Goal: Task Accomplishment & Management: Manage account settings

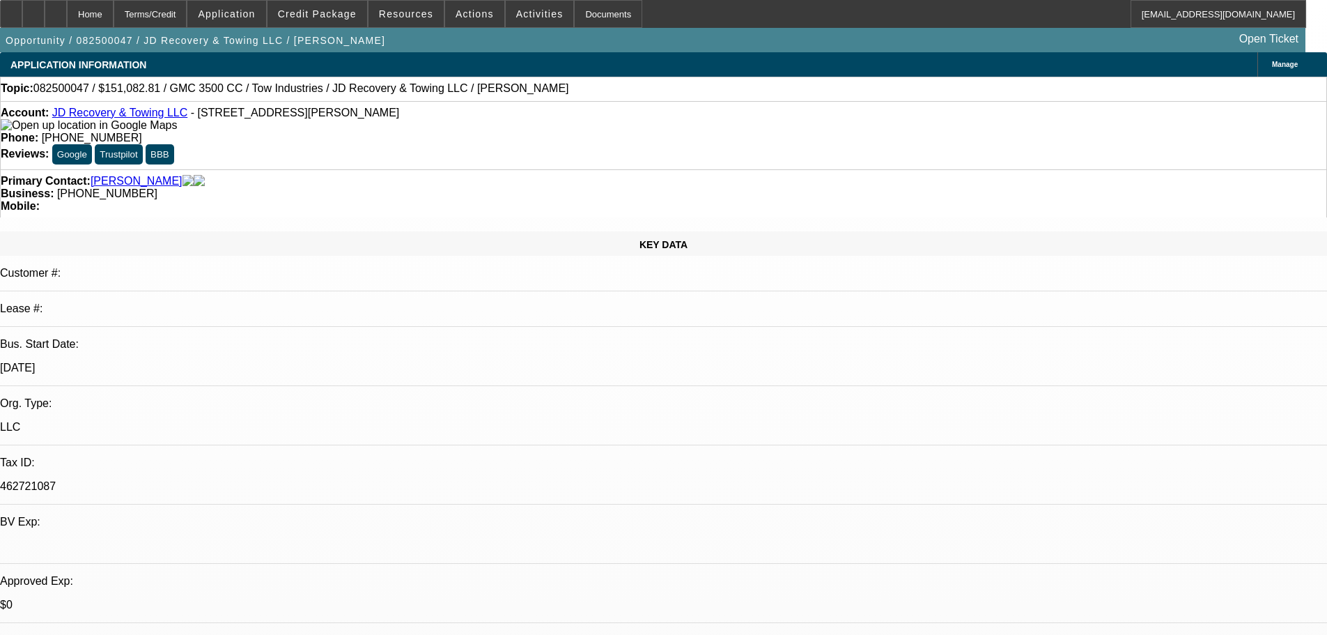
select select "0"
select select "0.1"
select select "4"
select select "0"
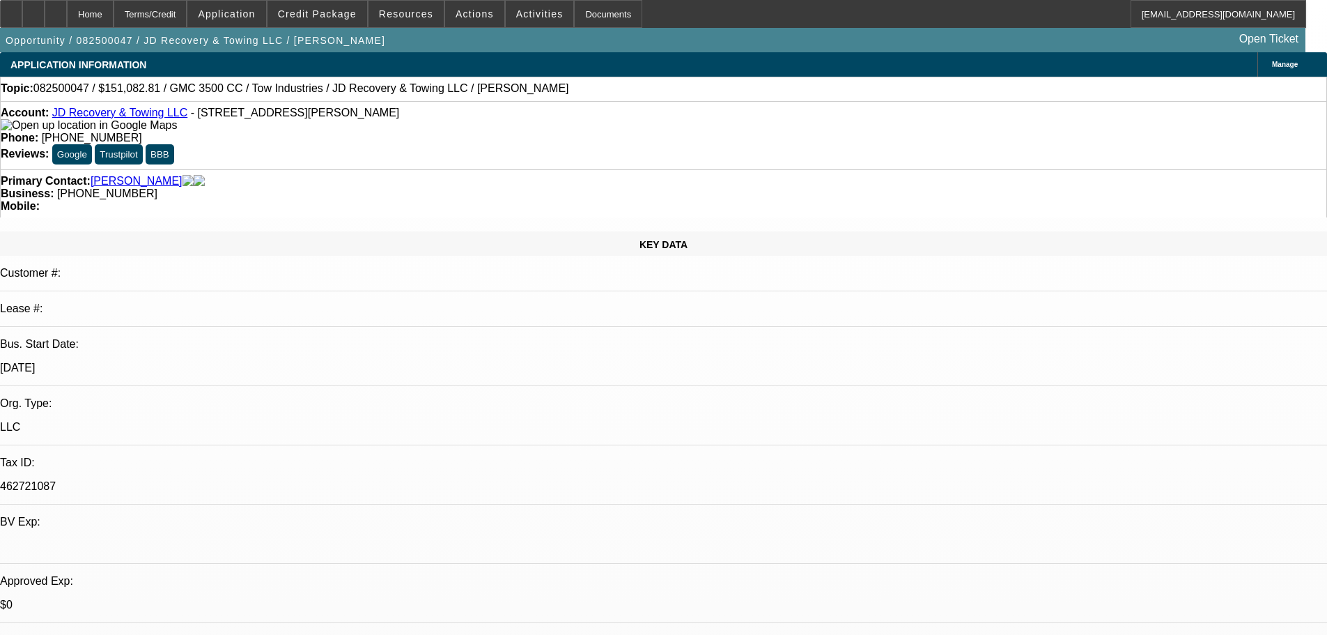
select select "0"
select select "0.1"
select select "4"
select select "0"
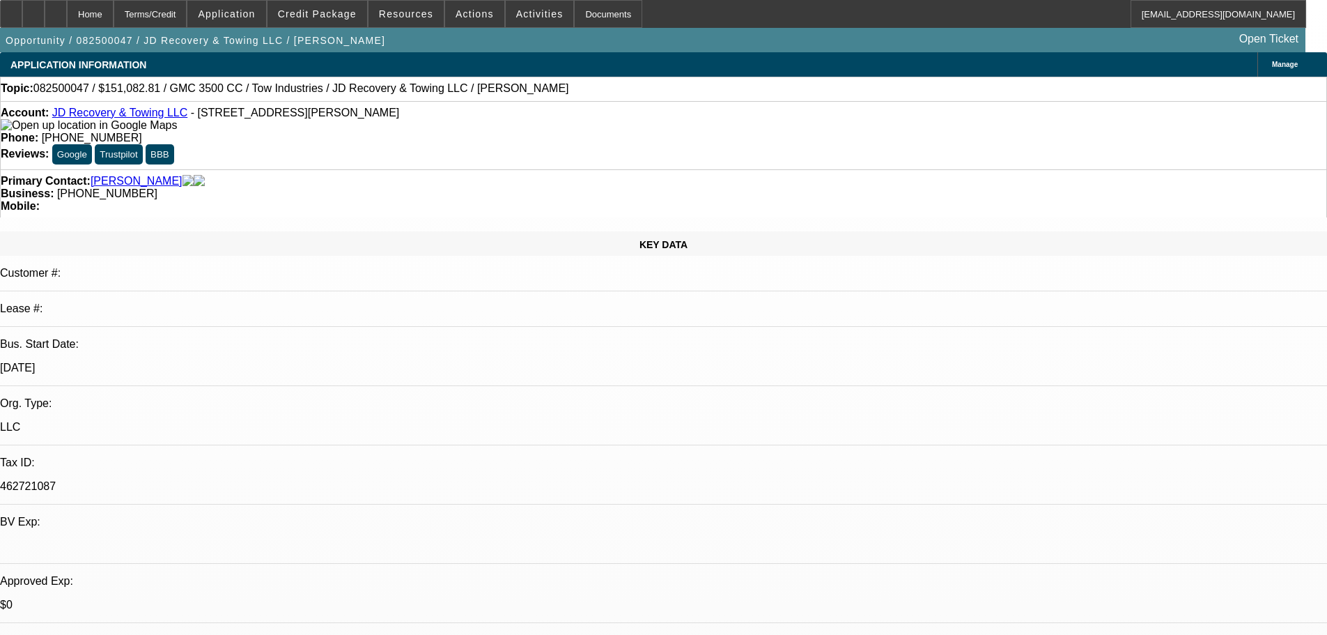
select select "0.1"
select select "4"
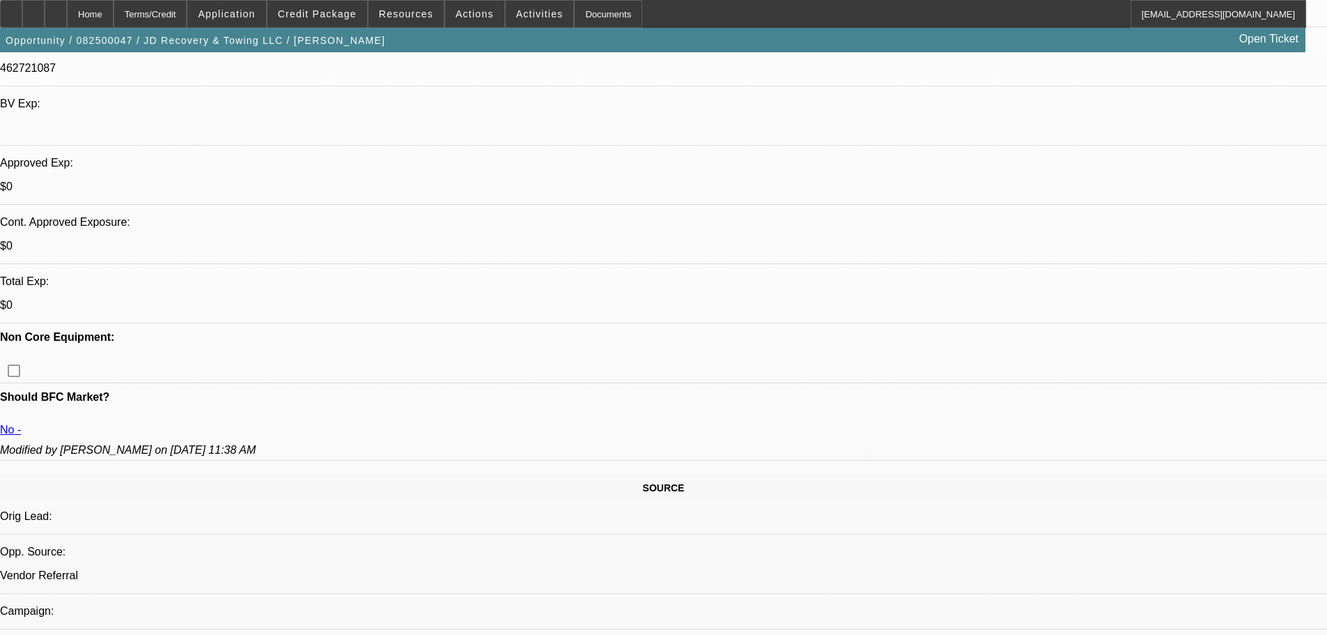
scroll to position [420, 0]
click at [56, 9] on icon at bounding box center [56, 9] width 0 height 0
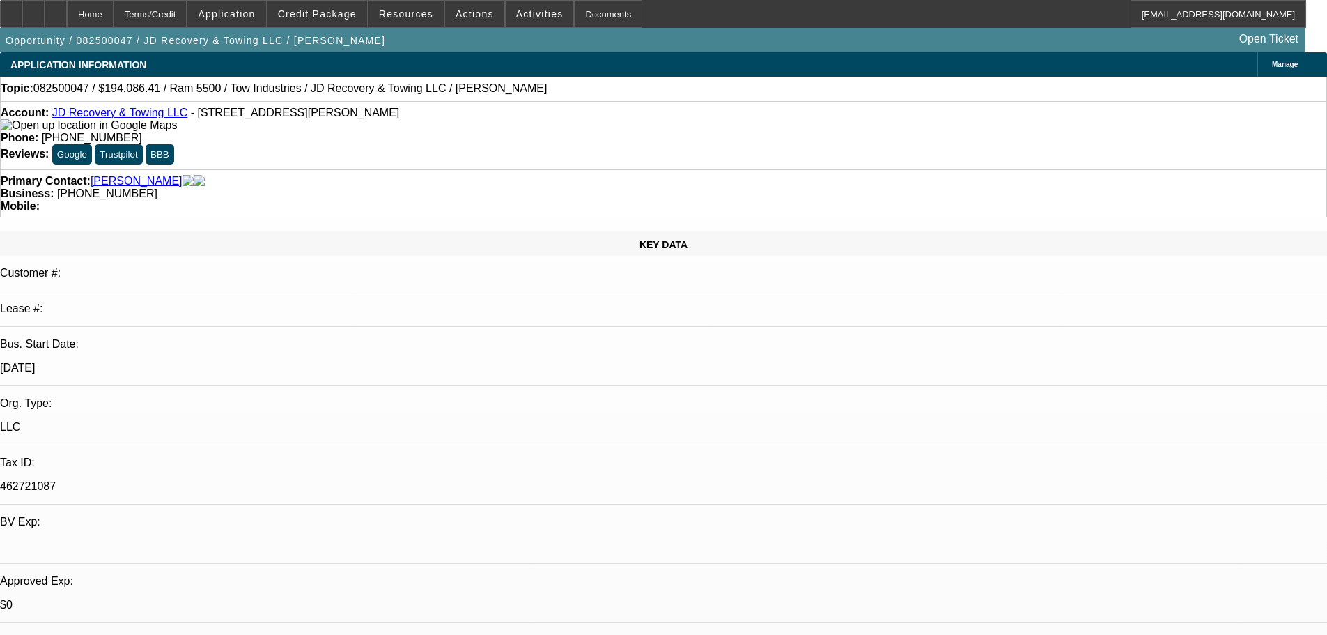
select select "0"
select select "0.1"
select select "4"
select select "0"
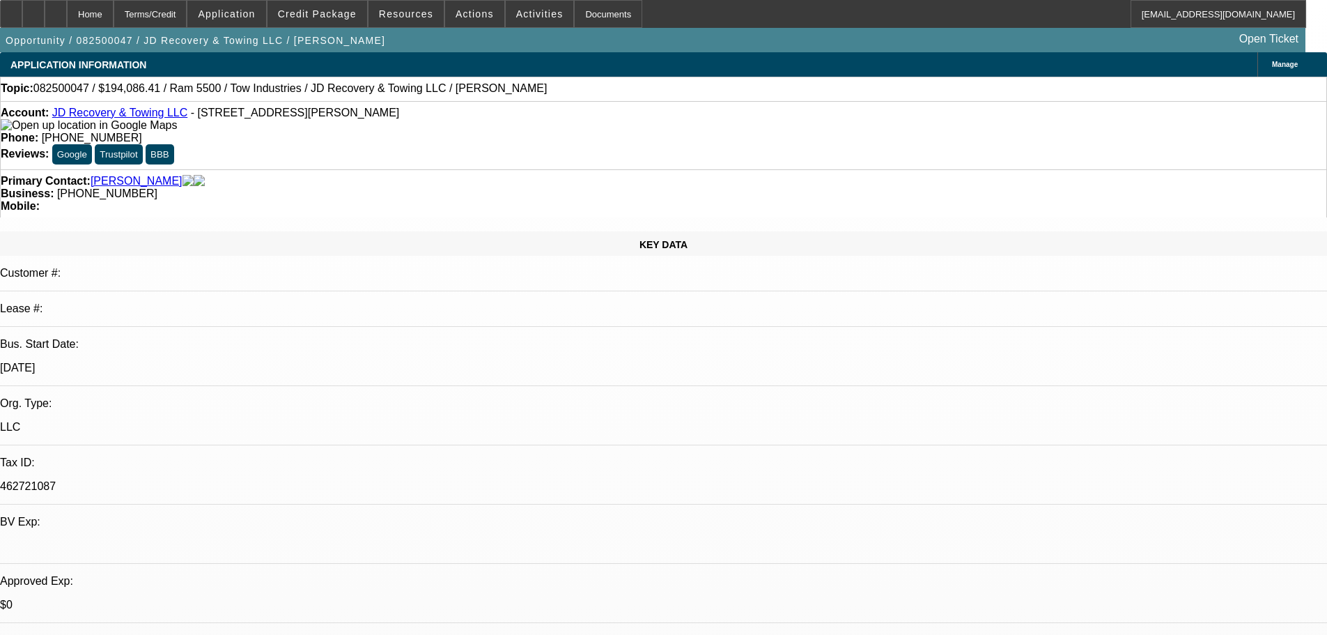
select select "0"
select select "0.1"
select select "4"
select select "0"
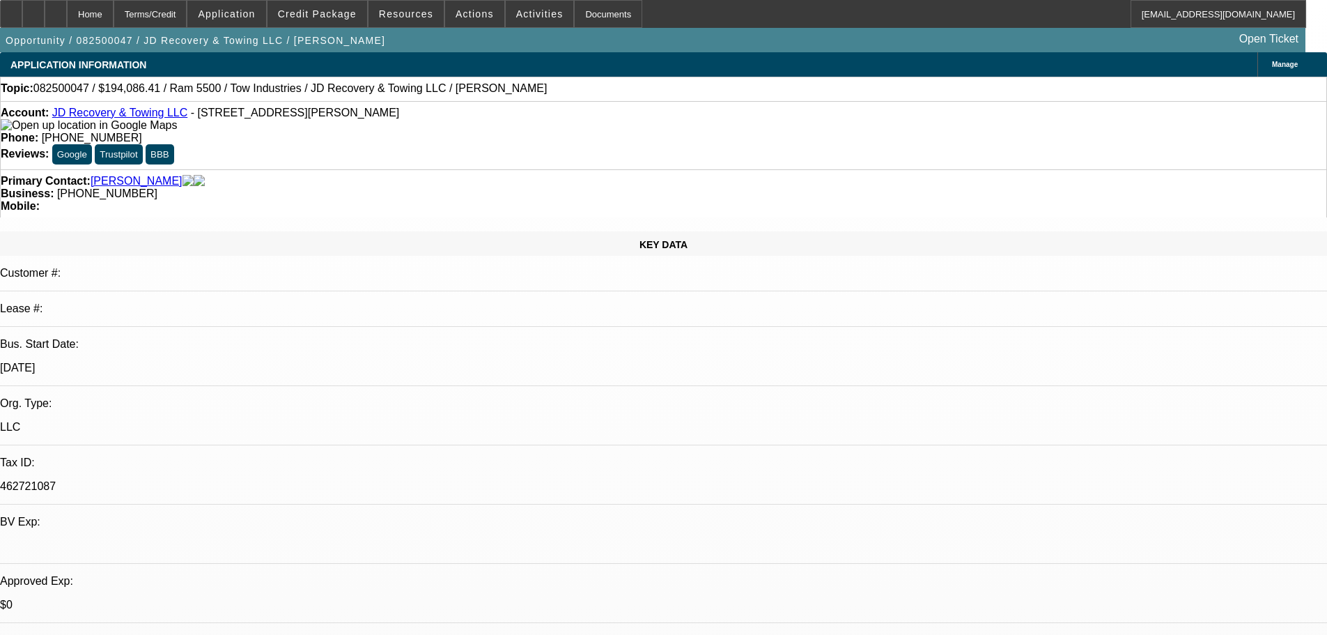
select select "0.1"
select select "4"
select select "0"
select select "0.1"
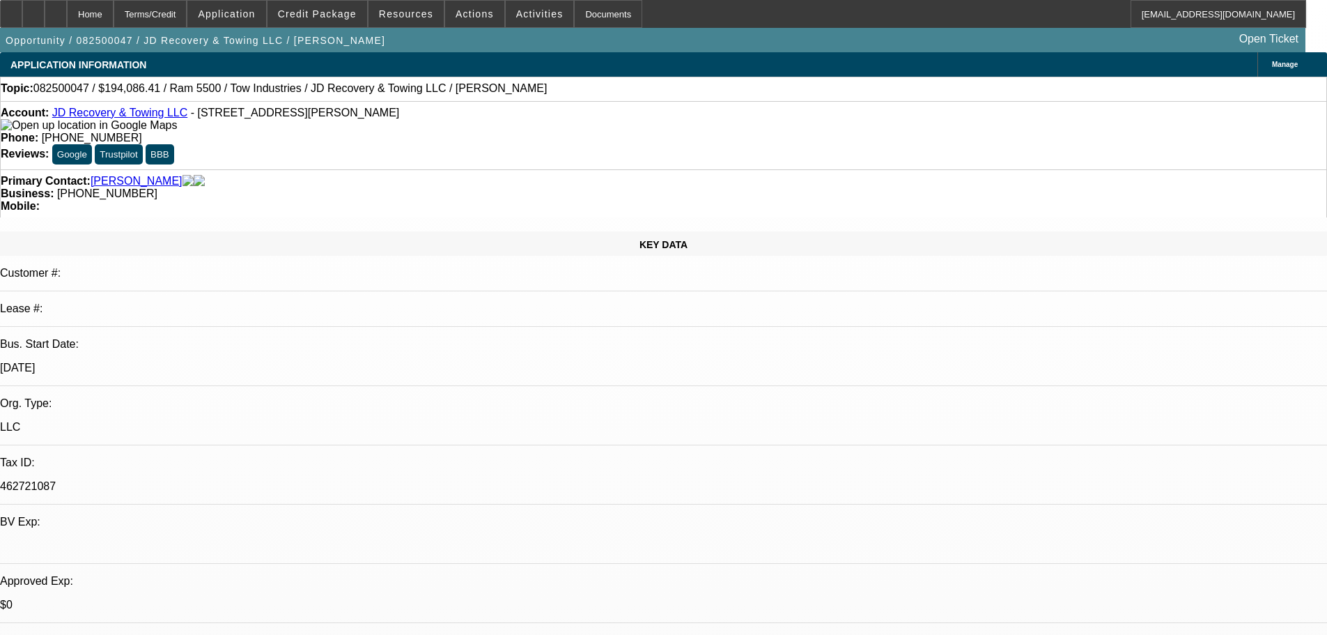
select select "4"
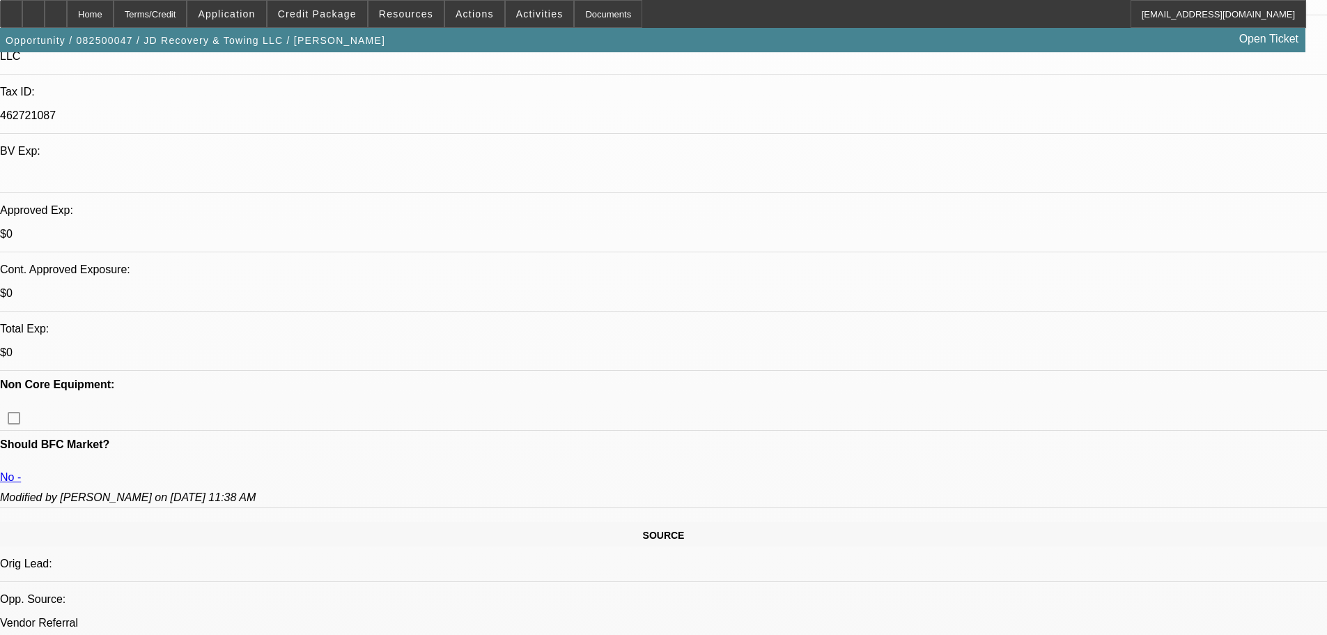
scroll to position [418, 0]
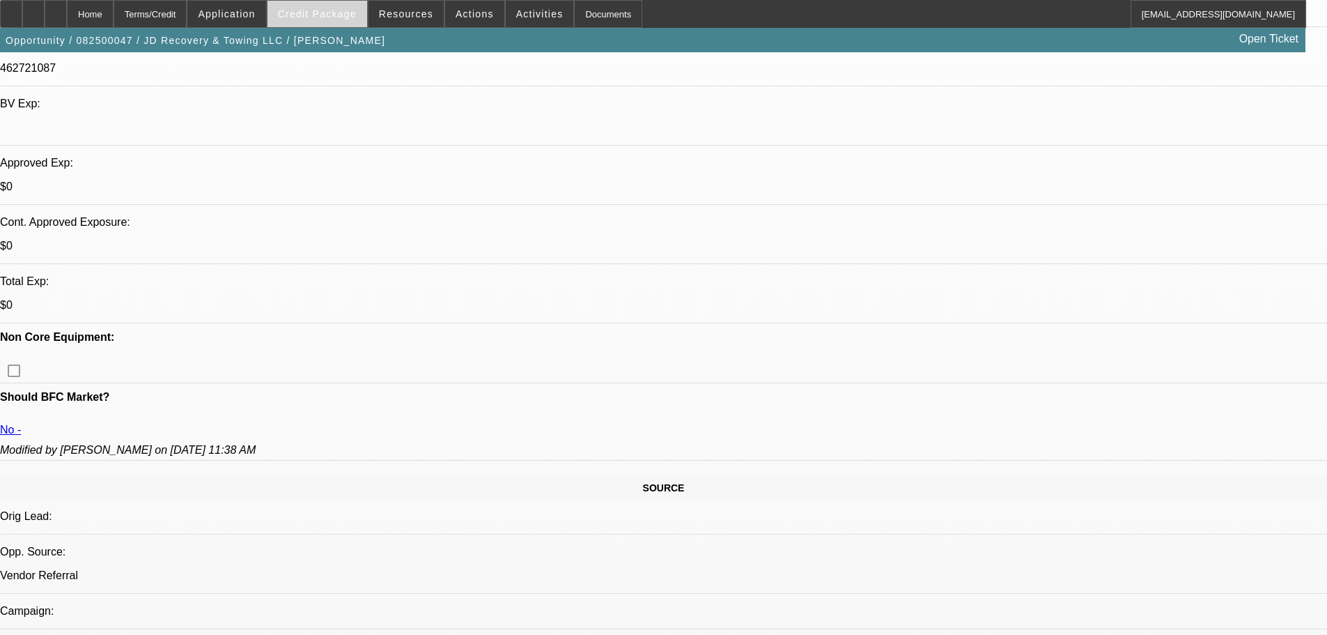
click at [343, 13] on span "Credit Package" at bounding box center [317, 13] width 79 height 11
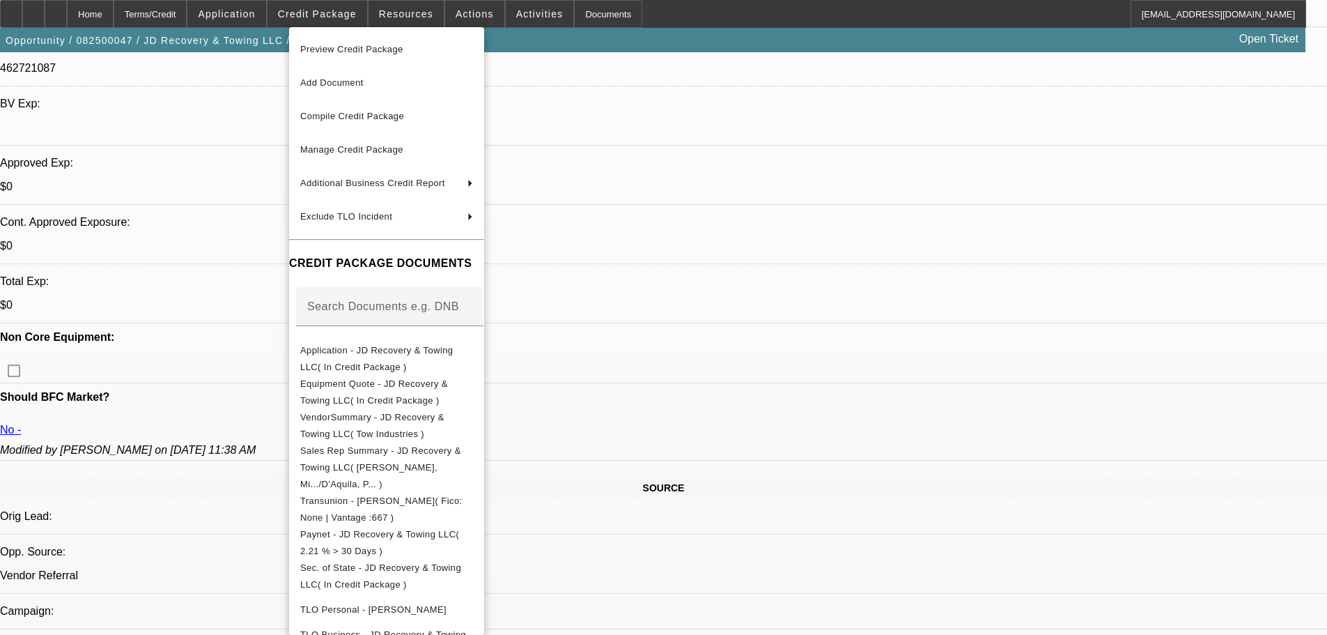
click at [695, 287] on div at bounding box center [663, 317] width 1327 height 635
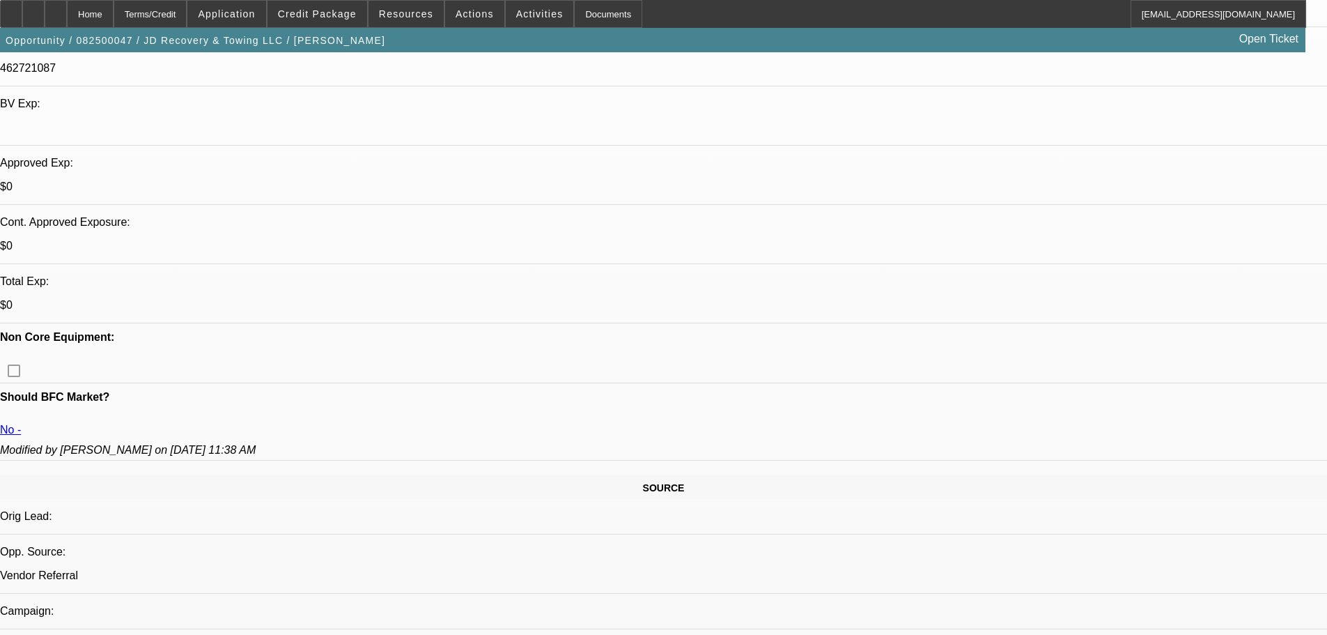
click at [316, 11] on span "Credit Package" at bounding box center [317, 13] width 79 height 11
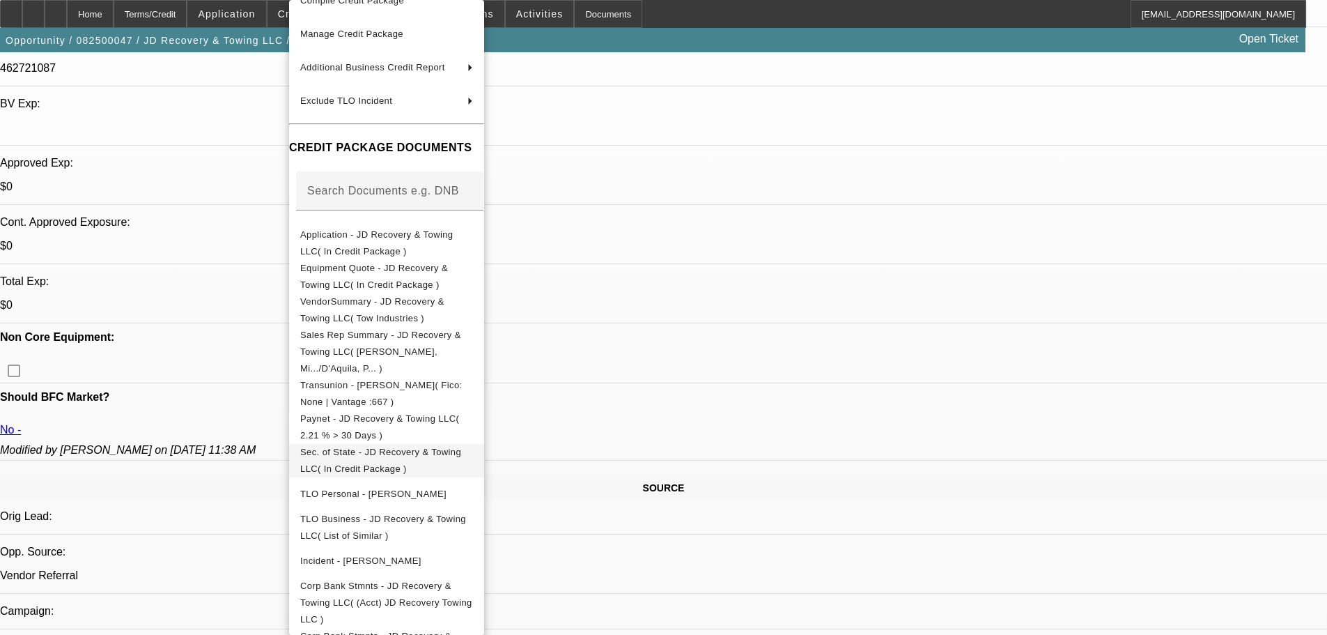
scroll to position [116, 0]
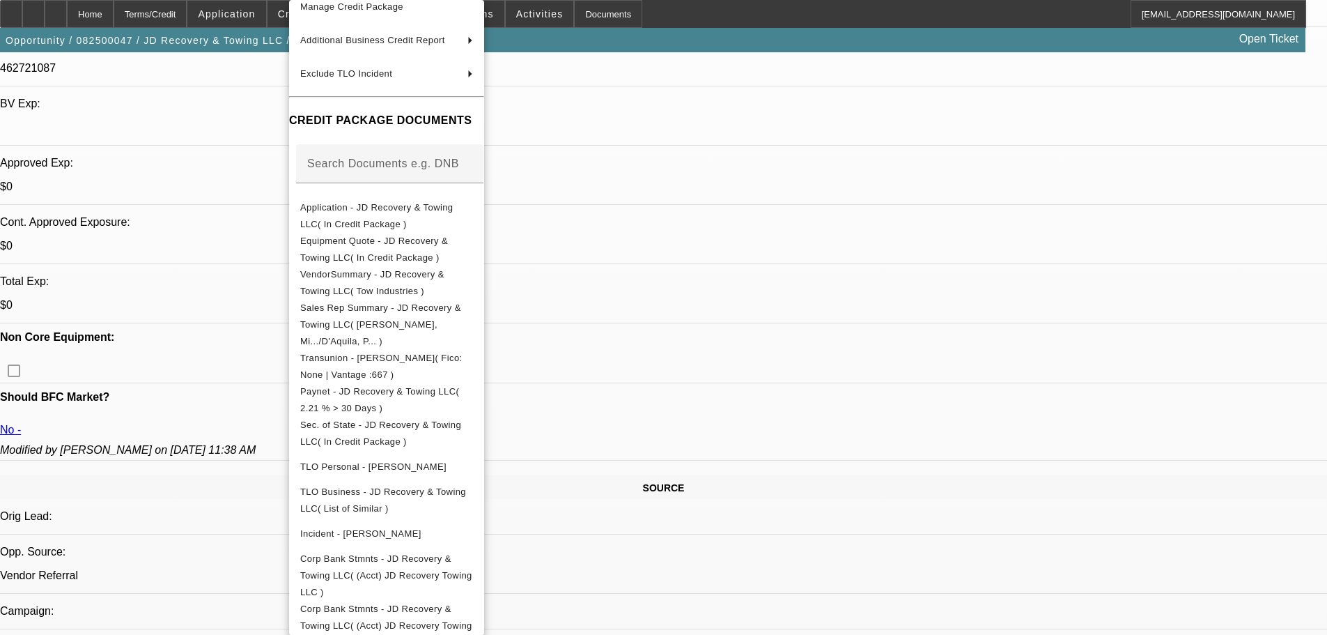
click at [714, 300] on div at bounding box center [663, 317] width 1327 height 635
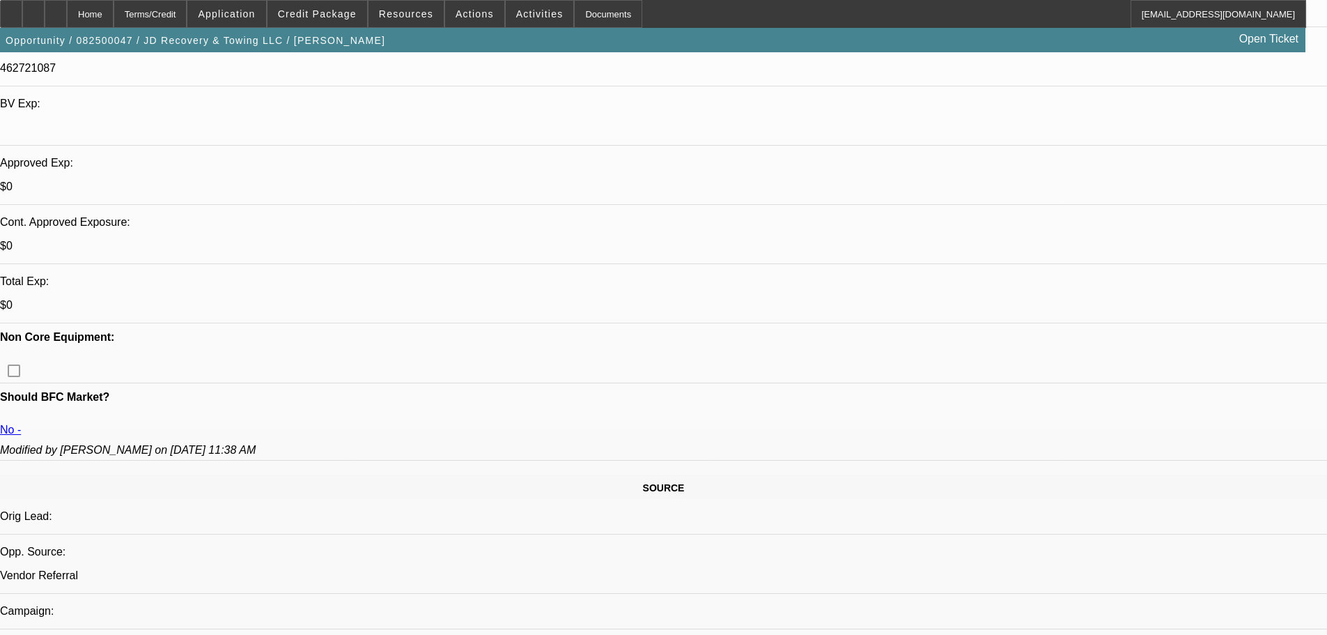
scroll to position [139, 0]
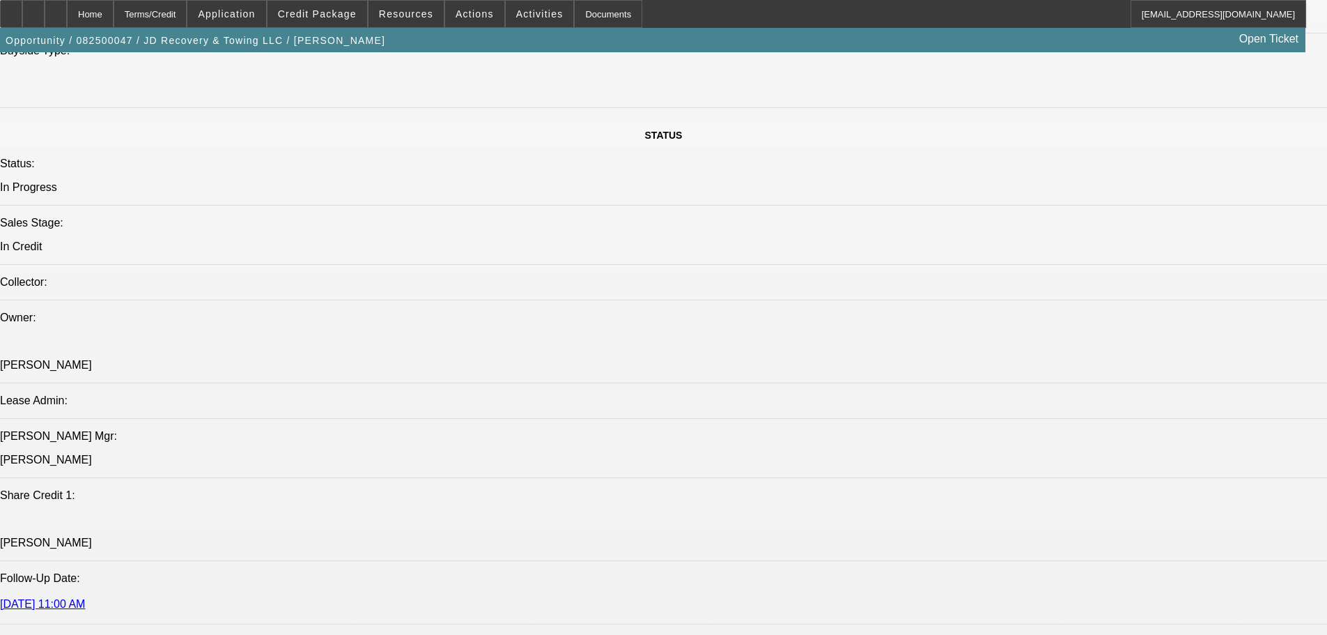
scroll to position [1532, 0]
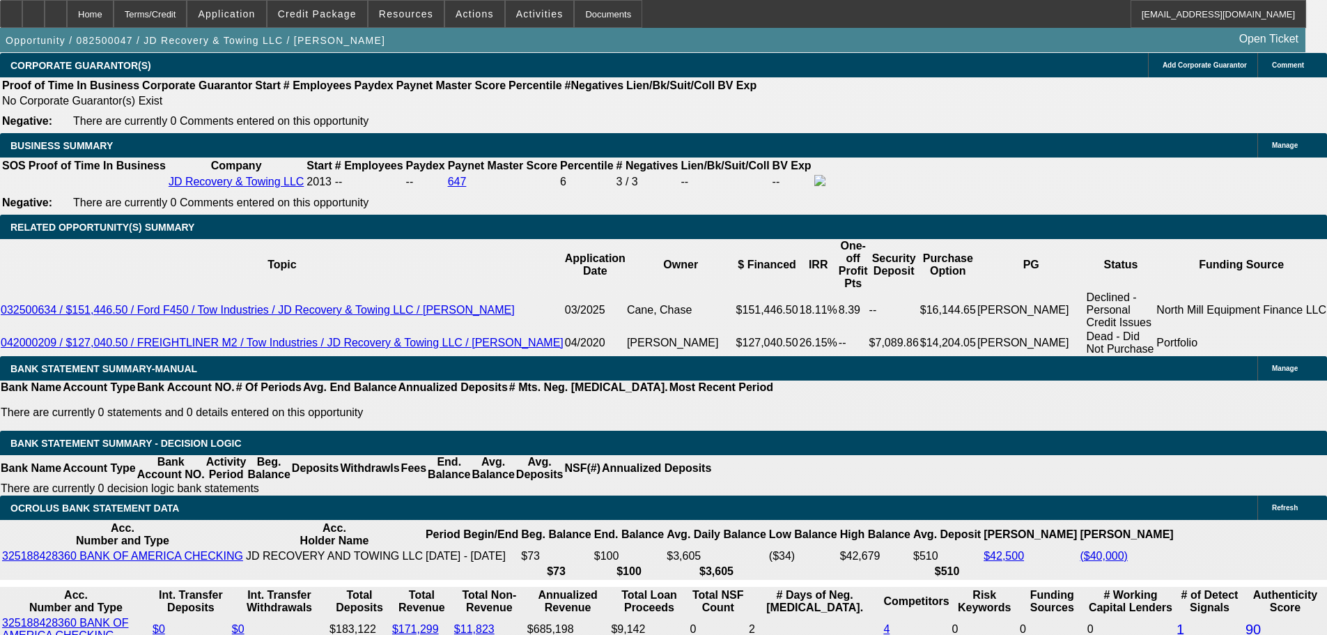
scroll to position [2229, 0]
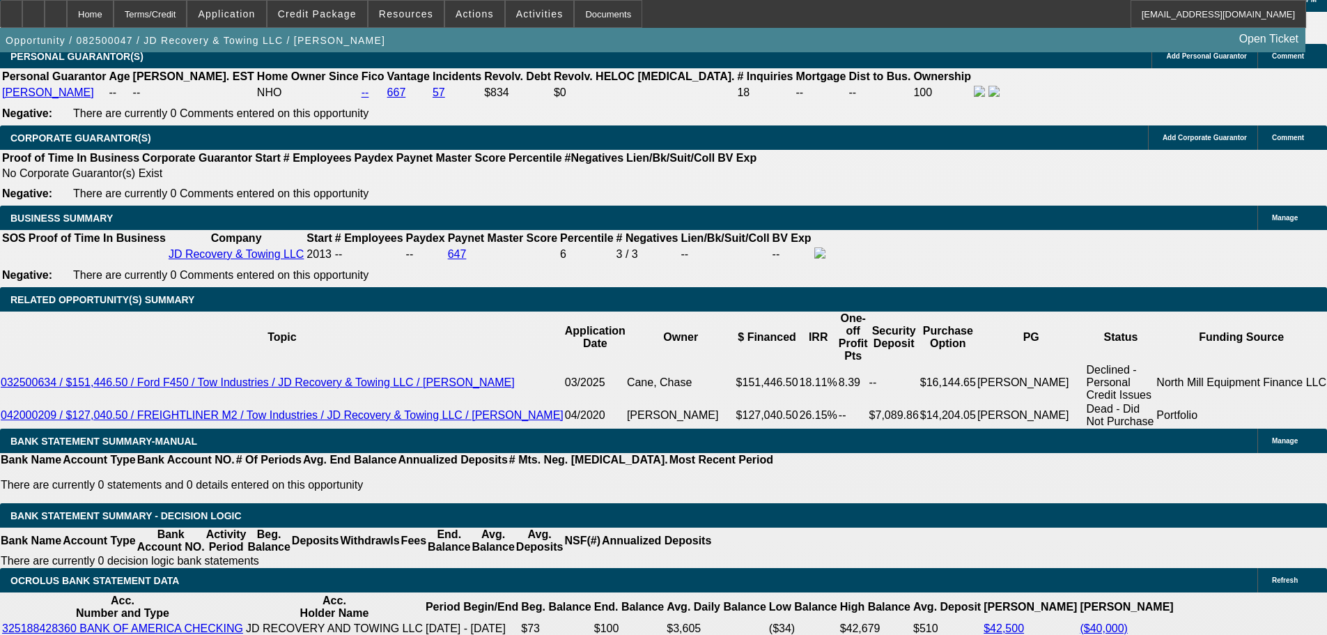
scroll to position [2090, 0]
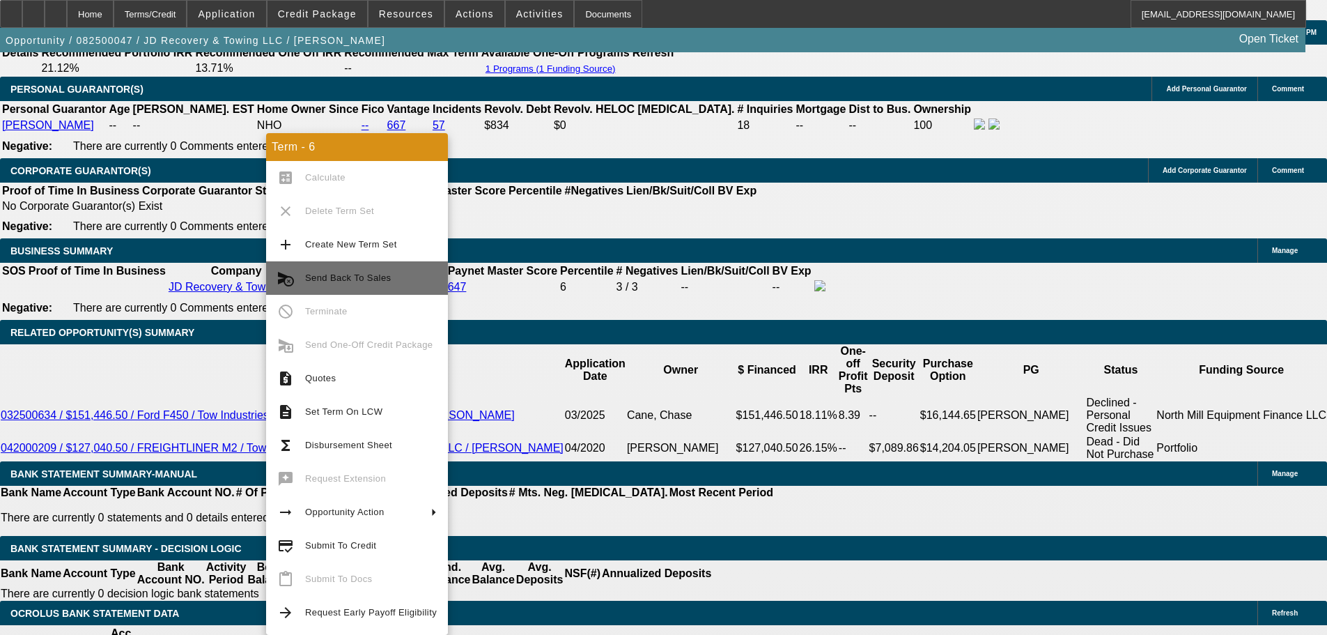
click at [373, 272] on span "Send Back To Sales" at bounding box center [371, 278] width 132 height 17
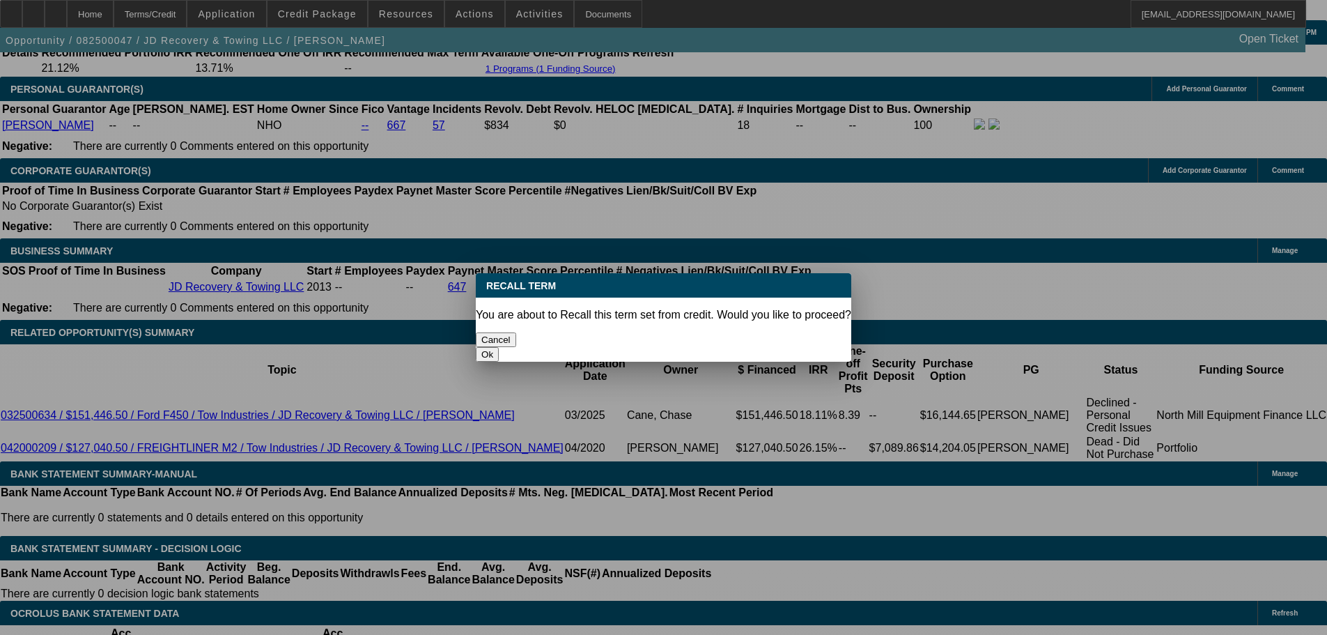
scroll to position [0, 0]
click at [499, 347] on button "Ok" at bounding box center [487, 354] width 23 height 15
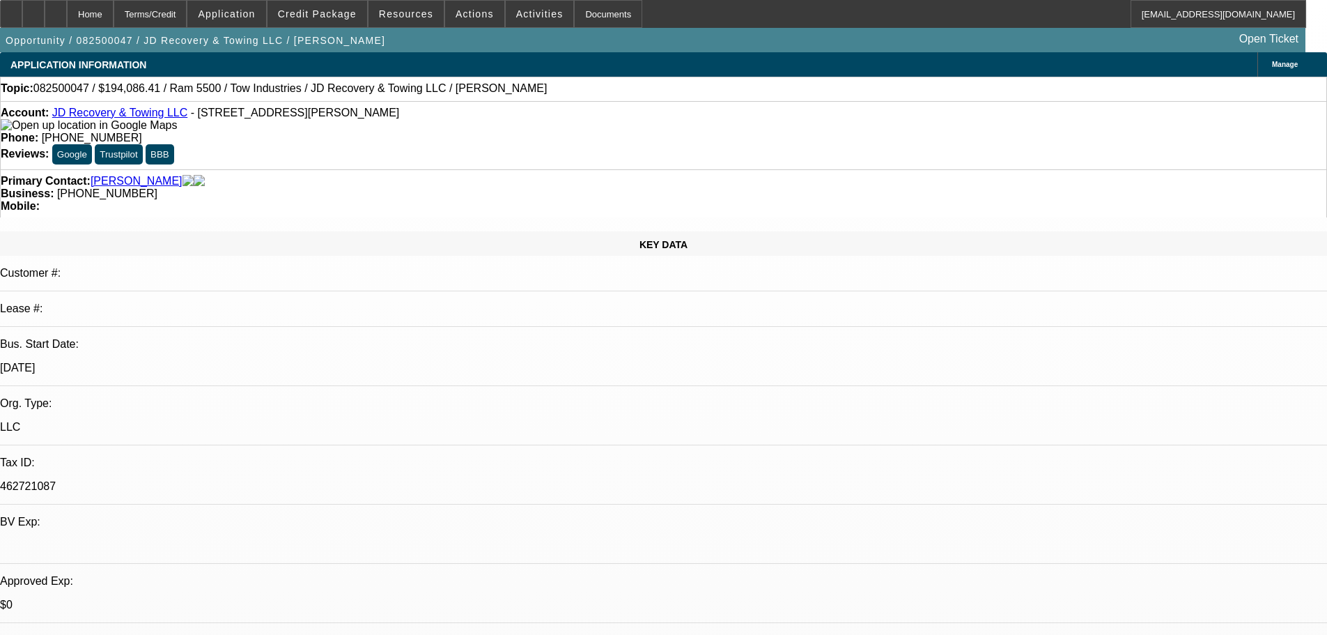
type textarea "Need to re run paynet as 2 payments on each loan have been made since first pul…"
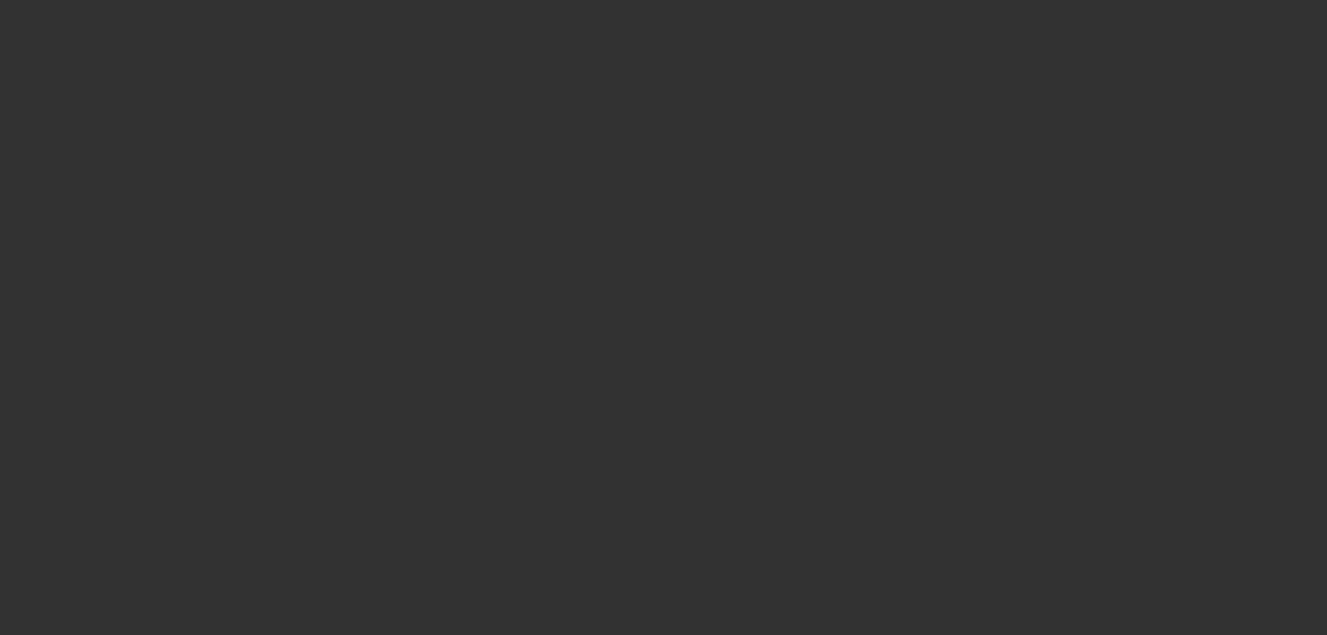
select select "0"
select select "0.1"
select select "4"
select select "0"
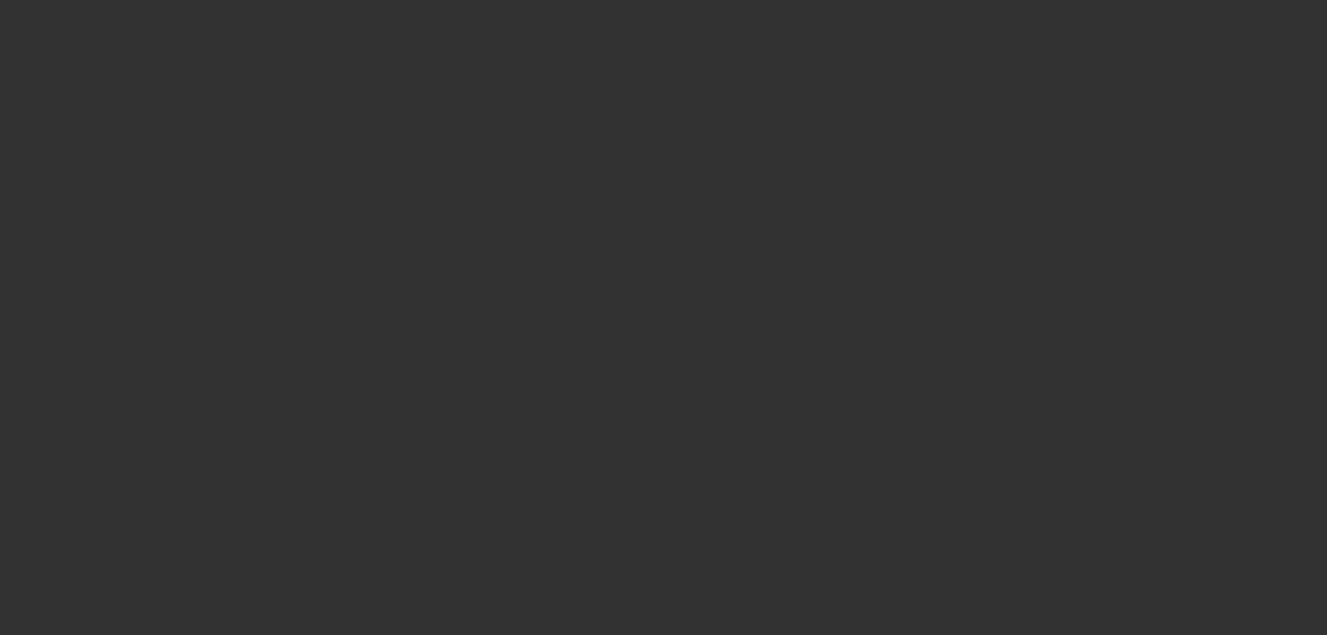
select select "0"
select select "0.1"
select select "4"
select select "0"
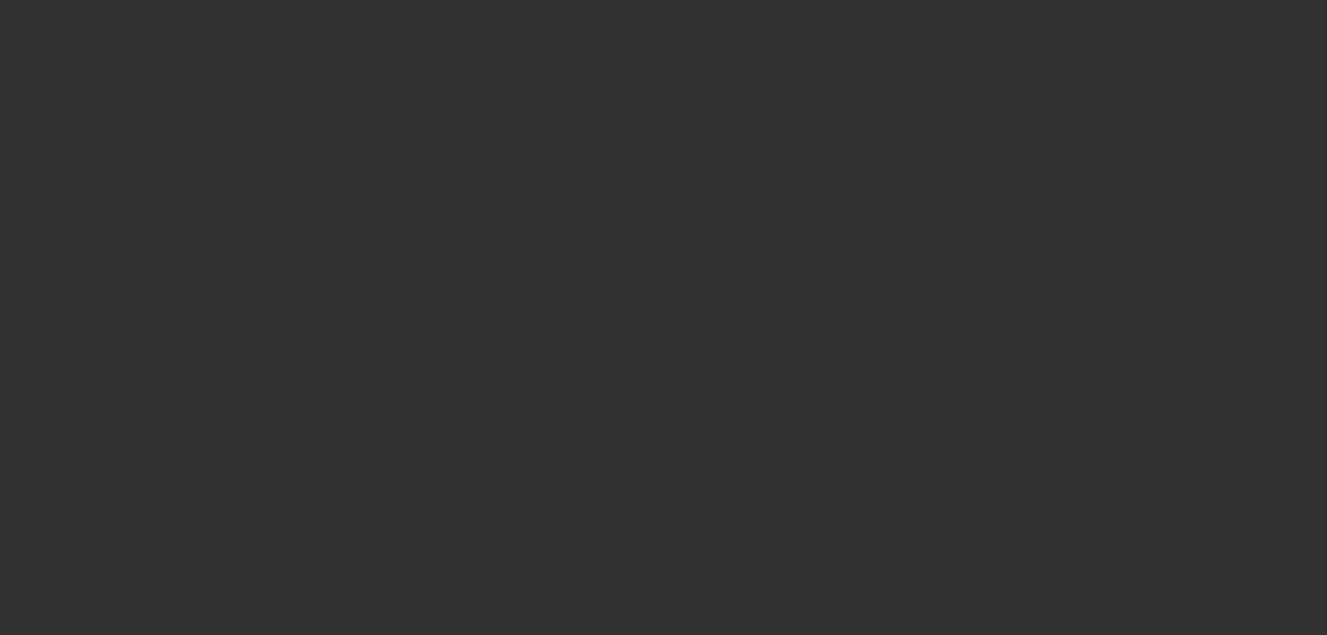
select select "0.1"
select select "4"
select select "0"
select select "0.1"
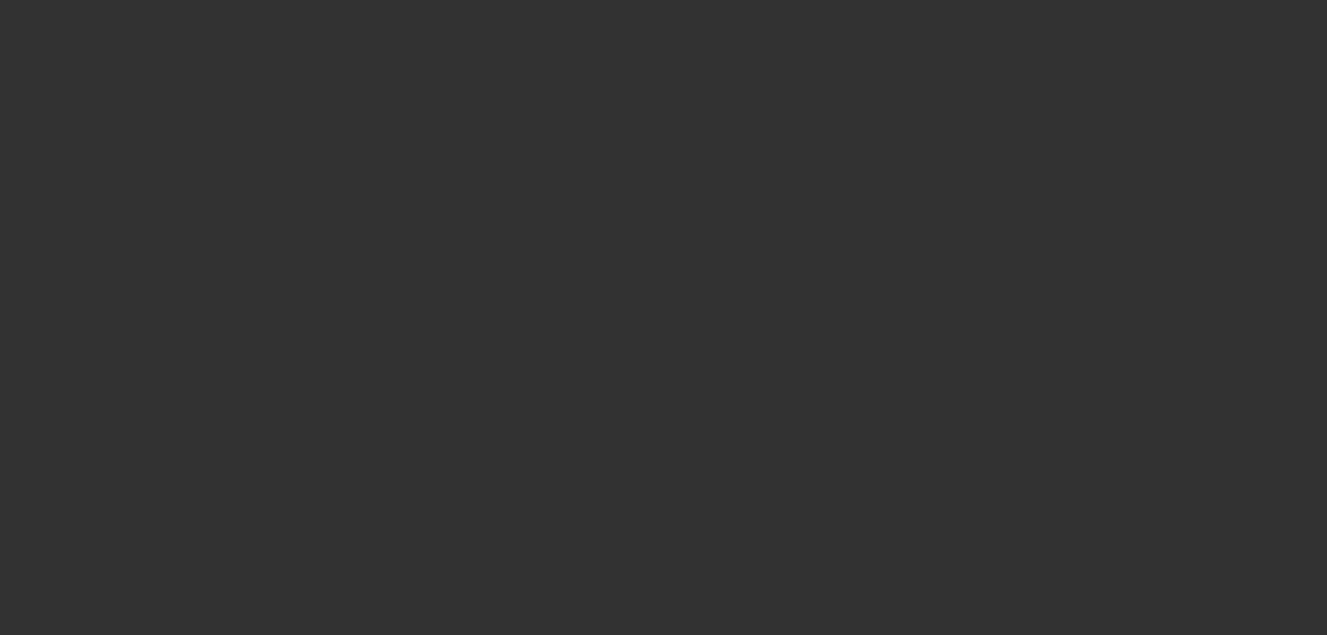
select select "4"
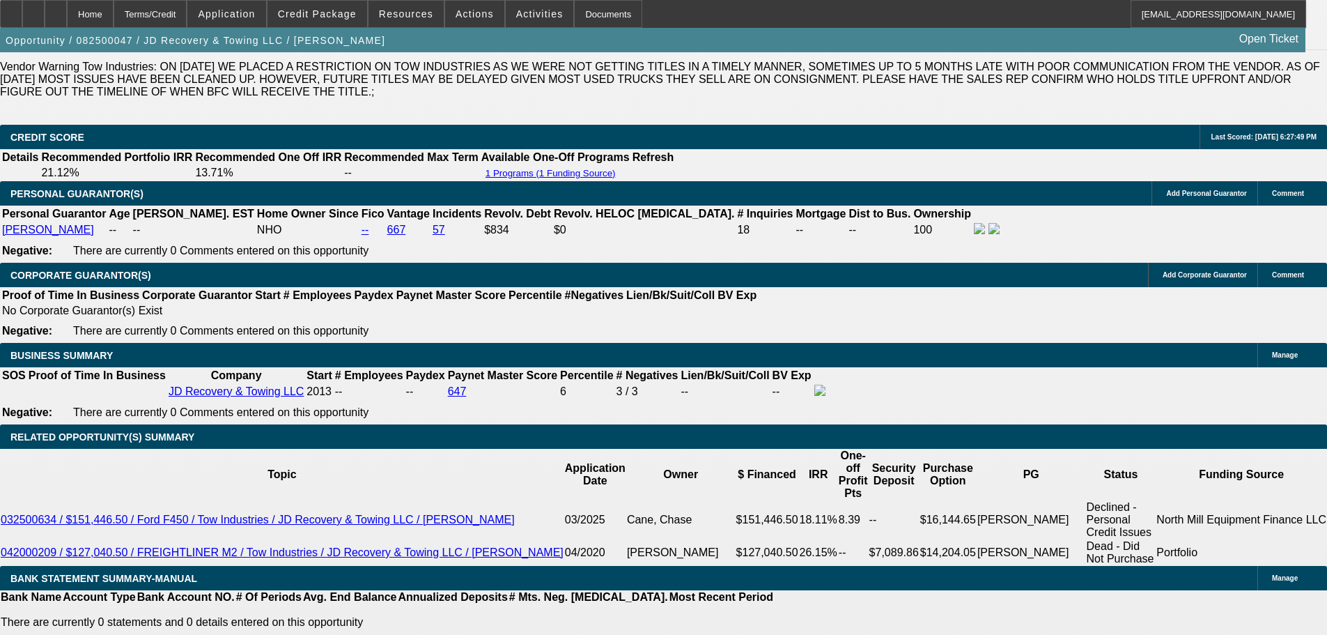
scroll to position [2090, 0]
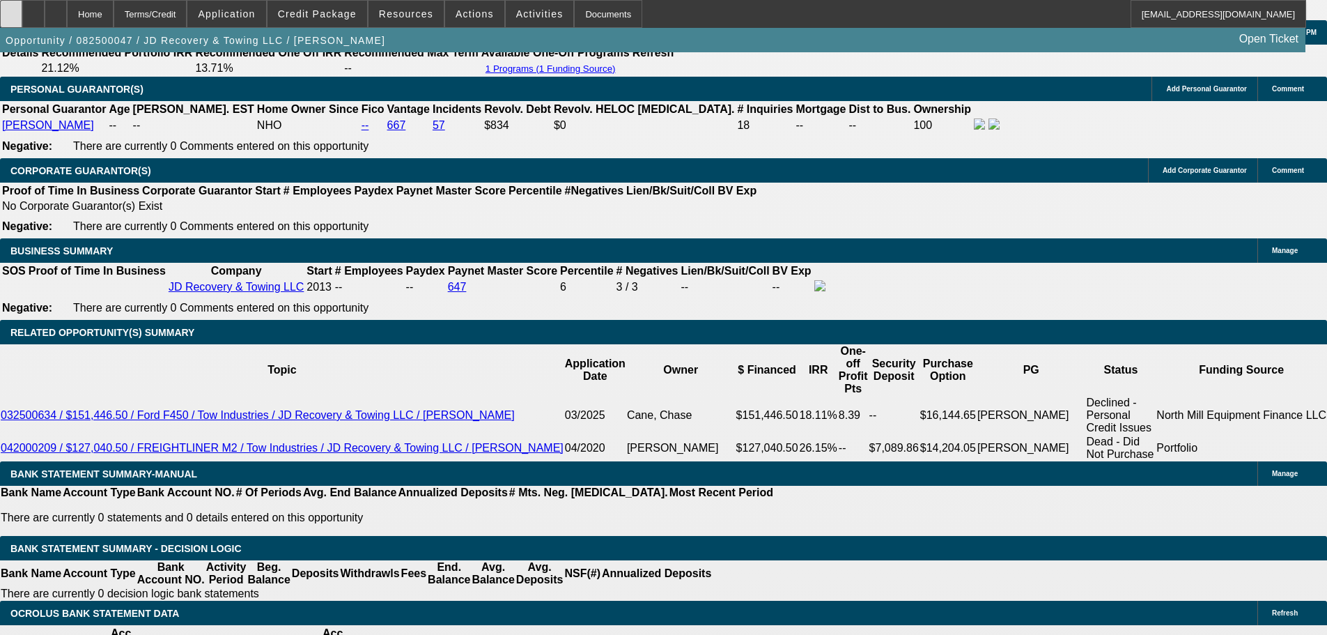
click at [11, 9] on icon at bounding box center [11, 9] width 0 height 0
click at [67, 17] on div at bounding box center [56, 14] width 22 height 28
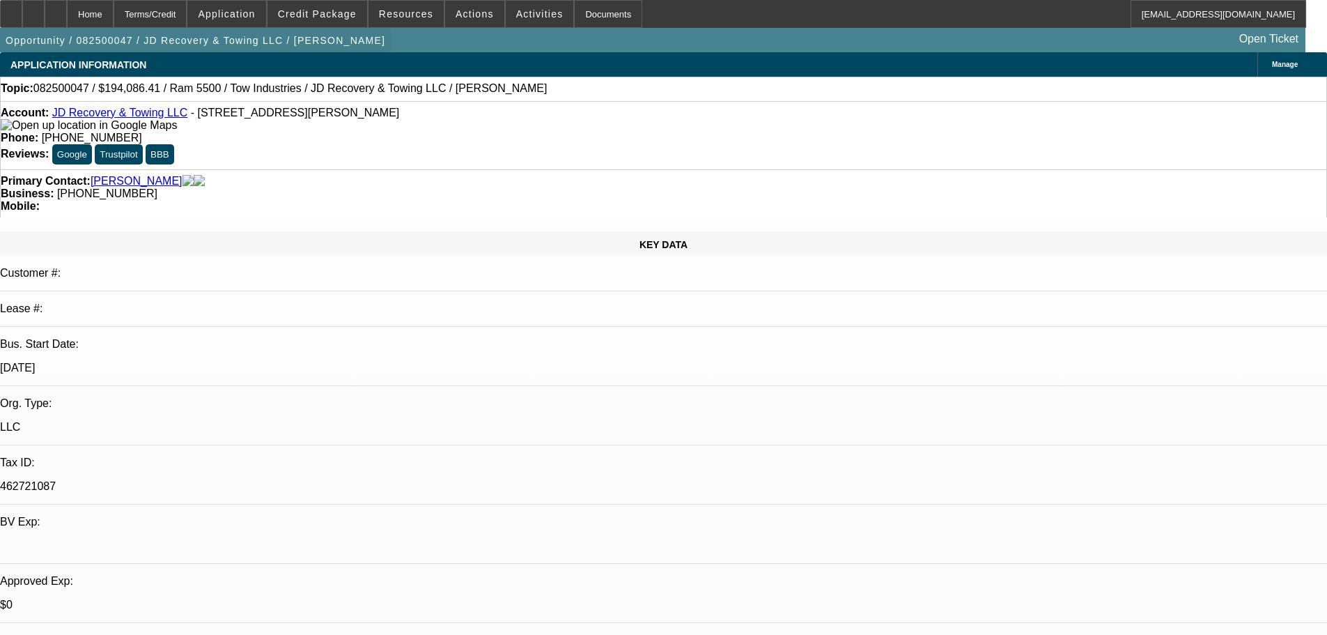
select select "0"
select select "0.1"
select select "4"
select select "0"
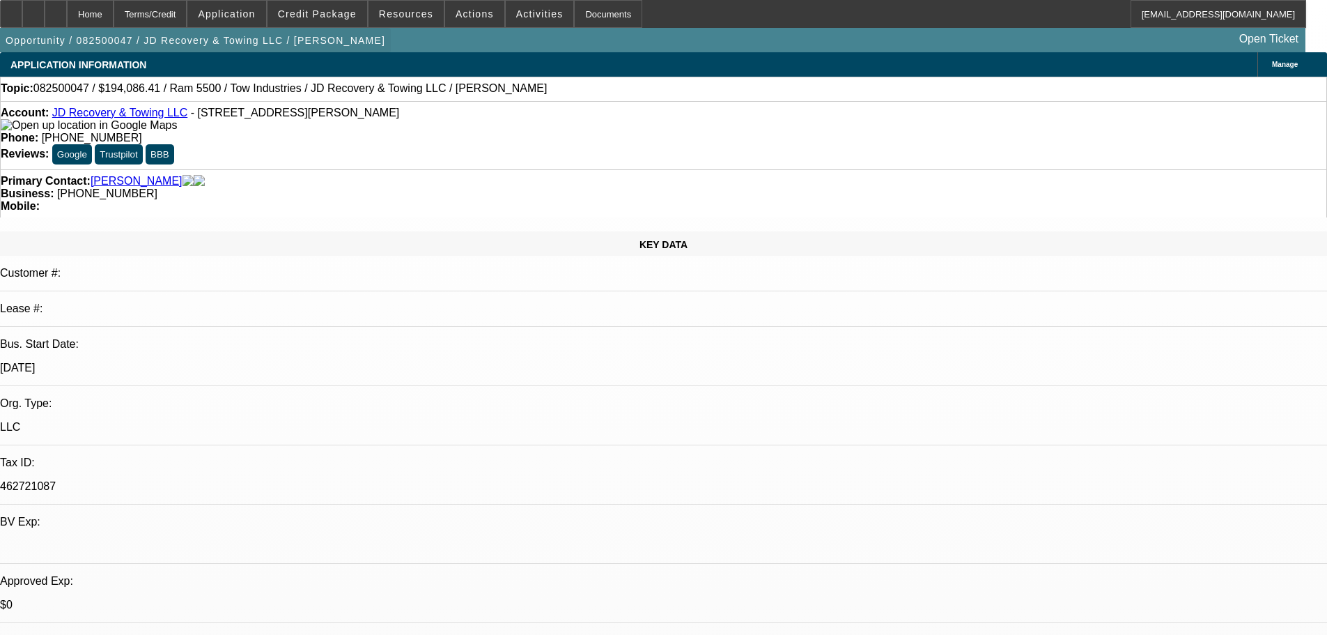
select select "0"
select select "0.1"
select select "4"
select select "0"
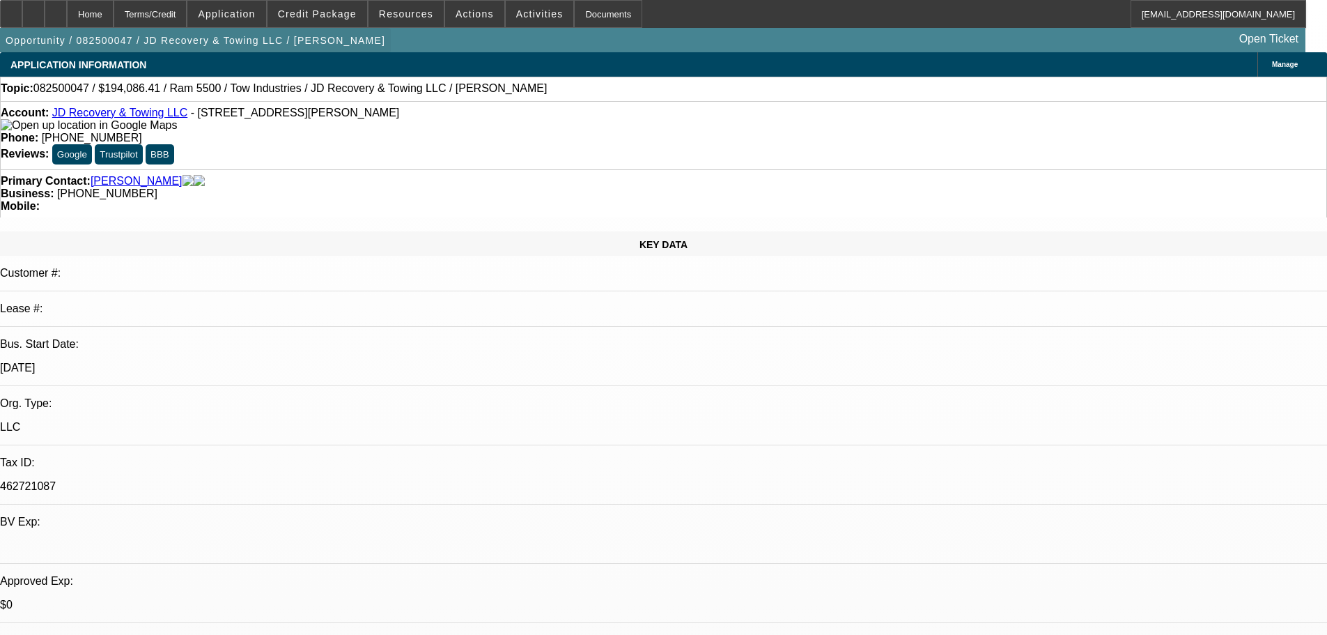
select select "0.1"
select select "4"
select select "0"
select select "0.1"
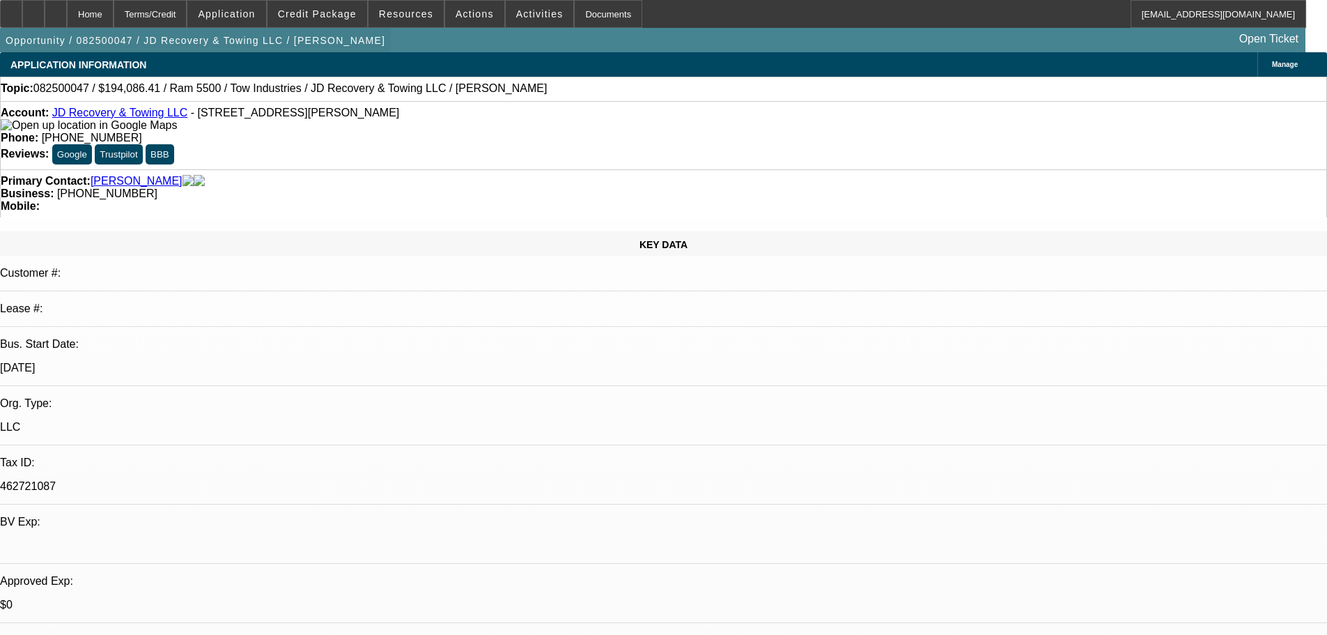
select select "4"
click at [11, 9] on icon at bounding box center [11, 9] width 0 height 0
click at [67, 12] on div at bounding box center [56, 14] width 22 height 28
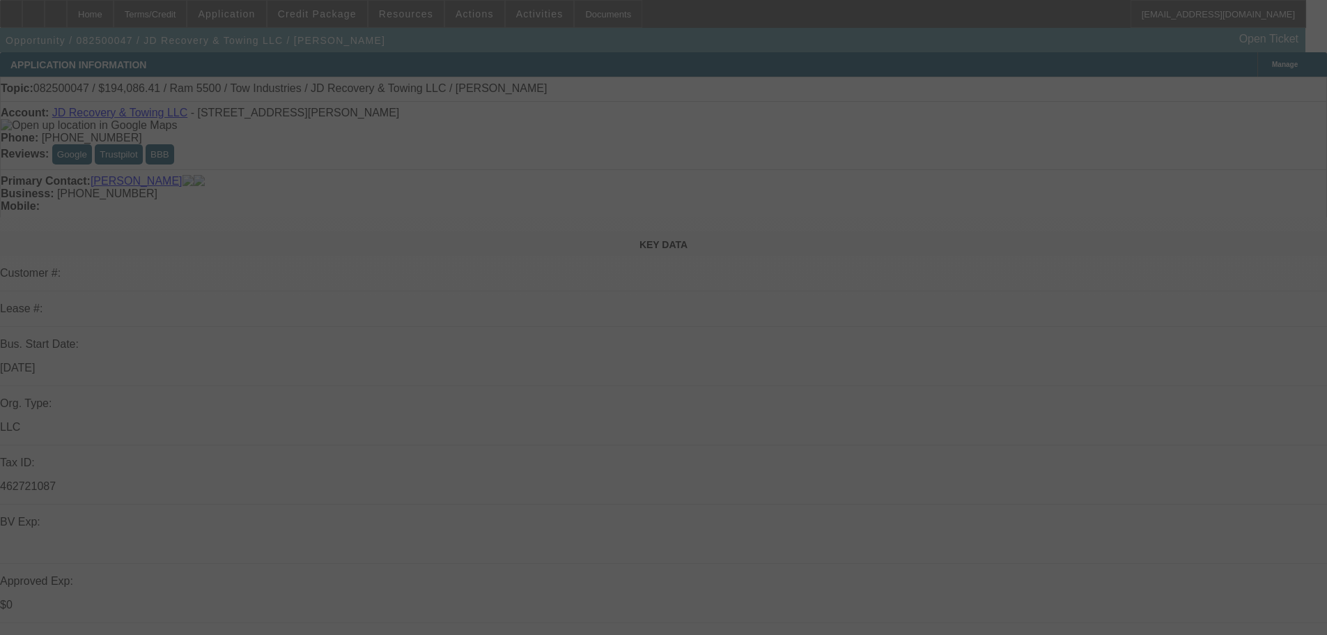
select select "0"
select select "0.1"
select select "4"
select select "0"
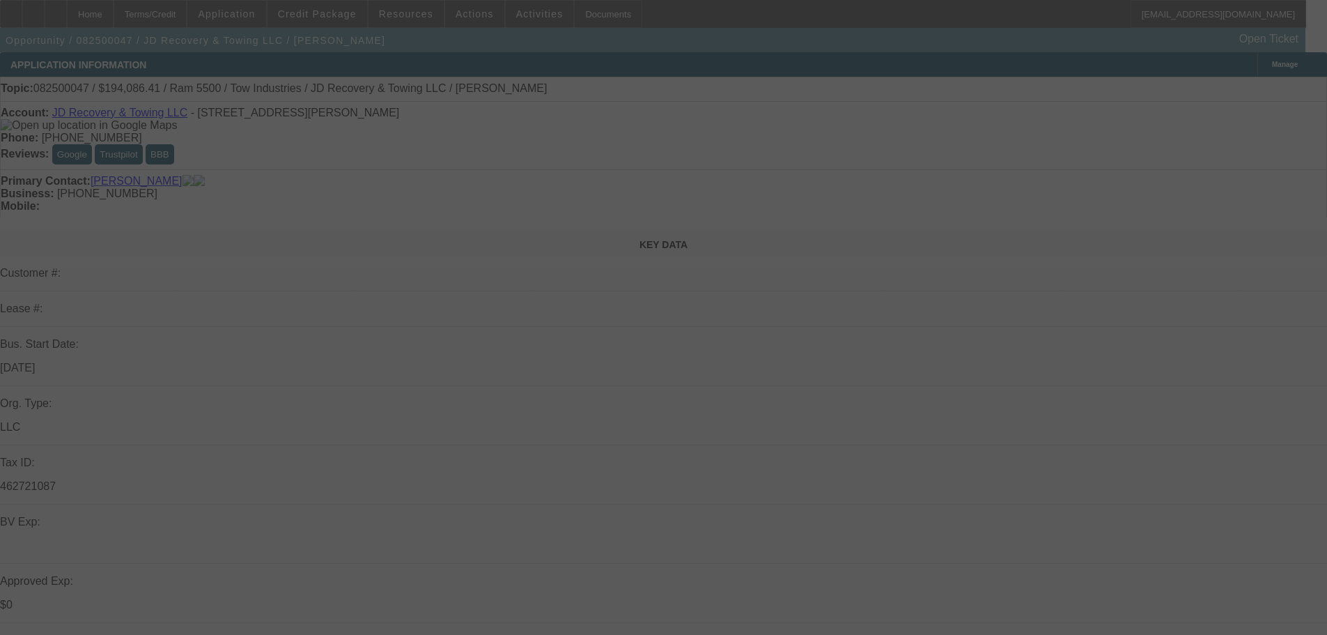
select select "0"
select select "0.1"
select select "4"
select select "0"
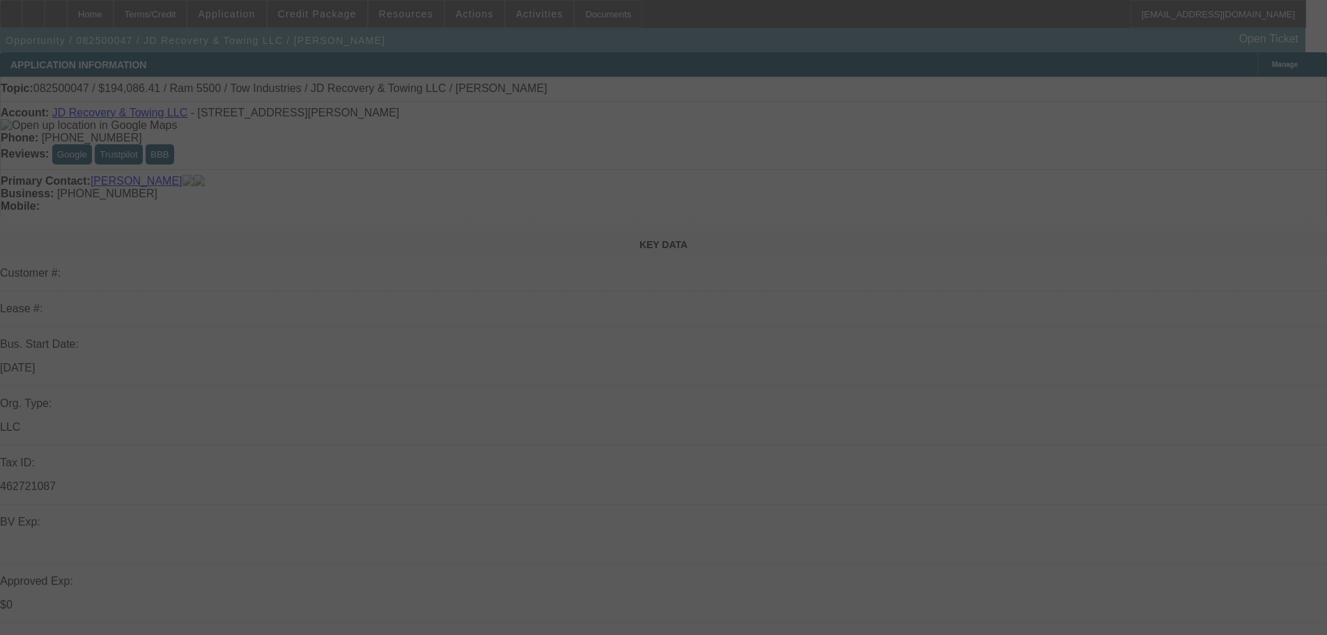
select select "0.1"
select select "4"
select select "0"
select select "0.1"
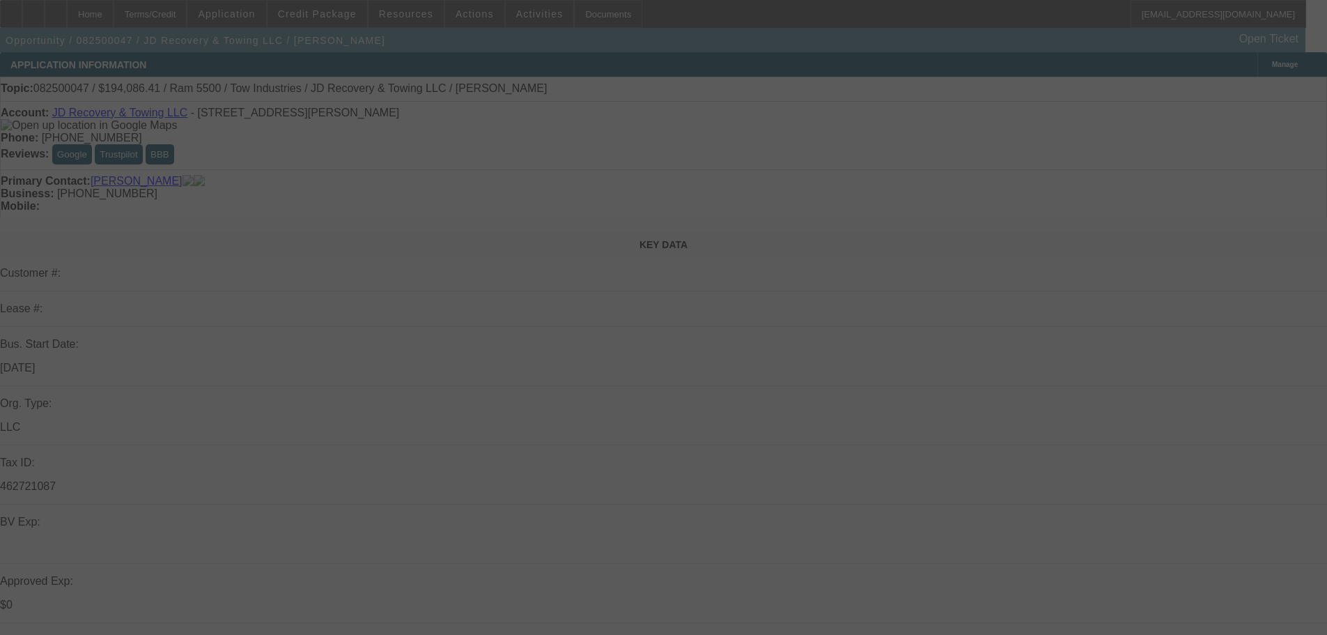
select select "4"
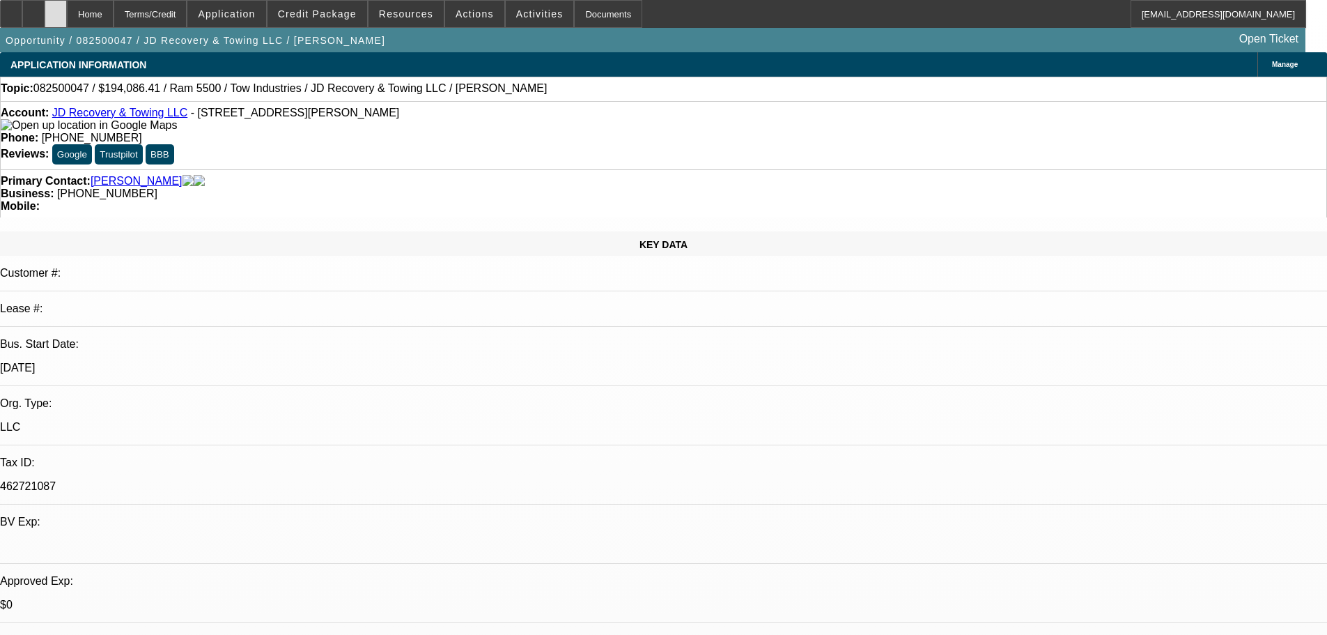
click at [67, 11] on div at bounding box center [56, 14] width 22 height 28
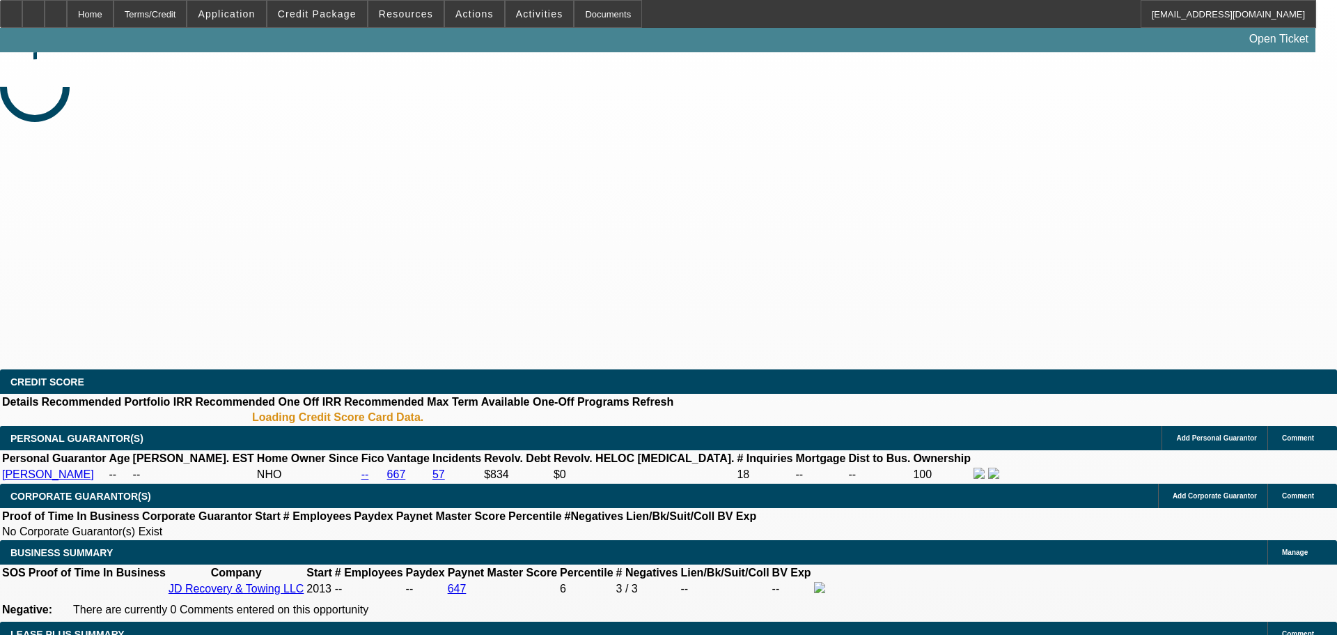
select select "0"
select select "0.1"
select select "4"
select select "0"
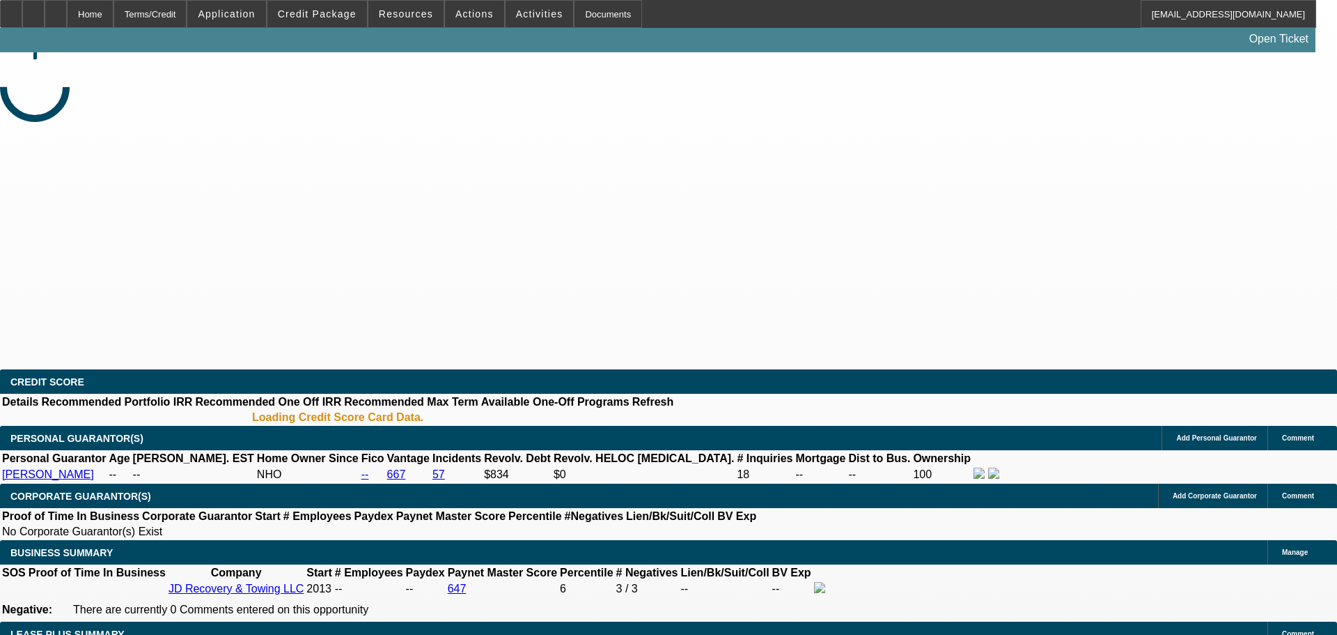
select select "0"
select select "0.1"
select select "4"
select select "0"
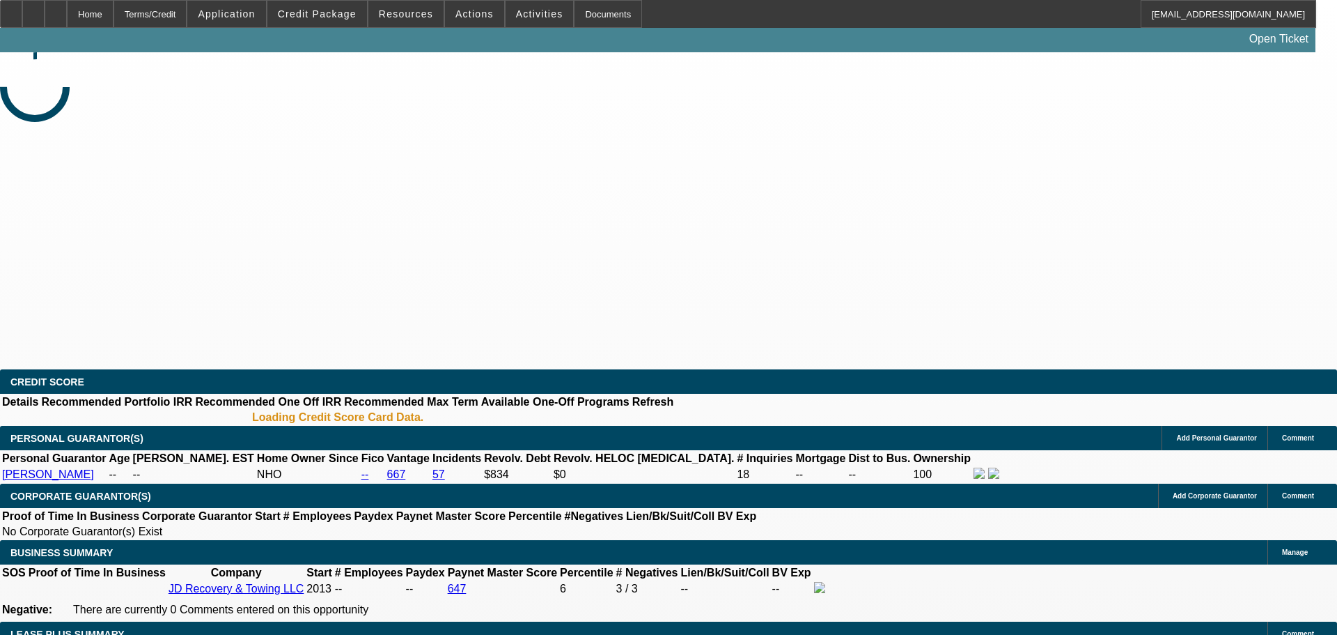
select select "0.1"
select select "4"
select select "0"
select select "0.1"
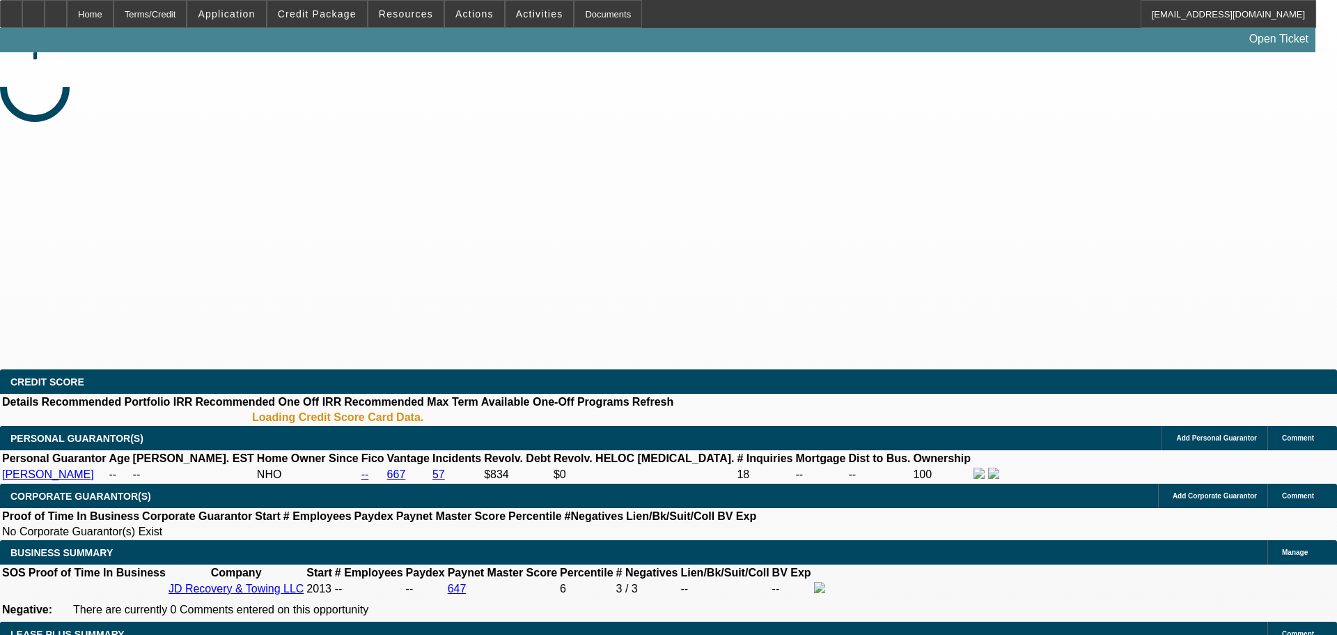
select select "4"
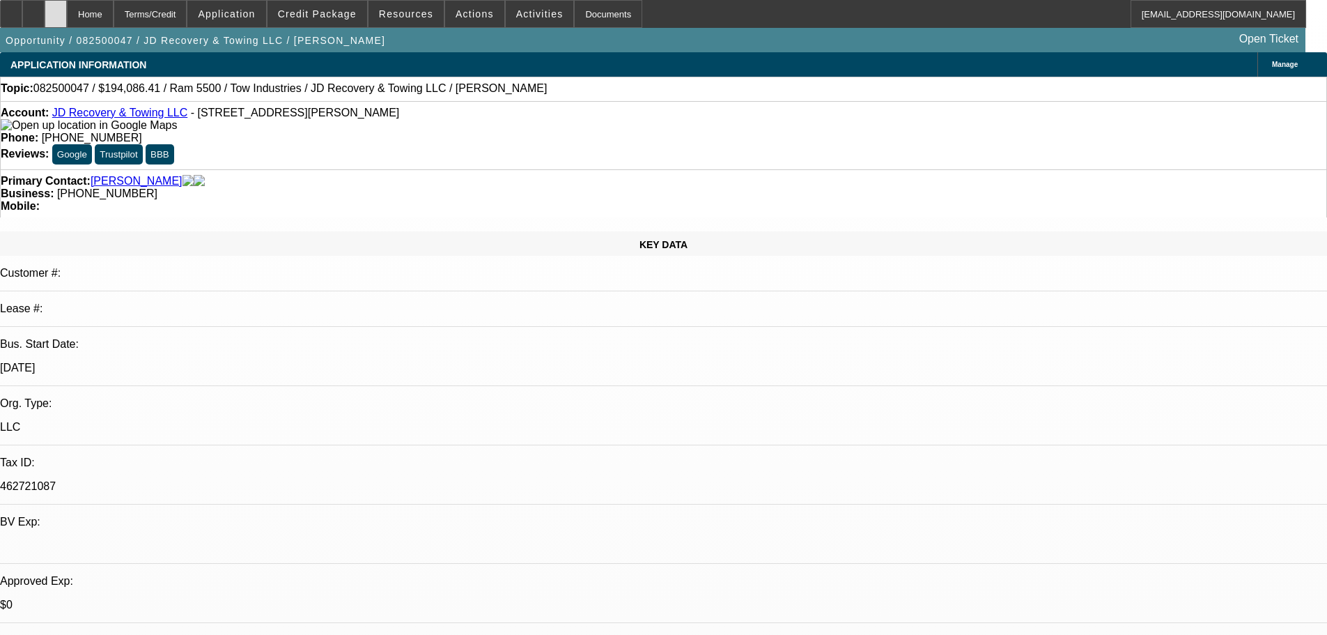
click at [67, 16] on div at bounding box center [56, 14] width 22 height 28
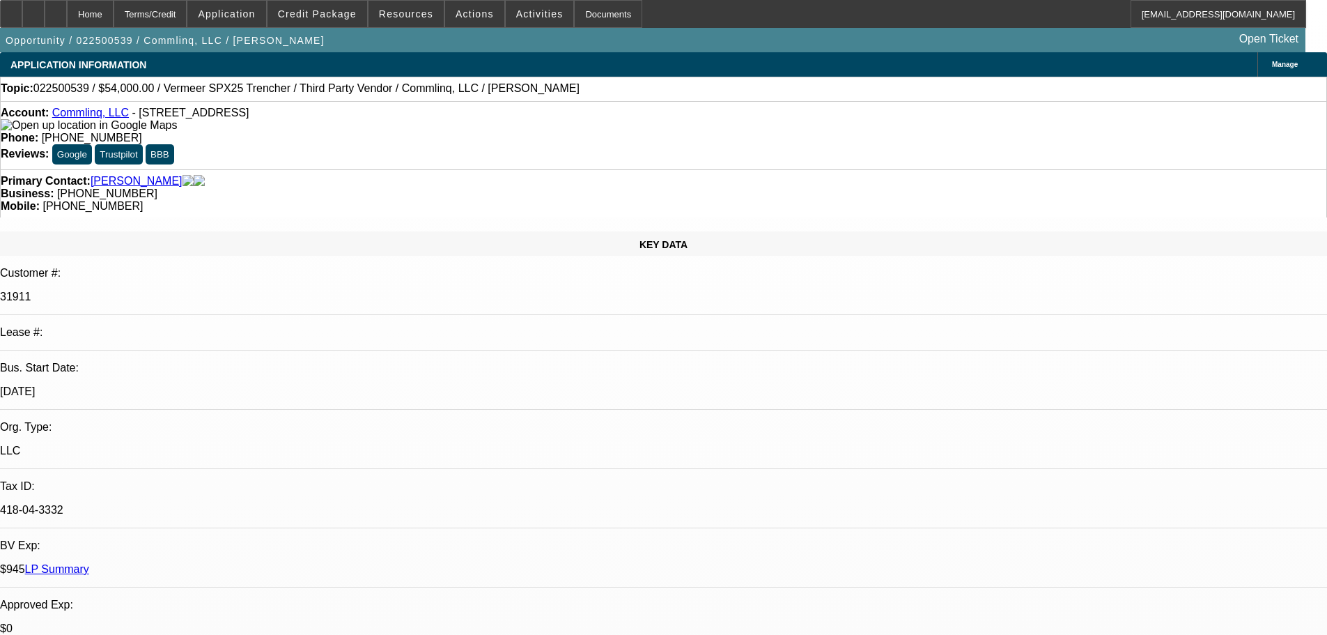
select select "0.1"
select select "2"
select select "0.1"
select select "4"
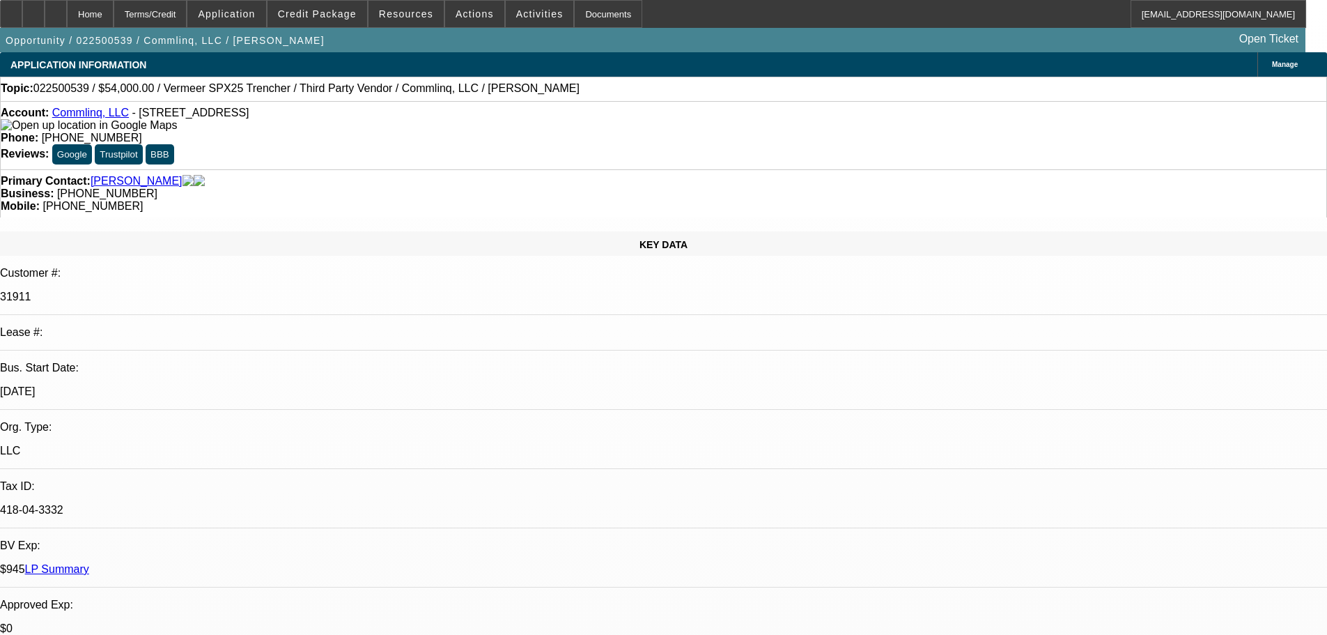
select select "0"
select select "6"
select select "0"
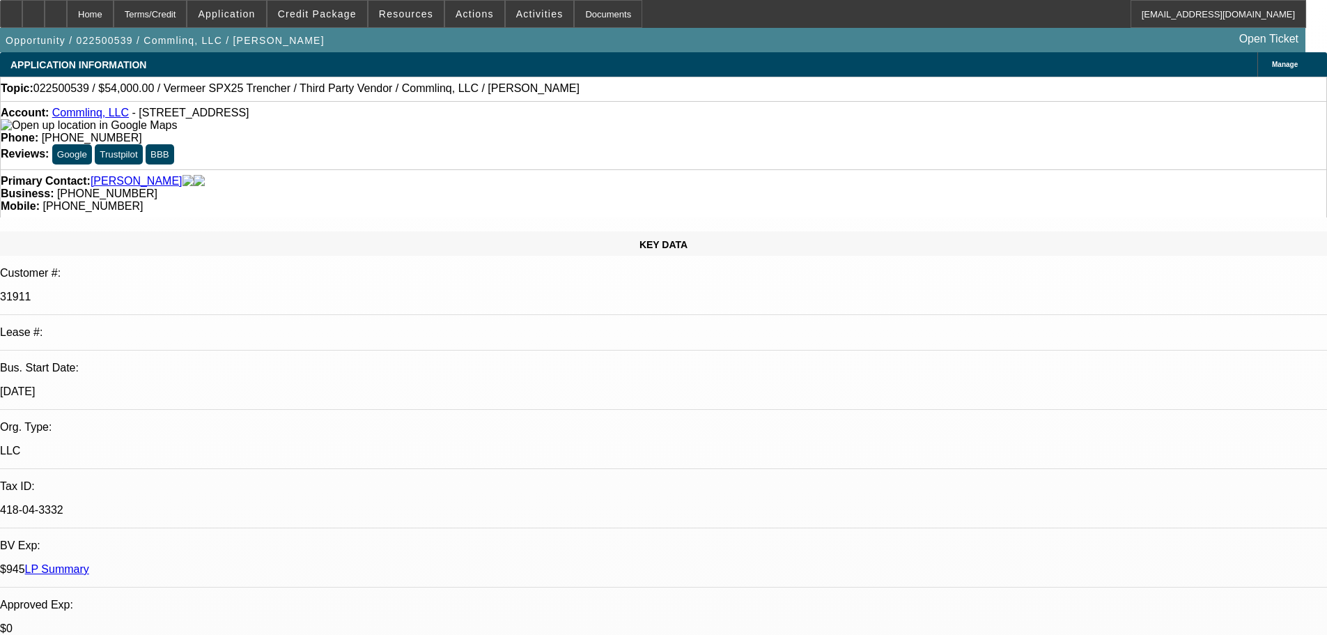
select select "0"
select select "6"
select select "2"
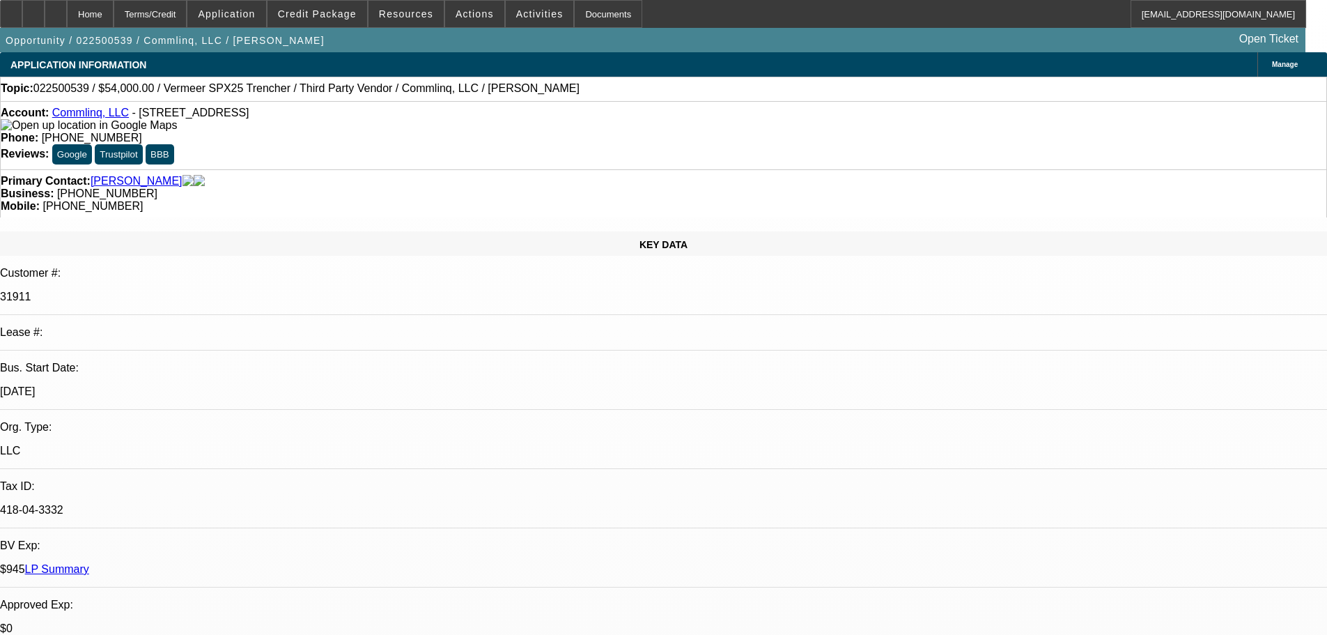
select select "0"
select select "6"
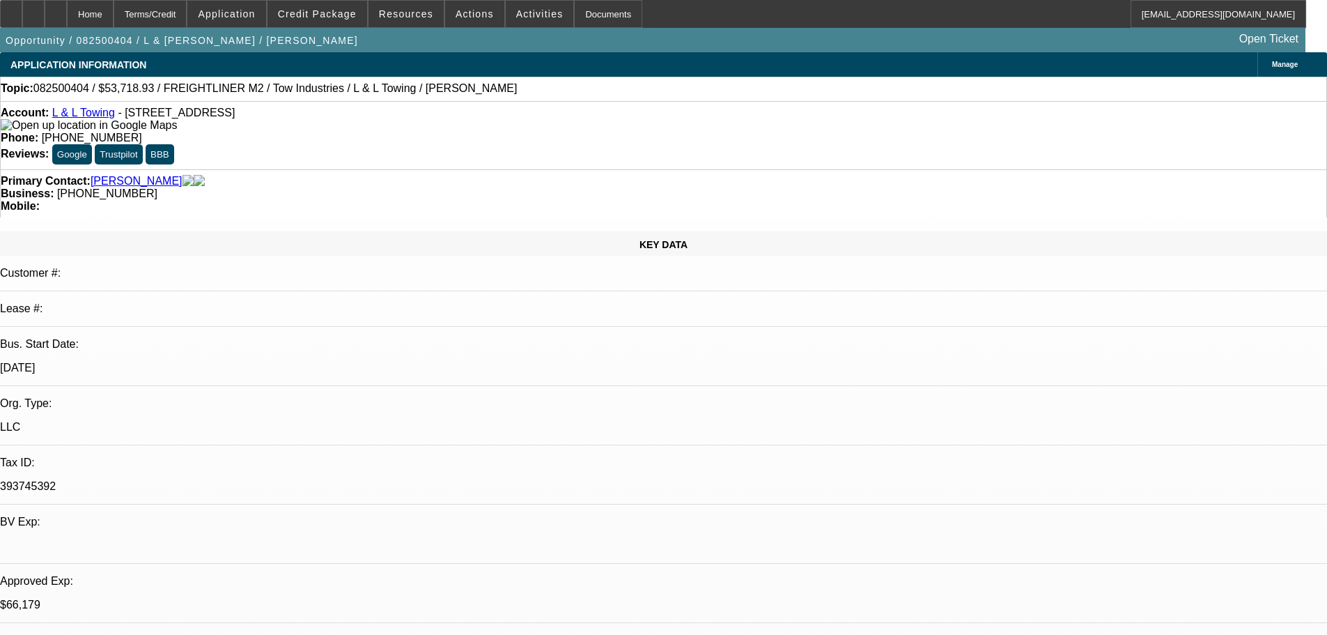
select select "0"
select select "2"
select select "0.1"
select select "4"
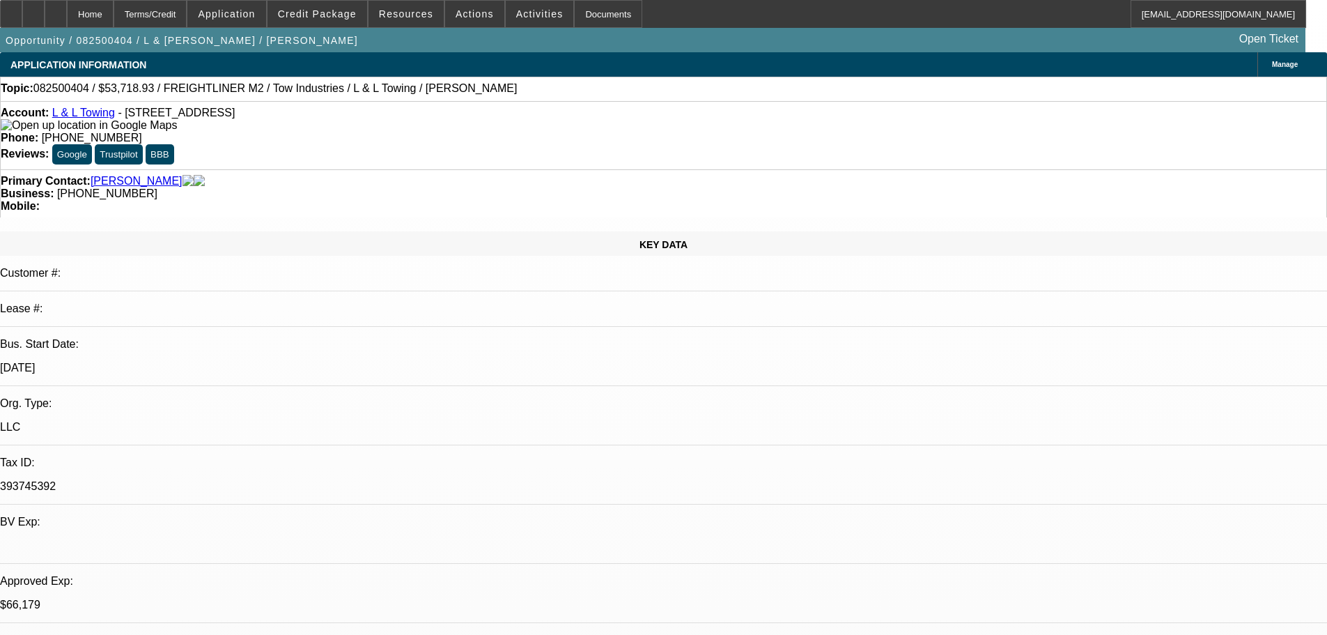
select select "0"
select select "2"
select select "0.1"
select select "4"
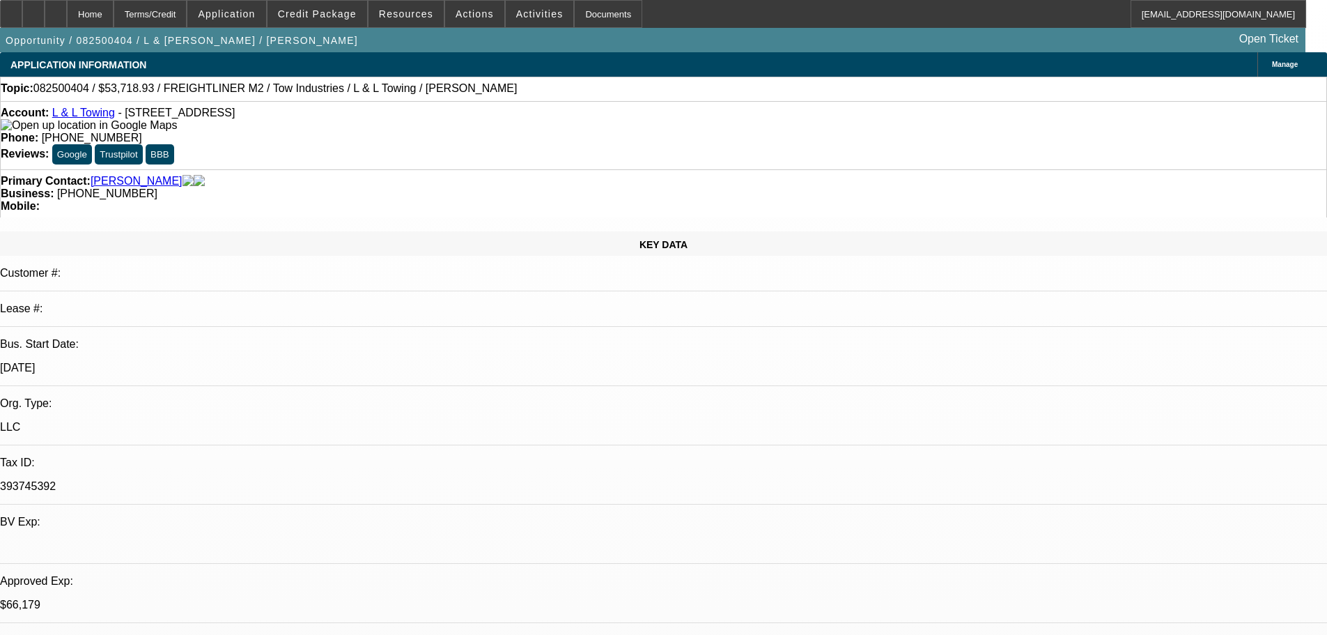
select select "0"
select select "2"
select select "0.1"
select select "4"
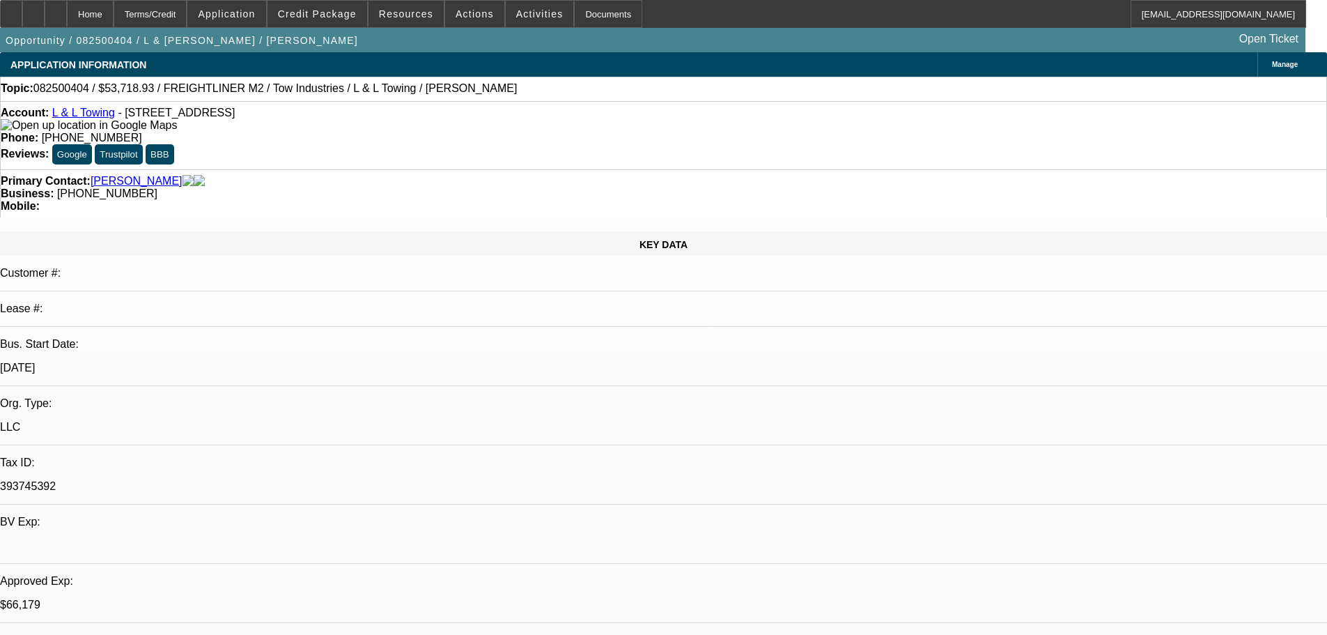
select select "0"
select select "2"
select select "0.1"
select select "4"
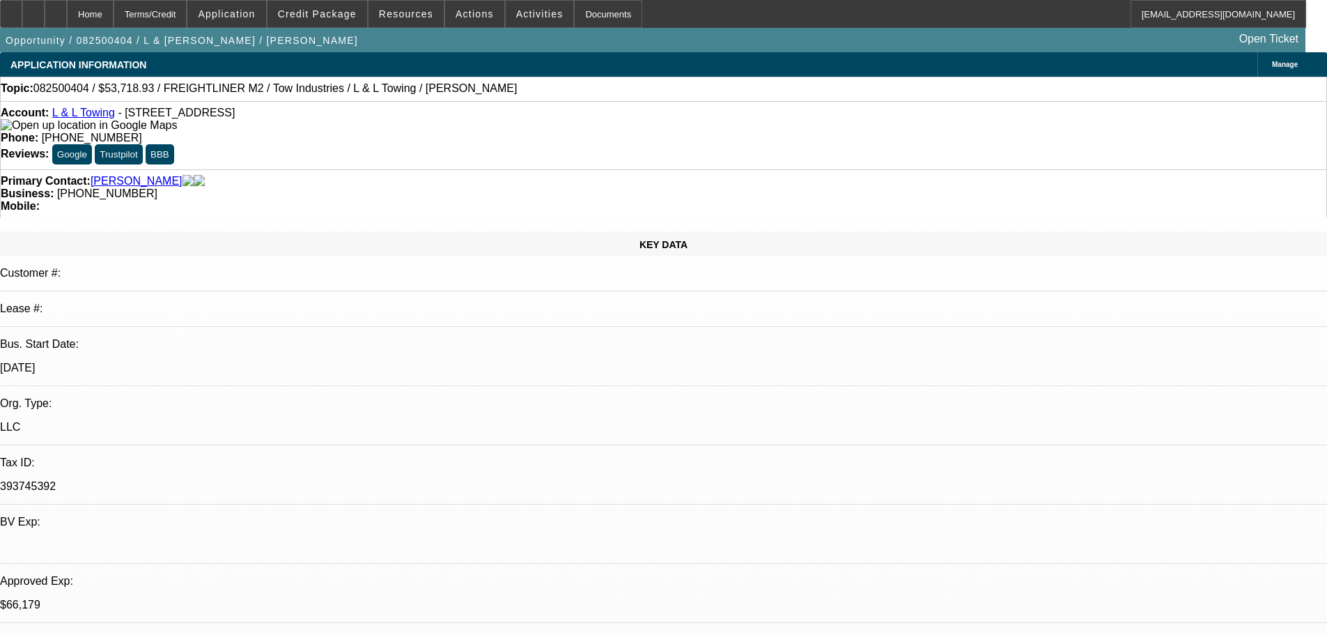
scroll to position [2548, 0]
select select "0"
select select "0.1"
select select "4"
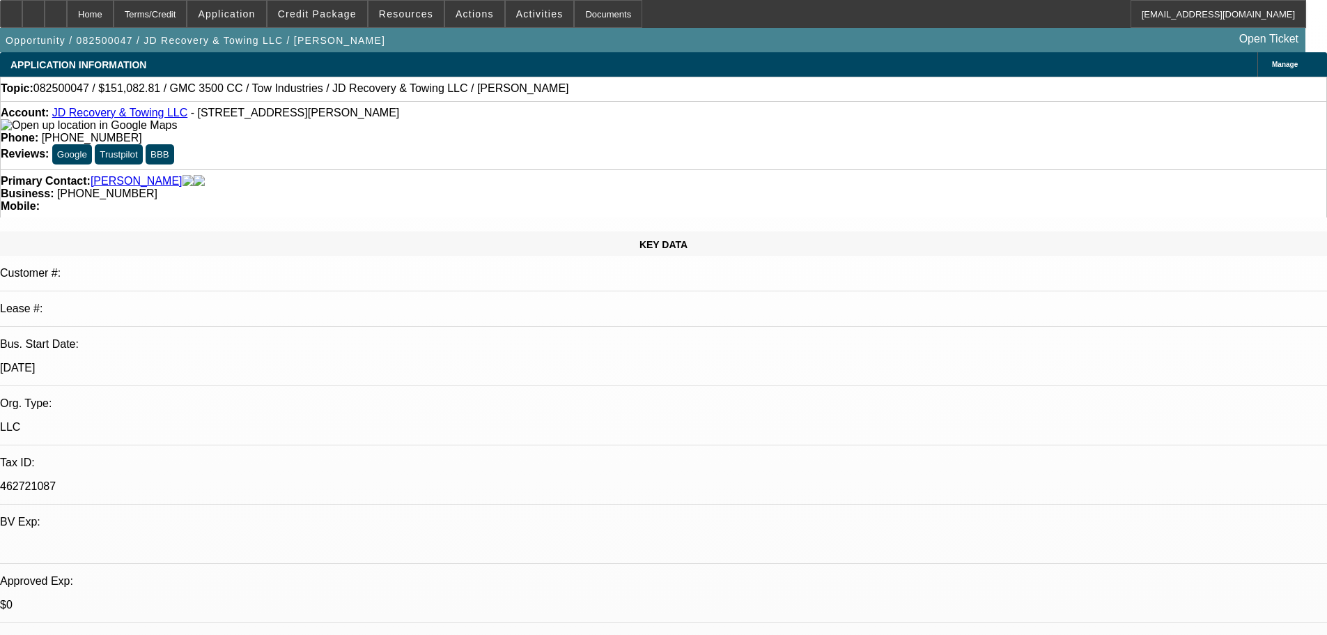
select select "0"
select select "0.1"
select select "4"
select select "0"
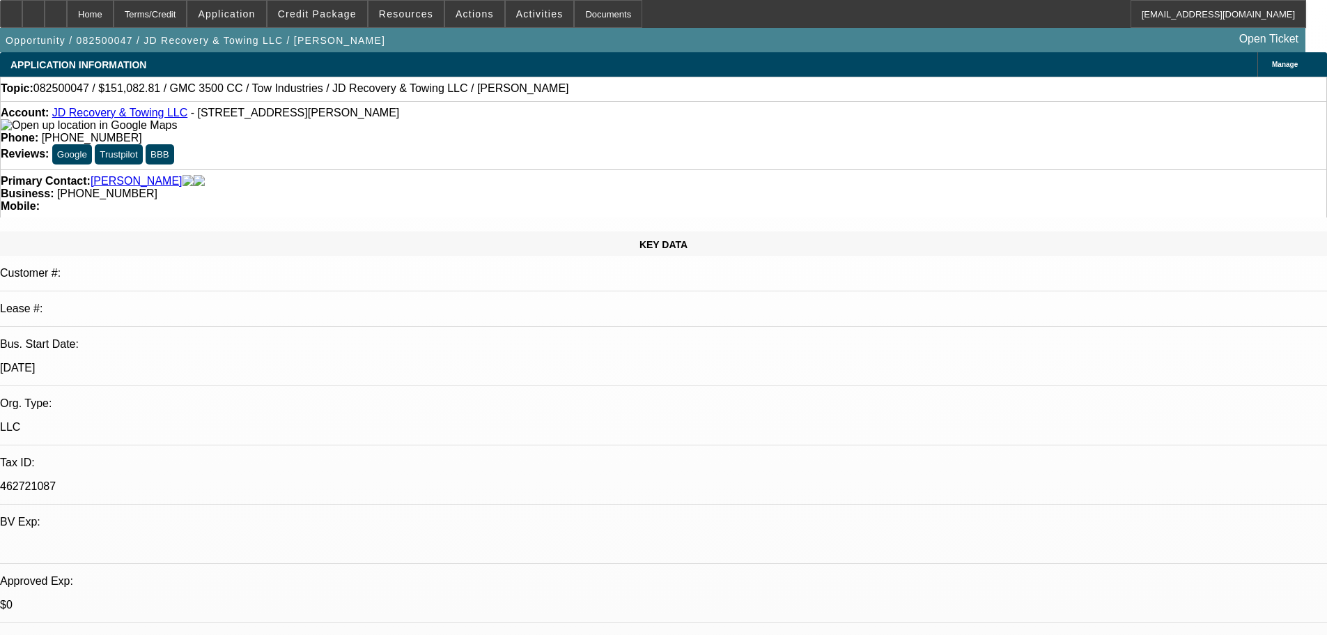
select select "0"
select select "0.1"
select select "4"
select select "0"
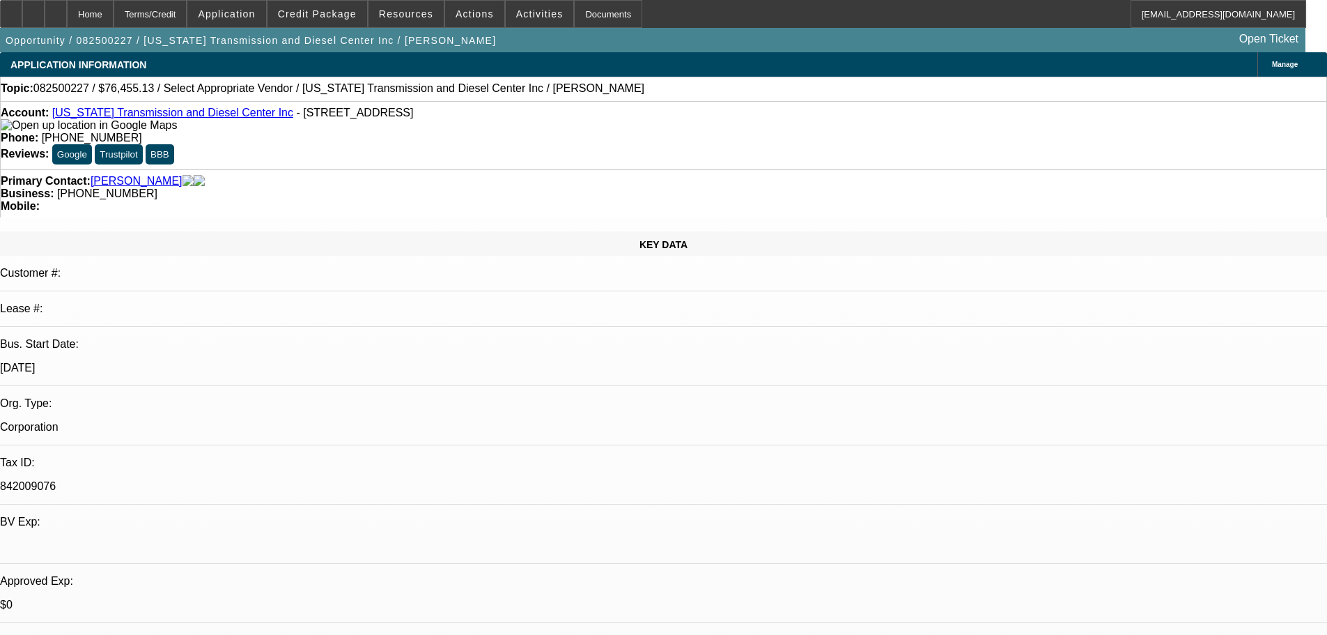
select select "2"
select select "0.1"
select select "4"
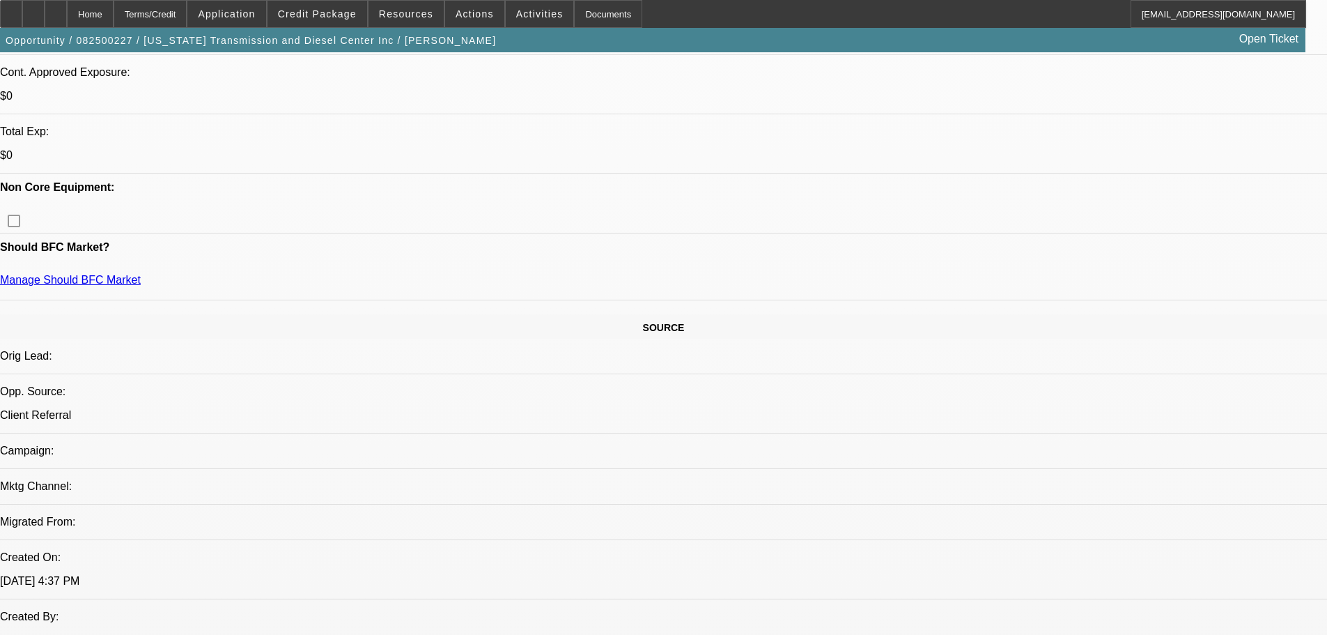
scroll to position [10, 0]
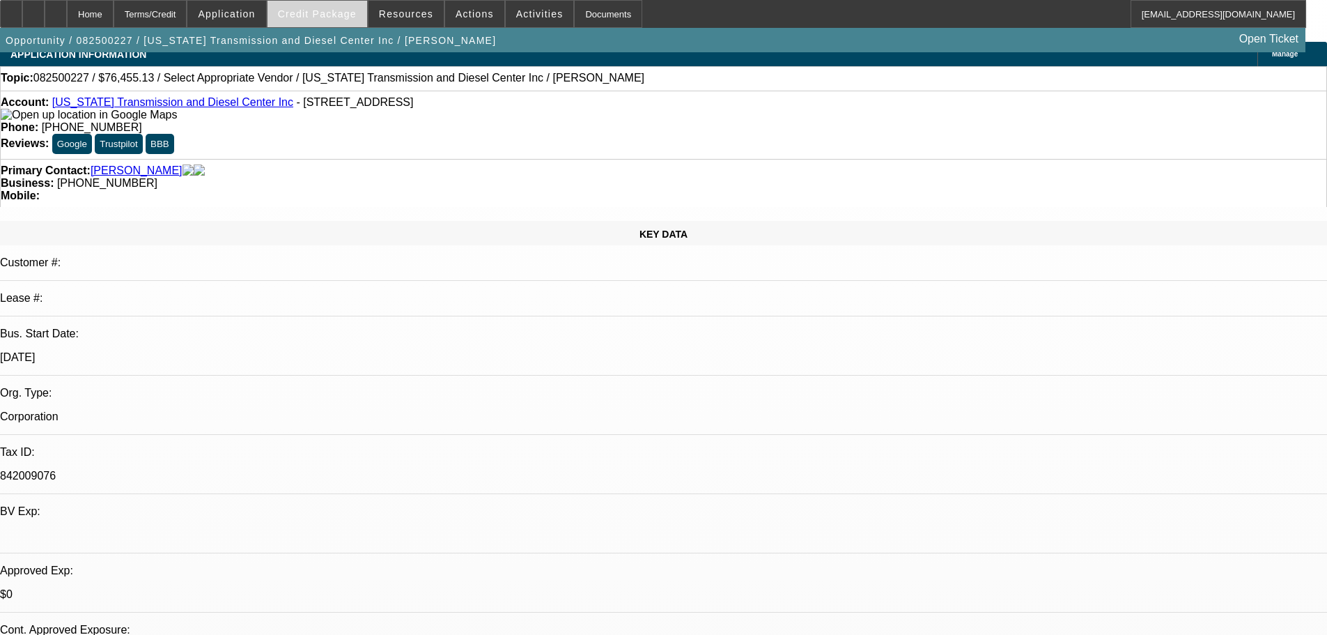
click at [314, 24] on span at bounding box center [317, 13] width 100 height 33
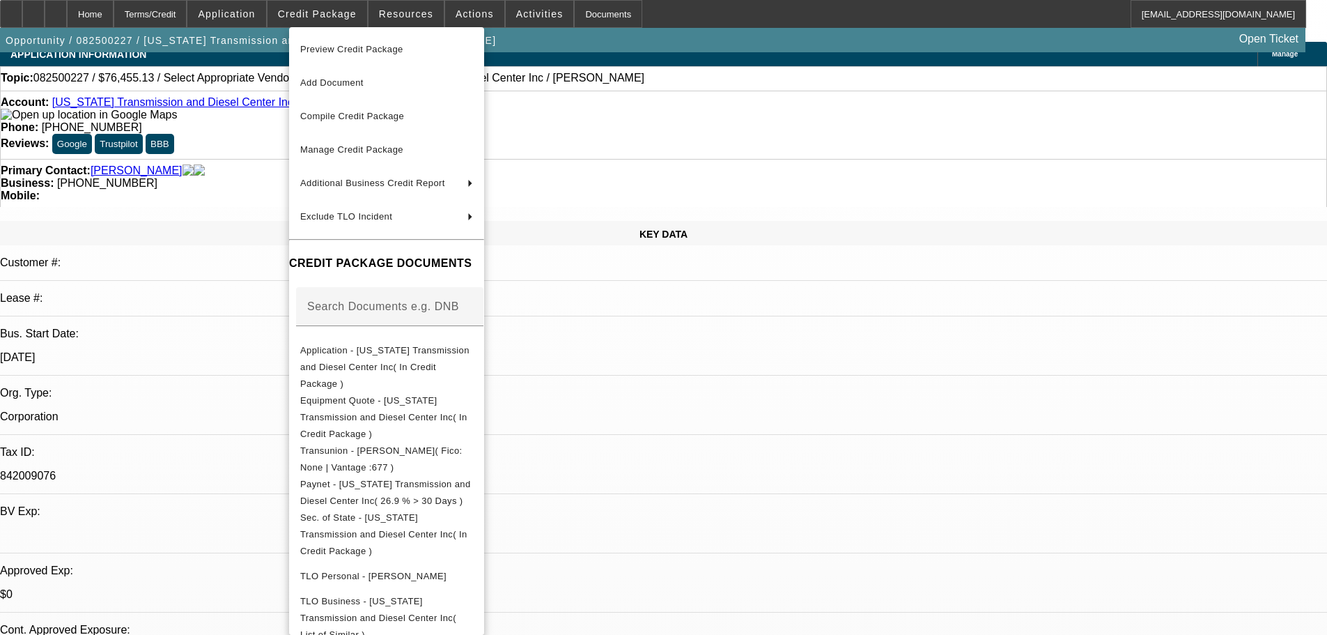
click at [244, 300] on div at bounding box center [663, 317] width 1327 height 635
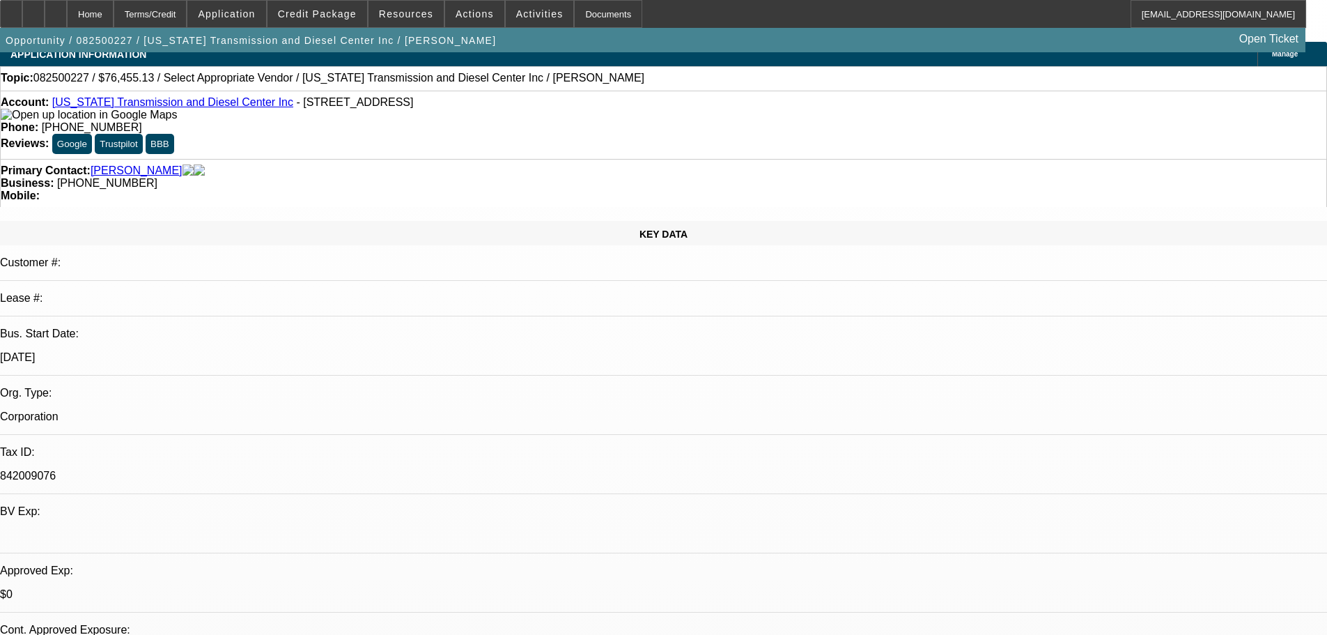
scroll to position [428, 0]
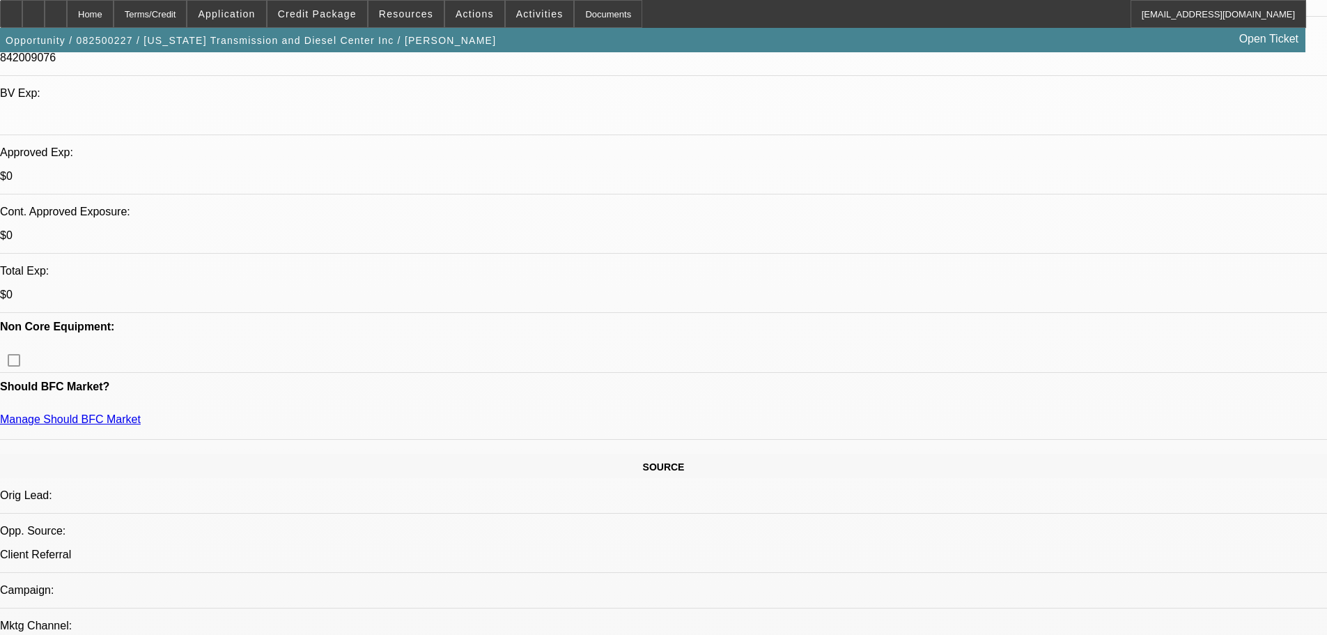
click at [327, 17] on span "Credit Package" at bounding box center [317, 13] width 79 height 11
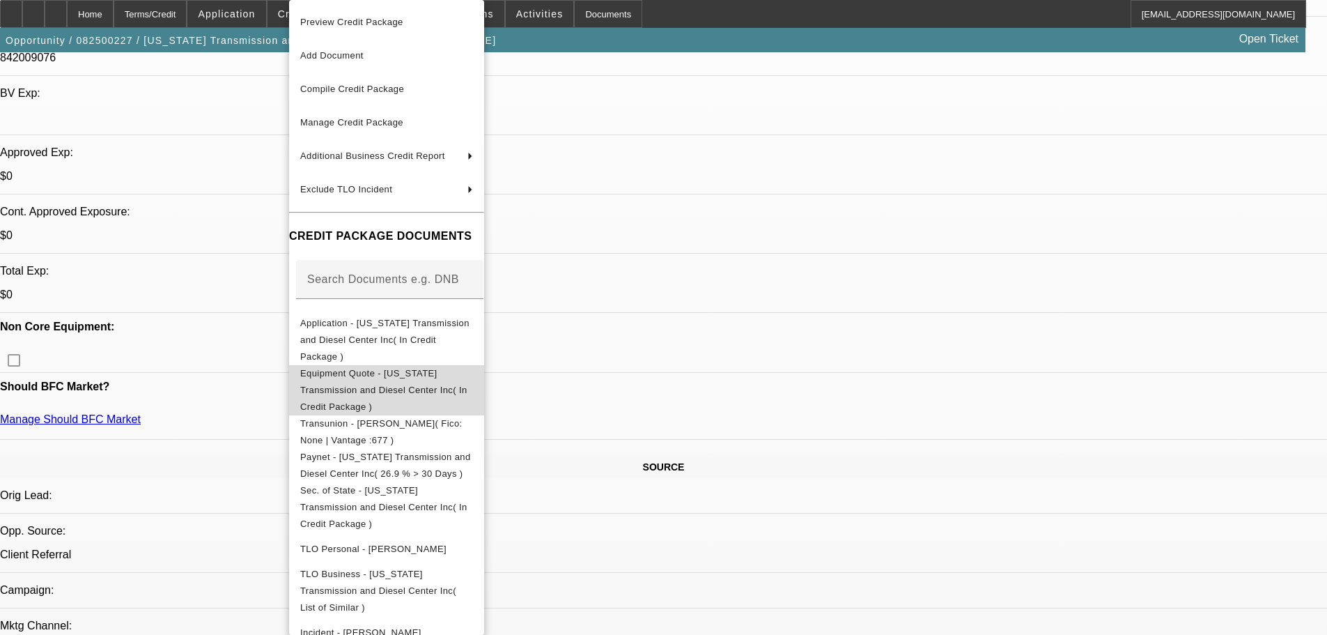
click at [394, 368] on button "Equipment Quote - Oregon Transmission and Diesel Center Inc( In Credit Package )" at bounding box center [386, 390] width 195 height 50
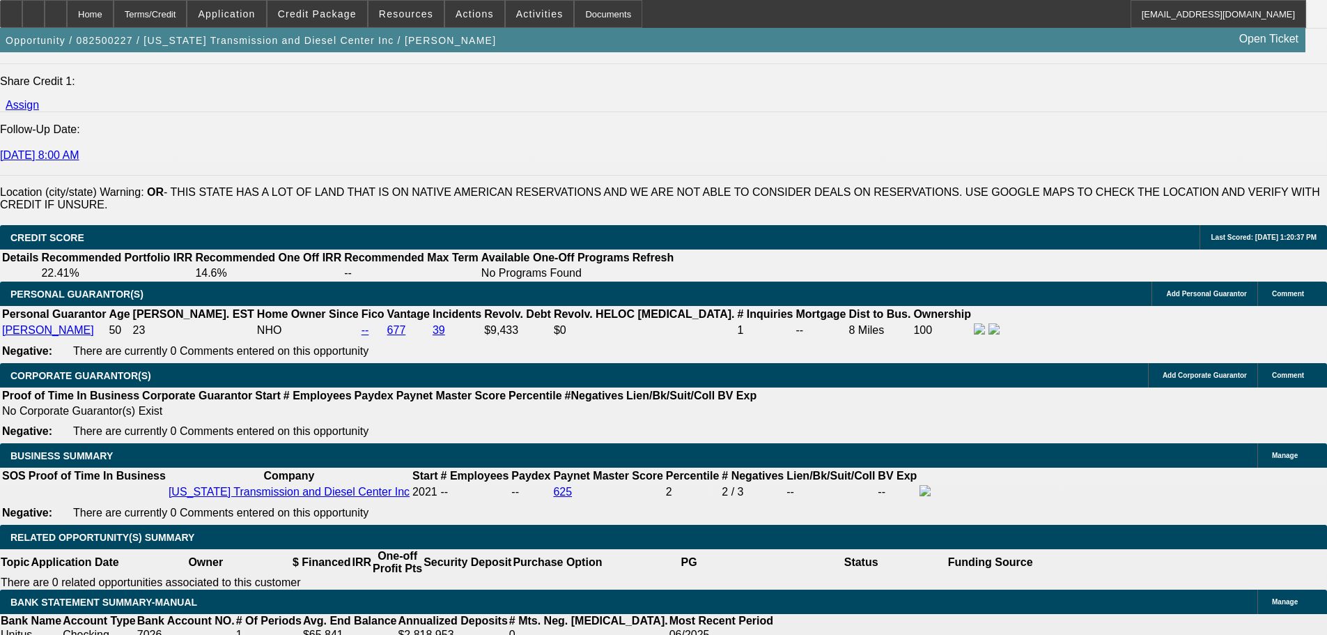
scroll to position [1682, 0]
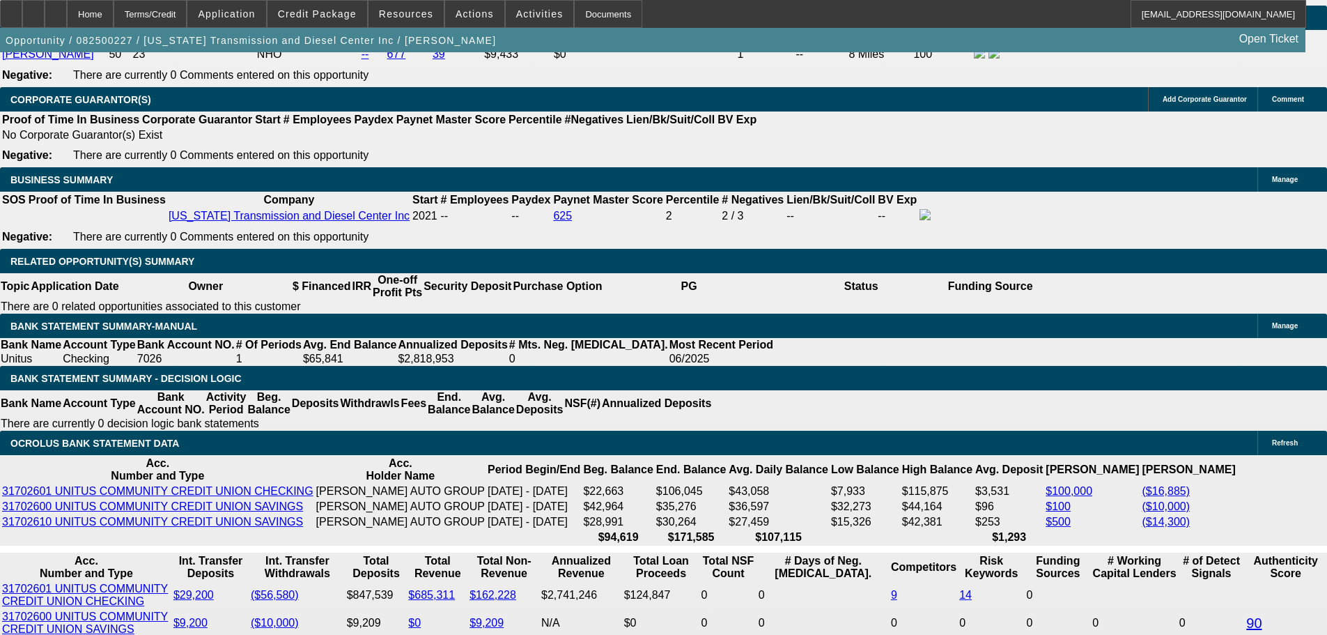
scroll to position [2100, 0]
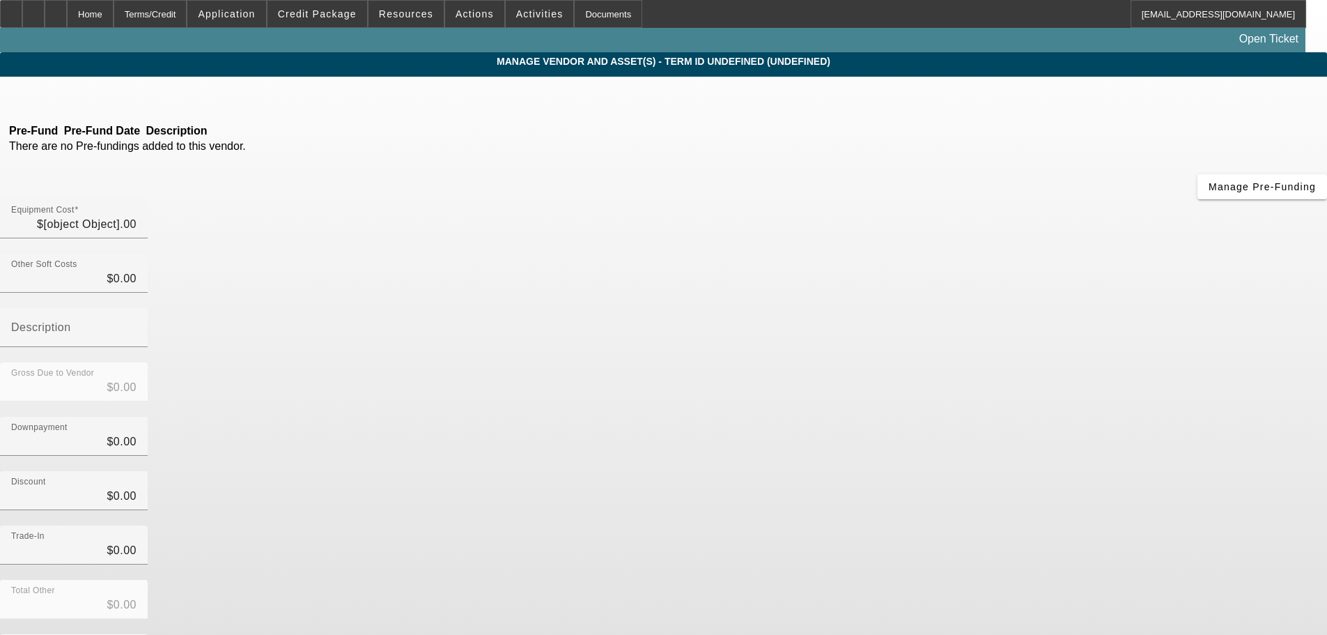
type input "$76,455.13"
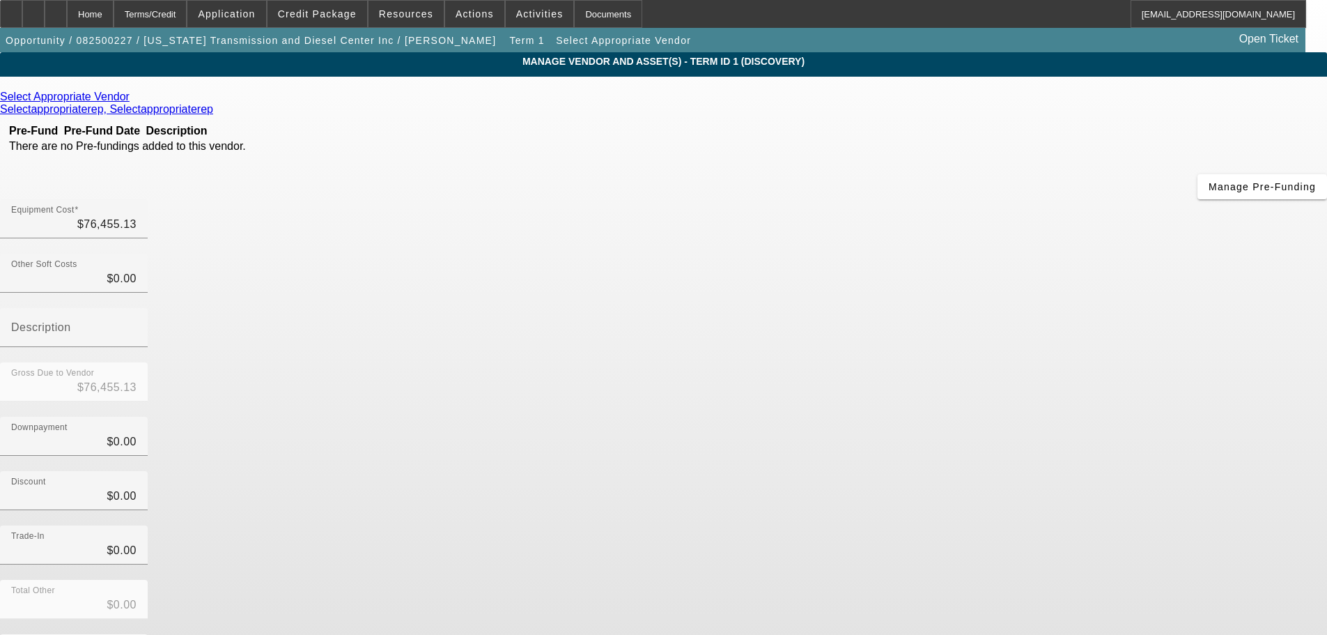
click at [133, 100] on icon at bounding box center [133, 97] width 0 height 12
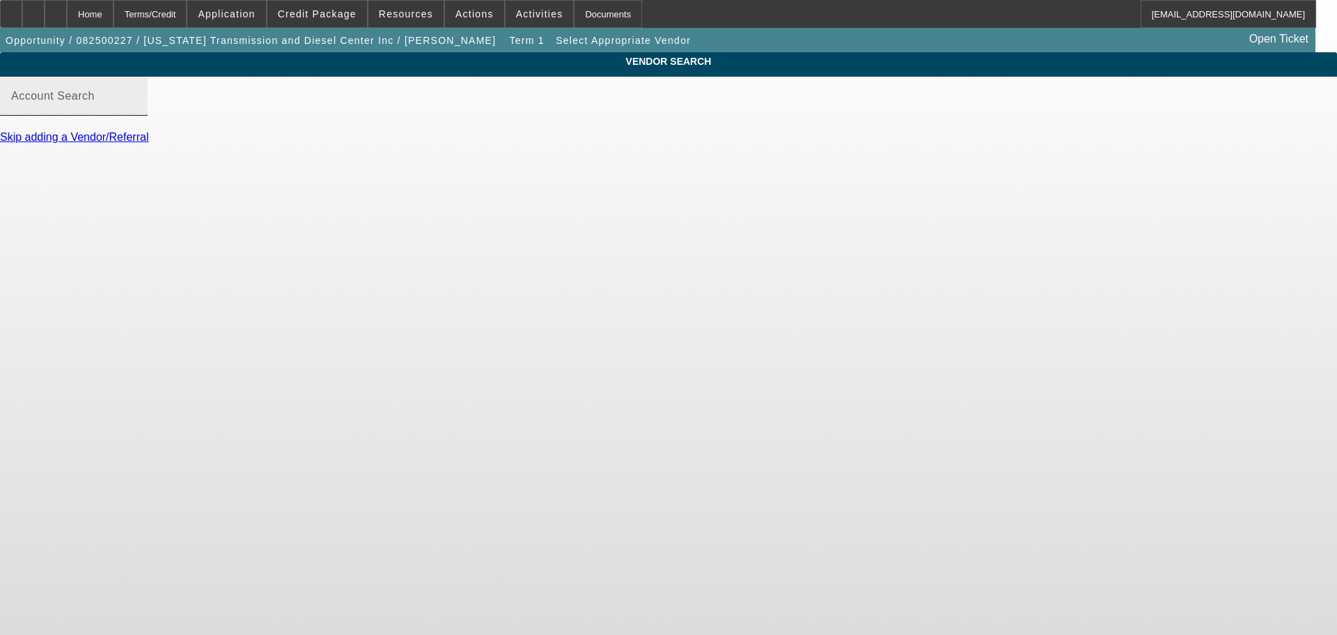
click at [148, 130] on mat-form-field "Account Search" at bounding box center [74, 104] width 148 height 54
click at [137, 110] on input "Account Search" at bounding box center [73, 101] width 125 height 17
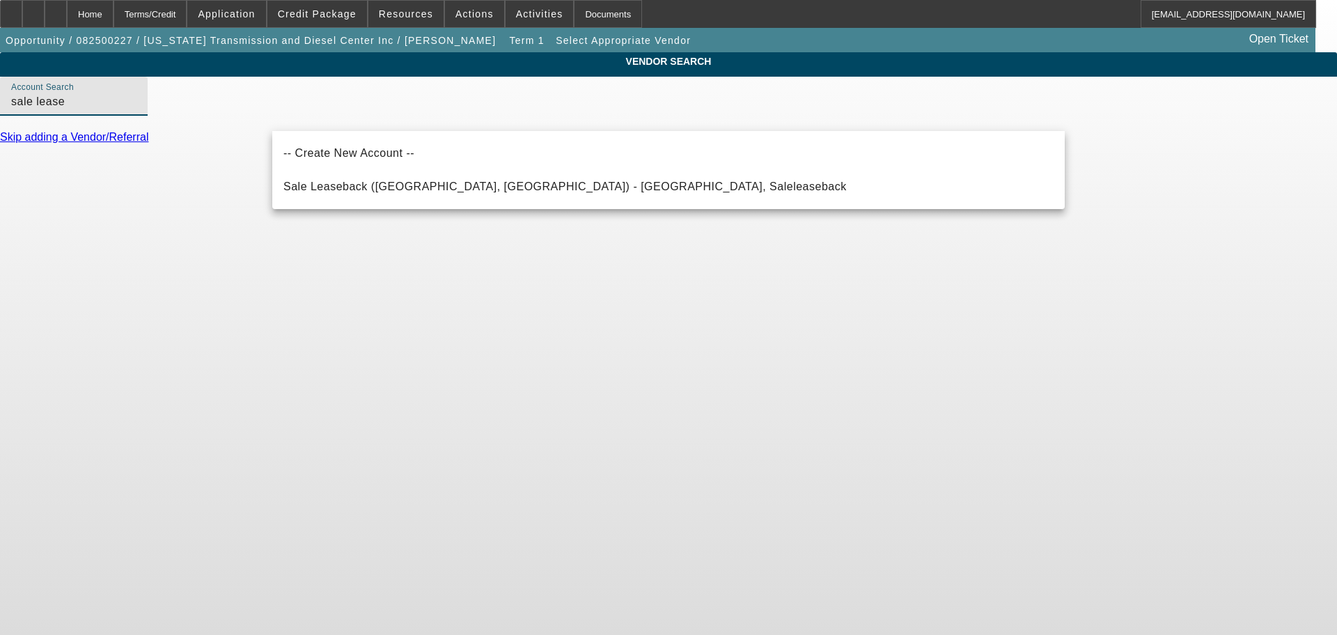
click at [378, 182] on span "Sale Leaseback (Northbrook, IL) - Saleleaseback, Saleleaseback" at bounding box center [564, 186] width 563 height 12
type input "Sale Leaseback (Northbrook, IL) - Saleleaseback, Saleleaseback"
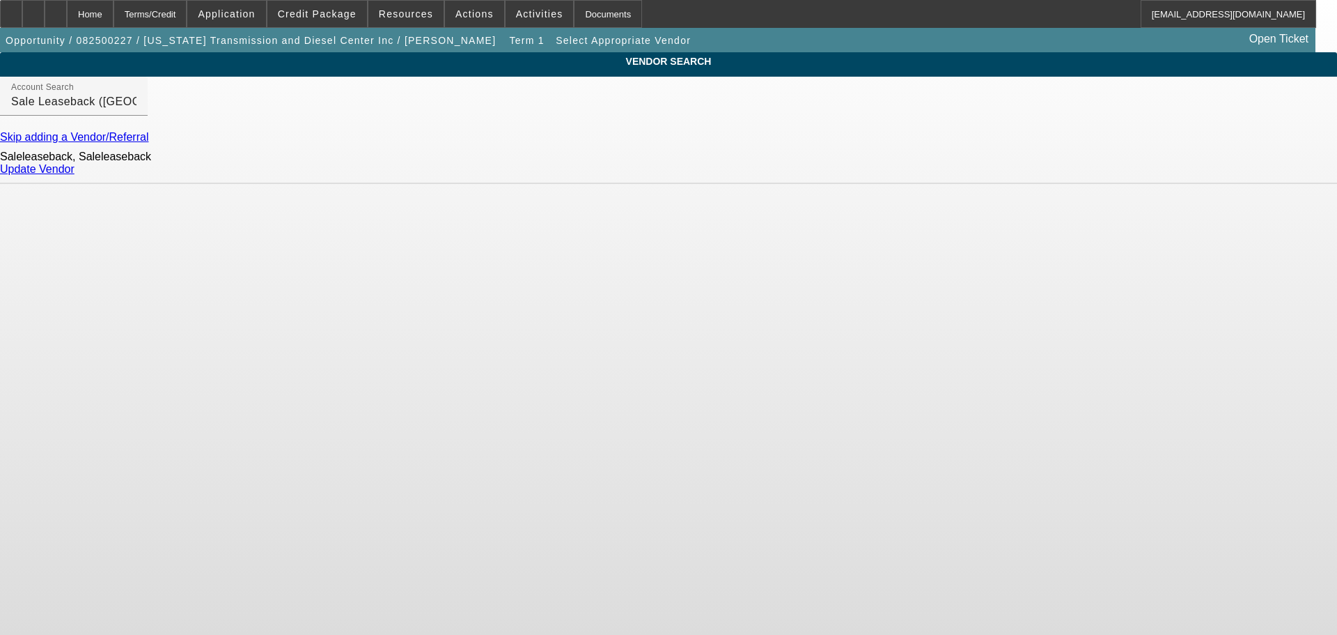
click at [75, 175] on link "Update Vendor" at bounding box center [37, 169] width 75 height 12
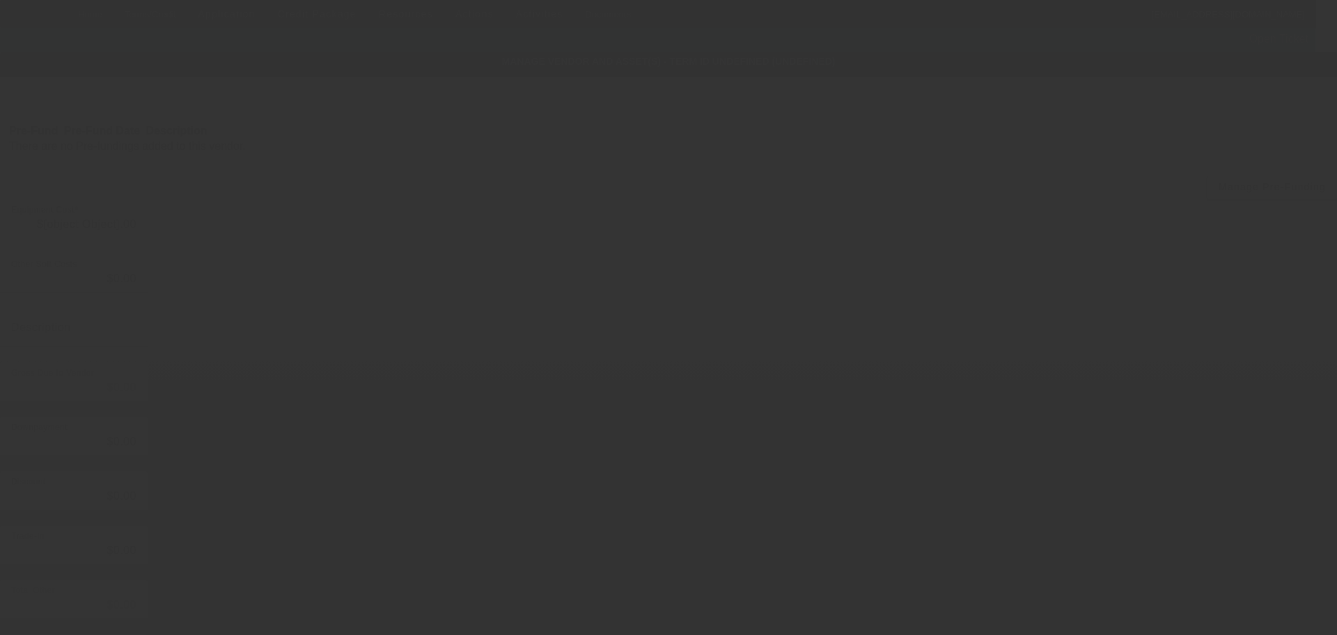
type input "$76,455.13"
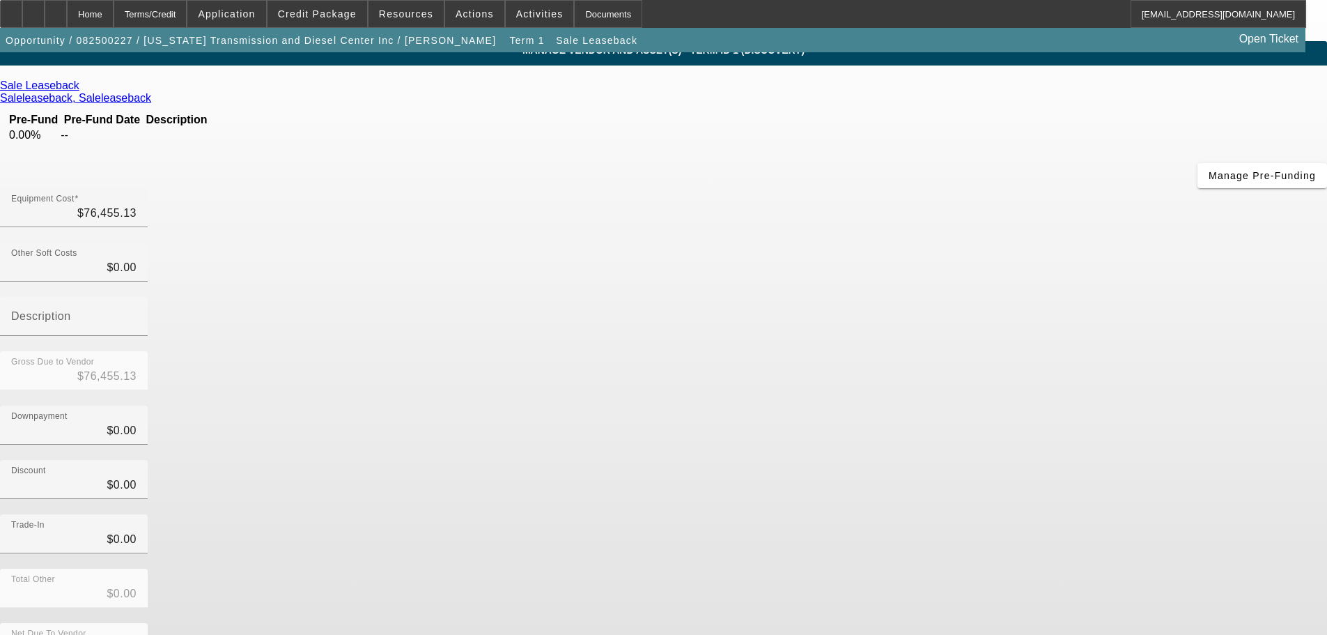
scroll to position [13, 0]
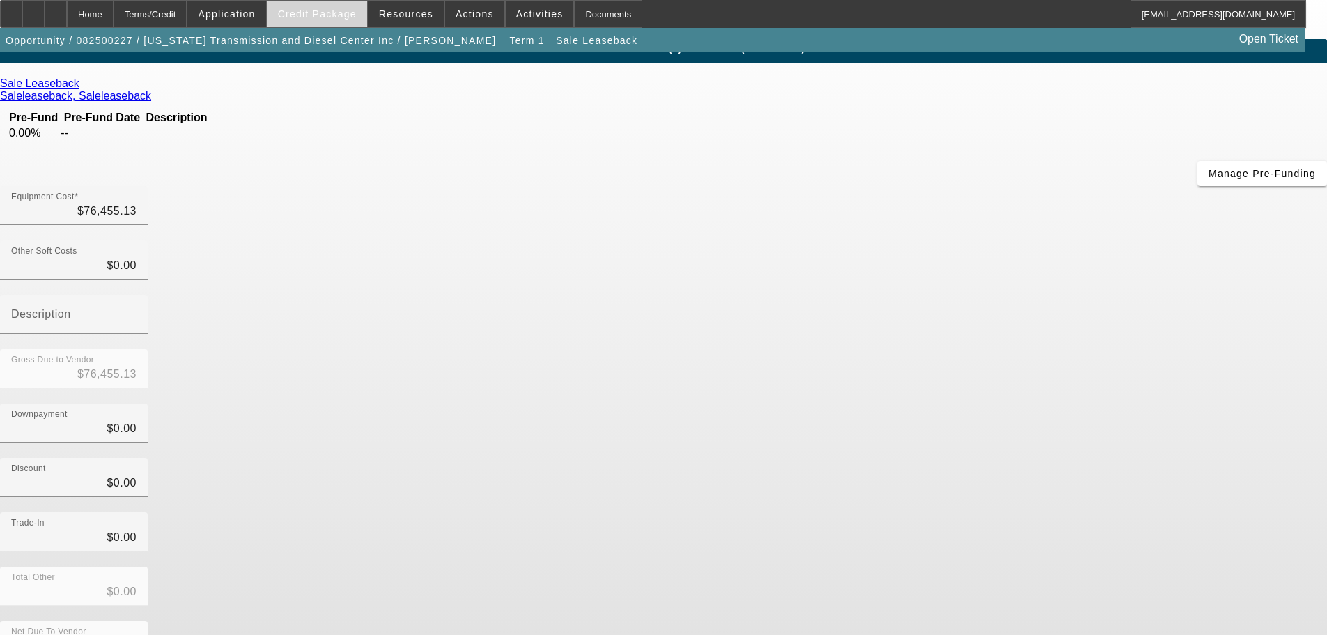
click at [345, 17] on span "Credit Package" at bounding box center [317, 13] width 79 height 11
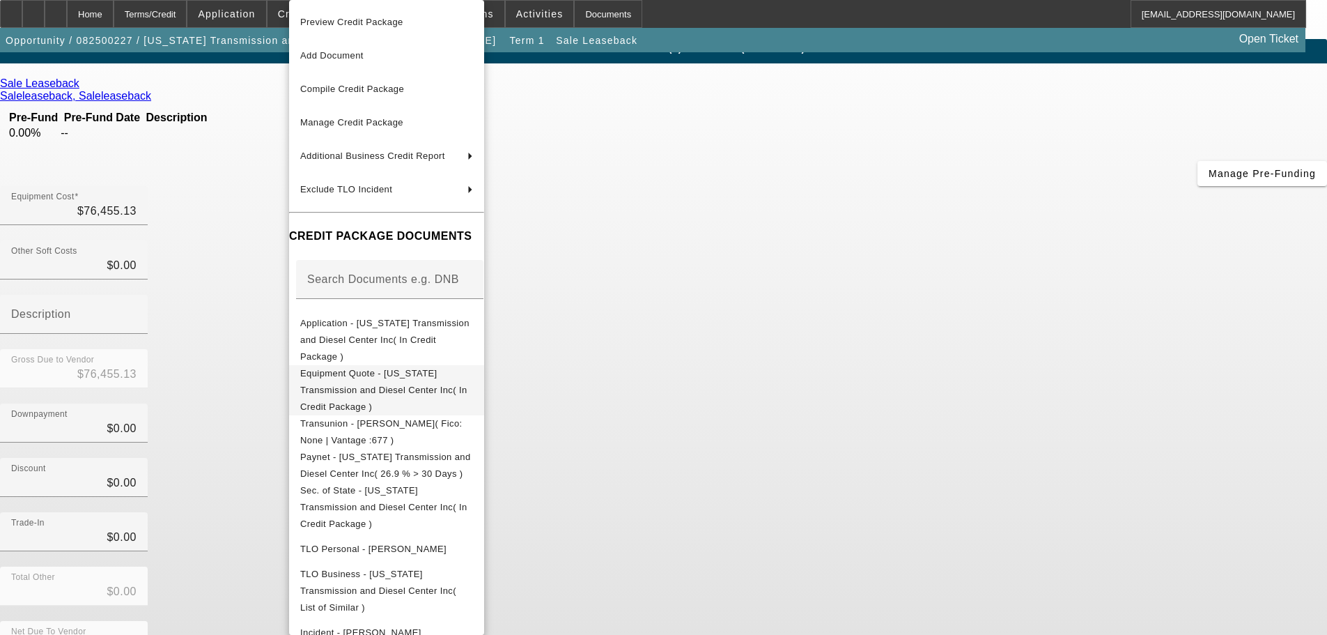
click at [449, 368] on span "Equipment Quote - Oregon Transmission and Diesel Center Inc( In Credit Package )" at bounding box center [383, 390] width 167 height 44
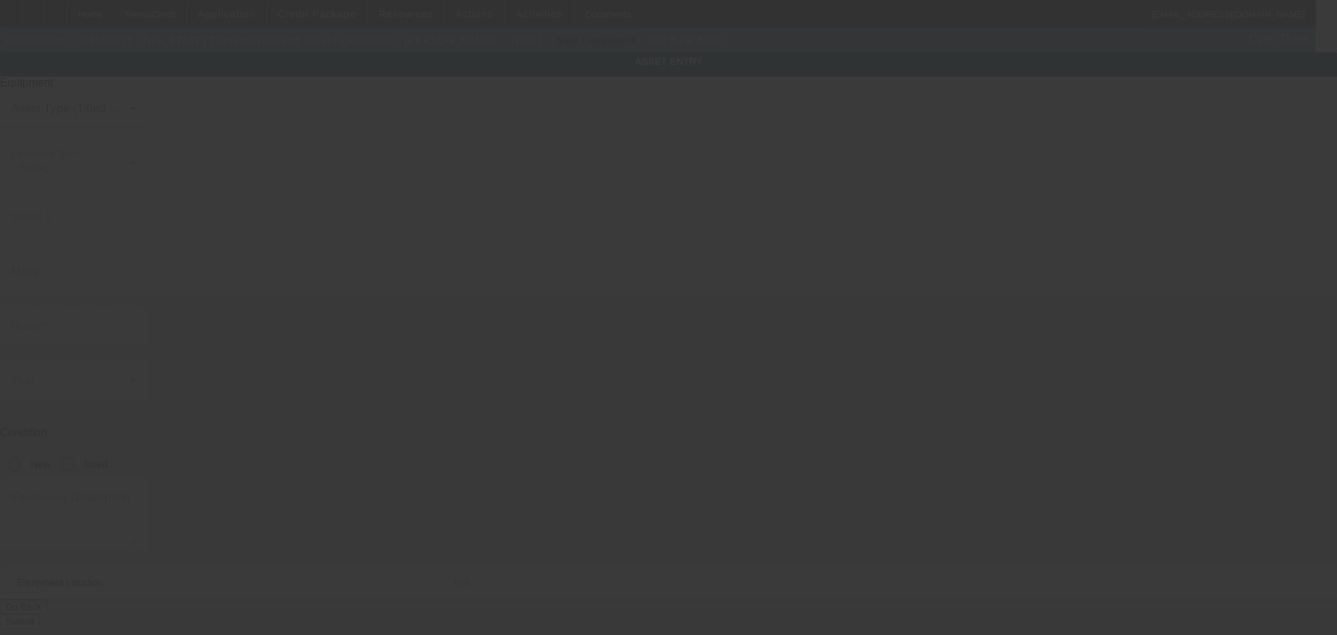
type input "14725 SE 82nd Dr"
type input "Clackamas"
type input "97015"
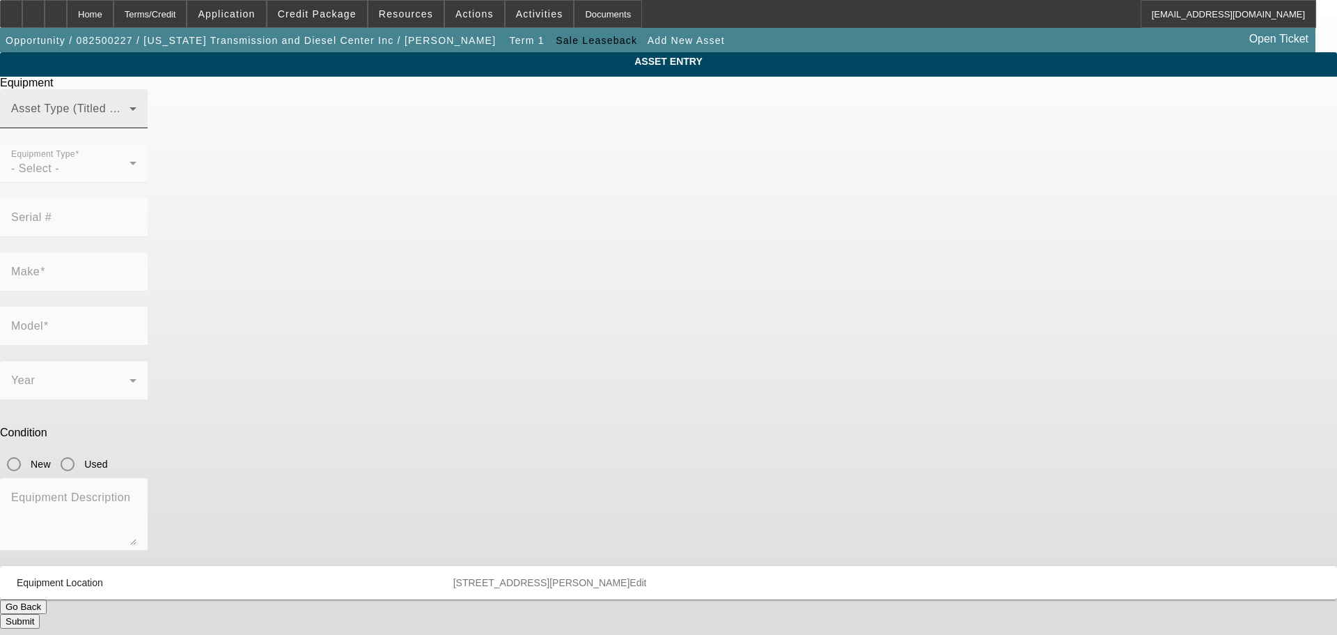
click at [130, 123] on span at bounding box center [70, 114] width 118 height 17
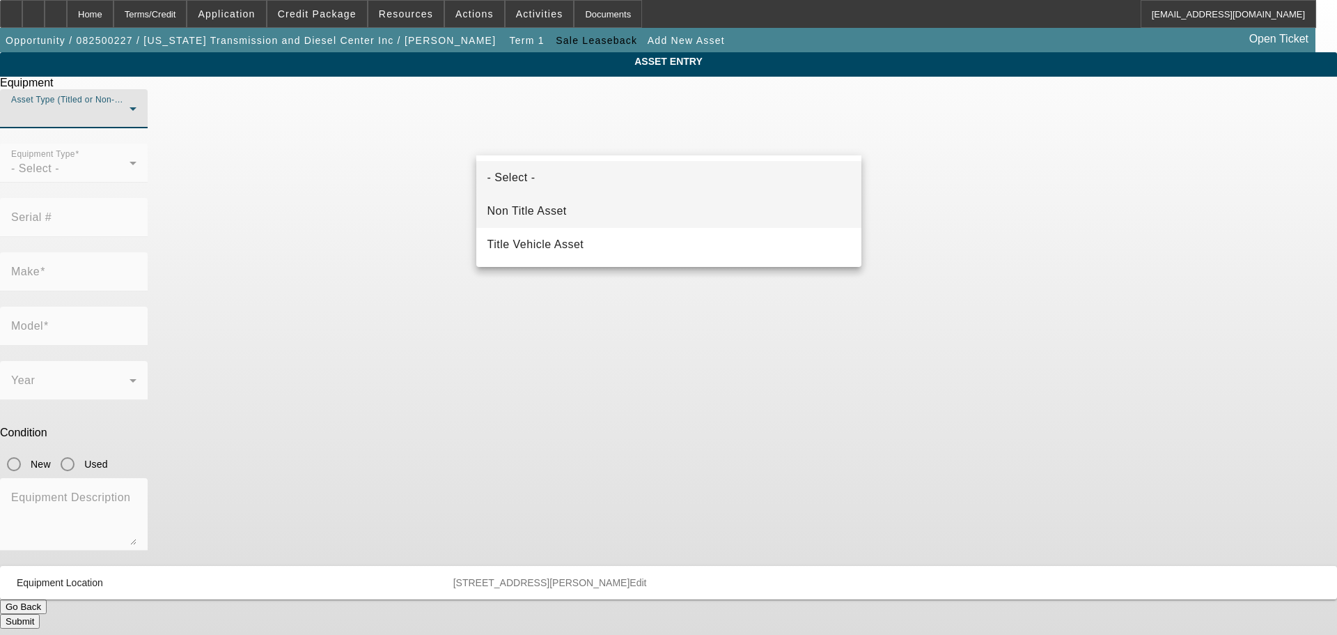
click at [559, 217] on span "Non Title Asset" at bounding box center [527, 211] width 79 height 17
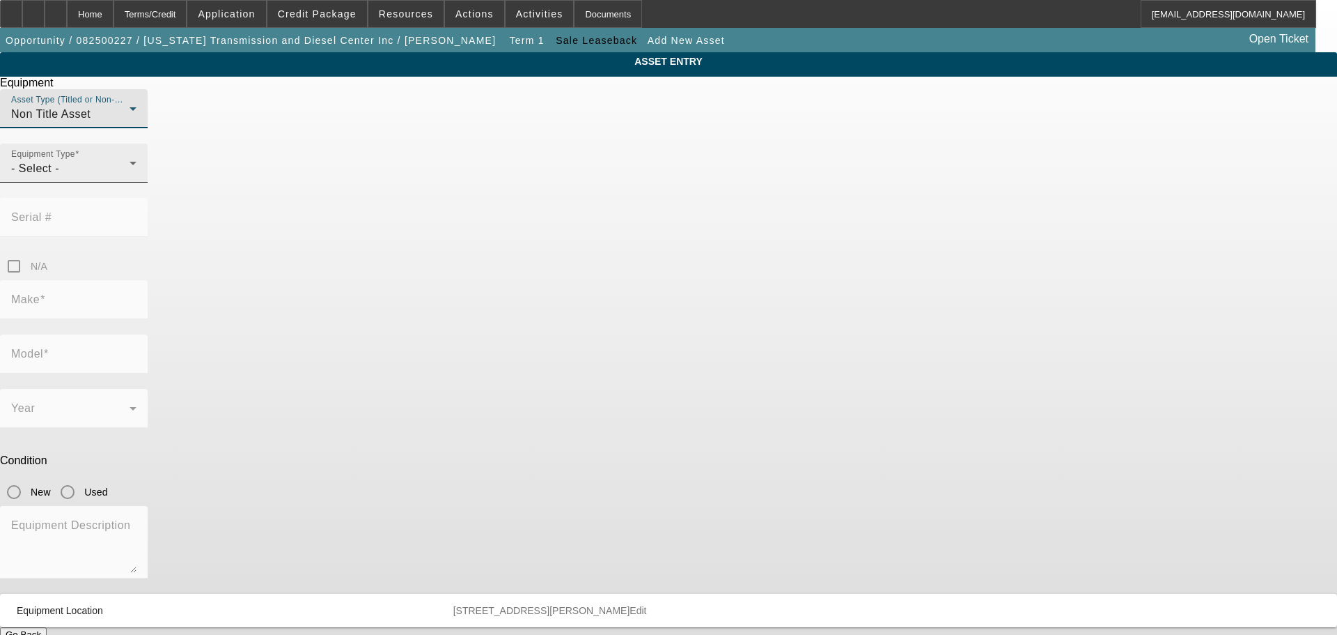
click at [137, 182] on div "Equipment Type - Select -" at bounding box center [73, 162] width 125 height 39
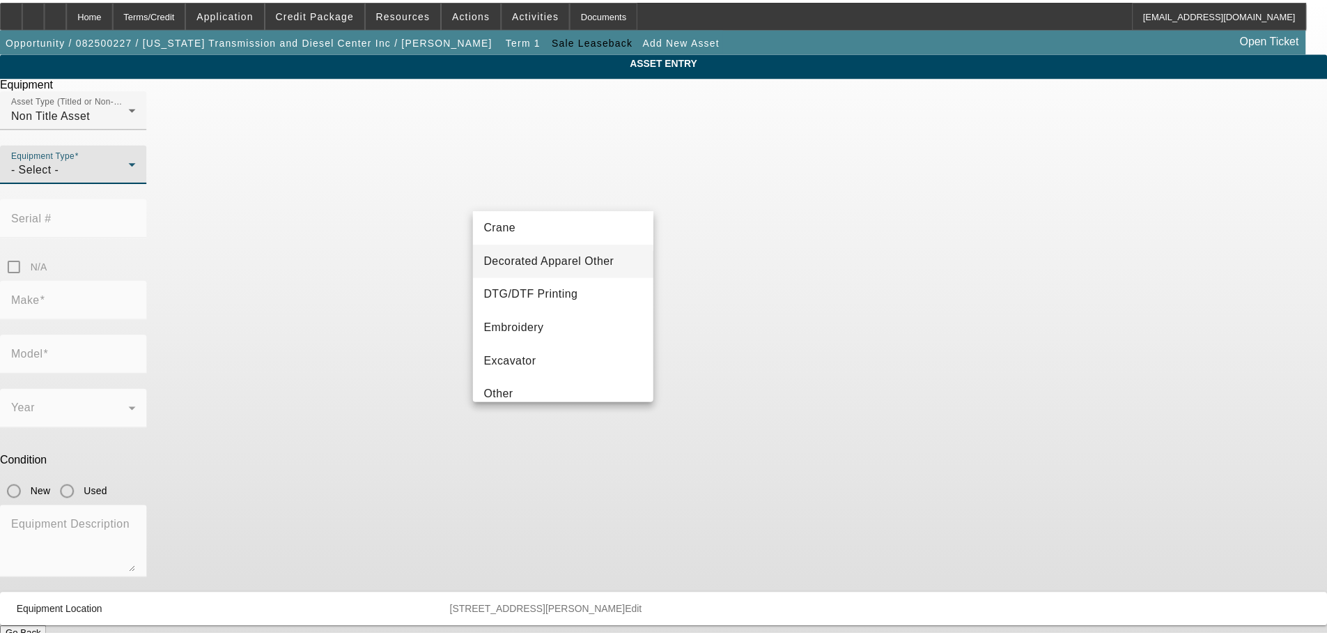
scroll to position [279, 0]
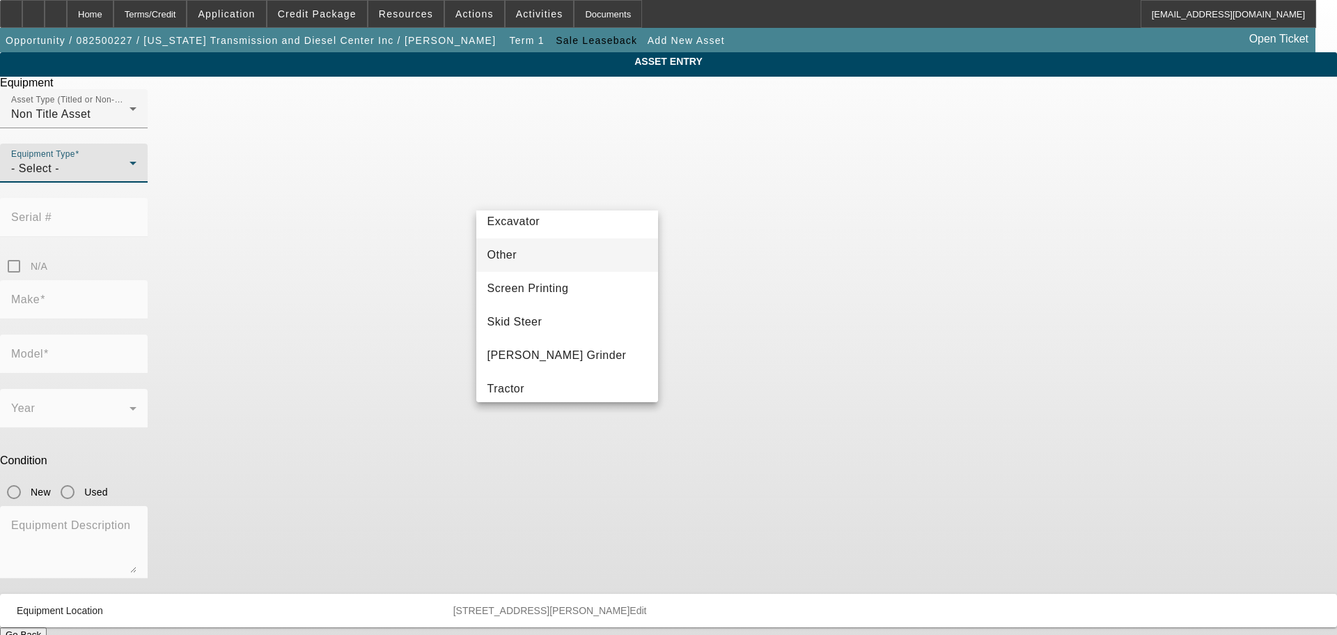
click at [550, 247] on mat-option "Other" at bounding box center [567, 254] width 182 height 33
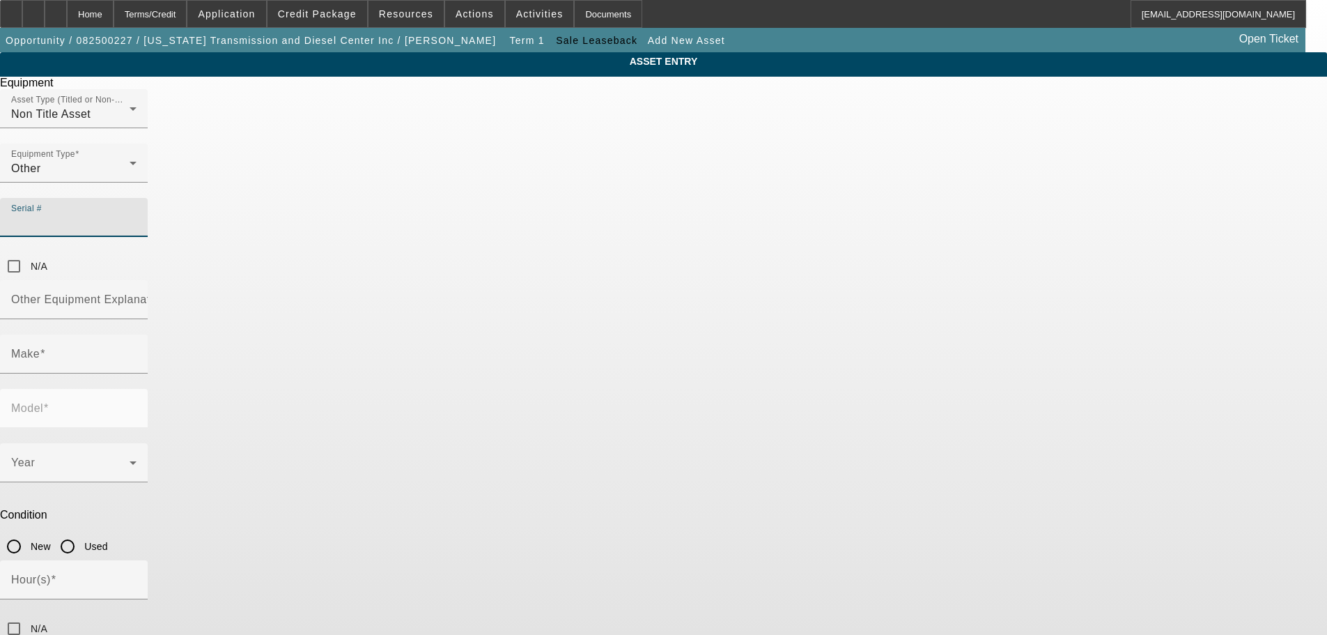
click at [137, 215] on input "Serial #" at bounding box center [73, 223] width 125 height 17
paste input "KEC4705"
type input "KEC4705"
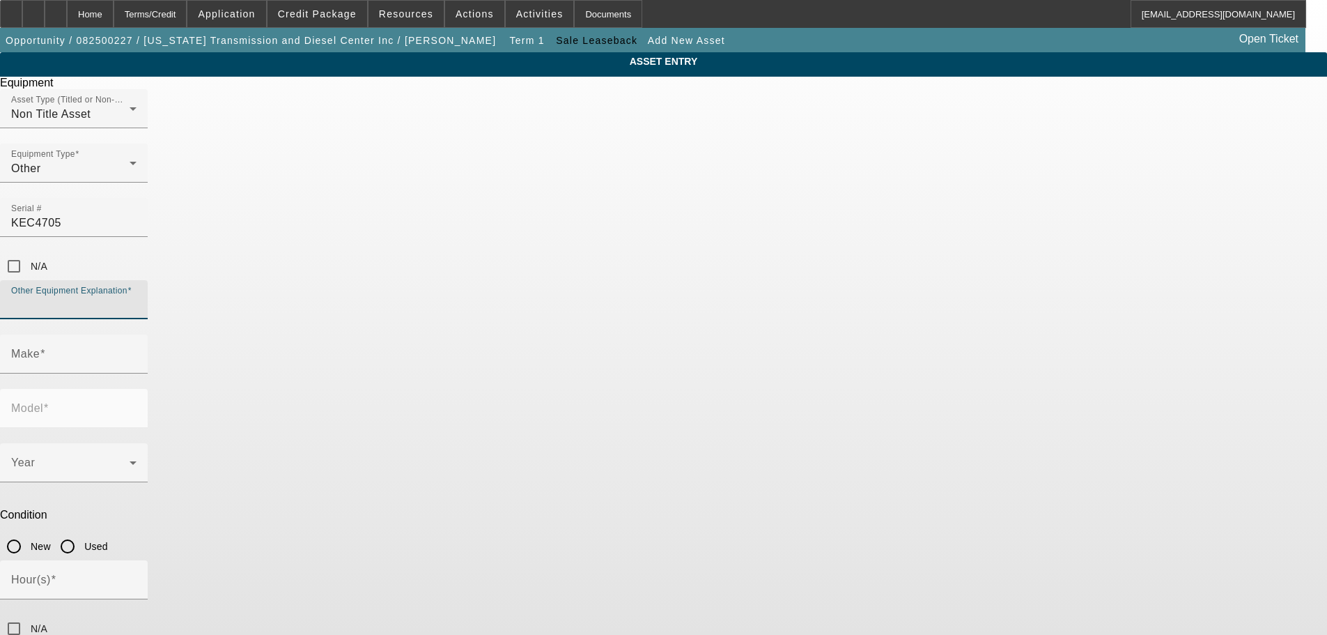
click at [137, 297] on input "Other Equipment Explanation" at bounding box center [73, 305] width 125 height 17
type input "Auto Lift"
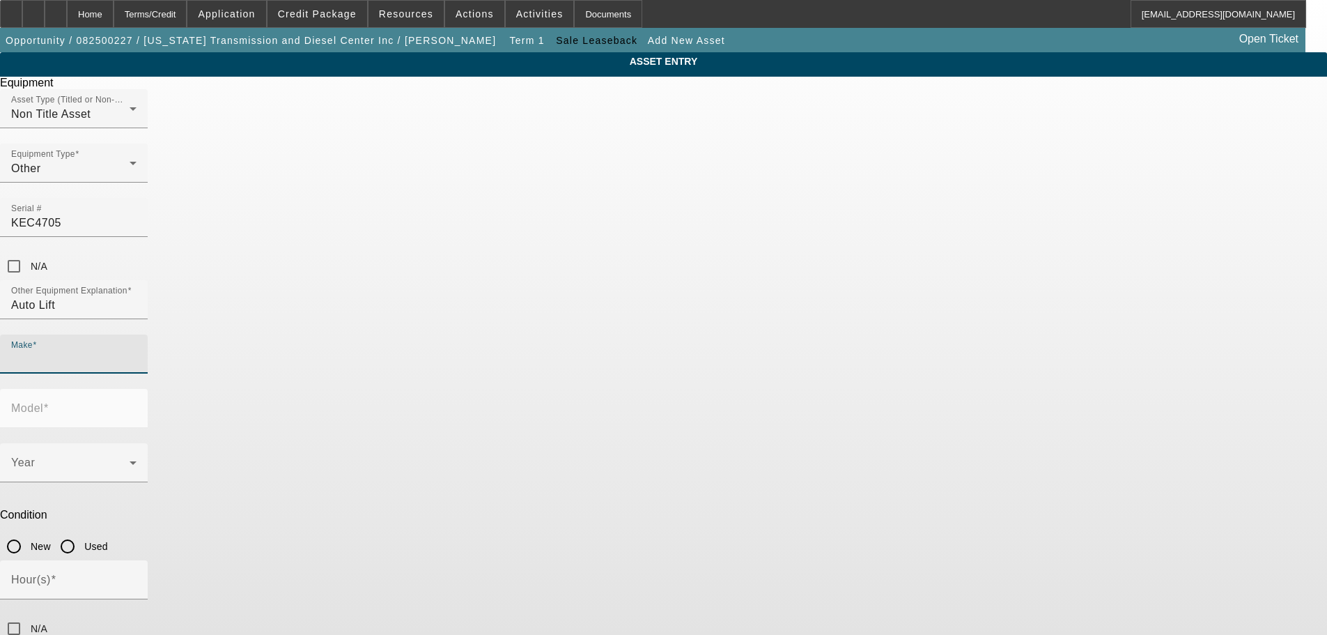
click at [137, 351] on input "Make" at bounding box center [73, 359] width 125 height 17
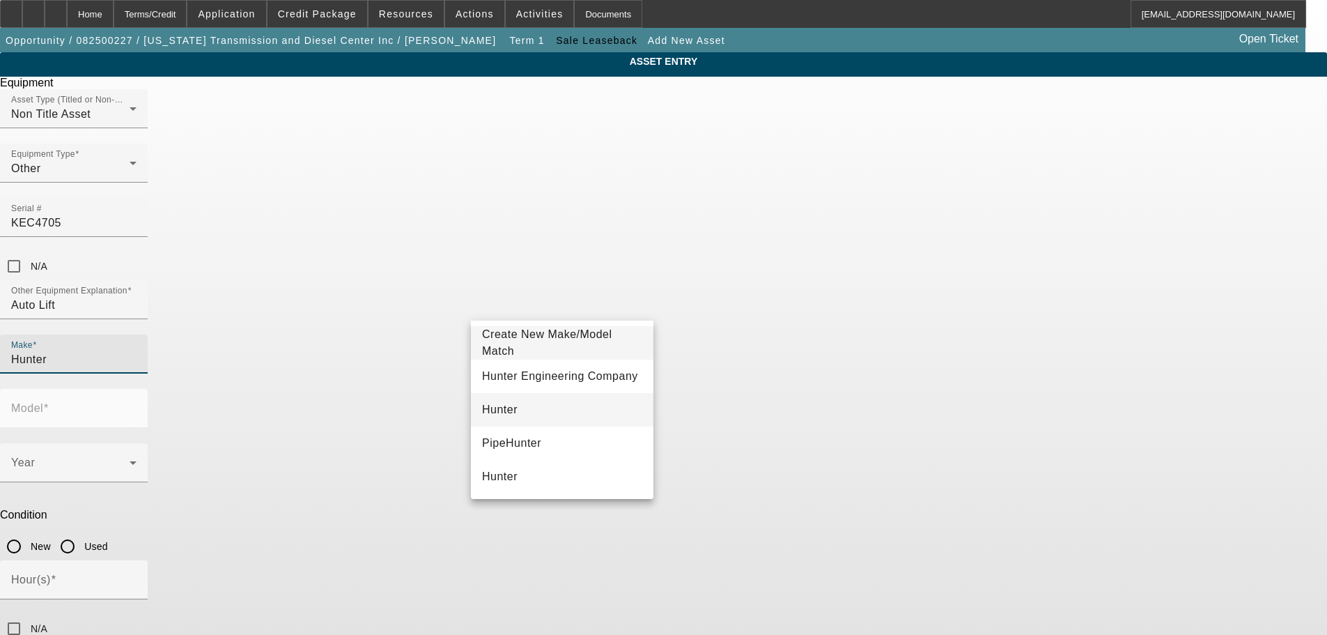
click at [515, 410] on mat-option "Hunter" at bounding box center [562, 409] width 182 height 33
type input "Hunter"
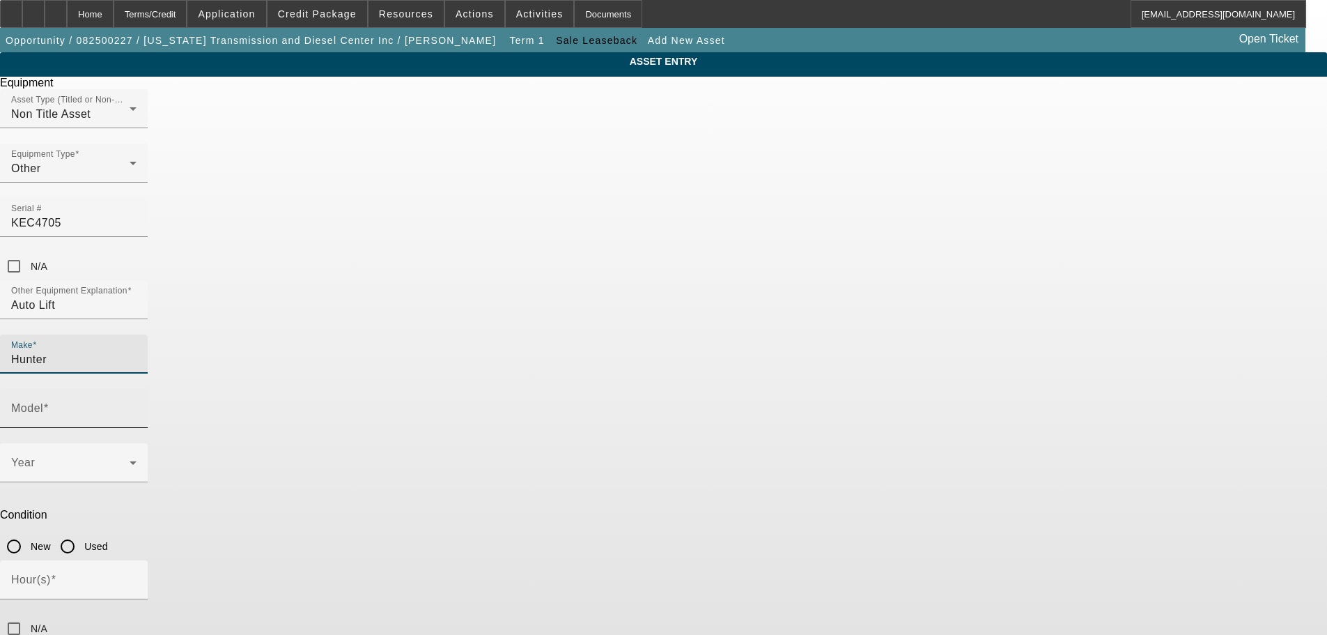
click at [49, 402] on label "Model" at bounding box center [30, 408] width 38 height 13
click at [137, 405] on input "Model" at bounding box center [73, 413] width 125 height 17
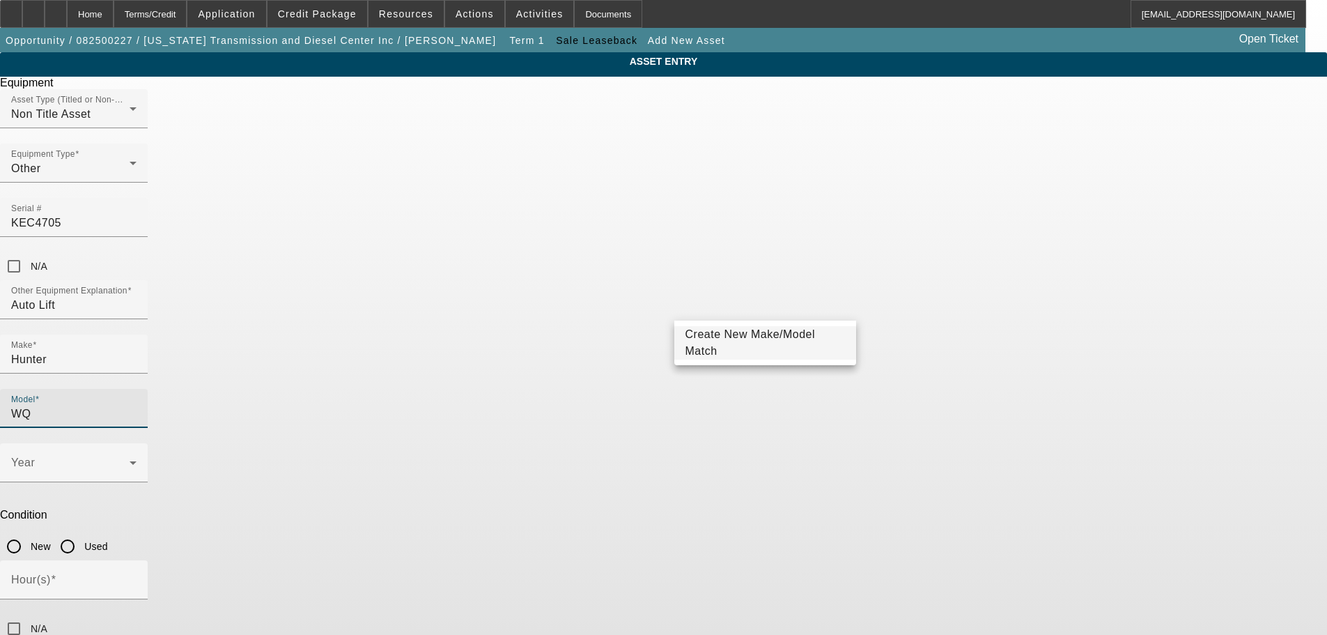
type input "WQ"
click at [731, 332] on mat-option "Create New Make/Model Match" at bounding box center [765, 342] width 182 height 33
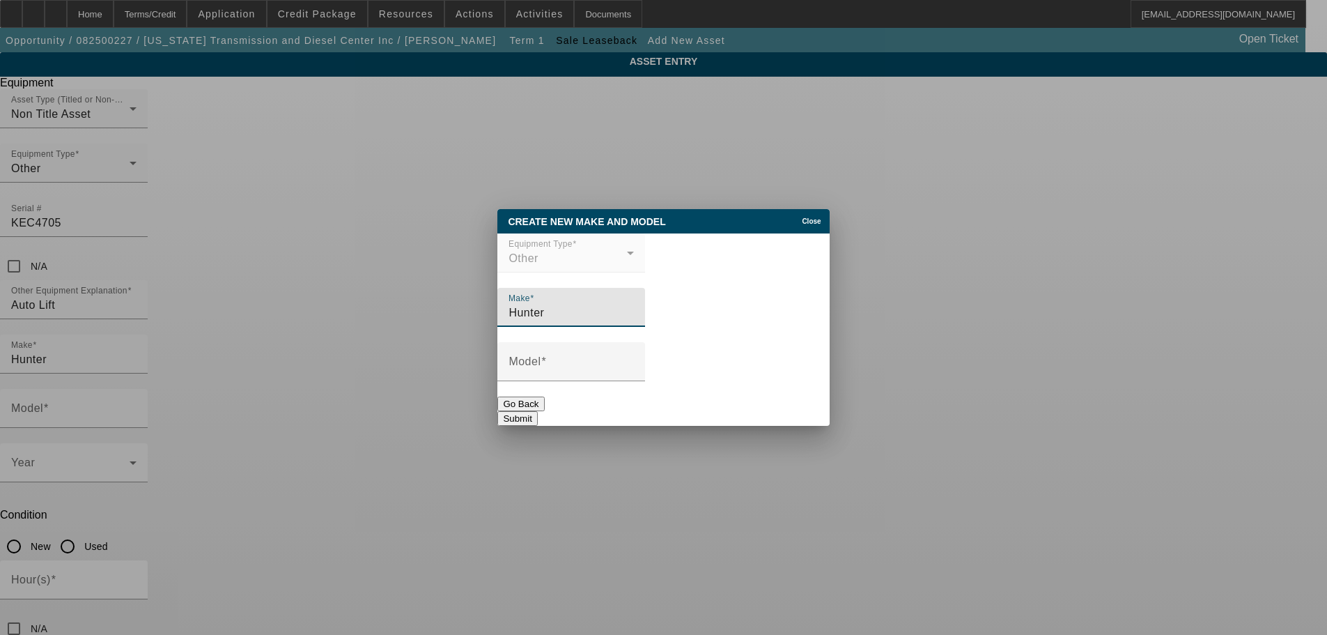
click at [634, 313] on input "Hunter" at bounding box center [570, 312] width 125 height 17
click at [634, 361] on div "Model" at bounding box center [570, 361] width 125 height 39
type input "WQ592"
click at [537, 418] on button "Submit" at bounding box center [517, 418] width 40 height 15
type input "WQ592"
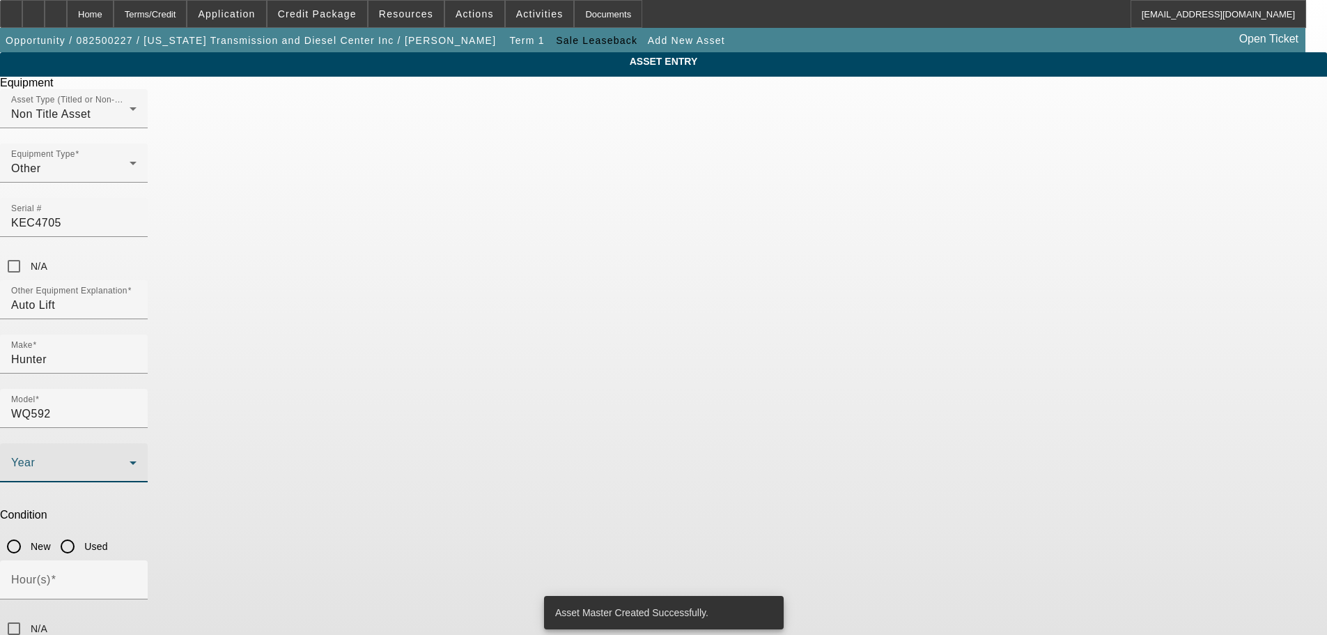
click at [130, 460] on span at bounding box center [70, 468] width 118 height 17
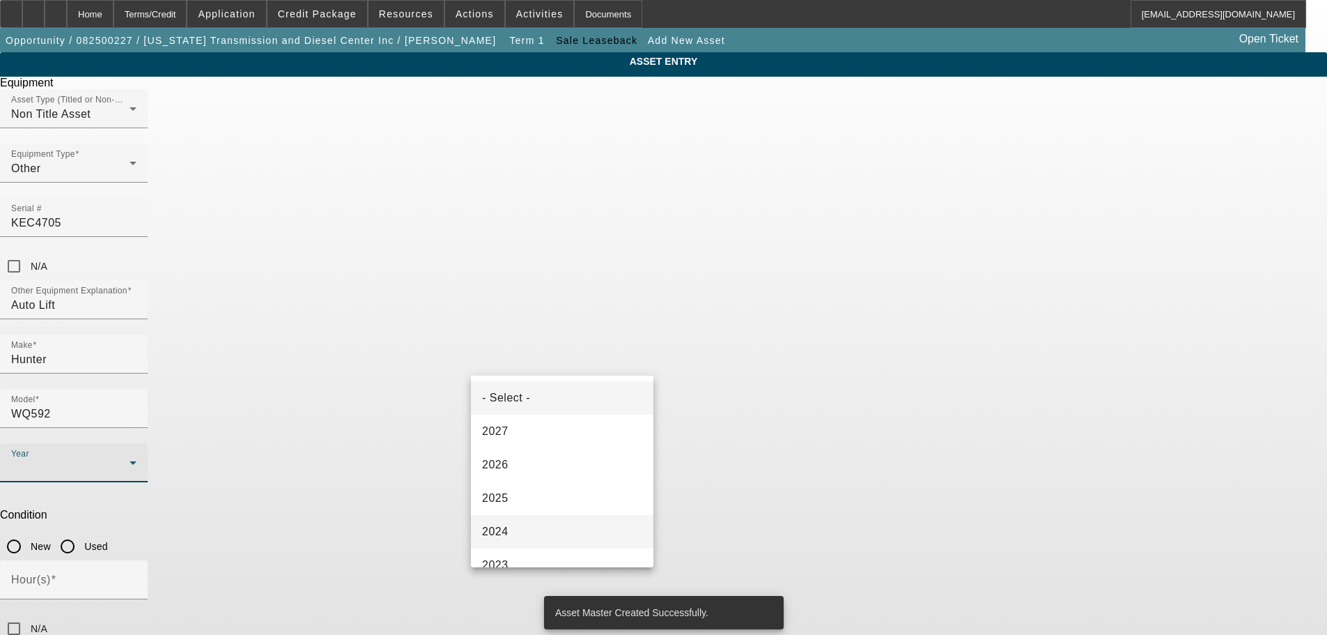
scroll to position [139, 0]
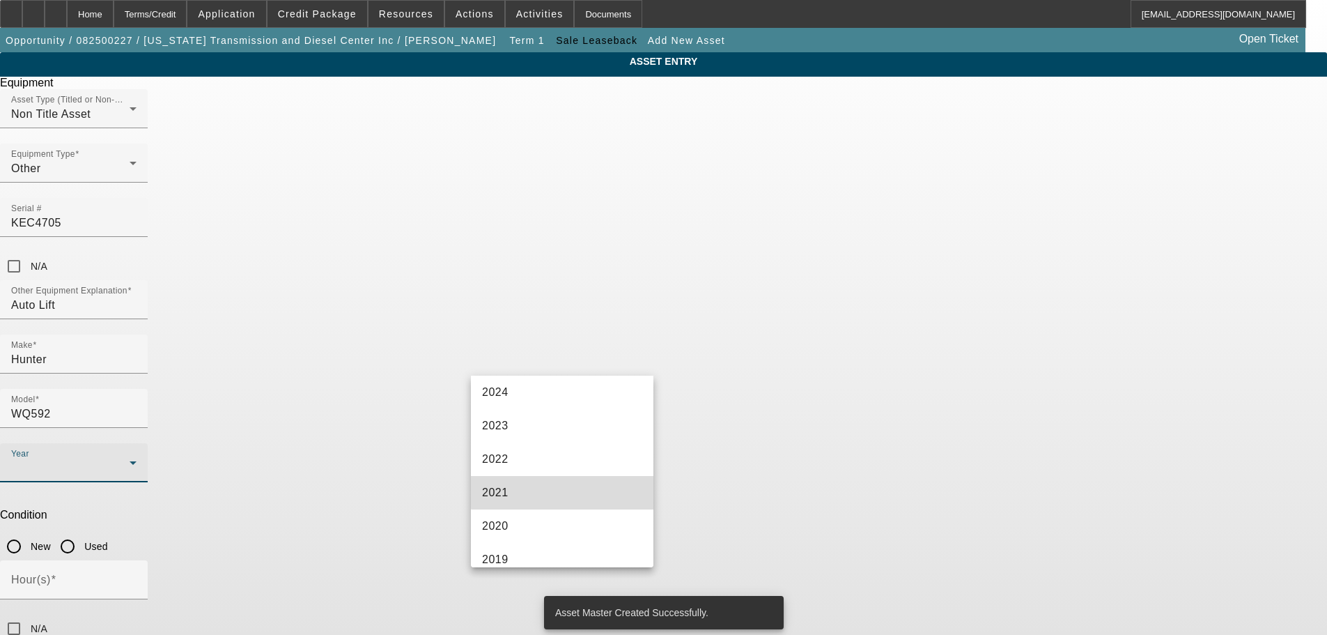
click at [570, 491] on mat-option "2021" at bounding box center [562, 492] width 182 height 33
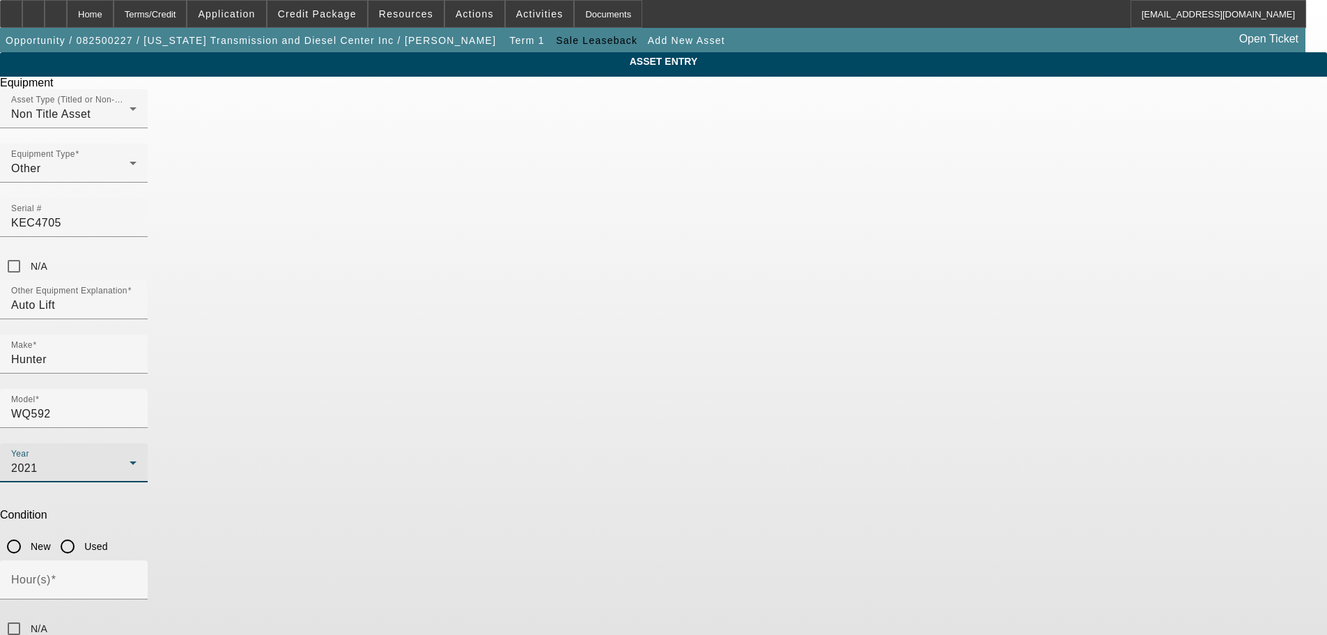
click at [81, 532] on input "Used" at bounding box center [68, 546] width 28 height 28
radio input "true"
click at [28, 614] on input "N/A" at bounding box center [14, 628] width 28 height 28
checkbox input "true"
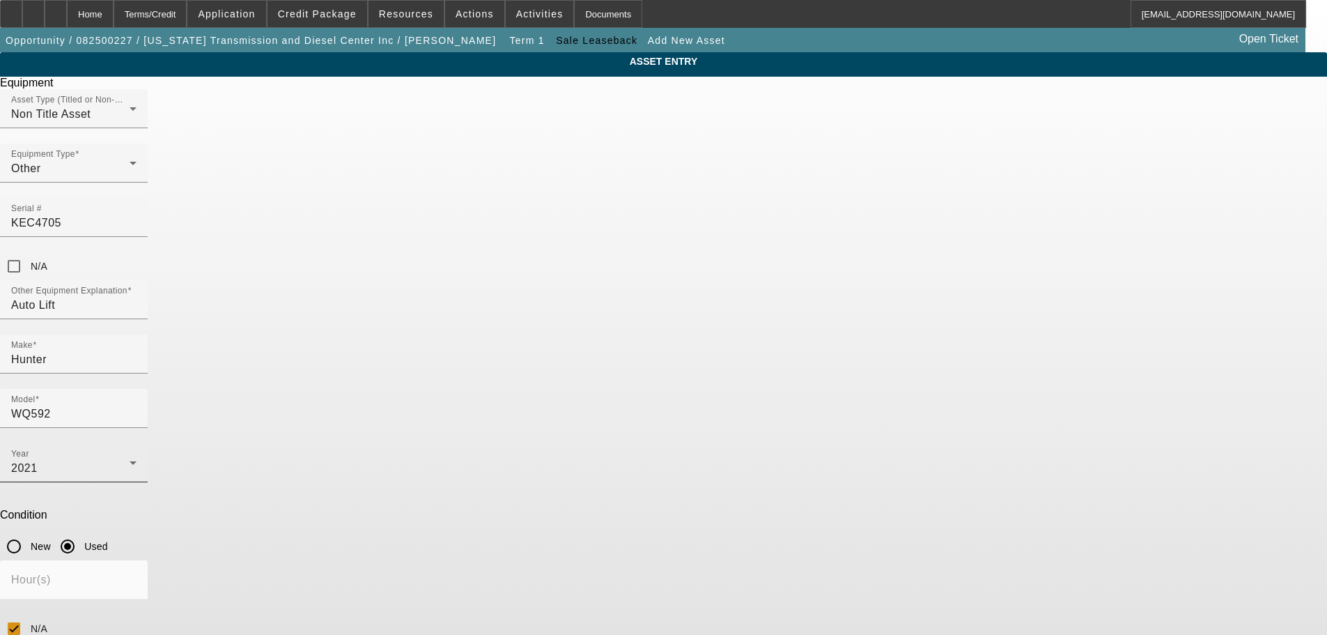
click at [130, 460] on div "2021" at bounding box center [70, 468] width 118 height 17
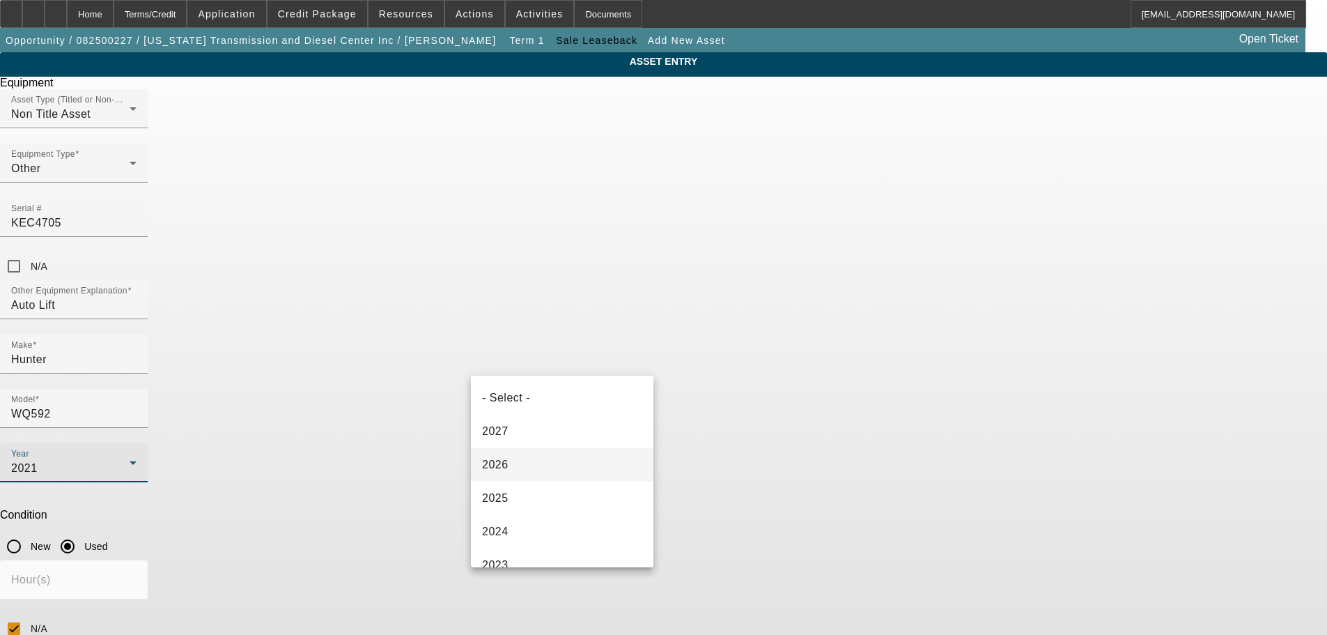
scroll to position [81, 0]
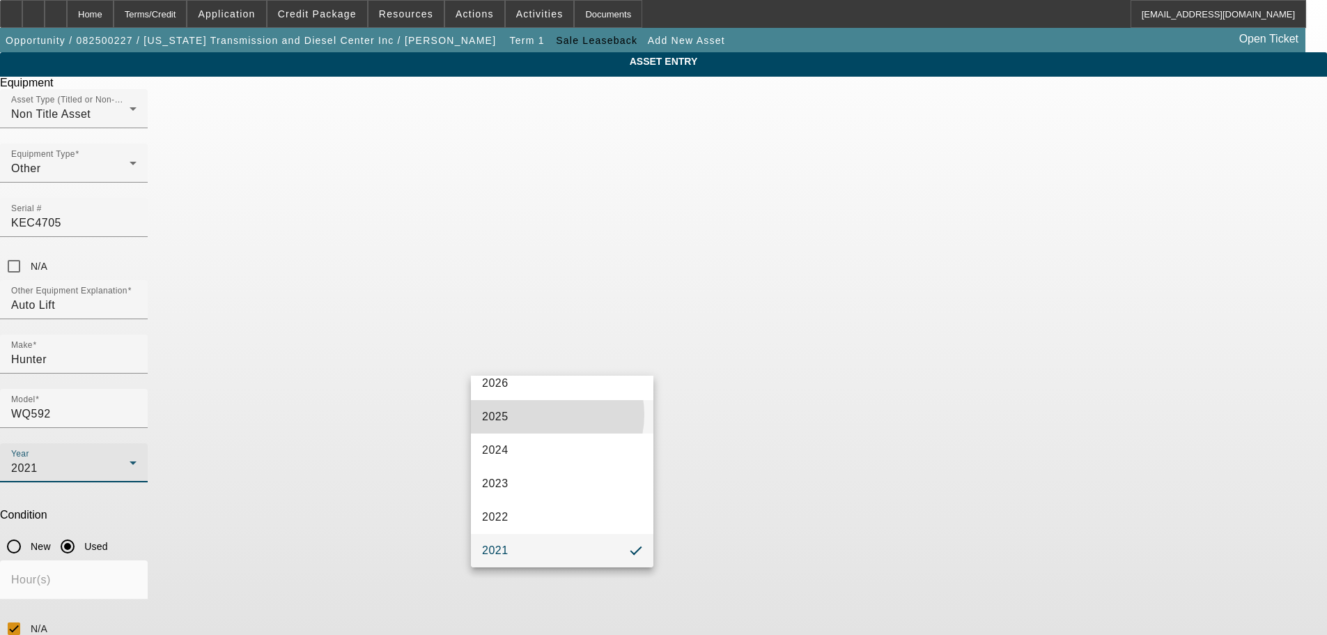
click at [545, 414] on mat-option "2025" at bounding box center [562, 416] width 182 height 33
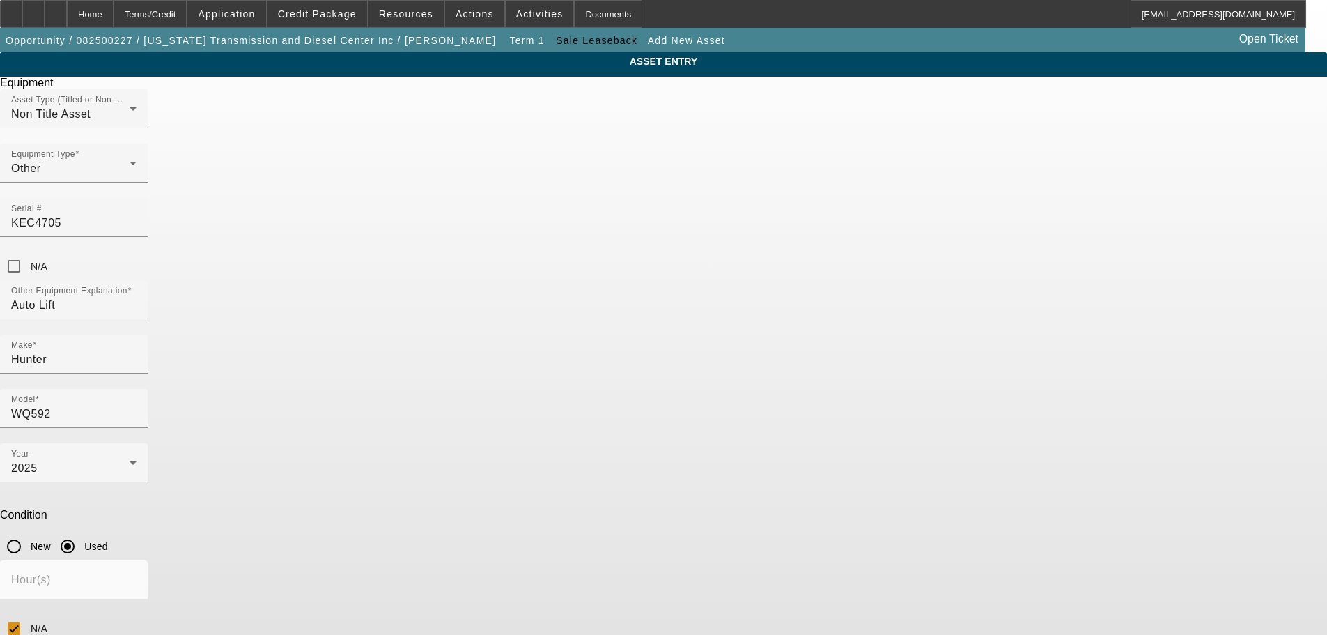
drag, startPoint x: 701, startPoint y: 474, endPoint x: 697, endPoint y: 468, distance: 7.2
type textarea "Auto Lift"
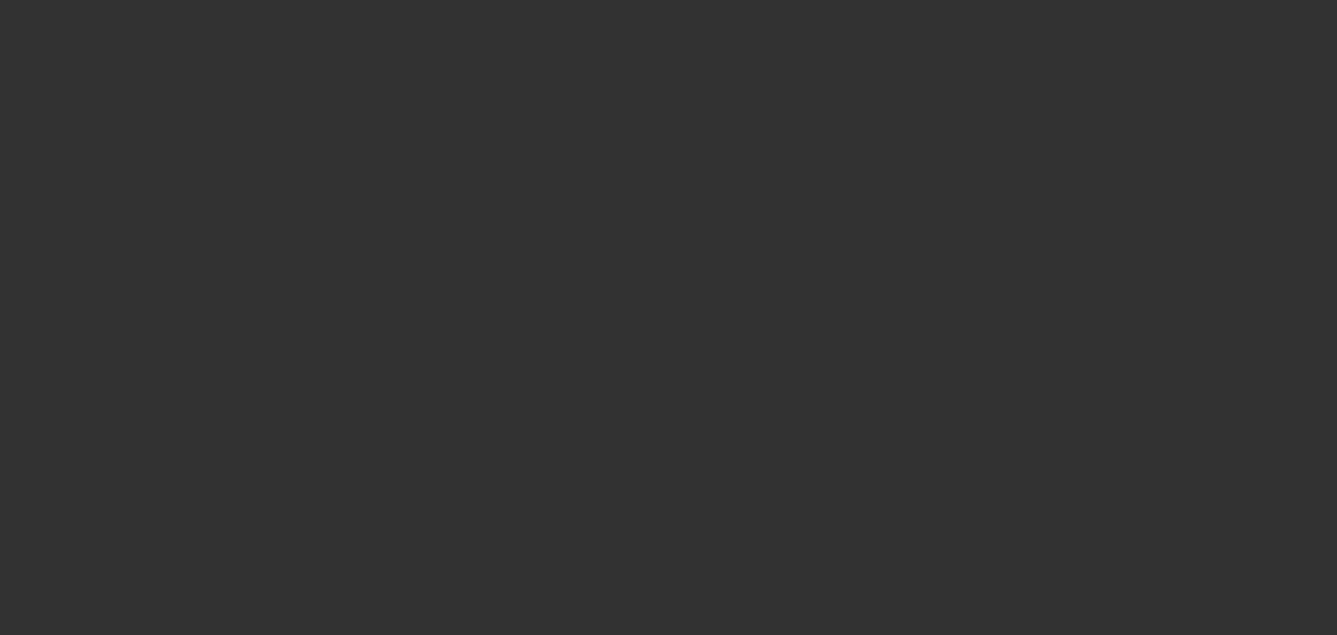
type input "$76,455.13"
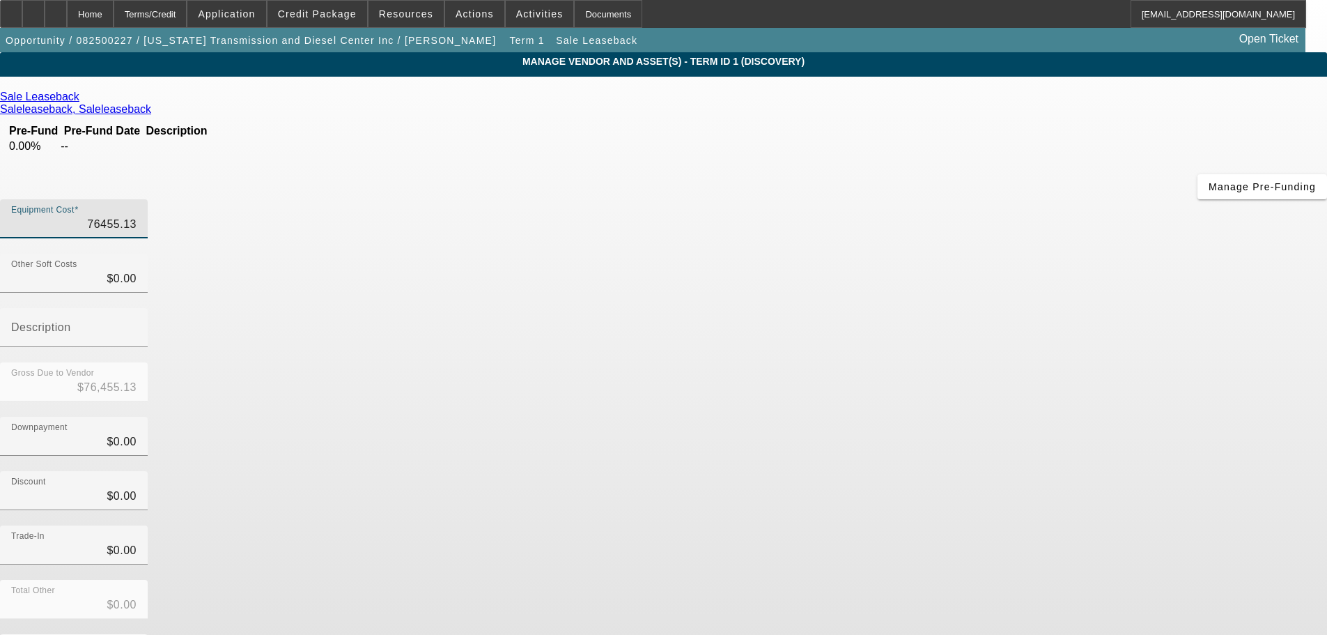
drag, startPoint x: 781, startPoint y: 116, endPoint x: 882, endPoint y: 120, distance: 101.1
click at [882, 199] on div "Equipment Cost 76455.13" at bounding box center [663, 226] width 1327 height 54
type input "3"
type input "$3.00"
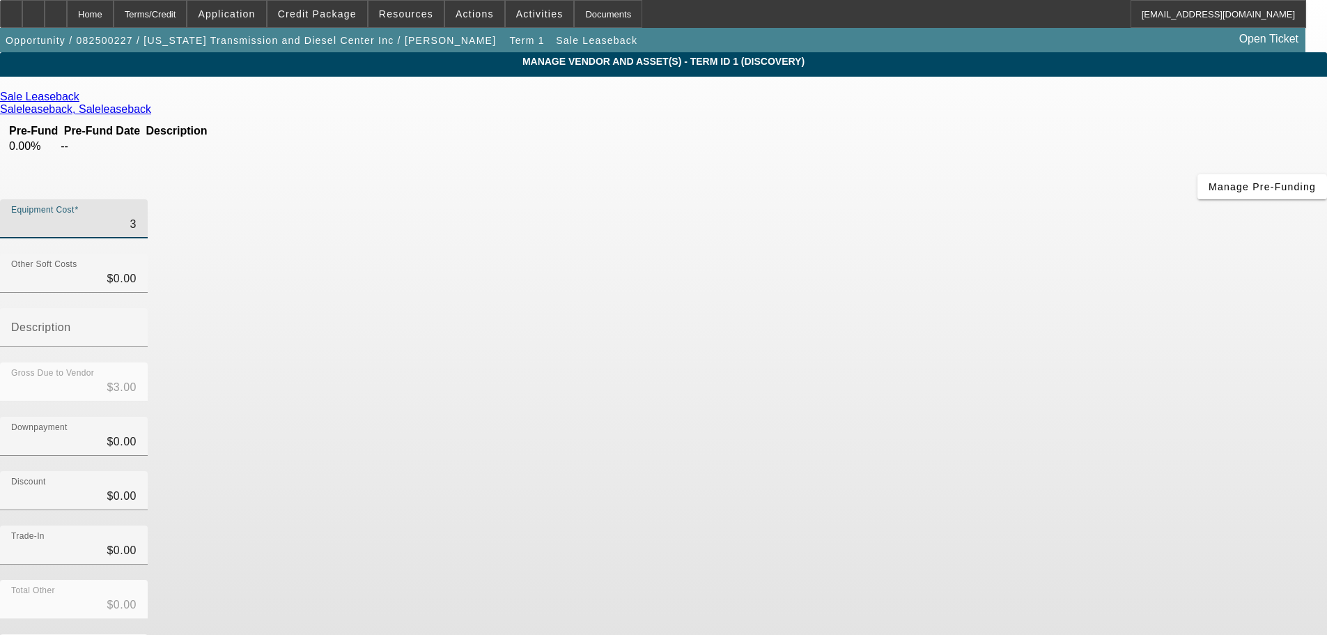
type input "35"
type input "$35.00"
type input "350"
type input "$350.00"
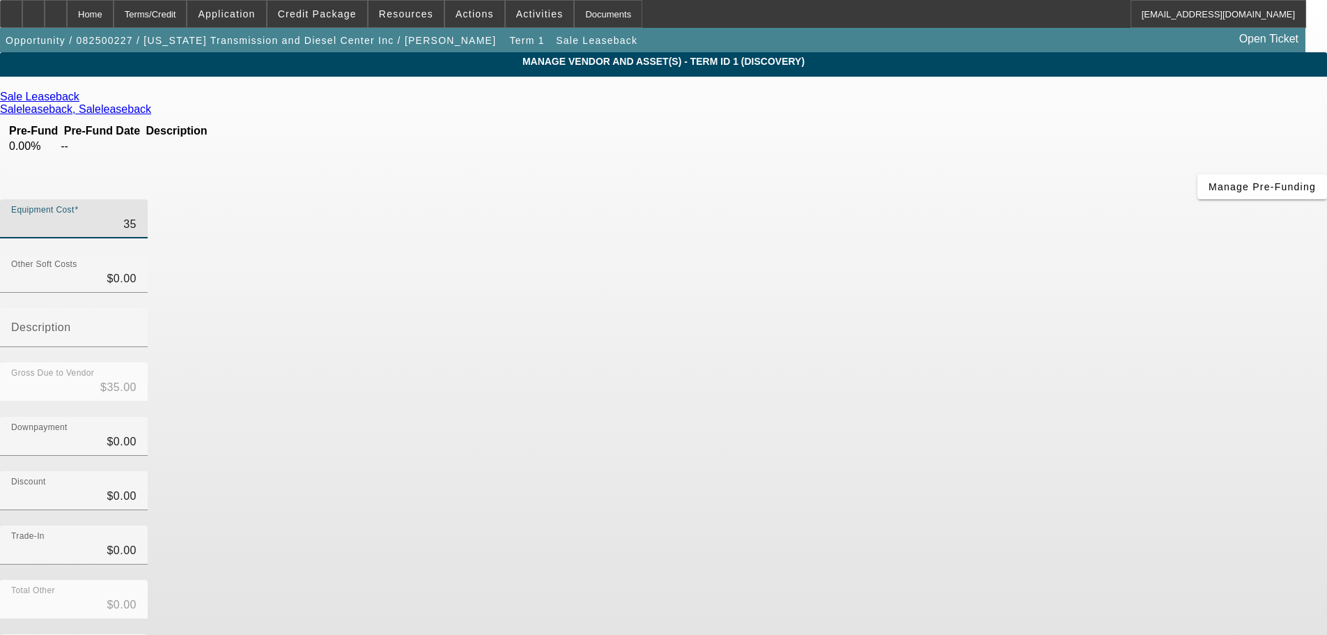
type input "$350.00"
type input "3500"
type input "$3,500.00"
type input "35000"
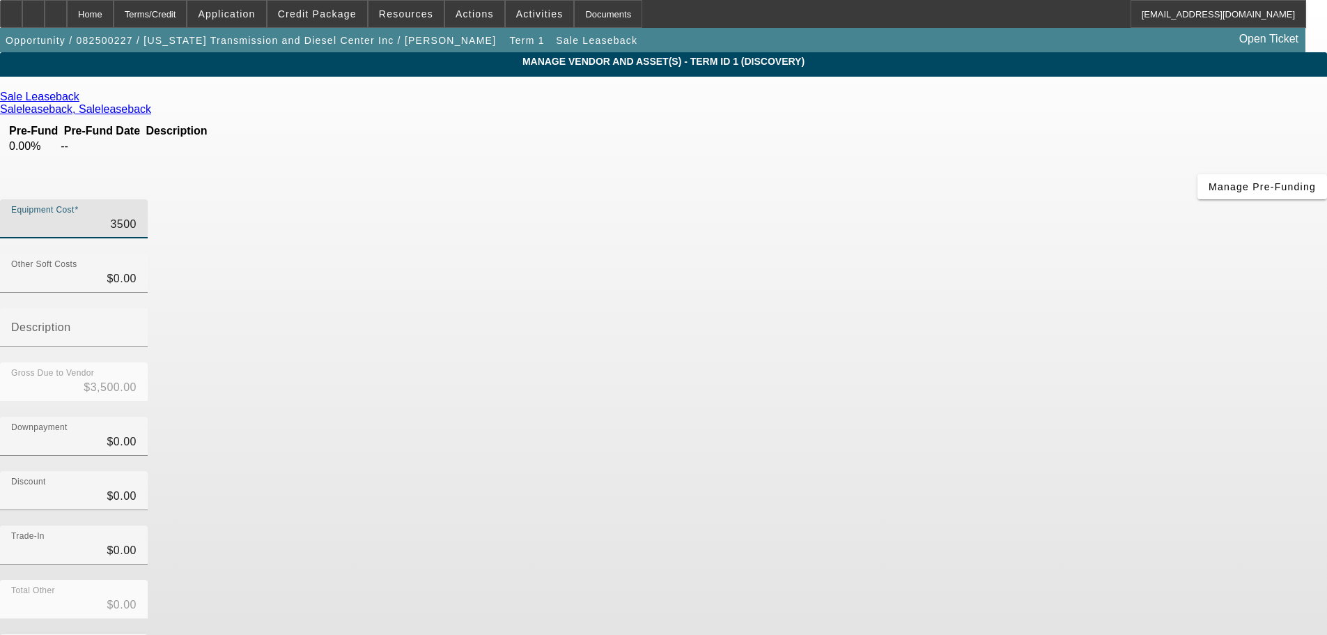
type input "$35,000.00"
click at [895, 525] on div "Trade-In $0.00" at bounding box center [663, 552] width 1327 height 54
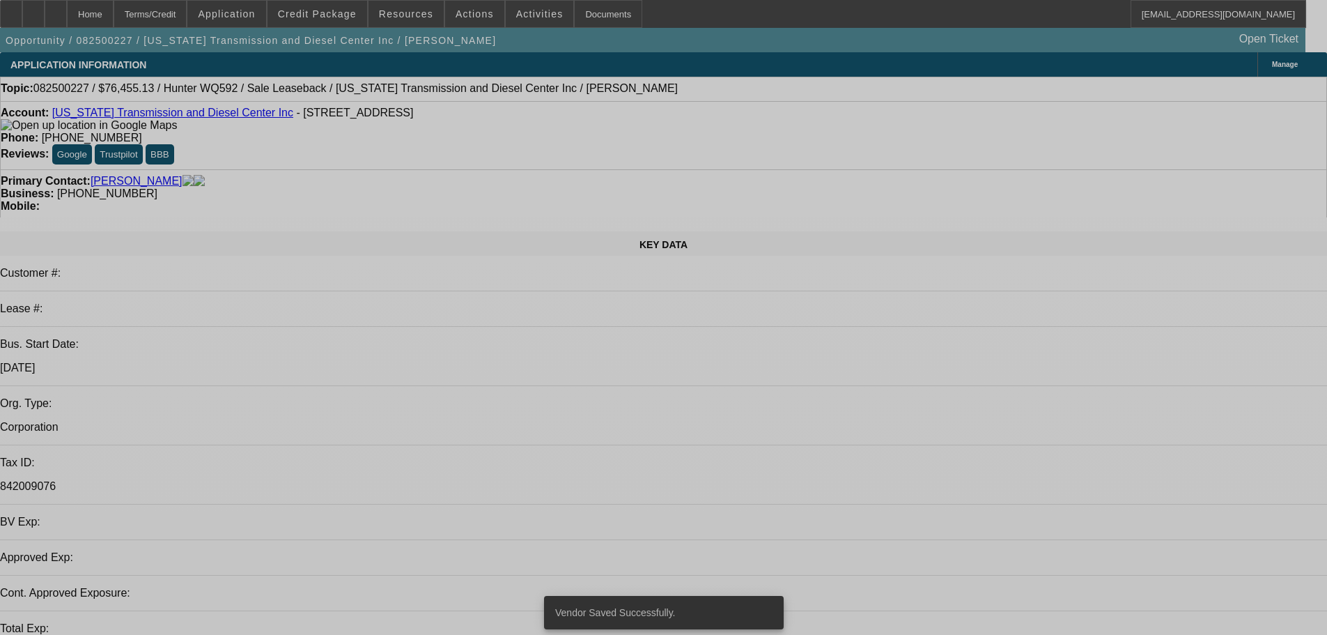
select select "0"
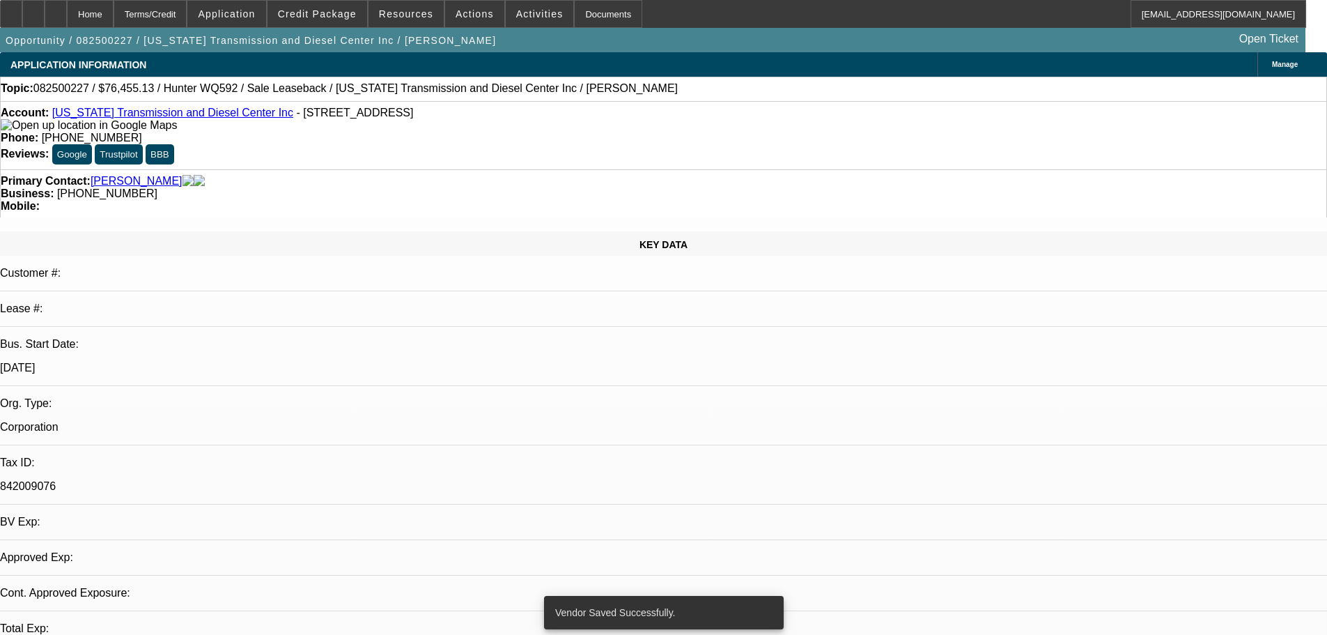
select select "2"
select select "0.1"
select select "4"
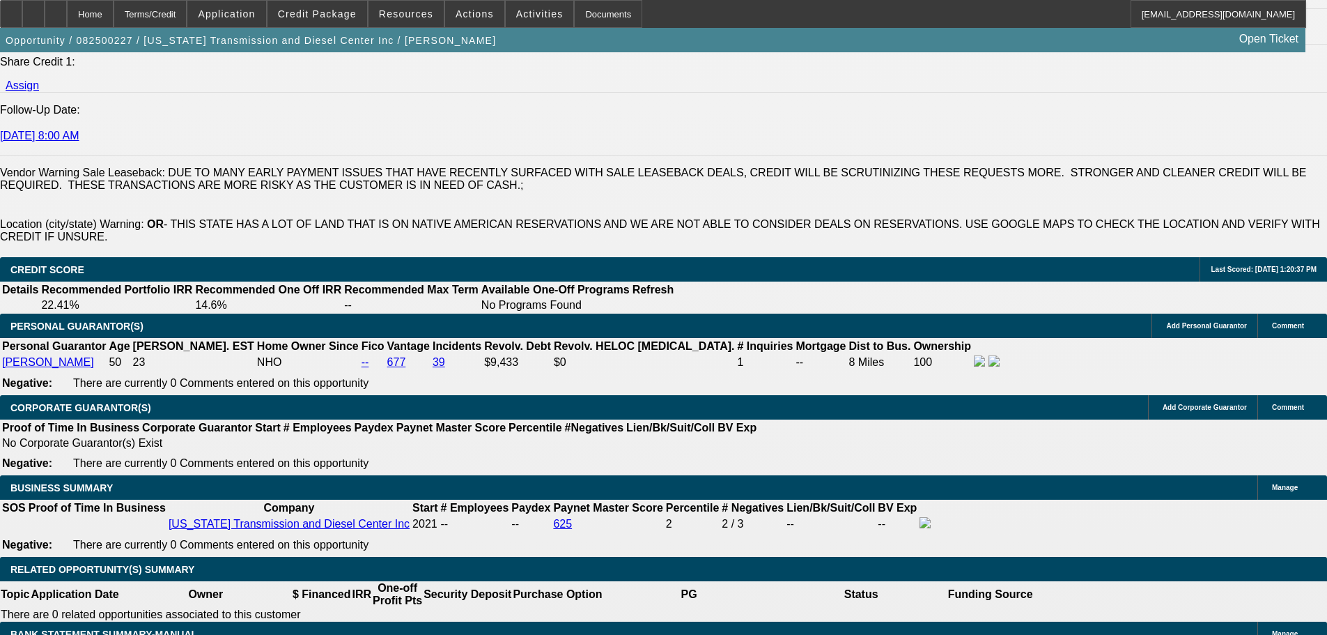
scroll to position [1811, 0]
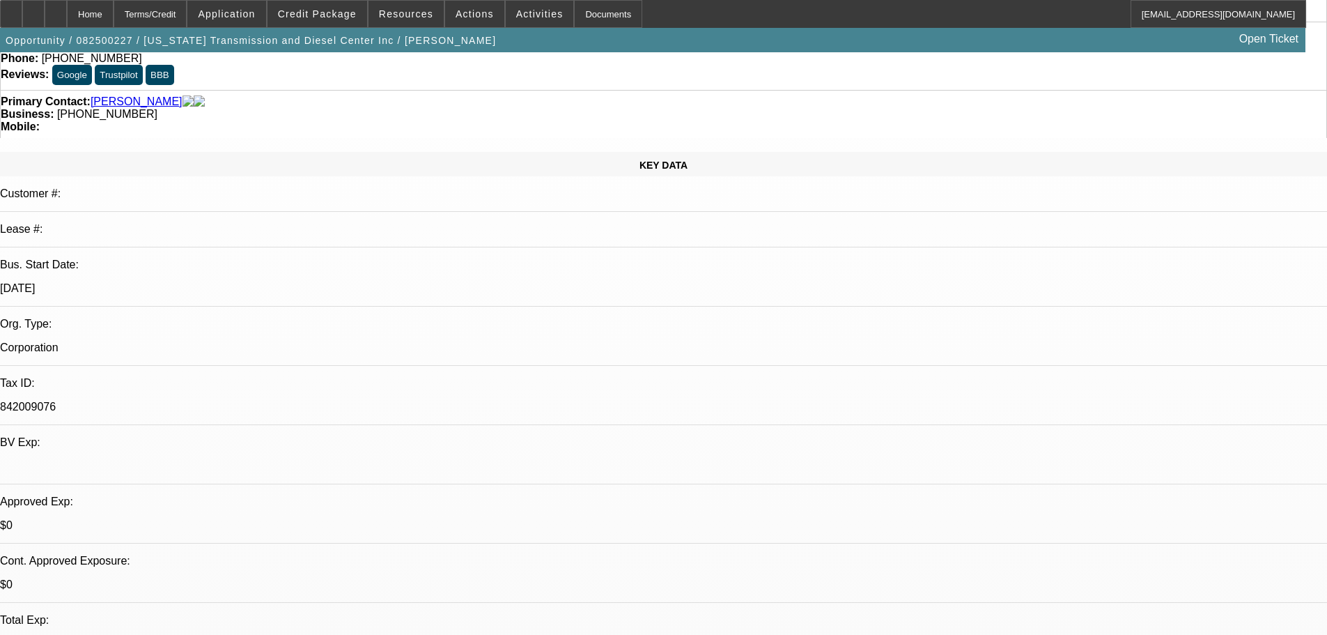
scroll to position [0, 0]
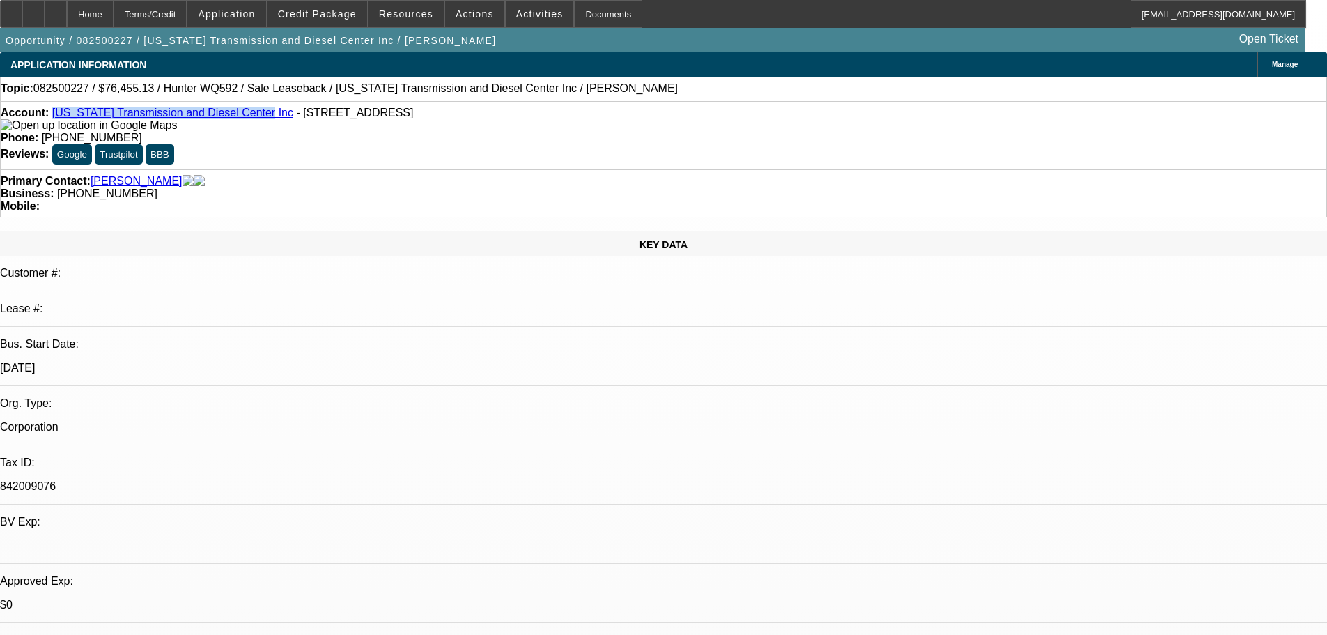
drag, startPoint x: 63, startPoint y: 117, endPoint x: 239, endPoint y: 120, distance: 176.2
click at [239, 120] on div "Account: Oregon Transmission and Diesel Center Inc - 14725 SE 82nd Dr, Clackama…" at bounding box center [664, 119] width 1326 height 25
copy link "Oregon Transmission and Diesel Center Inc"
click at [335, 17] on span "Credit Package" at bounding box center [317, 13] width 79 height 11
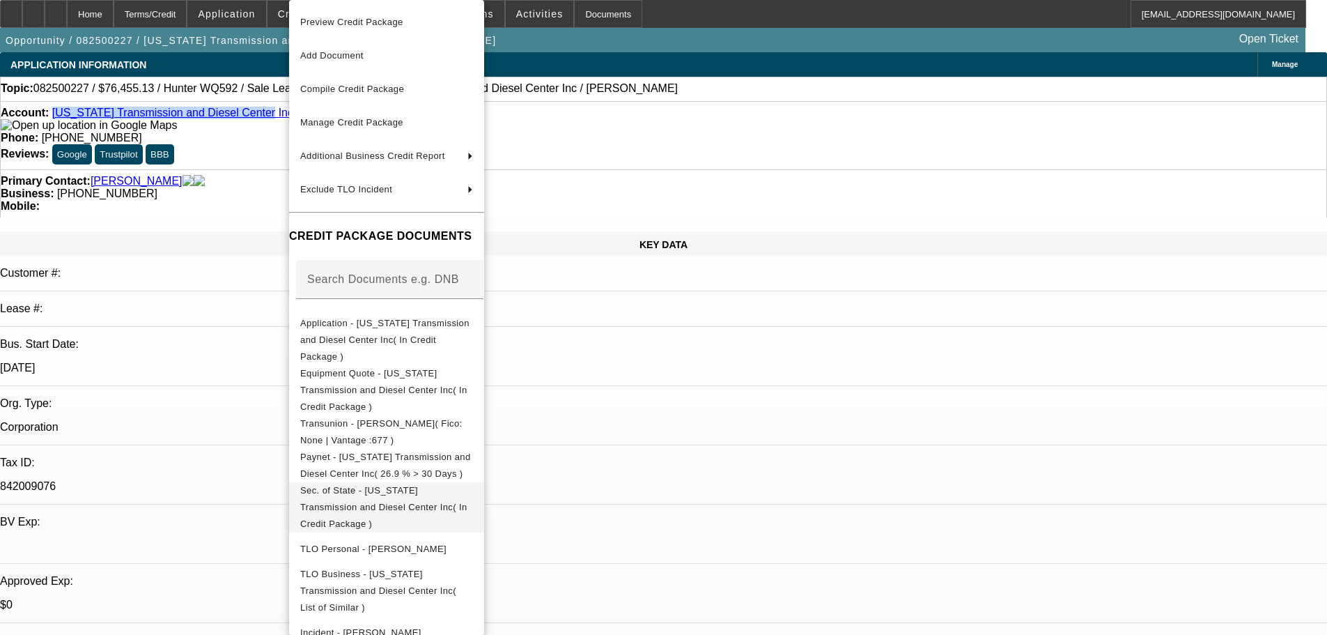
click at [466, 485] on span "Sec. of State - Oregon Transmission and Diesel Center Inc( In Credit Package )" at bounding box center [383, 507] width 167 height 44
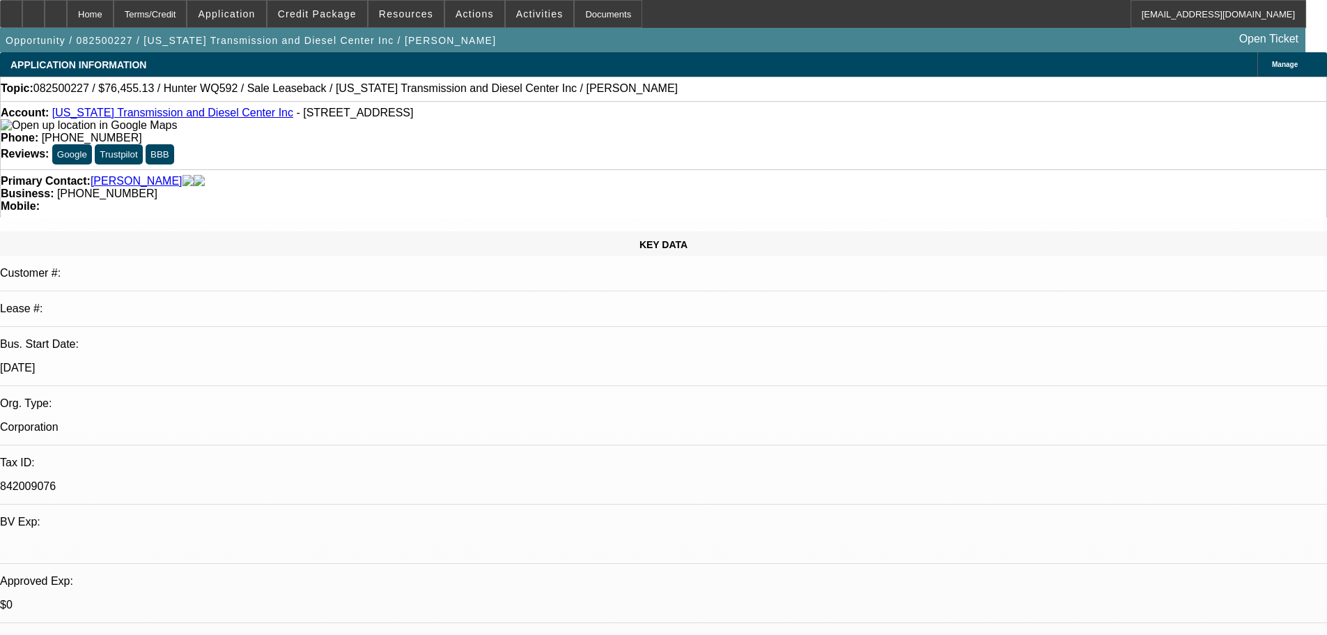
click at [272, 175] on div "Primary Contact: Safley, Kevin" at bounding box center [664, 181] width 1326 height 13
click at [332, 17] on span "Credit Package" at bounding box center [317, 13] width 79 height 11
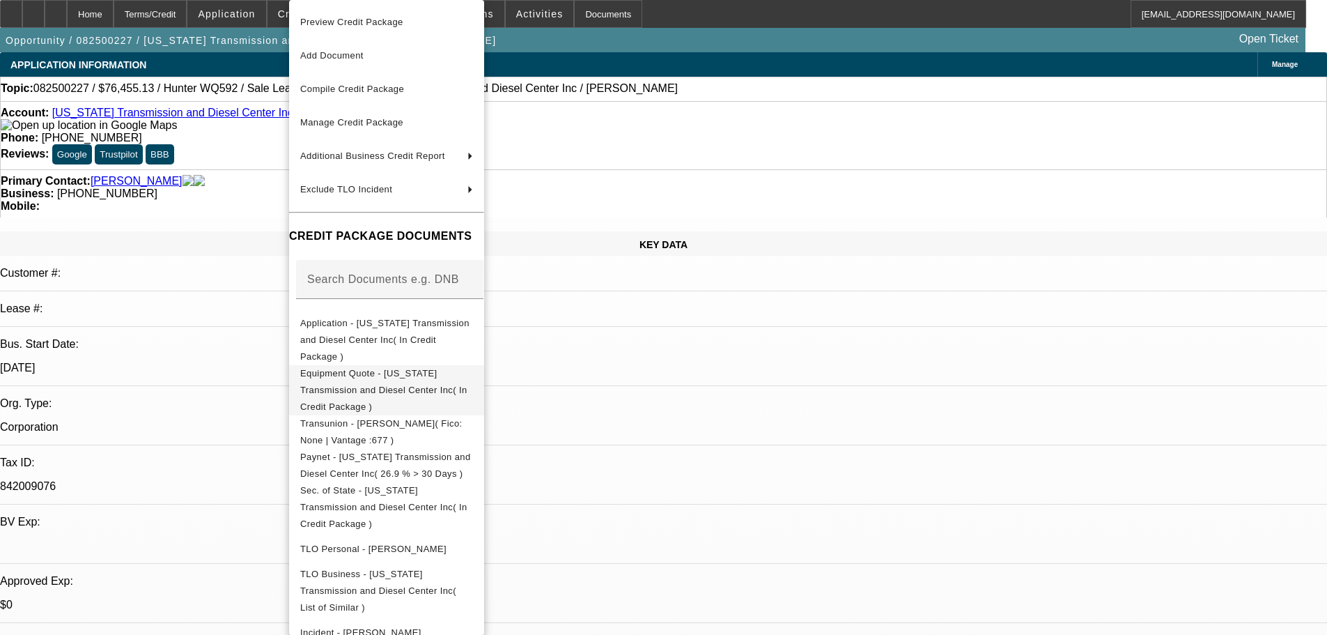
click at [467, 368] on span "Equipment Quote - Oregon Transmission and Diesel Center Inc( In Credit Package )" at bounding box center [383, 390] width 167 height 44
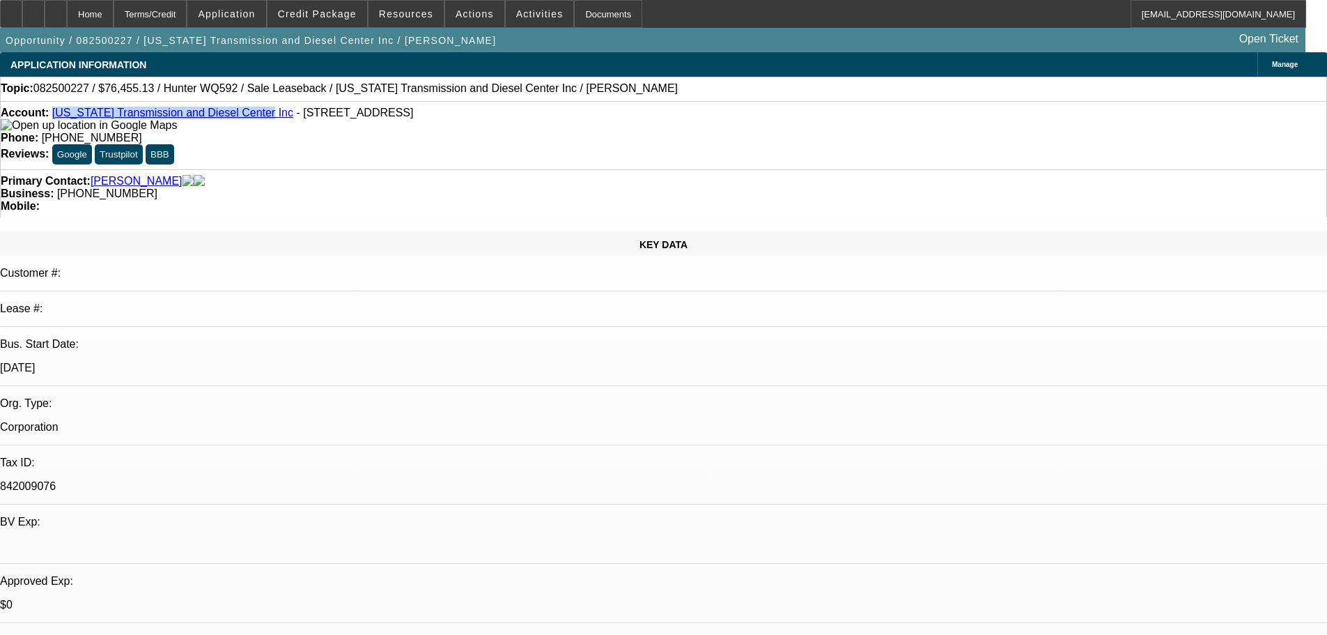
drag, startPoint x: 63, startPoint y: 116, endPoint x: 240, endPoint y: 120, distance: 177.7
click at [240, 120] on div "Account: Oregon Transmission and Diesel Center Inc - 14725 SE 82nd Dr, Clackama…" at bounding box center [664, 119] width 1326 height 25
copy link "Oregon Transmission and Diesel Center Inc"
drag, startPoint x: 401, startPoint y: 149, endPoint x: 378, endPoint y: 94, distance: 59.6
click at [401, 175] on div "Primary Contact: Safley, Kevin" at bounding box center [664, 181] width 1326 height 13
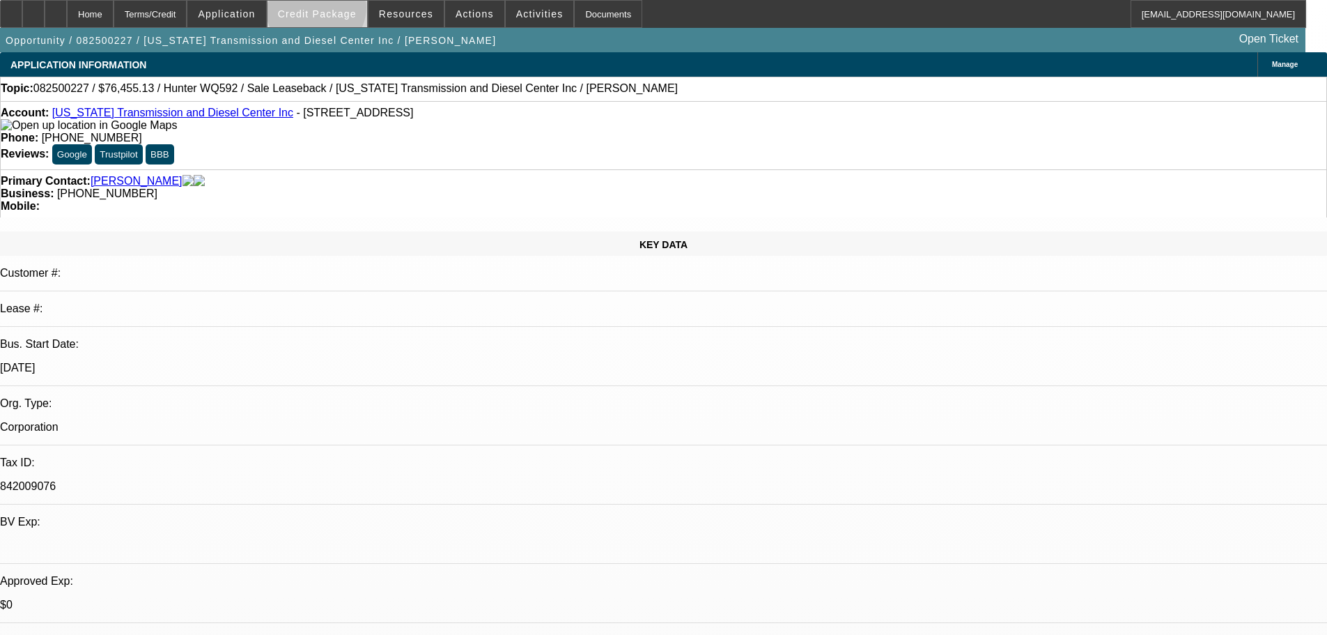
click at [338, 10] on span "Credit Package" at bounding box center [317, 13] width 79 height 11
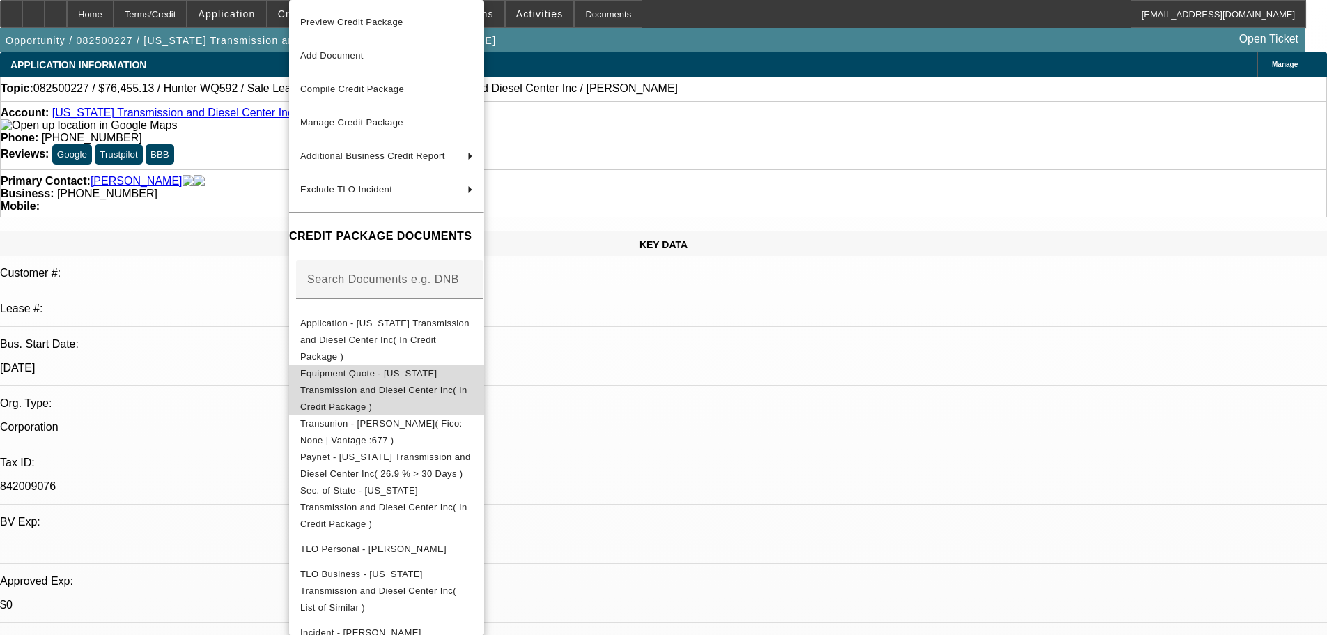
click at [409, 368] on span "Equipment Quote - Oregon Transmission and Diesel Center Inc( In Credit Package )" at bounding box center [383, 390] width 167 height 44
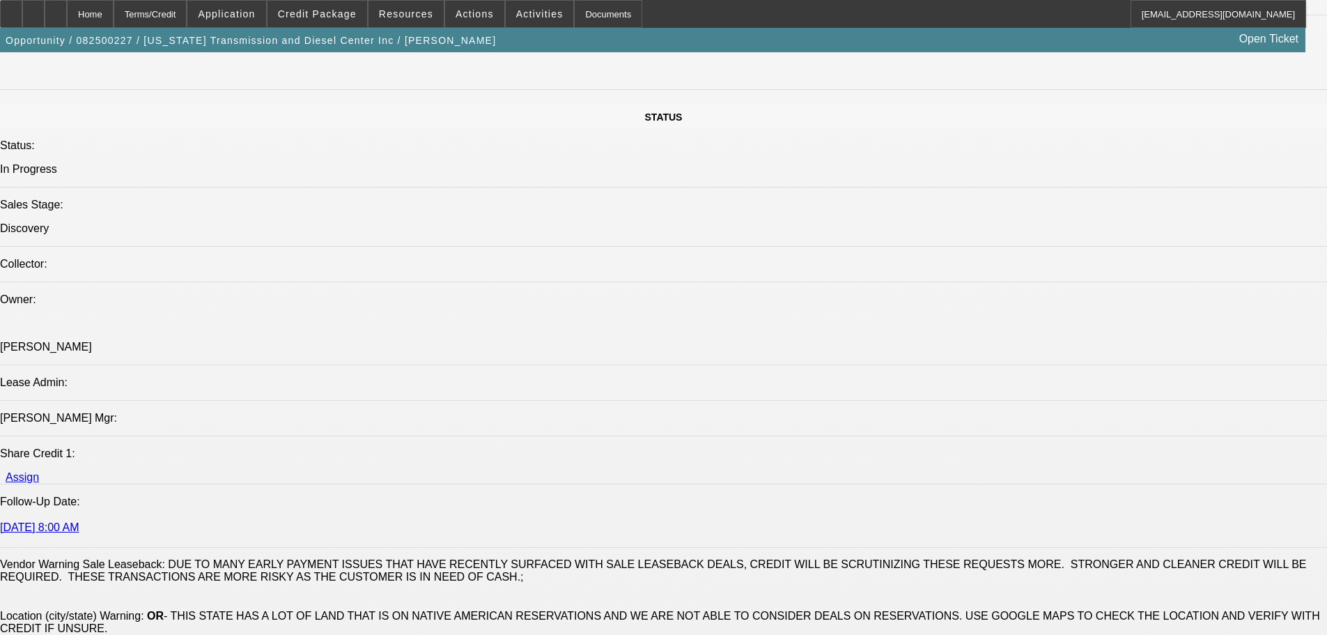
scroll to position [1811, 0]
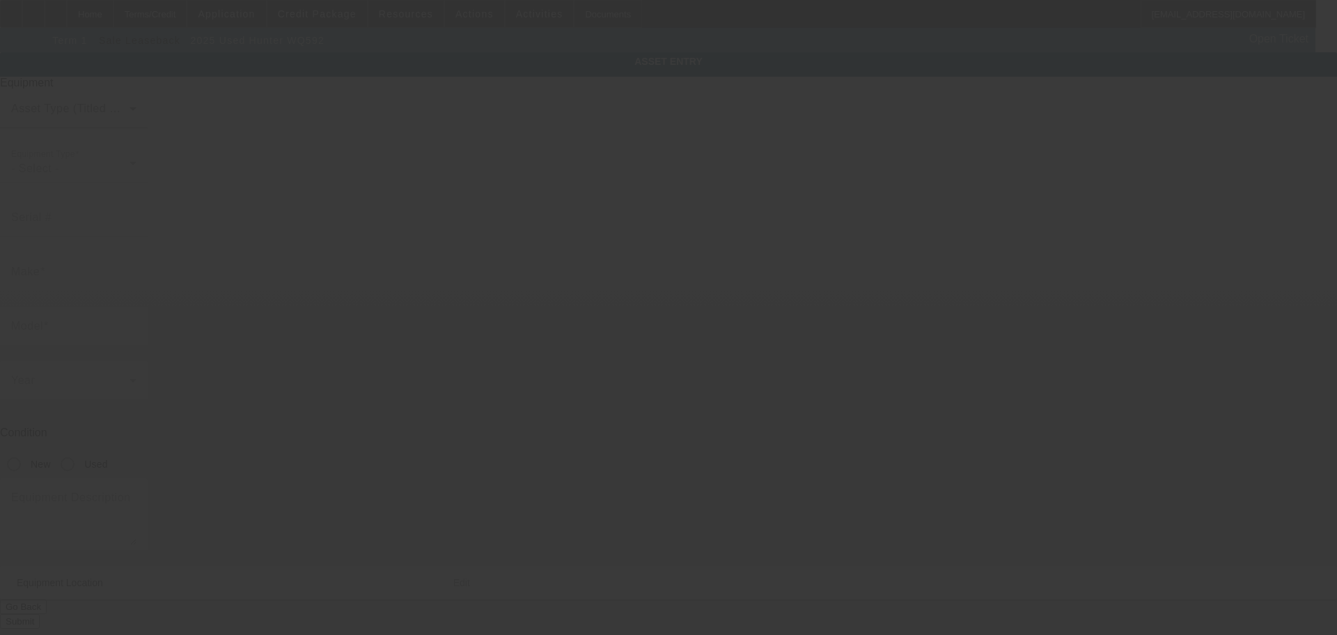
type input "KEC4705"
type input "Hunter"
type input "WQ592"
radio input "true"
type textarea "Auto Lift"
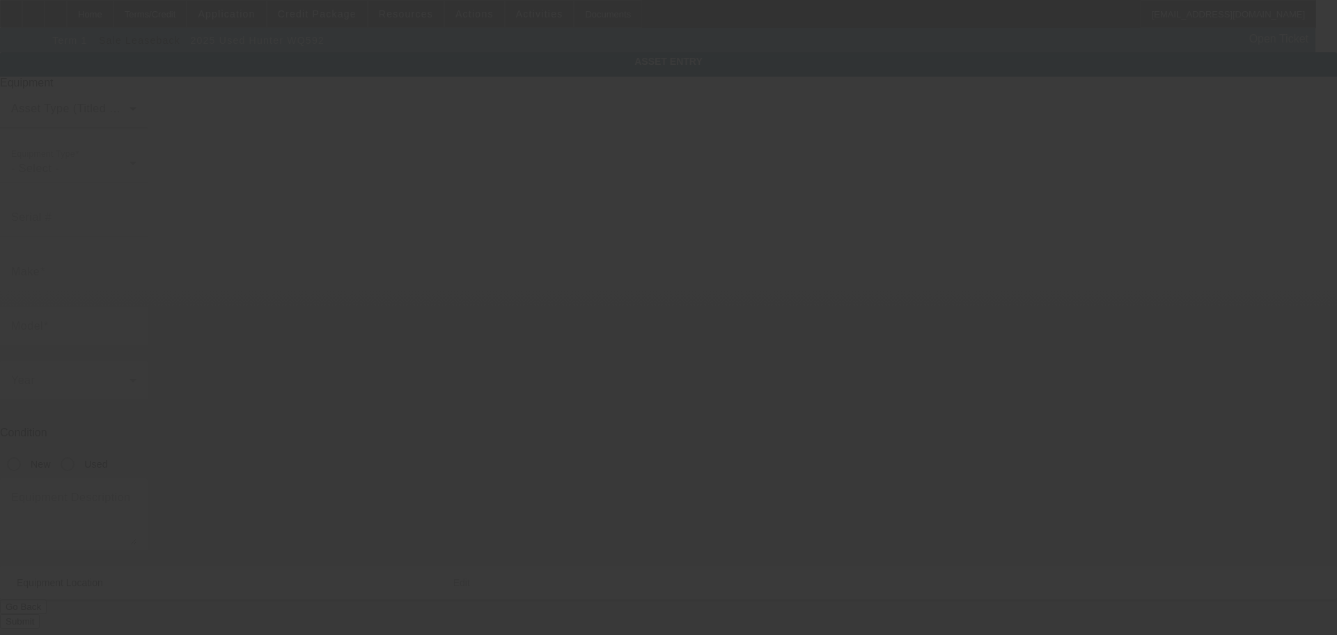
type input "14725 SE 82nd Dr"
type input "Clackamas"
type input "97015"
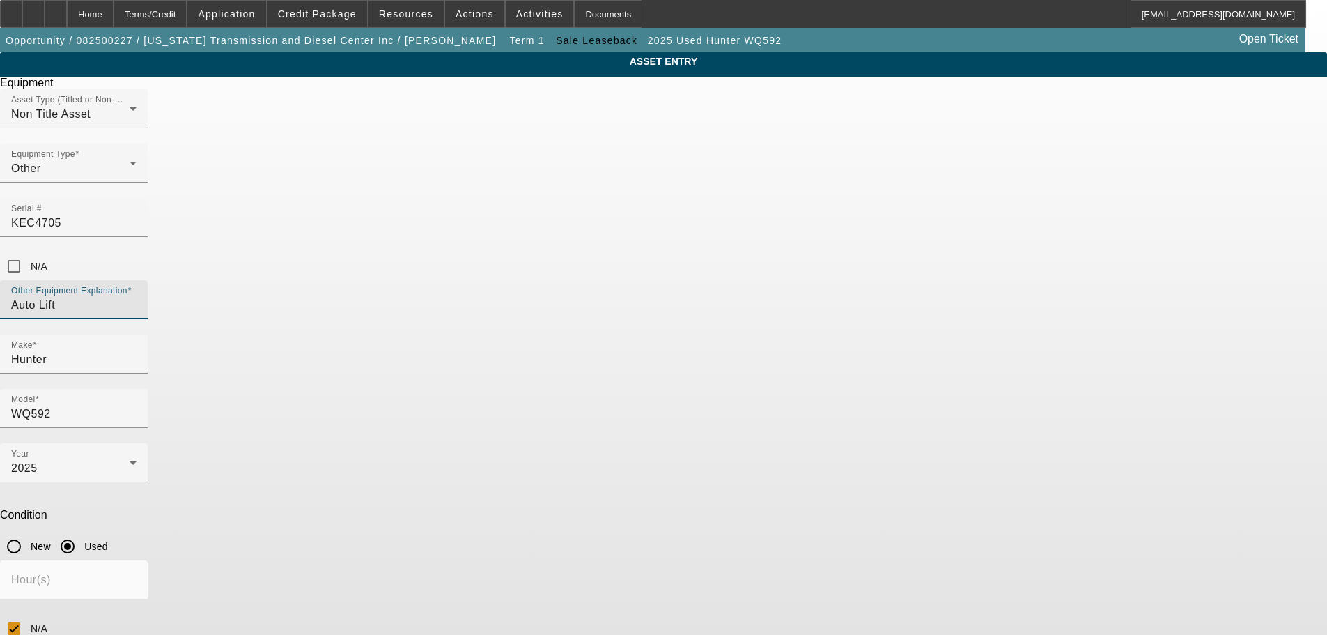
drag, startPoint x: 529, startPoint y: 251, endPoint x: 489, endPoint y: 255, distance: 40.5
click at [137, 297] on input "Auto Lift" at bounding box center [73, 305] width 125 height 17
type input "A"
click at [137, 297] on input "alignment machine" at bounding box center [73, 305] width 125 height 17
click at [137, 297] on input "Alignment machine" at bounding box center [73, 305] width 125 height 17
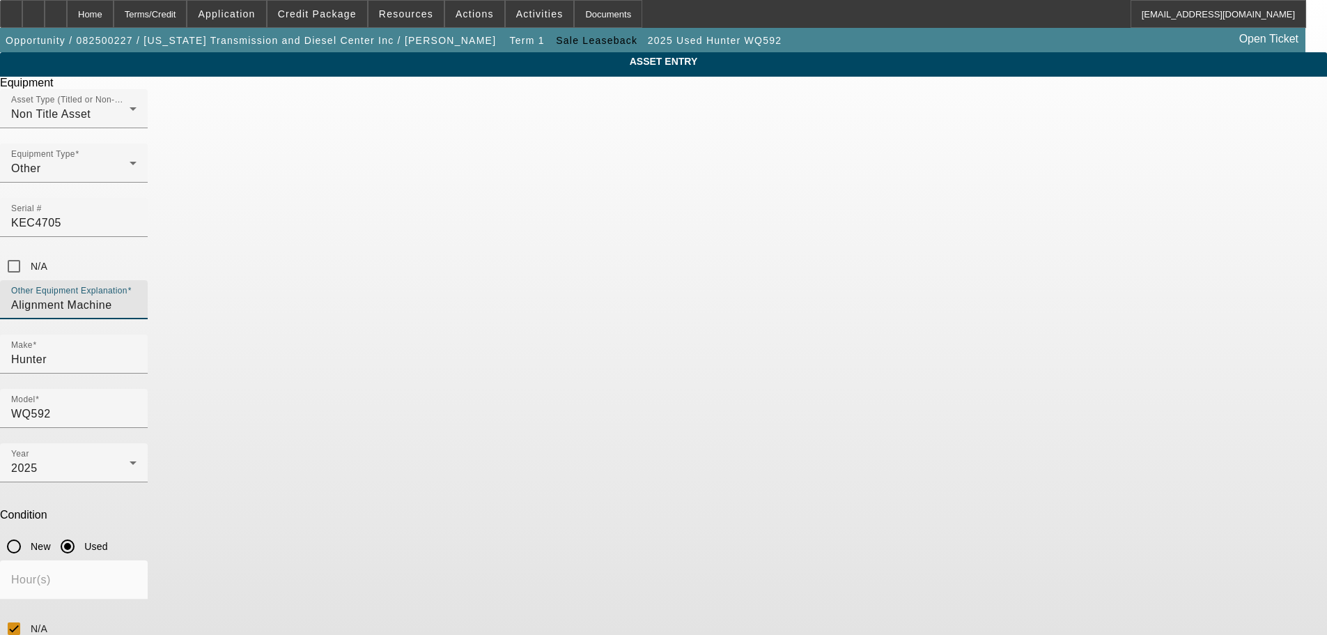
type input "Alignment Machine"
drag, startPoint x: 551, startPoint y: 462, endPoint x: 440, endPoint y: 467, distance: 111.6
click at [440, 467] on div "ASSET ENTRY Delete asset Equipment Asset Type (Titled or Non-Titled) Non Title …" at bounding box center [663, 422] width 1327 height 740
drag, startPoint x: 518, startPoint y: 469, endPoint x: 435, endPoint y: 474, distance: 82.4
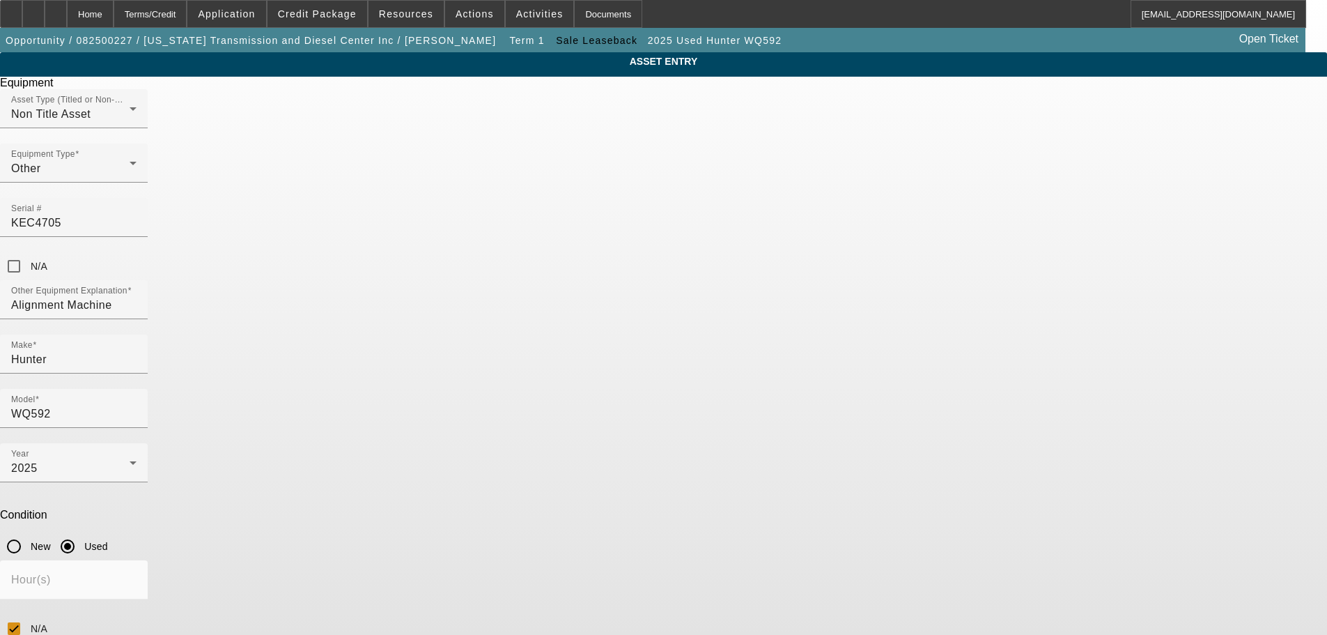
click at [435, 474] on div "ASSET ENTRY Delete asset Equipment Asset Type (Titled or Non-Titled) Non Title …" at bounding box center [663, 422] width 1327 height 740
type textarea "Alignment Machine"
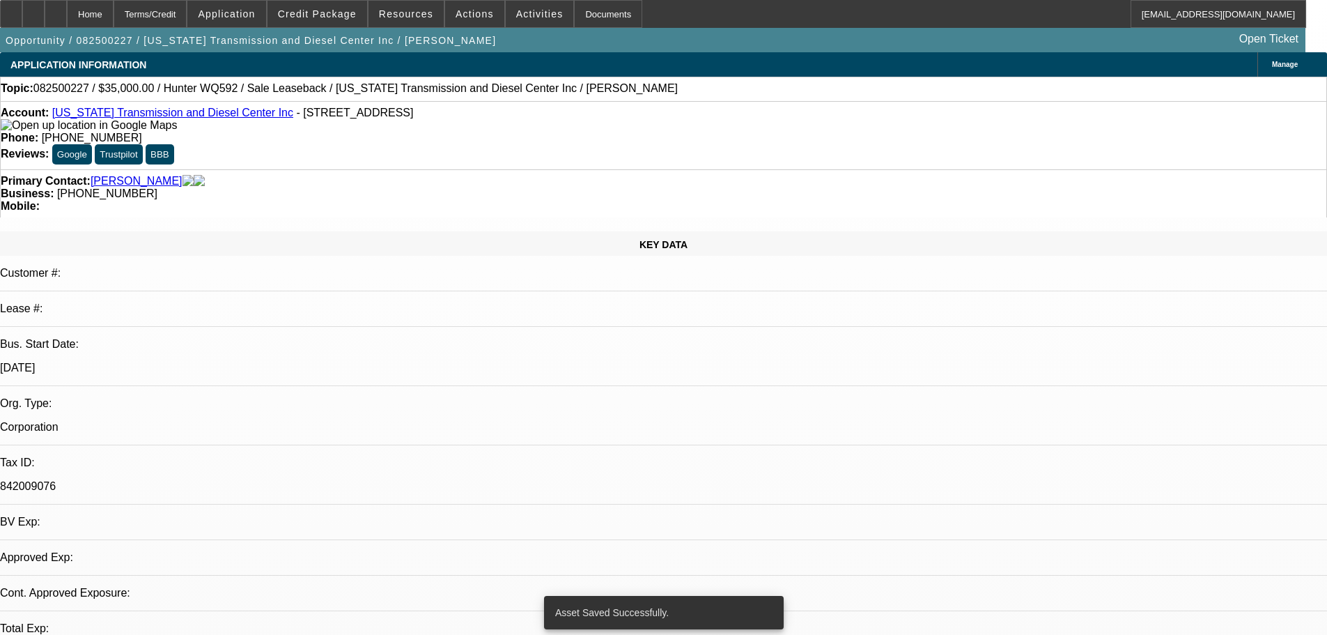
select select "0"
select select "2"
select select "0.1"
select select "4"
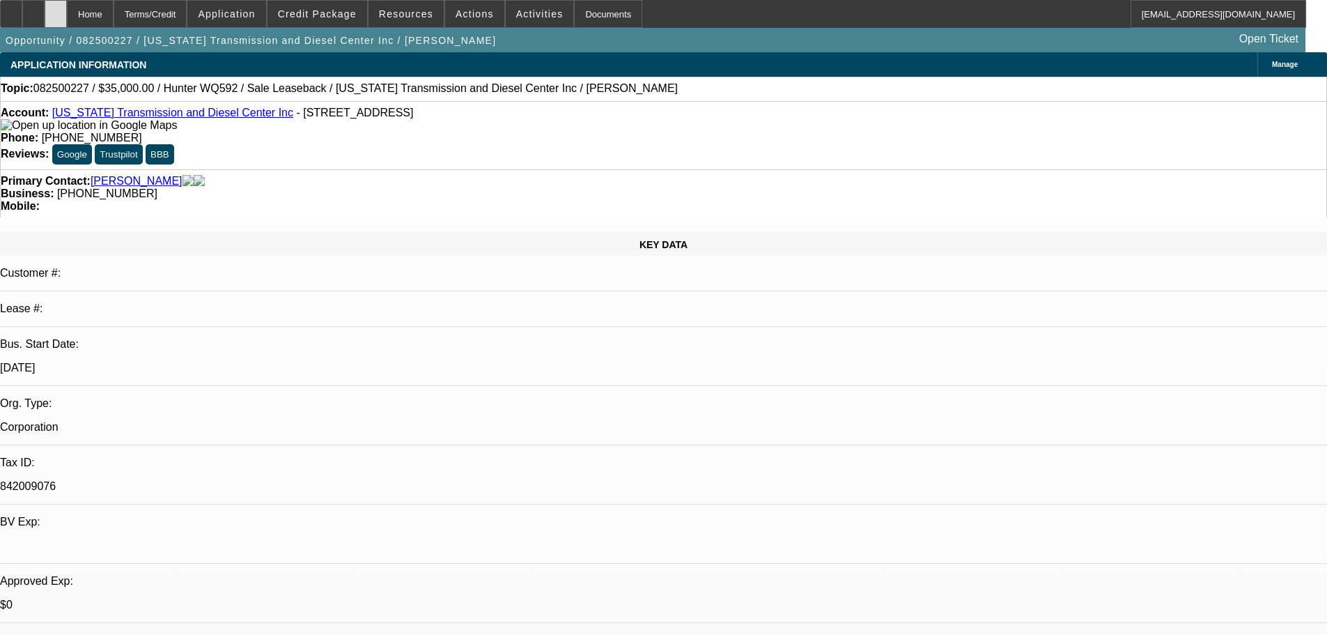
click at [56, 9] on icon at bounding box center [56, 9] width 0 height 0
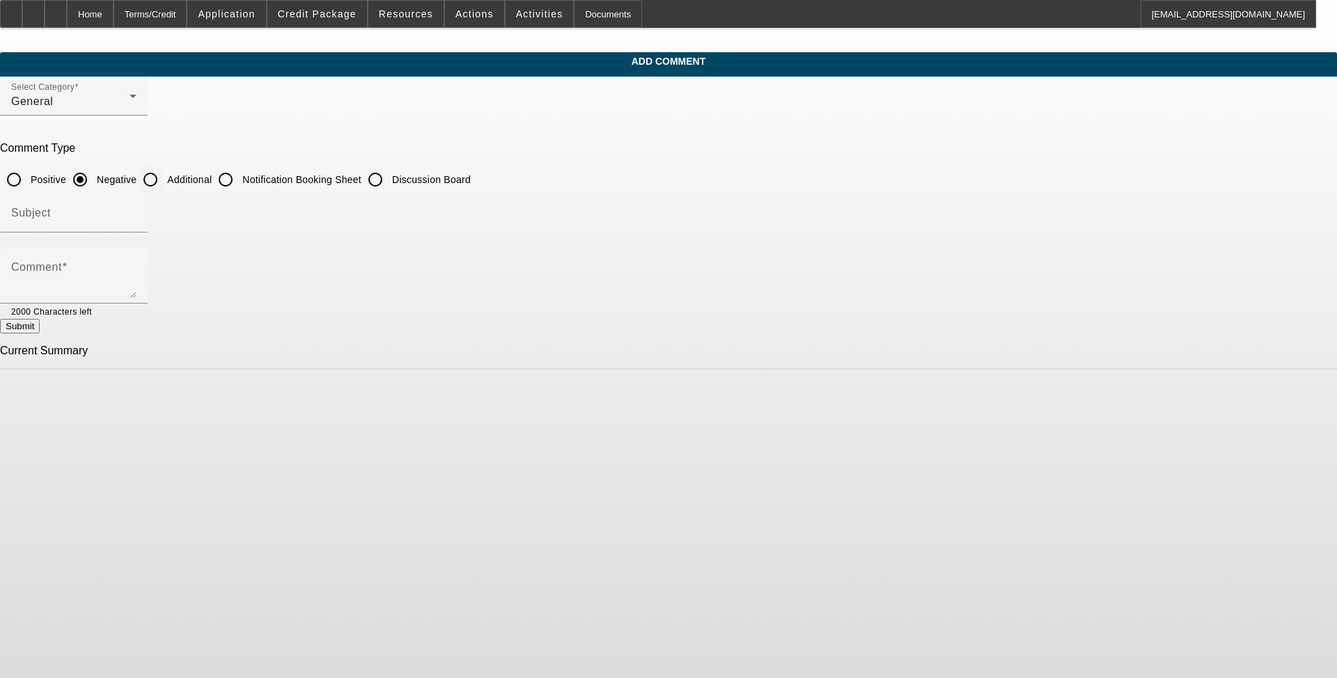
click at [164, 179] on input "Additional" at bounding box center [151, 180] width 28 height 28
radio input "true"
click at [137, 206] on div "Subject" at bounding box center [73, 213] width 125 height 39
type input "Write-Up"
click at [137, 258] on div "Comment" at bounding box center [73, 276] width 125 height 56
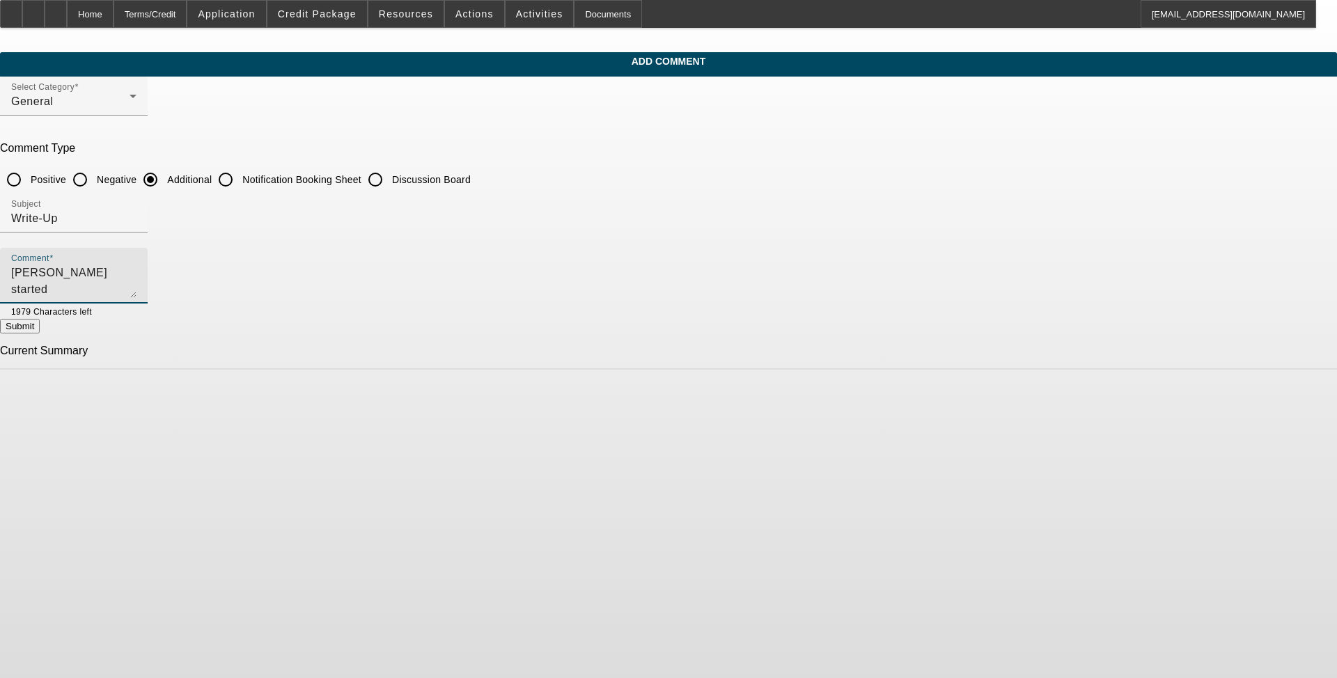
click at [137, 282] on textarea "[PERSON_NAME] started" at bounding box center [73, 281] width 125 height 33
paste textarea "[US_STATE] Transmission and Diesel Center Inc"
click at [137, 282] on textarea "[PERSON_NAME] started [US_STATE] Transmission and Diesel Center Inc" at bounding box center [73, 281] width 125 height 33
click at [137, 278] on textarea "[PERSON_NAME] started [US_STATE] Transmission and Diesel Center Inc out of [GEO…" at bounding box center [73, 281] width 125 height 33
click at [137, 265] on textarea "[PERSON_NAME] started [US_STATE] Transmission and Diesel Center Inc out of [GEO…" at bounding box center [73, 281] width 125 height 33
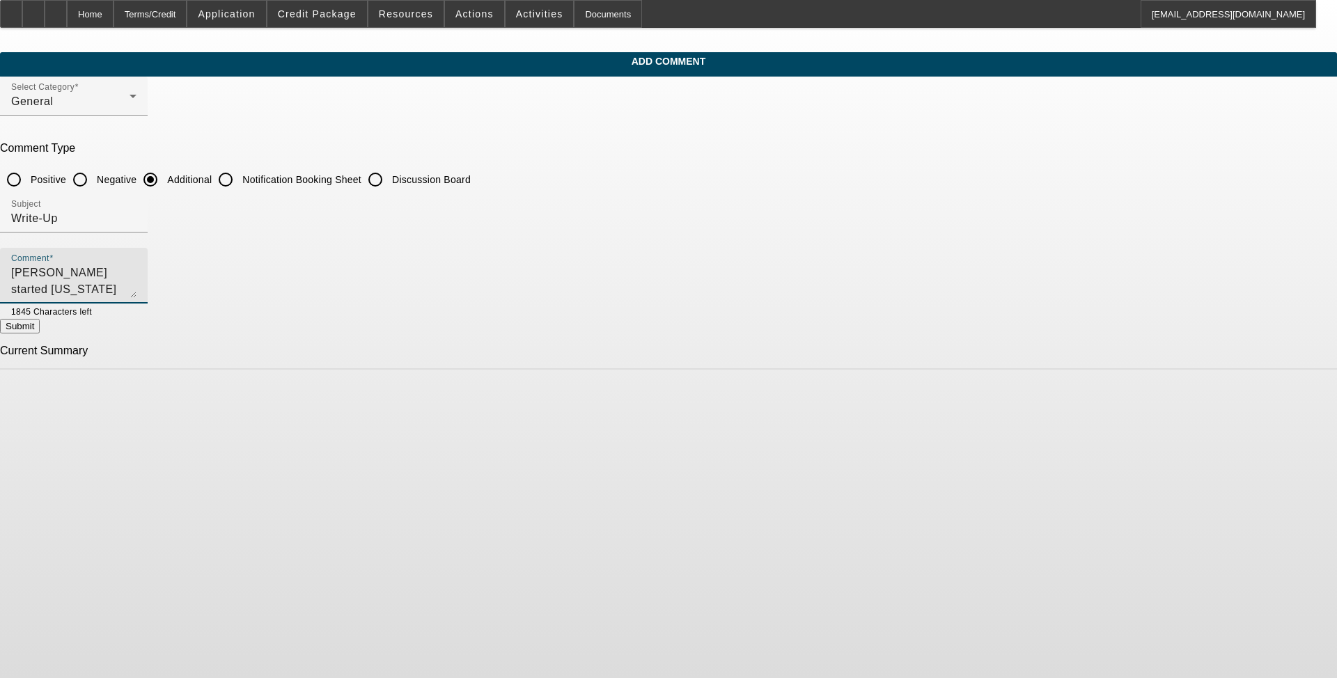
click at [137, 285] on textarea "[PERSON_NAME] started [US_STATE] Transmission and Diesel Center Inc out of [GEO…" at bounding box center [73, 281] width 125 height 33
drag, startPoint x: 773, startPoint y: 289, endPoint x: 653, endPoint y: 305, distance: 121.6
click at [148, 305] on mat-form-field "Comment [PERSON_NAME] started [US_STATE] Transmission and Diesel Center Inc out…" at bounding box center [74, 283] width 148 height 71
paste textarea "maintenance, engine diagnostics, brake repairs, and transmission services."
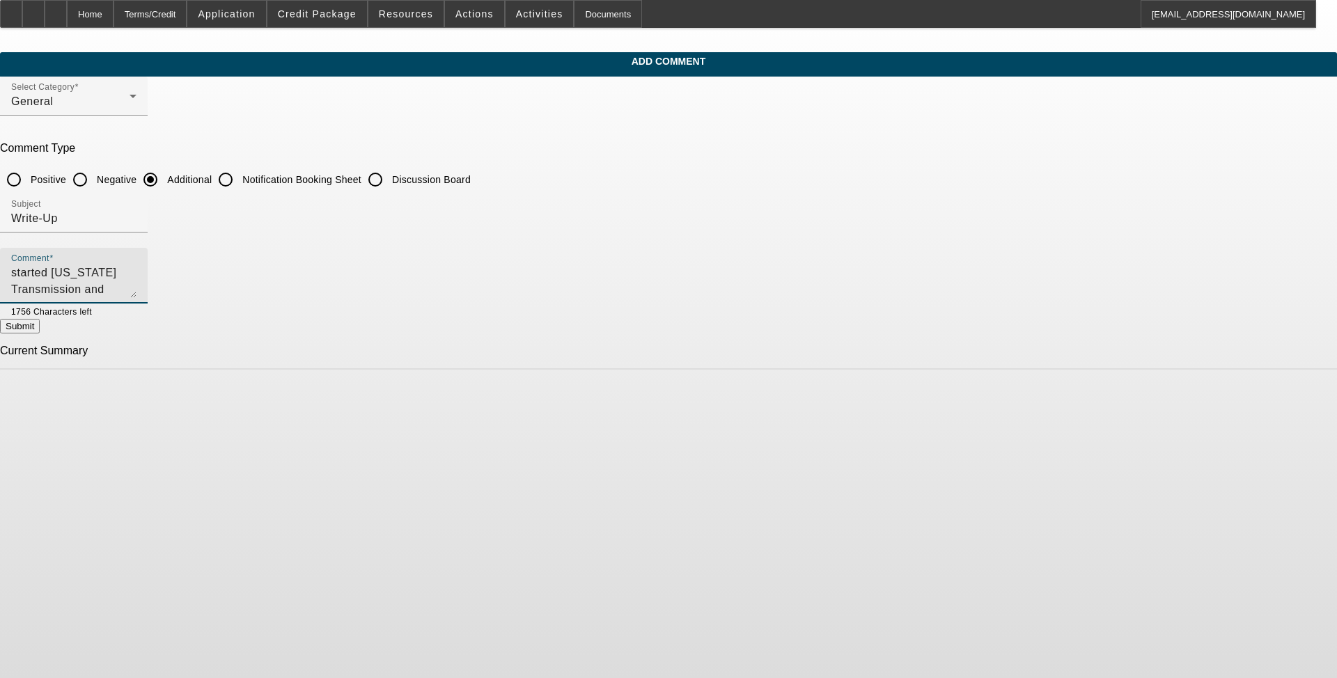
click at [137, 286] on textarea "[PERSON_NAME] started [US_STATE] Transmission and Diesel Center Inc out of [GEO…" at bounding box center [73, 281] width 125 height 33
click at [137, 287] on textarea "[PERSON_NAME] started [US_STATE] Transmission and Diesel Center Inc out of [GEO…" at bounding box center [73, 281] width 125 height 33
click at [137, 272] on textarea "[PERSON_NAME] started [US_STATE] Transmission and Diesel Center Inc out of [GEO…" at bounding box center [73, 281] width 125 height 33
click at [137, 286] on textarea "[PERSON_NAME] started [US_STATE] Transmission and Diesel Center Inc out of [GEO…" at bounding box center [73, 281] width 125 height 33
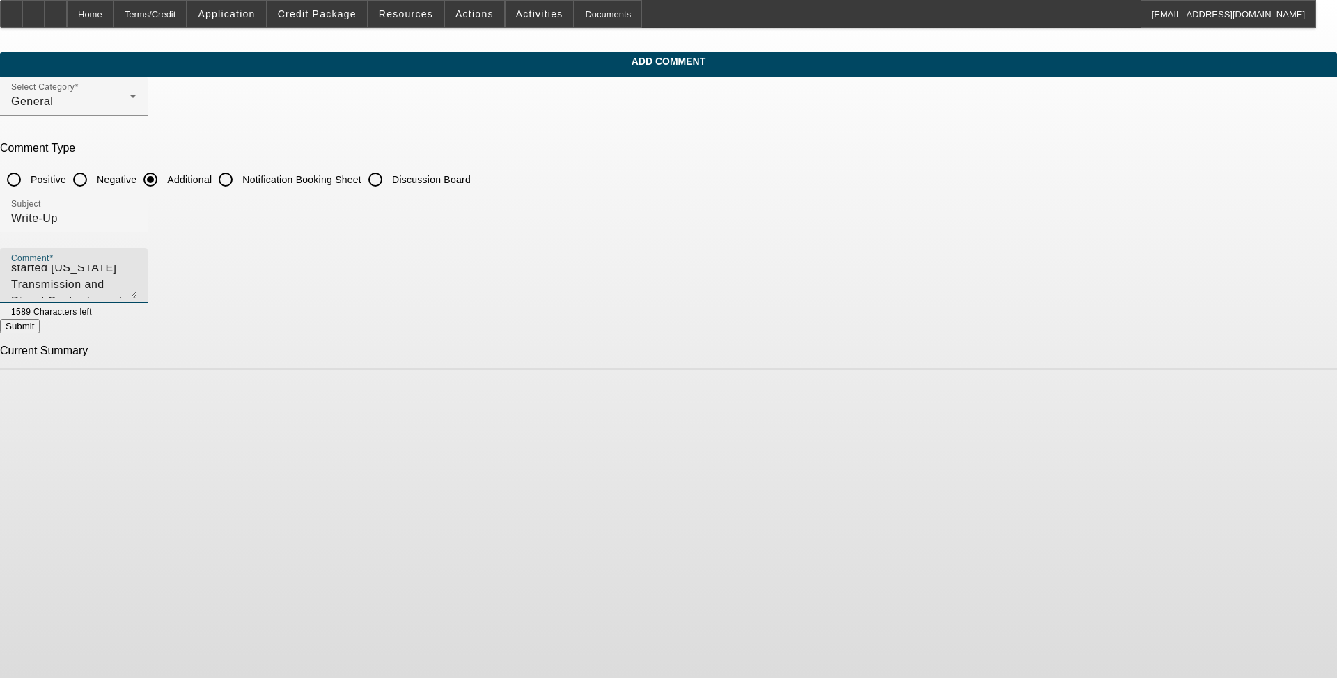
scroll to position [33, 0]
click at [137, 288] on textarea "[PERSON_NAME] started [US_STATE] Transmission and Diesel Center Inc out of [GEO…" at bounding box center [73, 281] width 125 height 33
click at [137, 292] on textarea "[PERSON_NAME] started [US_STATE] Transmission and Diesel Center Inc out of [GEO…" at bounding box center [73, 281] width 125 height 33
drag, startPoint x: 587, startPoint y: 287, endPoint x: 441, endPoint y: 295, distance: 146.5
click at [137, 295] on textarea "[PERSON_NAME] started [US_STATE] Transmission and Diesel Center Inc out of [GEO…" at bounding box center [73, 281] width 125 height 33
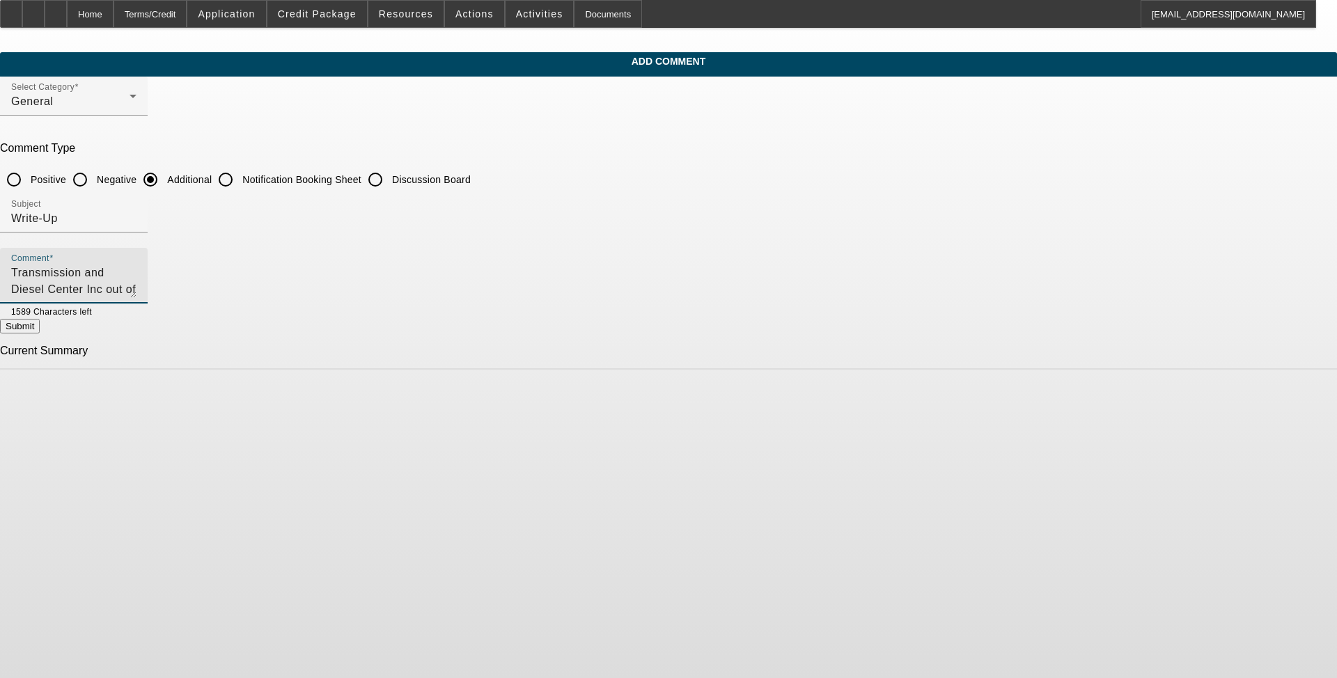
click at [137, 290] on textarea "[PERSON_NAME] started [US_STATE] Transmission and Diesel Center Inc out of [GEO…" at bounding box center [73, 281] width 125 height 33
click at [137, 291] on textarea "[PERSON_NAME] started [US_STATE] Transmission and Diesel Center Inc out of [GEO…" at bounding box center [73, 281] width 125 height 33
click at [137, 288] on textarea "[PERSON_NAME] started [US_STATE] Transmission and Diesel Center Inc out of [GEO…" at bounding box center [73, 281] width 125 height 33
type textarea "[PERSON_NAME] started [US_STATE] Transmission and Diesel Center Inc out of [GEO…"
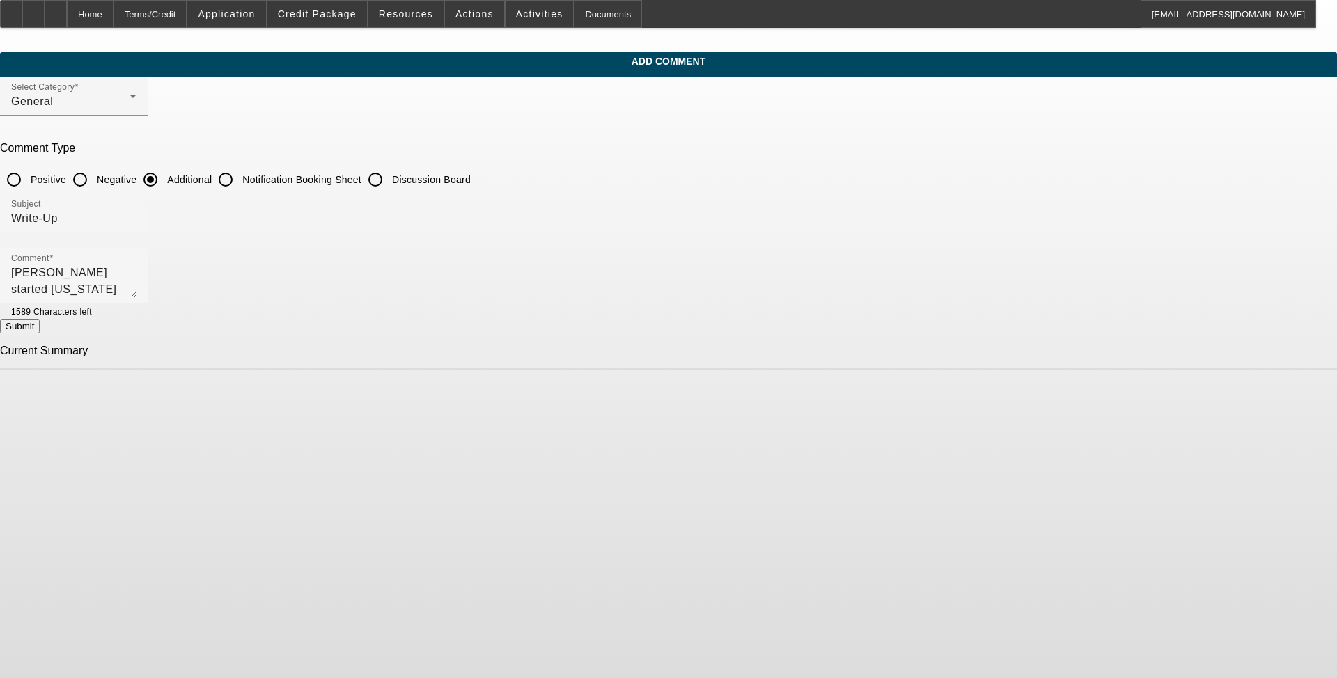
click at [40, 323] on button "Submit" at bounding box center [20, 326] width 40 height 15
radio input "true"
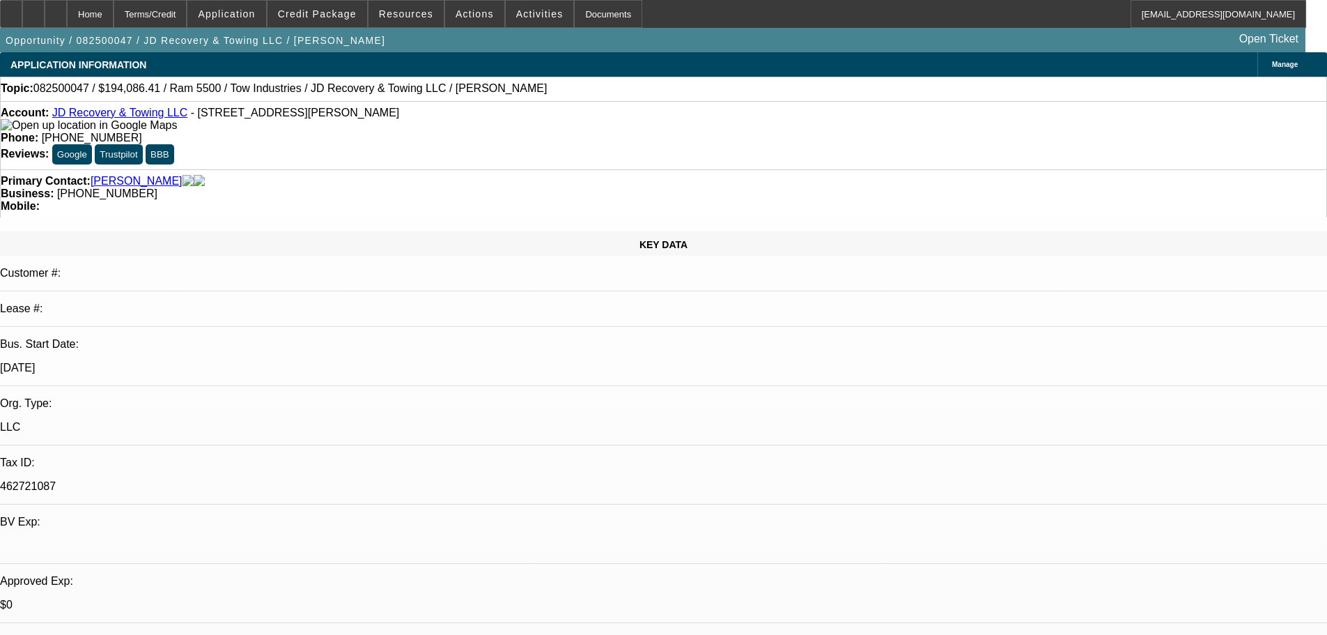
select select "0"
select select "0.1"
select select "4"
select select "0"
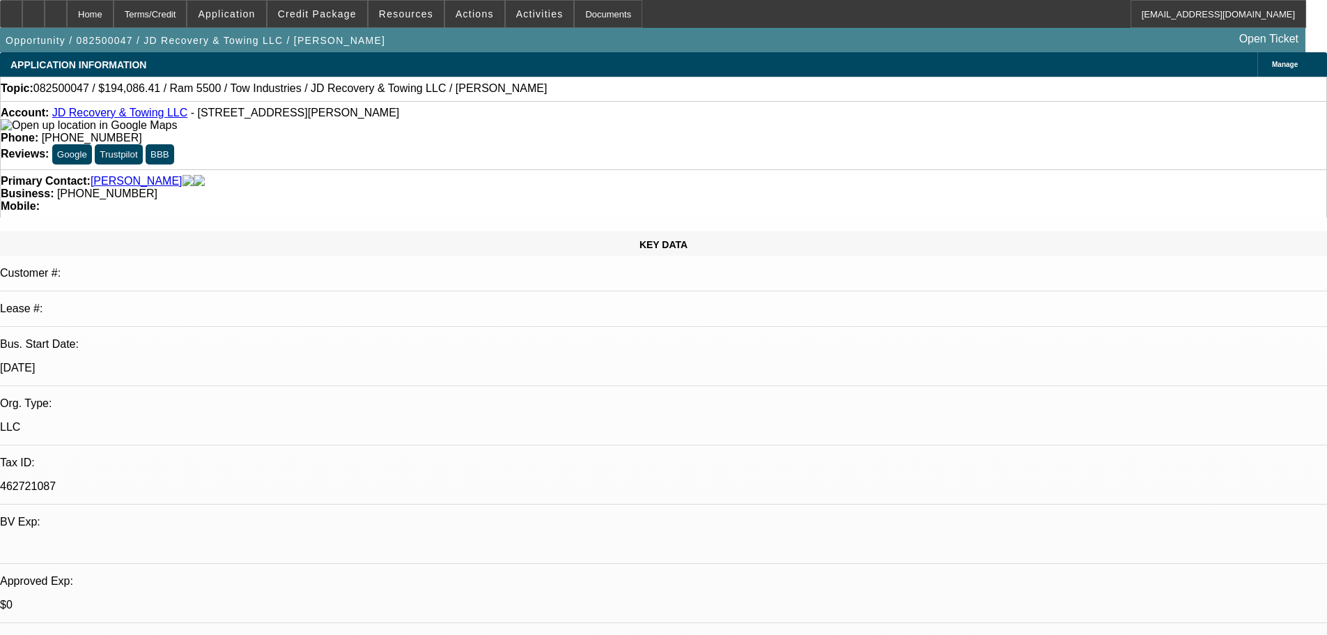
select select "0"
select select "0.1"
select select "4"
select select "0"
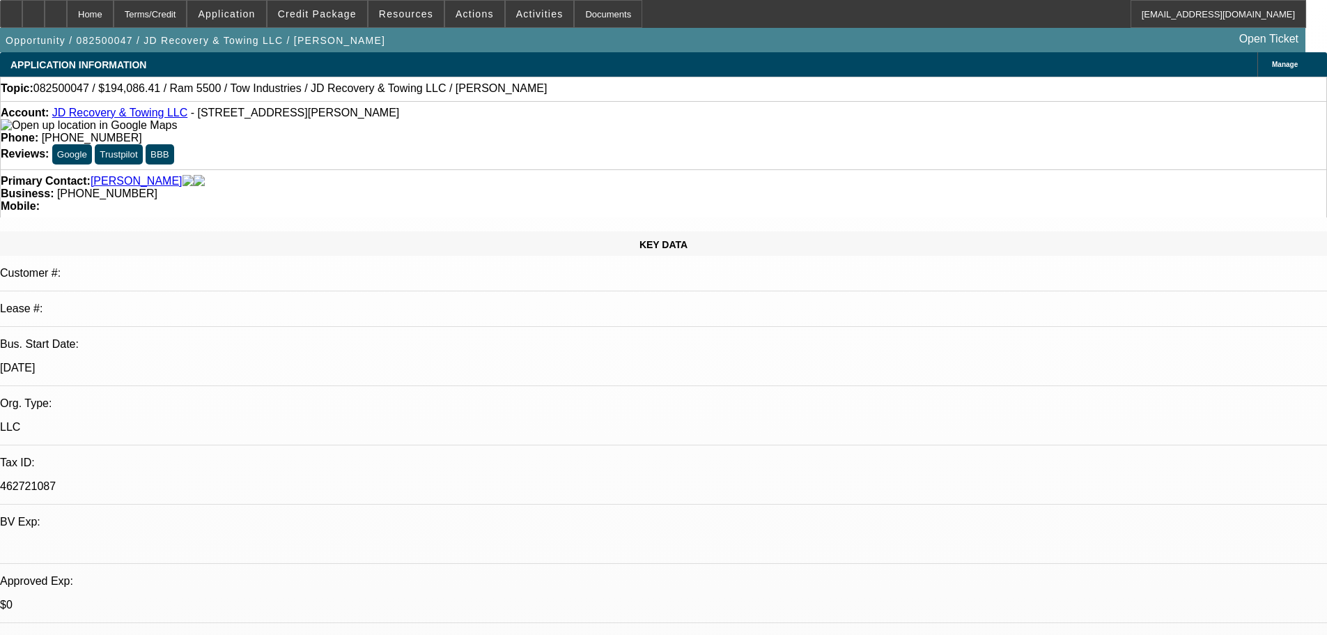
select select "0.1"
select select "4"
select select "0"
select select "0.1"
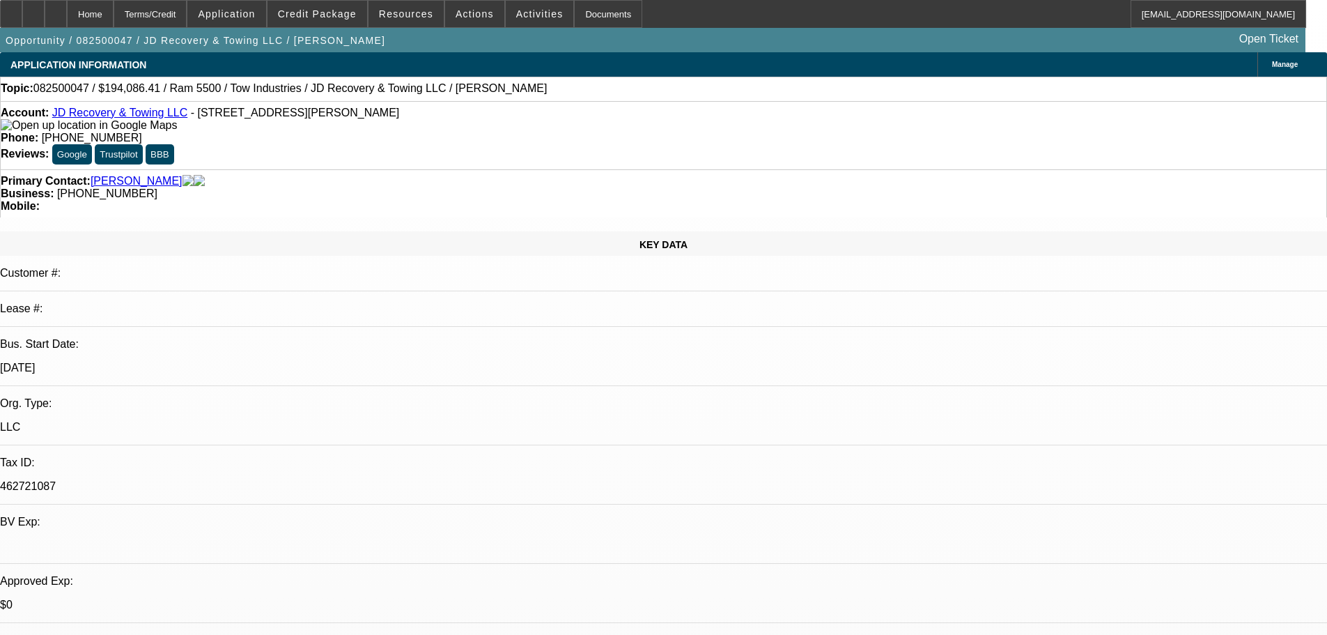
select select "4"
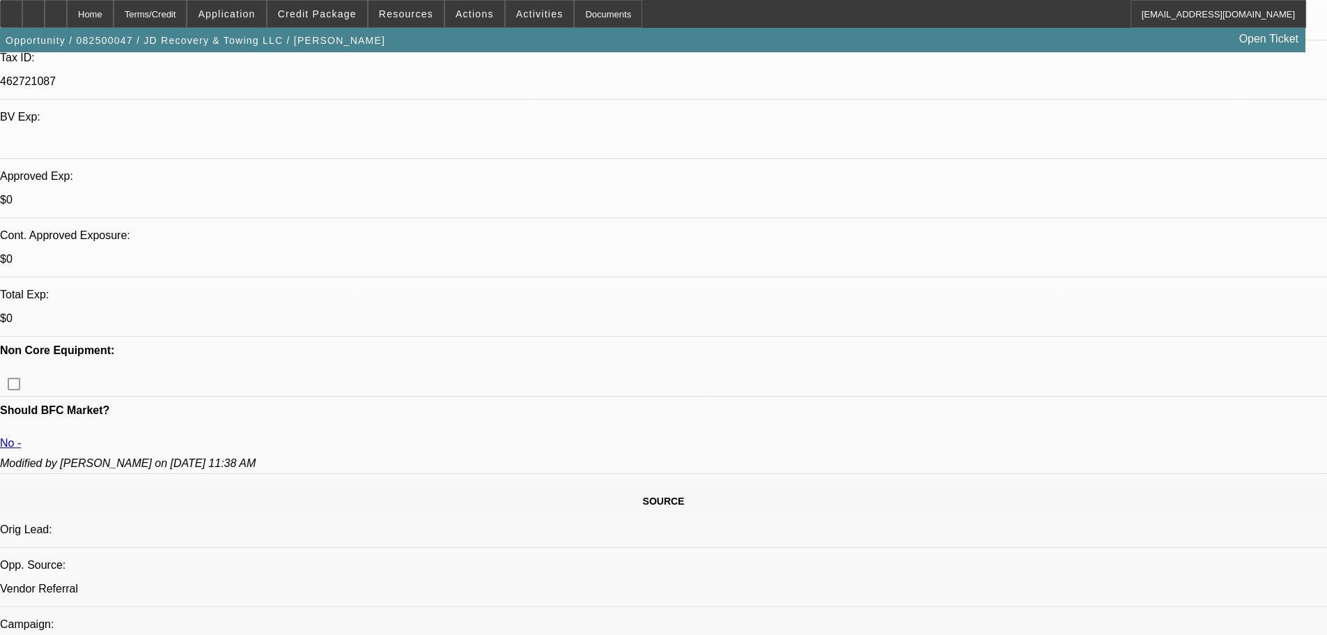
scroll to position [557, 0]
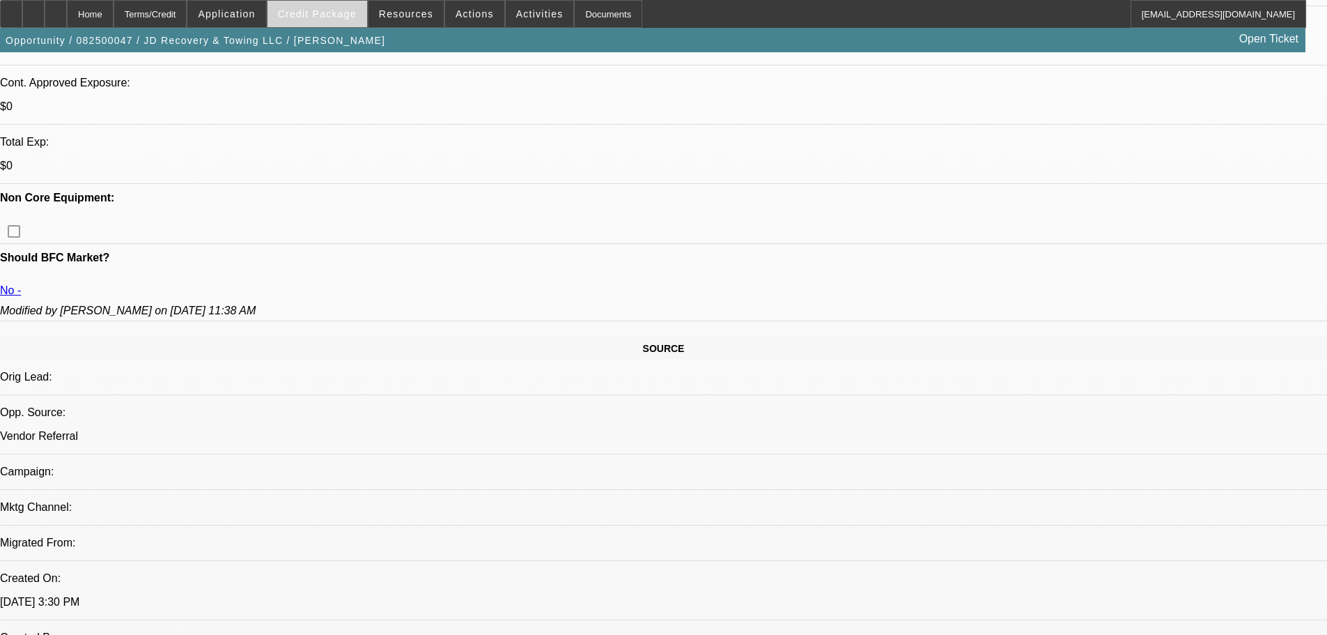
click at [336, 15] on span "Credit Package" at bounding box center [317, 13] width 79 height 11
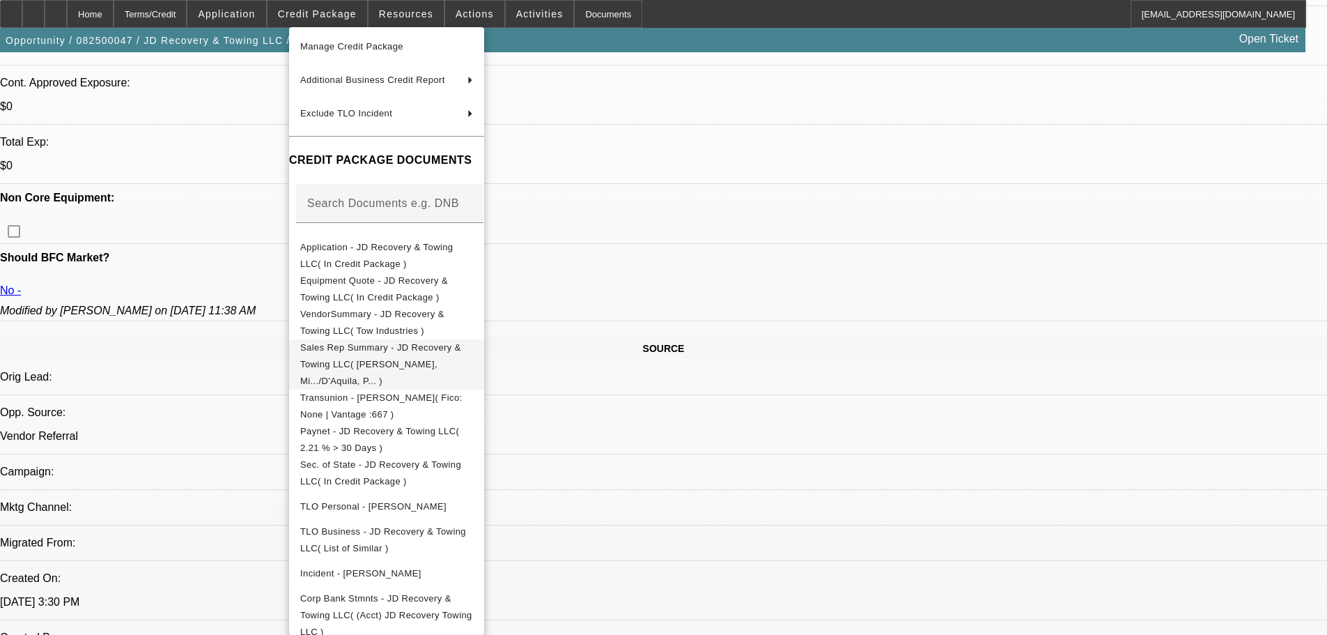
scroll to position [143, 0]
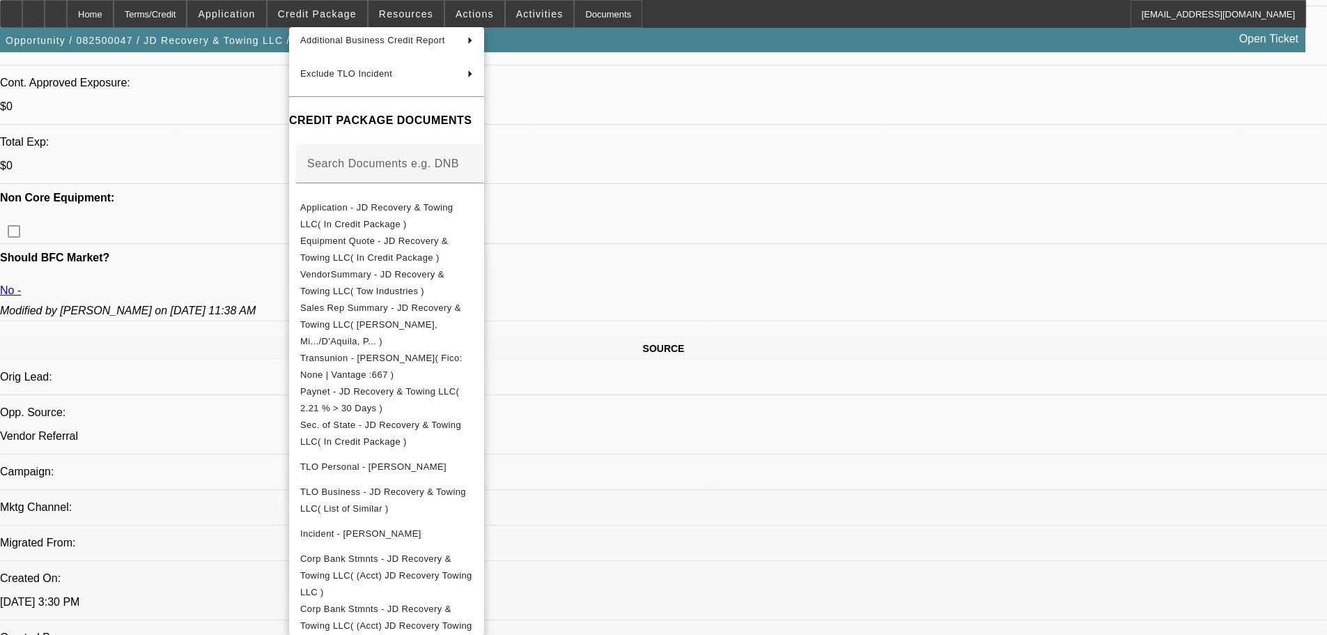
click at [68, 19] on div at bounding box center [663, 317] width 1327 height 635
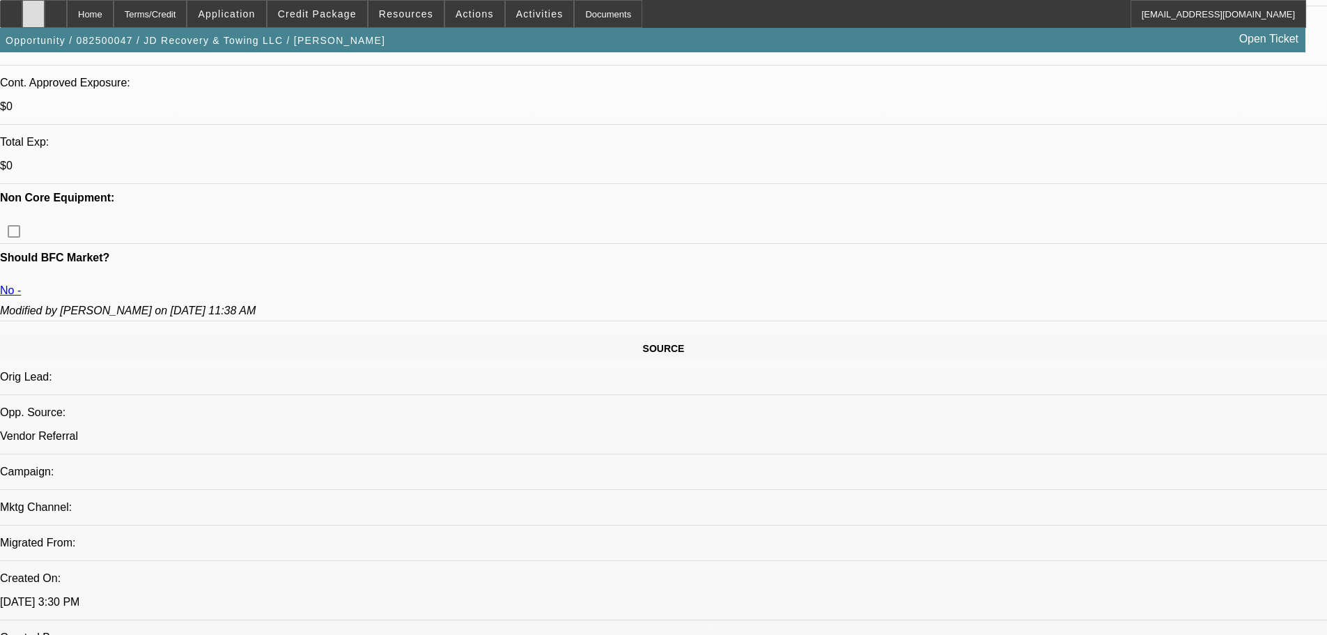
click at [45, 18] on div at bounding box center [33, 14] width 22 height 28
click at [304, 9] on span "Credit Package" at bounding box center [317, 13] width 79 height 11
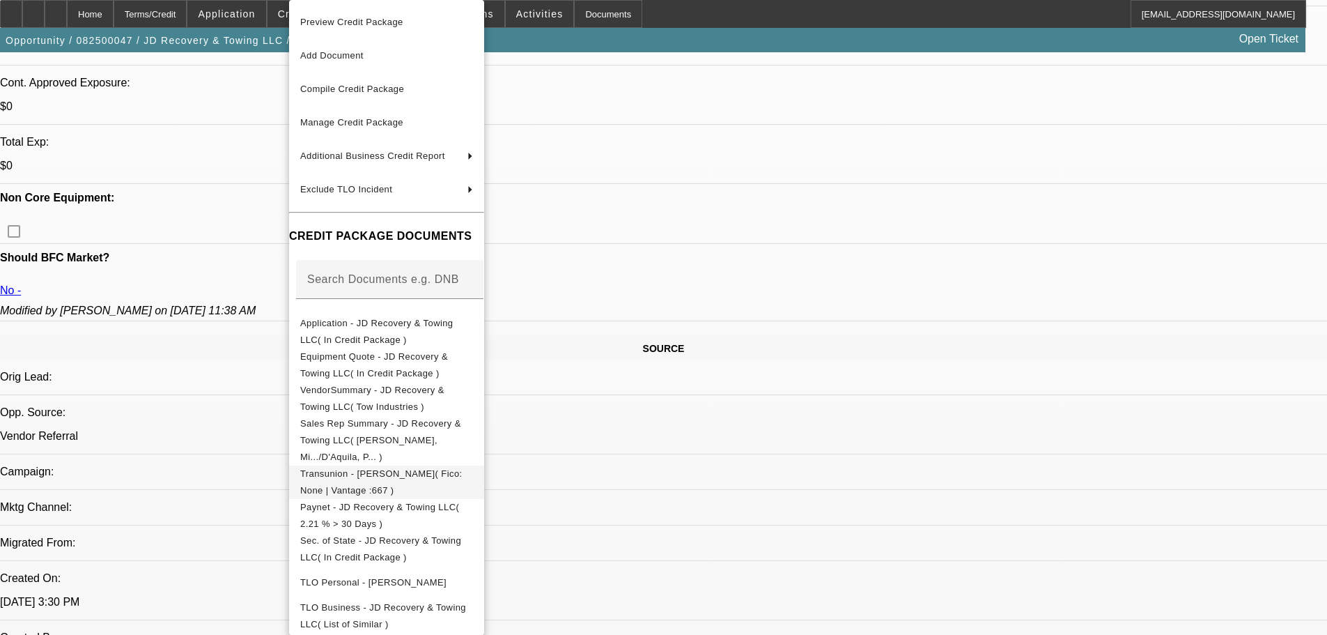
click at [419, 468] on span "Transunion - Anderson, Jon( Fico: None | Vantage :667 )" at bounding box center [381, 481] width 162 height 27
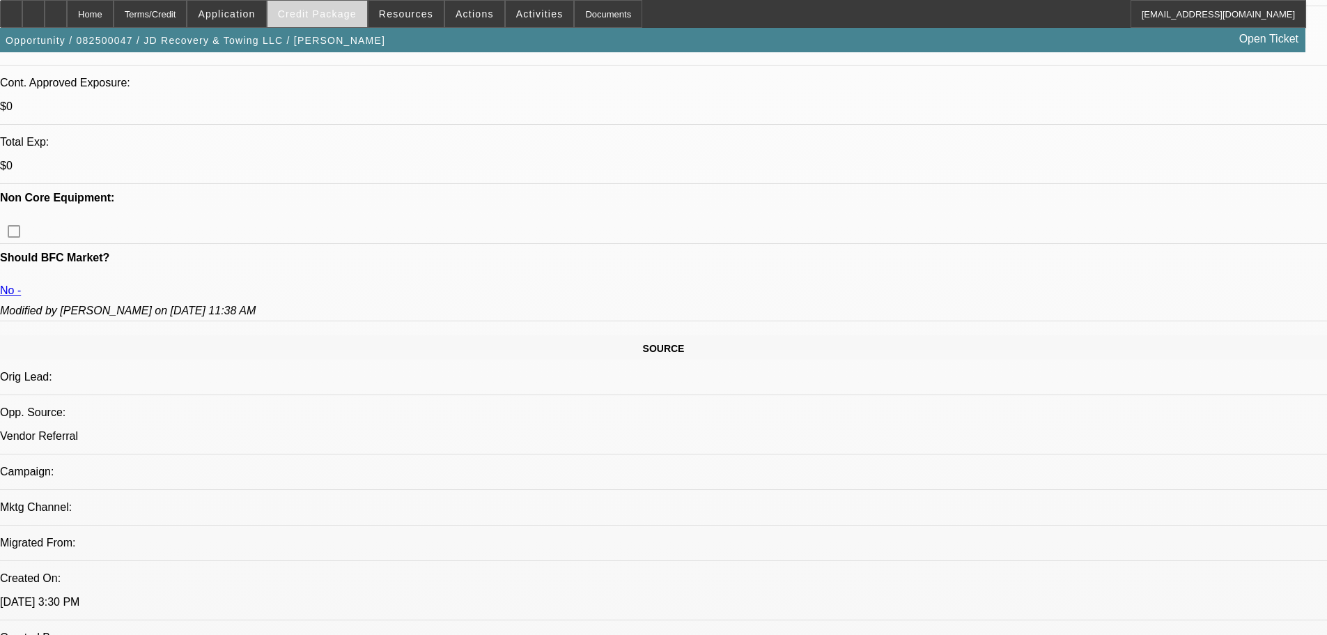
click at [340, 19] on span "Credit Package" at bounding box center [317, 13] width 79 height 11
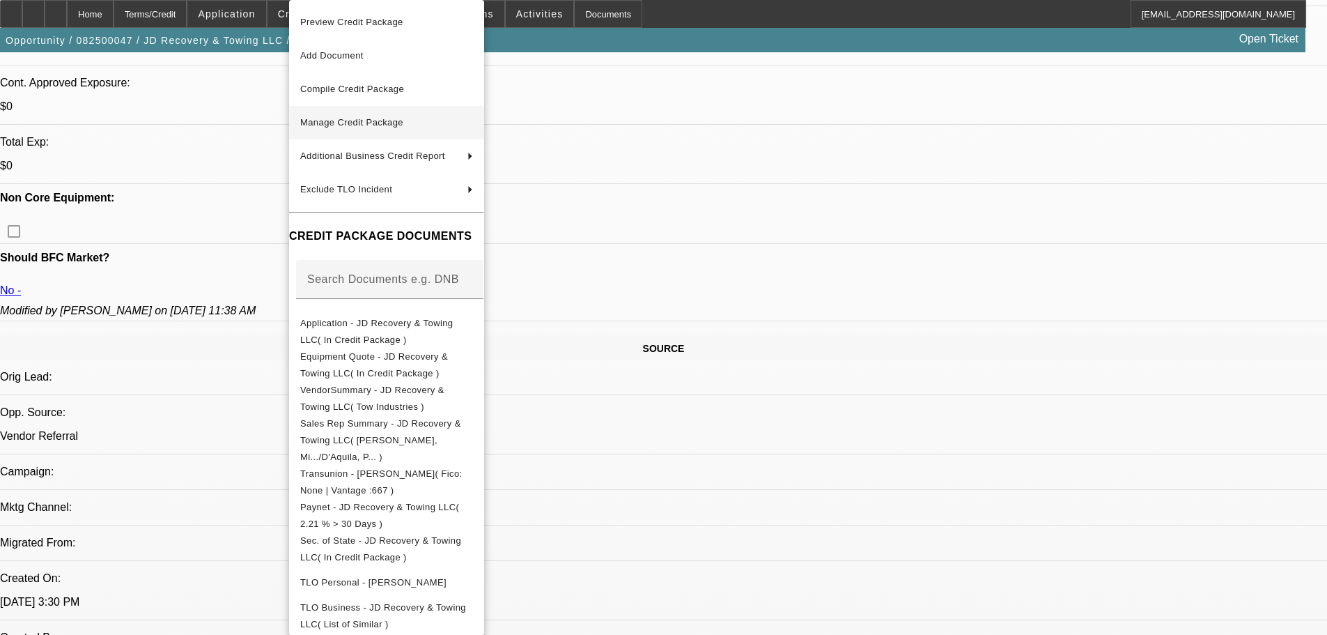
click at [384, 131] on button "Manage Credit Package" at bounding box center [386, 122] width 195 height 33
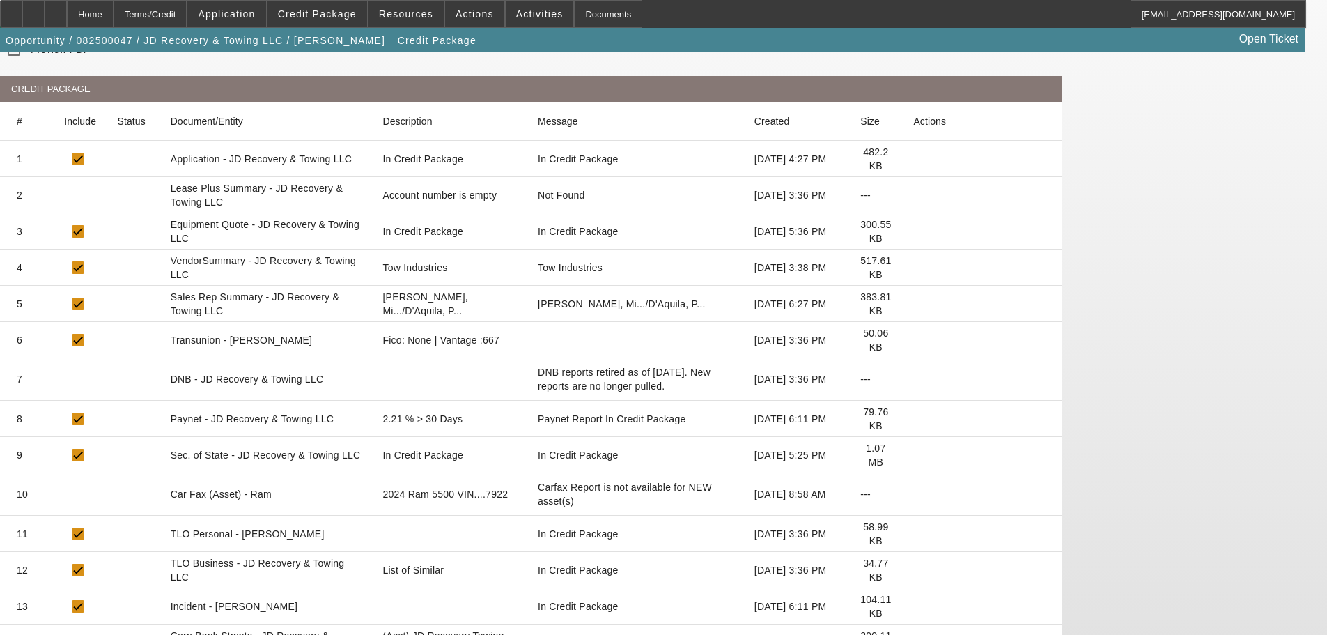
scroll to position [129, 0]
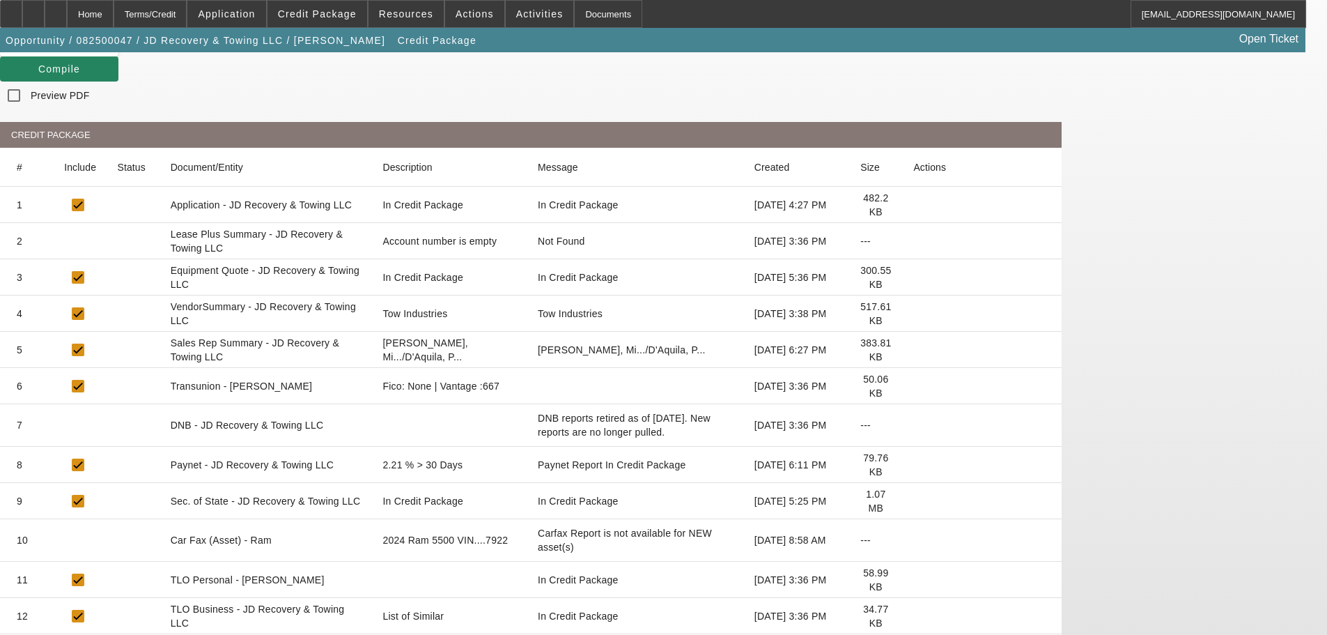
click at [913, 386] on icon at bounding box center [913, 386] width 0 height 0
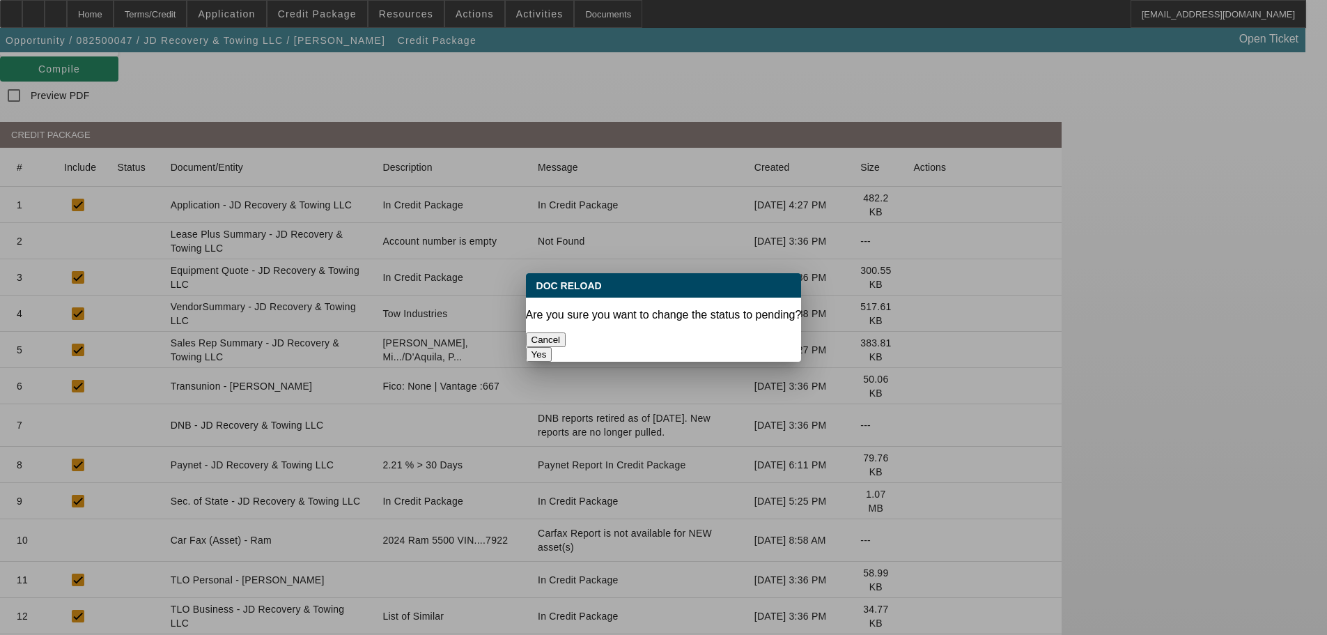
scroll to position [0, 0]
click at [552, 347] on button "Yes" at bounding box center [539, 354] width 26 height 15
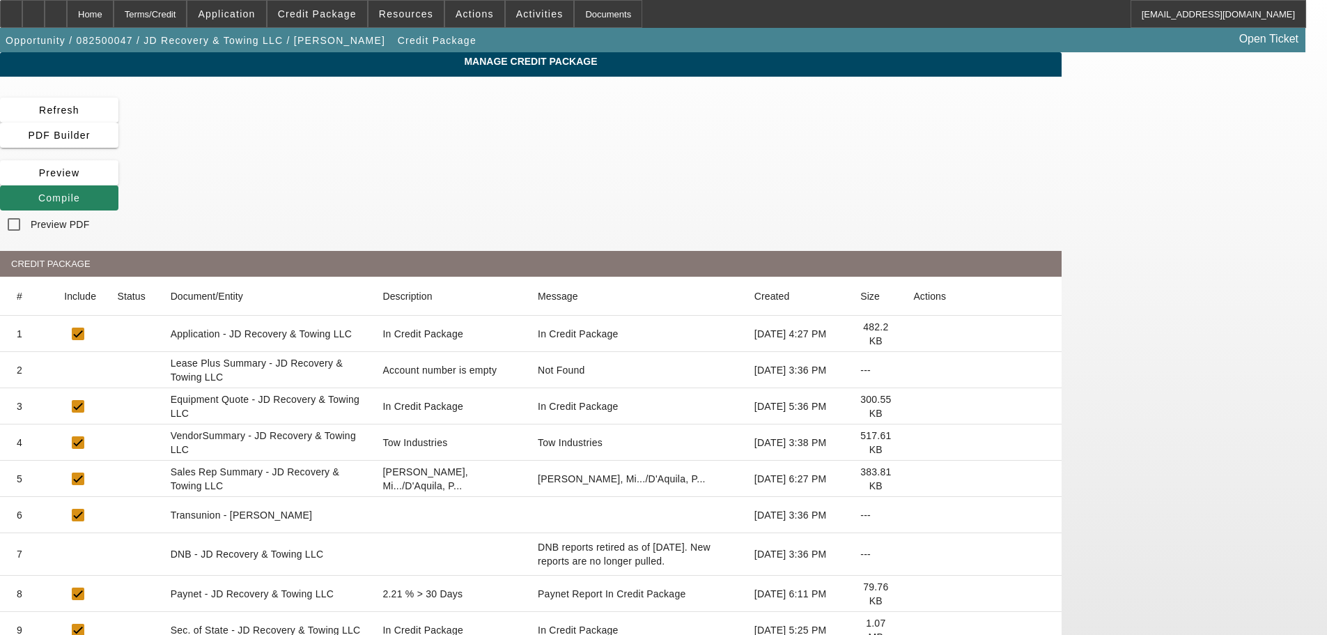
scroll to position [139, 0]
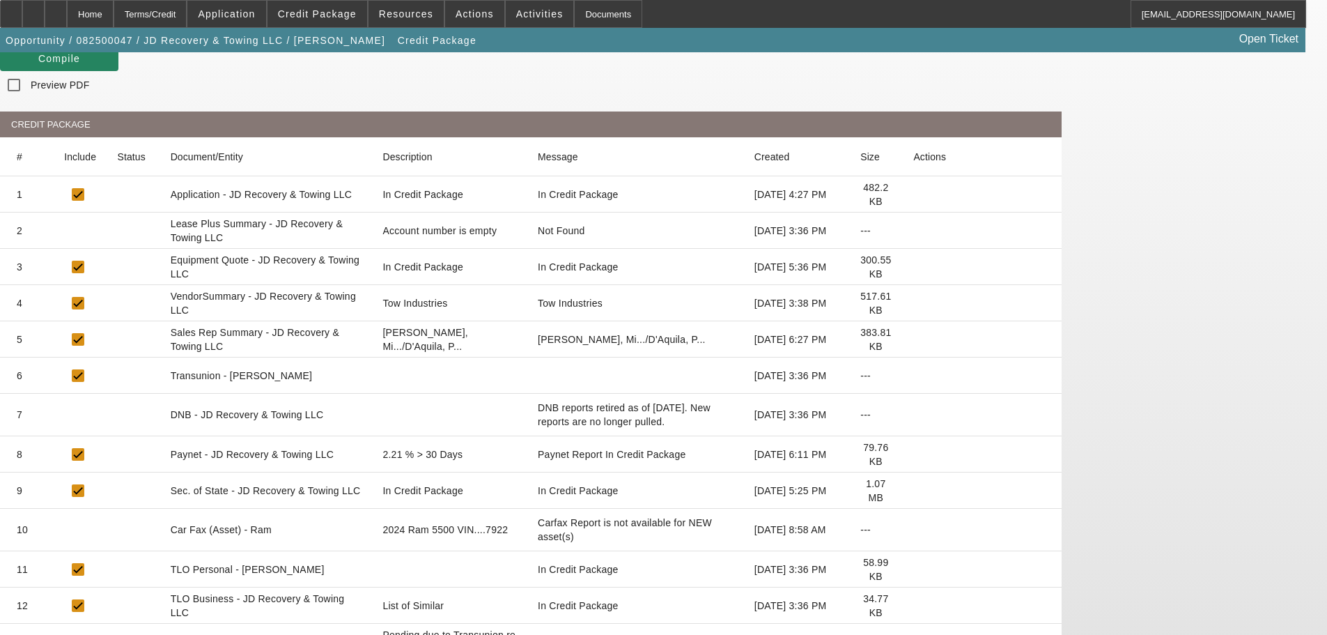
click at [913, 569] on icon at bounding box center [913, 569] width 0 height 0
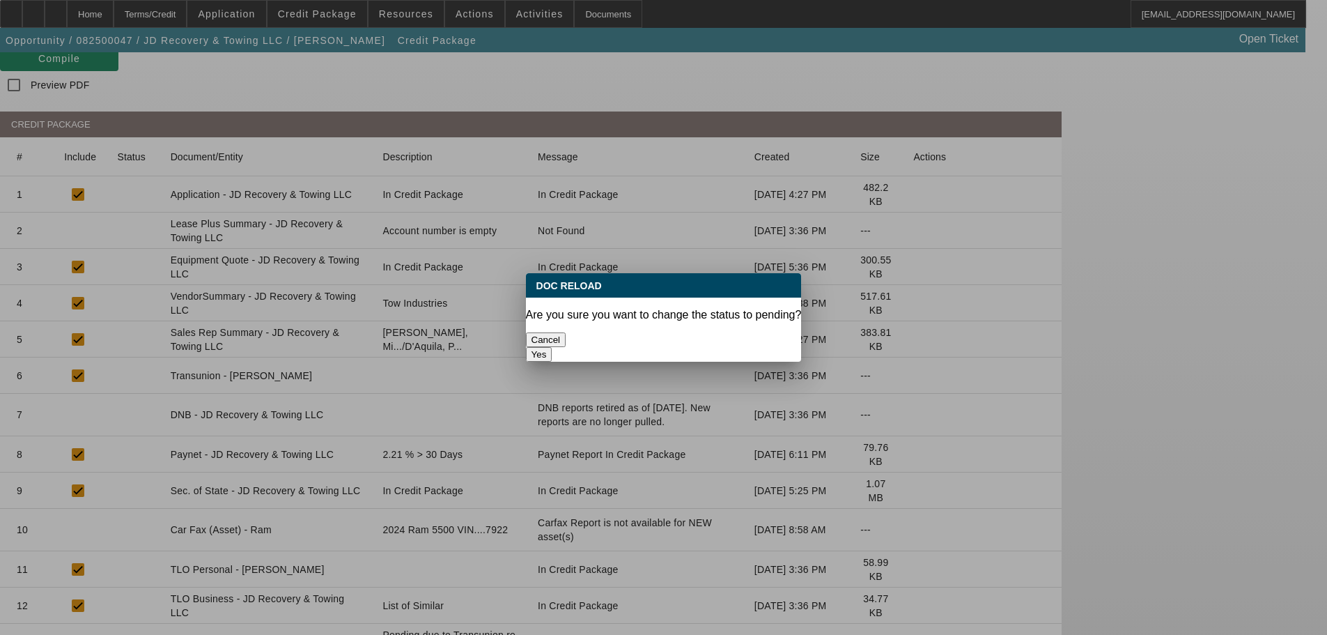
click at [552, 347] on button "Yes" at bounding box center [539, 354] width 26 height 15
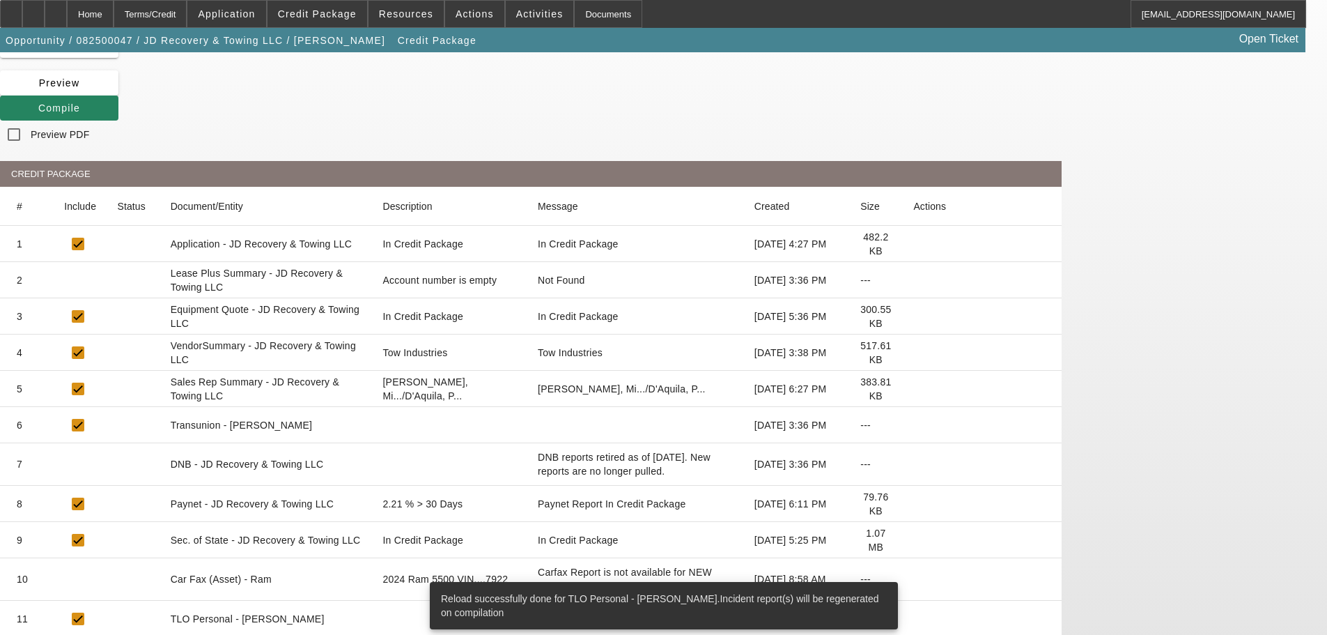
scroll to position [139, 0]
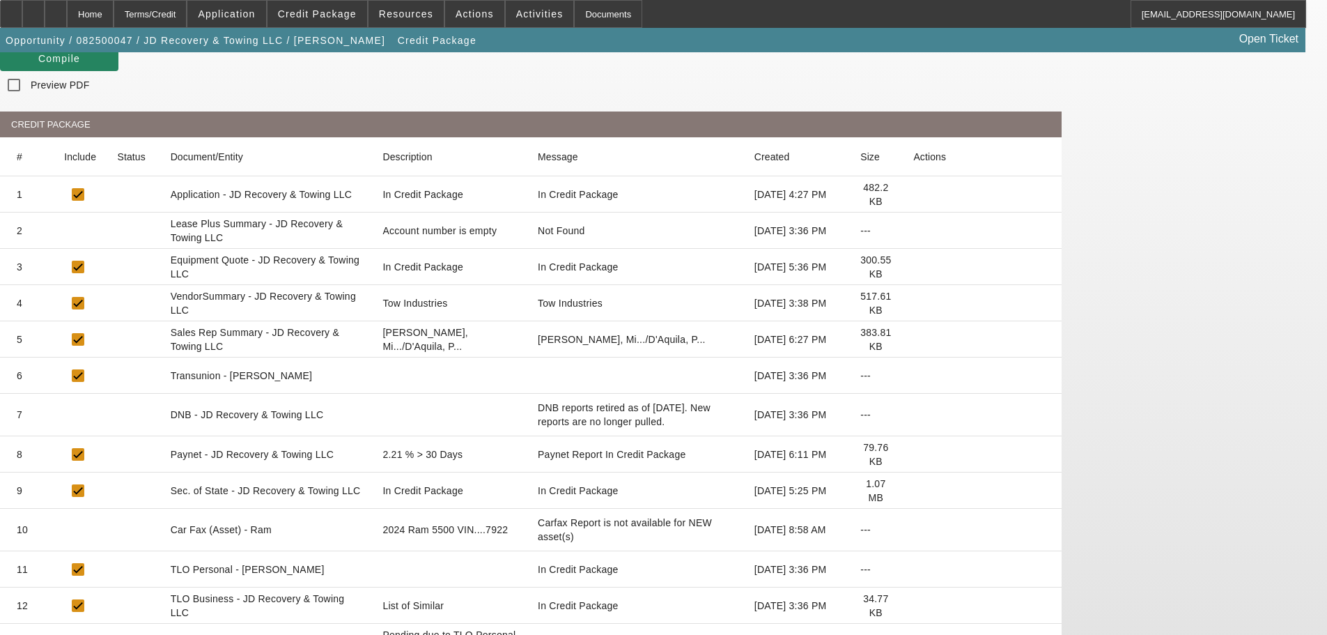
click at [913, 605] on icon at bounding box center [913, 605] width 0 height 0
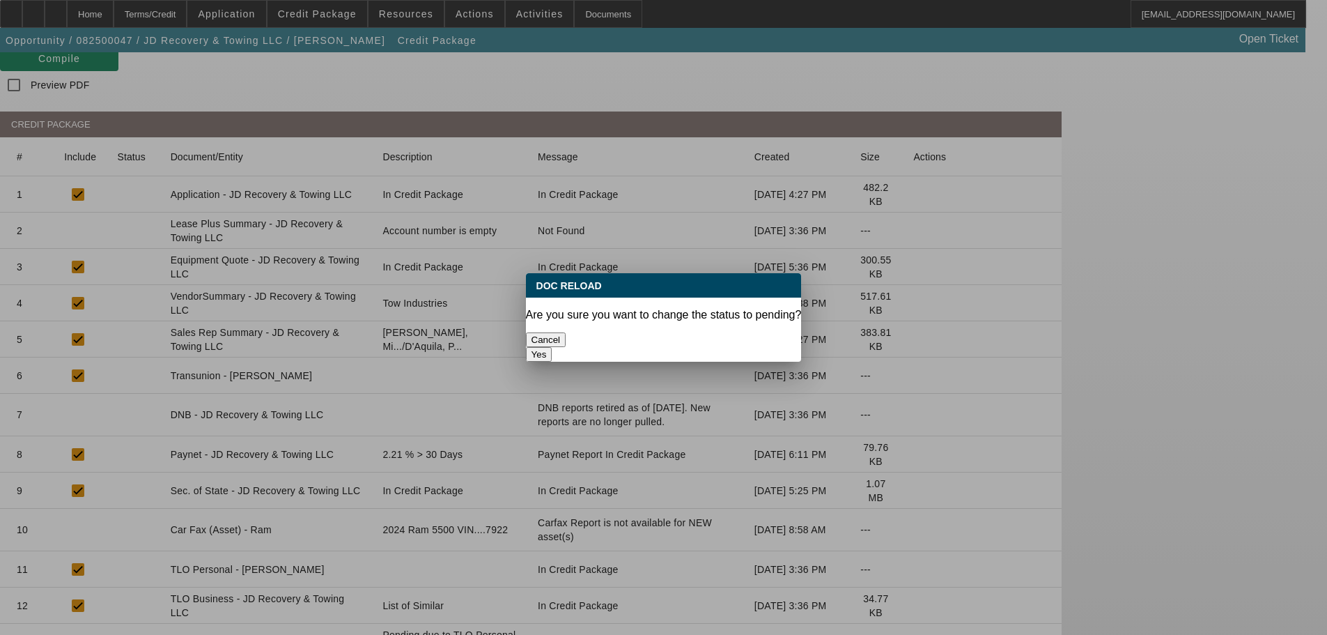
click at [552, 347] on button "Yes" at bounding box center [539, 354] width 26 height 15
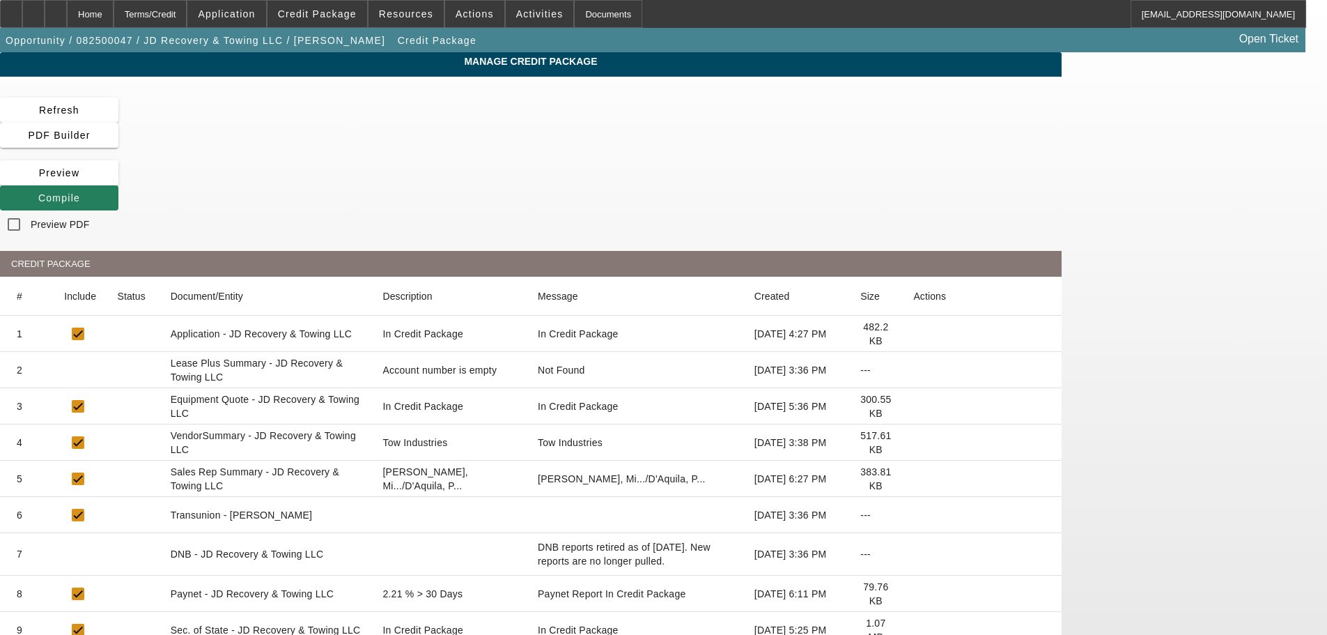
click at [38, 192] on icon at bounding box center [38, 197] width 0 height 11
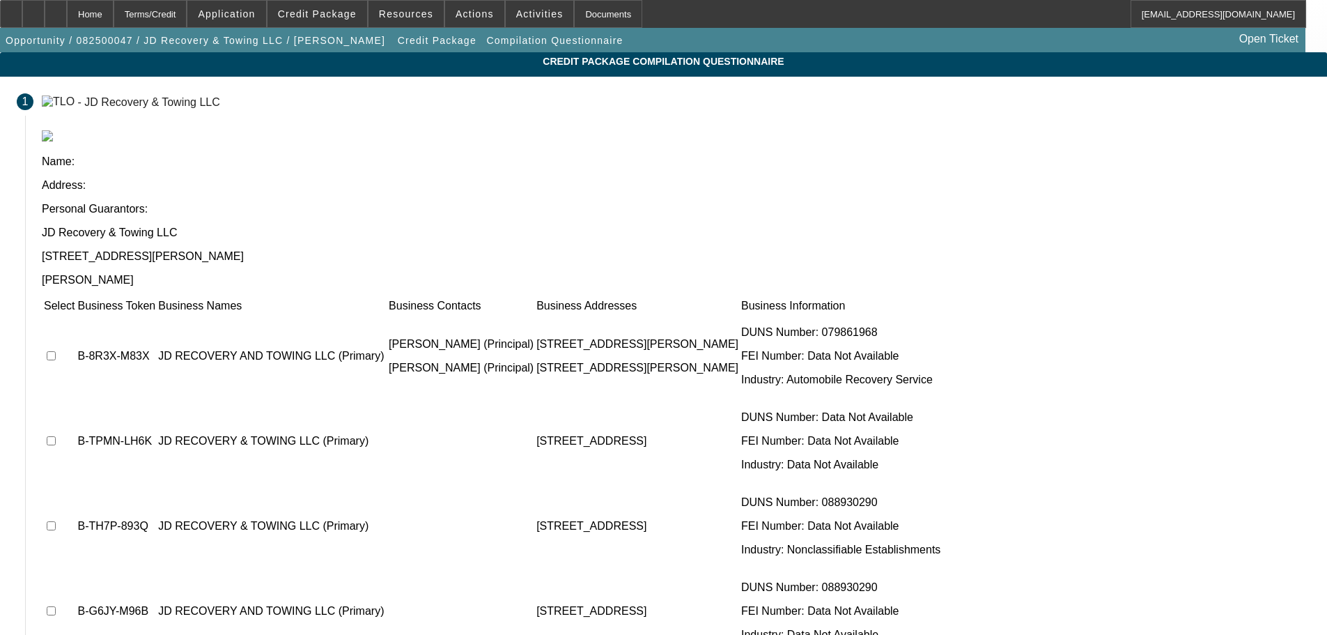
click at [56, 351] on input "checkbox" at bounding box center [51, 355] width 9 height 9
checkbox input "true"
click at [337, 24] on span at bounding box center [317, 13] width 100 height 33
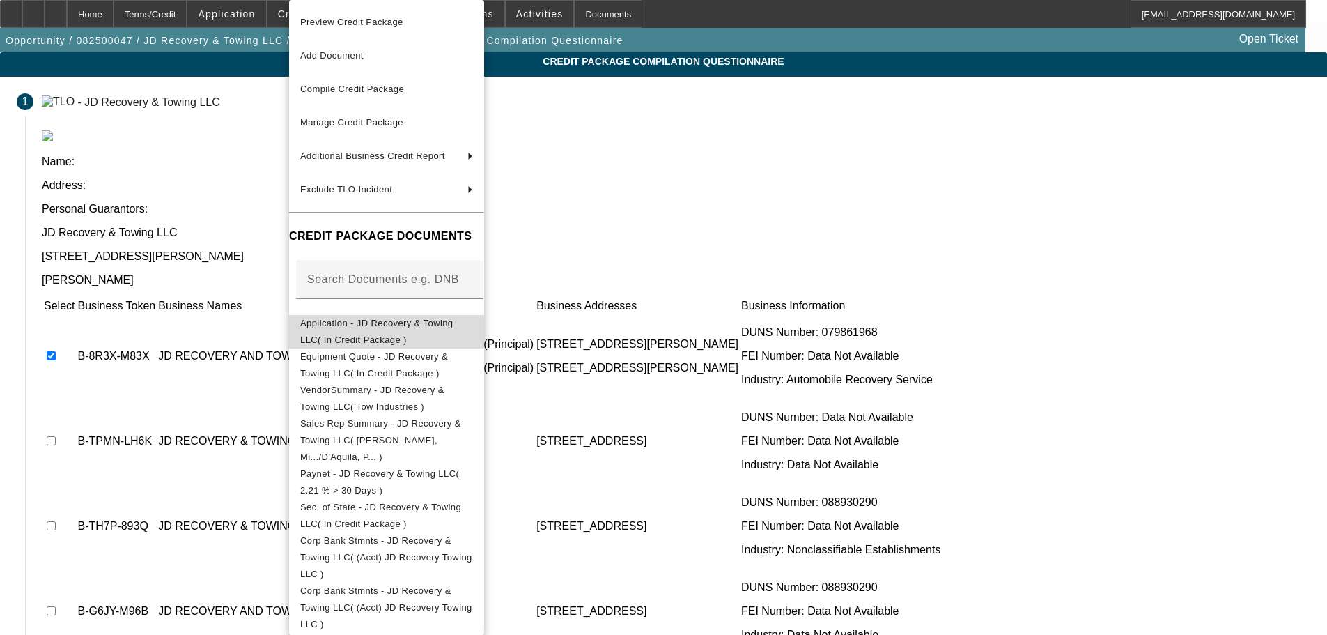
click at [469, 334] on span "Application - JD Recovery & Towing LLC( In Credit Package )" at bounding box center [386, 331] width 173 height 33
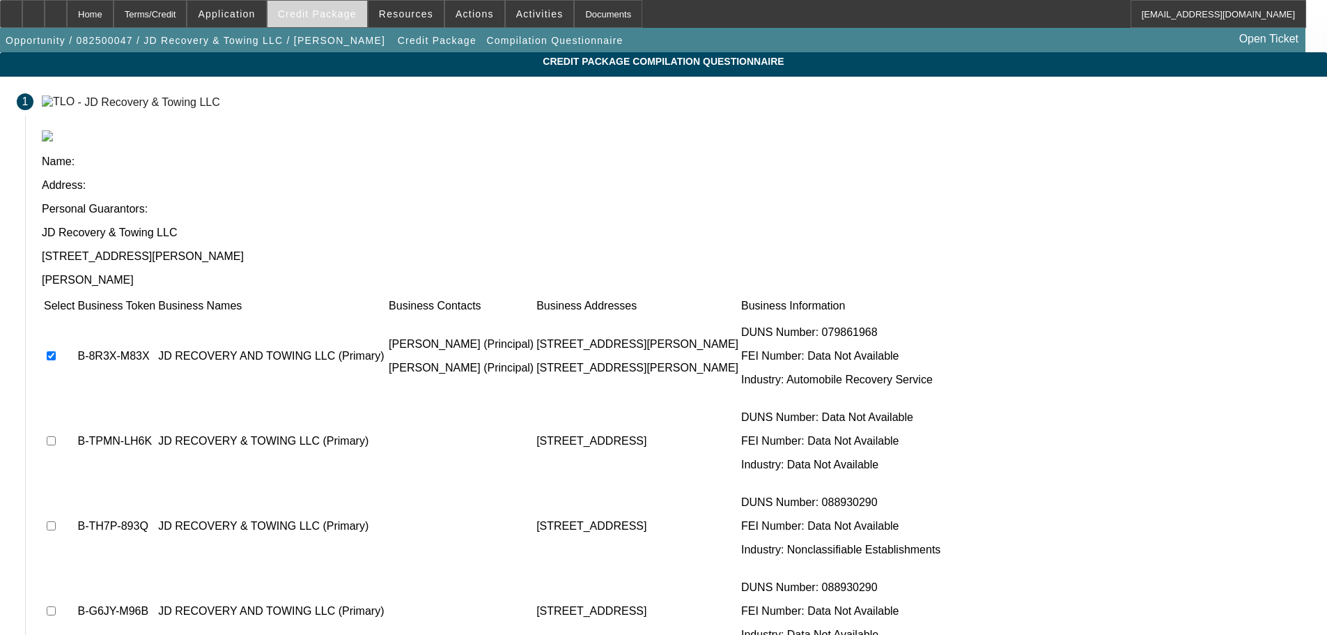
click at [347, 20] on span at bounding box center [317, 13] width 100 height 33
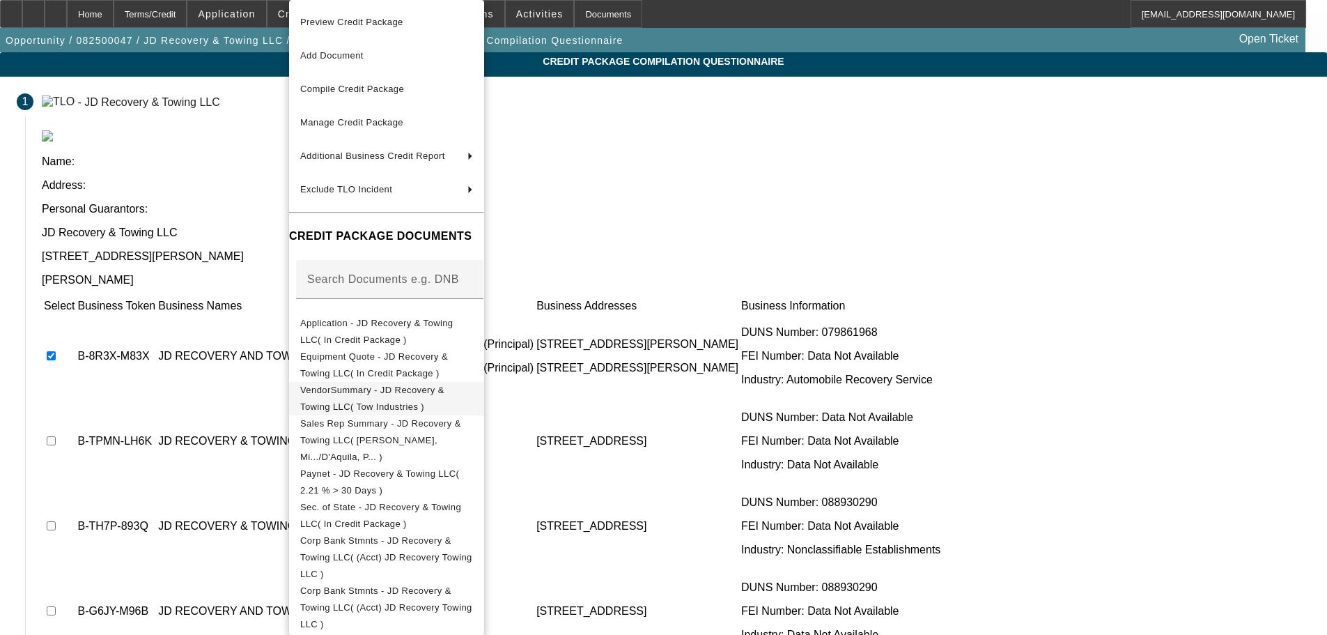
scroll to position [15, 0]
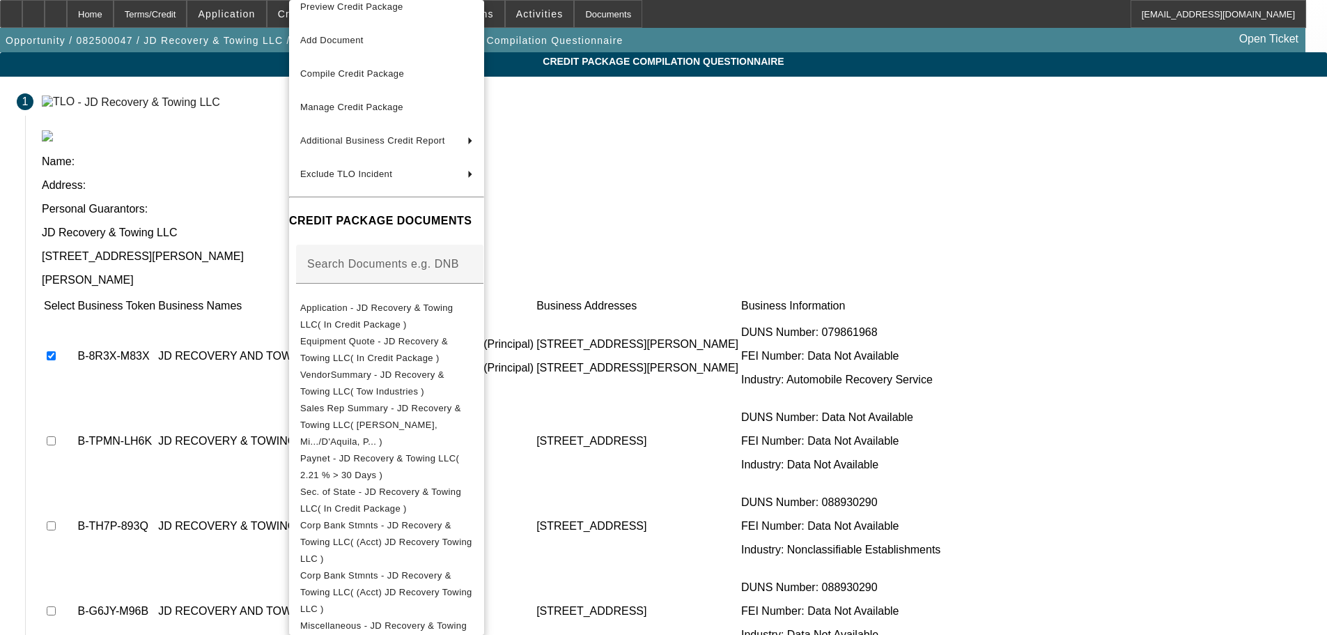
click at [209, 226] on div at bounding box center [663, 317] width 1327 height 635
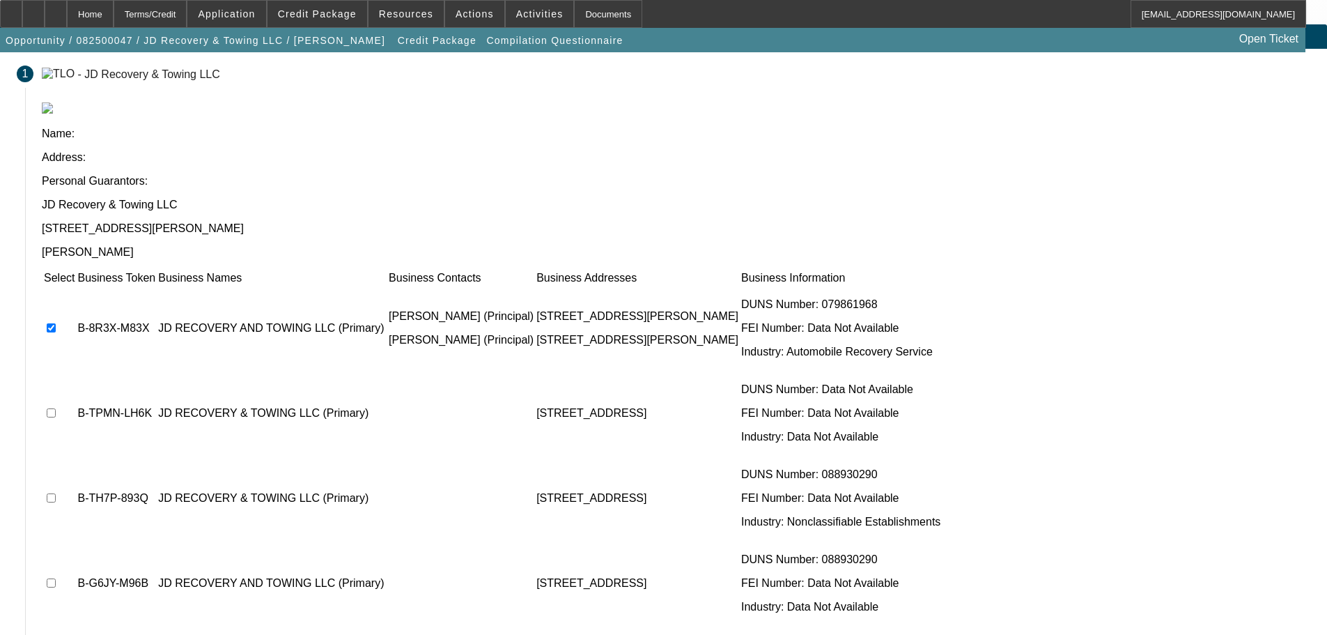
scroll to position [88, 0]
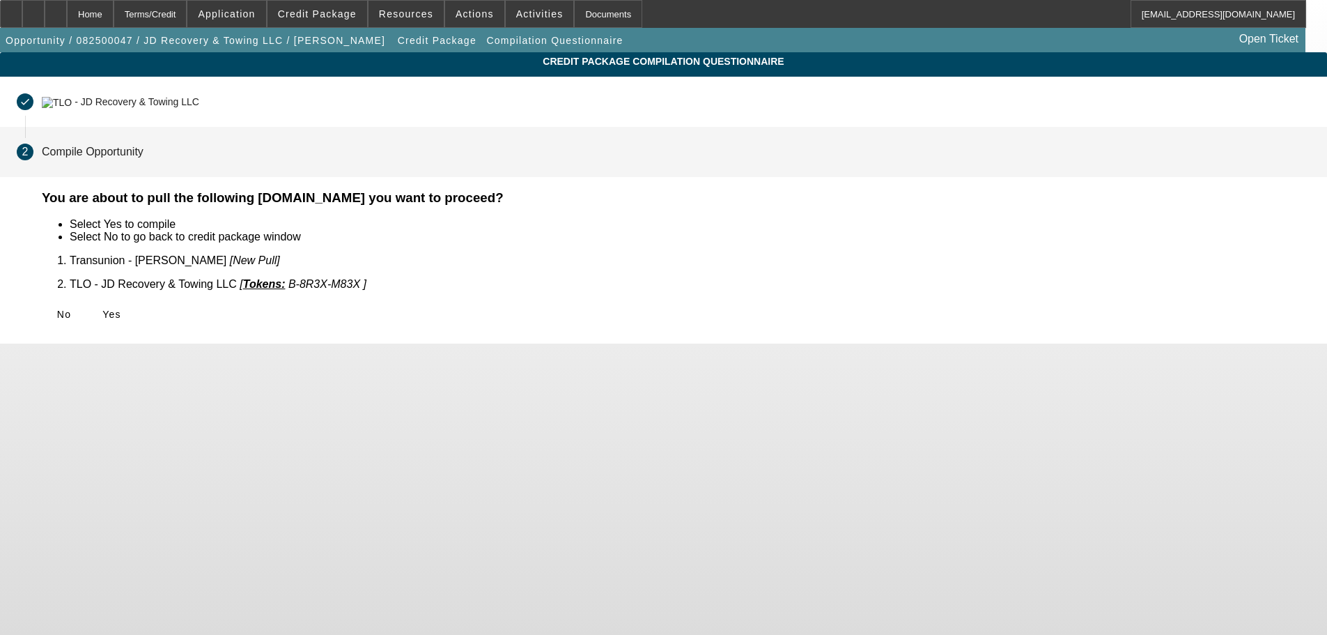
scroll to position [0, 0]
click at [121, 309] on span "Yes" at bounding box center [111, 314] width 19 height 11
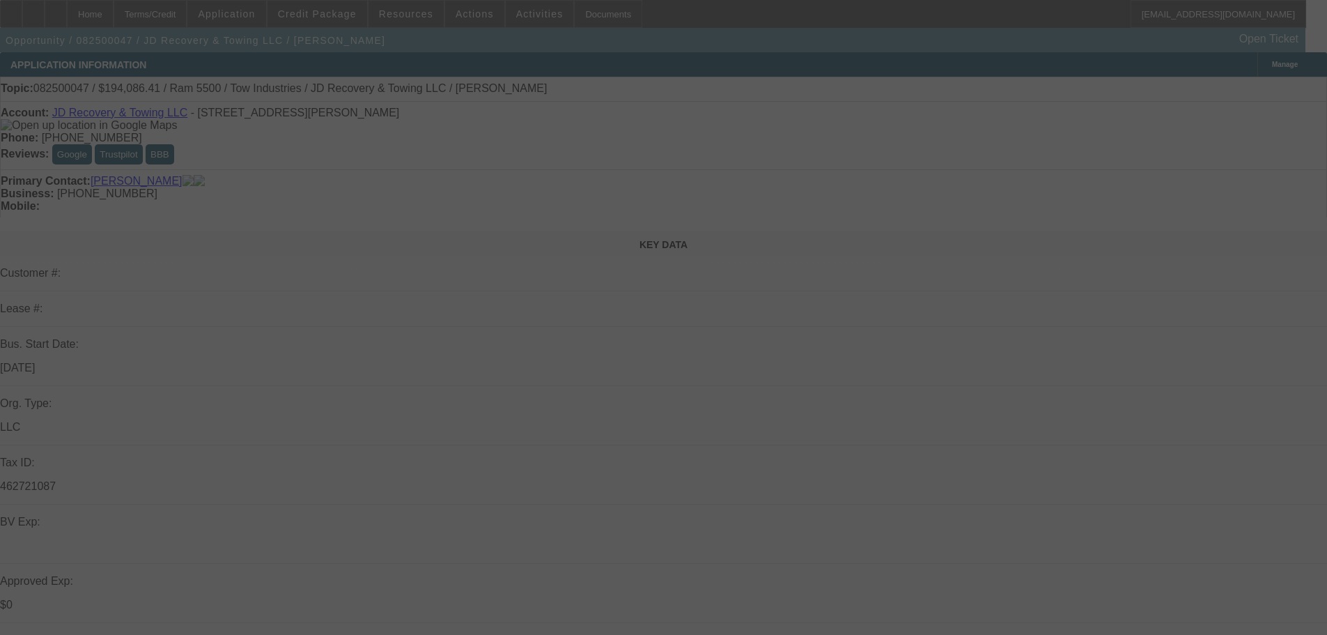
select select "0"
select select "0.1"
select select "4"
select select "0"
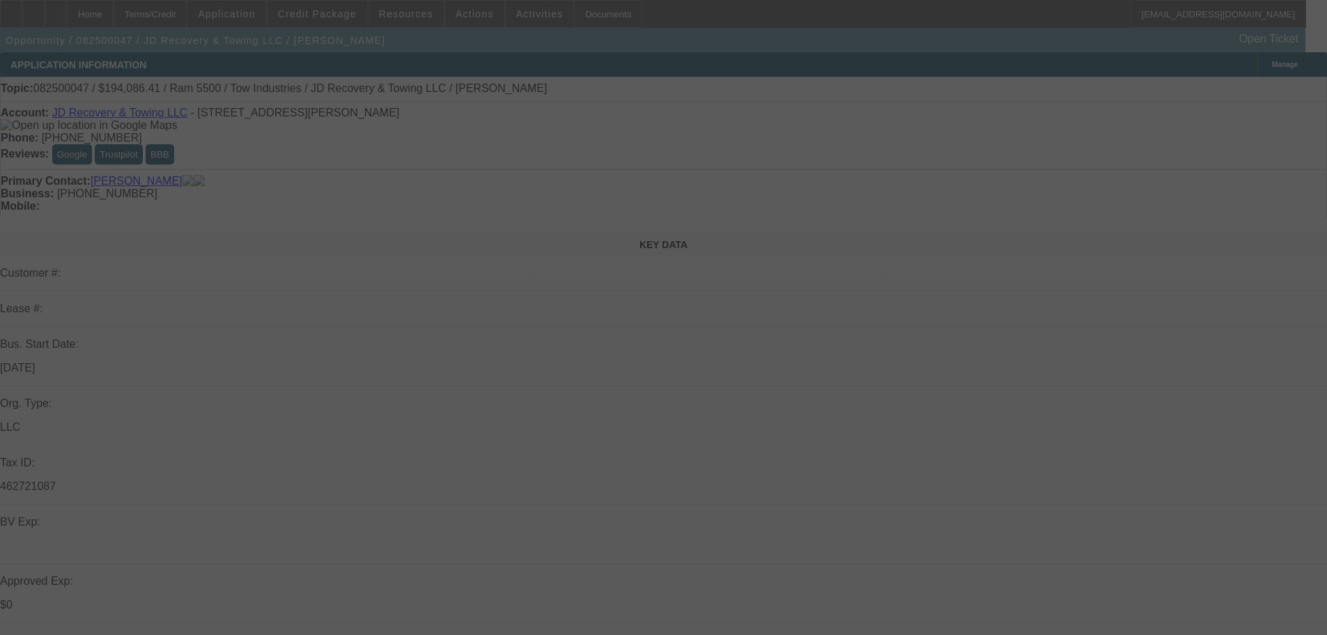
select select "0"
select select "0.1"
select select "4"
select select "0"
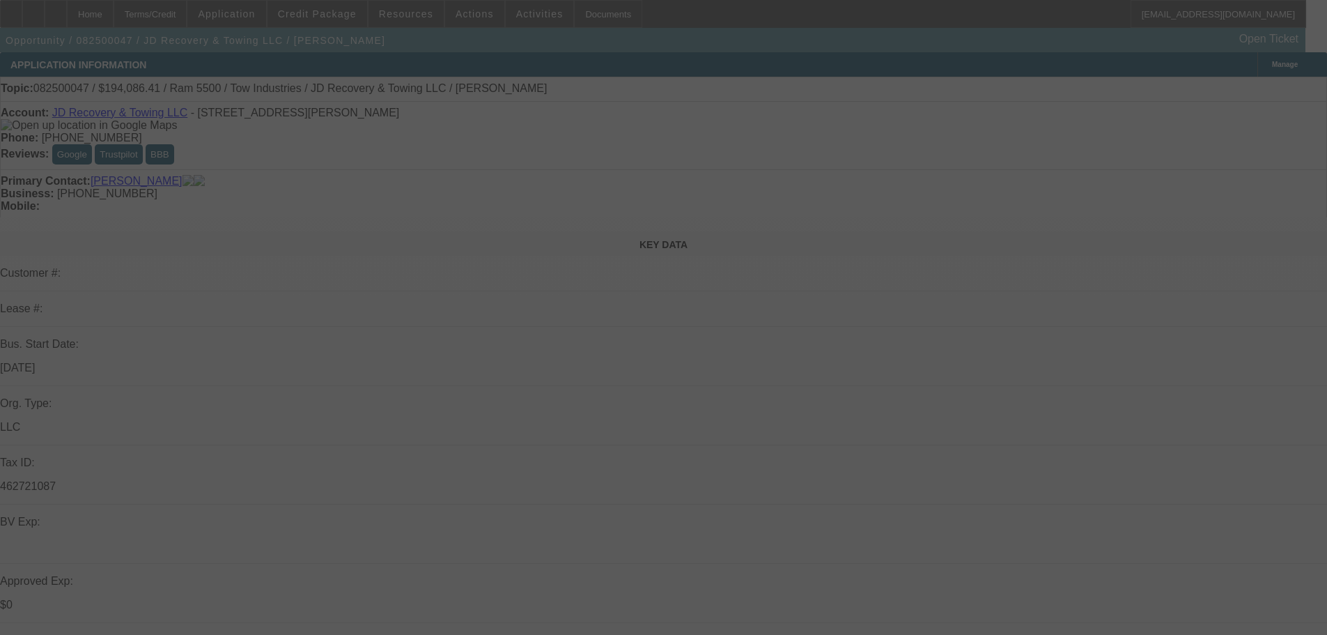
select select "0.1"
select select "4"
select select "0"
select select "0.1"
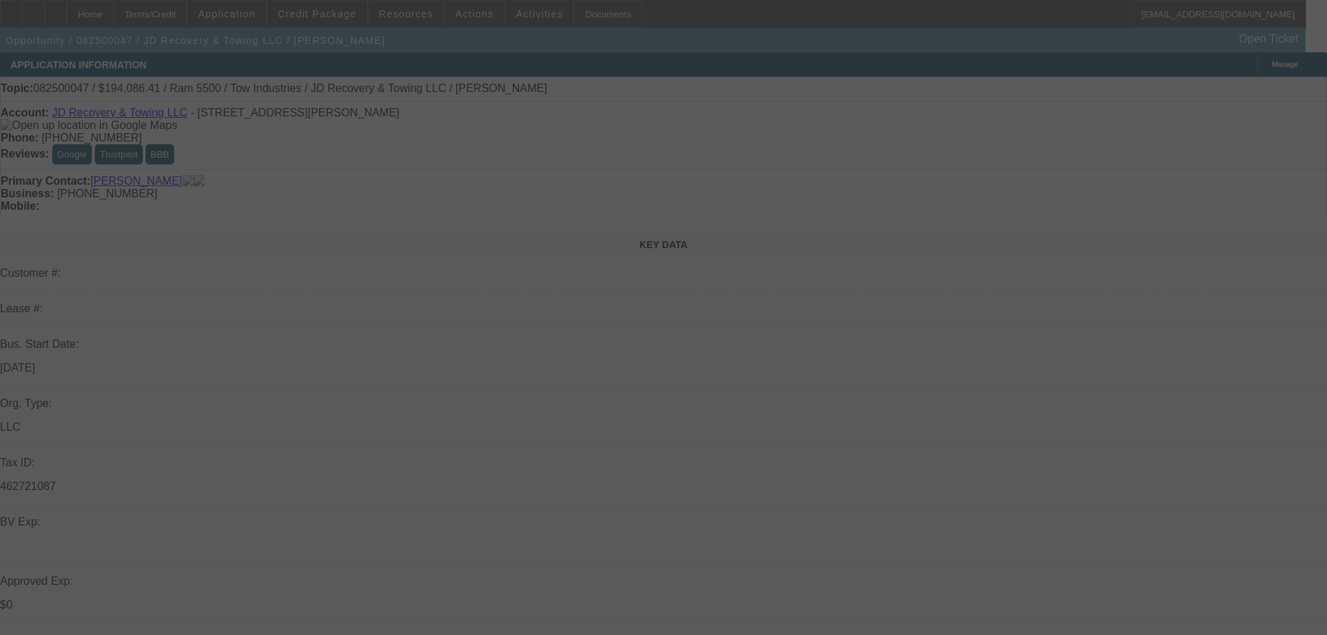
select select "4"
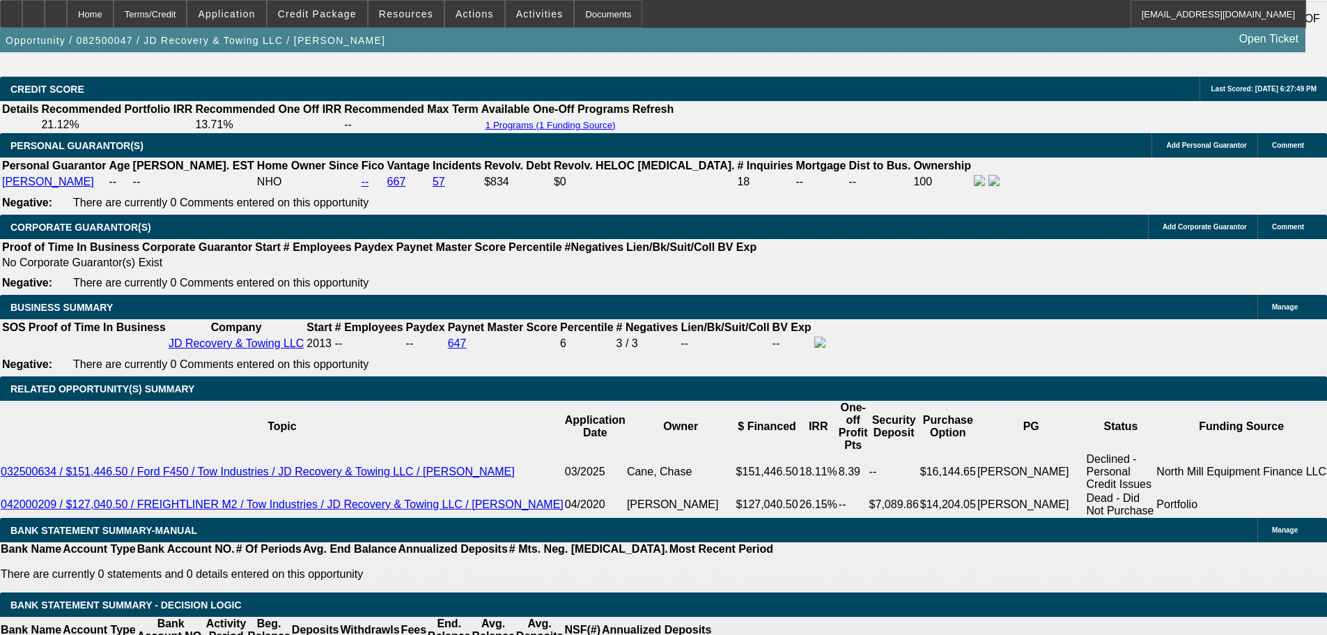
scroll to position [2090, 0]
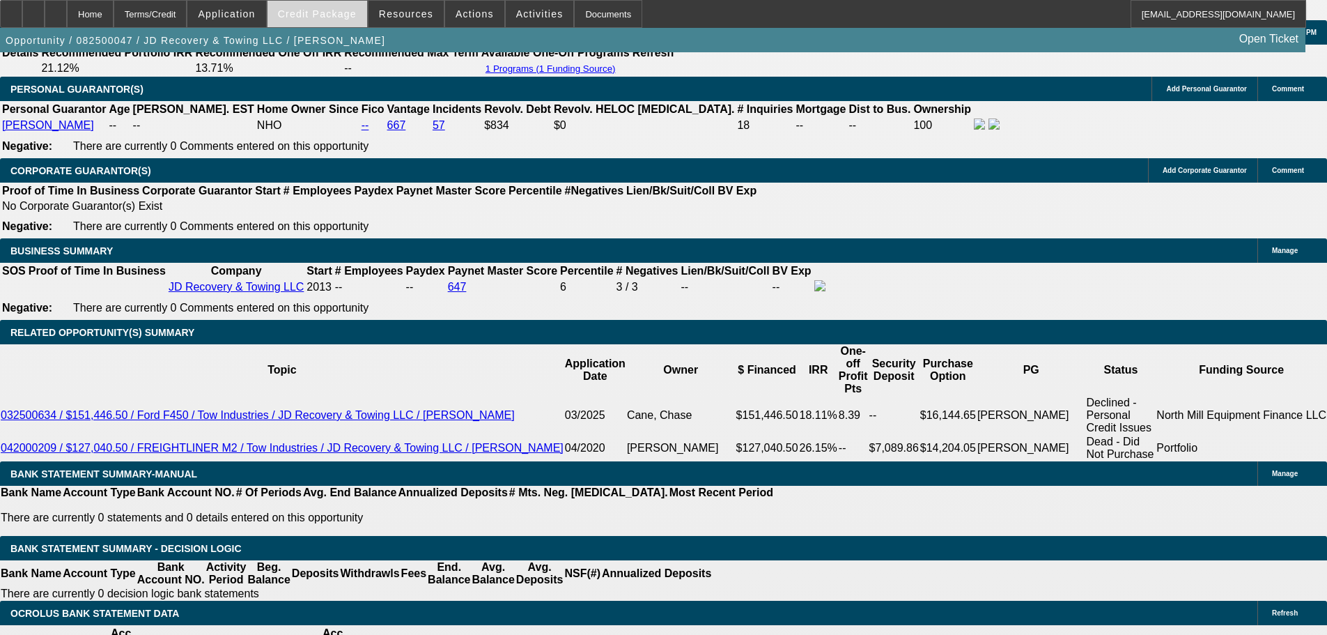
click at [322, 5] on span at bounding box center [317, 13] width 100 height 33
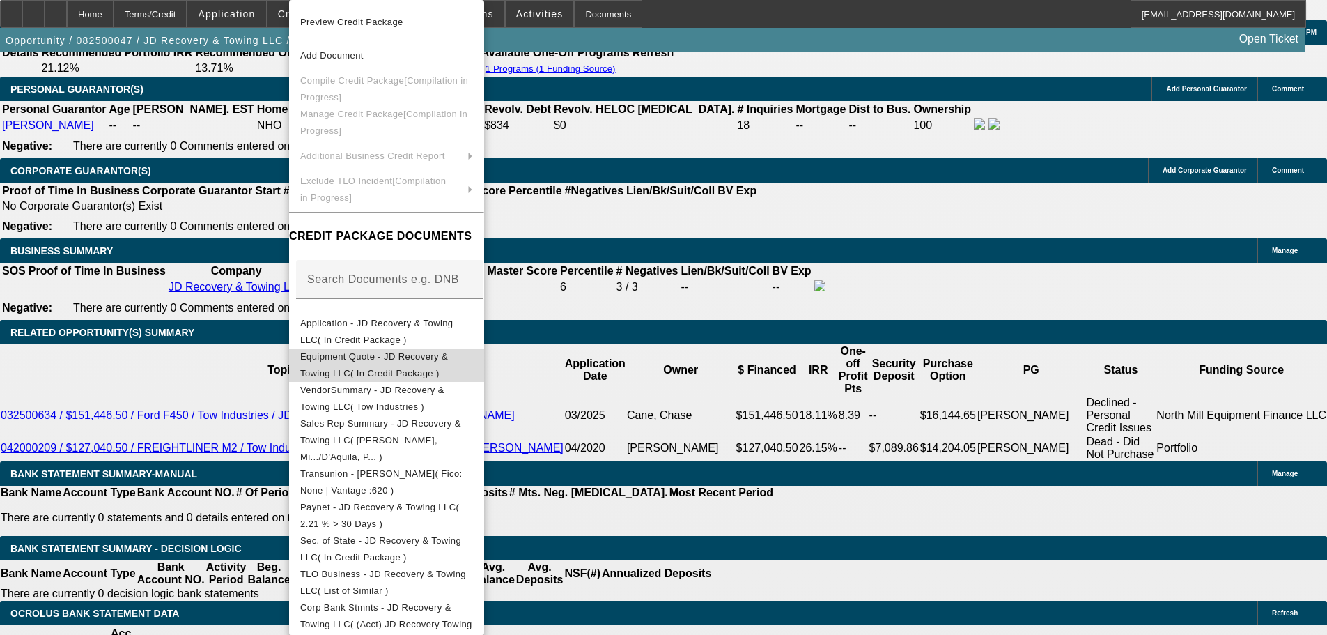
click at [469, 348] on button "Equipment Quote - JD Recovery & Towing LLC( In Credit Package )" at bounding box center [386, 364] width 195 height 33
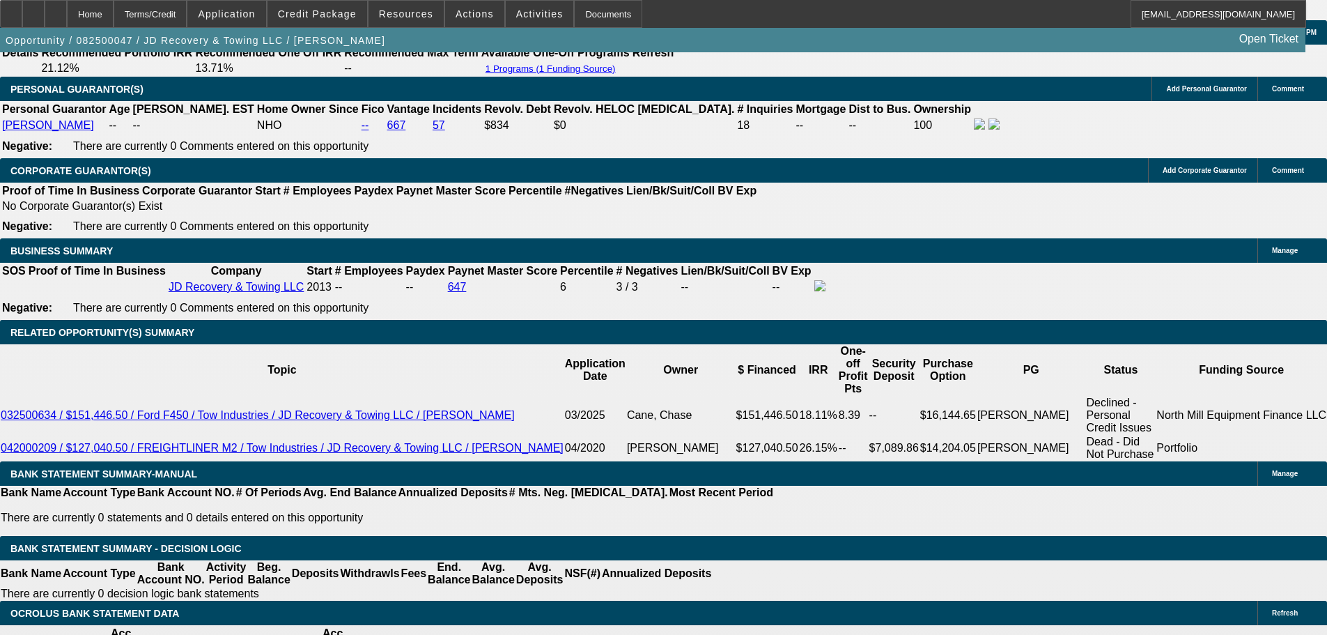
drag, startPoint x: 300, startPoint y: 261, endPoint x: 357, endPoint y: 258, distance: 57.9
drag, startPoint x: 299, startPoint y: 327, endPoint x: 357, endPoint y: 332, distance: 58.7
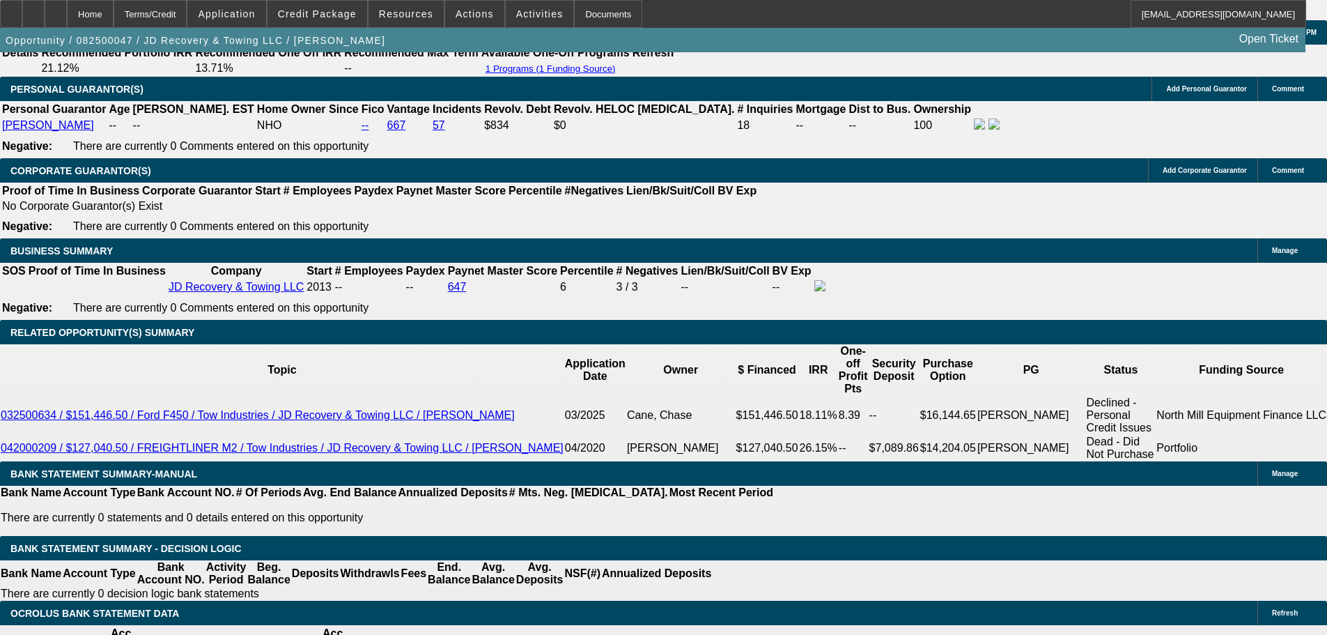
drag, startPoint x: 343, startPoint y: 327, endPoint x: 301, endPoint y: 331, distance: 42.6
copy p "194,086.41"
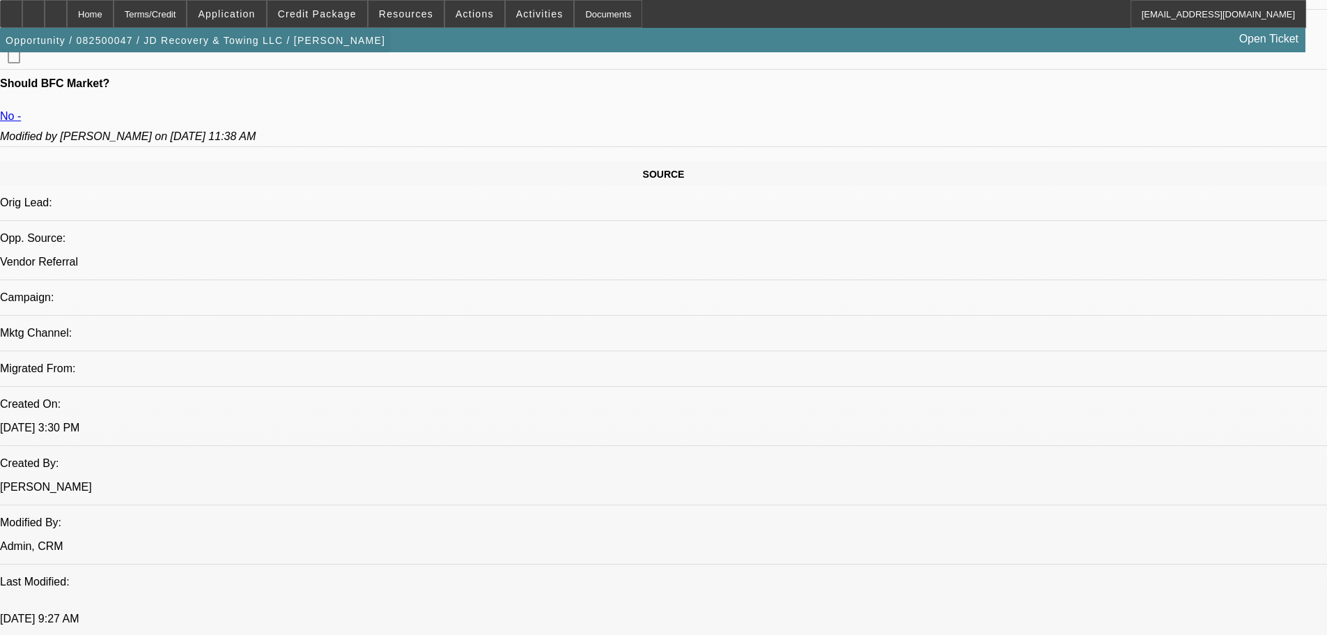
scroll to position [719, 0]
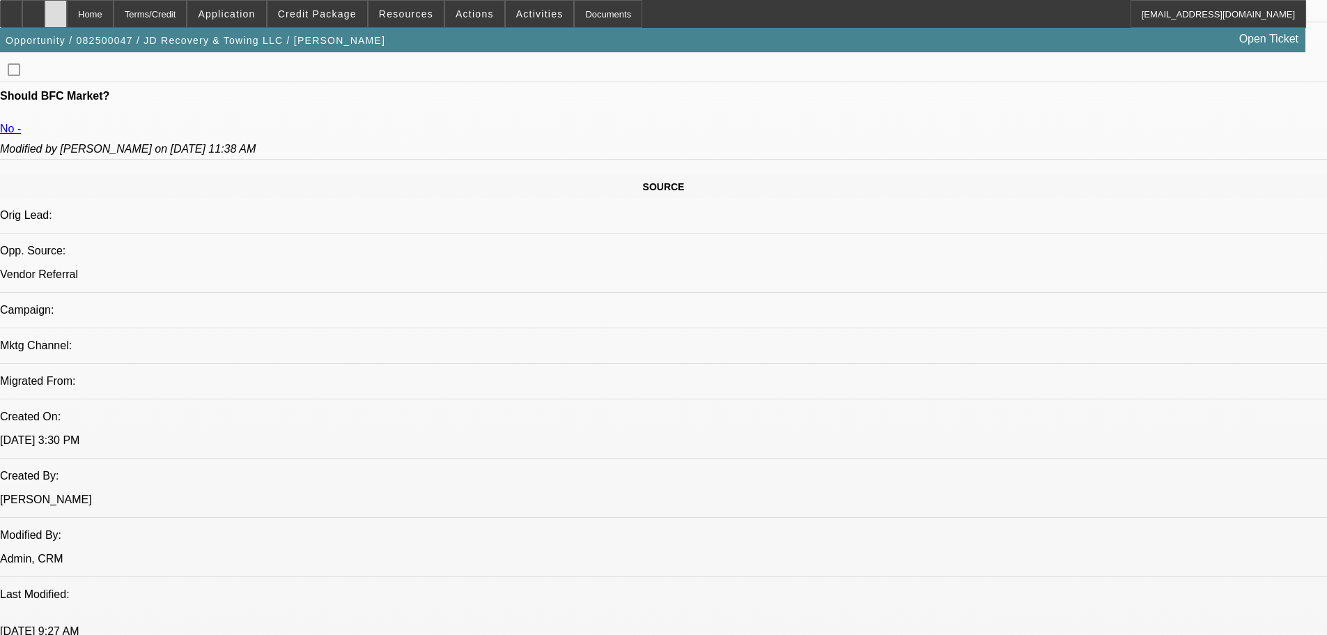
drag, startPoint x: 77, startPoint y: 11, endPoint x: 85, endPoint y: 22, distance: 13.9
click at [67, 11] on div at bounding box center [56, 14] width 22 height 28
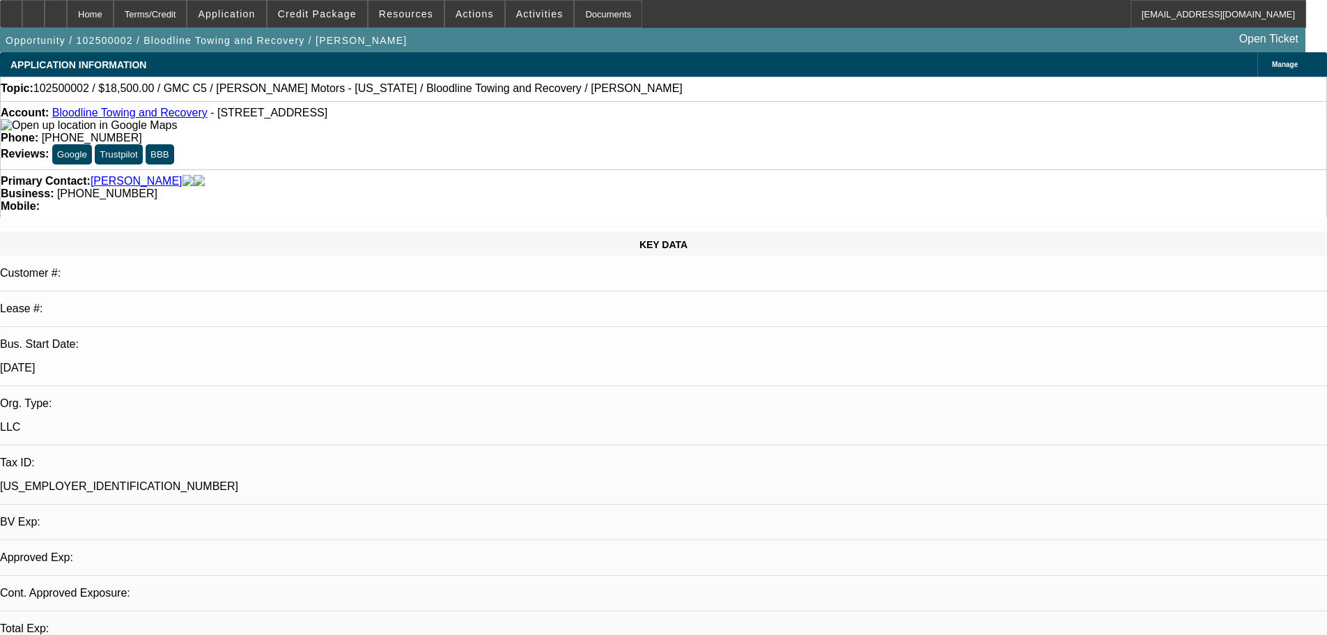
select select "0"
select select "2"
select select "0.1"
select select "4"
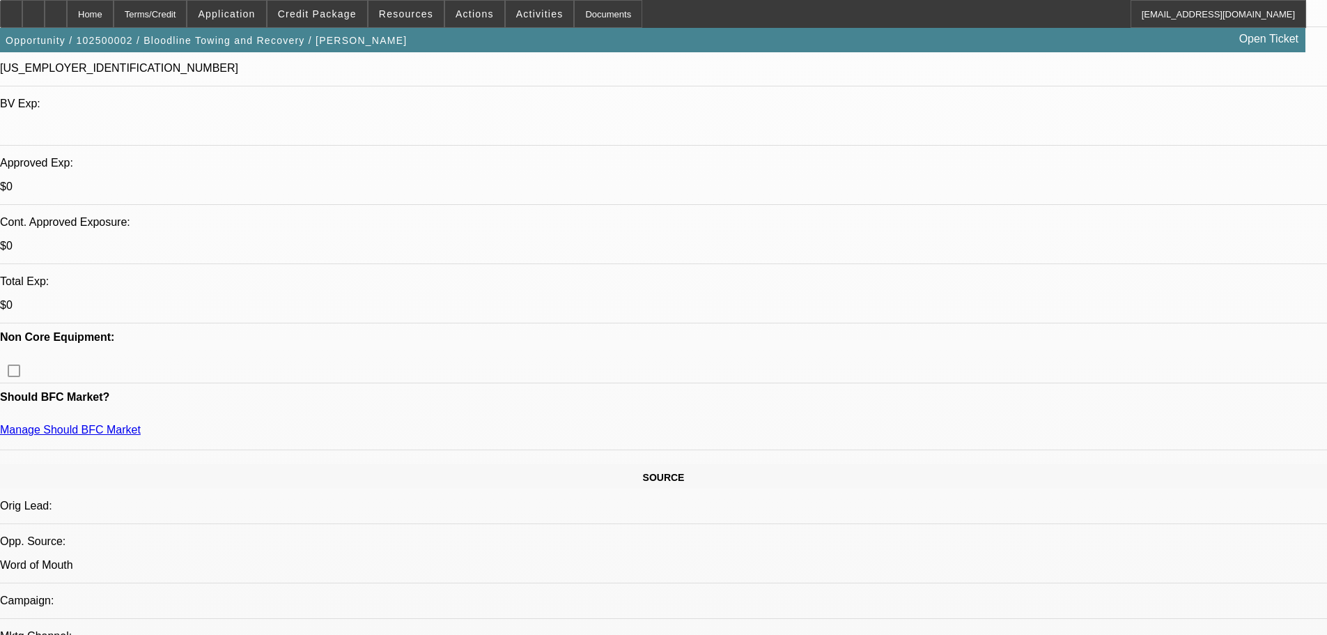
scroll to position [557, 0]
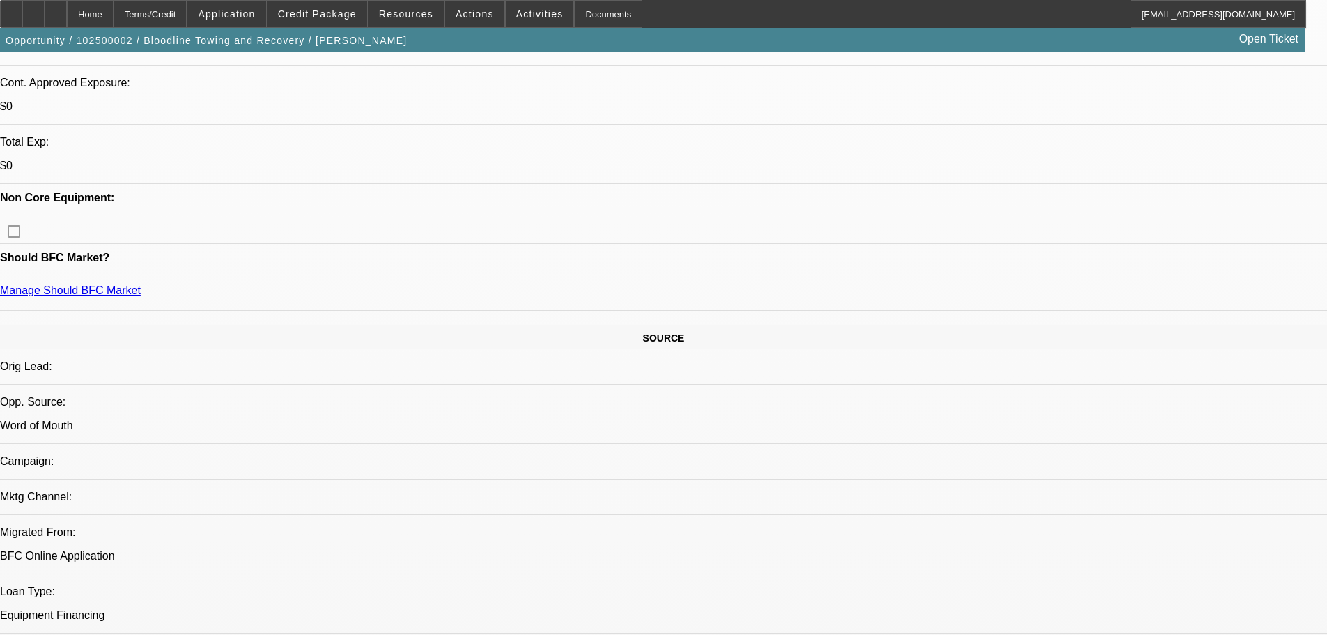
click at [337, 24] on span at bounding box center [317, 13] width 100 height 33
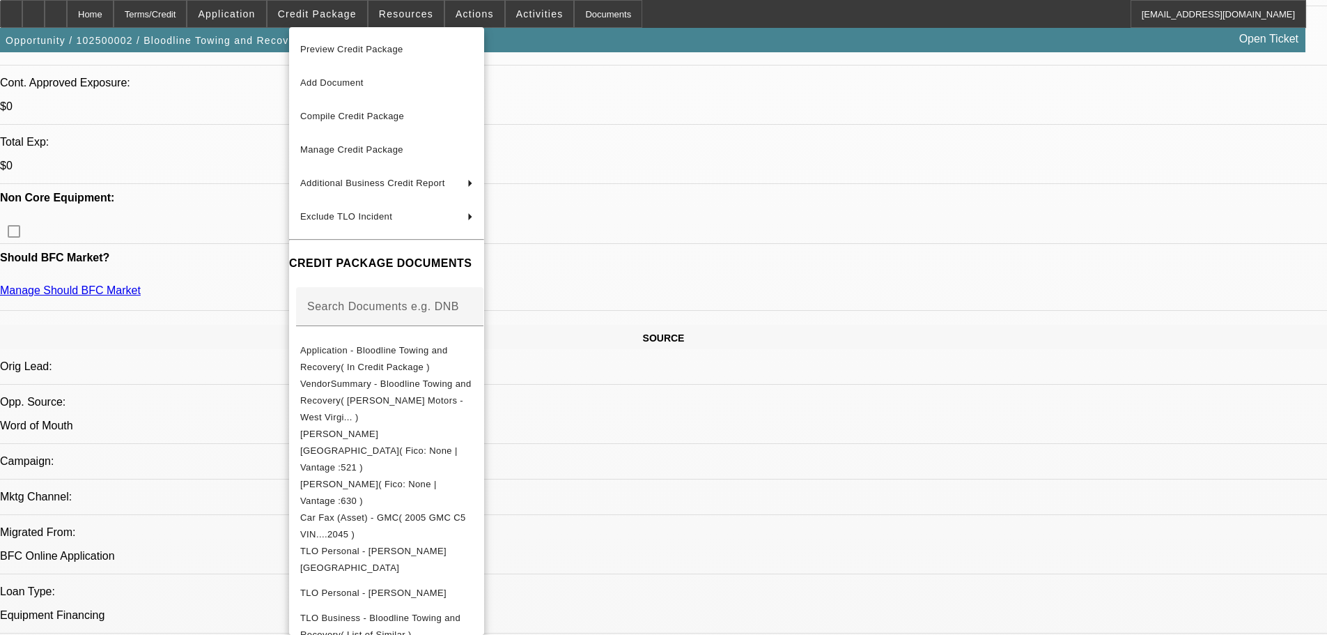
click at [204, 355] on div at bounding box center [663, 317] width 1327 height 635
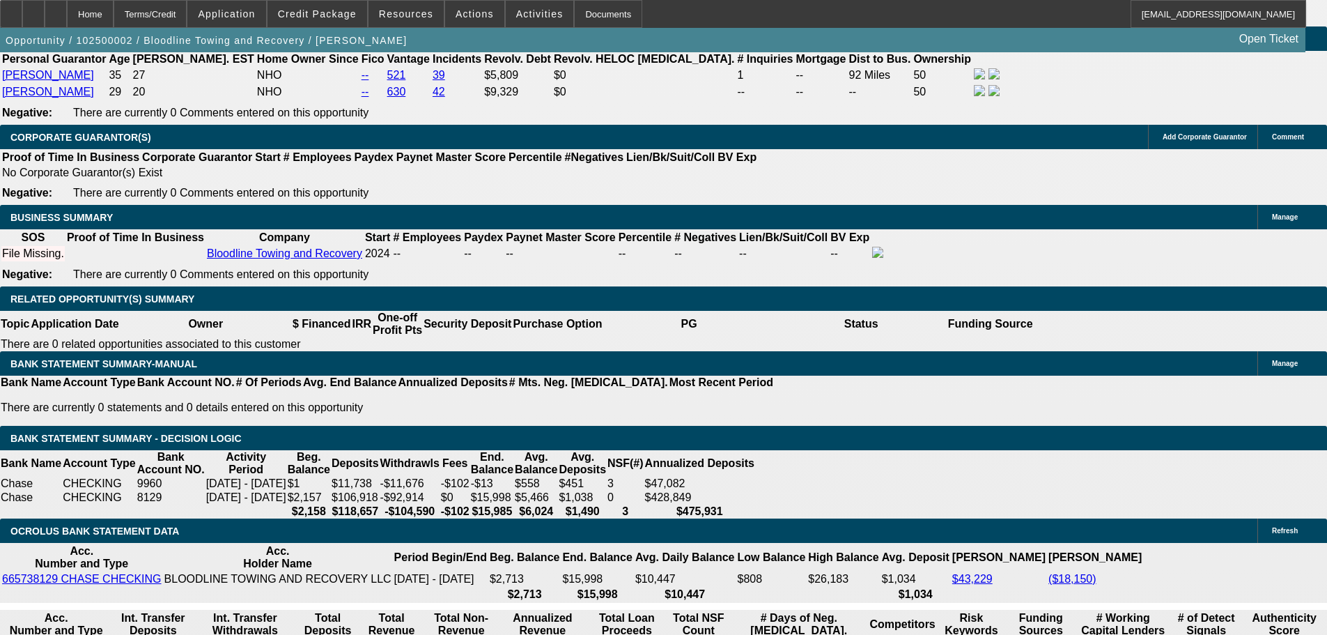
scroll to position [2368, 0]
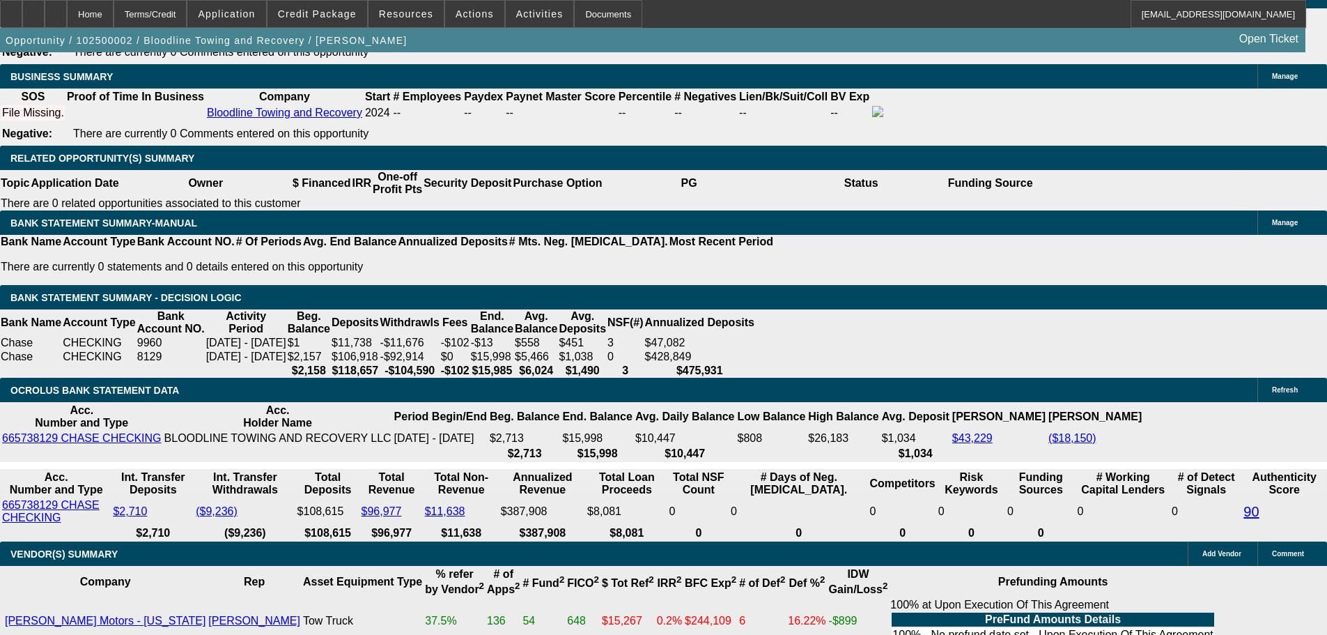
select select "0.1"
type input "$2,350.00"
type input "UNKNOWN"
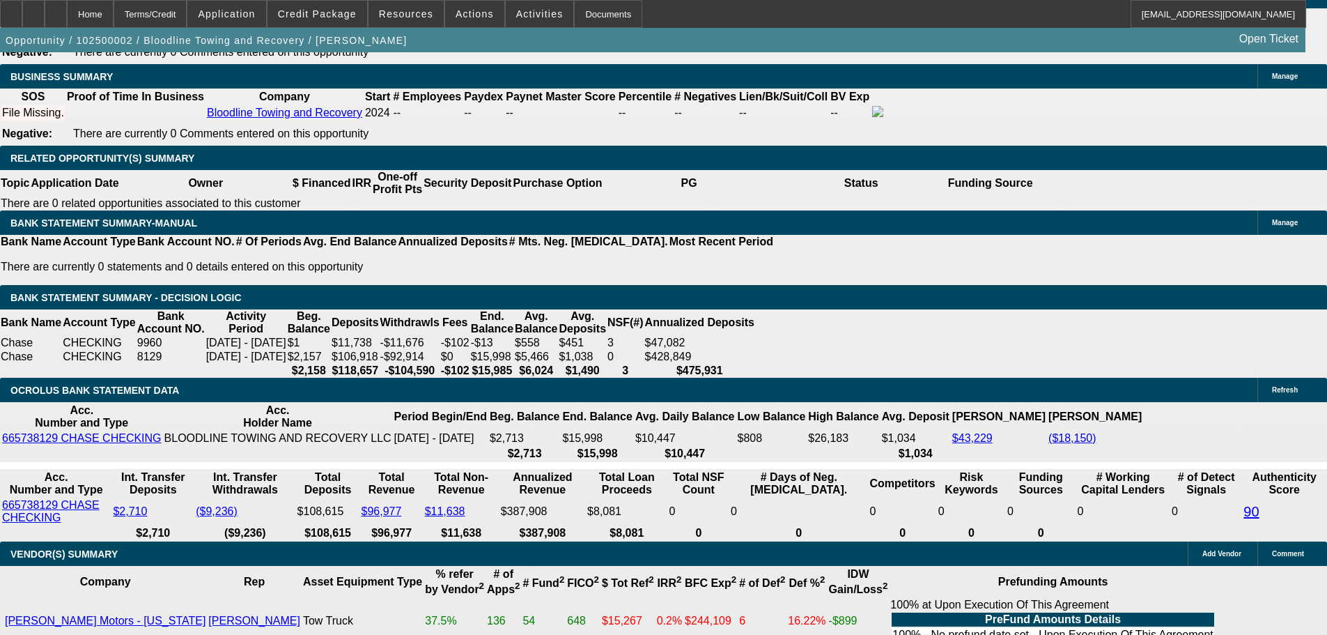
type input "$2,365.12"
type input "$1,182.56"
select select "0.15"
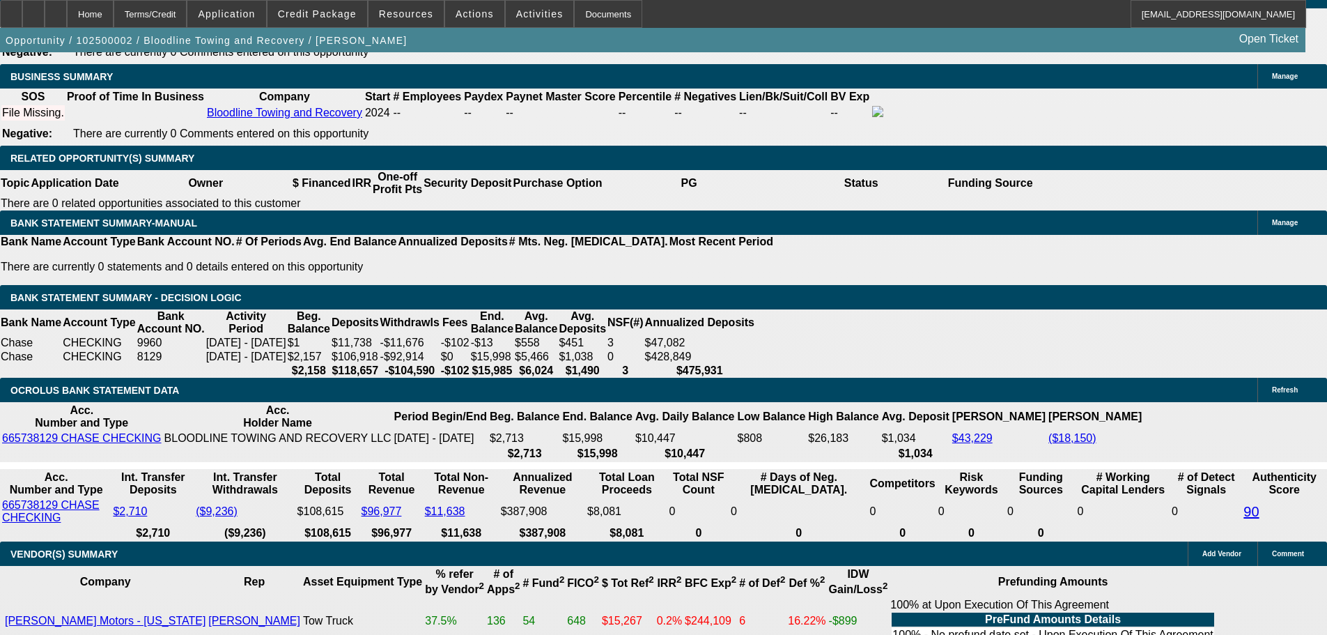
type input "$3,525.00"
type input "$2,233.72"
type input "$1,116.86"
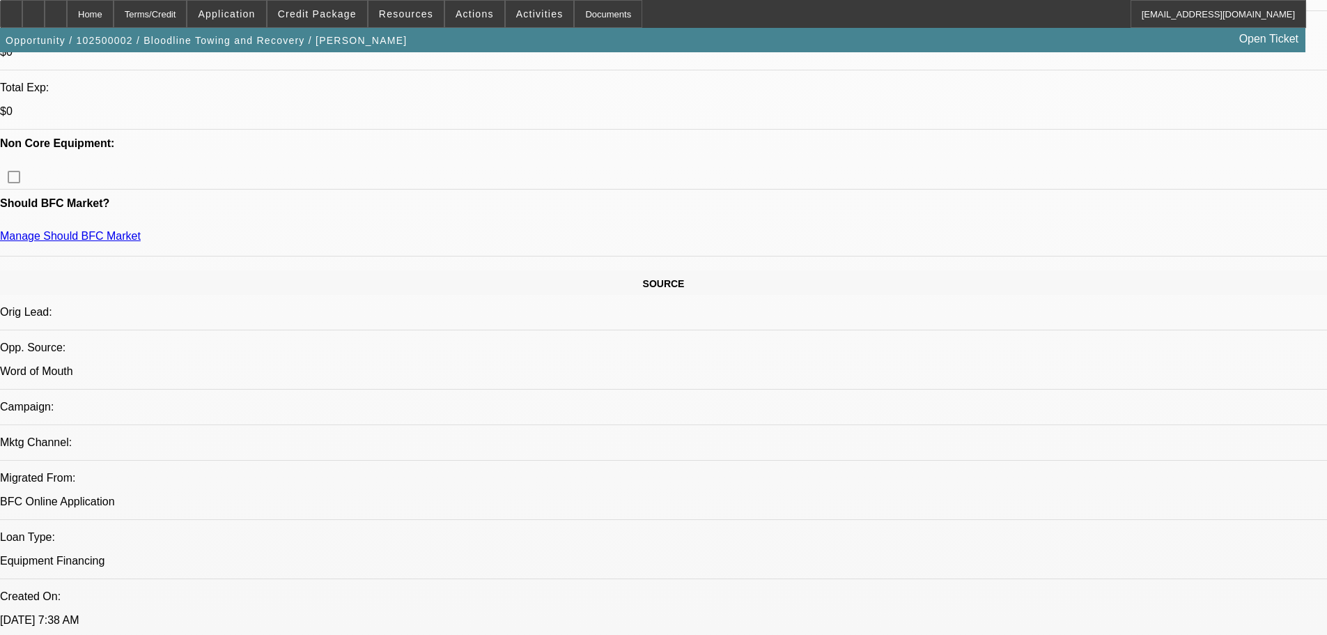
scroll to position [557, 0]
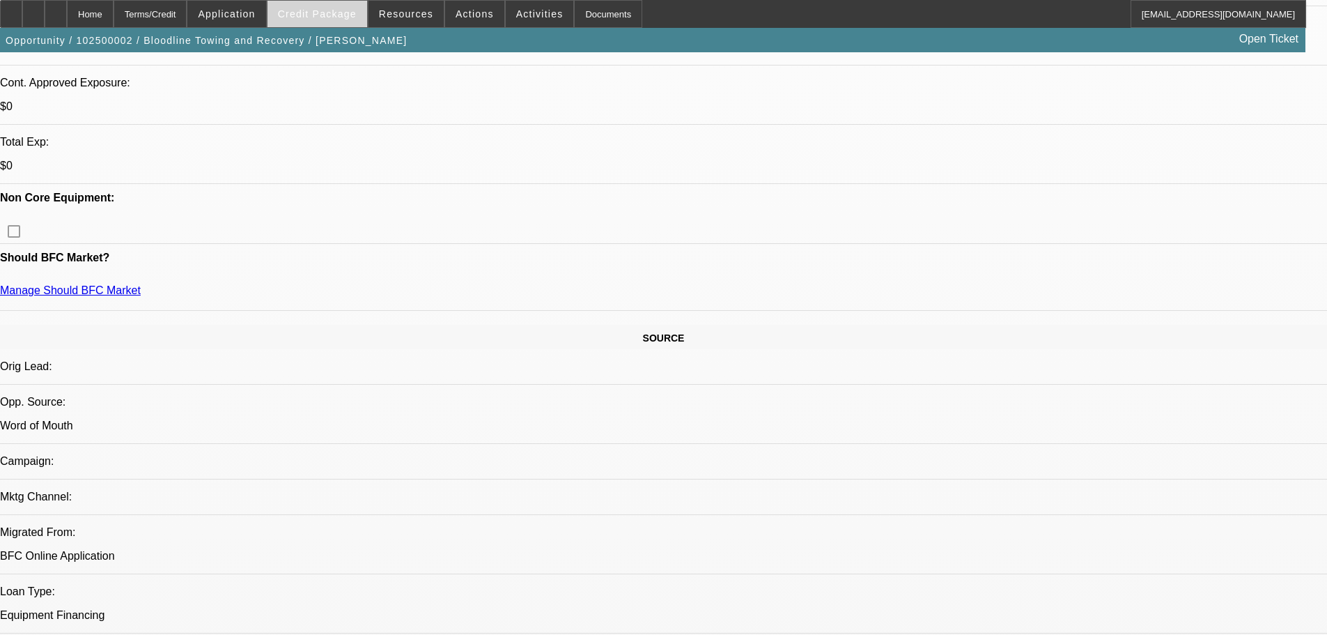
click at [327, 14] on span "Credit Package" at bounding box center [317, 13] width 79 height 11
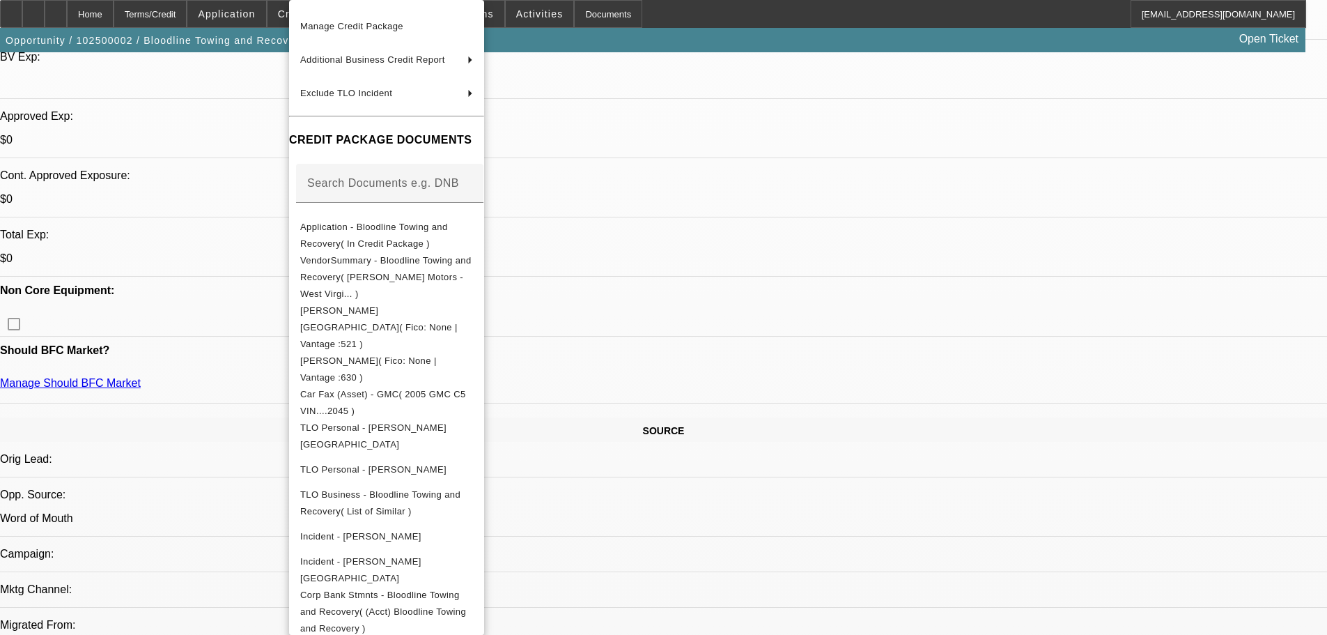
scroll to position [418, 0]
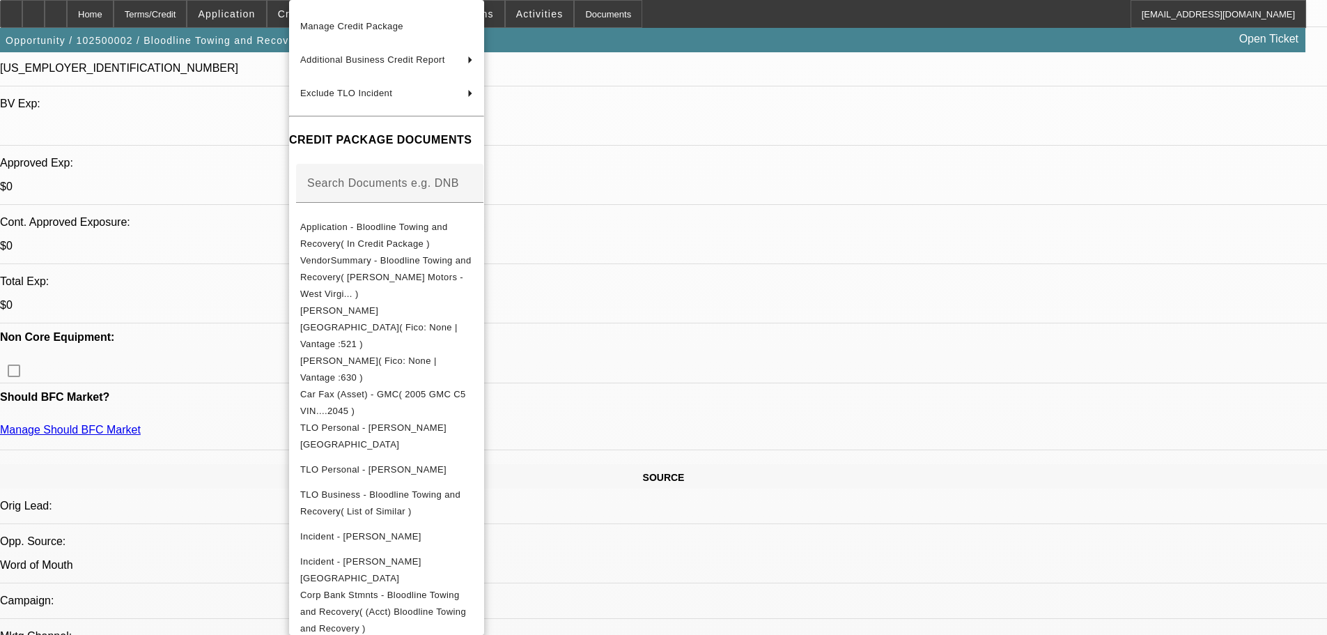
click at [263, 288] on div at bounding box center [663, 317] width 1327 height 635
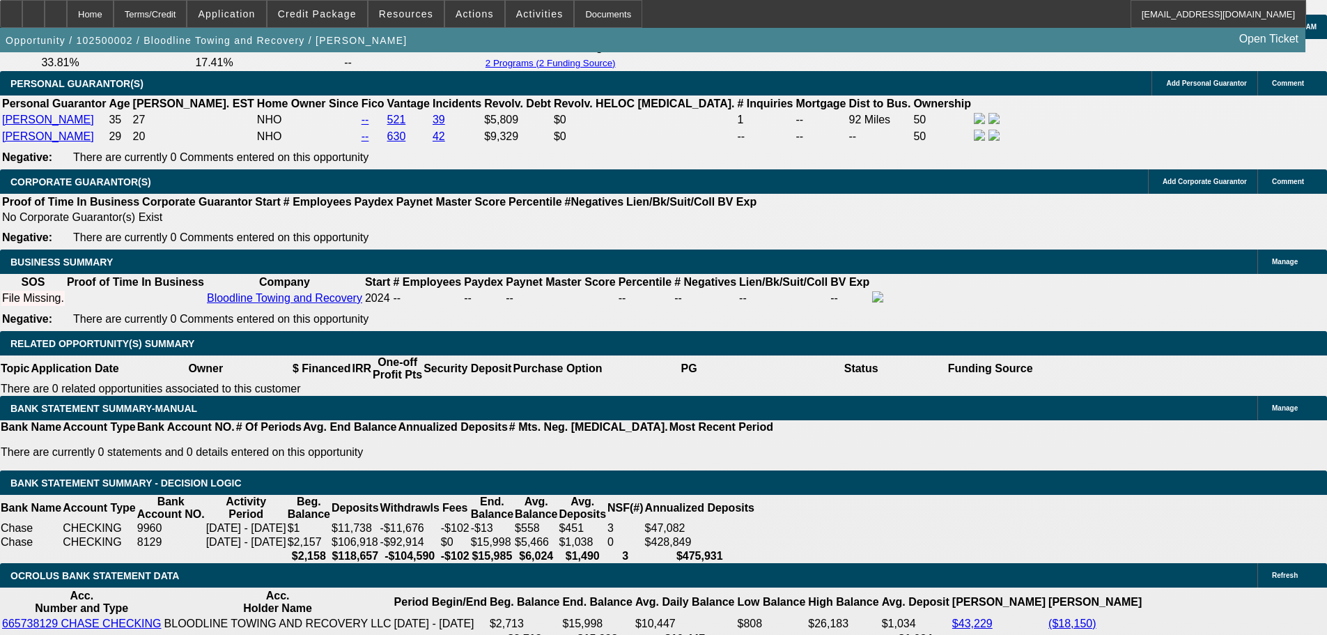
scroll to position [2229, 0]
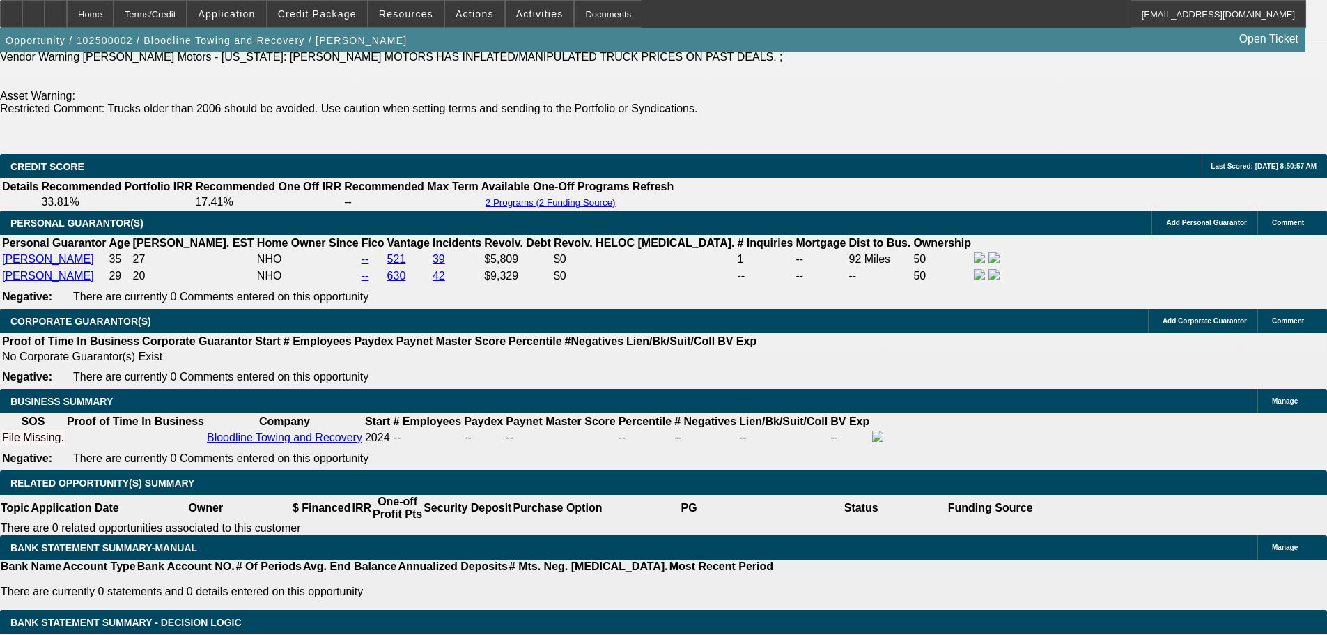
scroll to position [2090, 0]
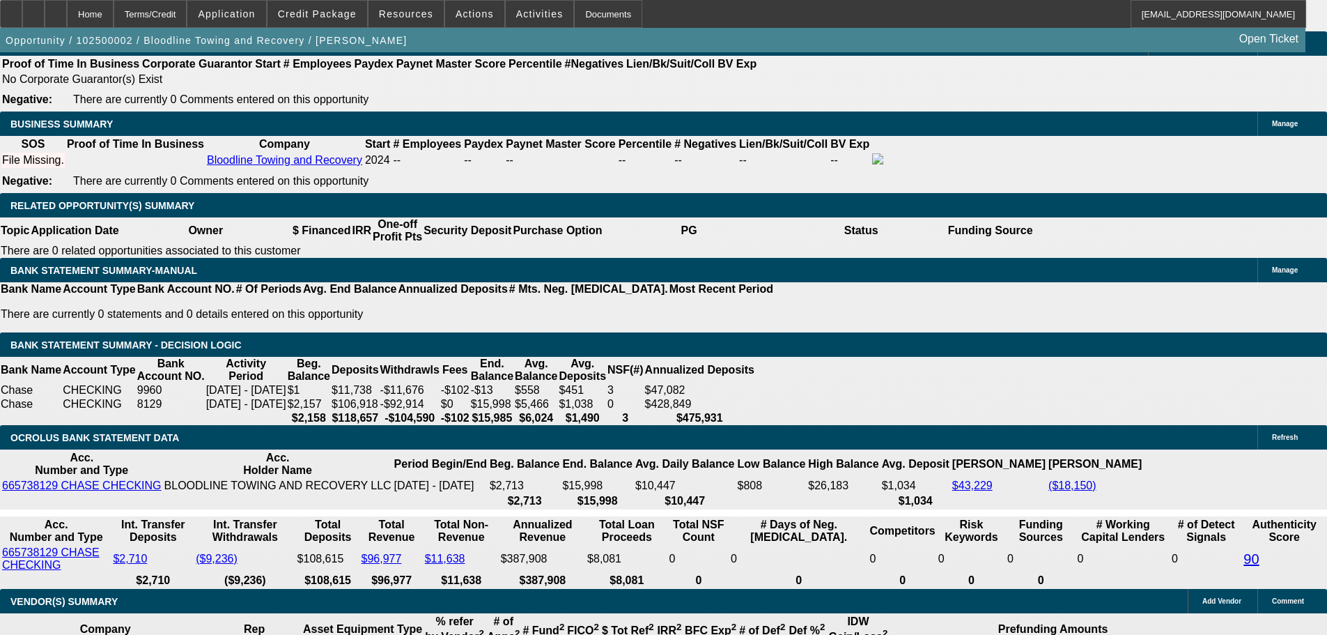
scroll to position [2368, 0]
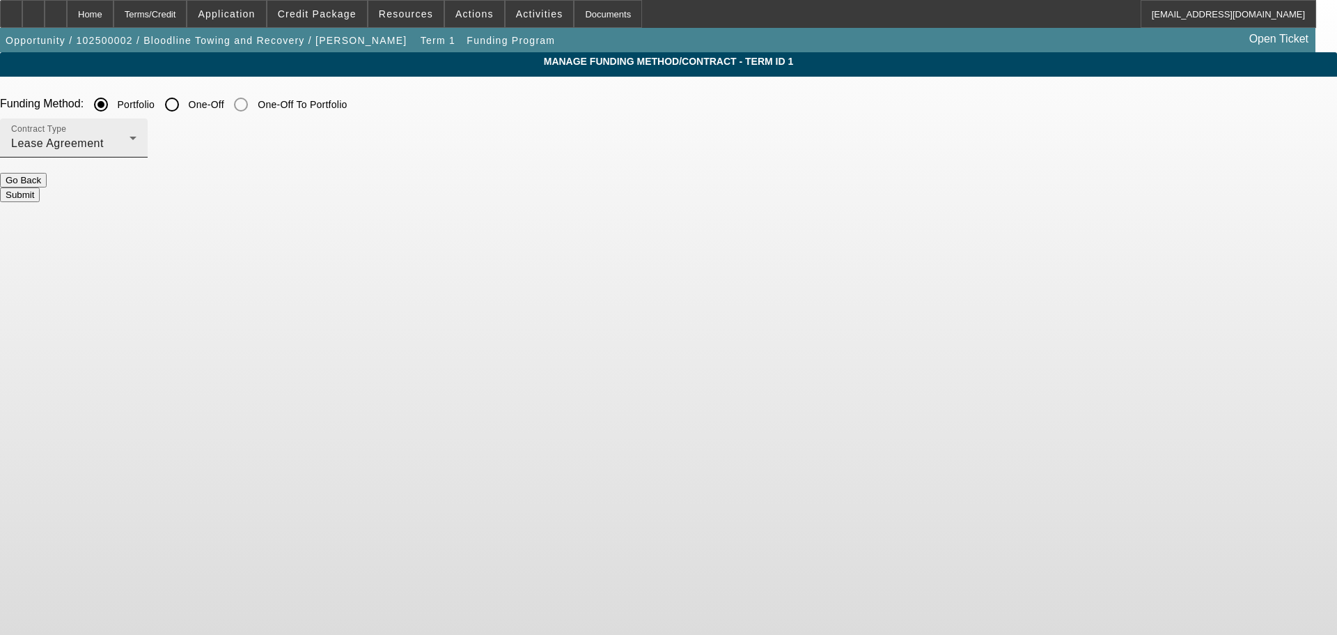
click at [148, 157] on div "Contract Type Lease Agreement" at bounding box center [74, 137] width 148 height 39
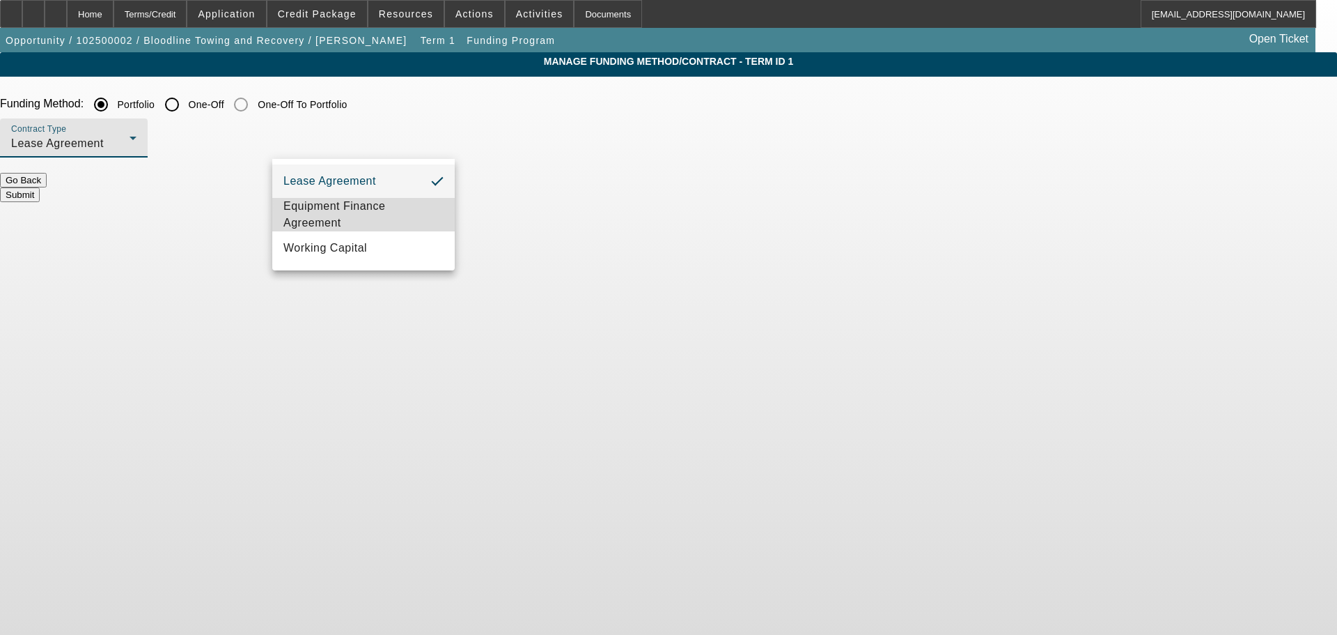
click at [373, 211] on span "Equipment Finance Agreement" at bounding box center [363, 214] width 160 height 33
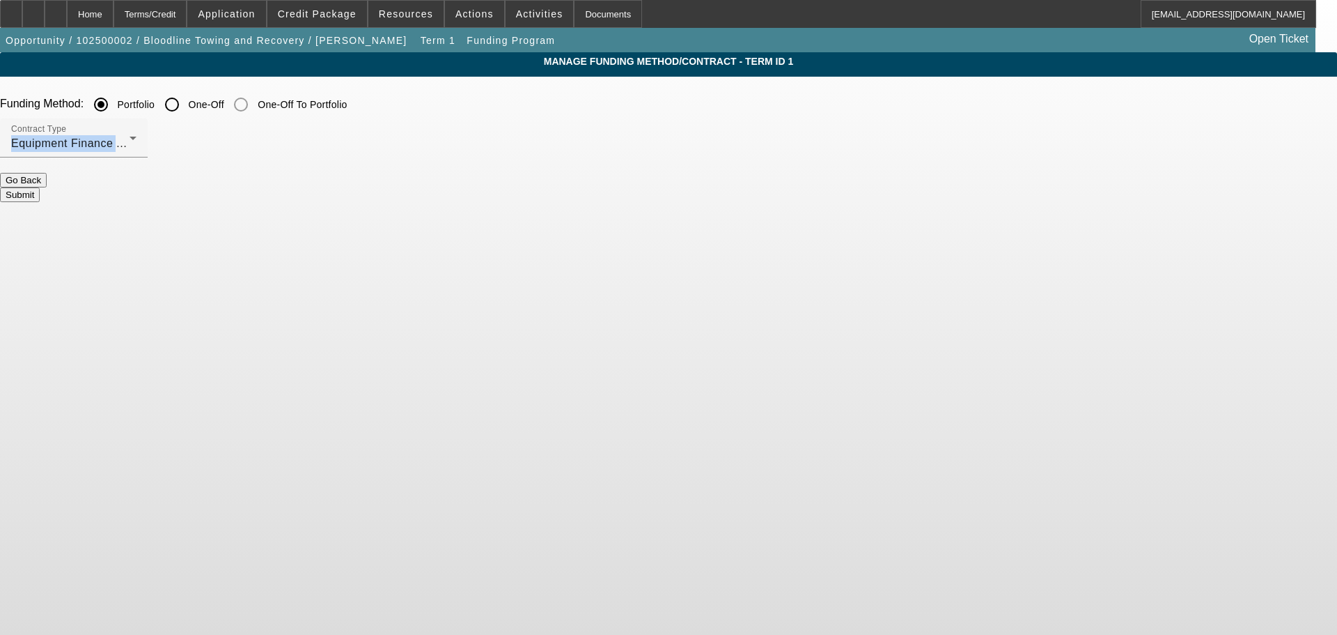
click at [40, 187] on button "Submit" at bounding box center [20, 194] width 40 height 15
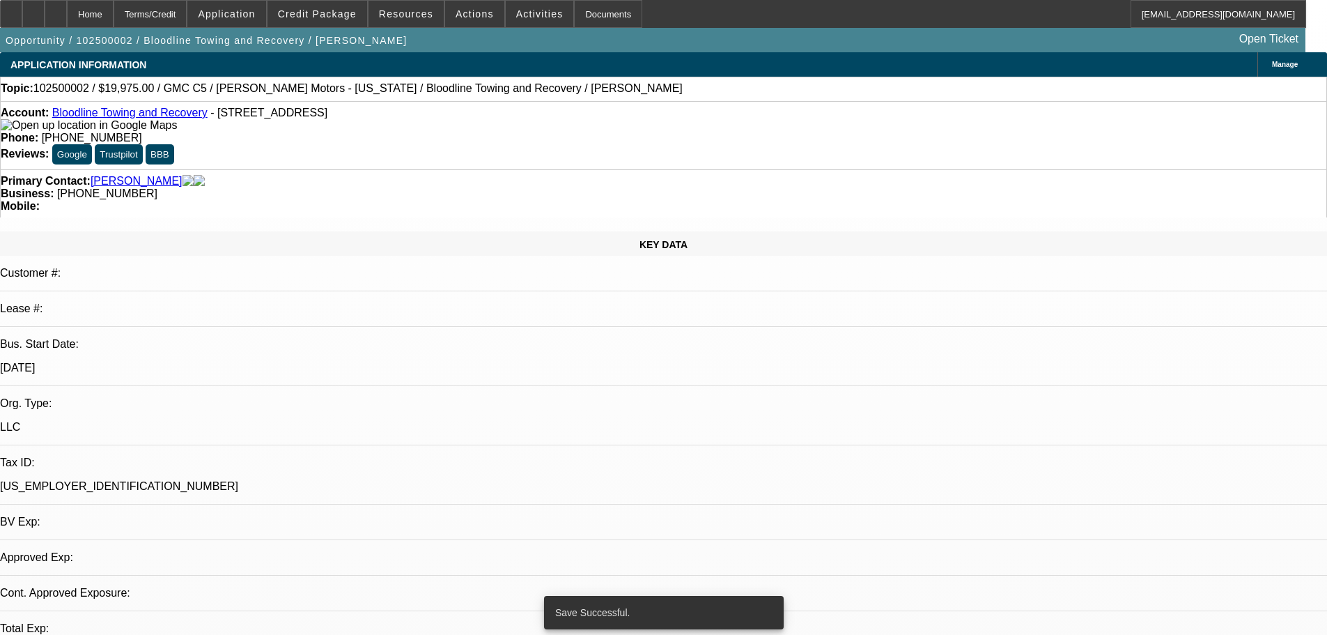
select select "0.15"
select select "2"
select select "0"
select select "6"
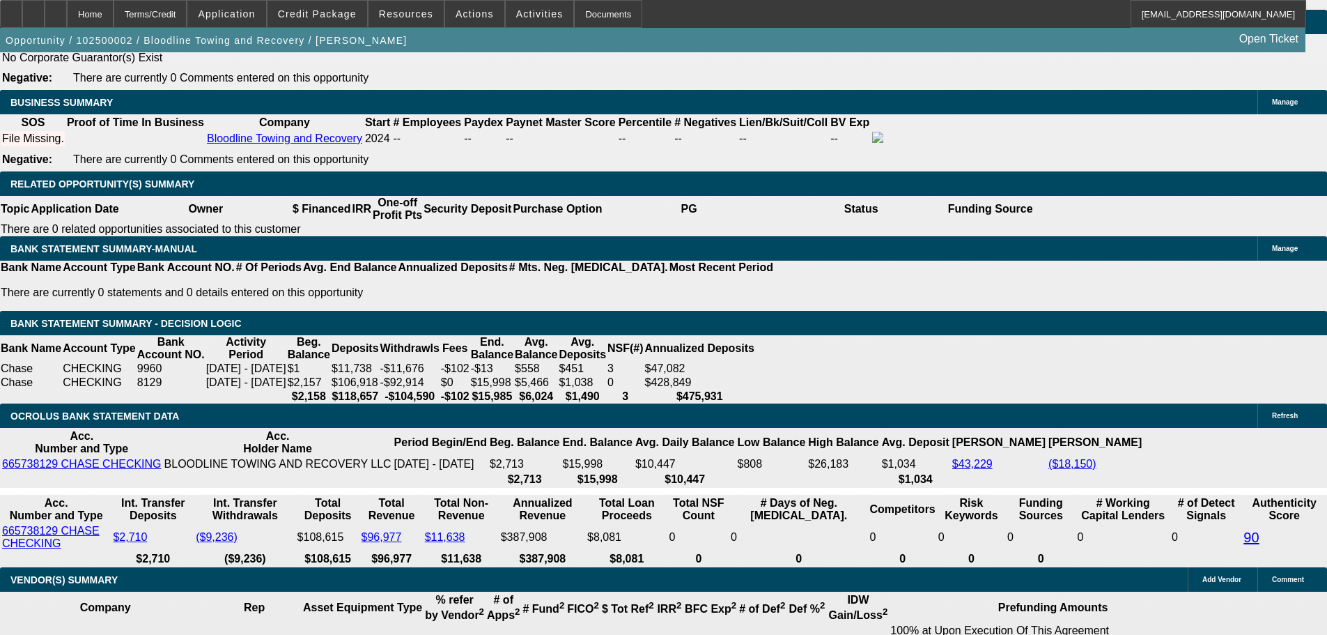
scroll to position [2309, 0]
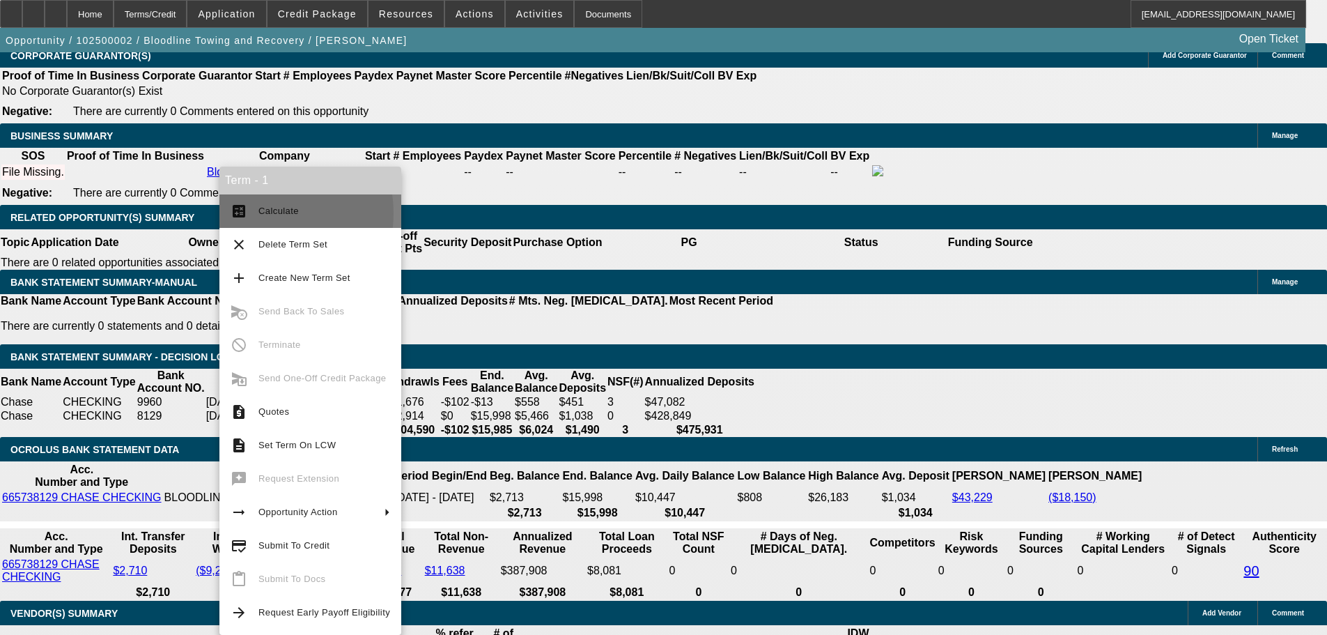
click at [262, 213] on span "Calculate" at bounding box center [278, 210] width 40 height 10
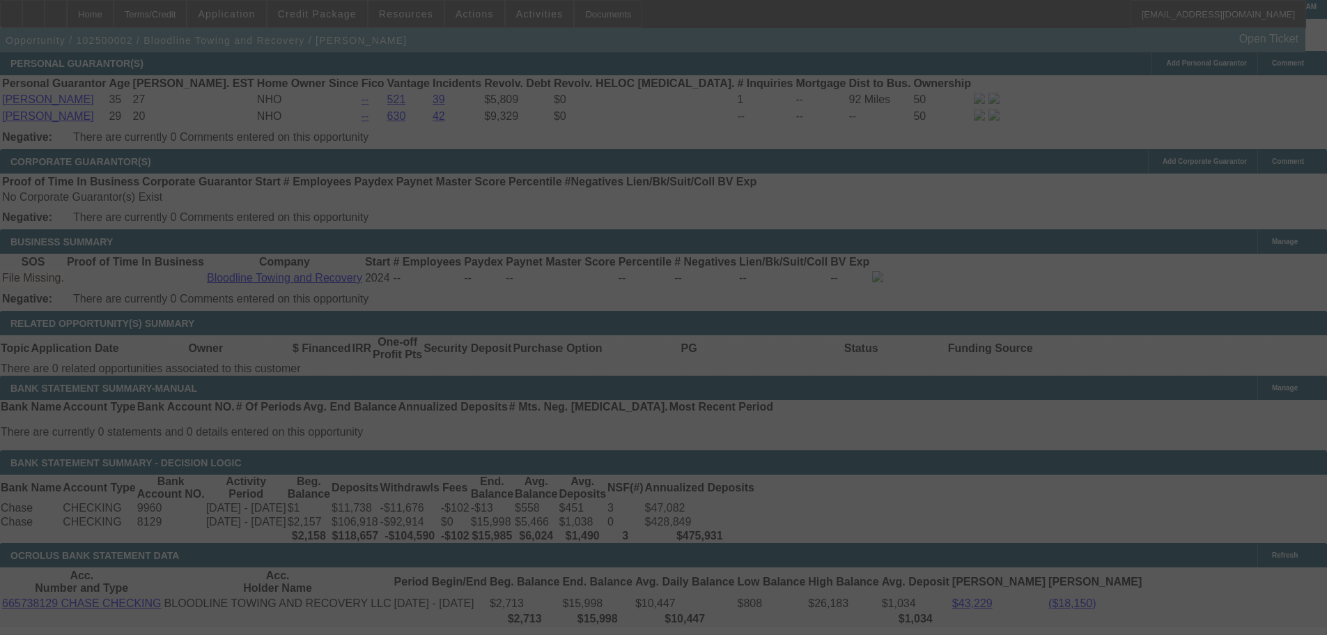
scroll to position [2170, 0]
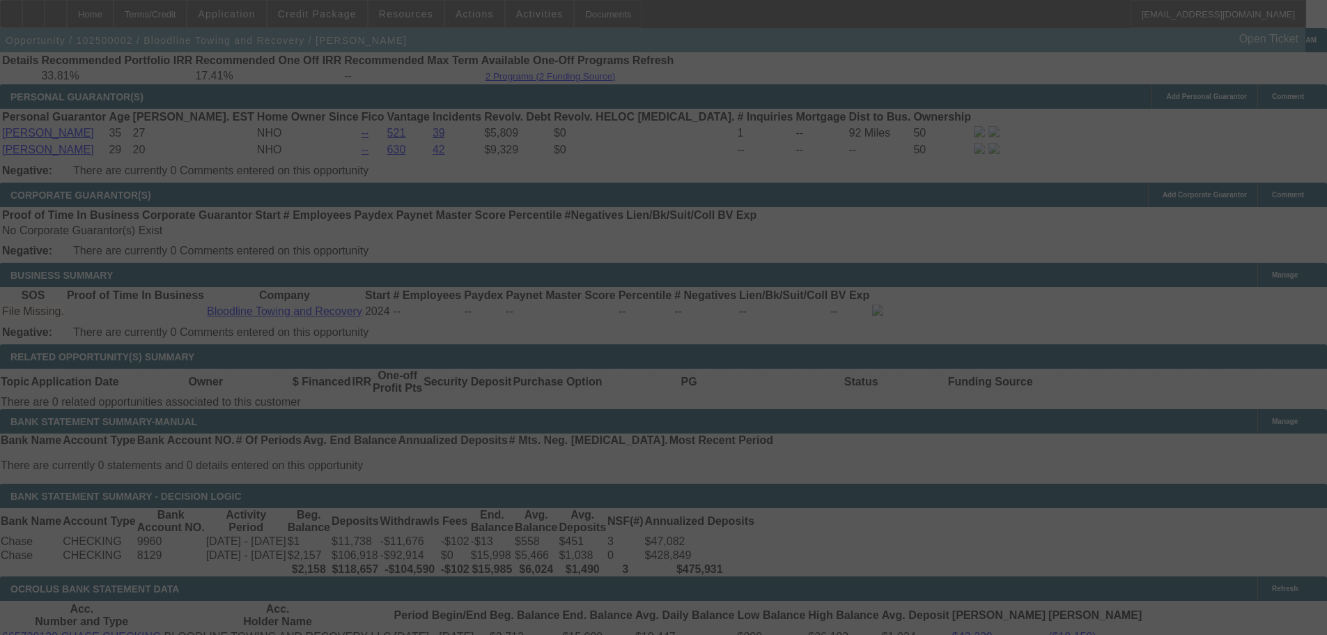
select select "0.15"
select select "2"
select select "0"
select select "6"
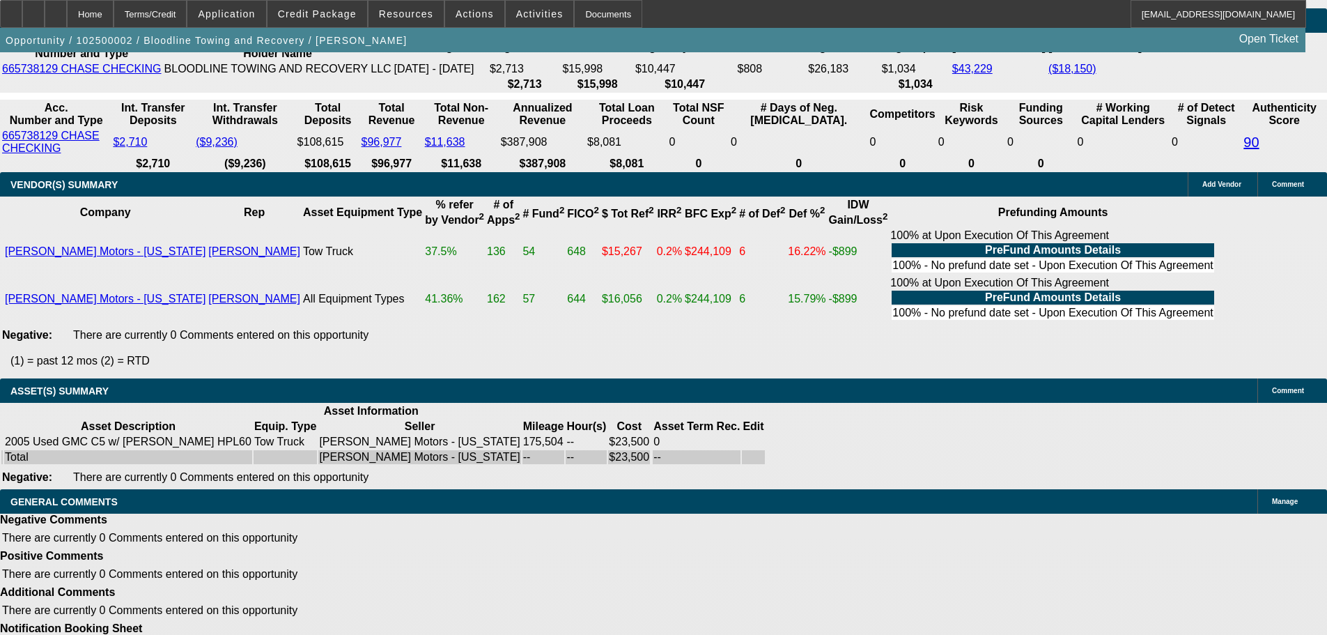
scroll to position [2319, 0]
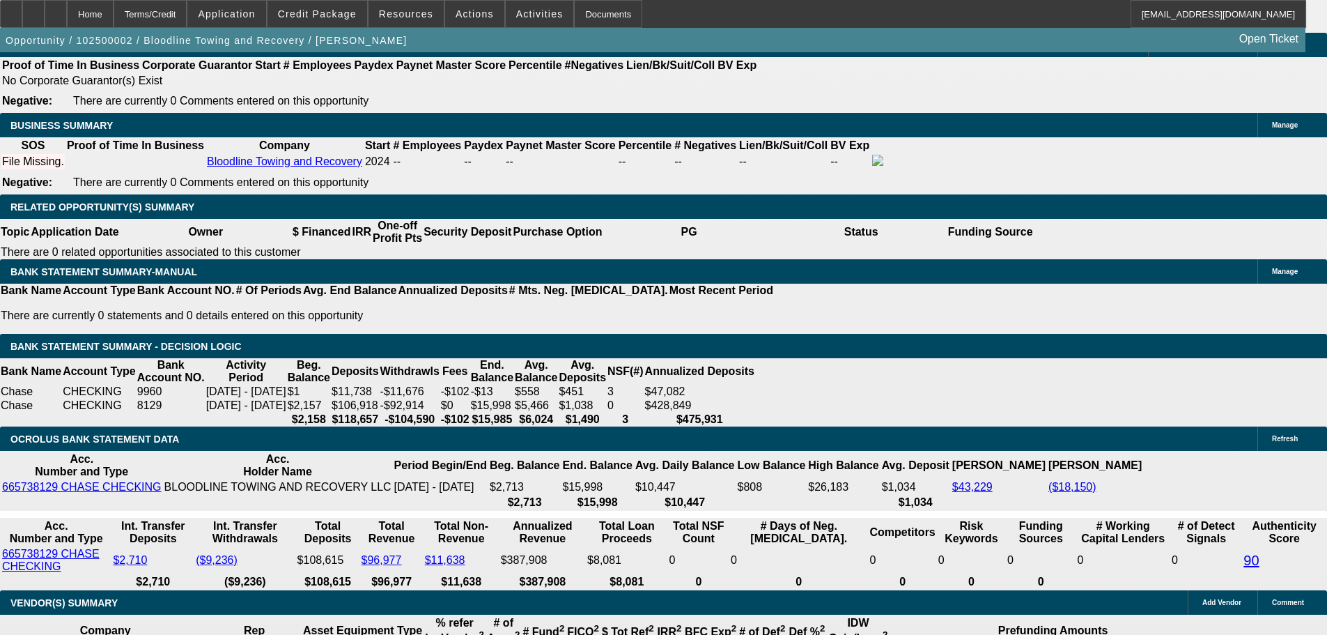
drag, startPoint x: 314, startPoint y: 350, endPoint x: 323, endPoint y: 349, distance: 9.1
type input "UNKNOWN"
type input "33"
type input "$2,295.88"
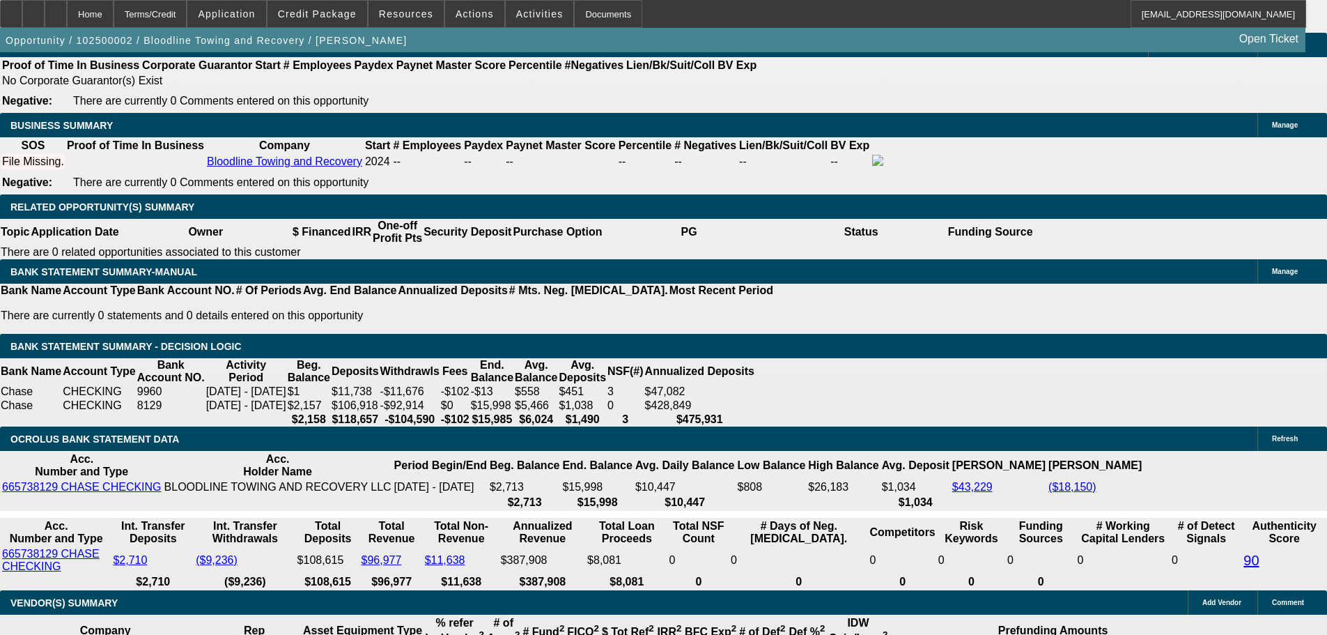
type input "$1,147.94"
type input "33"
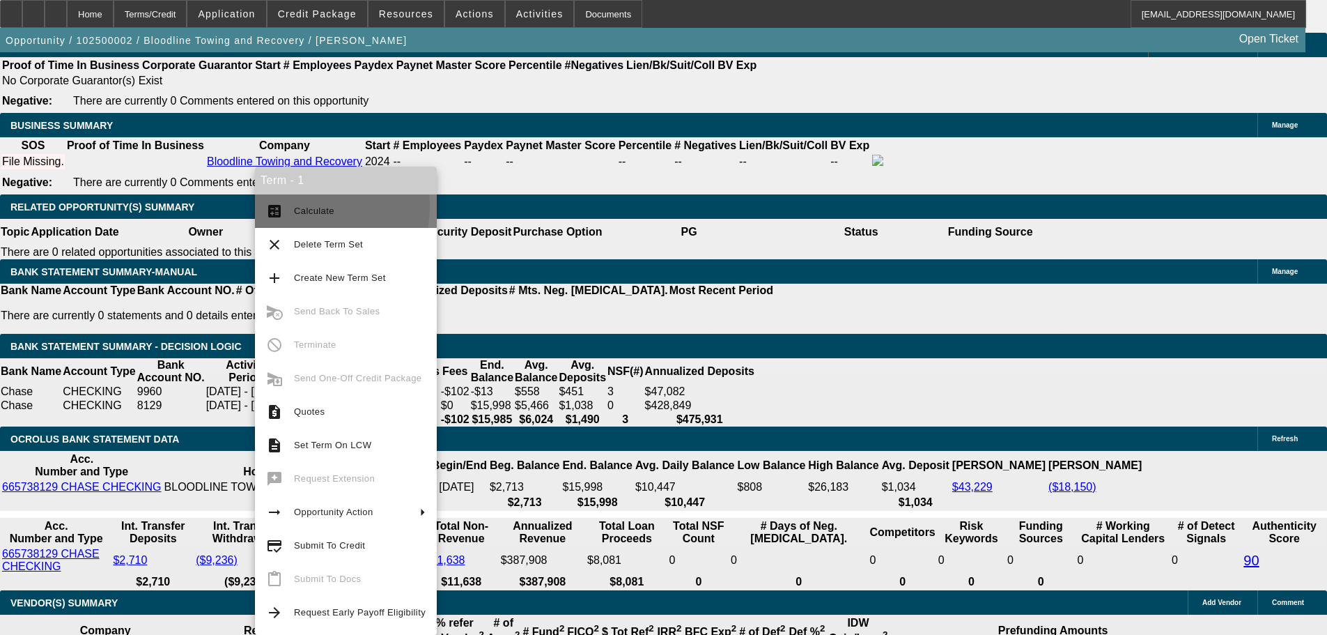
click at [292, 205] on button "calculate Calculate" at bounding box center [346, 210] width 182 height 33
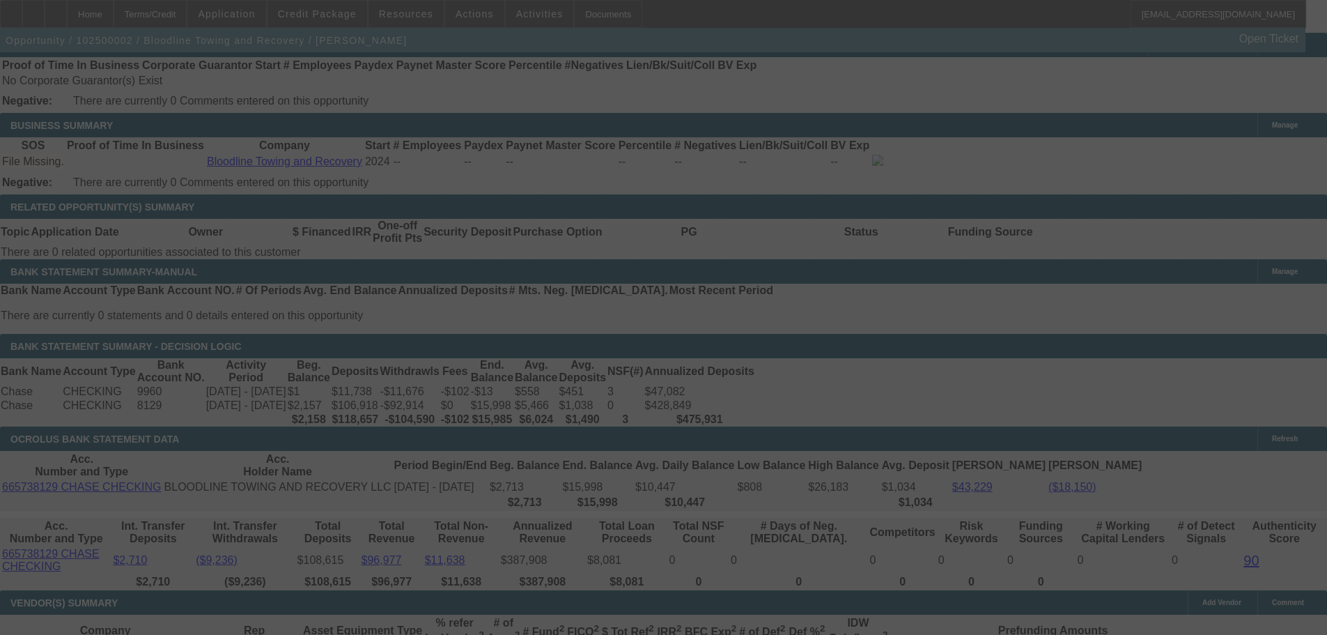
select select "0.15"
select select "2"
select select "0"
select select "6"
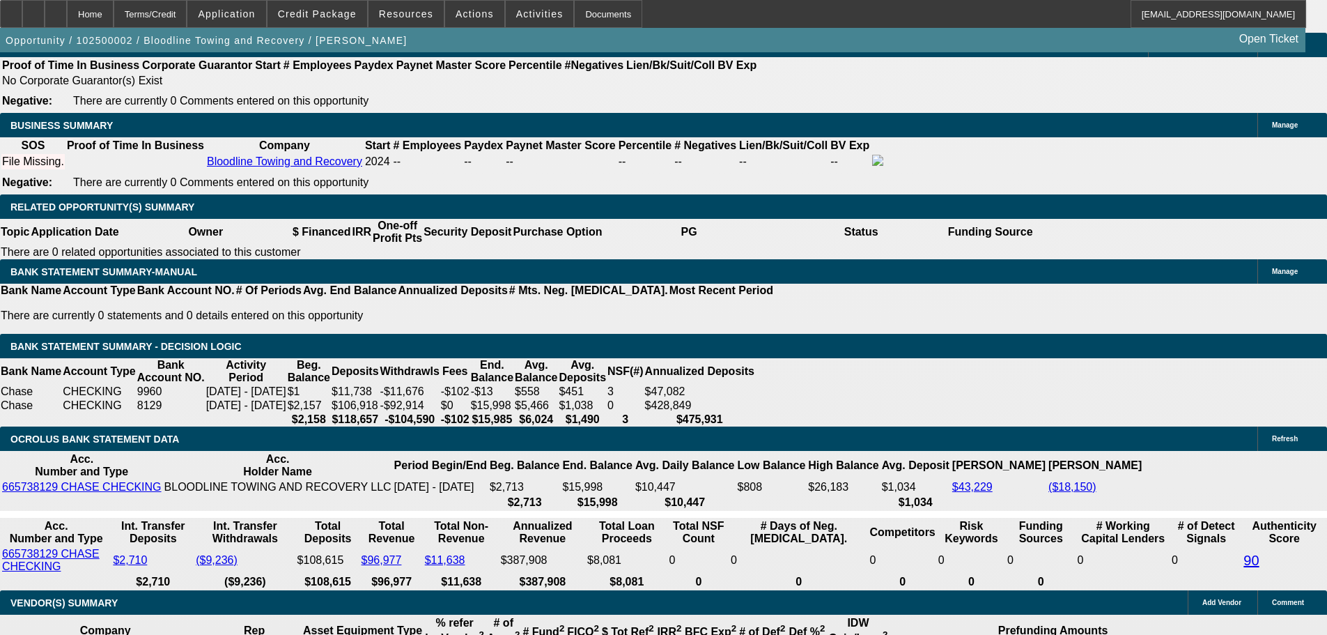
drag, startPoint x: 316, startPoint y: 352, endPoint x: 330, endPoint y: 352, distance: 14.6
type input "UNKNOWN"
type input "30"
type input "$2,233.72"
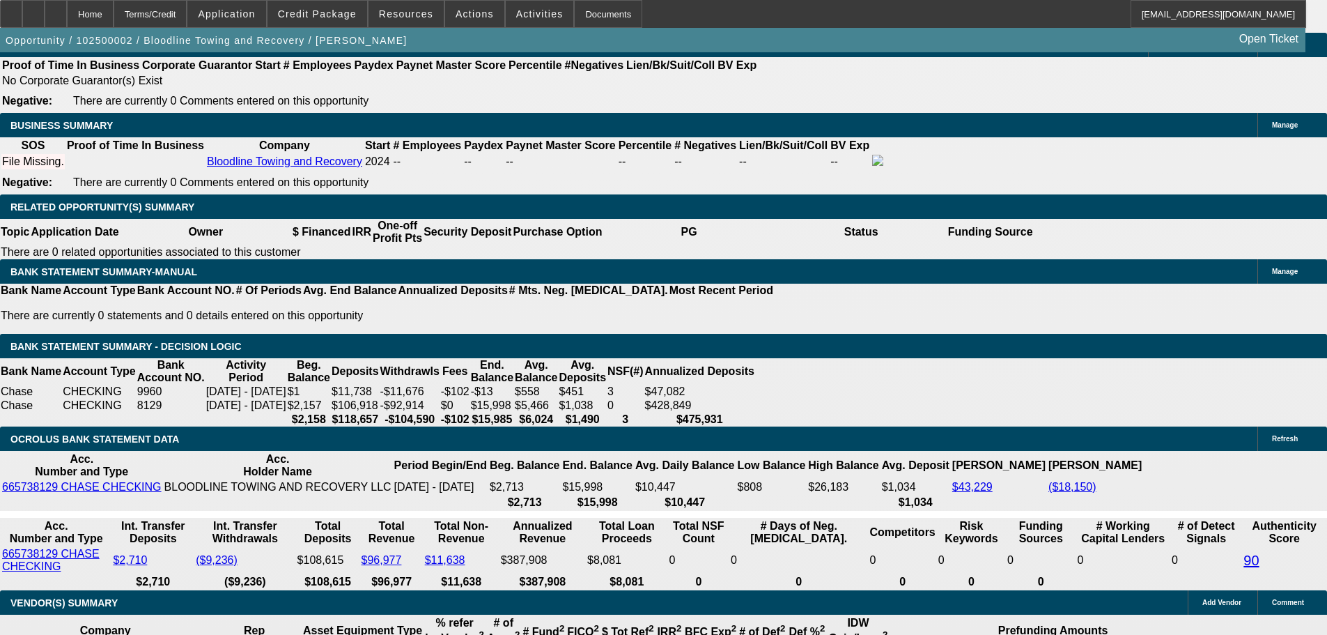
type input "$1,116.86"
type input "30"
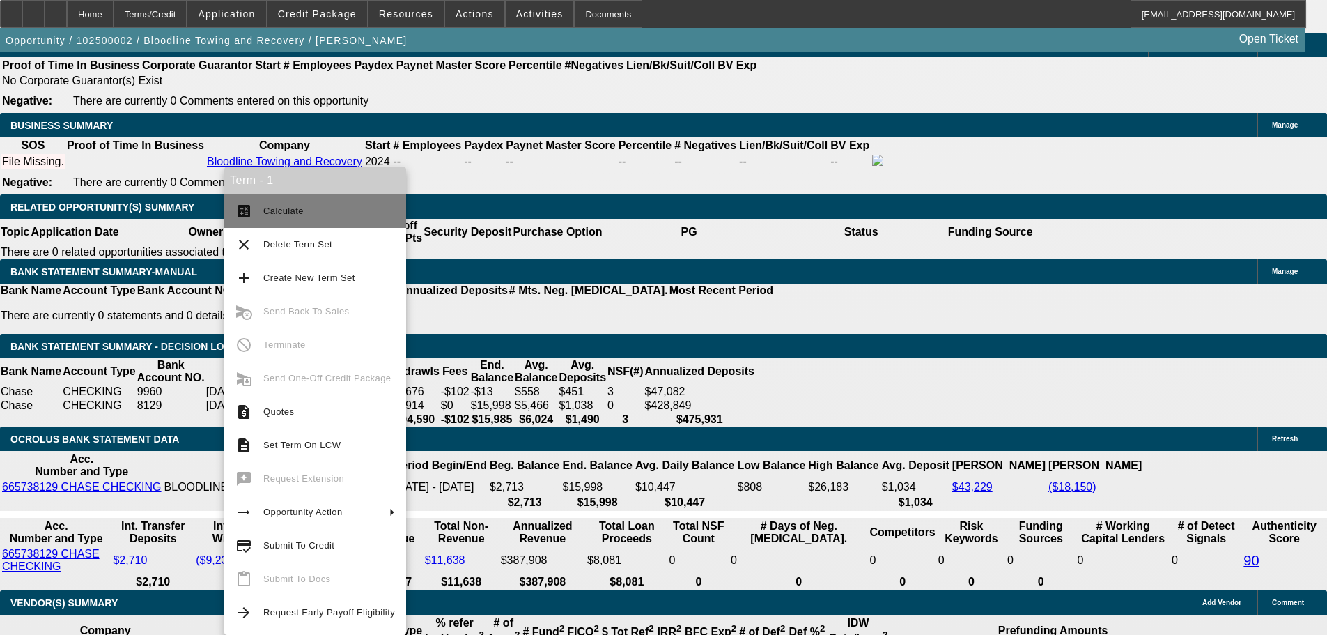
click at [259, 203] on button "calculate Calculate" at bounding box center [315, 210] width 182 height 33
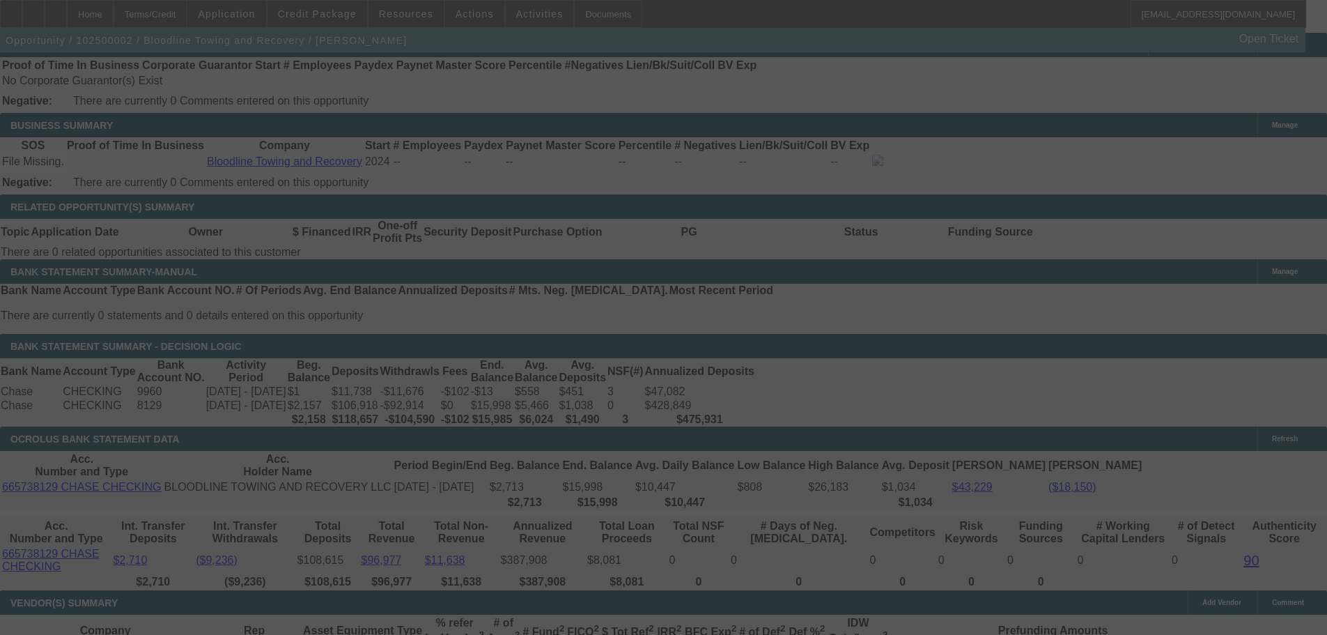
select select "0.15"
select select "2"
select select "0"
select select "6"
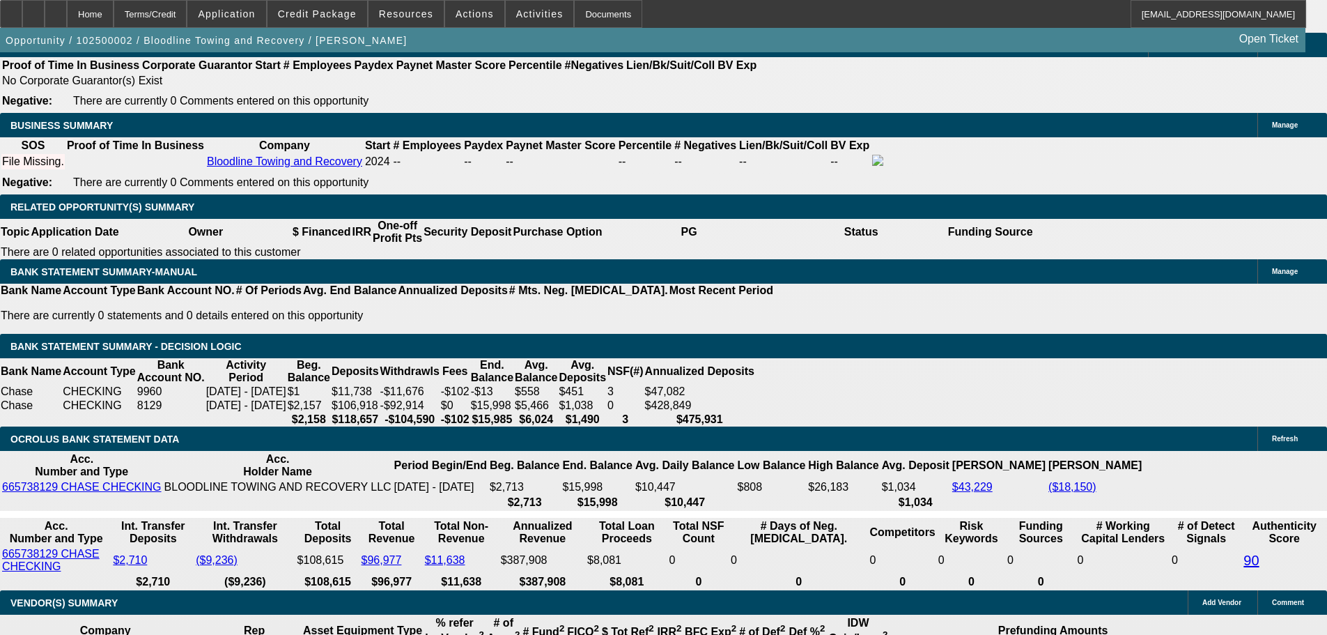
drag, startPoint x: 308, startPoint y: 351, endPoint x: 318, endPoint y: 350, distance: 10.5
type input "UNKNOWN"
type input "2"
type input "$1,699.48"
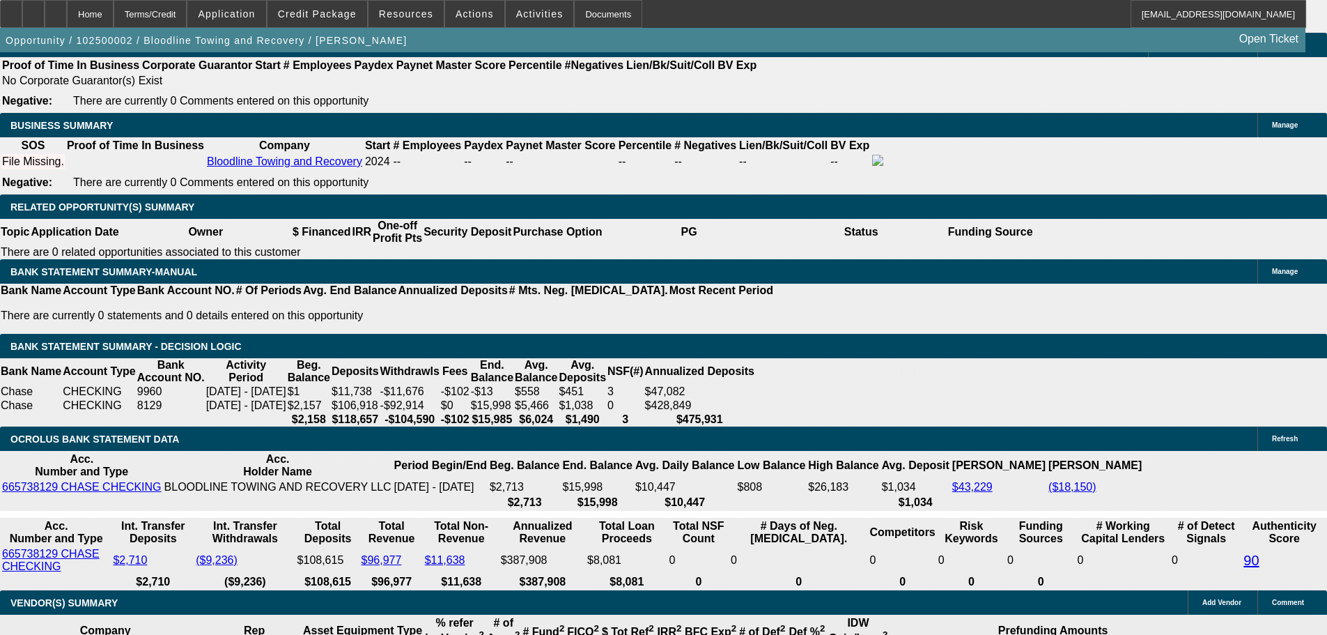
type input "$849.74"
type input "28"
type input "$2,192.80"
type input "$1,096.40"
type input "28"
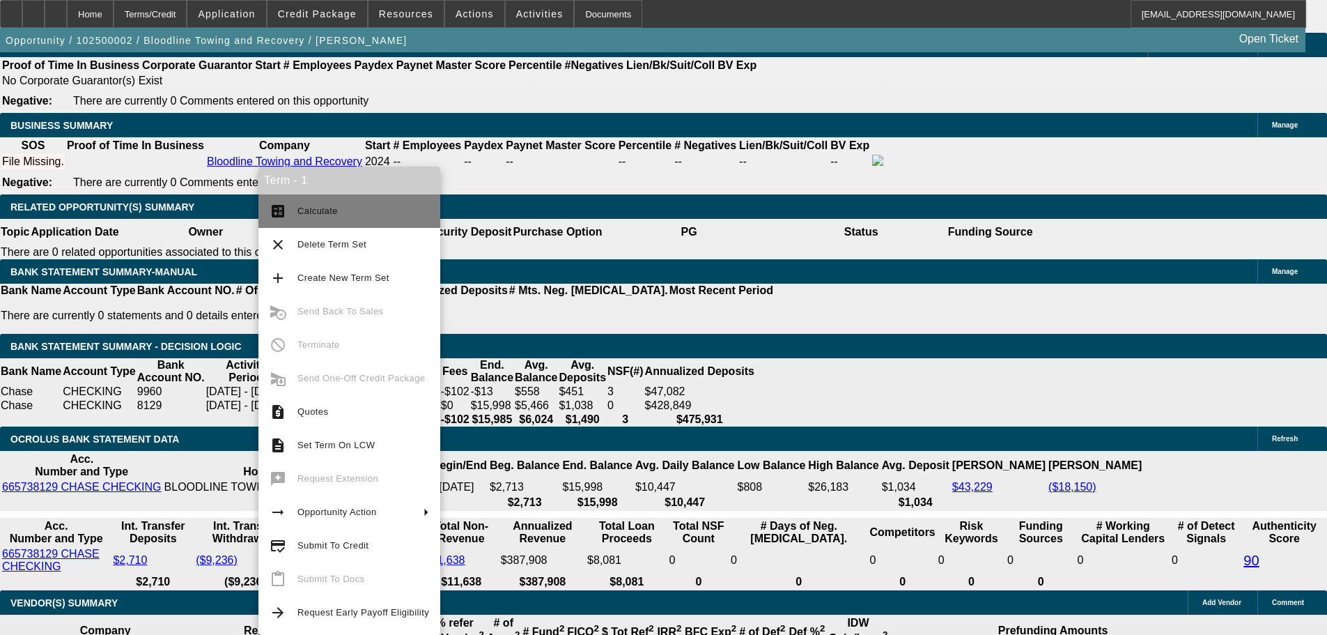
click at [301, 212] on span "Calculate" at bounding box center [317, 210] width 40 height 10
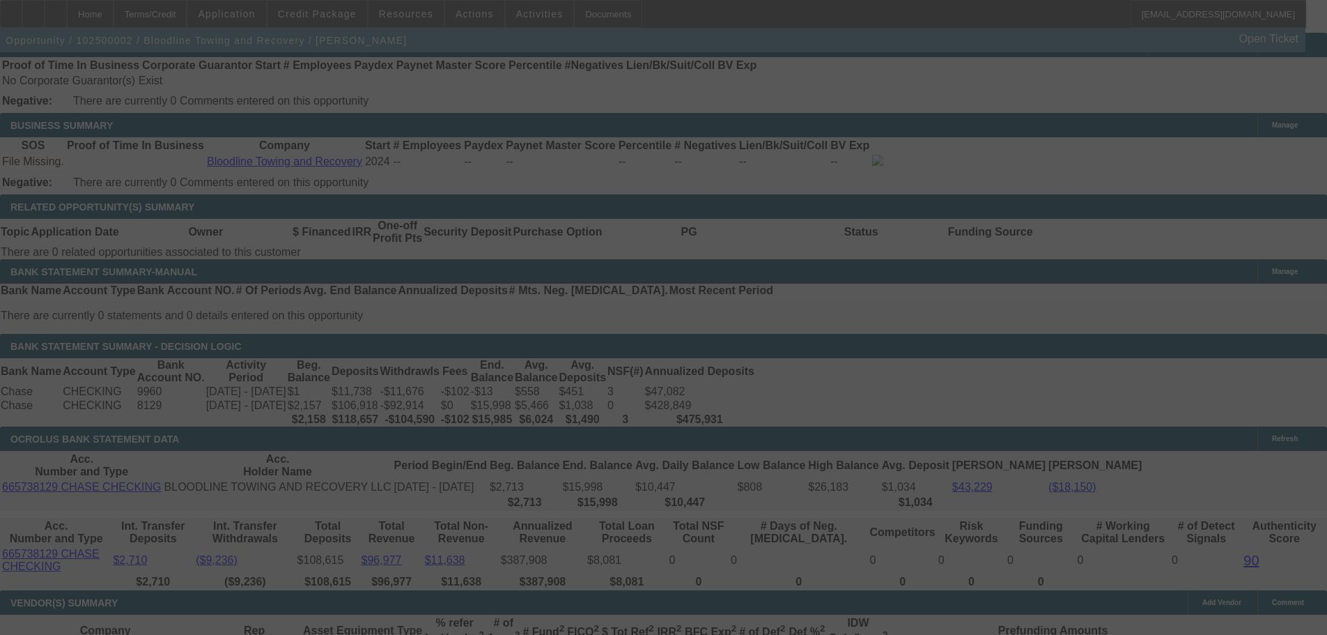
select select "0.15"
select select "2"
select select "0"
select select "6"
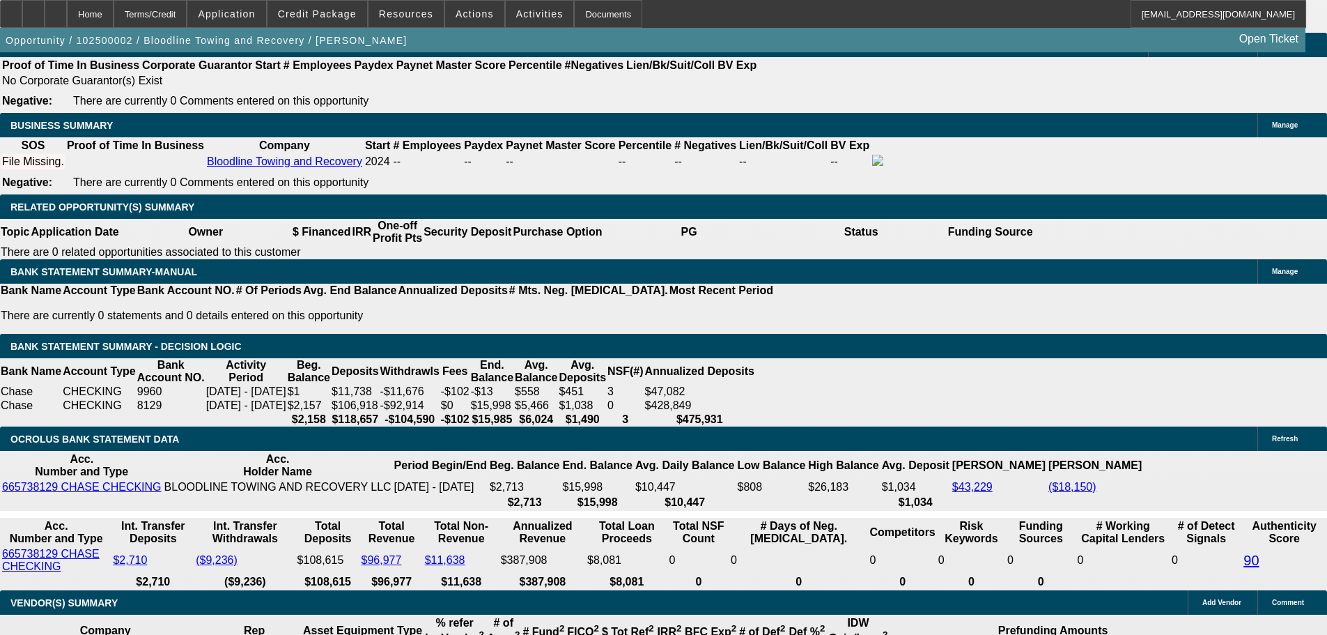
type input "UNKNOWN"
type input "27"
type input "$2,172.50"
type input "$1,086.25"
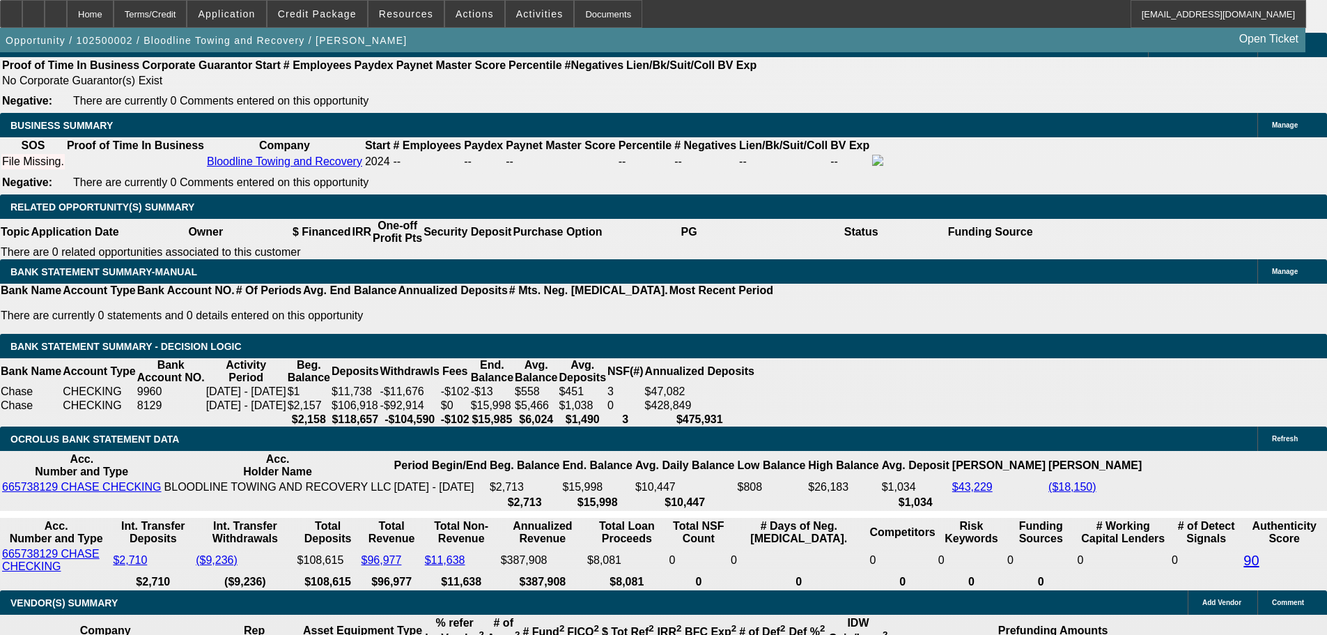
type input "27"
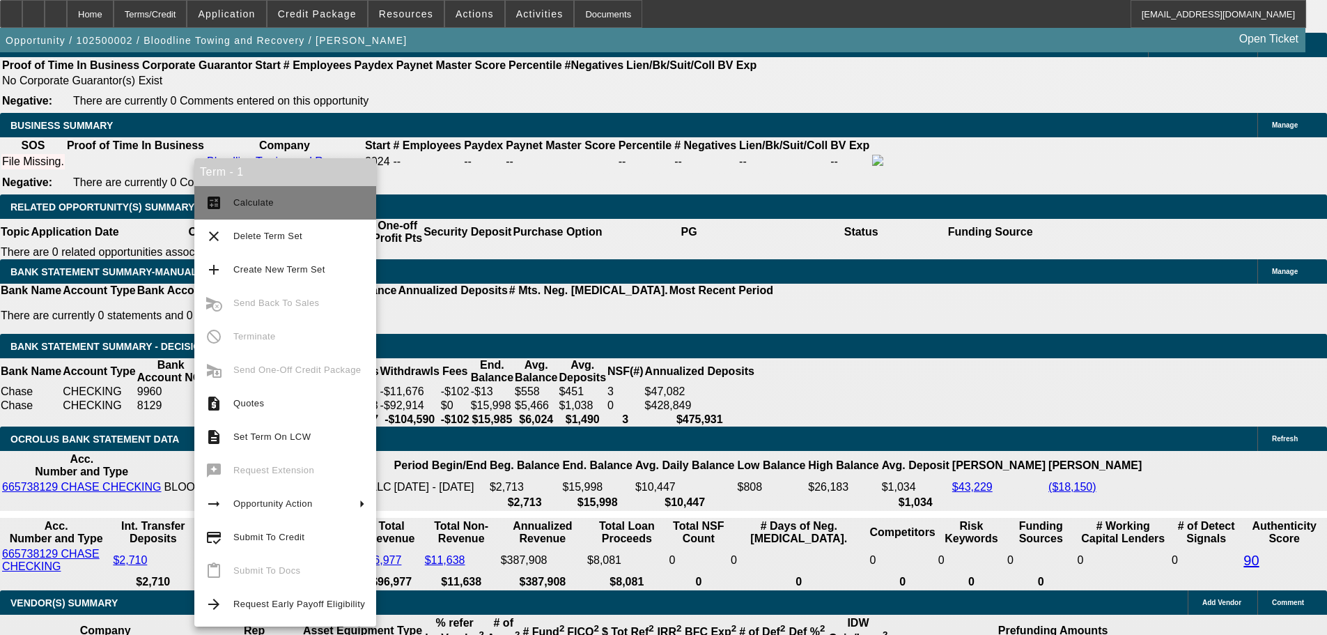
click at [247, 199] on span "Calculate" at bounding box center [253, 202] width 40 height 10
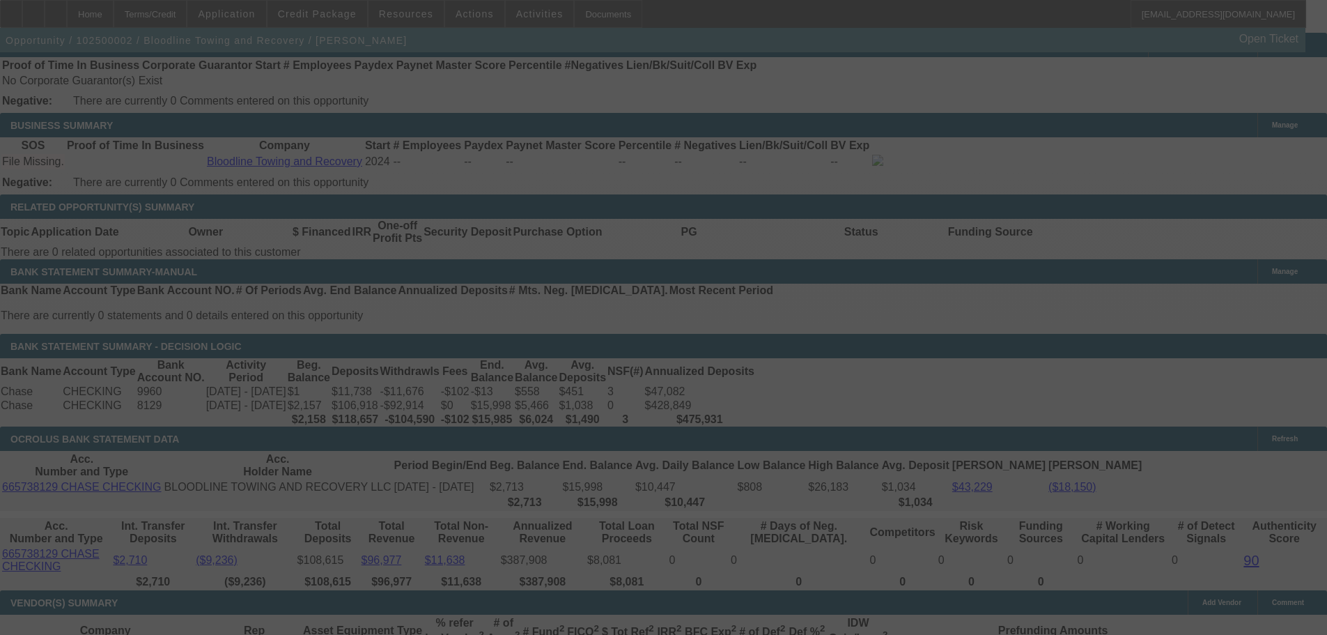
select select "0.15"
select select "2"
select select "0"
select select "6"
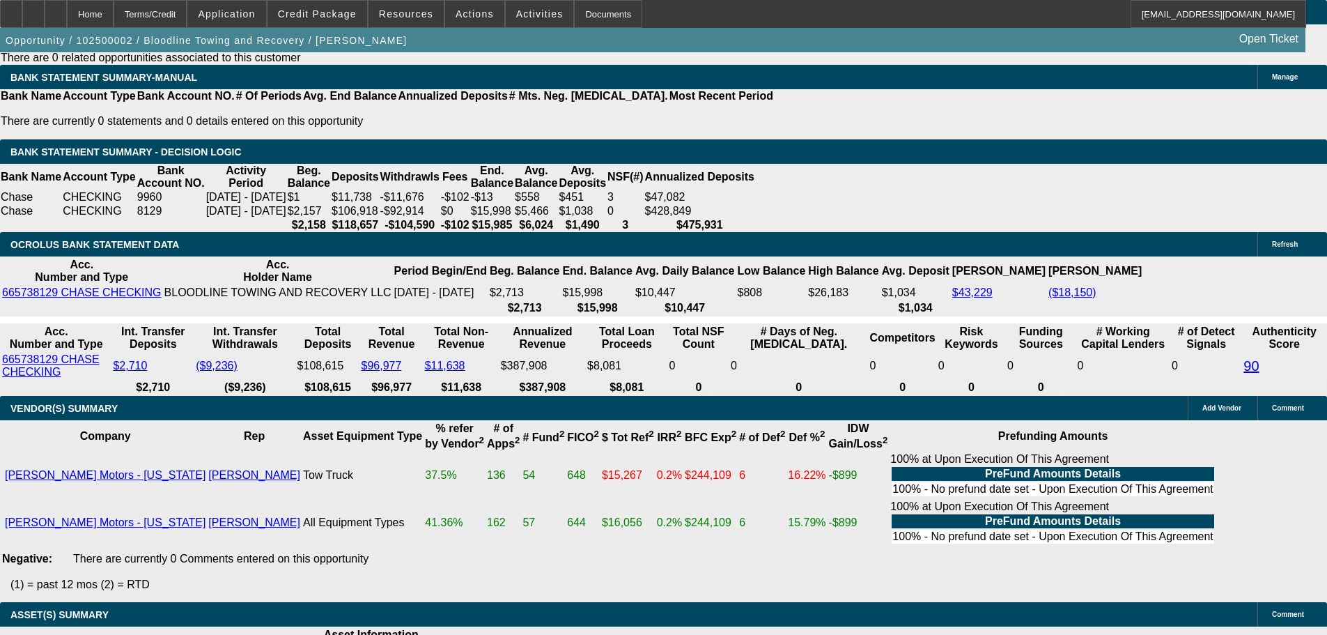
scroll to position [2368, 0]
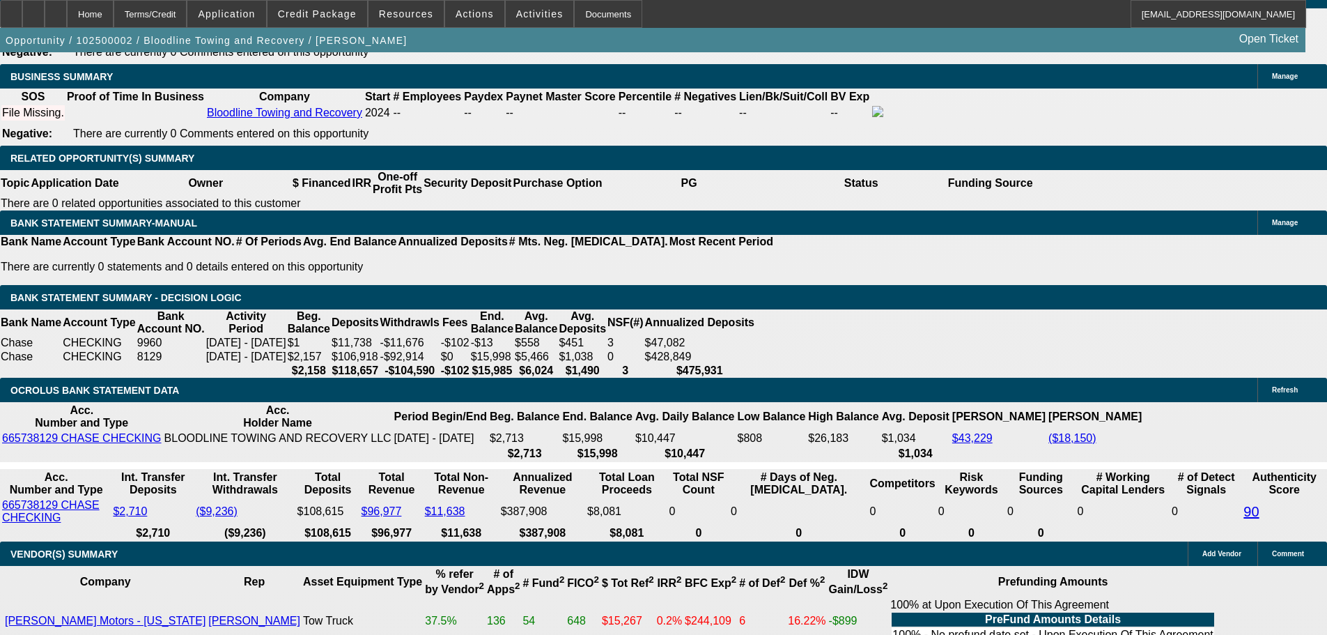
type input "27."
type input "UNKNOWN"
type input "27.5"
type input "$2,182.62"
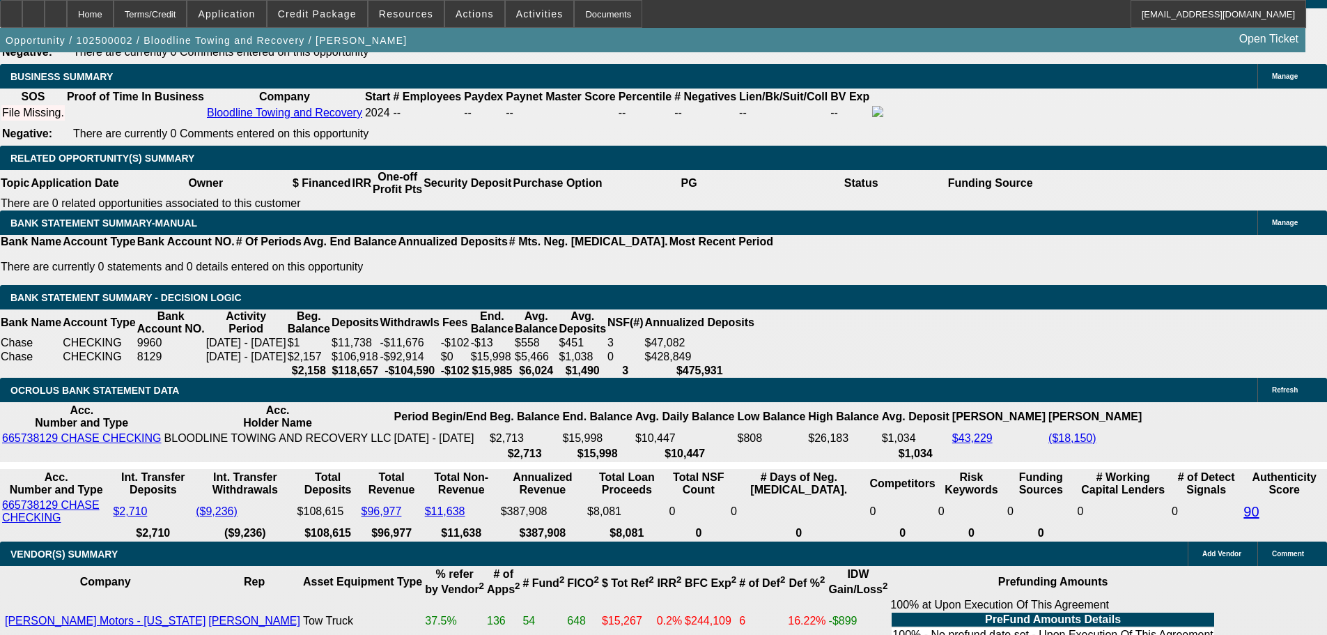
type input "$1,091.31"
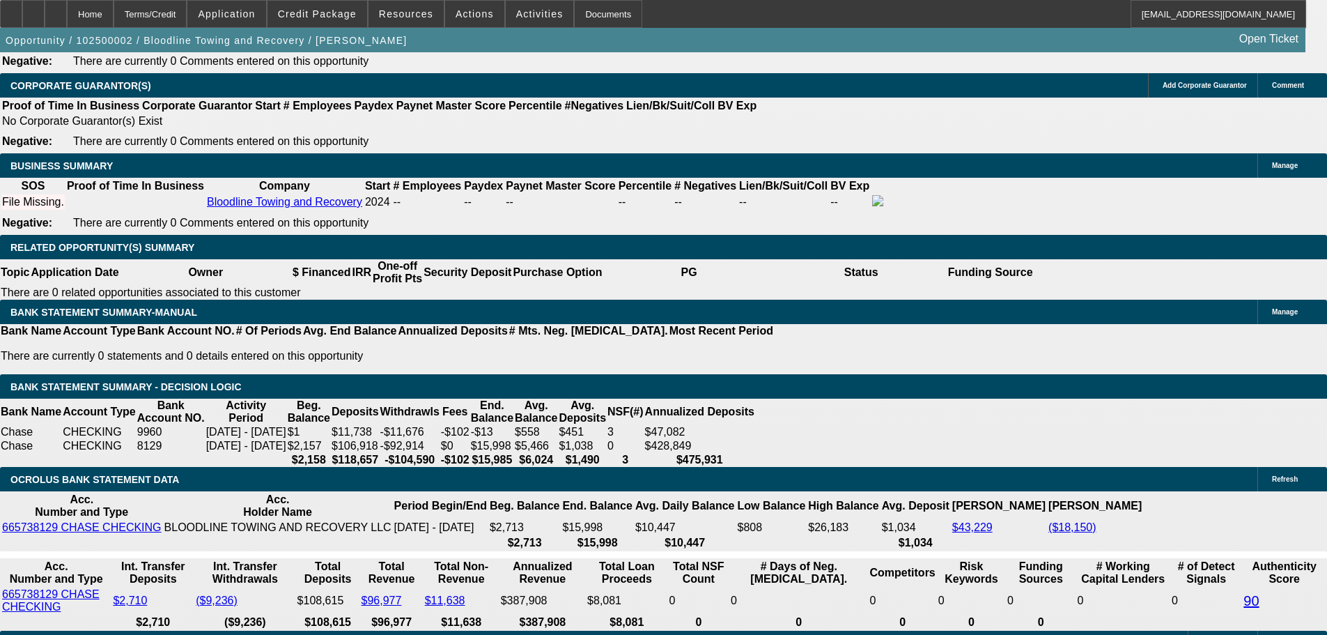
scroll to position [2229, 0]
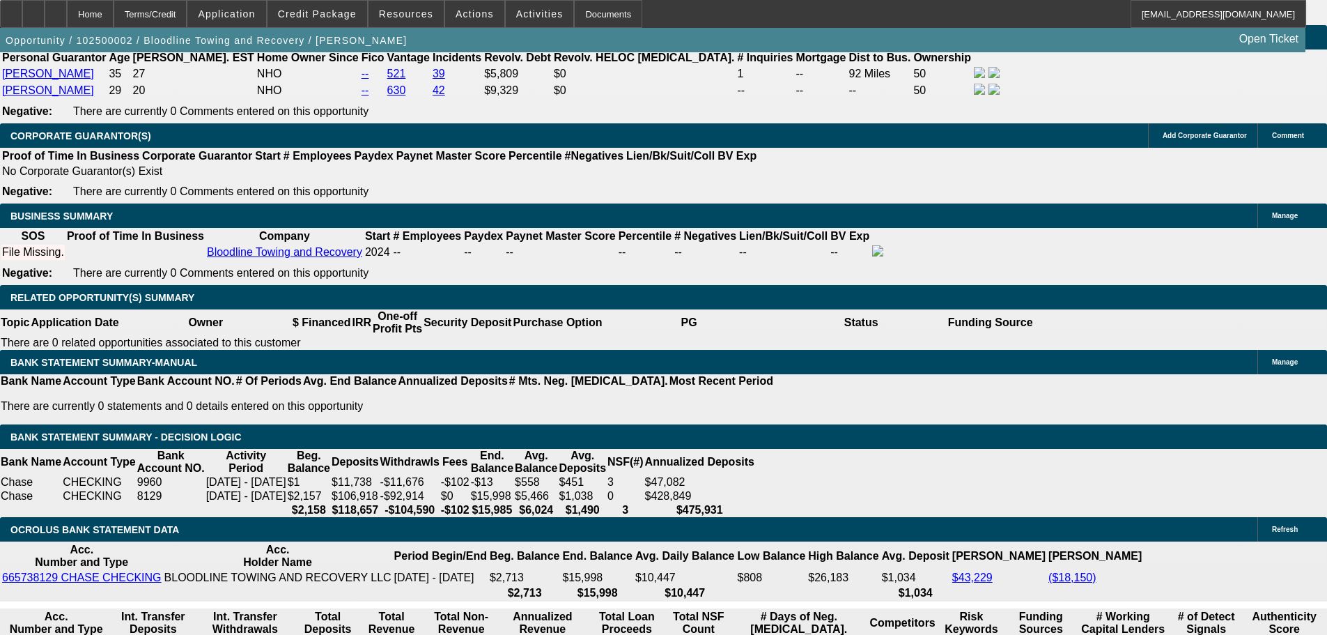
type input "27.5"
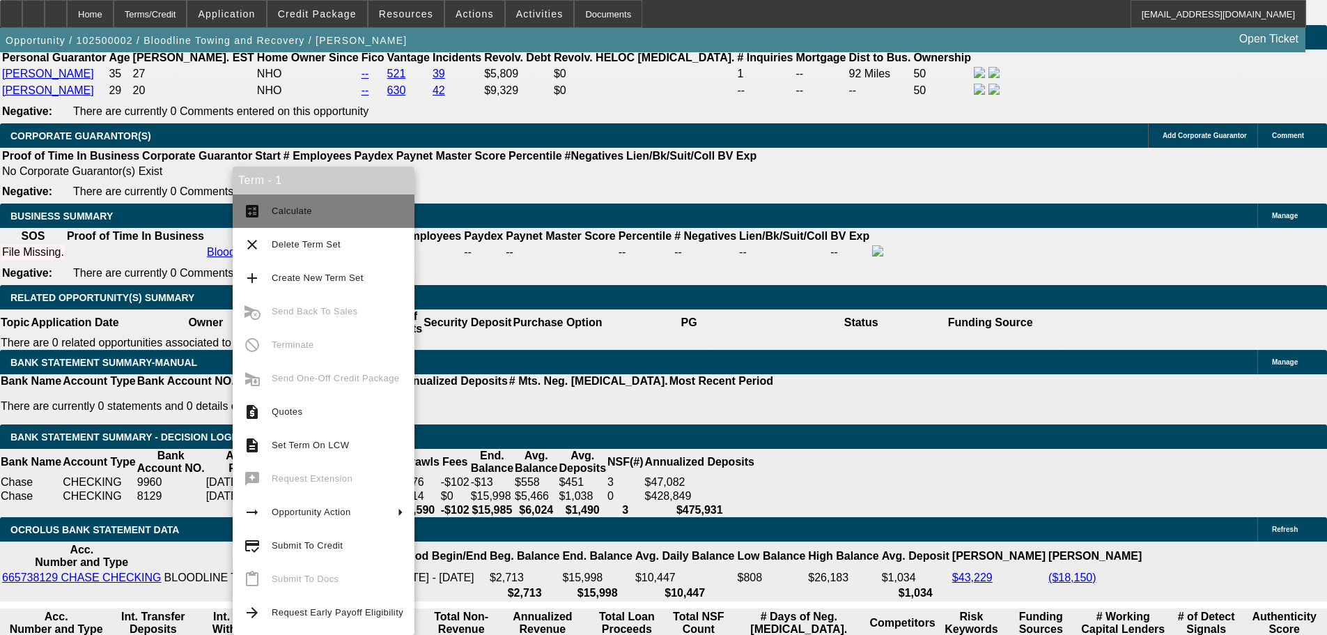
click at [251, 211] on mat-icon "calculate" at bounding box center [252, 211] width 17 height 17
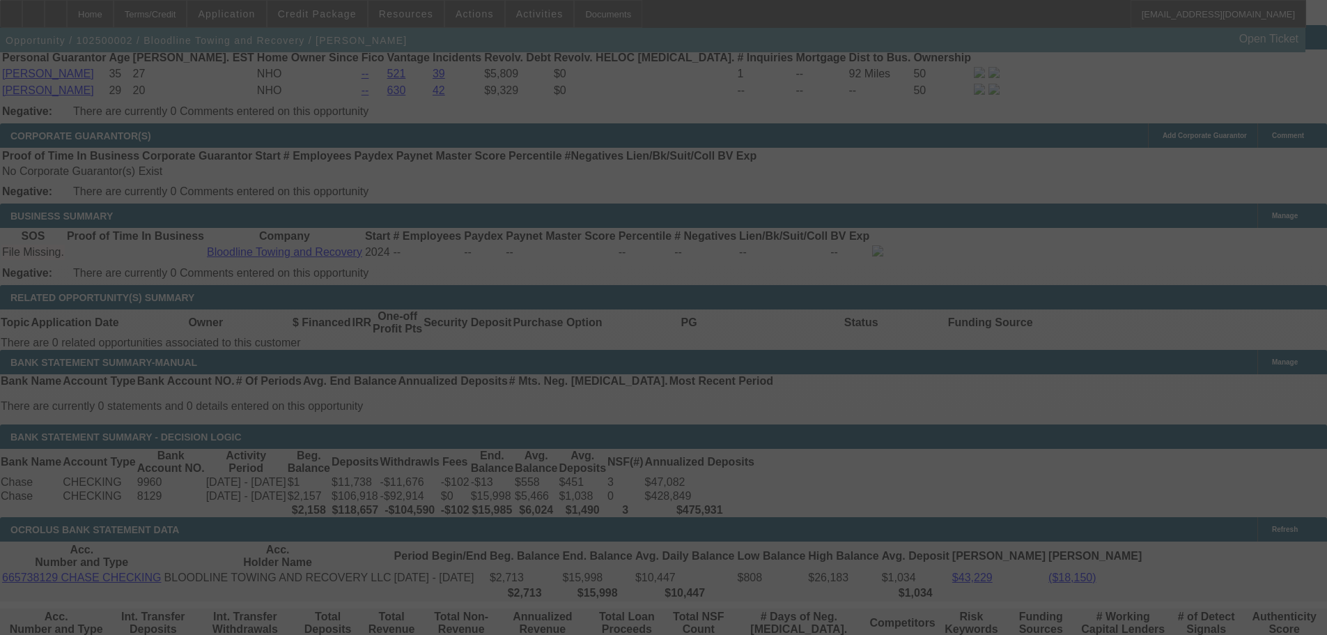
select select "0.15"
select select "2"
select select "0"
select select "6"
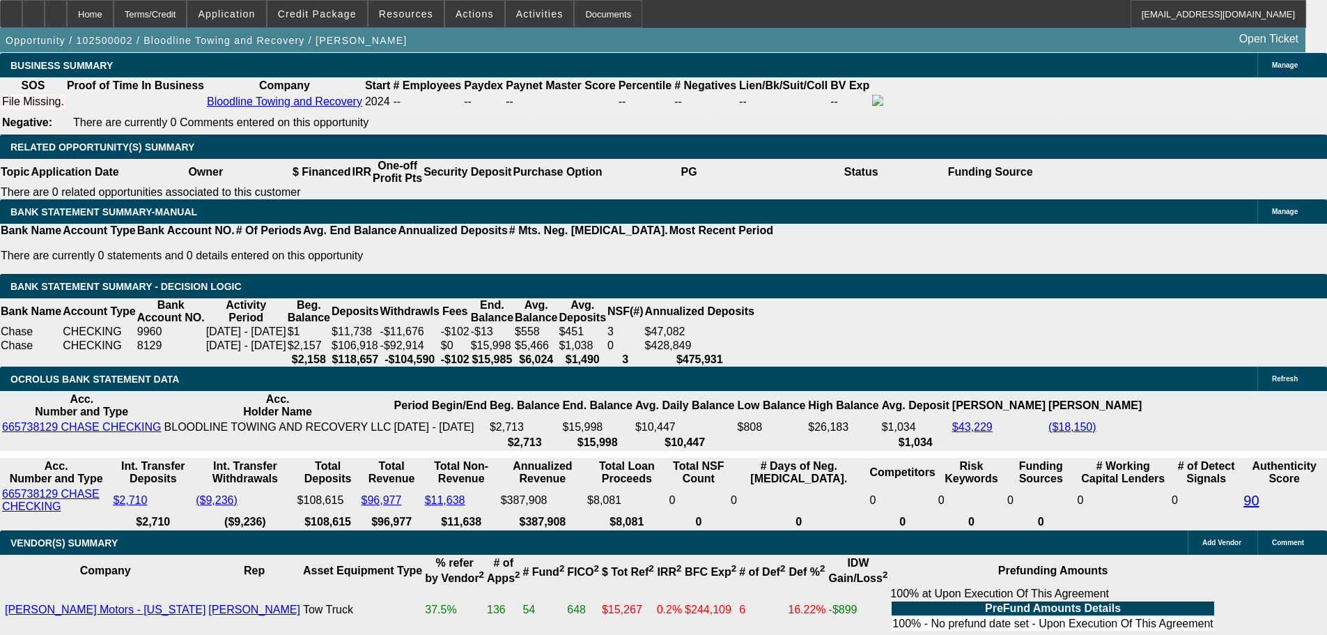
scroll to position [2319, 0]
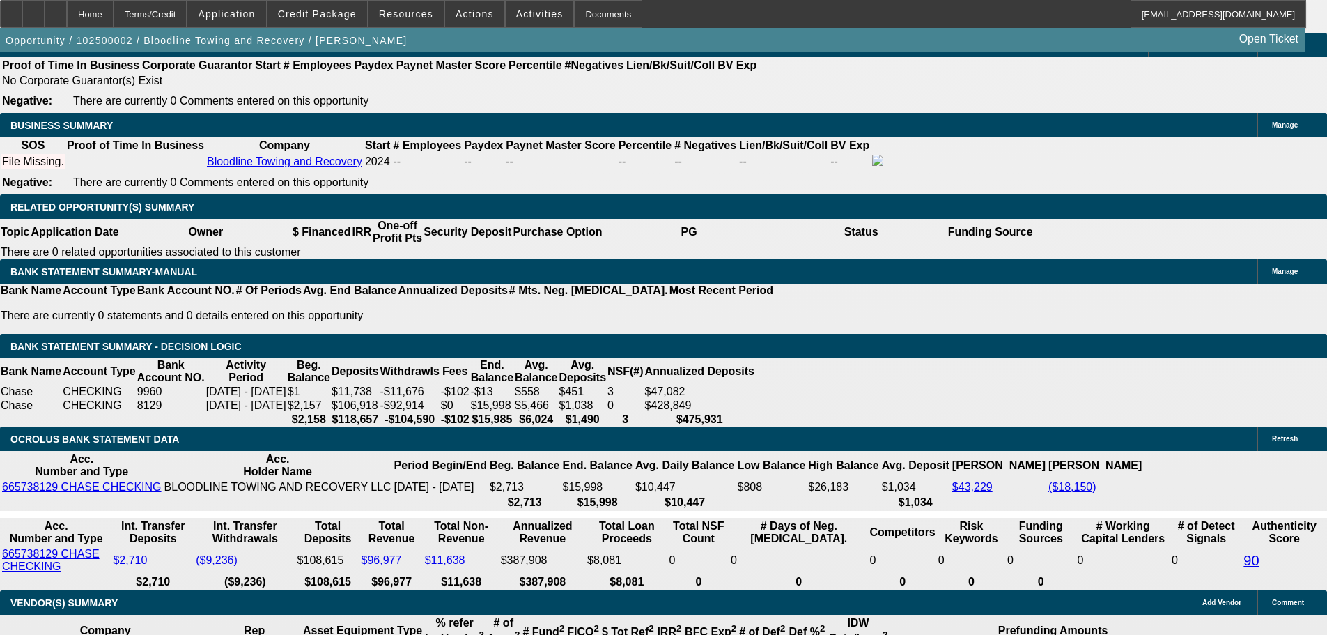
type input "UNKNOWN"
type input "27."
type input "$2,172.50"
type input "$1,086.25"
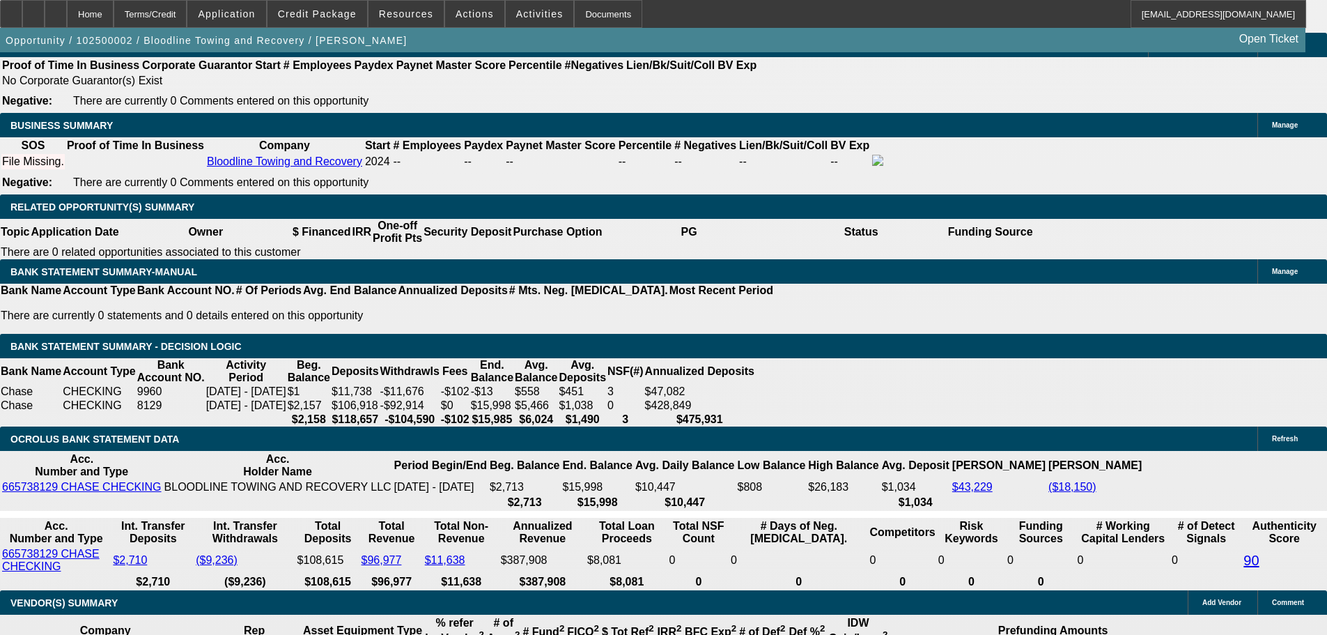
type input "27.6"
type input "$2,184.66"
type input "$1,092.33"
type input "27.6"
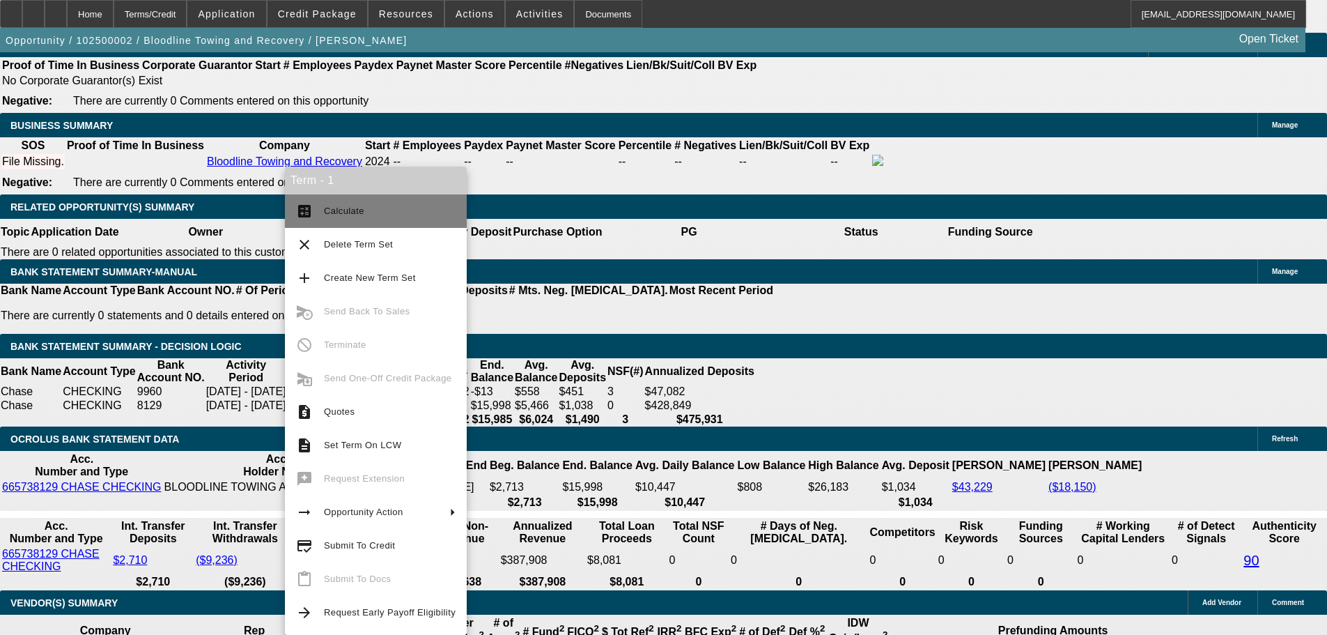
click at [349, 213] on span "Calculate" at bounding box center [344, 210] width 40 height 10
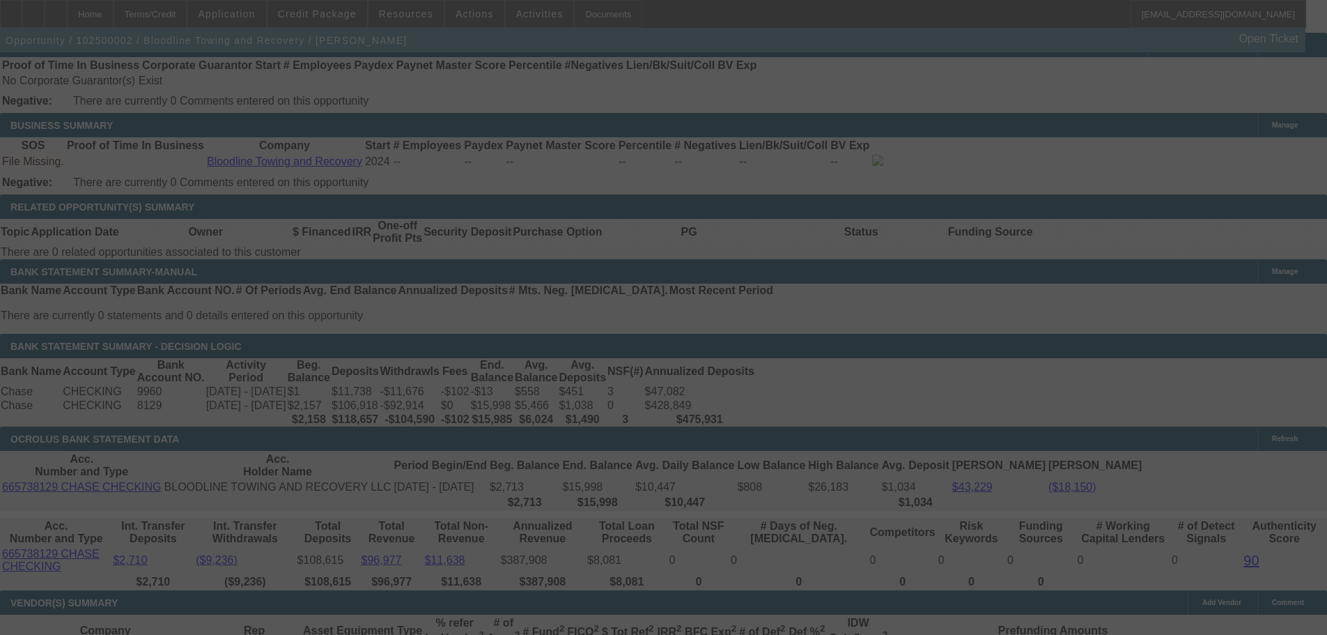
select select "0.15"
select select "2"
select select "0"
select select "6"
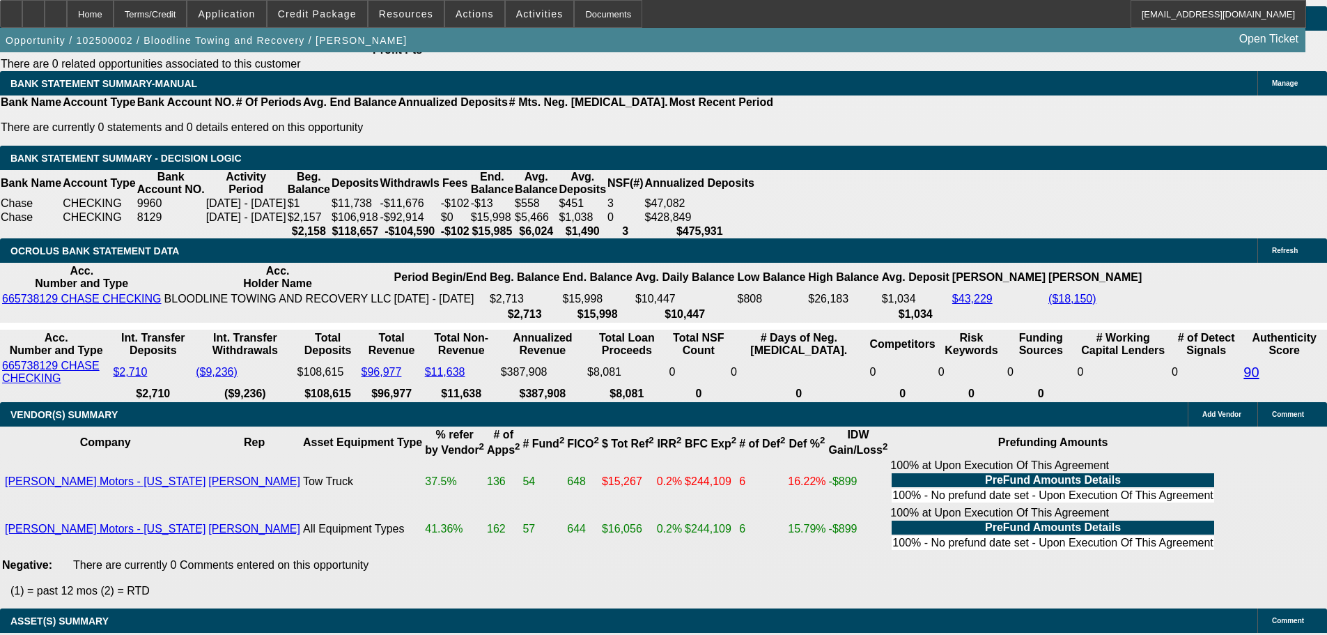
scroll to position [2459, 0]
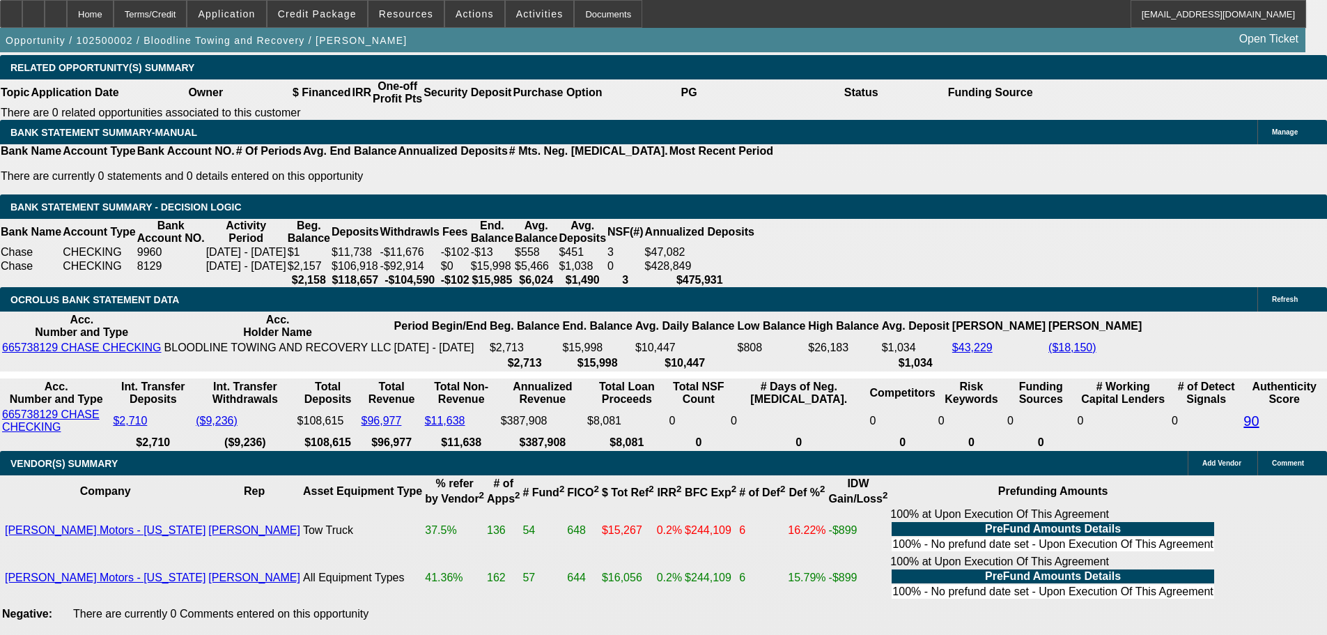
type input "27.6."
type input "UNKNOWN"
type input "5"
type input "$1,752.66"
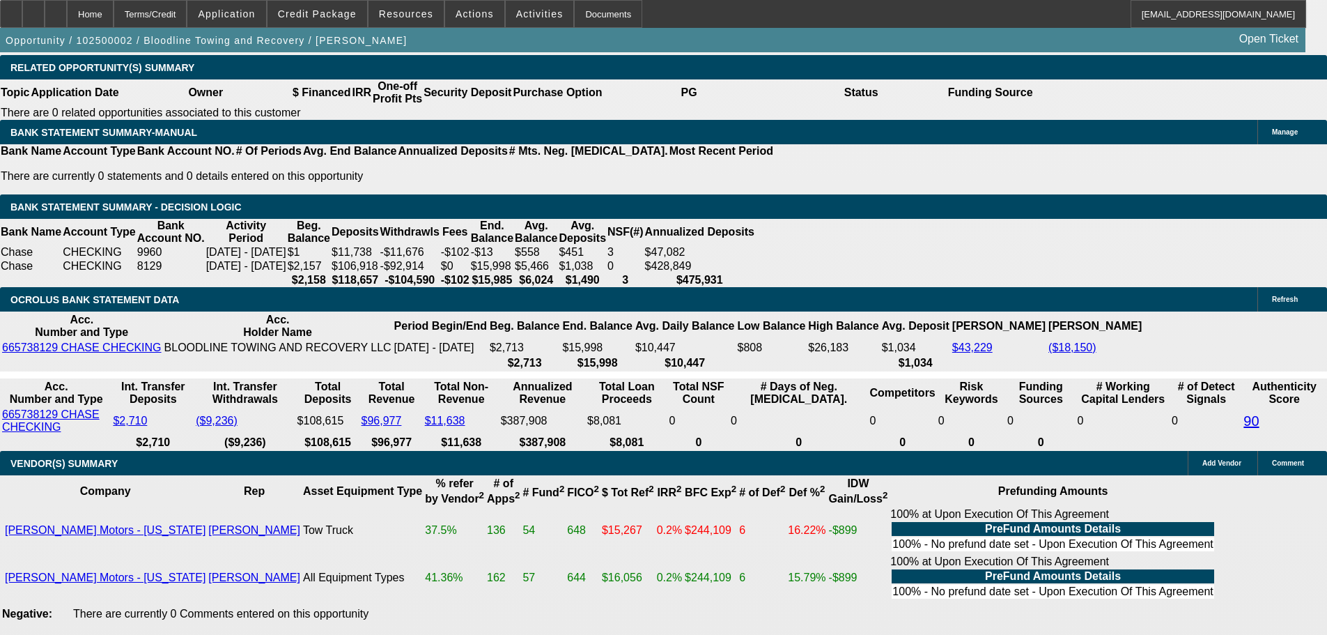
type input "$876.33"
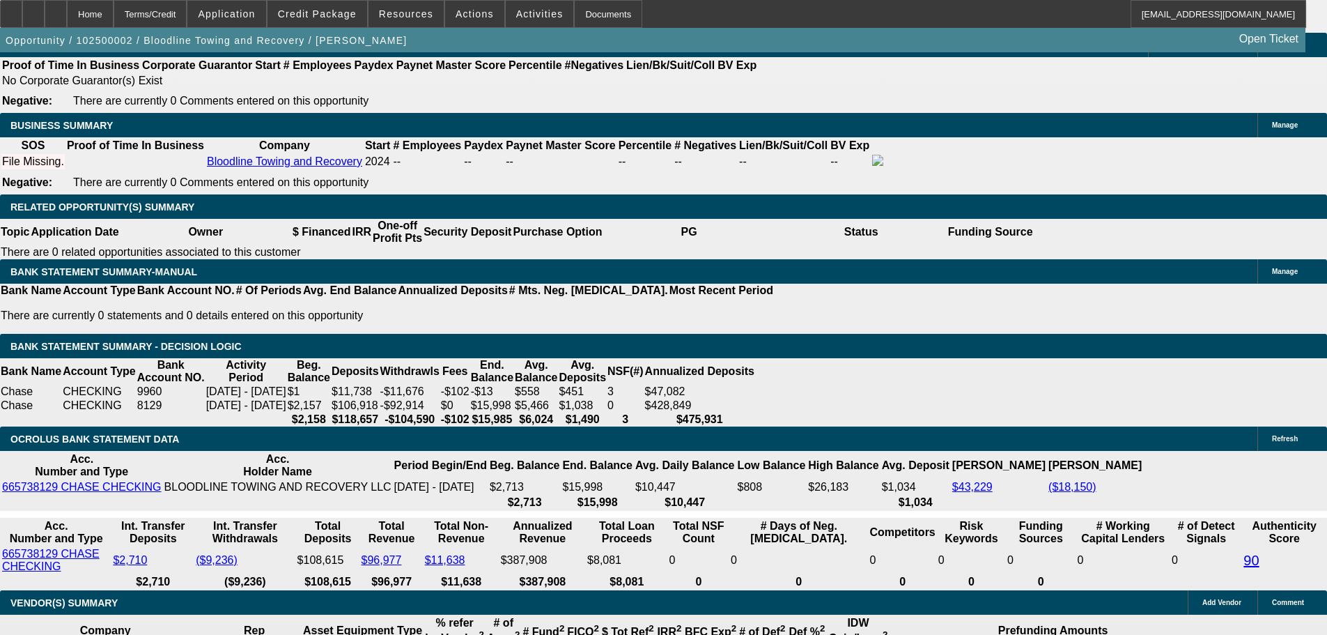
type input "52"
type input "$2,710.38"
type input "$1,355.19"
type input "526"
type input "$17,514.26"
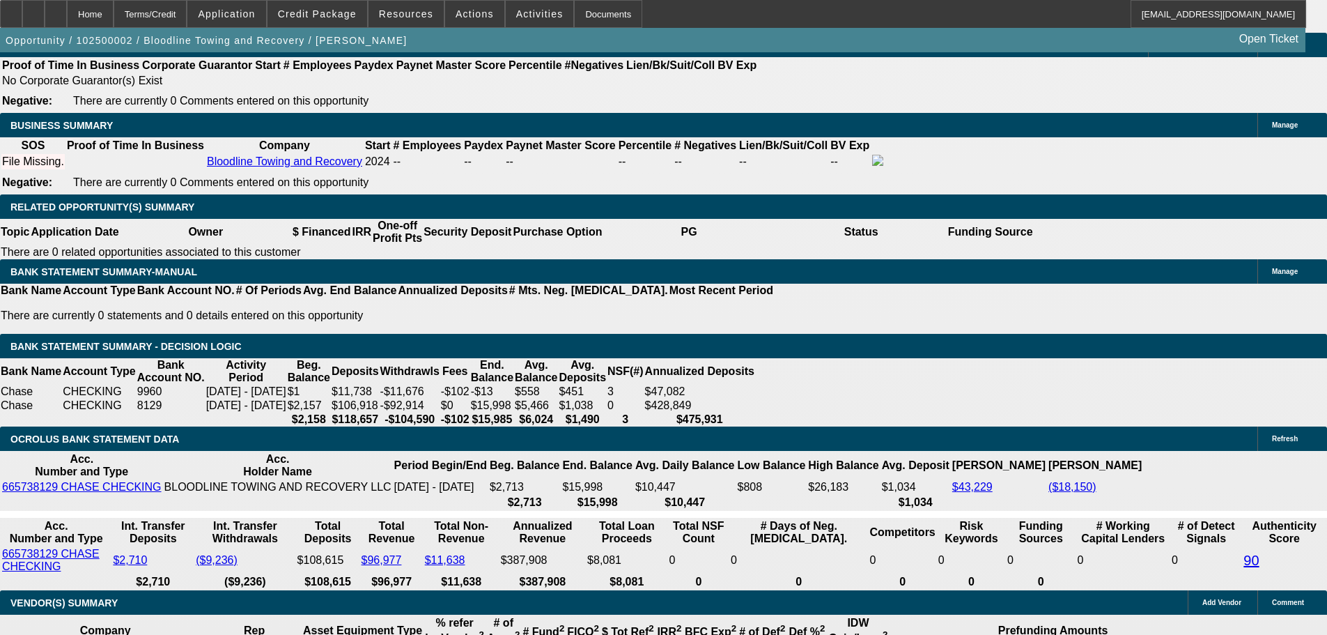
type input "$8,757.13"
type input "26"
type input "$2,152.28"
type input "$1,076.14"
type input "26.5"
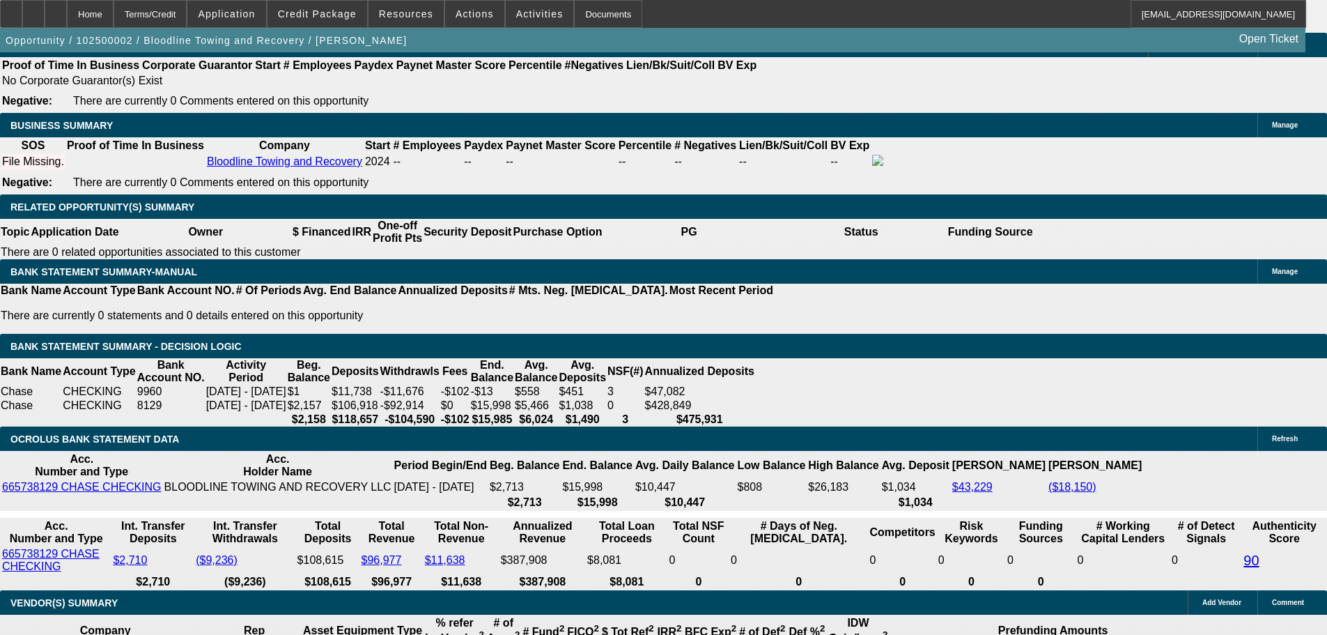
type input "$2,162.38"
type input "$1,081.19"
type input "26.5"
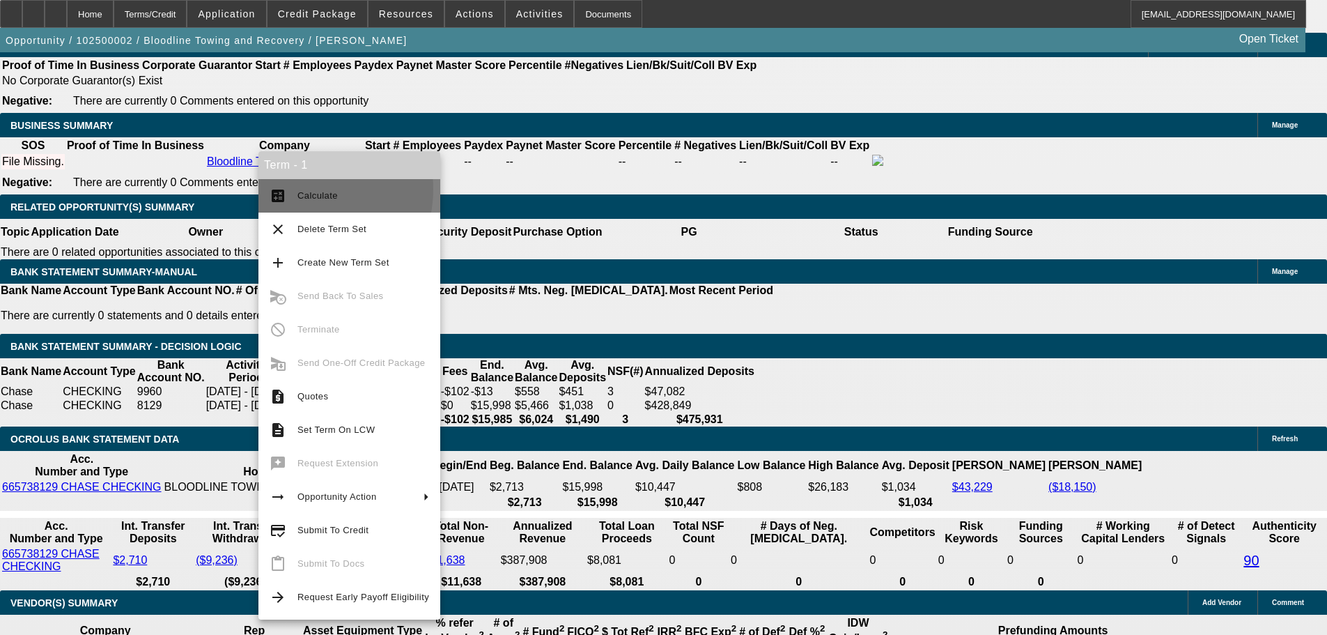
click at [299, 189] on span "Calculate" at bounding box center [363, 195] width 132 height 17
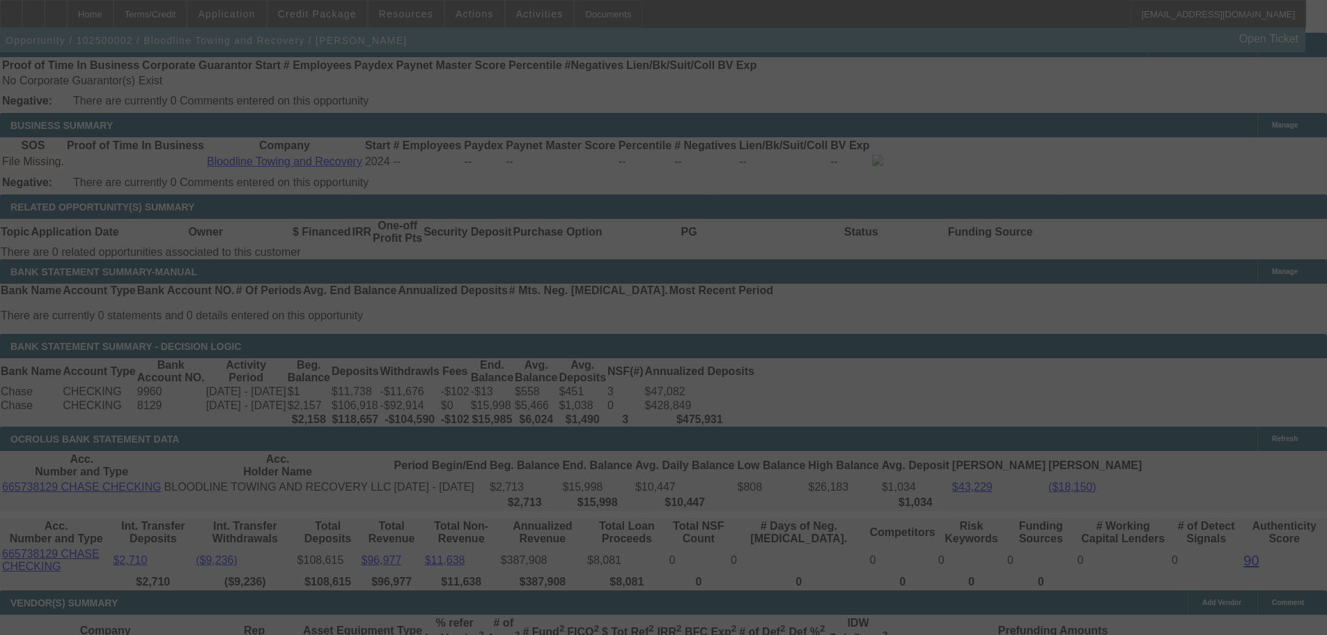
scroll to position [2459, 0]
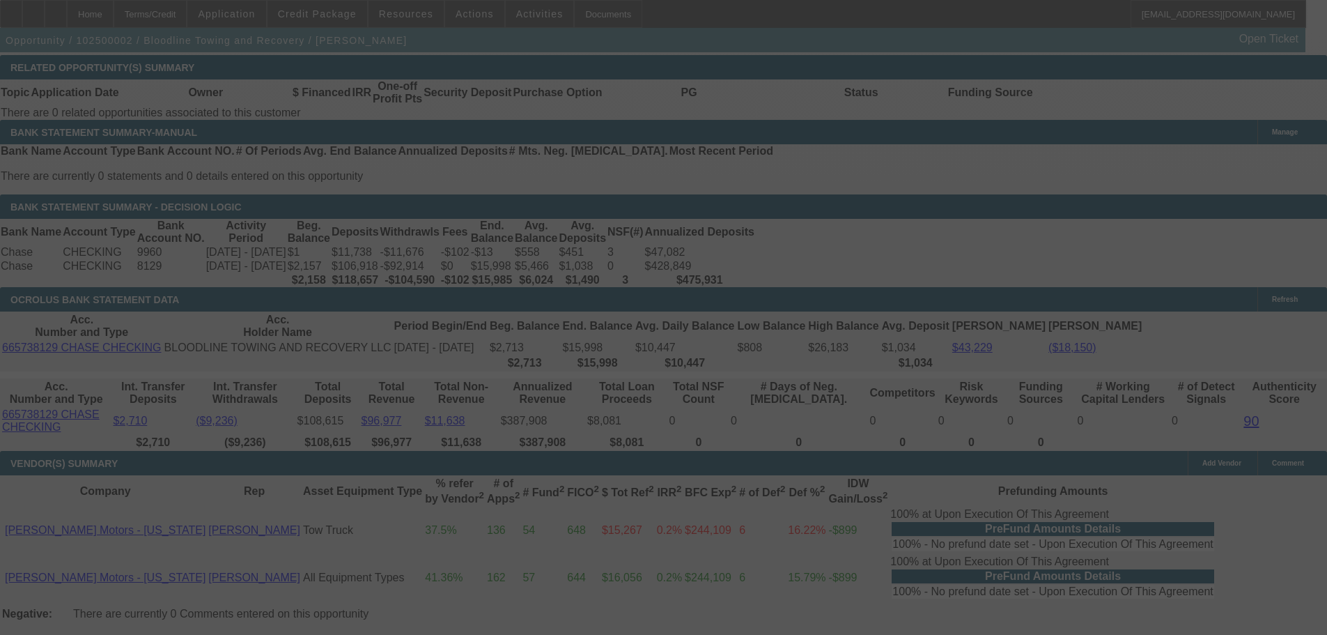
select select "0.15"
select select "2"
select select "0"
select select "6"
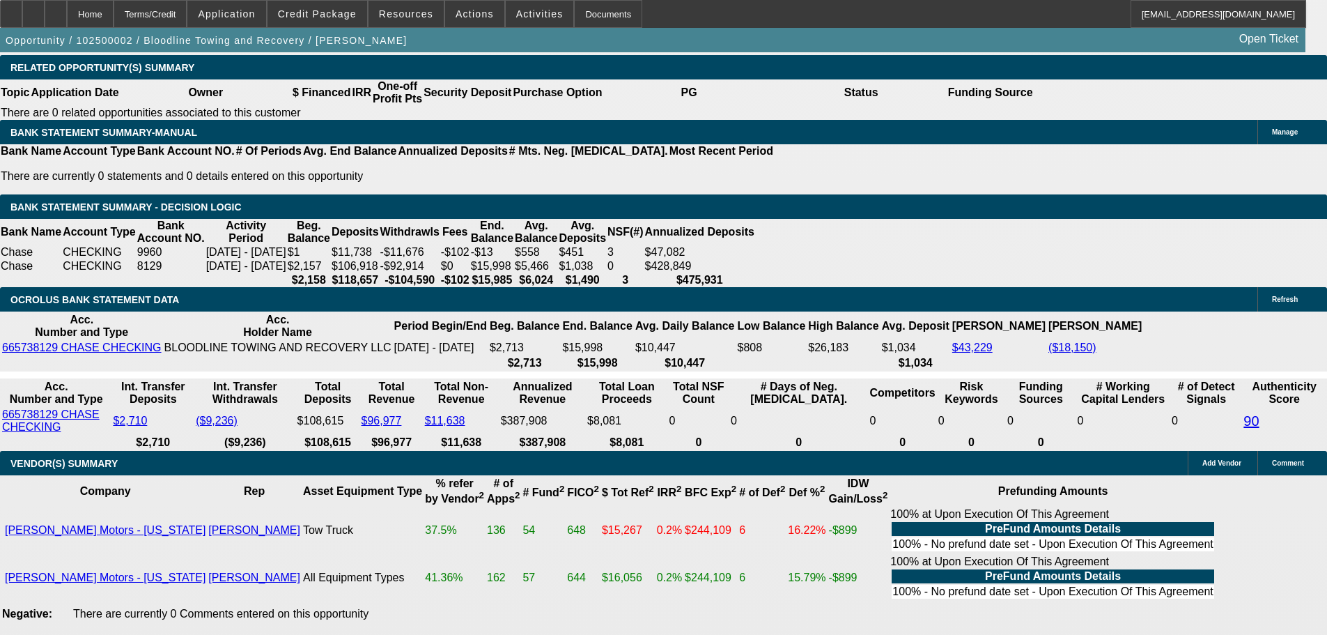
type input "UNKNOWN"
type input "2.5"
type input "$1,708.28"
type input "$854.14"
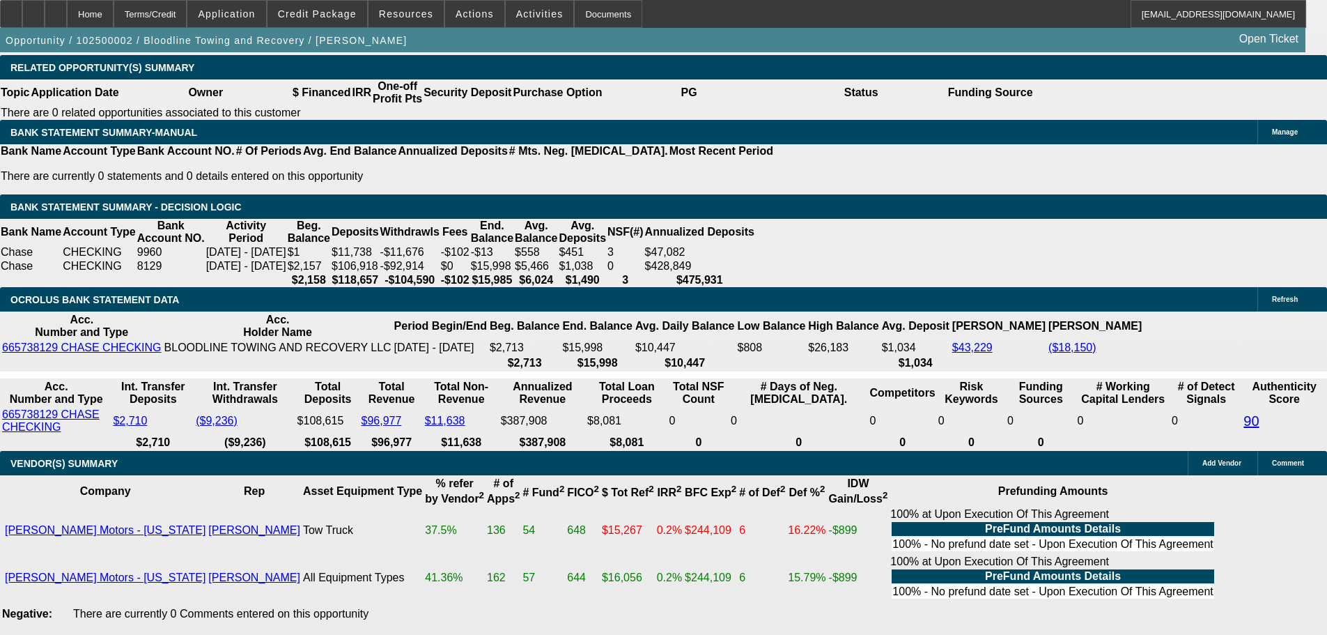
type input "27.5"
type input "$2,182.62"
type input "$1,091.31"
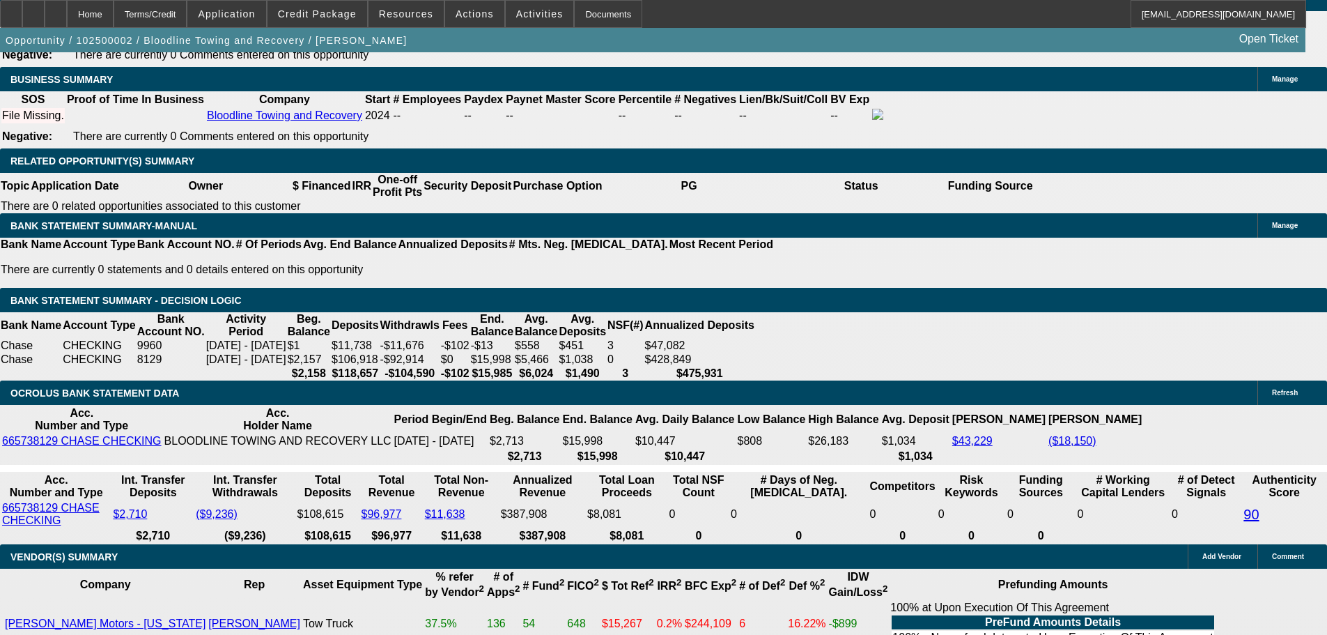
scroll to position [2319, 0]
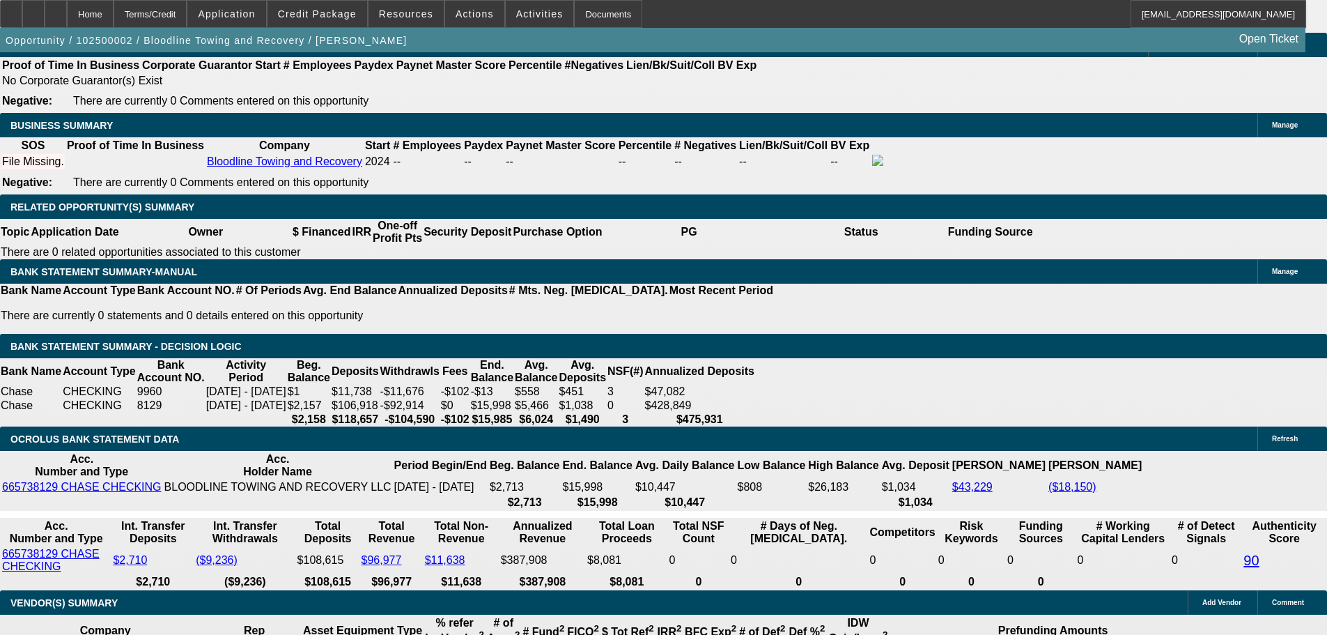
type input "27.5"
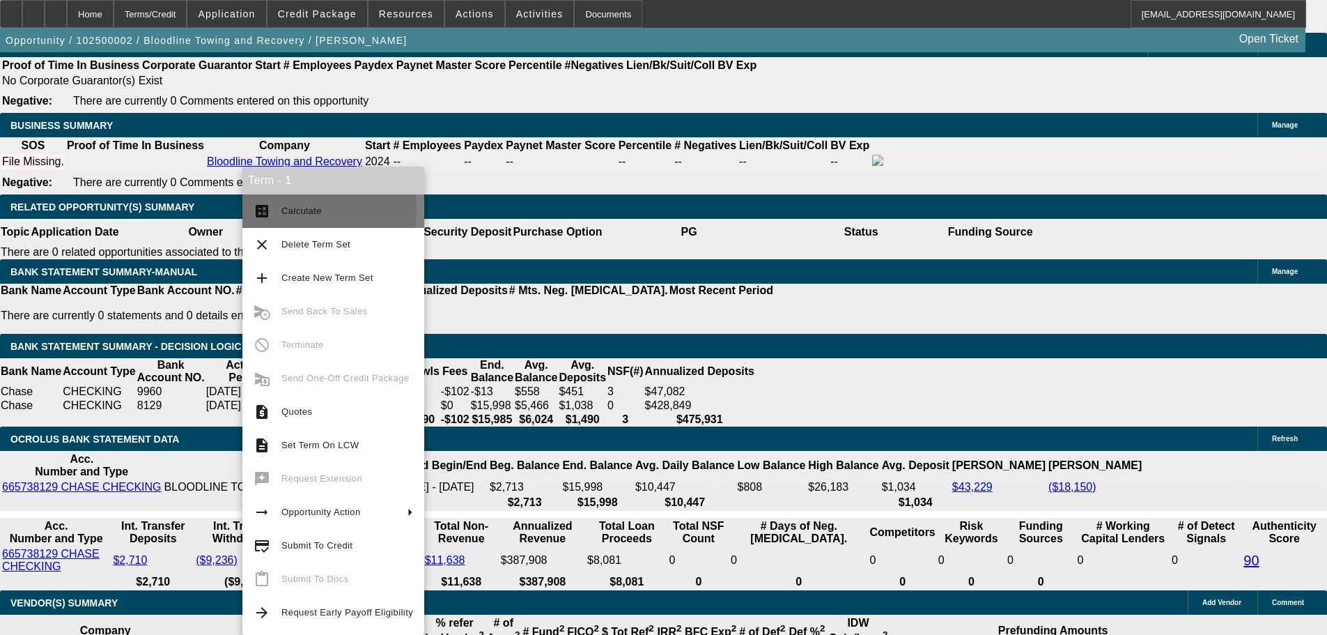
click at [285, 208] on span "Calculate" at bounding box center [301, 210] width 40 height 10
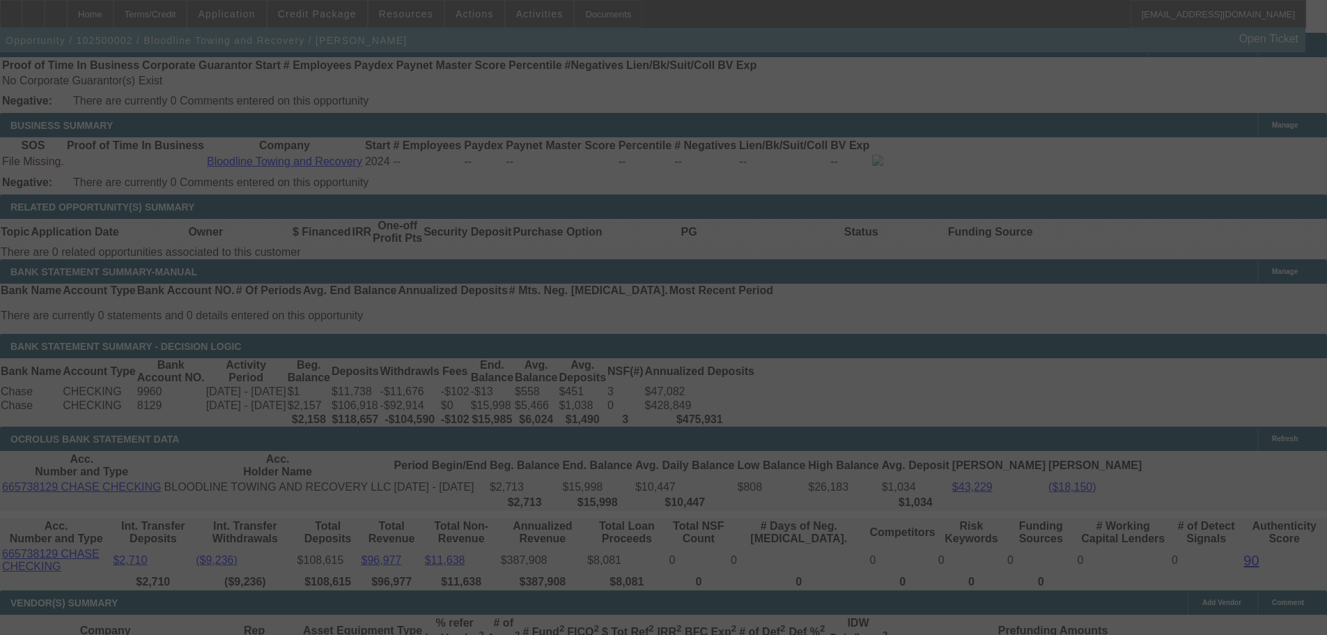
select select "0.15"
select select "2"
select select "0"
select select "6"
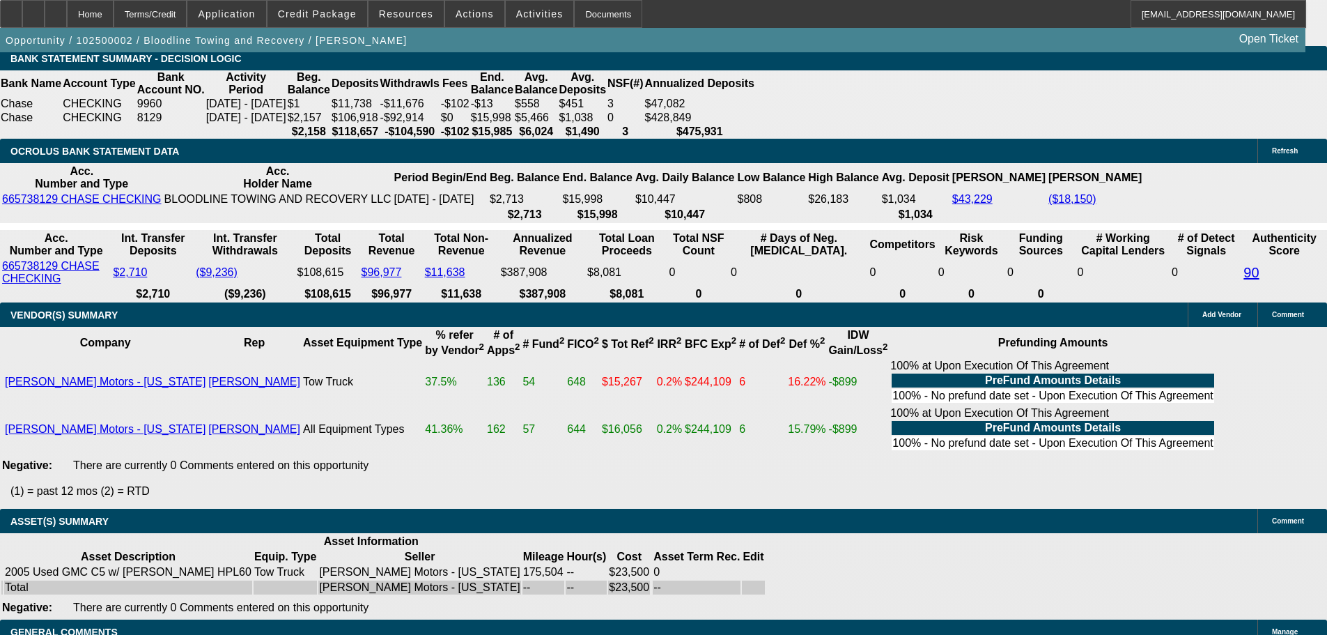
scroll to position [2459, 0]
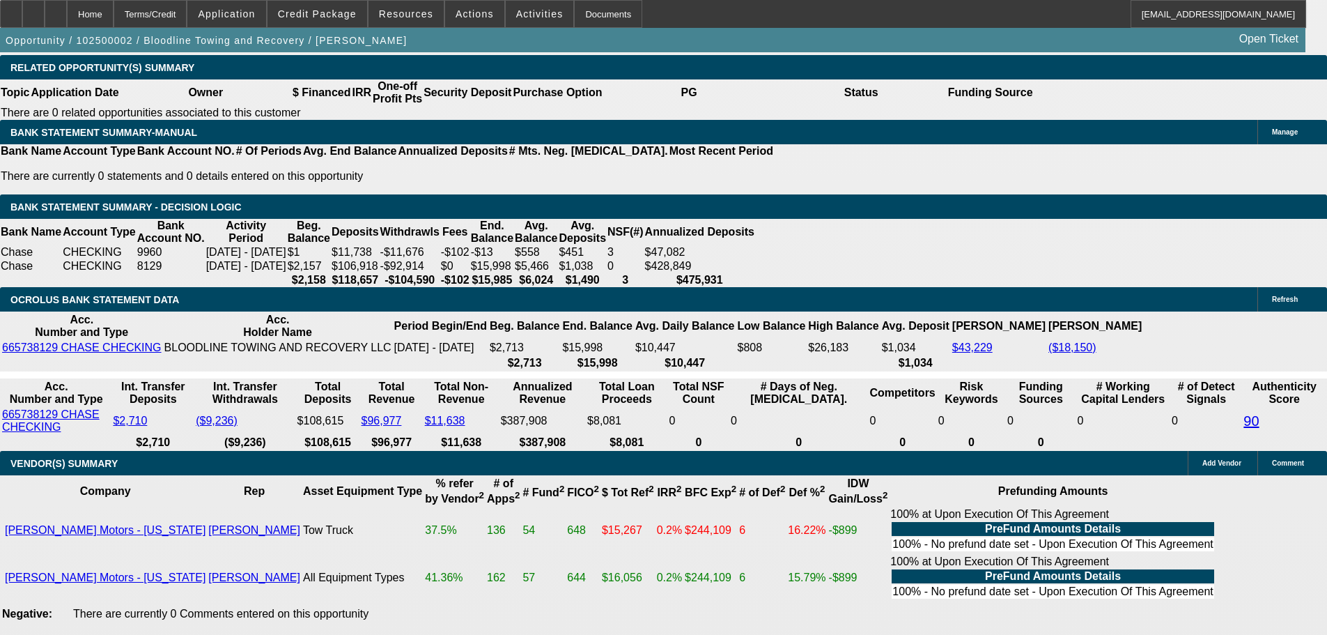
type input "27.8"
type input "UNKNOWN"
type input "$1,094.36"
type input "$2,188.72"
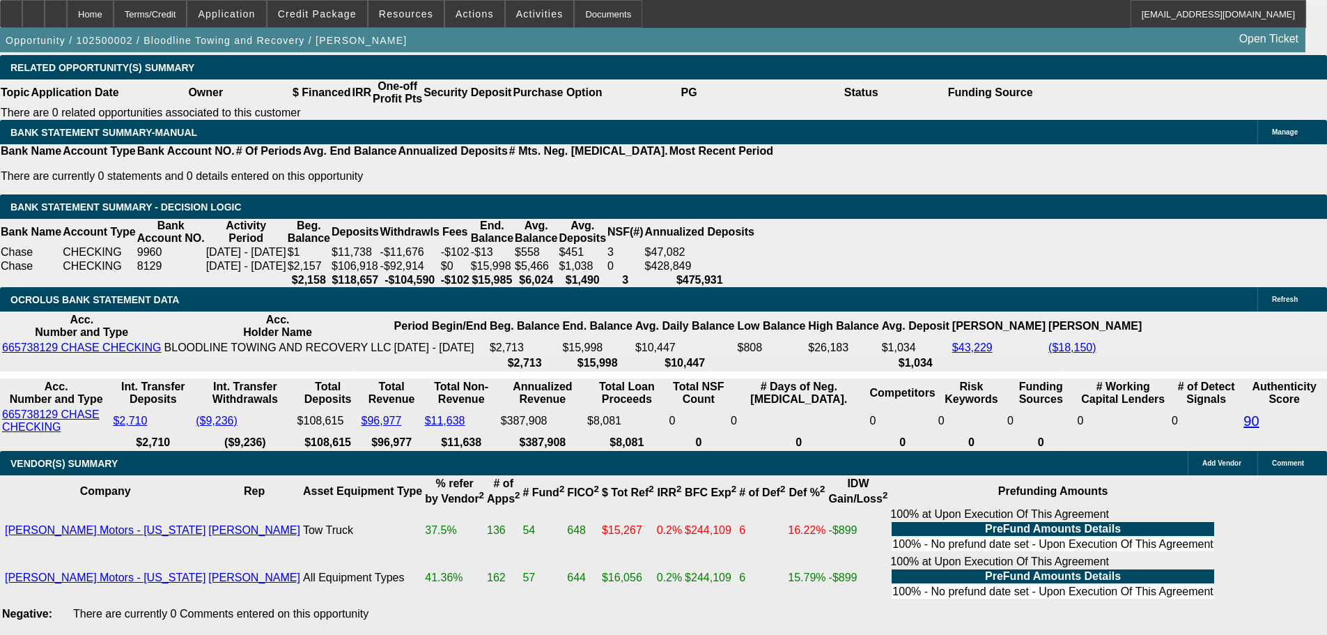
type input "27.8"
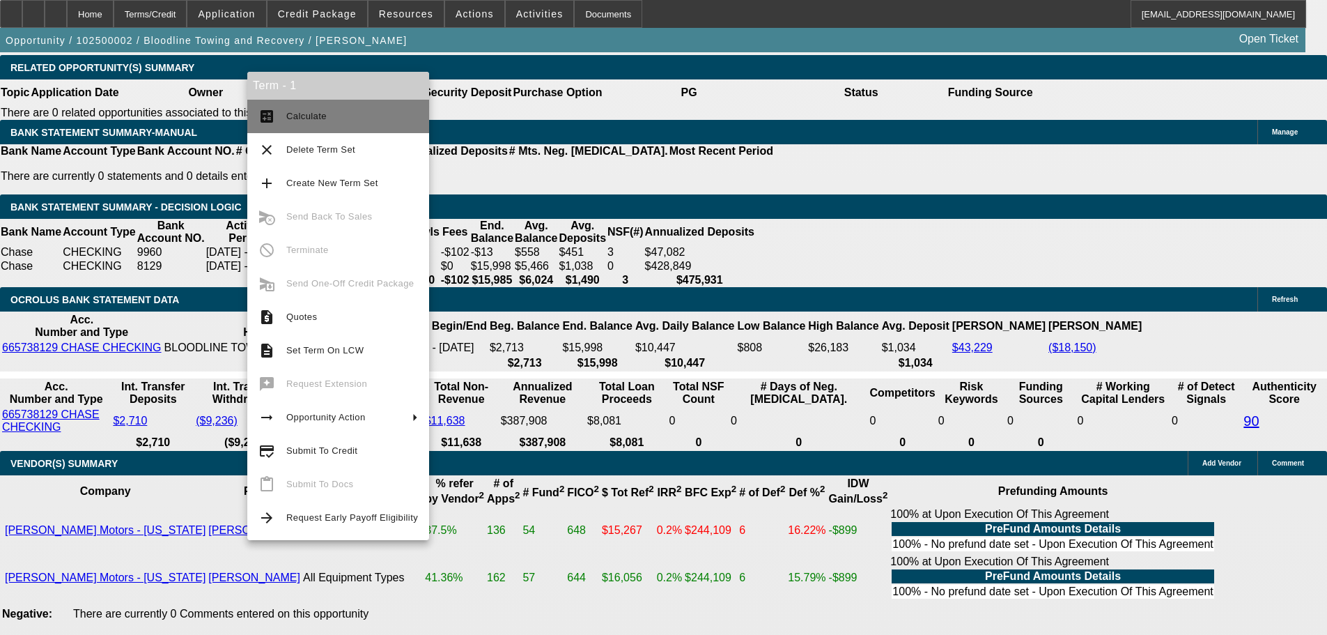
click at [292, 107] on button "calculate Calculate" at bounding box center [338, 116] width 182 height 33
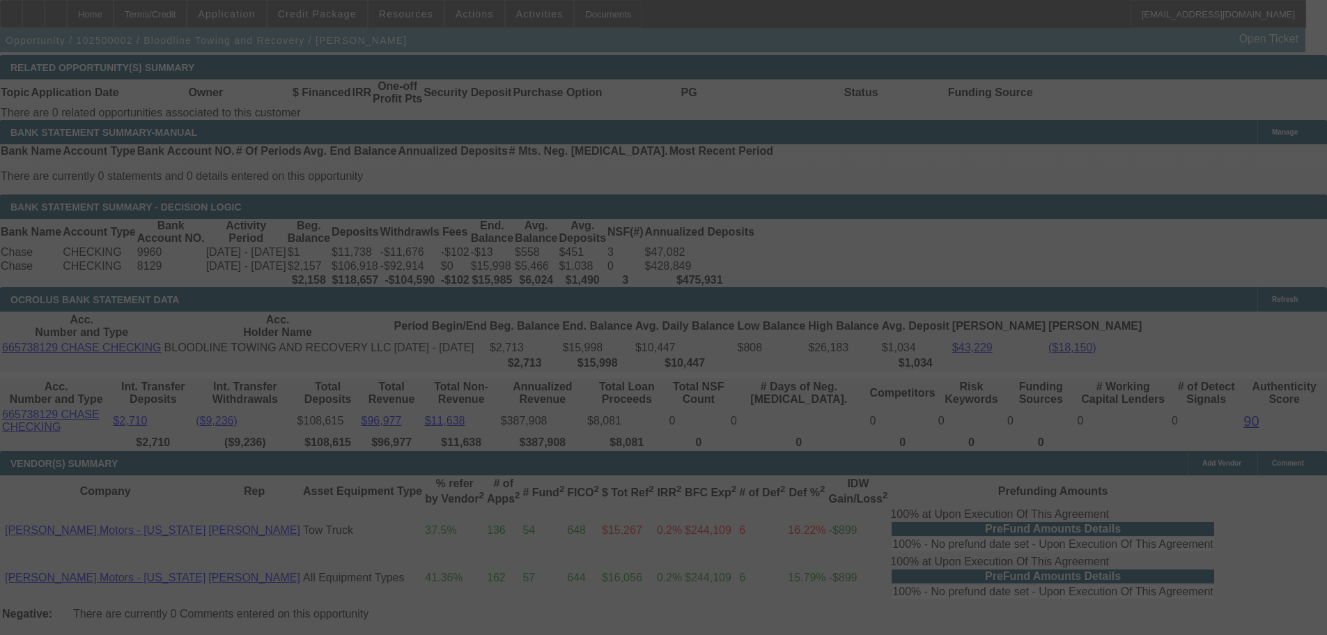
select select "0.15"
select select "2"
select select "0"
select select "6"
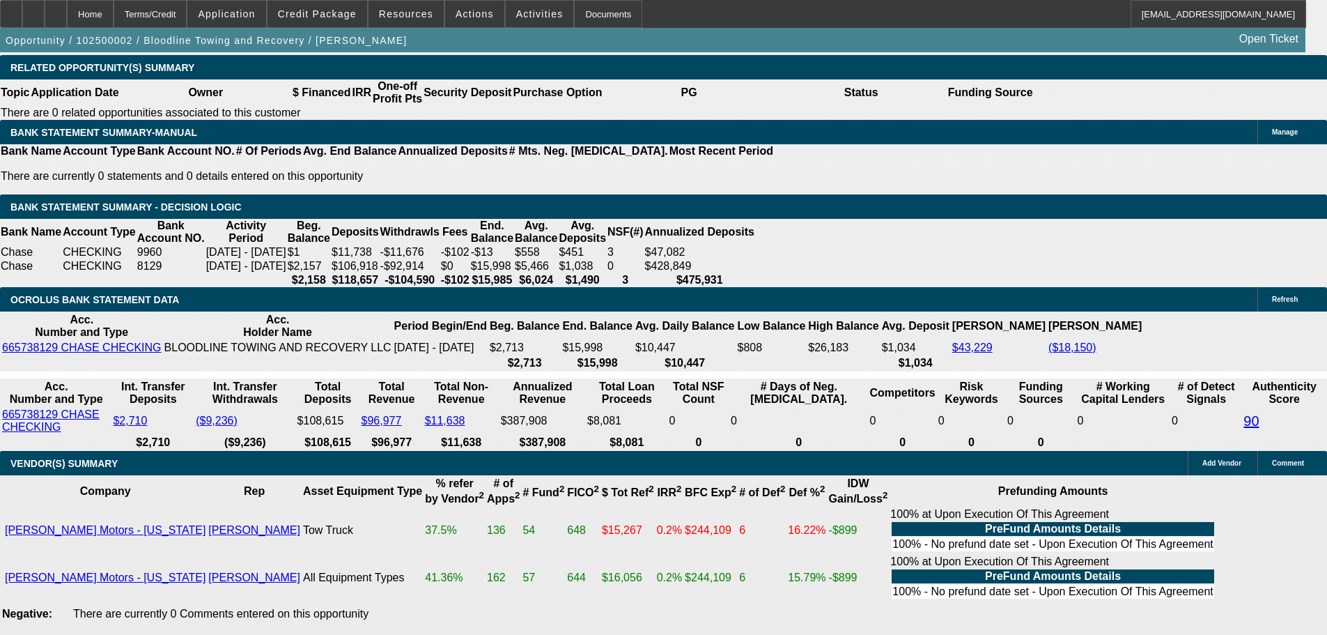
drag, startPoint x: 314, startPoint y: 215, endPoint x: 347, endPoint y: 210, distance: 33.1
type input "27.7"
type input "UNKNOWN"
type input "$1,093.35"
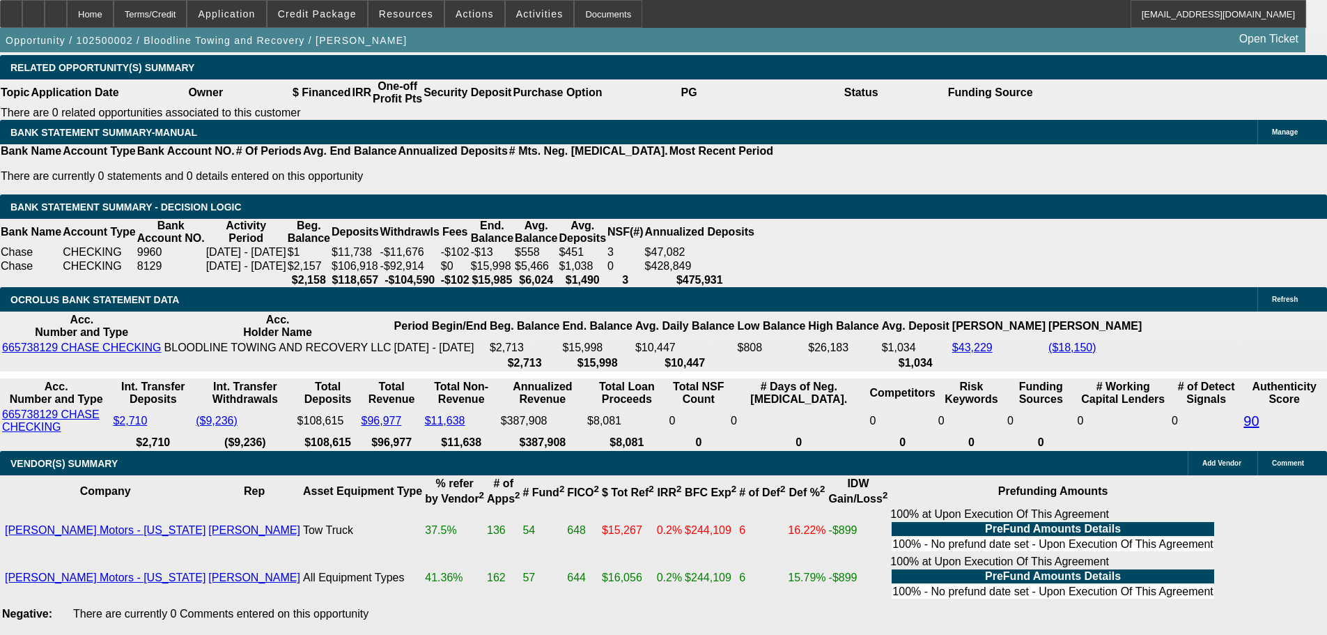
type input "$2,186.70"
type input "27.75"
type input "$1,093.85"
type input "$2,187.70"
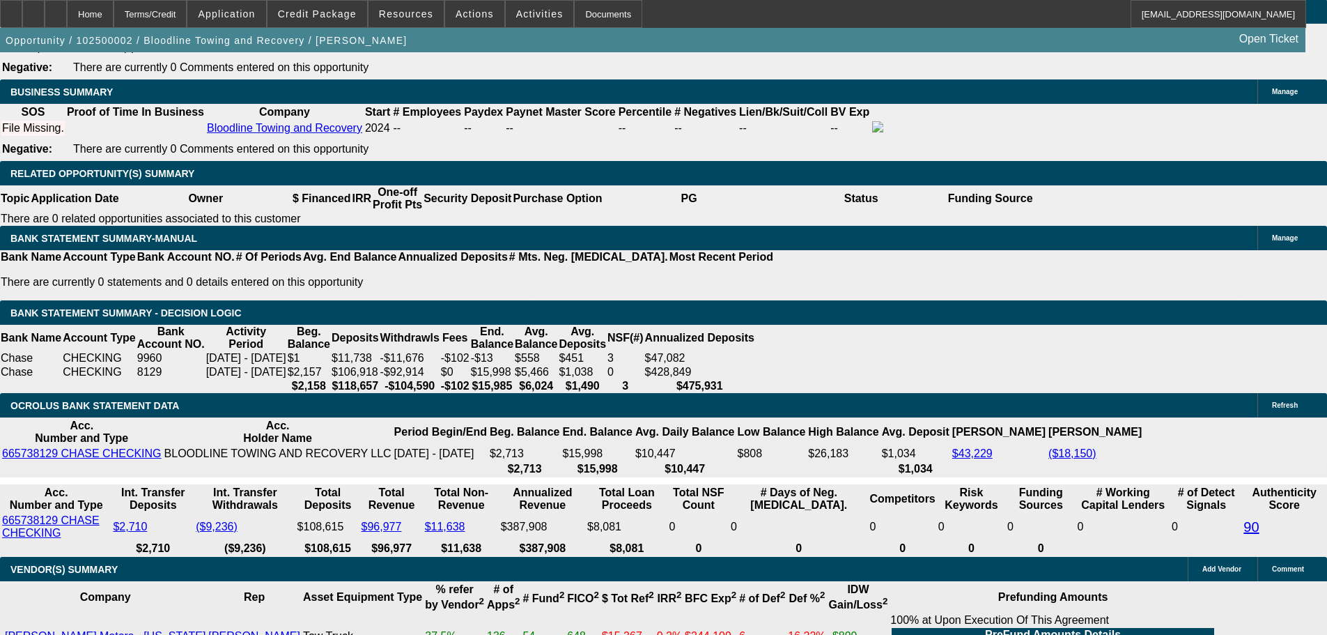
scroll to position [2319, 0]
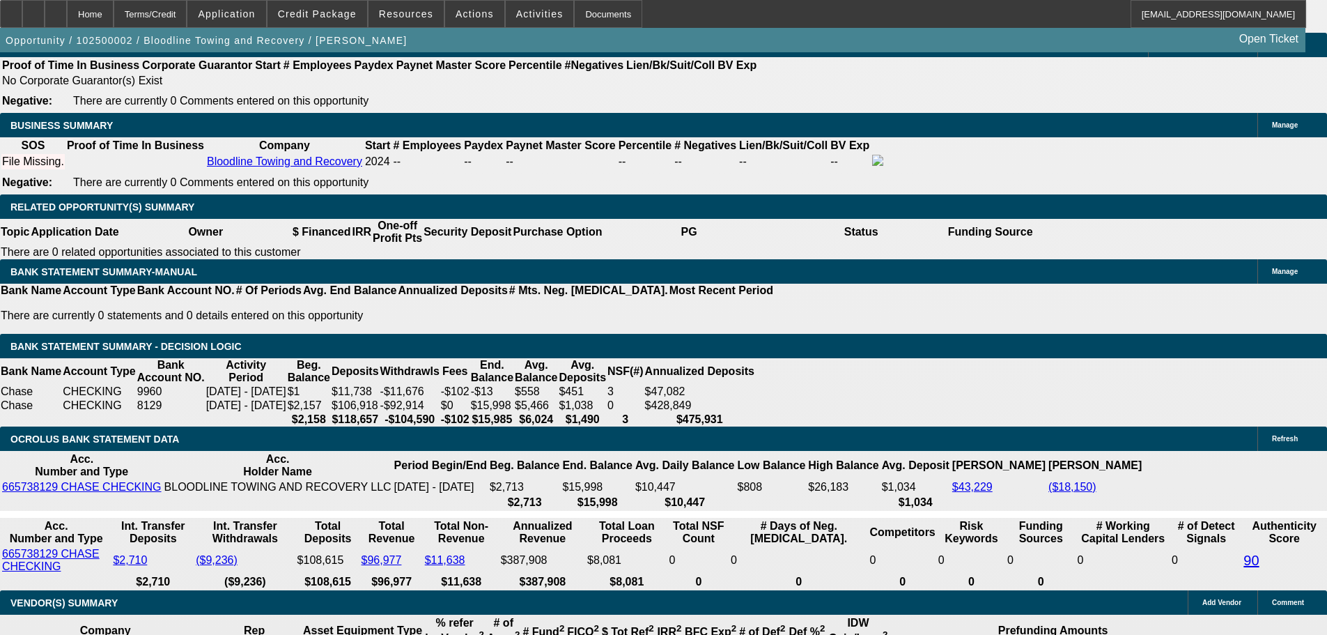
type input "27.75"
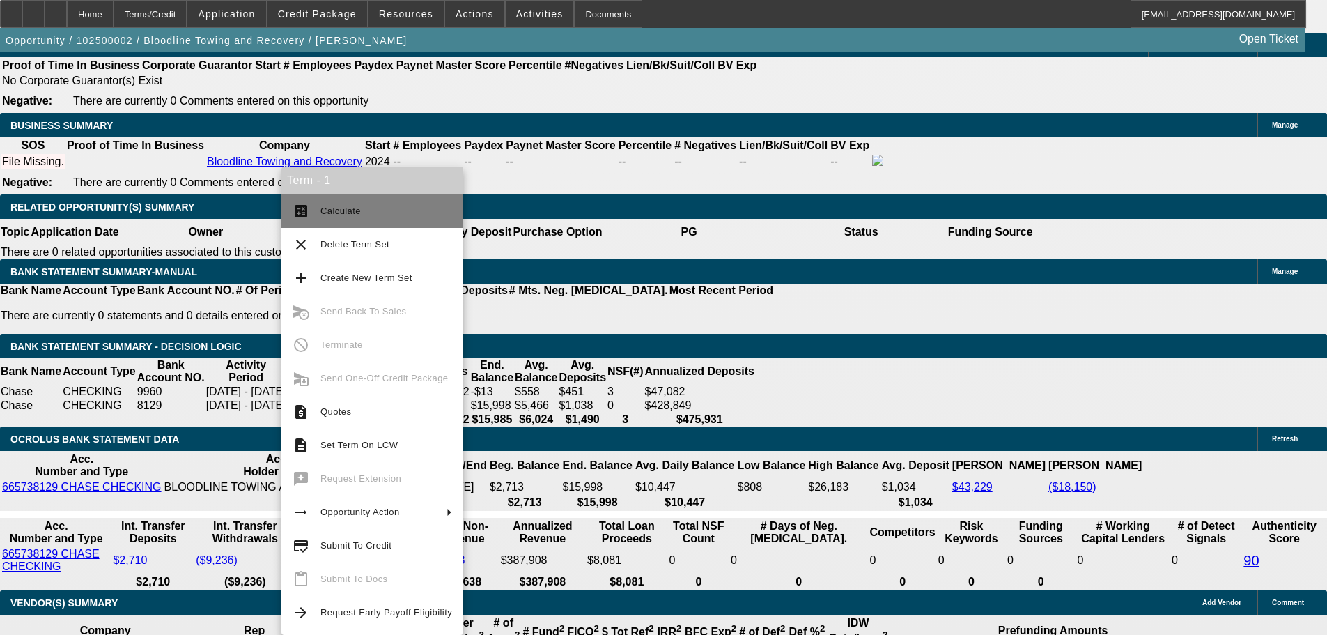
click at [322, 211] on span "Calculate" at bounding box center [340, 210] width 40 height 10
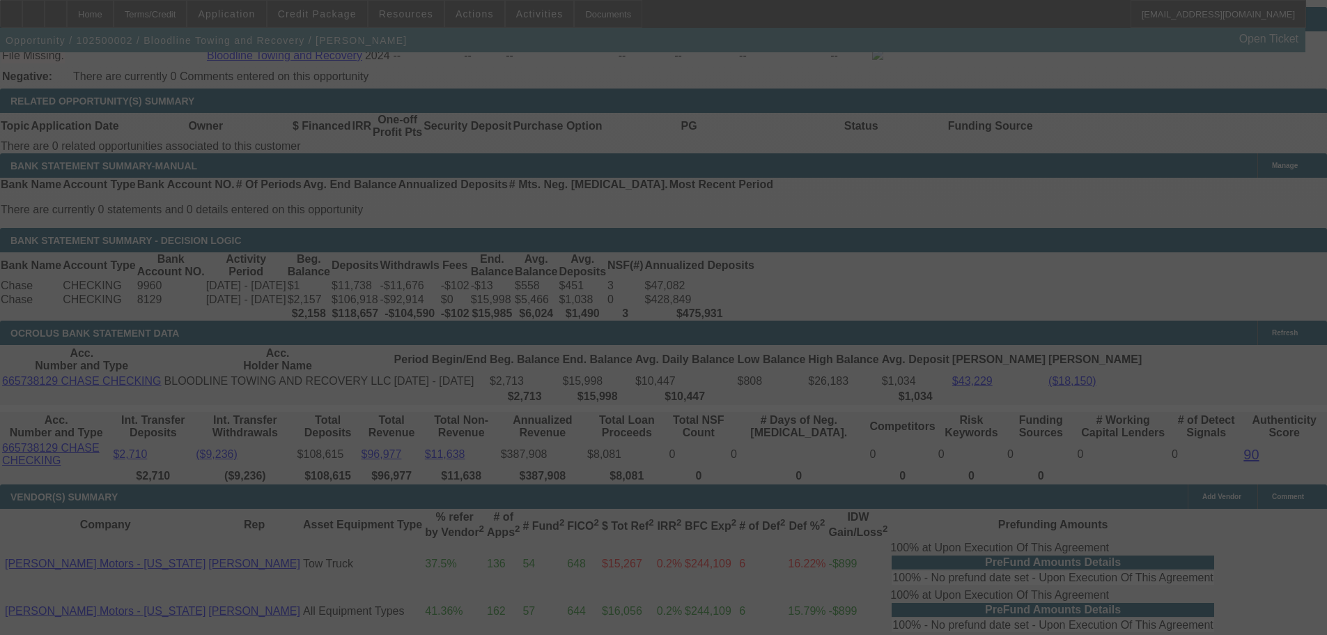
scroll to position [2459, 0]
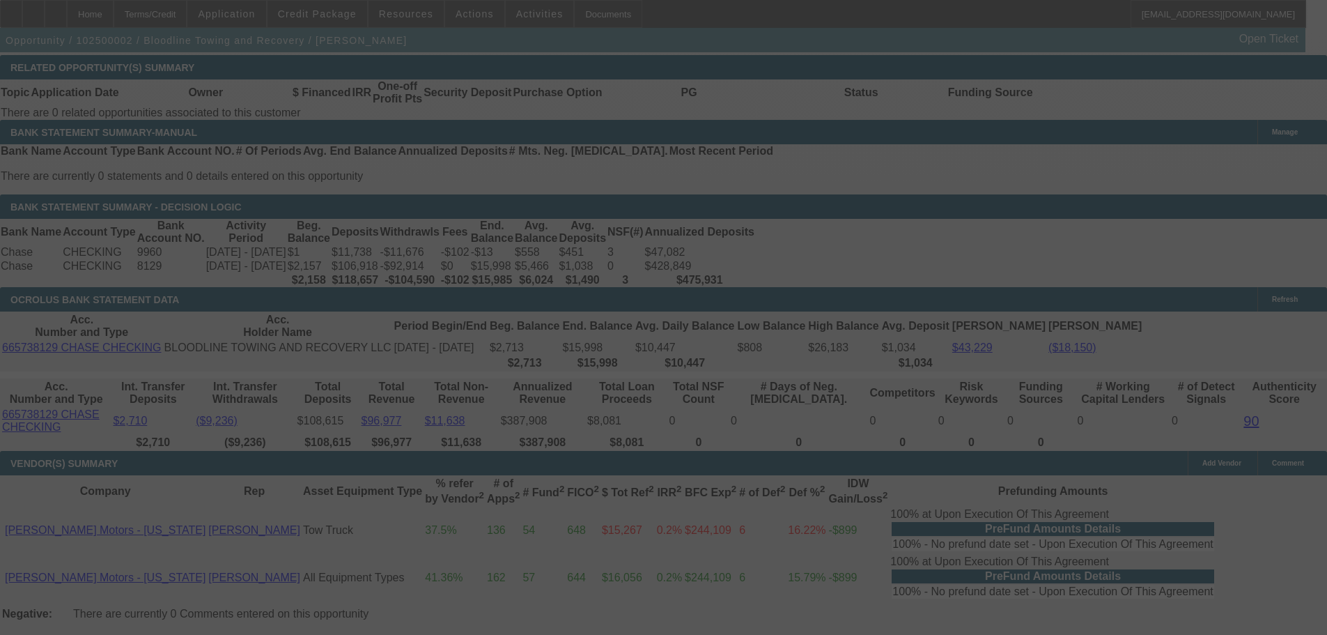
select select "0.15"
select select "2"
select select "0"
select select "6"
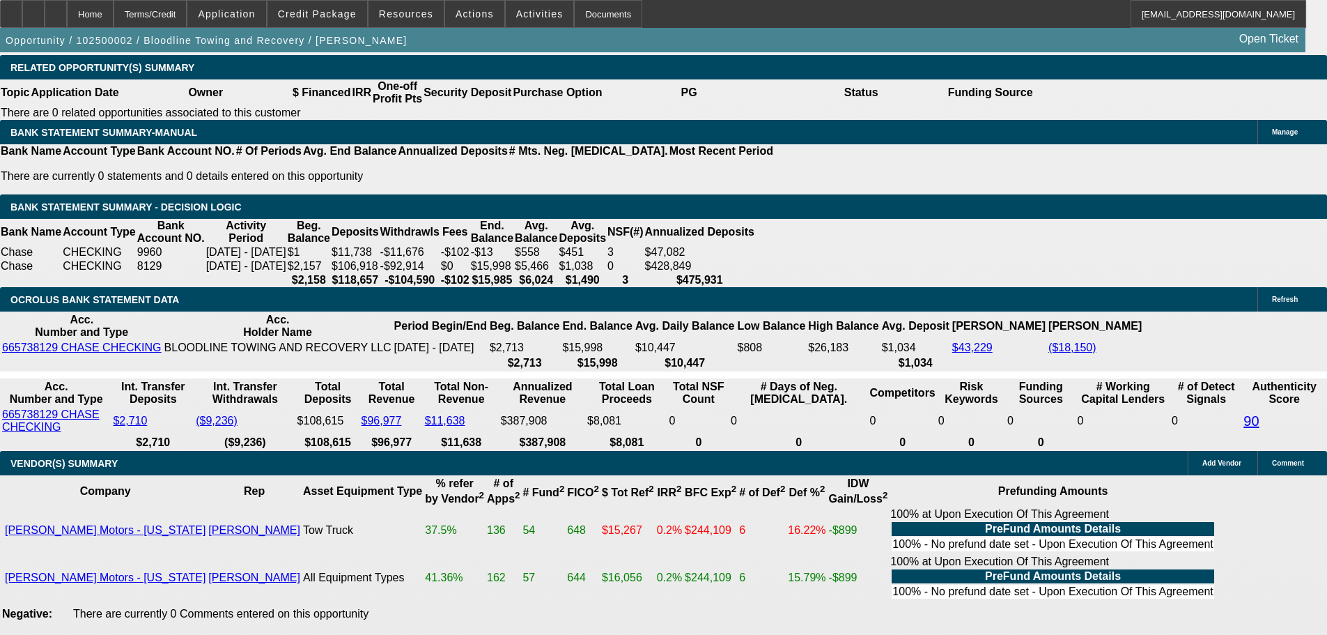
drag, startPoint x: 314, startPoint y: 209, endPoint x: 329, endPoint y: 209, distance: 15.3
type input "UNKNOWN"
type input "27.7"
type input "$2,186.70"
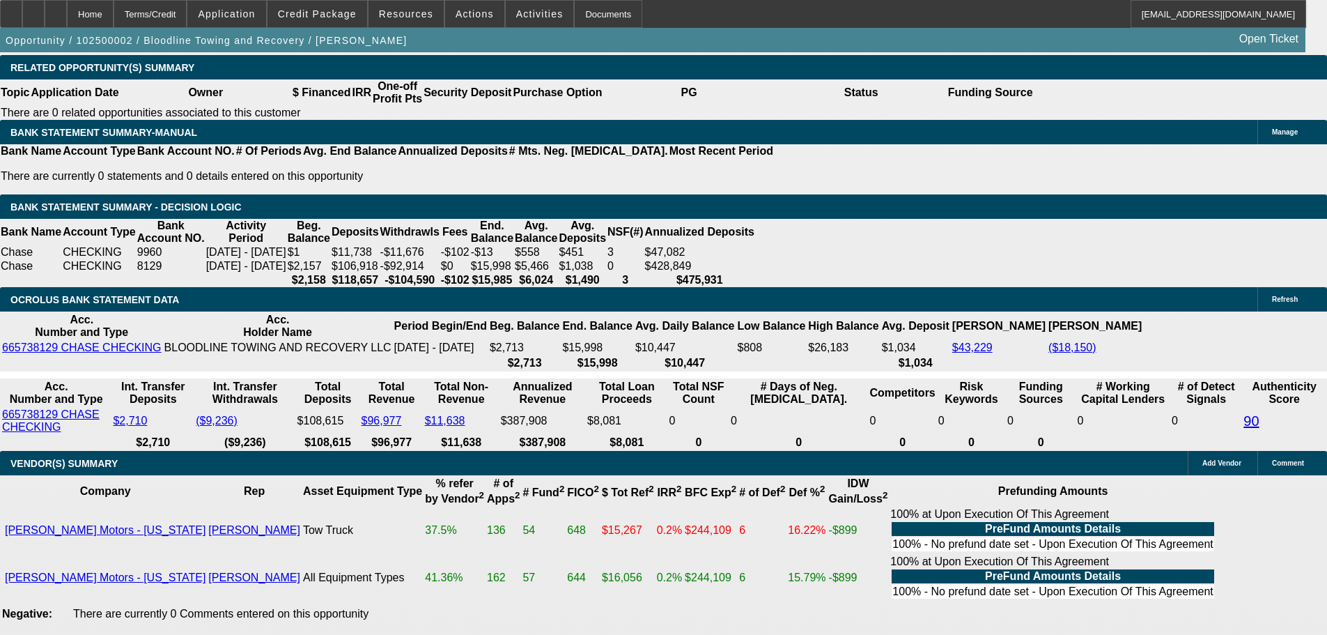
type input "$1,093.35"
type input "27.7"
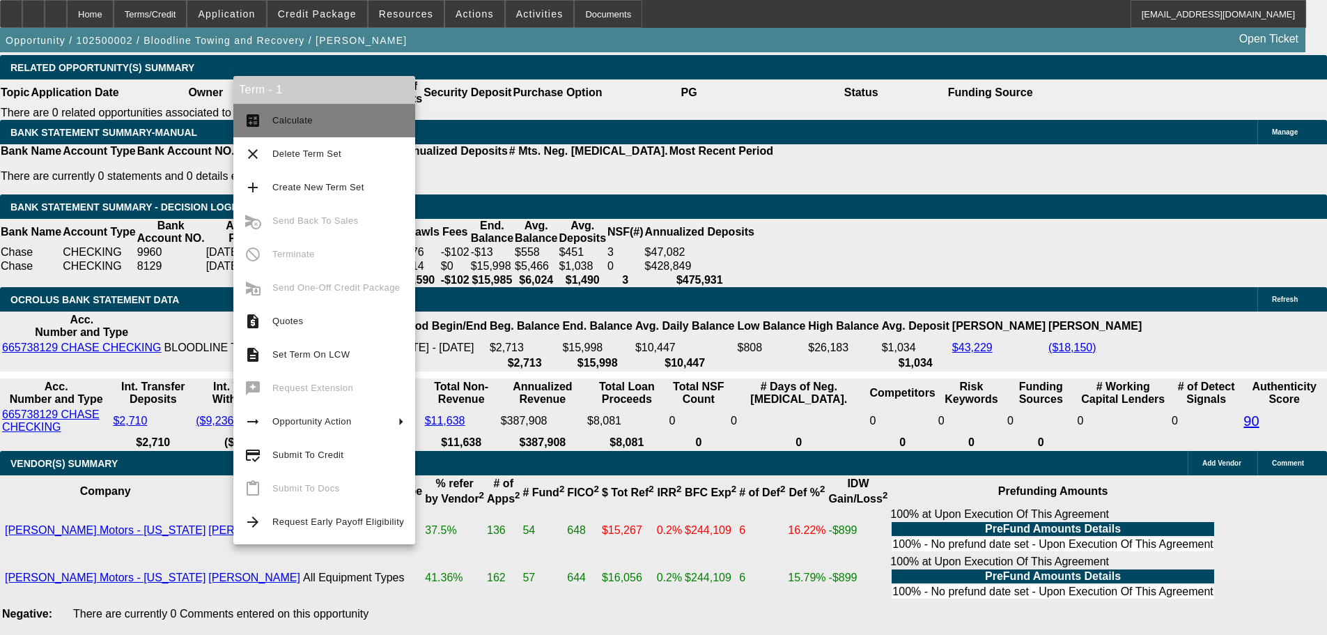
click at [277, 118] on span "Calculate" at bounding box center [292, 120] width 40 height 10
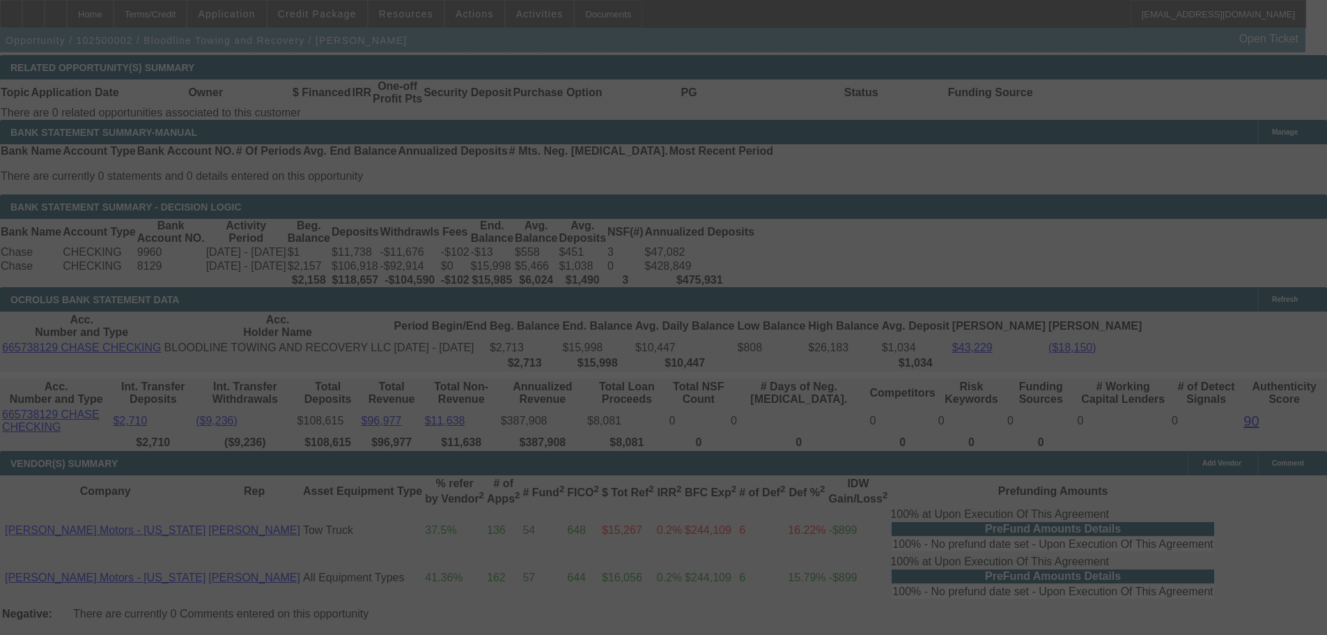
select select "0.15"
select select "2"
select select "0"
select select "6"
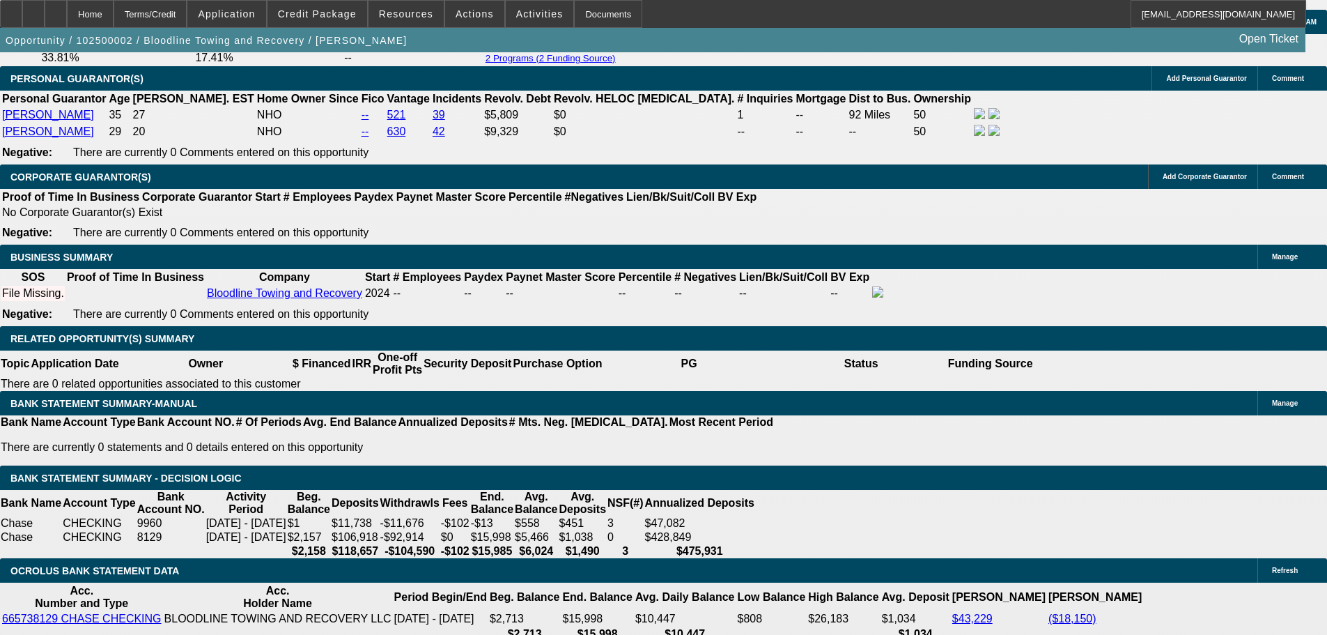
scroll to position [2180, 0]
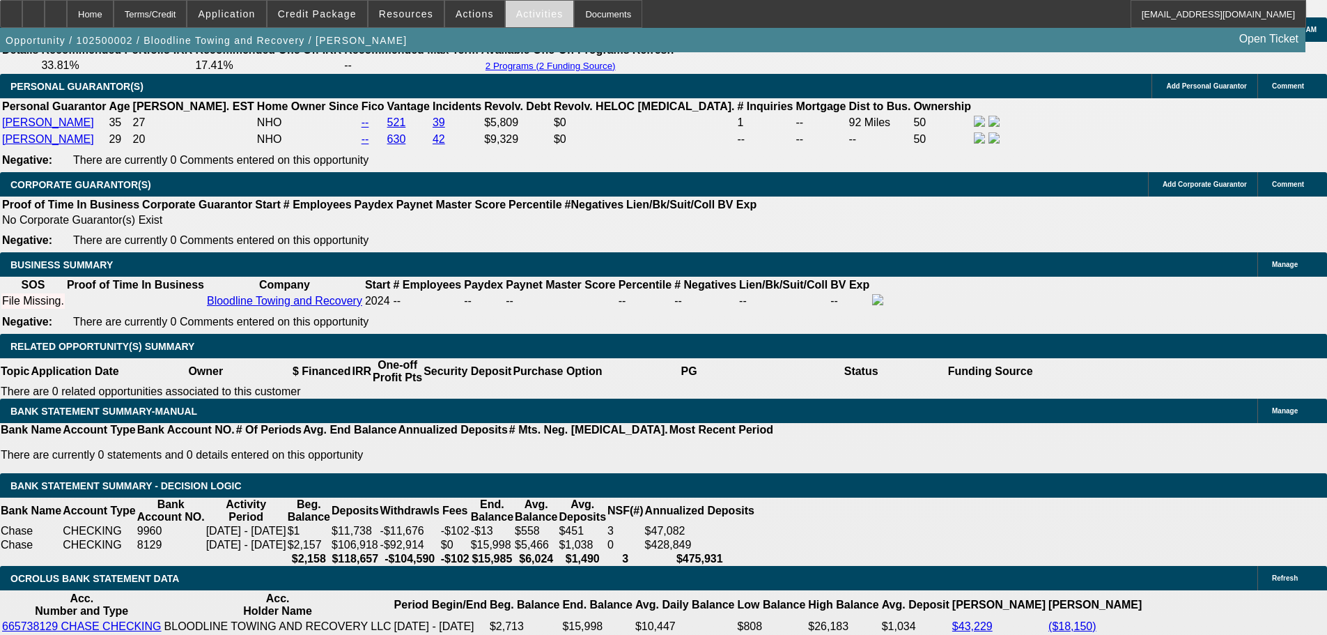
click at [506, 22] on span at bounding box center [540, 13] width 68 height 33
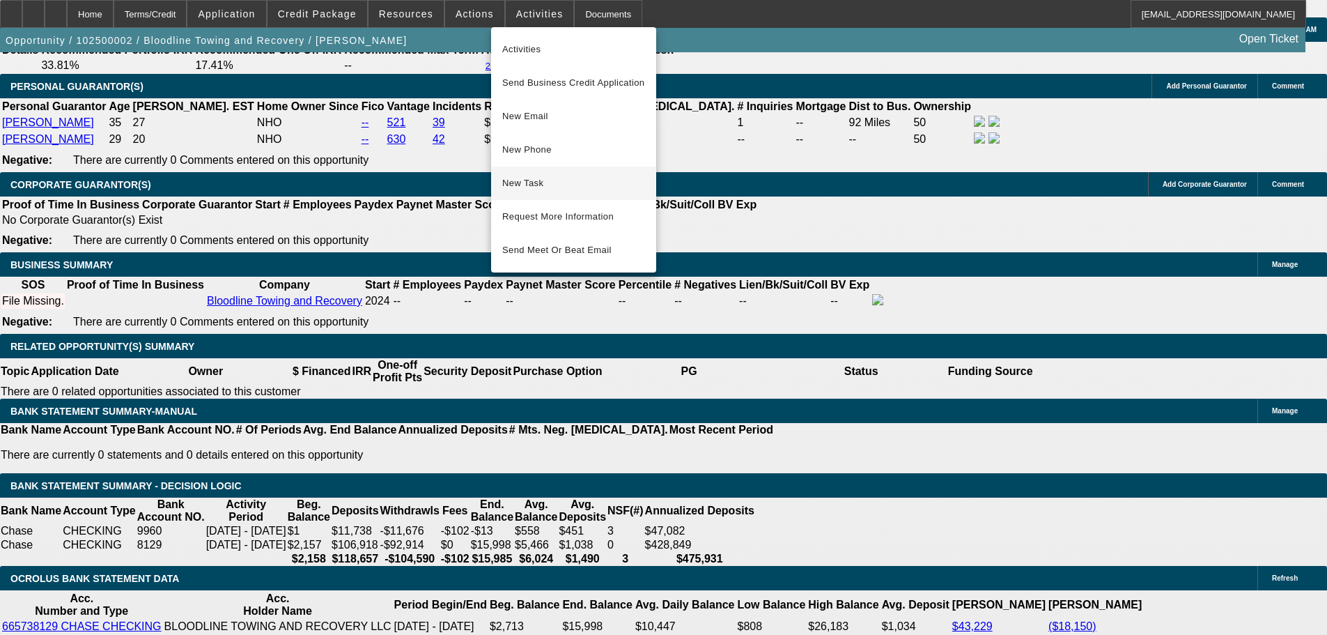
click at [546, 180] on span "New Task" at bounding box center [573, 183] width 143 height 17
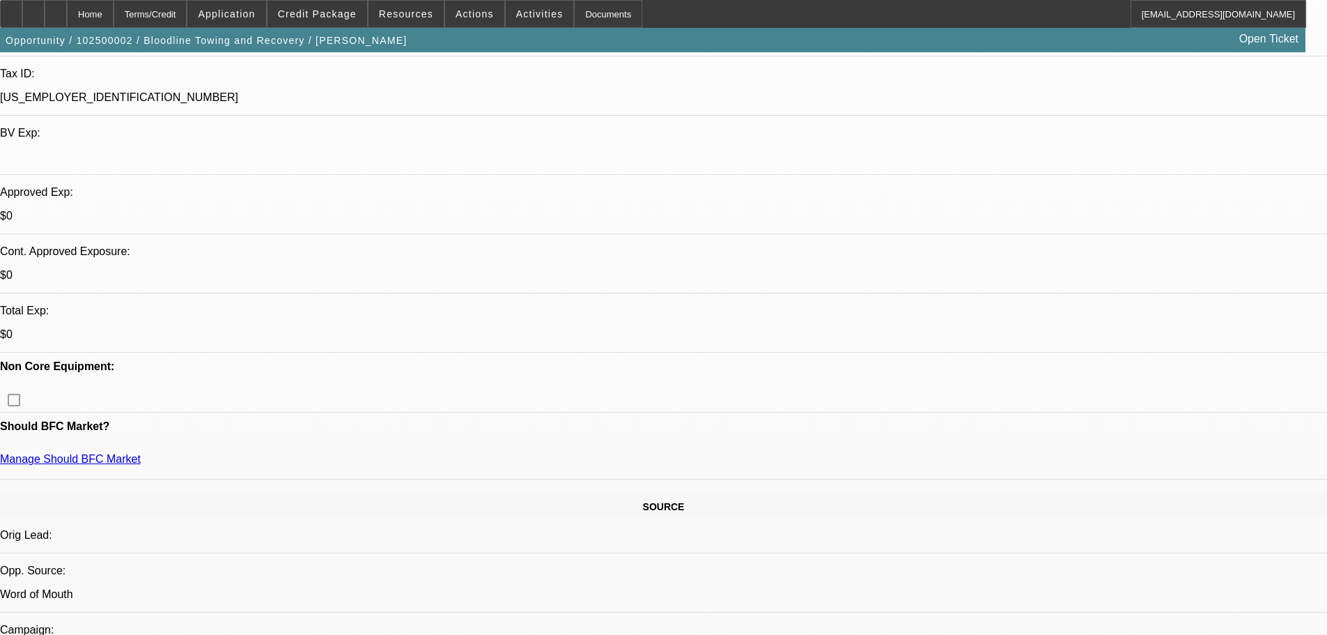
scroll to position [0, 0]
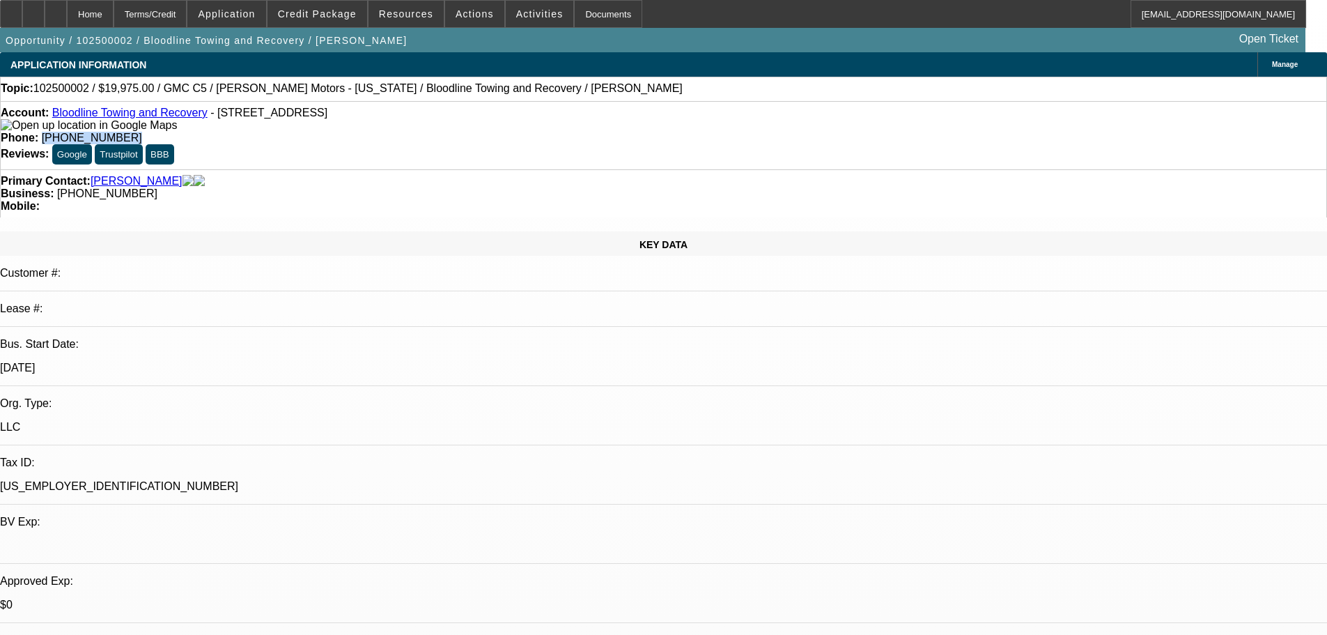
drag, startPoint x: 550, startPoint y: 116, endPoint x: 485, endPoint y: 123, distance: 65.1
click at [485, 123] on div "Account: Bloodline Towing and Recovery - 18575 South 680 West, Remington, IN 47…" at bounding box center [663, 135] width 1327 height 68
copy span "(708) 515-2622"
drag, startPoint x: 571, startPoint y: 151, endPoint x: 498, endPoint y: 159, distance: 73.5
click at [498, 187] on div "Business: (312) 983-2360" at bounding box center [664, 193] width 1326 height 13
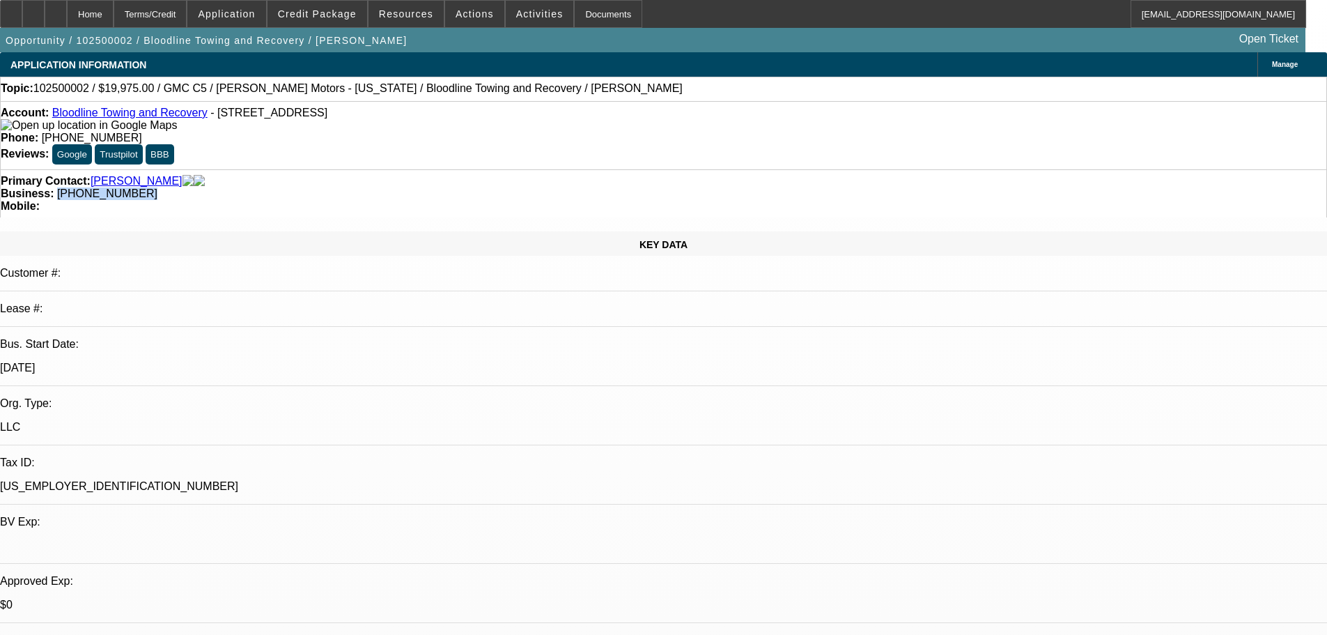
copy span "(312) 983-2360"
click at [102, 113] on link "Bloodline Towing and Recovery" at bounding box center [129, 113] width 155 height 12
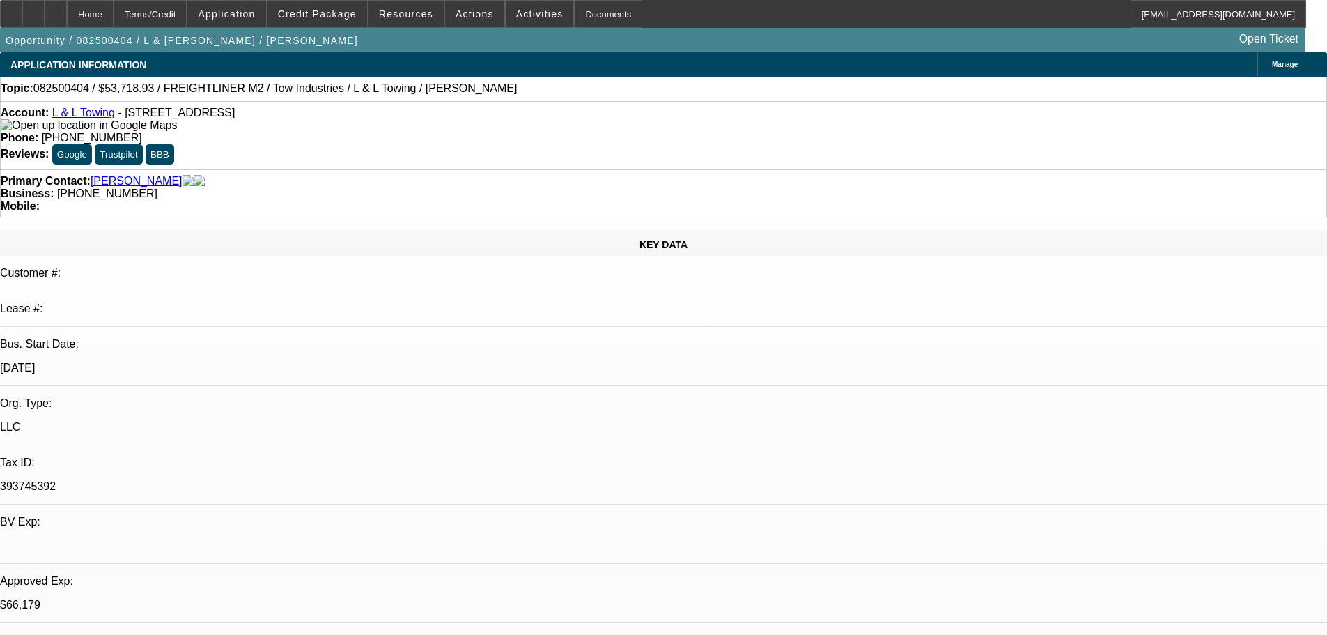
select select "0"
select select "2"
select select "0.1"
select select "4"
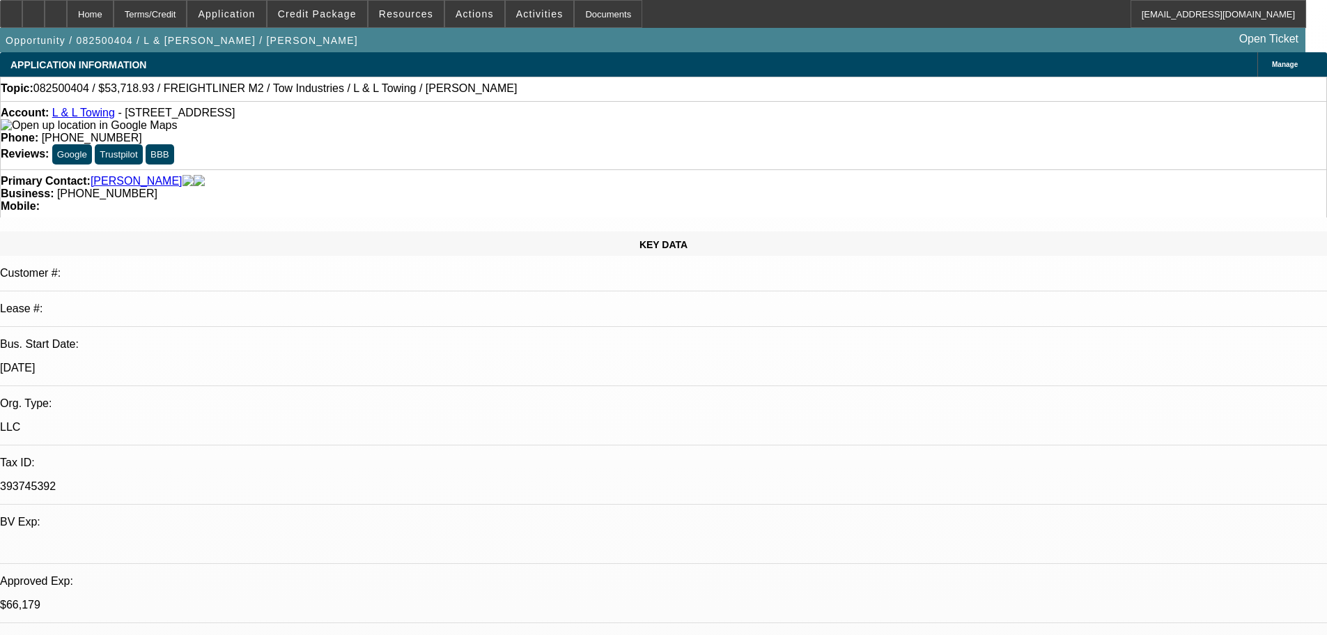
select select "0"
select select "2"
select select "0.1"
select select "4"
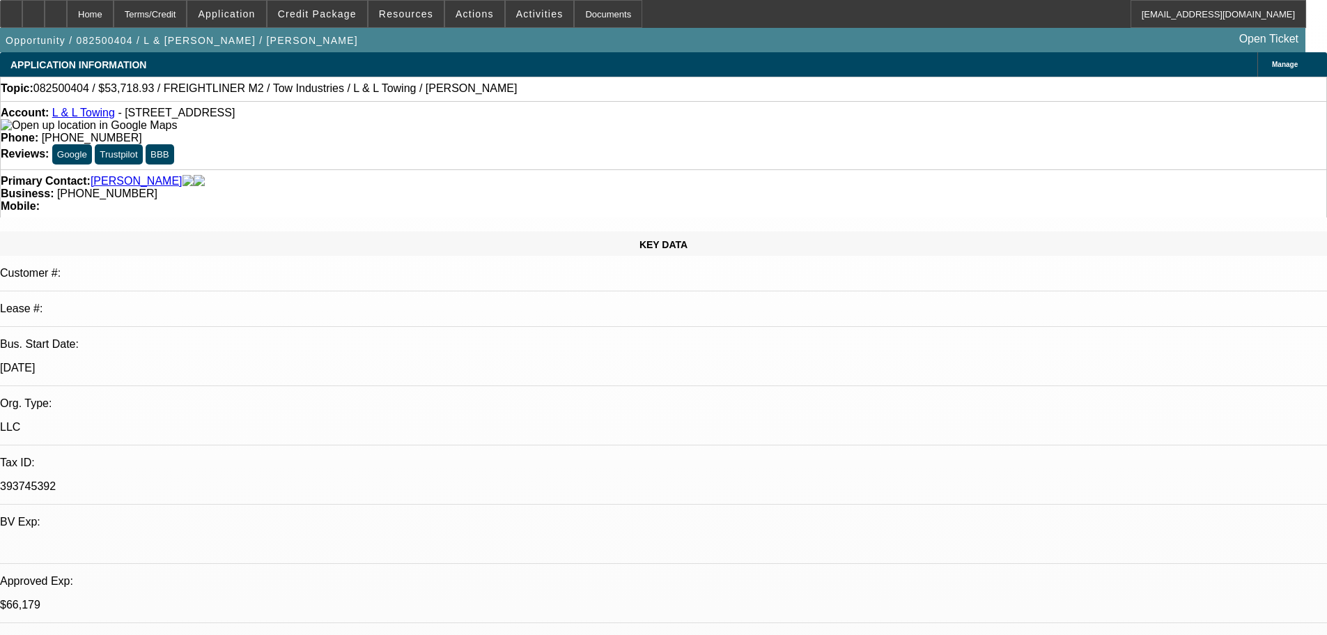
select select "0"
select select "2"
select select "0.1"
select select "4"
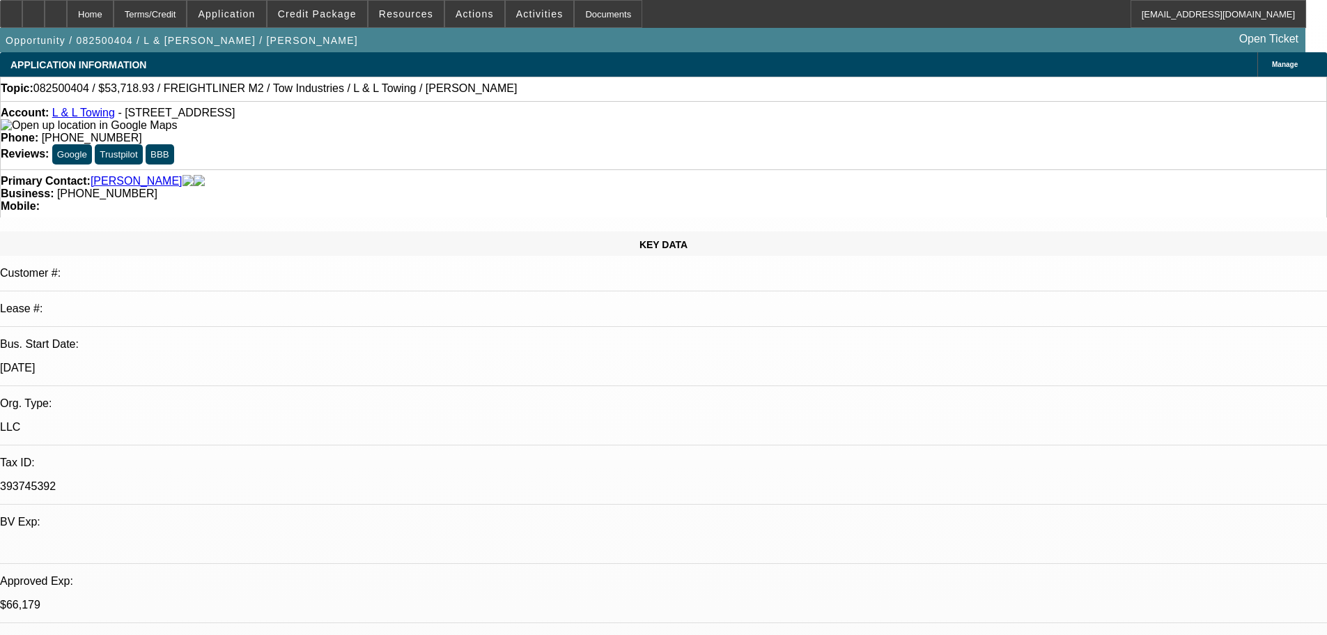
select select "0"
select select "2"
select select "0.1"
select select "4"
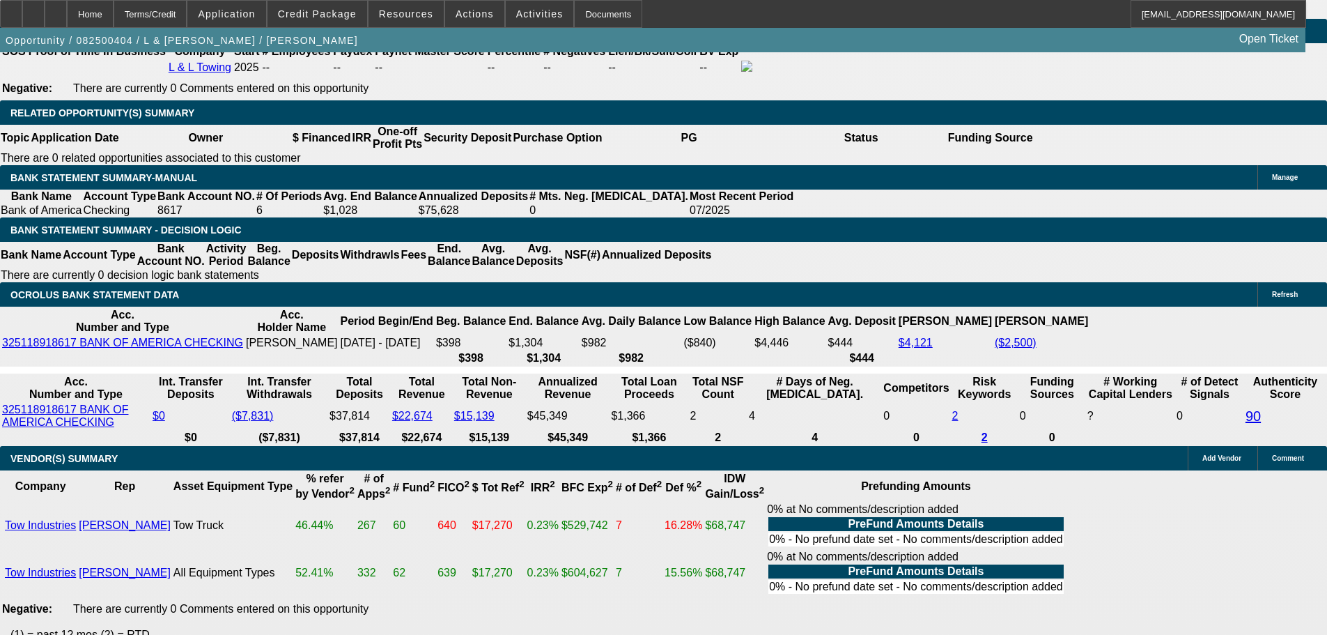
scroll to position [2269, 0]
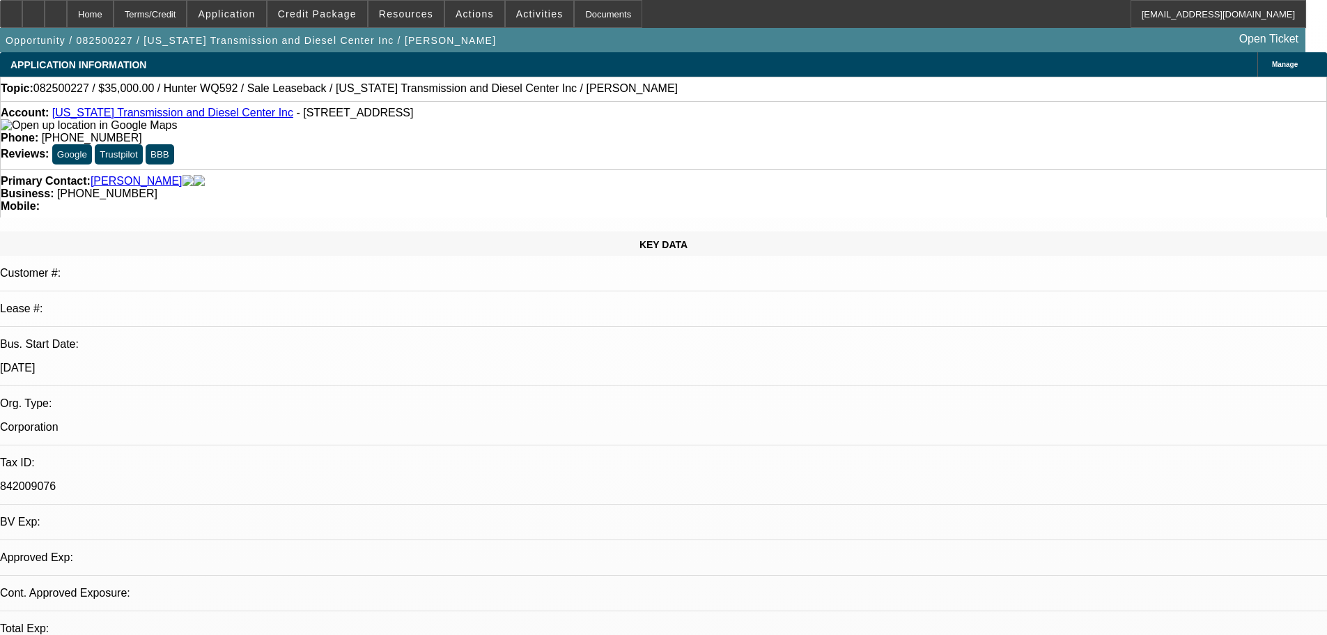
select select "0"
select select "2"
select select "0.1"
select select "4"
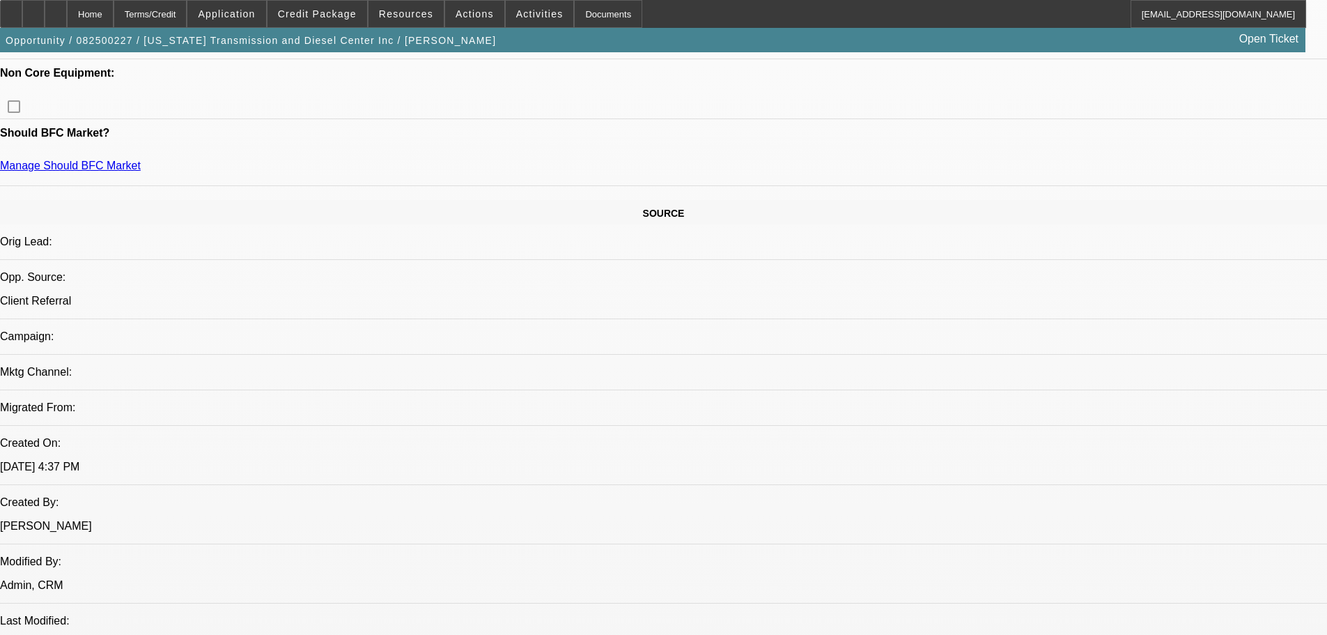
scroll to position [697, 0]
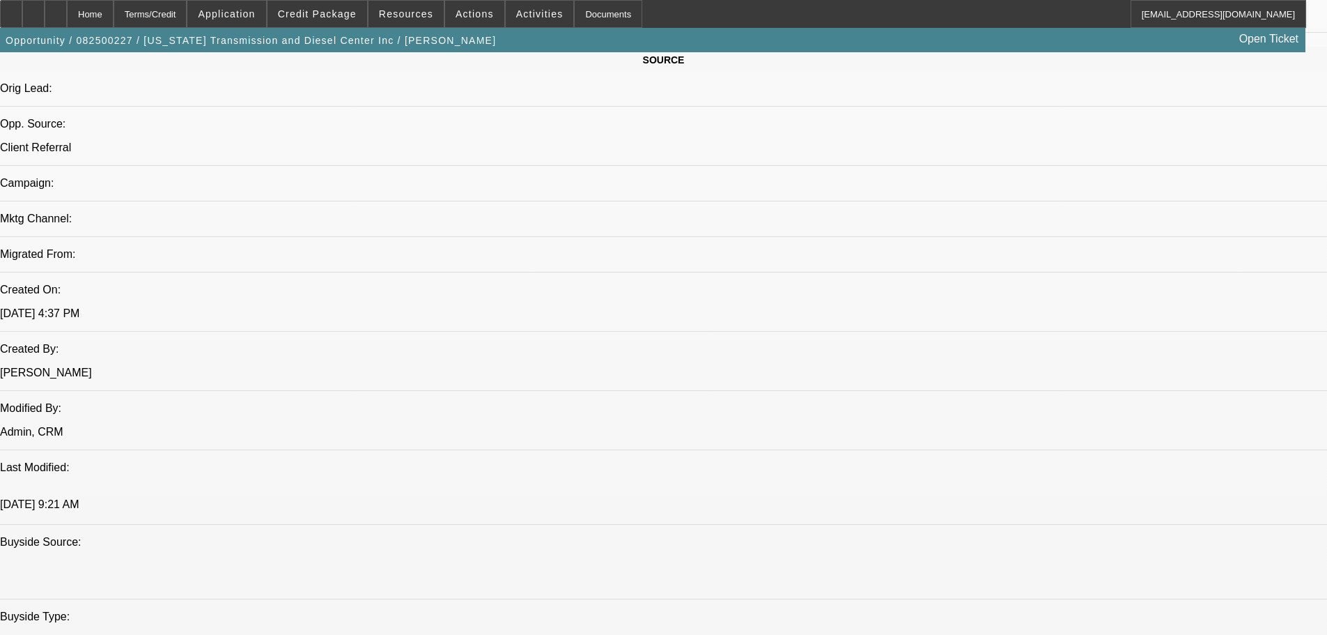
scroll to position [836, 0]
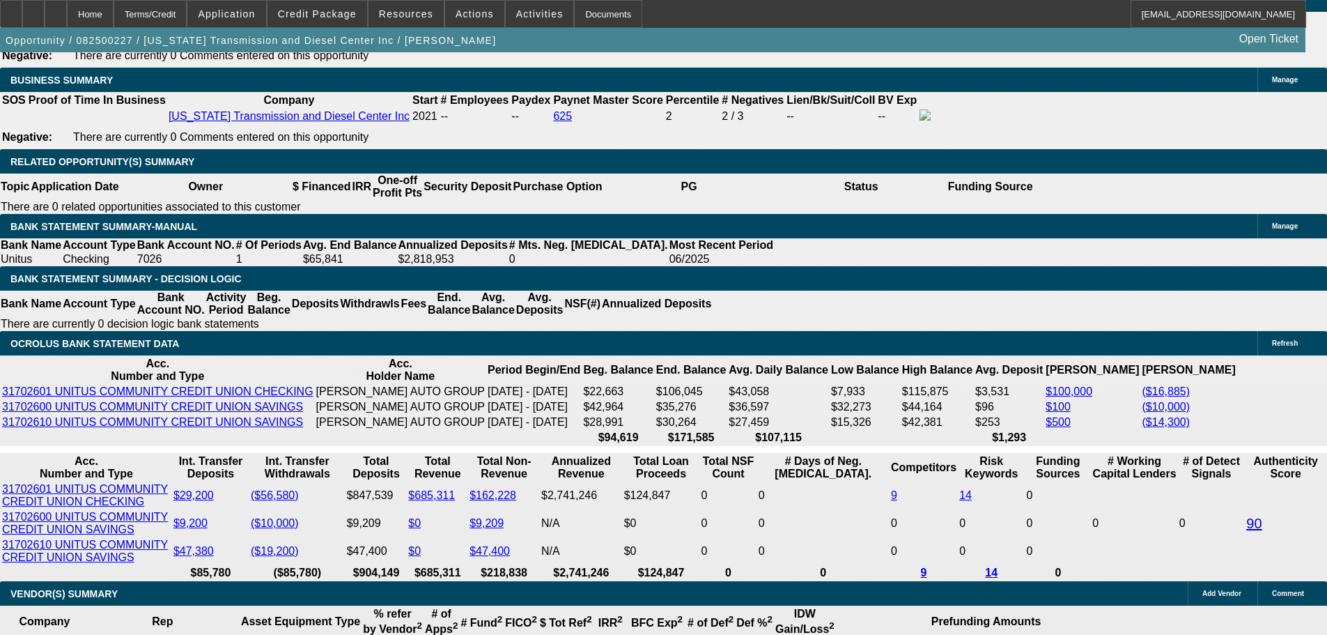
scroll to position [2229, 0]
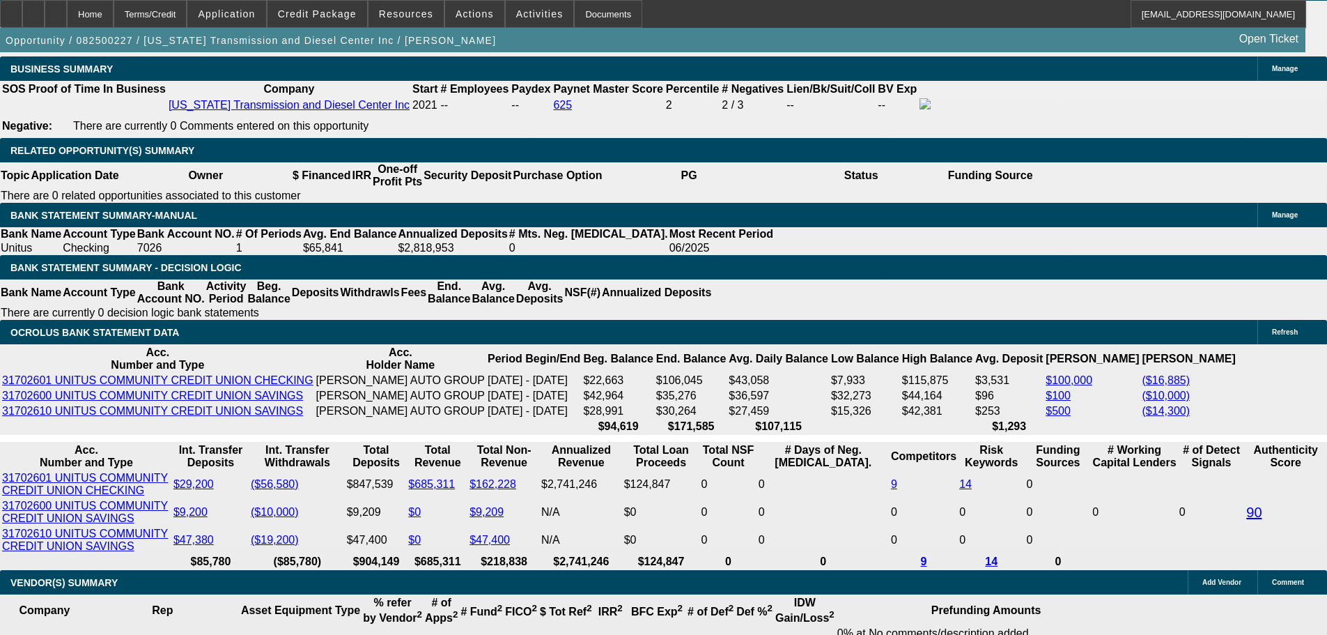
type input "48"
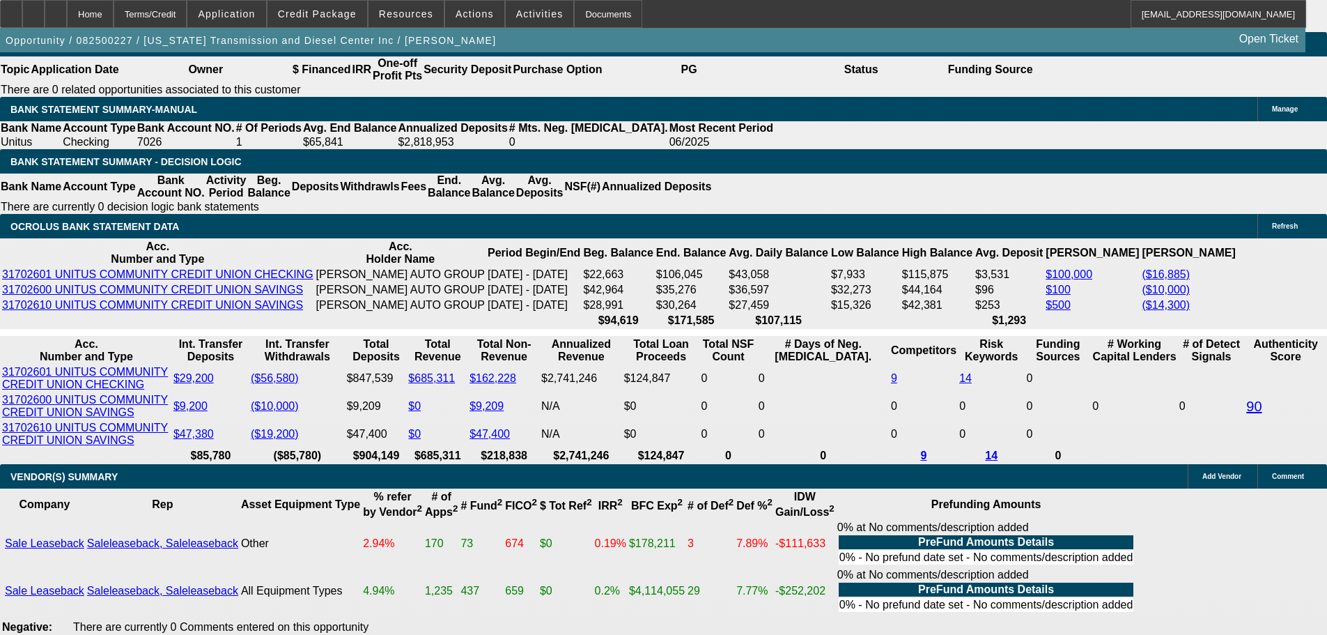
scroll to position [2368, 0]
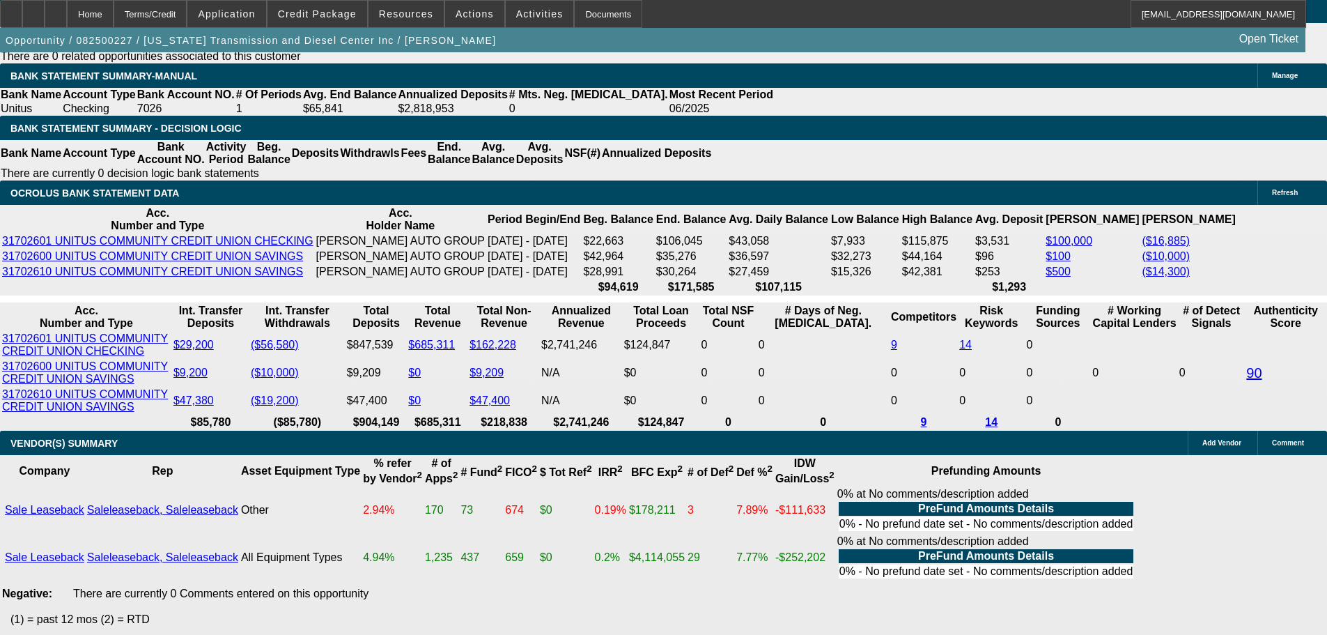
type input "$0.00"
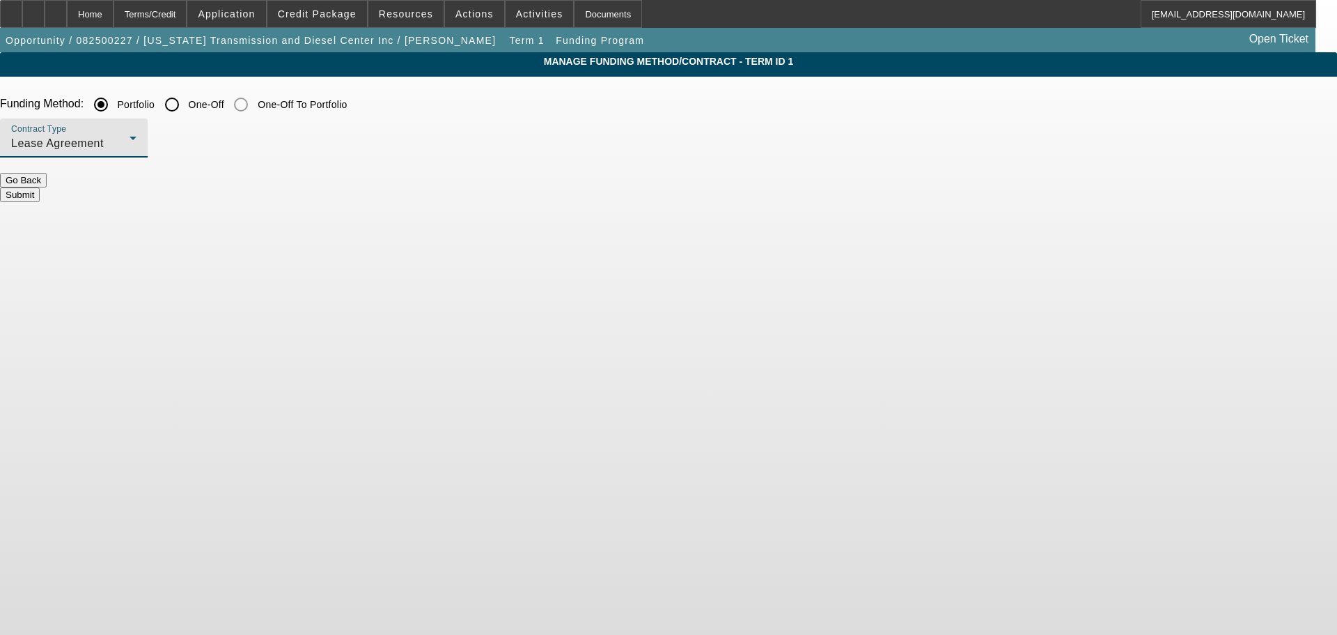
click at [130, 140] on div "Lease Agreement" at bounding box center [70, 143] width 118 height 17
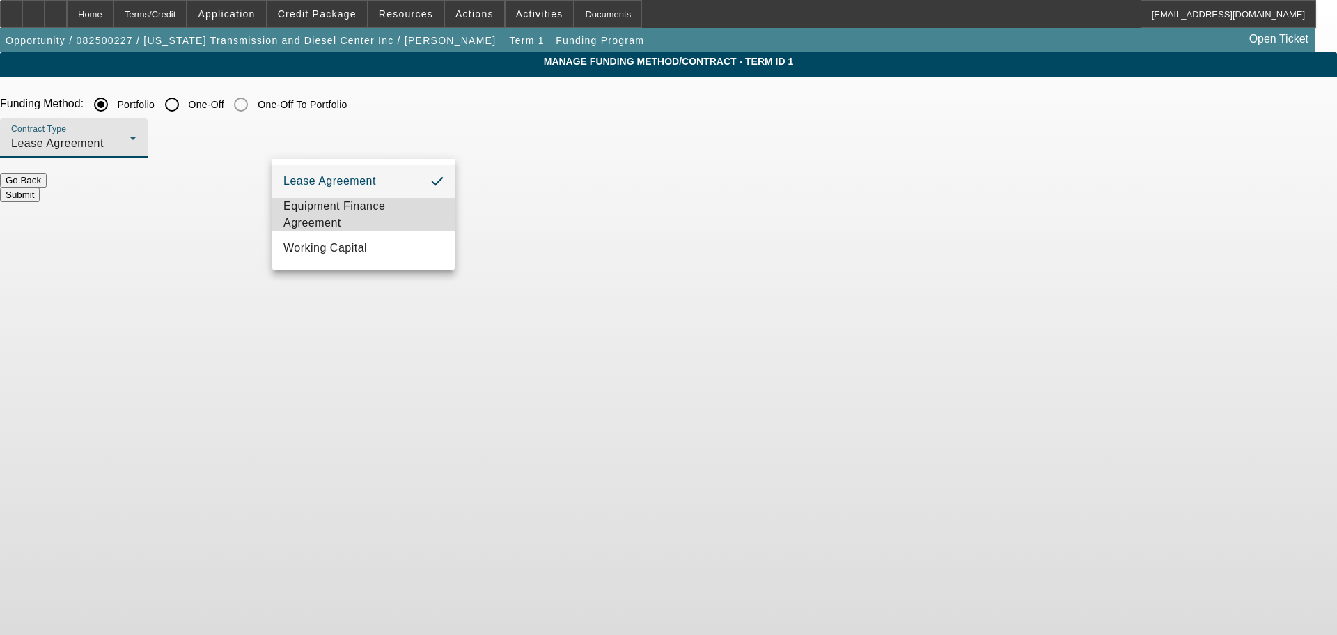
click at [405, 210] on span "Equipment Finance Agreement" at bounding box center [363, 214] width 160 height 33
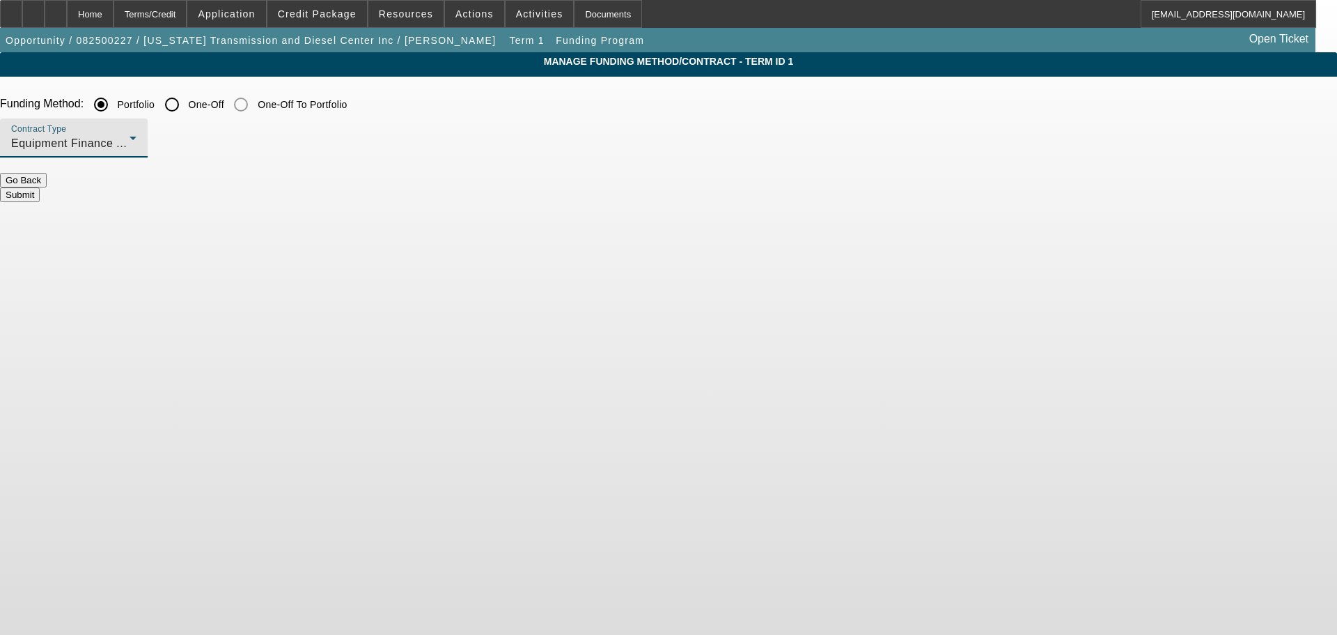
click at [40, 187] on button "Submit" at bounding box center [20, 194] width 40 height 15
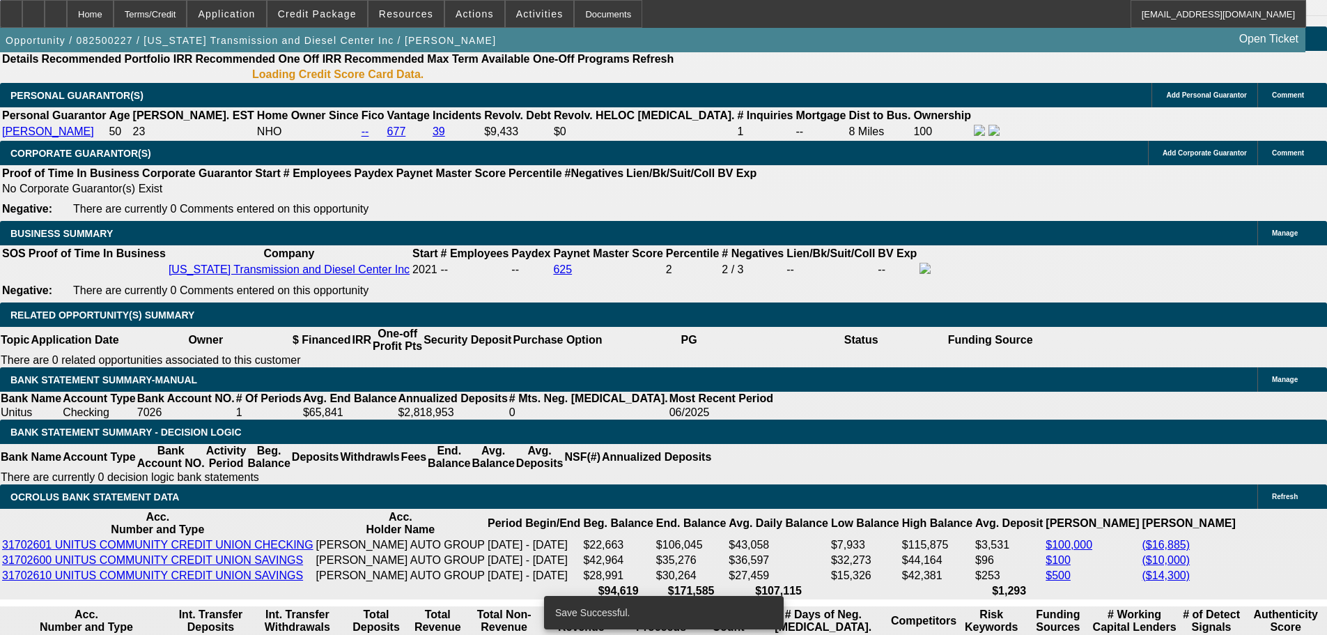
select select "0"
select select "2"
select select "0"
select select "6"
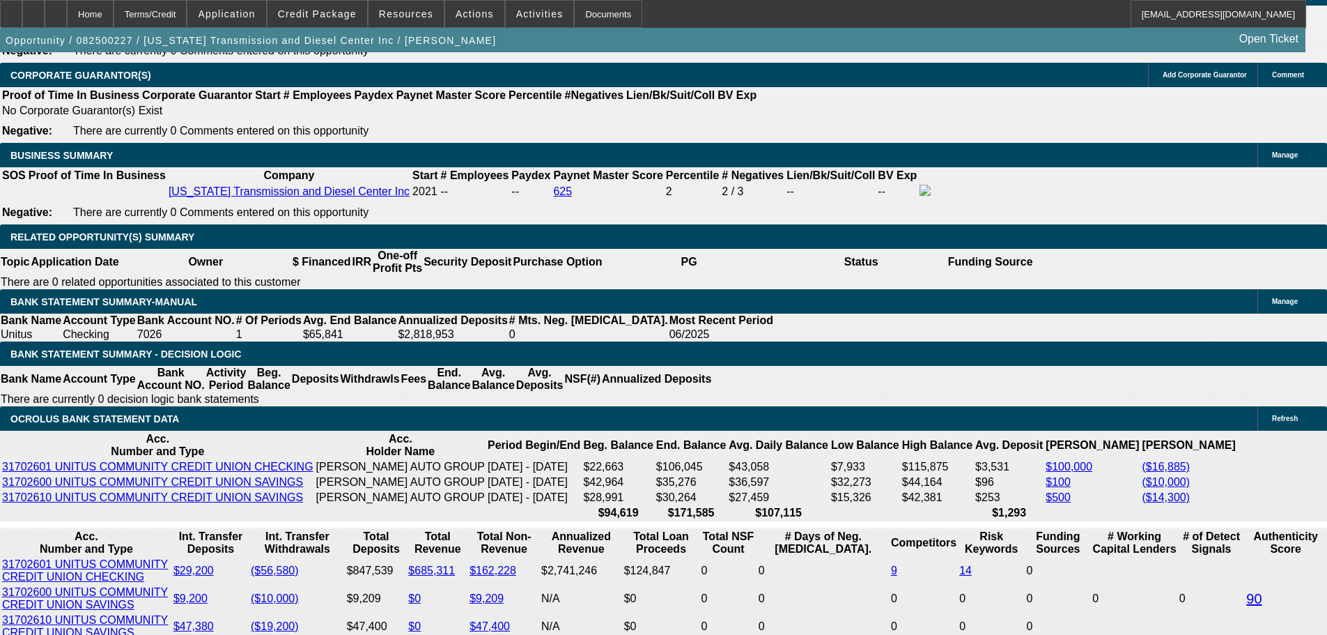
scroll to position [2250, 0]
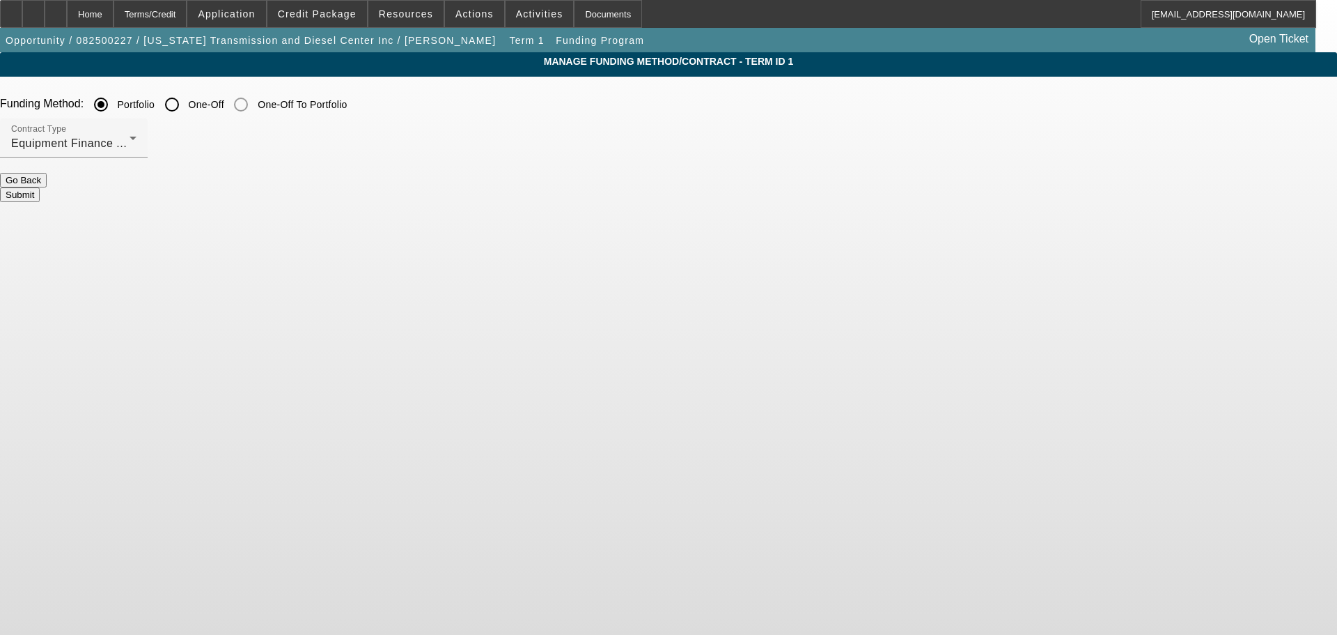
click at [186, 109] on input "One-Off" at bounding box center [172, 105] width 28 height 28
radio input "true"
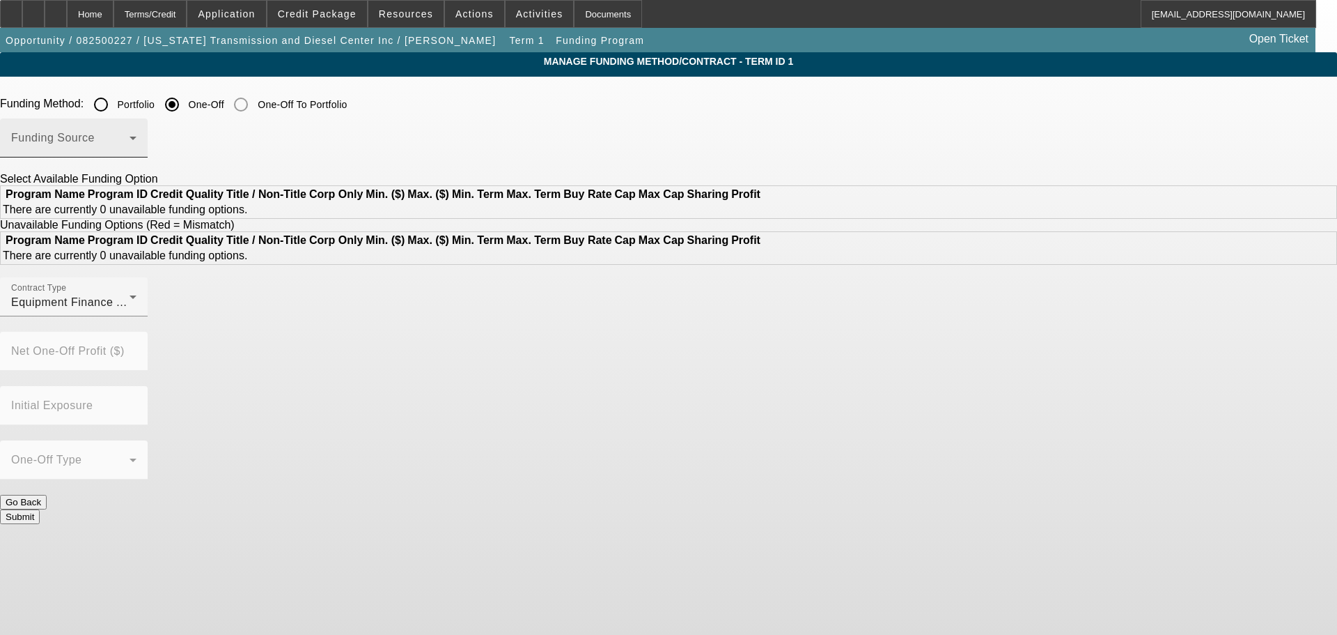
click at [137, 121] on div "Funding Source" at bounding box center [73, 137] width 125 height 39
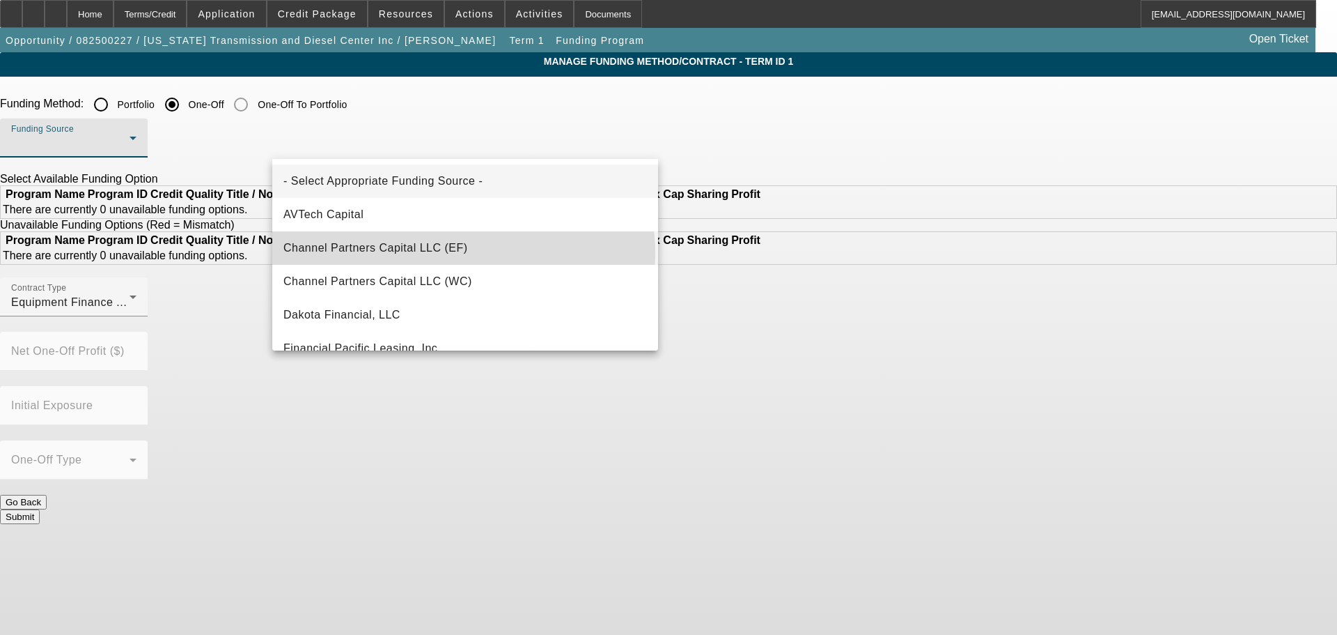
click at [463, 253] on span "Channel Partners Capital LLC (EF)" at bounding box center [375, 248] width 185 height 17
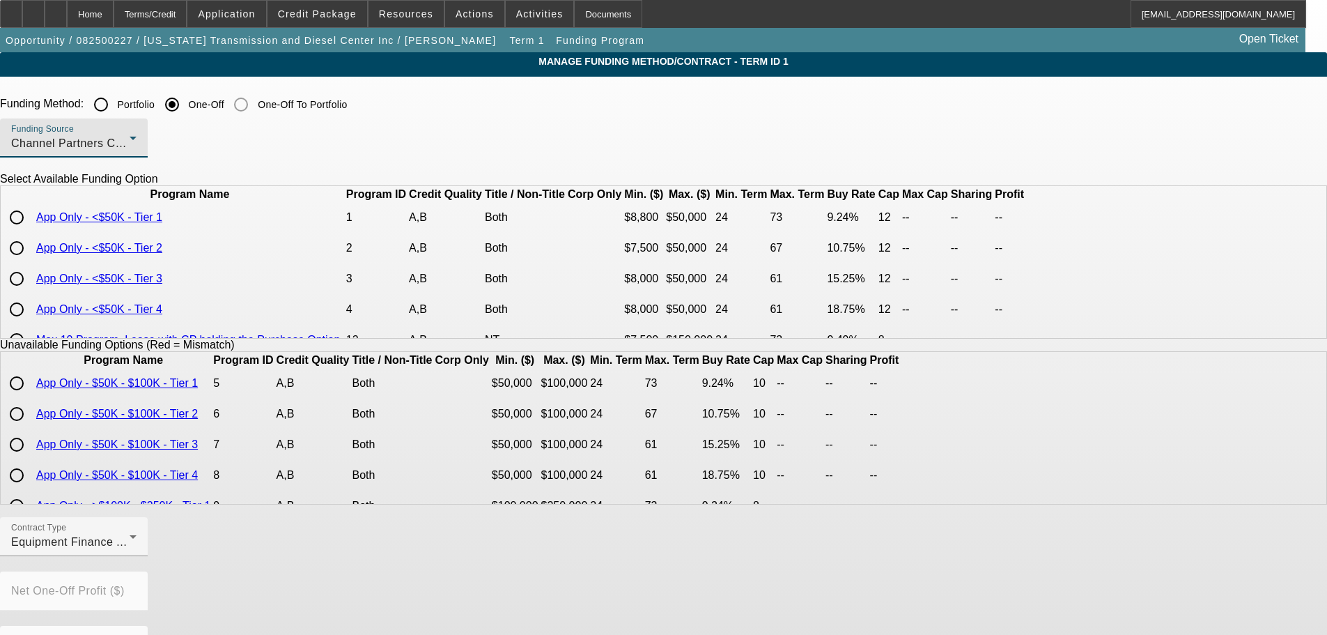
click at [31, 293] on input "radio" at bounding box center [17, 279] width 28 height 28
radio input "true"
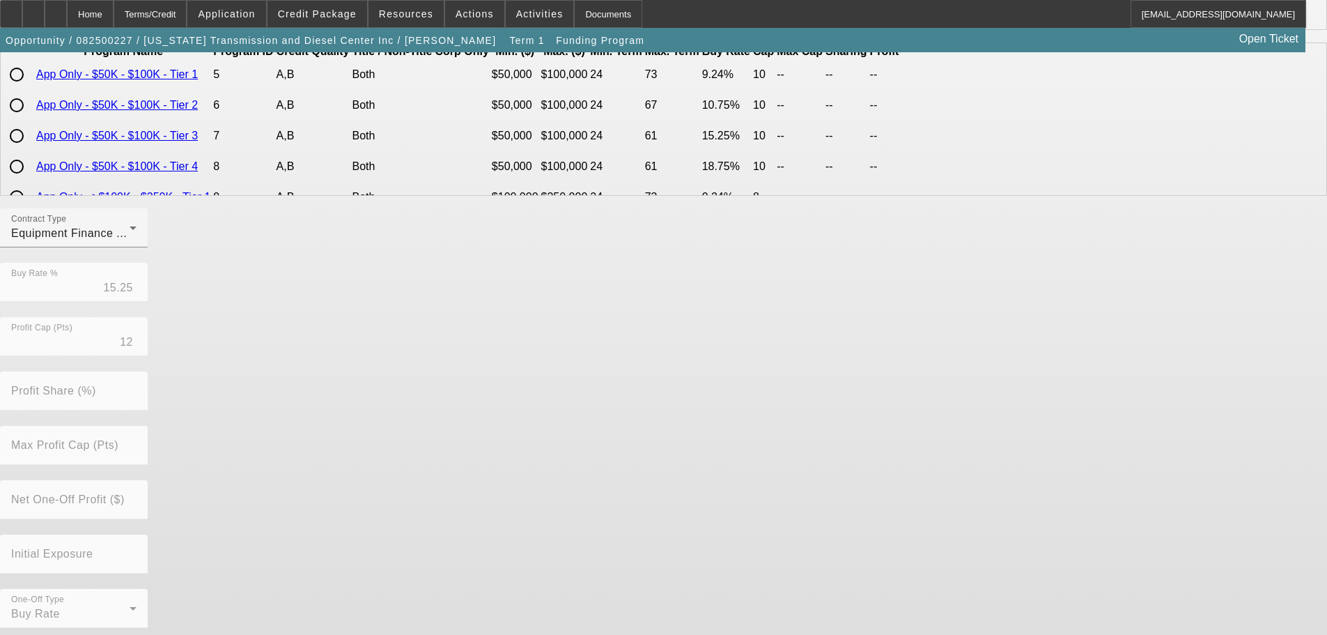
scroll to position [316, 0]
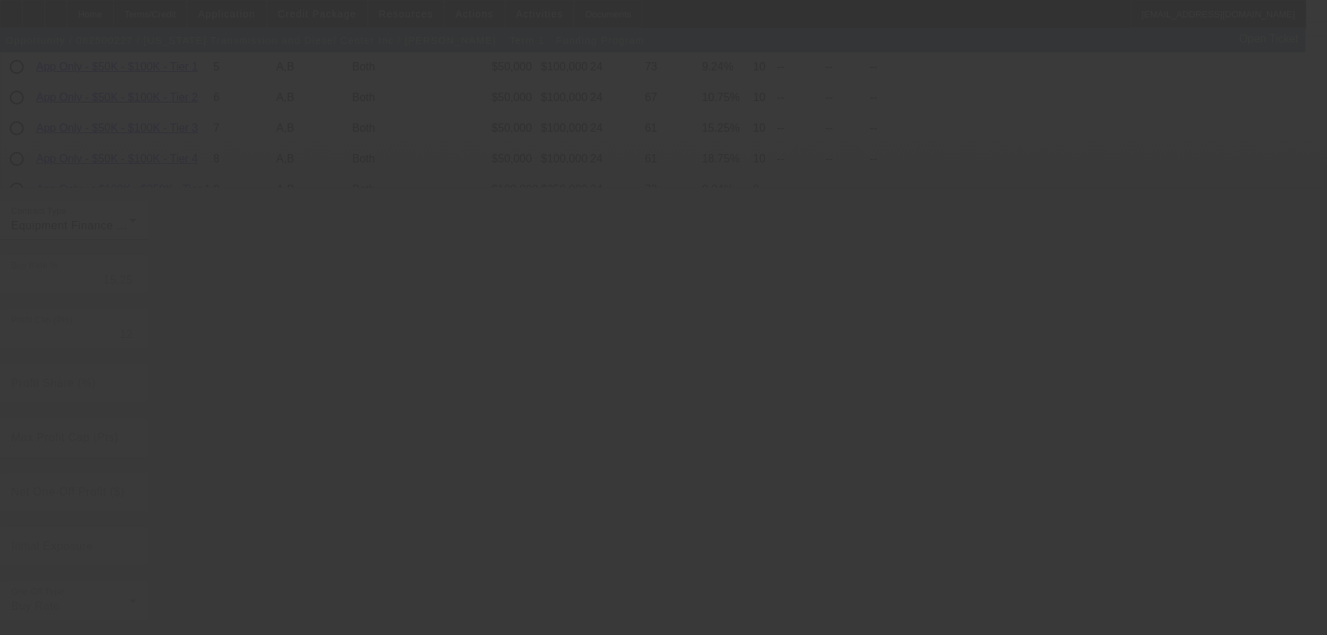
radio input "true"
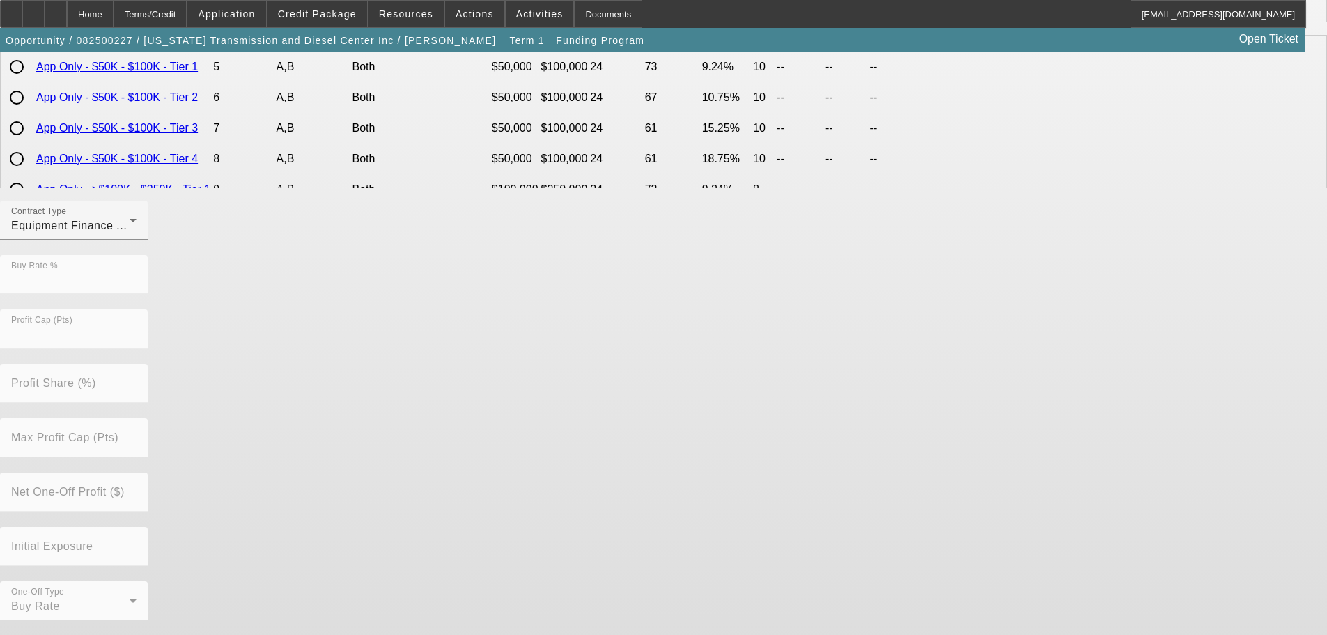
scroll to position [0, 0]
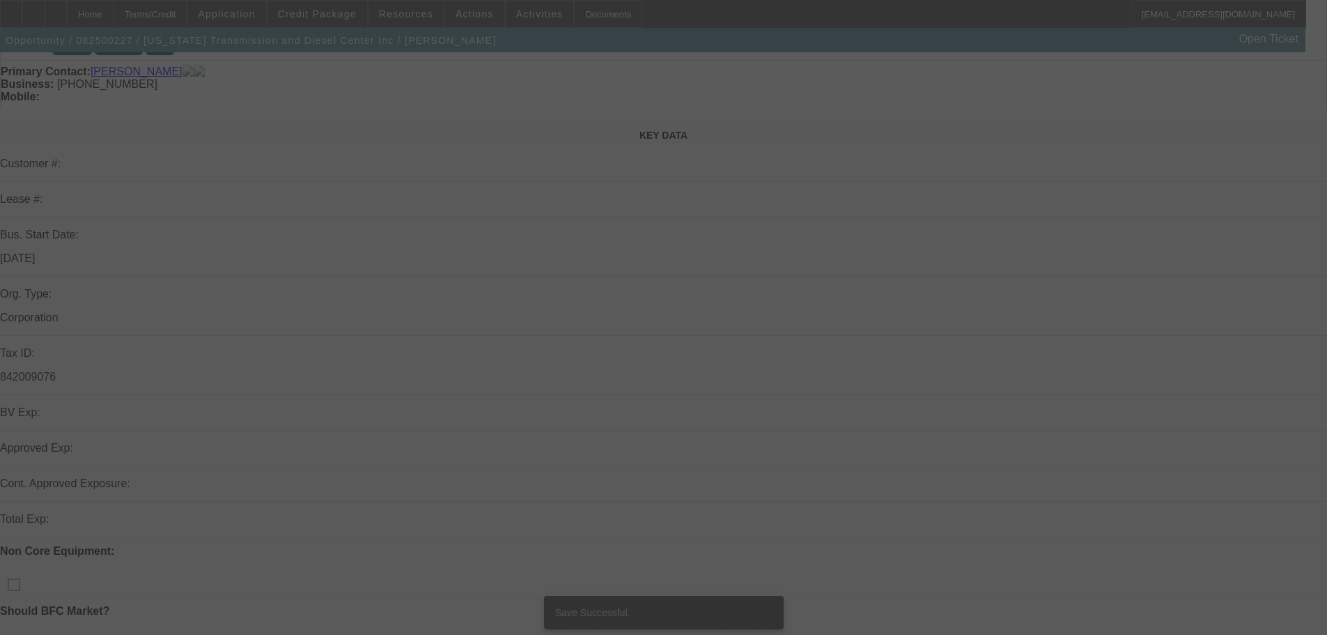
select select "0"
select select "2"
select select "0"
select select "6"
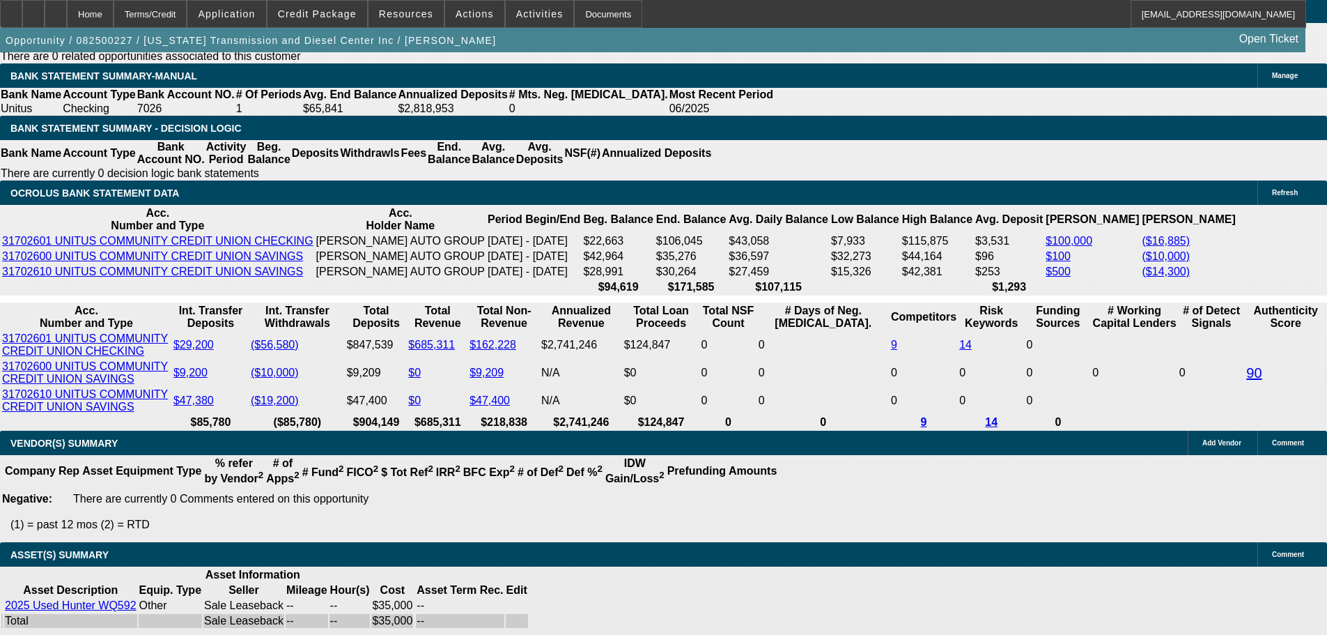
scroll to position [2448, 0]
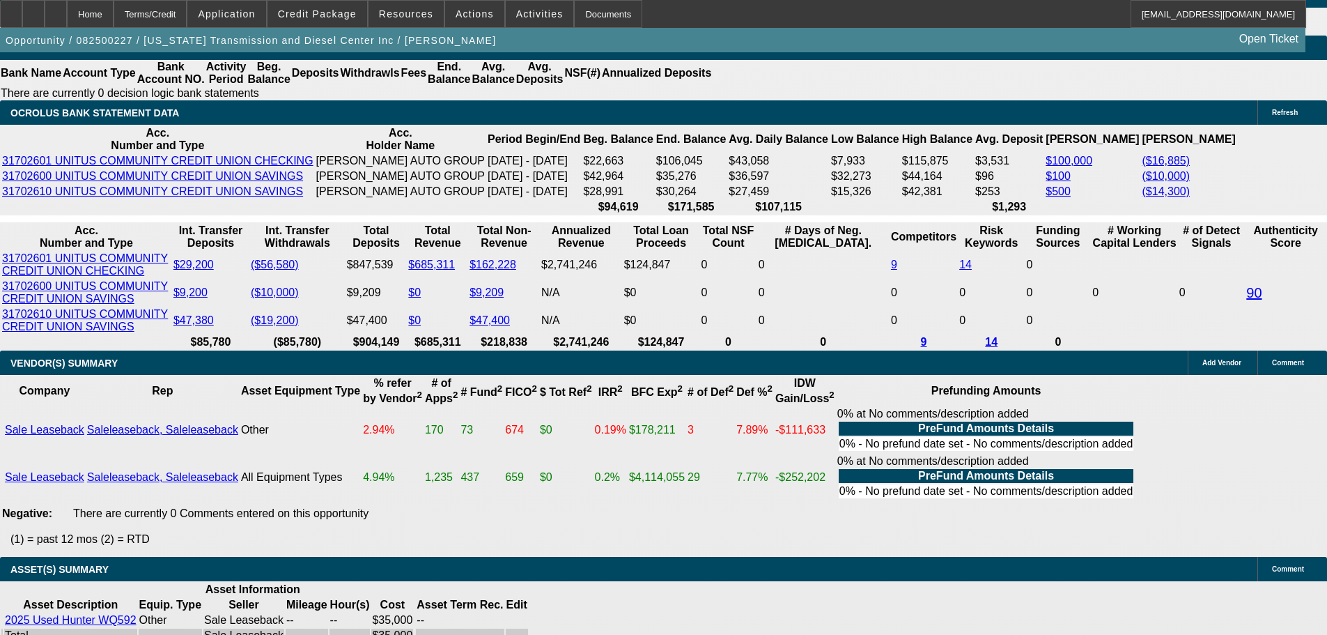
type input "18"
type input "$744.15"
type input "$1,488.30"
type input "$1,028.12"
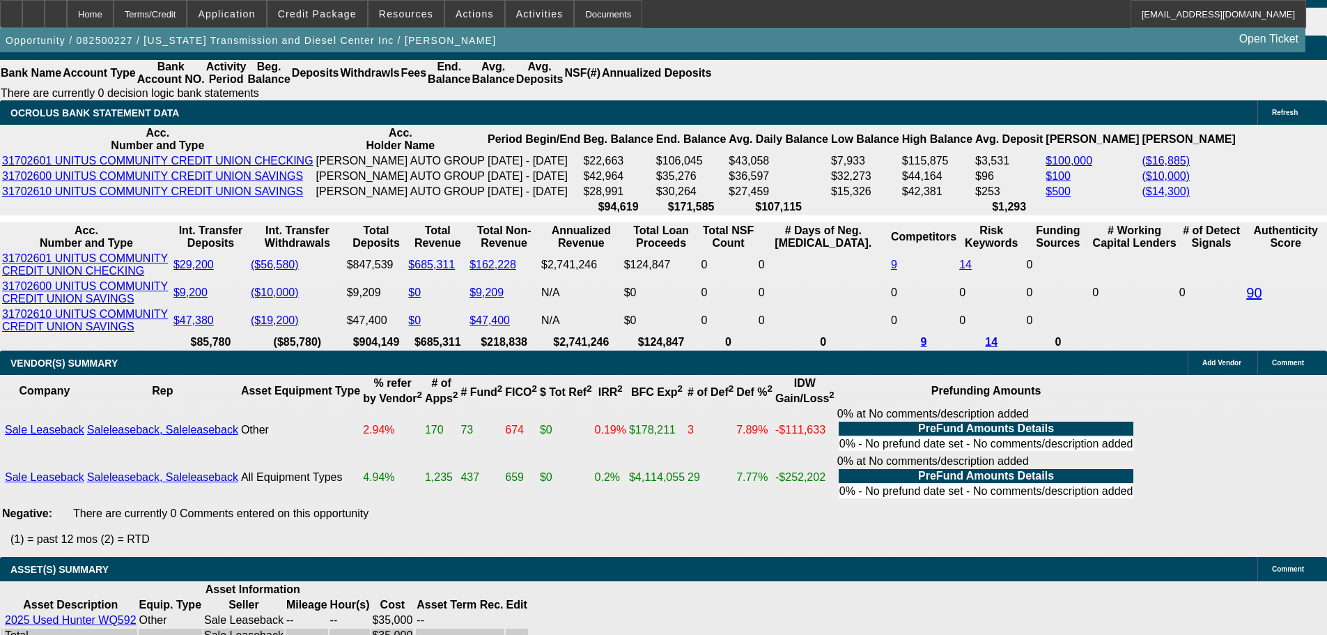
type input "$2,056.24"
type input "18"
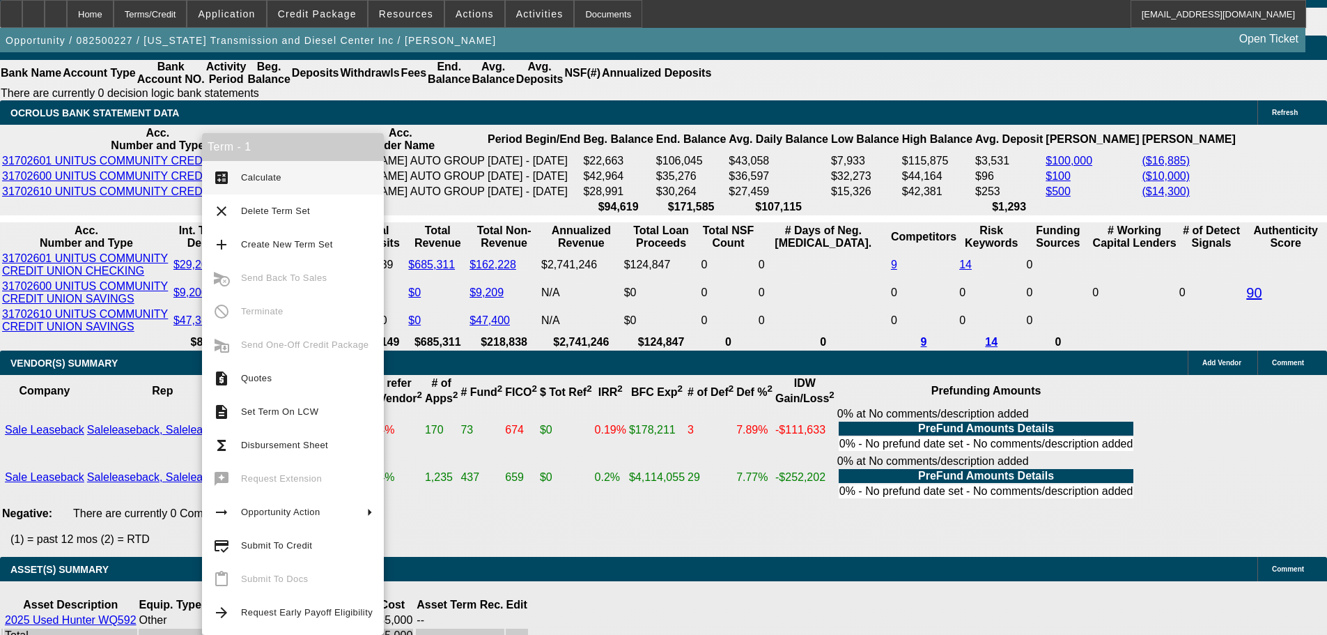
click at [249, 172] on span "Calculate" at bounding box center [261, 177] width 40 height 10
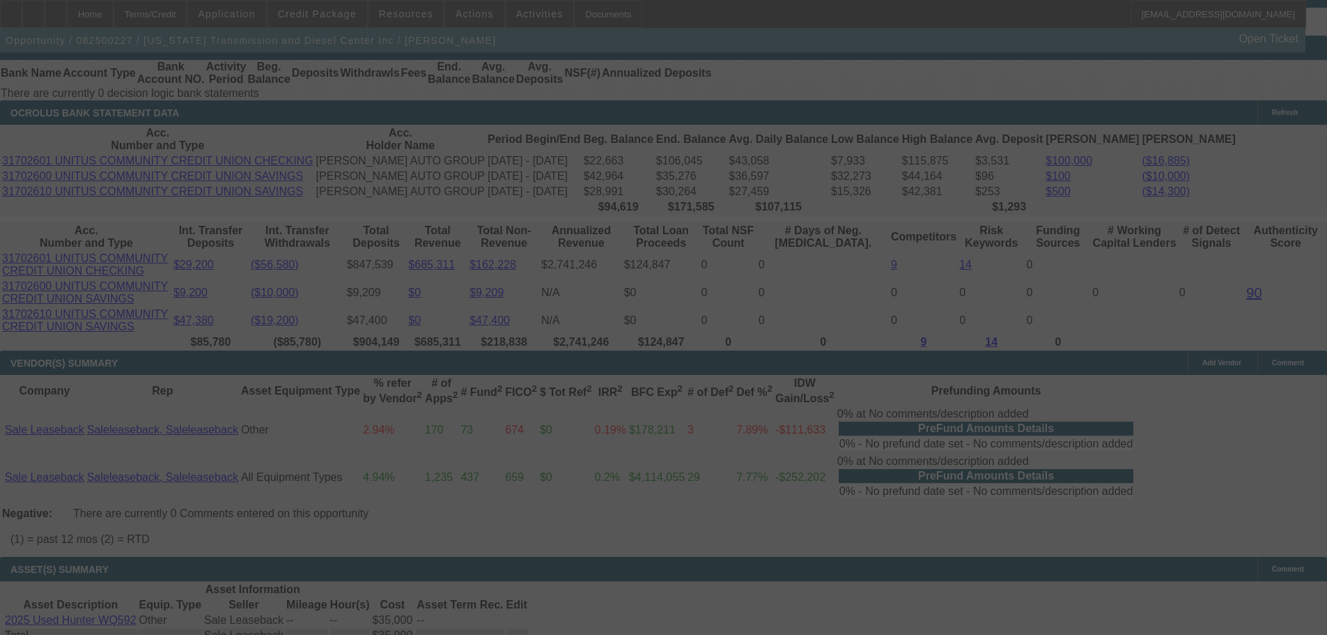
select select "0"
select select "2"
select select "0"
select select "6"
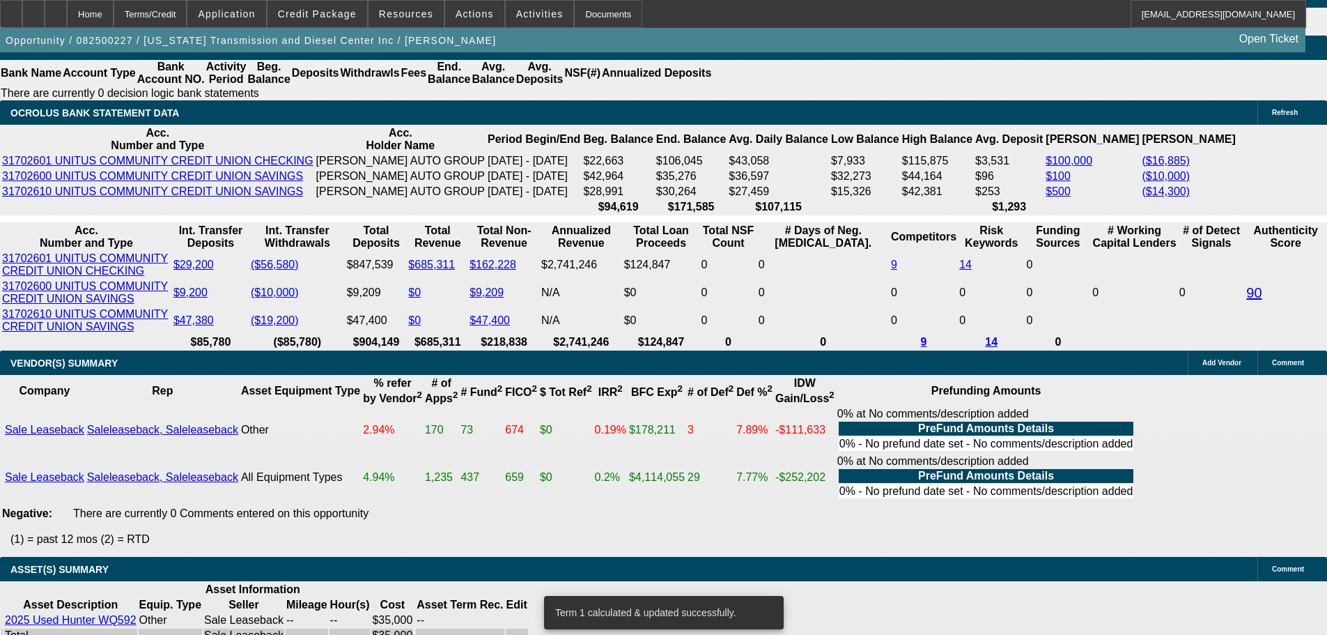
select select "0"
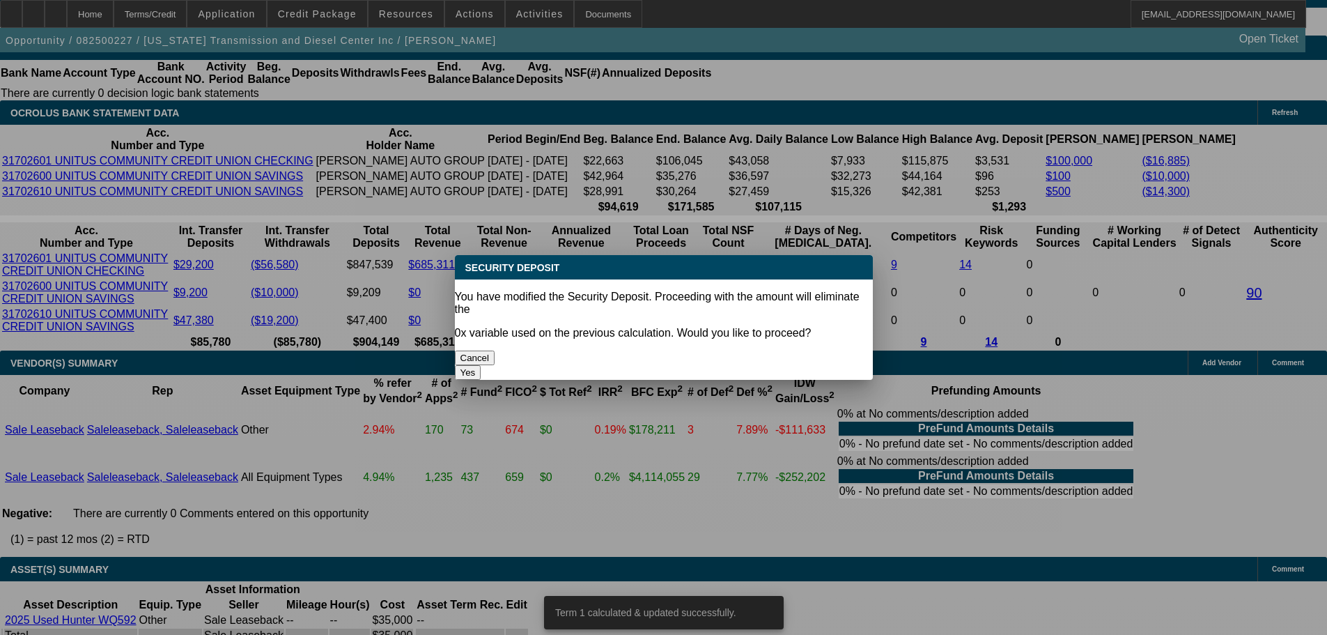
scroll to position [0, 0]
click at [481, 365] on button "Yes" at bounding box center [468, 372] width 26 height 15
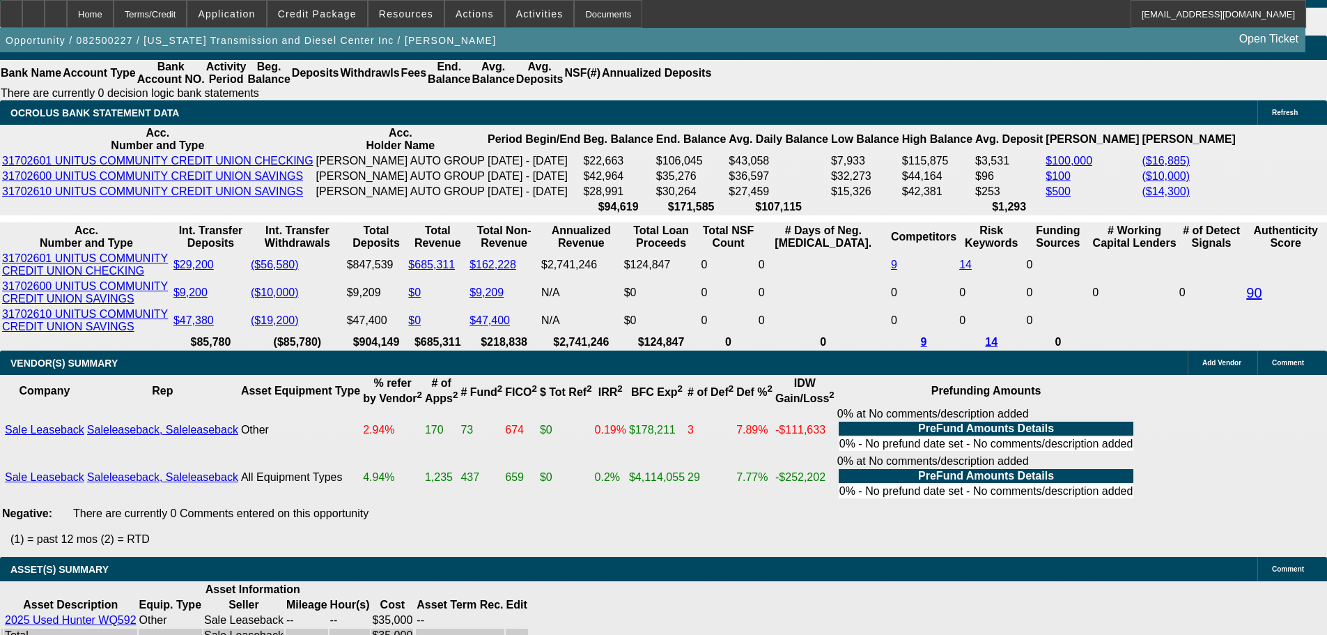
type input "$0.00"
type input "UNKNOWN"
select select "1"
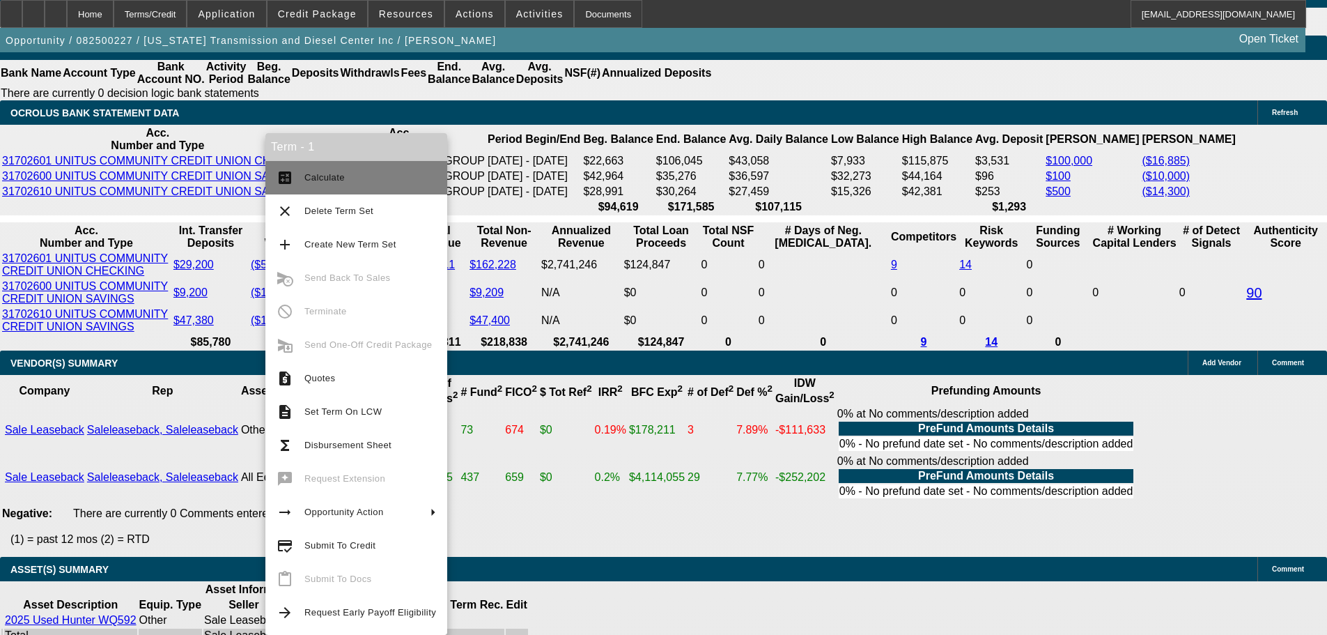
click at [308, 182] on span "Calculate" at bounding box center [324, 177] width 40 height 10
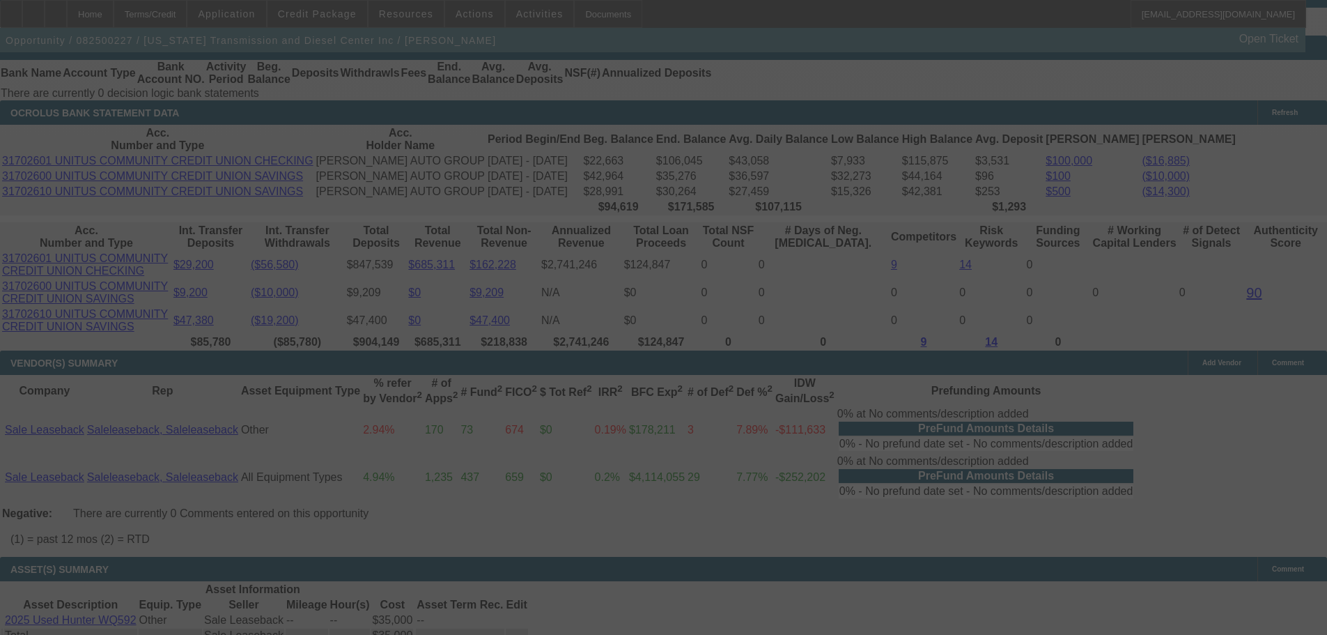
select select "0"
select select "6"
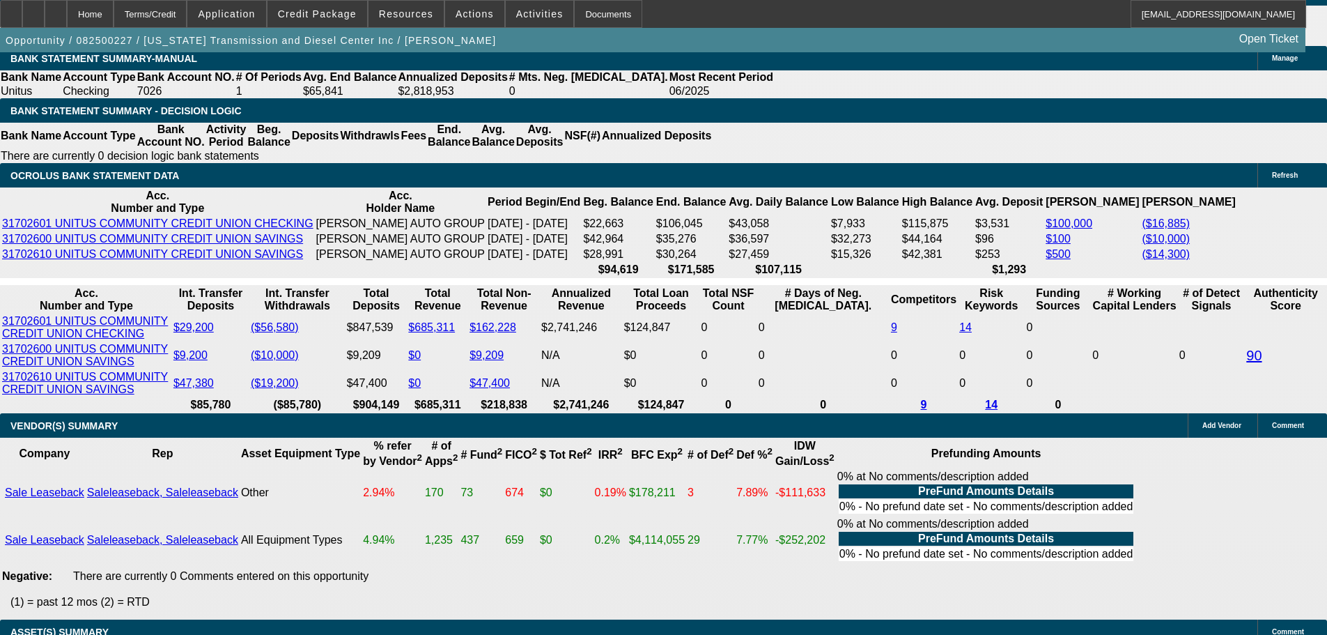
scroll to position [2309, 0]
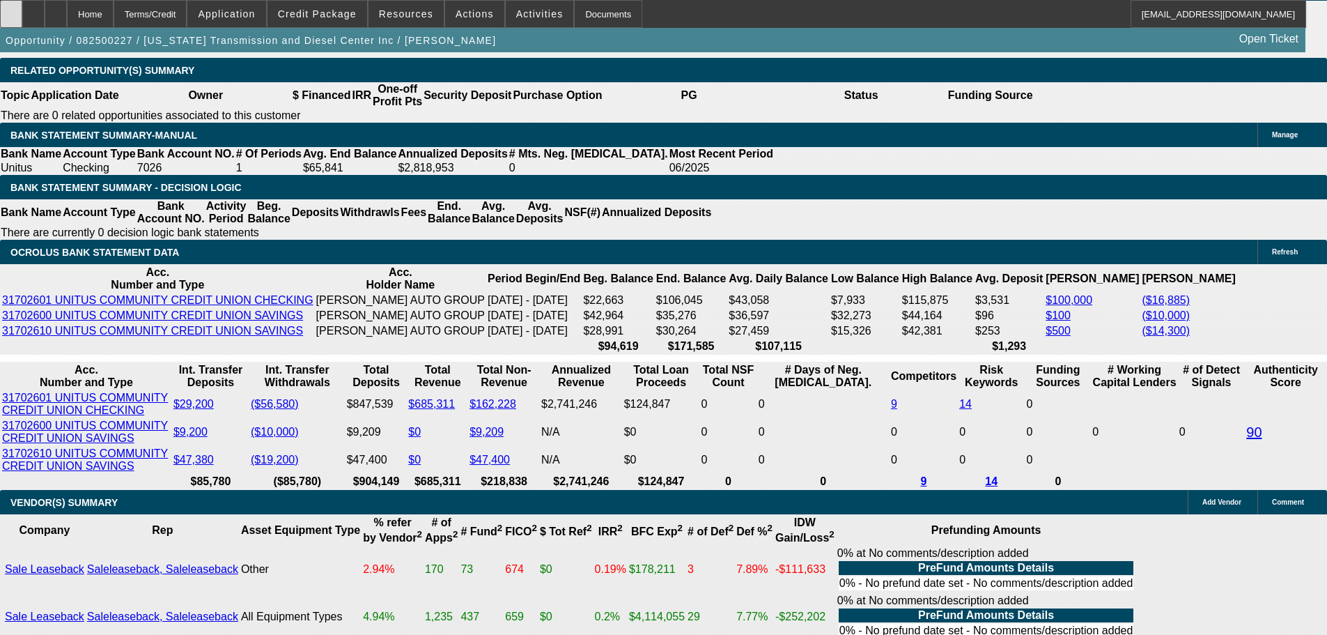
click at [22, 20] on div at bounding box center [11, 14] width 22 height 28
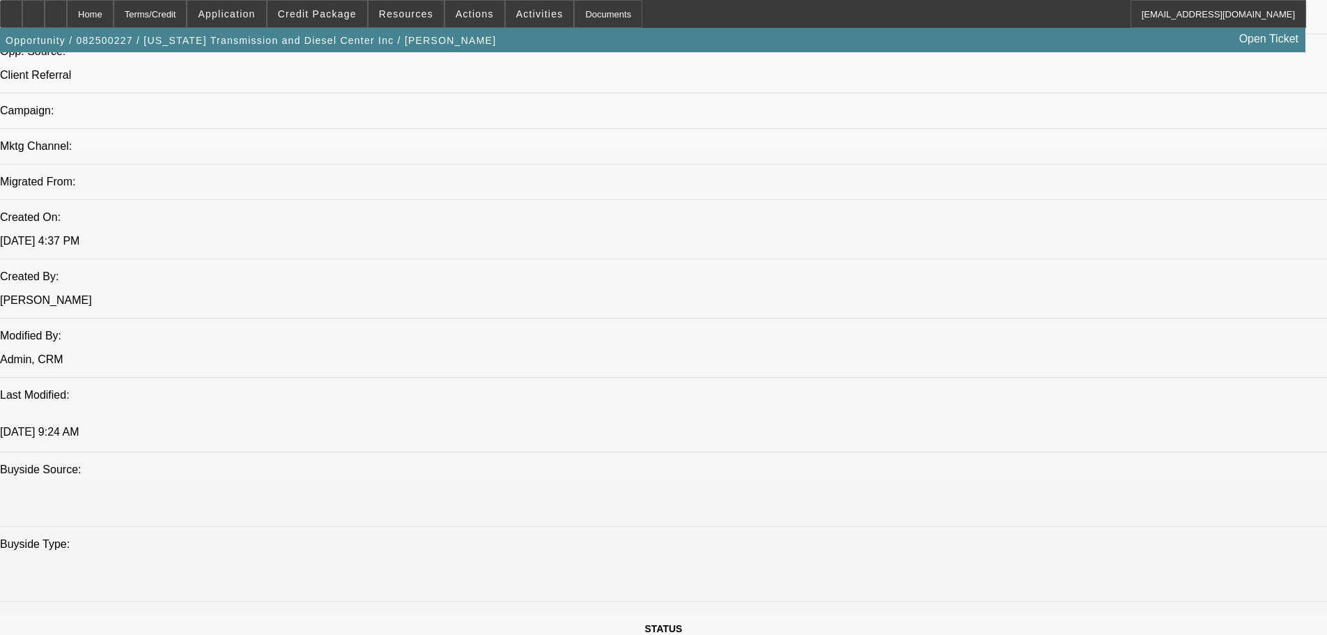
scroll to position [777, 0]
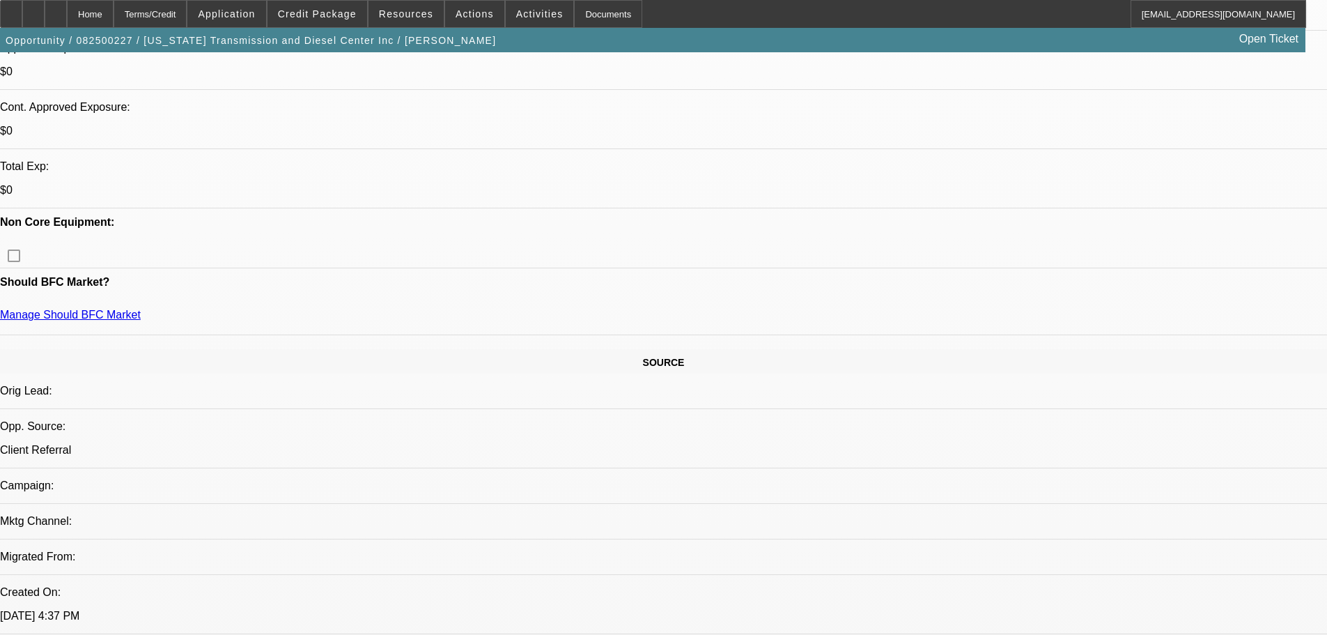
scroll to position [557, 0]
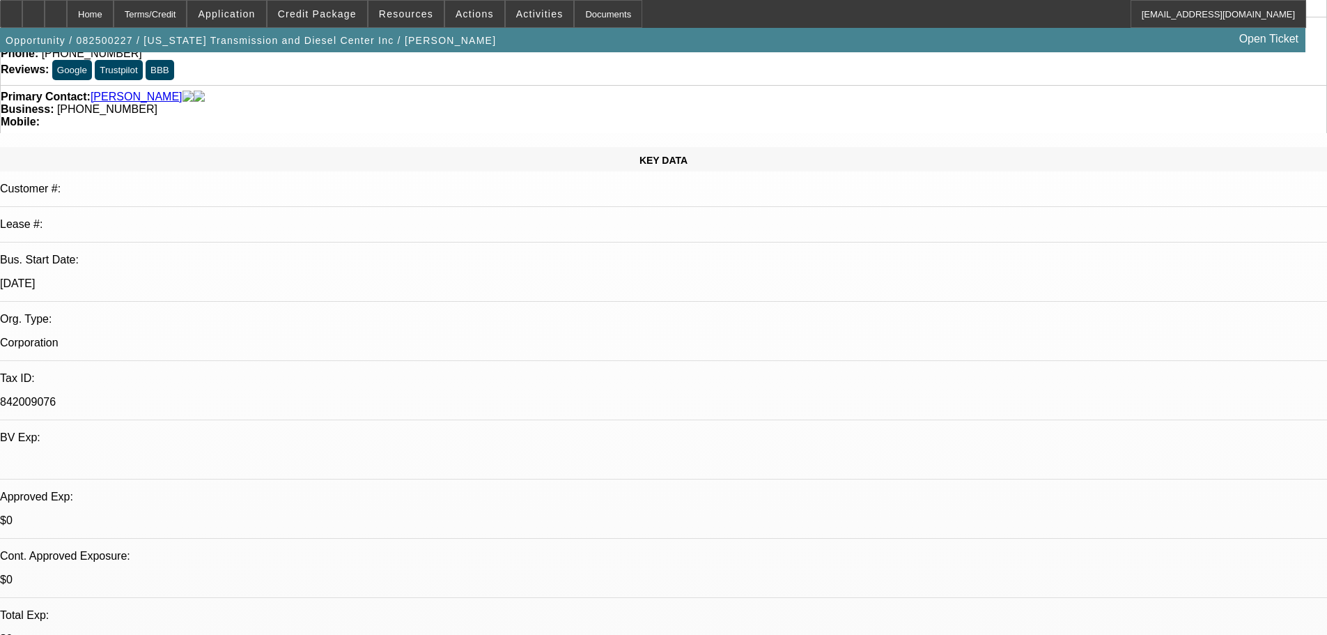
scroll to position [0, 0]
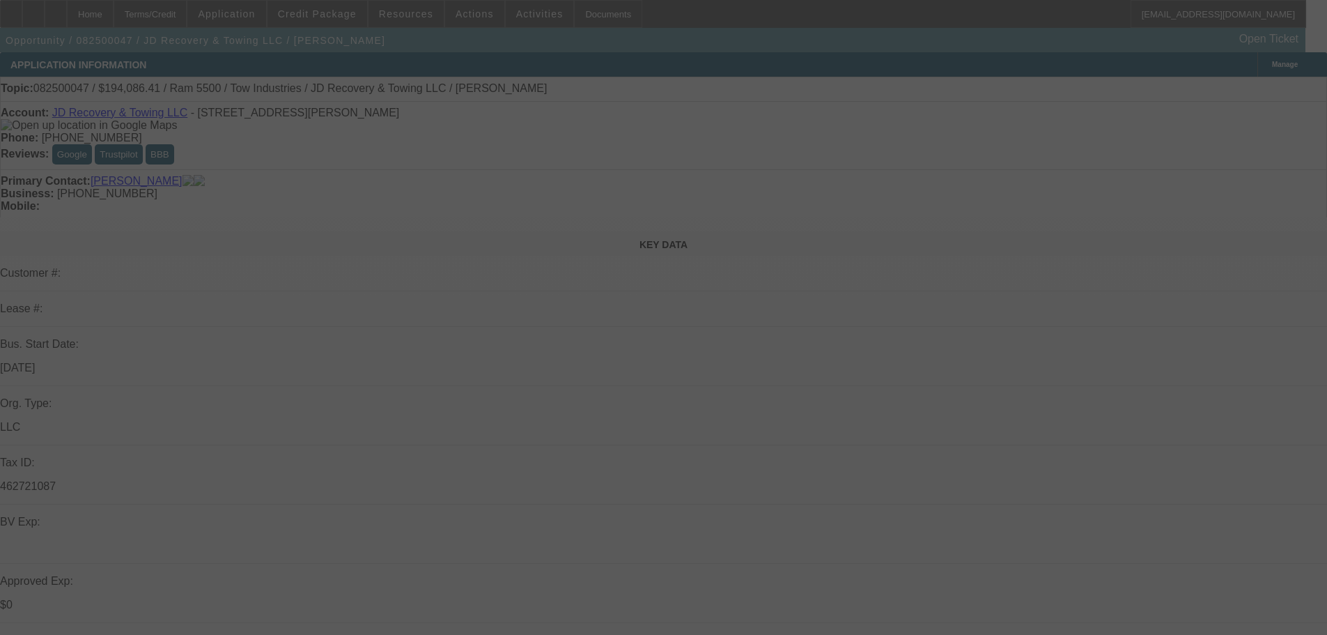
scroll to position [139, 0]
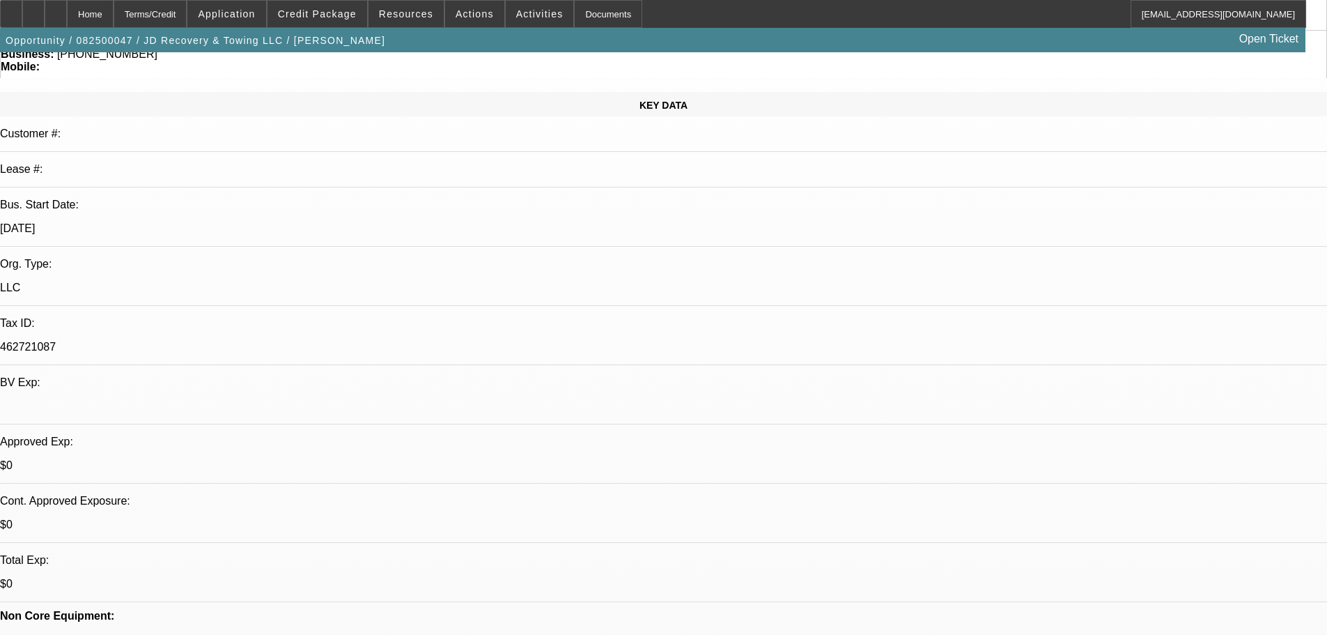
select select "0"
select select "0.1"
select select "4"
select select "0"
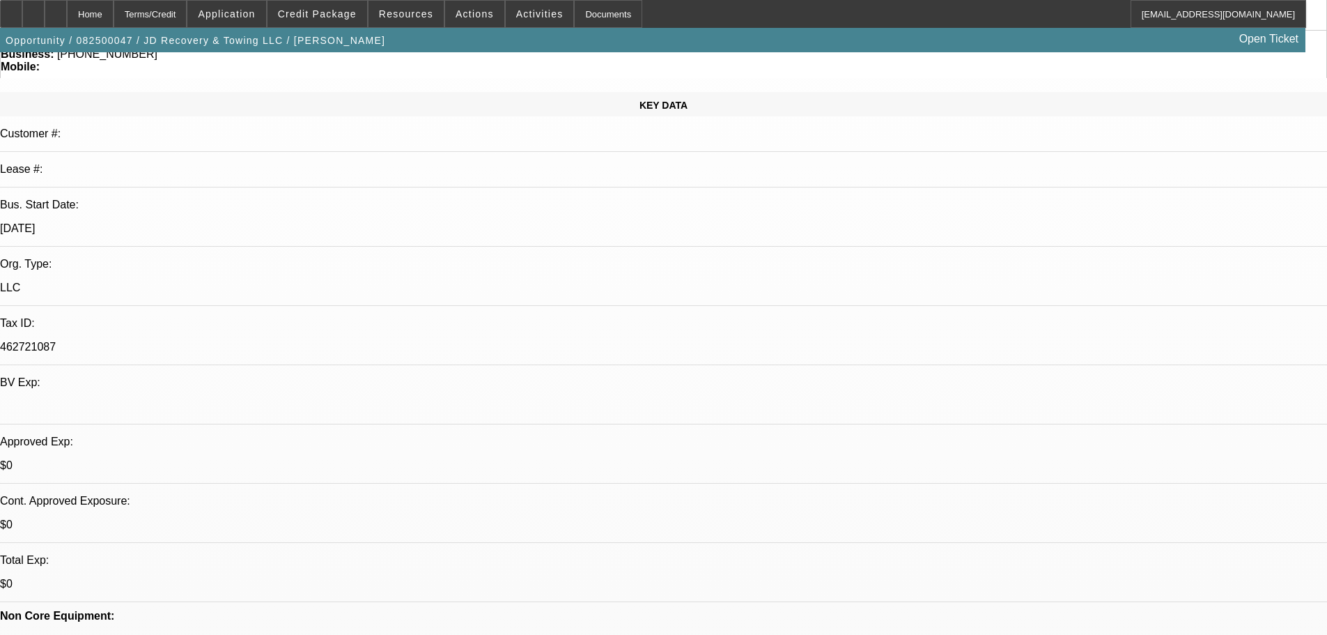
select select "0"
select select "0.1"
select select "4"
select select "0"
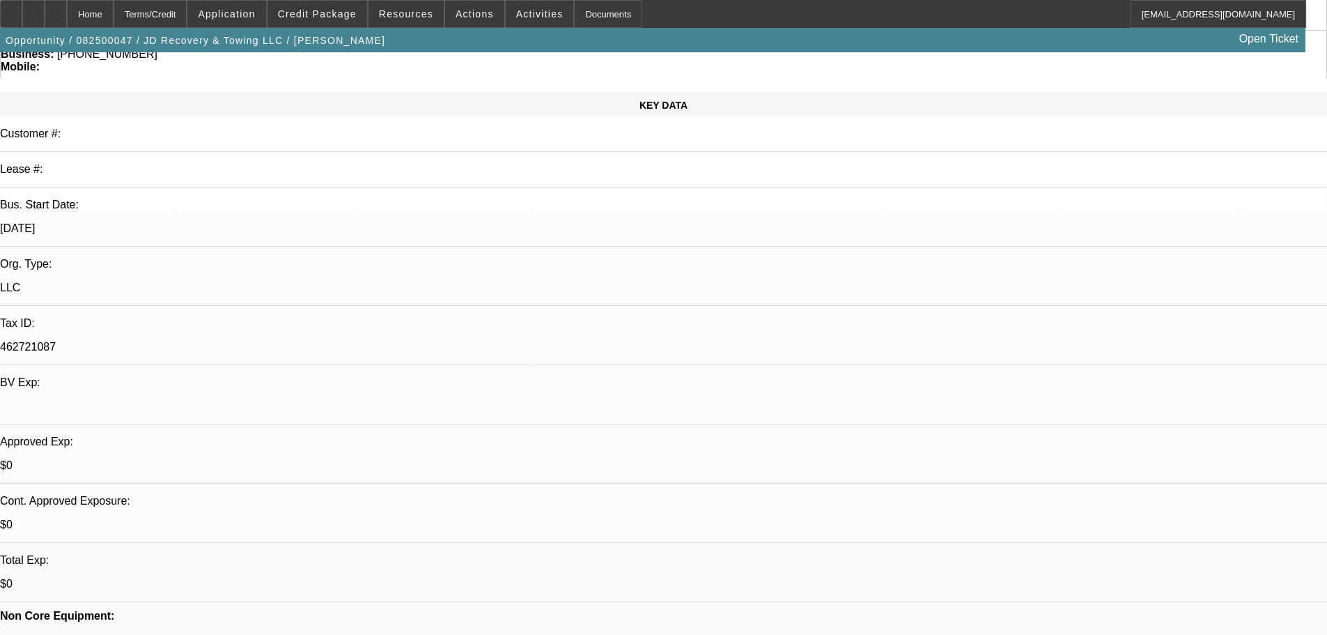
select select "0.1"
select select "4"
select select "0"
select select "0.1"
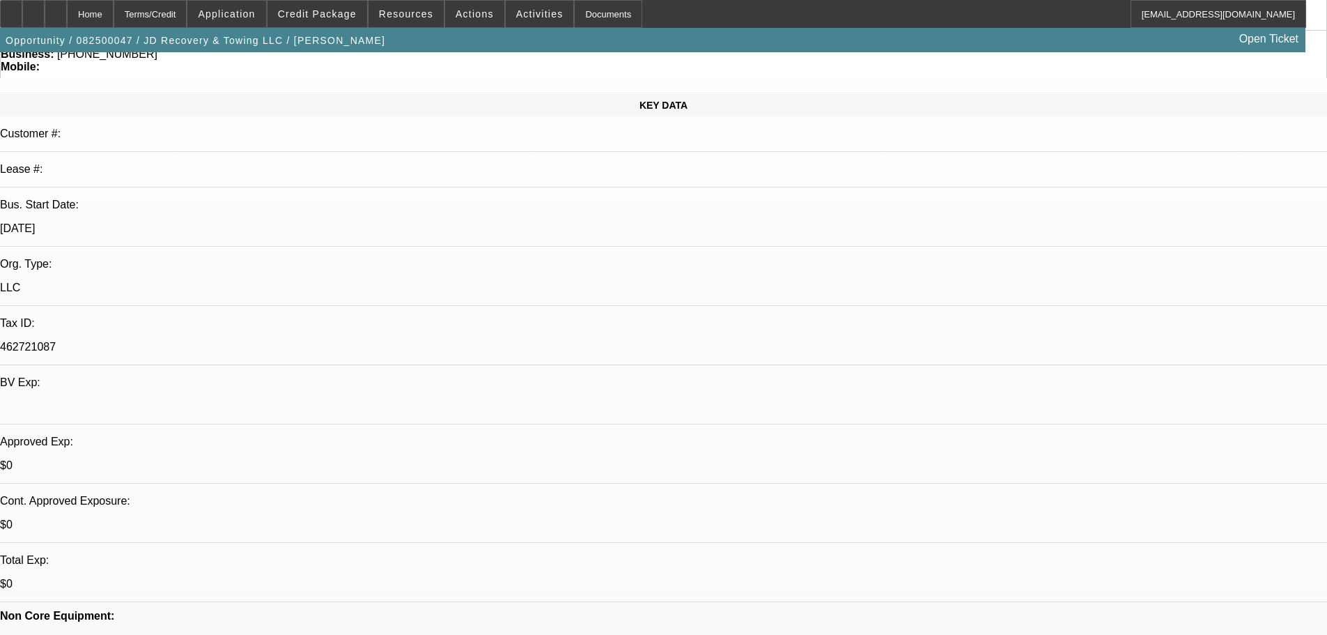
select select "4"
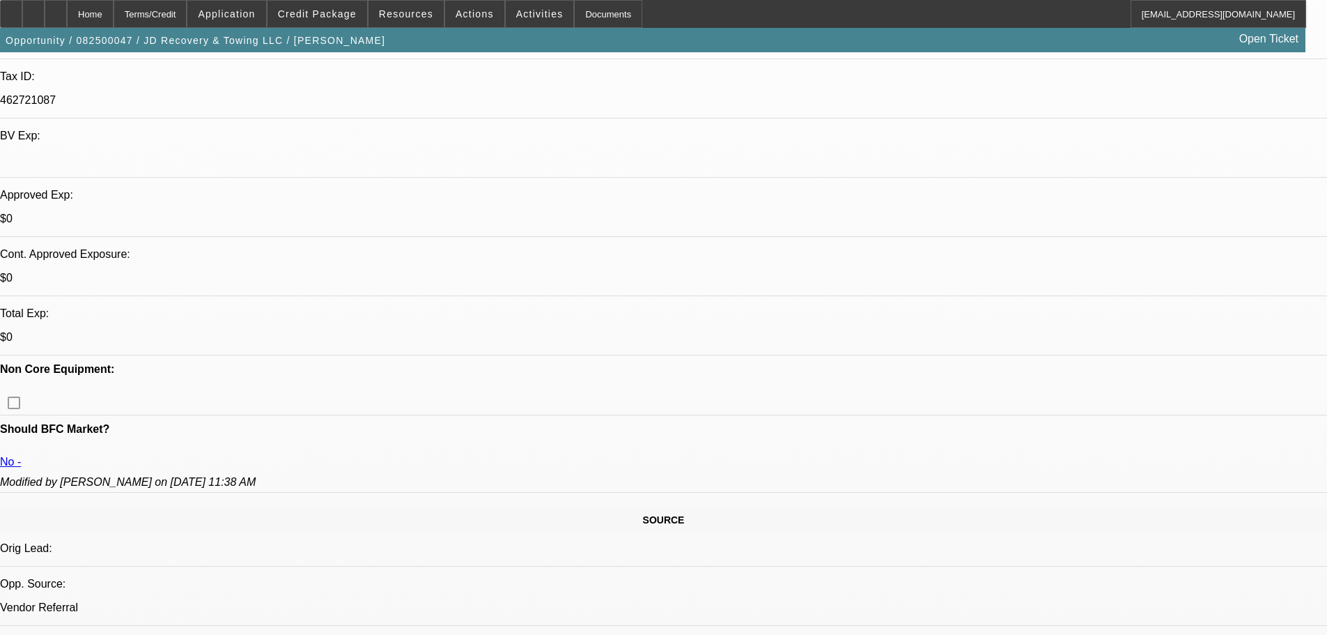
scroll to position [418, 0]
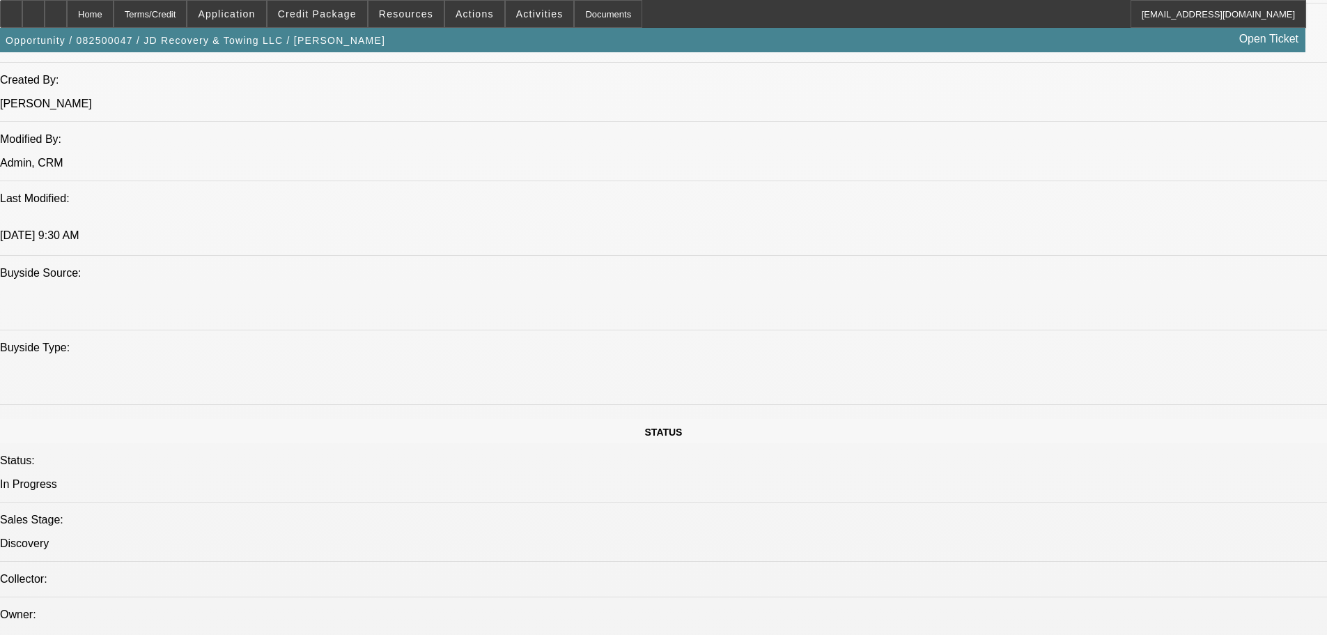
scroll to position [836, 0]
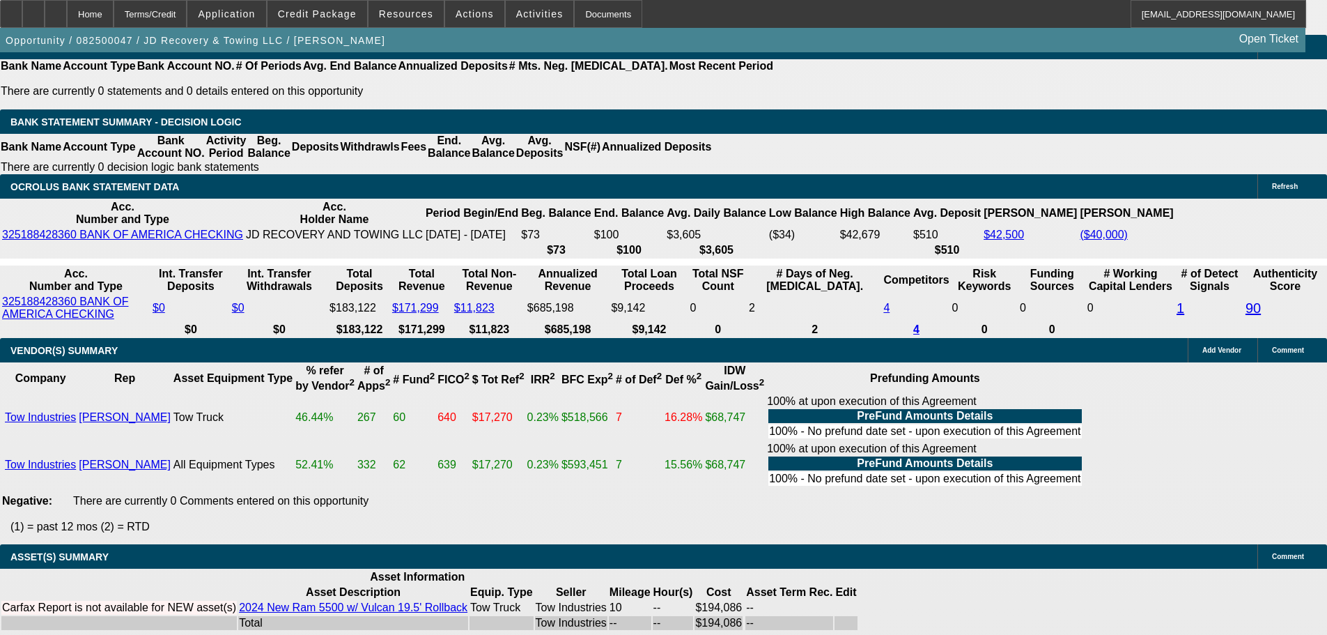
scroll to position [2246, 0]
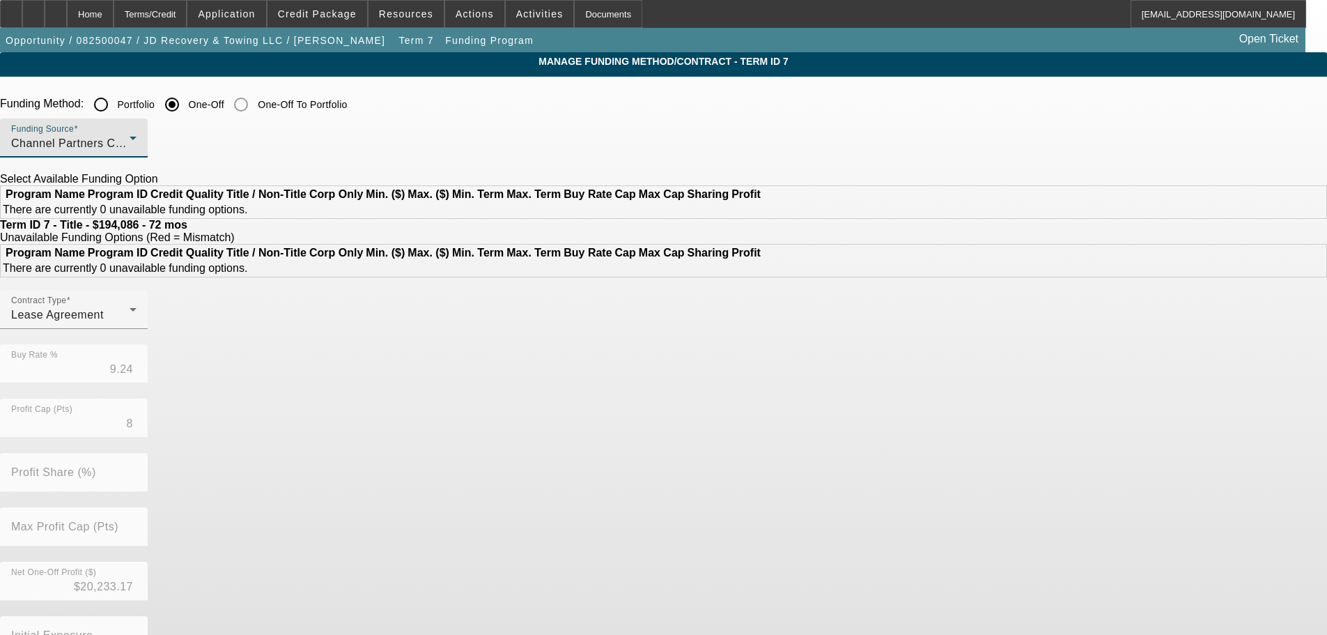
click at [196, 147] on span "Channel Partners Capital LLC (EF)" at bounding box center [103, 143] width 185 height 12
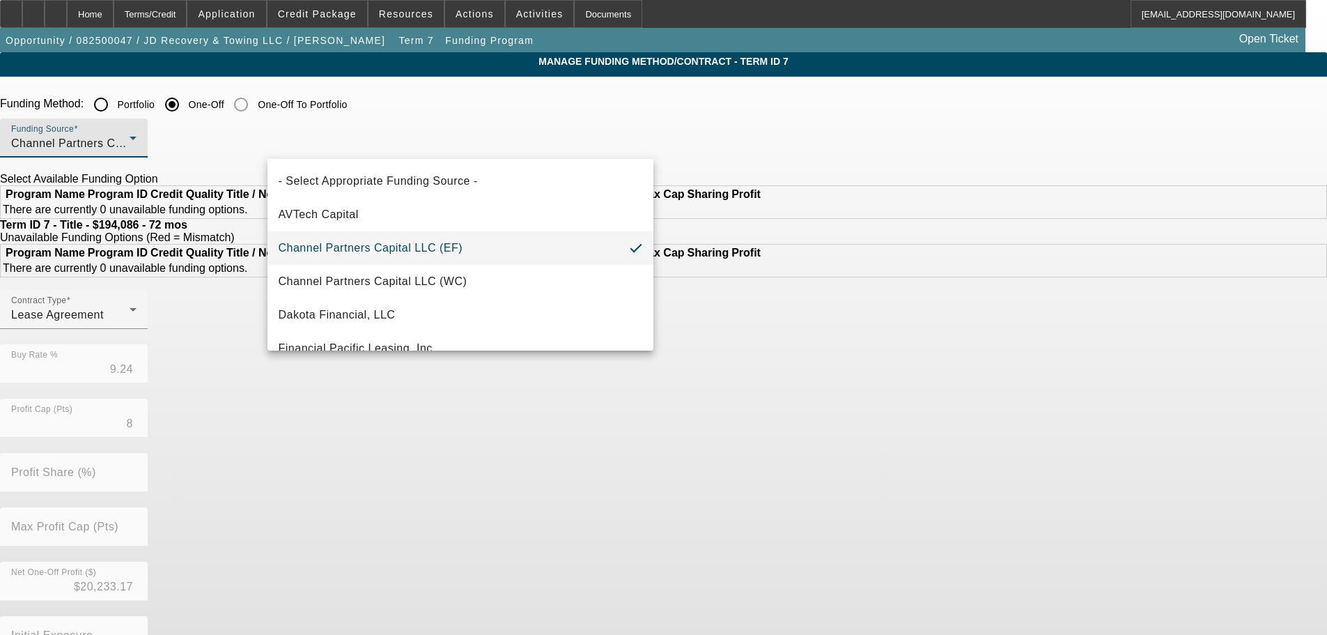
click at [362, 147] on div at bounding box center [663, 317] width 1327 height 635
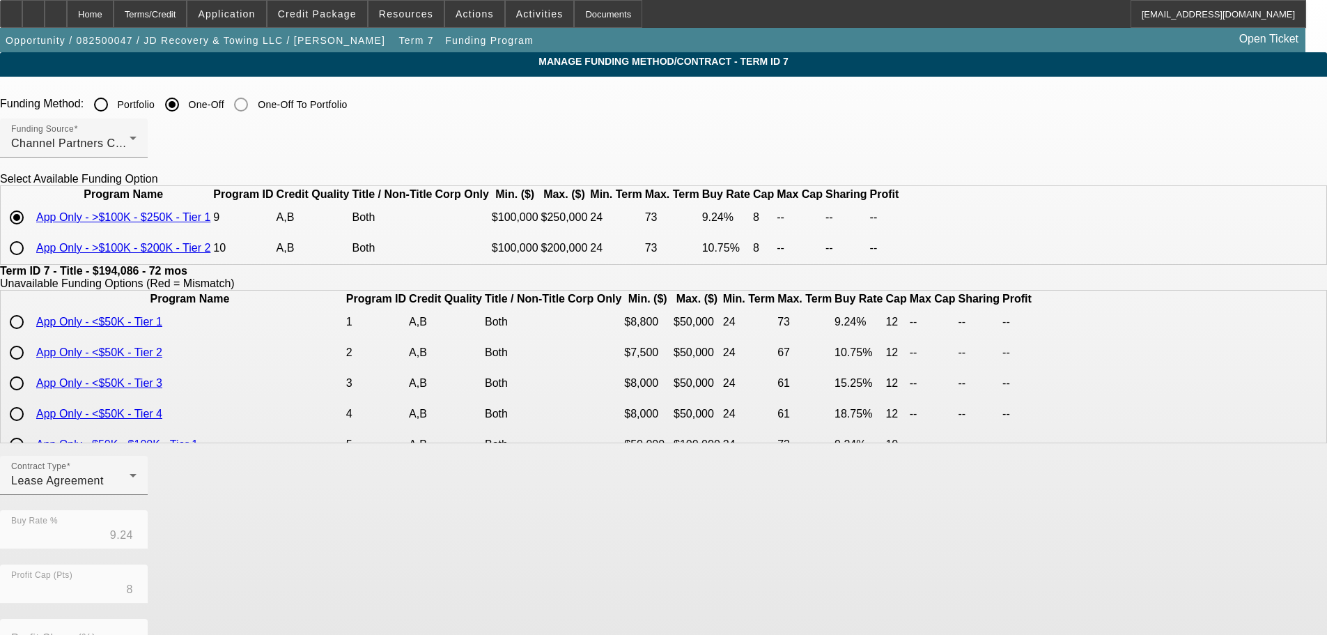
click at [31, 262] on input "radio" at bounding box center [17, 248] width 28 height 28
radio input "true"
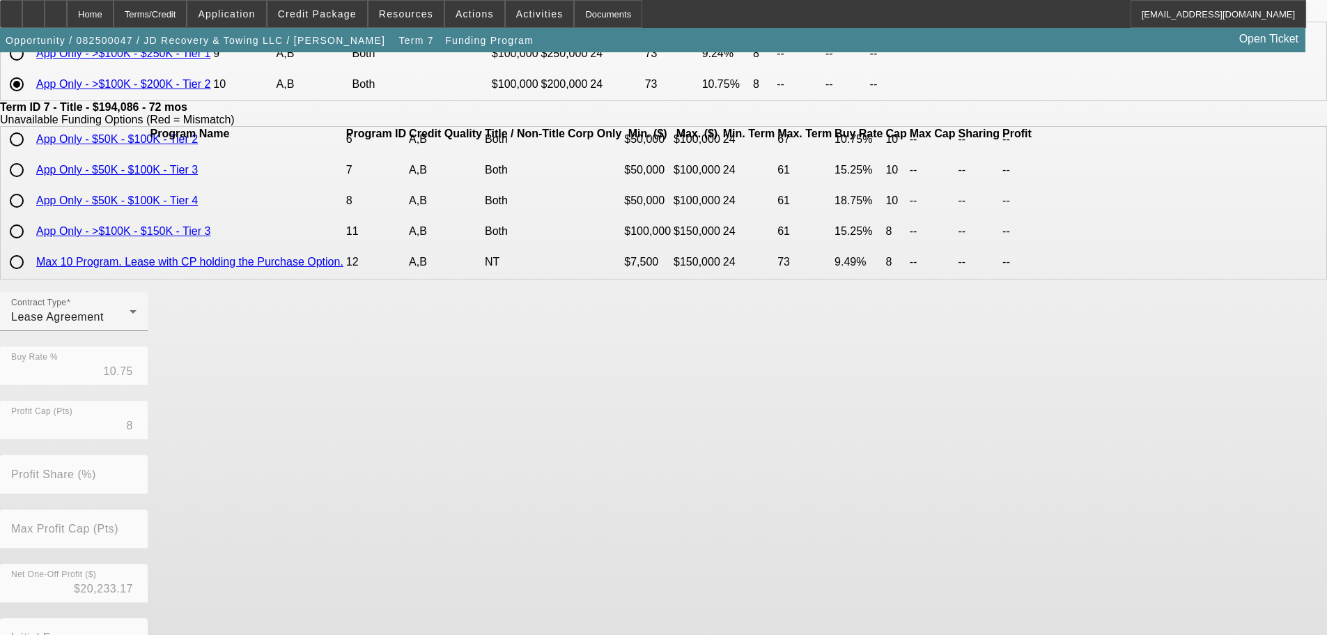
scroll to position [283, 0]
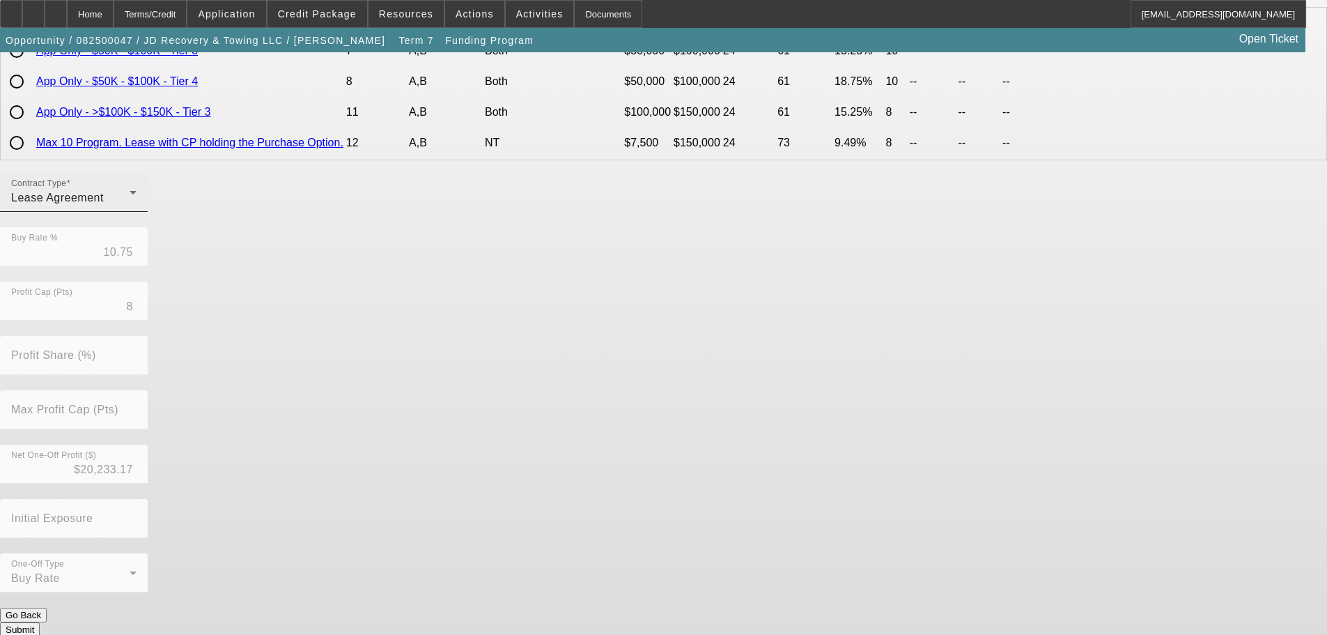
click at [130, 206] on div "Lease Agreement" at bounding box center [70, 197] width 118 height 17
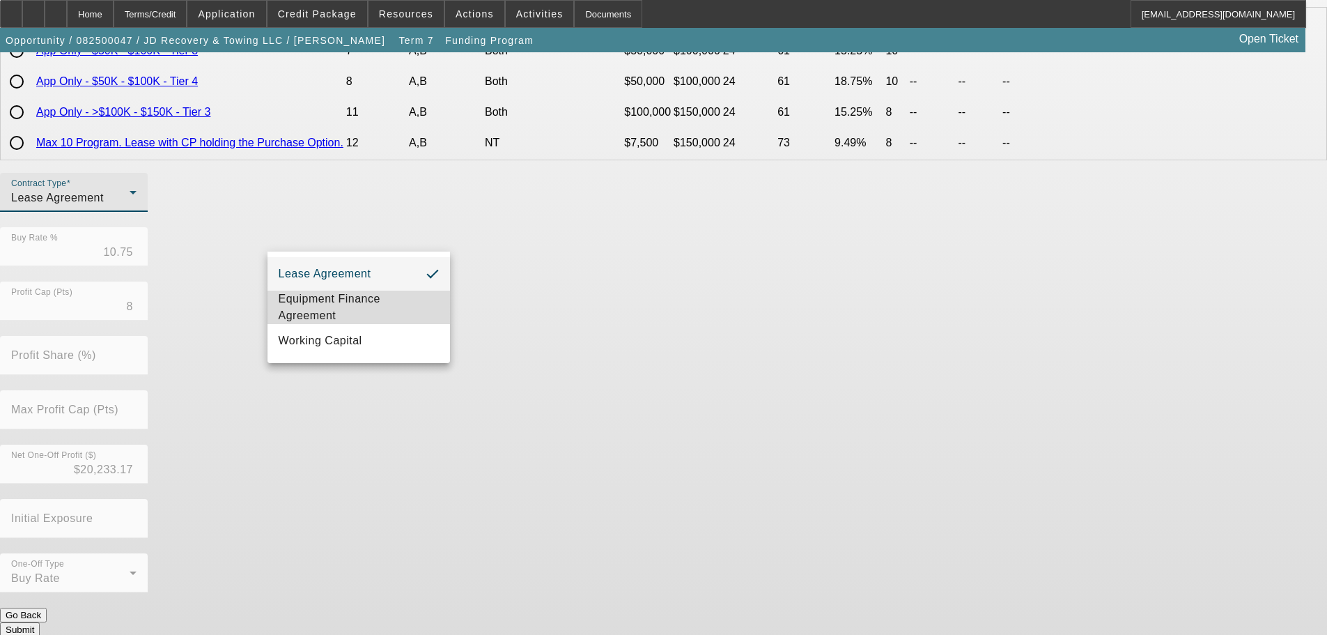
click at [388, 294] on span "Equipment Finance Agreement" at bounding box center [359, 306] width 160 height 33
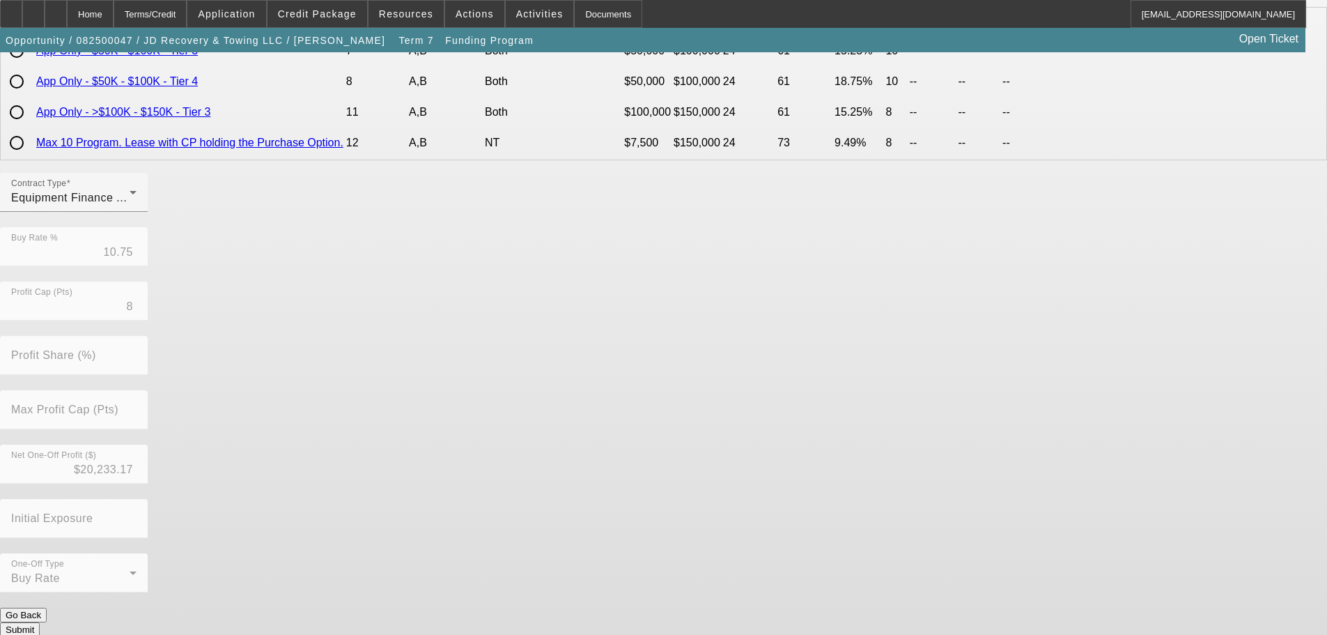
click at [40, 622] on button "Submit" at bounding box center [20, 629] width 40 height 15
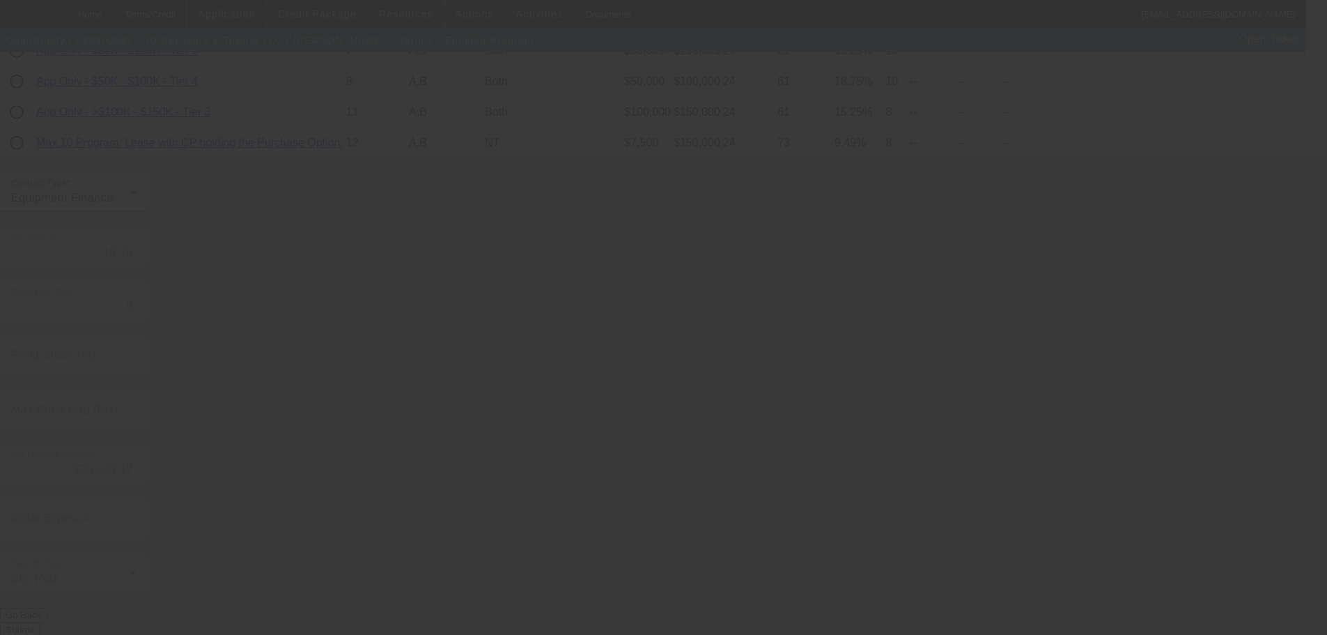
type input "9.24"
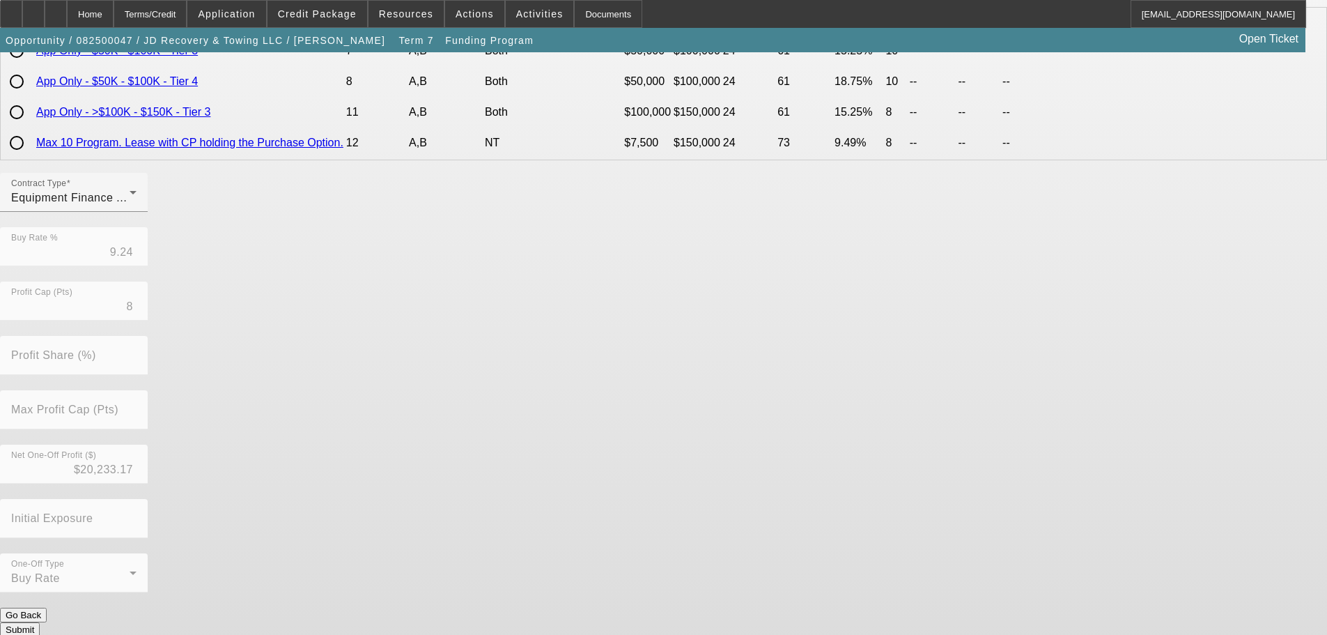
scroll to position [0, 0]
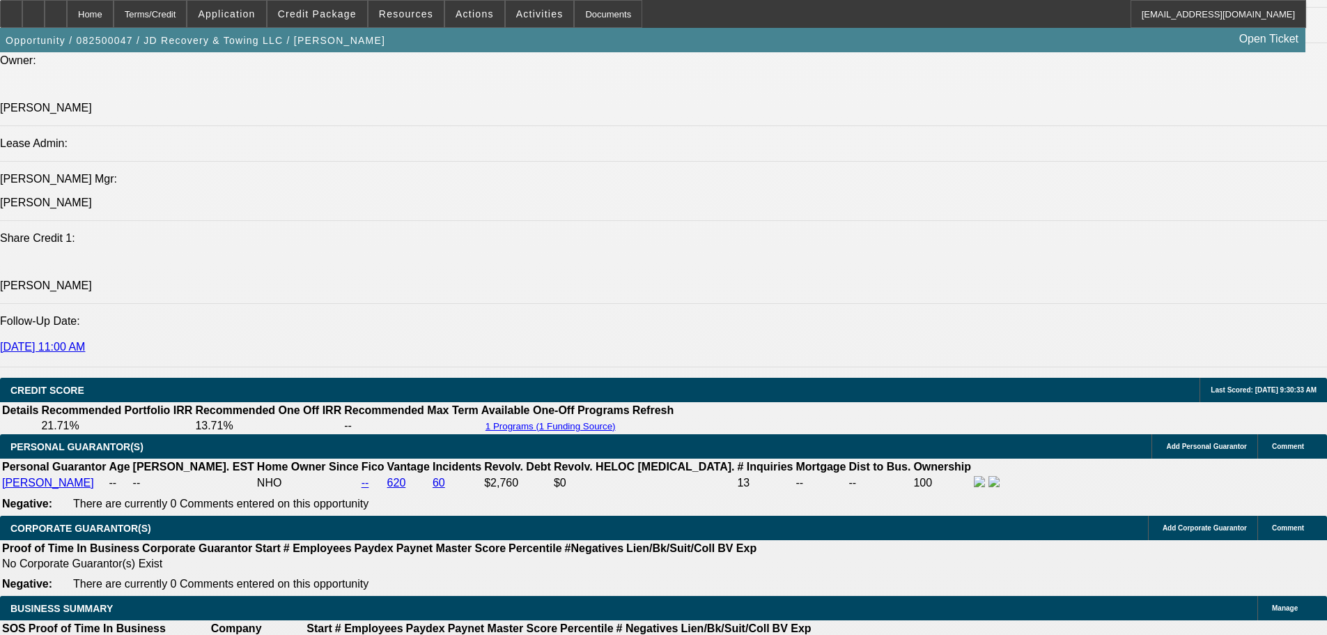
select select "0"
select select "6"
select select "0"
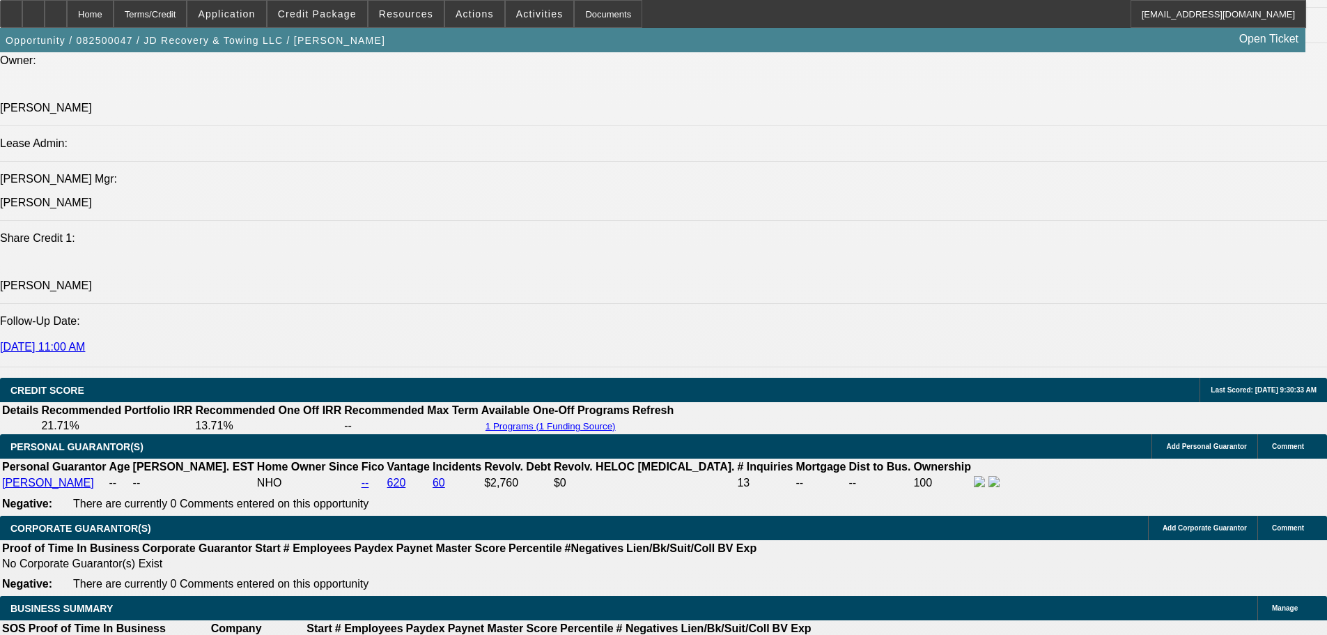
select select "0"
select select "0.1"
select select "4"
select select "0"
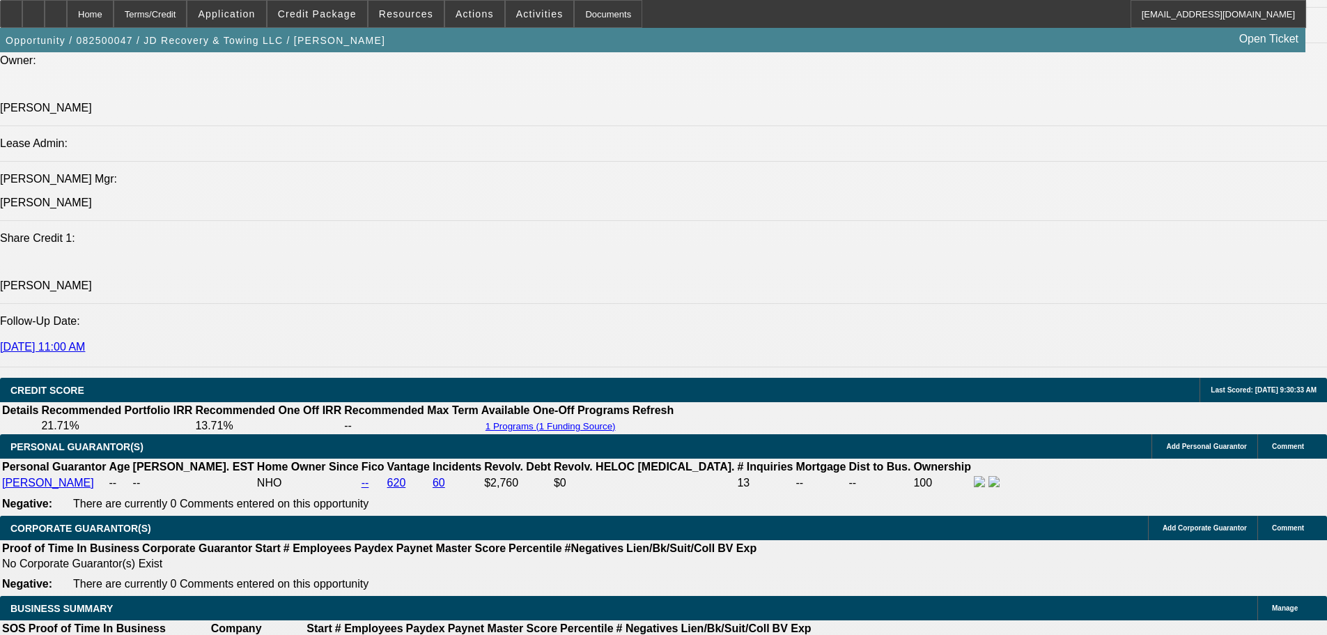
select select "0.1"
select select "4"
select select "0"
select select "0.1"
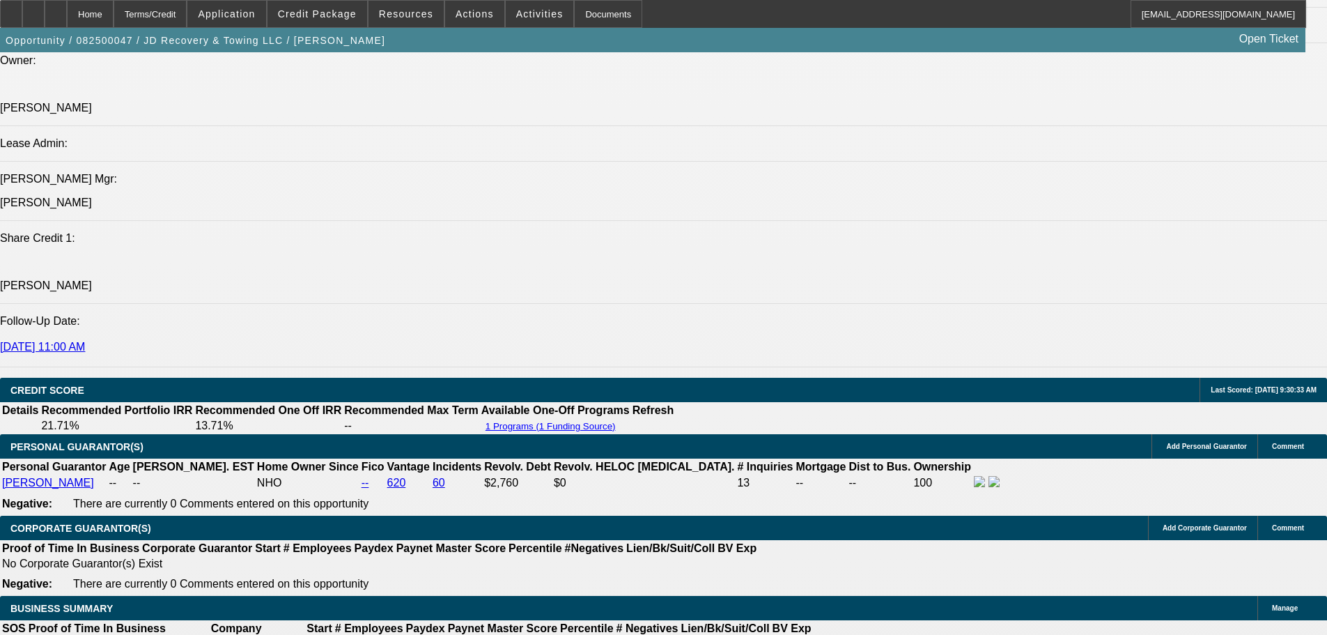
select select "4"
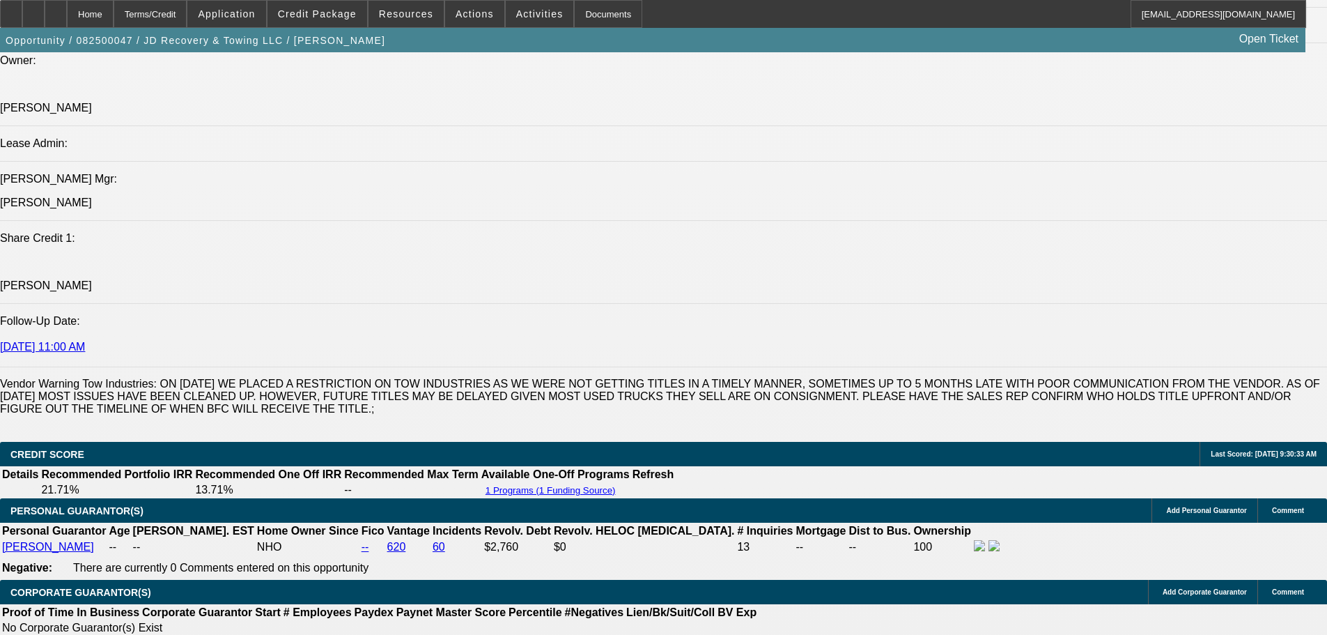
scroll to position [2170, 0]
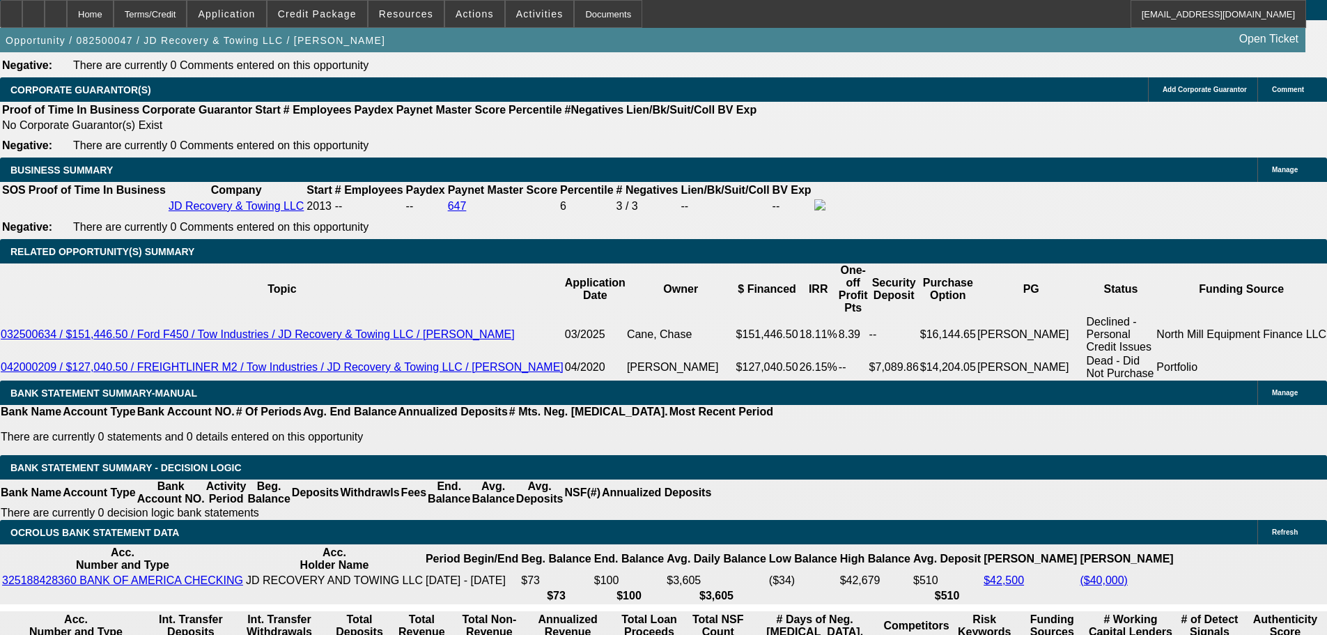
drag, startPoint x: 306, startPoint y: 311, endPoint x: 322, endPoint y: 312, distance: 16.8
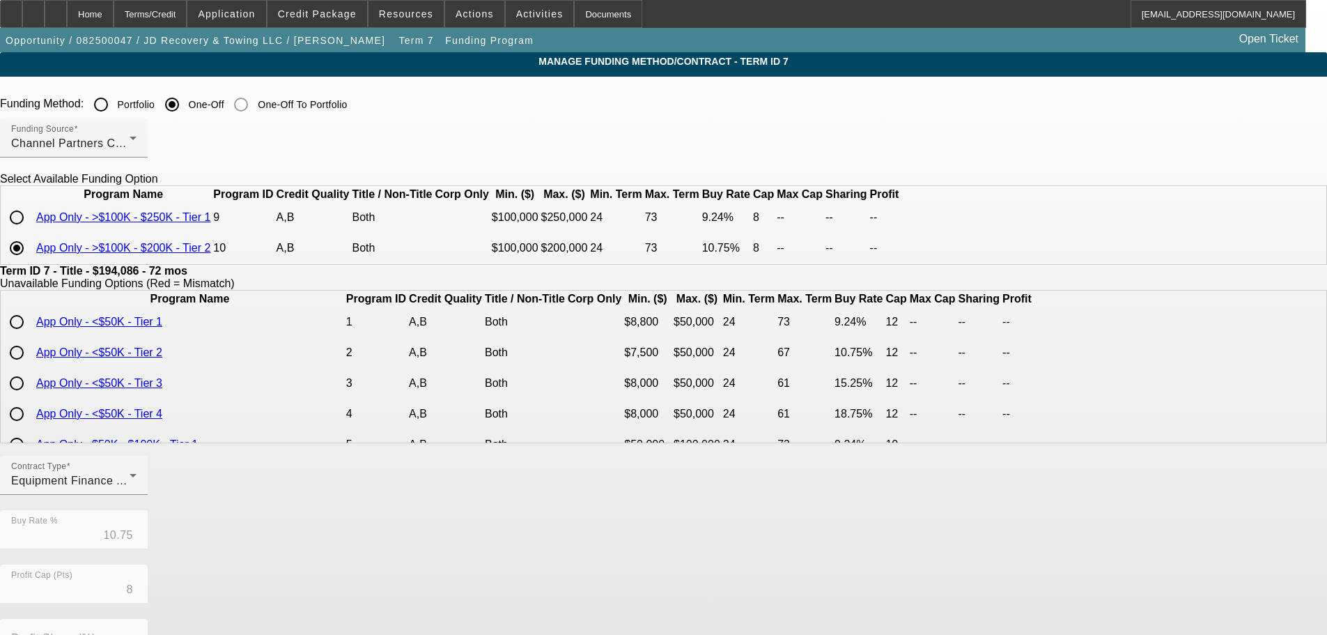
click at [31, 231] on input "radio" at bounding box center [17, 217] width 28 height 28
radio input "true"
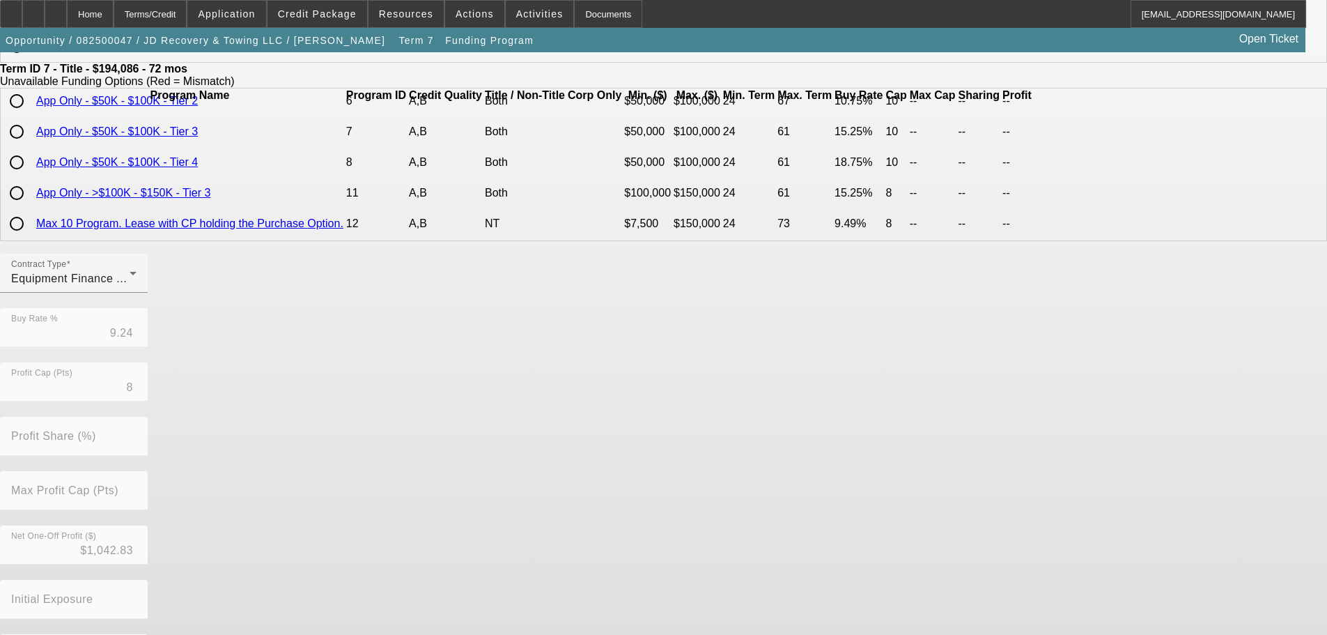
scroll to position [283, 0]
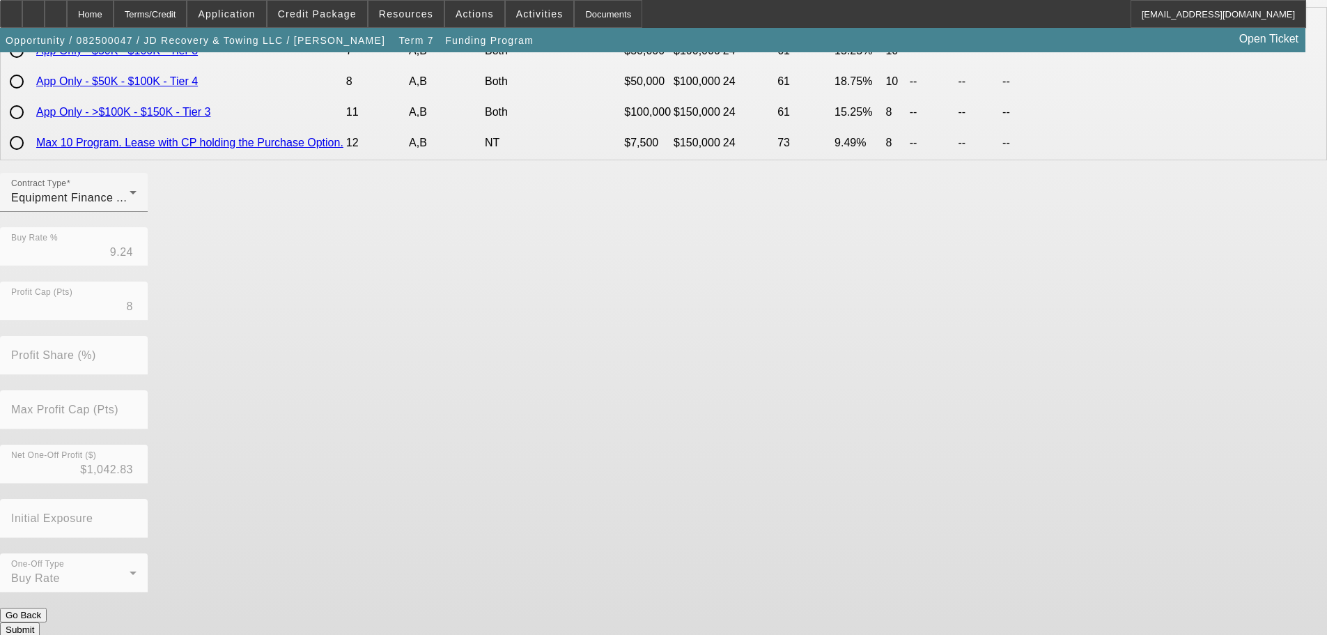
click at [40, 622] on button "Submit" at bounding box center [20, 629] width 40 height 15
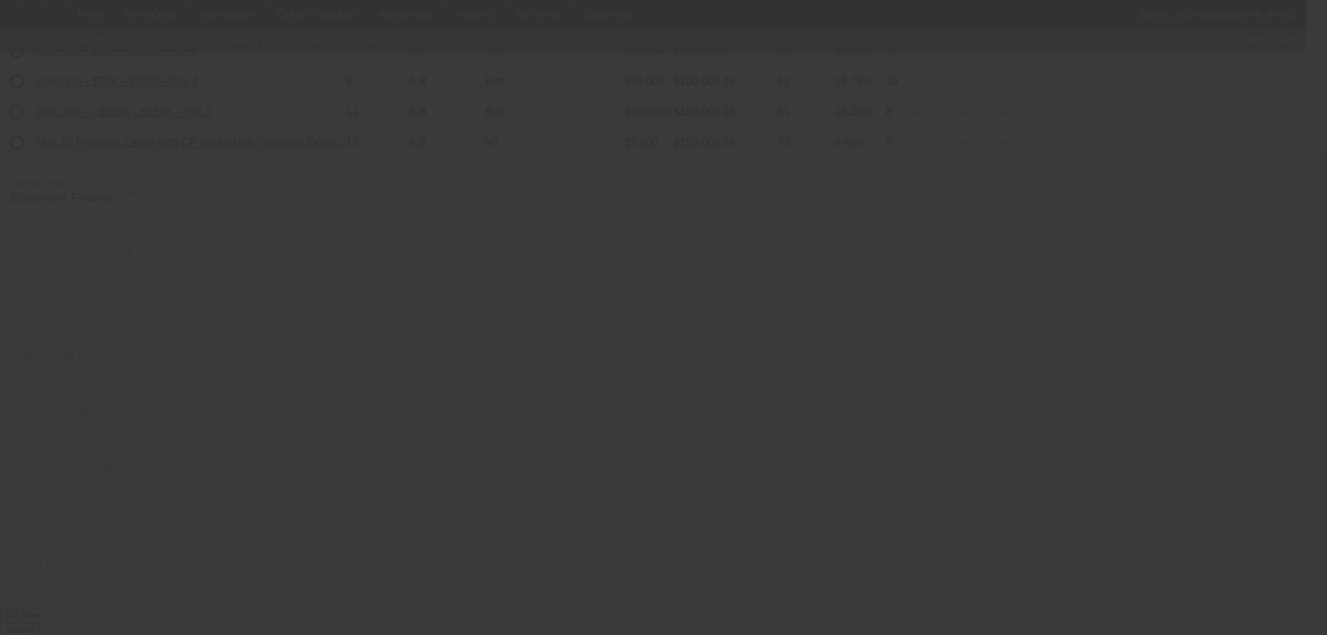
type input "10.75"
select select "0"
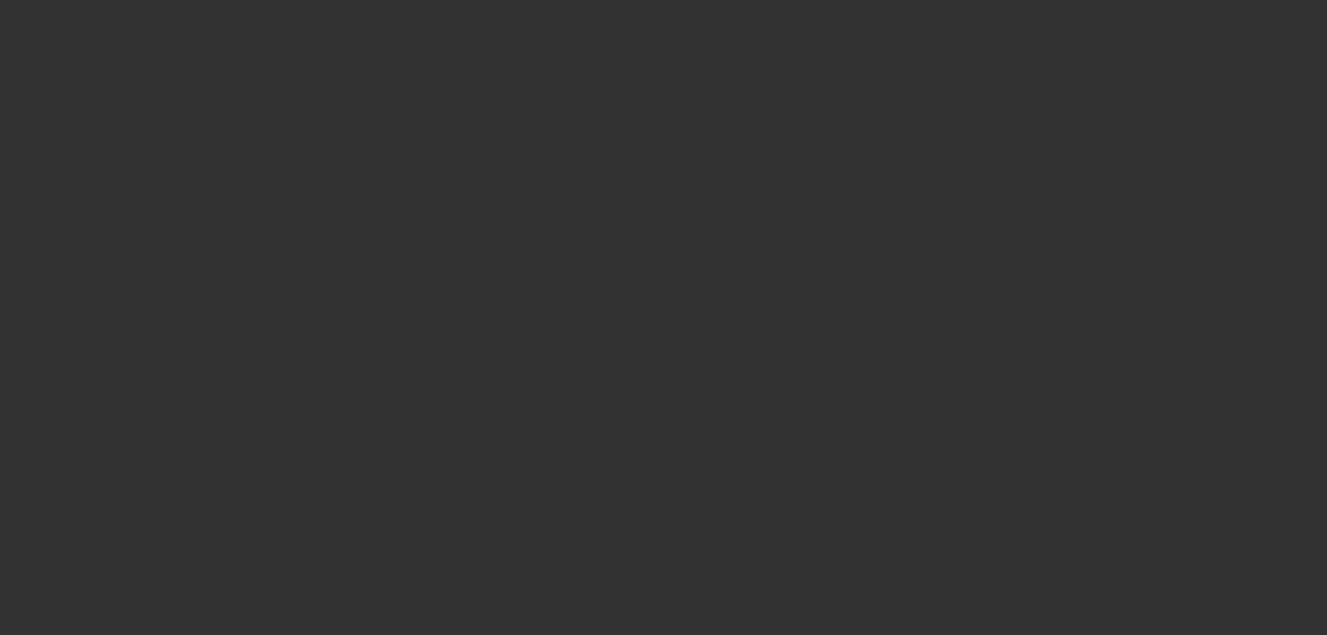
select select "6"
select select "0"
select select "0.1"
select select "4"
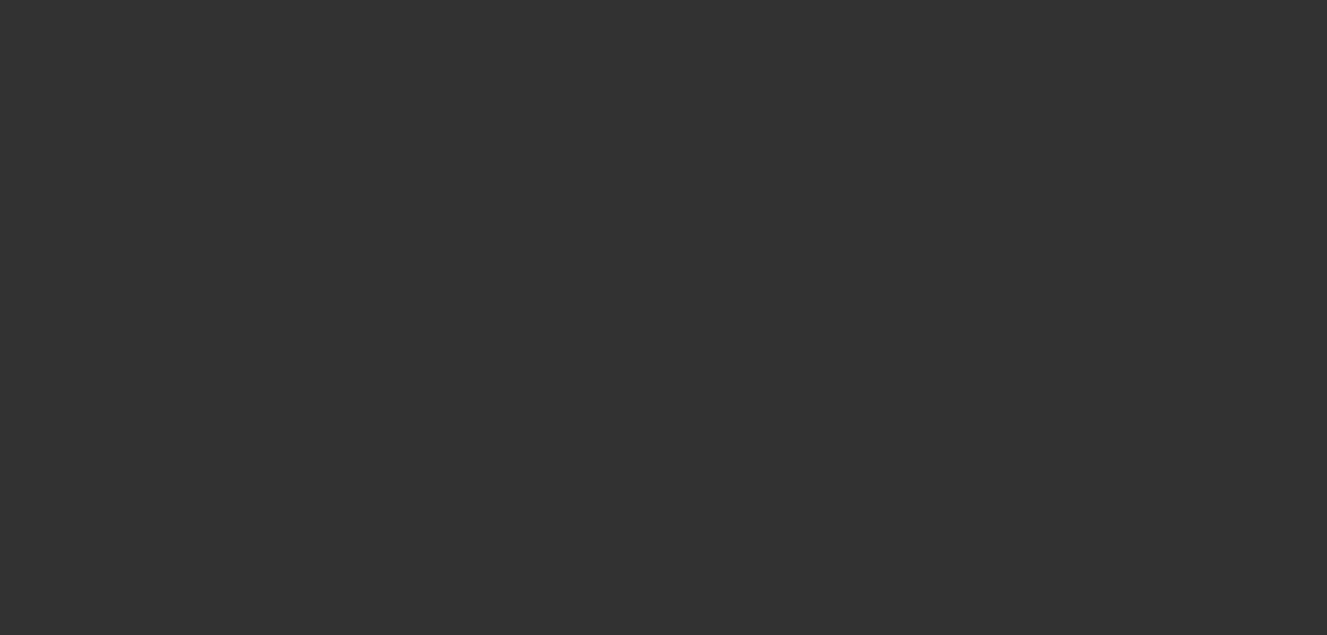
select select "0"
select select "0.1"
select select "4"
select select "0"
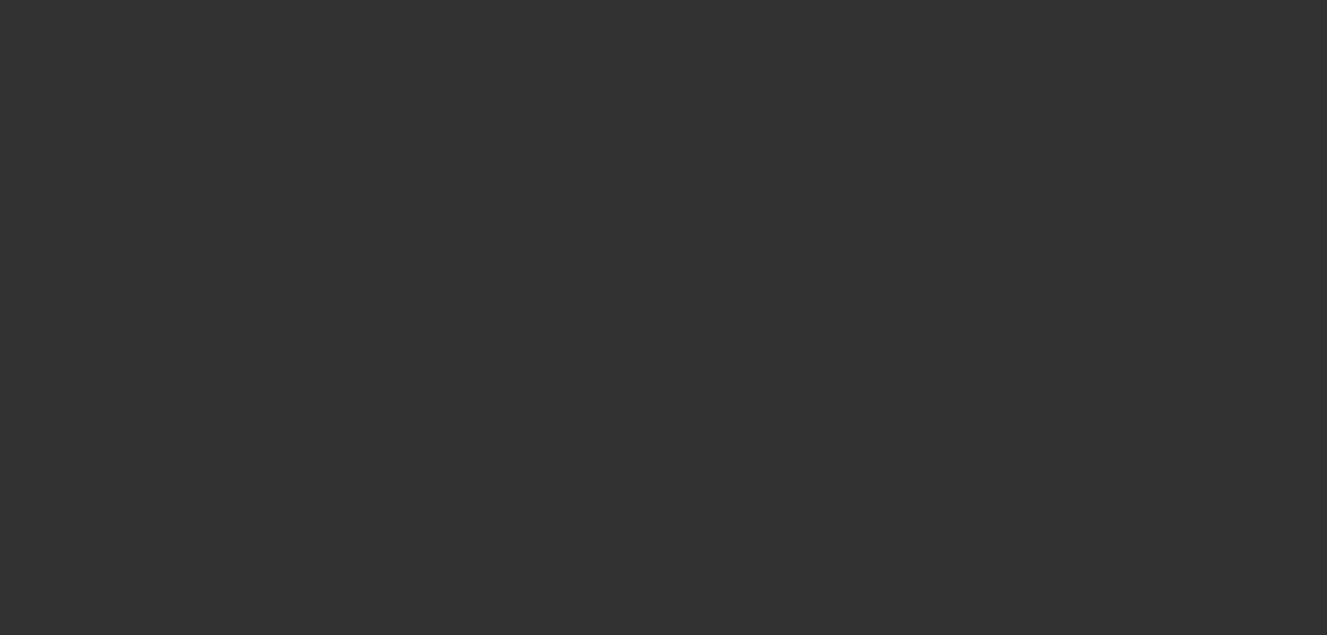
select select "0"
select select "0.1"
select select "4"
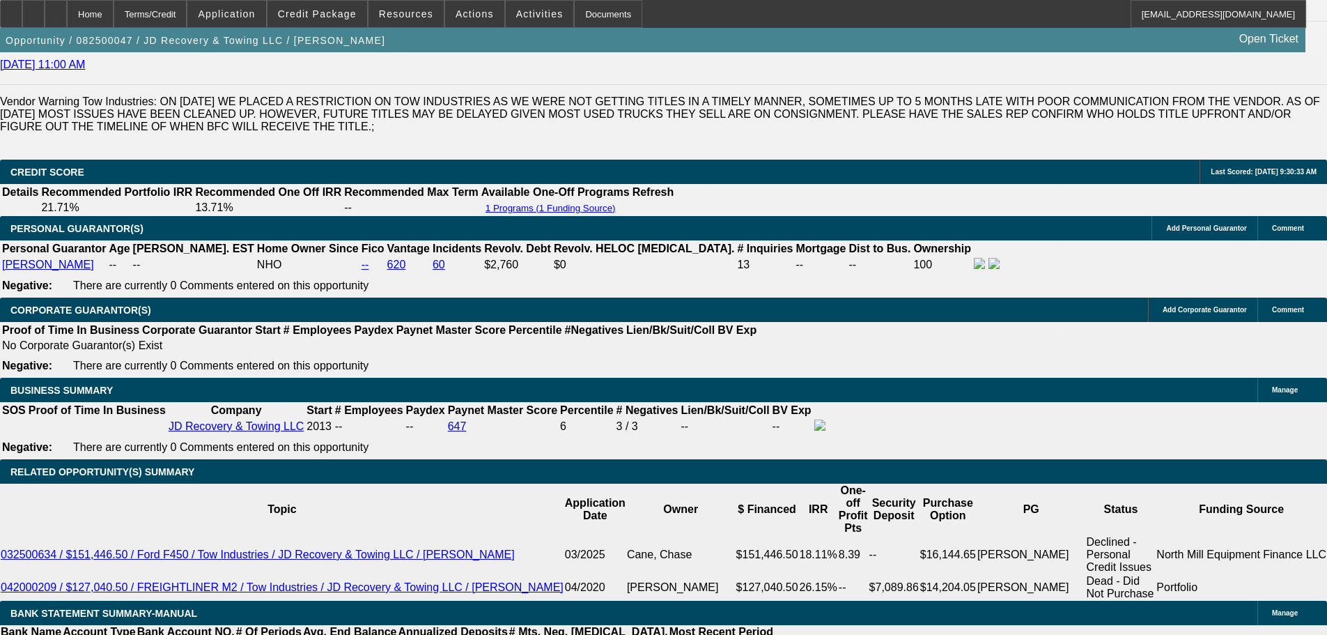
scroll to position [2030, 0]
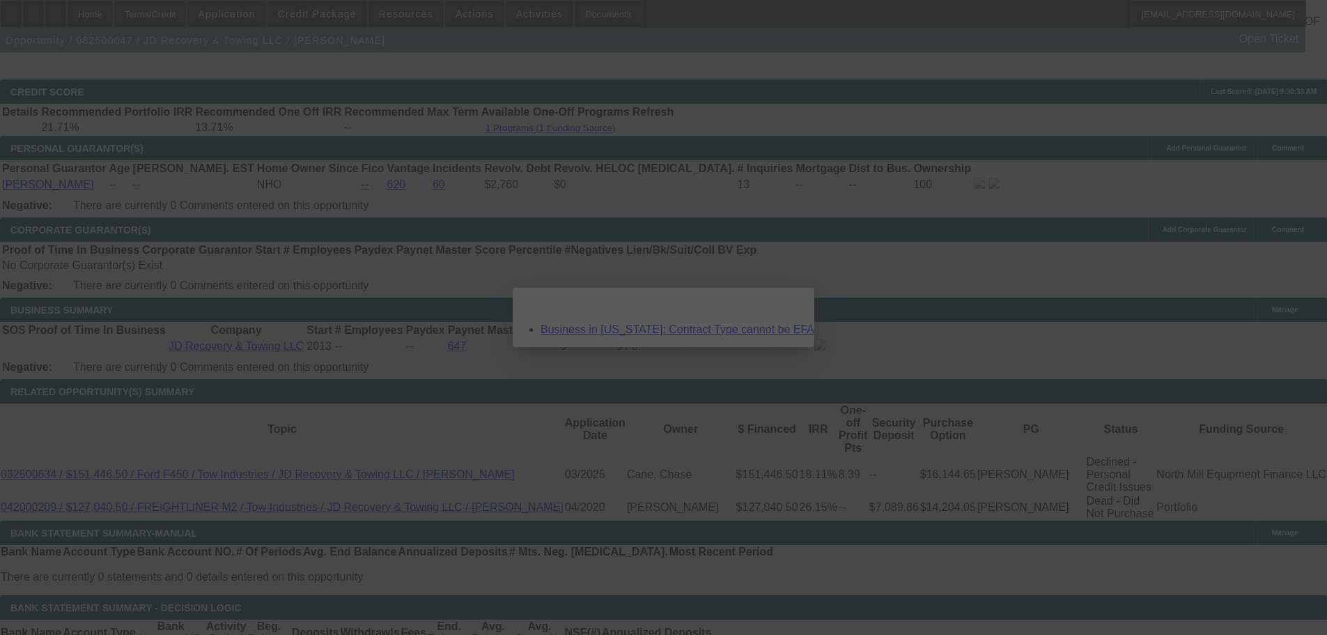
scroll to position [0, 0]
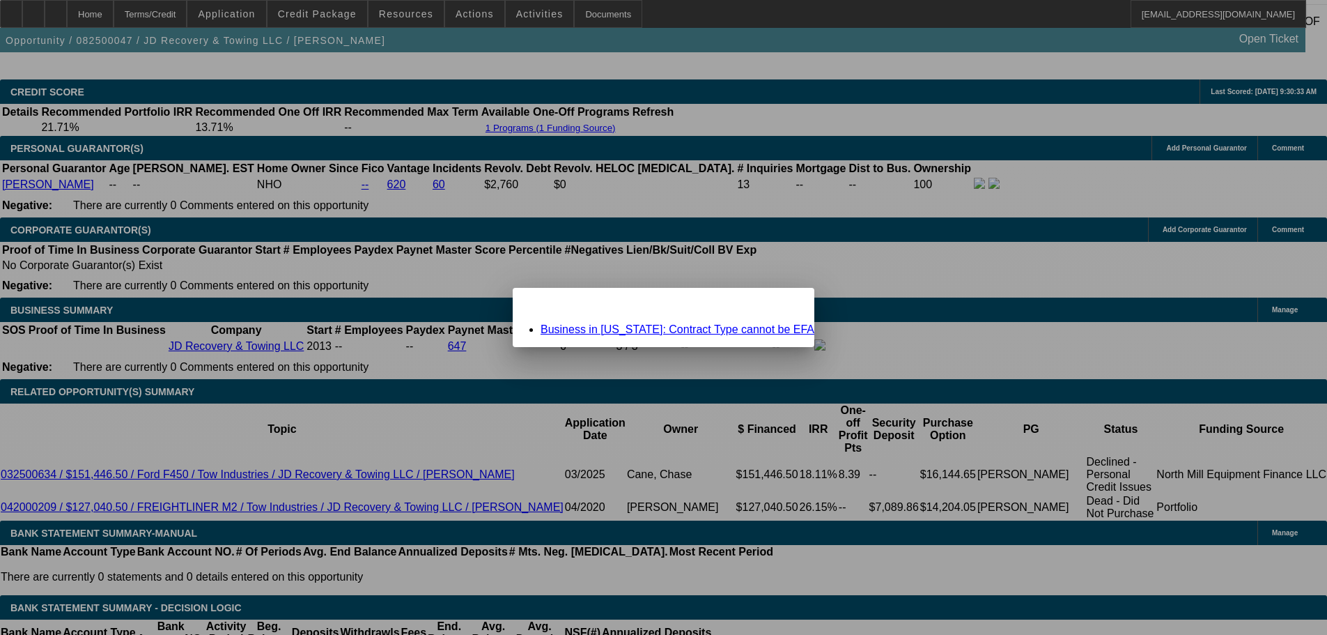
click at [787, 304] on span "Close" at bounding box center [796, 300] width 19 height 8
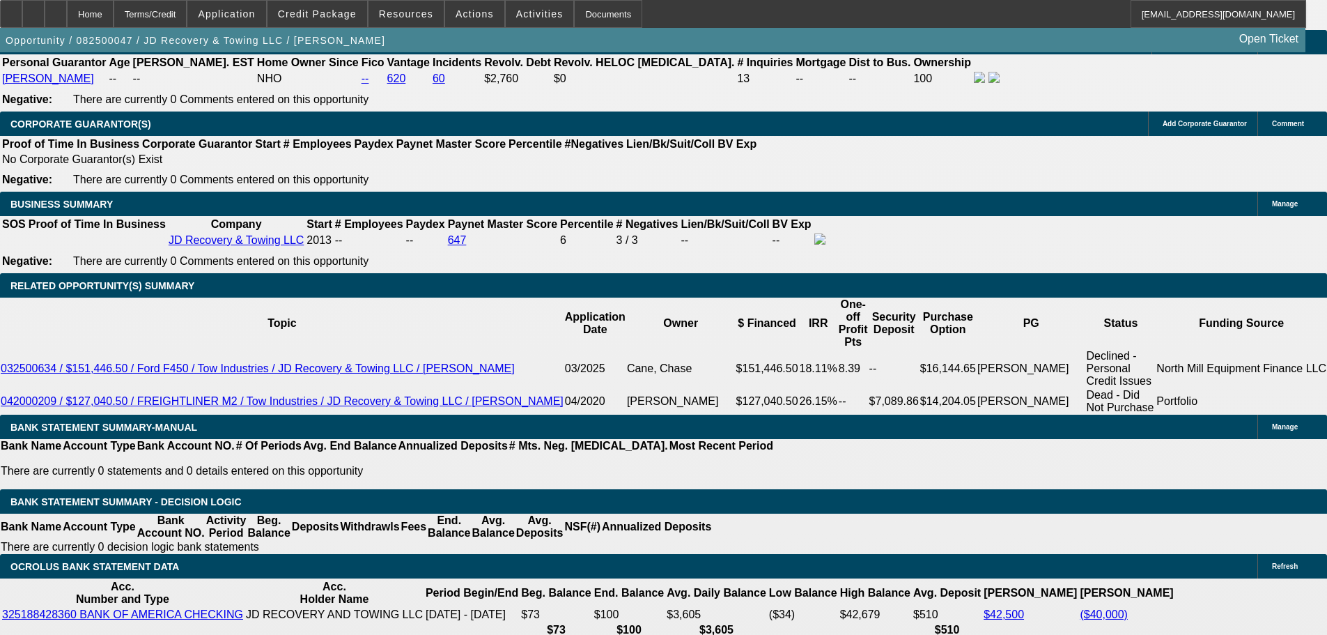
scroll to position [2170, 0]
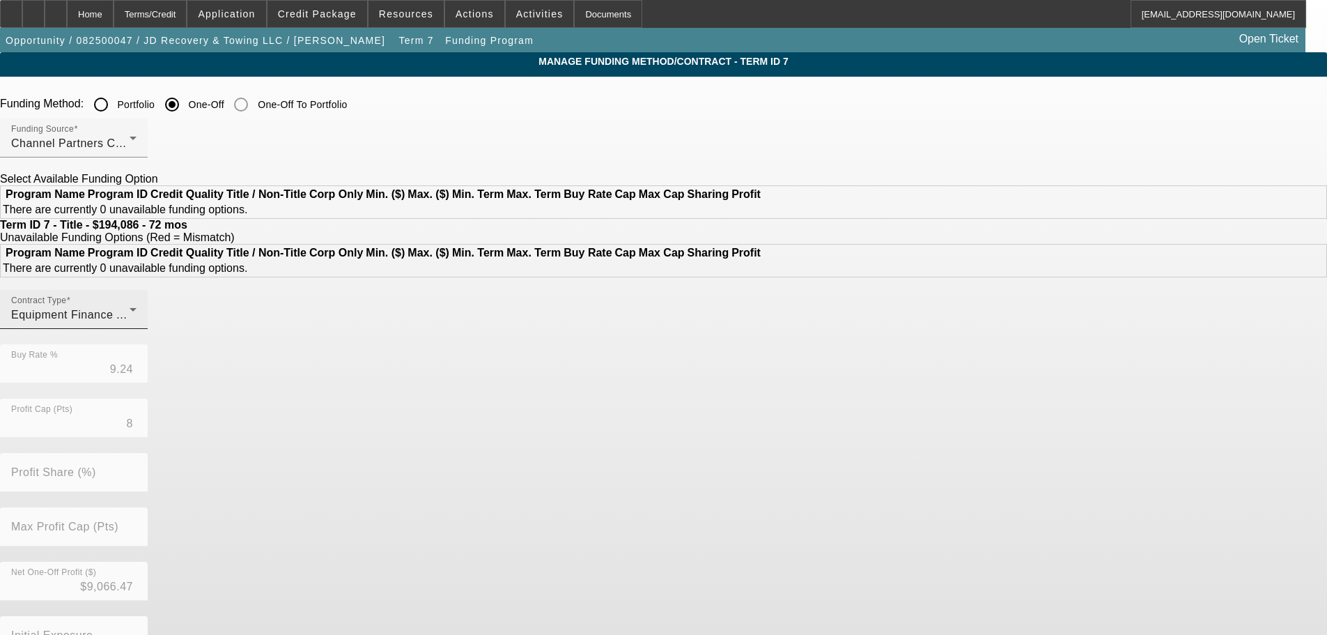
click at [130, 323] on div "Equipment Finance Agreement" at bounding box center [70, 314] width 118 height 17
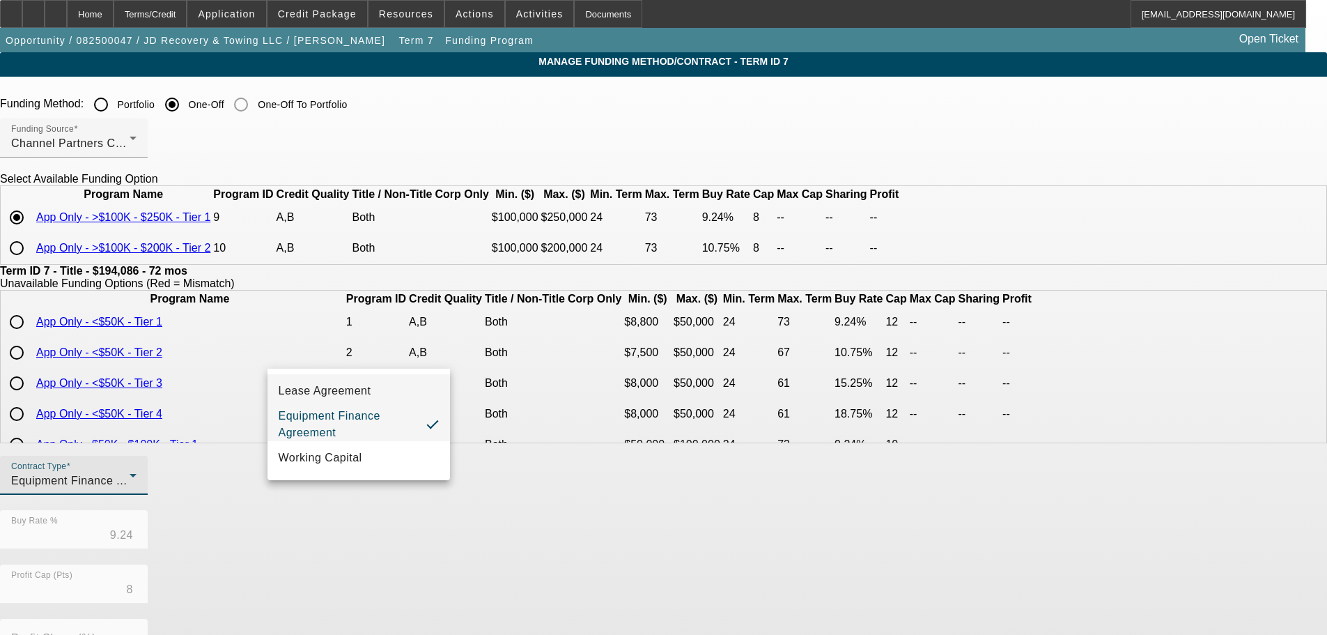
click at [391, 389] on mat-option "Lease Agreement" at bounding box center [358, 390] width 182 height 33
drag, startPoint x: 669, startPoint y: 566, endPoint x: 667, endPoint y: 559, distance: 8.2
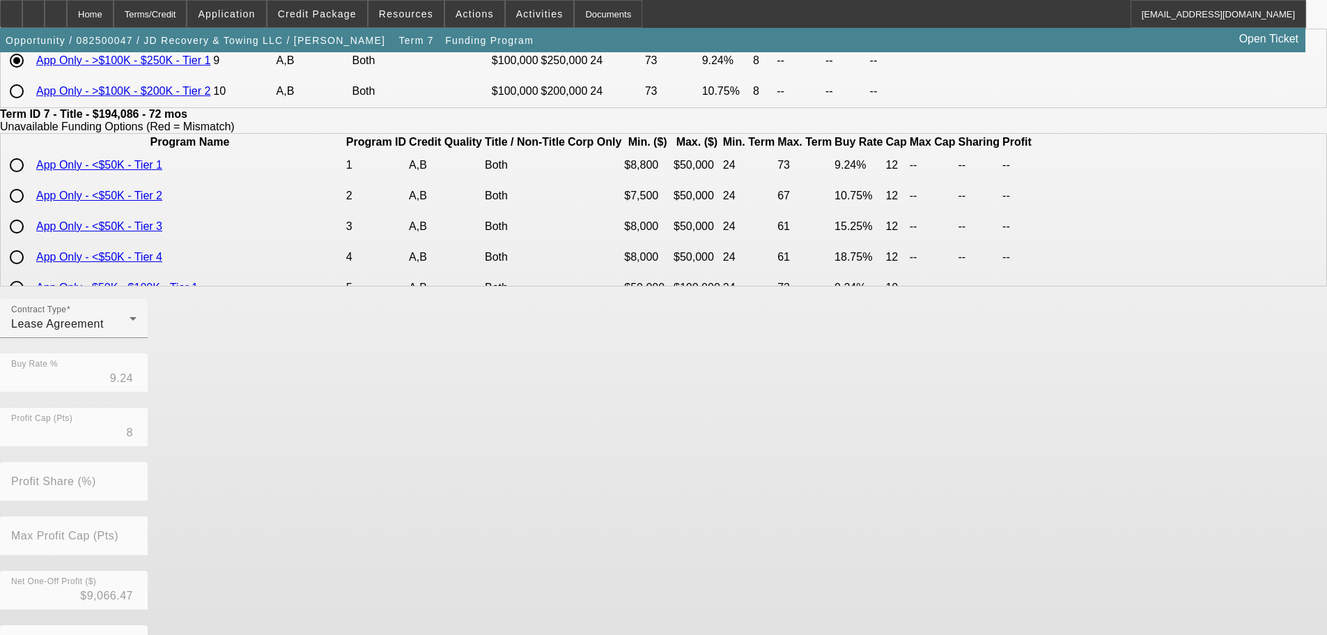
scroll to position [283, 0]
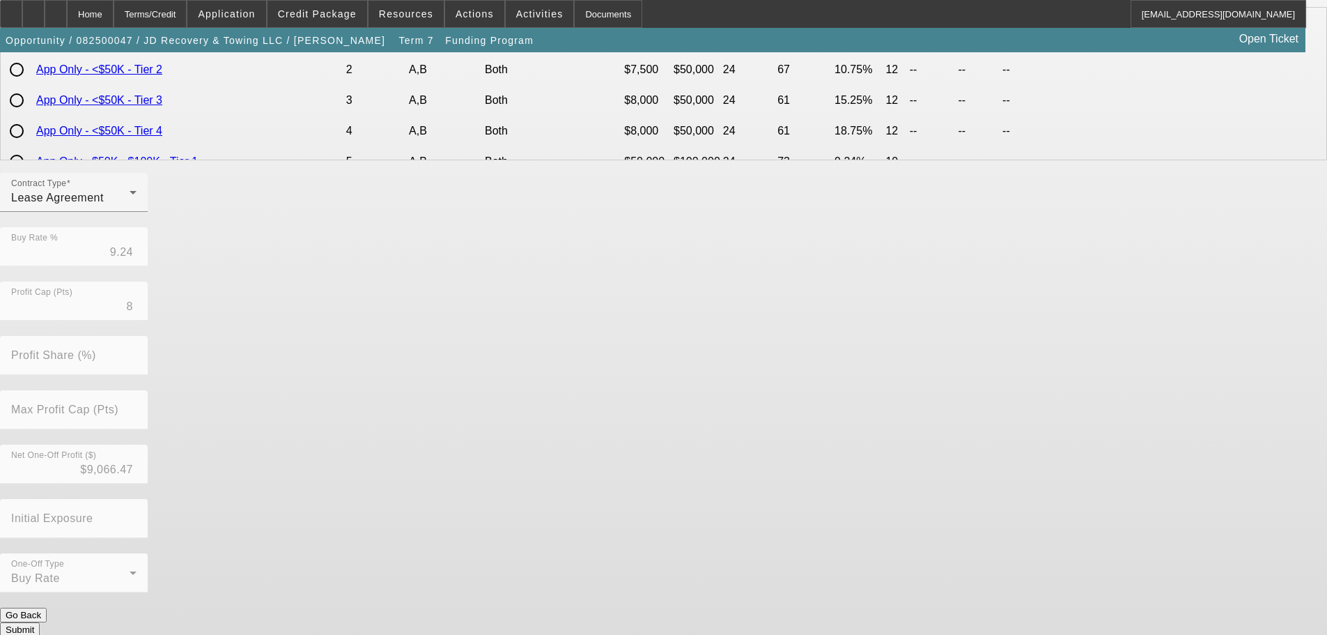
drag, startPoint x: 587, startPoint y: 586, endPoint x: 588, endPoint y: 599, distance: 12.6
click at [587, 589] on div "Contract Type Lease Agreement Buy Rate % 9.24 Profit Cap (Pts) 8 Profit Share (…" at bounding box center [663, 390] width 1327 height 435
click at [40, 622] on button "Submit" at bounding box center [20, 629] width 40 height 15
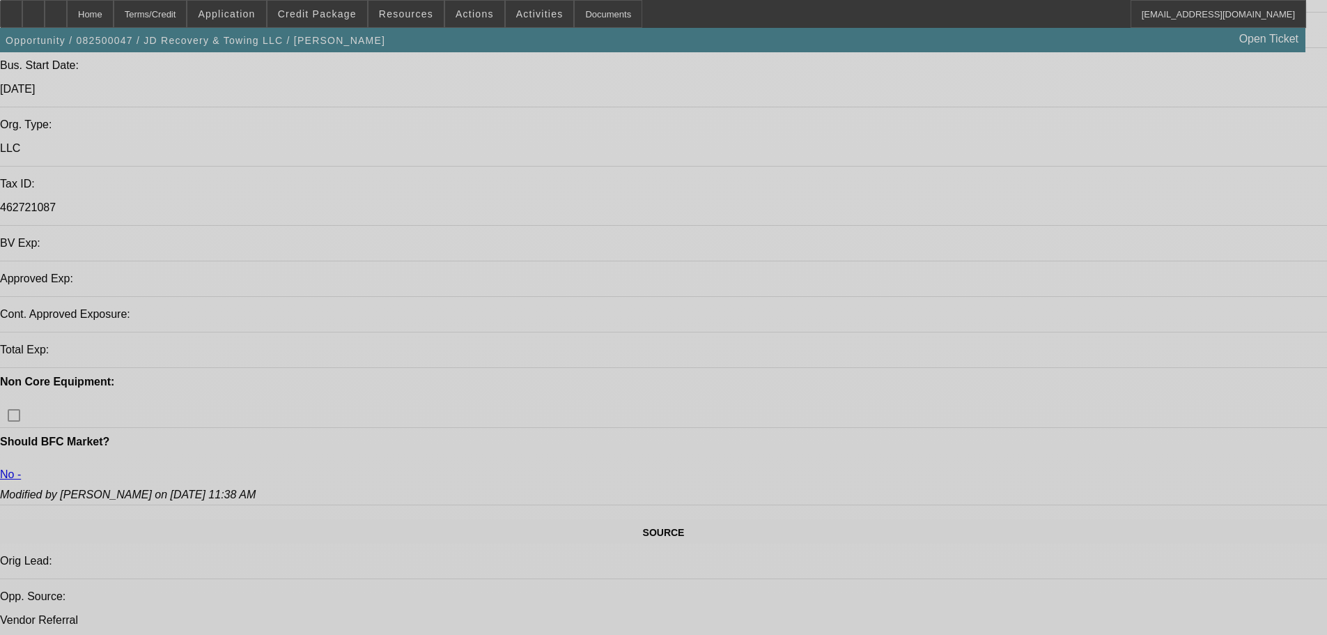
select select "0"
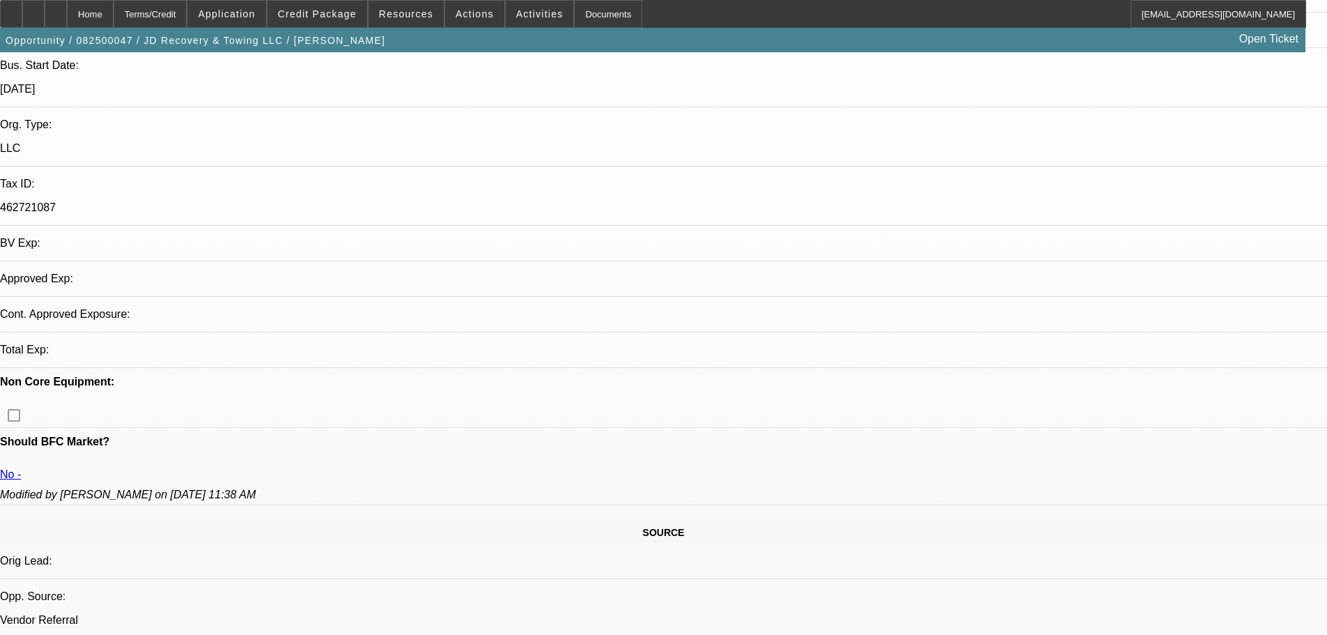
select select "0"
select select "6"
select select "0"
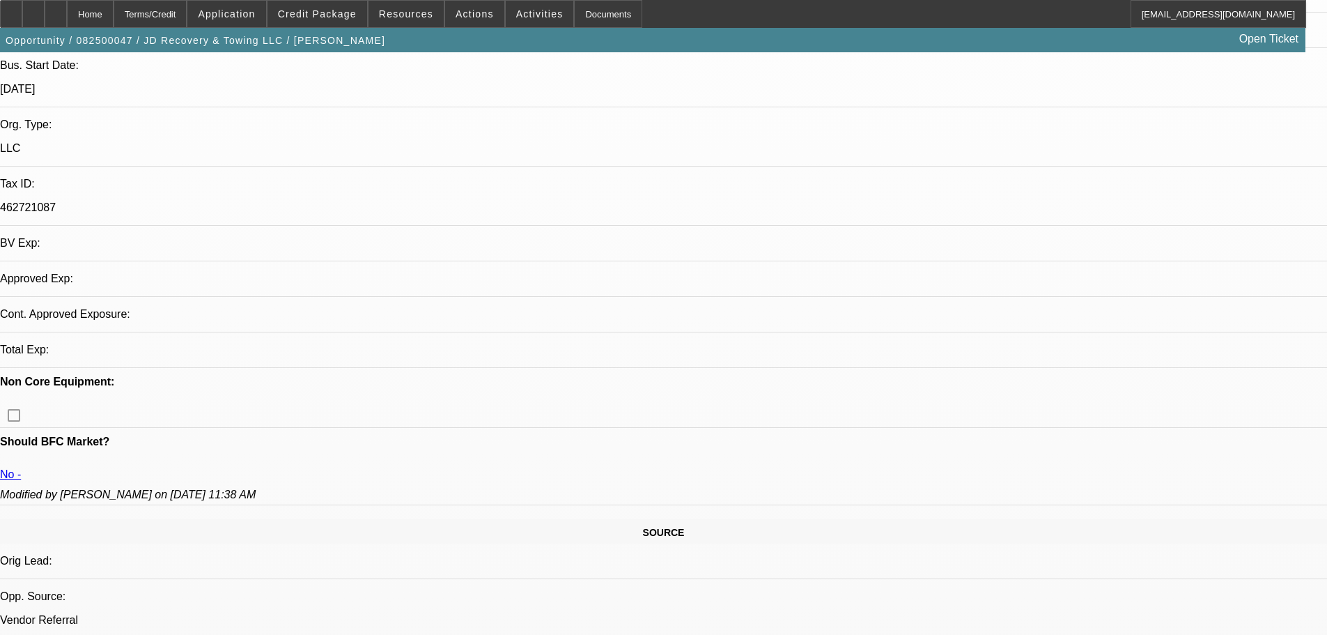
select select "0.1"
select select "4"
select select "0"
select select "0.1"
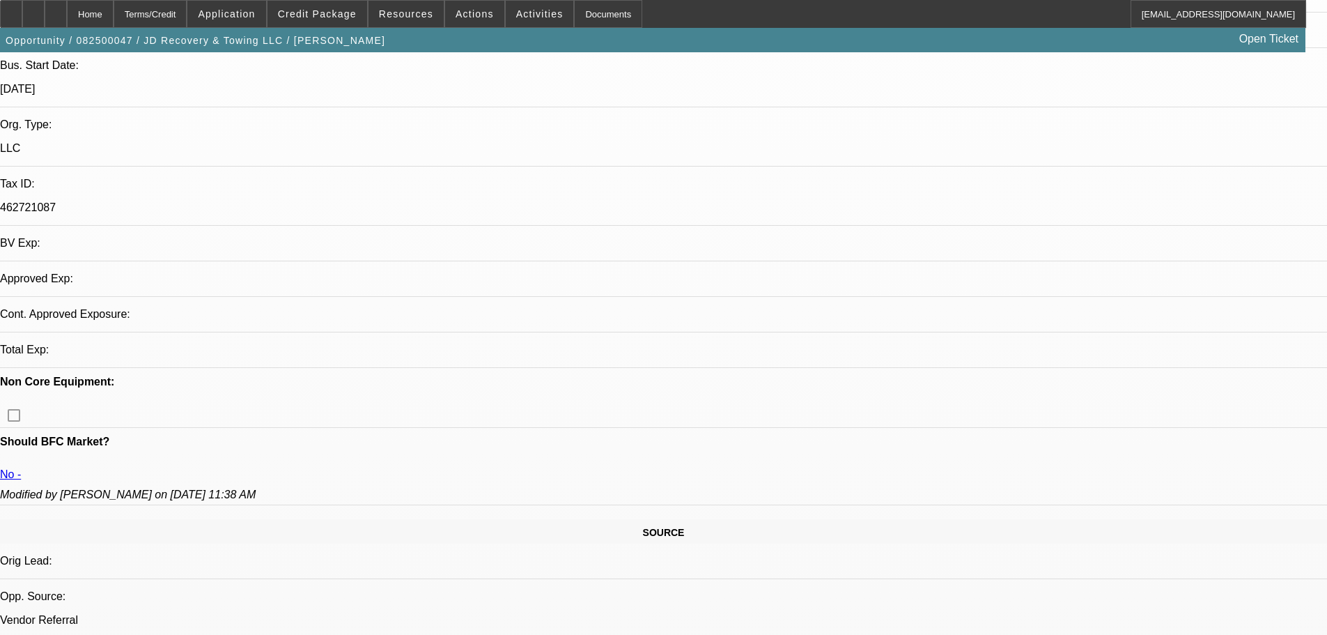
select select "4"
select select "0"
select select "0.1"
select select "4"
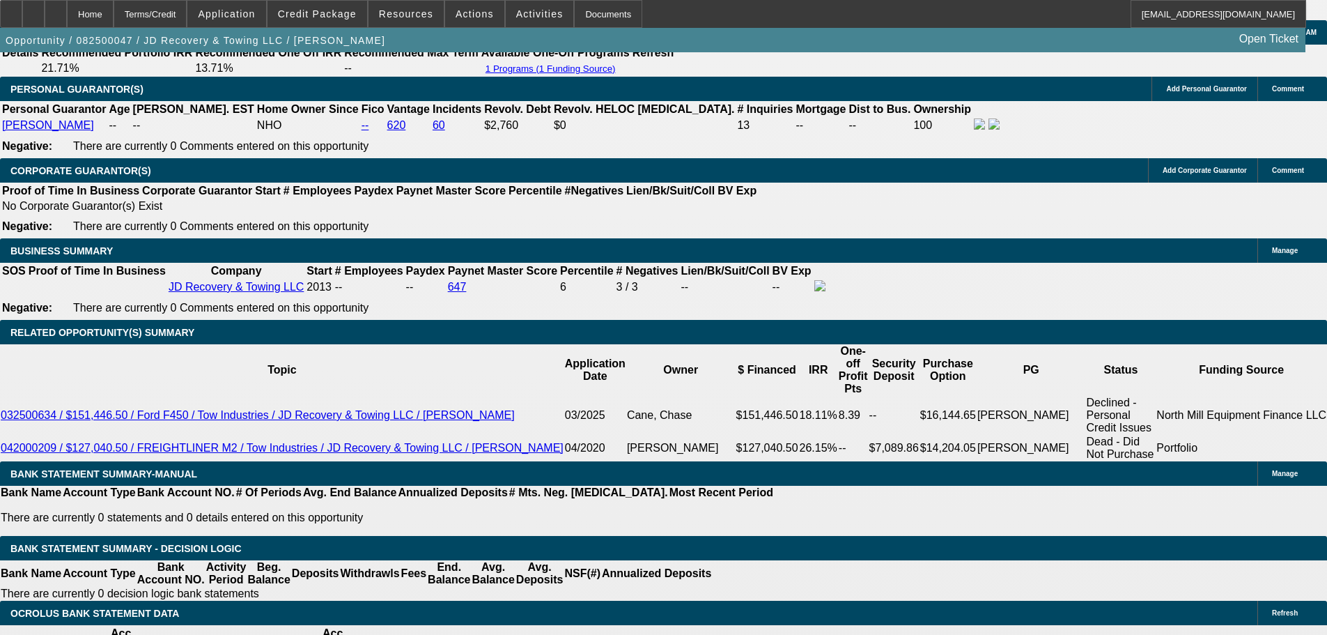
scroll to position [1950, 0]
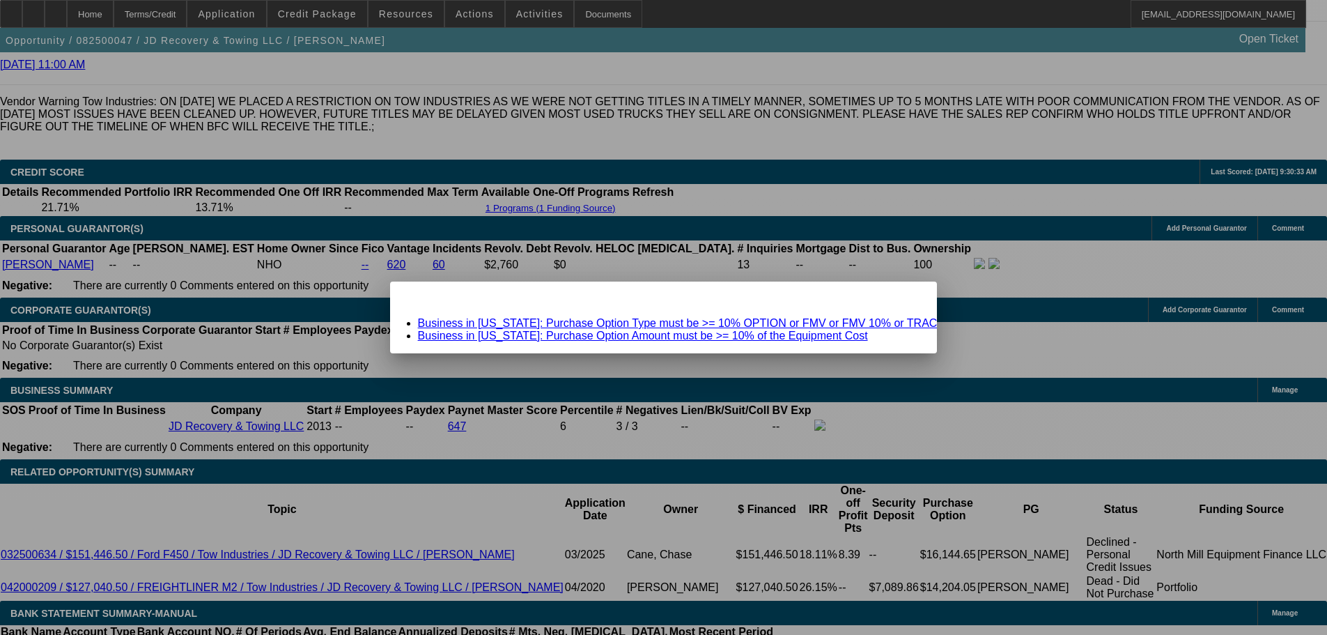
drag, startPoint x: 877, startPoint y: 301, endPoint x: 698, endPoint y: 347, distance: 184.8
click at [910, 297] on span "Close" at bounding box center [919, 294] width 19 height 8
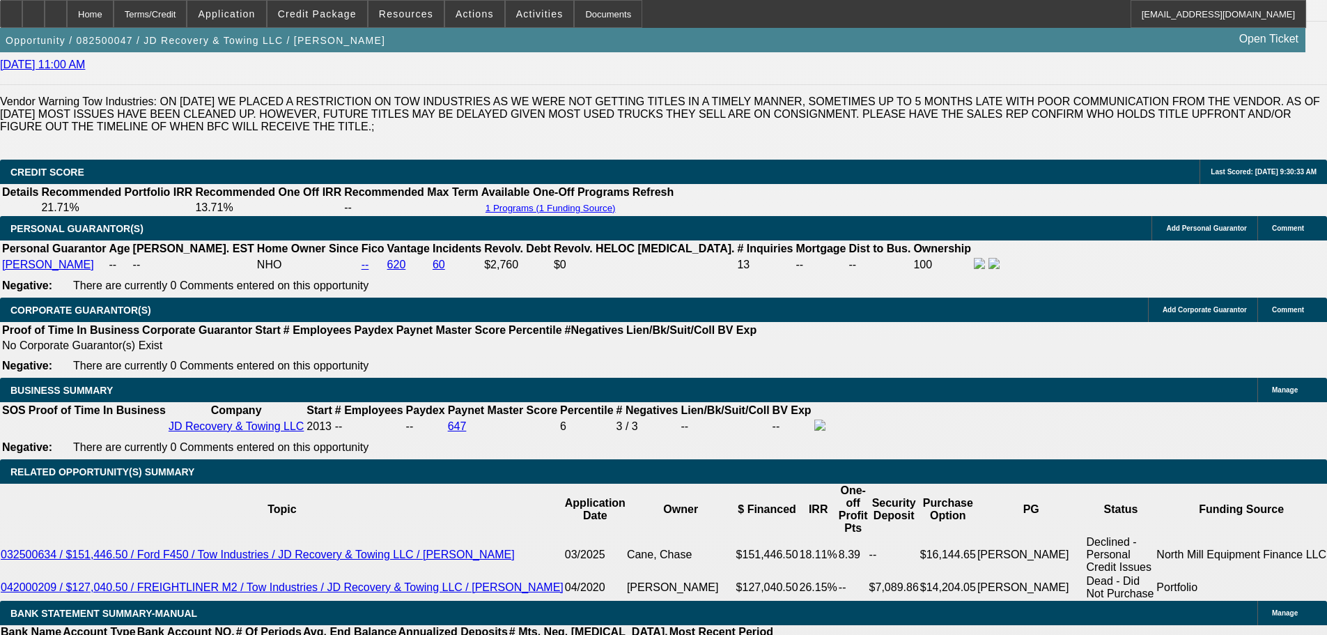
scroll to position [2090, 0]
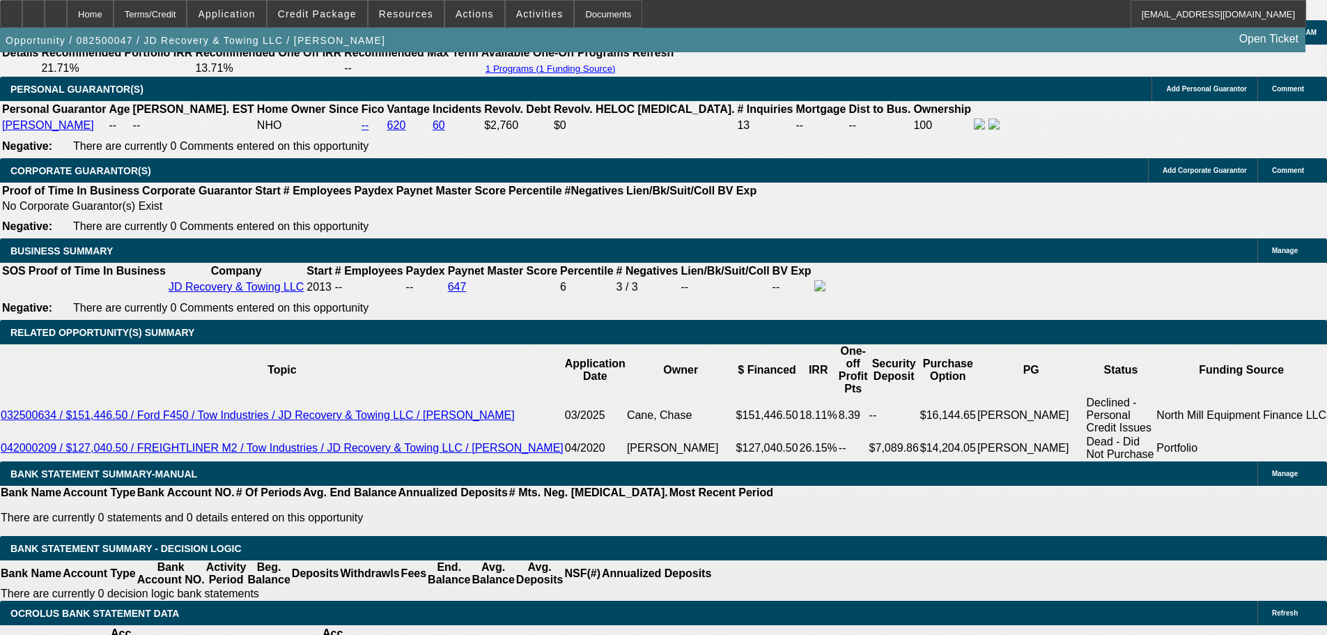
select select "0.1"
type input "$19,408.64"
type input "UNKNOWN"
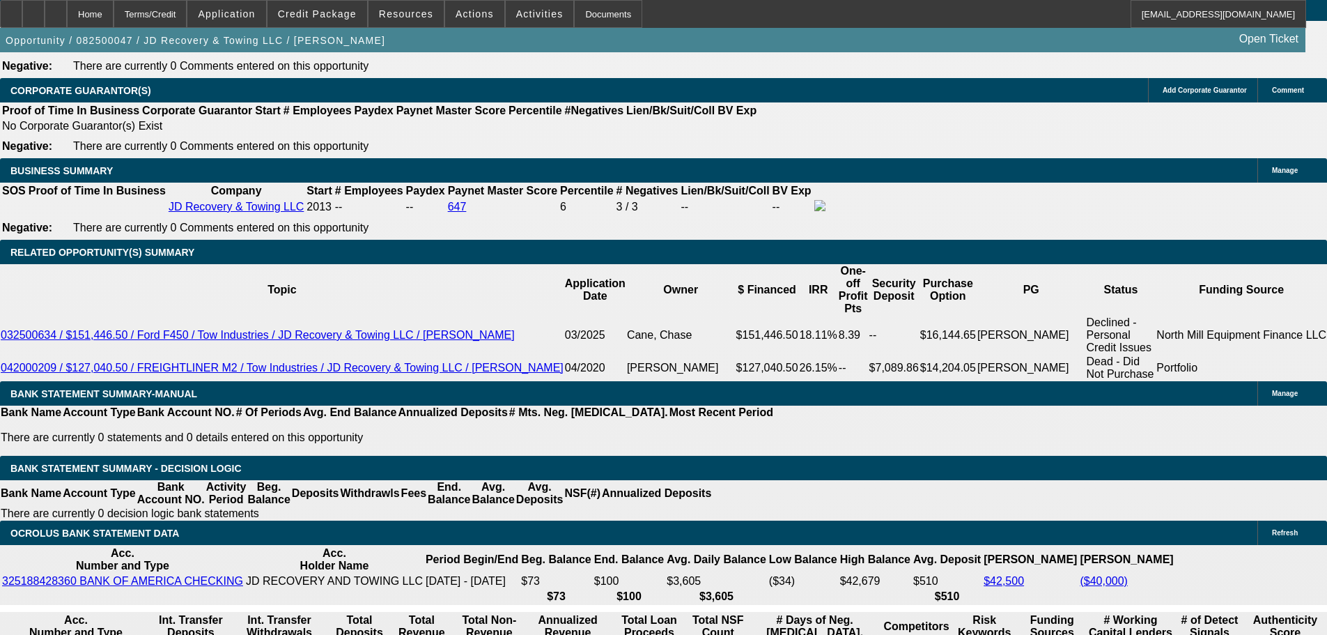
select select "4"
drag, startPoint x: 180, startPoint y: 183, endPoint x: 235, endPoint y: 157, distance: 61.1
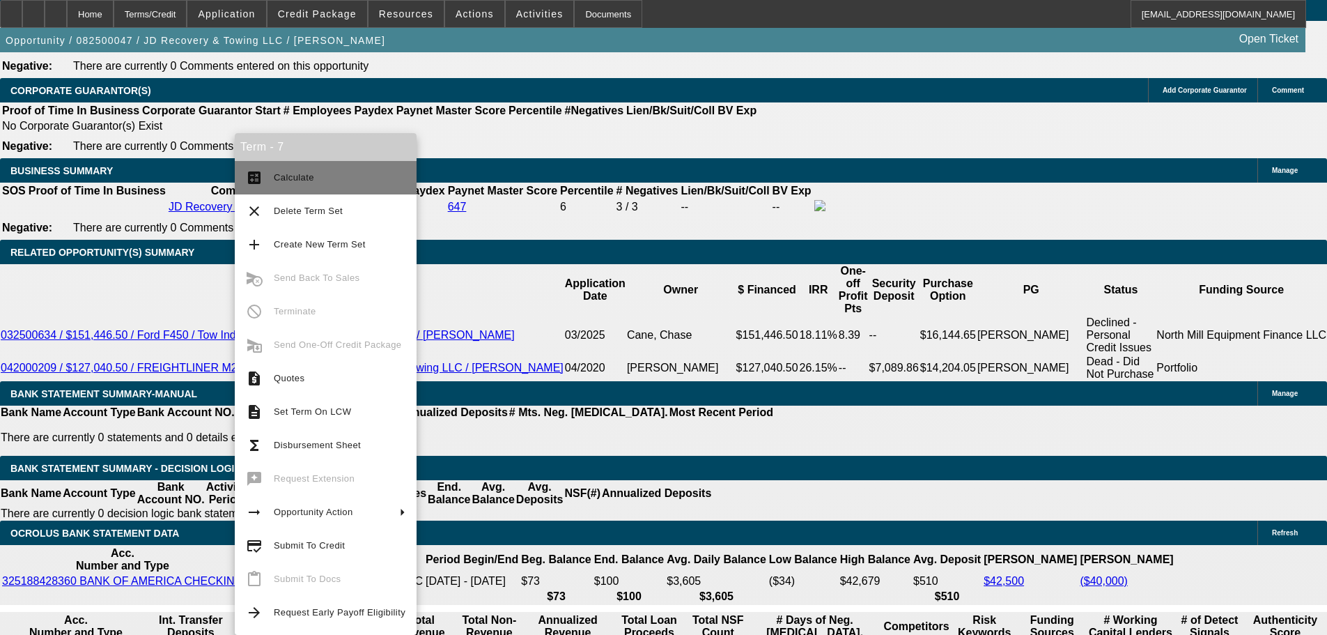
click at [256, 194] on button "calculate Calculate" at bounding box center [326, 177] width 182 height 33
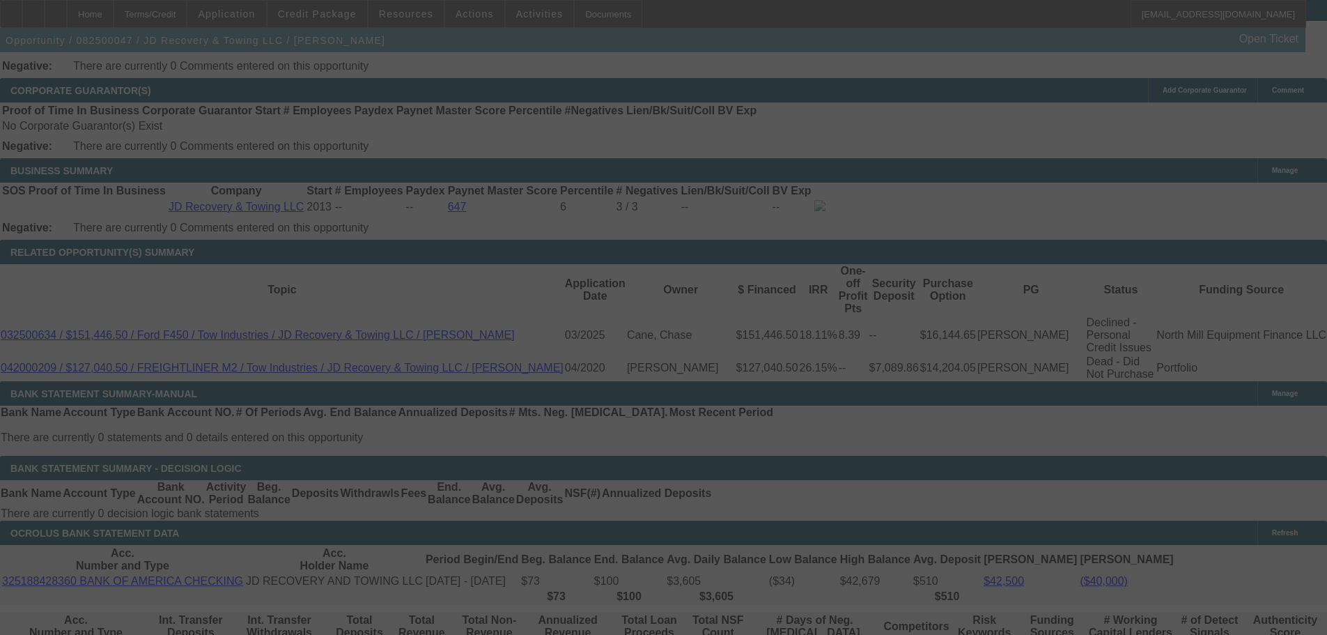
select select "0"
select select "0.1"
select select "4"
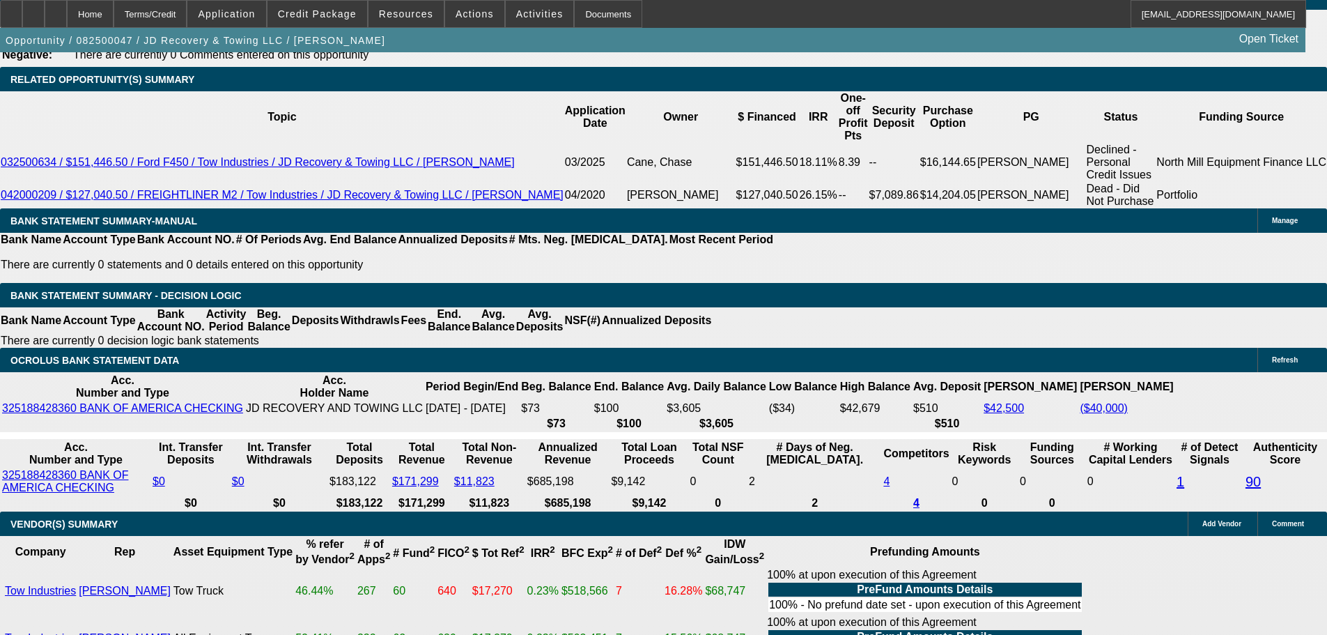
scroll to position [2309, 0]
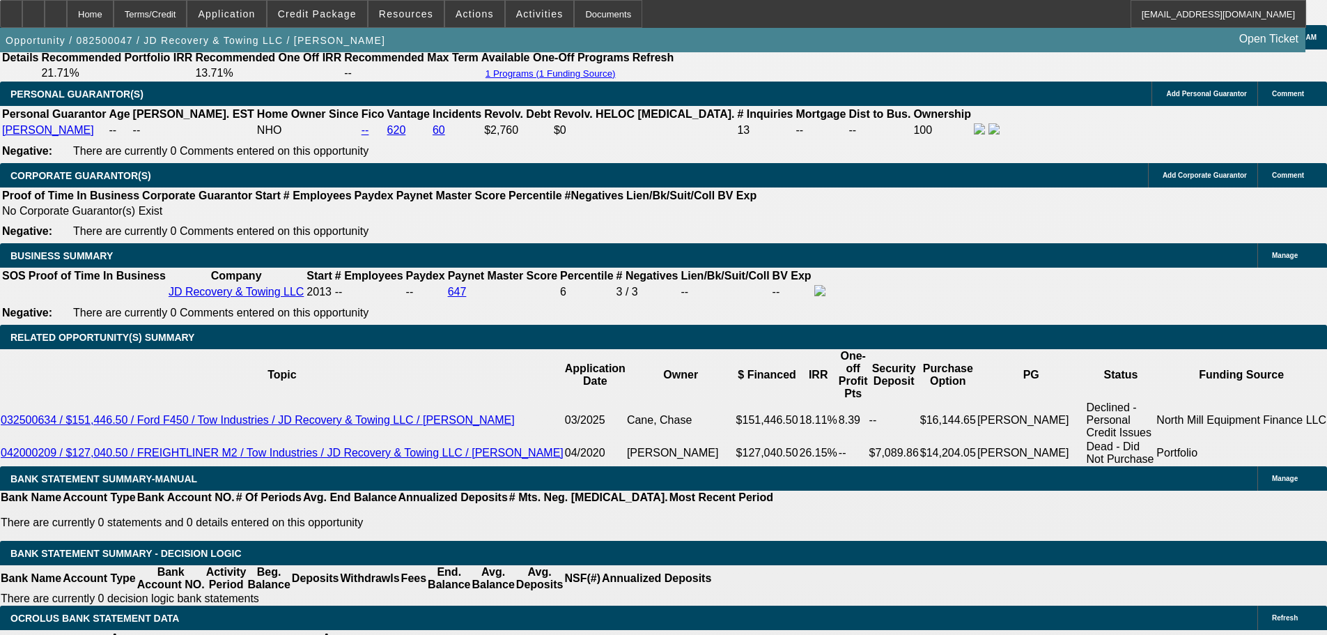
scroll to position [2030, 0]
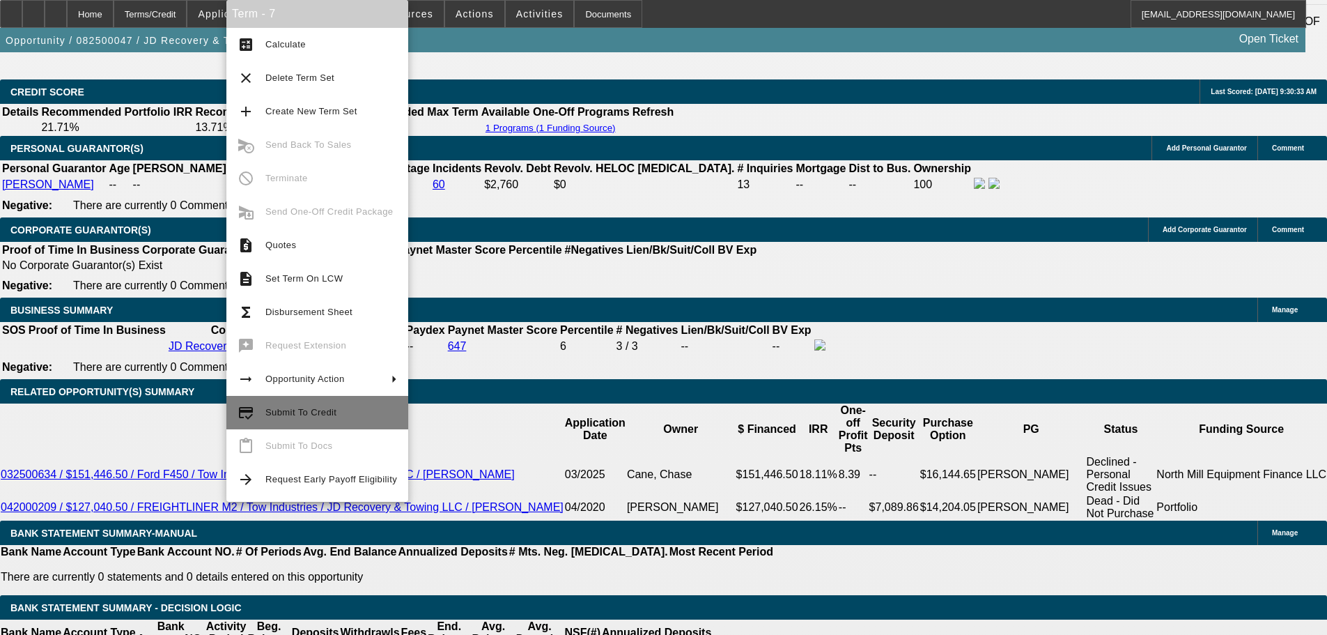
click at [332, 407] on span "Submit To Credit" at bounding box center [300, 412] width 71 height 10
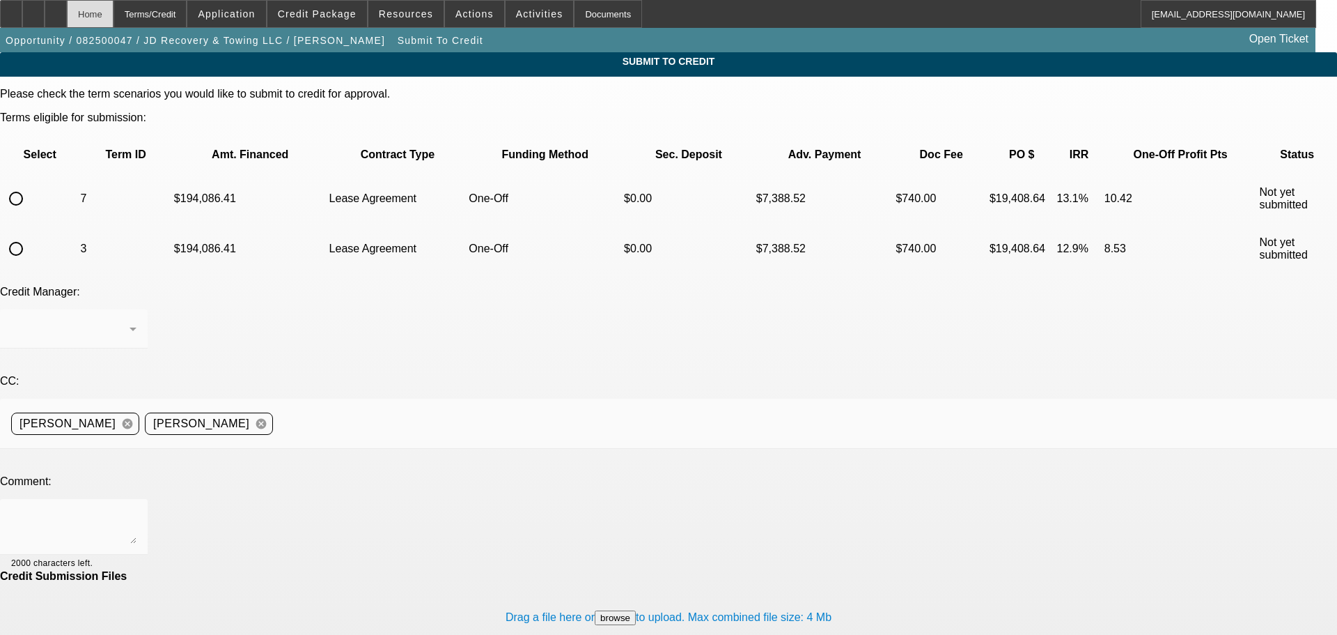
click at [114, 17] on div "Home" at bounding box center [90, 14] width 47 height 28
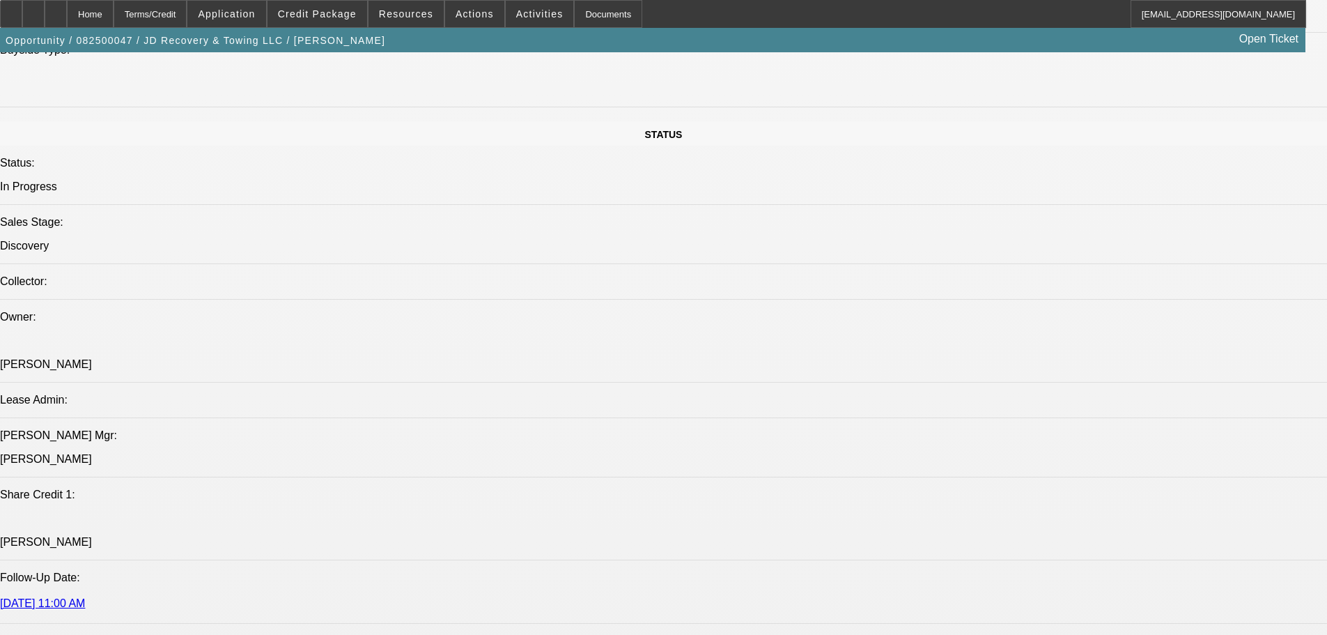
select select "0"
select select "0.1"
select select "4"
select select "0"
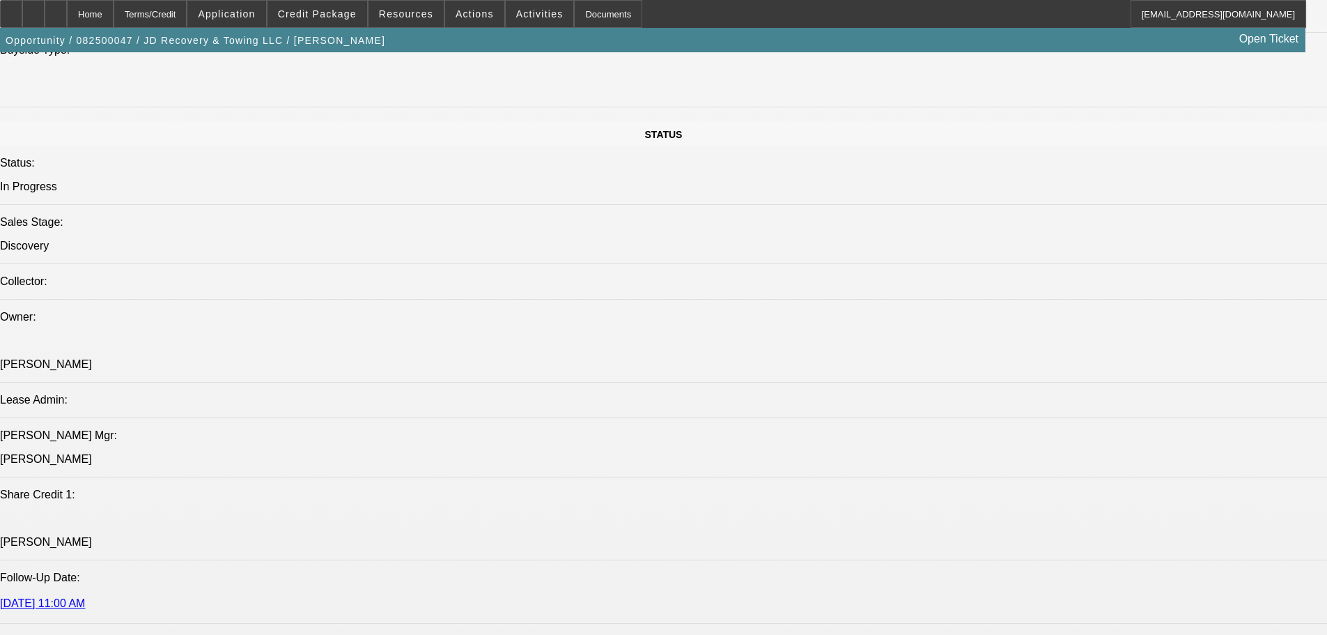
select select "0"
select select "0.1"
select select "4"
select select "0"
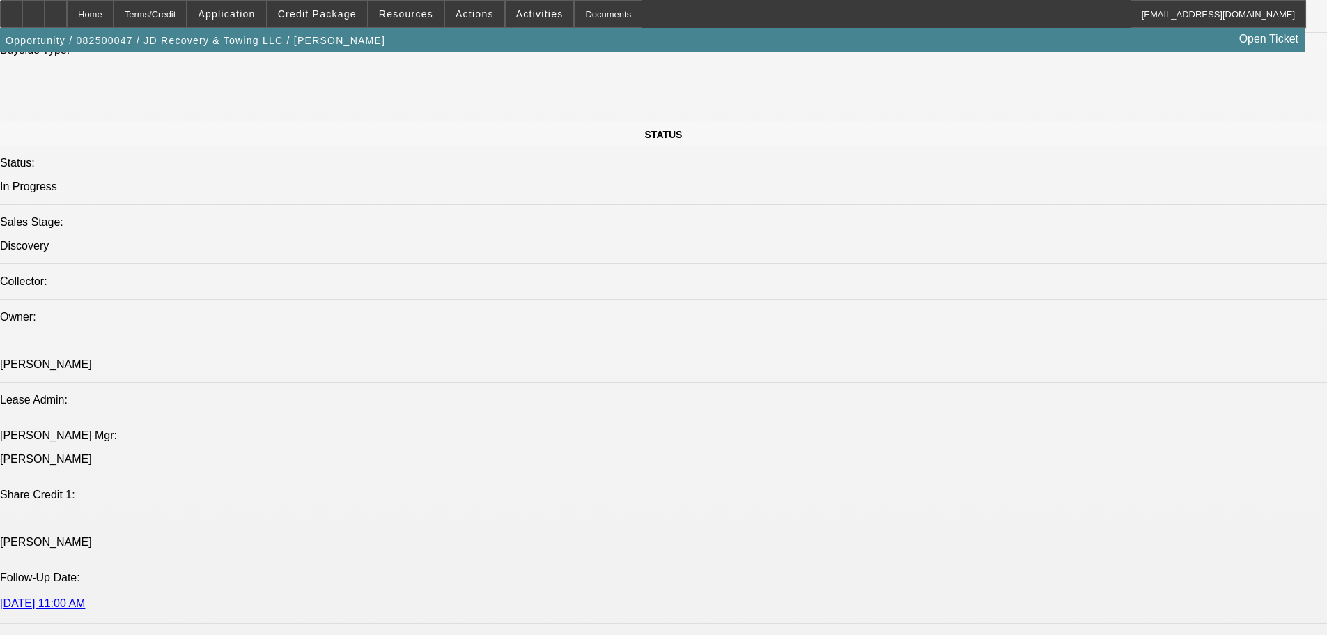
select select "0.1"
select select "4"
select select "0"
select select "0.1"
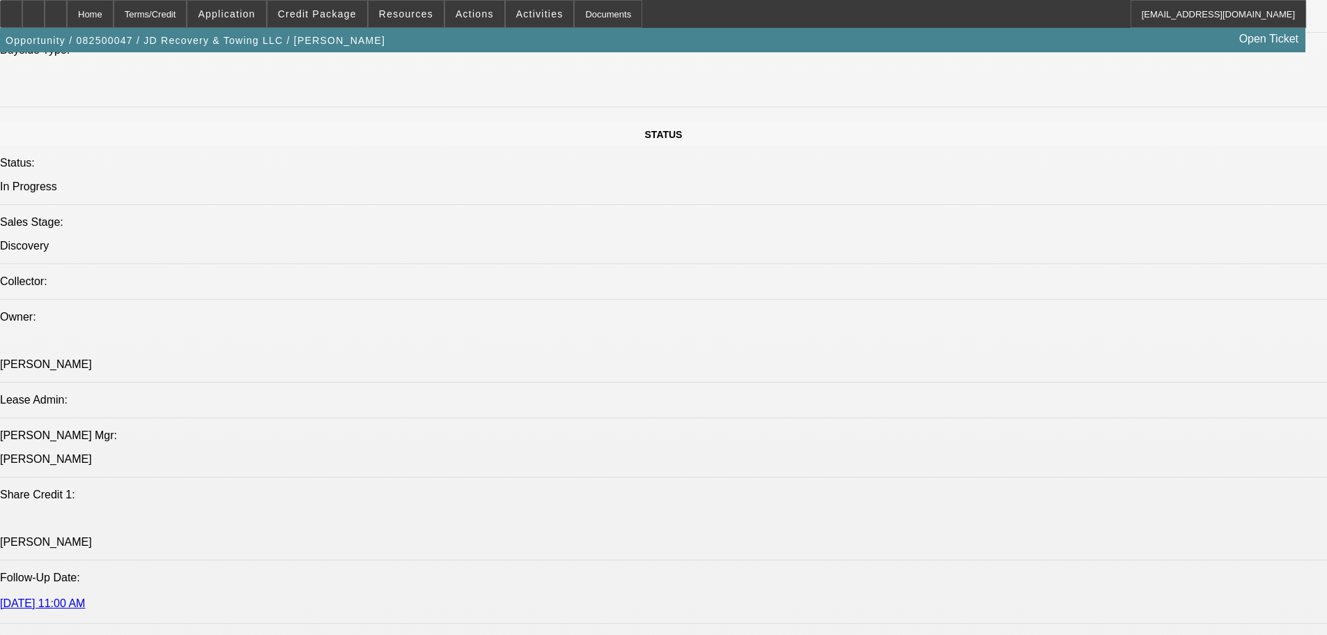
select select "4"
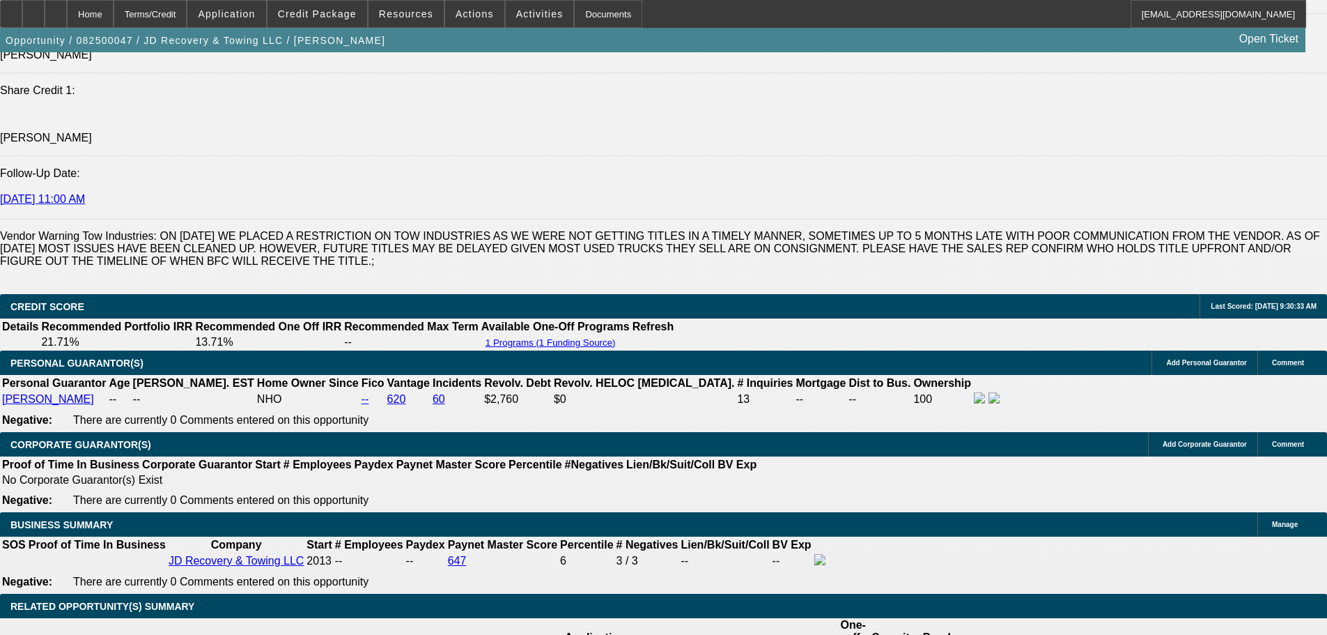
scroll to position [1864, 0]
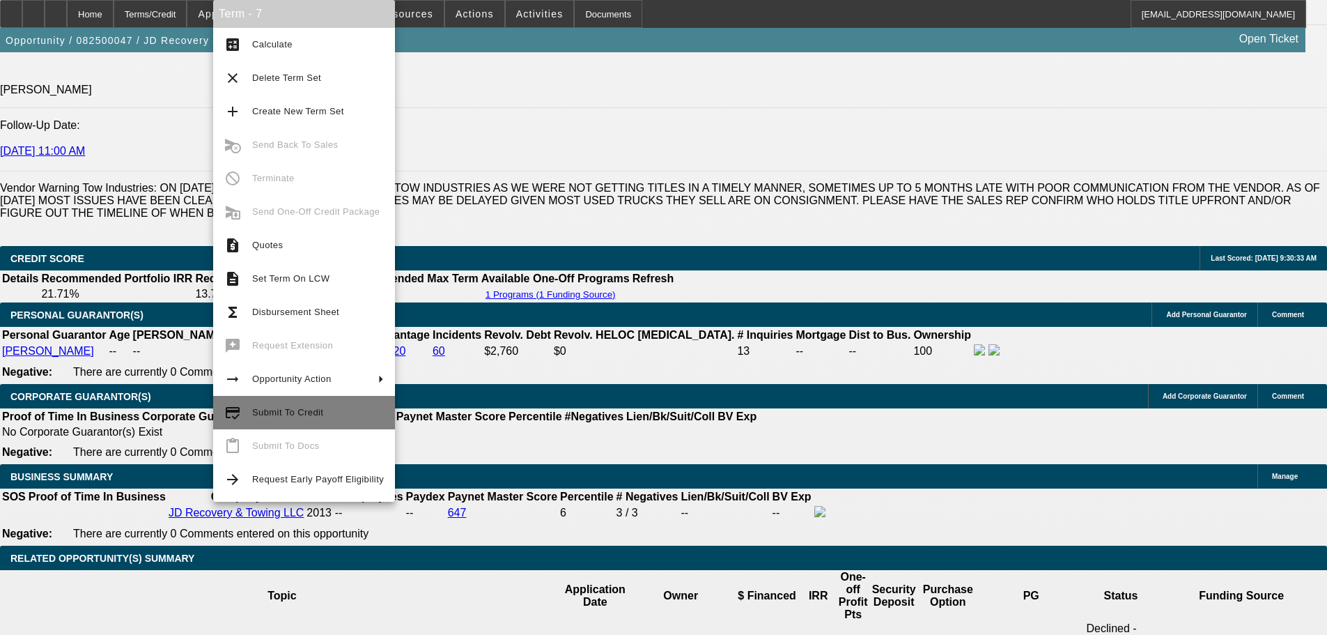
click at [329, 417] on span "Submit To Credit" at bounding box center [318, 412] width 132 height 17
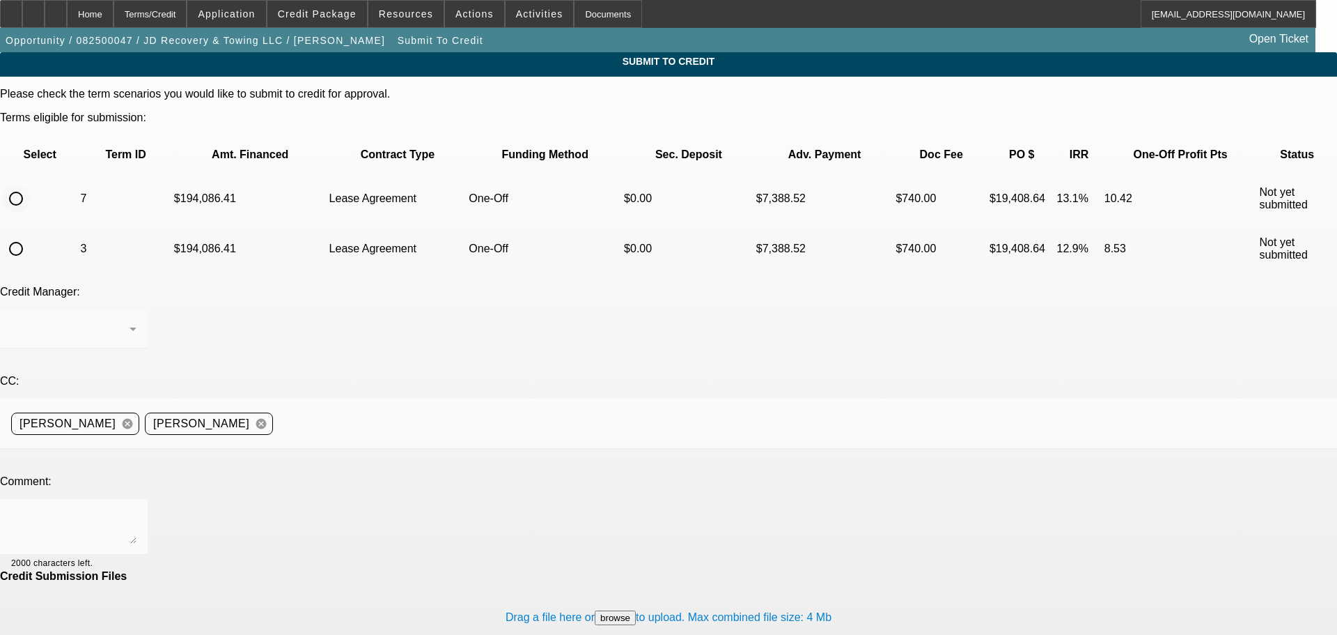
click at [30, 185] on input "radio" at bounding box center [16, 199] width 28 height 28
radio input "true"
click at [114, 13] on div "Home" at bounding box center [90, 14] width 47 height 28
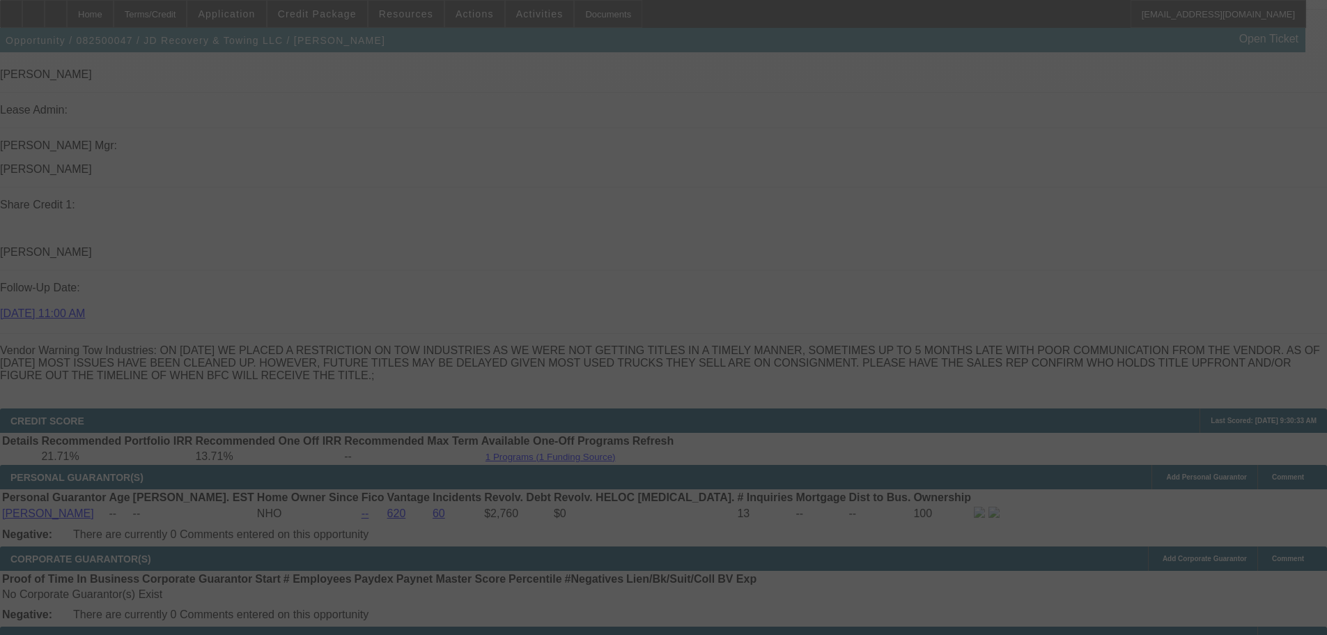
scroll to position [1892, 0]
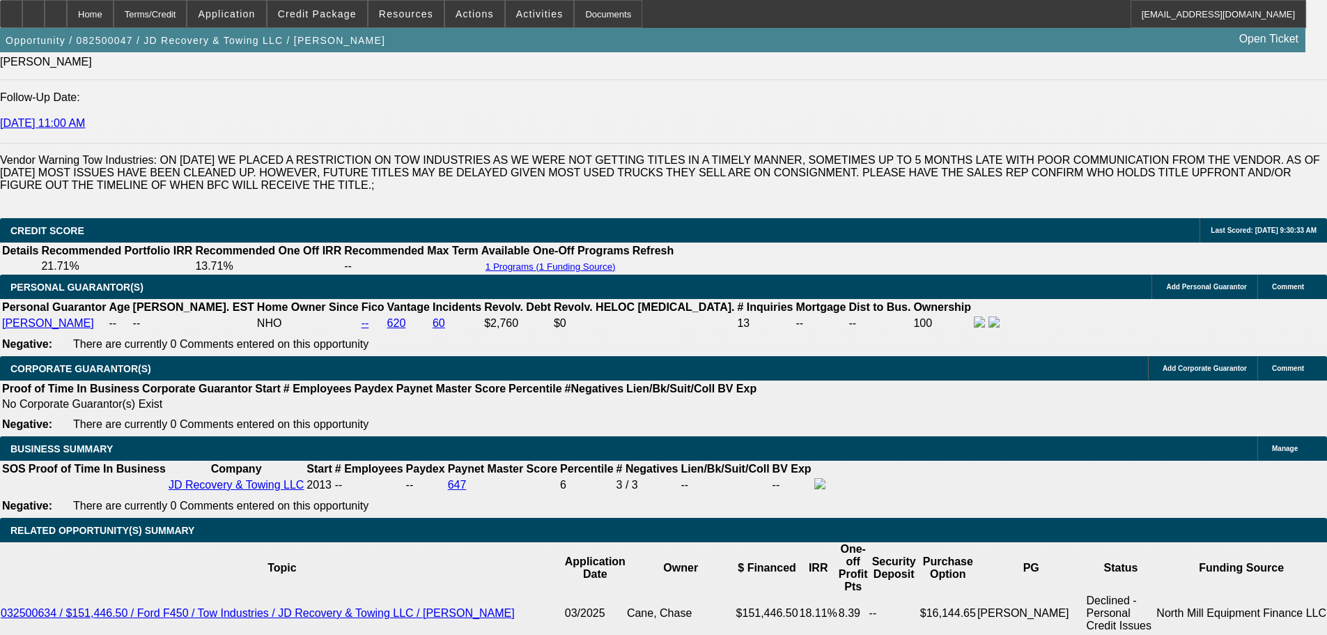
select select "0"
select select "0.1"
select select "4"
select select "0"
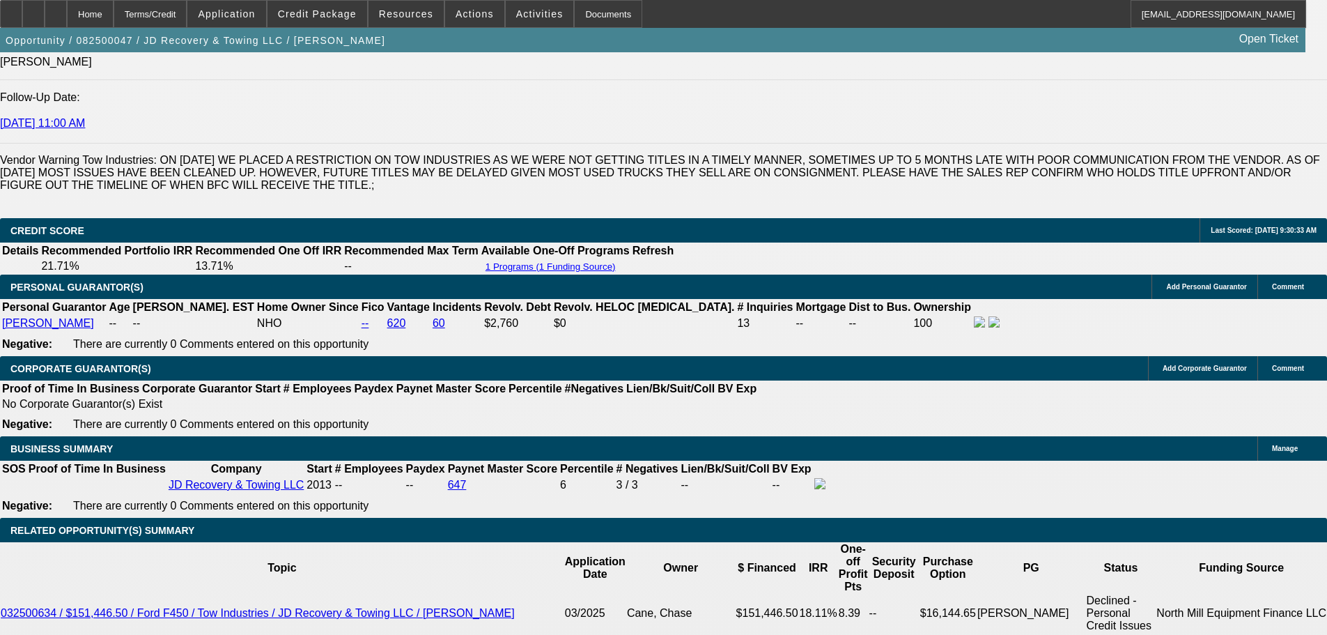
select select "0"
select select "0.1"
select select "4"
select select "0"
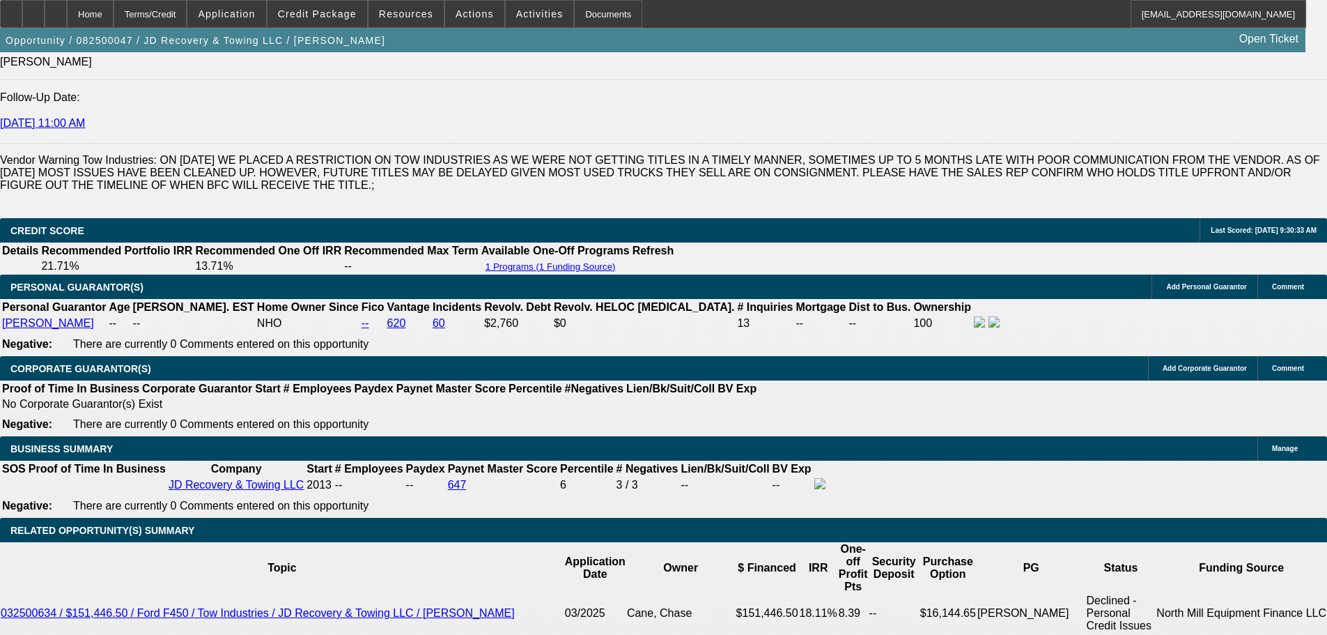
select select "0.1"
select select "4"
select select "0"
select select "0.1"
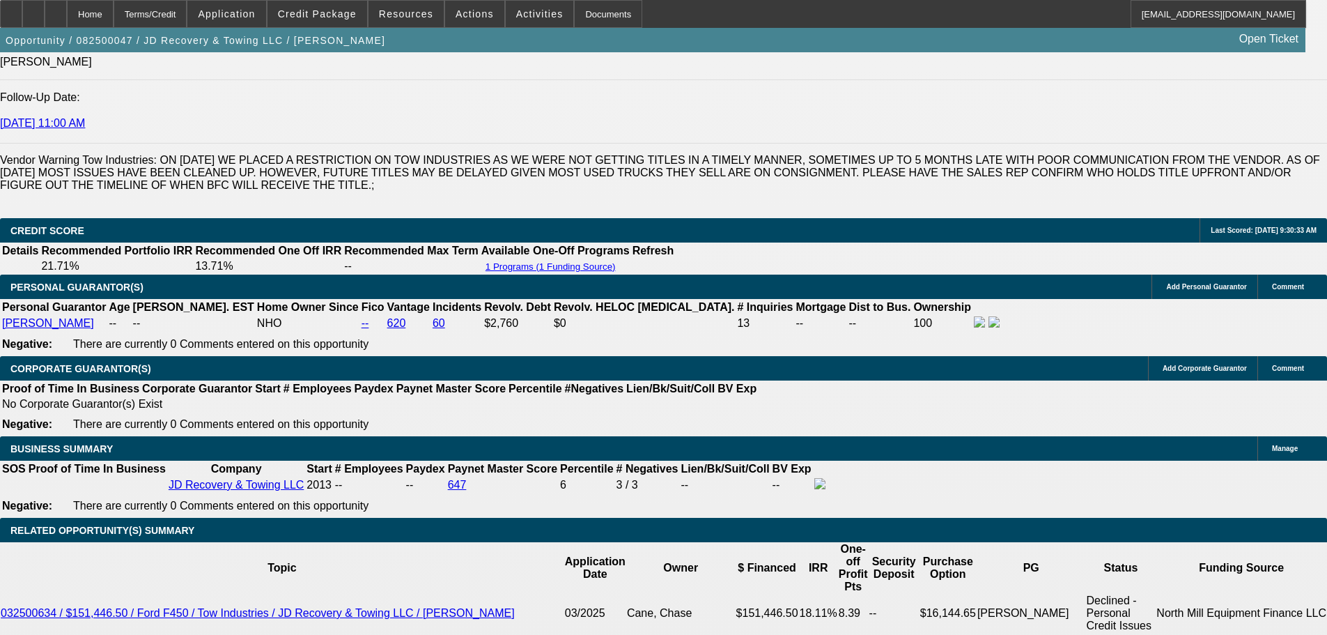
select select "4"
select select "0"
select select "0.1"
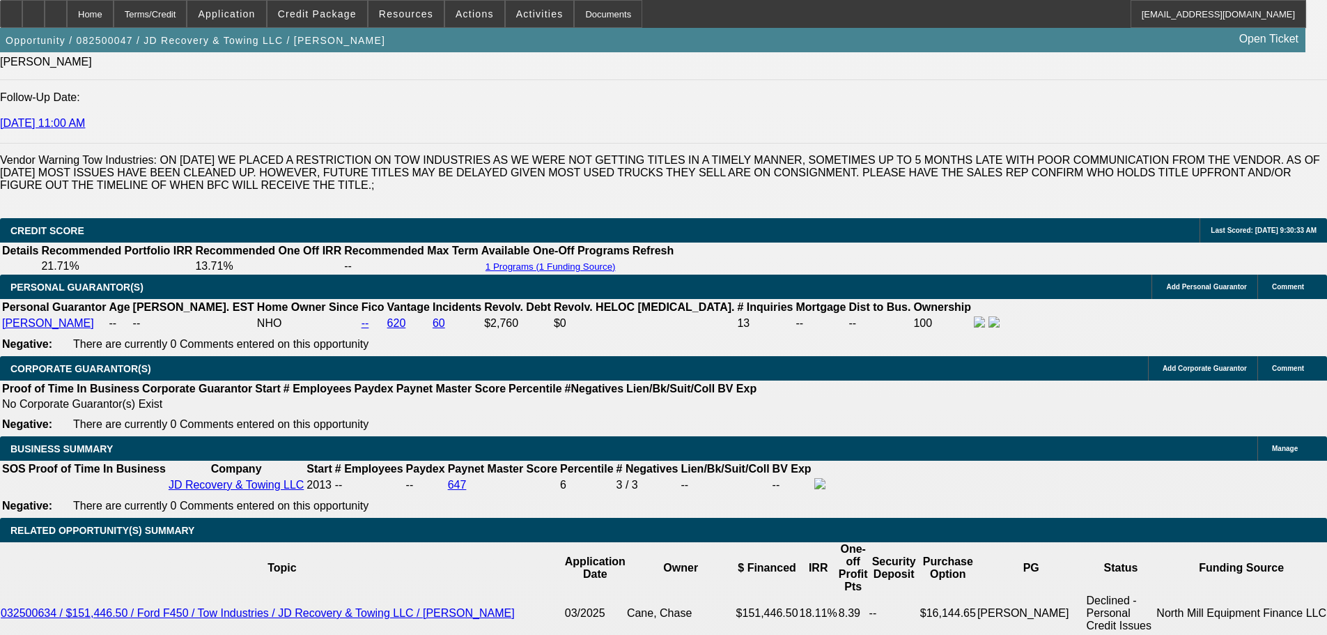
select select "4"
select select "0"
select select "0.1"
select select "4"
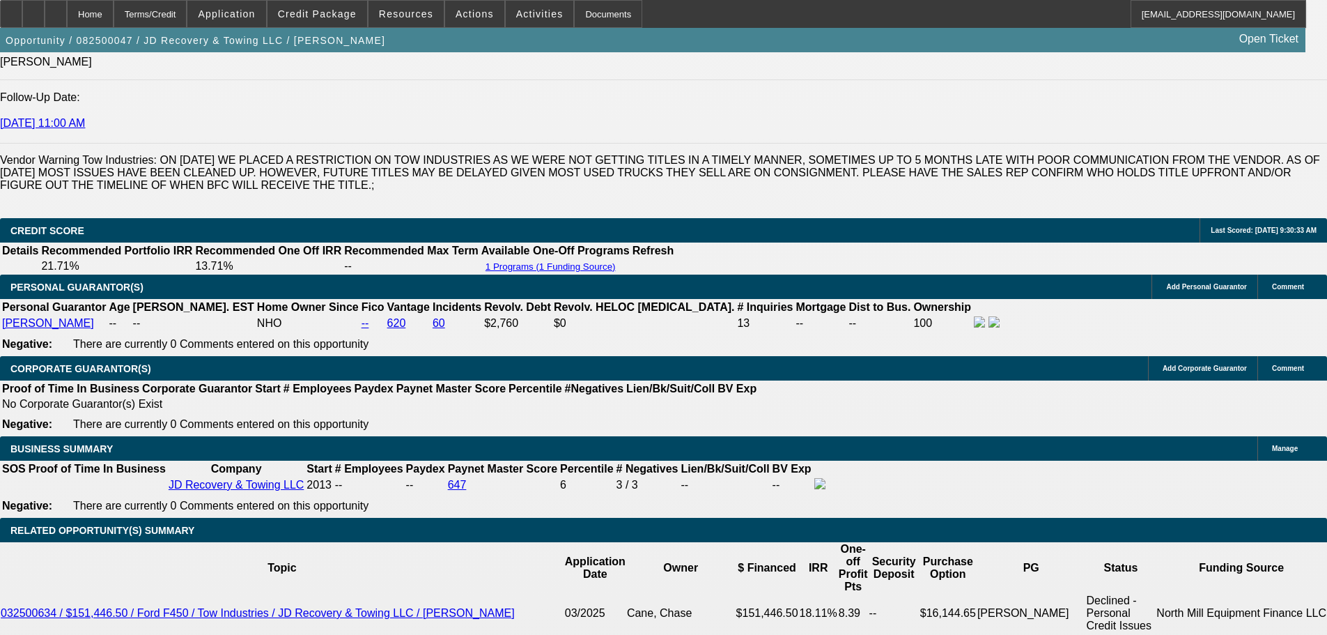
scroll to position [1972, 0]
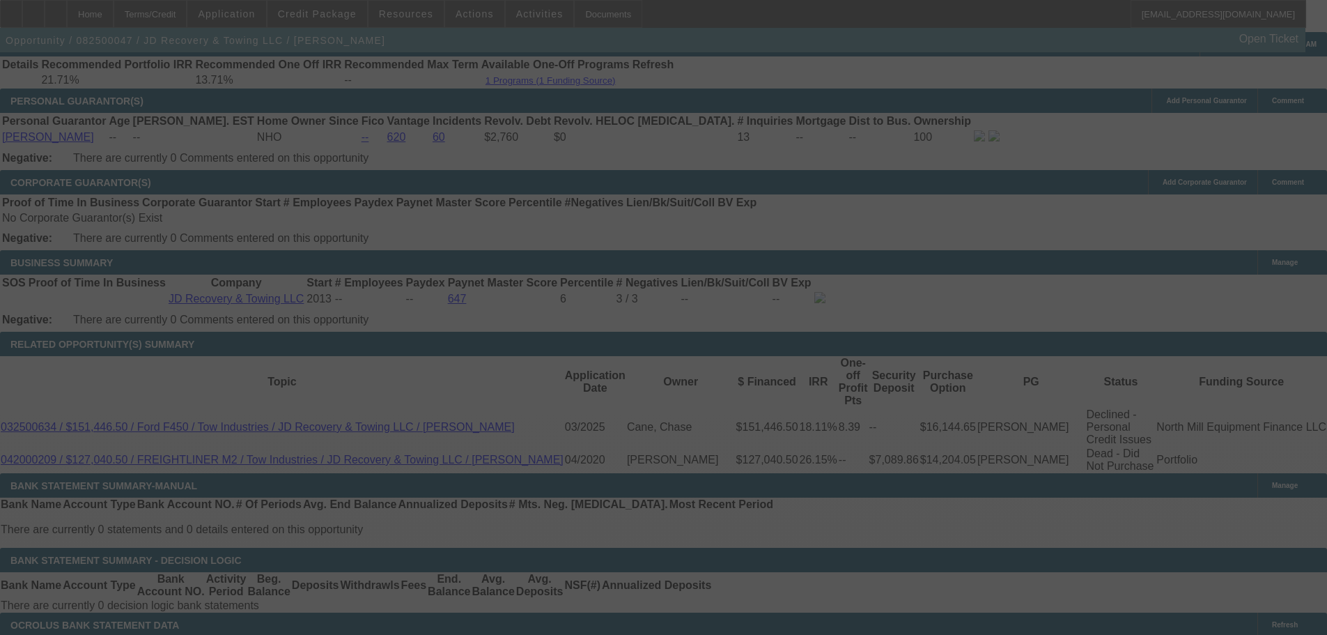
scroll to position [2111, 0]
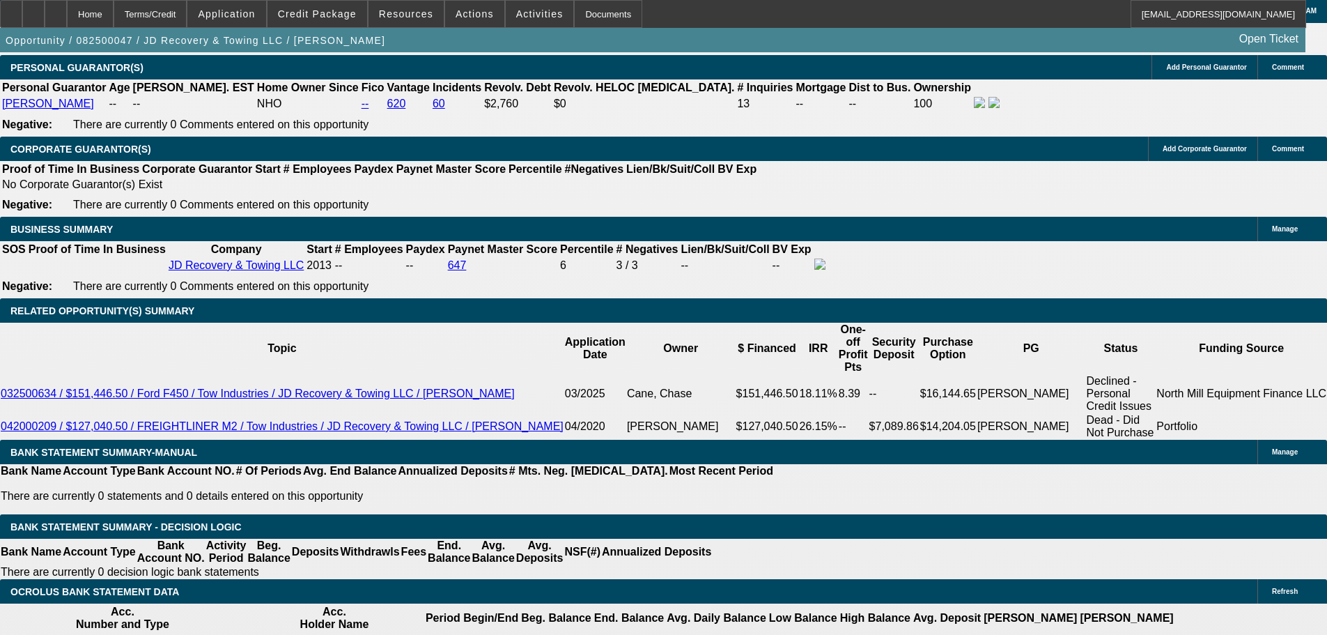
select select "0"
select select "0.1"
select select "4"
select select "0"
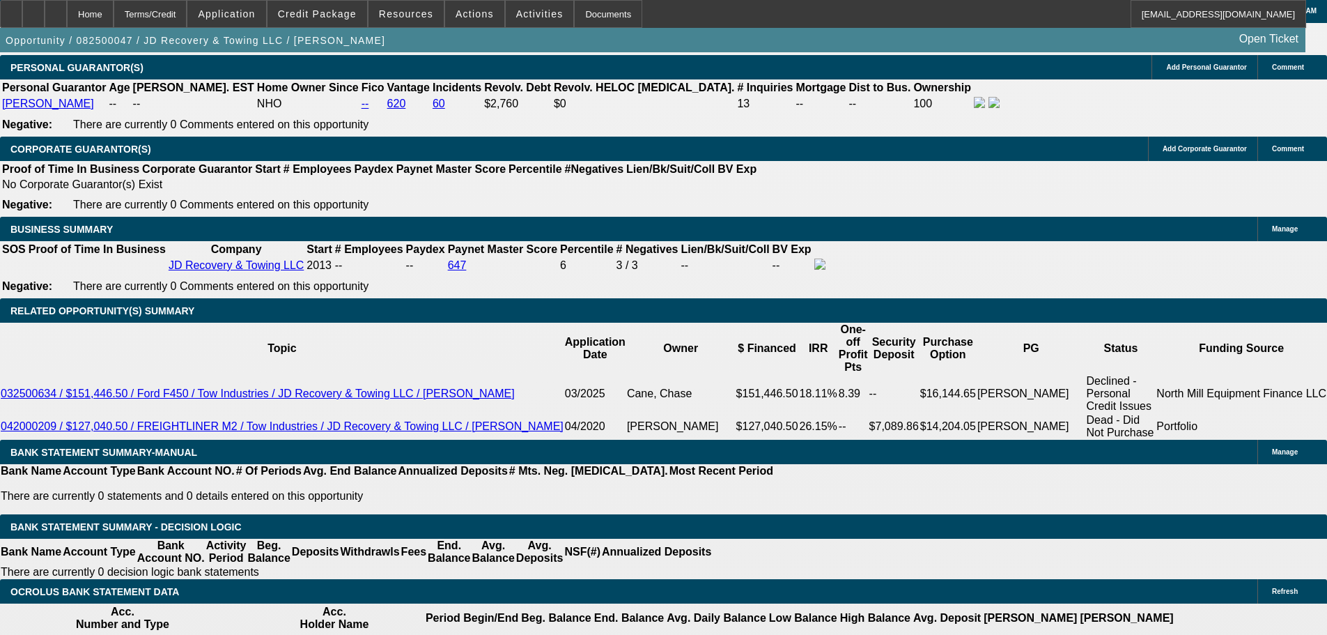
select select "0"
select select "0.1"
select select "4"
select select "0"
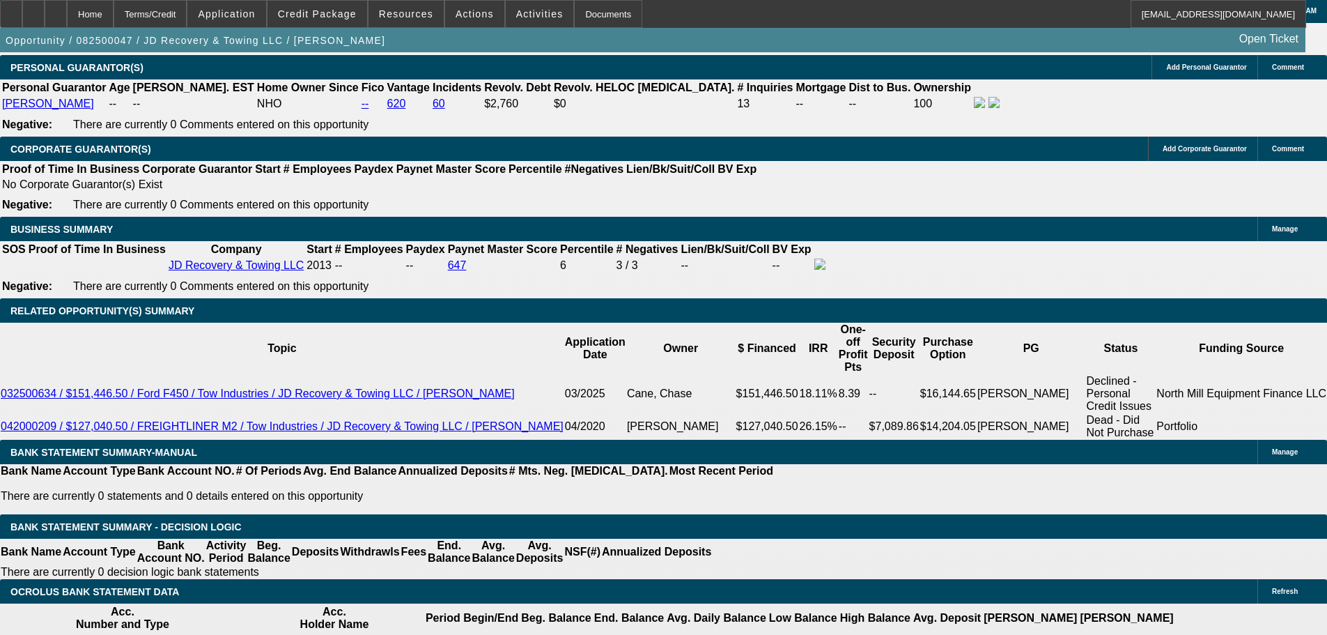
select select "0.1"
select select "4"
select select "0"
select select "0.1"
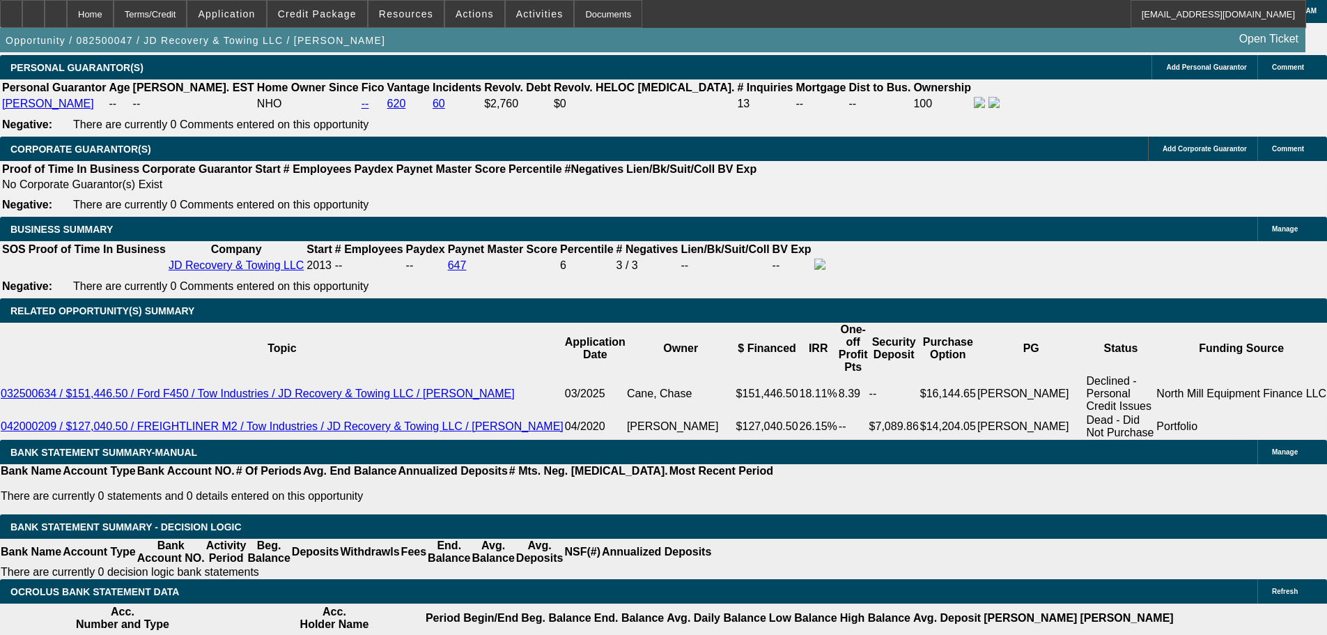
select select "4"
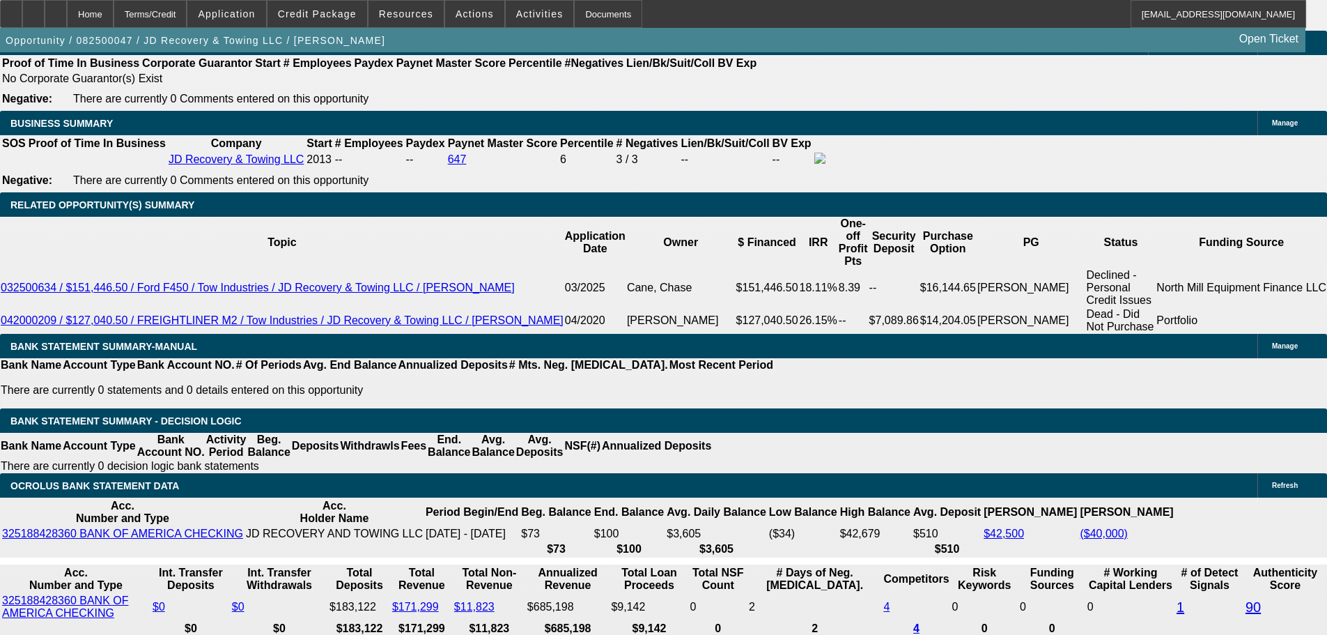
scroll to position [2250, 0]
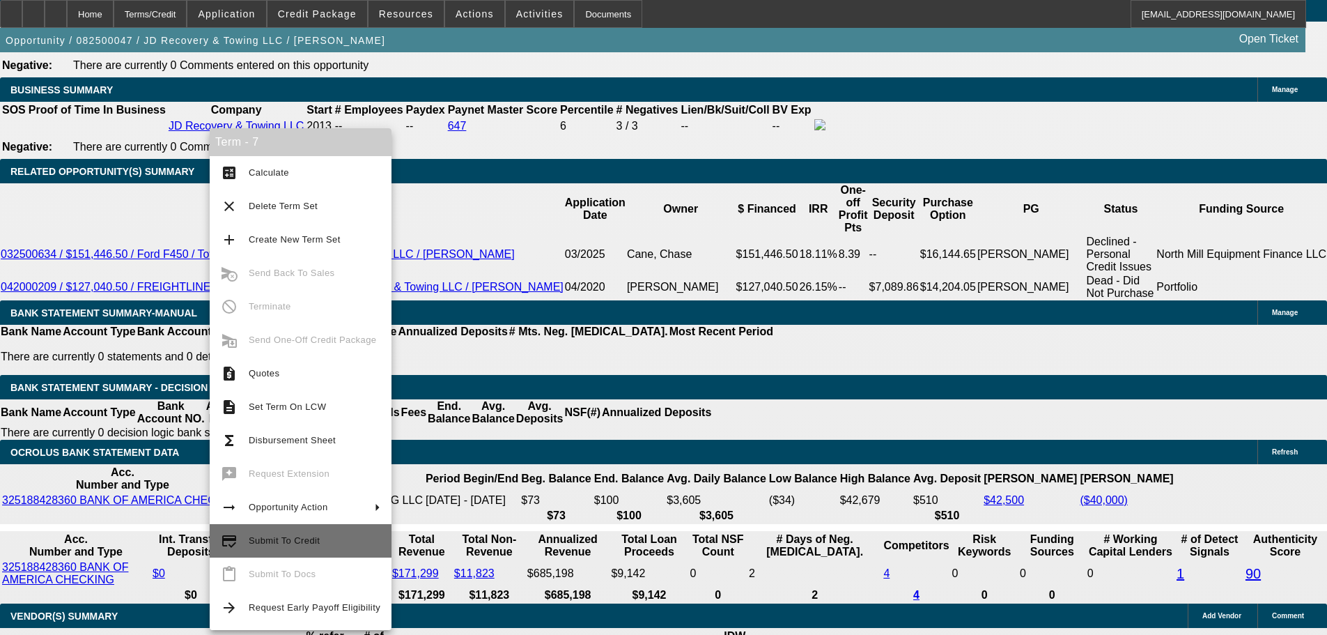
click at [332, 535] on span "Submit To Credit" at bounding box center [315, 540] width 132 height 17
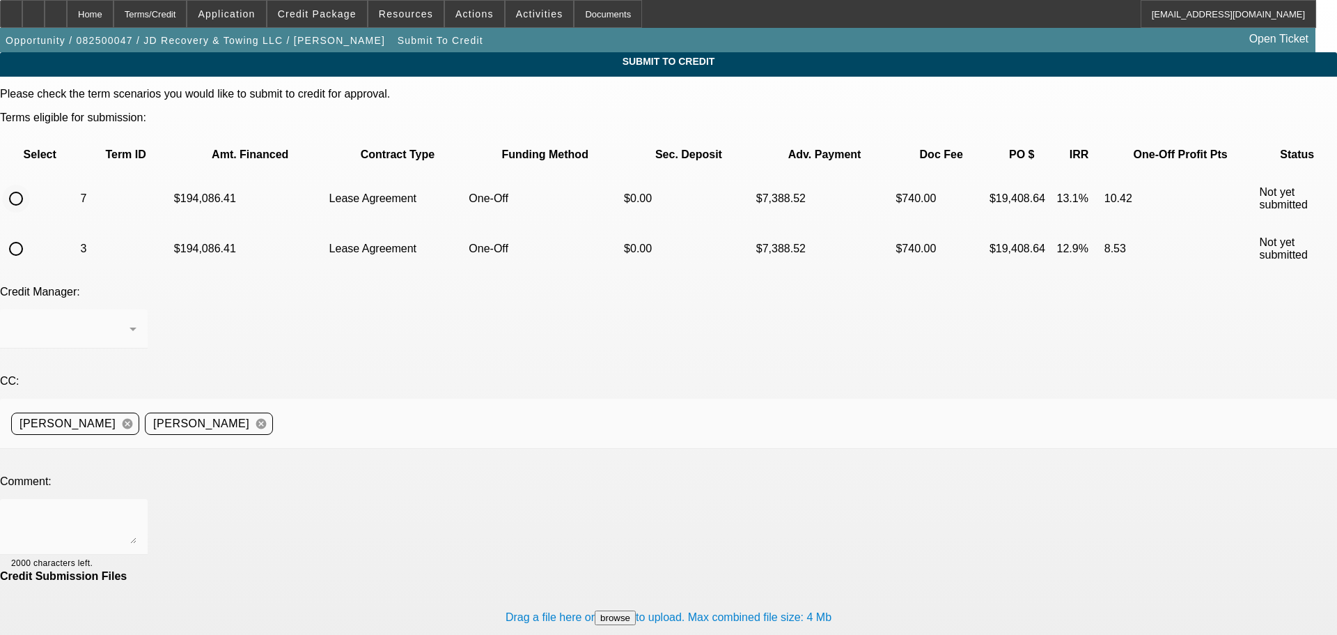
click at [30, 185] on input "radio" at bounding box center [16, 199] width 28 height 28
radio input "true"
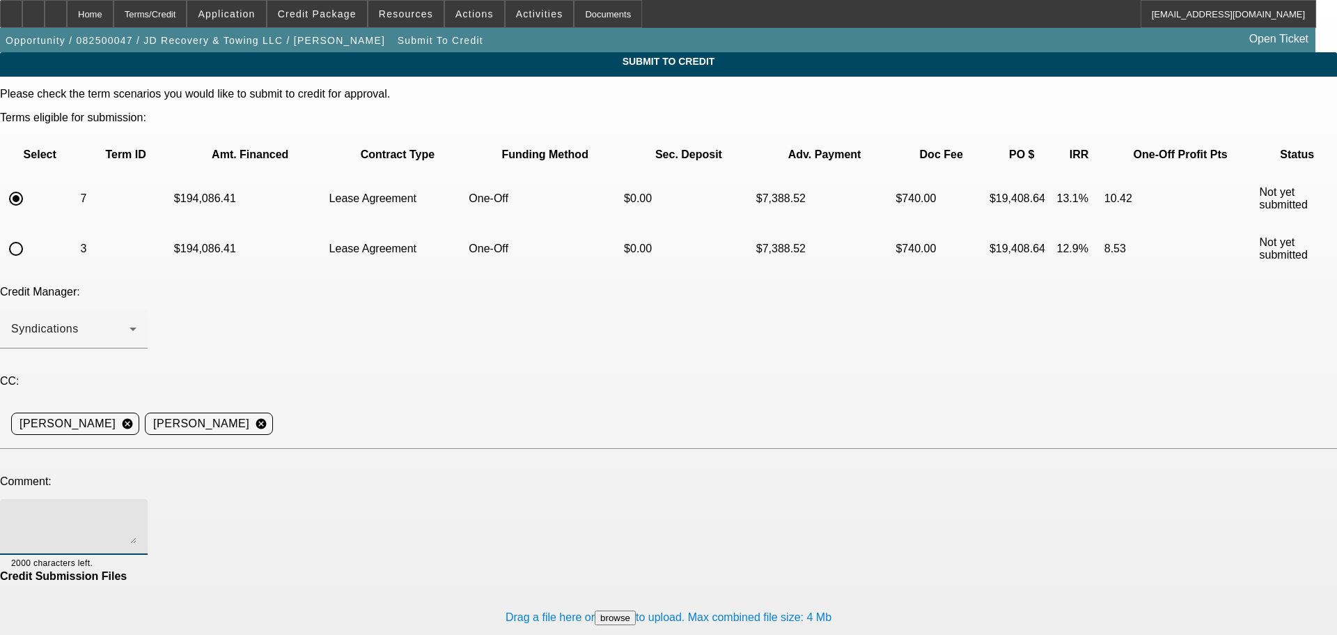
click at [137, 510] on textarea at bounding box center [73, 526] width 125 height 33
type textarea "See additional comments for write-up. Please send to Channel for approval. Than…"
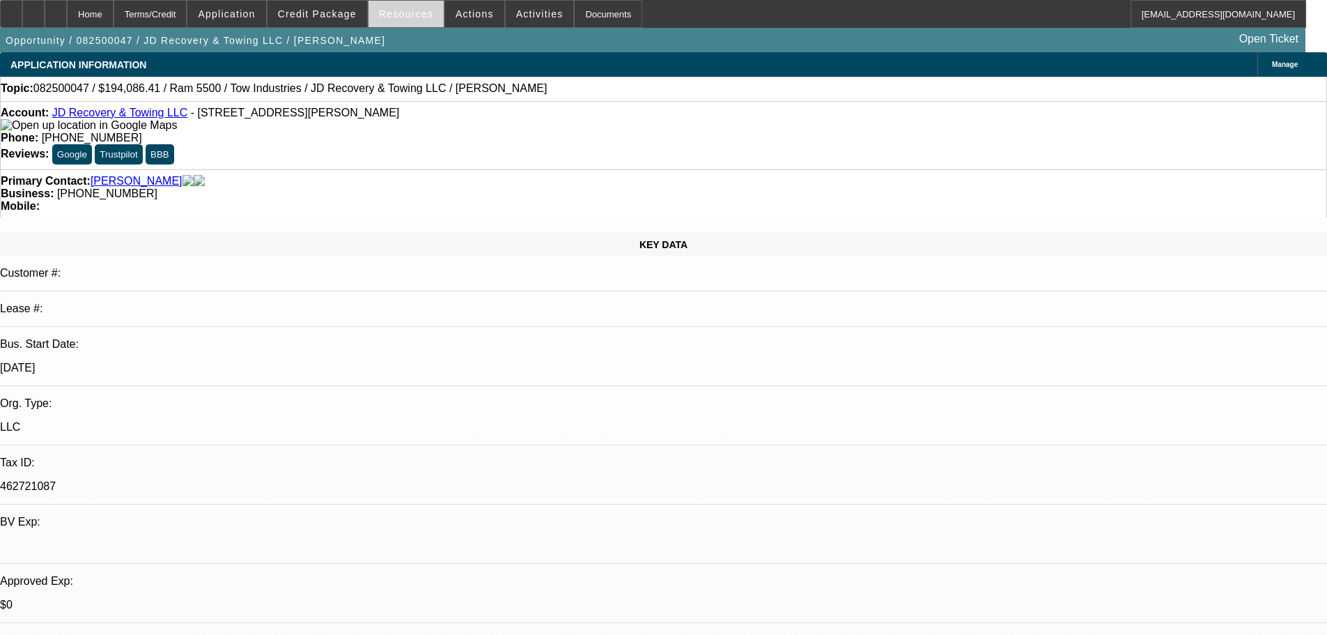
select select "0"
select select "0.1"
select select "4"
select select "0"
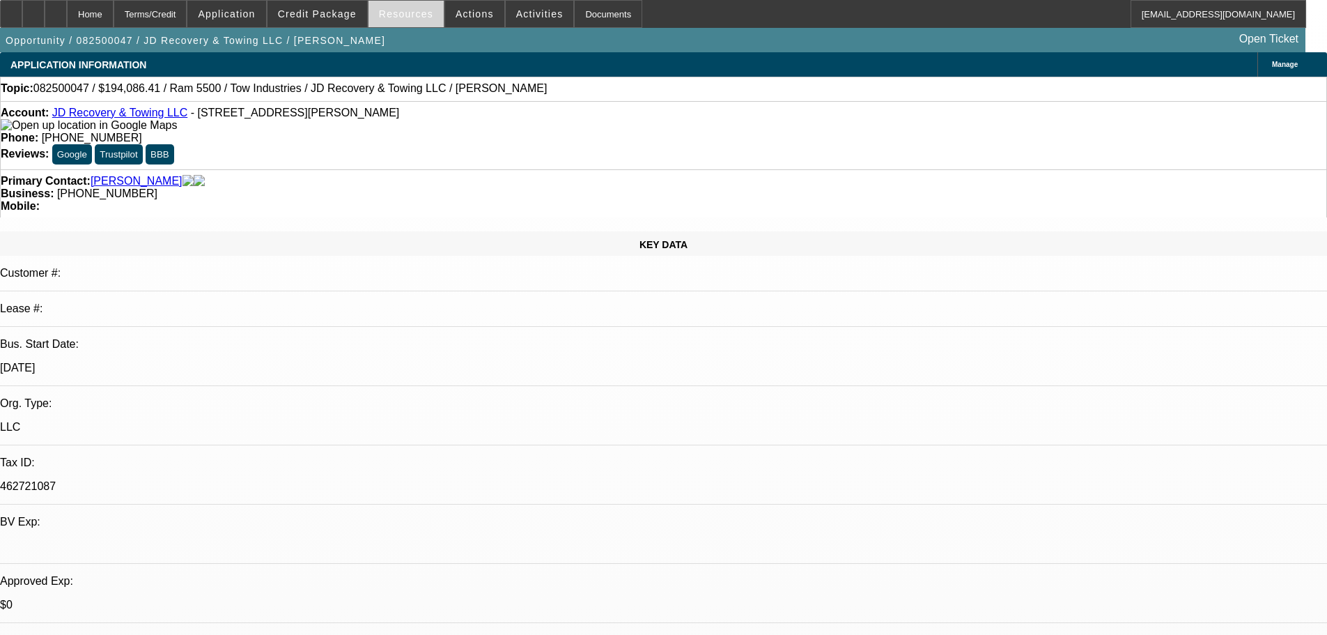
select select "0"
select select "0.1"
select select "4"
select select "0"
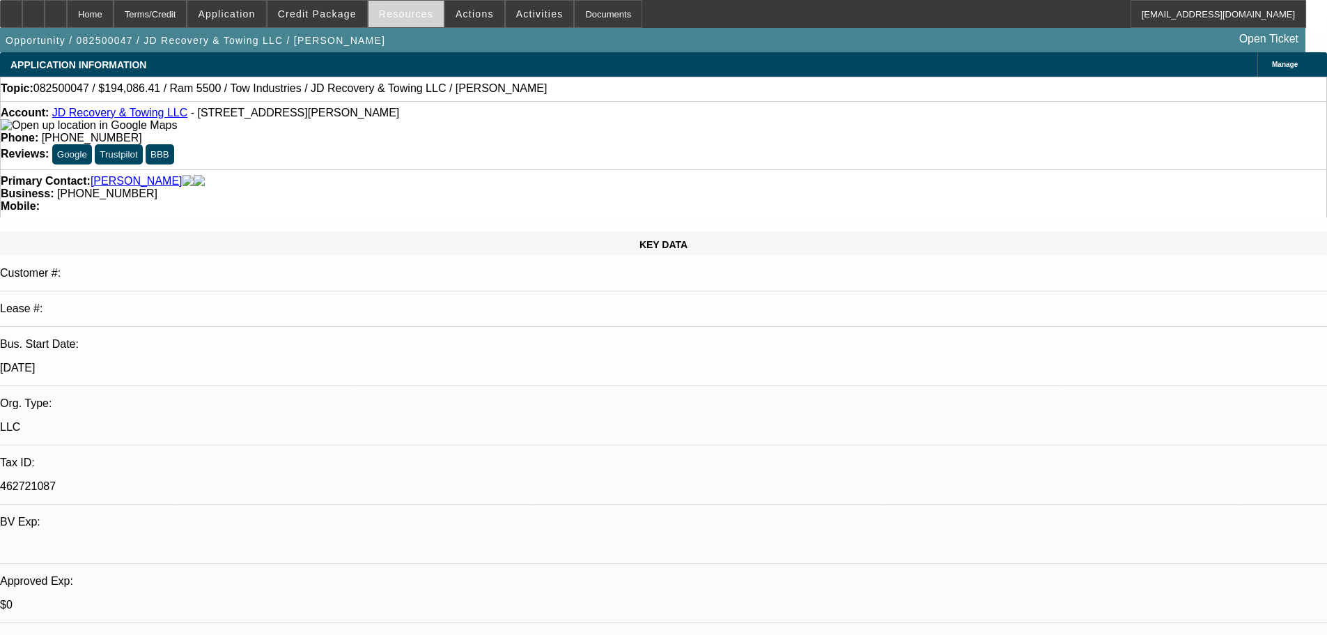
select select "0.1"
select select "4"
select select "0"
select select "0.1"
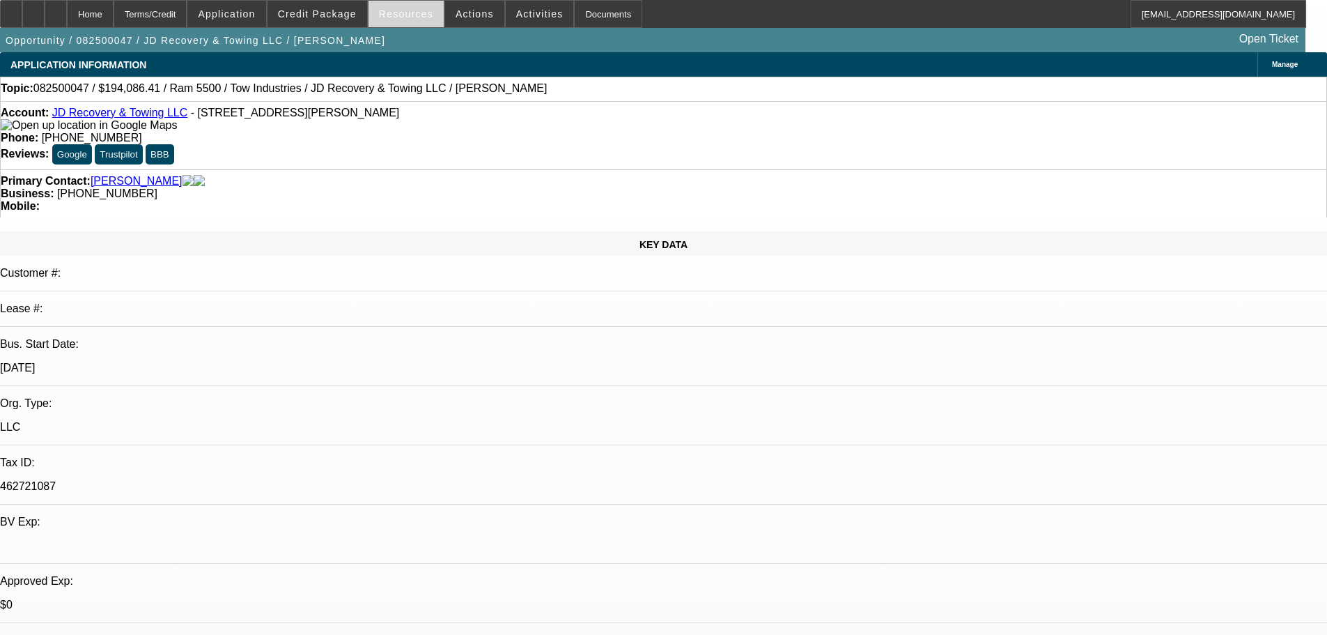
select select "4"
select select "0"
select select "0.1"
select select "4"
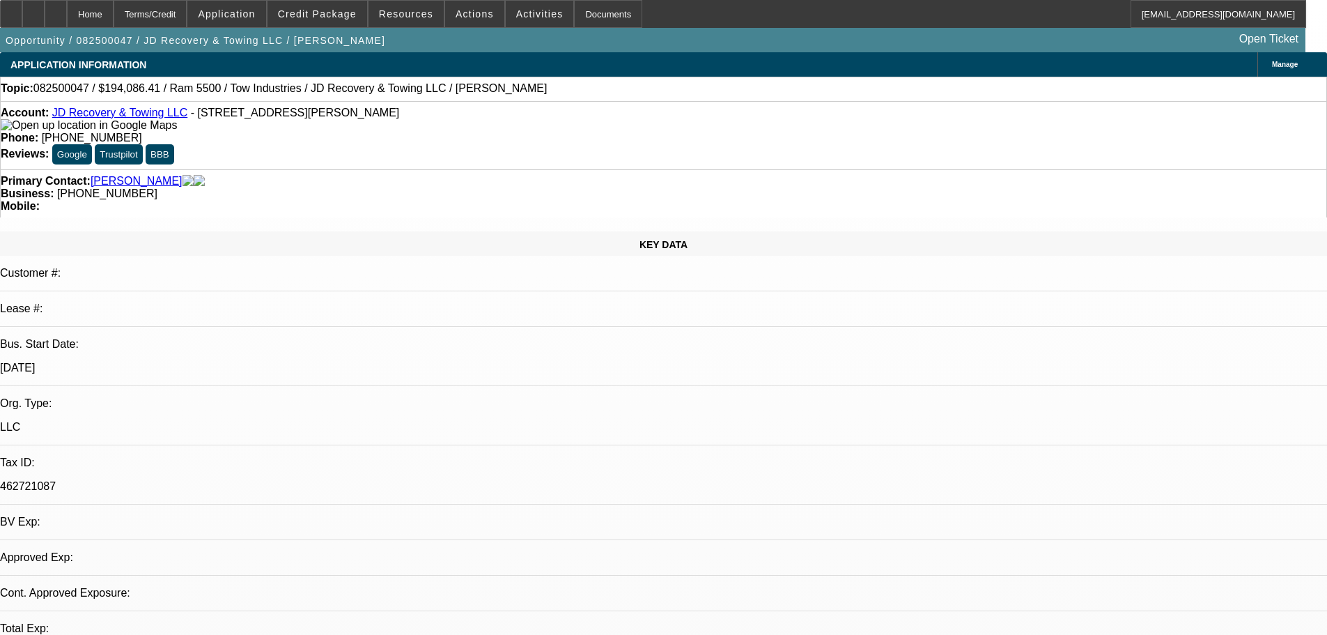
select select "0"
select select "0.1"
select select "4"
select select "0"
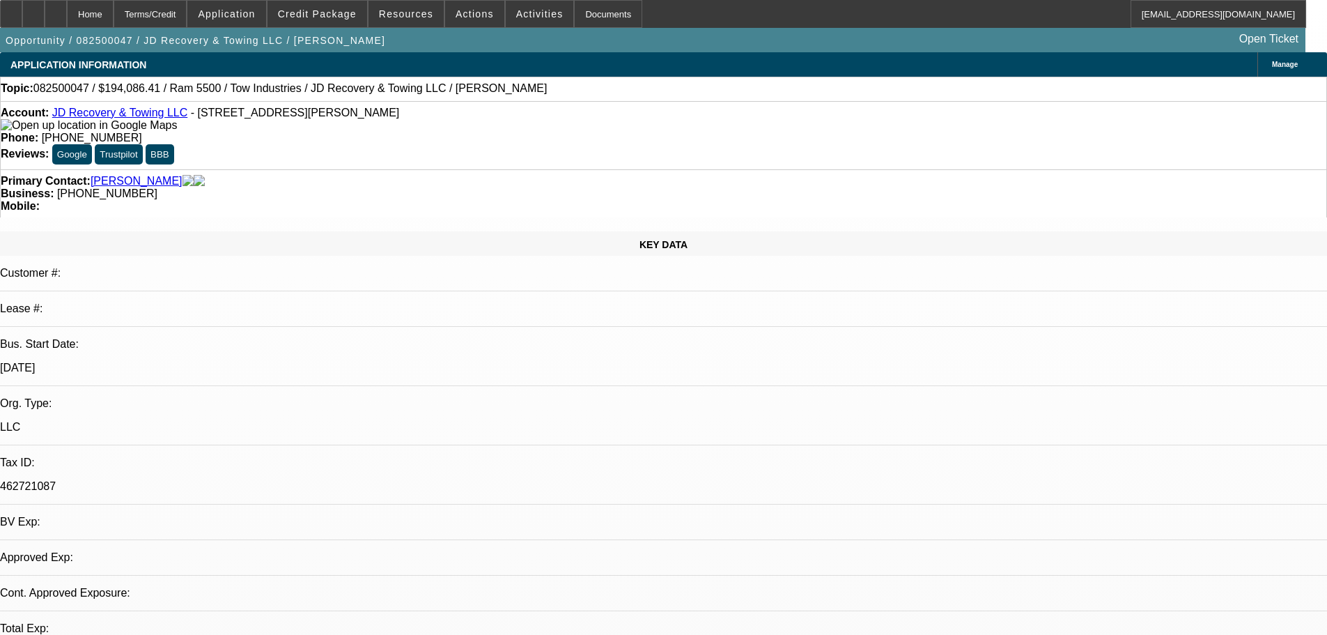
select select "0"
select select "0.1"
select select "4"
select select "0"
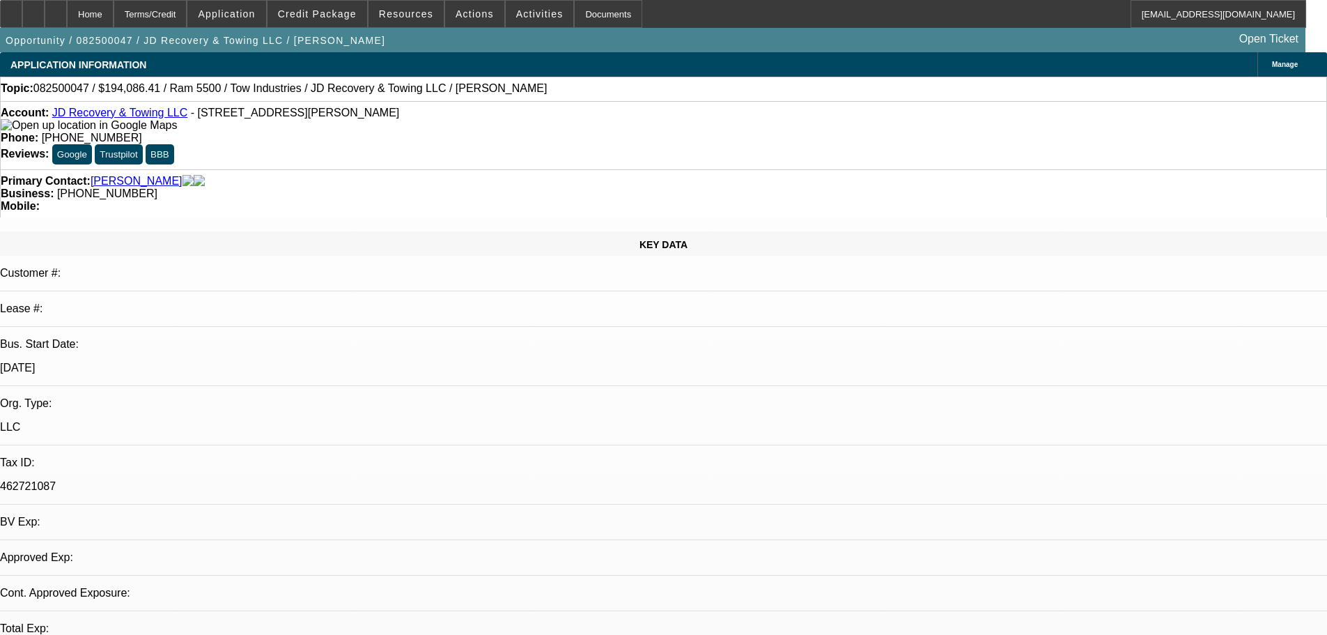
select select "0.1"
select select "4"
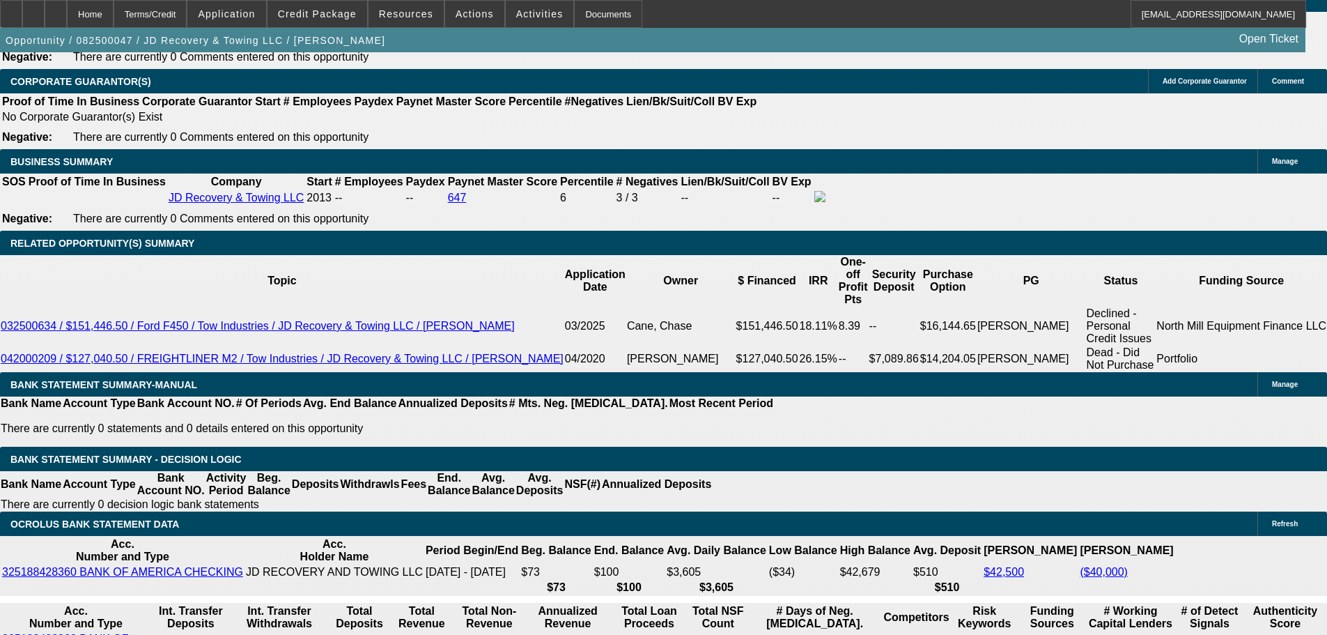
scroll to position [2259, 0]
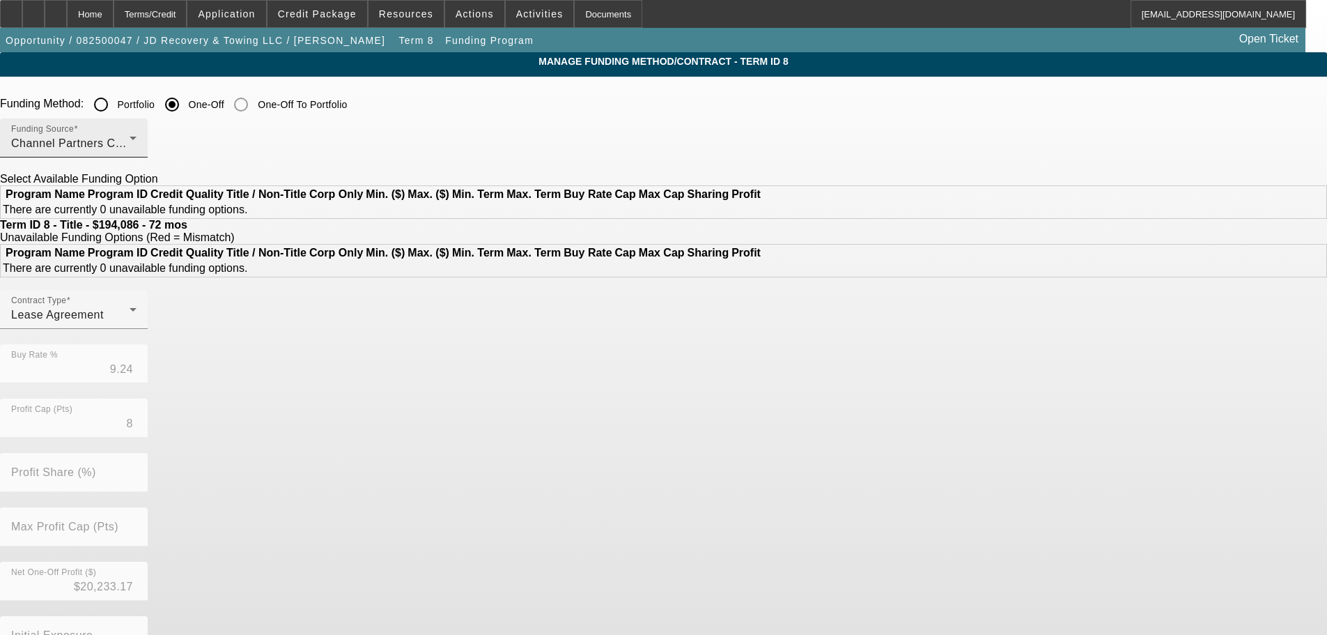
click at [130, 137] on div "Channel Partners Capital LLC (EF)" at bounding box center [70, 143] width 118 height 17
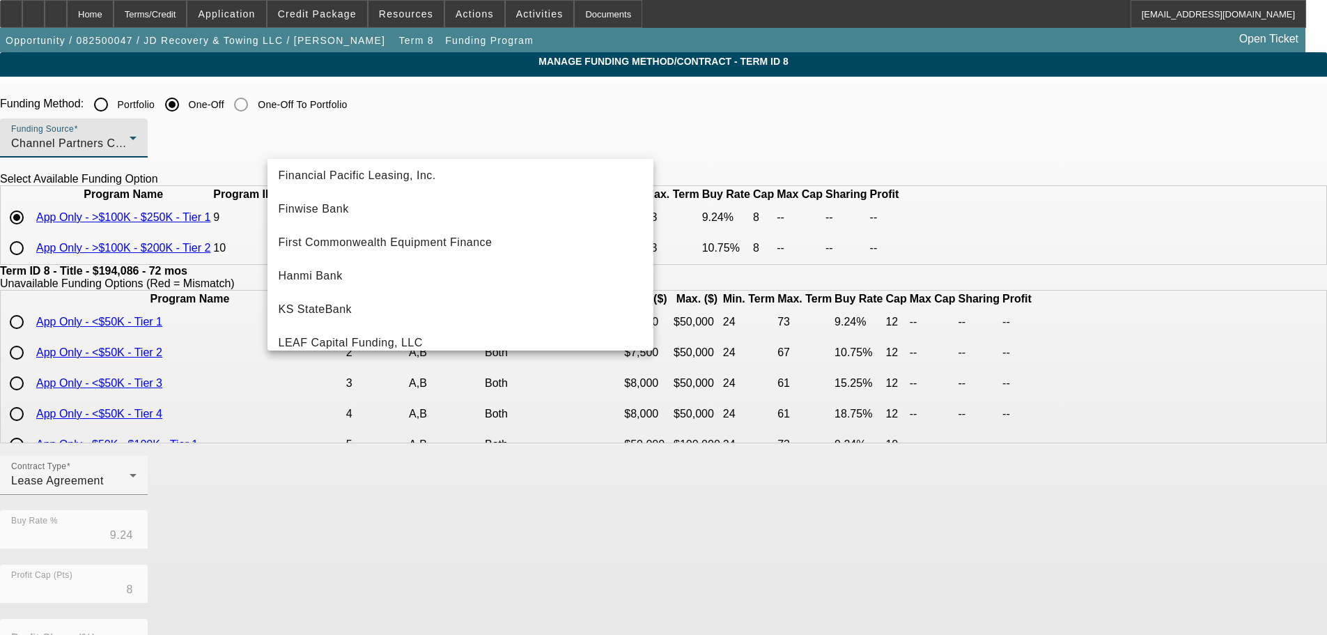
scroll to position [139, 0]
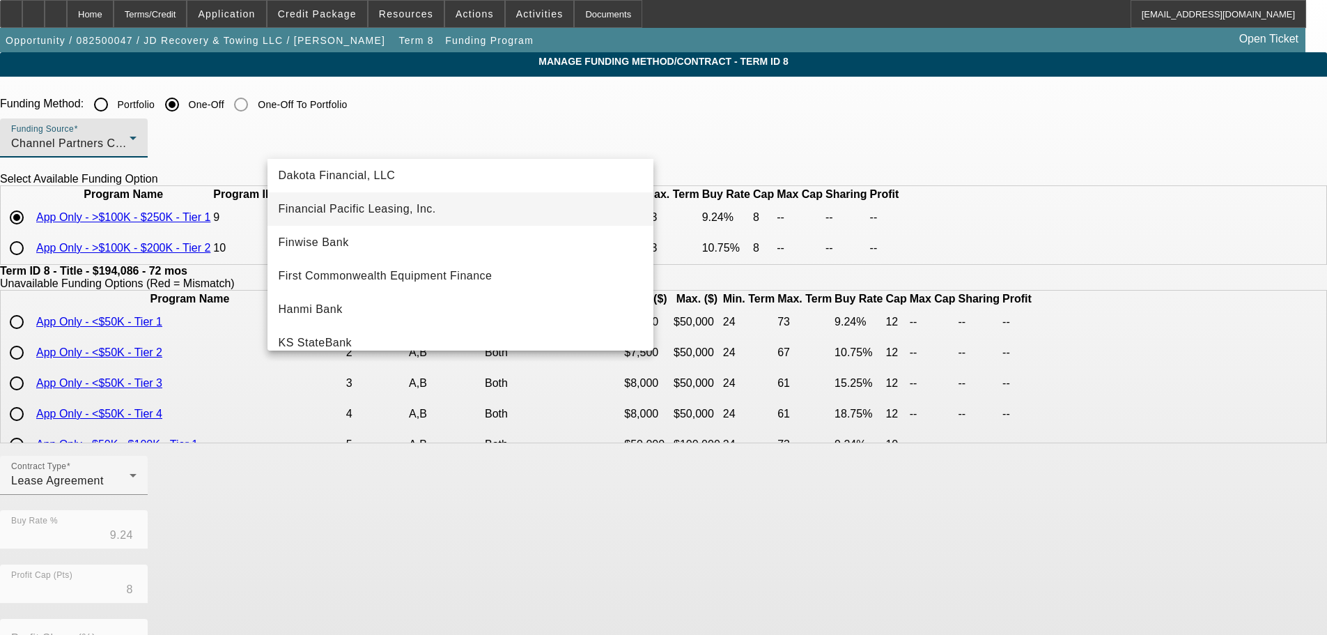
click at [403, 225] on mat-option "Financial Pacific Leasing, Inc." at bounding box center [460, 208] width 386 height 33
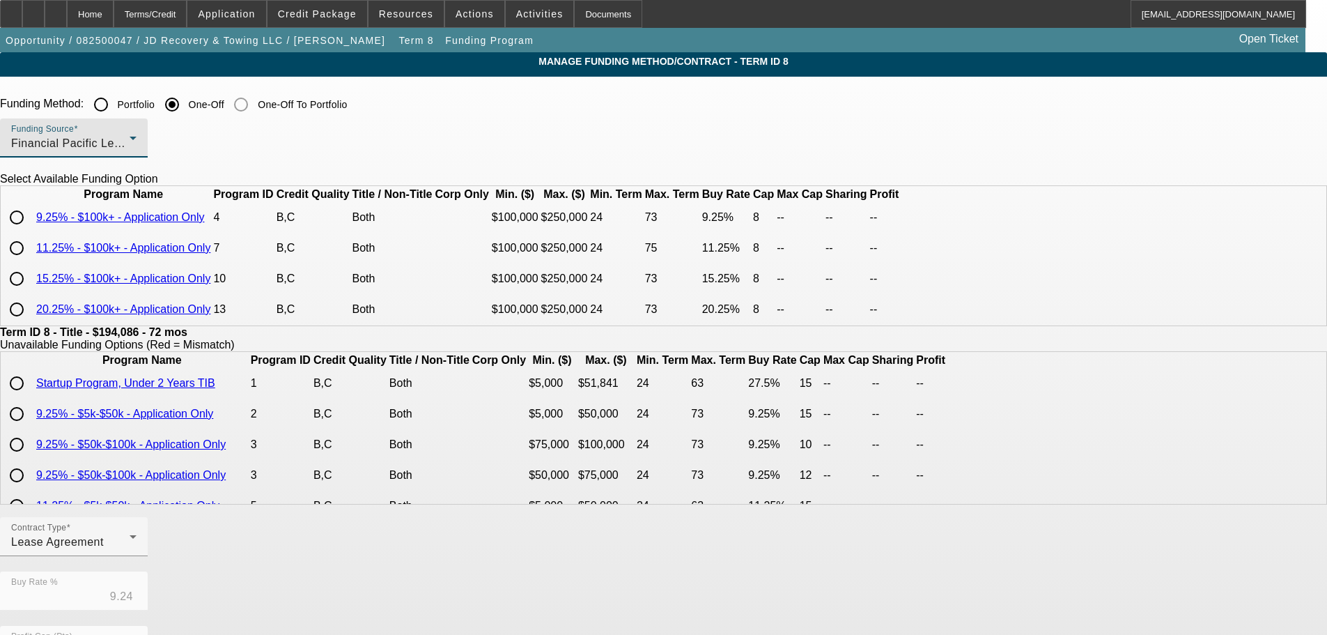
click at [31, 231] on input "radio" at bounding box center [17, 217] width 28 height 28
radio input "true"
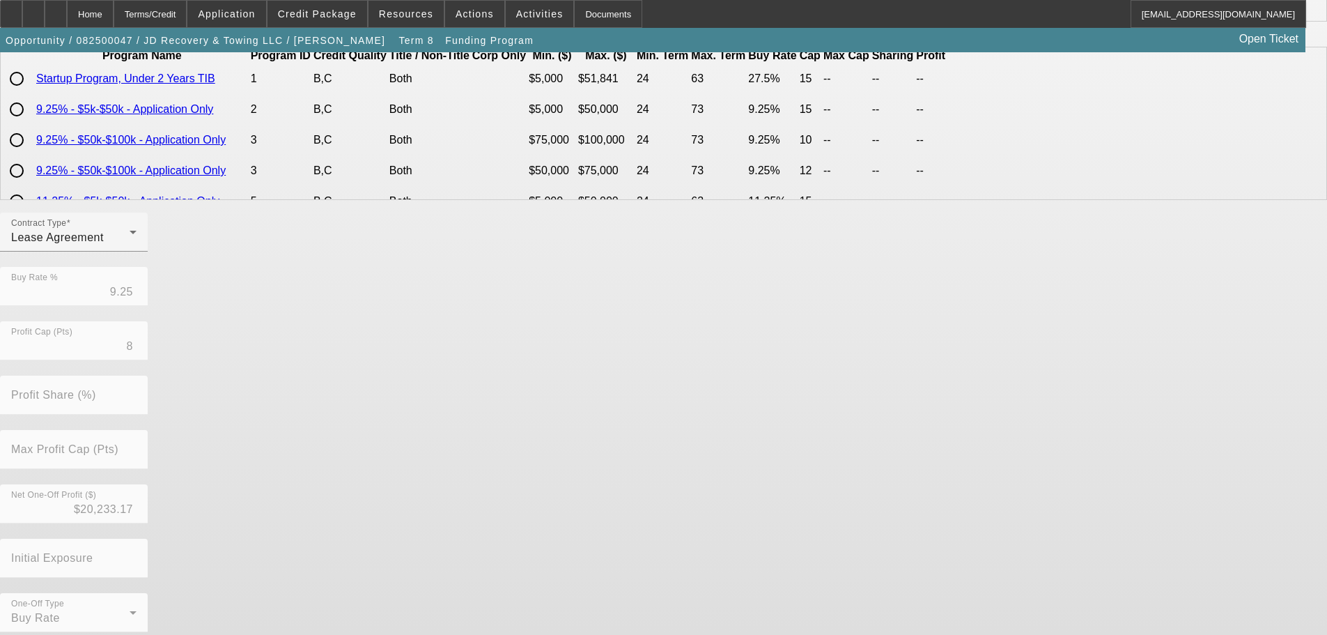
scroll to position [329, 0]
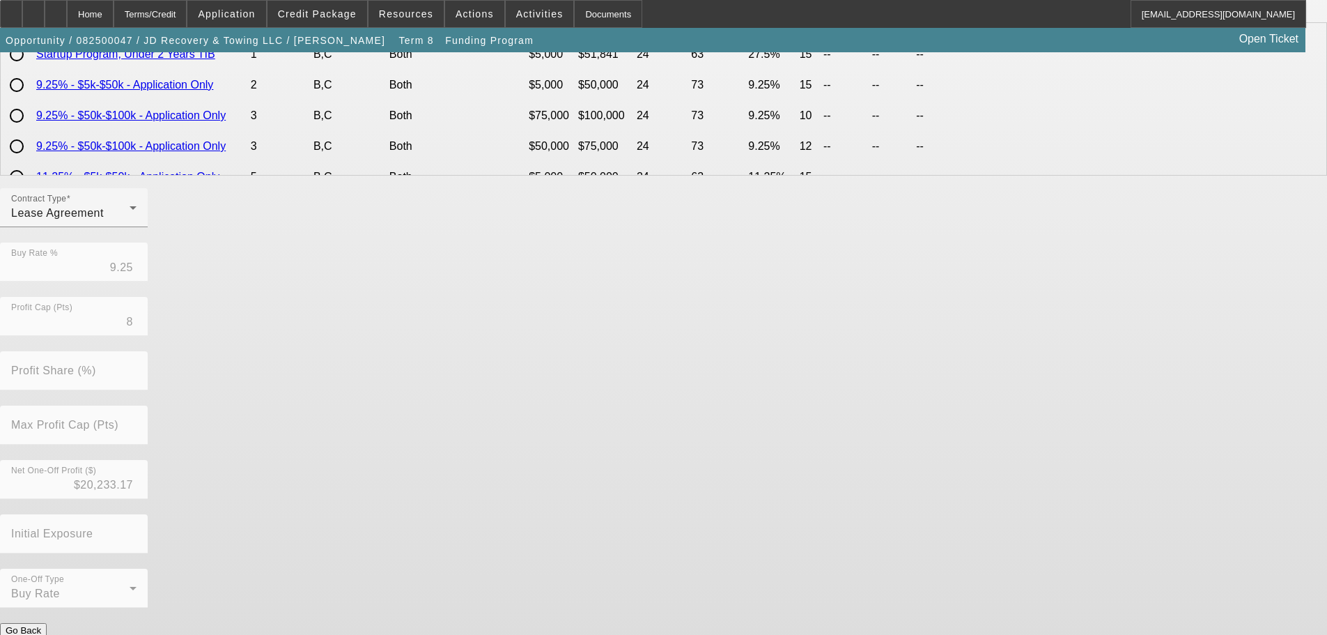
click at [40, 634] on button "Submit" at bounding box center [20, 644] width 40 height 15
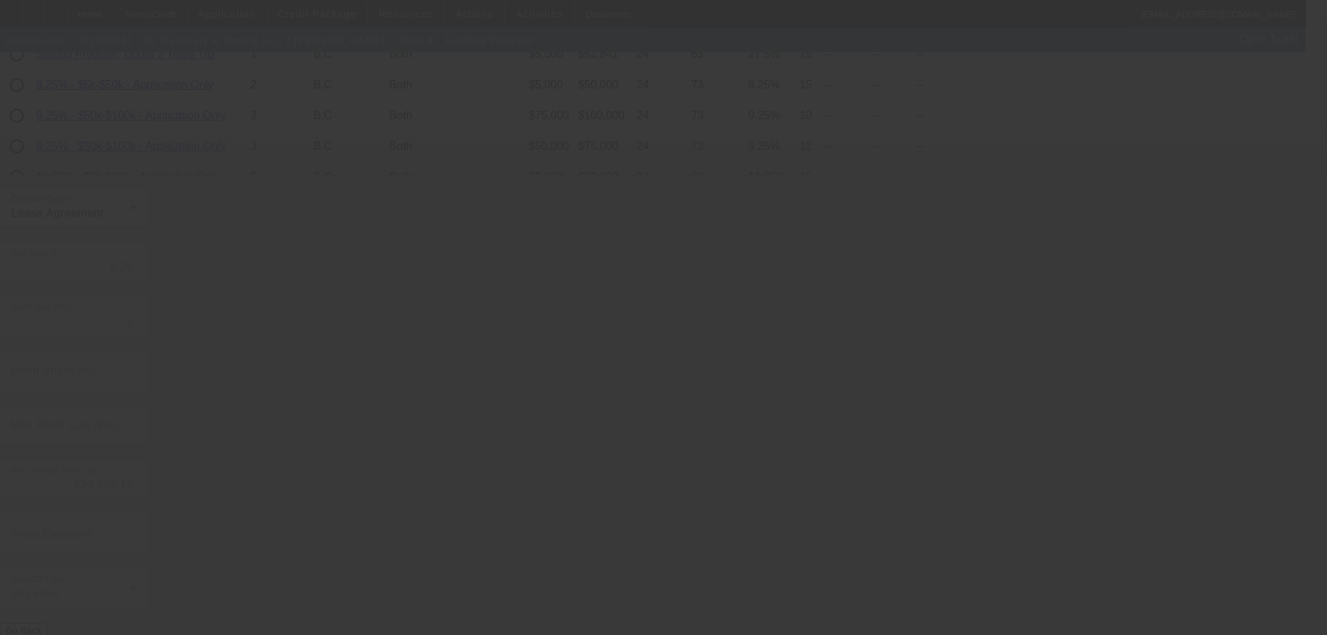
type input "9.24"
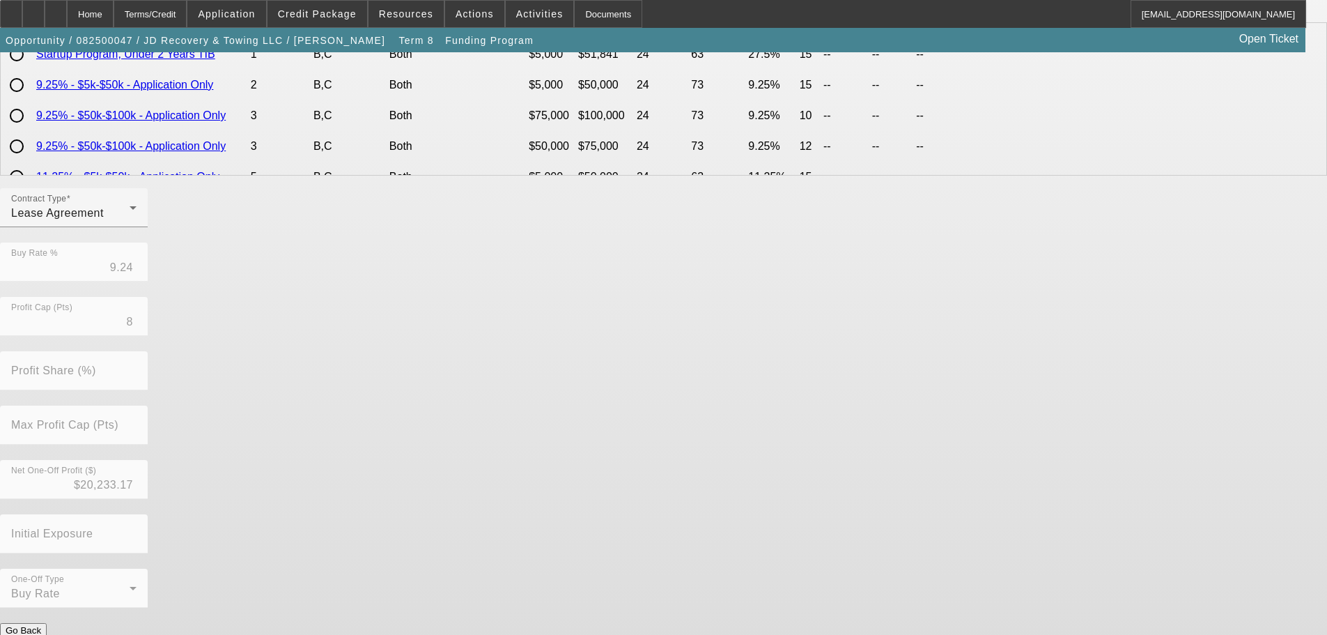
scroll to position [0, 0]
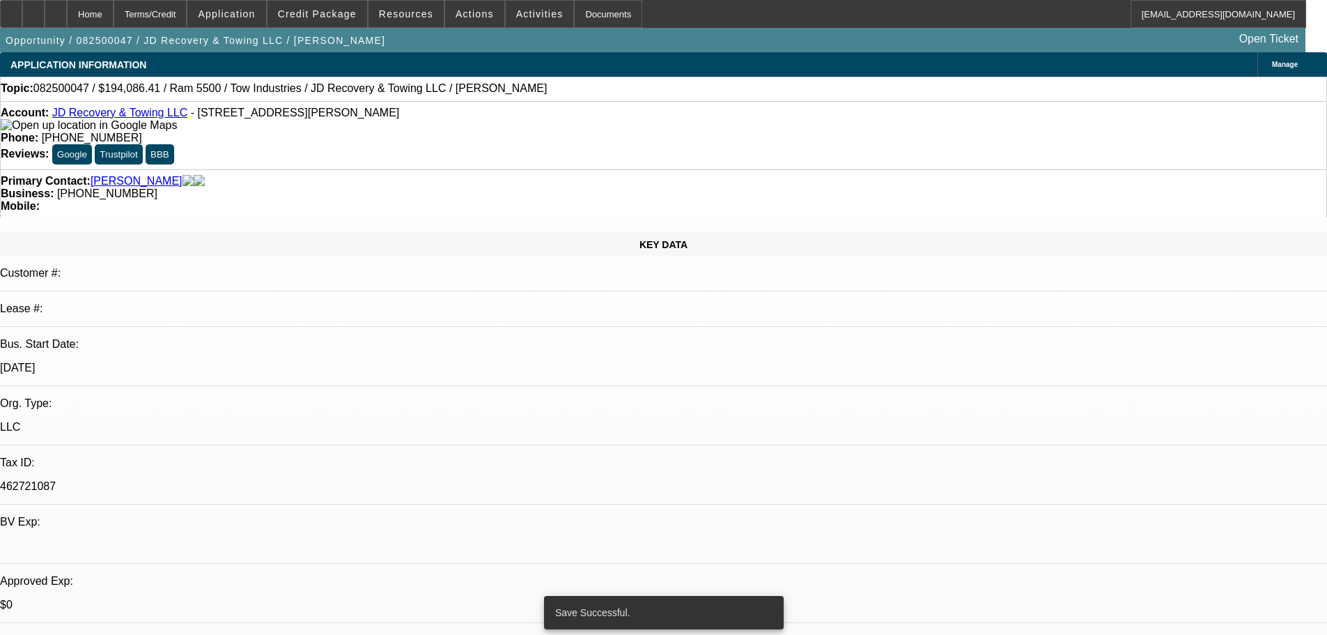
select select "0"
select select "0.1"
select select "4"
select select "0"
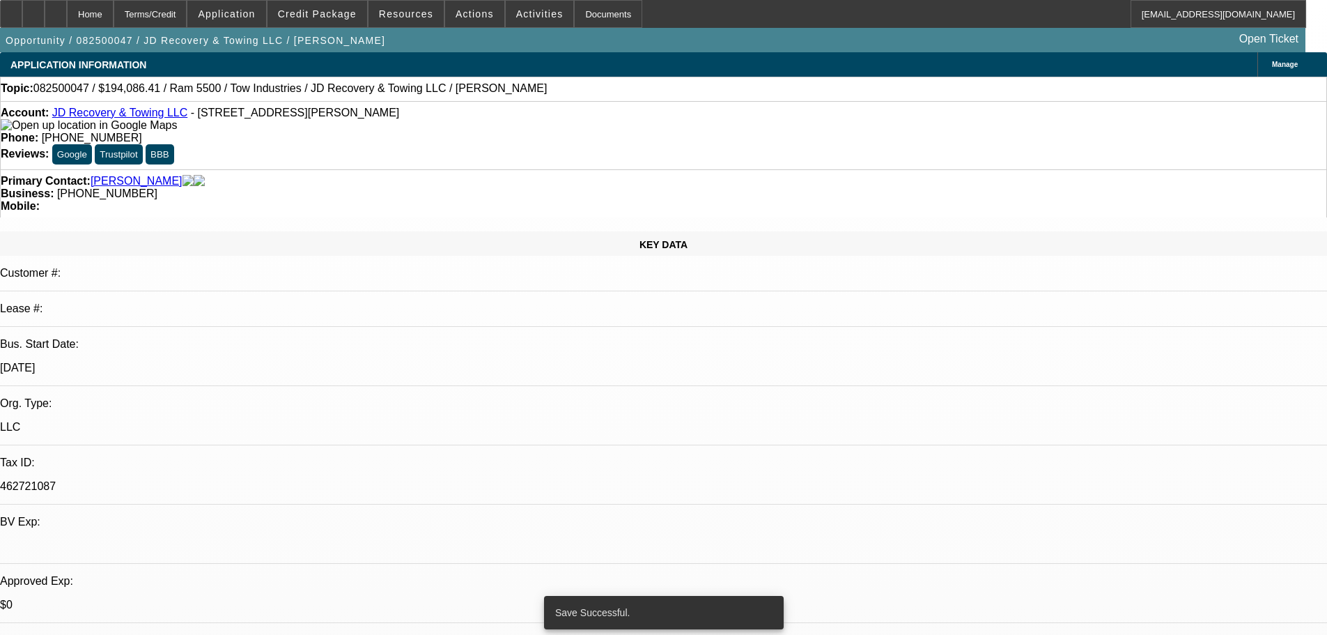
select select "0"
select select "0.1"
select select "4"
select select "0"
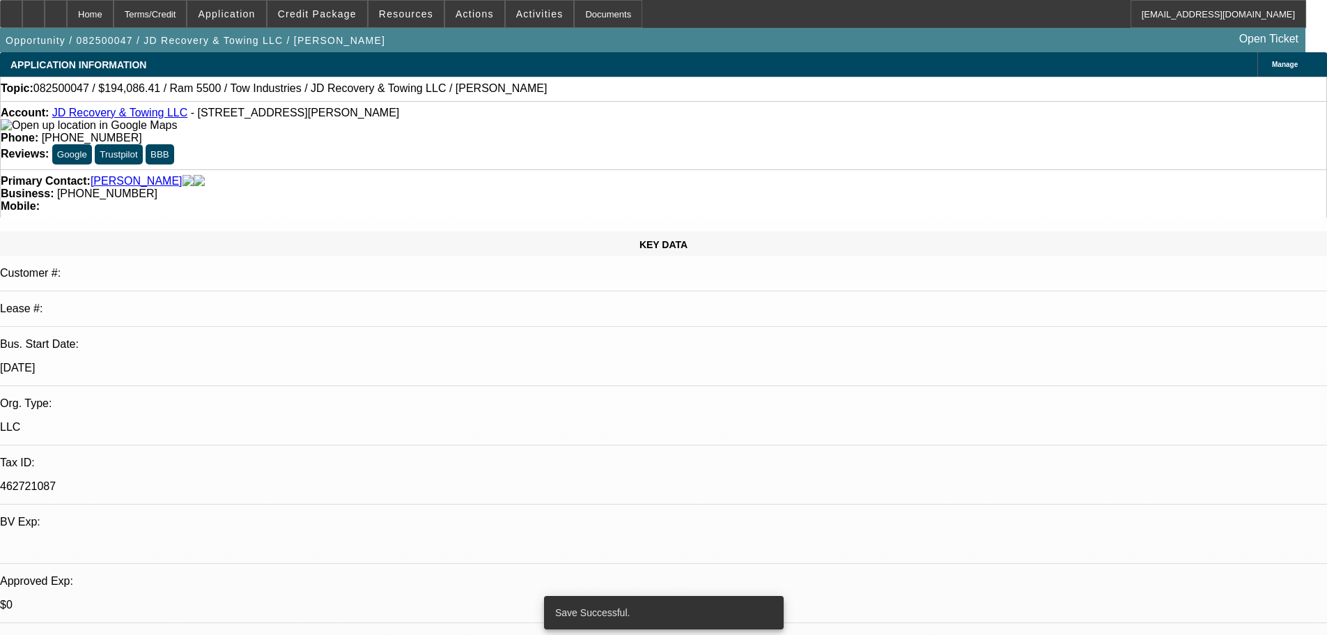
select select "0.1"
select select "4"
select select "0"
select select "0.1"
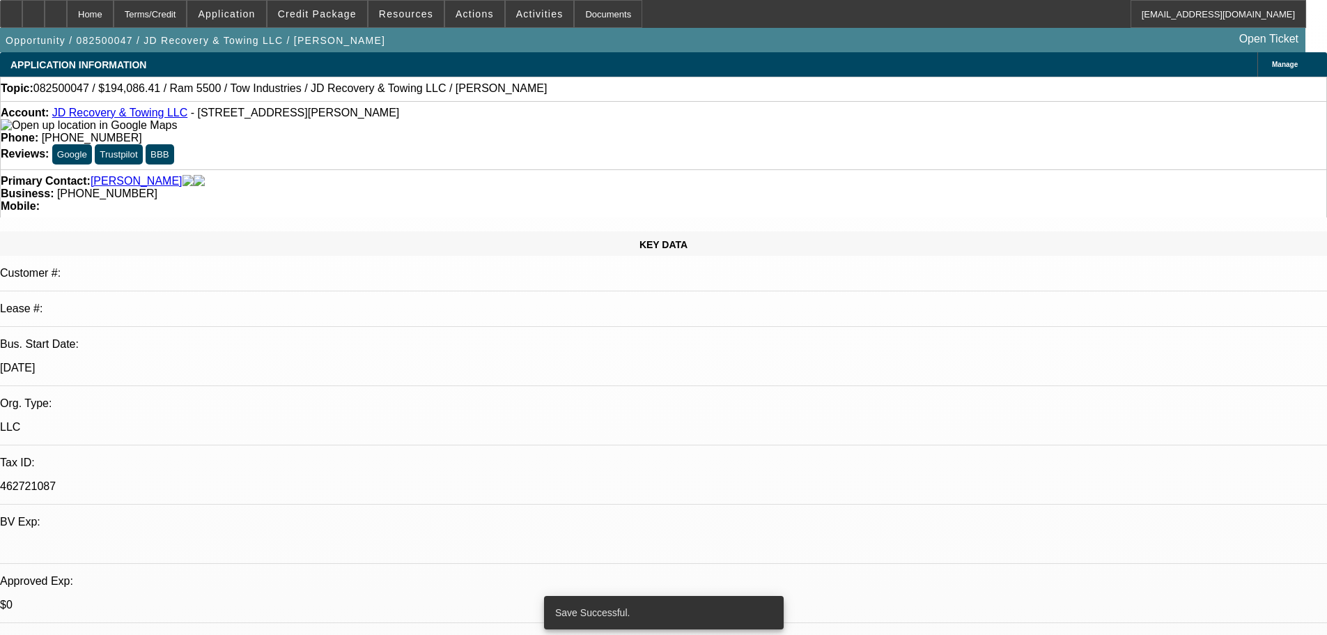
select select "4"
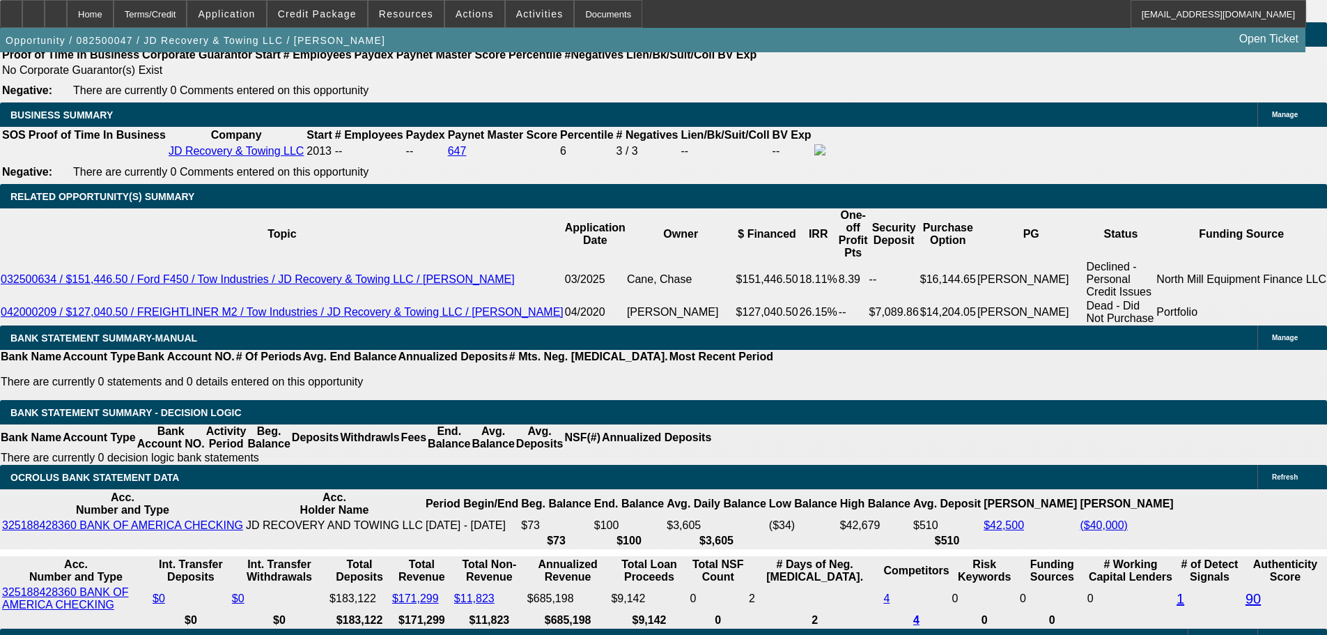
scroll to position [2259, 0]
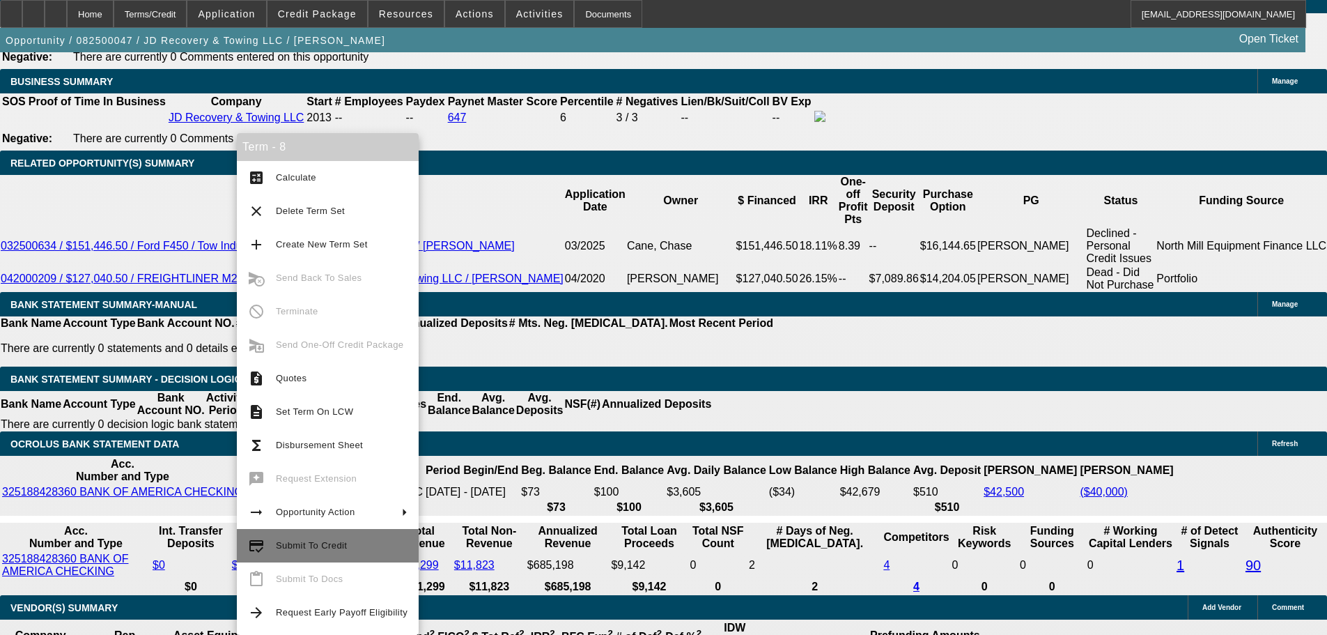
click at [348, 550] on span "Submit To Credit" at bounding box center [342, 545] width 132 height 17
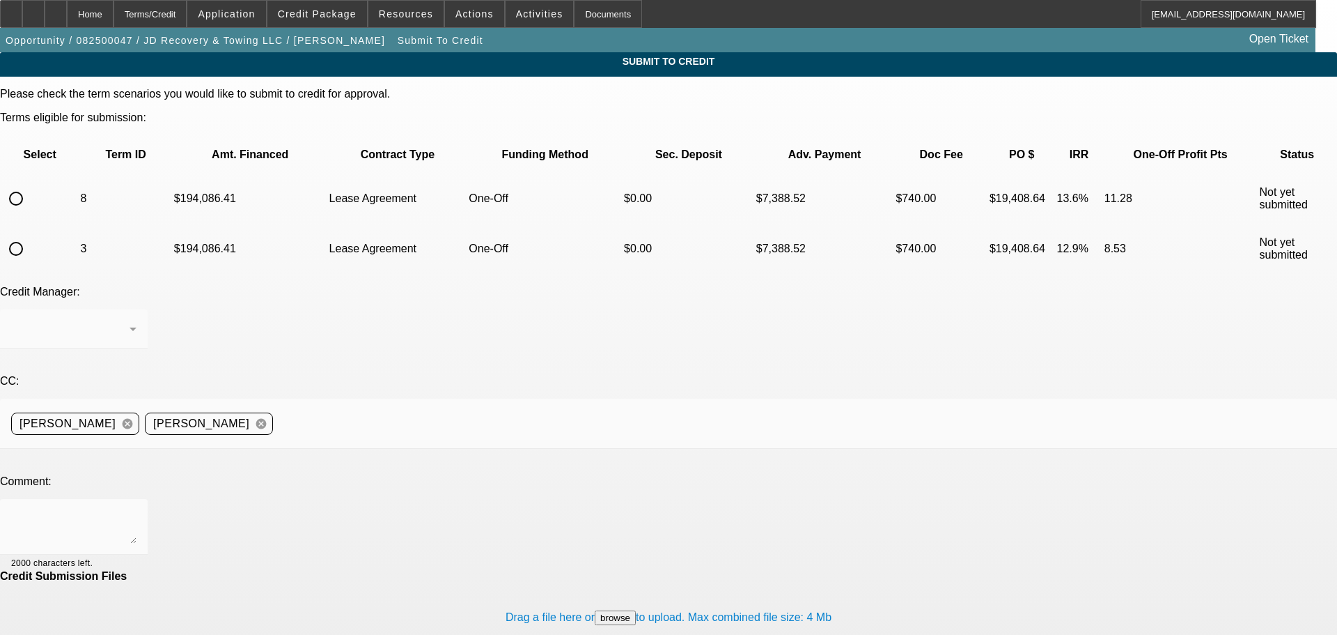
click at [30, 185] on input "radio" at bounding box center [16, 199] width 28 height 28
radio input "true"
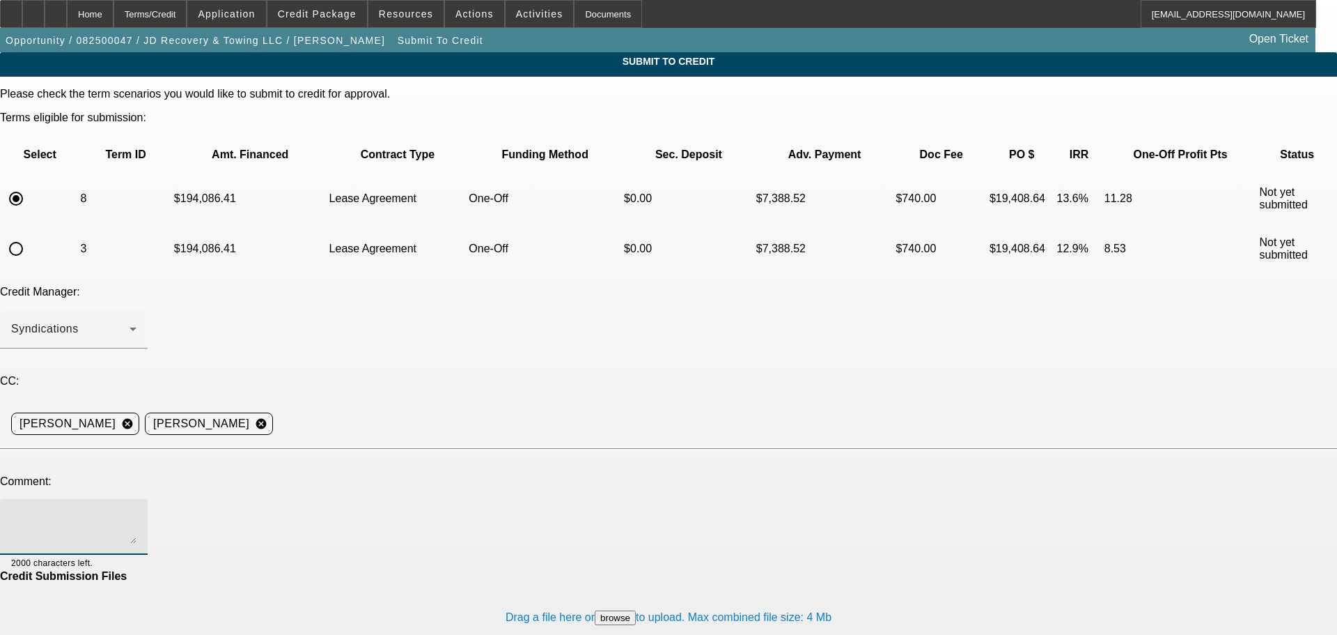
click at [137, 510] on textarea at bounding box center [73, 526] width 125 height 33
type textarea "Thats right. Lets try FinPac. Thank you."
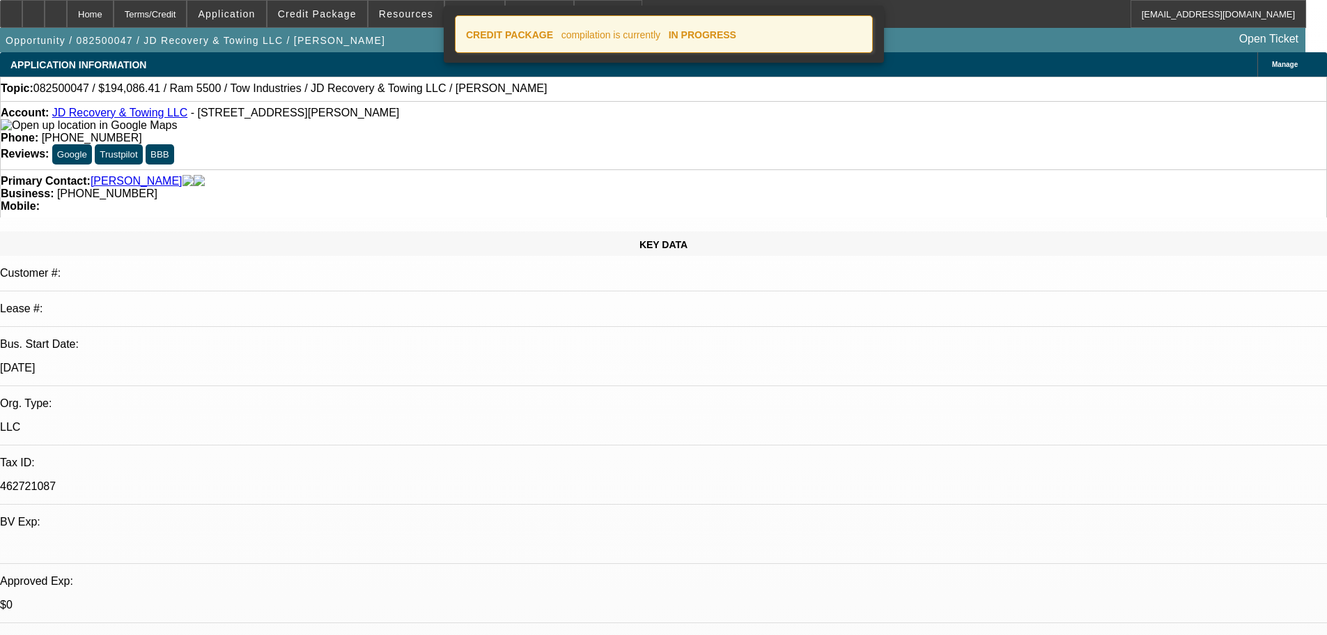
select select "0"
select select "0.1"
select select "4"
select select "0"
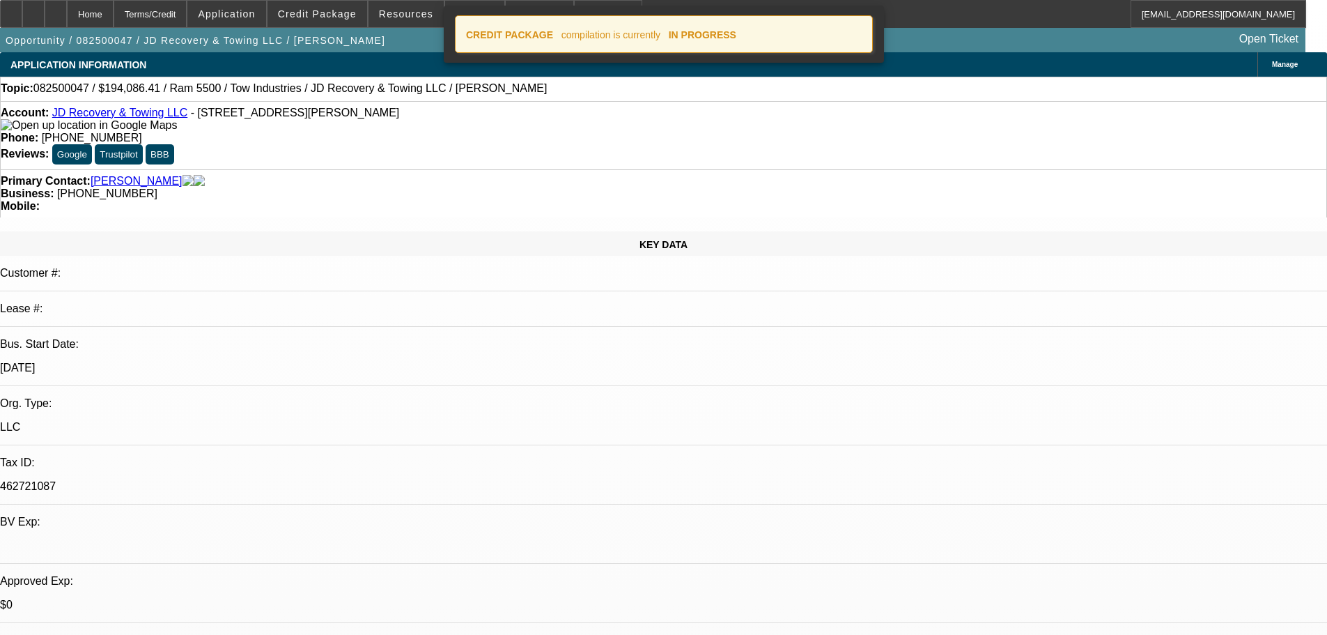
select select "0"
select select "0.1"
select select "4"
select select "0"
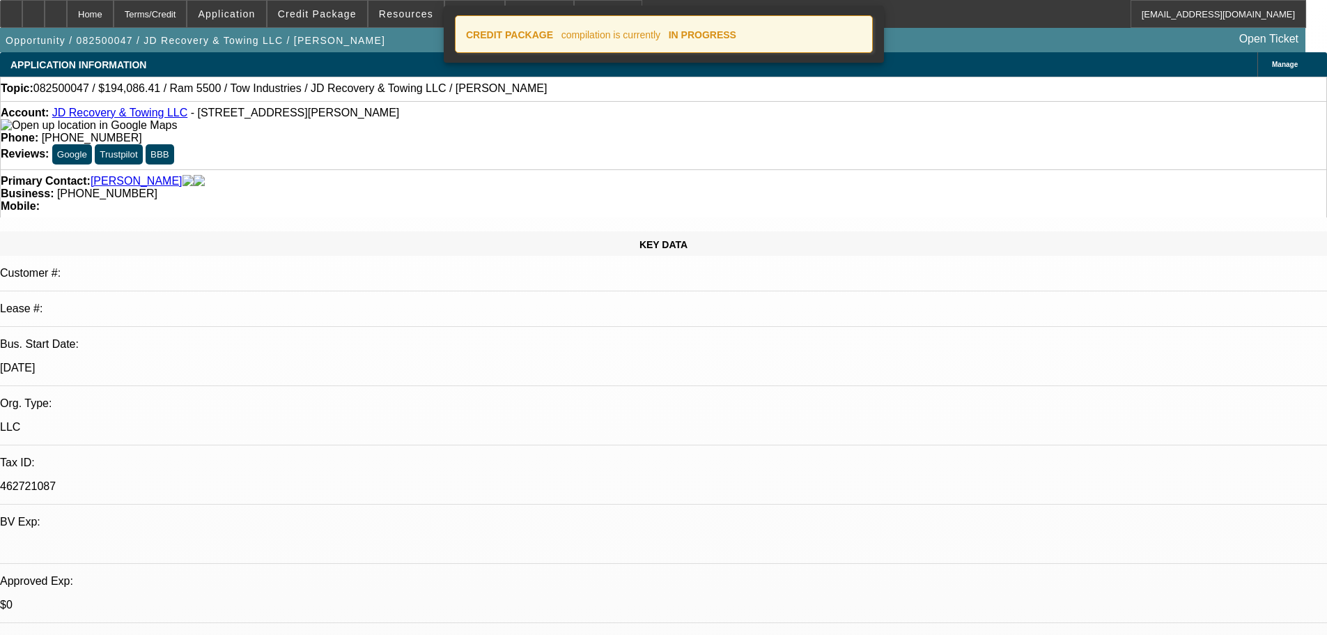
select select "0.1"
select select "4"
select select "0"
select select "0.1"
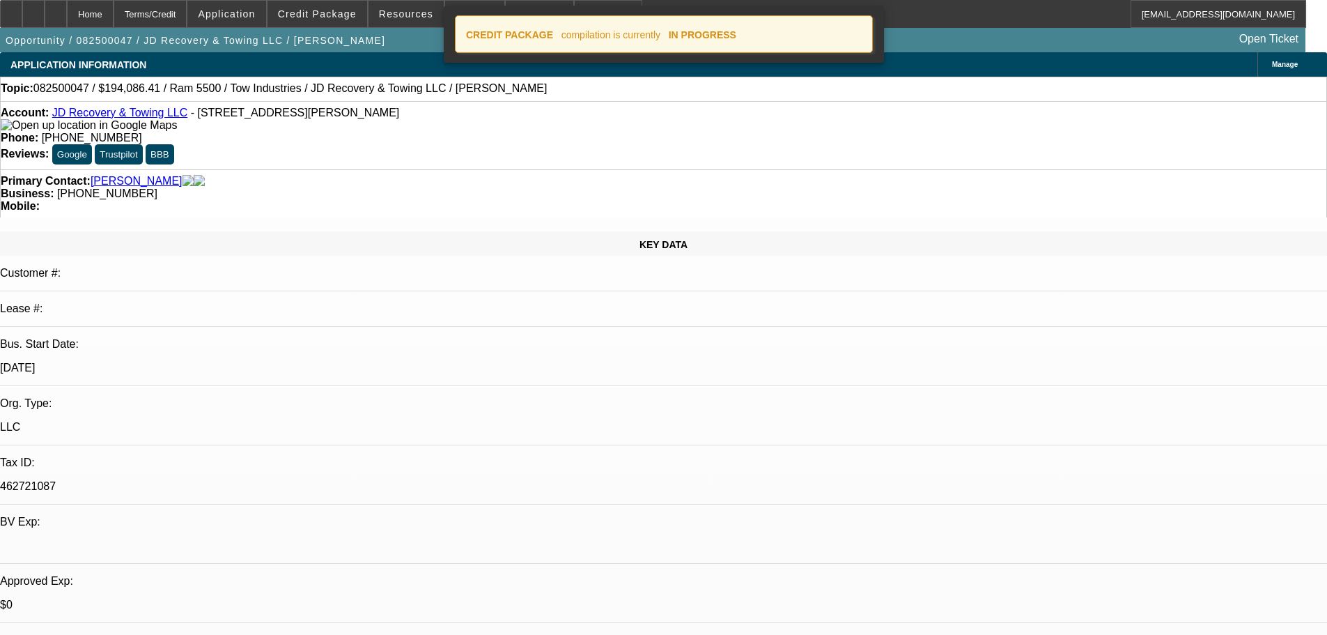
select select "4"
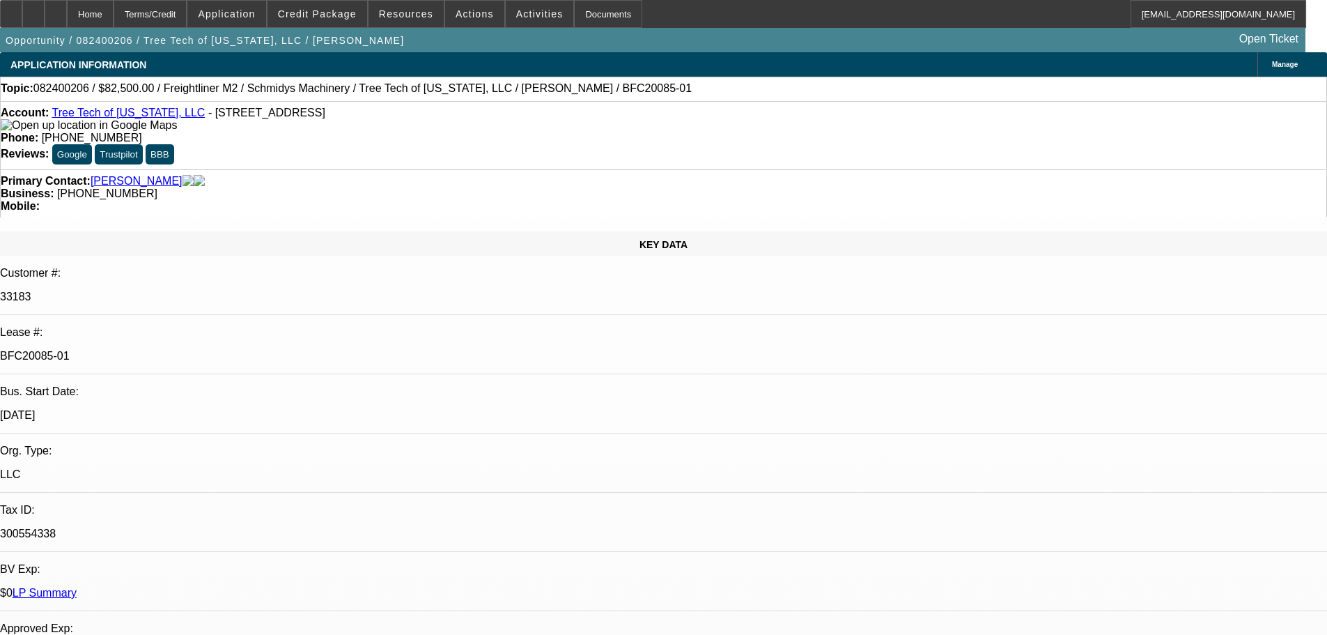
select select "0"
select select "6"
select select "0"
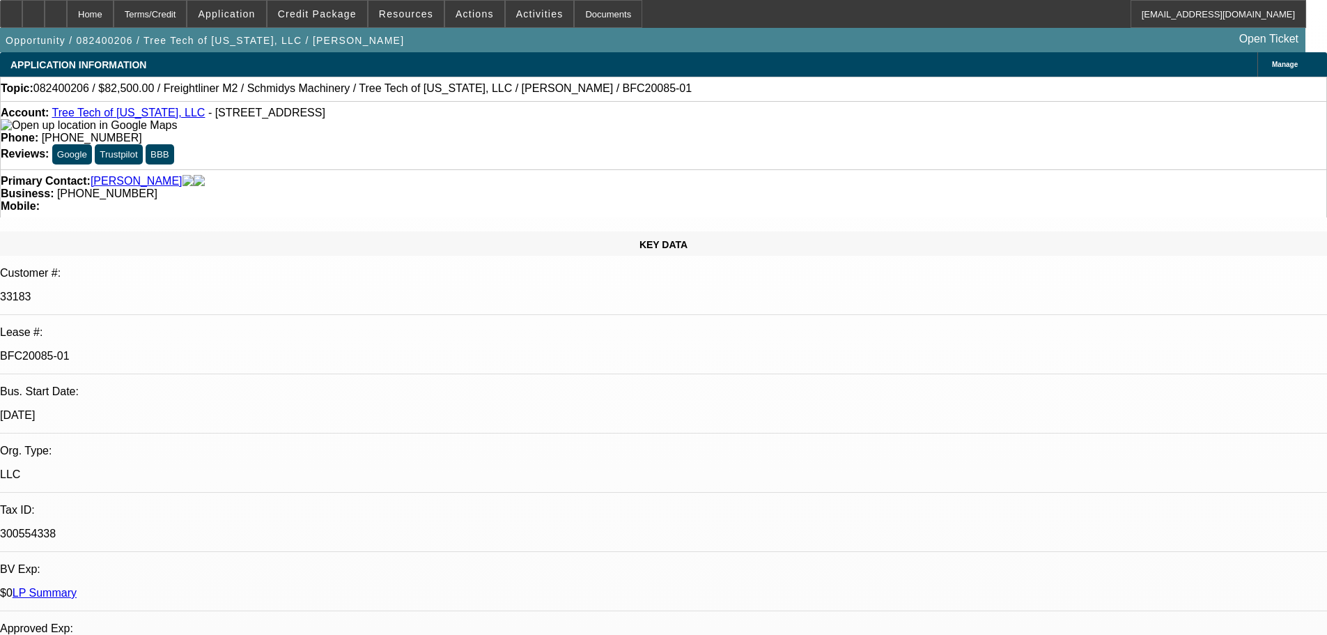
select select "0"
select select "6"
select select "0"
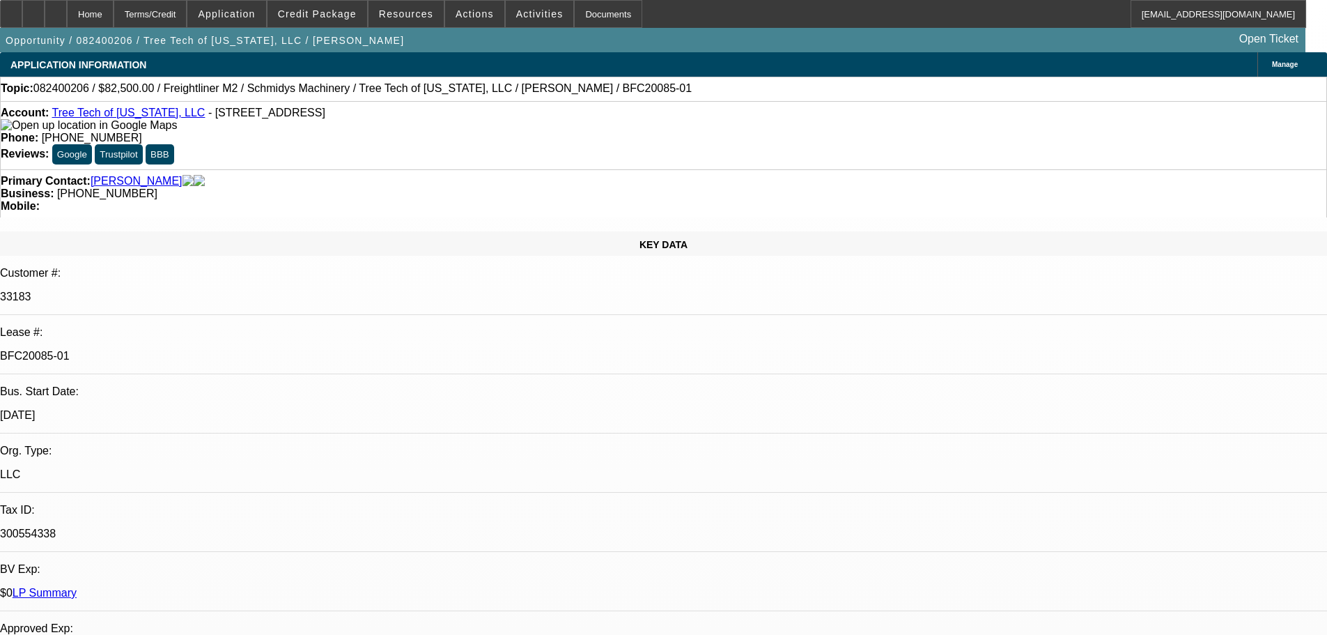
select select "0"
select select "6"
select select "0"
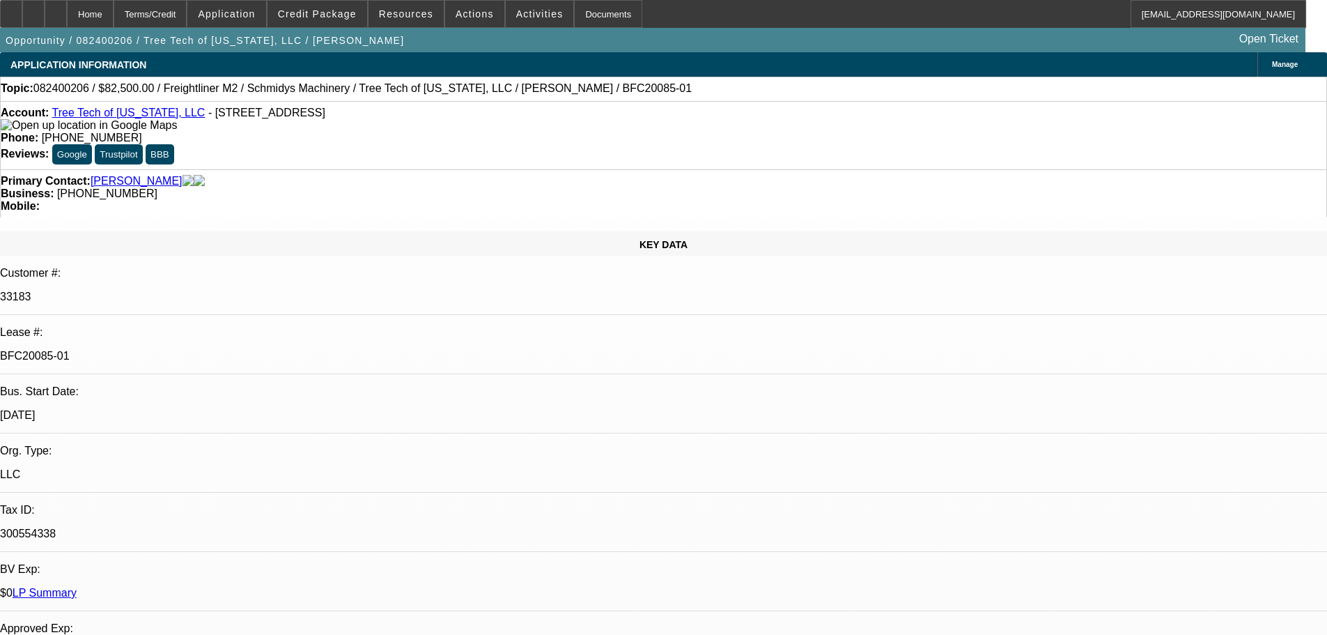
select select "6"
click at [140, 112] on link "Tree Tech of [US_STATE], LLC" at bounding box center [128, 113] width 153 height 12
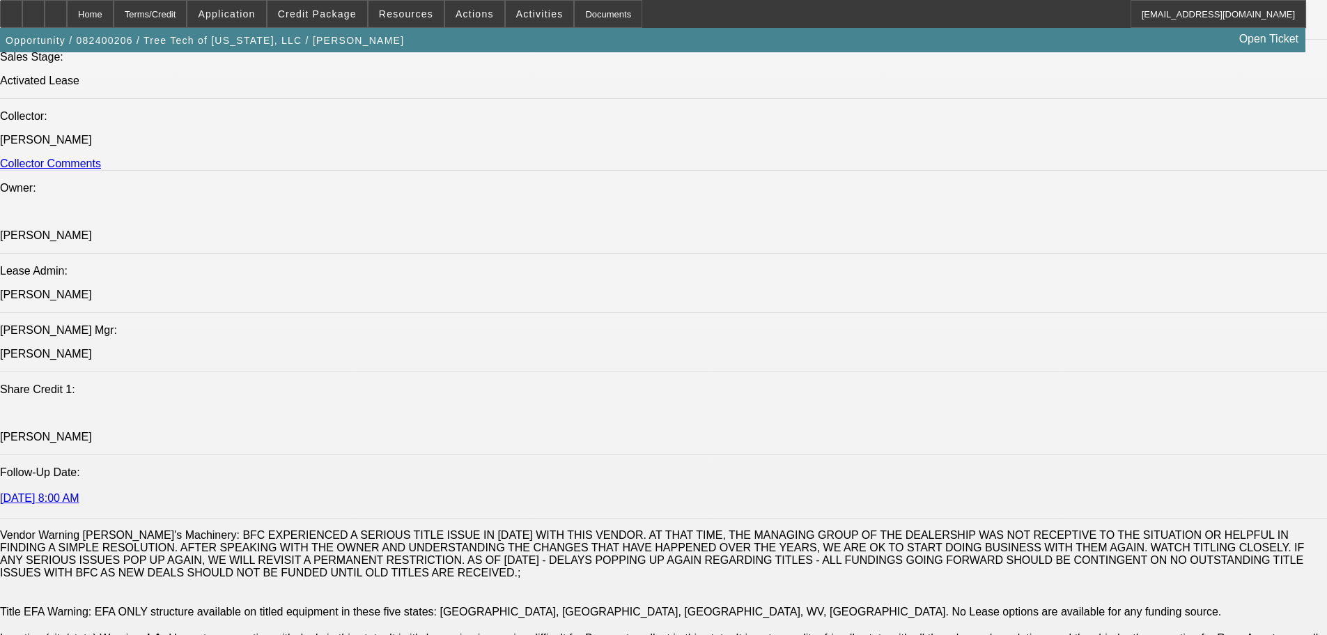
scroll to position [1532, 0]
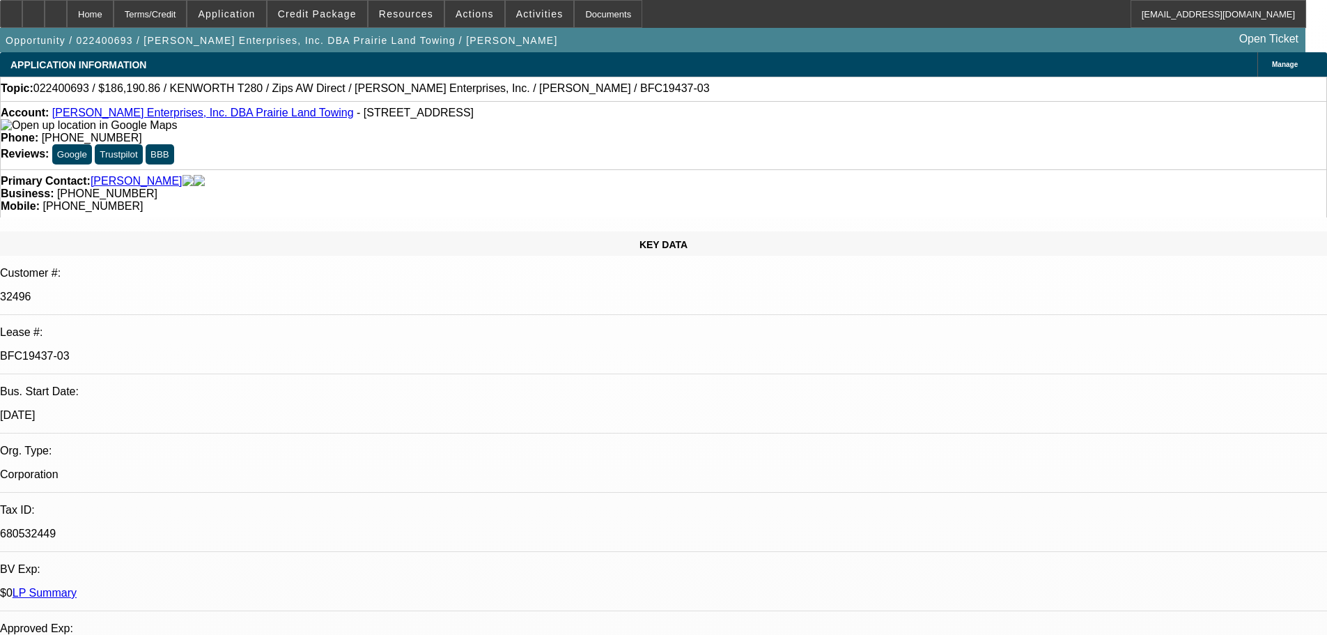
select select "0"
select select "3"
select select "0"
select select "6"
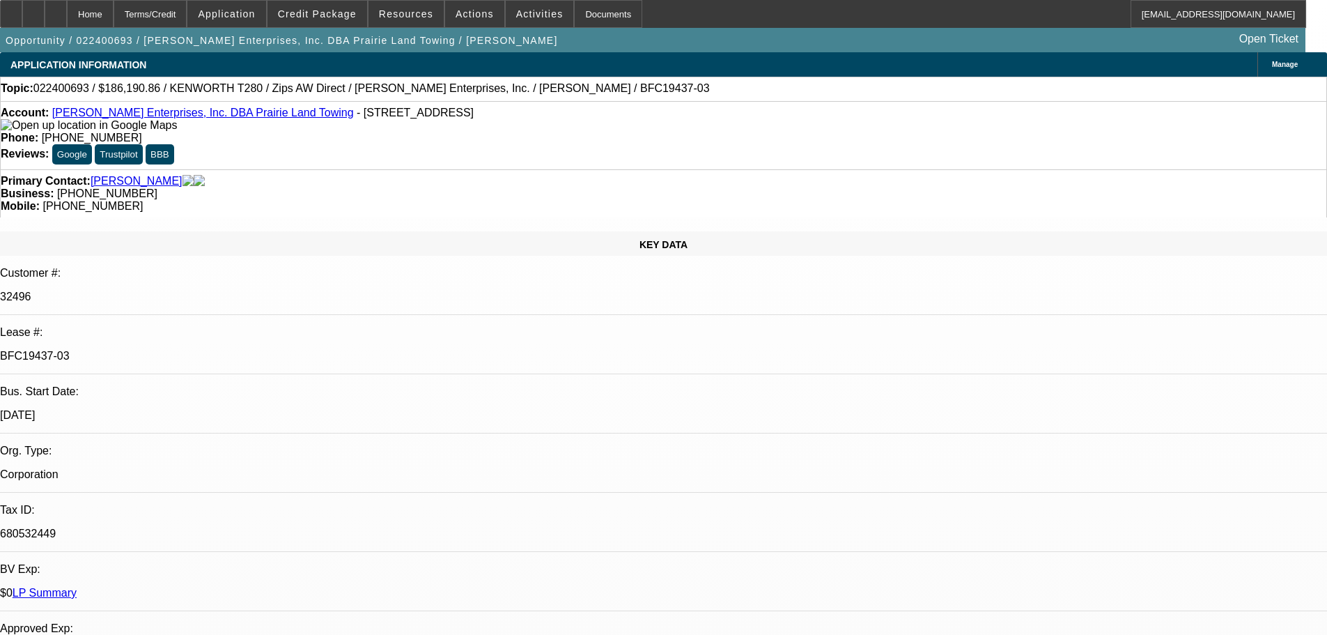
select select "0"
select select "3"
select select "0"
select select "6"
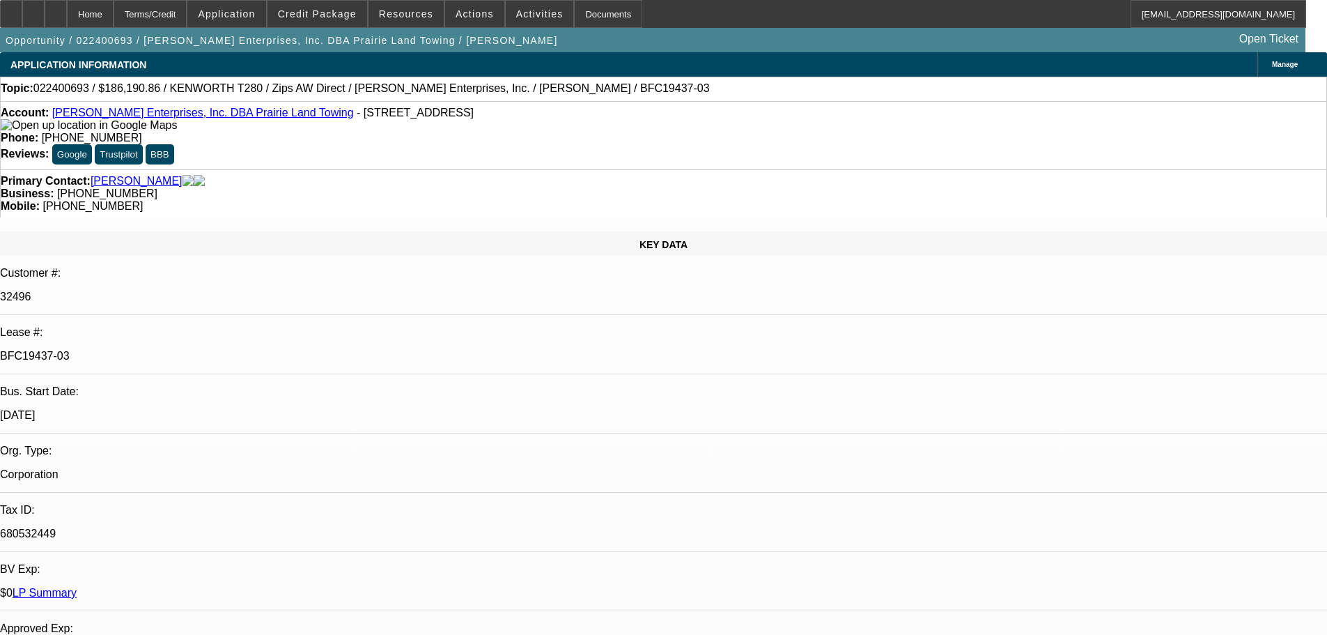
select select "0"
select select "3"
select select "0"
select select "6"
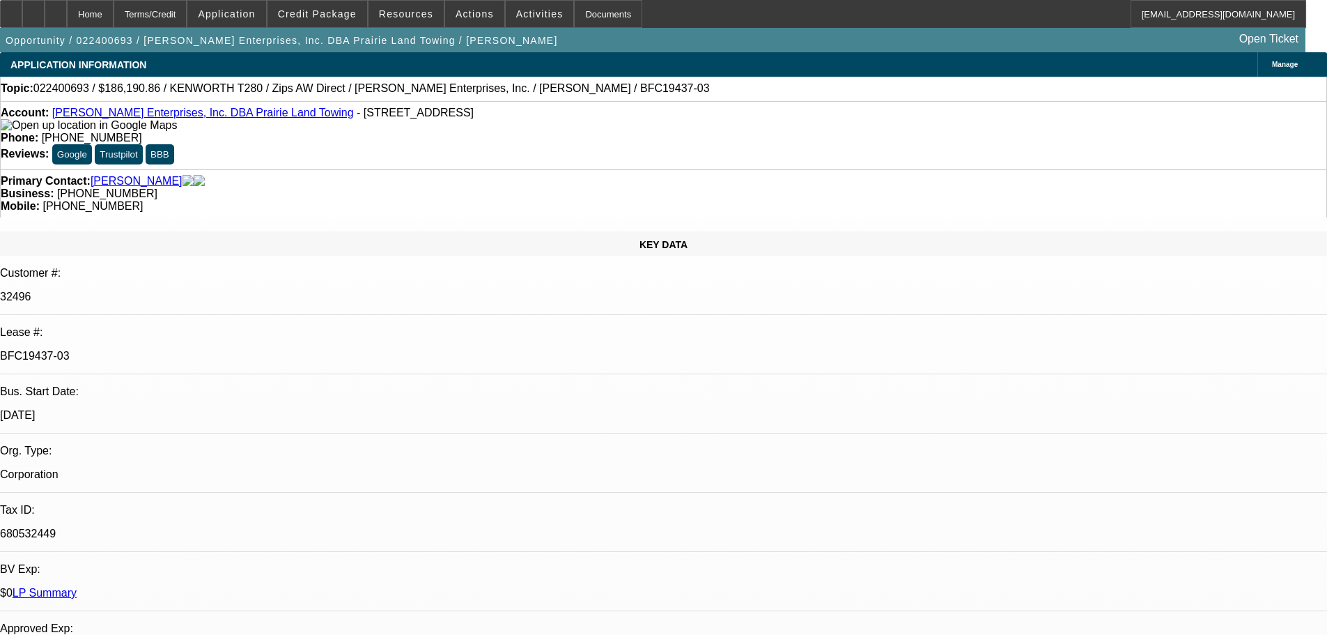
select select "0"
select select "6"
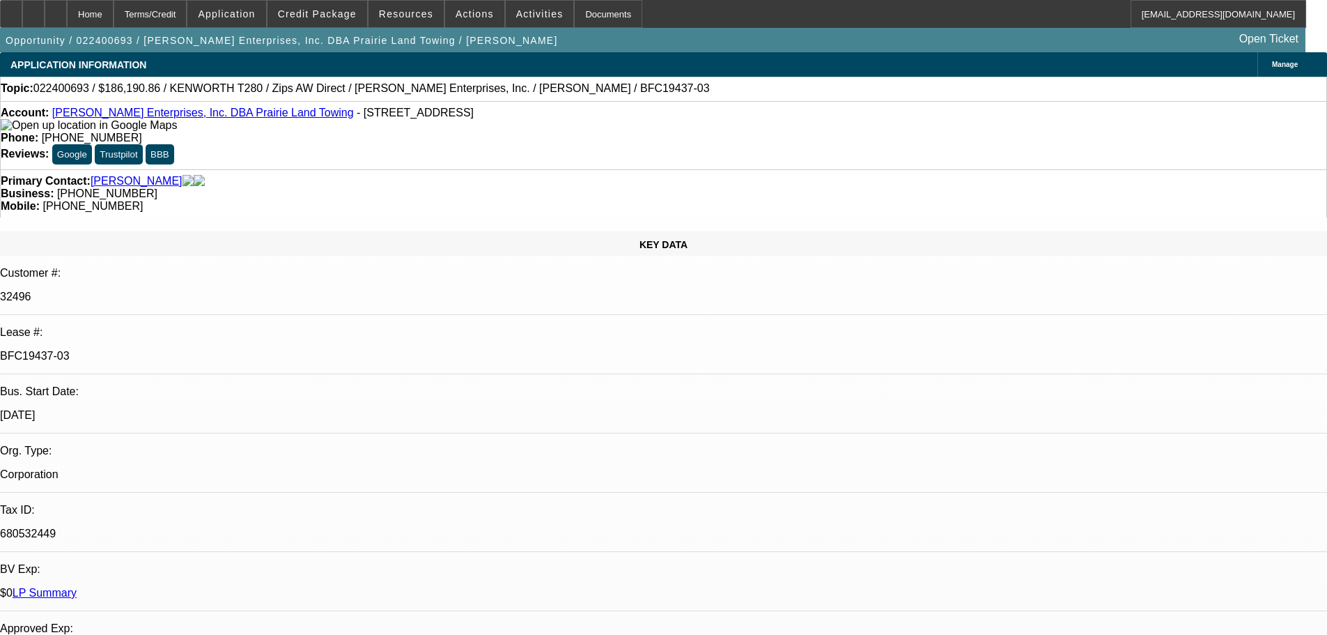
drag, startPoint x: 1089, startPoint y: 342, endPoint x: 995, endPoint y: 345, distance: 94.1
copy div "[PERSON_NAME][EMAIL_ADDRESS][DOMAIN_NAME]"
click at [532, 21] on span at bounding box center [540, 13] width 68 height 33
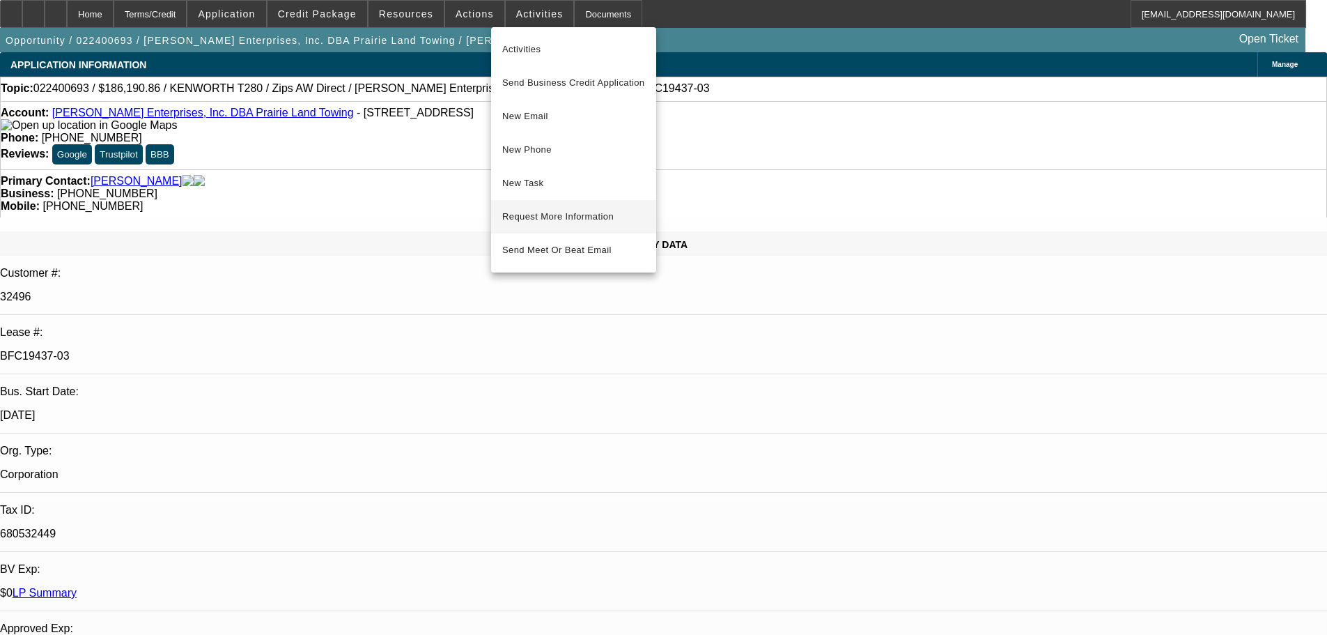
click at [554, 217] on span "Request More Information" at bounding box center [573, 216] width 143 height 17
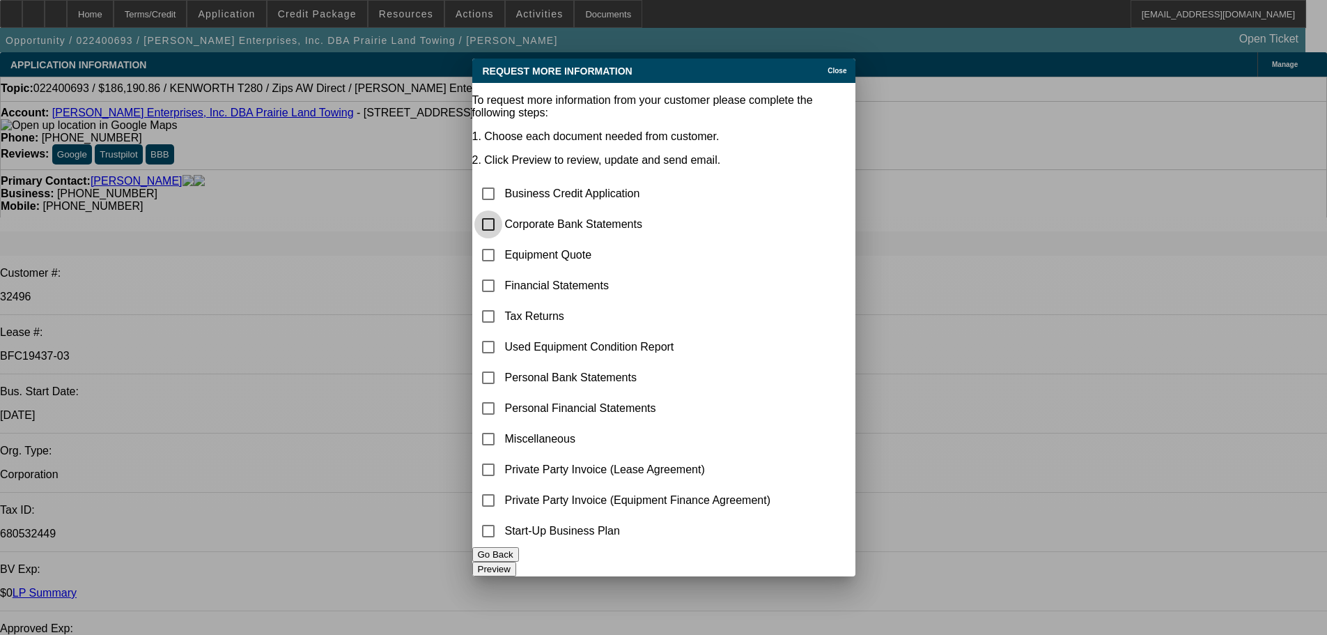
click at [502, 210] on input "checkbox" at bounding box center [488, 224] width 28 height 28
checkbox input "true"
click at [516, 561] on button "Preview" at bounding box center [494, 568] width 44 height 15
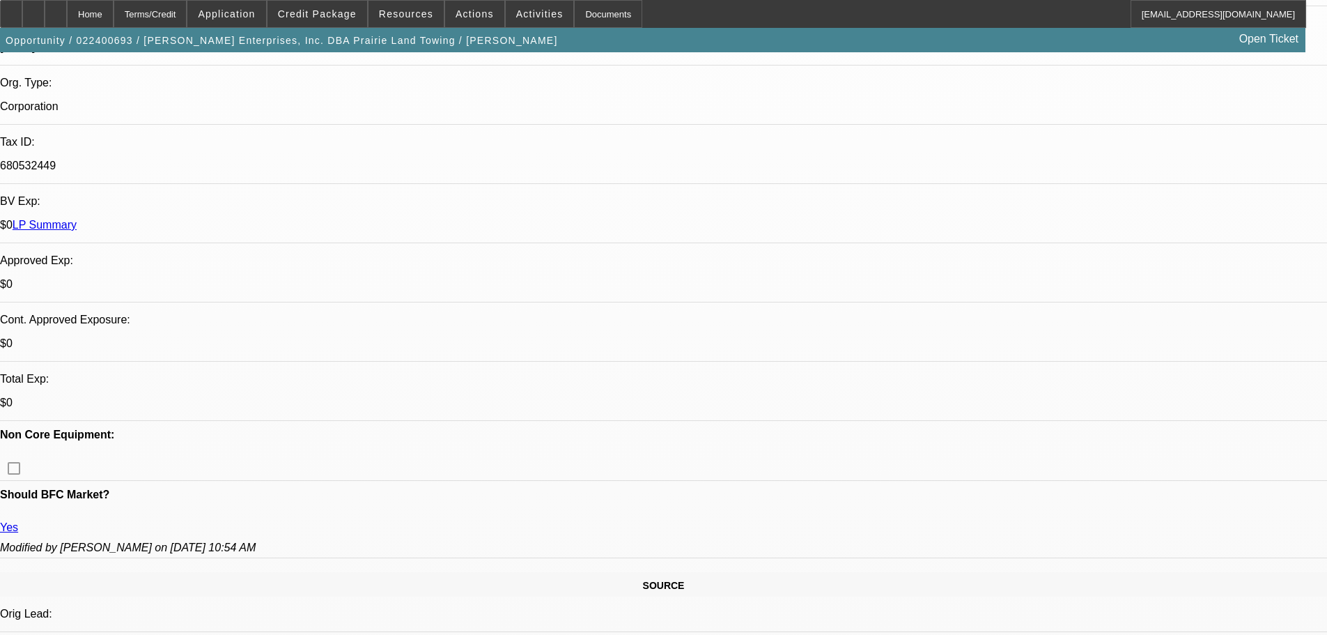
scroll to position [418, 0]
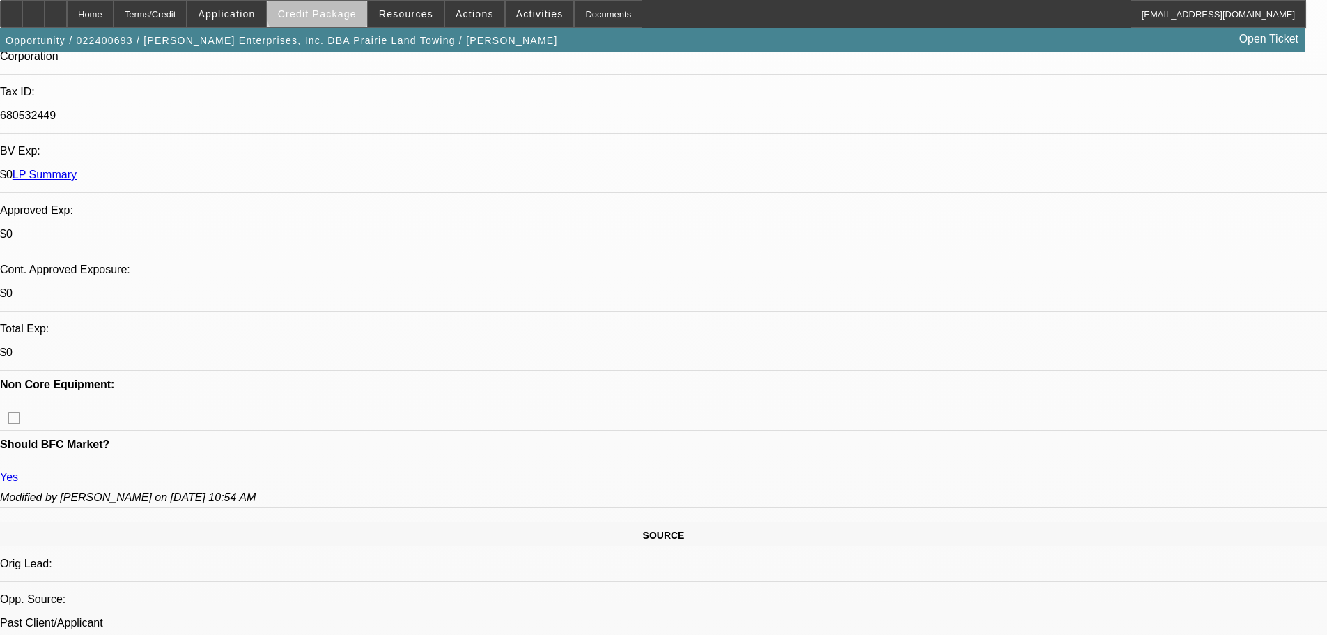
click at [343, 11] on span "Credit Package" at bounding box center [317, 13] width 79 height 11
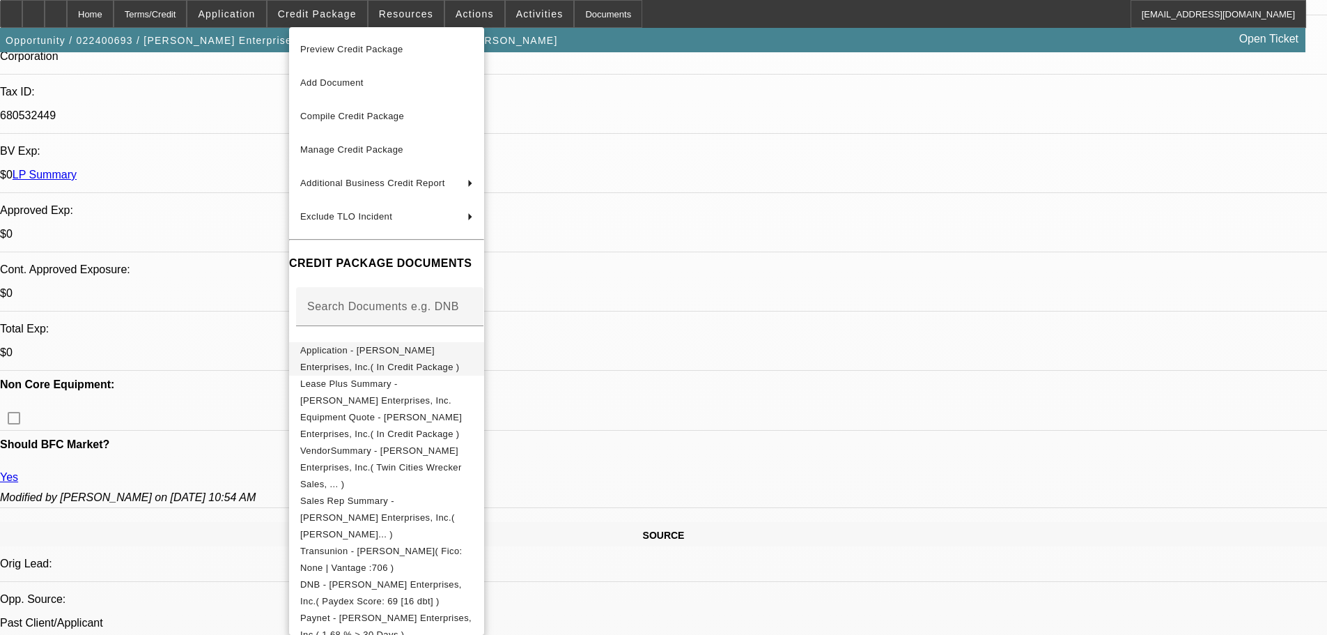
click at [414, 348] on span "Application - [PERSON_NAME] Enterprises, Inc.( In Credit Package )" at bounding box center [380, 358] width 160 height 27
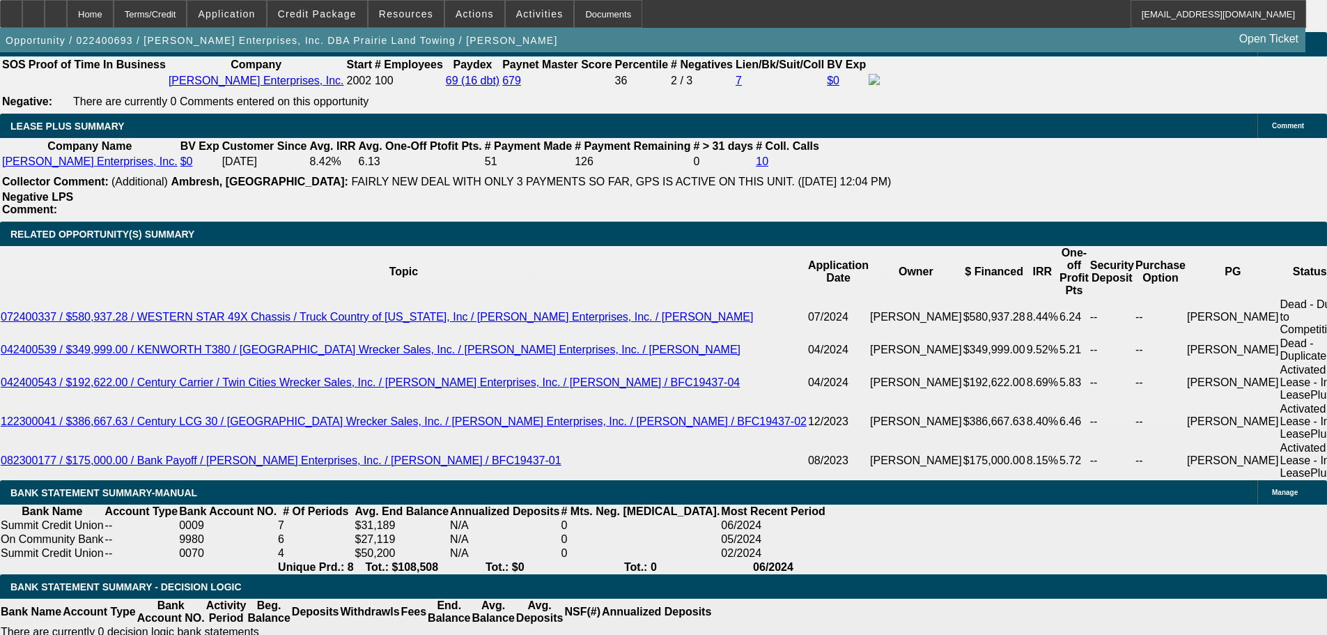
scroll to position [2647, 0]
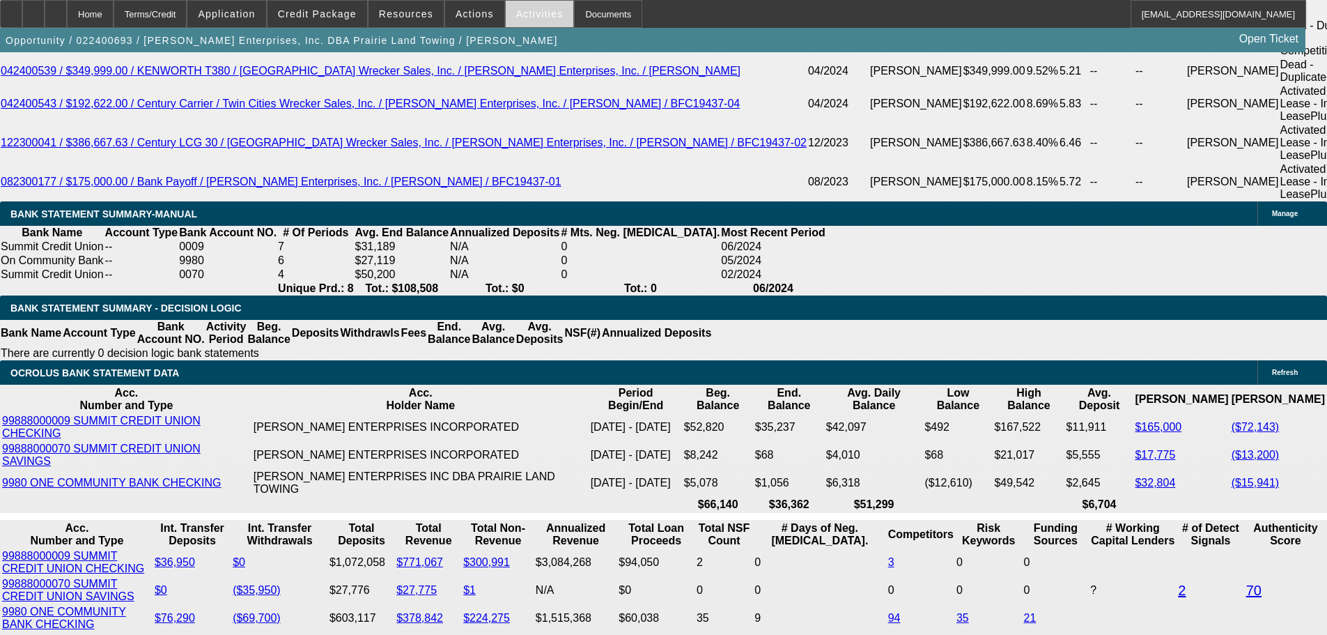
click at [506, 14] on span at bounding box center [540, 13] width 68 height 33
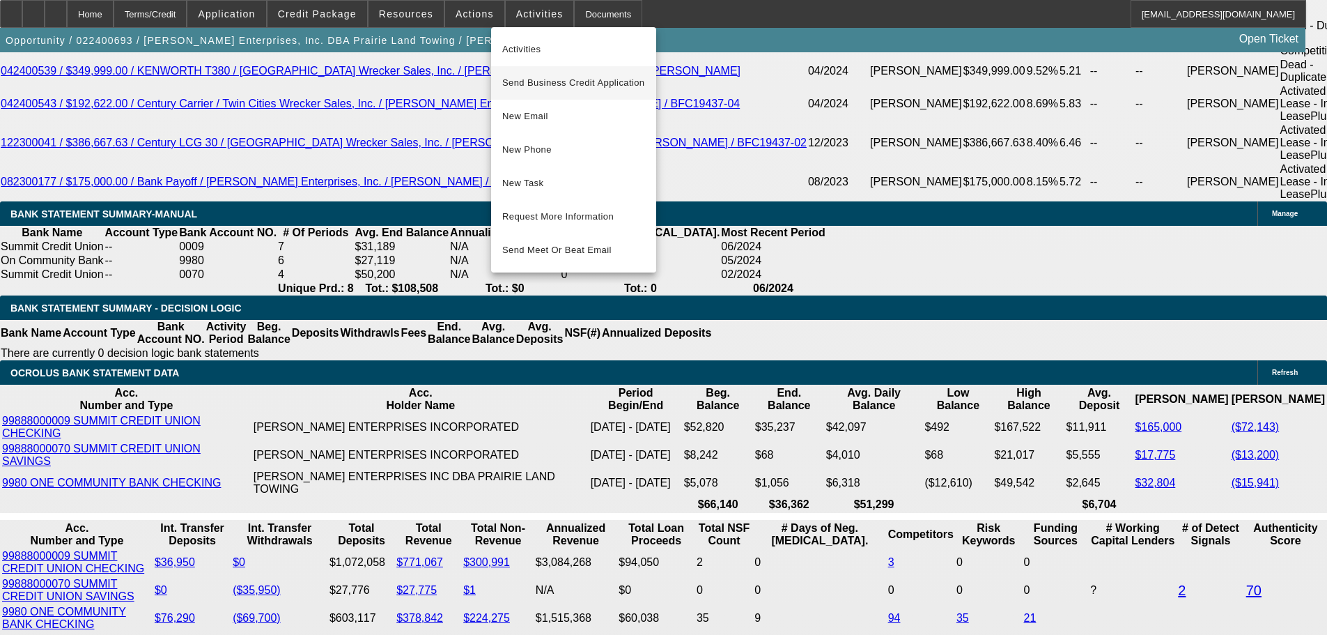
click at [552, 72] on button "Send Business Credit Application" at bounding box center [573, 82] width 165 height 33
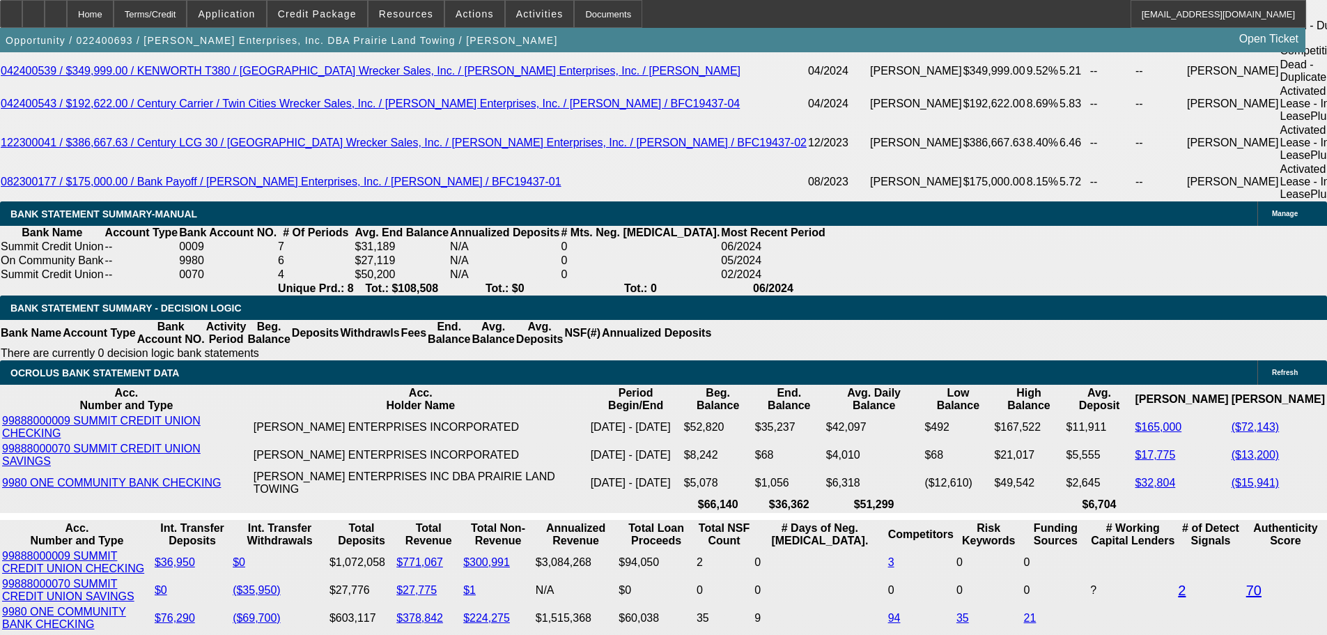
drag, startPoint x: 299, startPoint y: 180, endPoint x: 345, endPoint y: 178, distance: 46.0
copy p "186,190.86"
drag, startPoint x: 293, startPoint y: 280, endPoint x: 346, endPoint y: 284, distance: 53.1
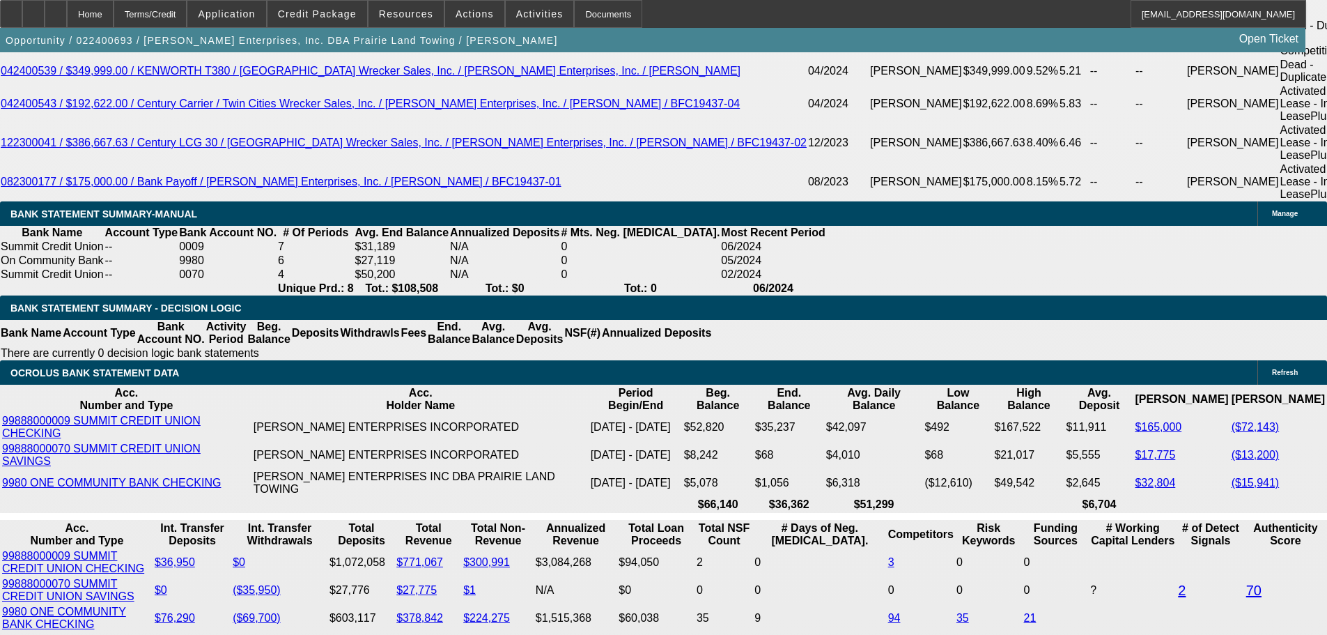
copy p "$186,190.86"
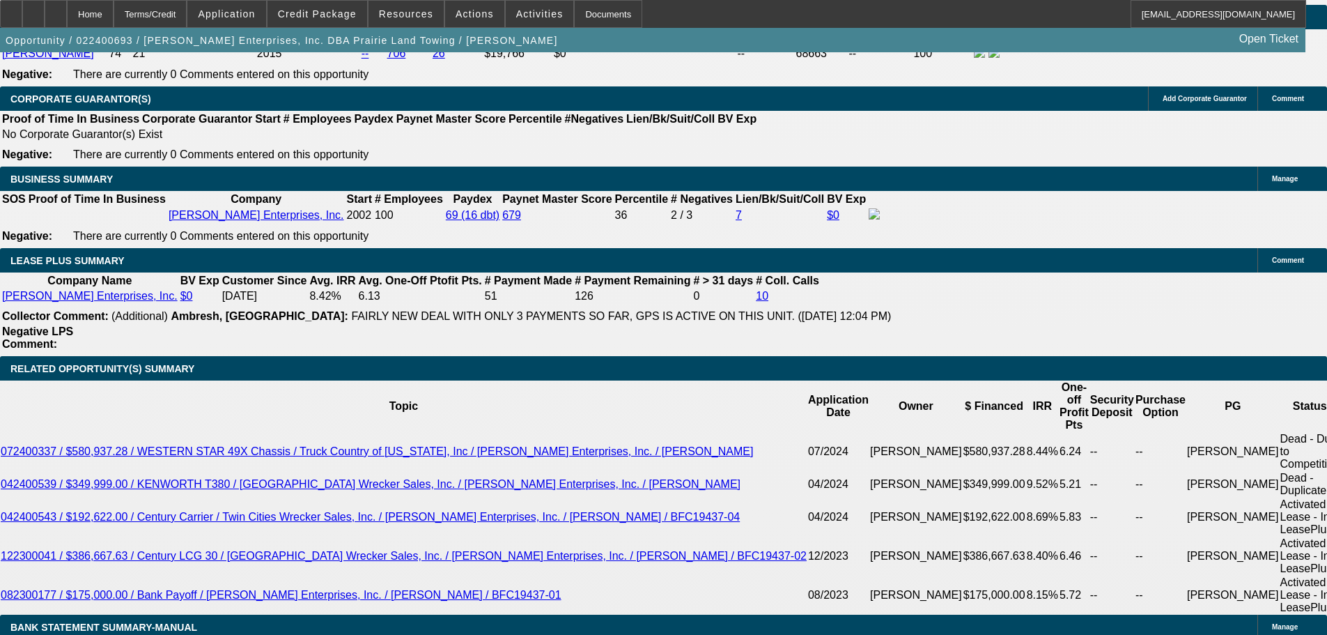
scroll to position [0, 0]
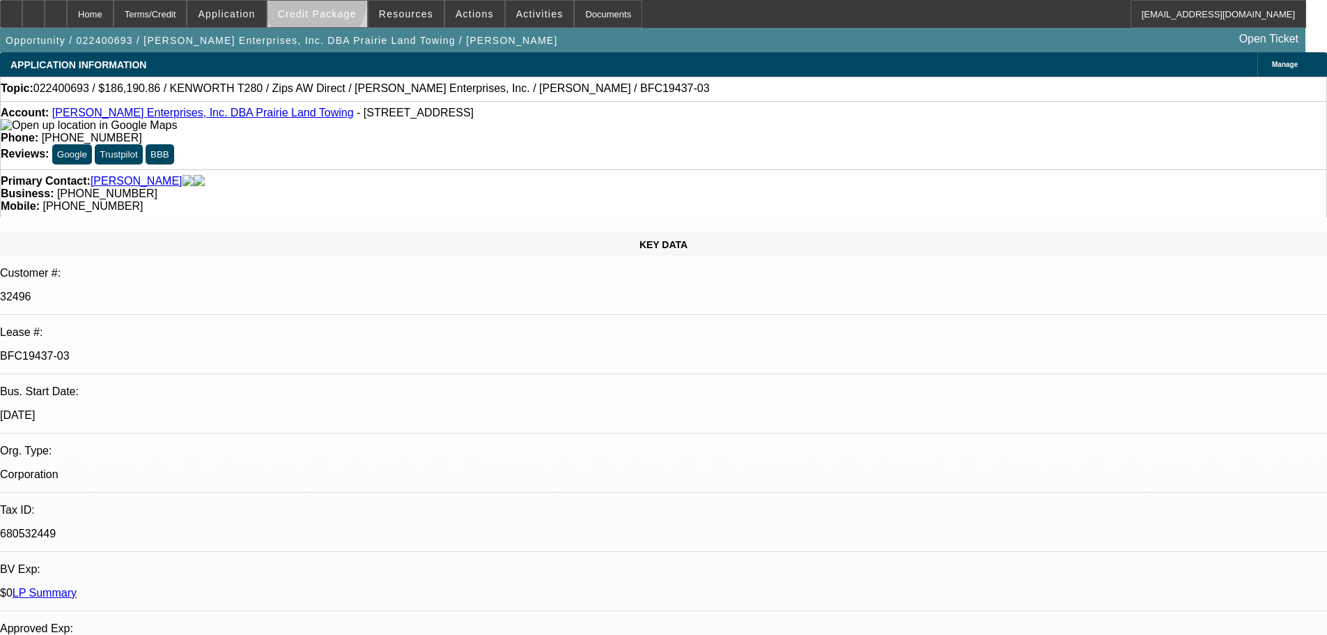
click at [337, 6] on span at bounding box center [317, 13] width 100 height 33
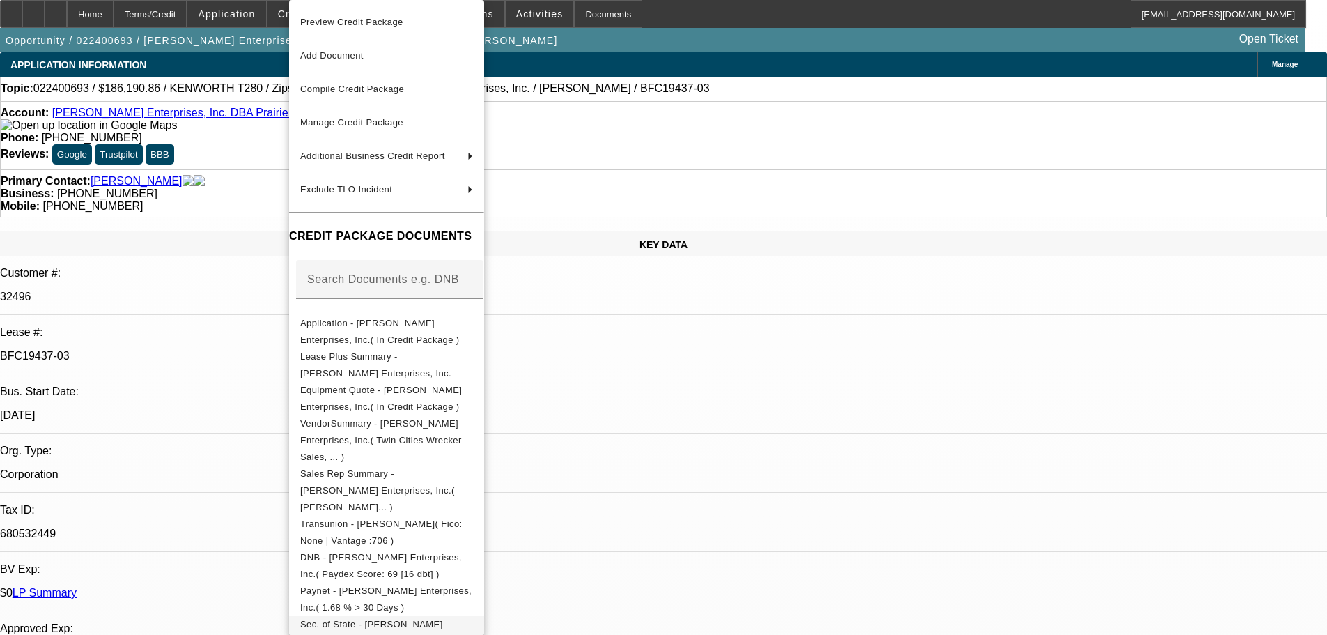
click at [421, 616] on span "Sec. of State - [PERSON_NAME] Enterprises, Inc.( In Credit Package )" at bounding box center [386, 632] width 173 height 33
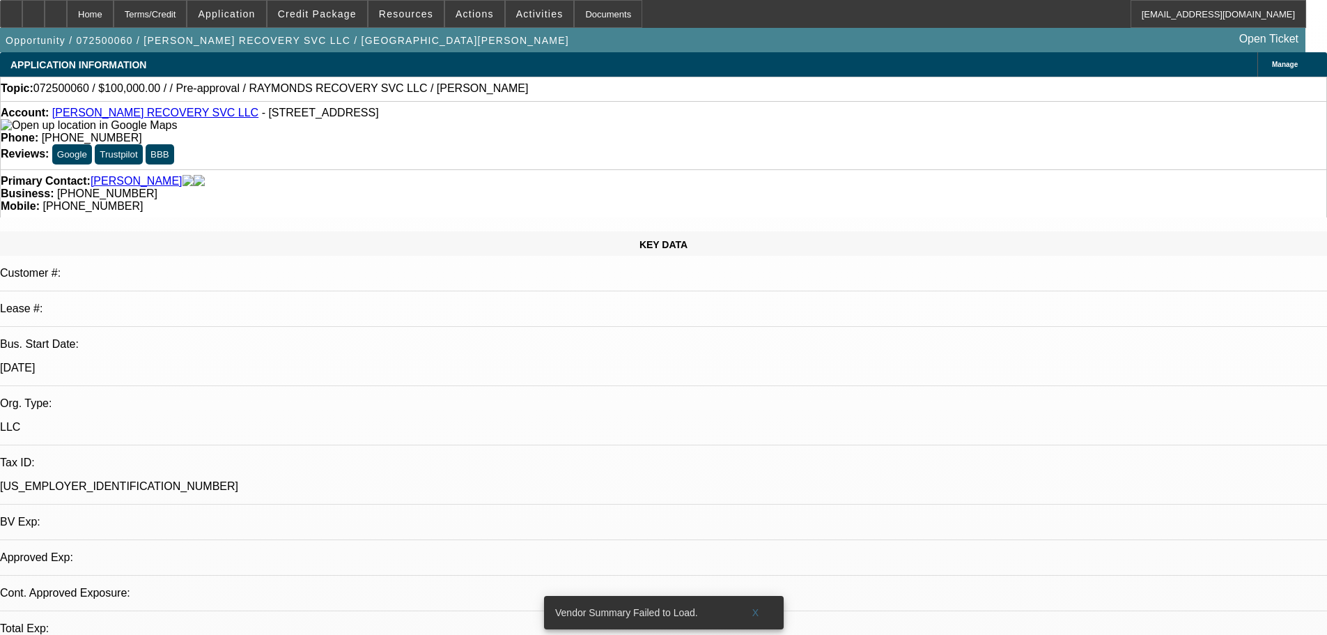
select select "0"
select select "2"
select select "0.1"
select select "4"
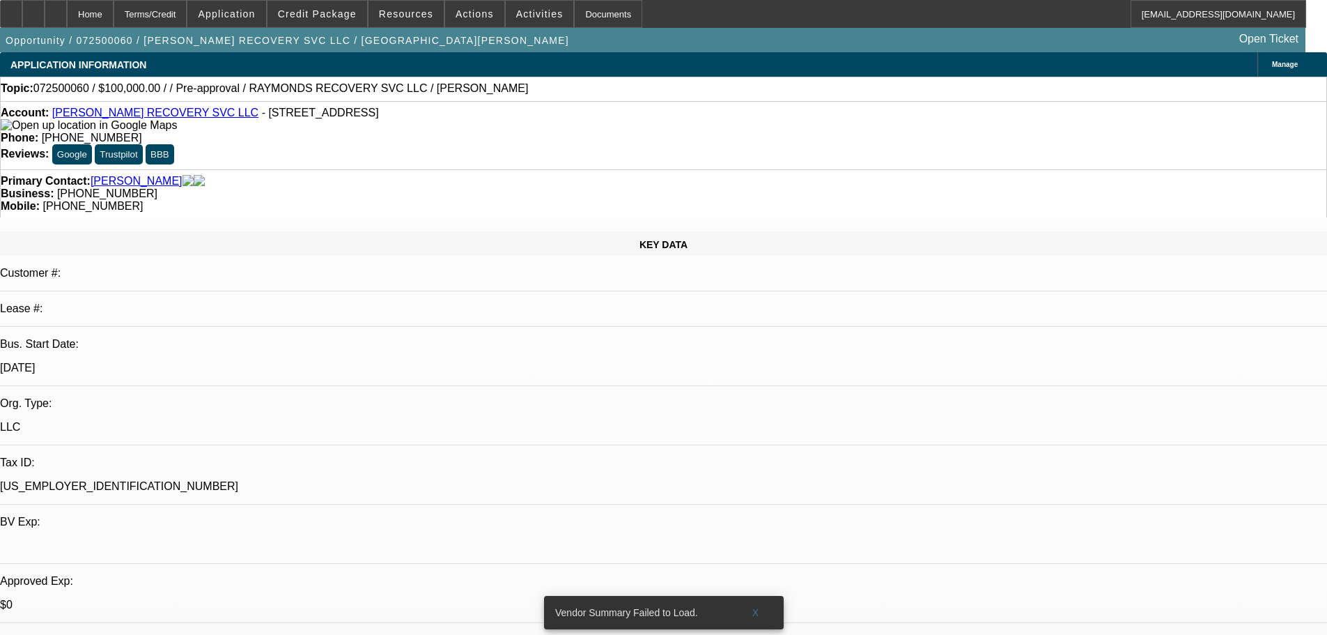
scroll to position [182, 0]
drag, startPoint x: 394, startPoint y: 114, endPoint x: 375, endPoint y: 116, distance: 19.7
click at [375, 116] on span "- [STREET_ADDRESS]" at bounding box center [320, 113] width 117 height 12
drag, startPoint x: 374, startPoint y: 117, endPoint x: 397, endPoint y: 116, distance: 23.0
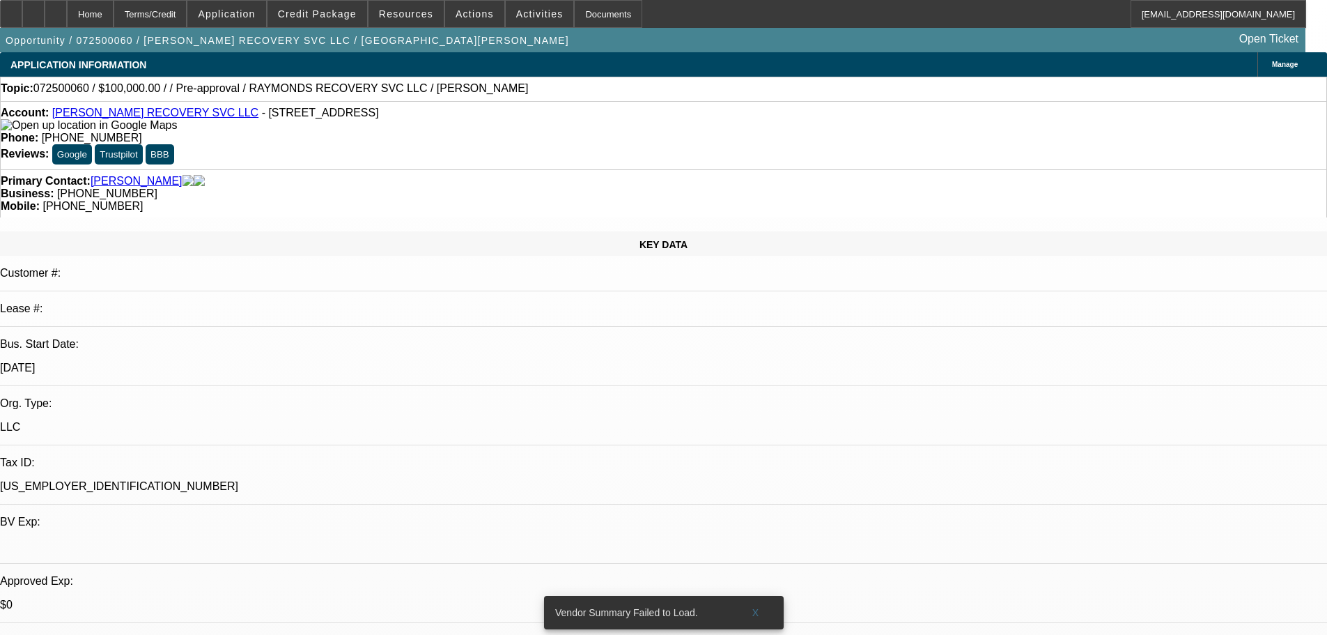
click at [397, 116] on div "Account: [PERSON_NAME] RECOVERY SVC LLC - [STREET_ADDRESS]" at bounding box center [664, 119] width 1326 height 25
drag, startPoint x: 397, startPoint y: 116, endPoint x: 379, endPoint y: 118, distance: 18.2
click at [379, 118] on div "Account: [PERSON_NAME] RECOVERY SVC LLC - [STREET_ADDRESS]" at bounding box center [664, 119] width 1326 height 25
click at [430, 120] on div "Account: [PERSON_NAME] RECOVERY SVC LLC - [STREET_ADDRESS]" at bounding box center [664, 119] width 1326 height 25
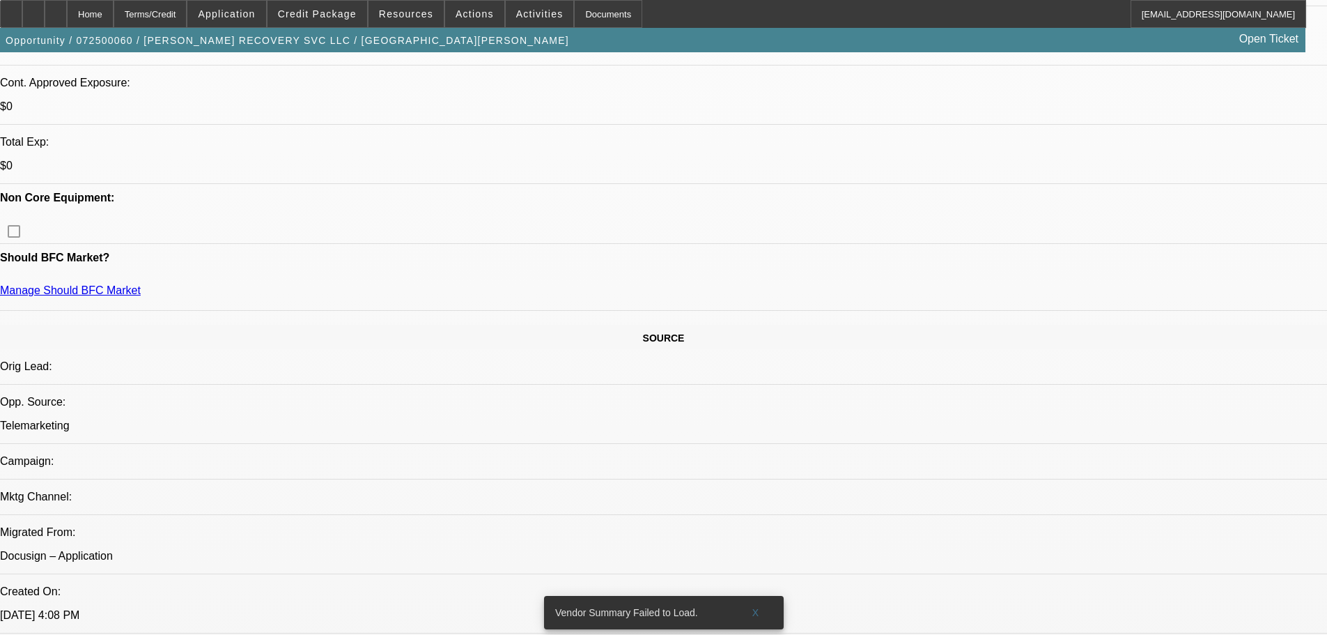
scroll to position [418, 0]
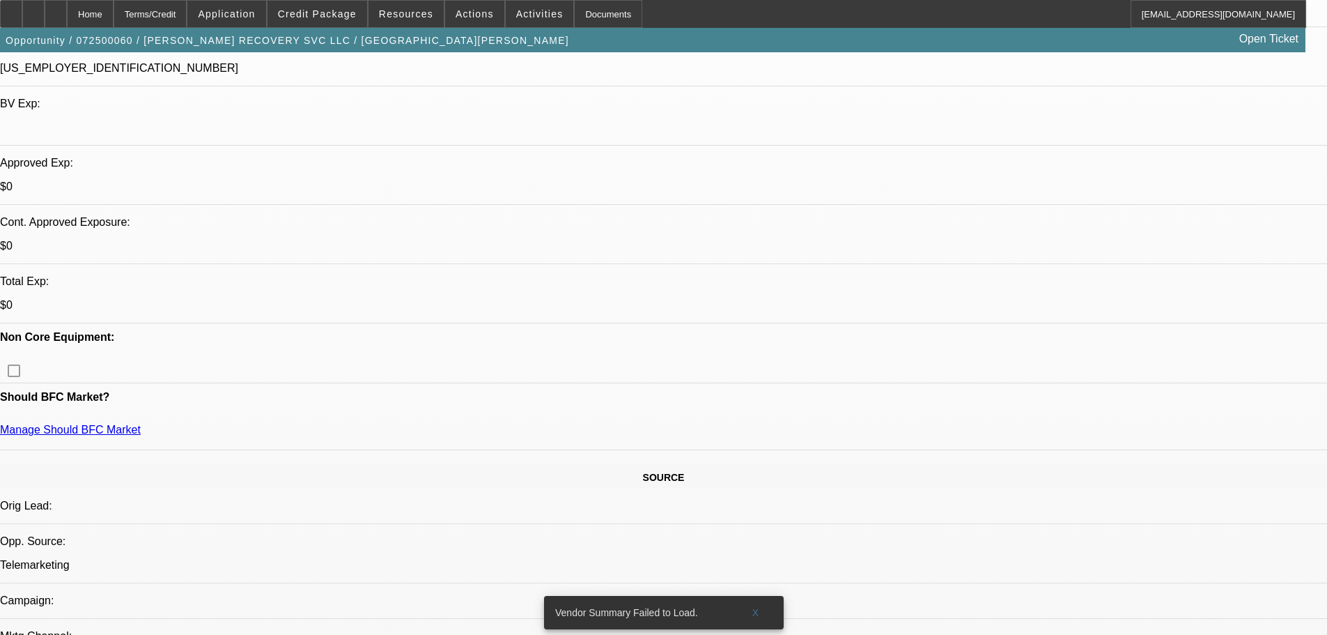
drag, startPoint x: 1127, startPoint y: 387, endPoint x: 1156, endPoint y: 388, distance: 28.6
drag, startPoint x: 1157, startPoint y: 387, endPoint x: 1126, endPoint y: 389, distance: 31.4
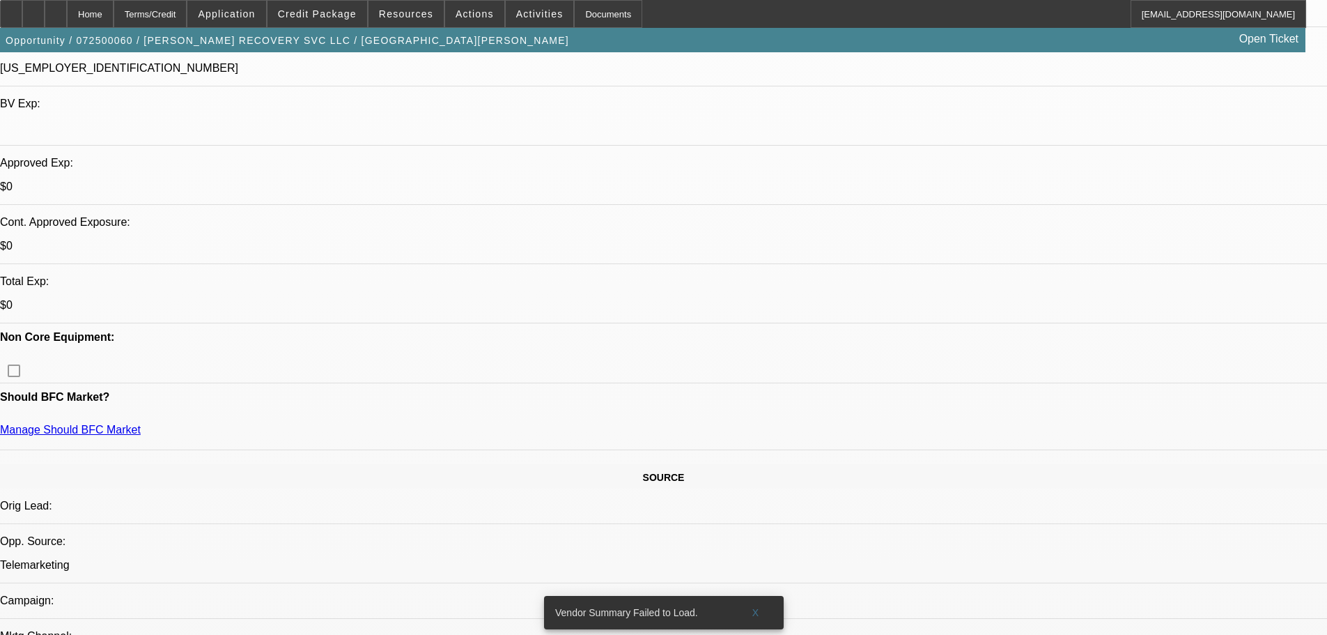
drag, startPoint x: 1161, startPoint y: 387, endPoint x: 1223, endPoint y: 388, distance: 62.0
drag, startPoint x: 1220, startPoint y: 386, endPoint x: 1162, endPoint y: 386, distance: 58.5
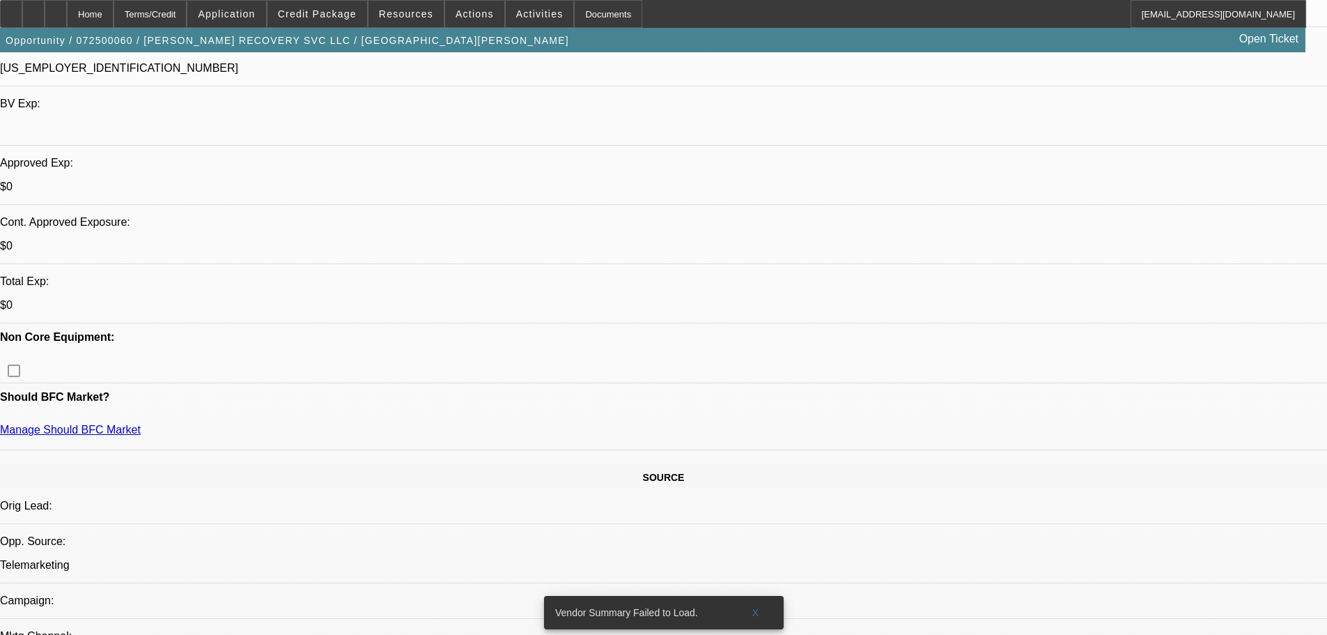
drag, startPoint x: 1164, startPoint y: 385, endPoint x: 1222, endPoint y: 387, distance: 57.8
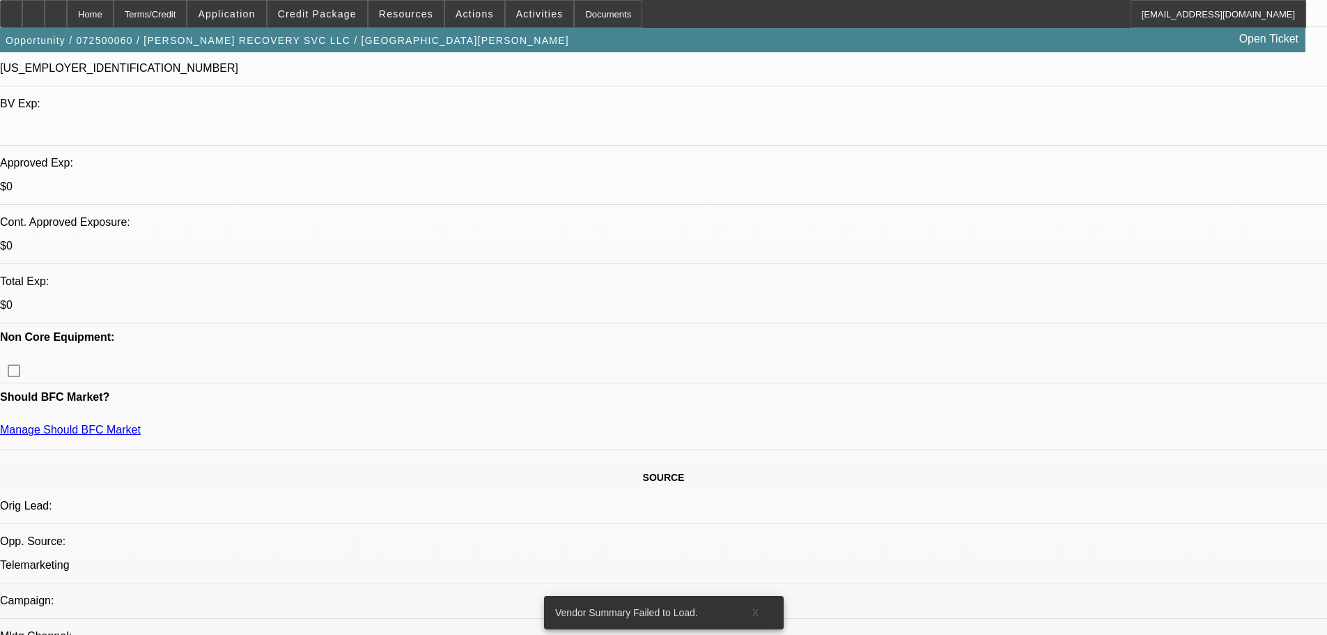
drag, startPoint x: 1222, startPoint y: 387, endPoint x: 1162, endPoint y: 384, distance: 60.0
drag, startPoint x: 1162, startPoint y: 386, endPoint x: 1221, endPoint y: 389, distance: 59.3
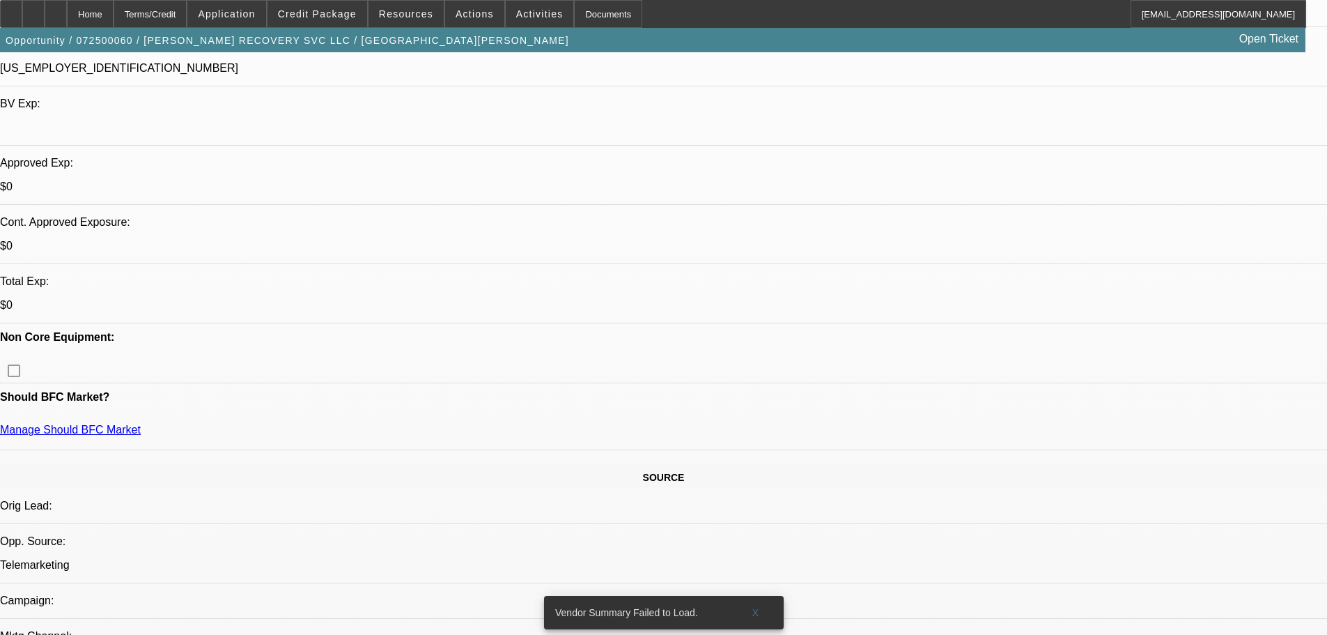
drag, startPoint x: 1222, startPoint y: 388, endPoint x: 1162, endPoint y: 384, distance: 60.0
drag, startPoint x: 1162, startPoint y: 384, endPoint x: 1221, endPoint y: 386, distance: 59.2
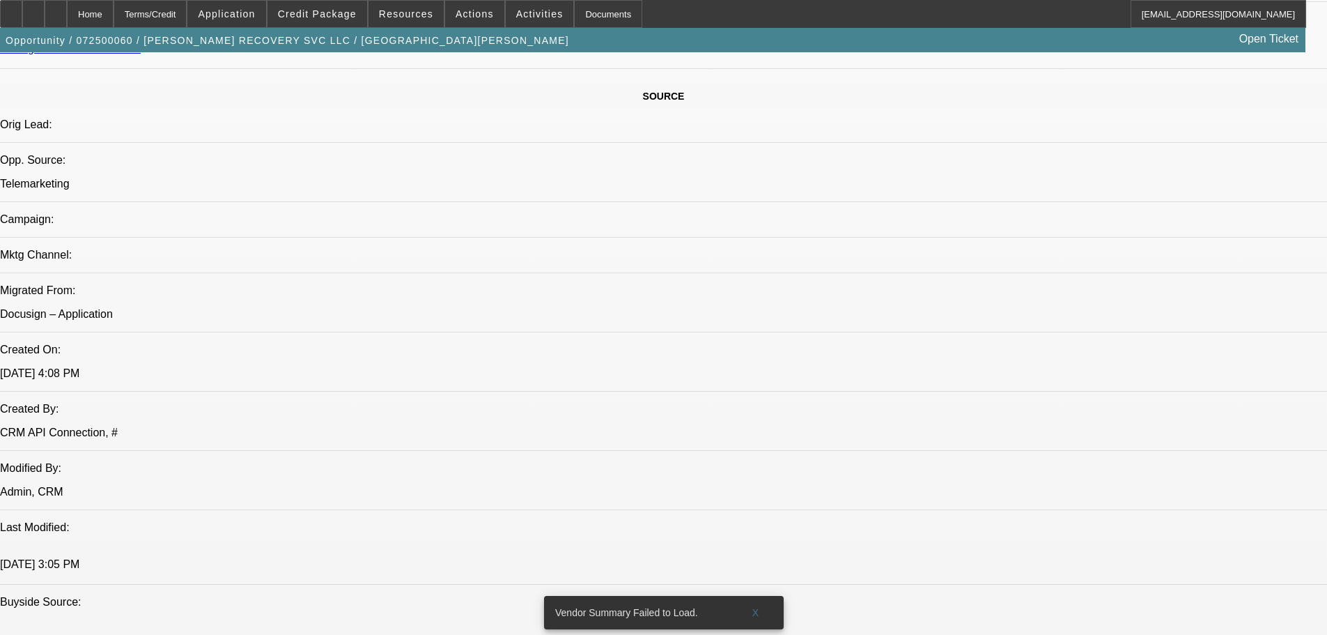
scroll to position [557, 0]
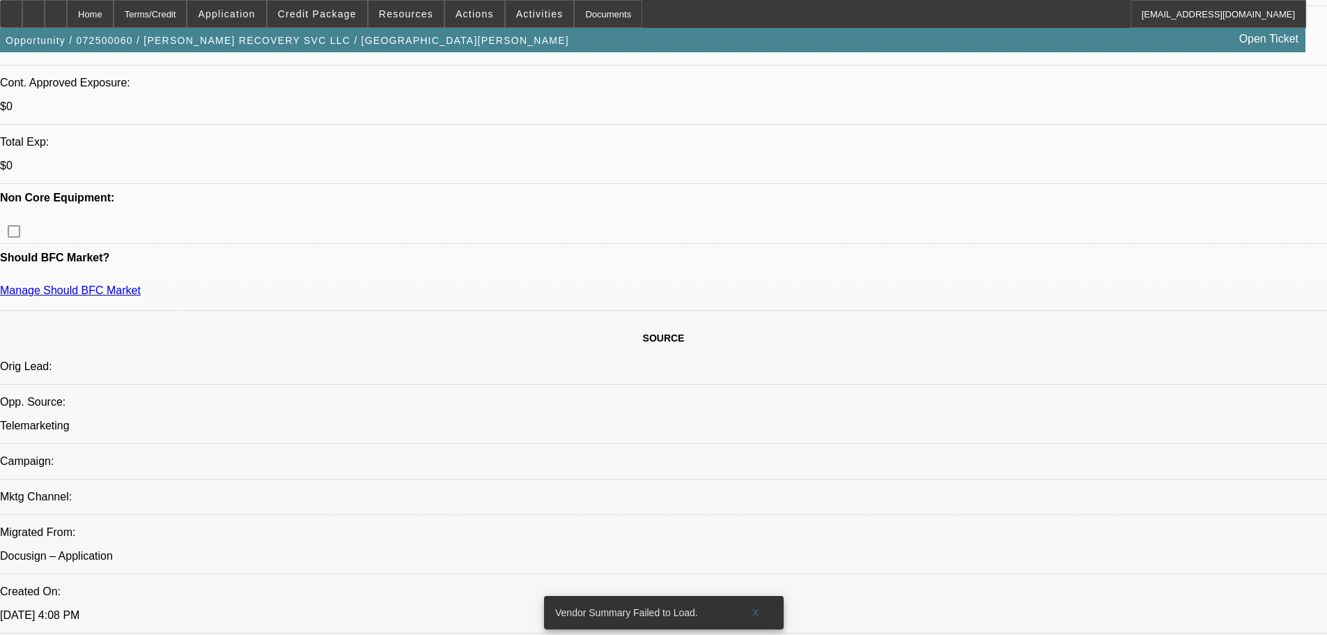
click at [339, 10] on span "Credit Package" at bounding box center [317, 13] width 79 height 11
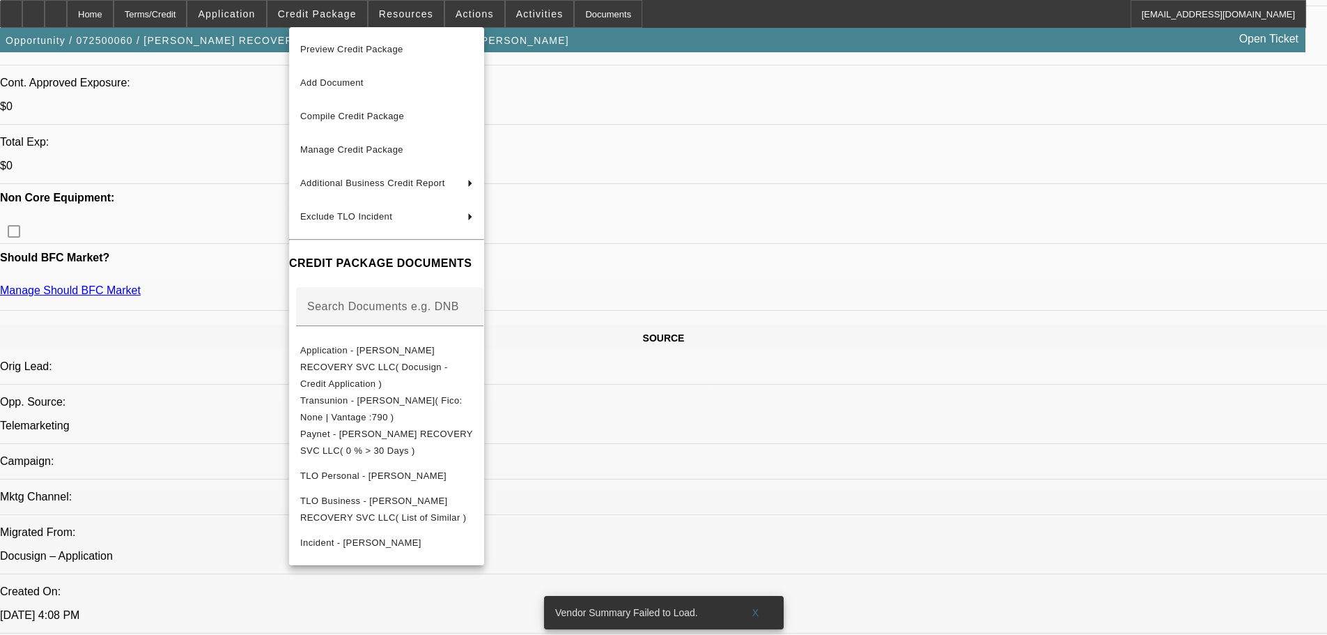
drag, startPoint x: 779, startPoint y: 254, endPoint x: 766, endPoint y: 251, distance: 13.4
click at [779, 254] on div at bounding box center [663, 317] width 1327 height 635
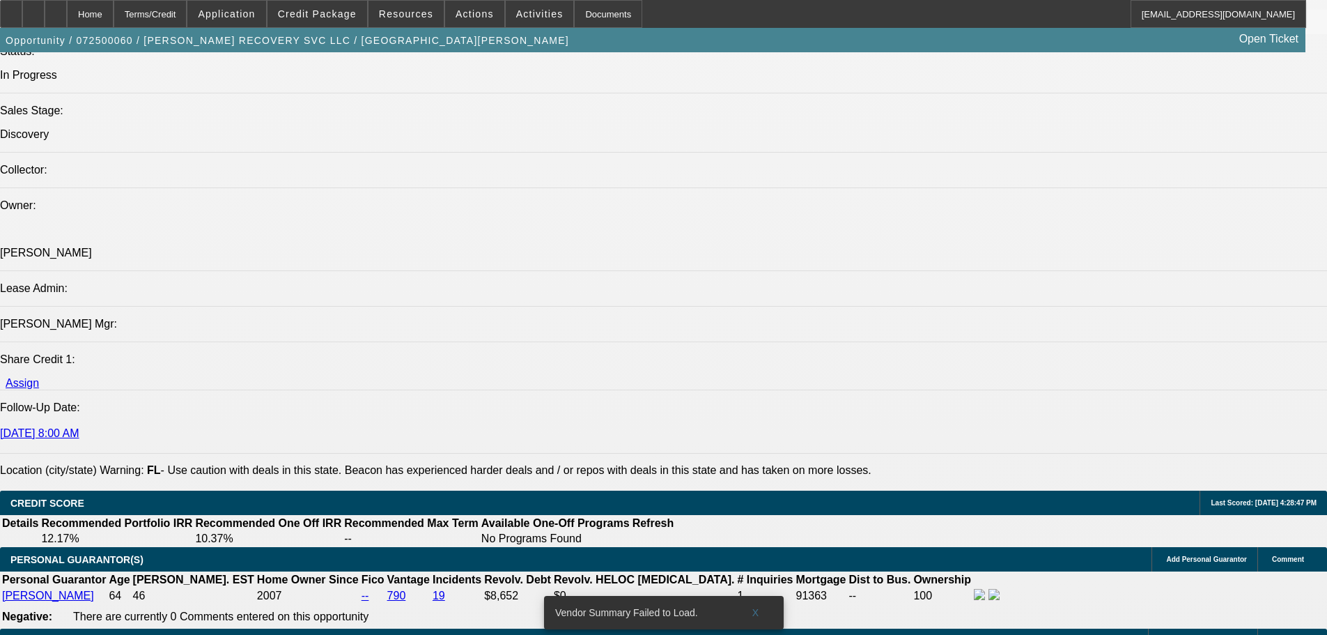
scroll to position [1811, 0]
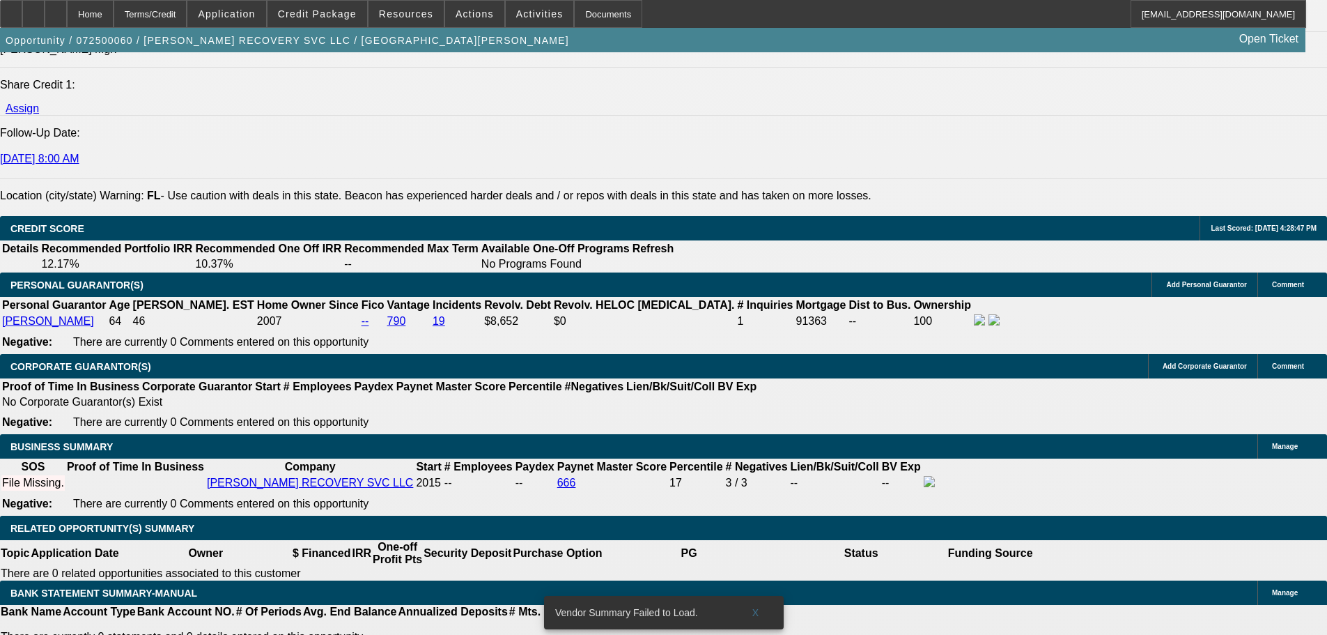
drag, startPoint x: 266, startPoint y: 355, endPoint x: 300, endPoint y: 347, distance: 35.0
type input "UNKNOWN"
type input "72"
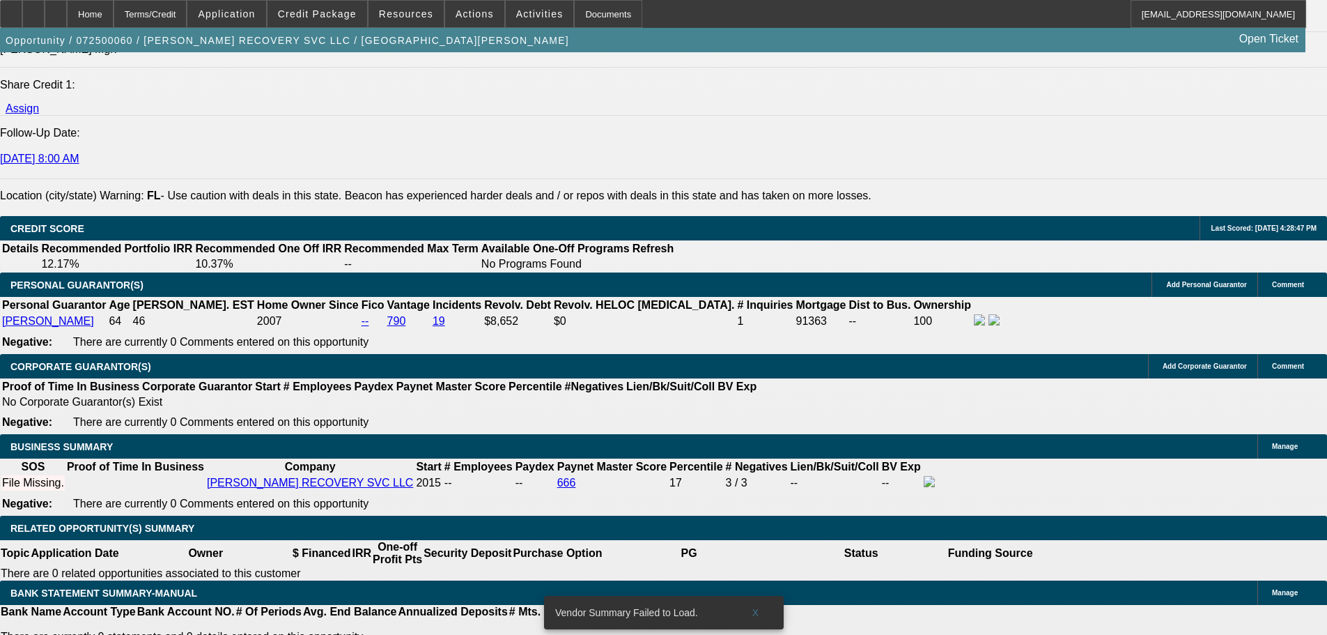
type input "1"
type input "$2,863.10"
type input "$1,431.55"
type input "10"
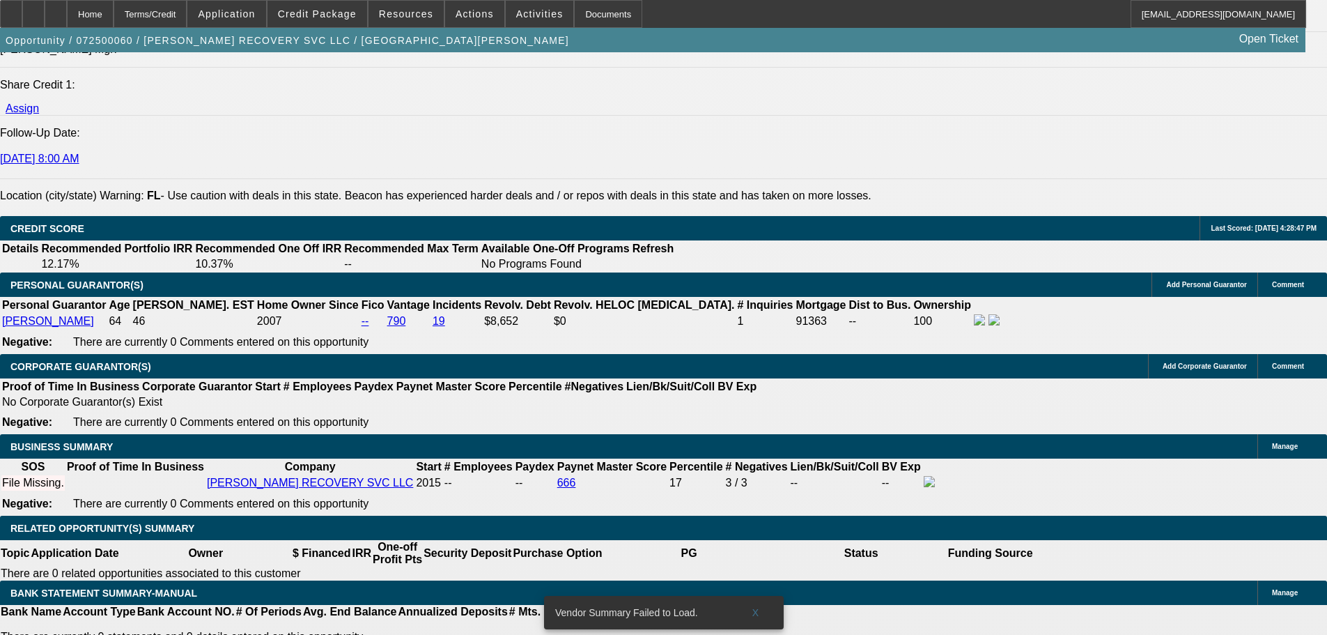
type input "$3,705.16"
type input "$1,852.58"
type input "10"
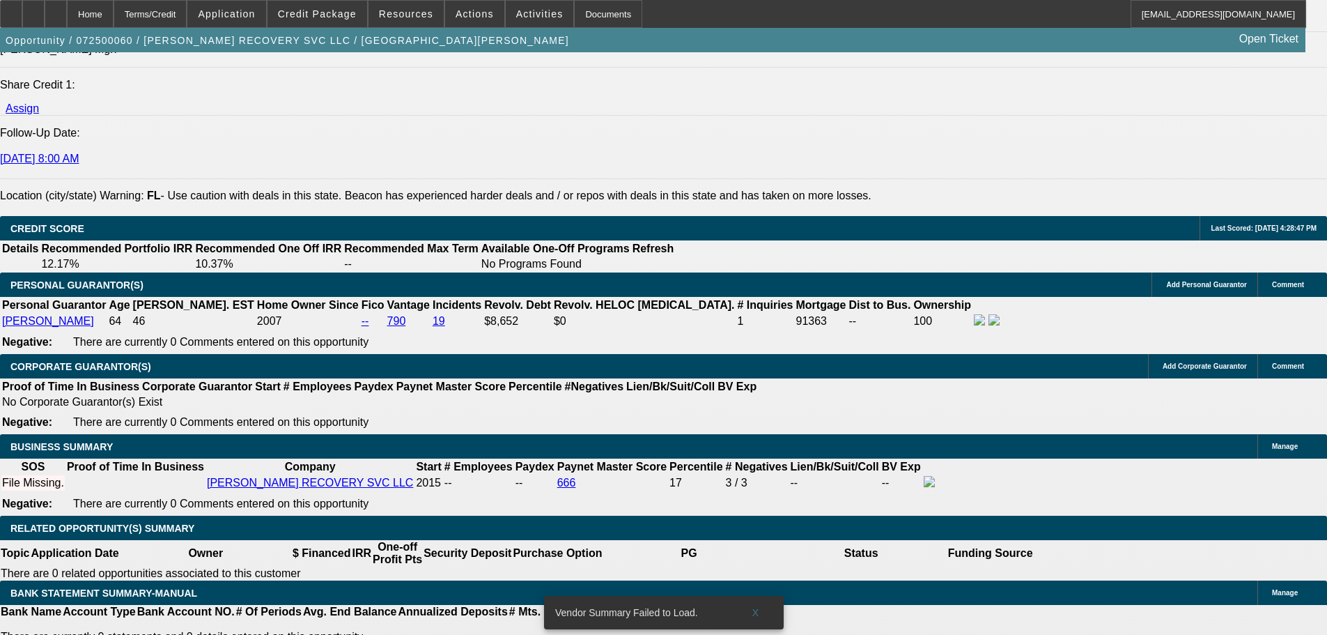
type input "$0.00"
drag, startPoint x: 180, startPoint y: 93, endPoint x: 215, endPoint y: 74, distance: 39.0
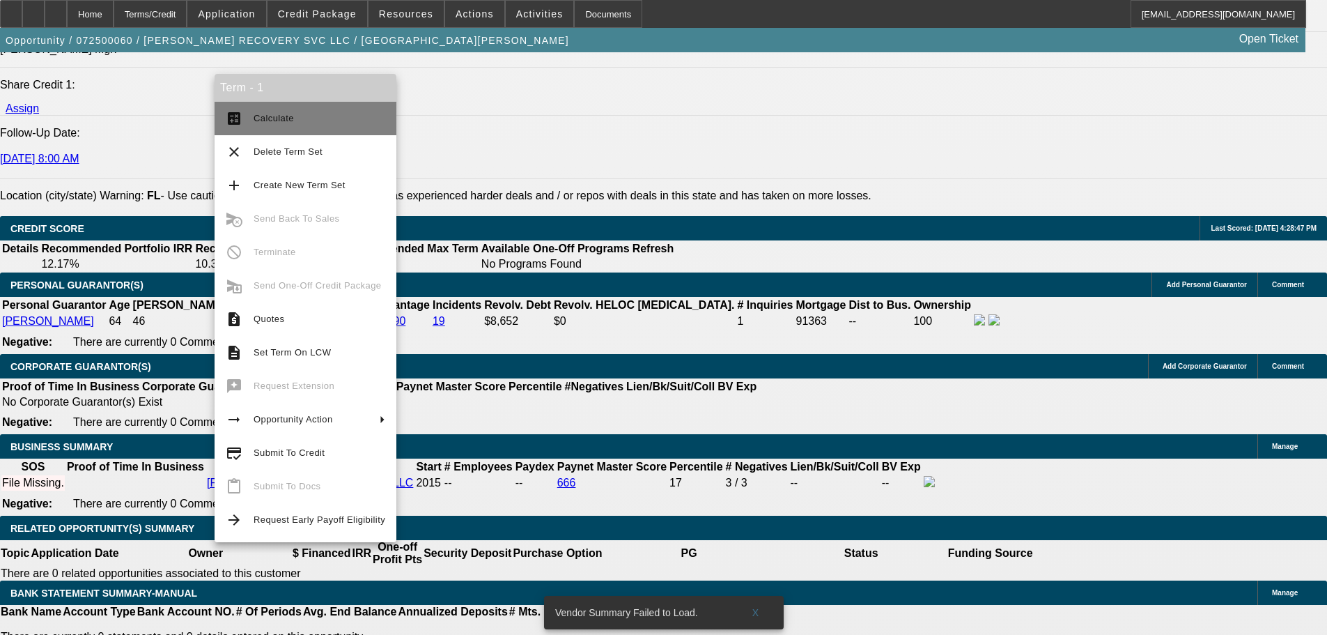
click at [290, 123] on span "Calculate" at bounding box center [320, 118] width 132 height 17
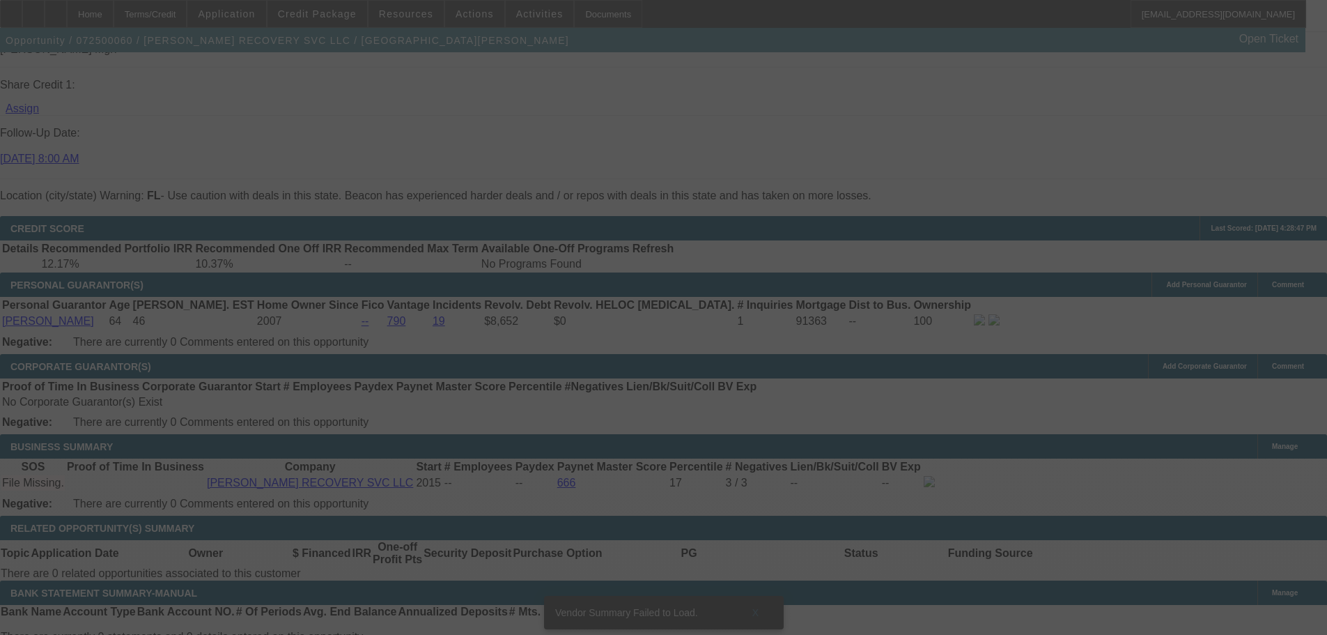
scroll to position [1795, 0]
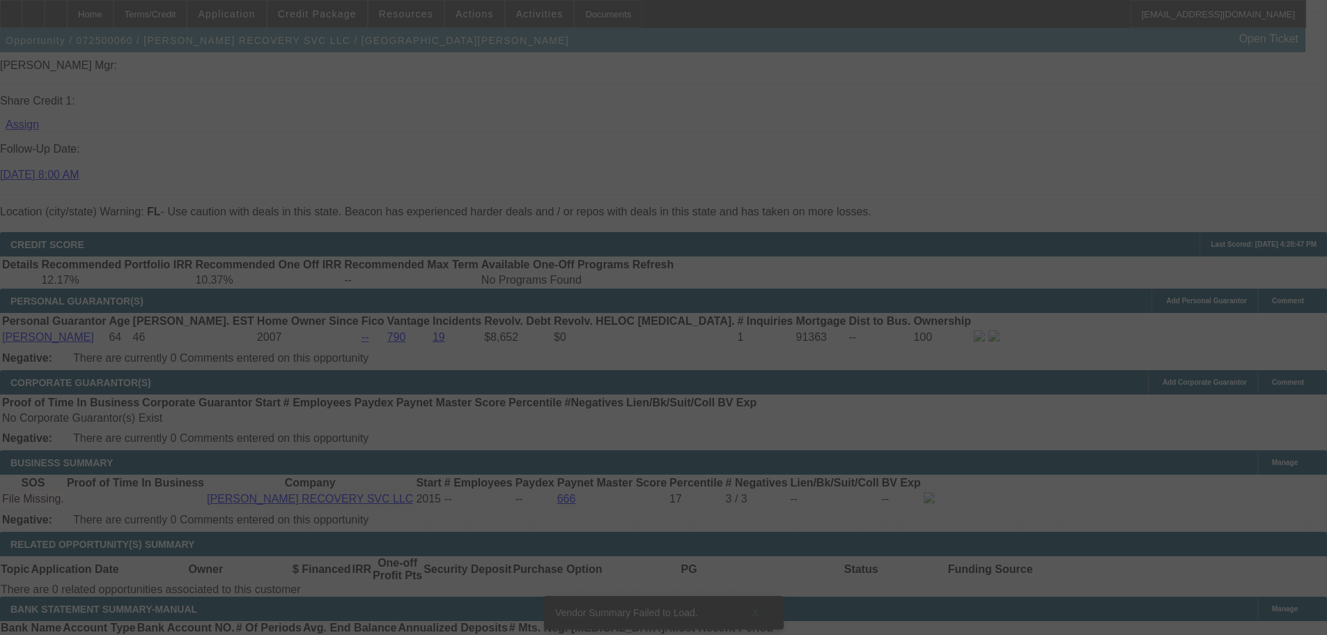
select select "0"
select select "2"
select select "0.1"
select select "4"
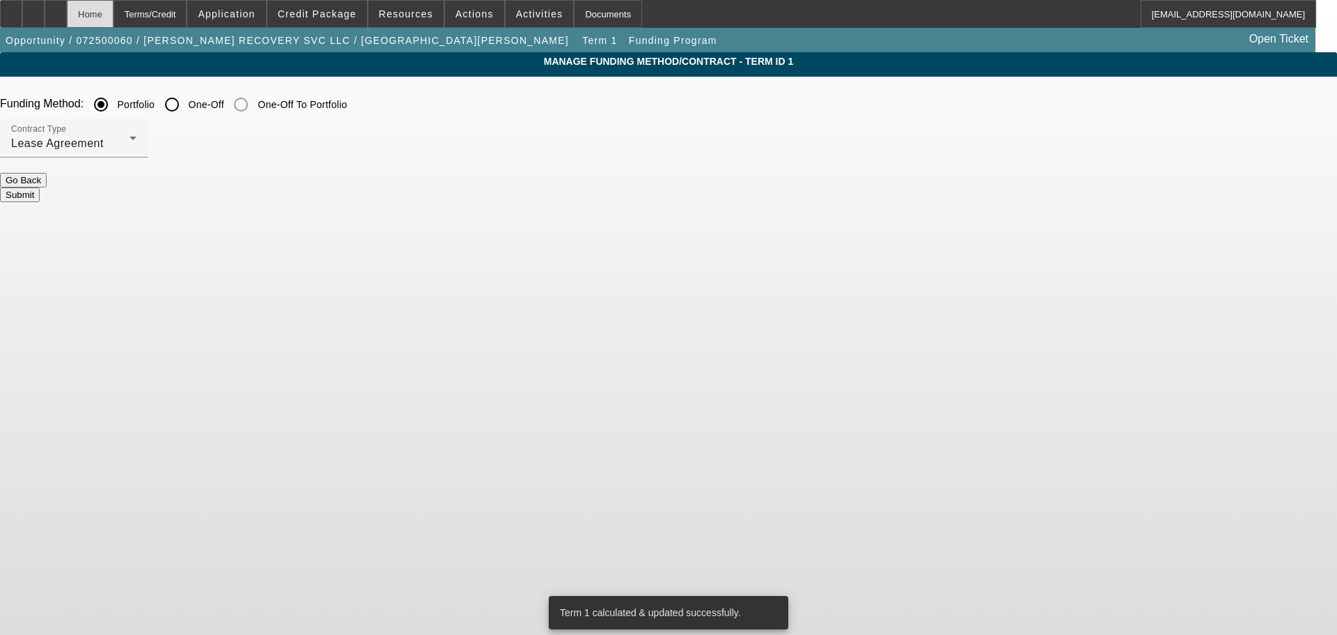
click at [114, 6] on div "Home" at bounding box center [90, 14] width 47 height 28
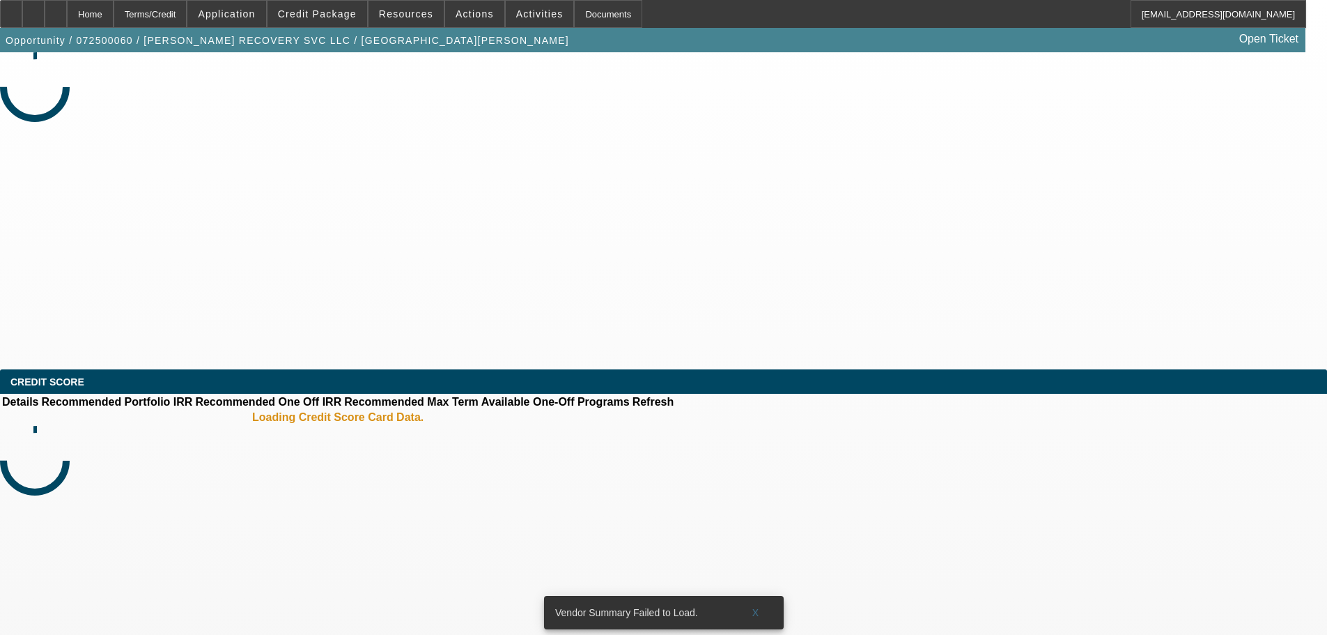
select select "0"
select select "2"
select select "0.1"
select select "4"
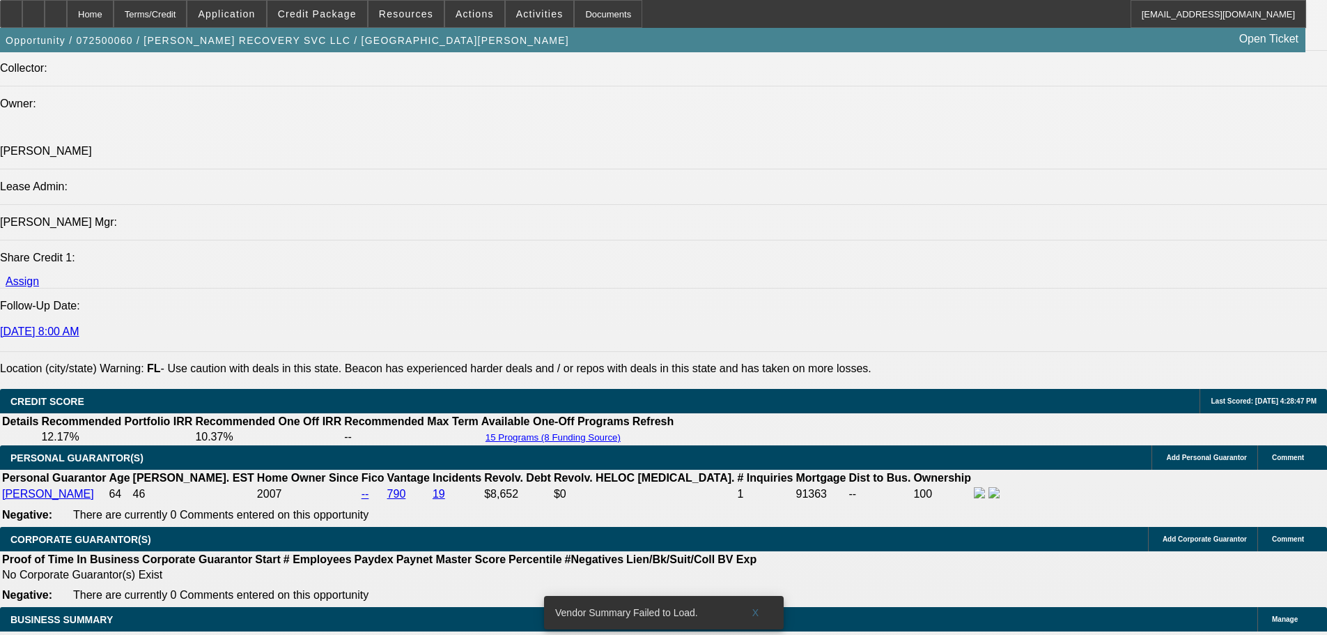
scroll to position [1715, 0]
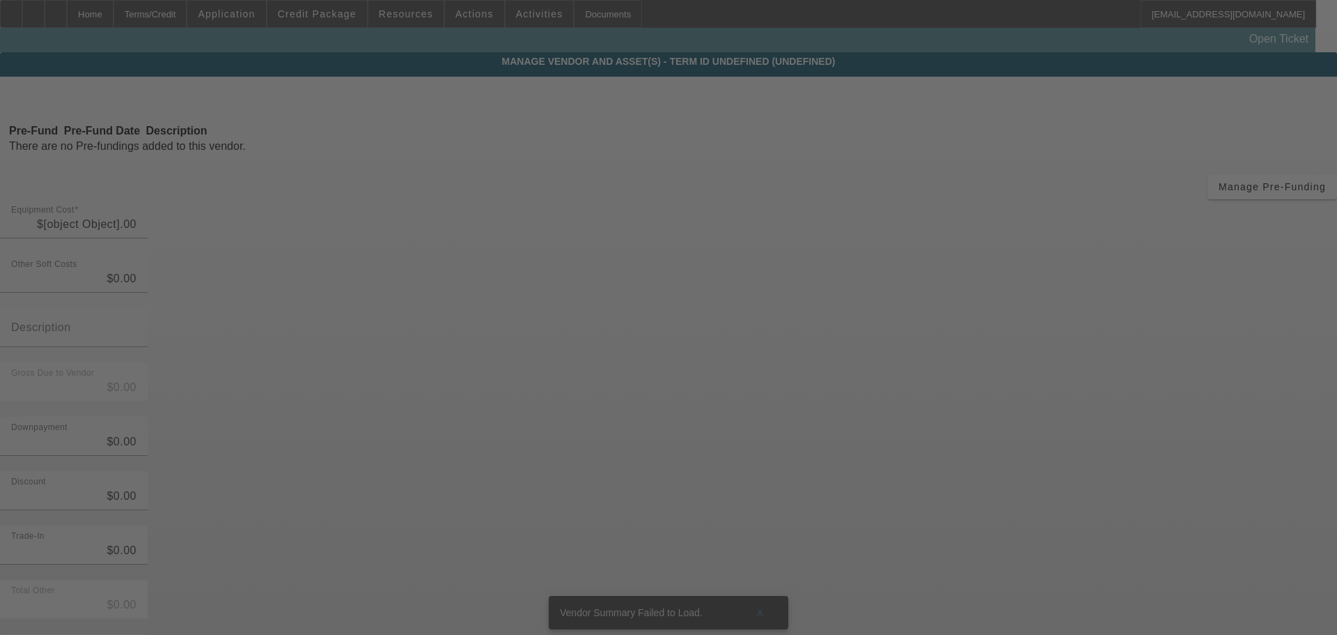
type input "$100,000.00"
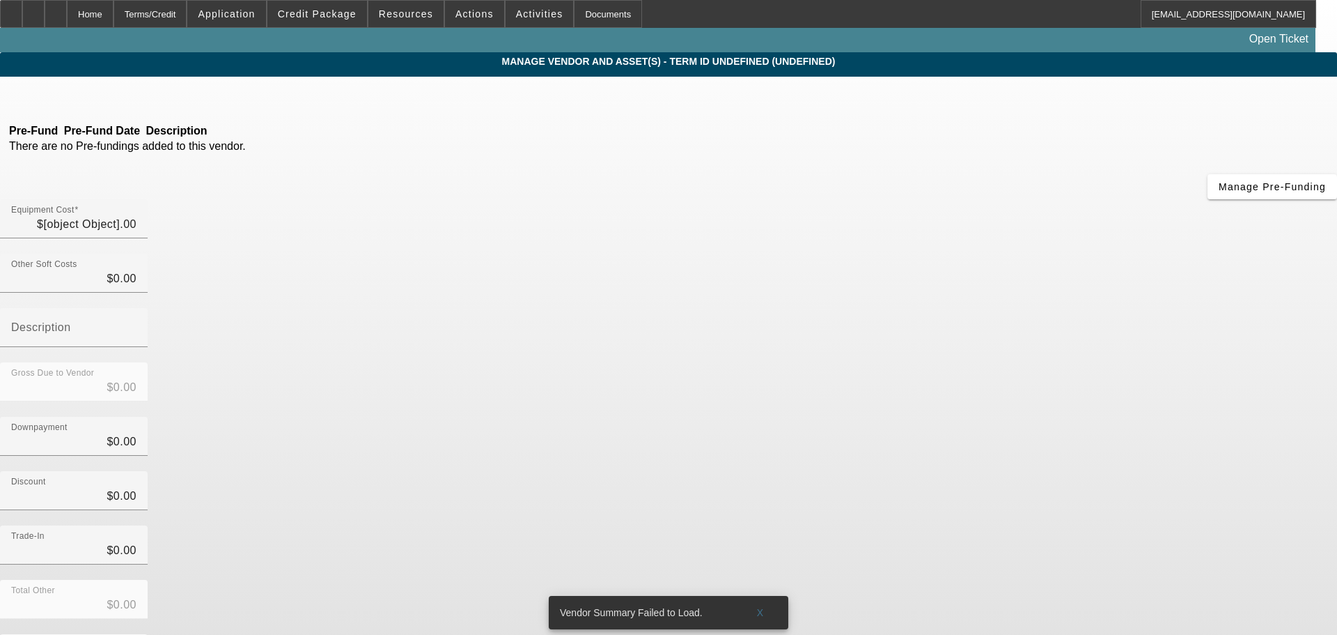
type input "$100,000.00"
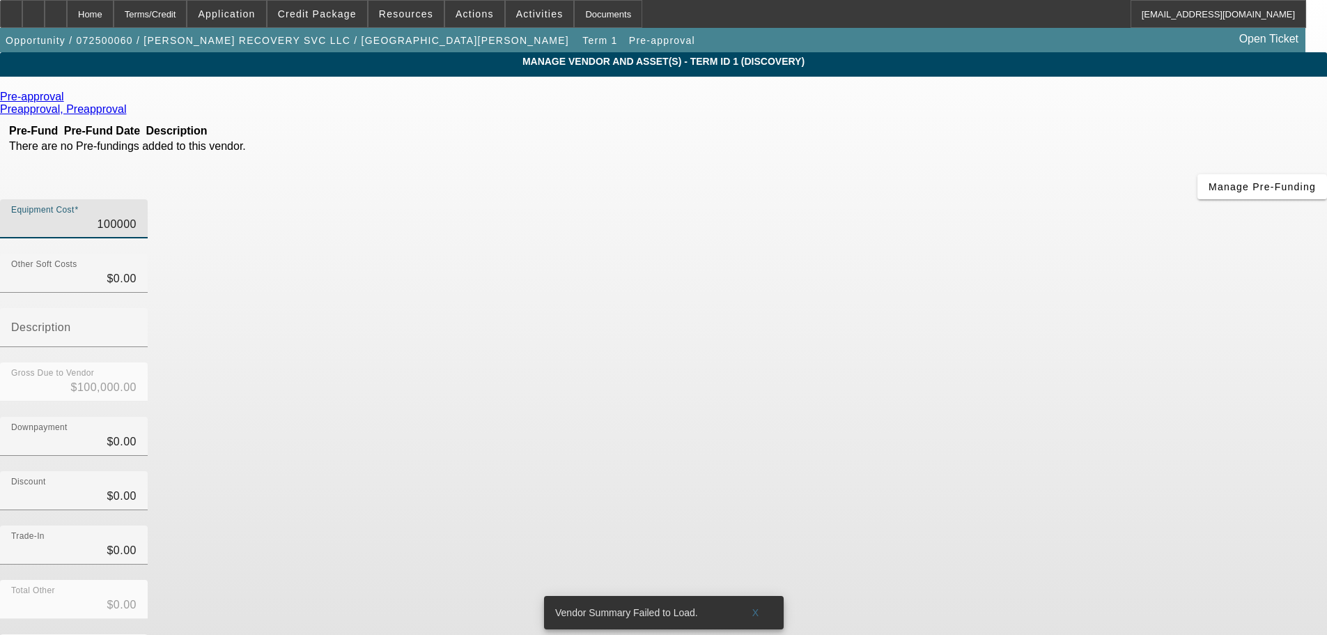
drag, startPoint x: 800, startPoint y: 121, endPoint x: 928, endPoint y: 116, distance: 128.3
click at [928, 199] on div "Equipment Cost 100000" at bounding box center [663, 226] width 1327 height 54
type input "1"
type input "$1.00"
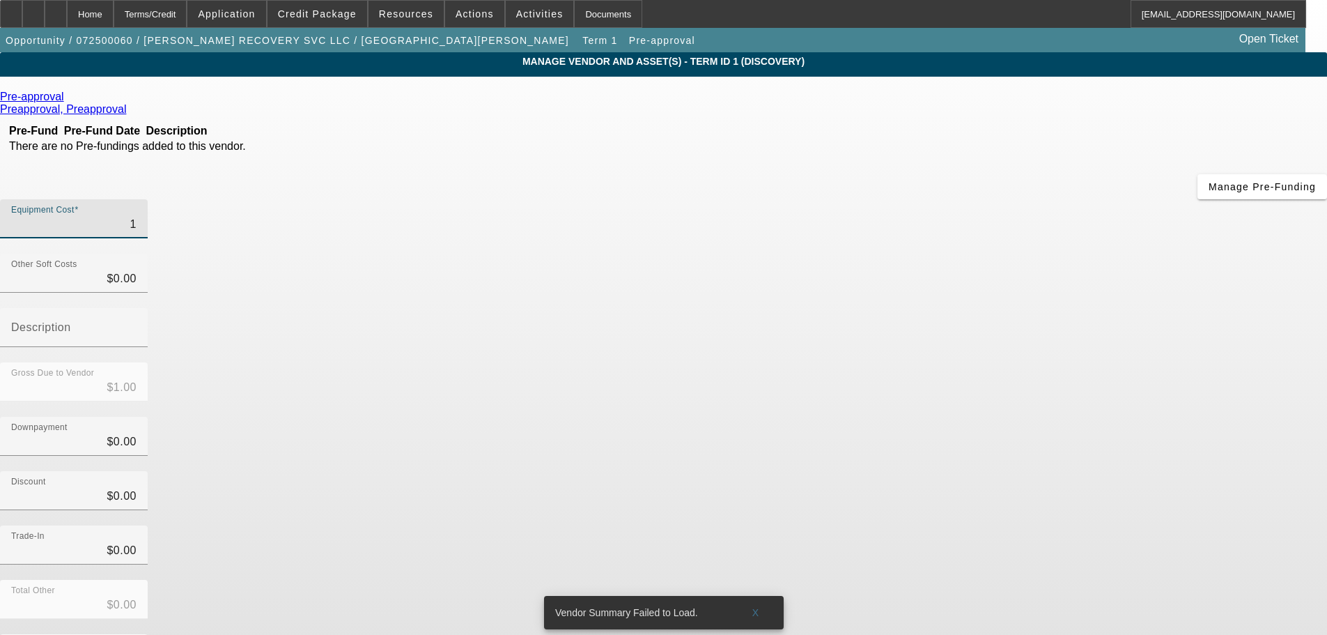
type input "13"
type input "$13.00"
type input "136"
type input "$136.00"
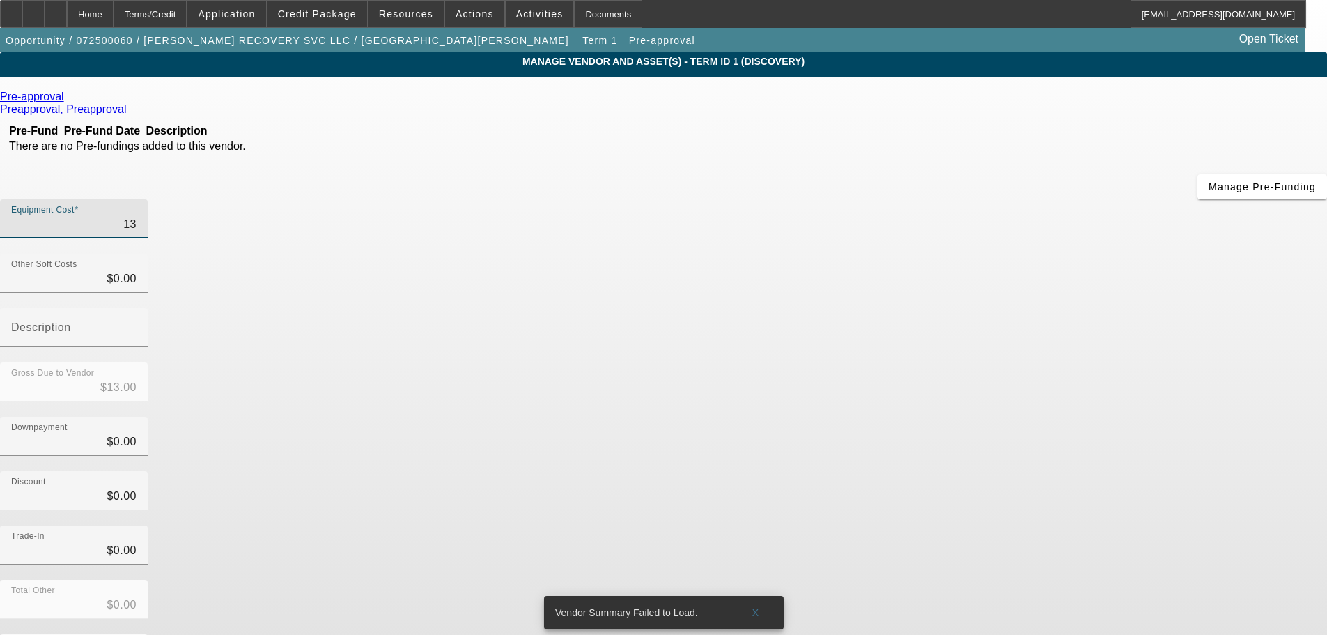
type input "$136.00"
type input "1360"
type input "$1,360.00"
type input "13600"
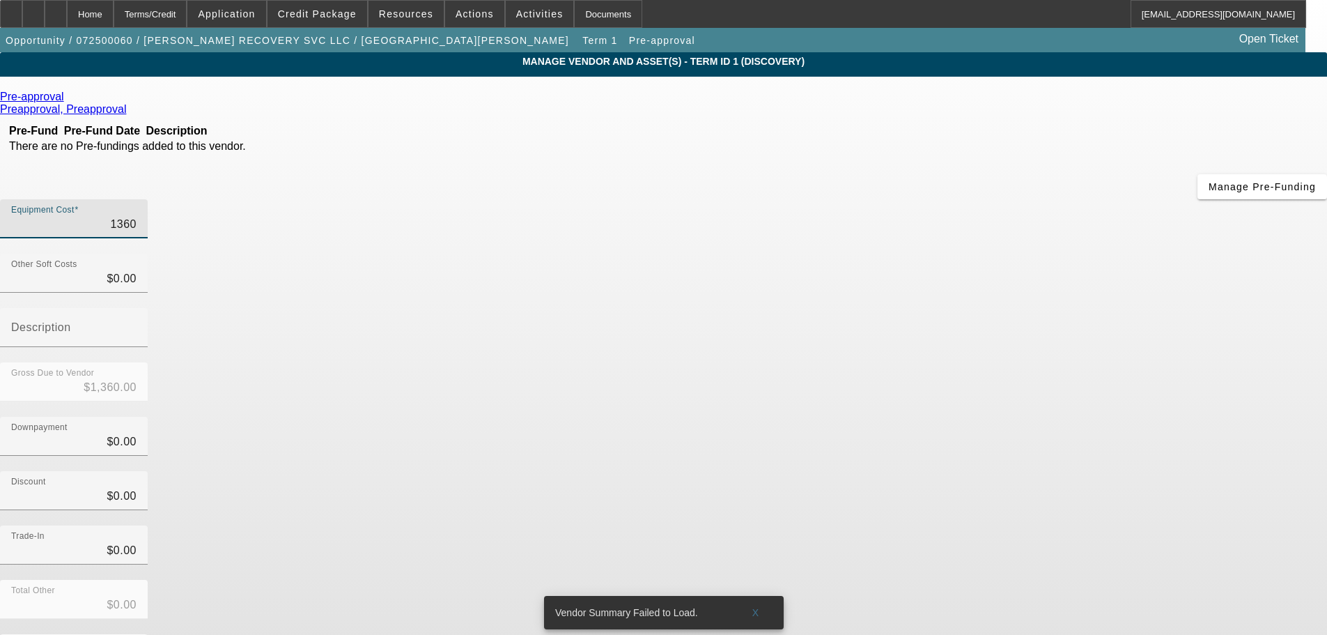
type input "$13,600.00"
type input "136000"
type input "$136,000.00"
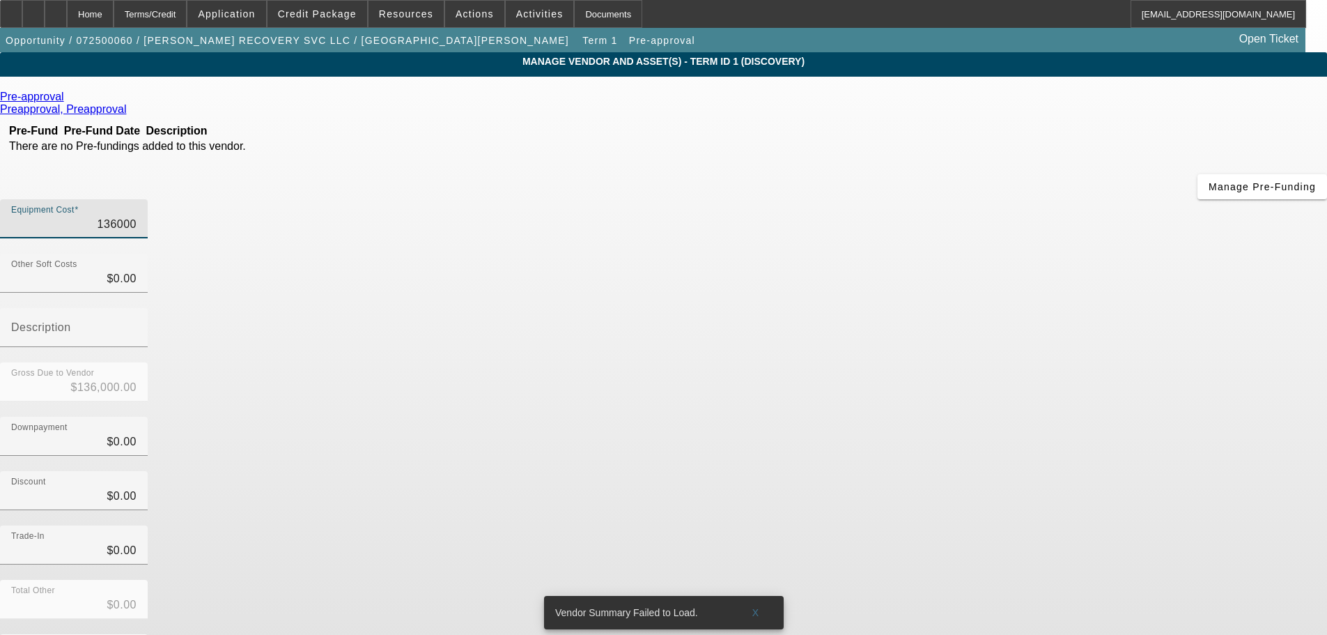
type input "$136,000.00"
click at [949, 417] on div "Downpayment $0.00" at bounding box center [663, 444] width 1327 height 54
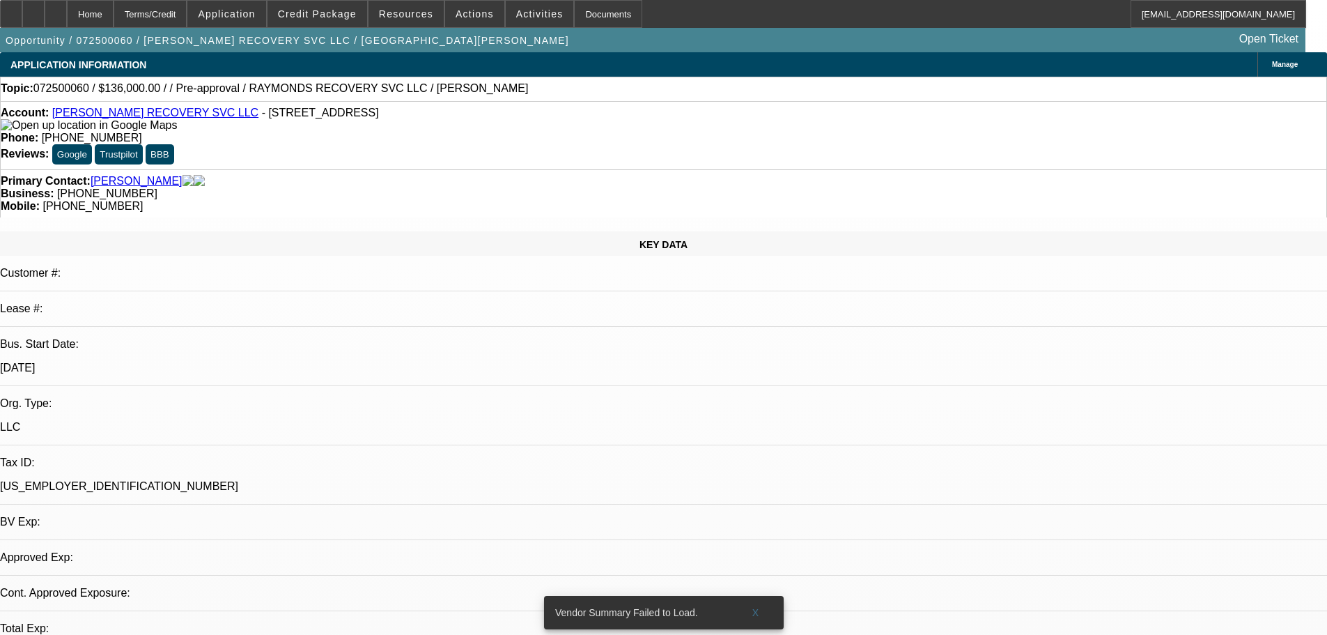
select select "0"
select select "2"
select select "0.1"
select select "4"
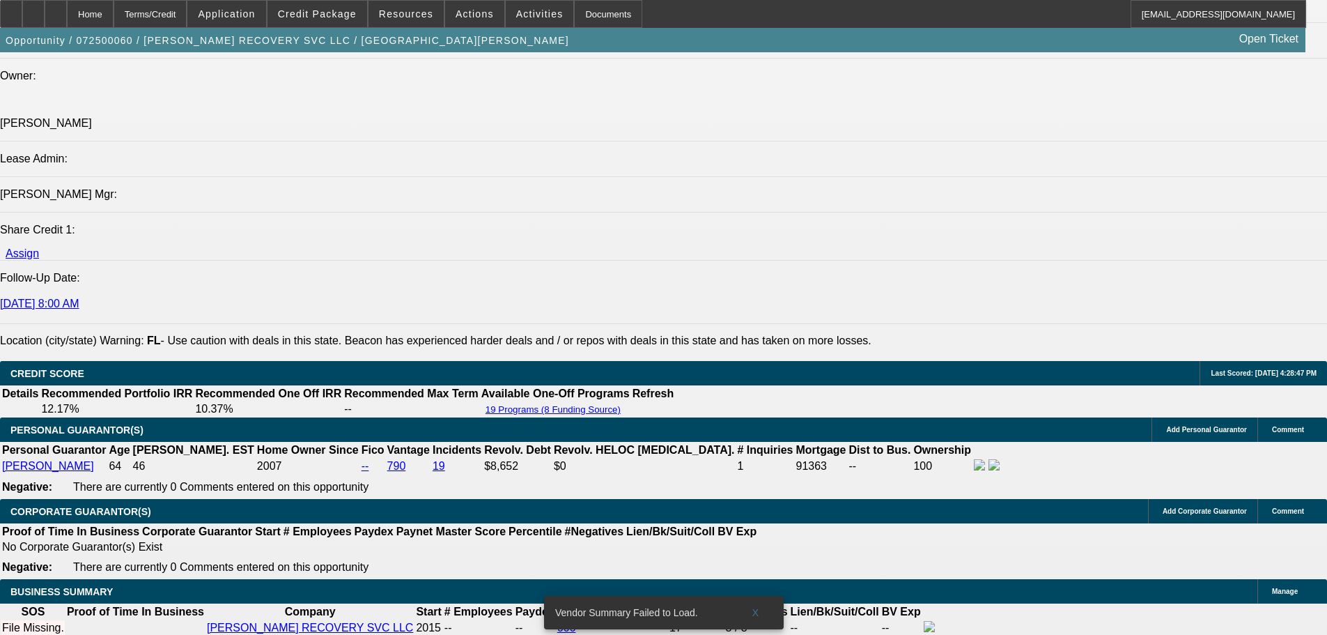
scroll to position [1715, 0]
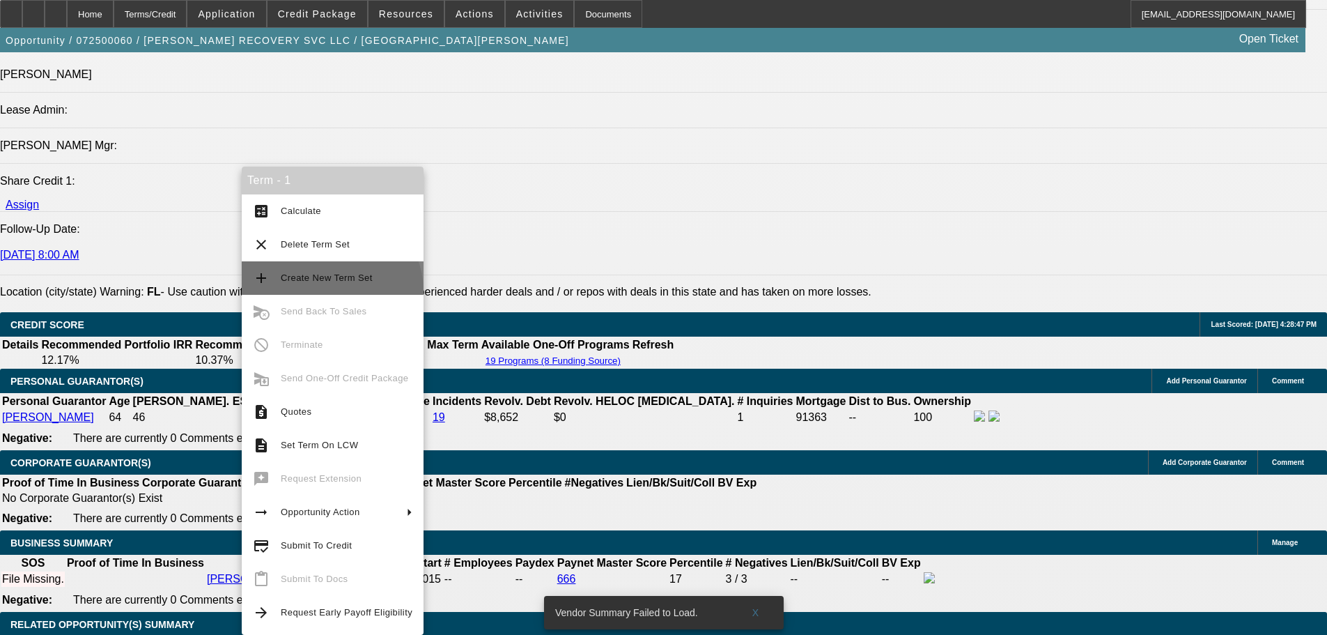
click at [330, 291] on button "add Create New Term Set" at bounding box center [333, 277] width 182 height 33
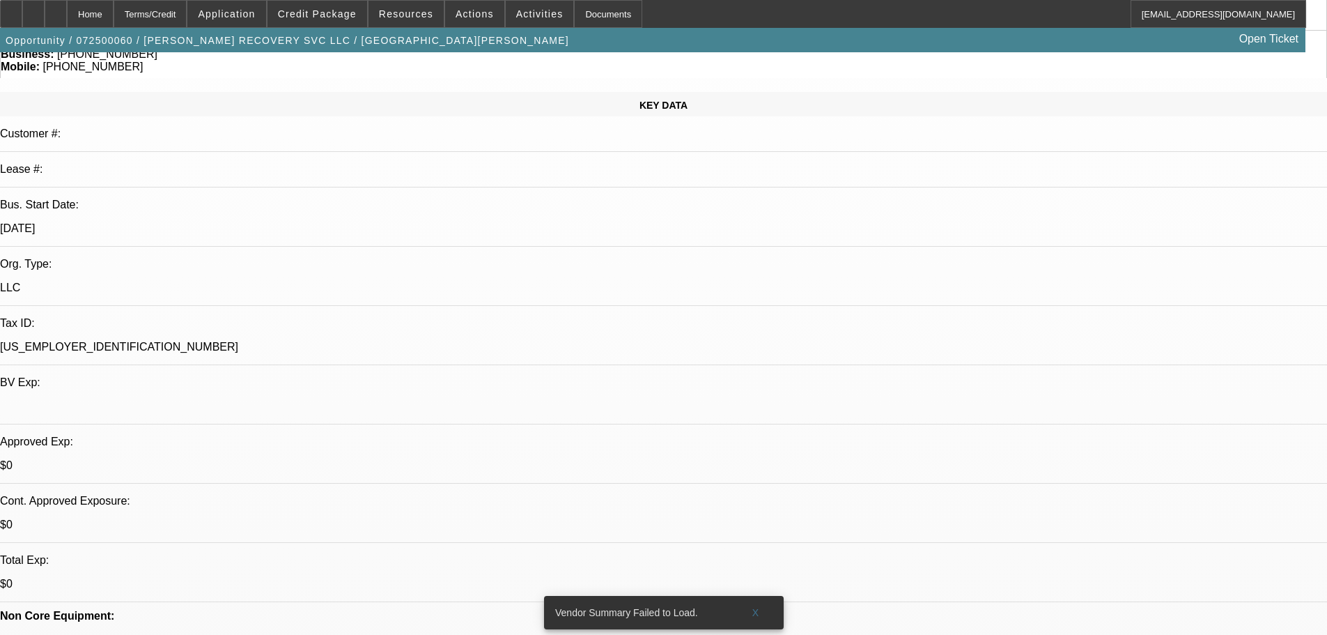
select select "0"
select select "2"
select select "0.1"
select select "4"
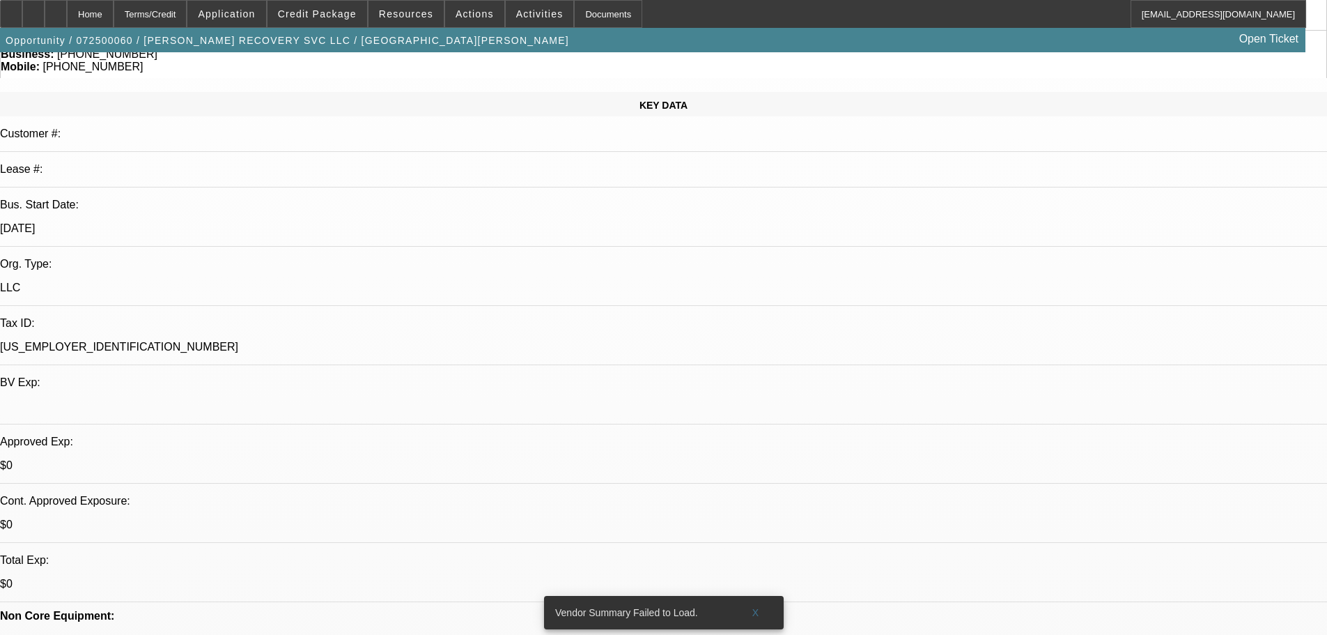
select select "0"
select select "2"
select select "0.1"
select select "4"
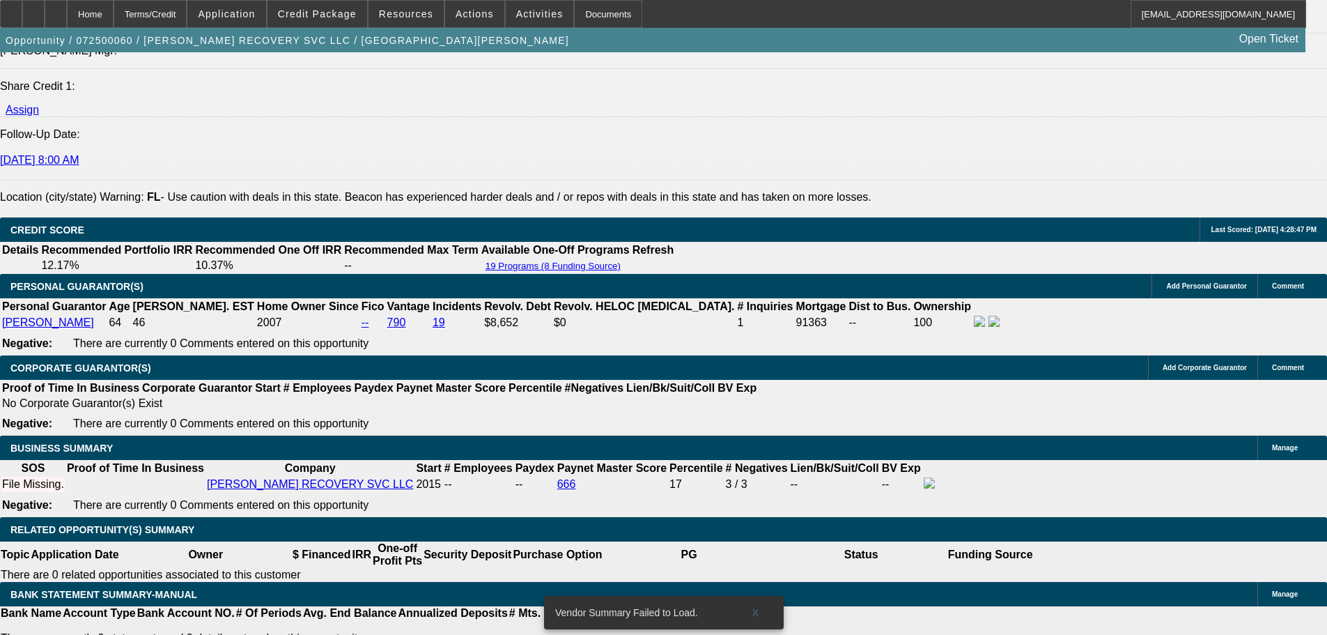
scroll to position [1811, 0]
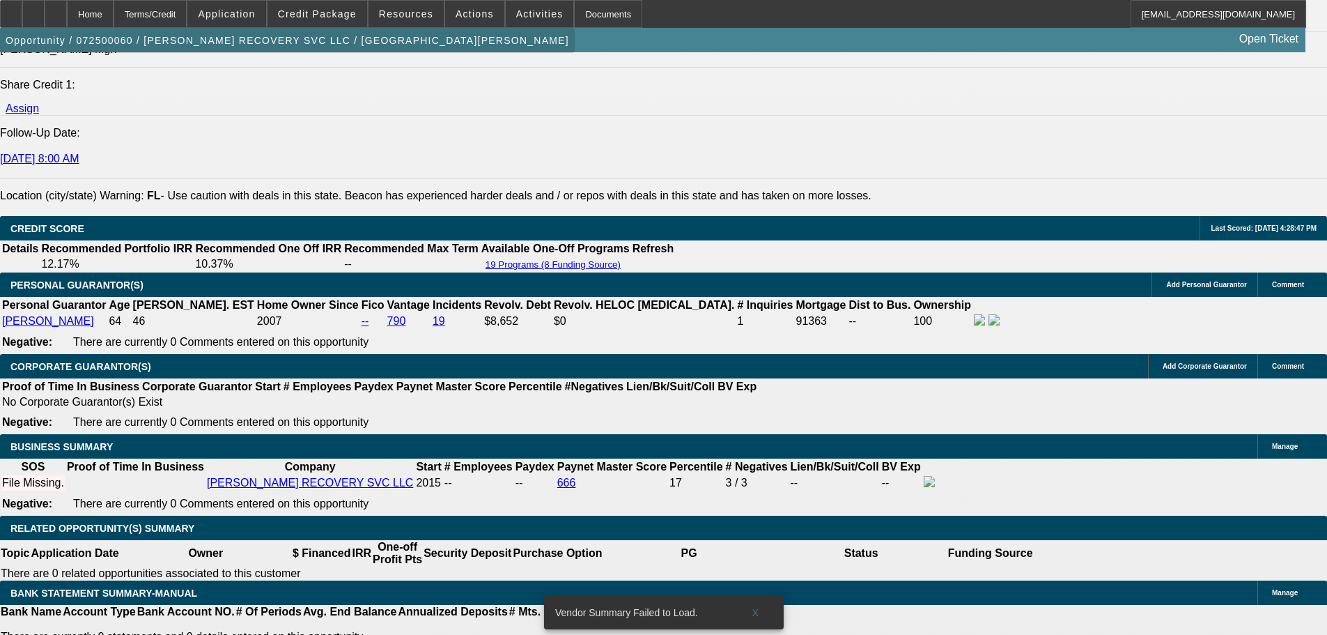
click at [322, 57] on span "button" at bounding box center [287, 40] width 575 height 33
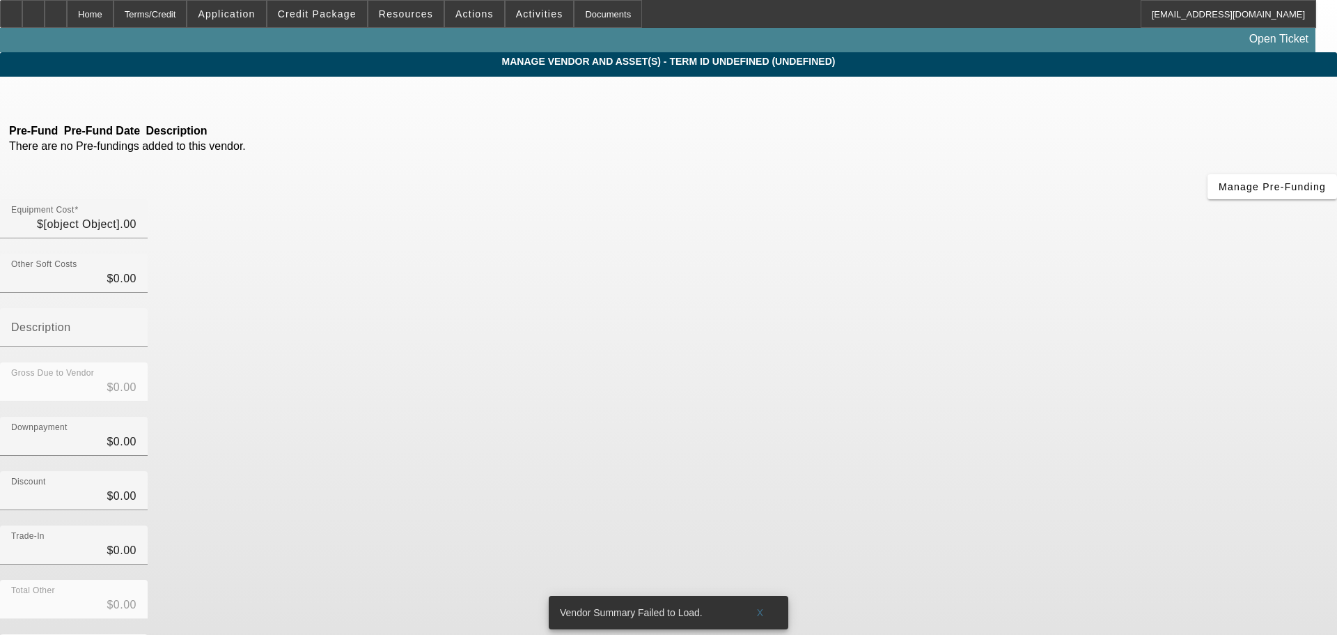
type input "$136,000.00"
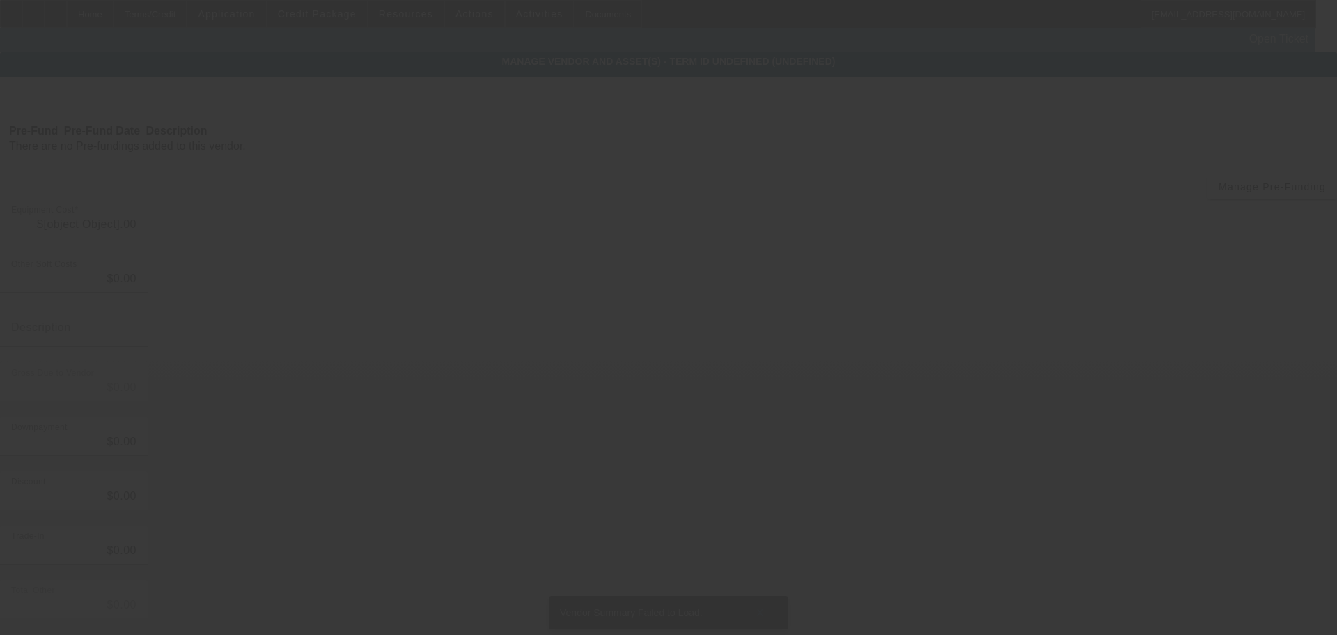
type input "$136,000.00"
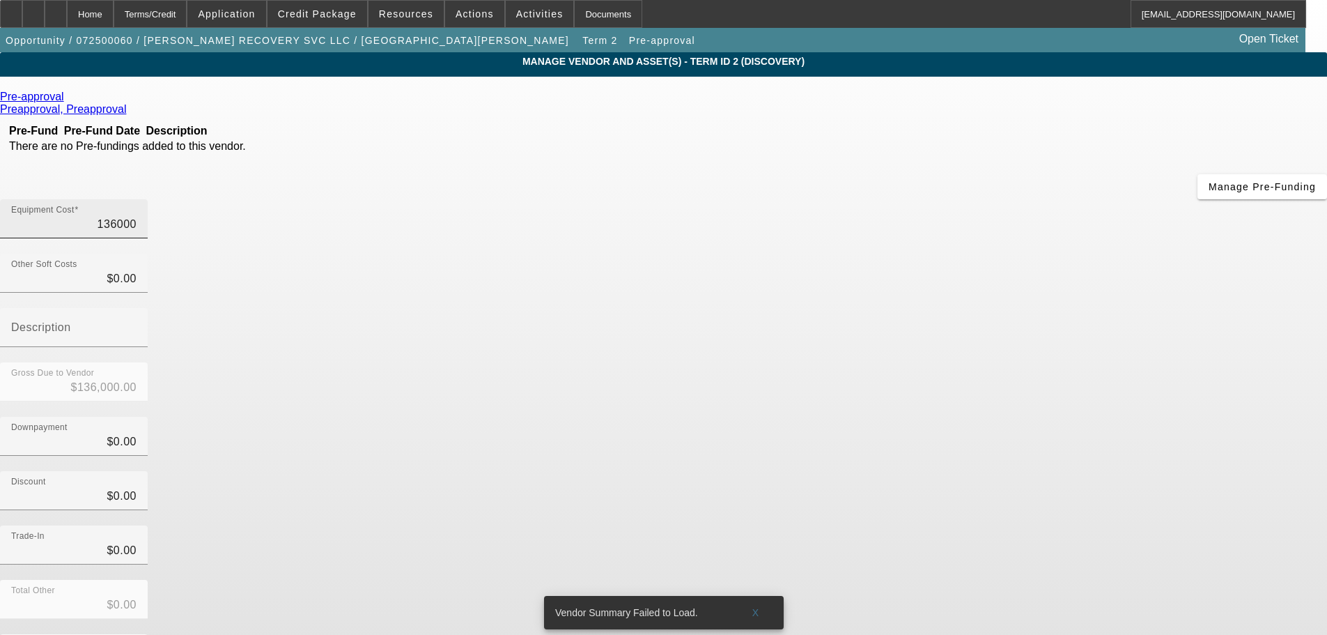
click at [137, 216] on input "136000" at bounding box center [73, 224] width 125 height 17
type input "13000"
type input "$13,000.00"
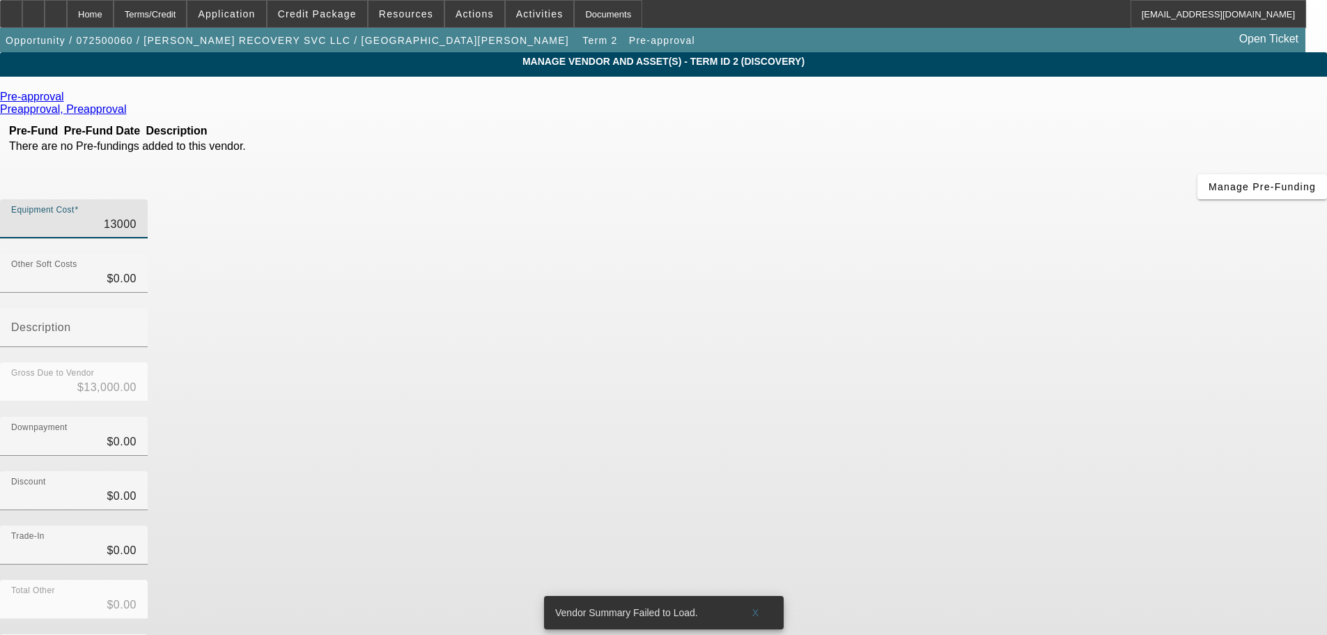
type input "131000"
type input "$131,000.00"
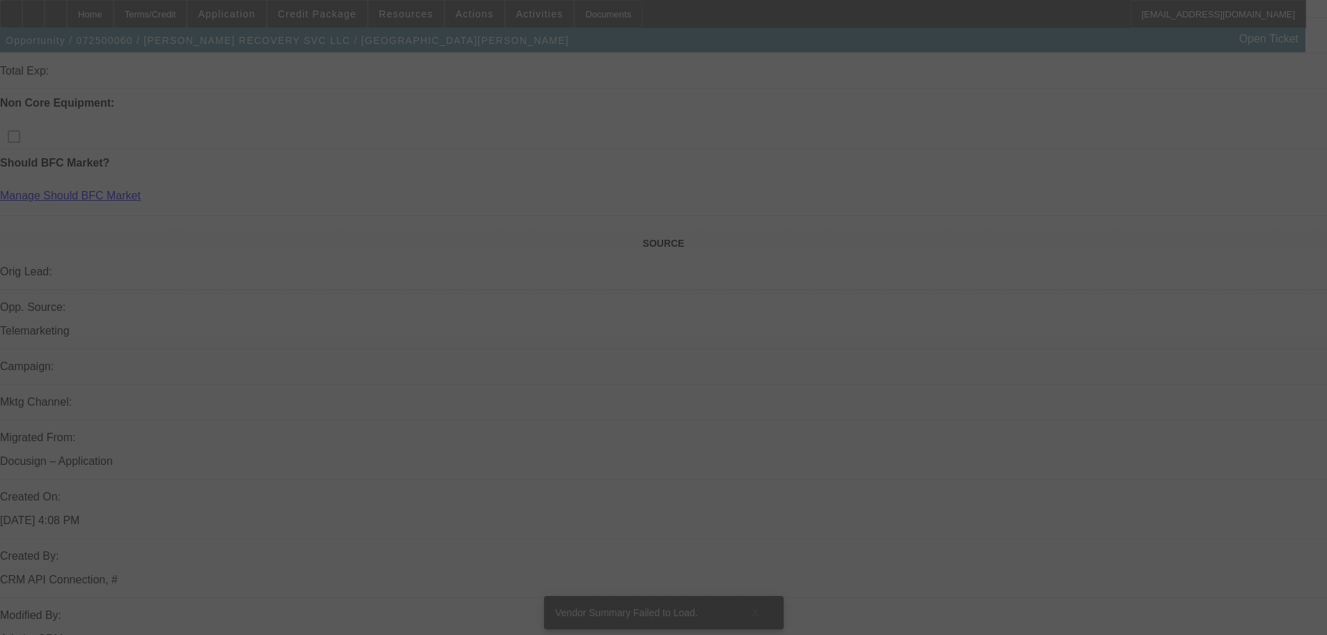
select select "0"
select select "2"
select select "0.1"
select select "4"
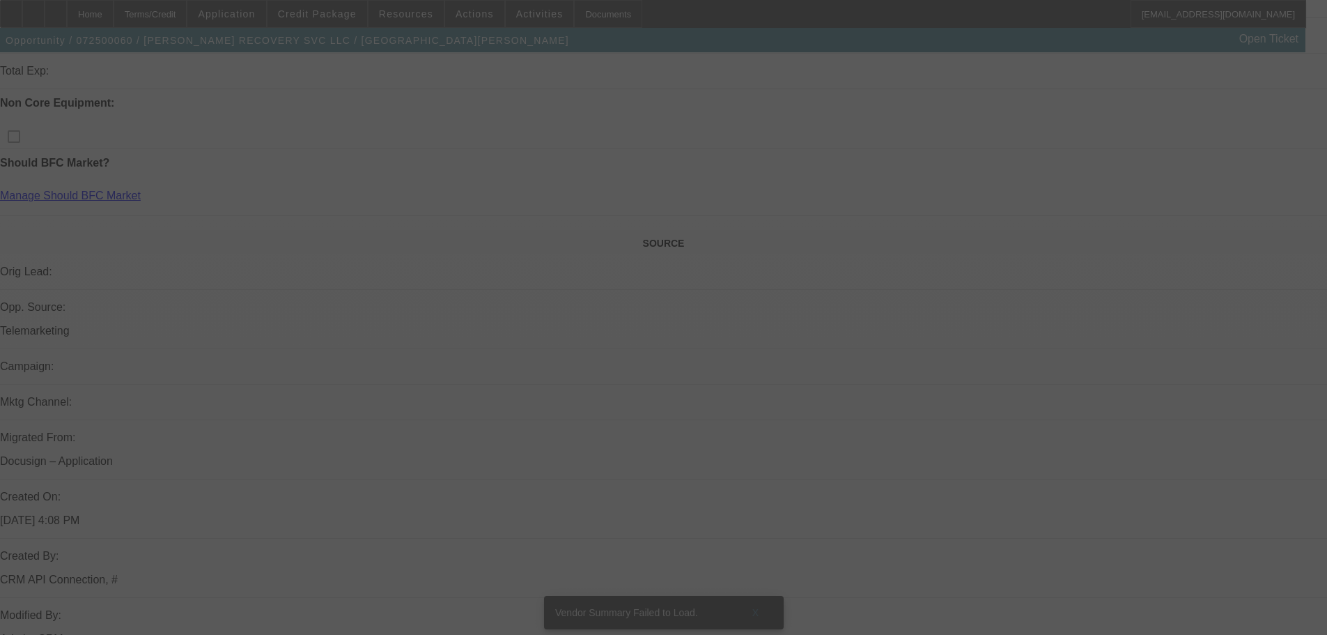
select select "0"
select select "2"
select select "0.1"
select select "4"
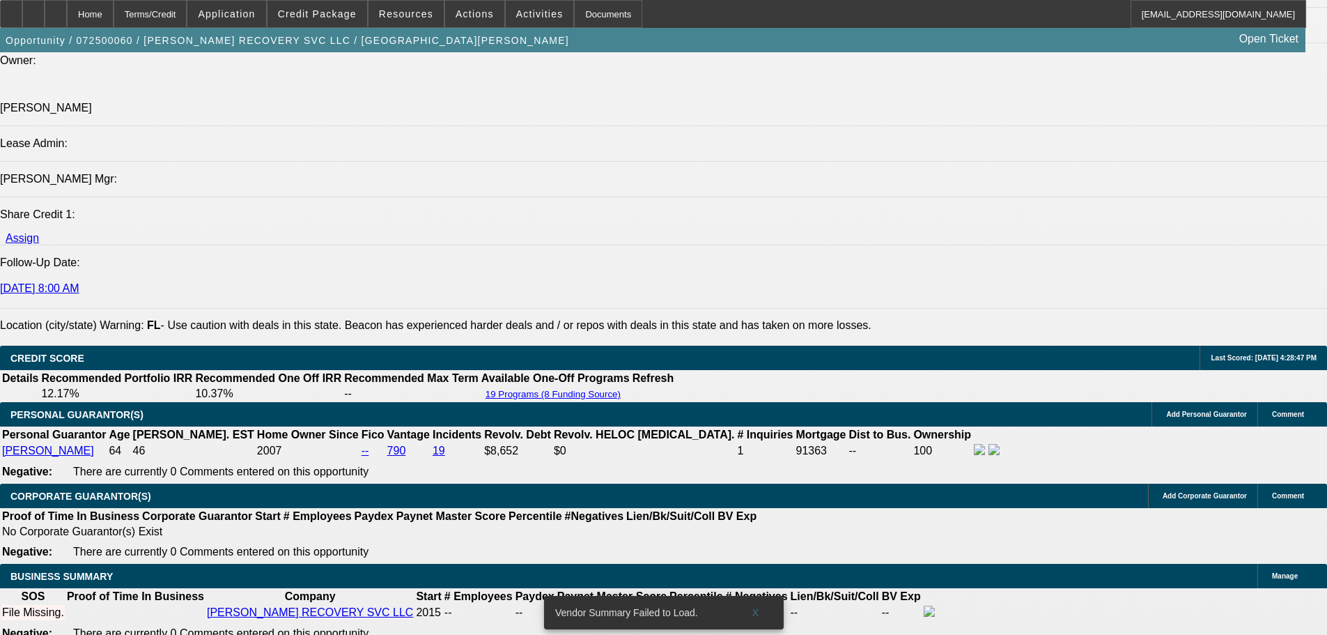
scroll to position [1715, 0]
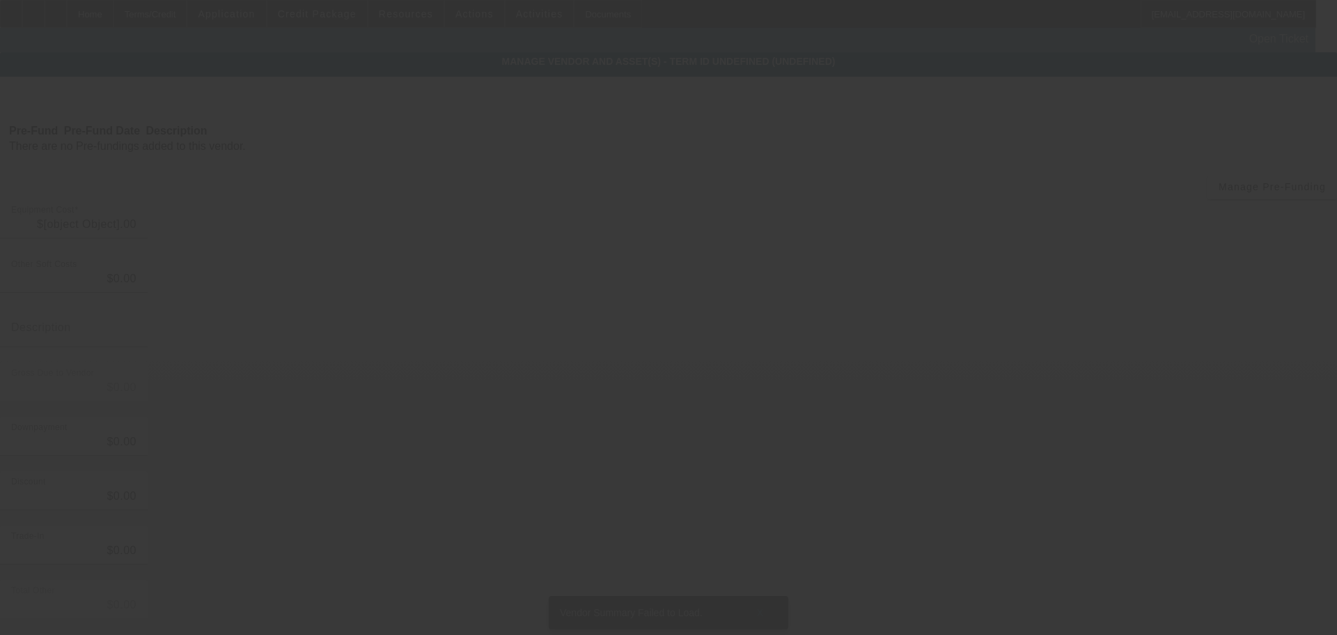
type input "$136,000.00"
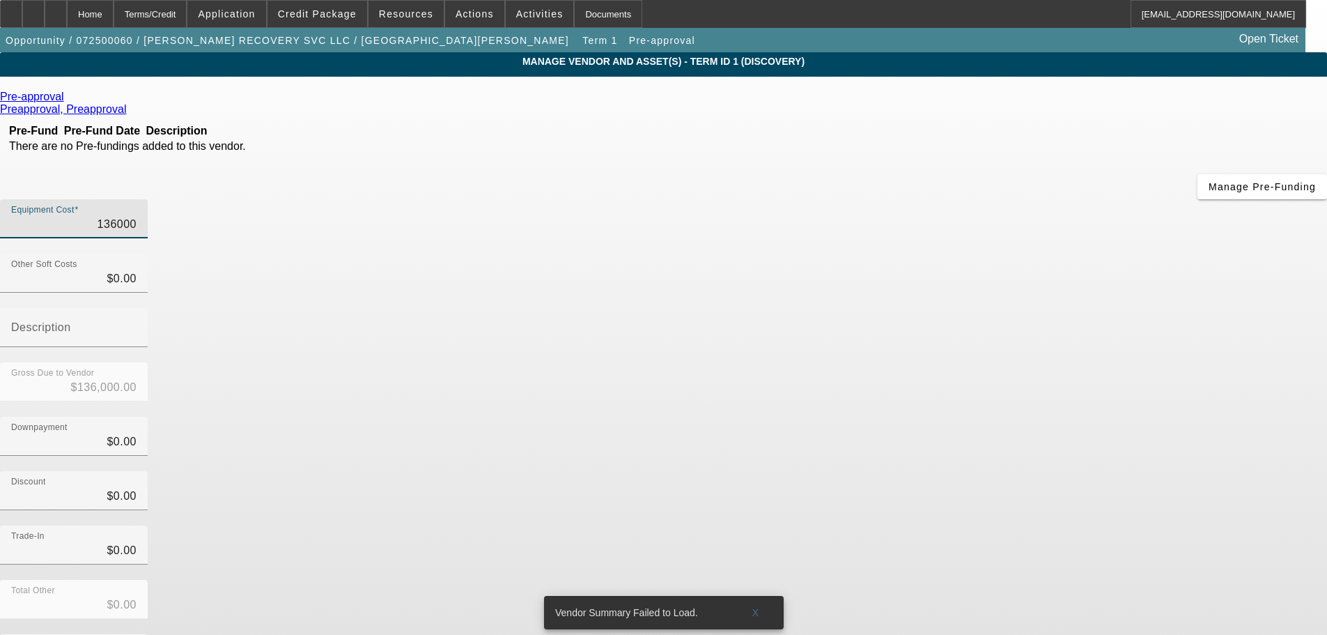
drag, startPoint x: 798, startPoint y: 118, endPoint x: 849, endPoint y: 118, distance: 51.5
click at [148, 199] on div "Equipment Cost 136000" at bounding box center [74, 218] width 148 height 39
click at [137, 216] on input "136000" at bounding box center [73, 224] width 125 height 17
drag, startPoint x: 864, startPoint y: 114, endPoint x: 927, endPoint y: 123, distance: 63.3
click at [926, 199] on div "Equipment Cost 136000" at bounding box center [663, 226] width 1327 height 54
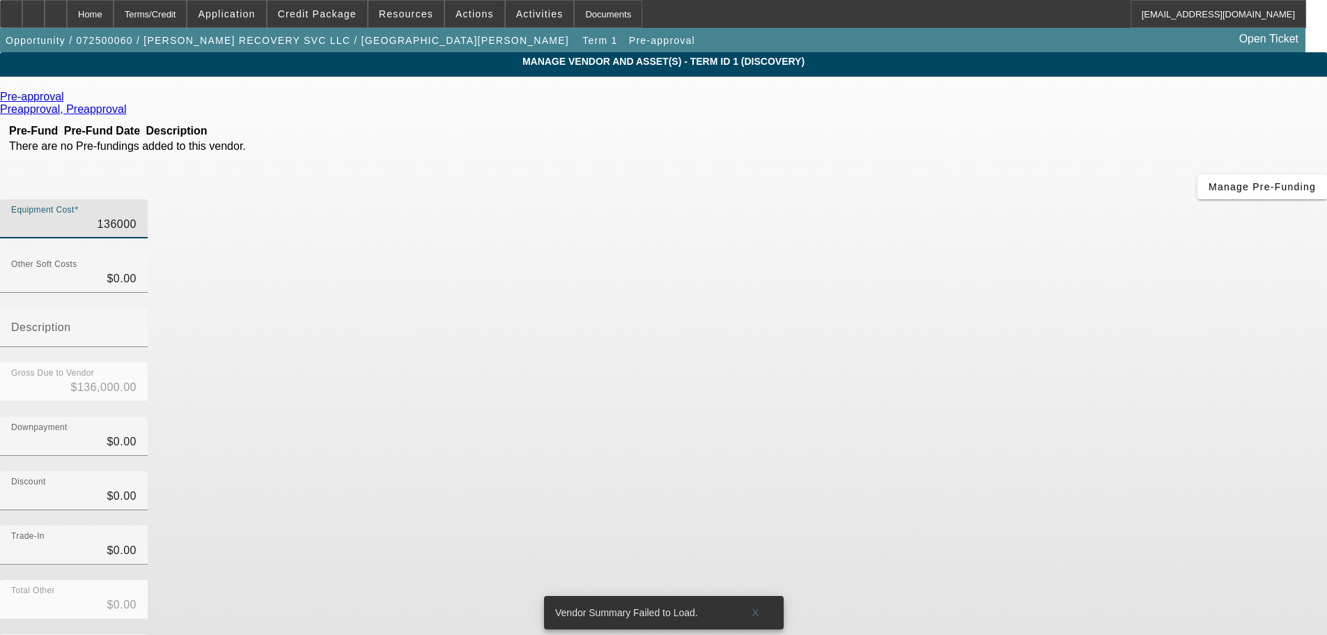
type input "8"
type input "$8.00"
type input "86"
type input "$86.00"
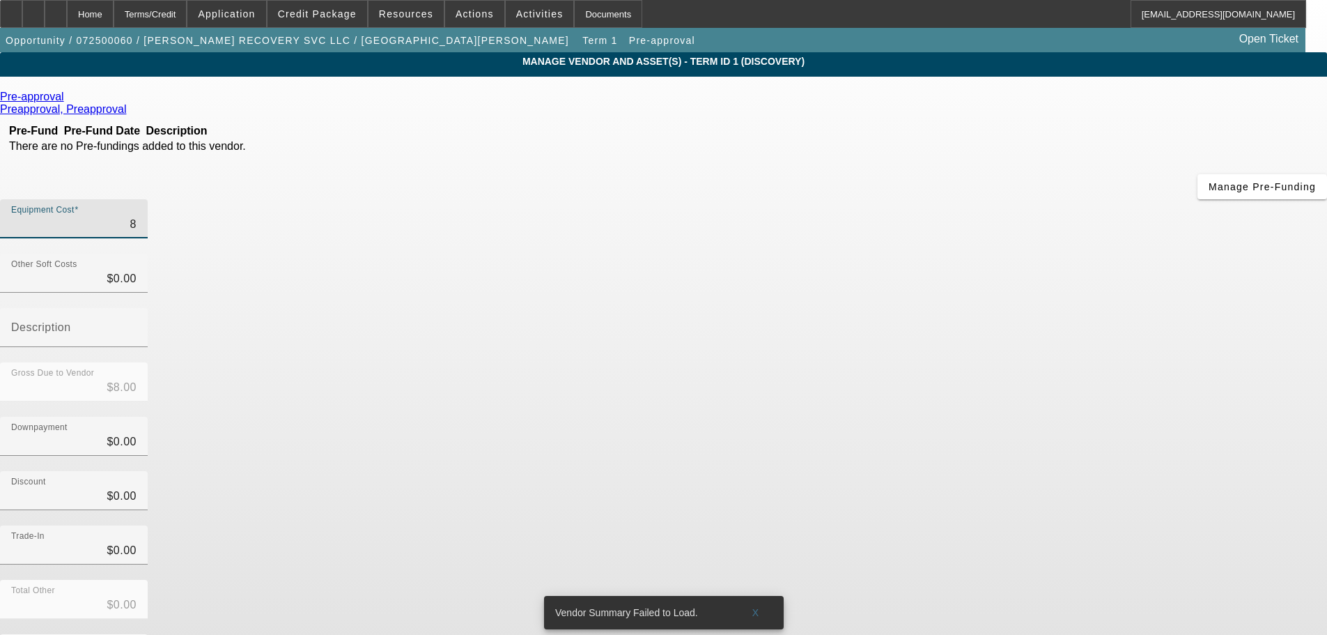
type input "$86.00"
type input "860"
type input "$860.00"
type input "8600"
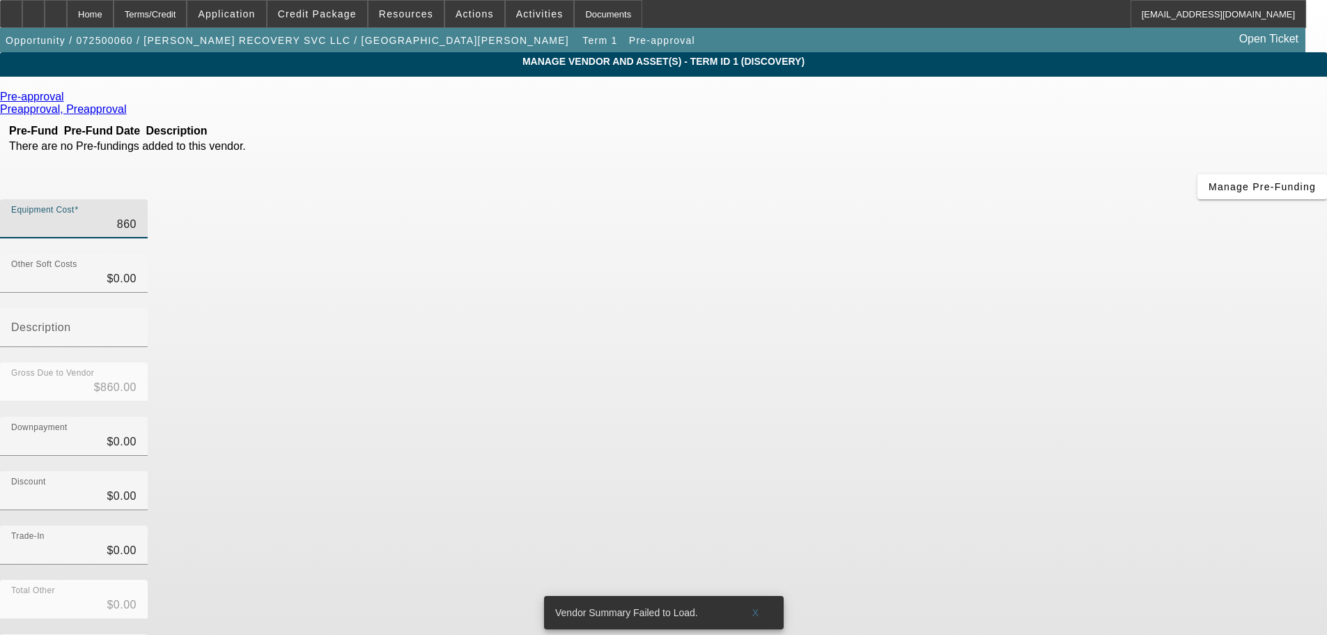
type input "$8,600.00"
type input "86000"
type input "$86,000.00"
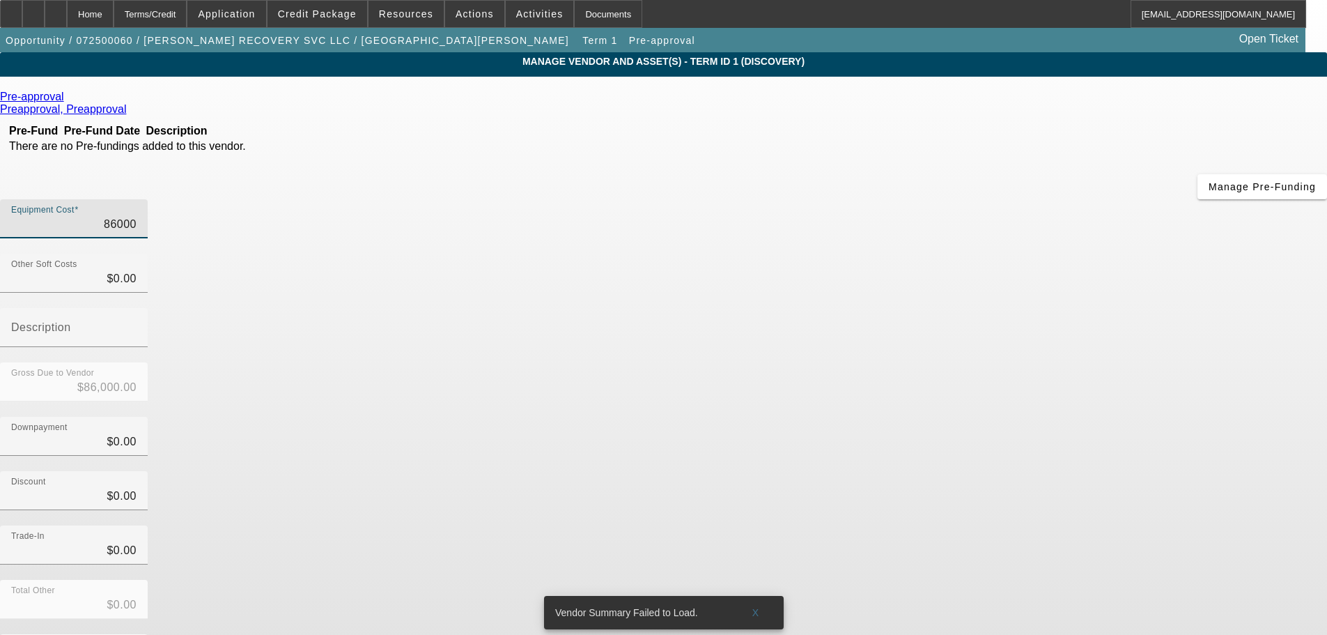
type input "$86,000.00"
click at [1034, 525] on div "Trade-In $0.00" at bounding box center [663, 552] width 1327 height 54
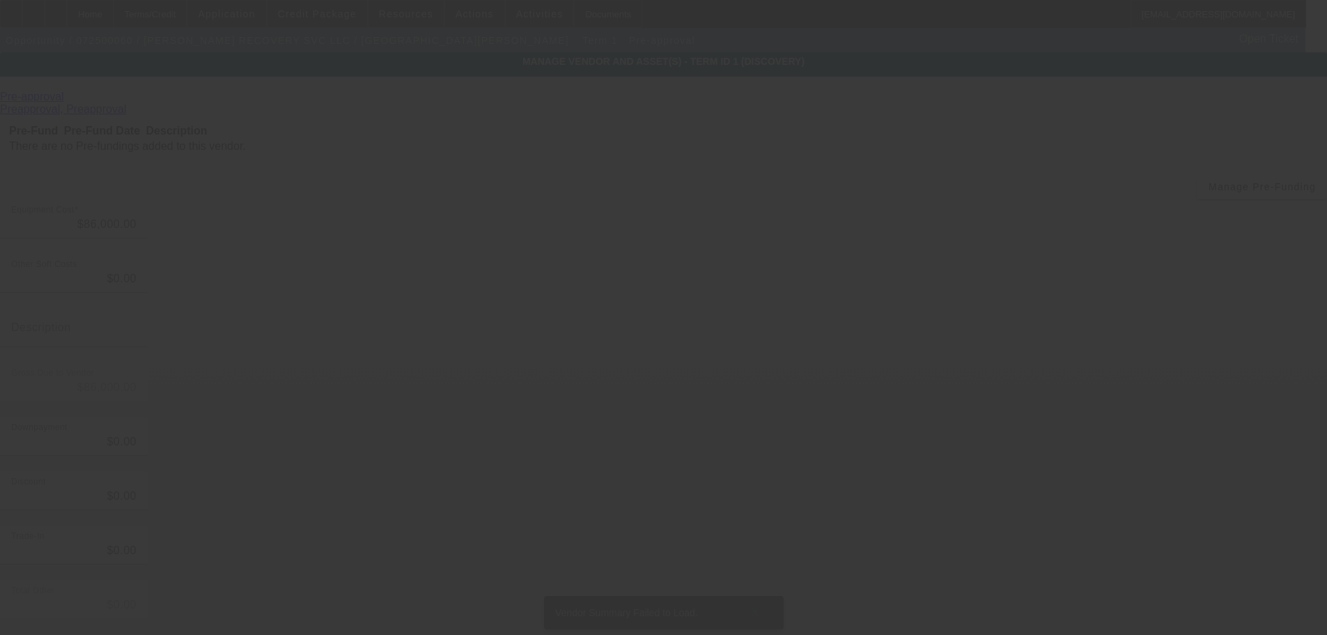
click at [800, 118] on div at bounding box center [663, 317] width 1327 height 635
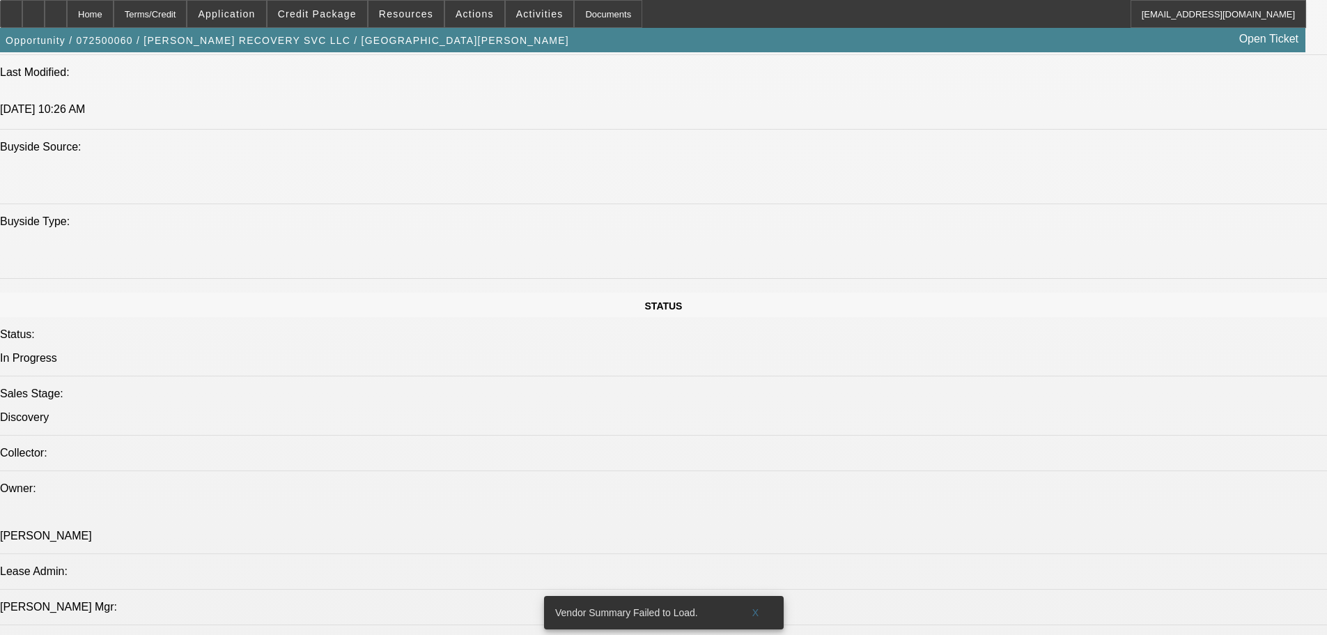
select select "0"
select select "2"
select select "0.1"
select select "4"
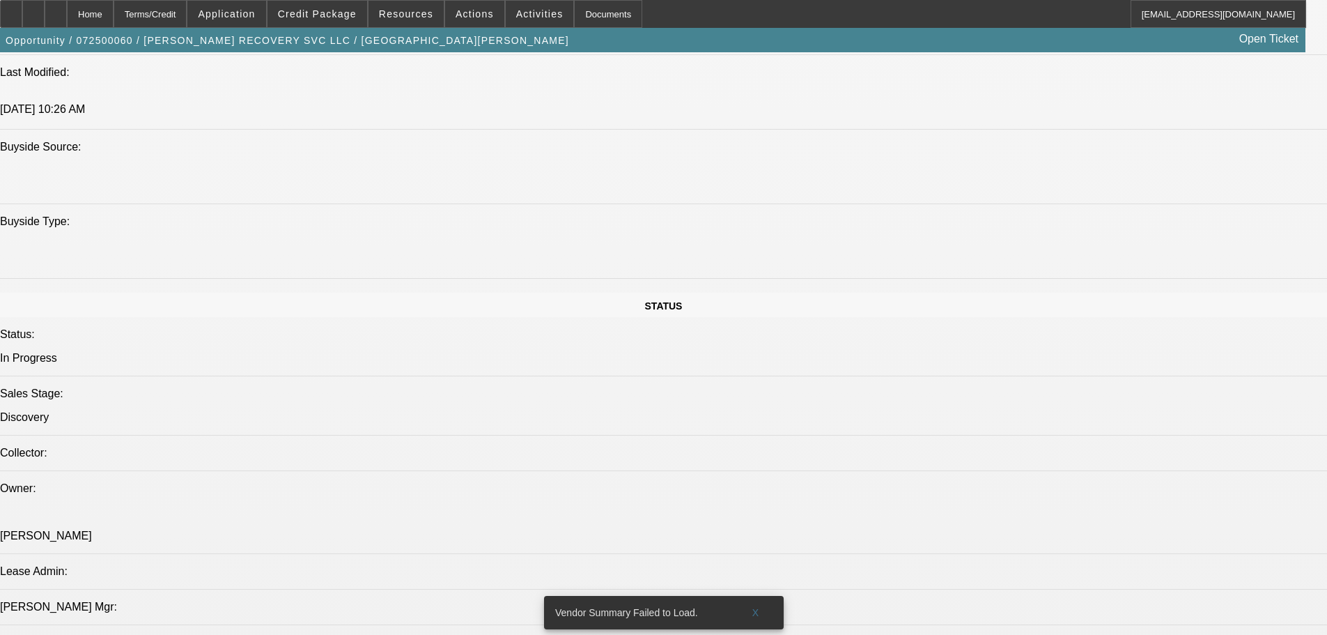
select select "0"
select select "2"
select select "0.1"
select select "4"
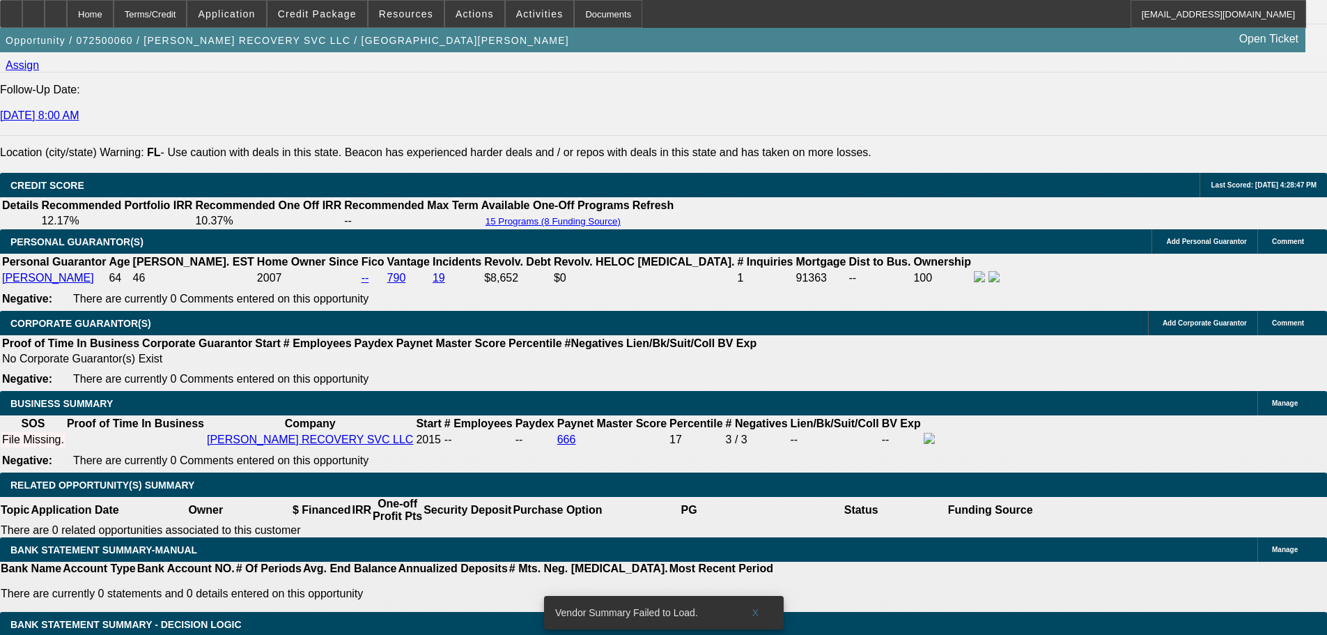
scroll to position [1715, 0]
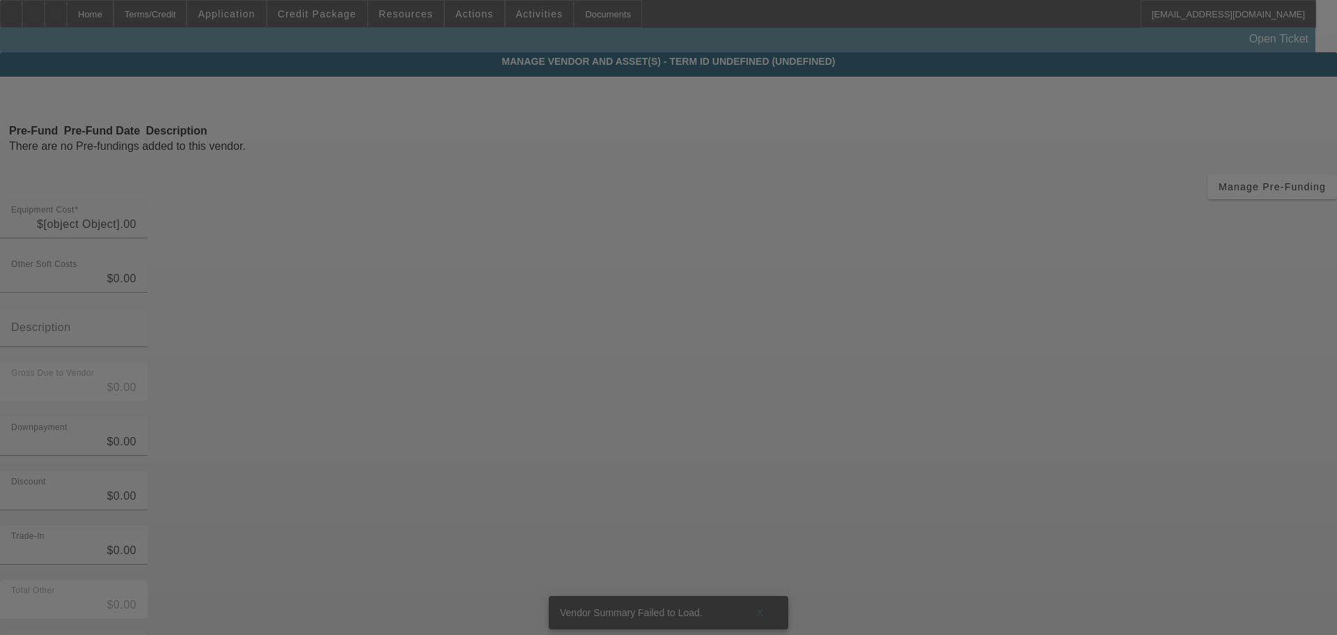
type input "$131,000.00"
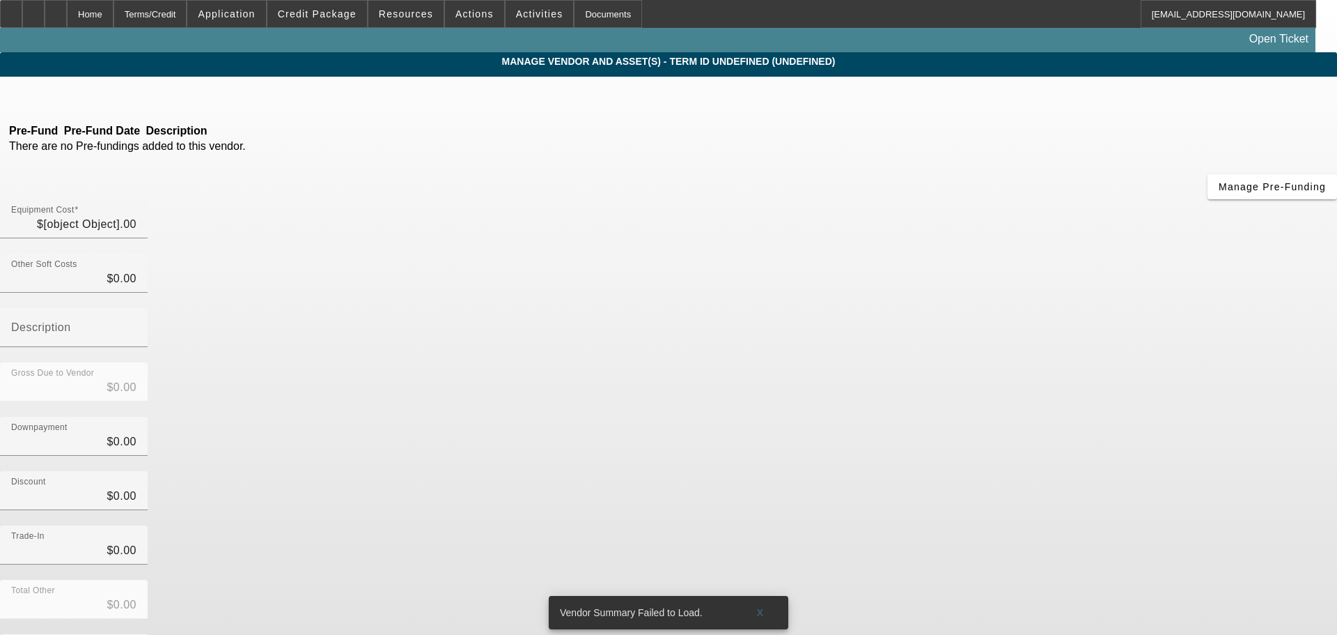
type input "$131,000.00"
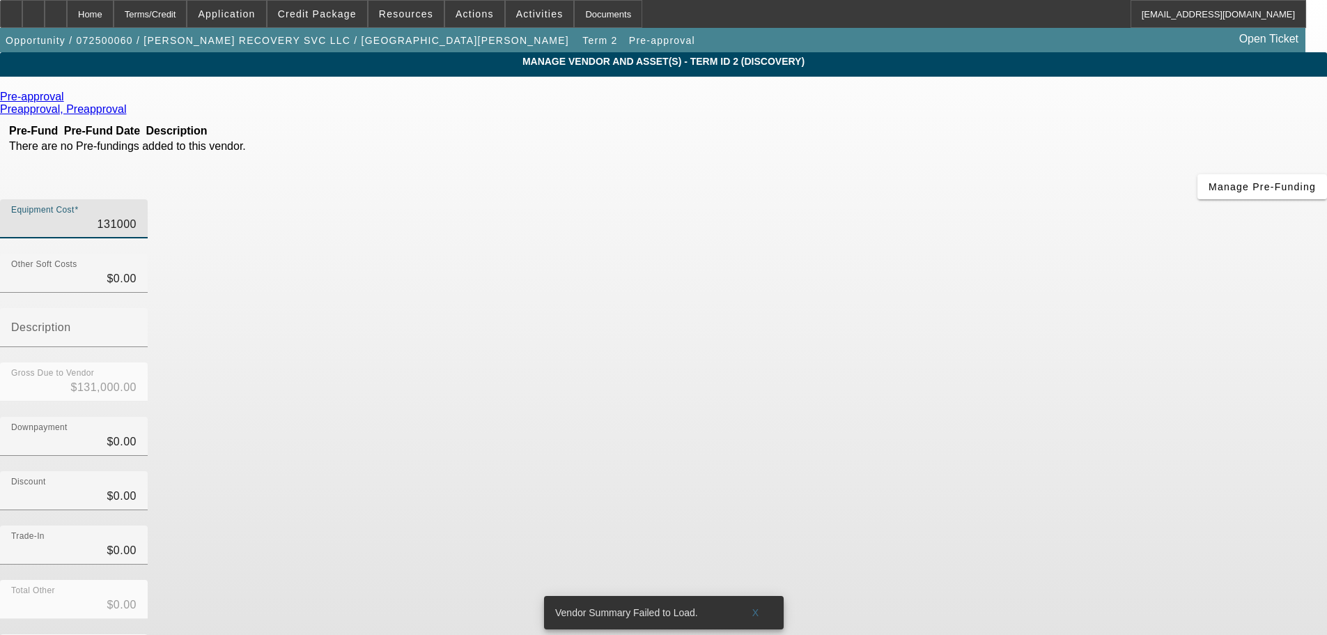
drag, startPoint x: 795, startPoint y: 114, endPoint x: 868, endPoint y: 111, distance: 72.5
click at [869, 199] on div "Equipment Cost 131000" at bounding box center [663, 226] width 1327 height 54
type input "8"
type input "$8.00"
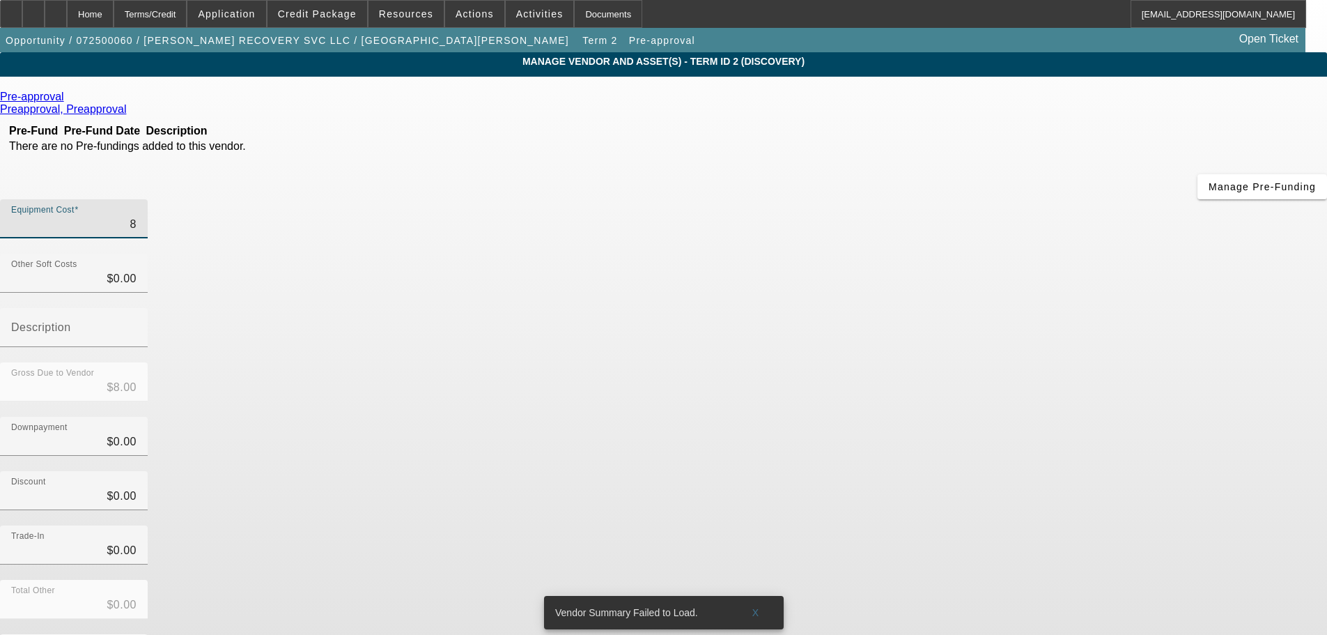
type input "81"
type input "$81.00"
type input "810"
type input "$810.00"
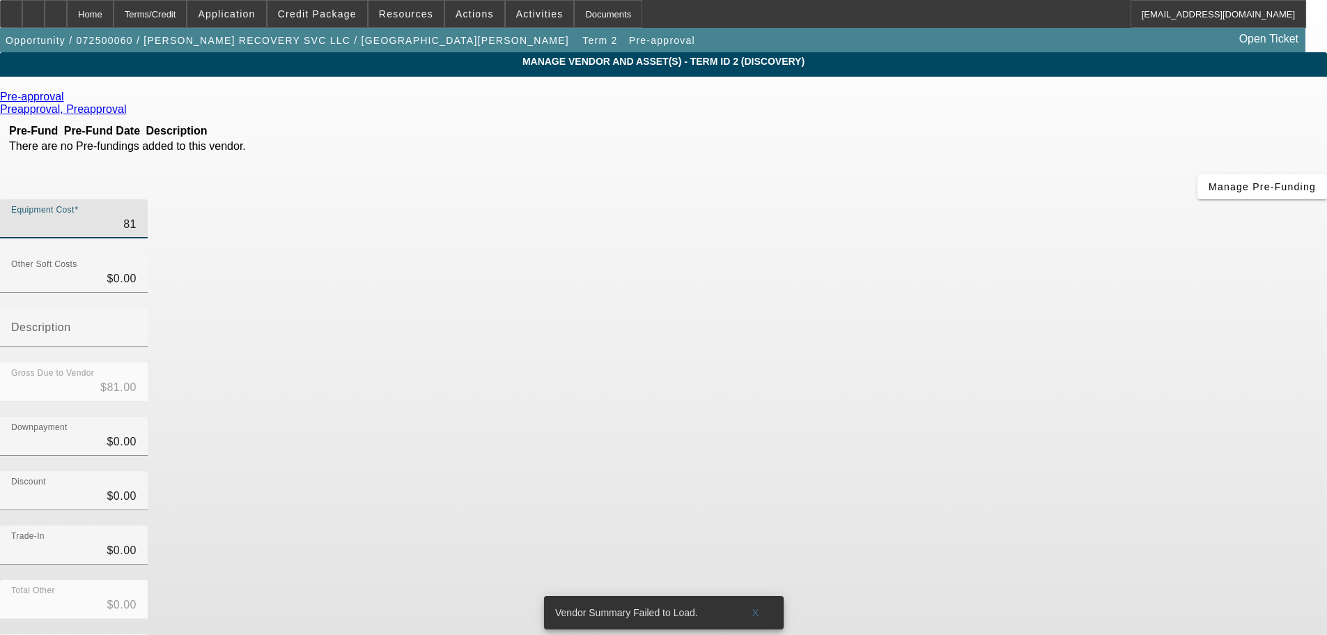
type input "$810.00"
type input "8100"
type input "$8,100.00"
type input "81000"
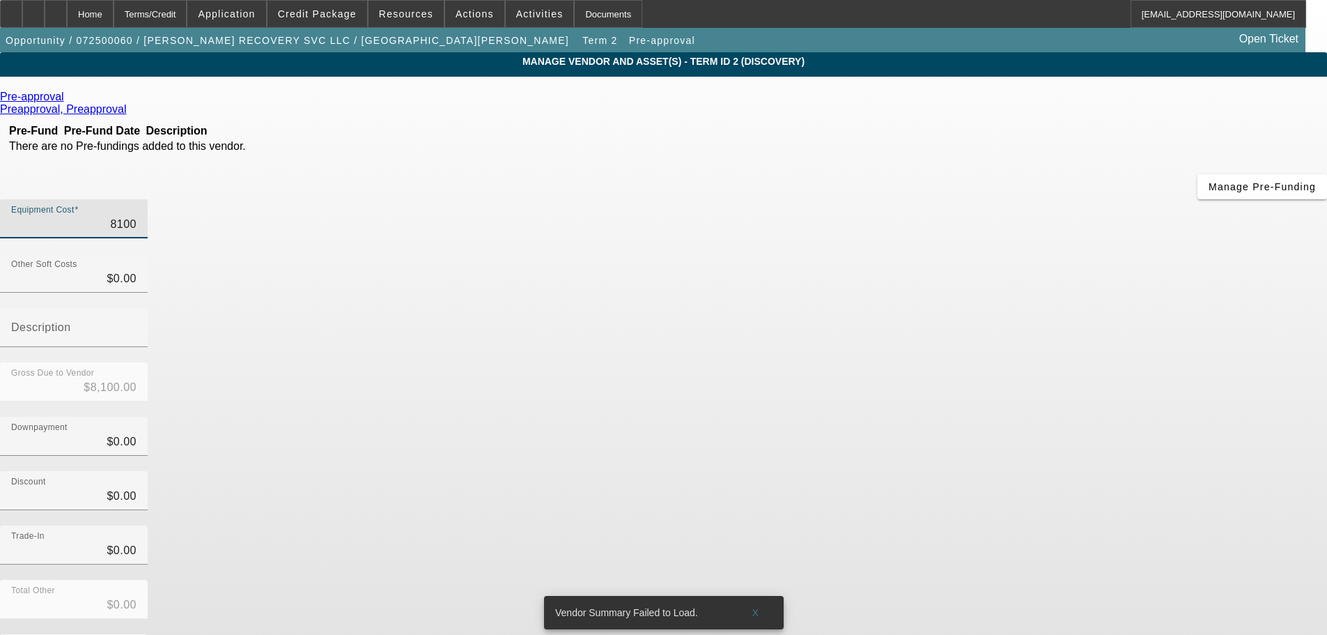
type input "$81,000.00"
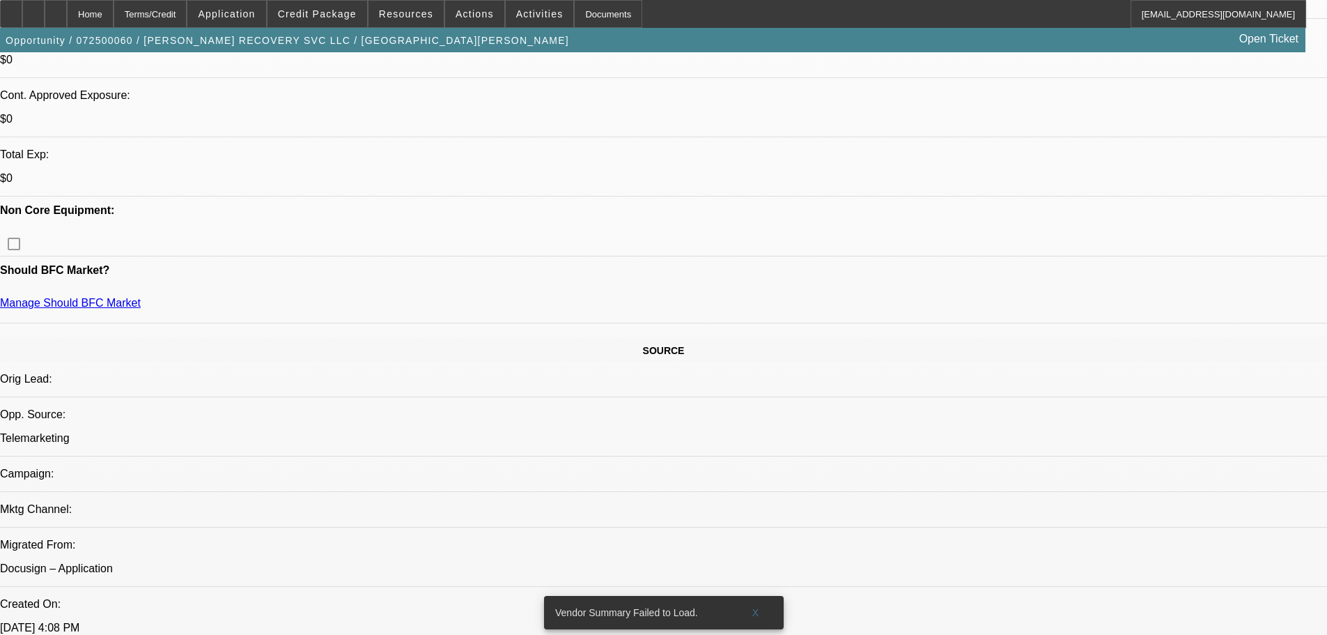
select select "0"
select select "2"
select select "0.1"
select select "4"
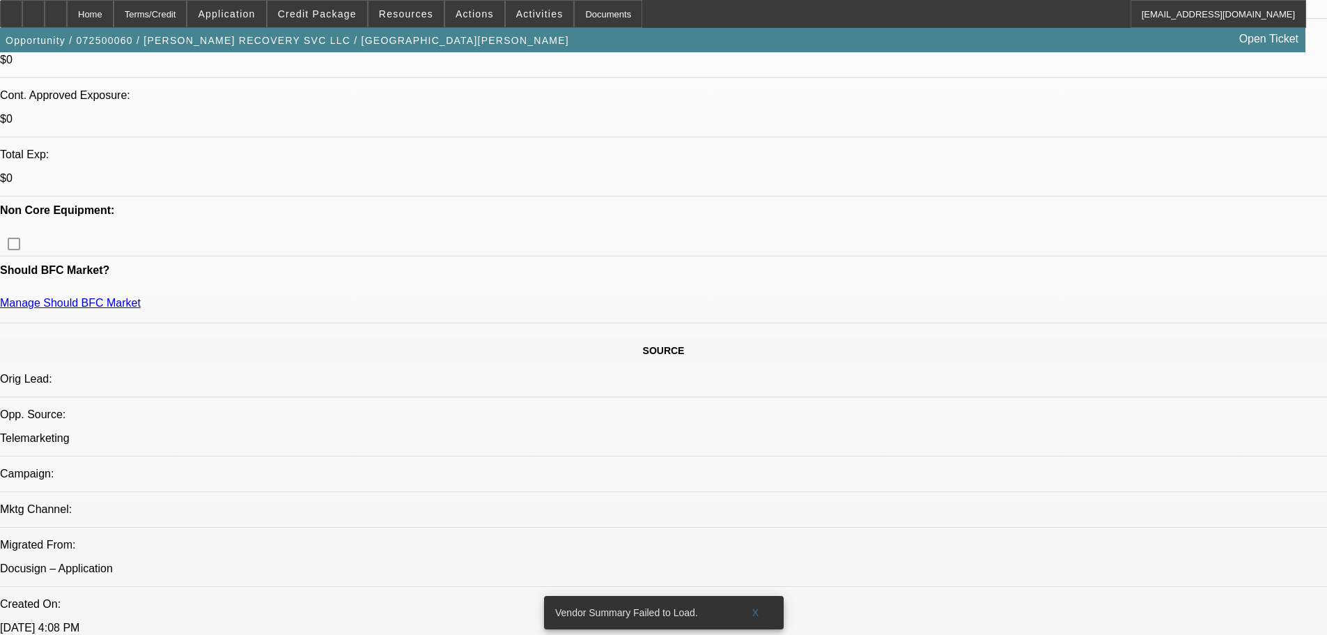
select select "0"
select select "2"
select select "0.1"
select select "4"
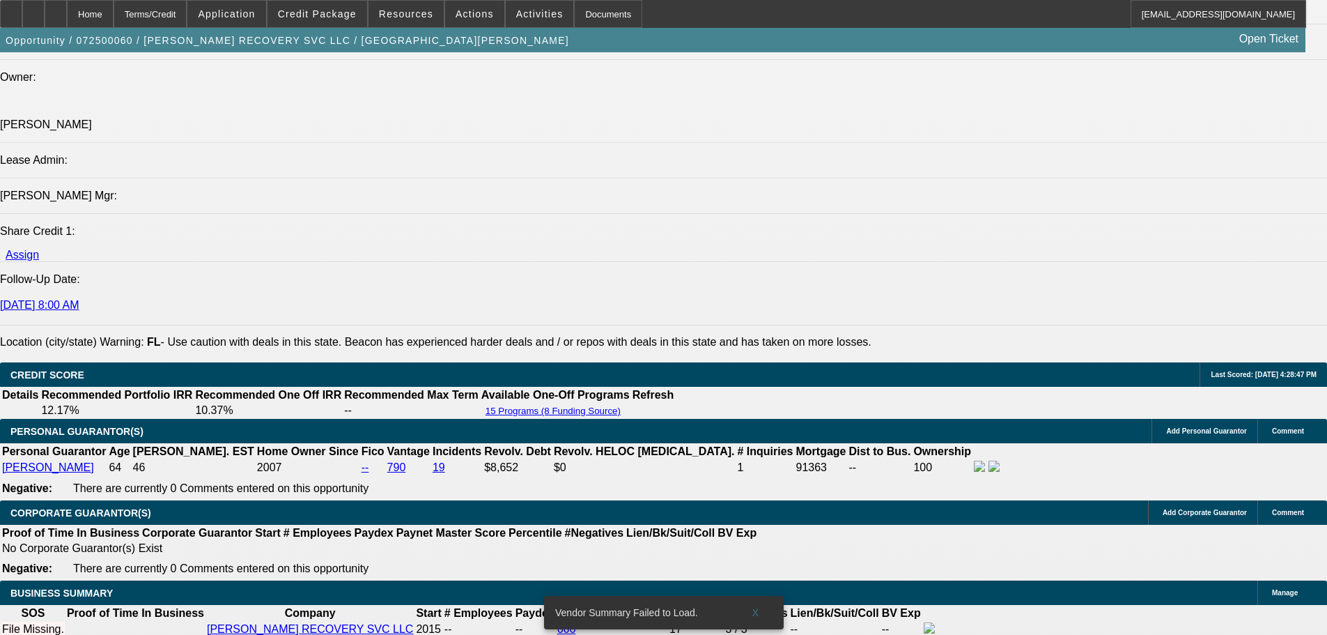
scroll to position [1715, 0]
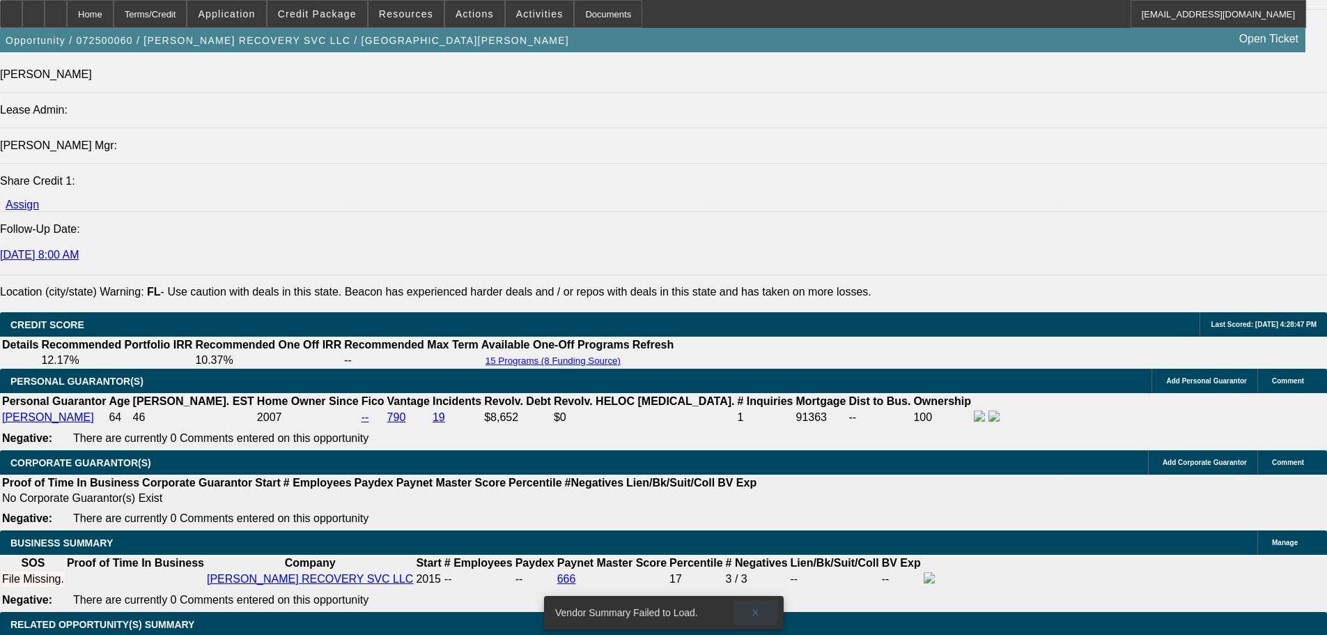
click at [752, 597] on span at bounding box center [755, 612] width 45 height 33
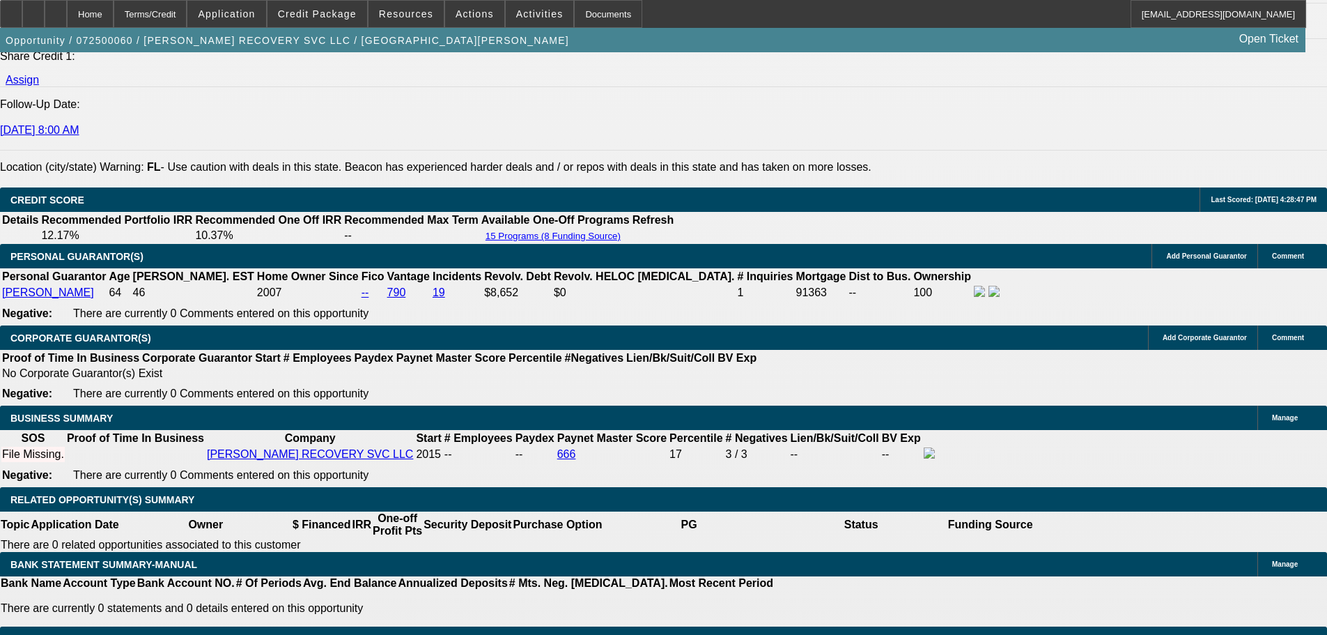
scroll to position [1854, 0]
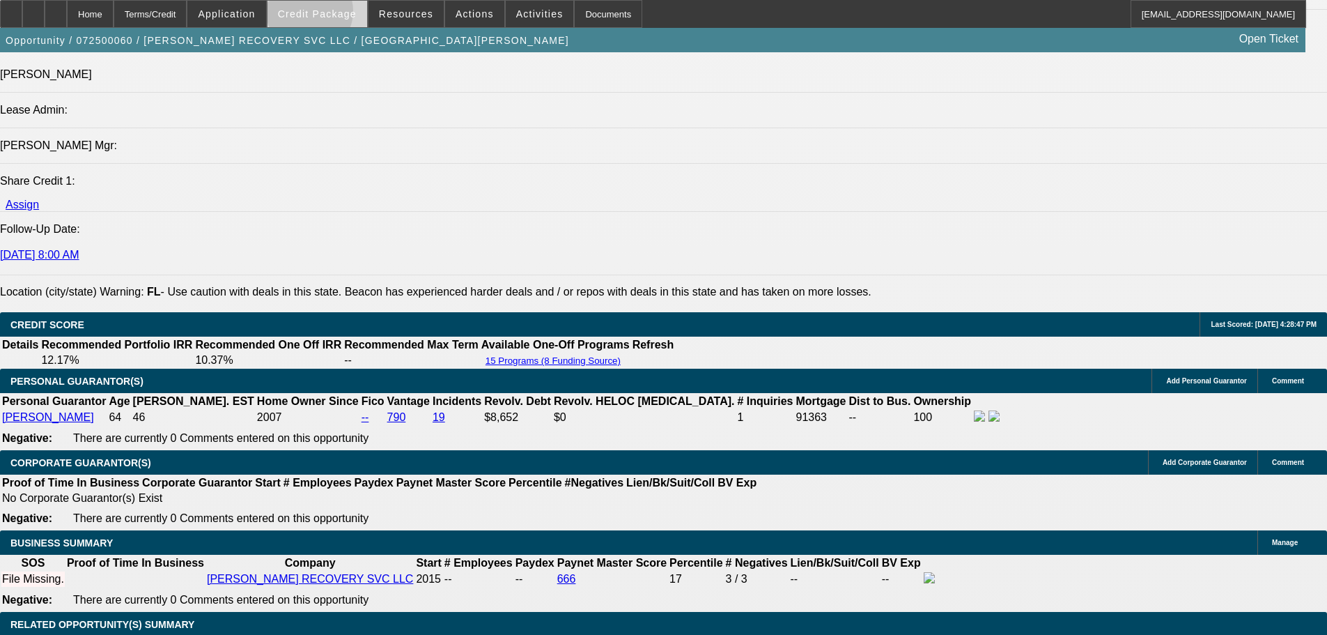
click at [332, 15] on span "Credit Package" at bounding box center [317, 13] width 79 height 11
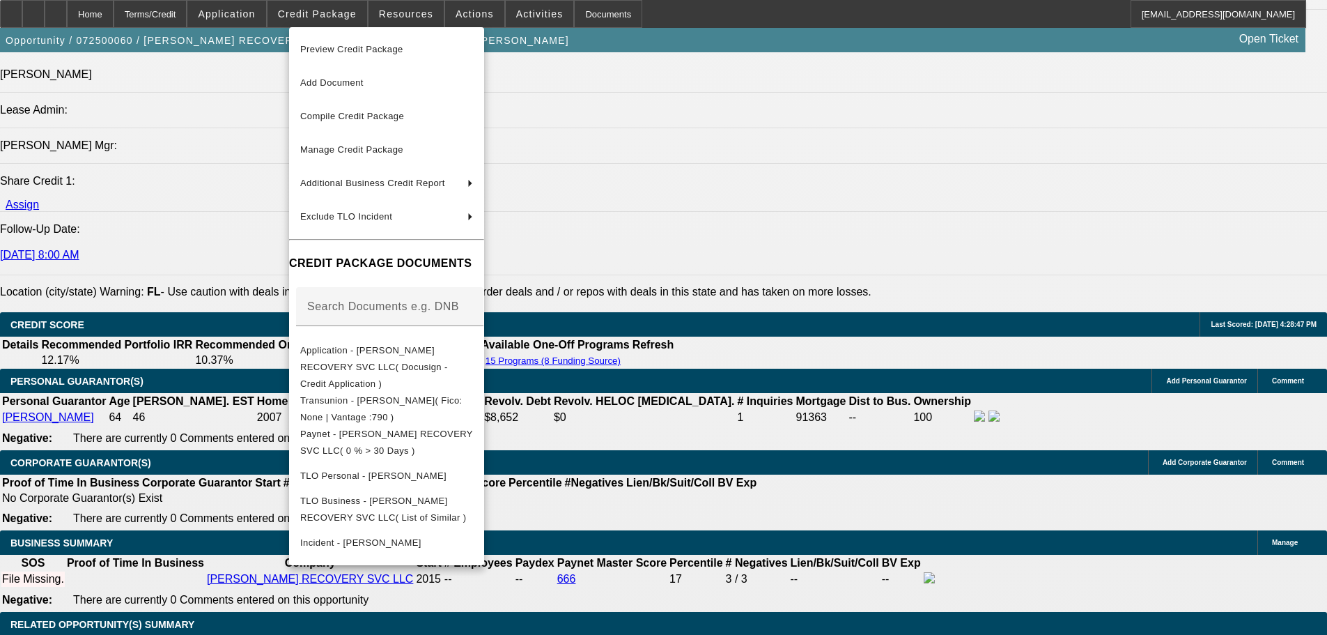
click at [185, 265] on div at bounding box center [663, 317] width 1327 height 635
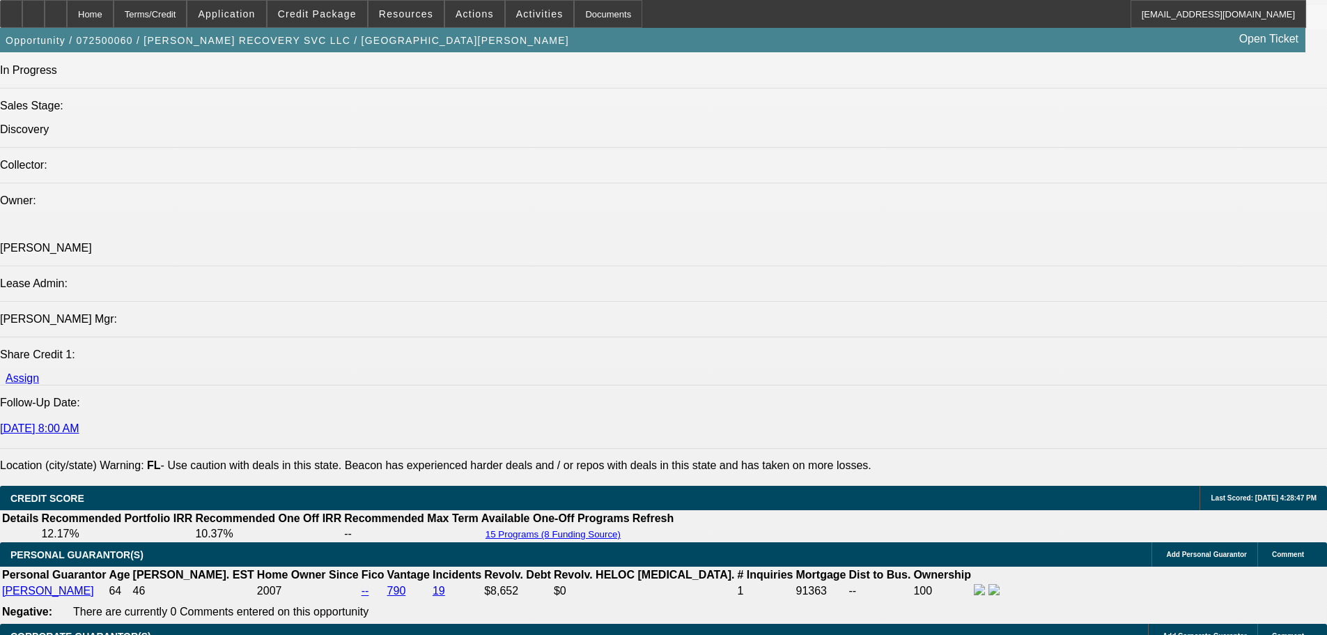
scroll to position [1576, 0]
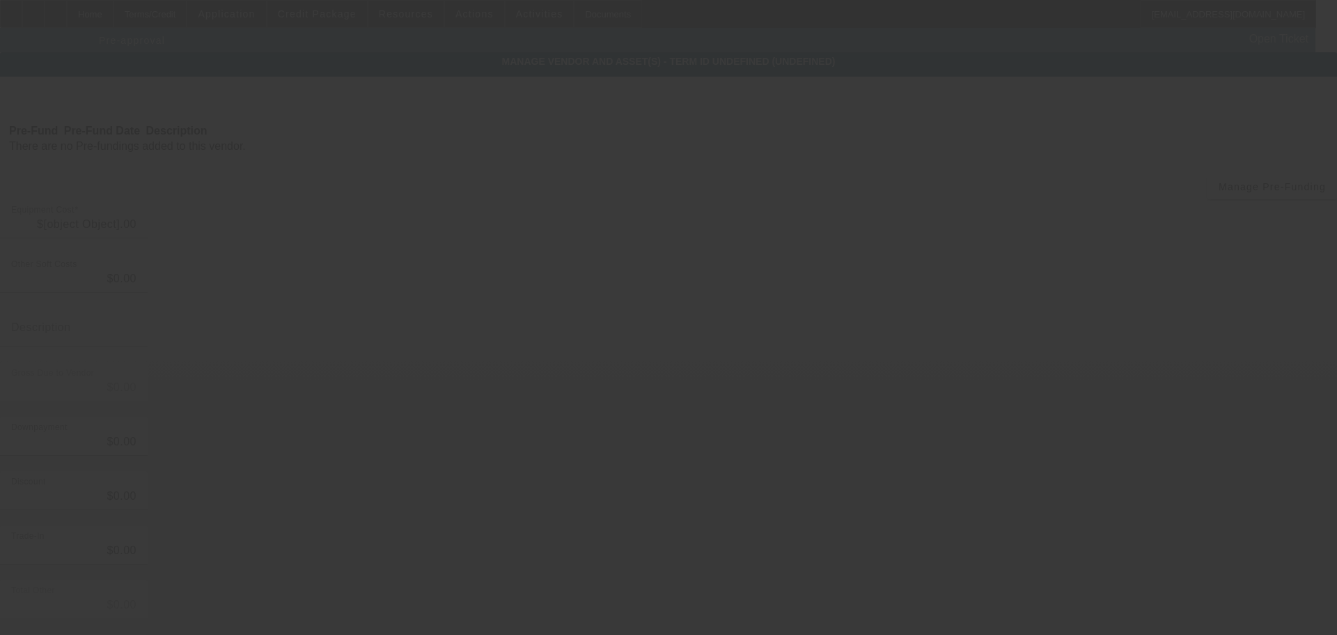
type input "$86,000.00"
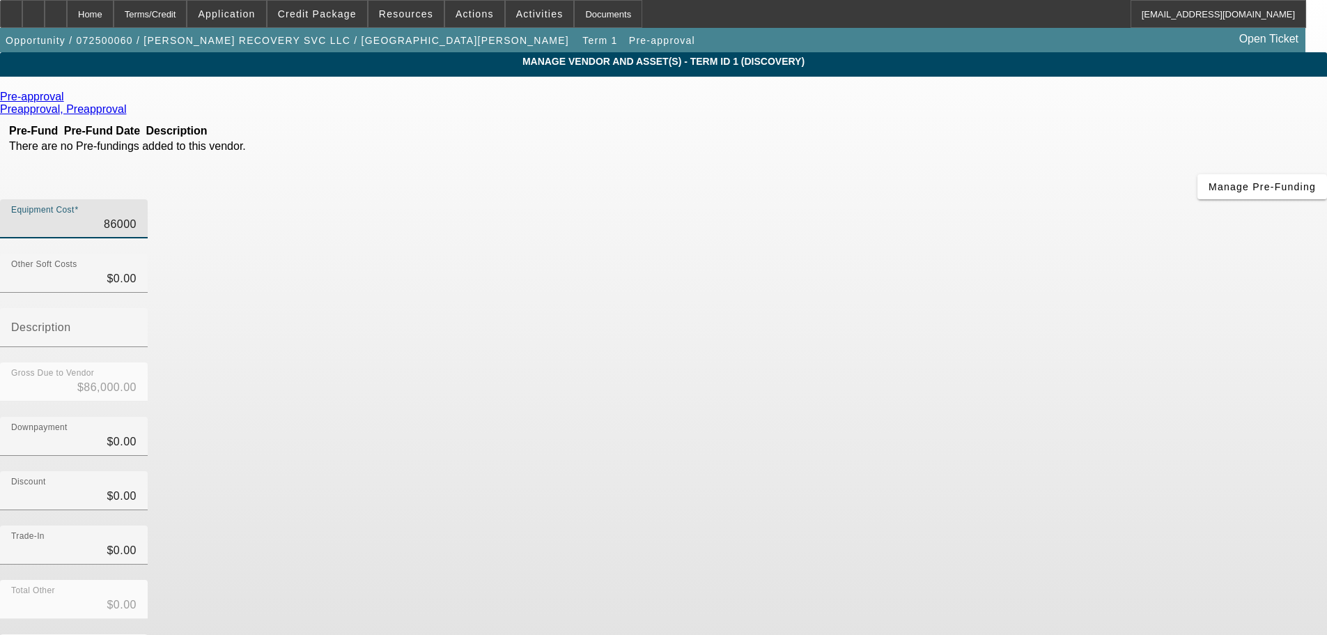
drag, startPoint x: 796, startPoint y: 118, endPoint x: 938, endPoint y: 117, distance: 142.1
click at [938, 199] on div "Equipment Cost 86000" at bounding box center [663, 226] width 1327 height 54
type input "9"
type input "$9.00"
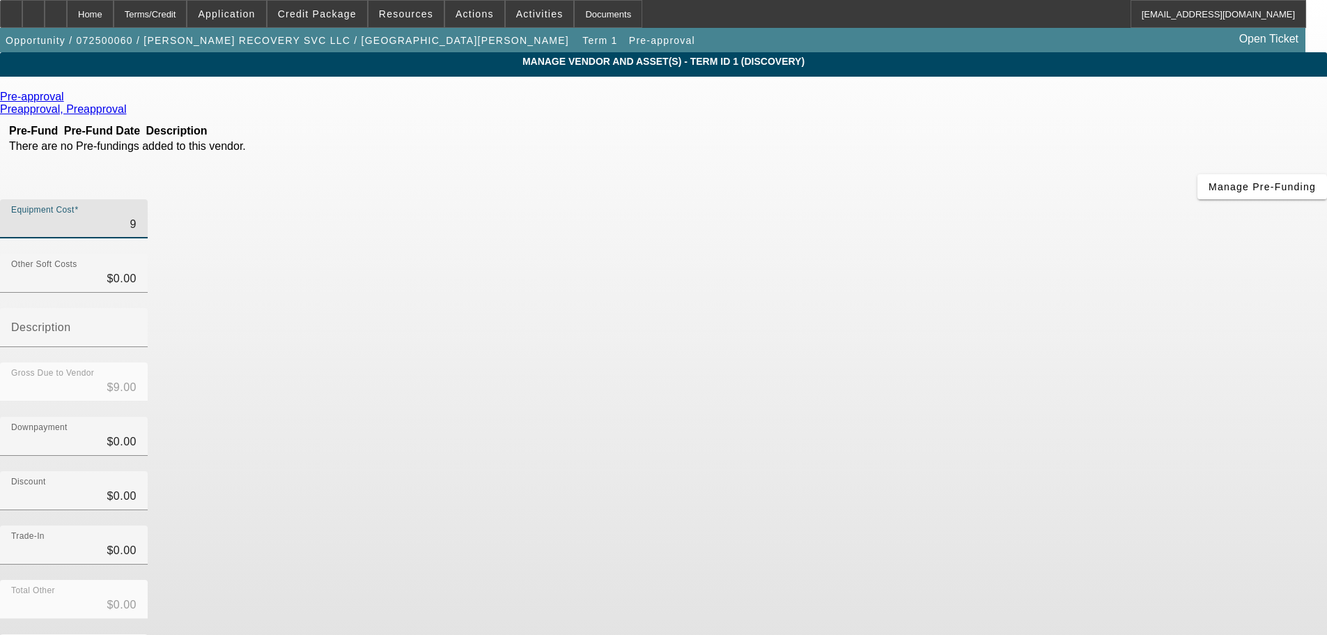
type input "94"
type input "$94.00"
type input "948"
type input "$948.00"
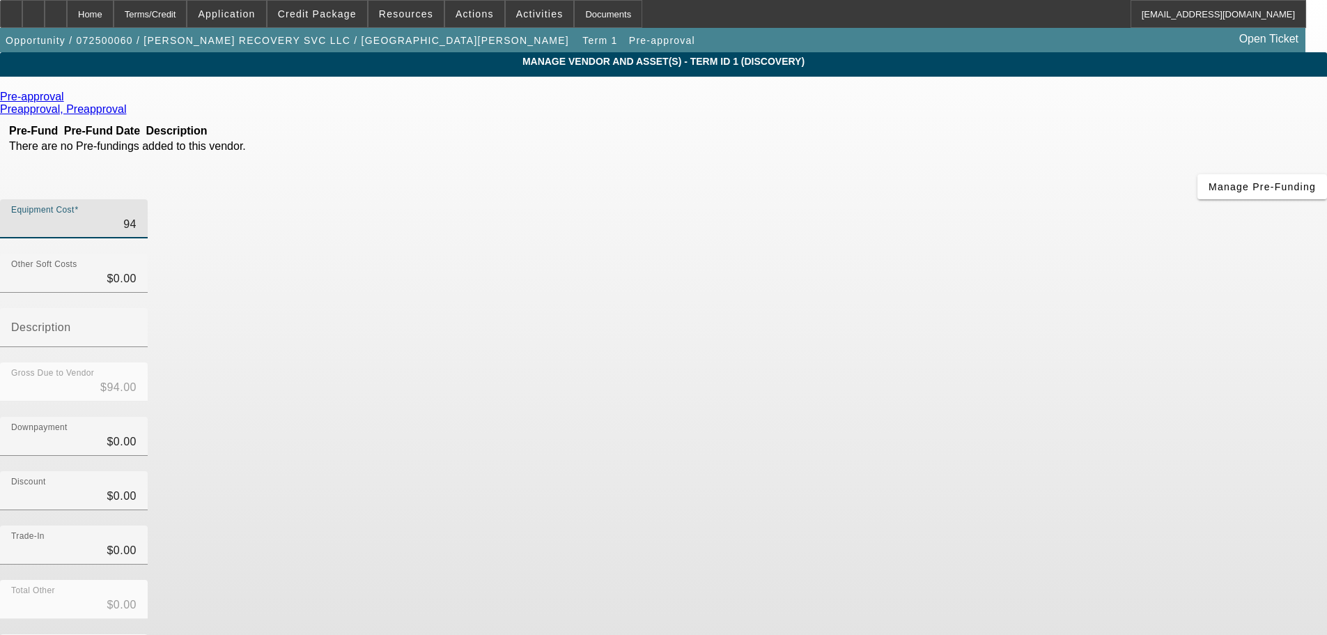
type input "$948.00"
type input "9484"
type input "$9,484.00"
type input "94840"
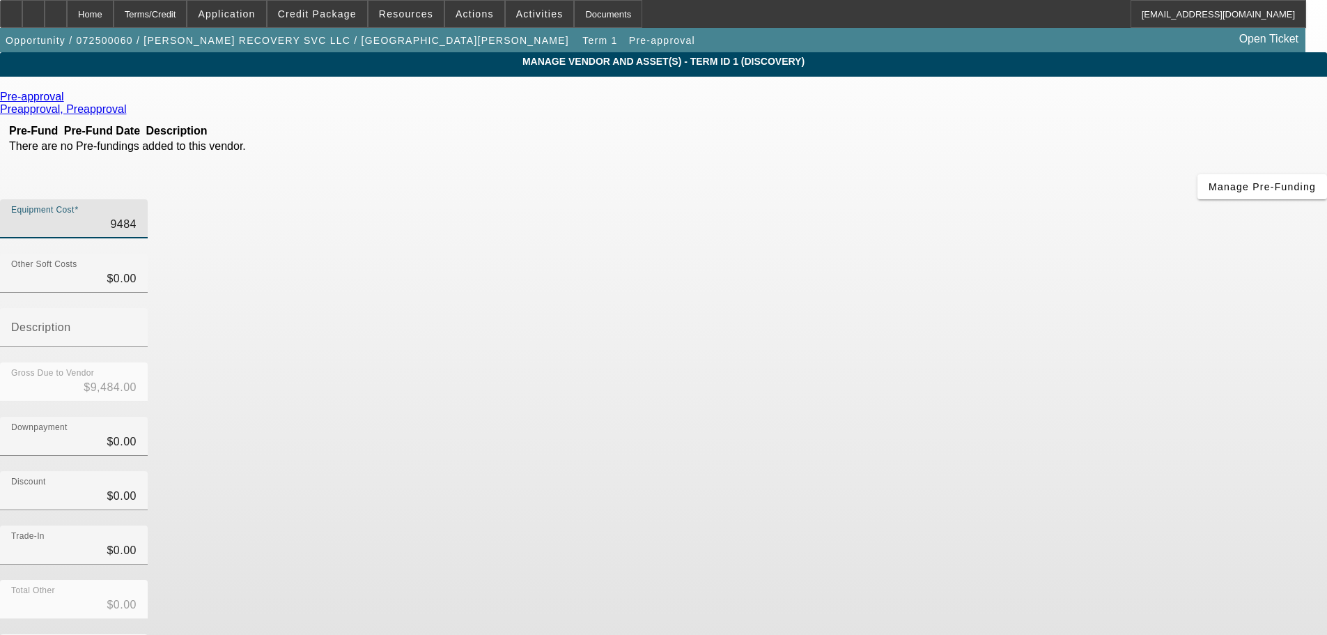
type input "$94,840.00"
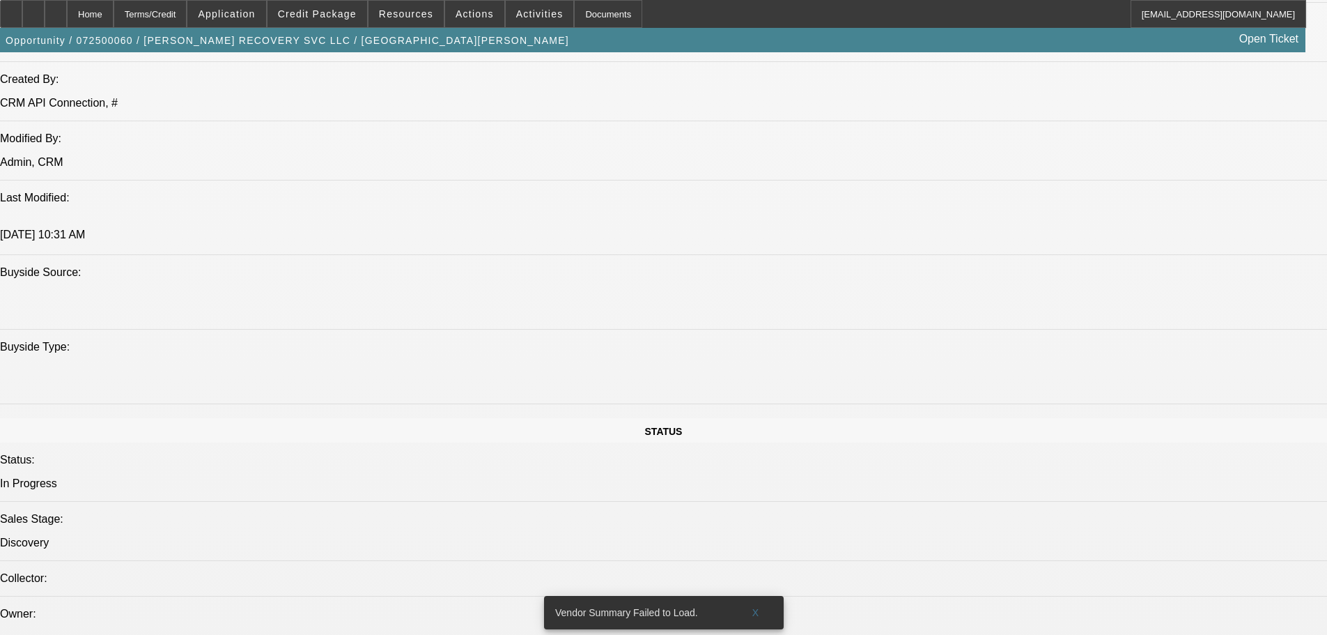
select select "0"
select select "2"
select select "0.1"
select select "4"
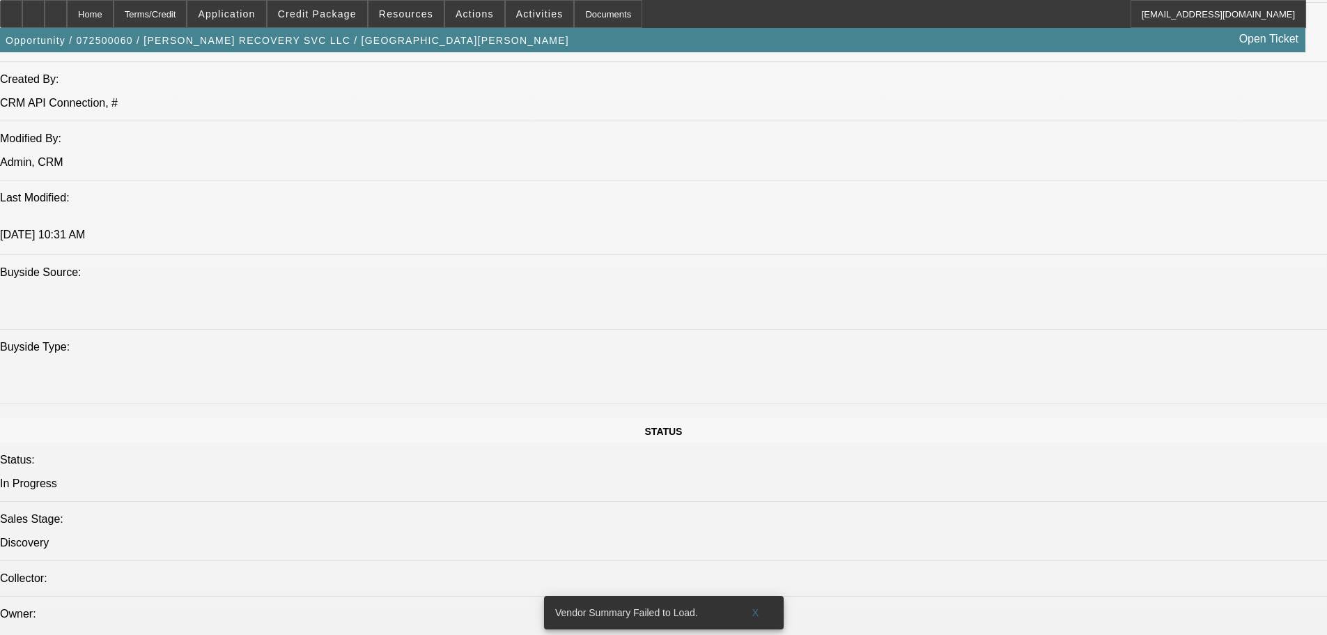
select select "0"
select select "2"
select select "0.1"
select select "4"
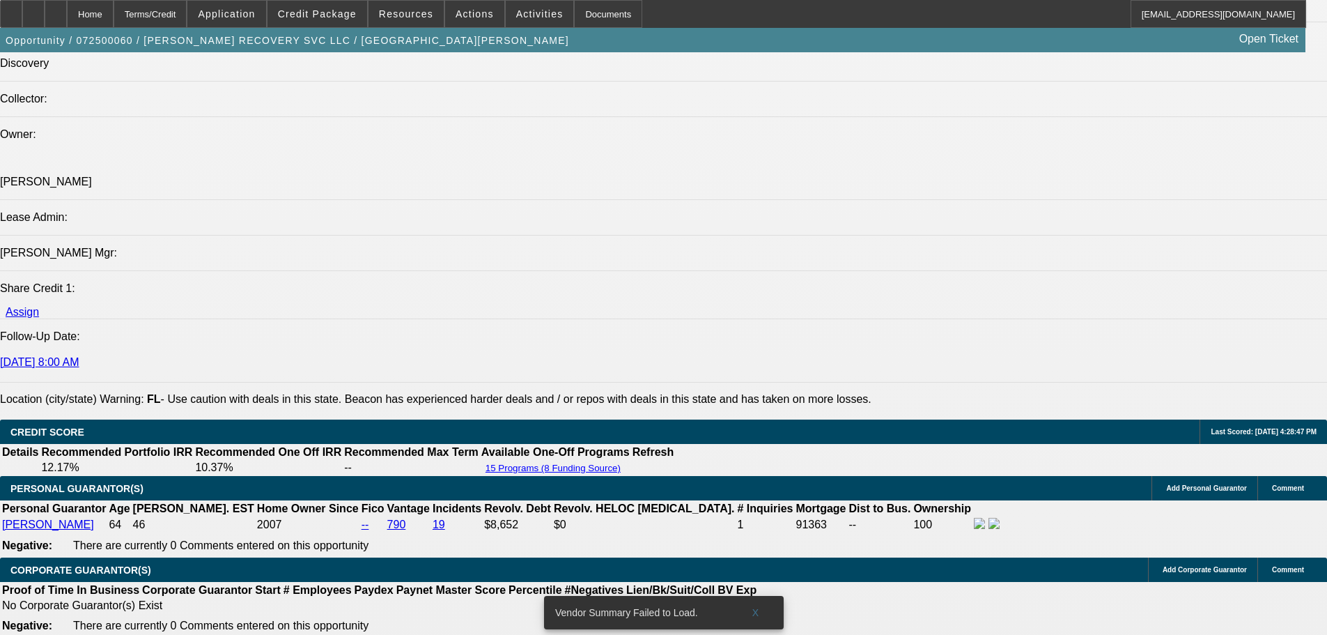
scroll to position [1616, 0]
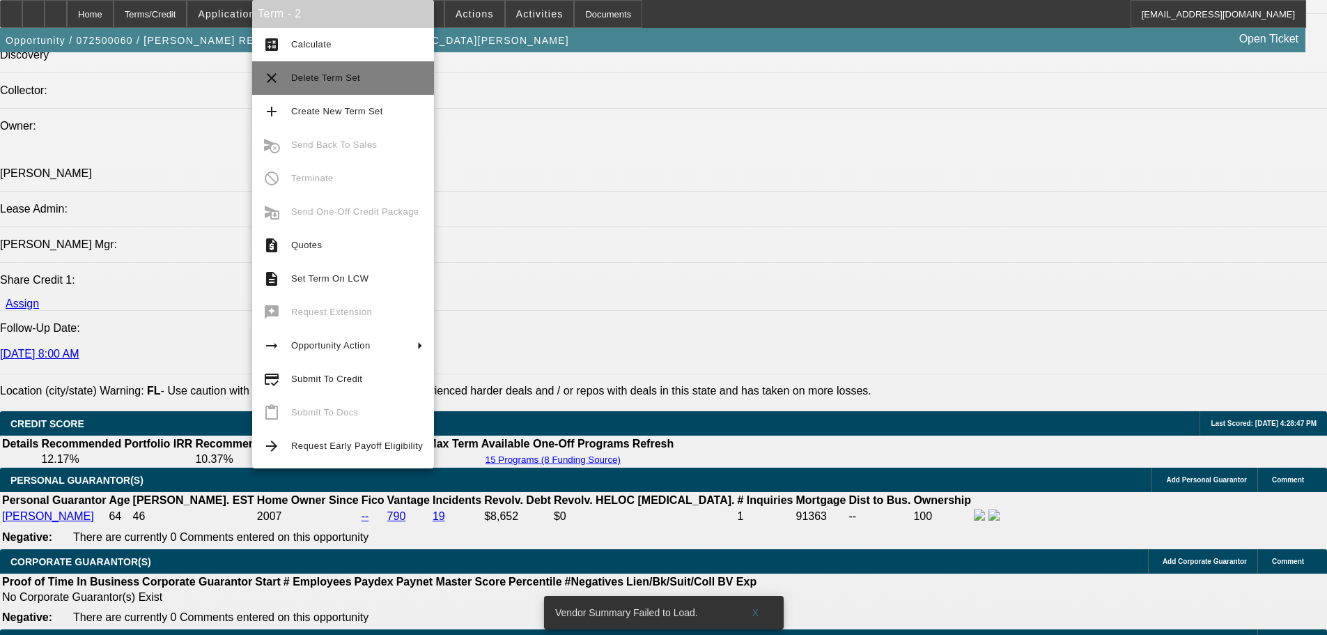
click at [325, 81] on span "Delete Term Set" at bounding box center [325, 77] width 69 height 10
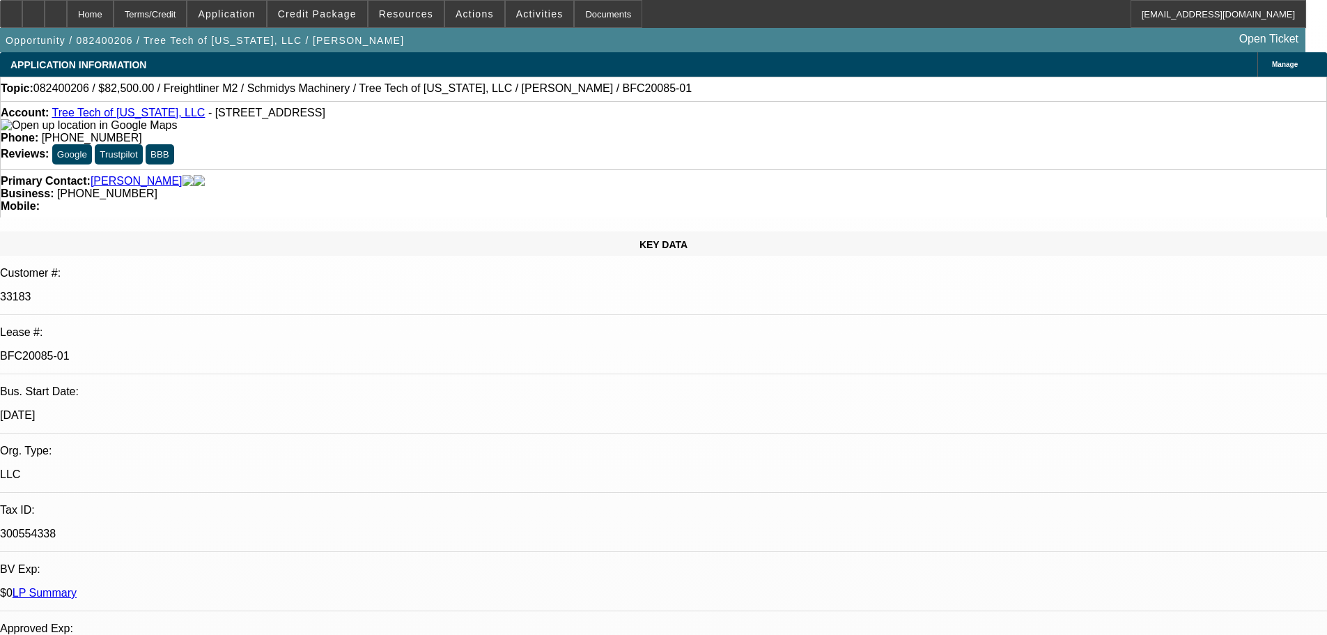
select select "0"
select select "6"
select select "0"
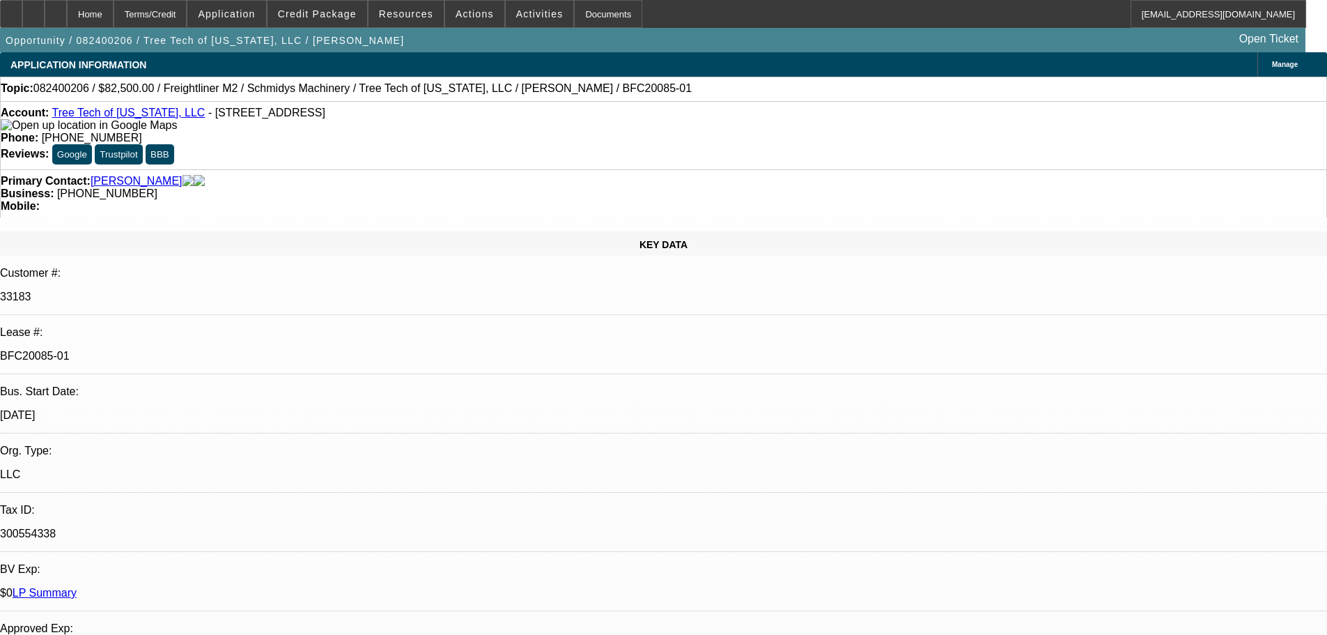
select select "0"
select select "6"
select select "0"
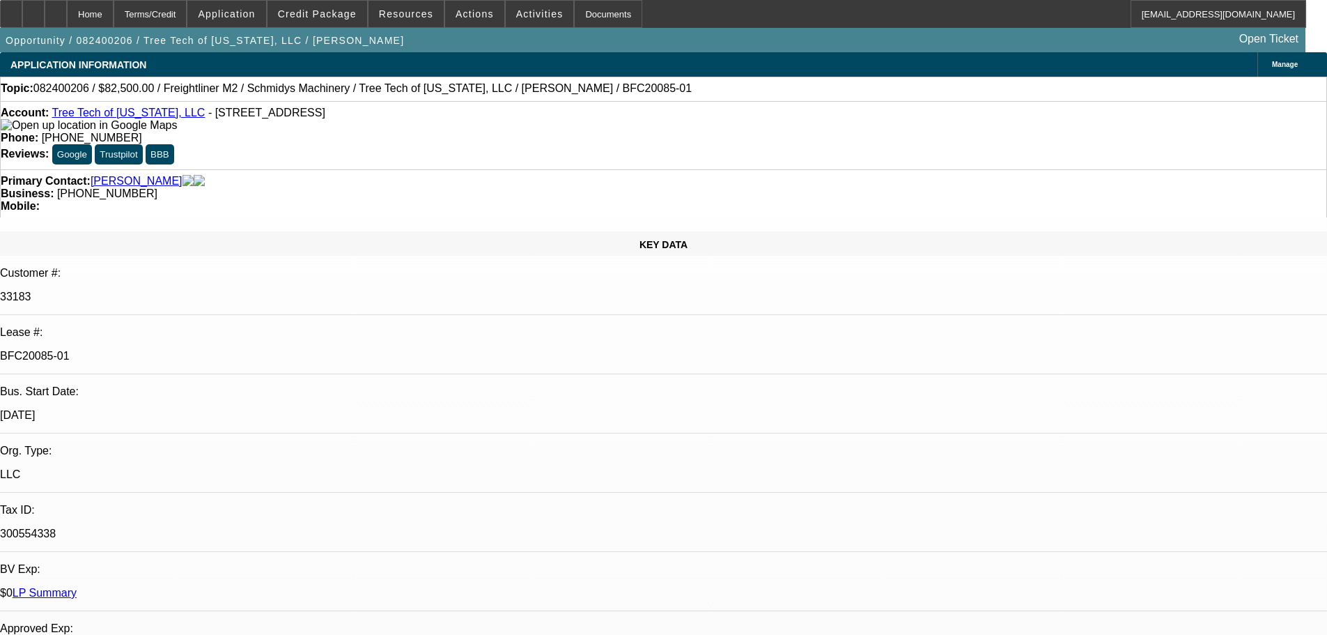
select select "0"
select select "6"
select select "0"
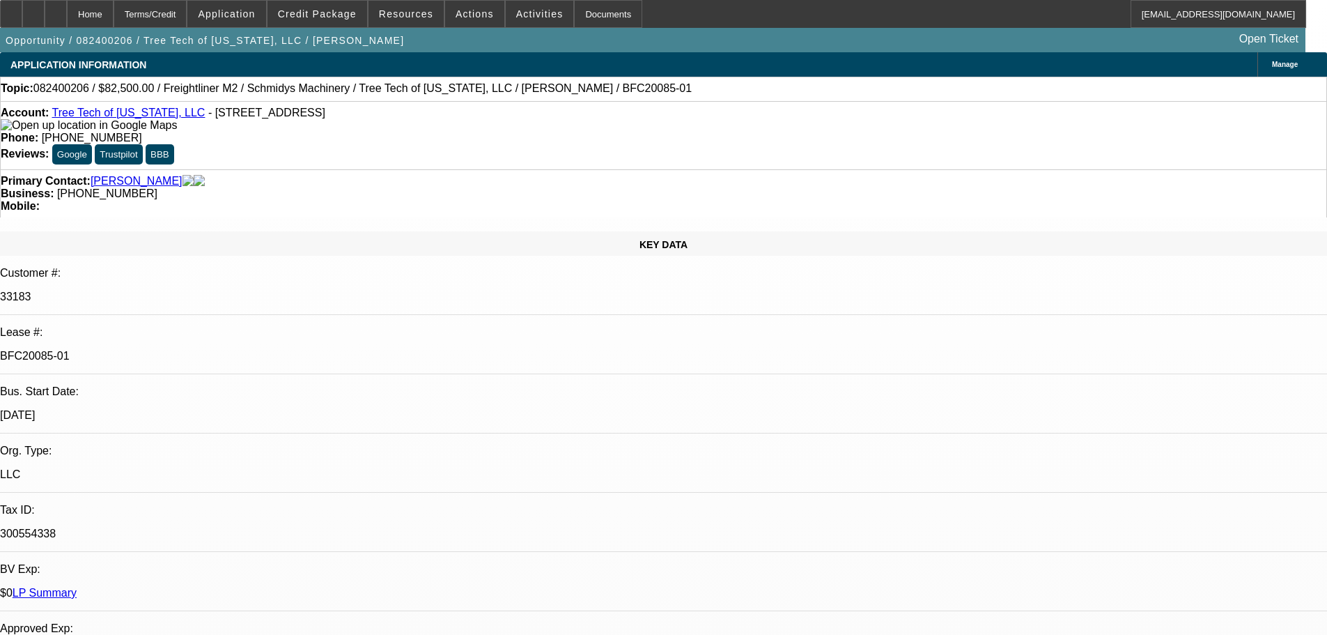
select select "6"
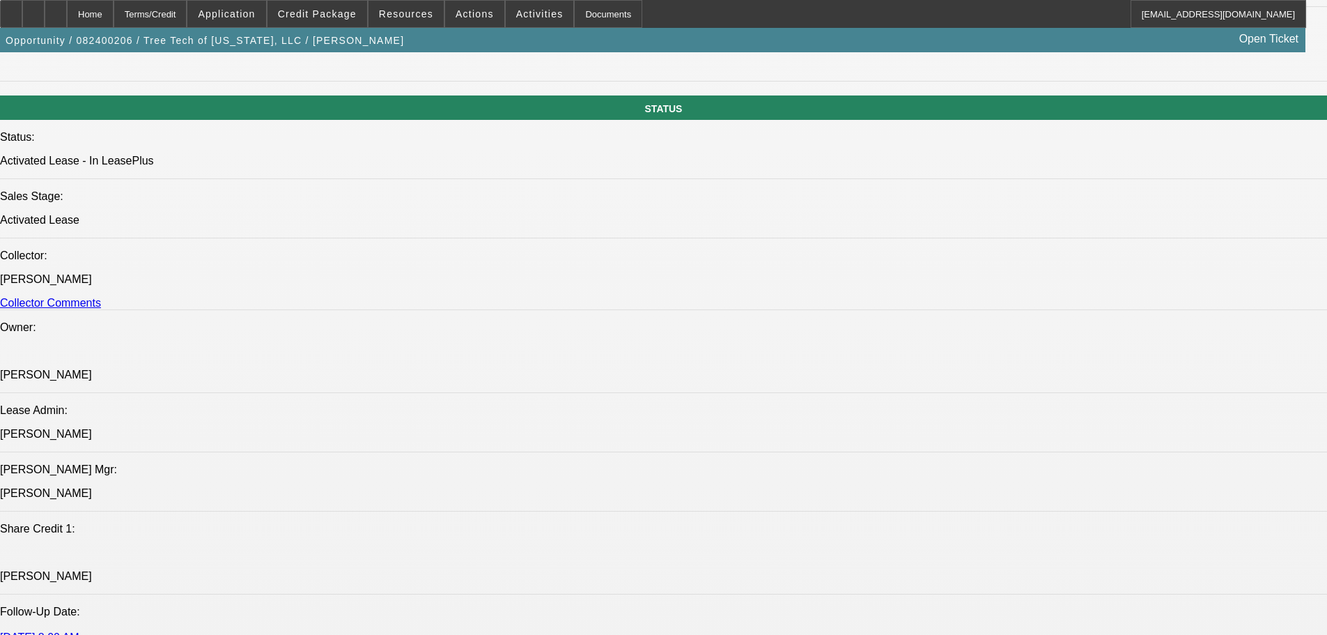
click at [325, 18] on span "Credit Package" at bounding box center [317, 13] width 79 height 11
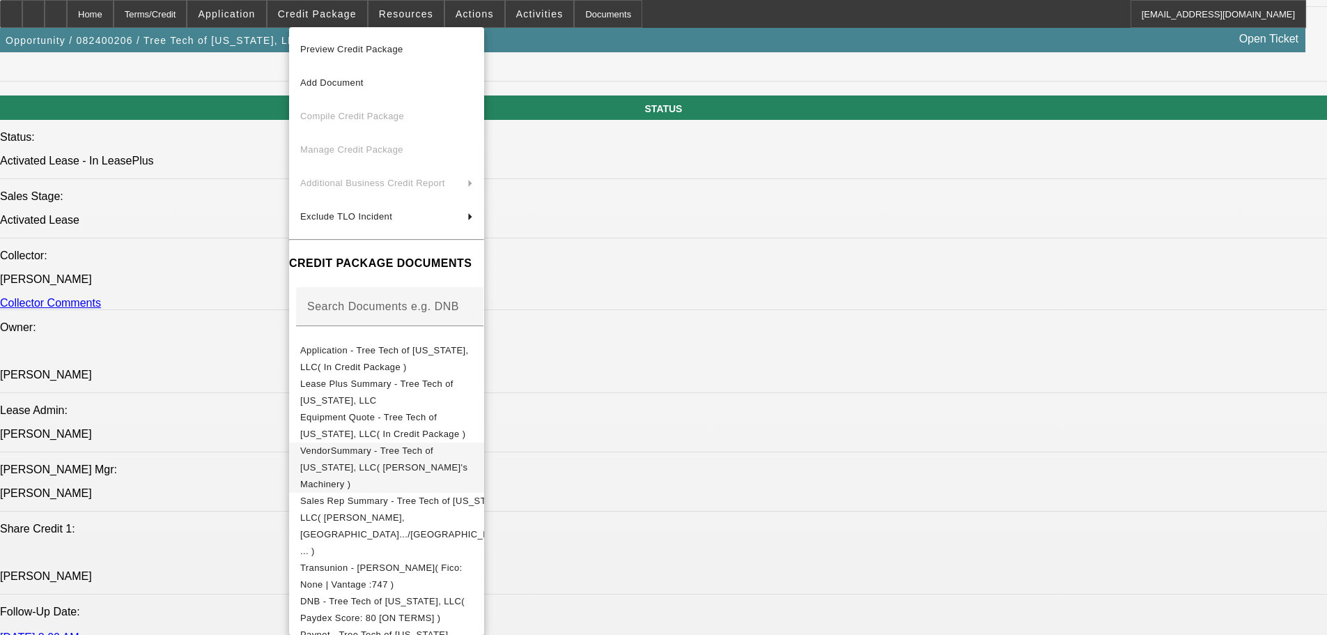
scroll to position [279, 0]
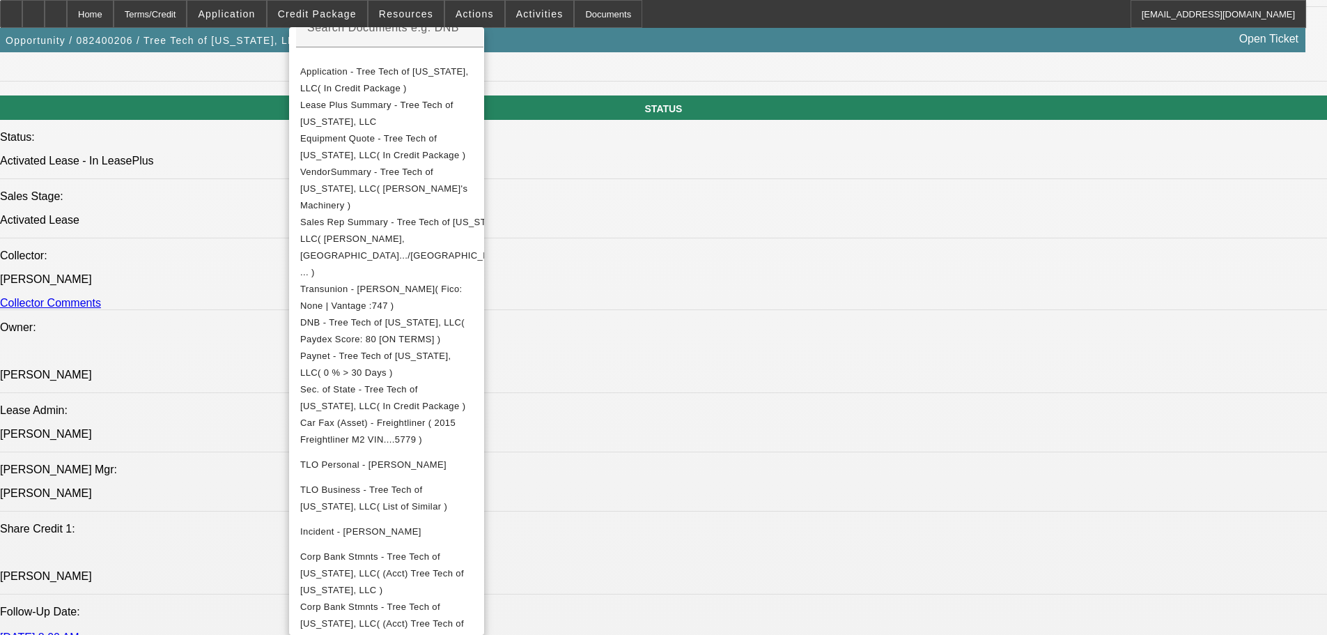
click at [809, 11] on div at bounding box center [663, 317] width 1327 height 635
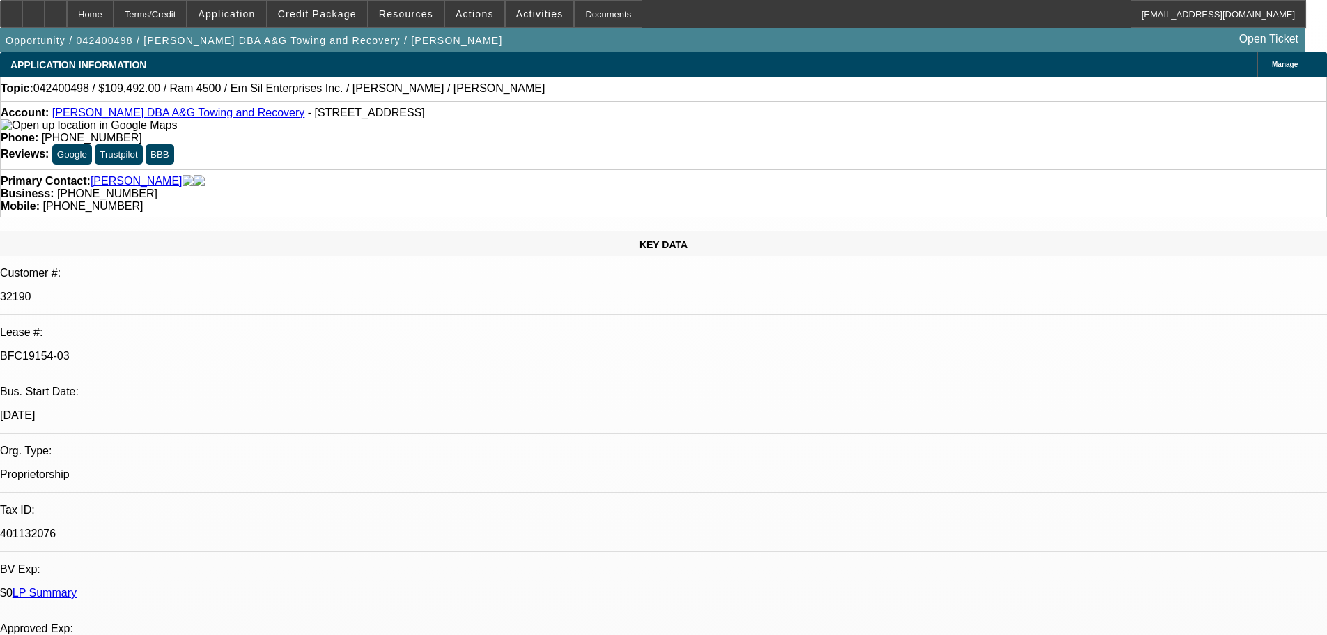
select select "0"
select select "2"
select select "0"
select select "6"
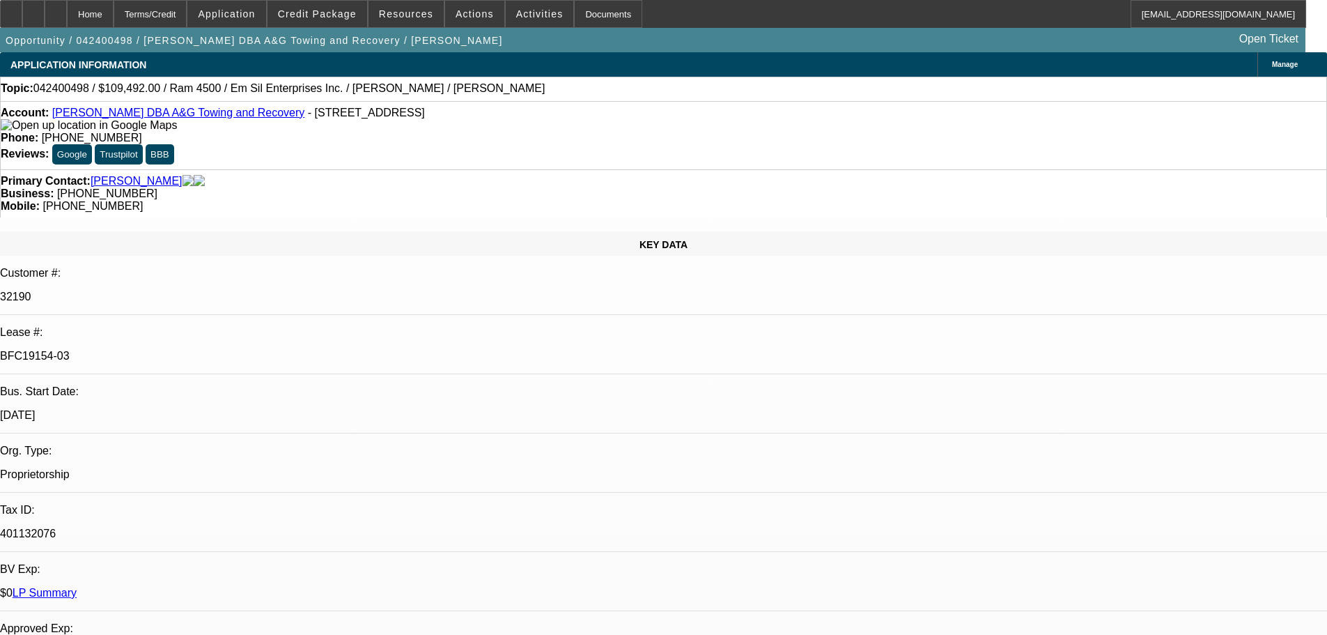
select select "0"
select select "2"
select select "0"
select select "6"
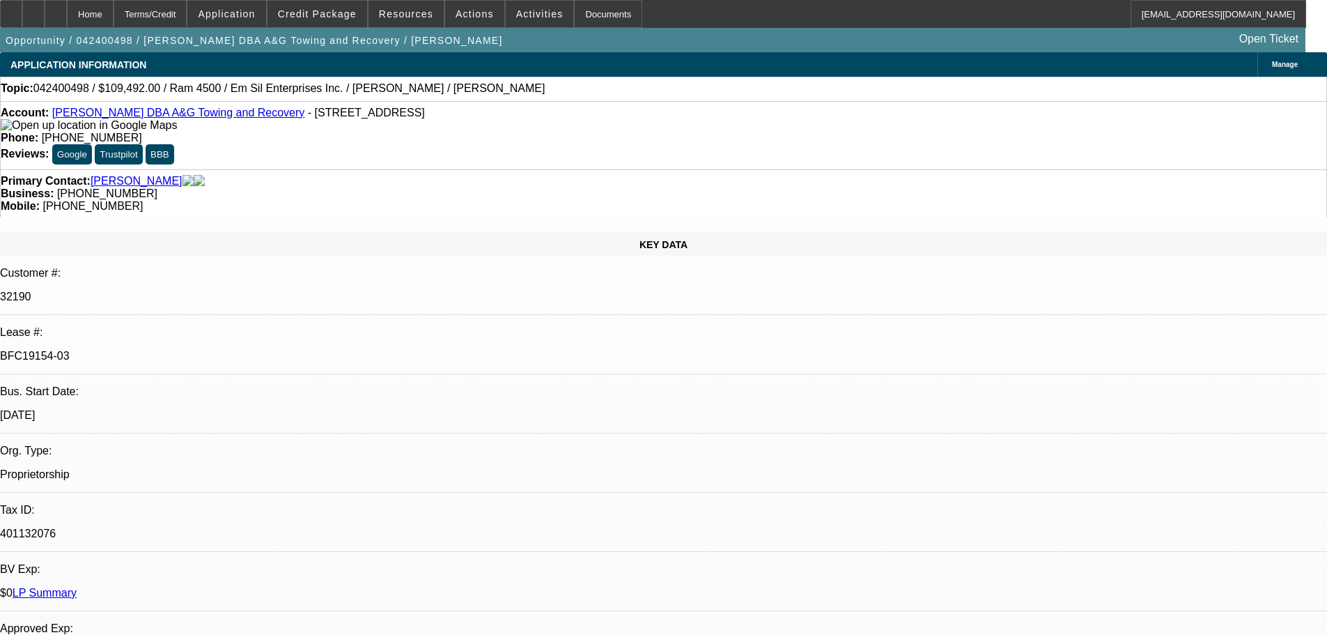
select select "0.1"
select select "2"
select select "0"
select select "6"
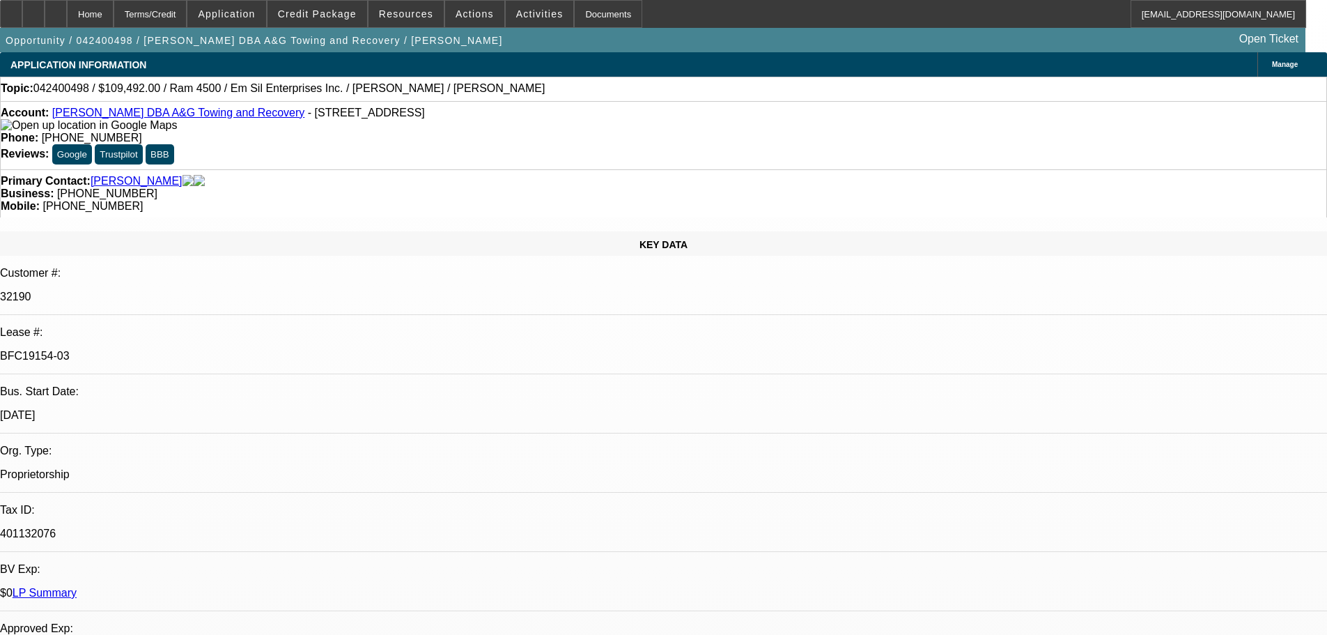
select select "0.1"
select select "2"
select select "0"
select select "6"
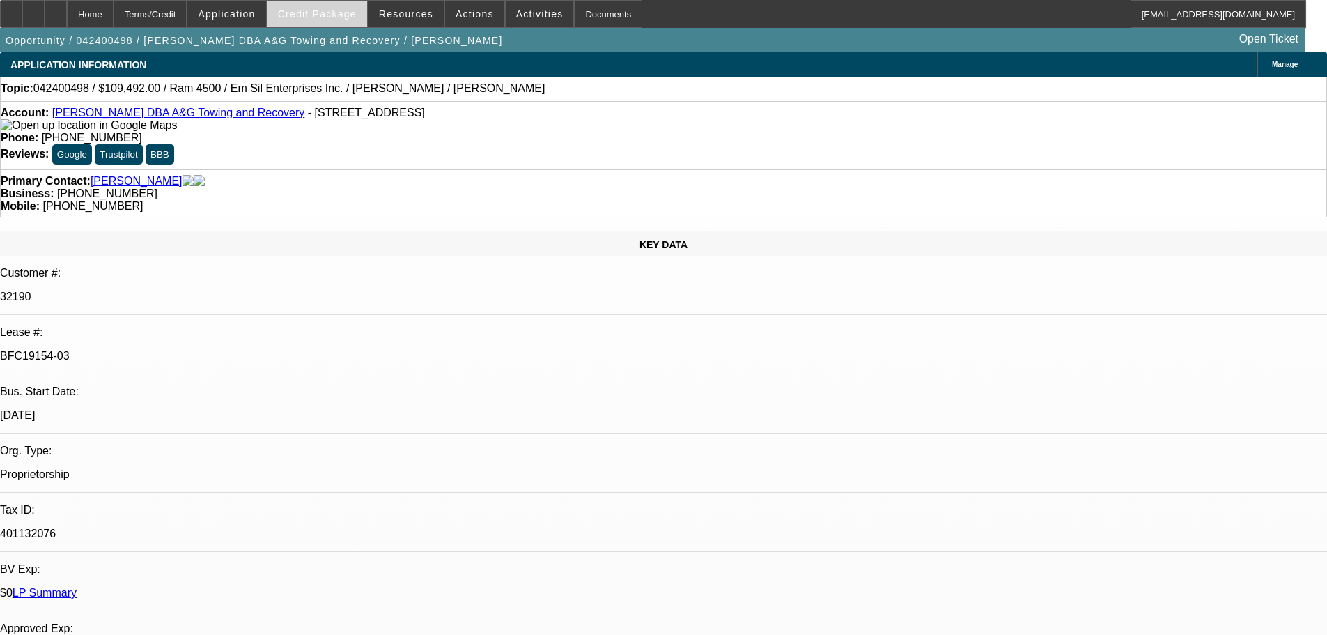
click at [315, 13] on span "Credit Package" at bounding box center [317, 13] width 79 height 11
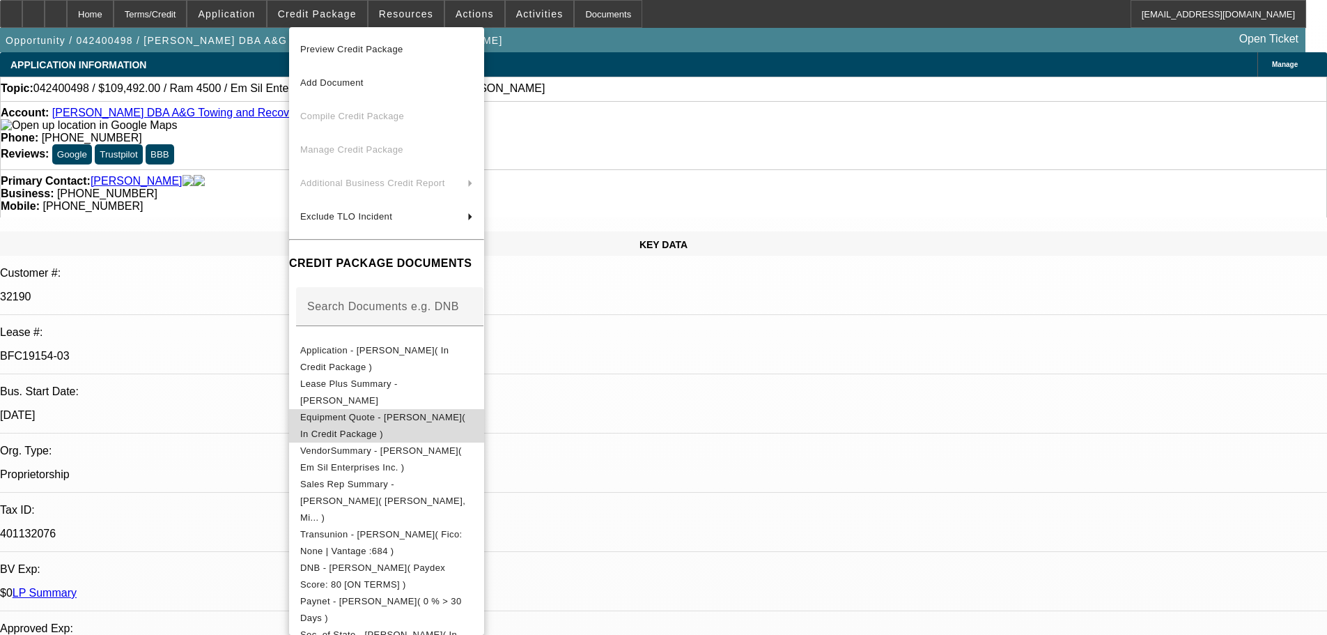
click at [396, 417] on span "Equipment Quote - Aaron D Hughes( In Credit Package )" at bounding box center [382, 425] width 165 height 27
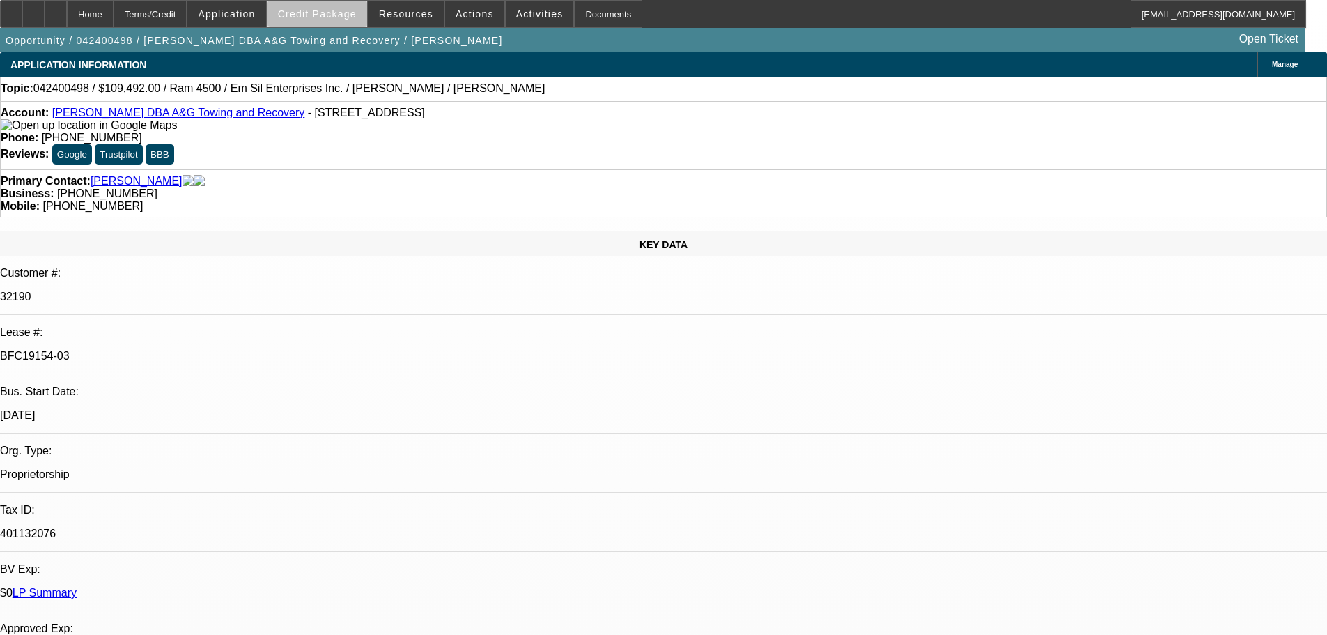
click at [346, 19] on span "Credit Package" at bounding box center [317, 13] width 79 height 11
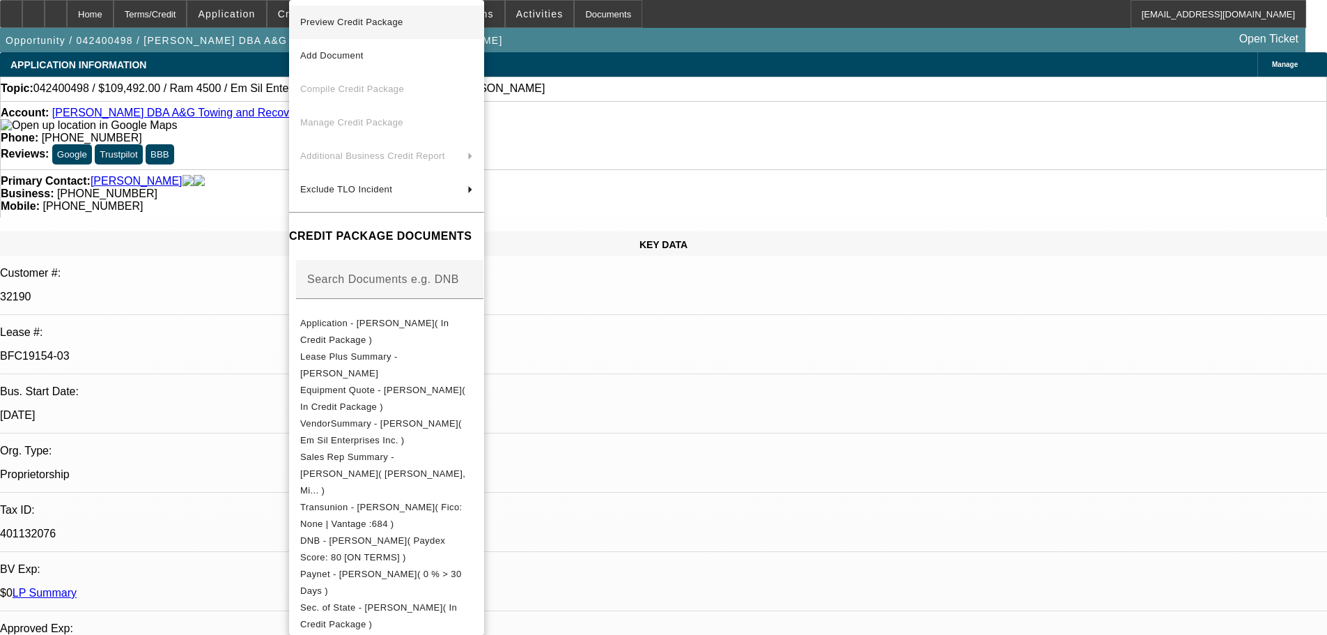
click at [399, 32] on button "Preview Credit Package" at bounding box center [386, 22] width 195 height 33
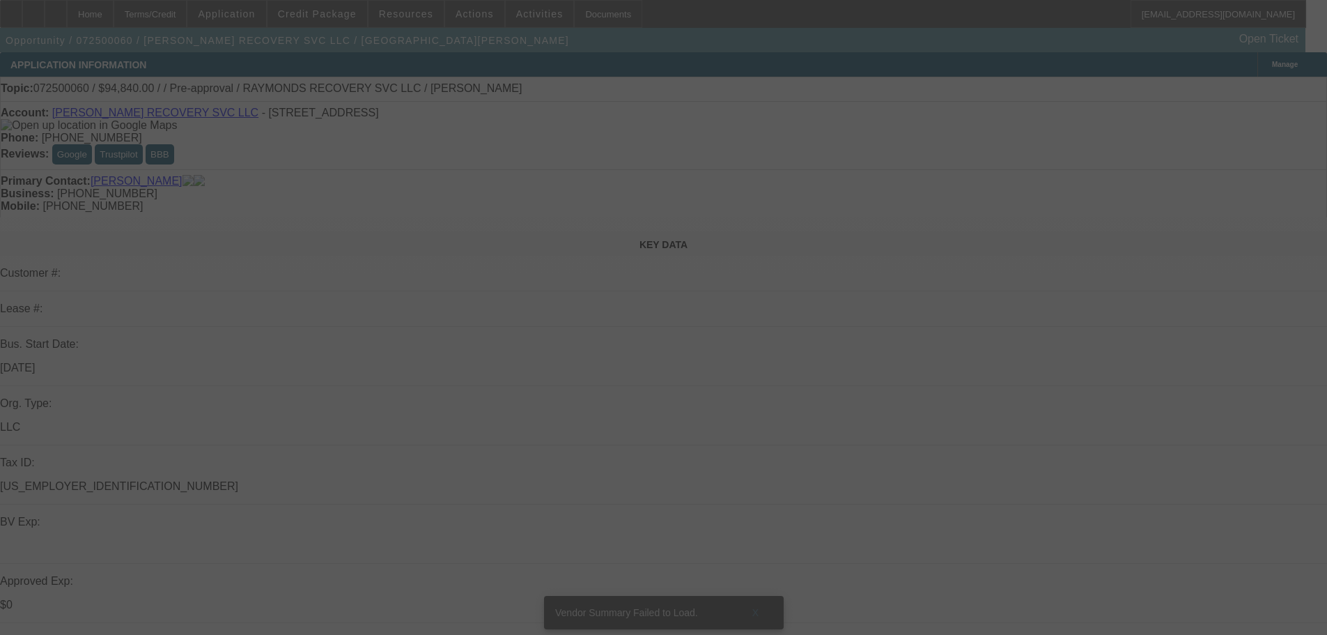
select select "0"
select select "2"
select select "0.1"
select select "4"
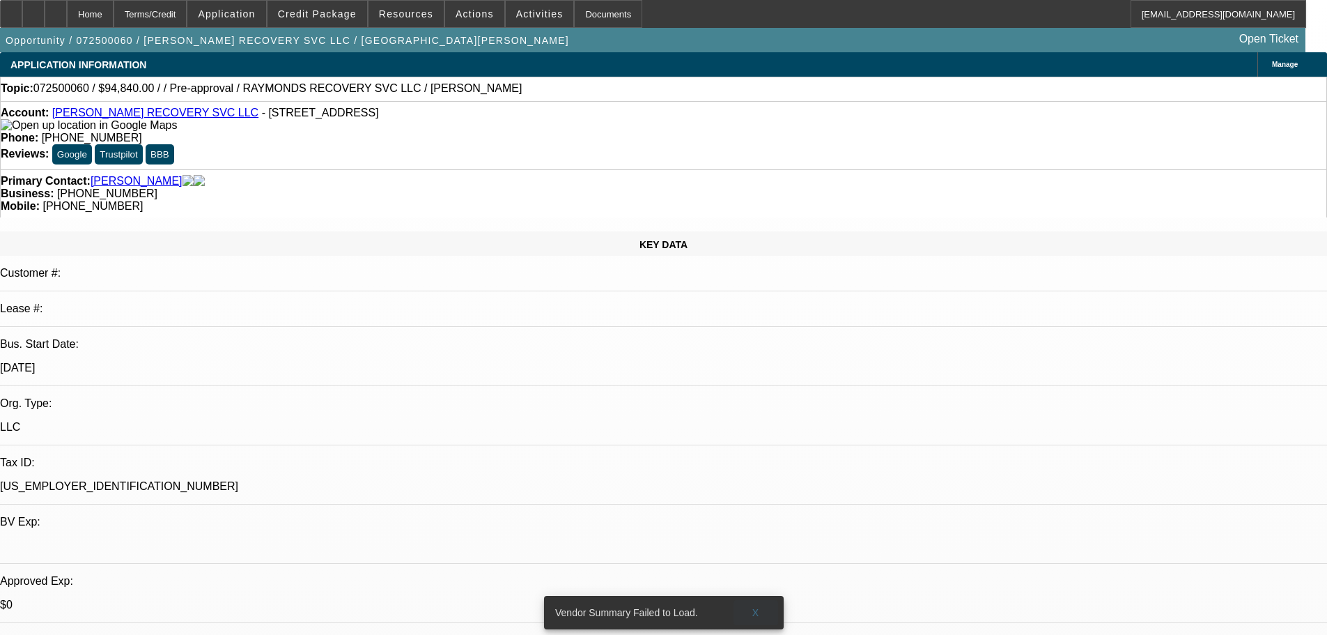
click at [759, 596] on span at bounding box center [755, 612] width 45 height 33
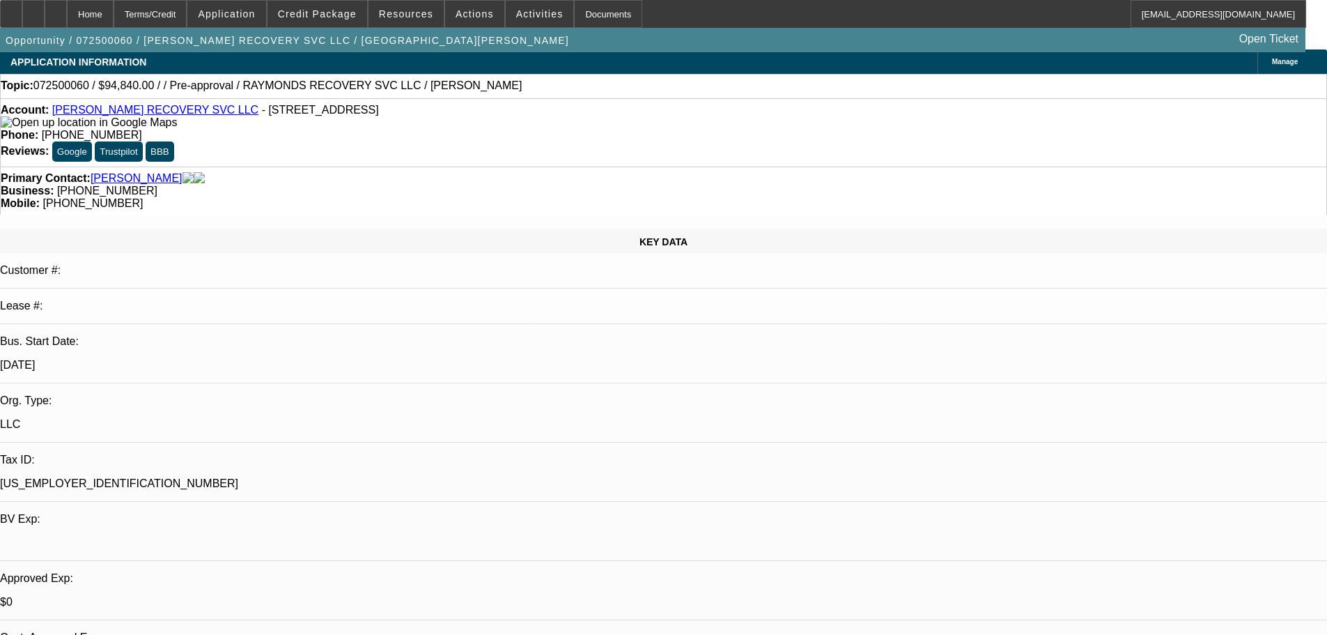
scroll to position [139, 0]
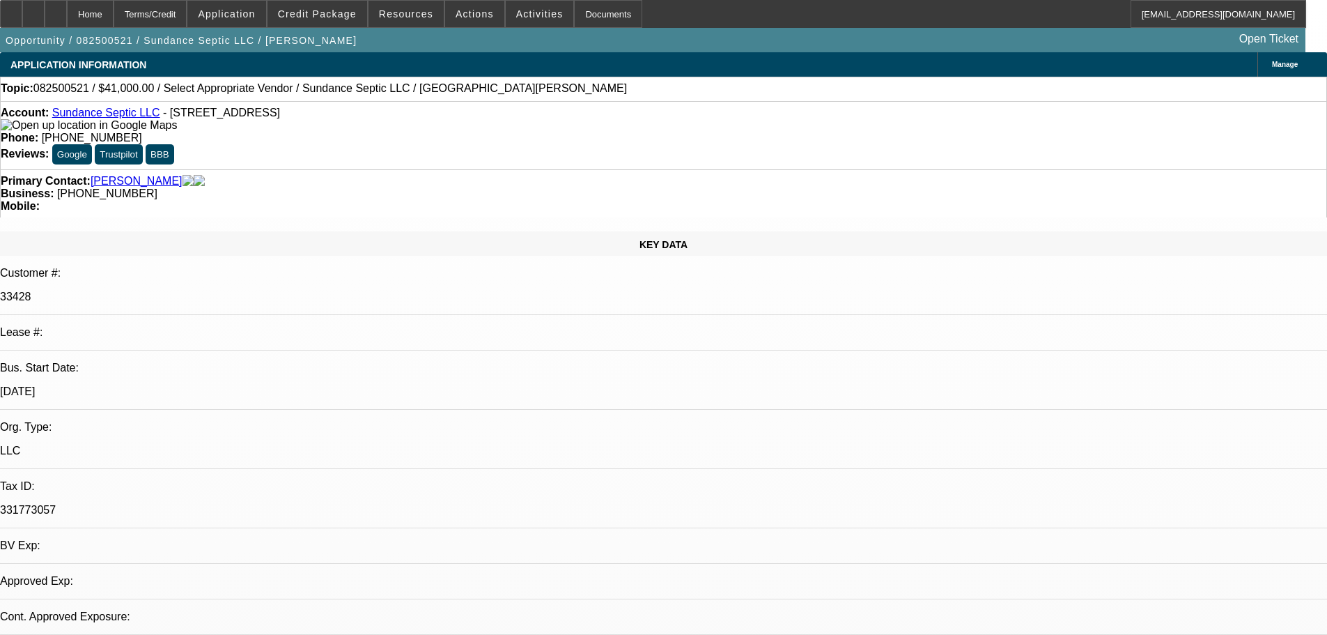
select select "0"
select select "2"
select select "0.1"
select select "4"
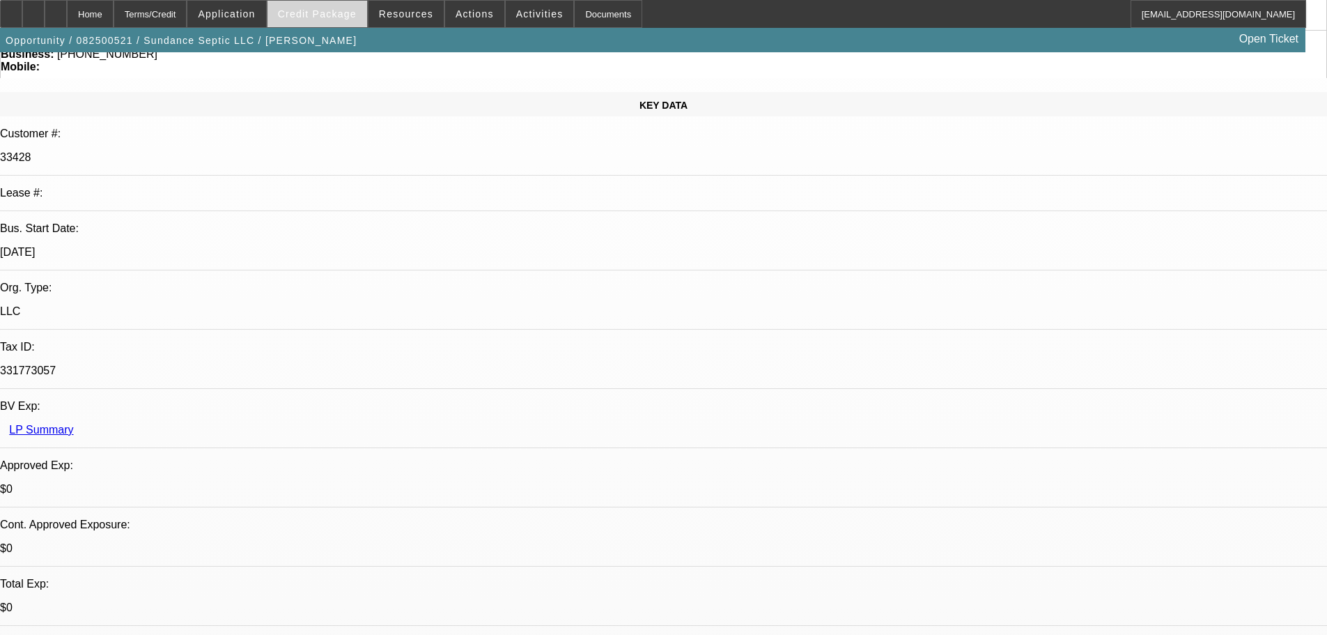
click at [318, 3] on span at bounding box center [317, 13] width 100 height 33
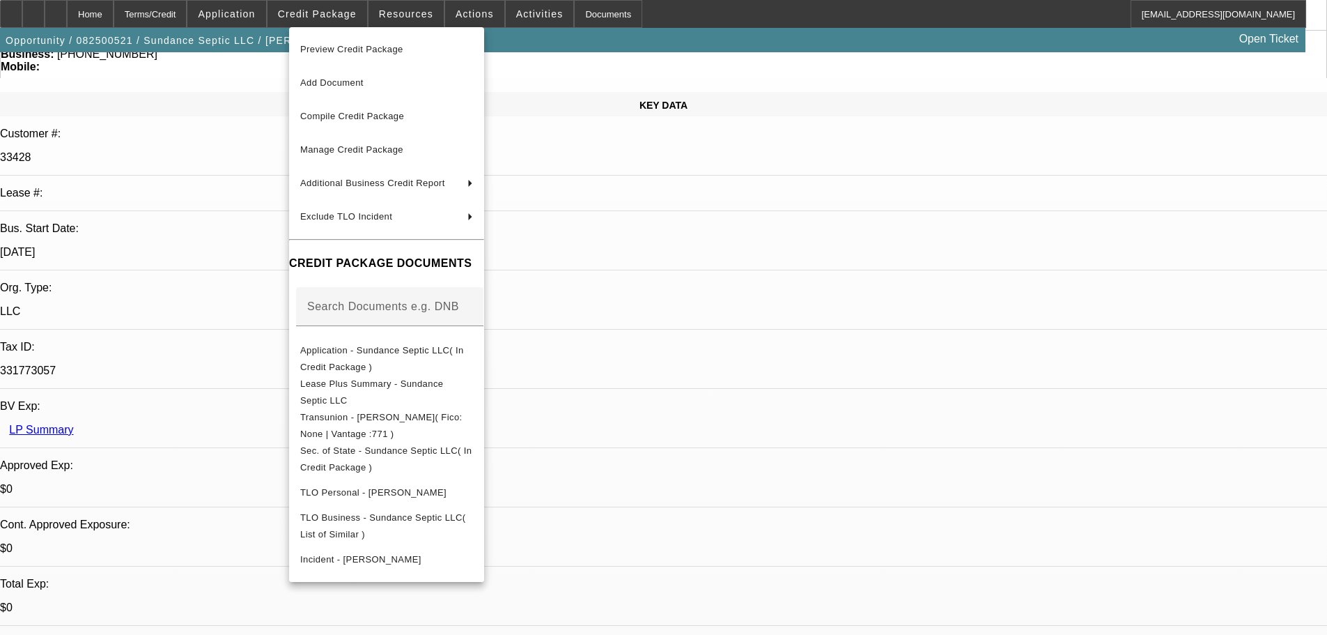
click at [690, 274] on div at bounding box center [663, 317] width 1327 height 635
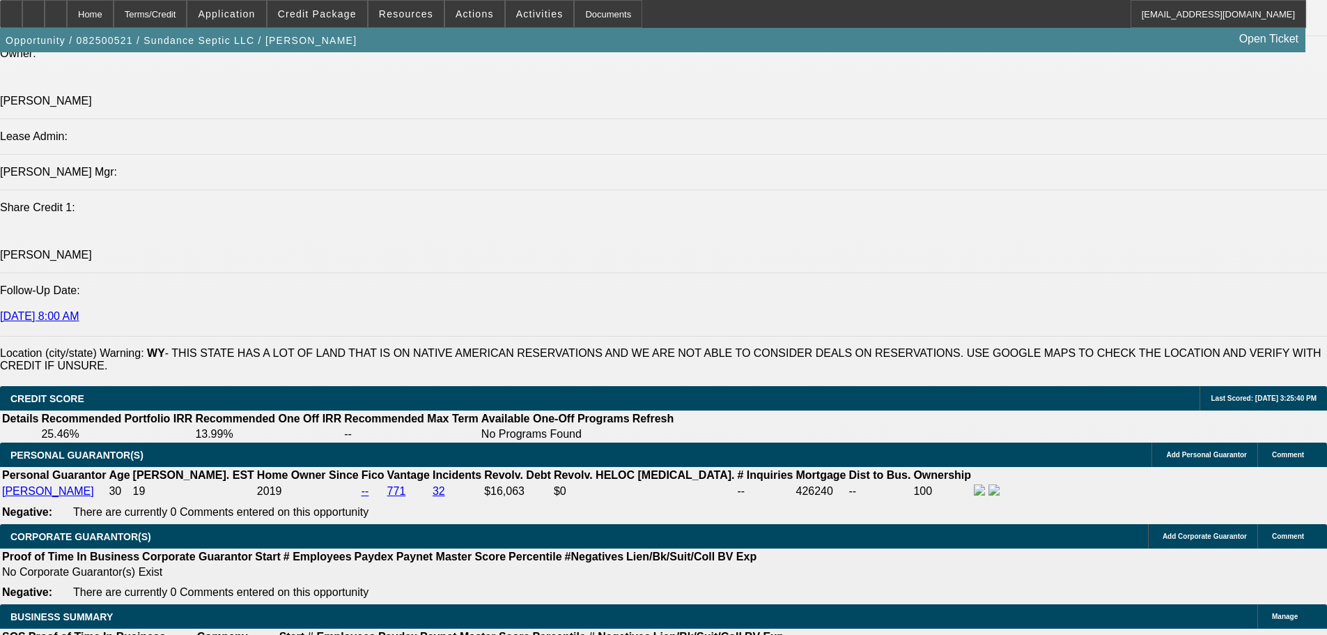
scroll to position [1811, 0]
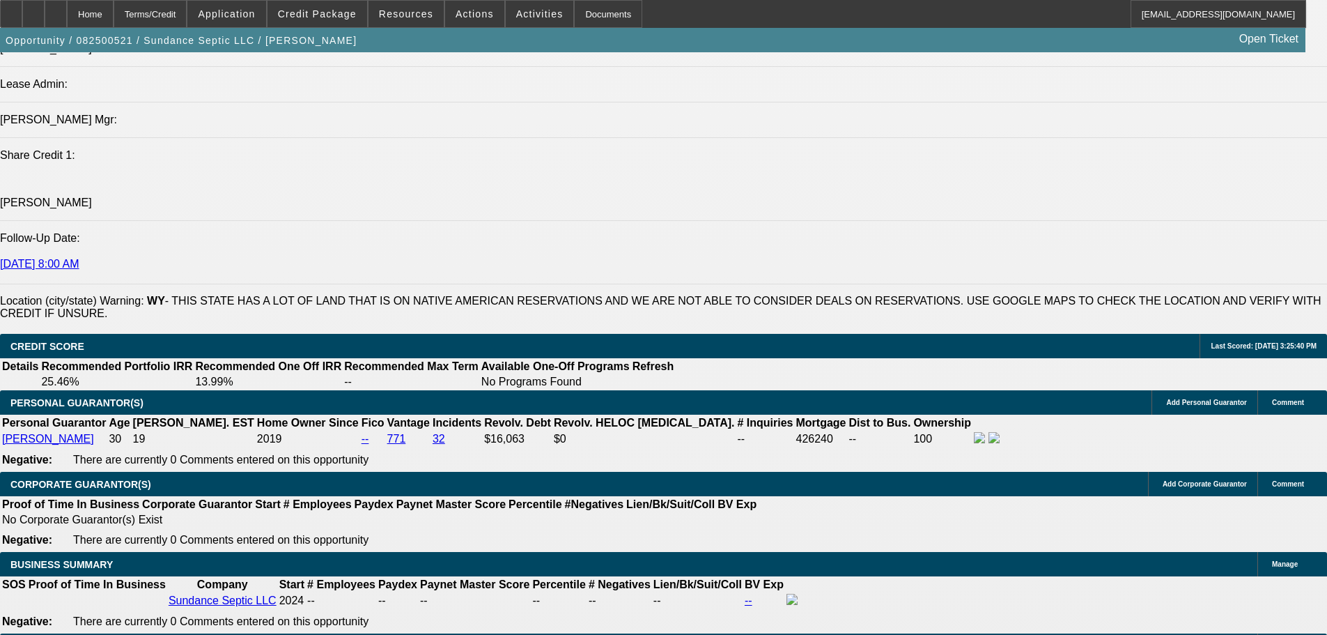
type input "$0.00"
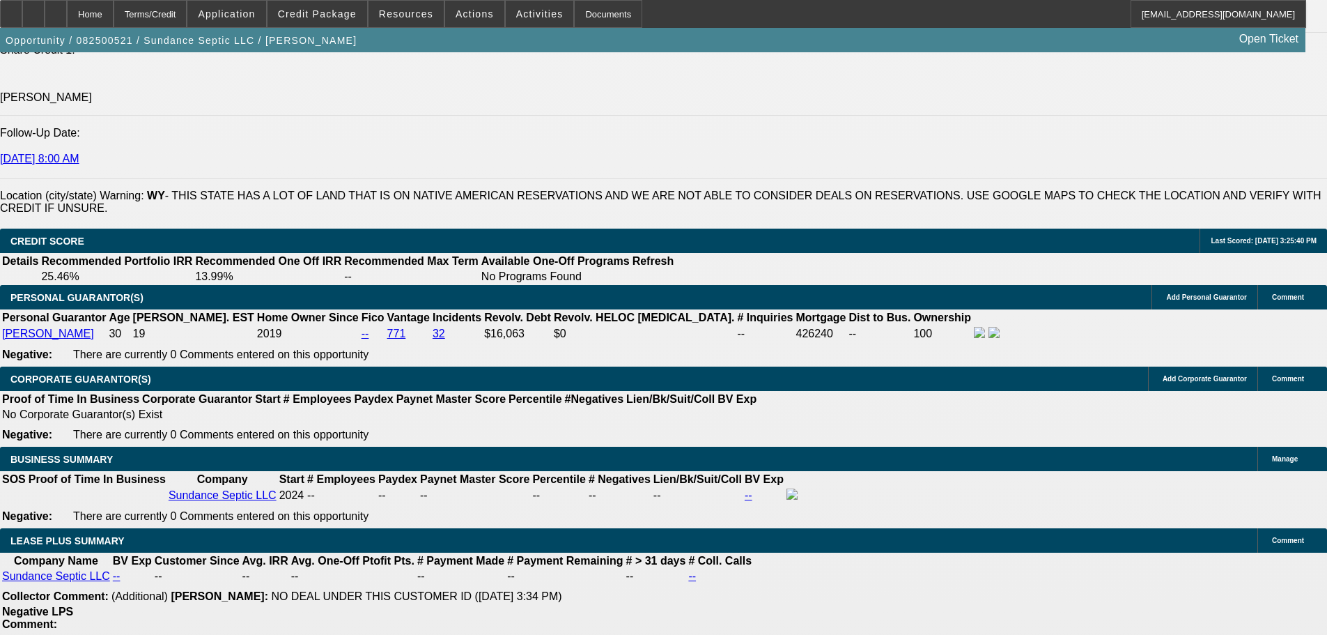
scroll to position [1950, 0]
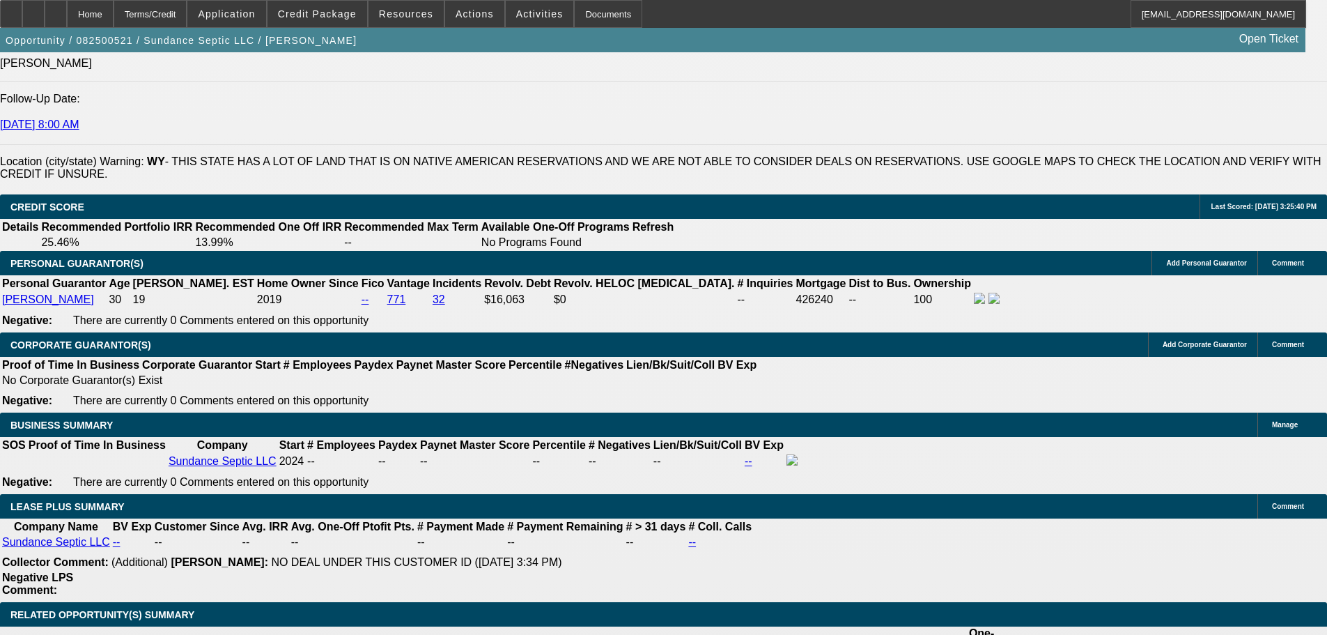
type input "60"
type input "12"
type input "$1,401.68"
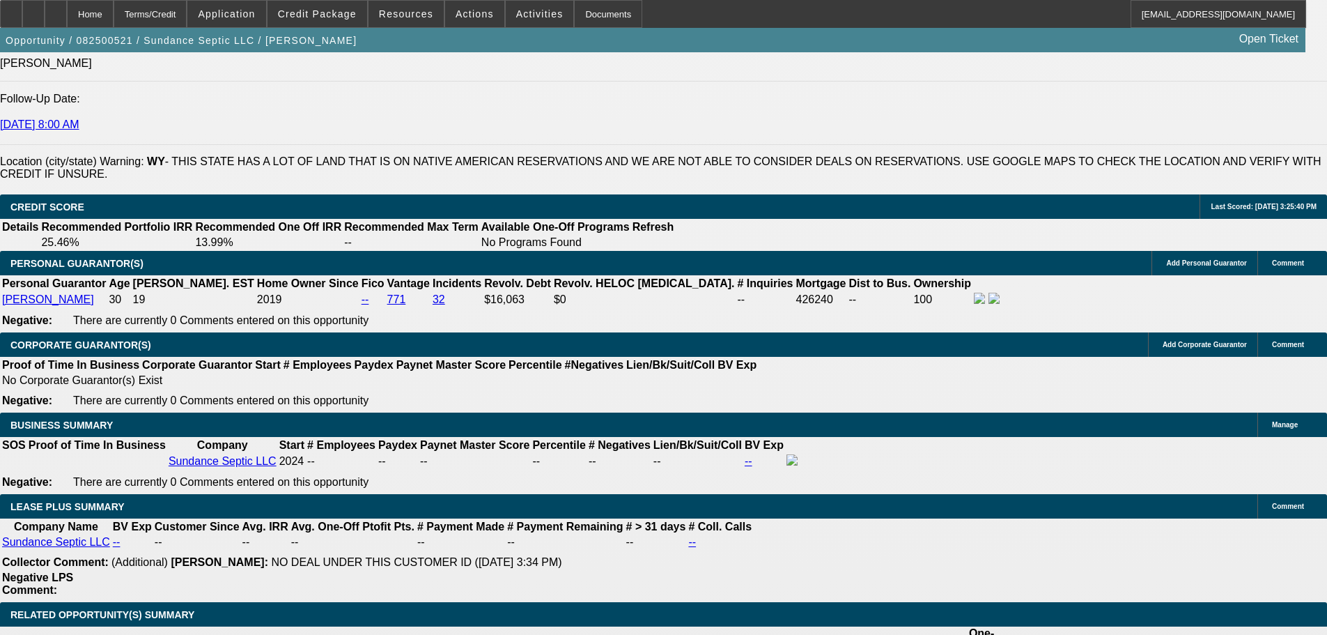
type input "$700.84"
type input "$1,824.04"
type input "$912.02"
type input "1"
type input "$1,401.68"
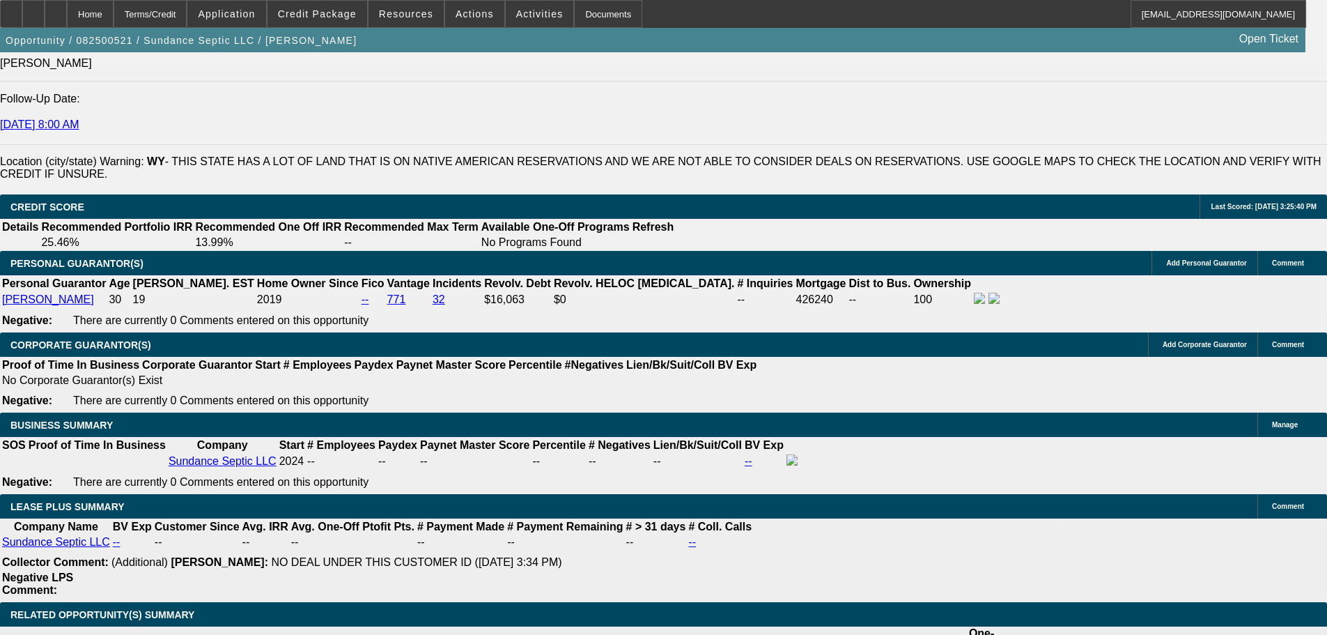
type input "$700.84"
type input "15"
type input "$1,950.78"
type input "$975.39"
type input "15"
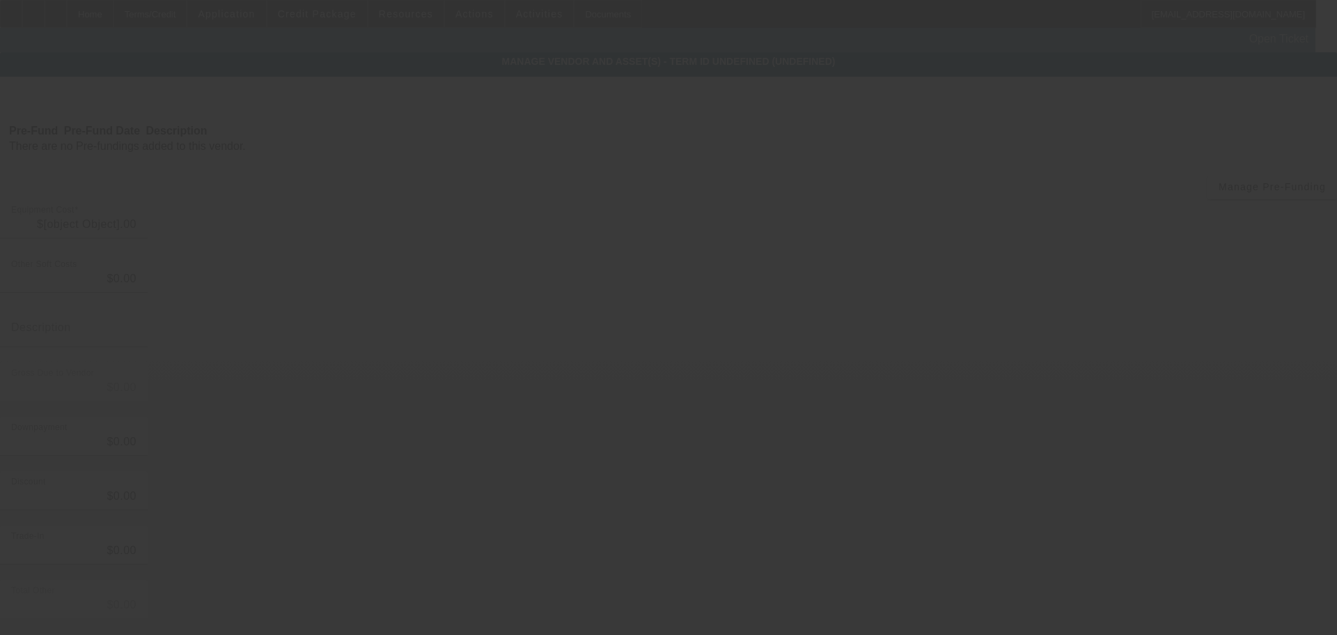
type input "$41,000.00"
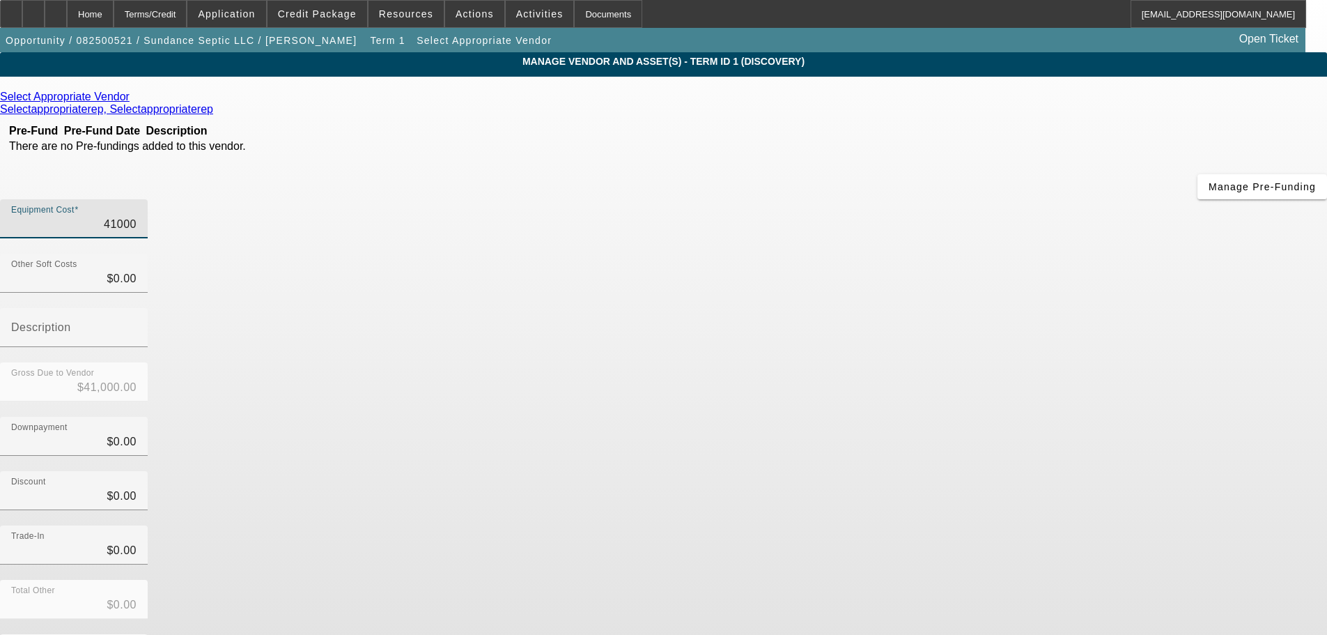
click at [137, 216] on input "41000" at bounding box center [73, 224] width 125 height 17
type input "4000"
type input "$4,000.00"
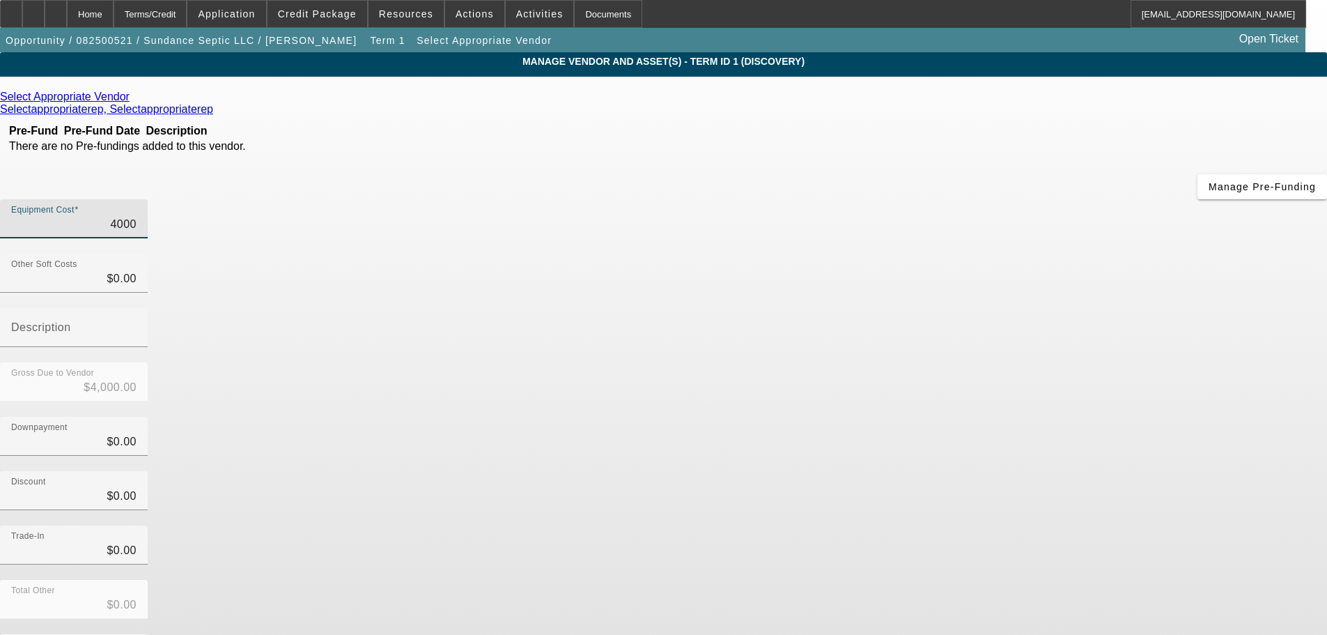
type input "45000"
type input "$45,000.00"
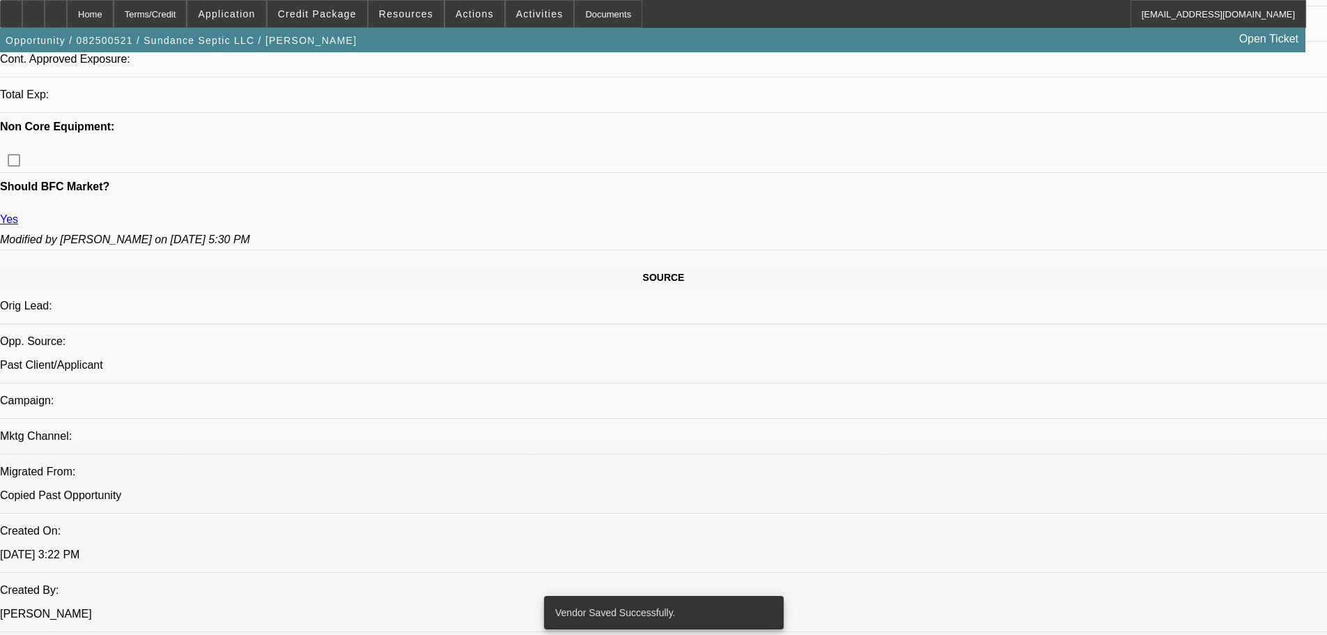
select select "0"
select select "2"
select select "0.1"
select select "4"
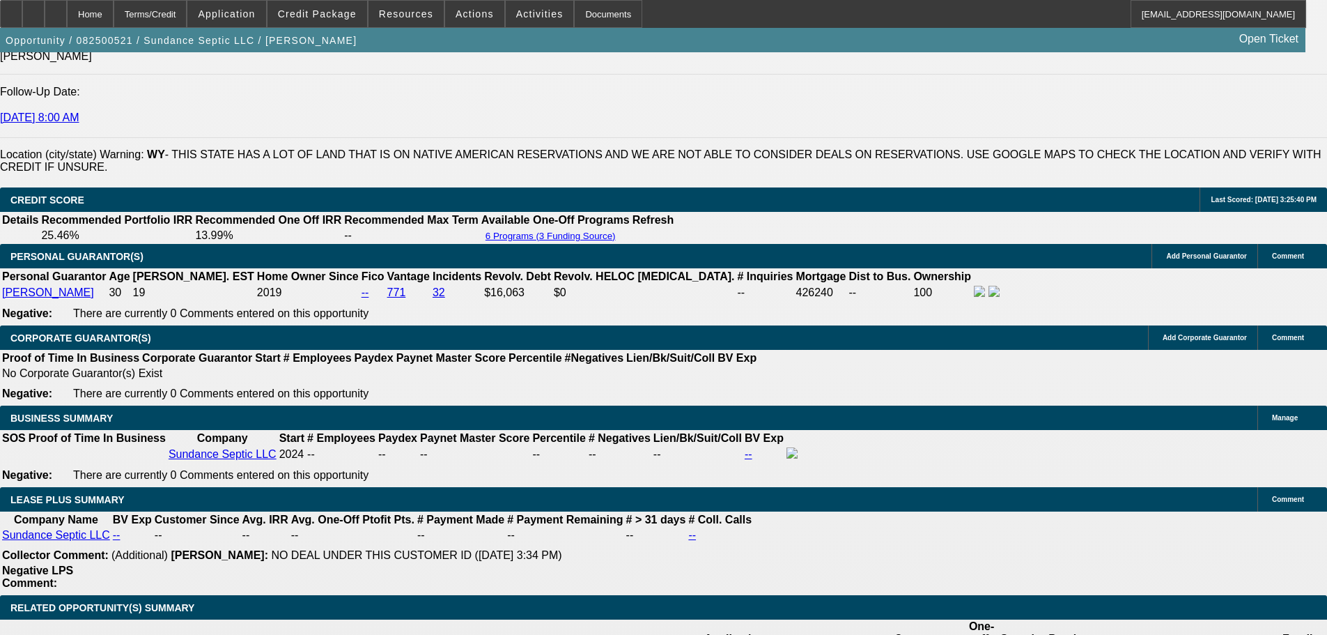
scroll to position [2004, 0]
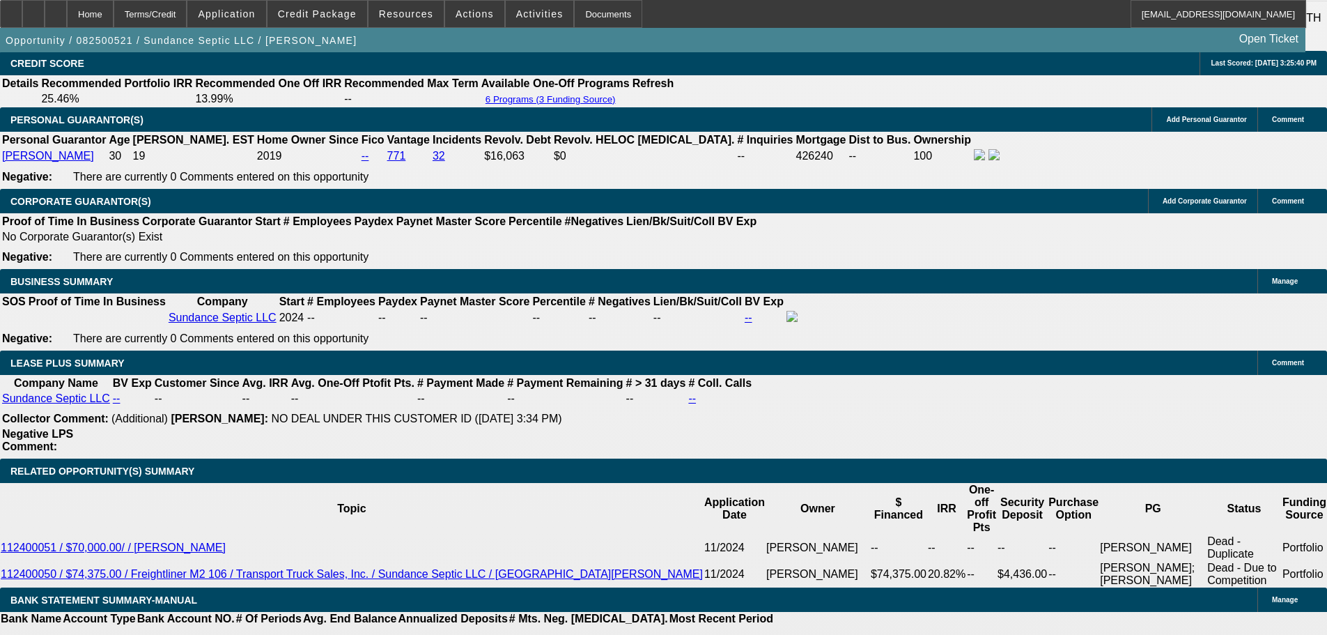
scroll to position [2143, 0]
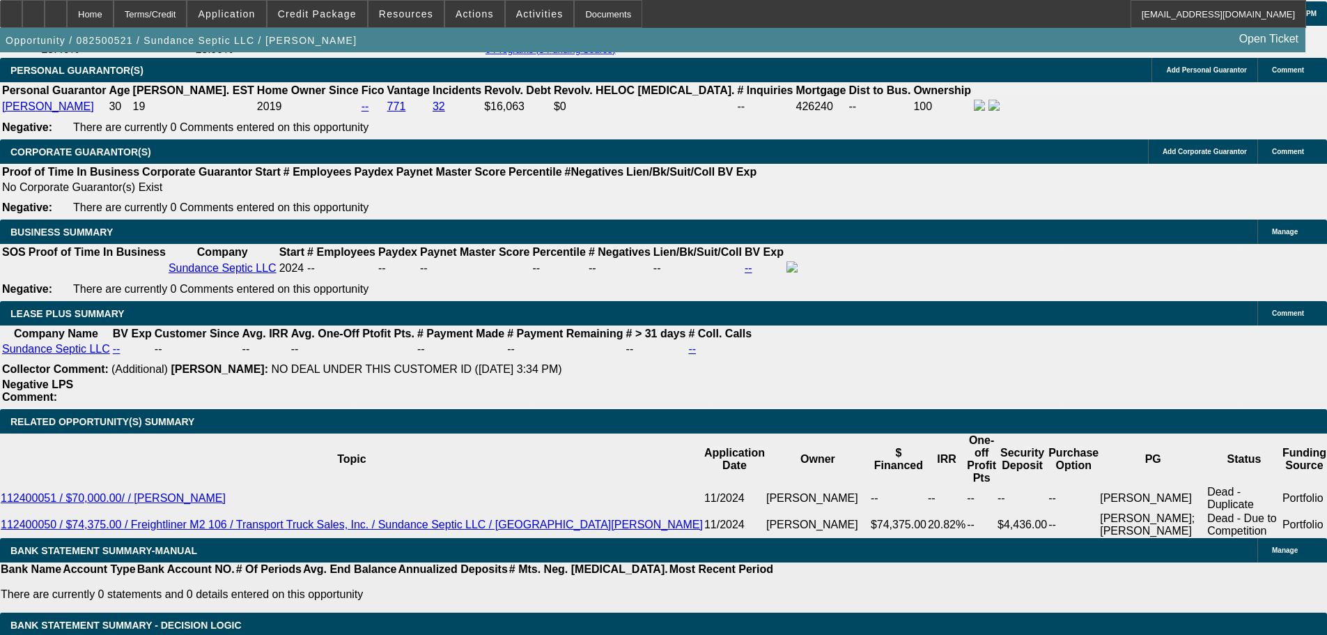
drag, startPoint x: 315, startPoint y: 228, endPoint x: 332, endPoint y: 231, distance: 17.1
type input "UNKNOWN"
type input "12"
type input "$2,002.00"
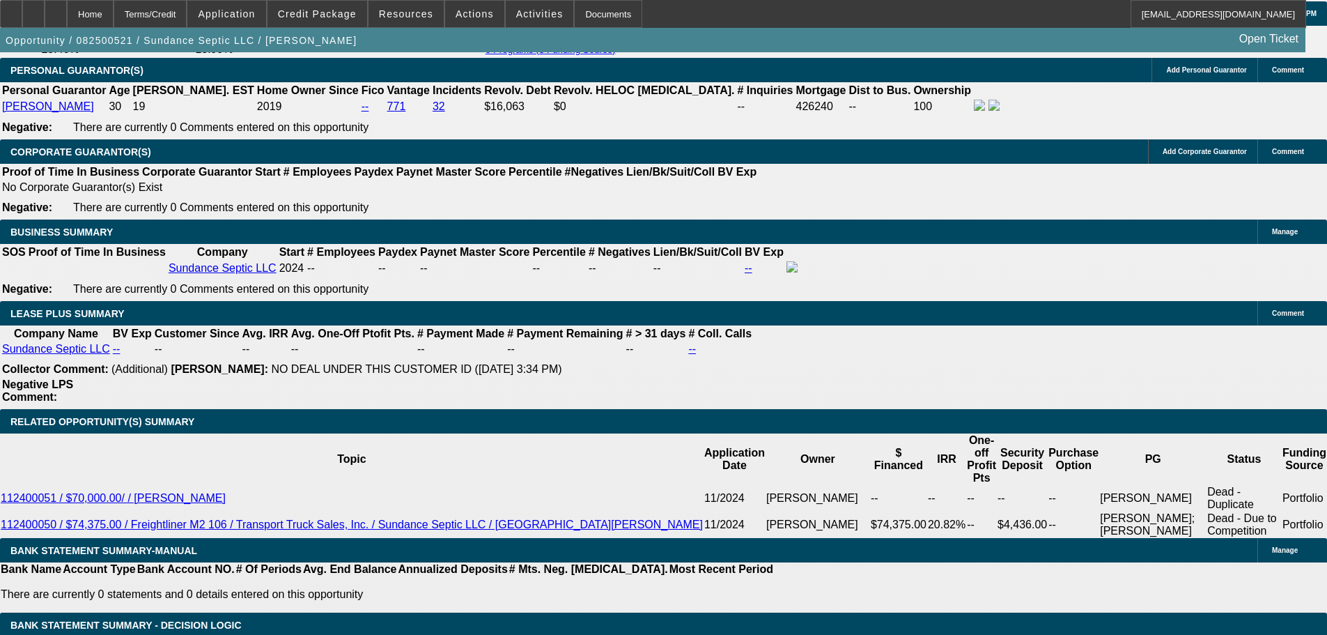
type input "$1,001.00"
type input "12.5"
type input "$2,024.82"
type input "$1,012.41"
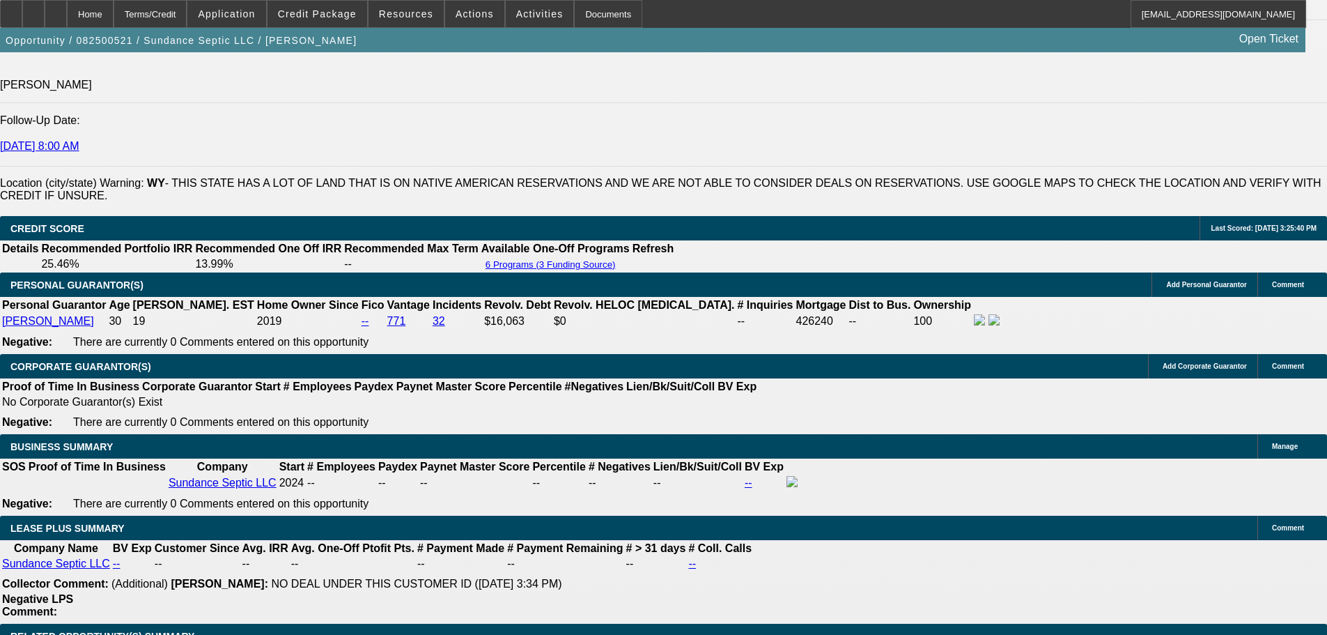
scroll to position [1865, 0]
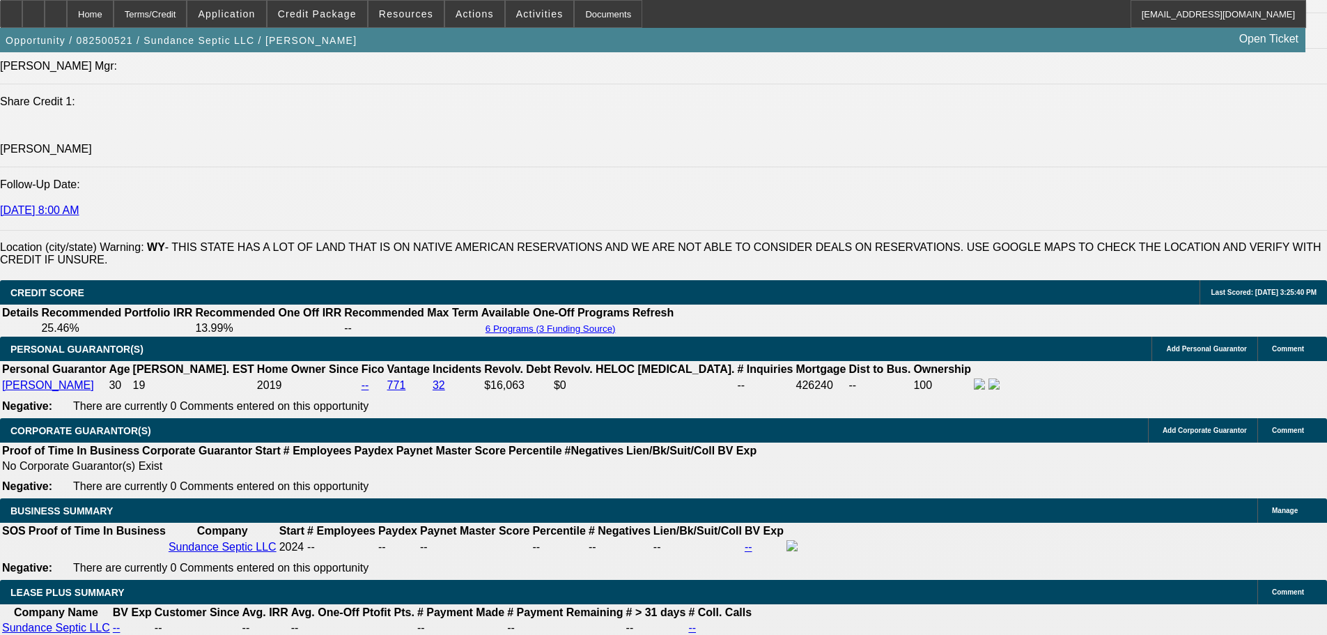
type input "12.5"
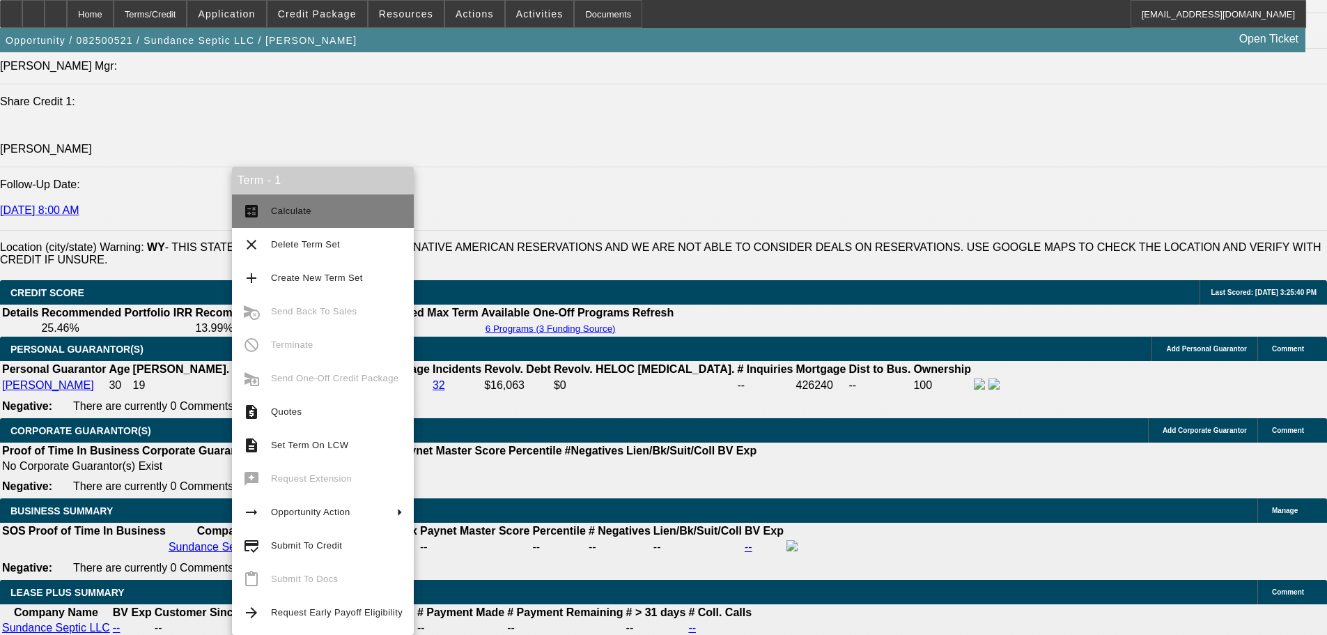
click at [267, 202] on button "calculate Calculate" at bounding box center [323, 210] width 182 height 33
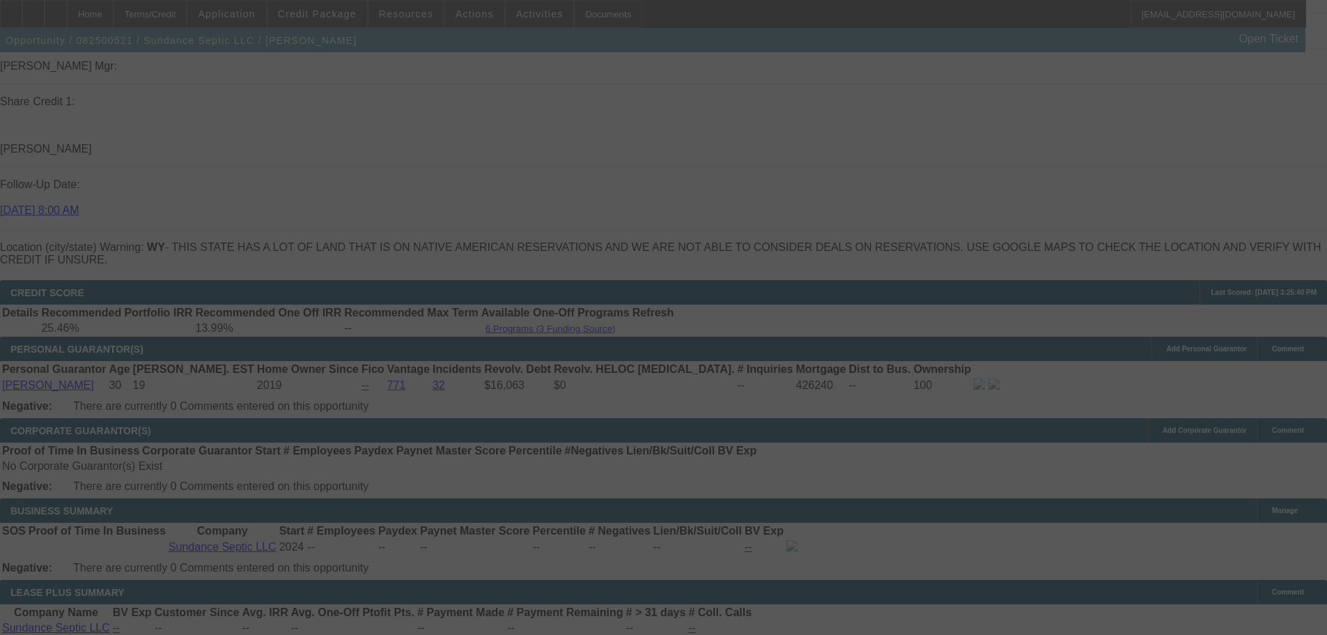
select select "0"
select select "2"
select select "0.1"
select select "4"
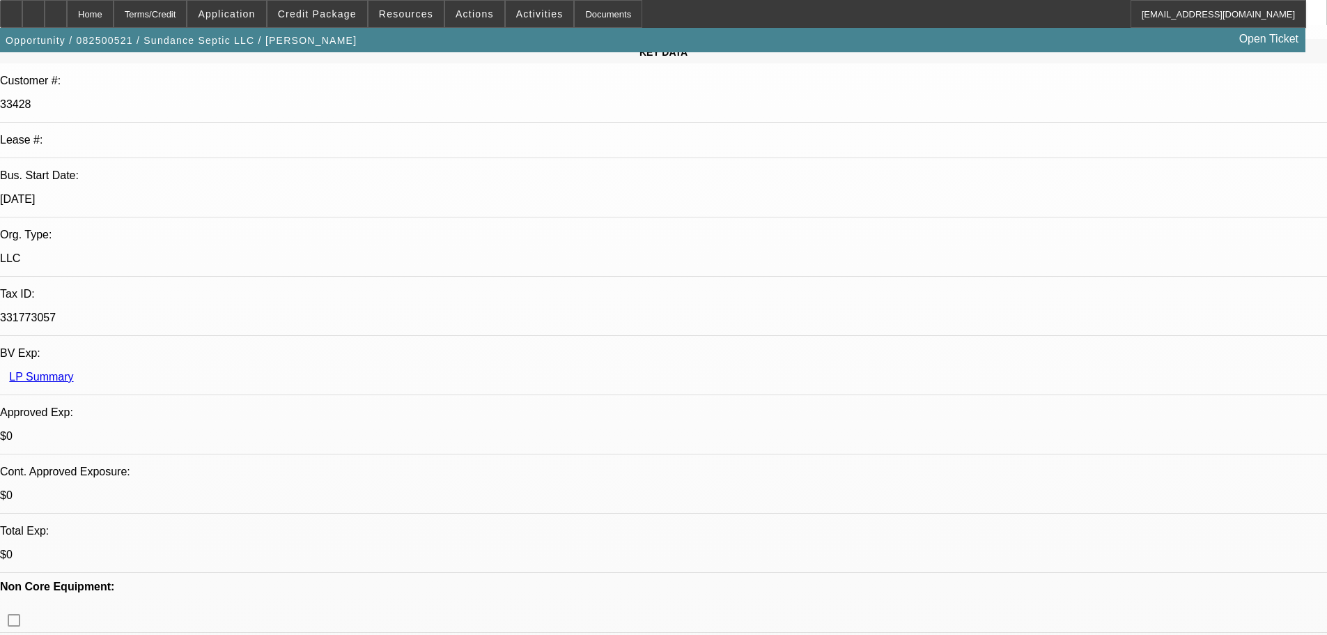
scroll to position [139, 0]
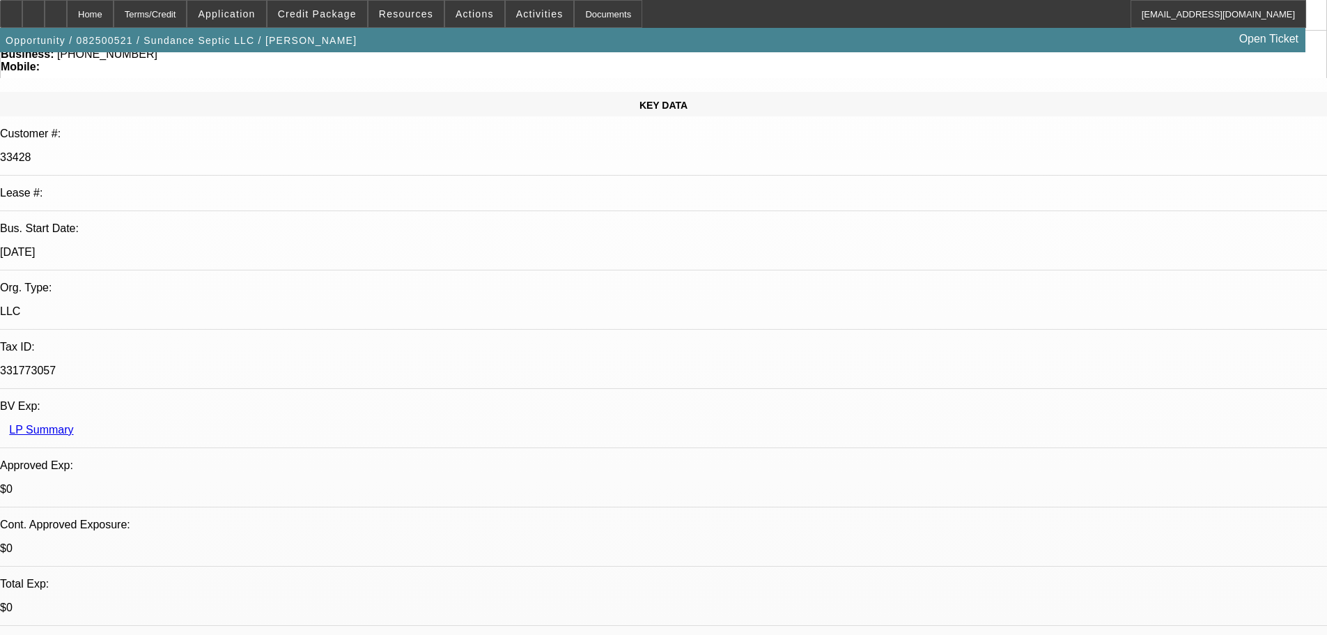
drag, startPoint x: 309, startPoint y: 248, endPoint x: 382, endPoint y: 247, distance: 72.4
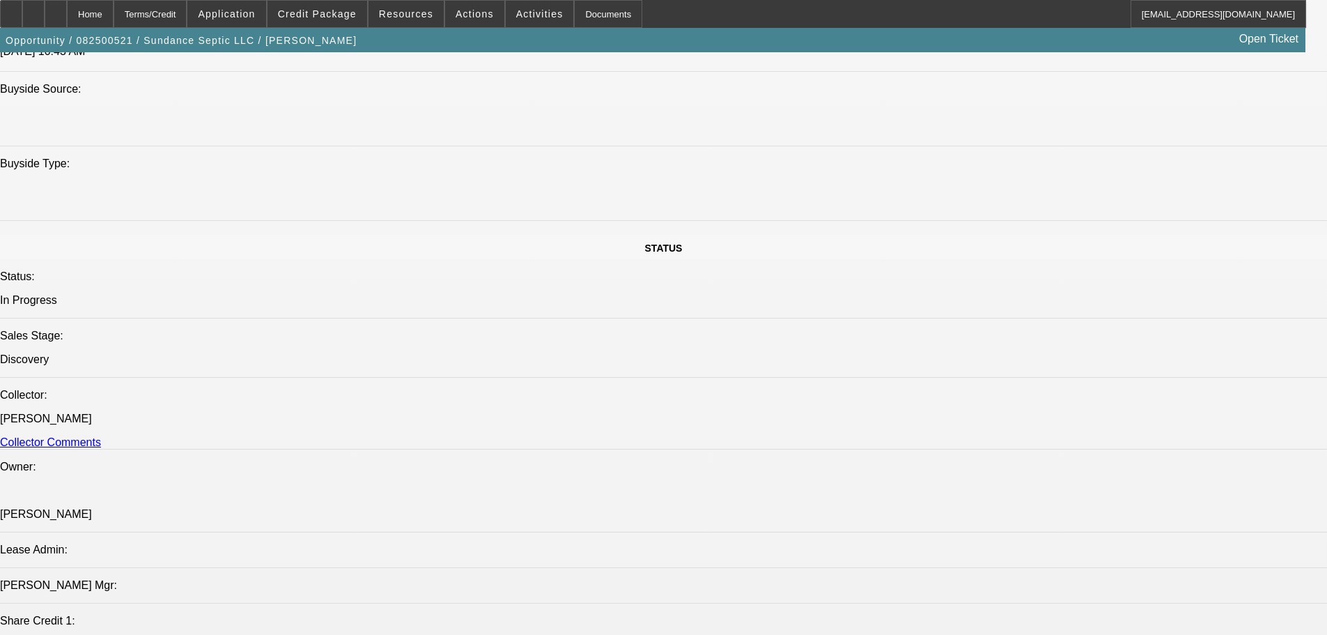
scroll to position [1393, 0]
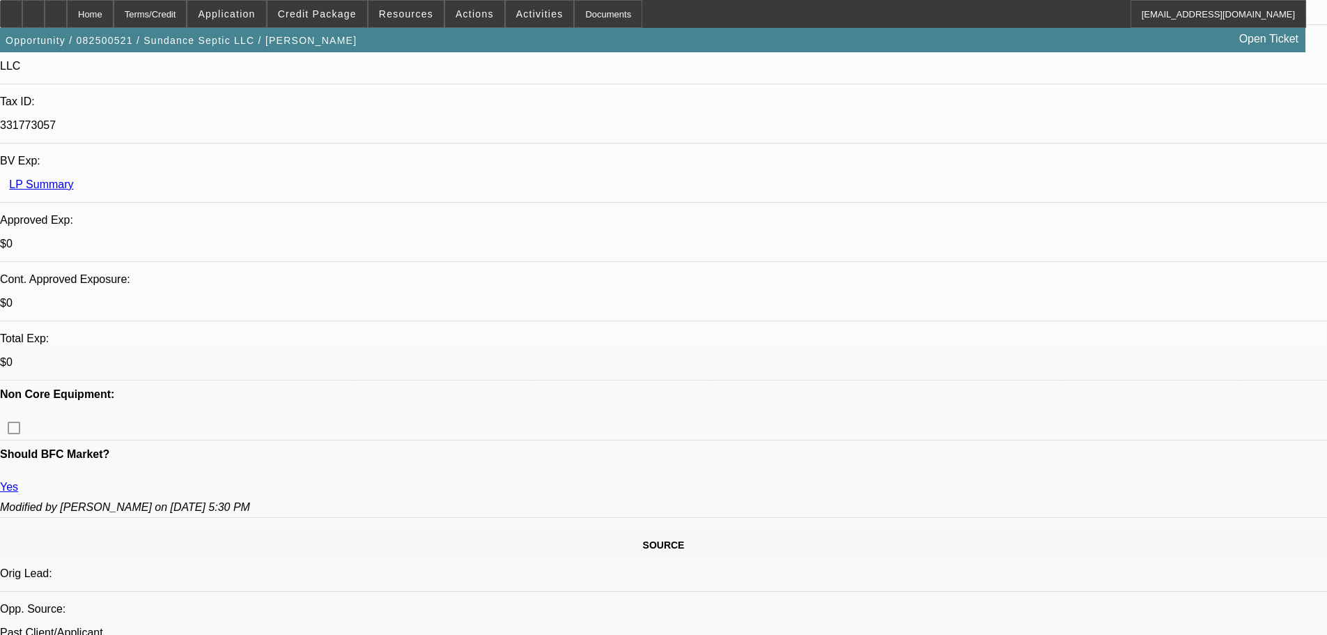
scroll to position [418, 0]
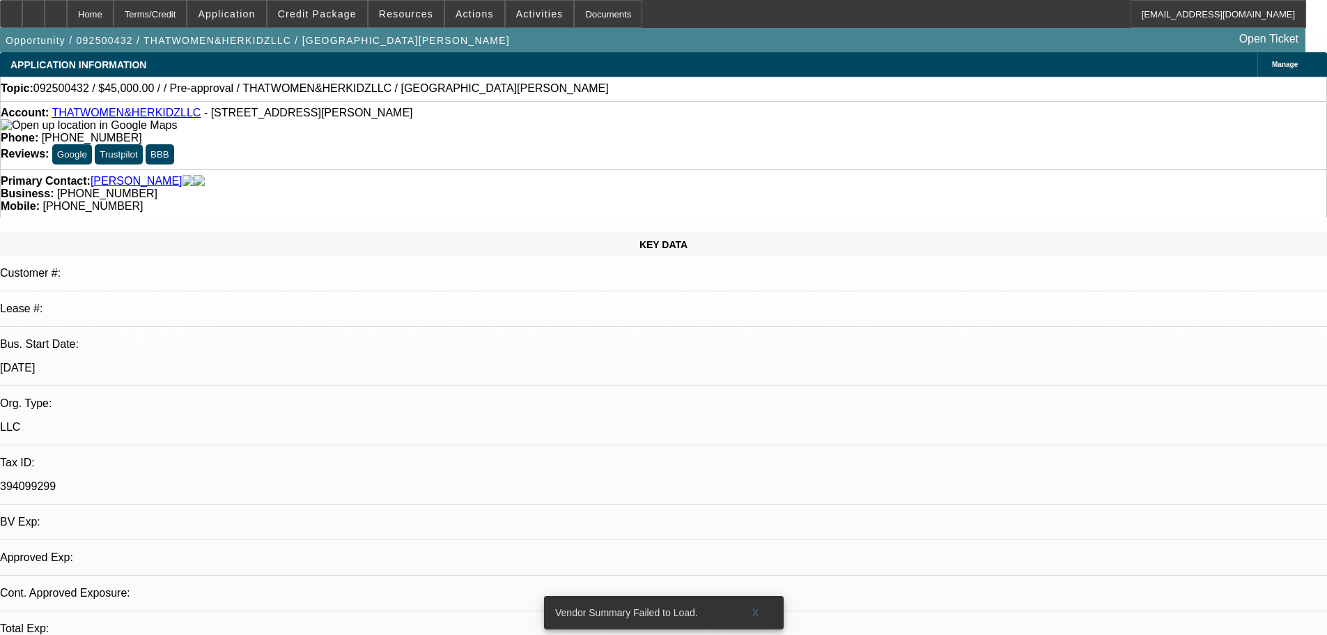
select select "0"
select select "2"
select select "0.1"
select select "4"
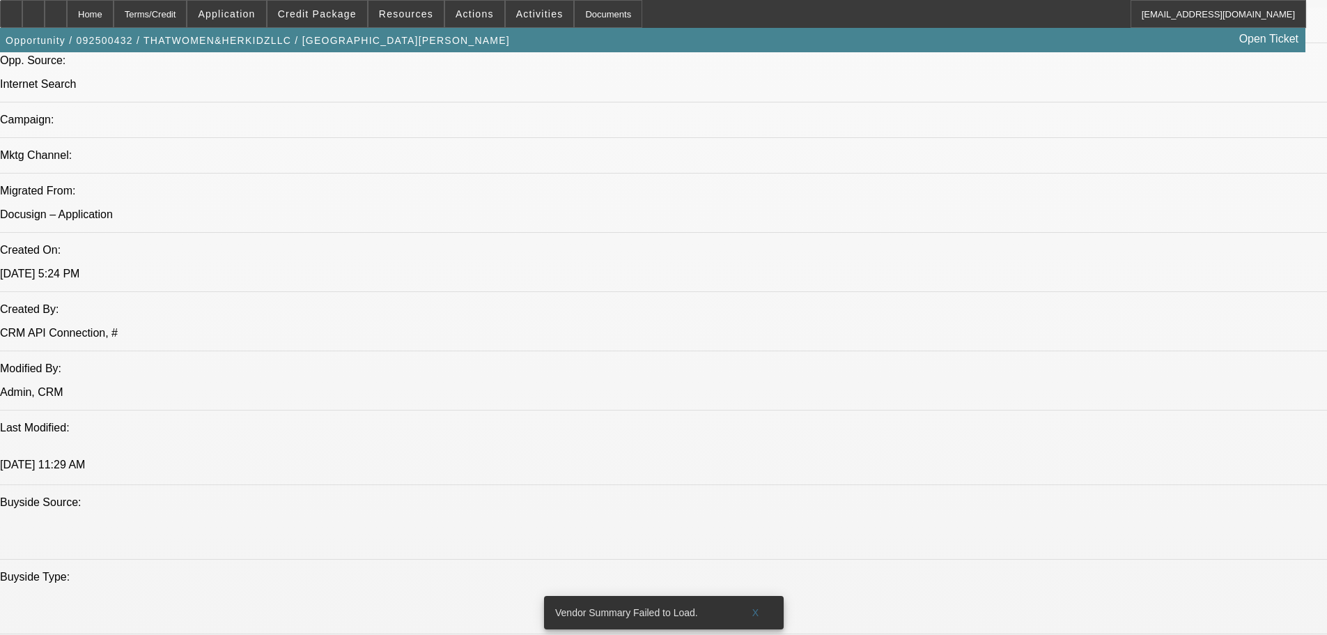
scroll to position [975, 0]
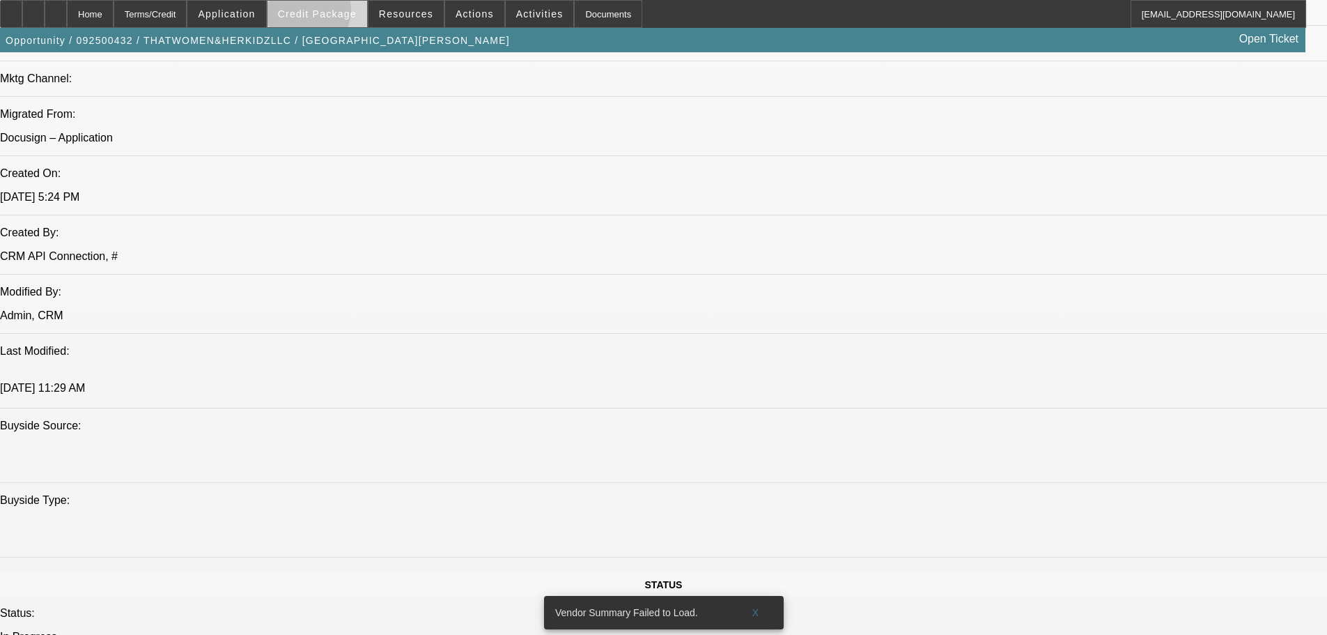
click at [325, 13] on span "Credit Package" at bounding box center [317, 13] width 79 height 11
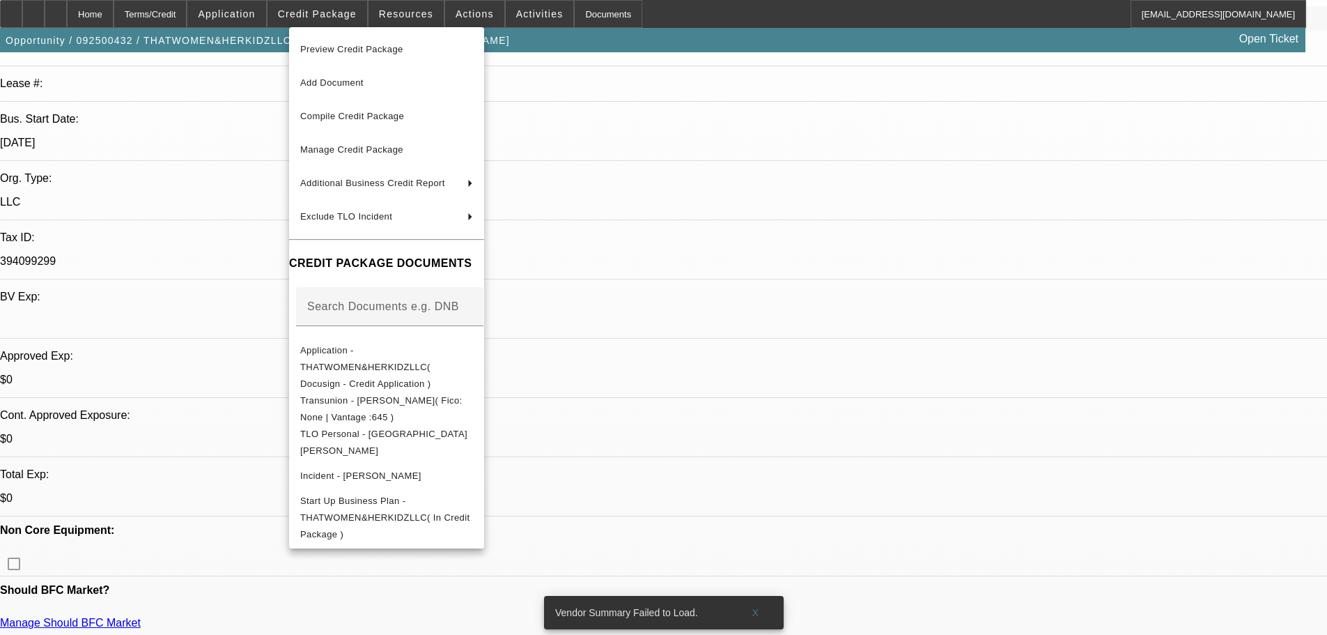
scroll to position [279, 0]
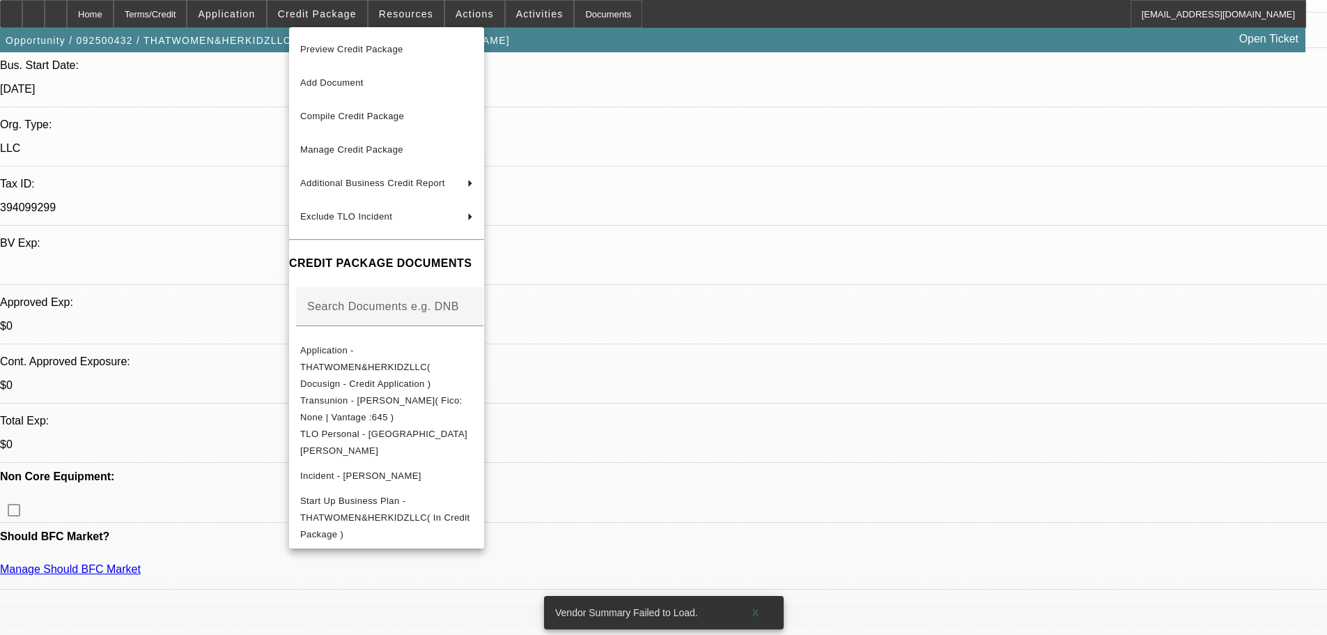
click at [244, 260] on div at bounding box center [663, 317] width 1327 height 635
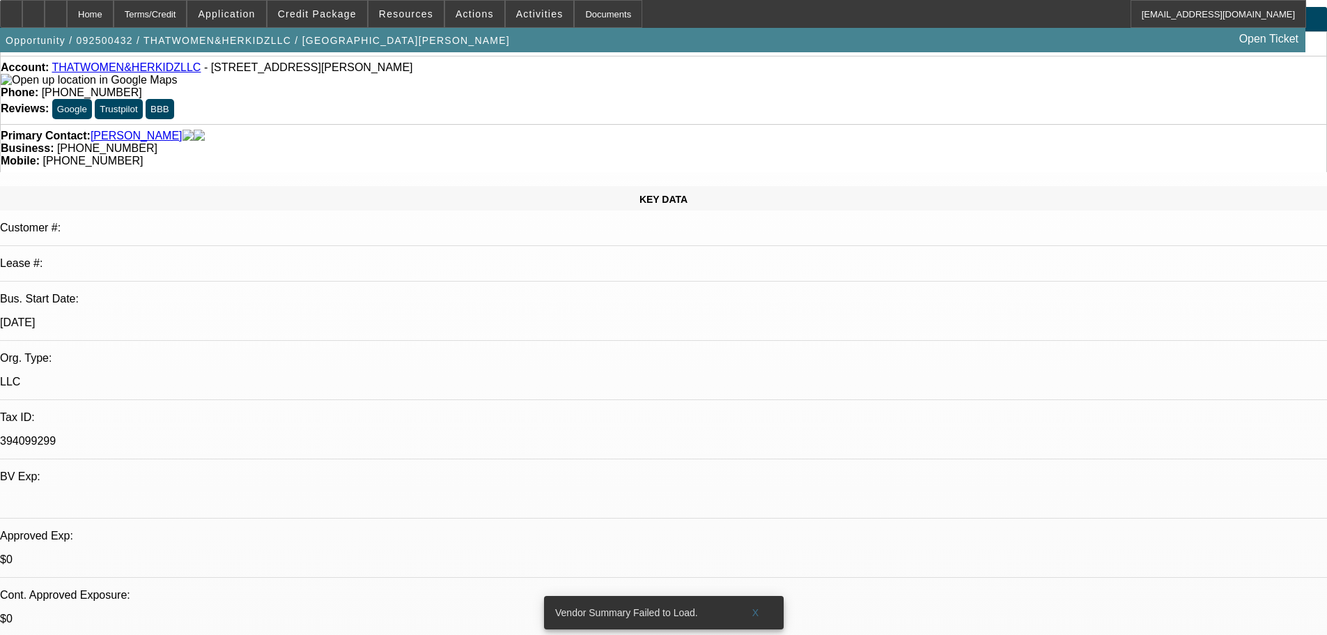
scroll to position [0, 0]
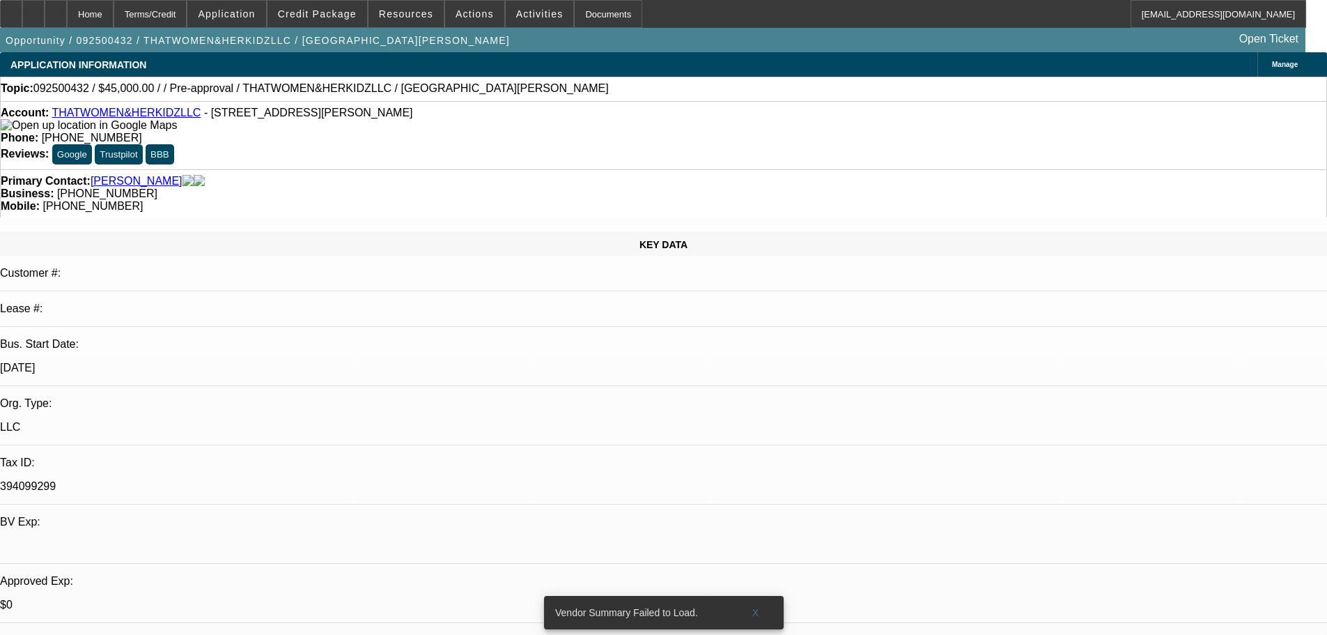
drag, startPoint x: 918, startPoint y: 389, endPoint x: 901, endPoint y: 378, distance: 20.3
drag, startPoint x: 898, startPoint y: 378, endPoint x: 920, endPoint y: 391, distance: 25.6
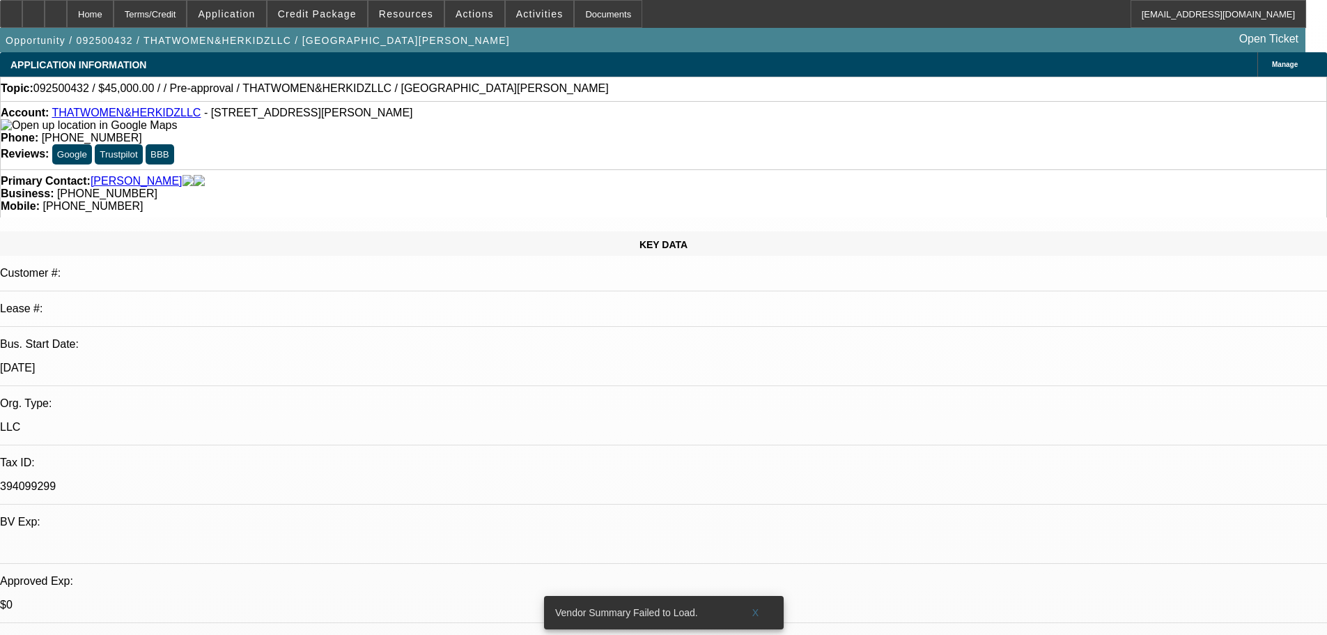
drag, startPoint x: 920, startPoint y: 392, endPoint x: 892, endPoint y: 380, distance: 31.2
drag, startPoint x: 900, startPoint y: 376, endPoint x: 919, endPoint y: 394, distance: 25.6
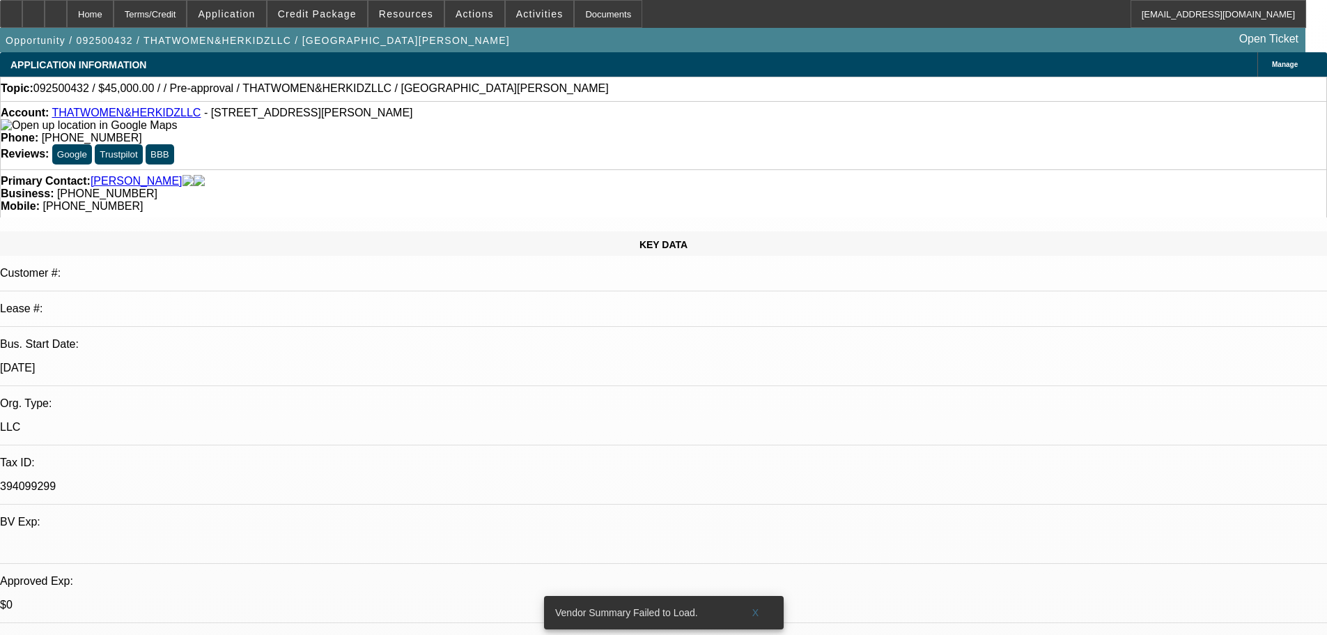
drag, startPoint x: 919, startPoint y: 394, endPoint x: 898, endPoint y: 378, distance: 26.3
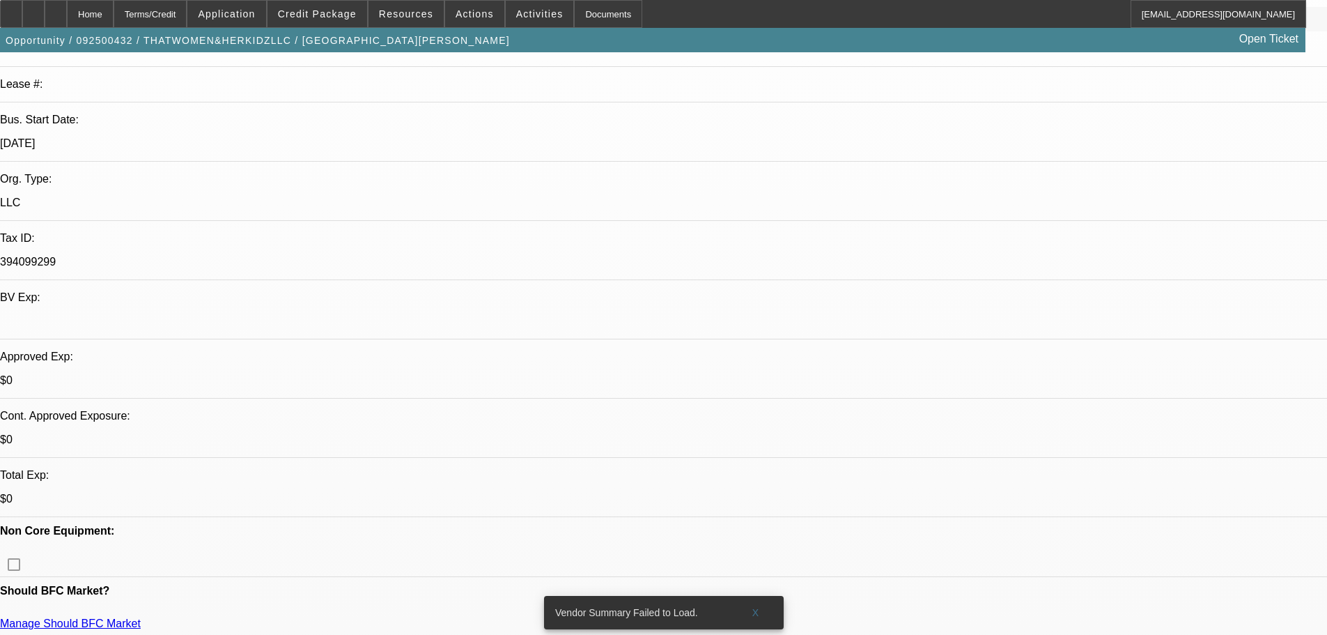
scroll to position [279, 0]
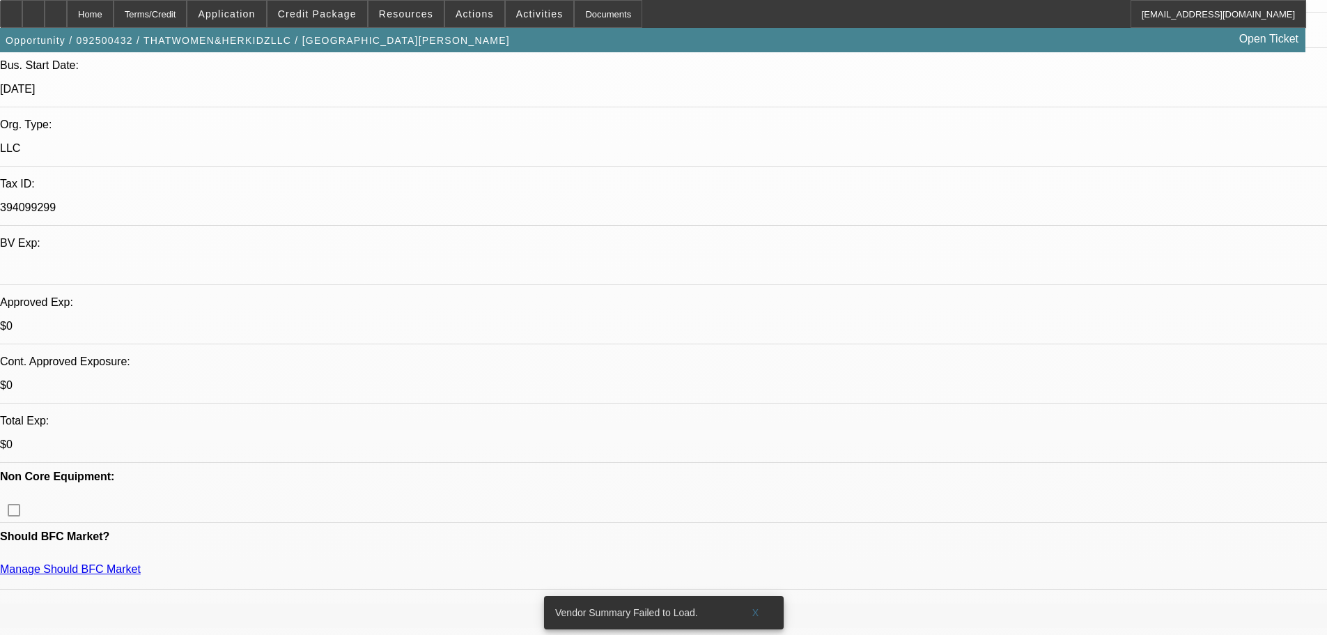
drag, startPoint x: 415, startPoint y: 297, endPoint x: 401, endPoint y: 299, distance: 14.7
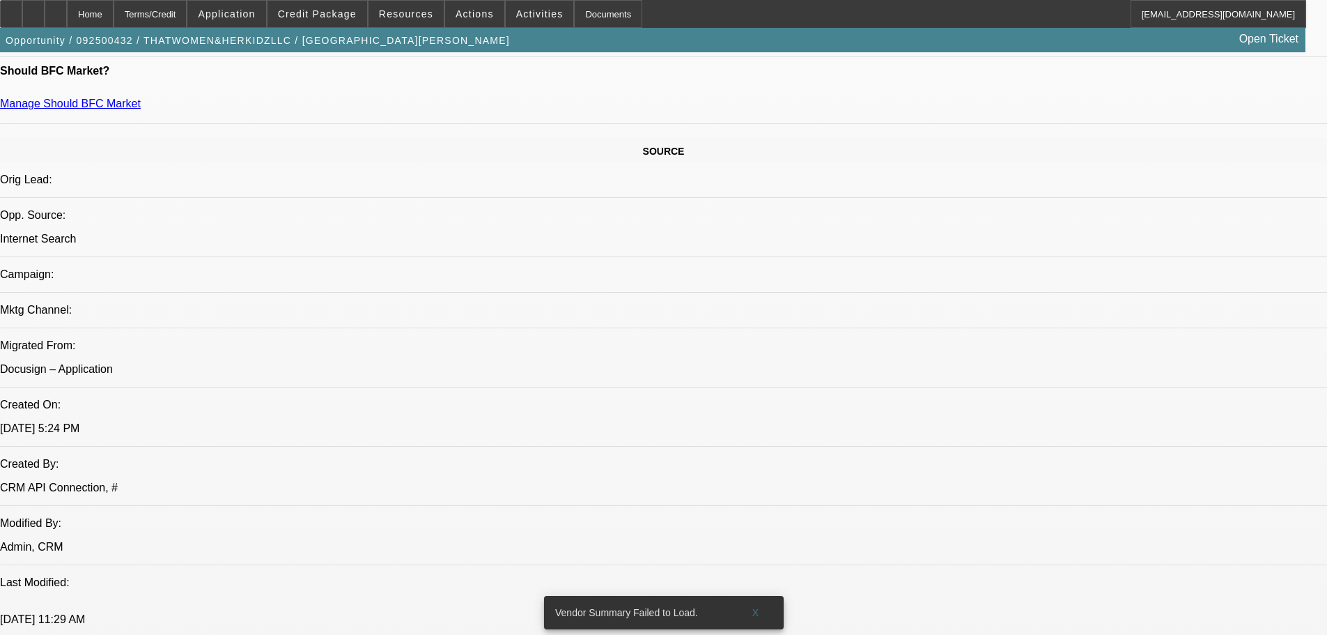
scroll to position [697, 0]
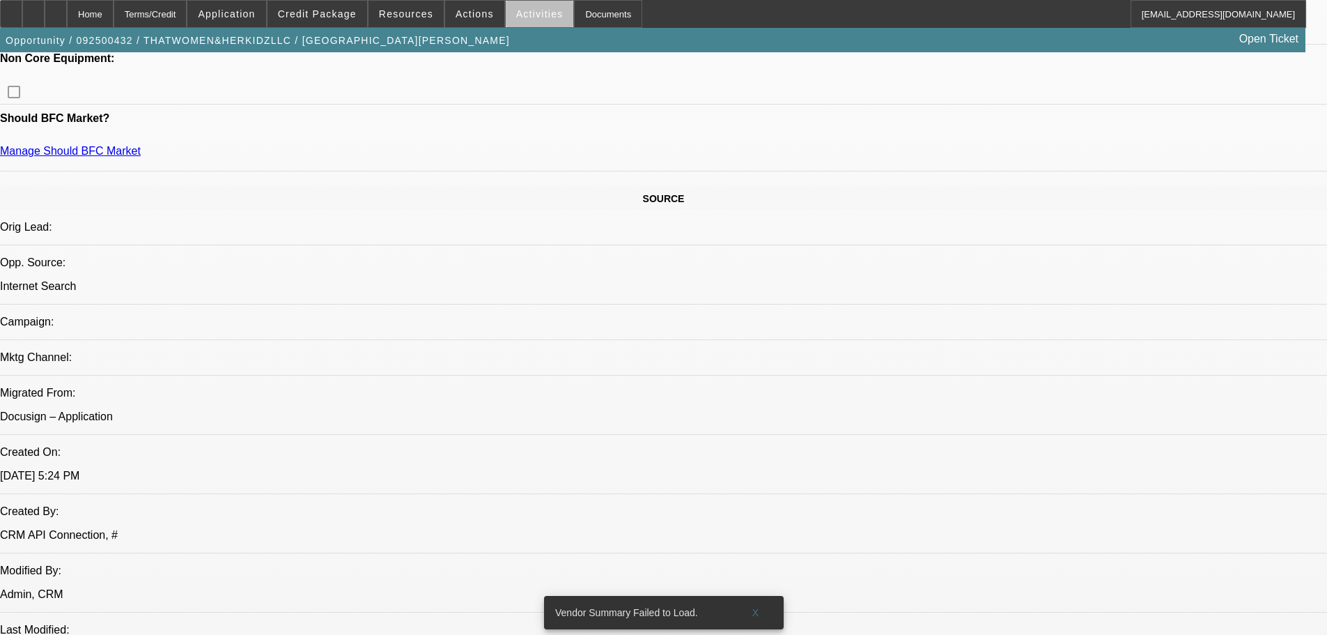
click at [538, 19] on span at bounding box center [540, 13] width 68 height 33
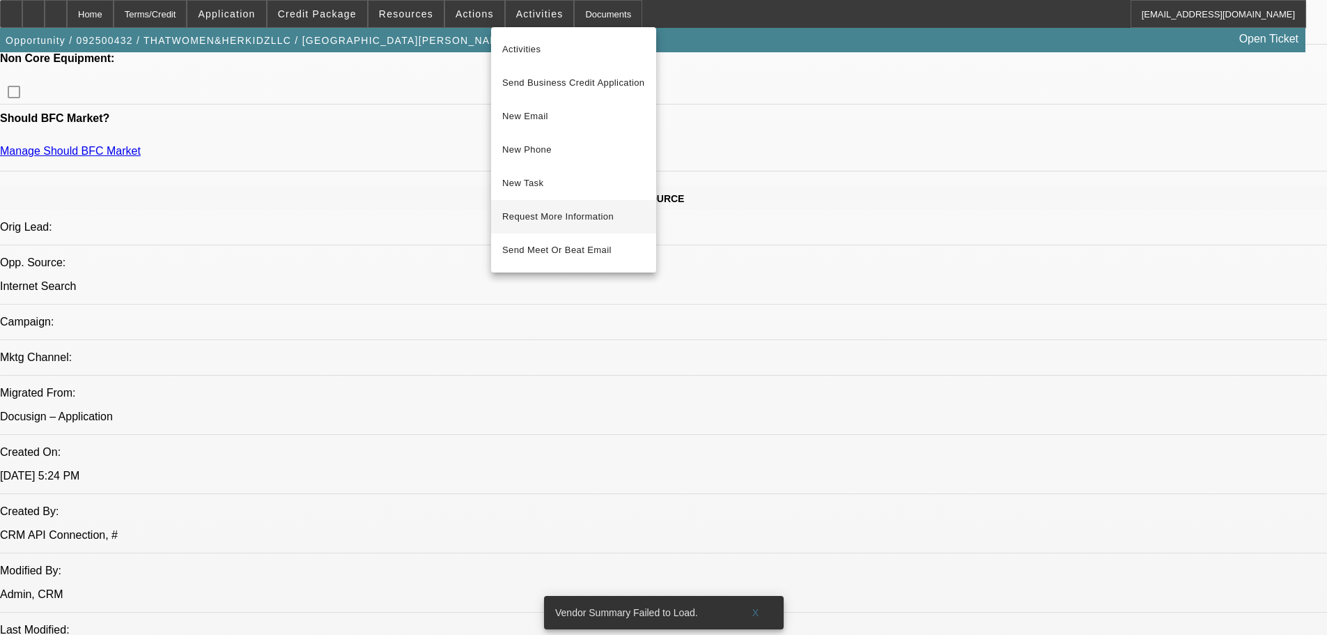
click at [569, 214] on span "Request More Information" at bounding box center [573, 216] width 143 height 17
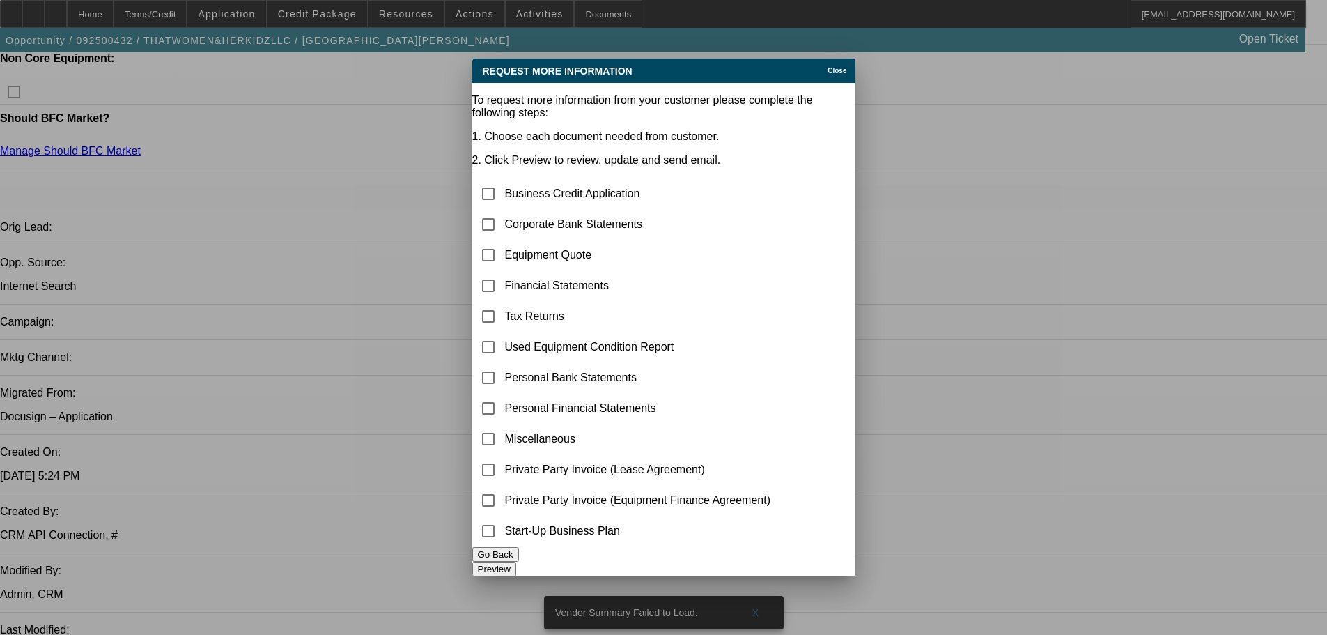
scroll to position [0, 0]
click at [502, 210] on input "checkbox" at bounding box center [488, 224] width 28 height 28
checkbox input "true"
click at [516, 563] on button "Preview" at bounding box center [494, 568] width 44 height 15
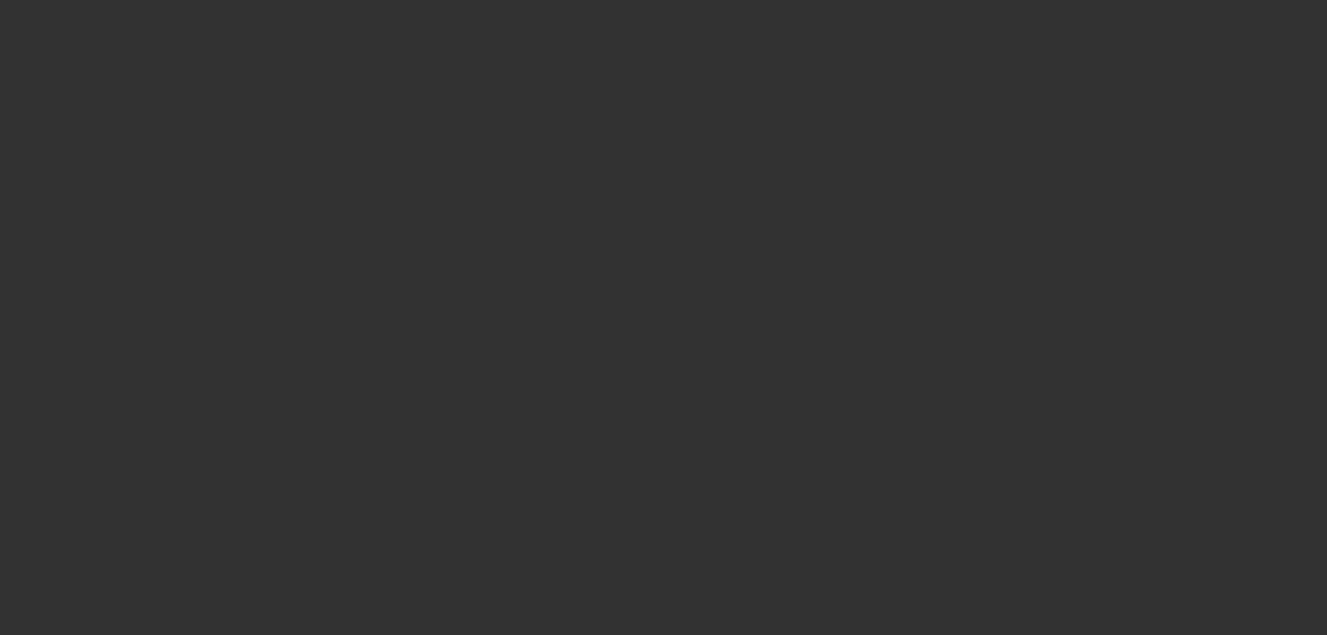
scroll to position [697, 0]
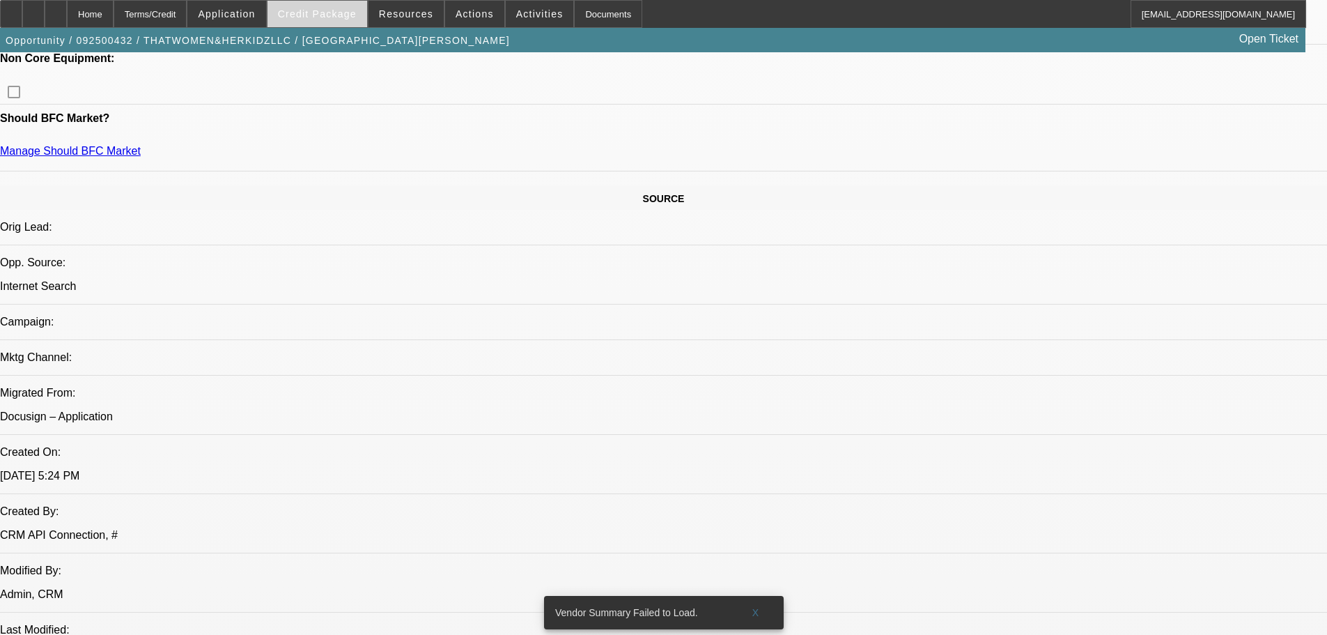
click at [357, 10] on span "Credit Package" at bounding box center [317, 13] width 79 height 11
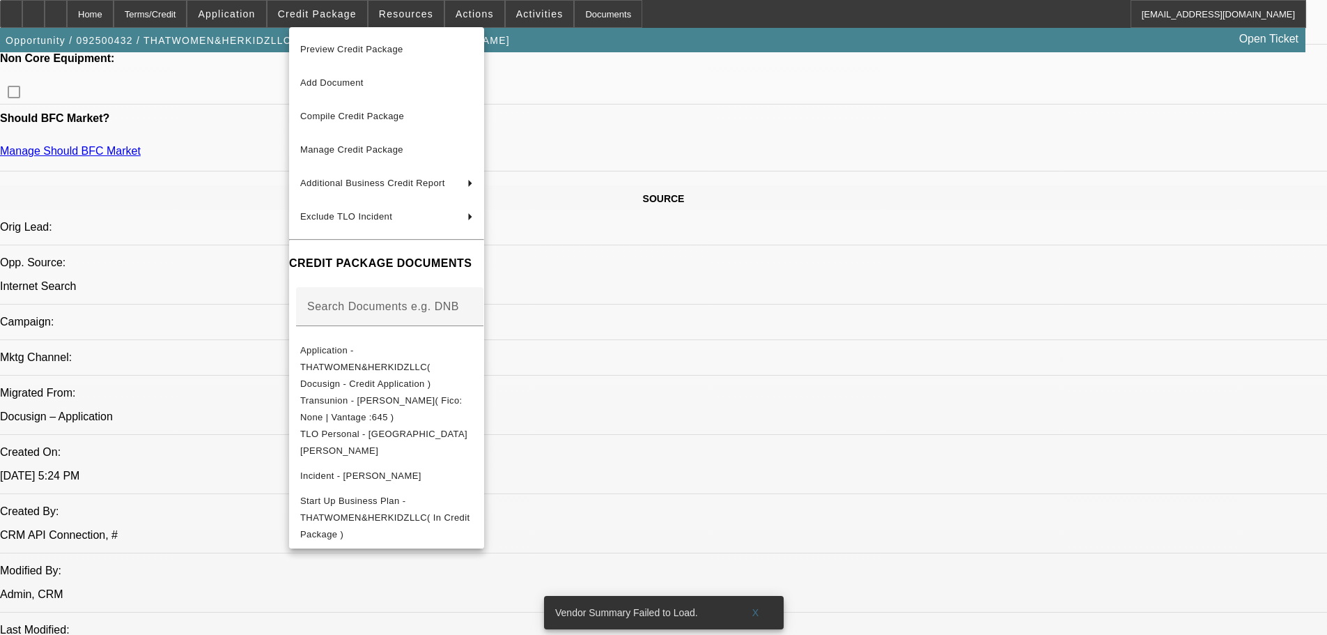
click at [256, 11] on div at bounding box center [663, 317] width 1327 height 635
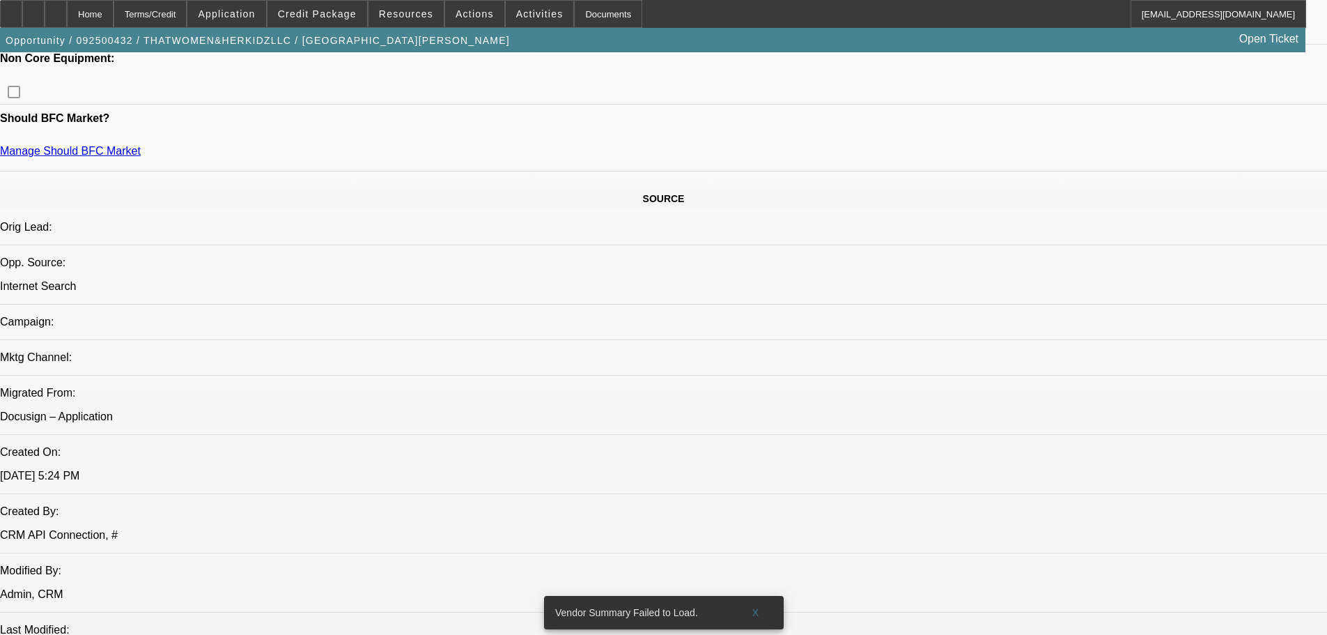
click at [255, 11] on span "Application" at bounding box center [226, 13] width 57 height 11
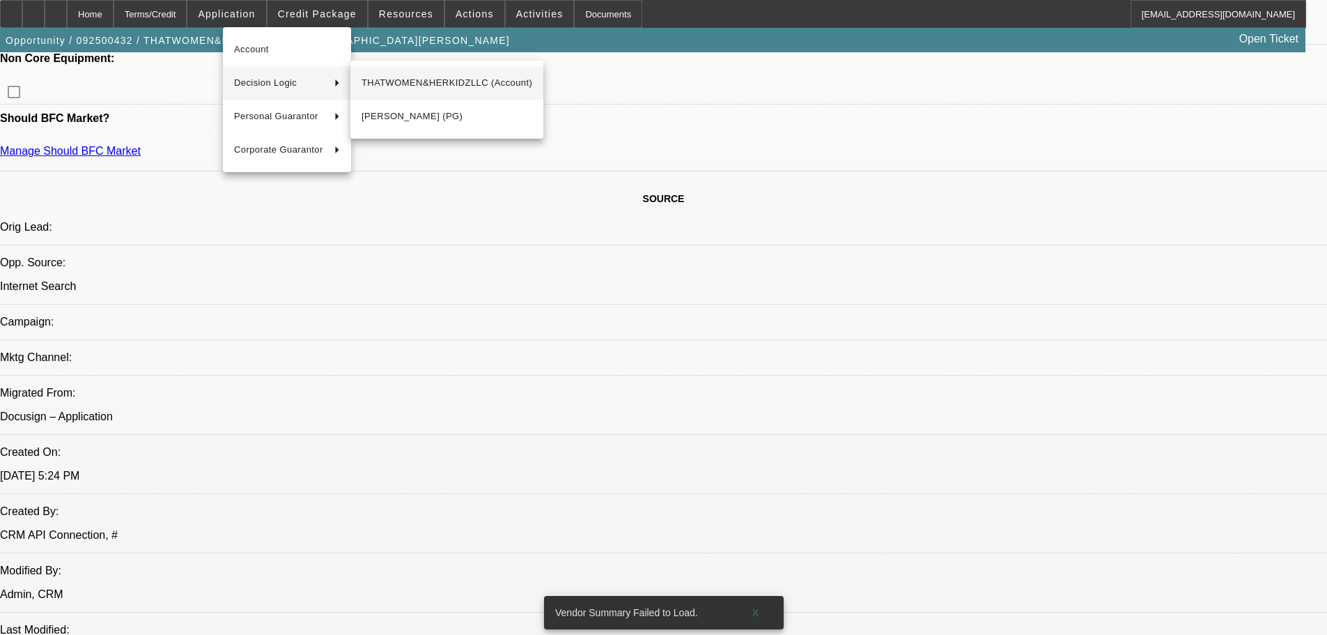
click at [419, 79] on span "THATWOMEN&HERKIDZLLC (Account)" at bounding box center [447, 83] width 171 height 17
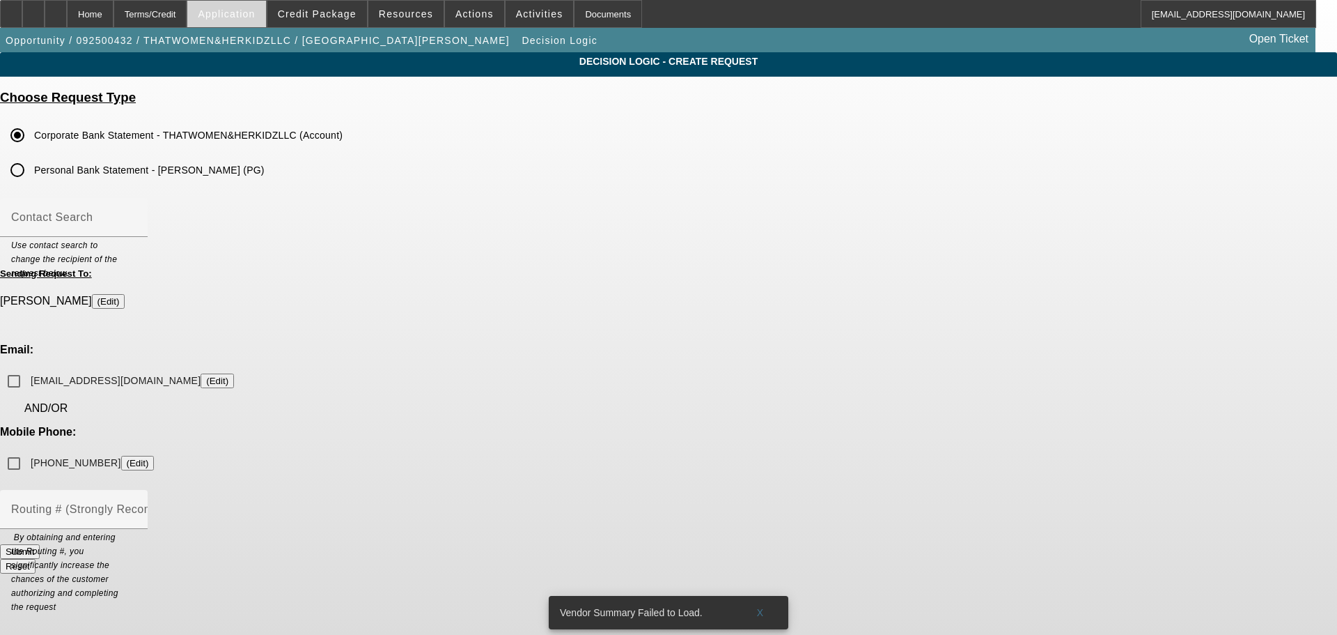
click at [265, 13] on span at bounding box center [226, 13] width 78 height 33
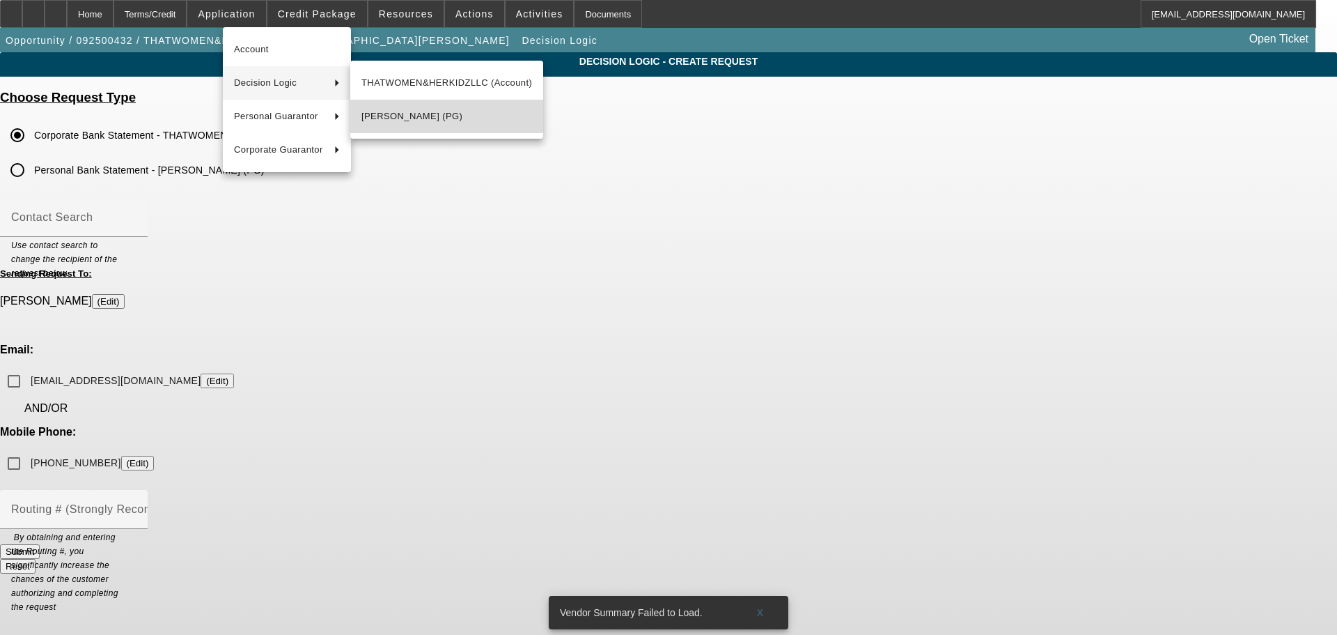
click at [414, 114] on span "April Hale (PG)" at bounding box center [447, 116] width 171 height 17
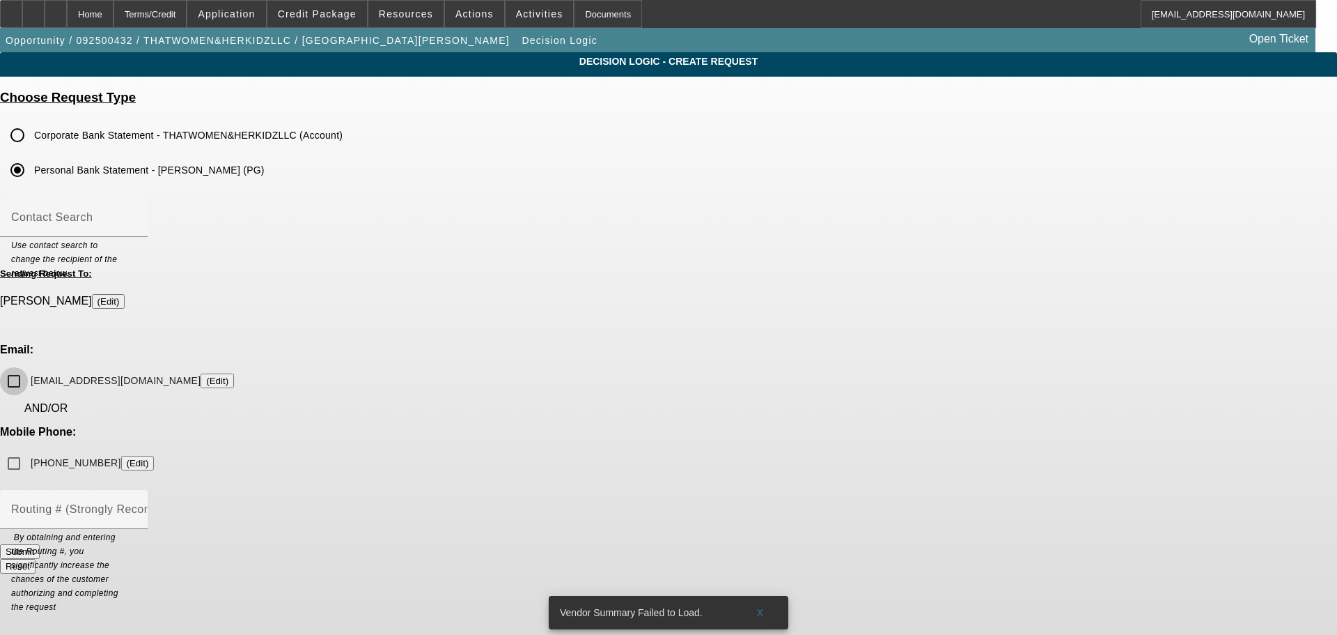
click at [28, 367] on input "aprilhale2015@gmail.com (Edit)" at bounding box center [14, 381] width 28 height 28
checkbox input "true"
click at [93, 220] on mat-label "Contact Search" at bounding box center [51, 217] width 81 height 12
click at [137, 220] on input "Contact Search" at bounding box center [73, 223] width 125 height 17
click at [137, 490] on div "Routing # (Strongly Recommended)" at bounding box center [73, 509] width 125 height 39
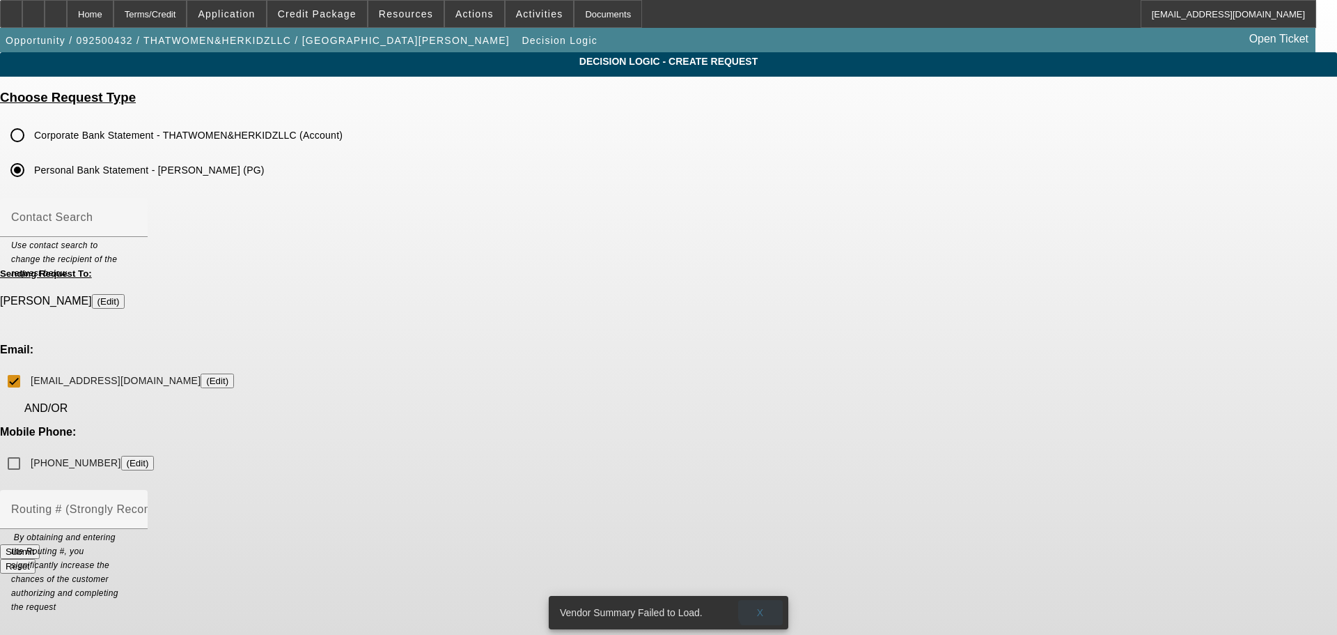
click at [769, 599] on span at bounding box center [760, 612] width 45 height 33
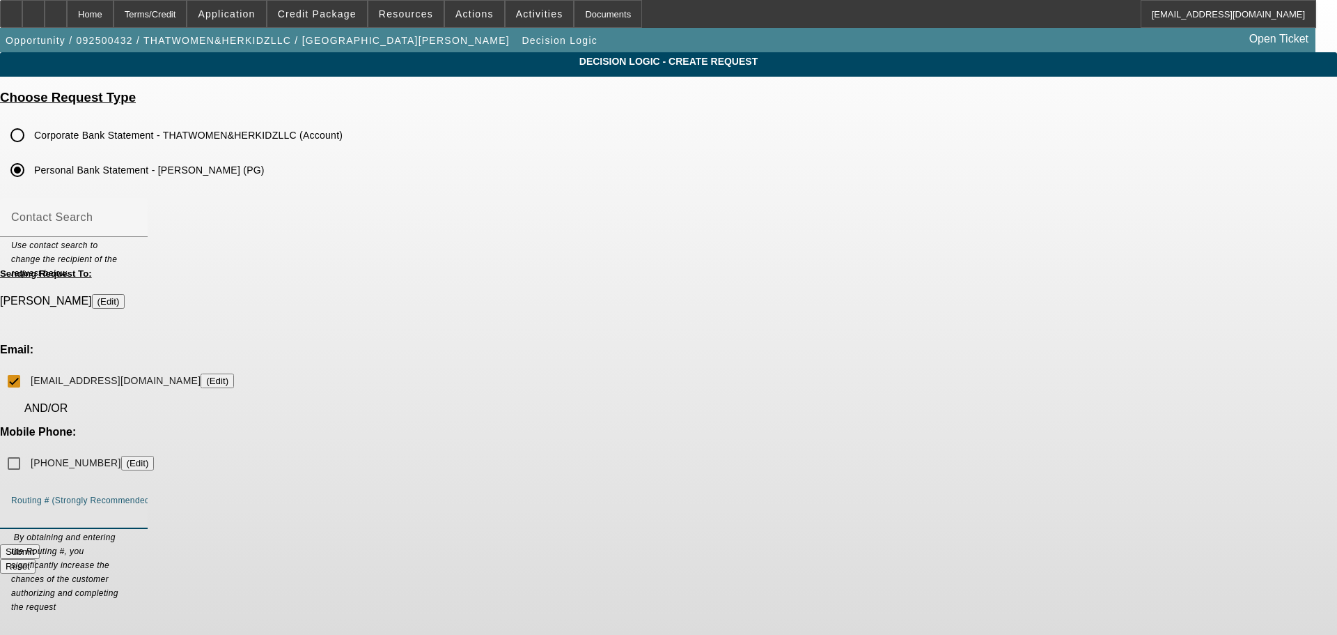
click at [137, 506] on input "Routing # (Strongly Recommended)" at bounding box center [73, 514] width 125 height 17
type input "091302966"
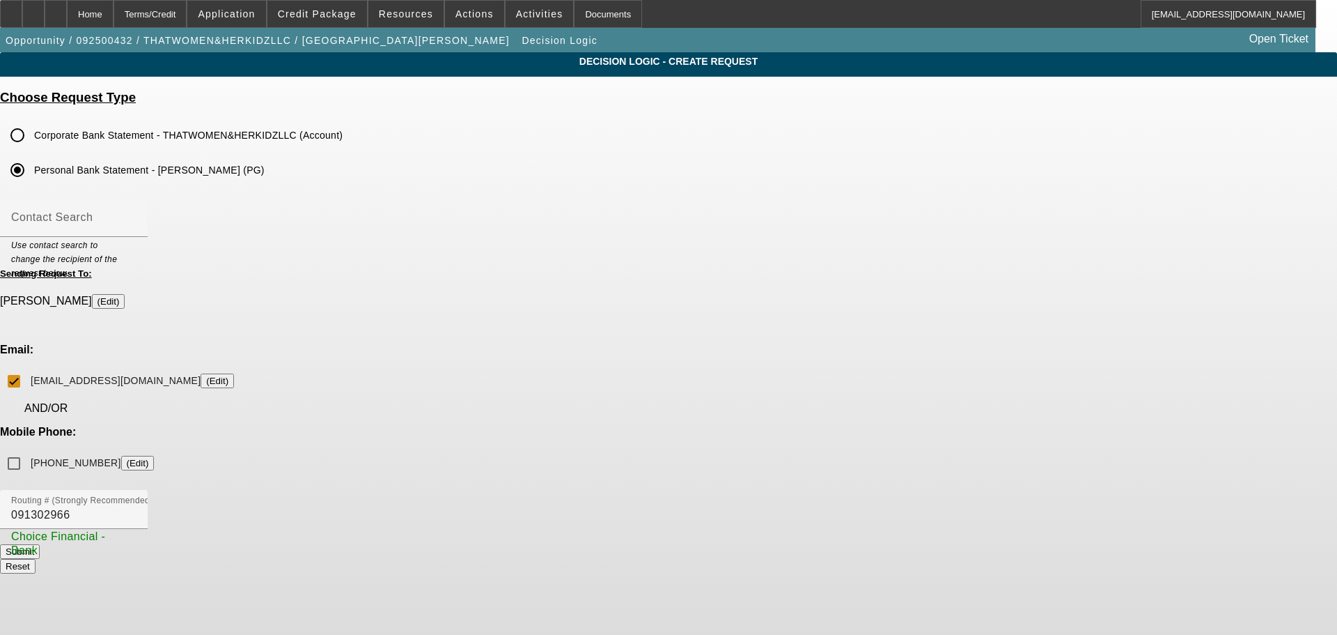
click at [587, 544] on div "Submit Reset" at bounding box center [668, 558] width 1337 height 29
drag, startPoint x: 586, startPoint y: 426, endPoint x: 501, endPoint y: 428, distance: 85.0
click at [128, 529] on mat-hint "Choice Financial - Bank" at bounding box center [69, 543] width 117 height 29
click at [40, 544] on button "Submit" at bounding box center [20, 551] width 40 height 15
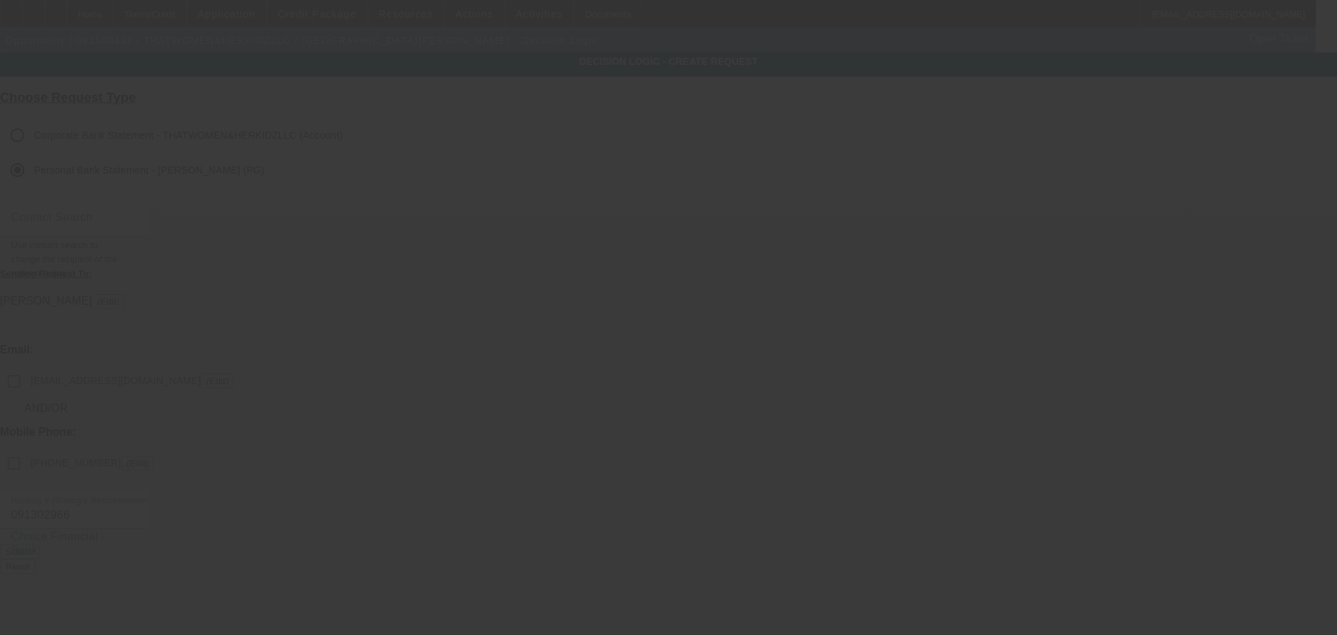
checkbox input "false"
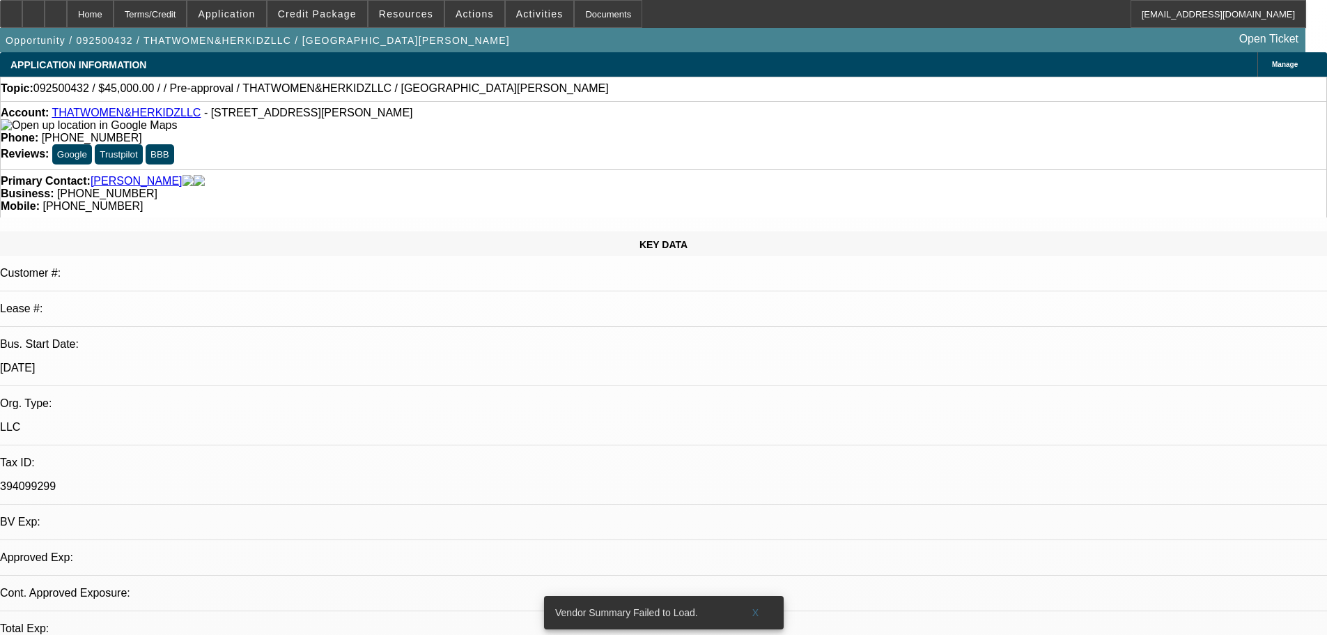
select select "0"
select select "2"
select select "0.1"
select select "4"
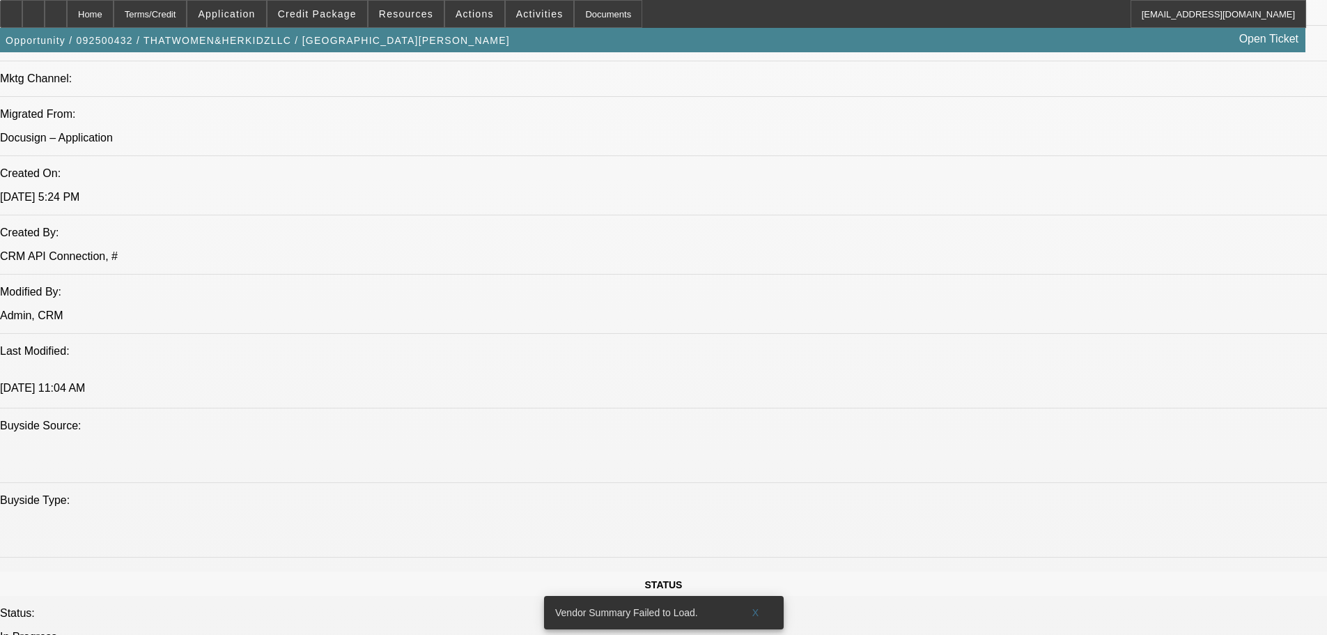
scroll to position [1114, 0]
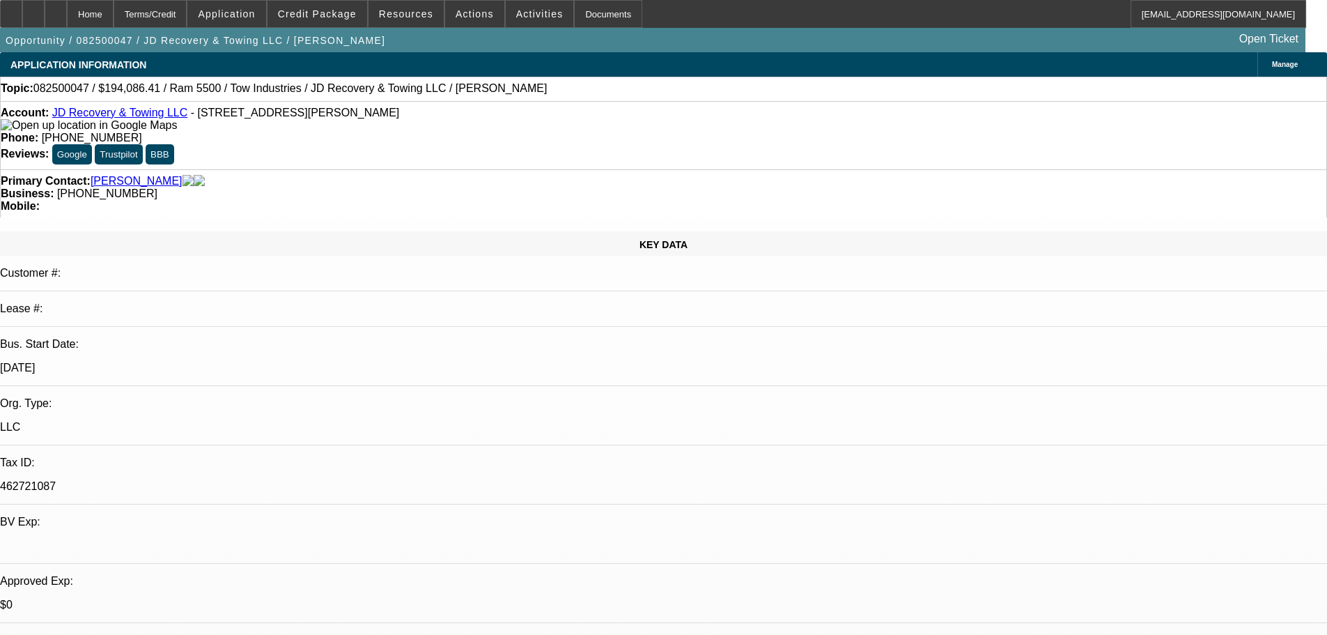
select select "0"
select select "0.1"
select select "4"
select select "0"
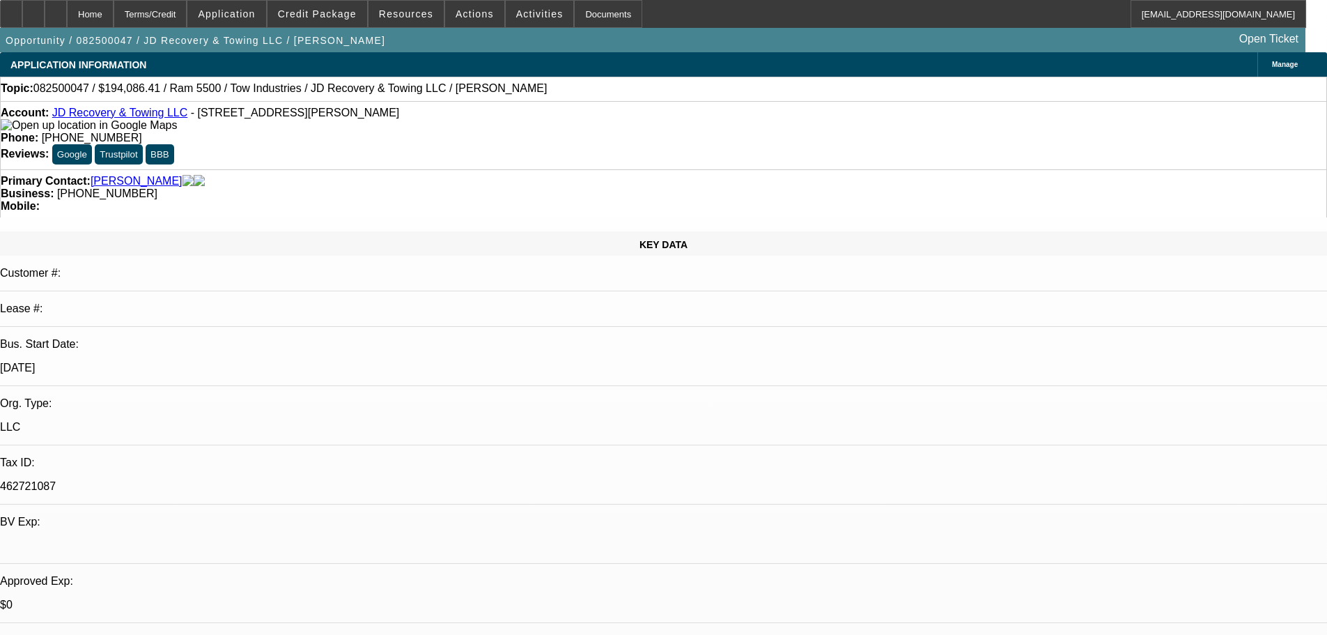
select select "0"
select select "0.1"
select select "4"
select select "0"
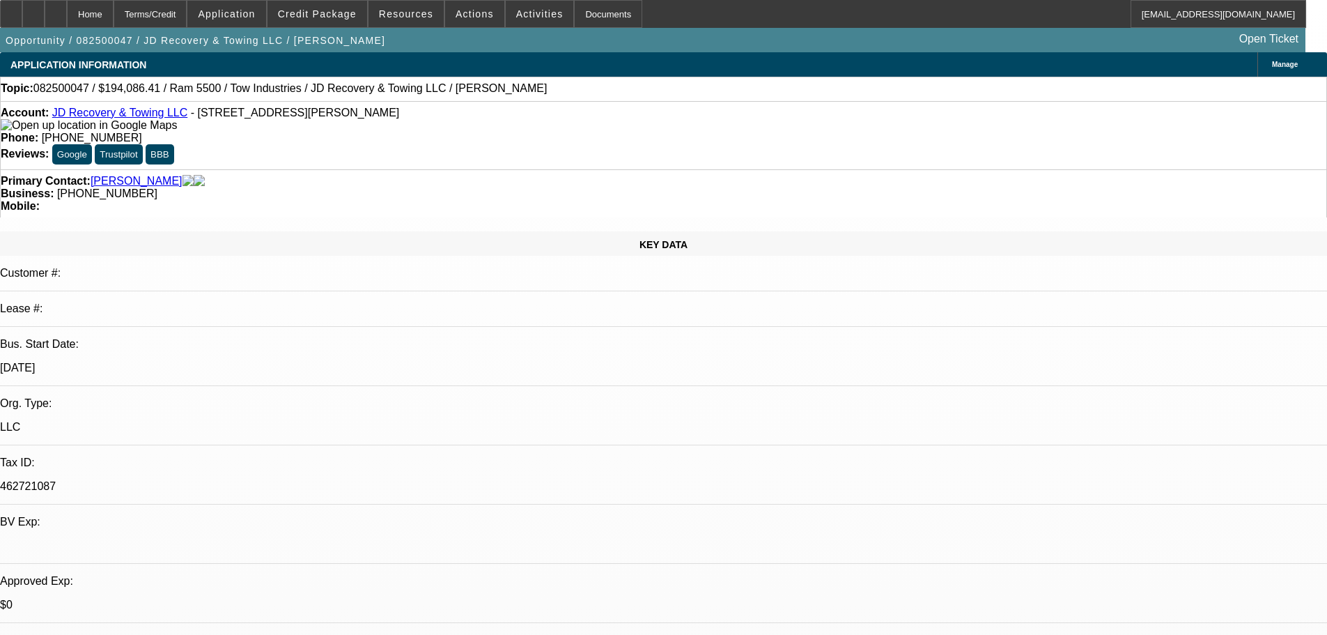
select select "0.1"
select select "4"
select select "0"
select select "0.1"
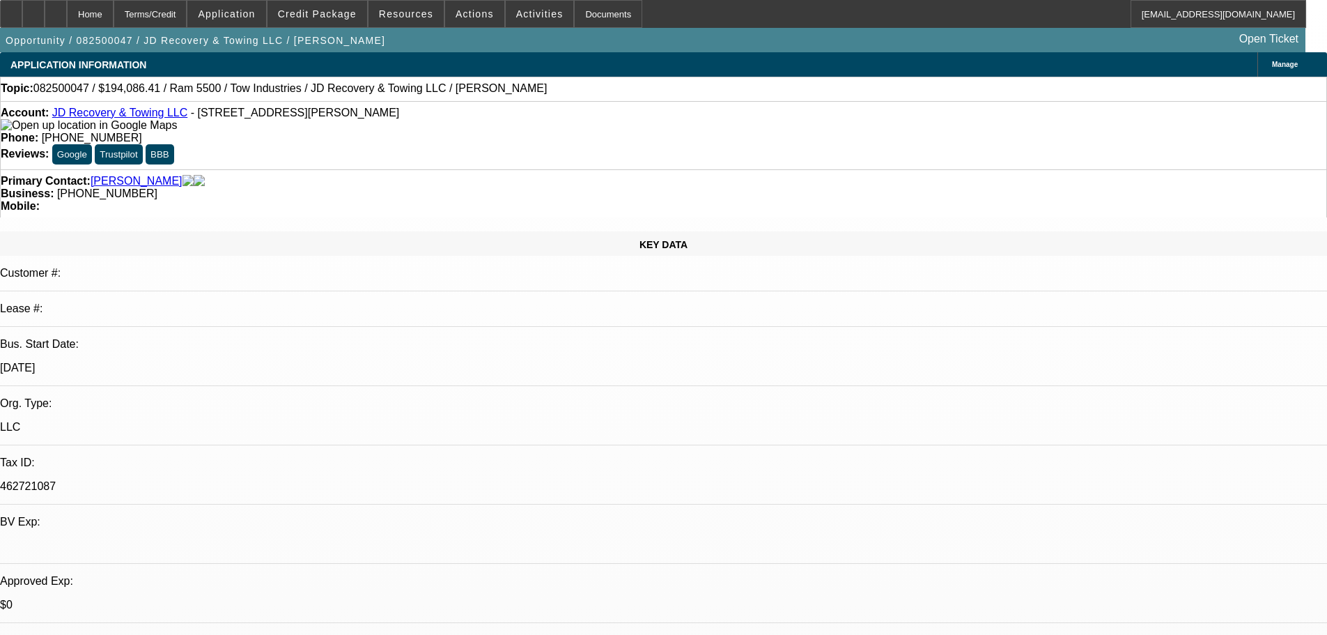
select select "4"
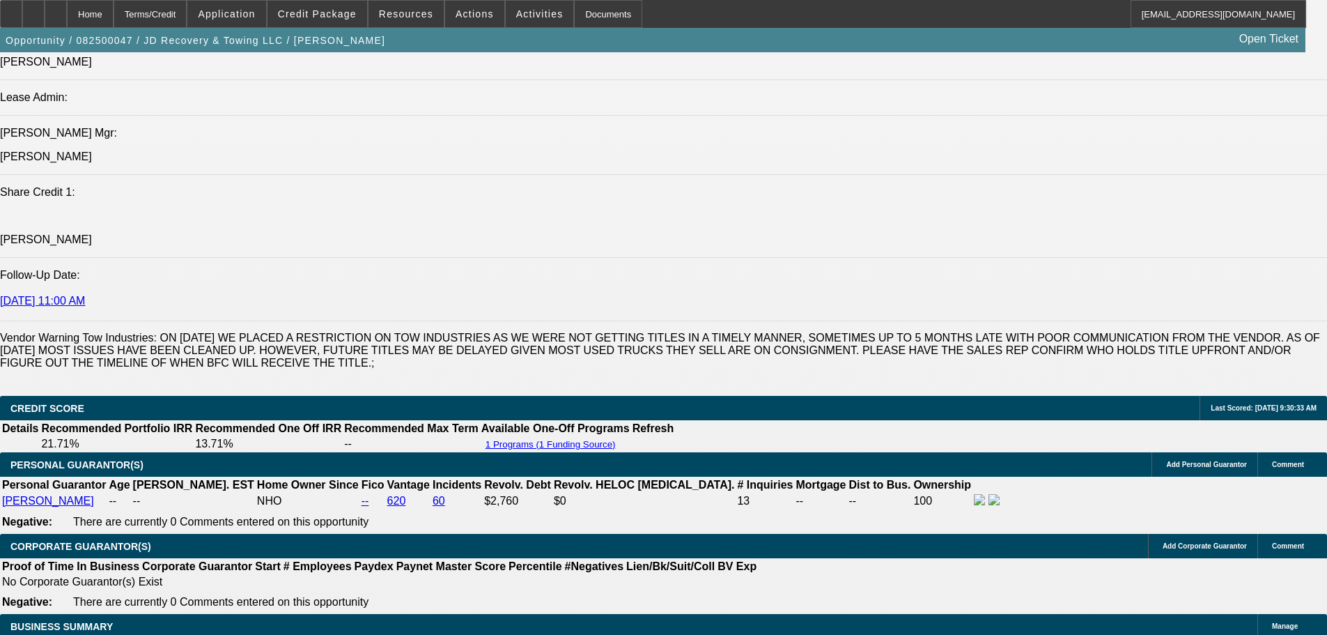
scroll to position [1575, 0]
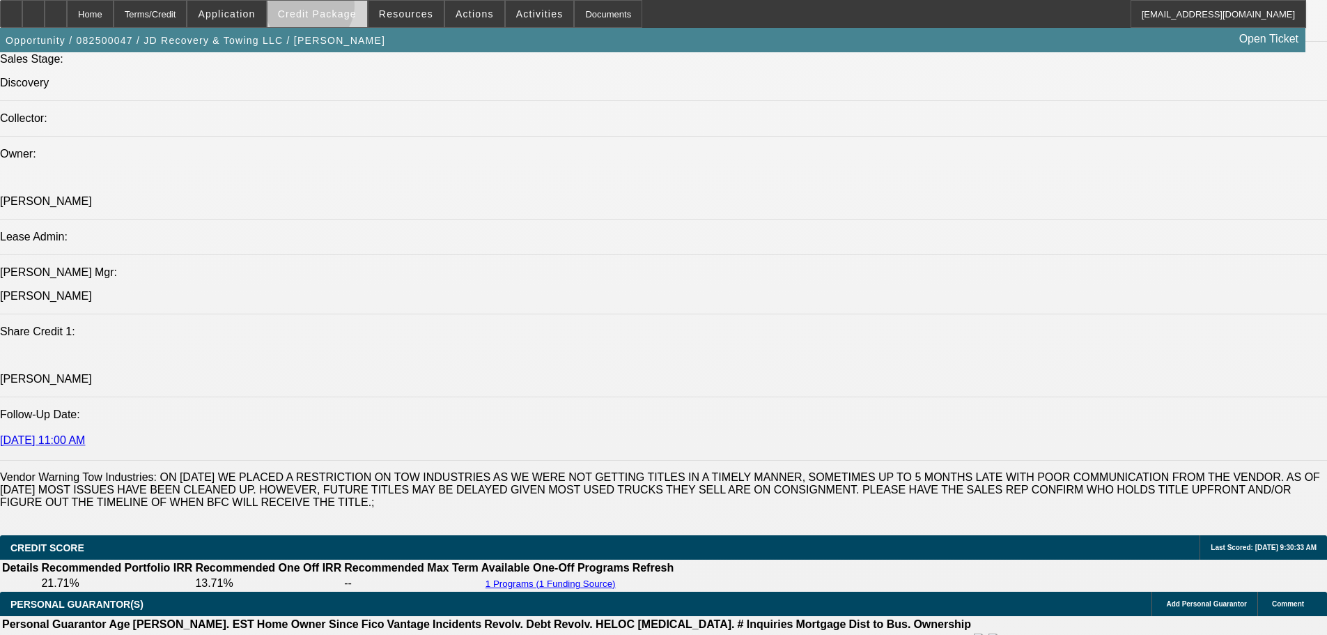
click at [332, 9] on span "Credit Package" at bounding box center [317, 13] width 79 height 11
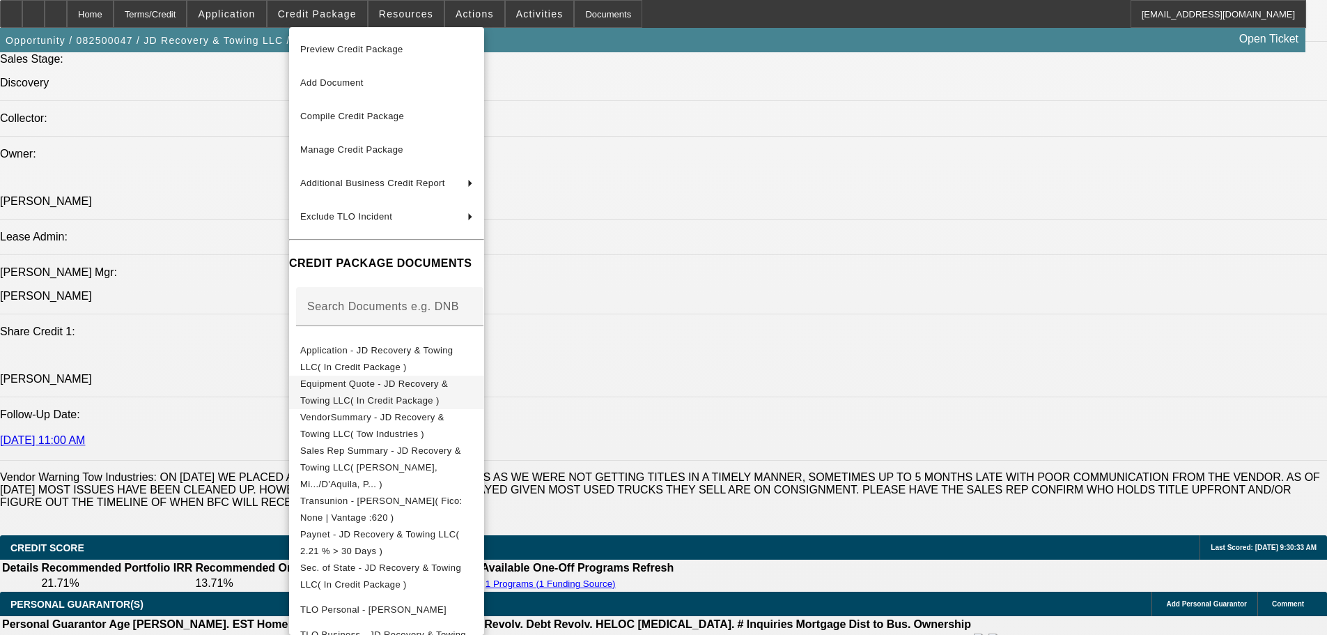
click at [448, 388] on span "Equipment Quote - JD Recovery & Towing LLC( In Credit Package )" at bounding box center [374, 391] width 148 height 27
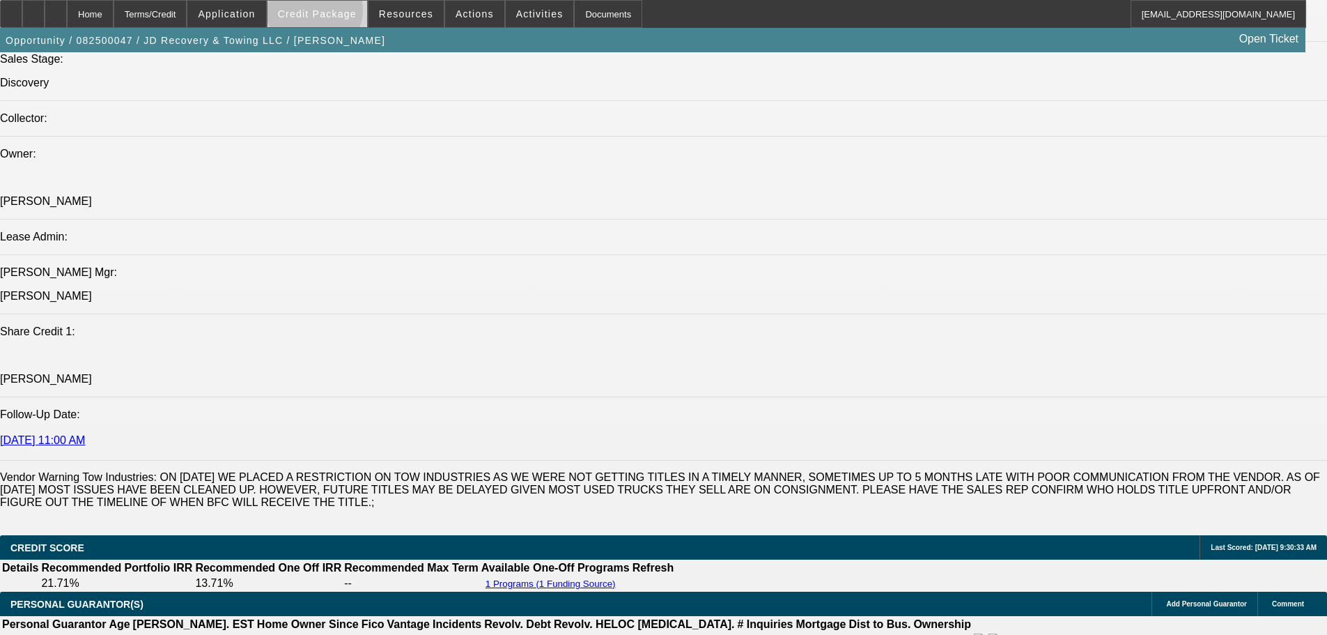
click at [336, 13] on span "Credit Package" at bounding box center [317, 13] width 79 height 11
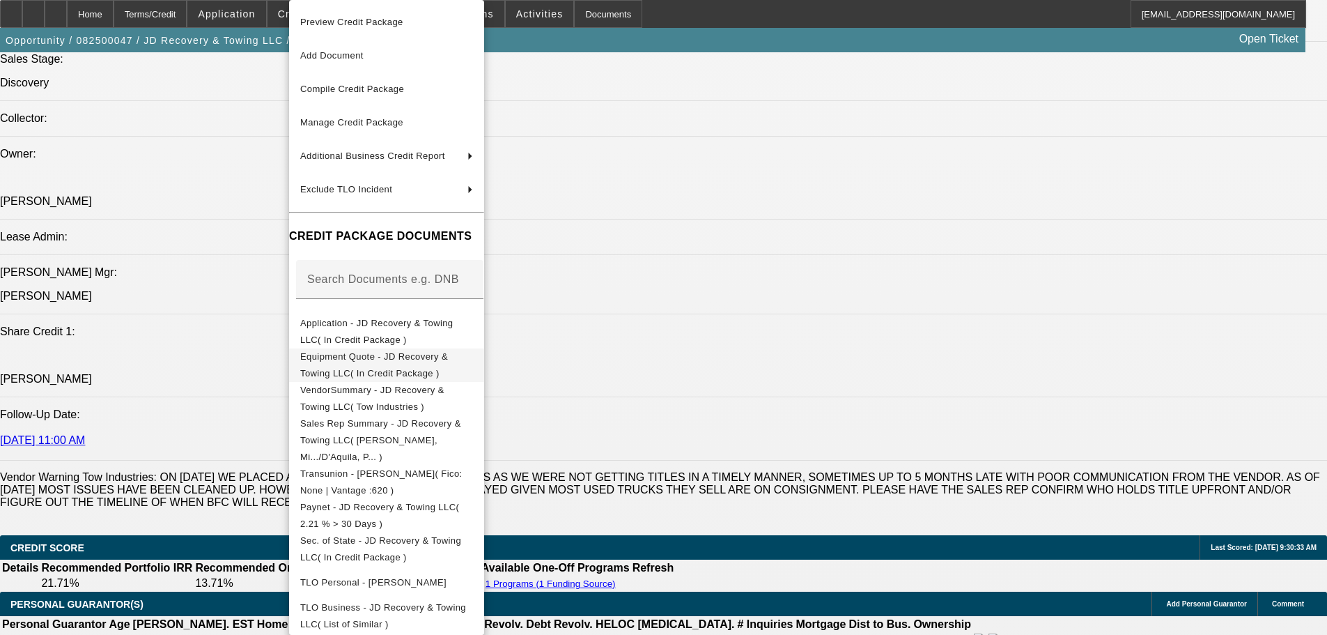
click at [445, 375] on button "Equipment Quote - JD Recovery & Towing LLC( In Credit Package )" at bounding box center [386, 364] width 195 height 33
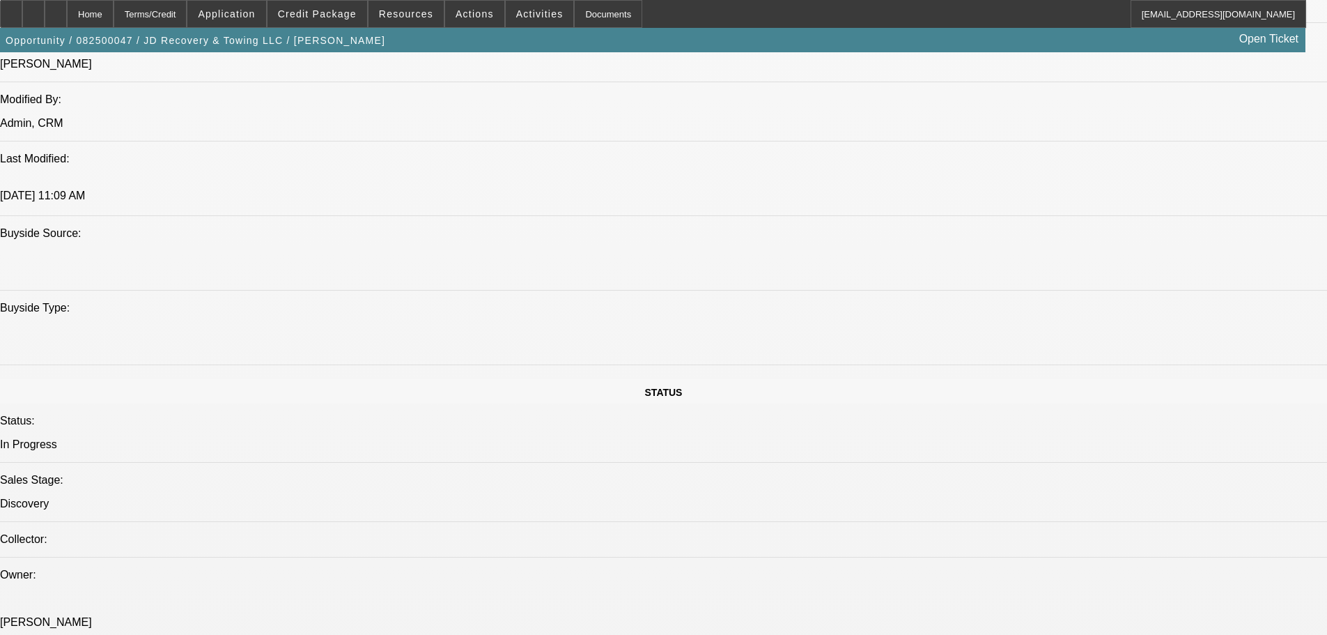
scroll to position [878, 0]
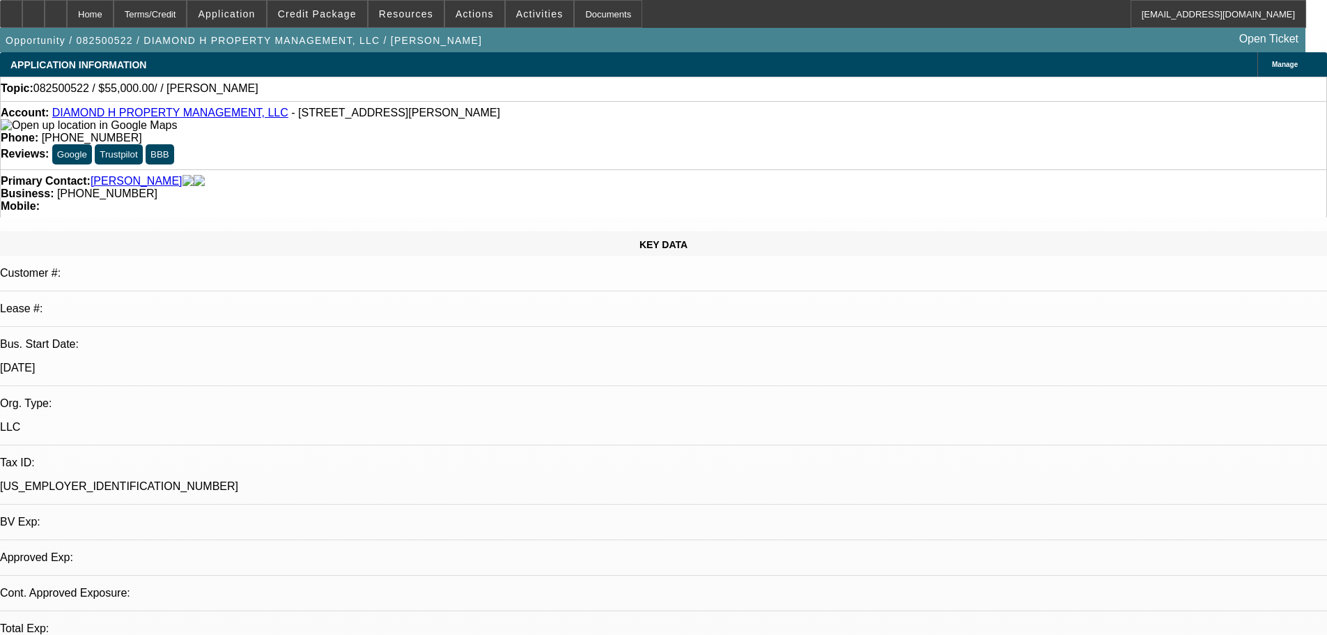
select select "0"
select select "2"
select select "0.1"
select select "4"
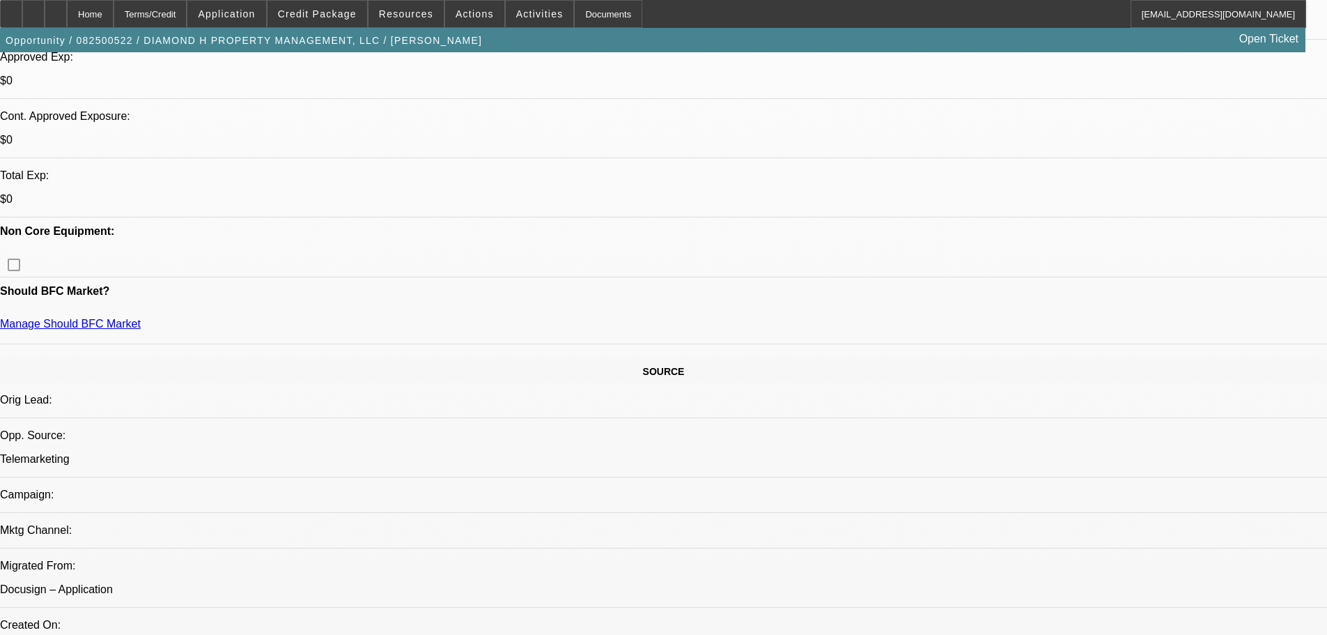
scroll to position [557, 0]
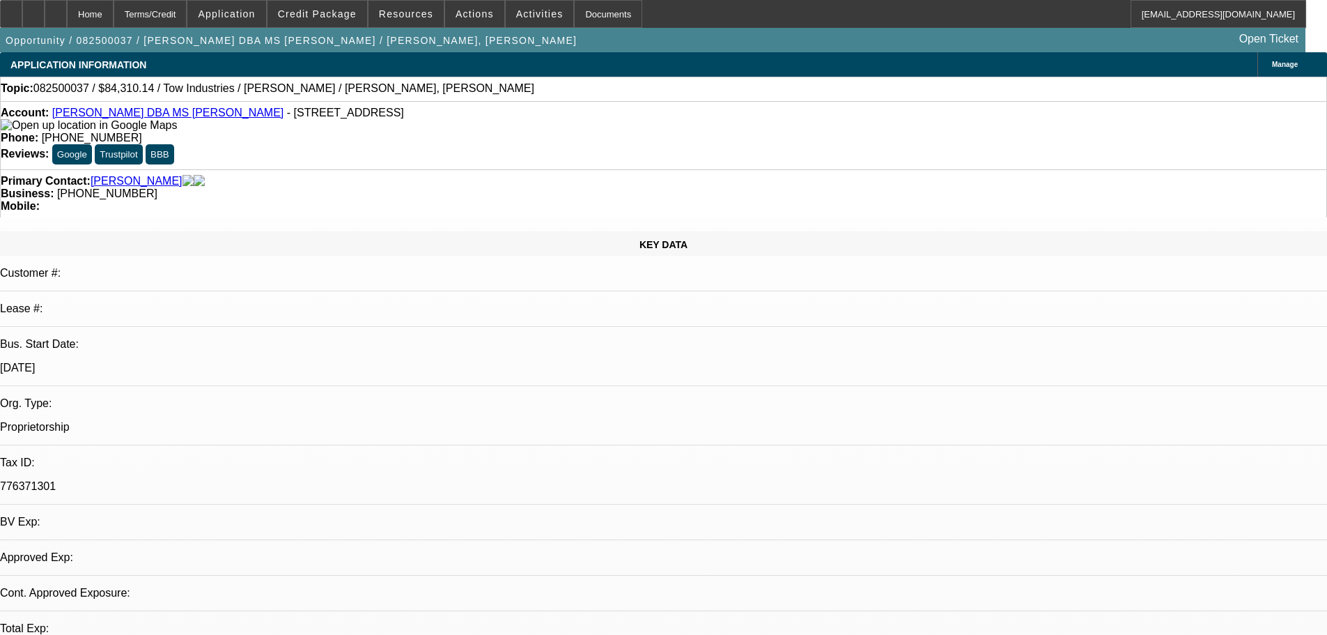
select select "0"
select select "2"
select select "0.1"
select select "4"
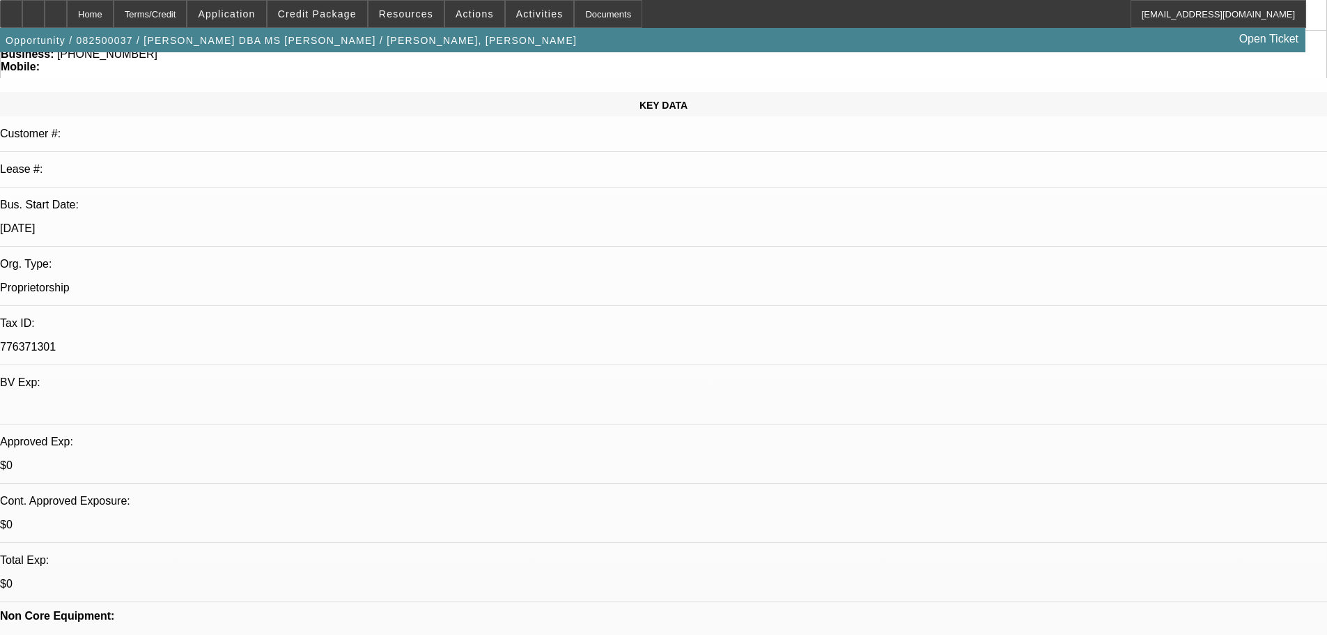
scroll to position [139, 0]
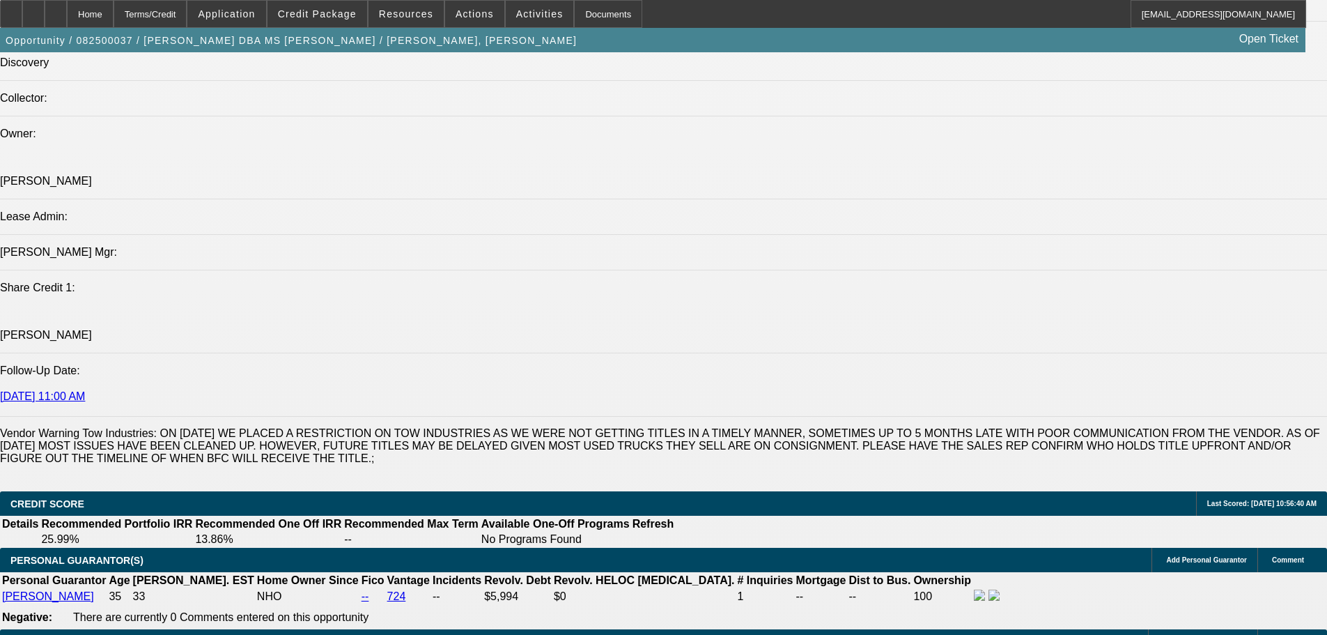
scroll to position [1672, 0]
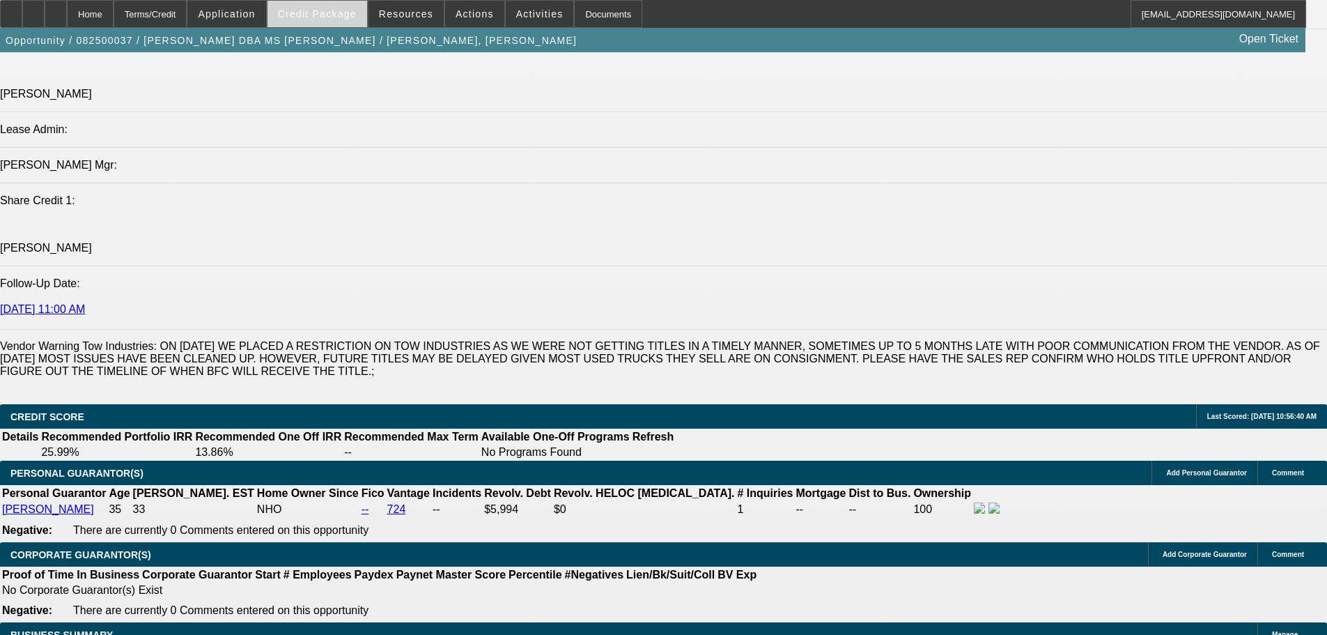
click at [332, 29] on span "button" at bounding box center [291, 40] width 582 height 33
click at [333, 21] on span at bounding box center [317, 13] width 100 height 33
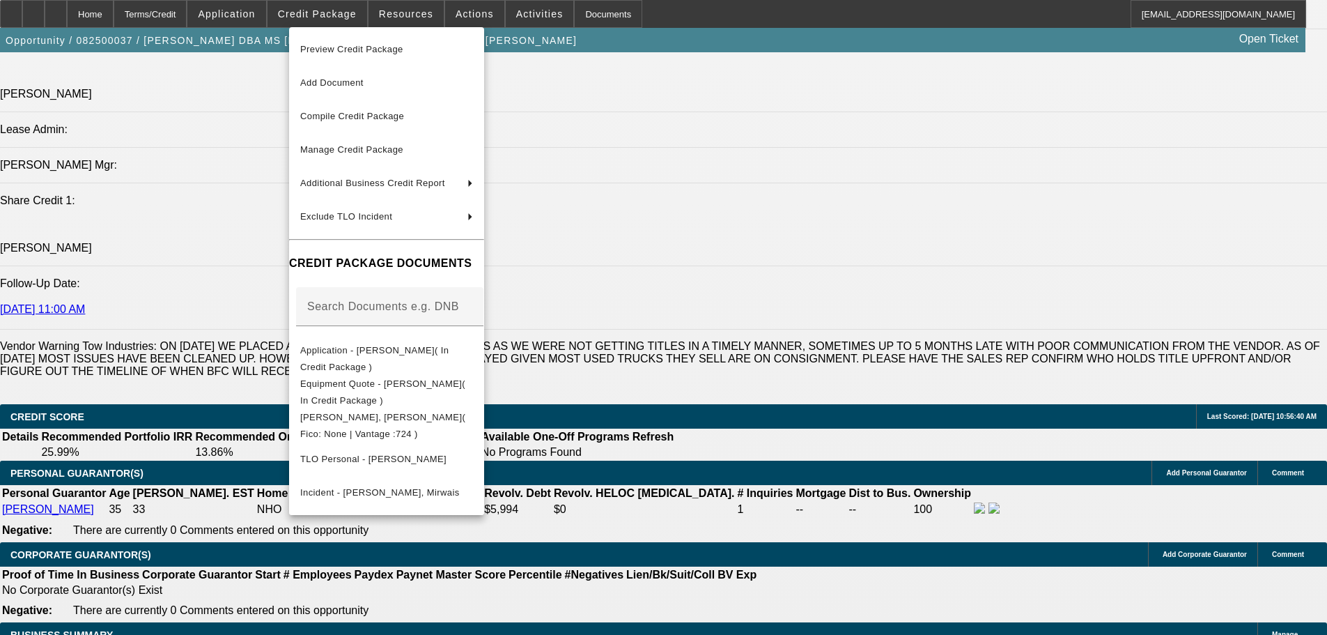
click at [926, 91] on div at bounding box center [663, 317] width 1327 height 635
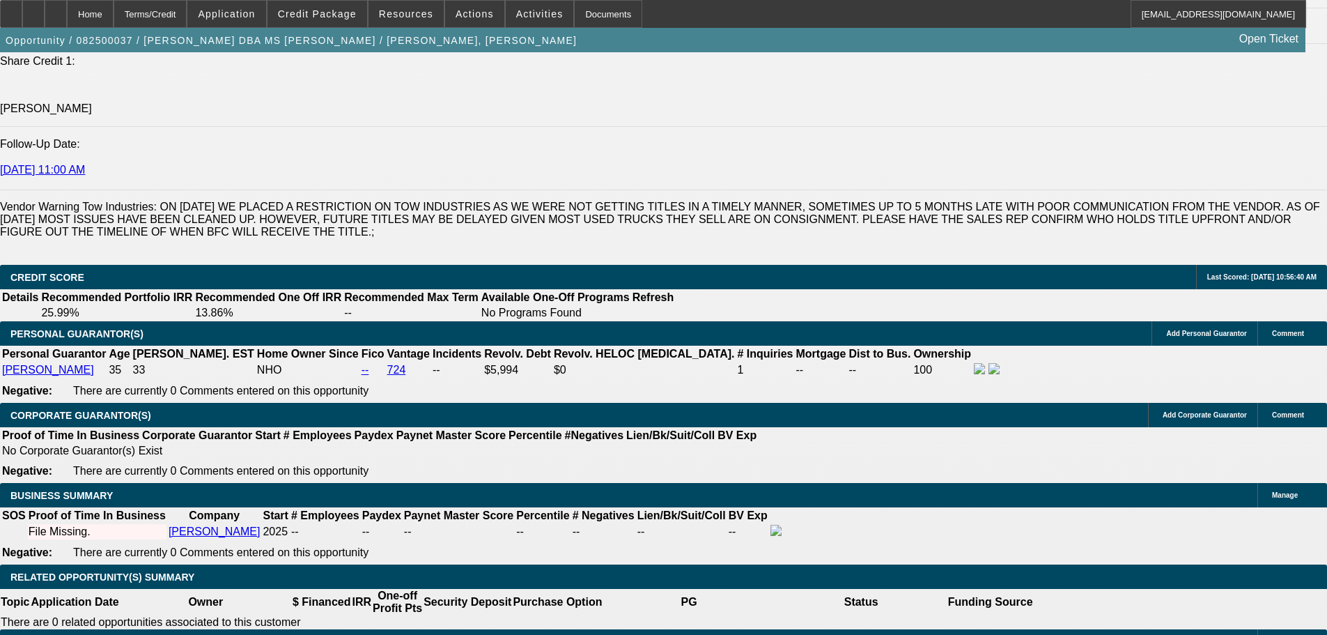
scroll to position [139, 0]
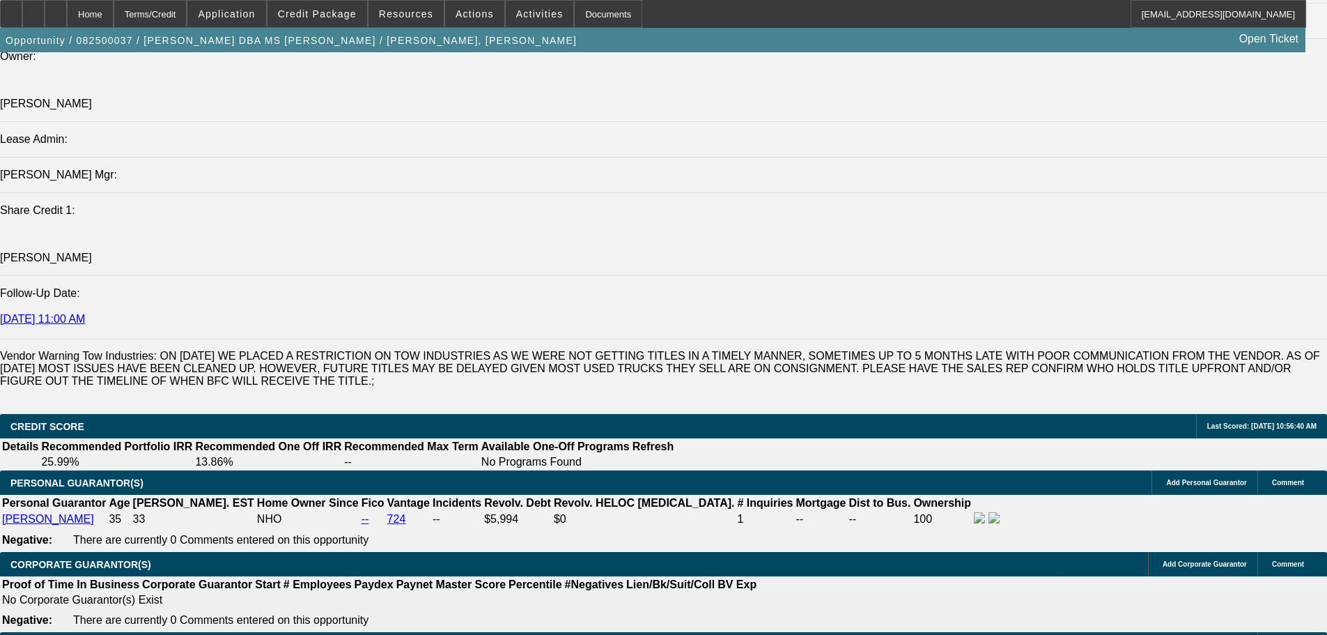
scroll to position [1532, 0]
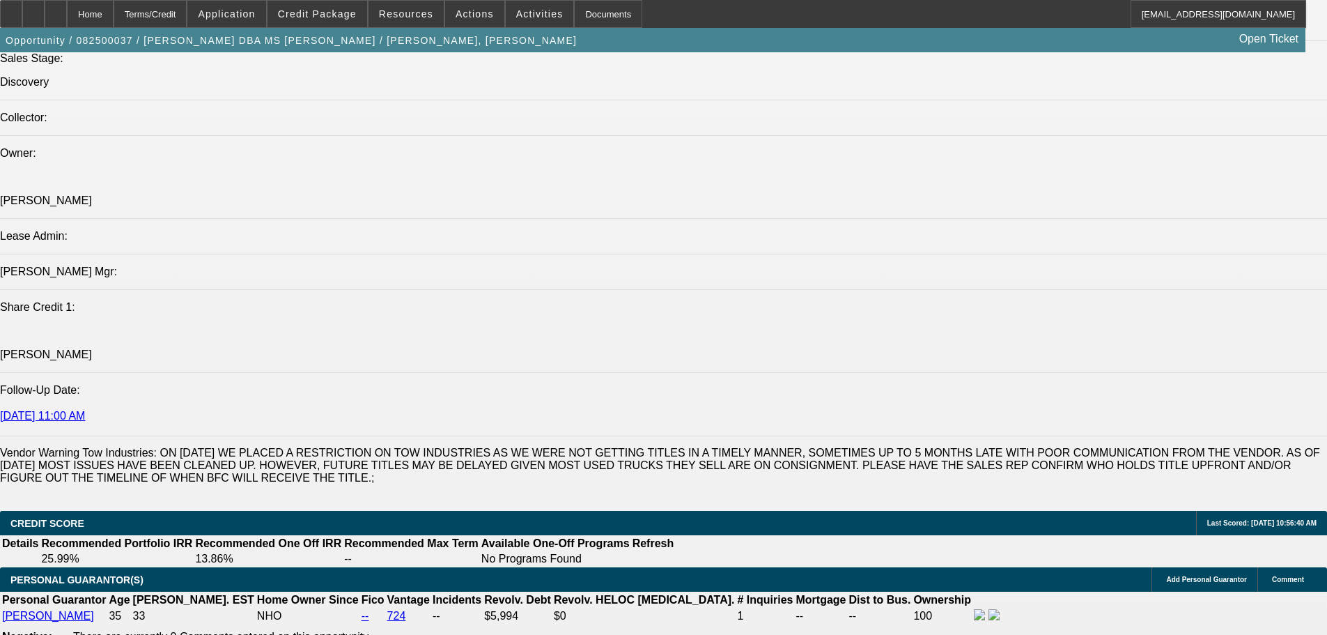
scroll to position [1393, 0]
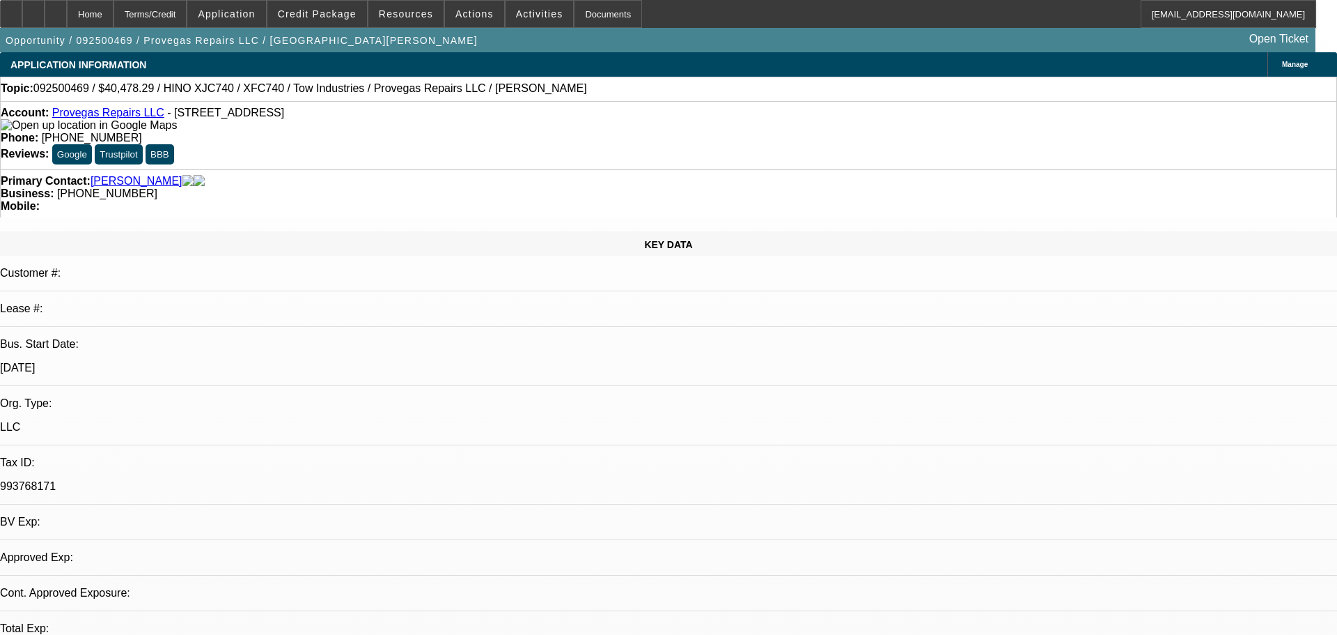
select select "0"
select select "2"
select select "0.1"
select select "4"
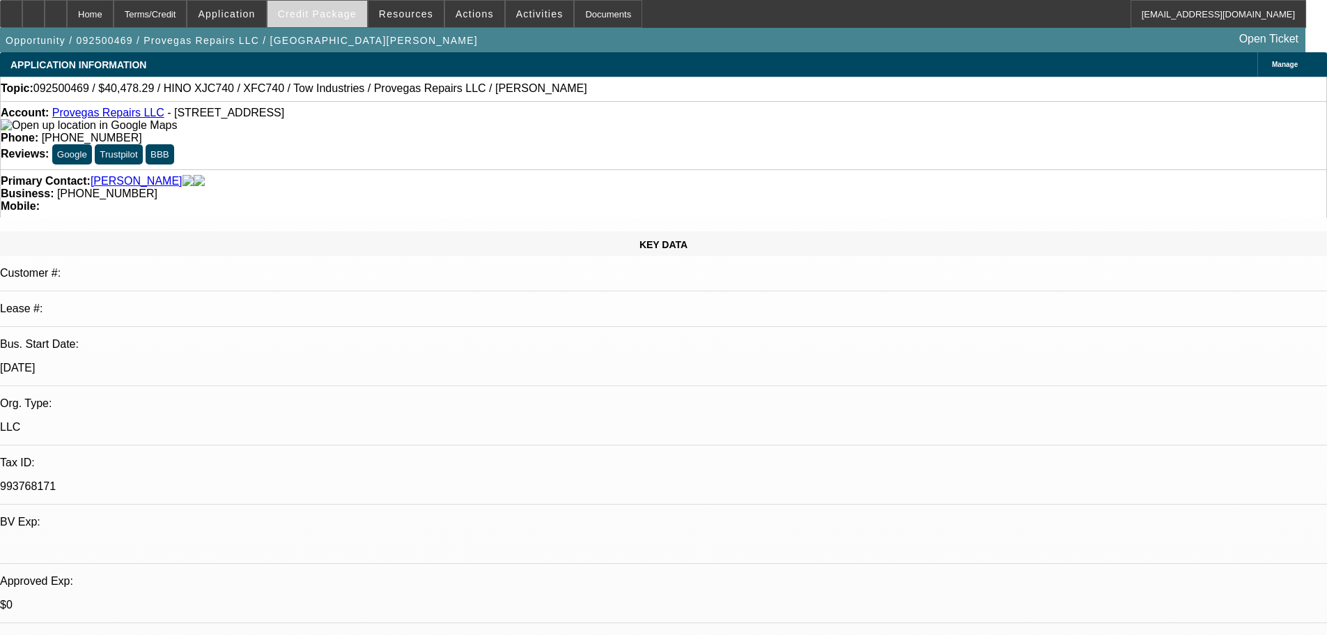
click at [334, 9] on span "Credit Package" at bounding box center [317, 13] width 79 height 11
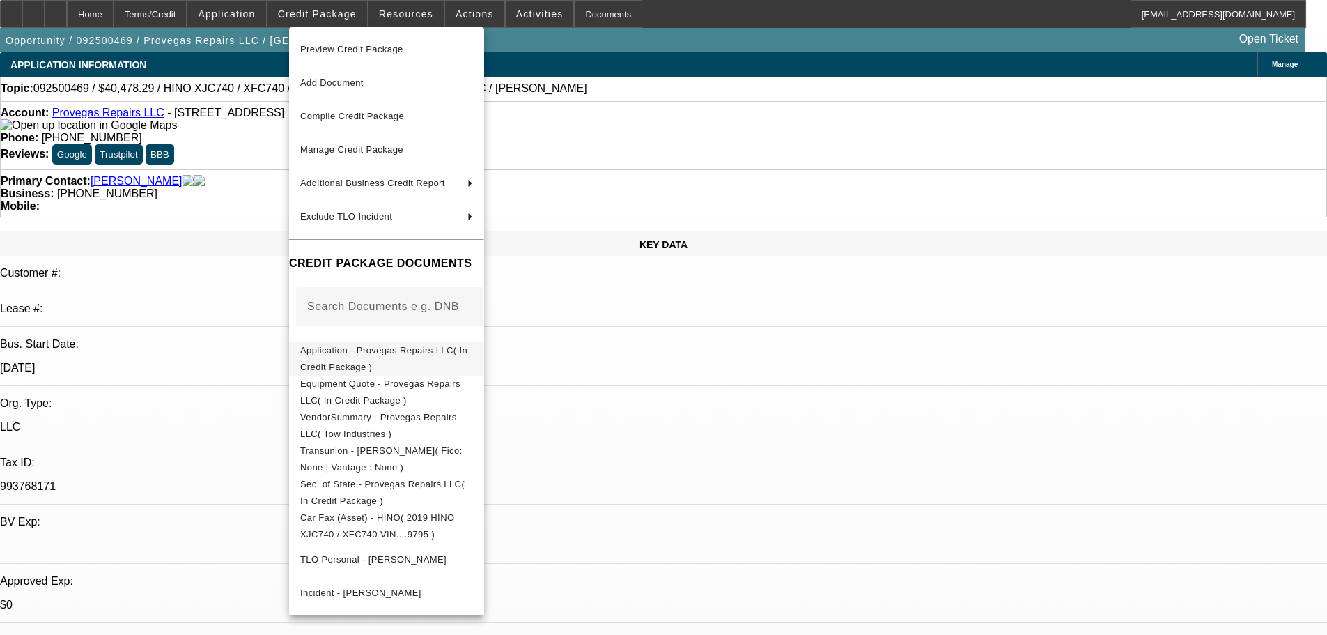
click at [435, 360] on span "Application - Provegas Repairs LLC( In Credit Package )" at bounding box center [386, 358] width 173 height 33
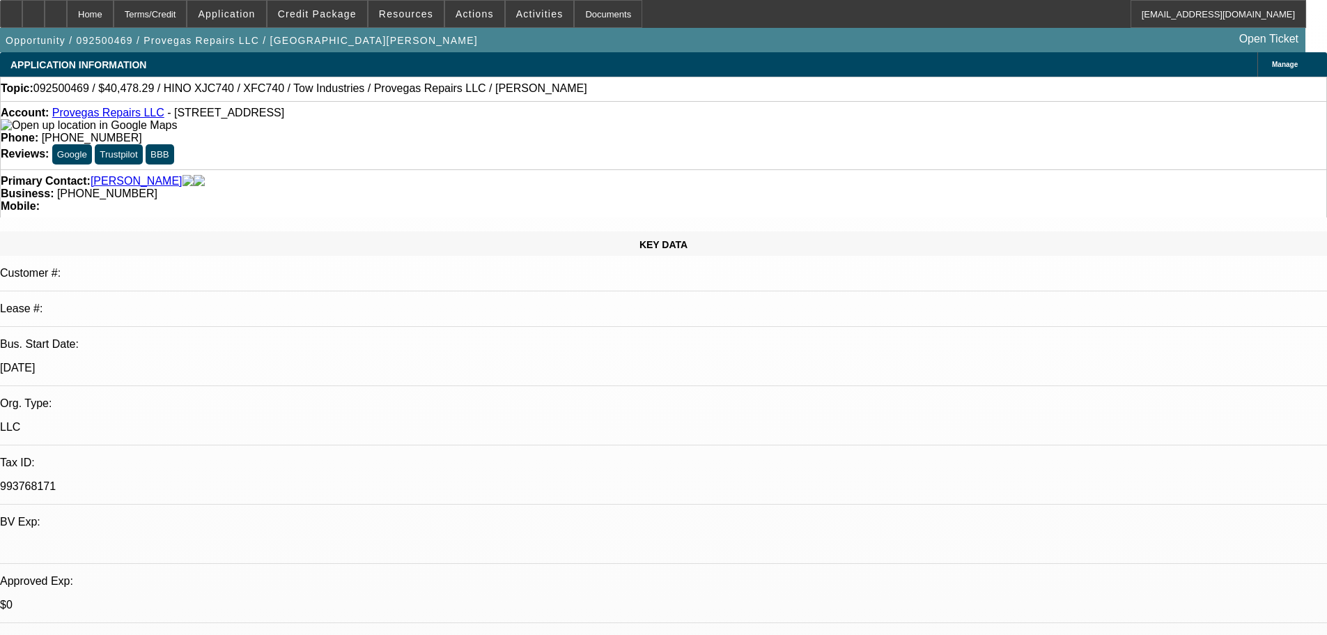
scroll to position [183, 0]
drag, startPoint x: 1268, startPoint y: 92, endPoint x: 1240, endPoint y: 119, distance: 39.4
drag, startPoint x: 1087, startPoint y: 247, endPoint x: 1029, endPoint y: 249, distance: 57.8
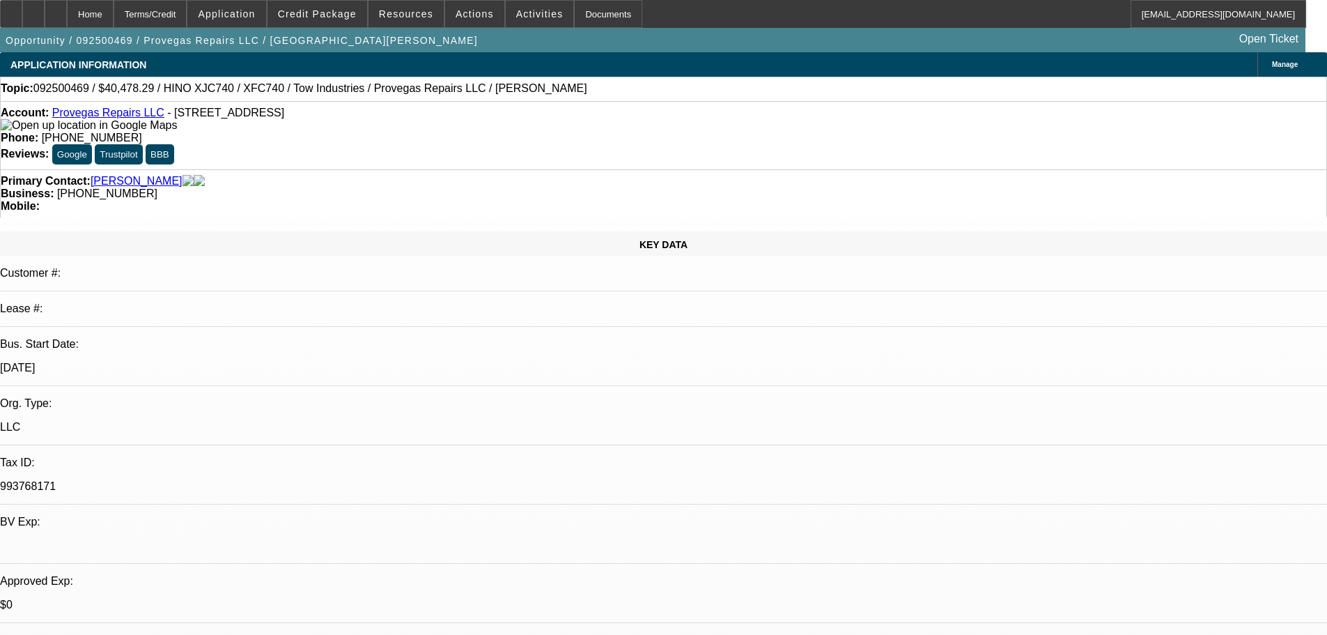
copy b "(747) 257-8182"
select select "0"
select select "2"
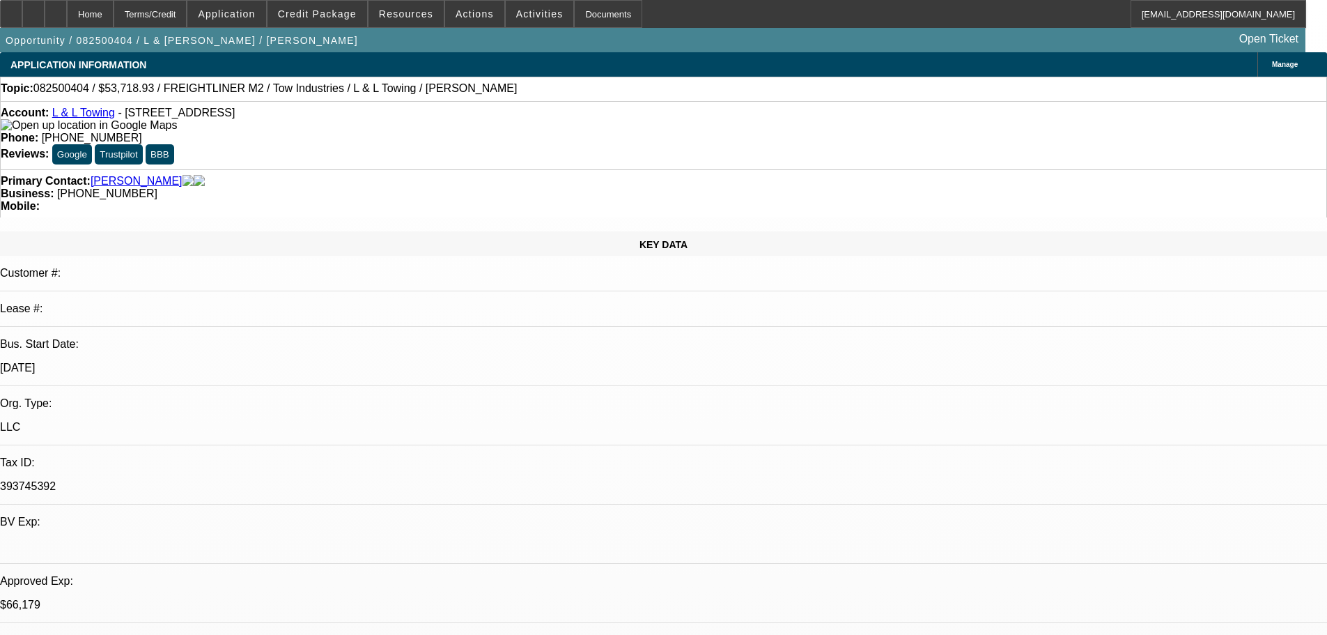
select select "0.1"
select select "4"
select select "0"
select select "2"
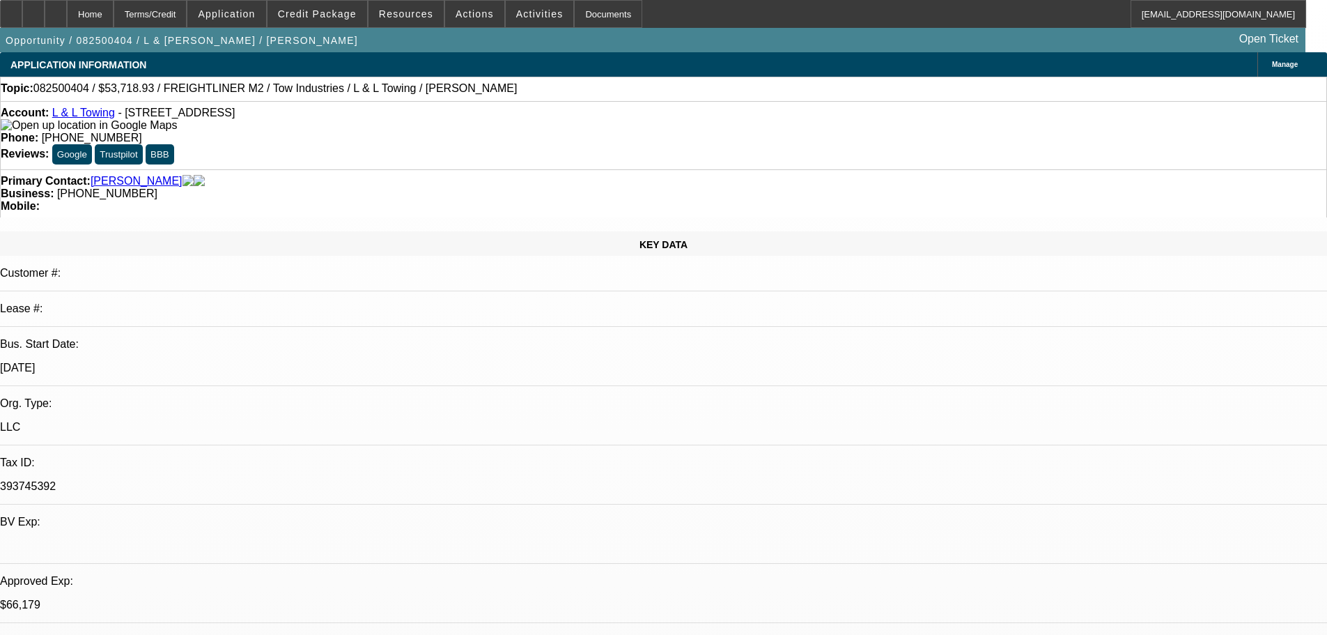
select select "0.1"
select select "4"
select select "0"
select select "2"
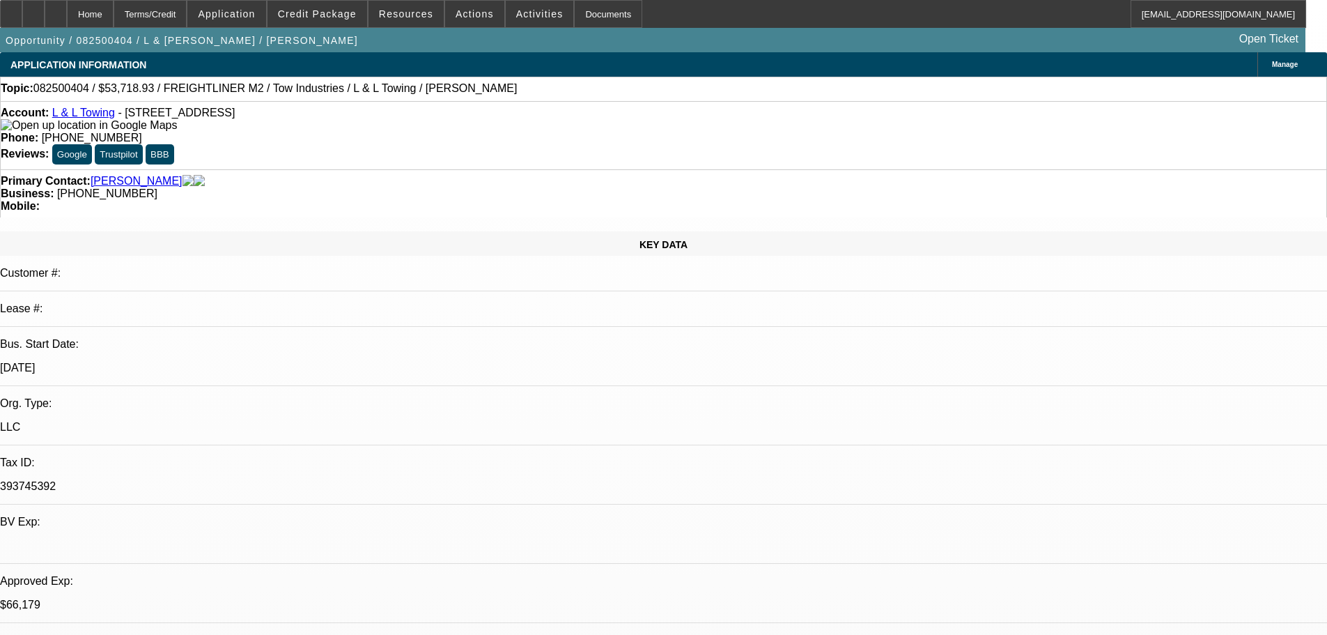
select select "0.1"
select select "4"
select select "0"
select select "2"
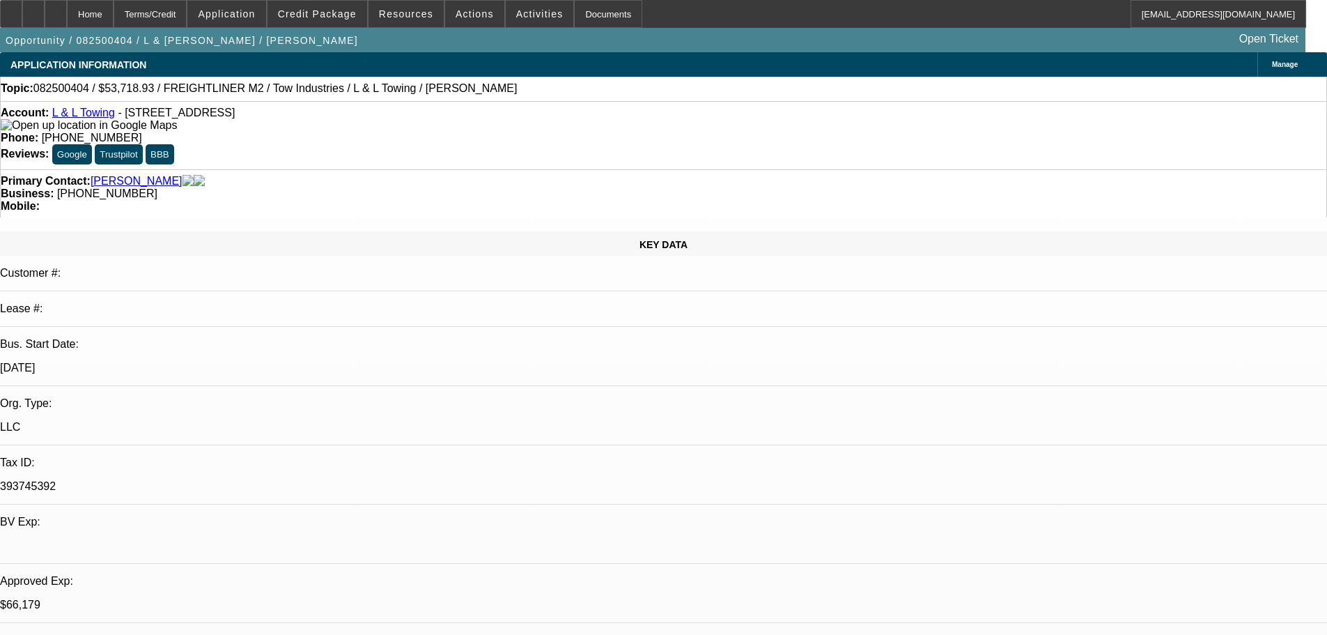
select select "0.1"
select select "4"
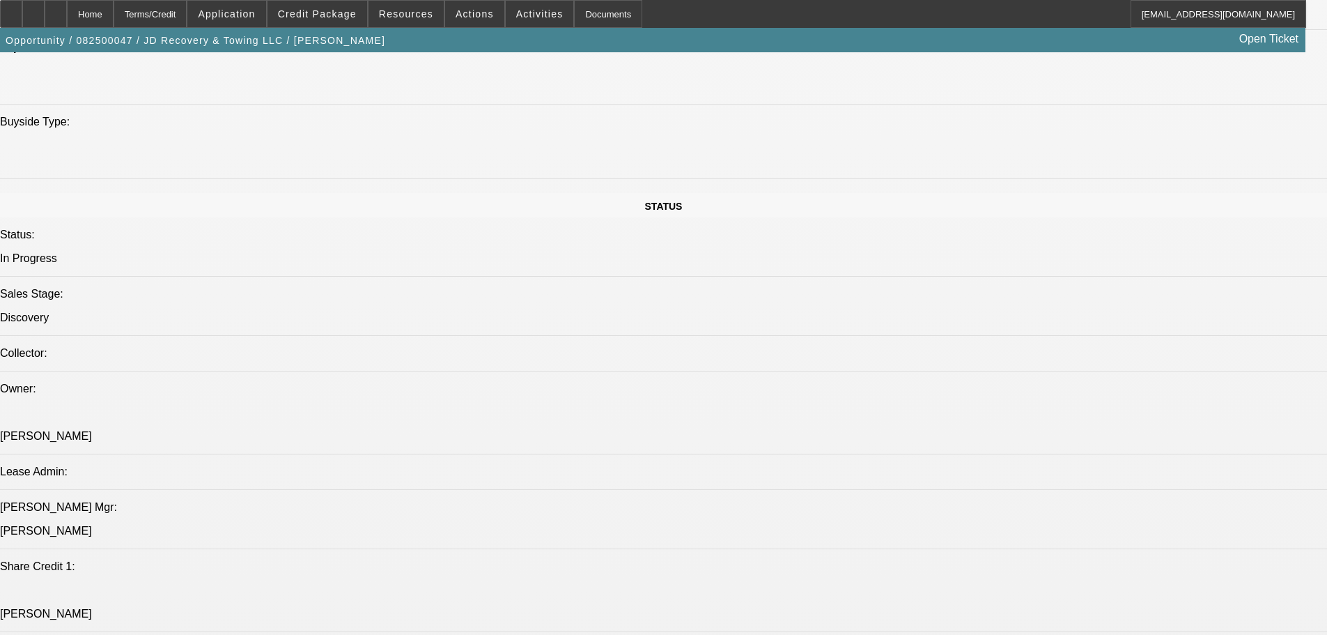
select select "0"
select select "0.1"
select select "0"
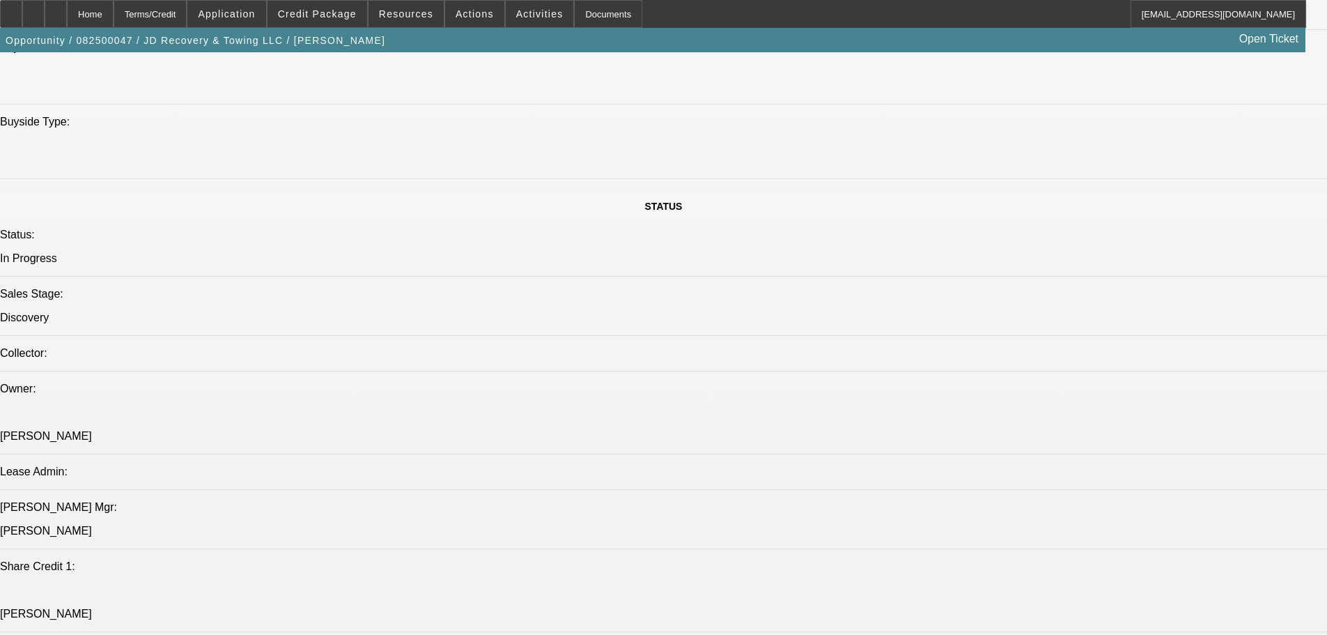
select select "0.1"
select select "0"
select select "0.1"
select select "0"
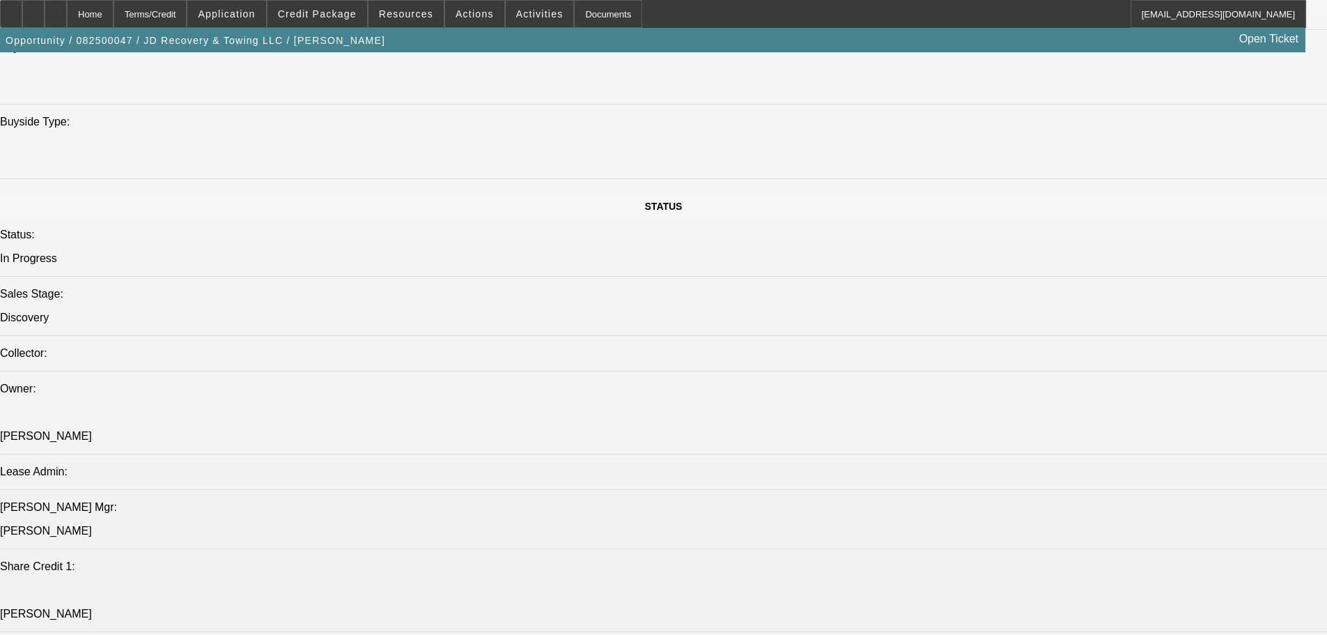
select select "0"
select select "0.1"
select select "1"
select select "4"
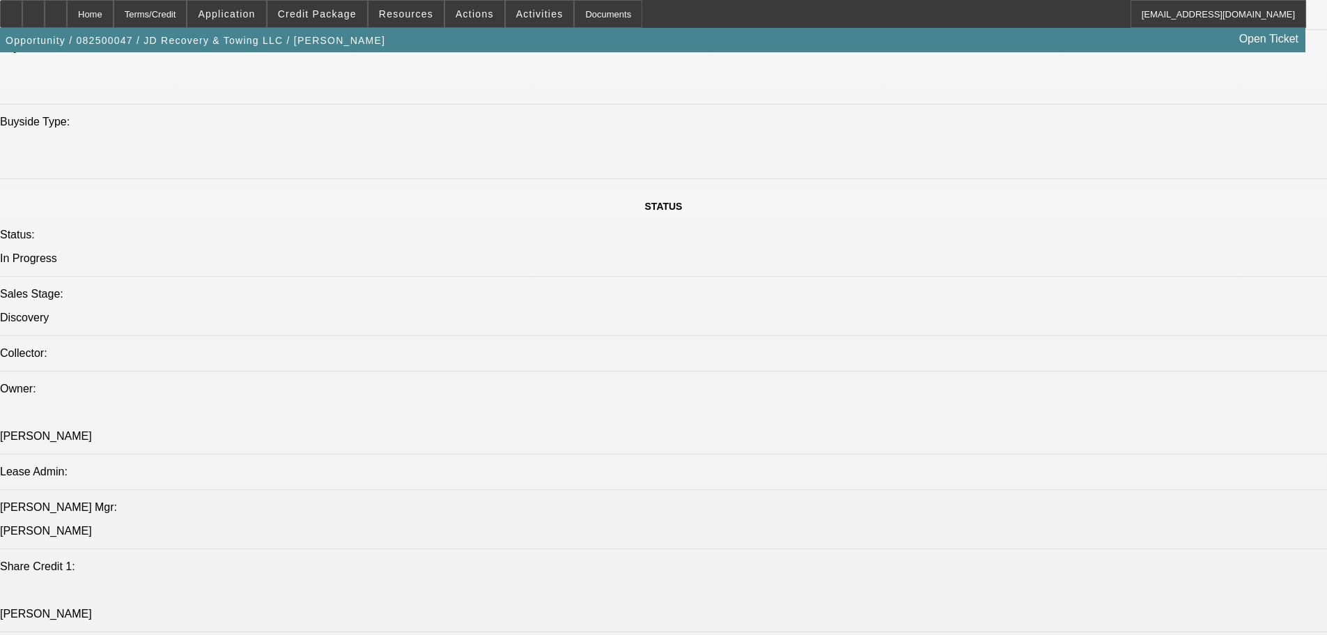
select select "1"
select select "4"
select select "1"
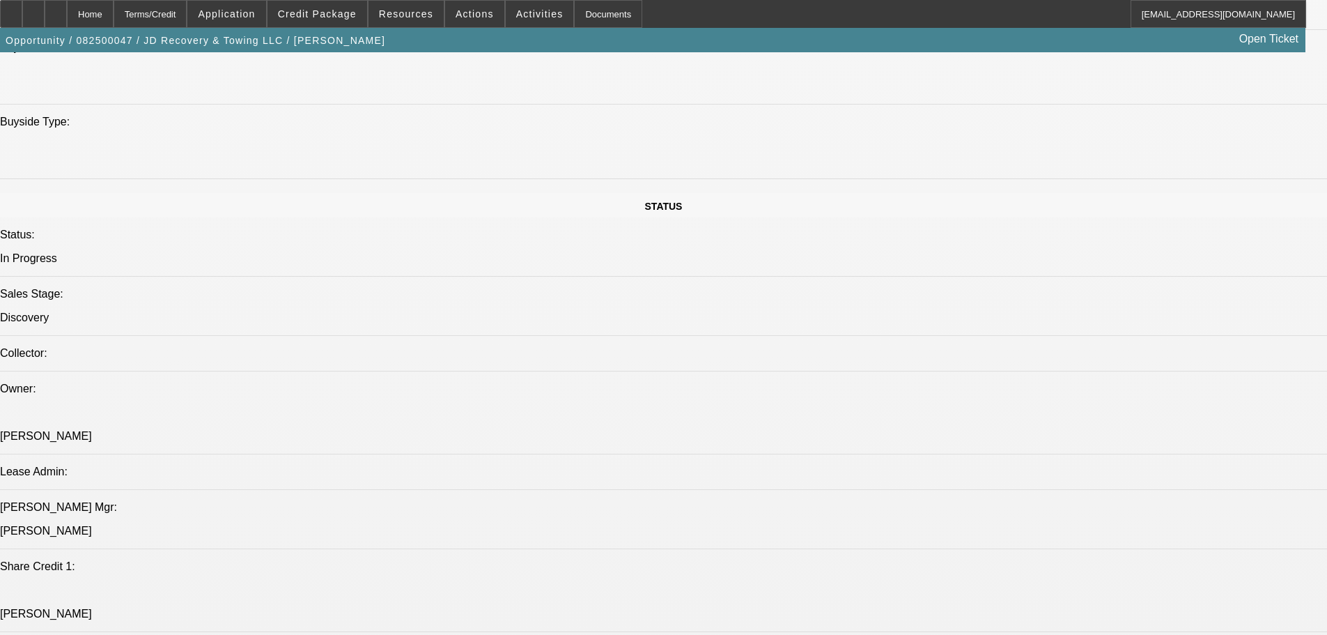
select select "4"
select select "1"
select select "4"
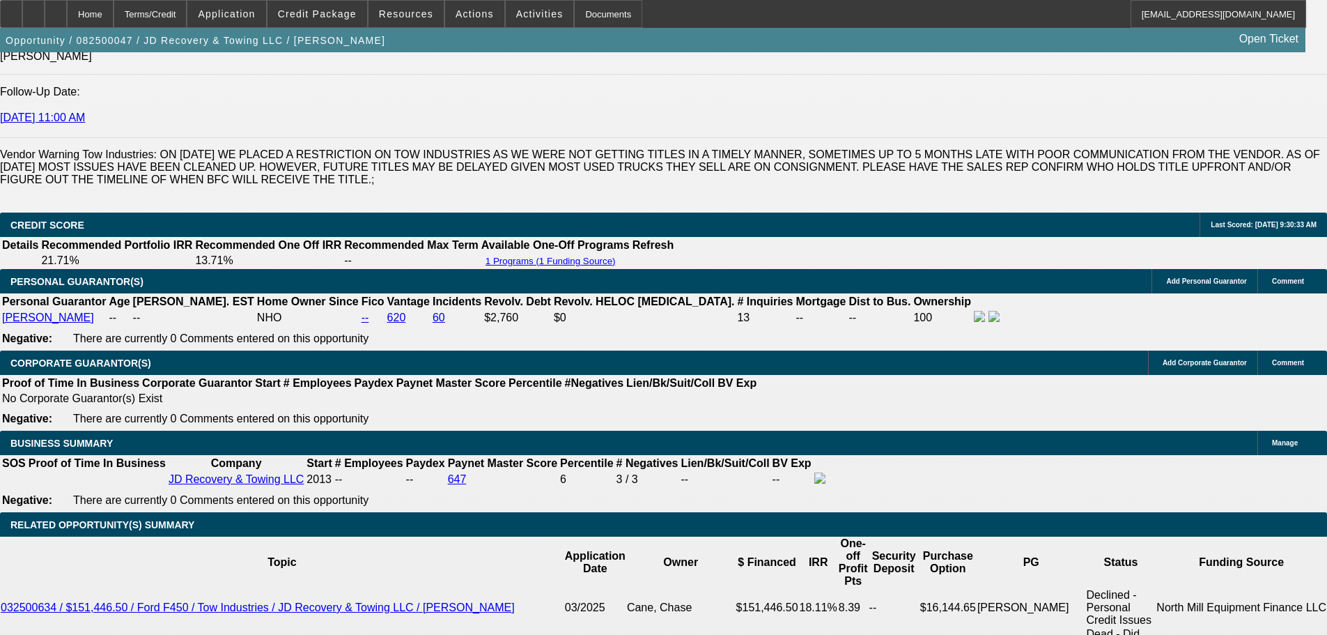
scroll to position [1977, 0]
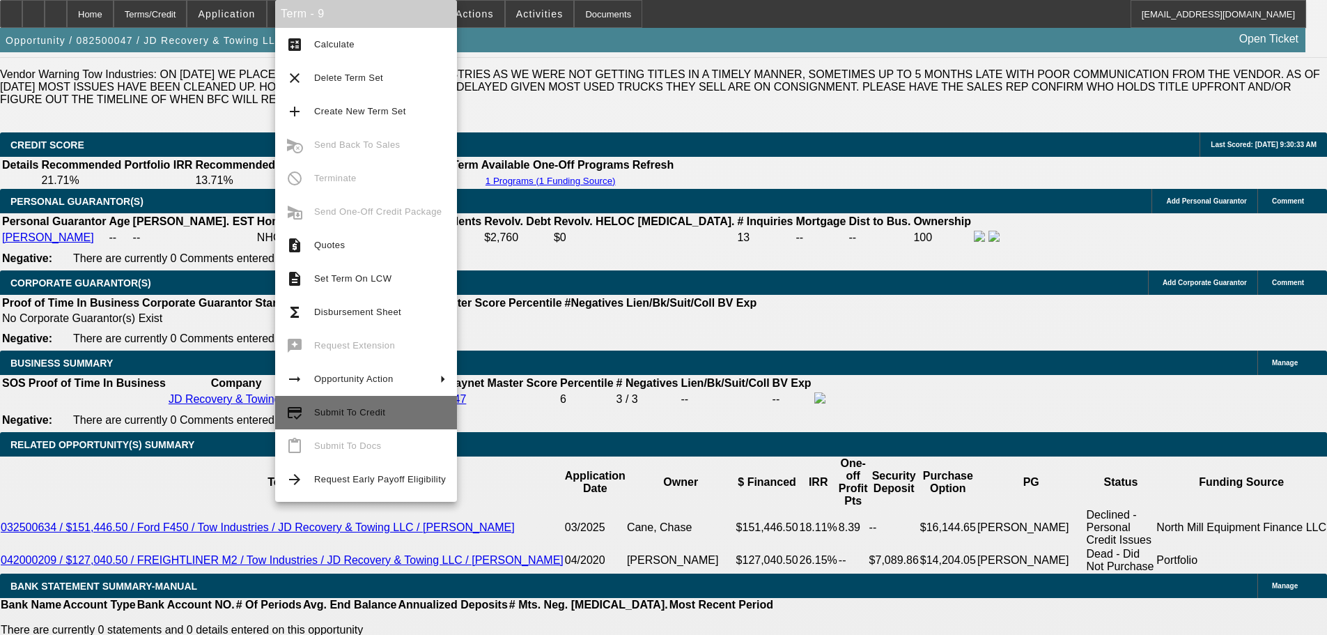
click at [367, 417] on span "Submit To Credit" at bounding box center [380, 412] width 132 height 17
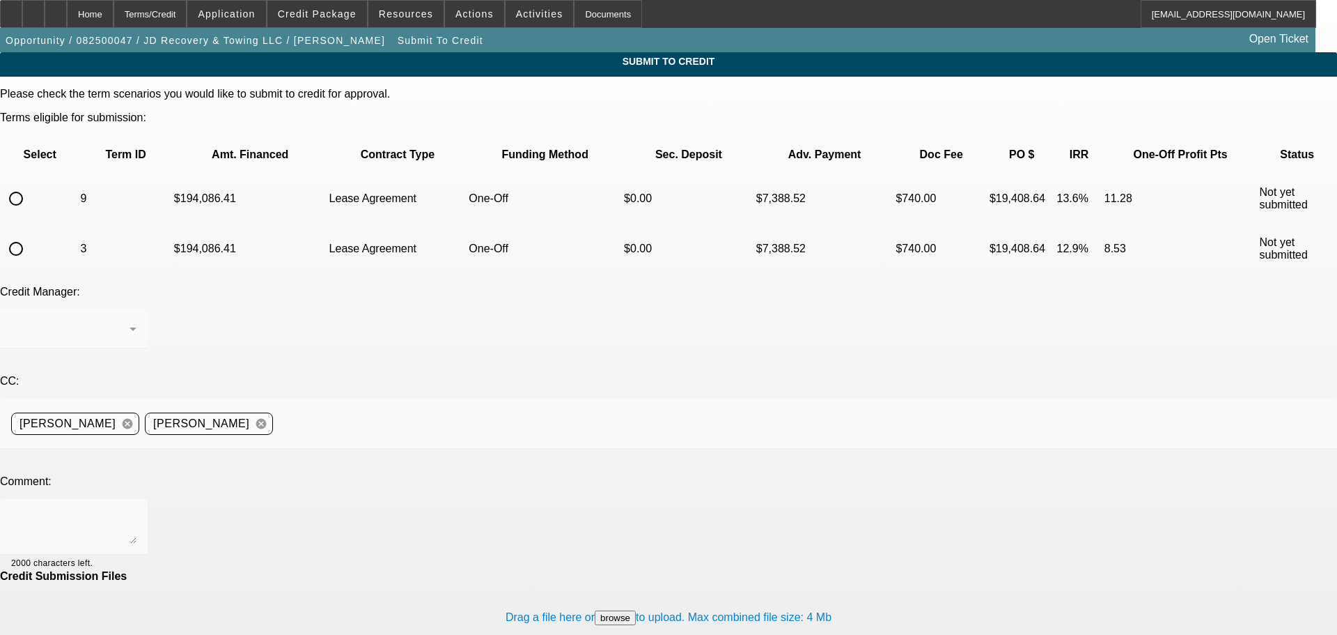
click at [75, 174] on td at bounding box center [39, 198] width 77 height 49
click at [30, 185] on input "radio" at bounding box center [16, 199] width 28 height 28
radio input "true"
click at [137, 309] on div "Syndications" at bounding box center [73, 328] width 125 height 39
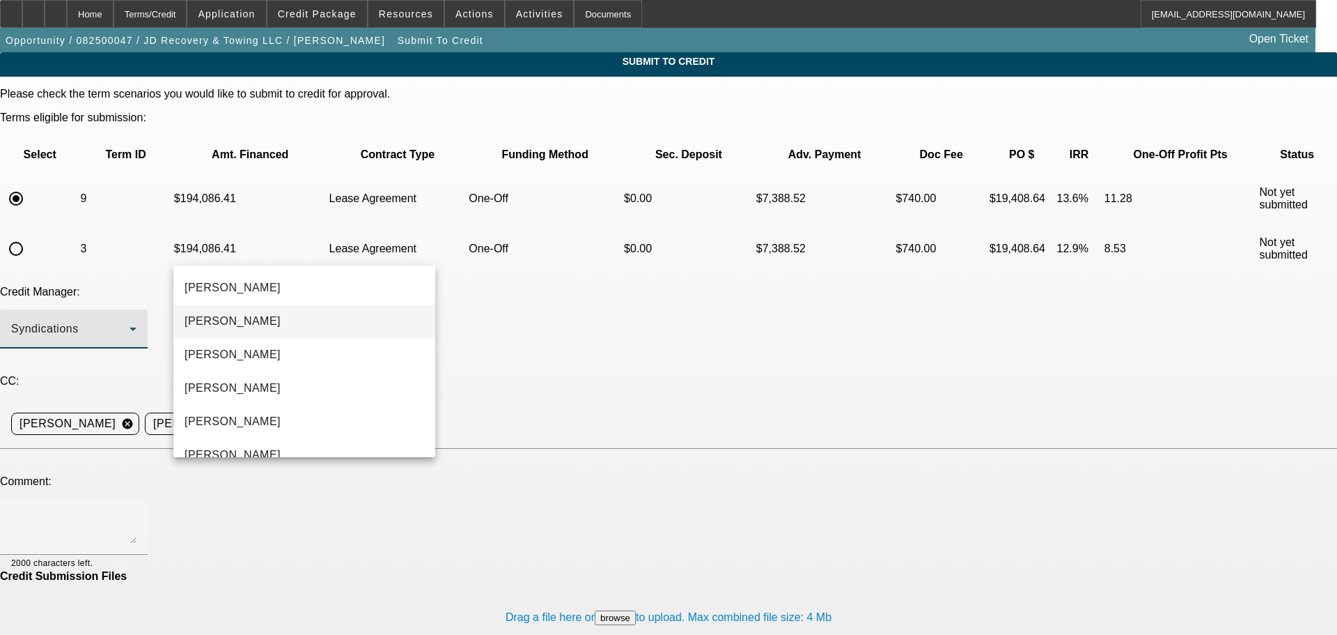
scroll to position [48, 0]
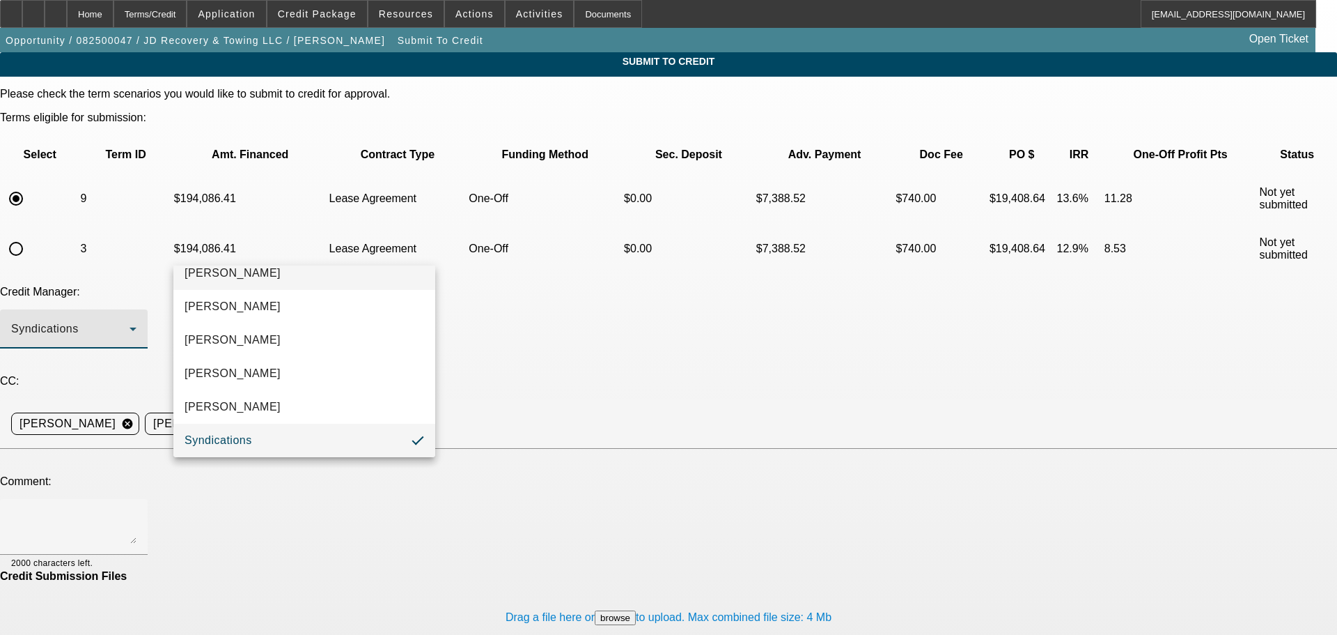
click at [355, 279] on mat-option "Arida, George" at bounding box center [304, 272] width 262 height 33
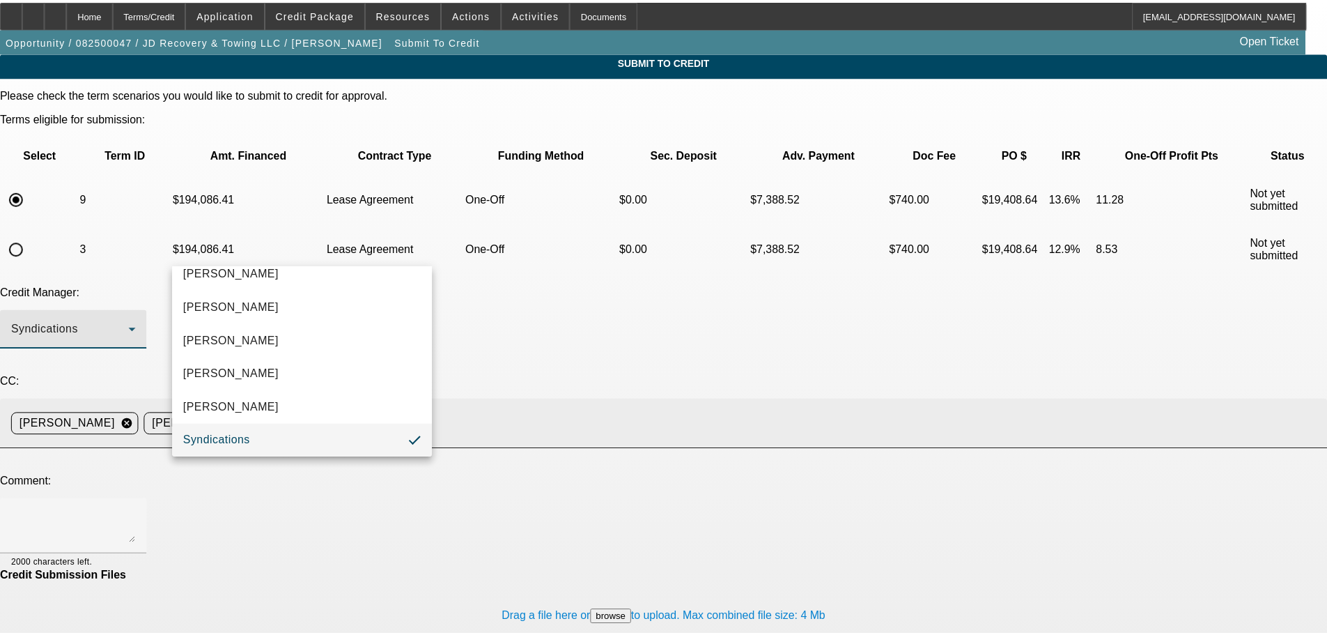
scroll to position [0, 0]
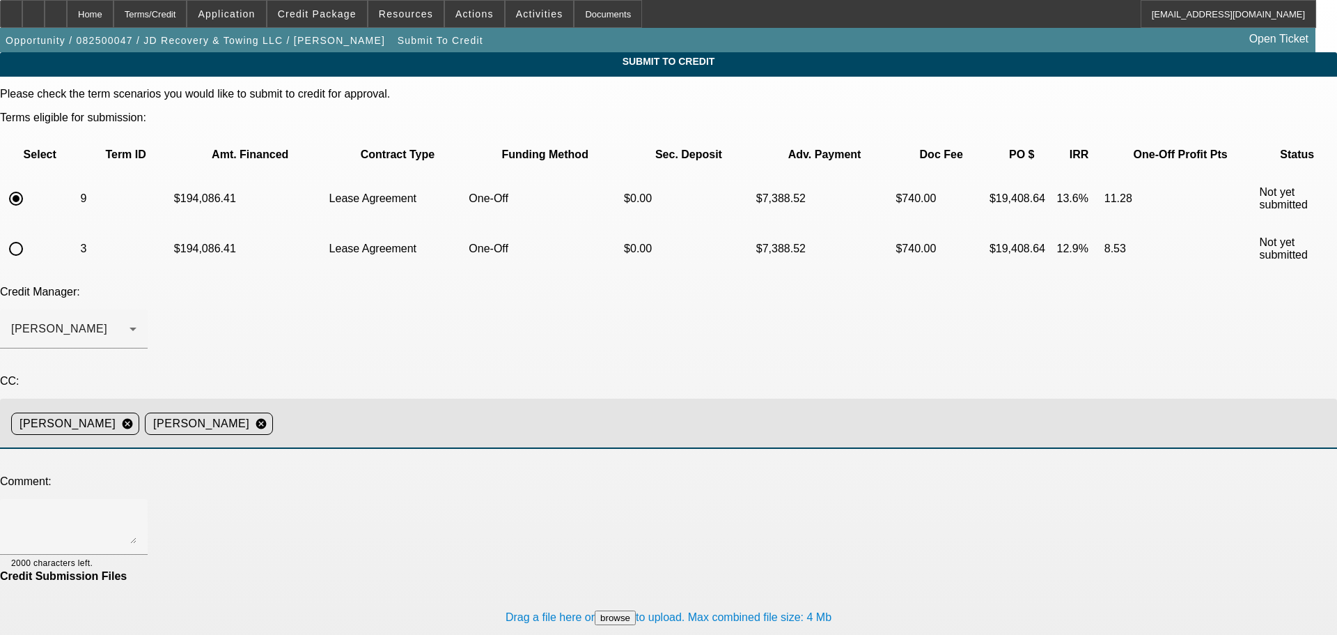
click at [497, 410] on input at bounding box center [800, 424] width 1042 height 28
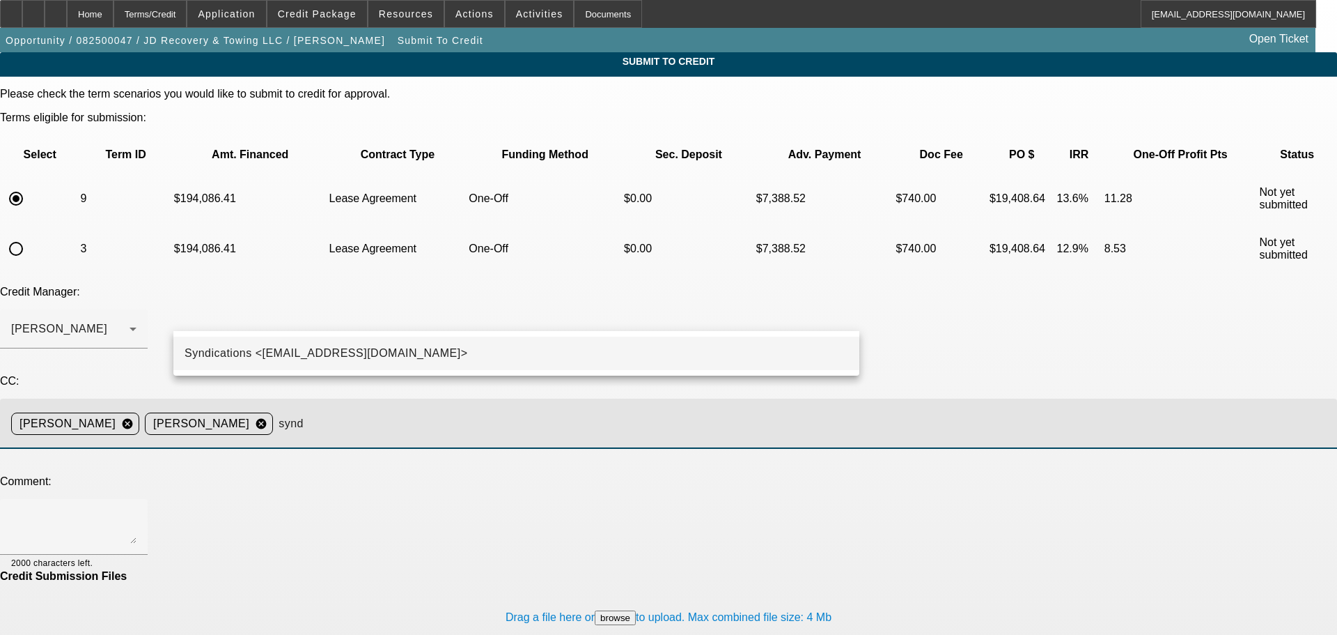
type input "synd"
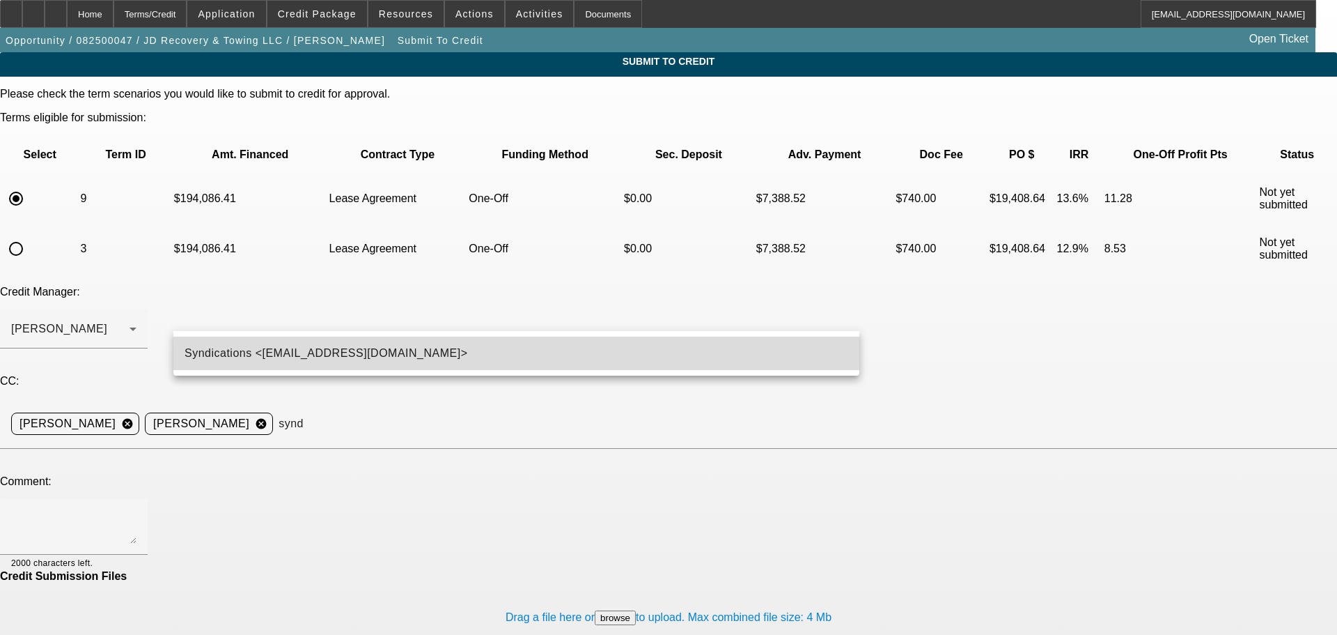
click at [476, 338] on mat-option "Syndications <Syndications@beaconfunding.com>" at bounding box center [516, 352] width 686 height 33
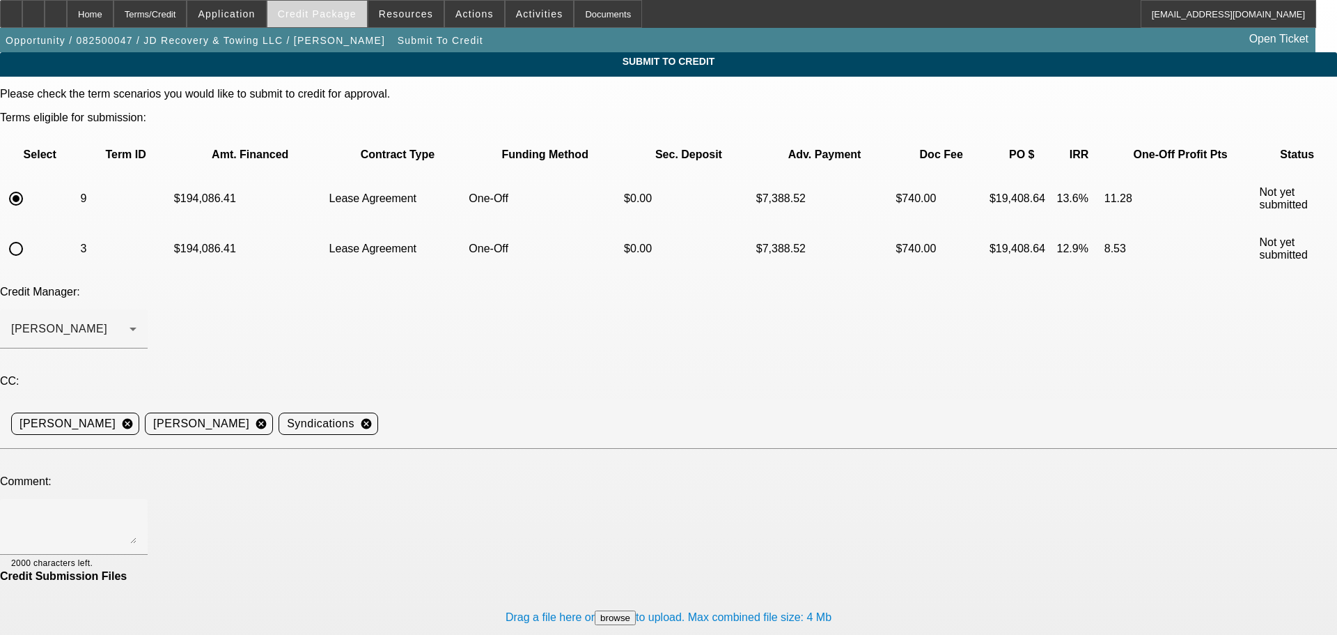
click at [347, 20] on span at bounding box center [317, 13] width 100 height 33
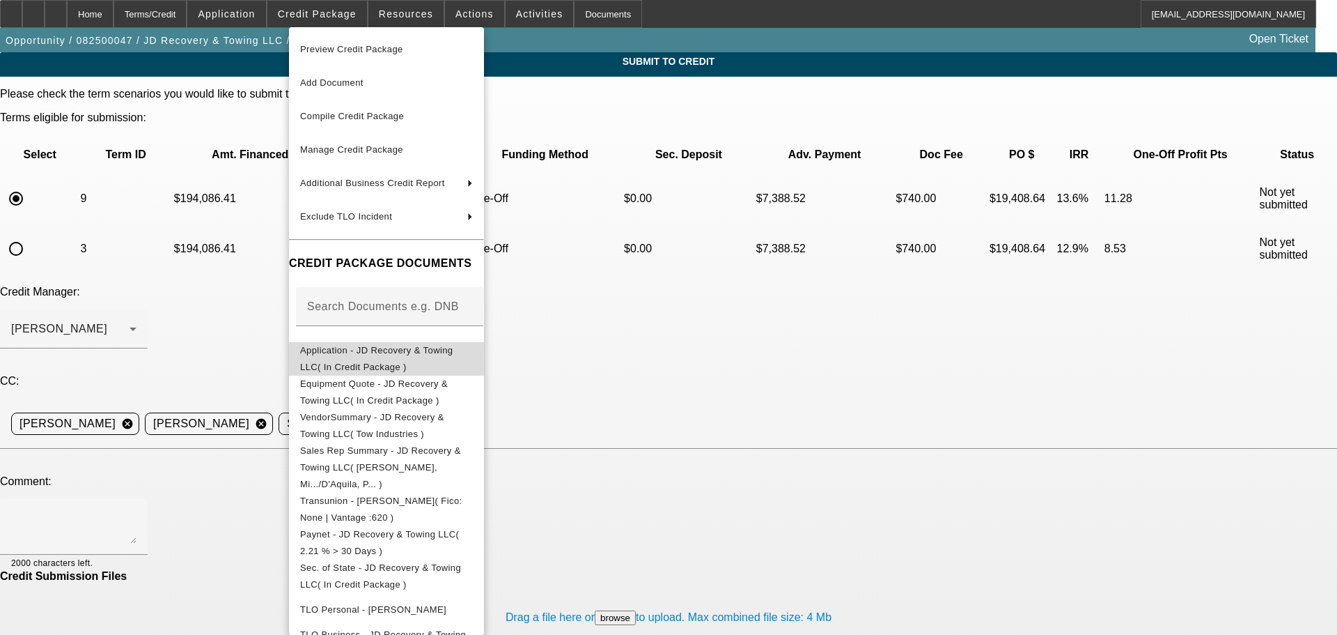
click at [428, 357] on span "Application - JD Recovery & Towing LLC( In Credit Package )" at bounding box center [376, 358] width 153 height 27
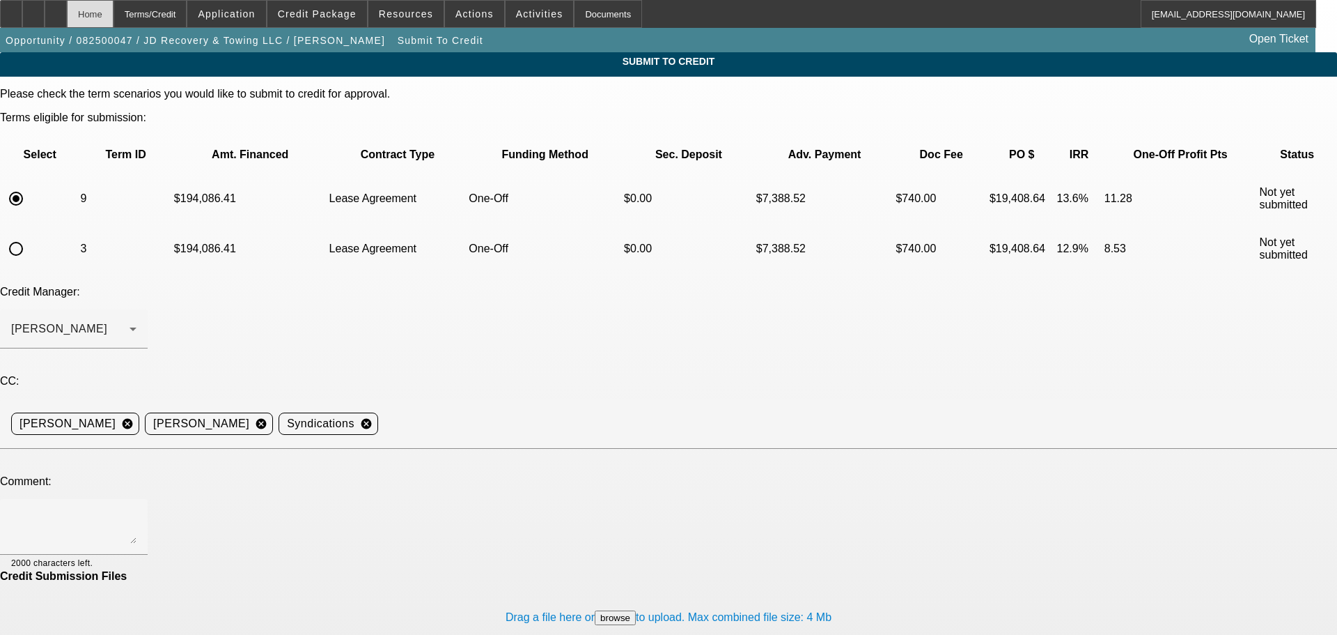
click at [114, 20] on div "Home" at bounding box center [90, 14] width 47 height 28
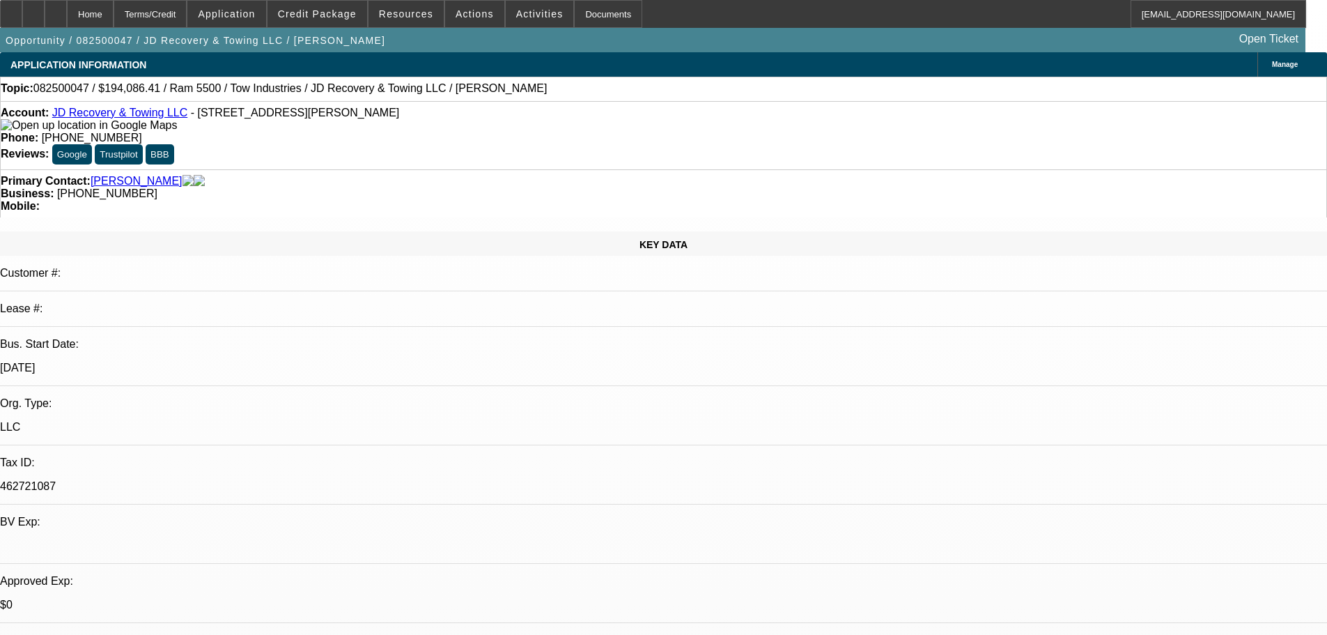
select select "0"
select select "0.1"
select select "4"
select select "0"
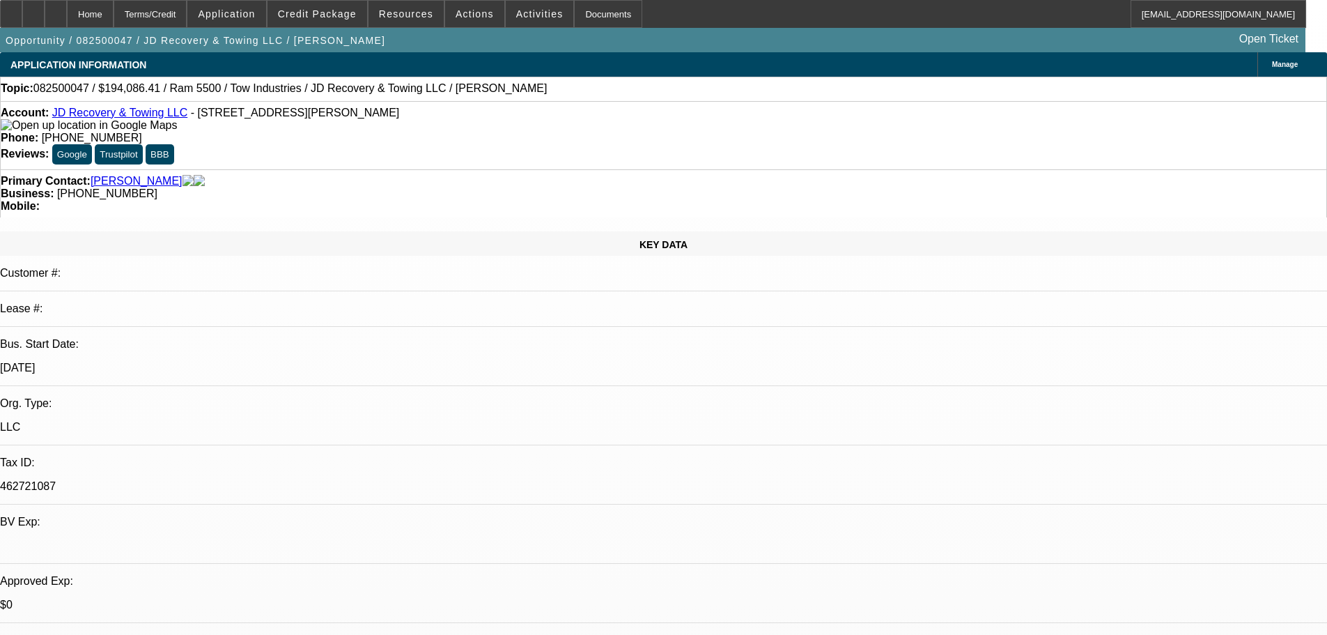
select select "0"
select select "0.1"
select select "4"
select select "0"
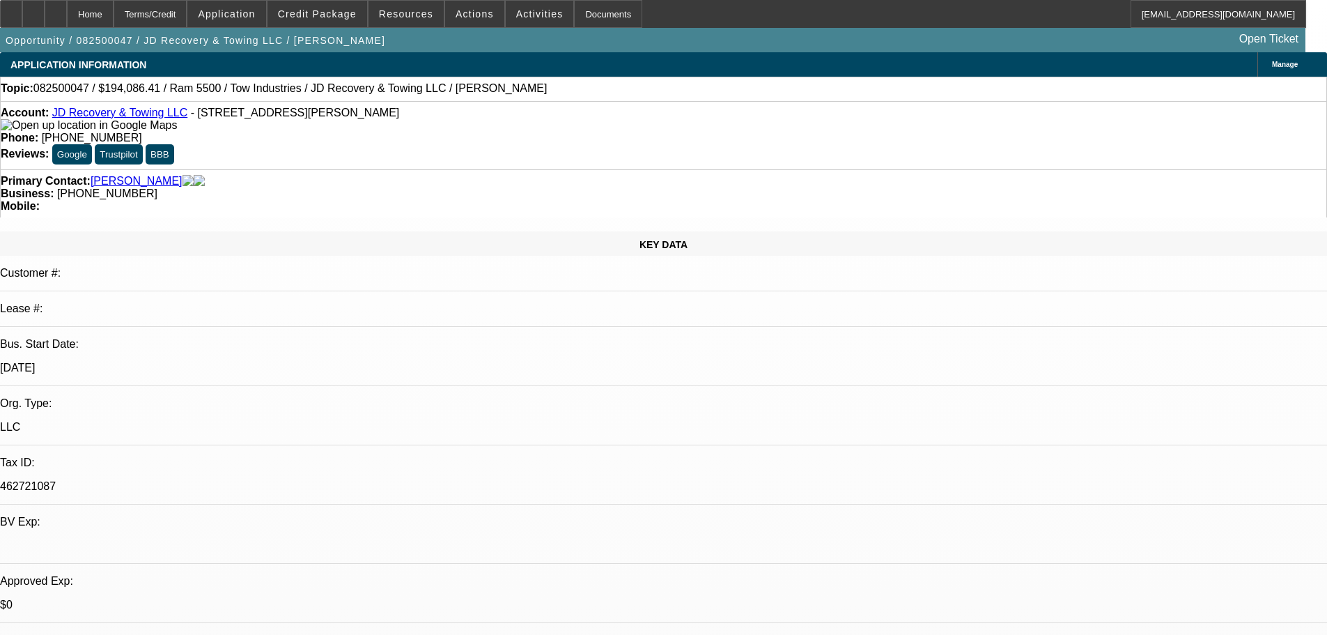
select select "0.1"
select select "4"
select select "0"
select select "0.1"
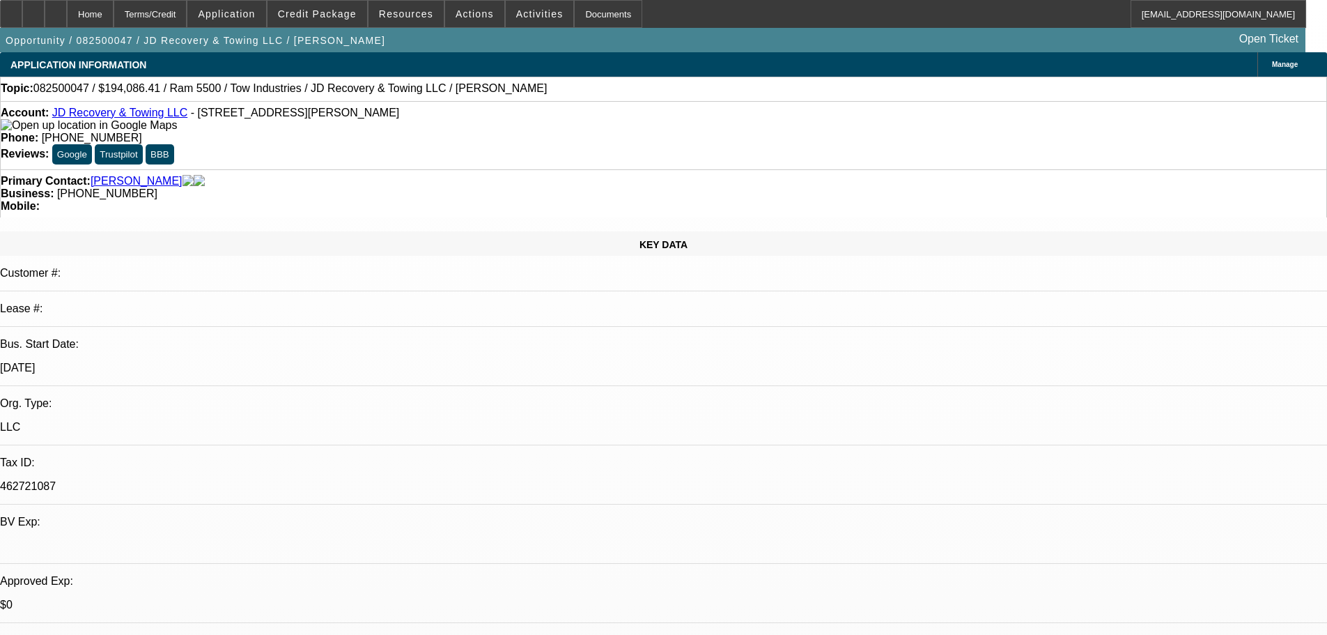
select select "4"
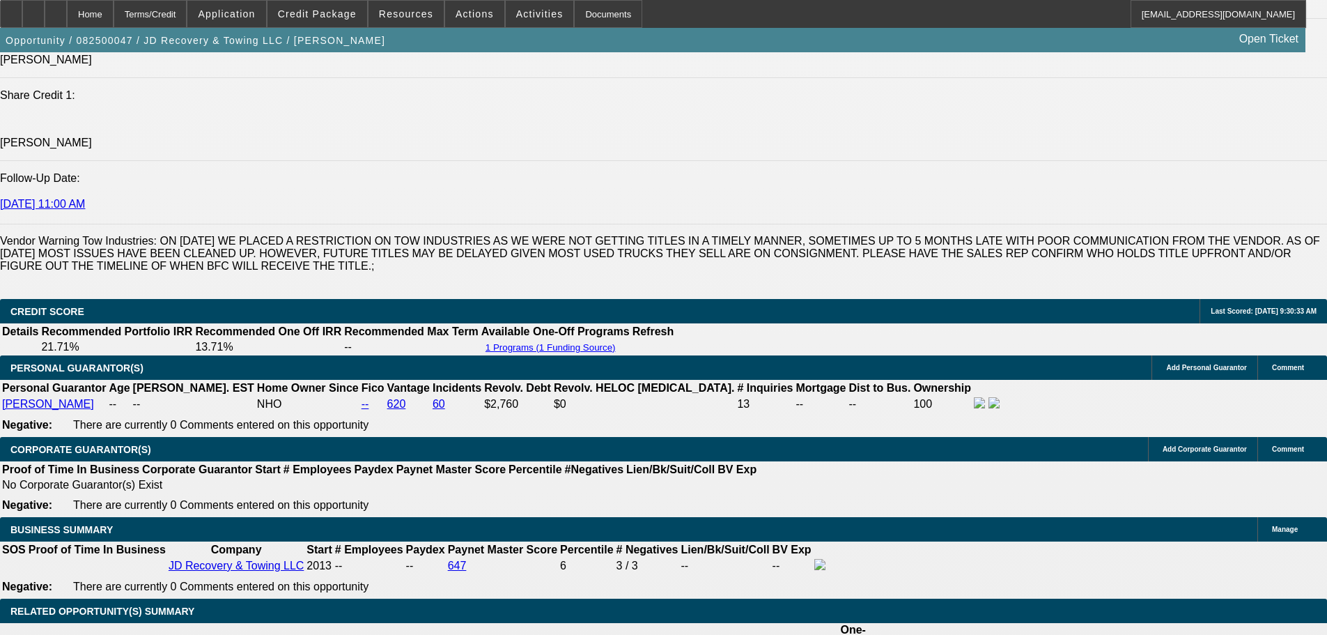
scroll to position [1891, 0]
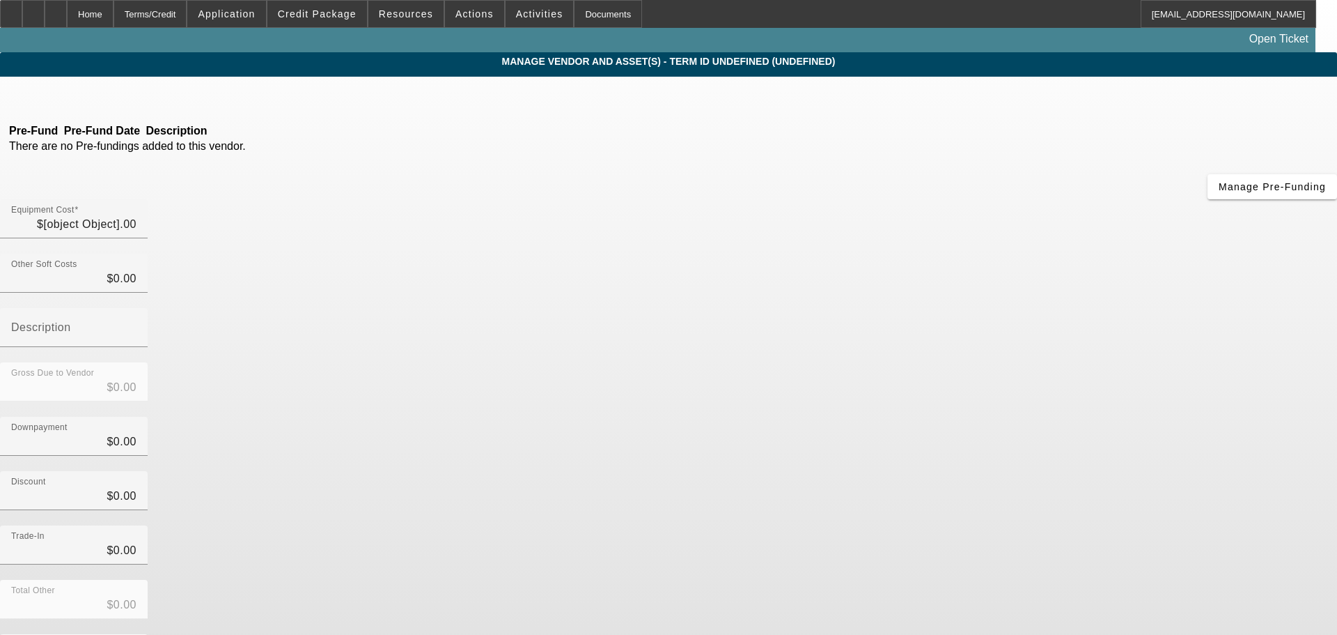
type input "$194,086.41"
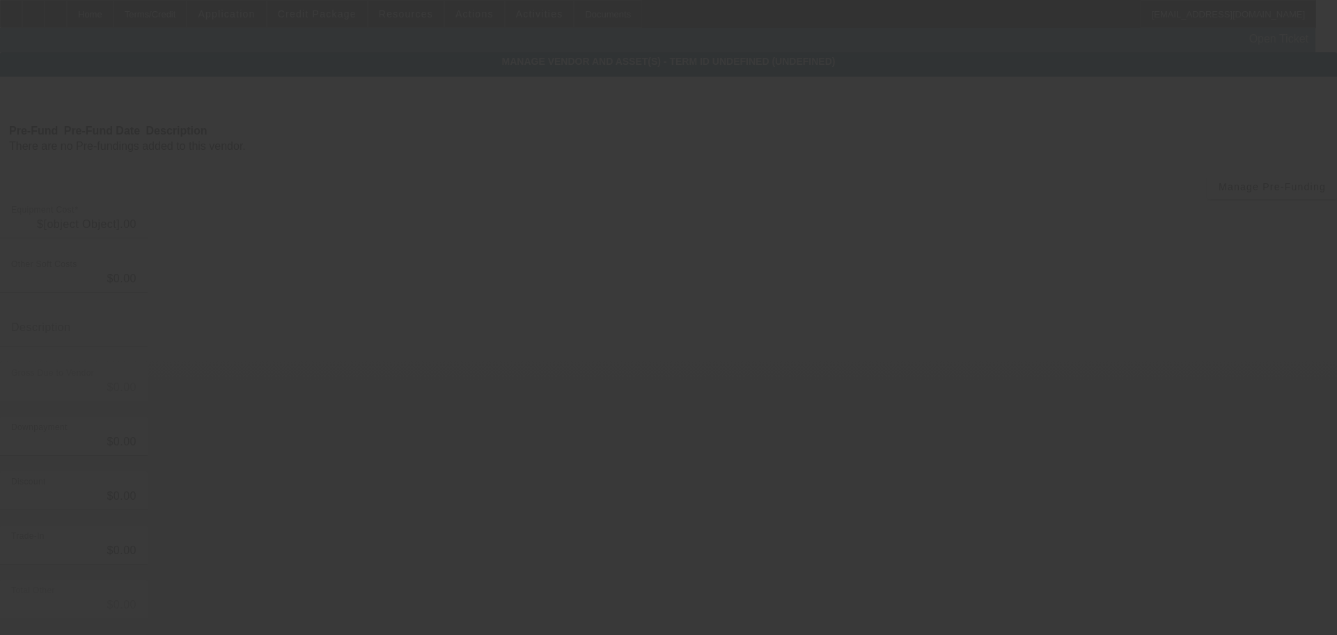
type input "$194,086.41"
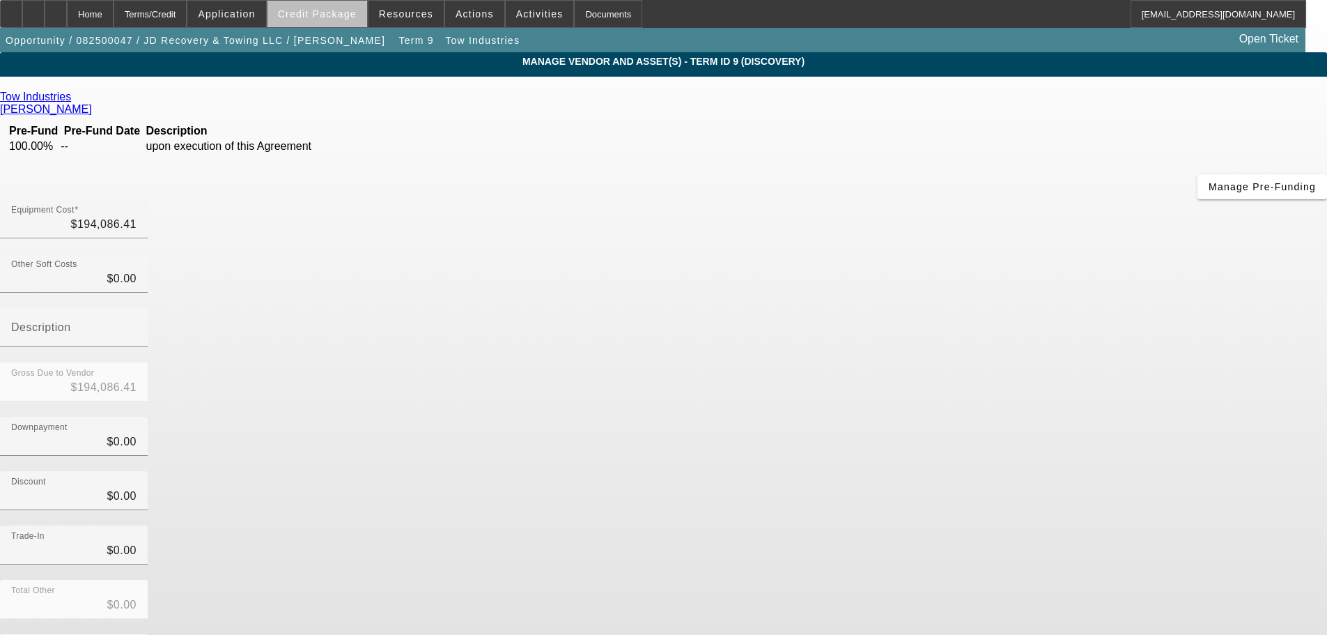
click at [348, 17] on span "Credit Package" at bounding box center [317, 13] width 79 height 11
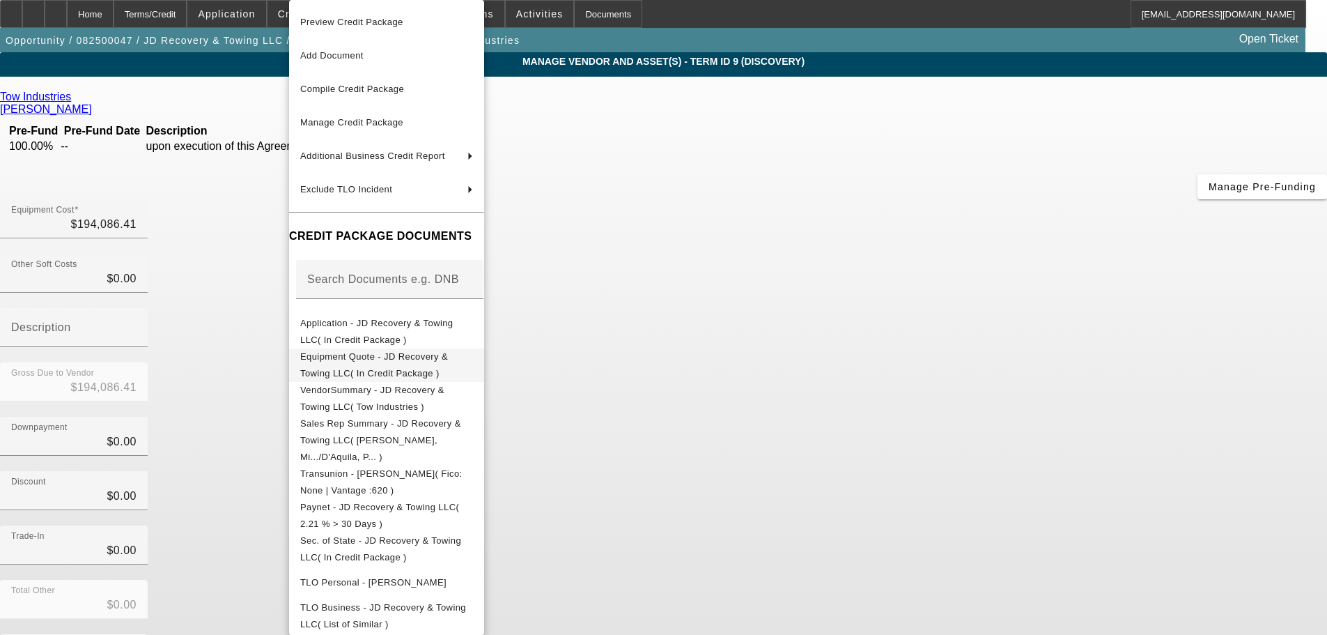
click at [473, 367] on span "Equipment Quote - JD Recovery & Towing LLC( In Credit Package )" at bounding box center [386, 364] width 173 height 33
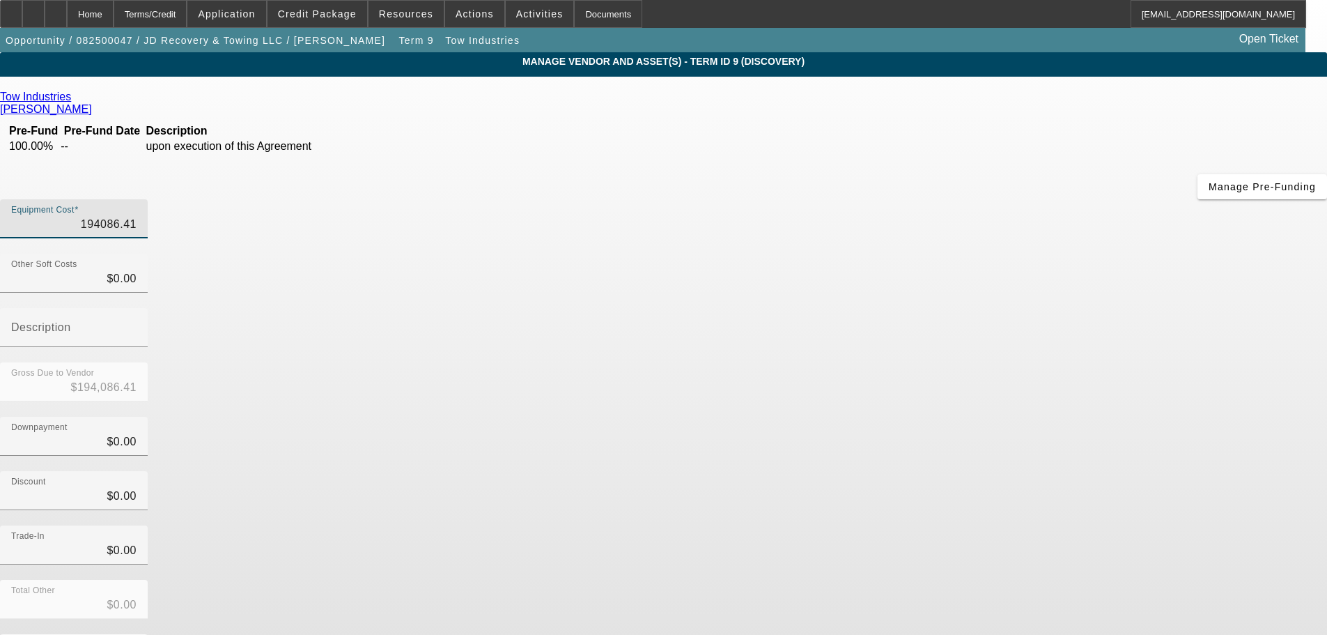
drag, startPoint x: 794, startPoint y: 113, endPoint x: 860, endPoint y: 104, distance: 66.1
click at [860, 199] on div "Equipment Cost 194086.41" at bounding box center [663, 226] width 1327 height 54
drag, startPoint x: 777, startPoint y: 109, endPoint x: 860, endPoint y: 125, distance: 84.4
click at [860, 199] on div "Equipment Cost 194086.41" at bounding box center [663, 226] width 1327 height 54
paste input "77,020.5"
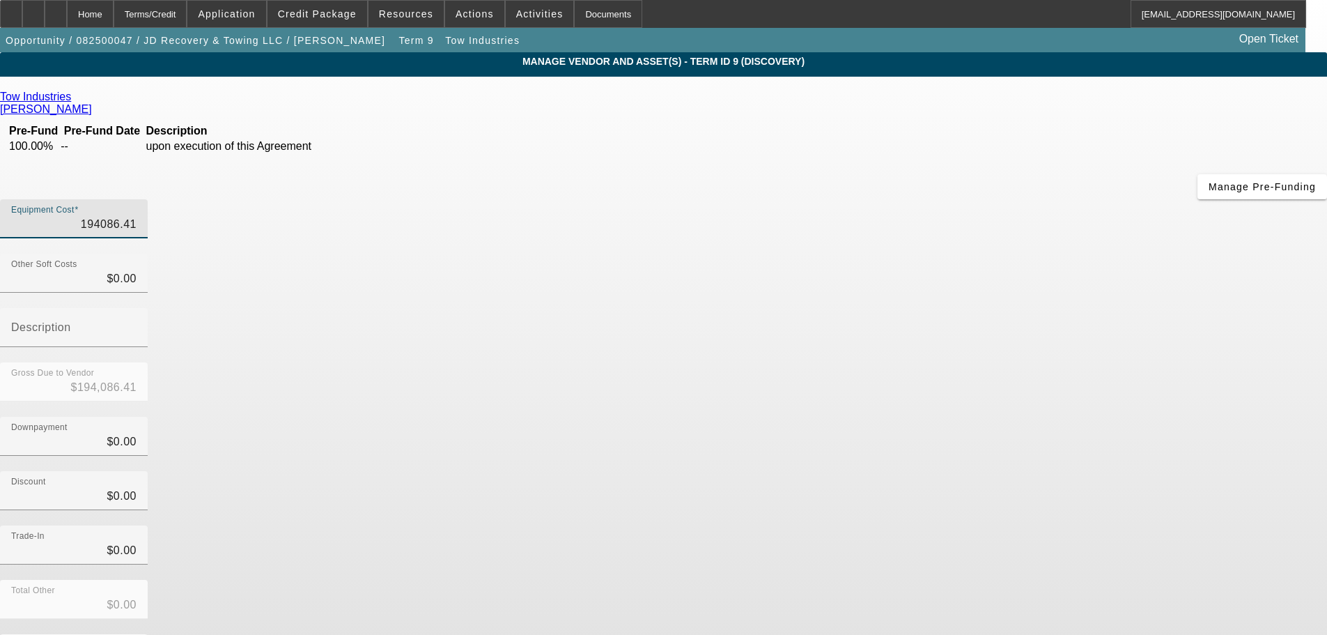
type input "177,020.5"
type input "$177,020.50"
click at [899, 362] on div "Gross Due to Vendor $177,020.50" at bounding box center [663, 389] width 1327 height 54
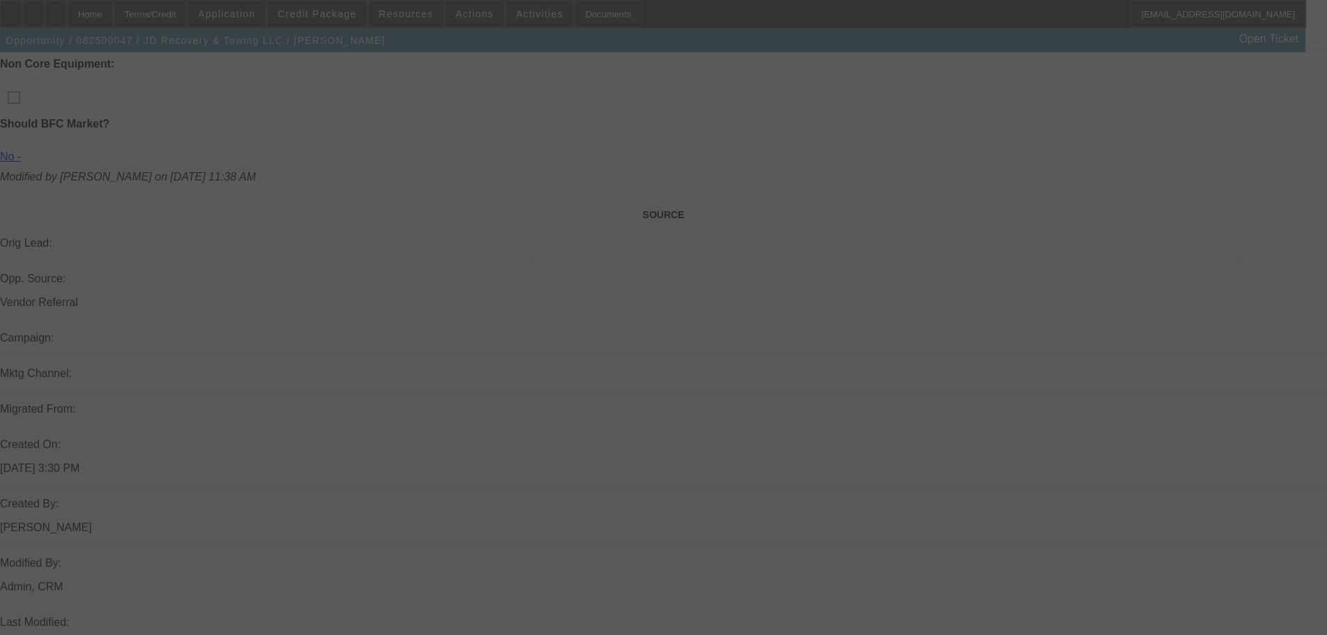
scroll to position [777, 0]
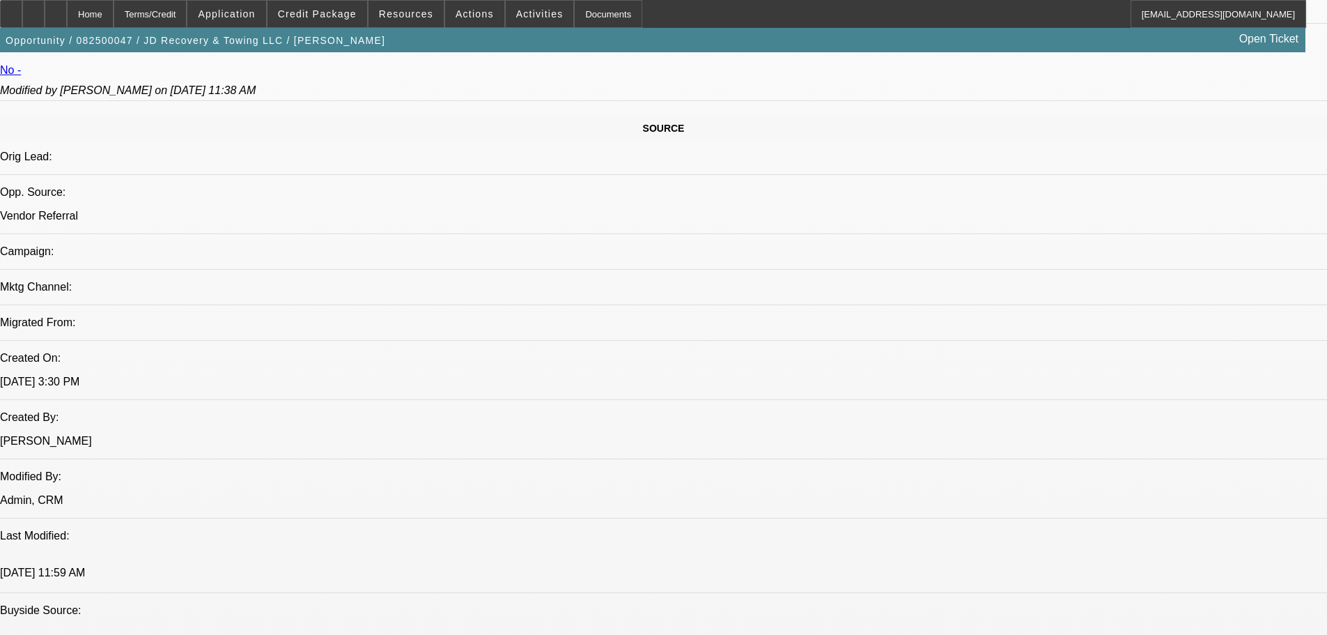
select select "0"
select select "0.1"
select select "4"
select select "0"
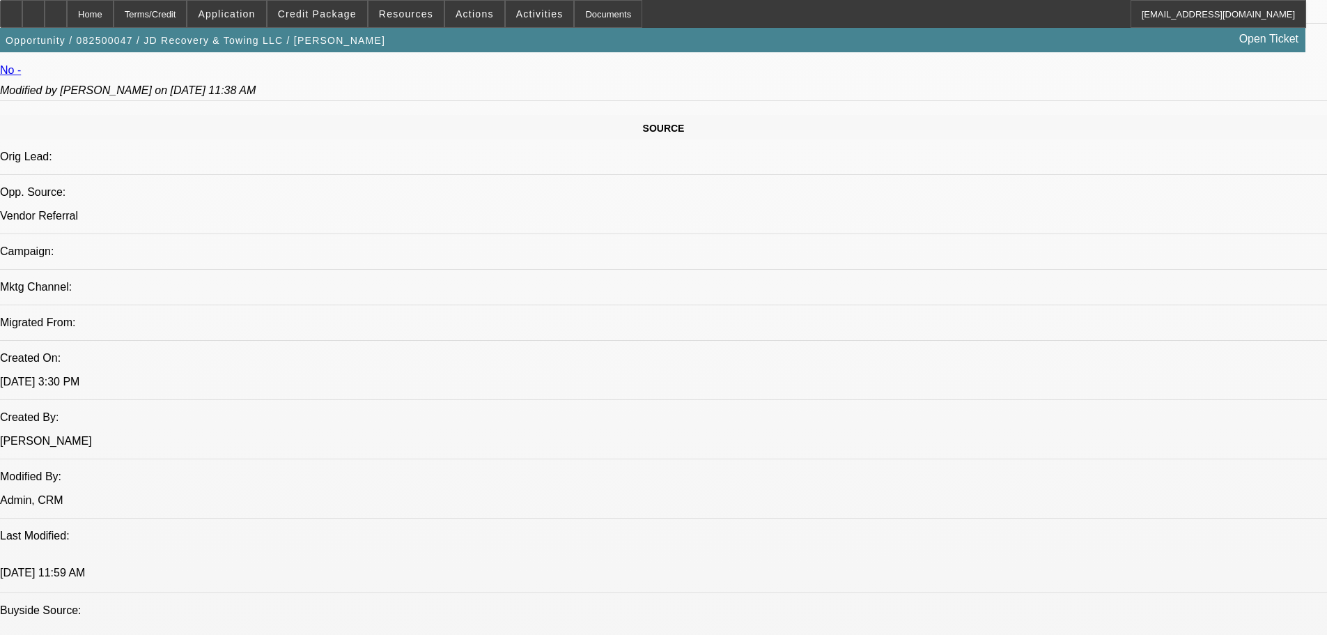
select select "0"
select select "0.1"
select select "4"
select select "0"
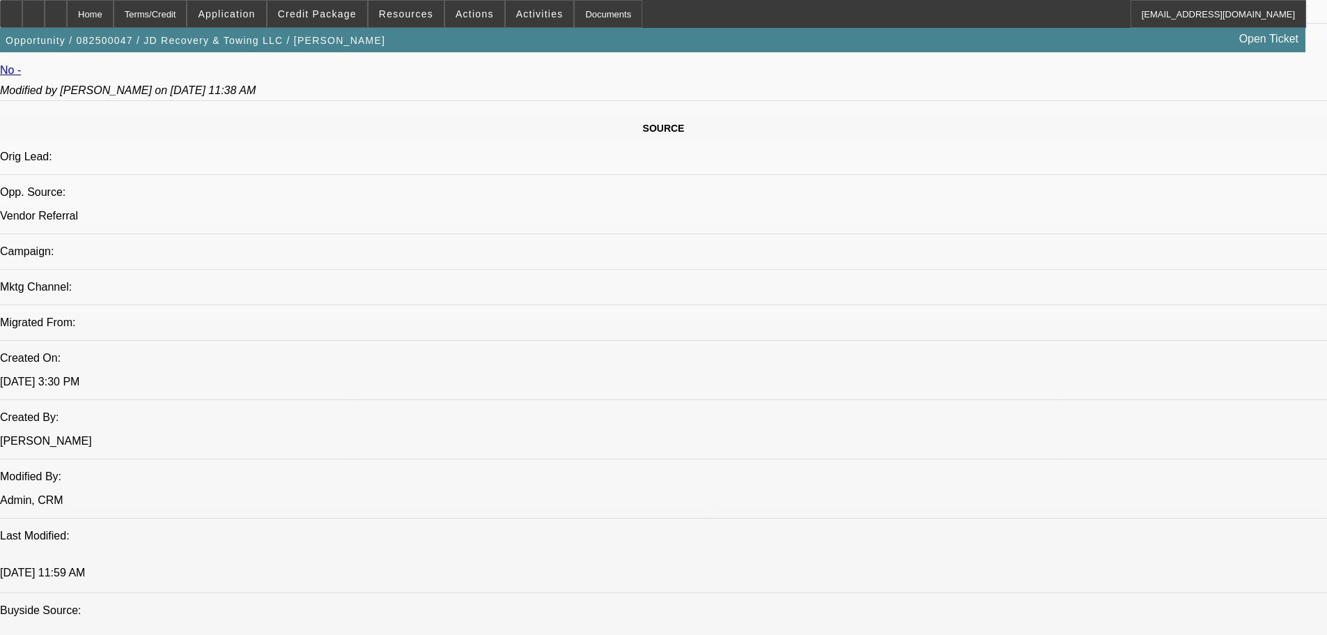
select select "0.1"
select select "4"
select select "0"
select select "0.1"
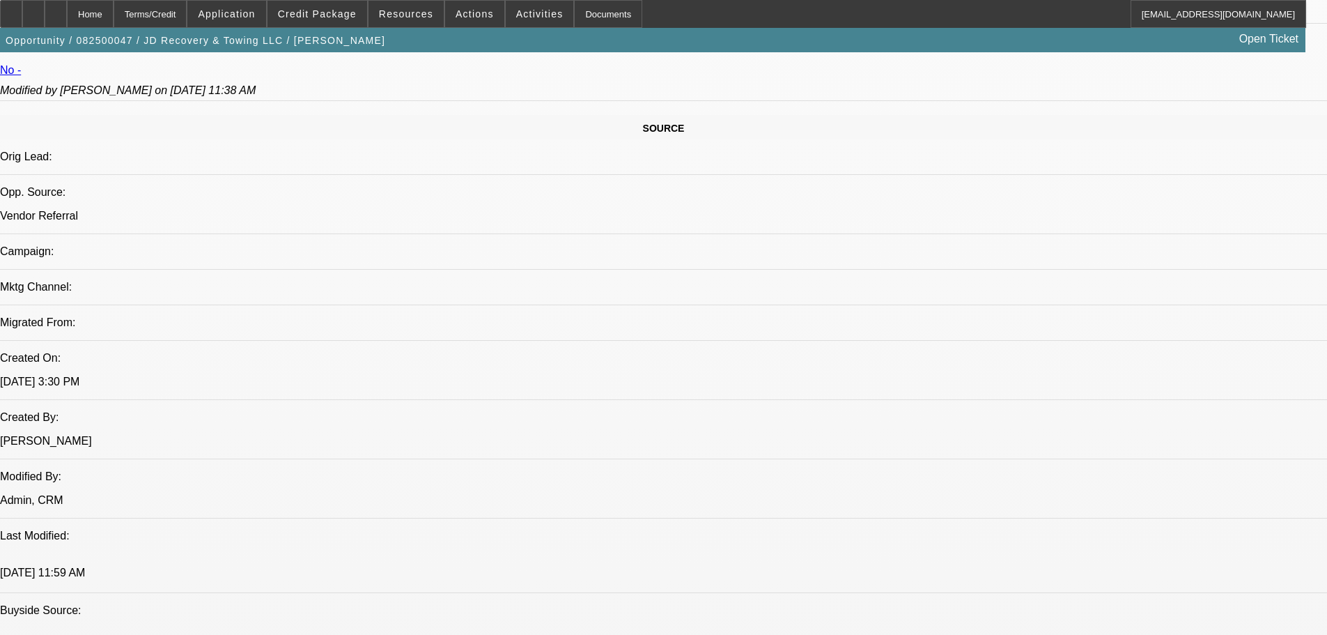
select select "4"
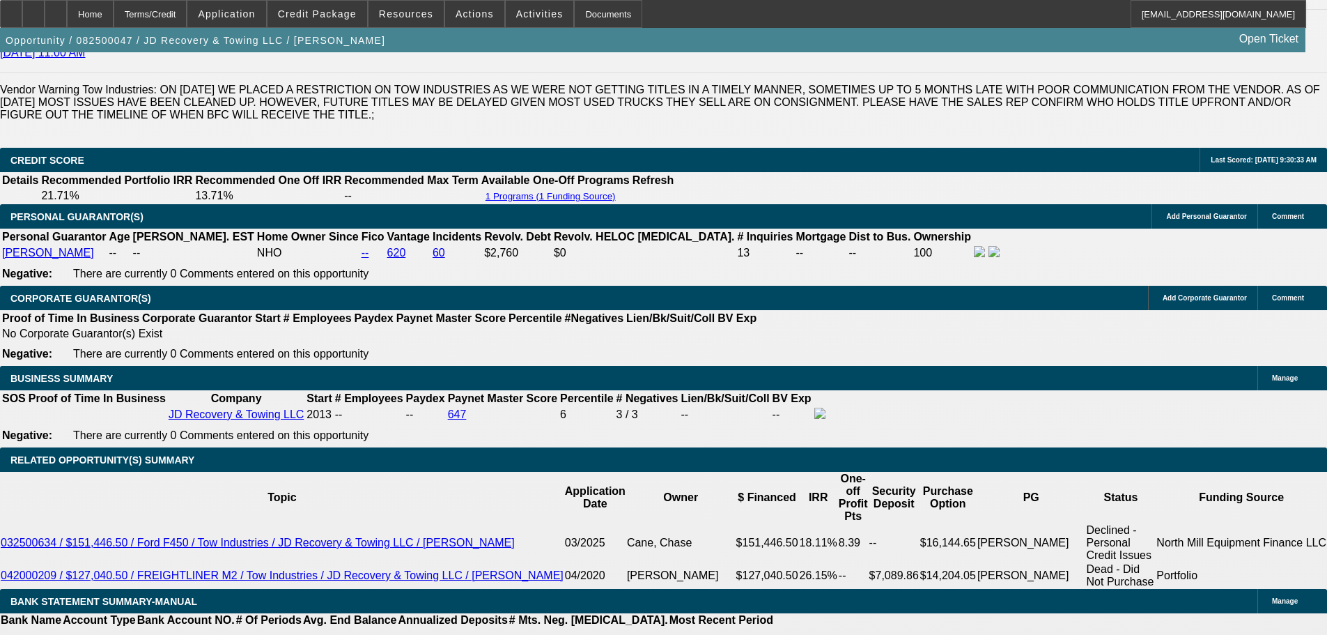
scroll to position [2031, 0]
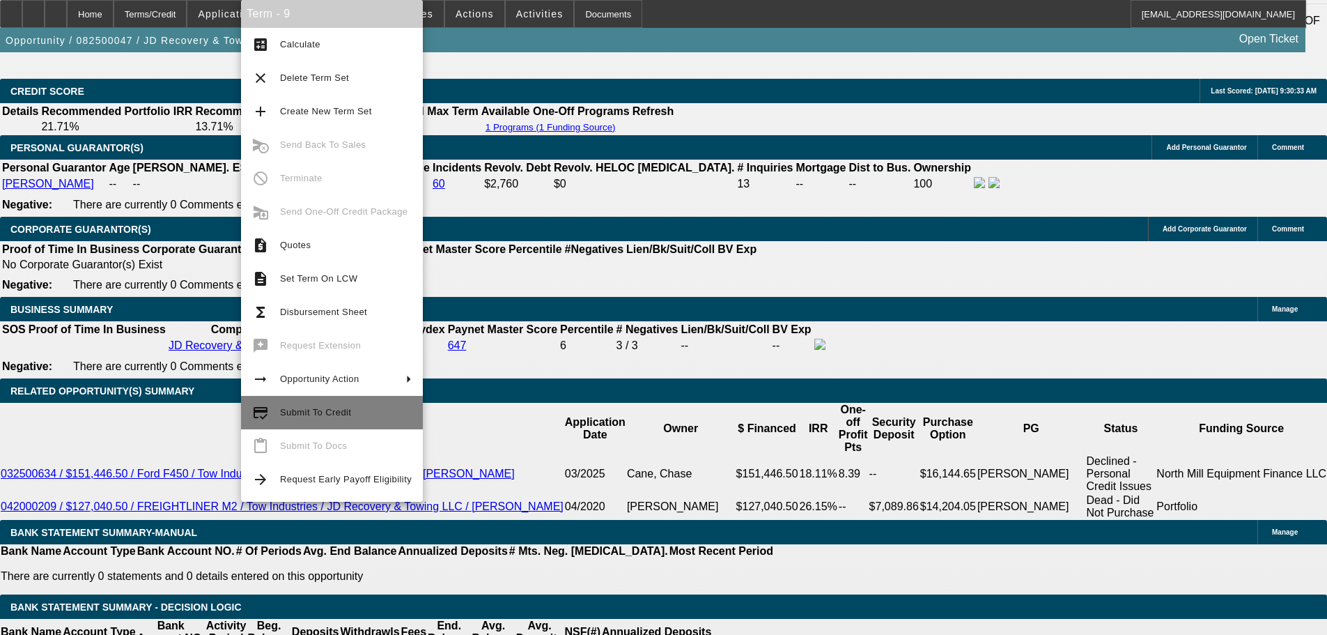
click at [347, 411] on span "Submit To Credit" at bounding box center [346, 412] width 132 height 17
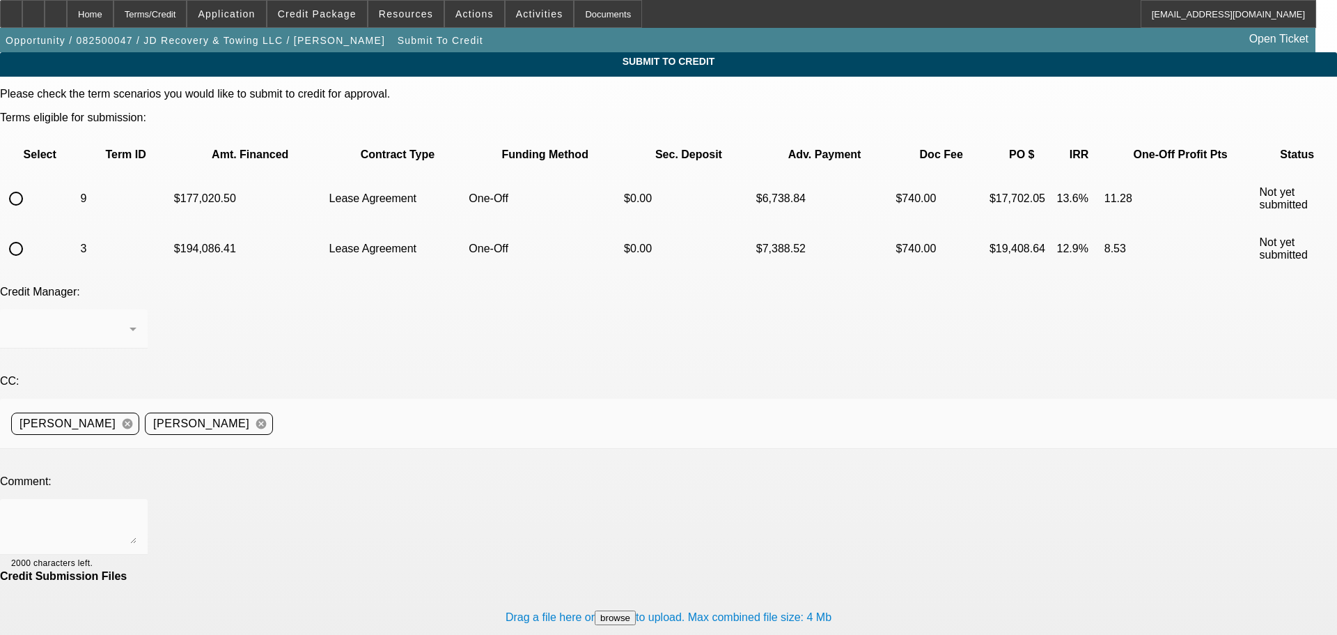
click at [30, 185] on input "radio" at bounding box center [16, 199] width 28 height 28
radio input "true"
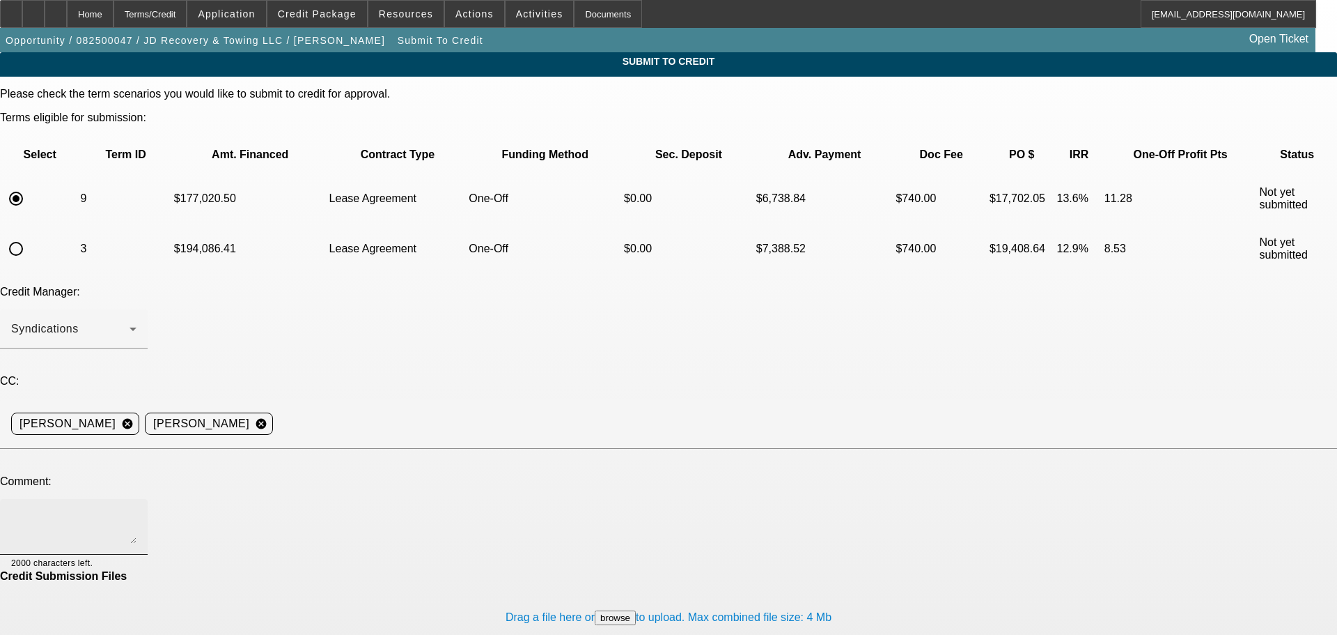
drag, startPoint x: 293, startPoint y: 341, endPoint x: 287, endPoint y: 362, distance: 21.0
click at [292, 449] on div at bounding box center [668, 456] width 1337 height 15
click at [137, 510] on textarea at bounding box center [73, 526] width 125 height 33
paste textarea "17065.91"
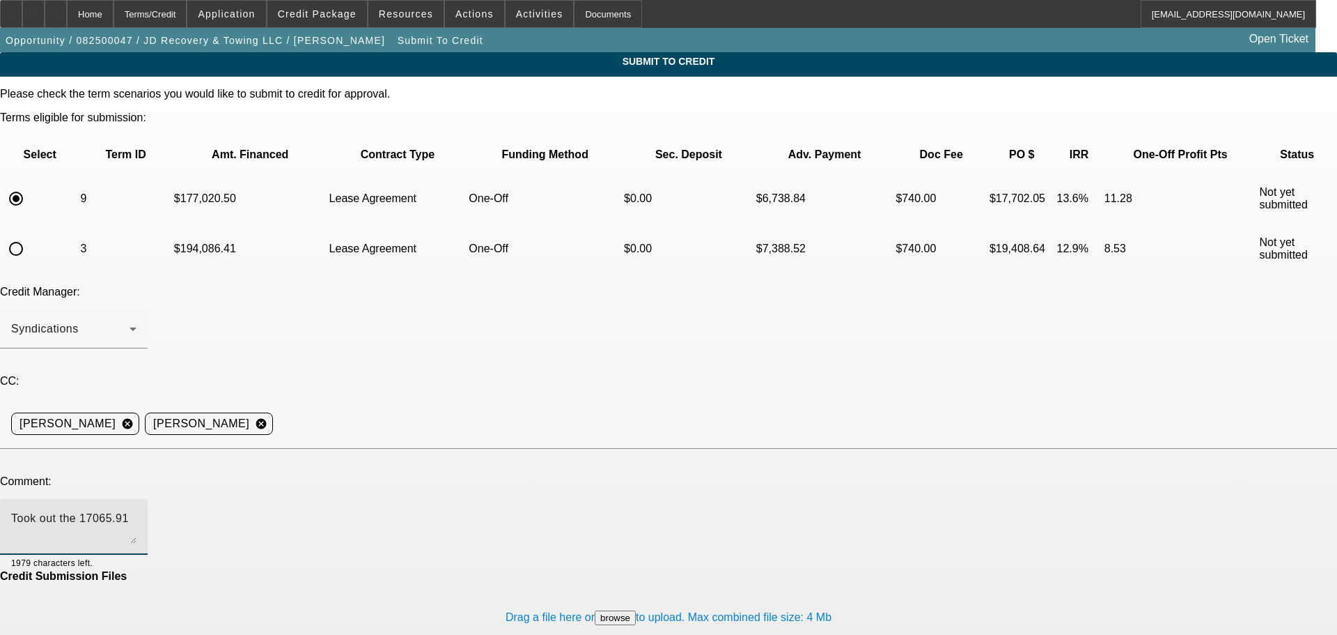
click at [137, 510] on textarea "Took out the 17065.91" at bounding box center [73, 526] width 125 height 33
click at [313, 6] on span at bounding box center [317, 13] width 100 height 33
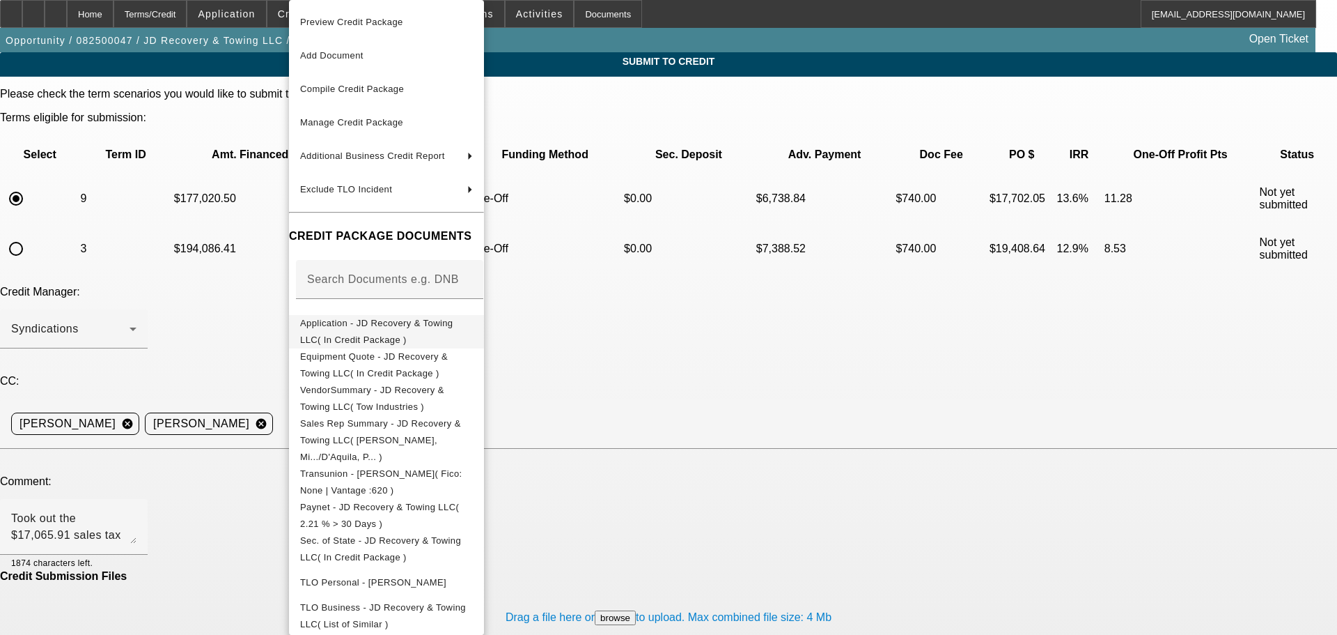
click at [401, 329] on span "Application - JD Recovery & Towing LLC( In Credit Package )" at bounding box center [376, 331] width 153 height 27
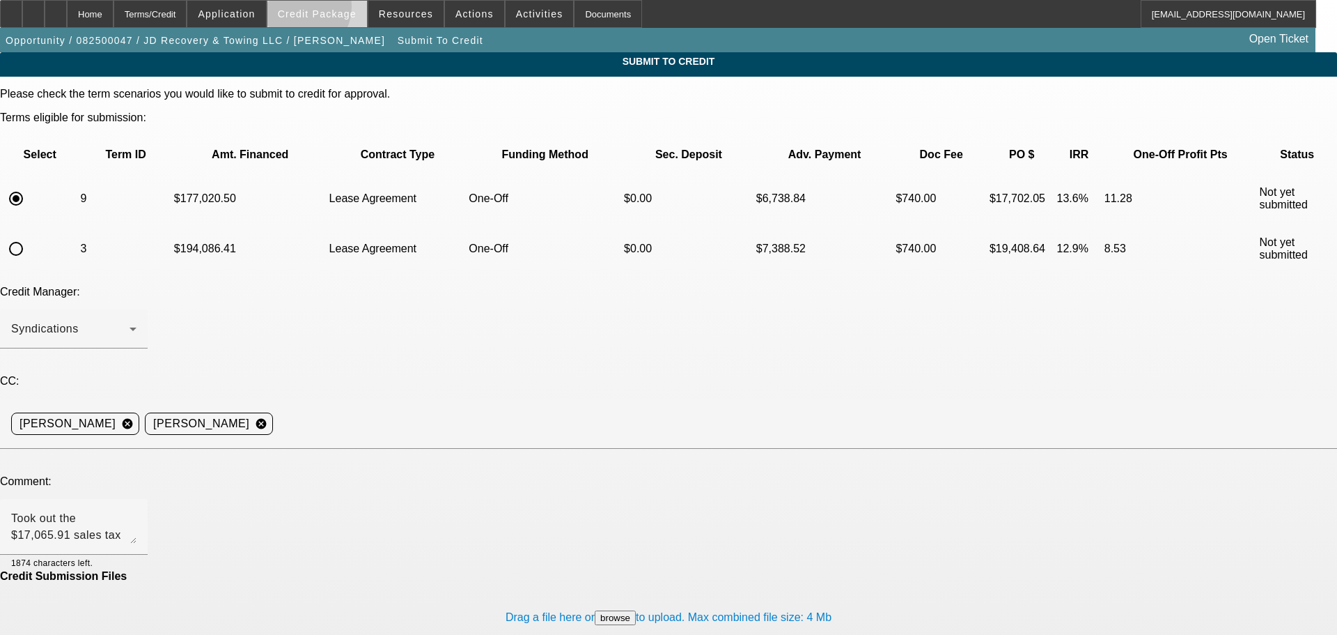
click at [320, 10] on span "Credit Package" at bounding box center [317, 13] width 79 height 11
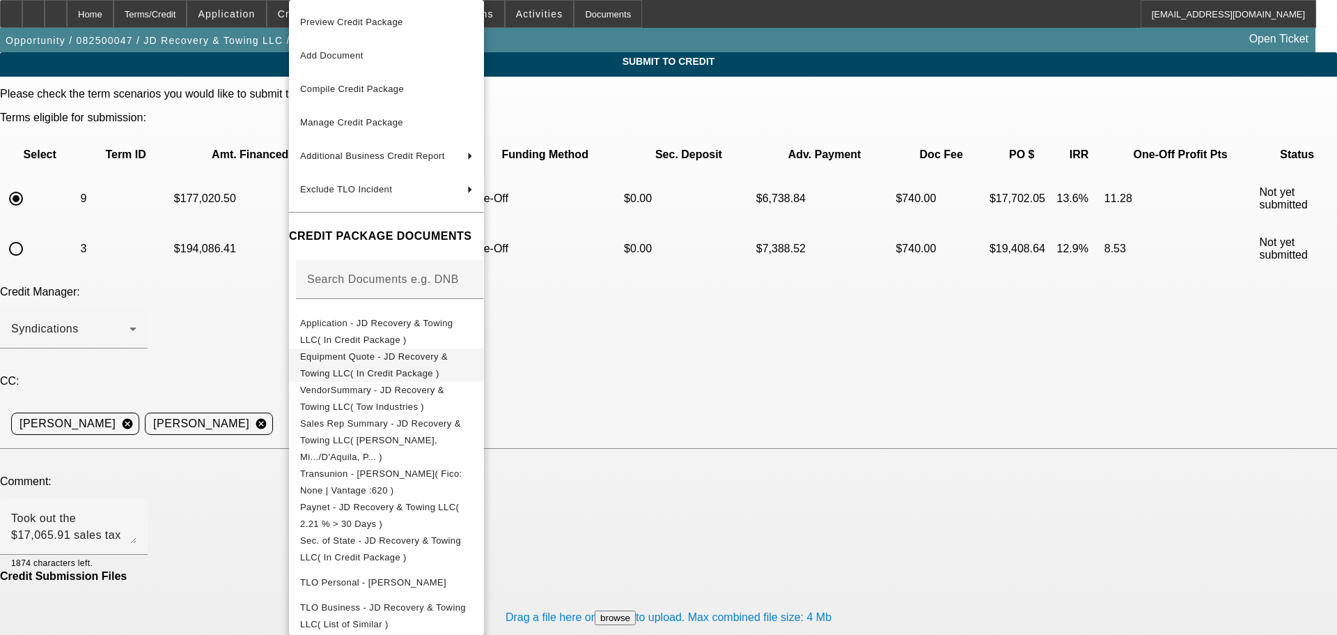
click at [417, 367] on span "Equipment Quote - JD Recovery & Towing LLC( In Credit Package )" at bounding box center [386, 364] width 173 height 33
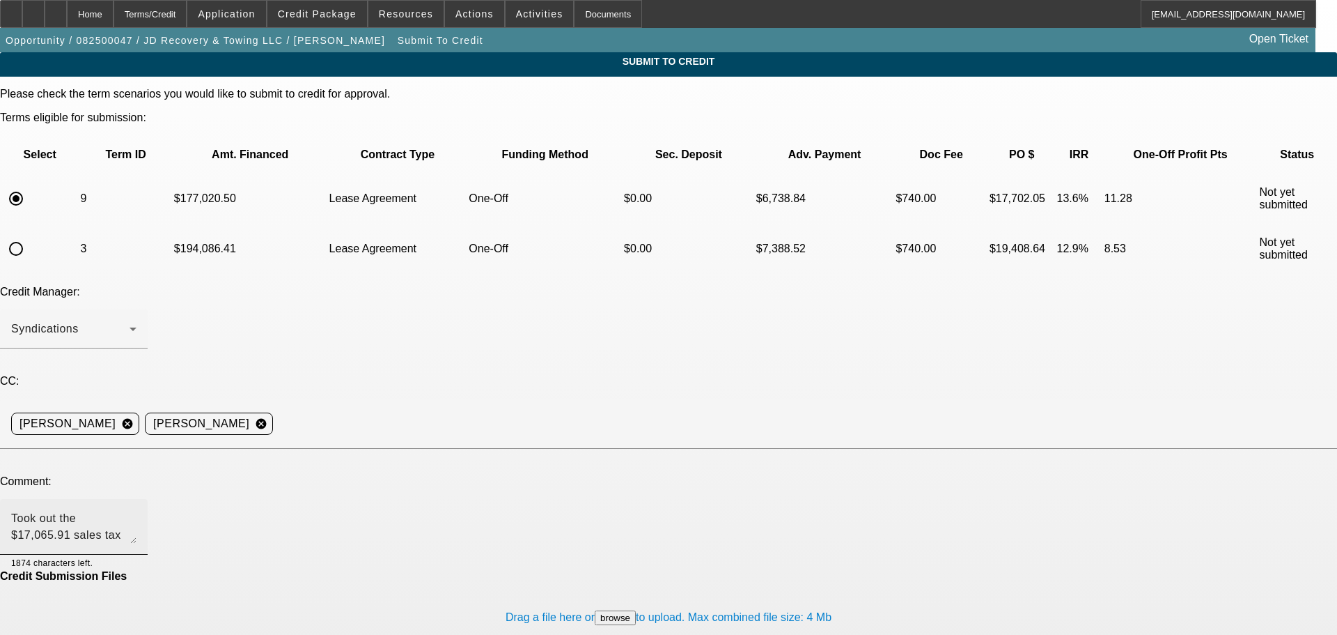
click at [137, 510] on textarea "Took out the $17,065.91 sales tax as its CA and will be on the stream anyways. …" at bounding box center [73, 526] width 125 height 33
paste textarea "174,950.00"
click at [137, 510] on textarea "Took out the $17,065.91 sales tax as its CA and will be on the stream anyways. …" at bounding box center [73, 526] width 125 height 33
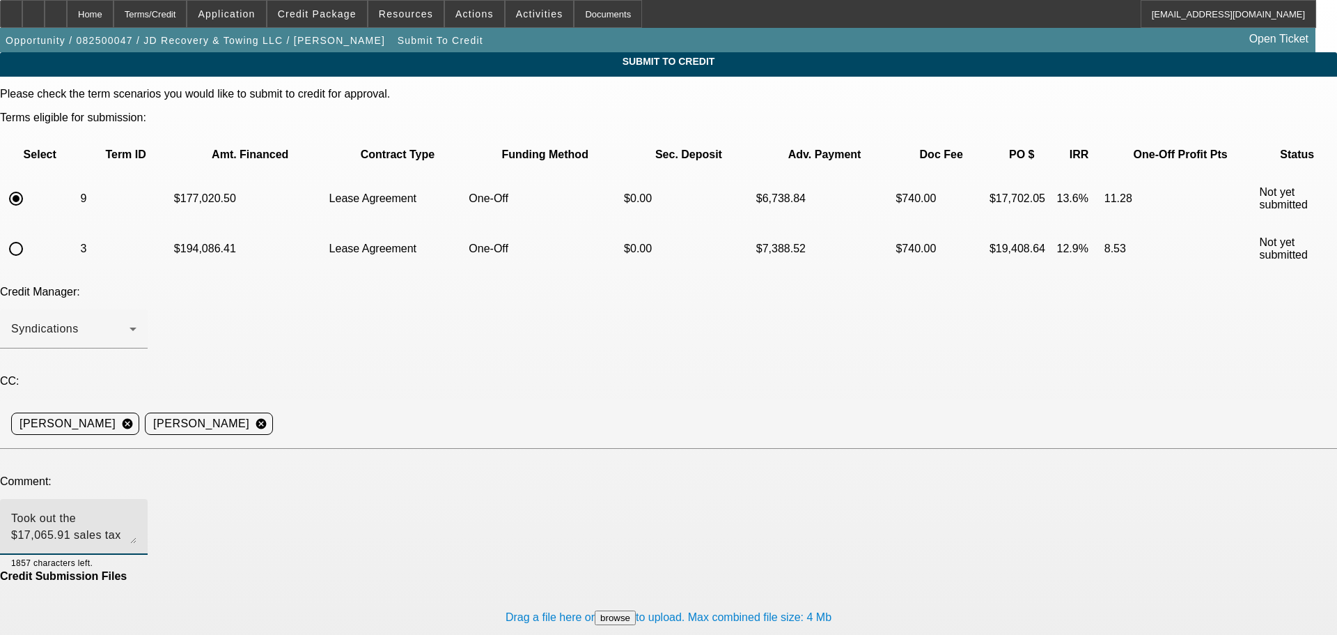
click at [137, 510] on textarea "Took out the $17,065.91 sales tax as its CA and will be on the stream anyways. …" at bounding box center [73, 526] width 125 height 33
drag, startPoint x: 818, startPoint y: 366, endPoint x: 827, endPoint y: 387, distance: 23.4
click at [137, 510] on textarea "Took out the $17,065.91 sales tax as its CA and will be on the stream anyways. …" at bounding box center [73, 526] width 125 height 33
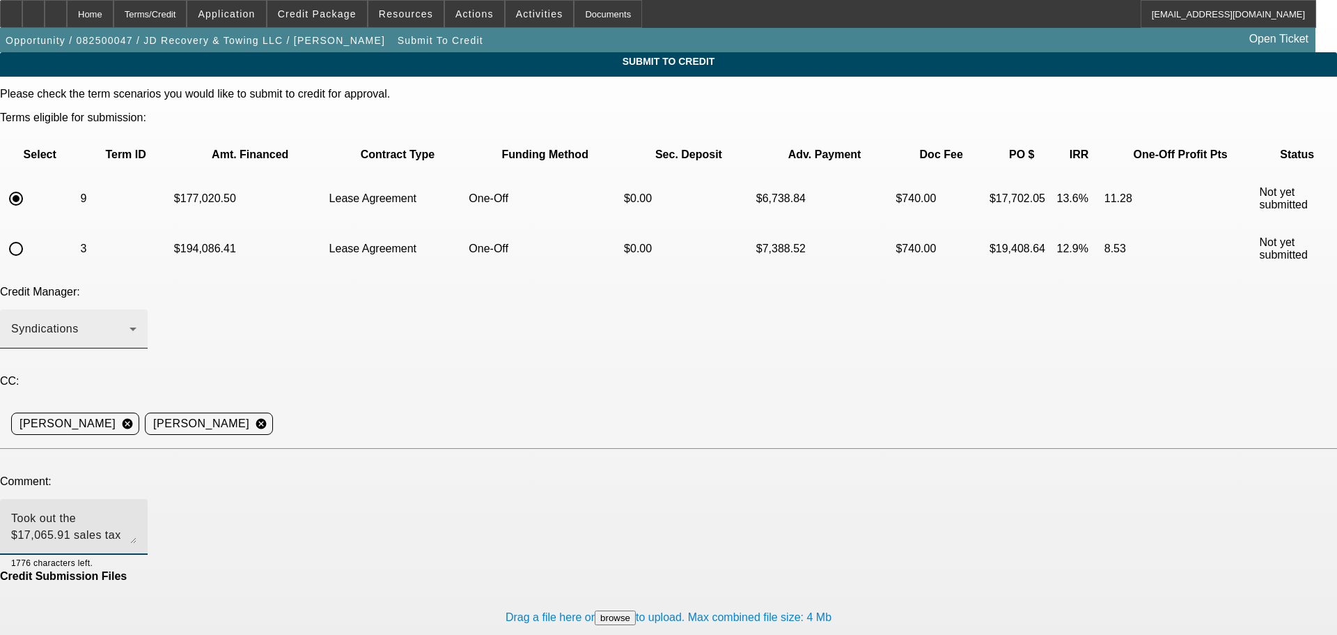
type textarea "Took out the $17,065.91 sales tax as its CA and will be on the stream anyways. …"
click at [130, 320] on div "Syndications" at bounding box center [70, 328] width 118 height 17
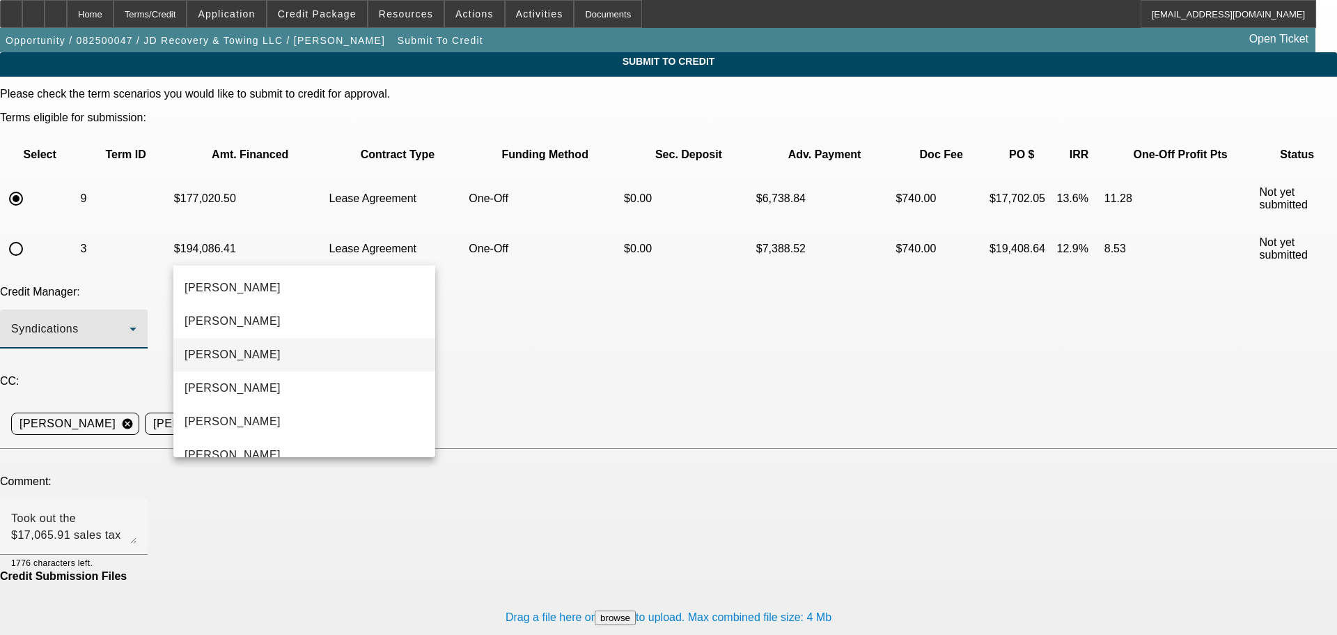
scroll to position [48, 0]
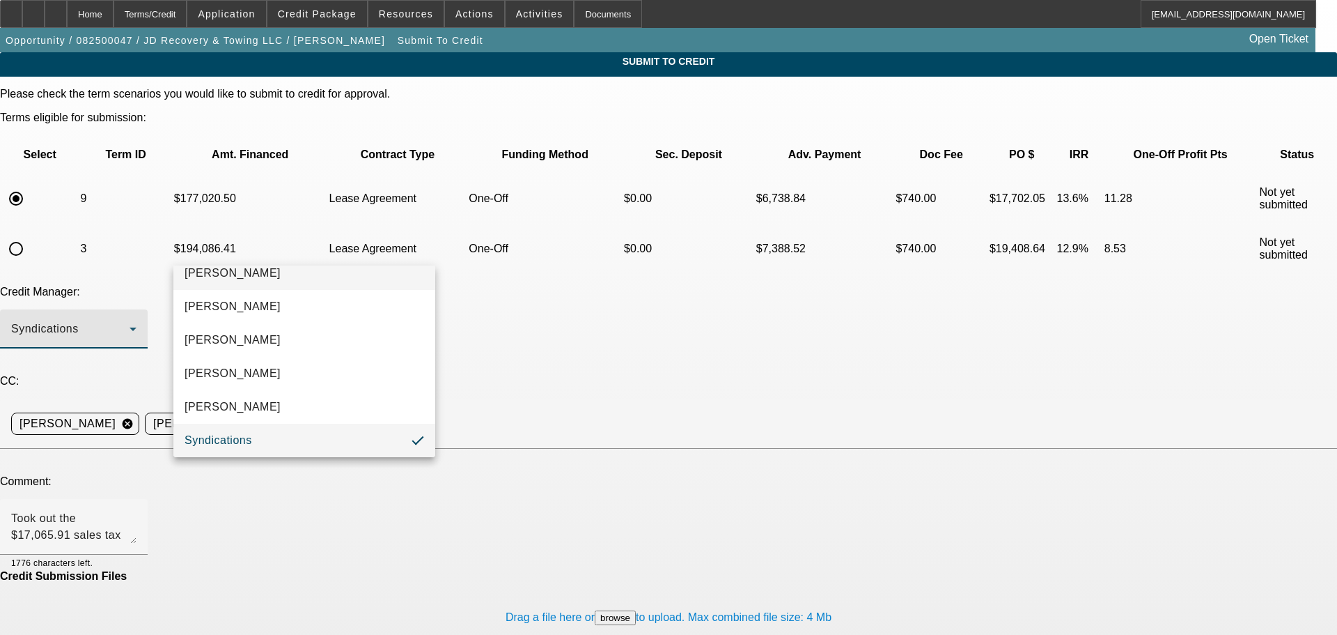
click at [338, 286] on mat-option "[PERSON_NAME]" at bounding box center [304, 272] width 262 height 33
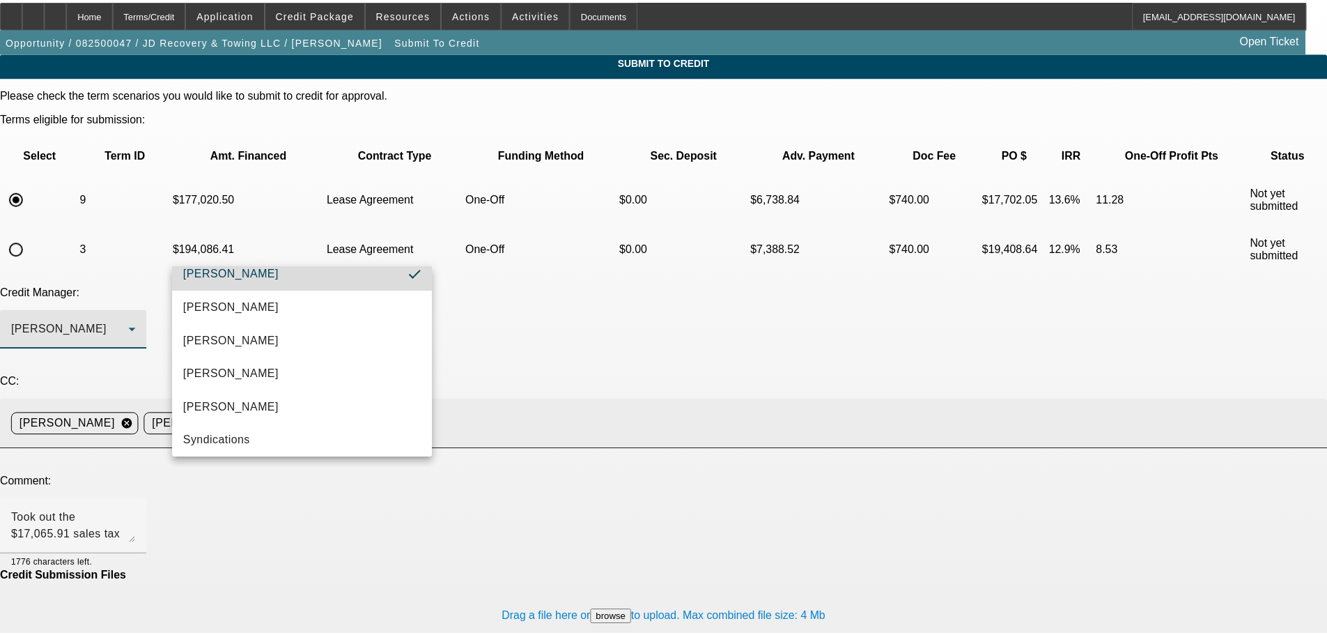
scroll to position [0, 0]
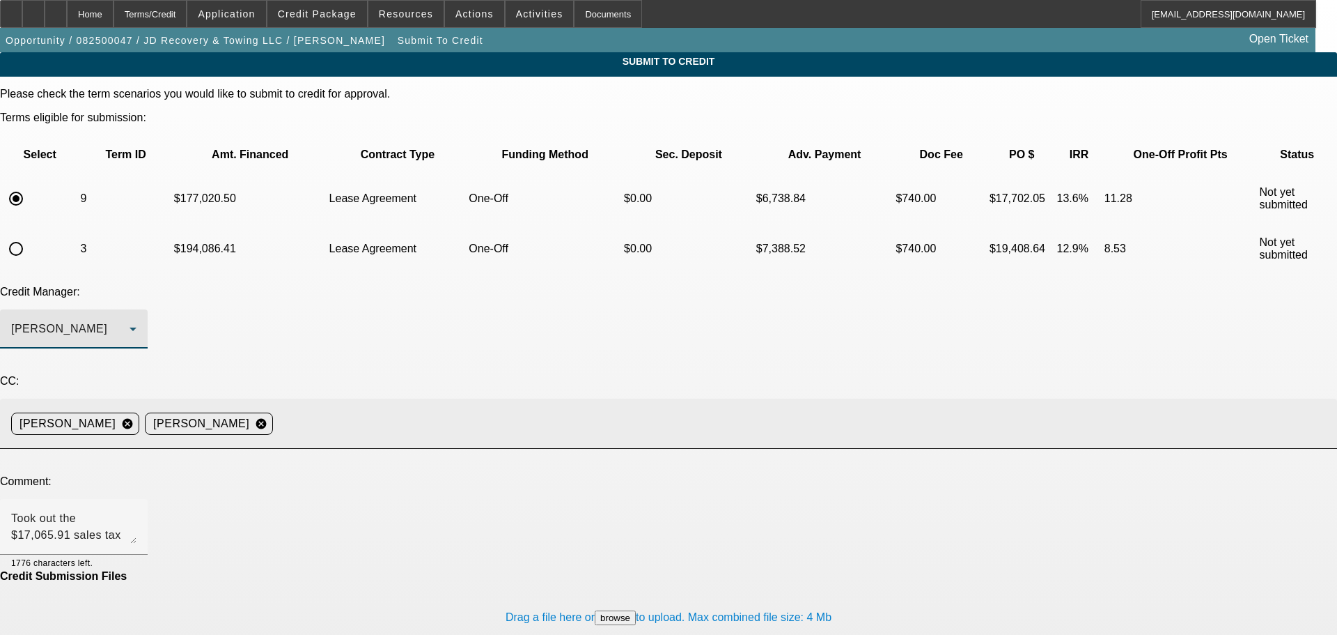
click at [433, 410] on input at bounding box center [800, 424] width 1042 height 28
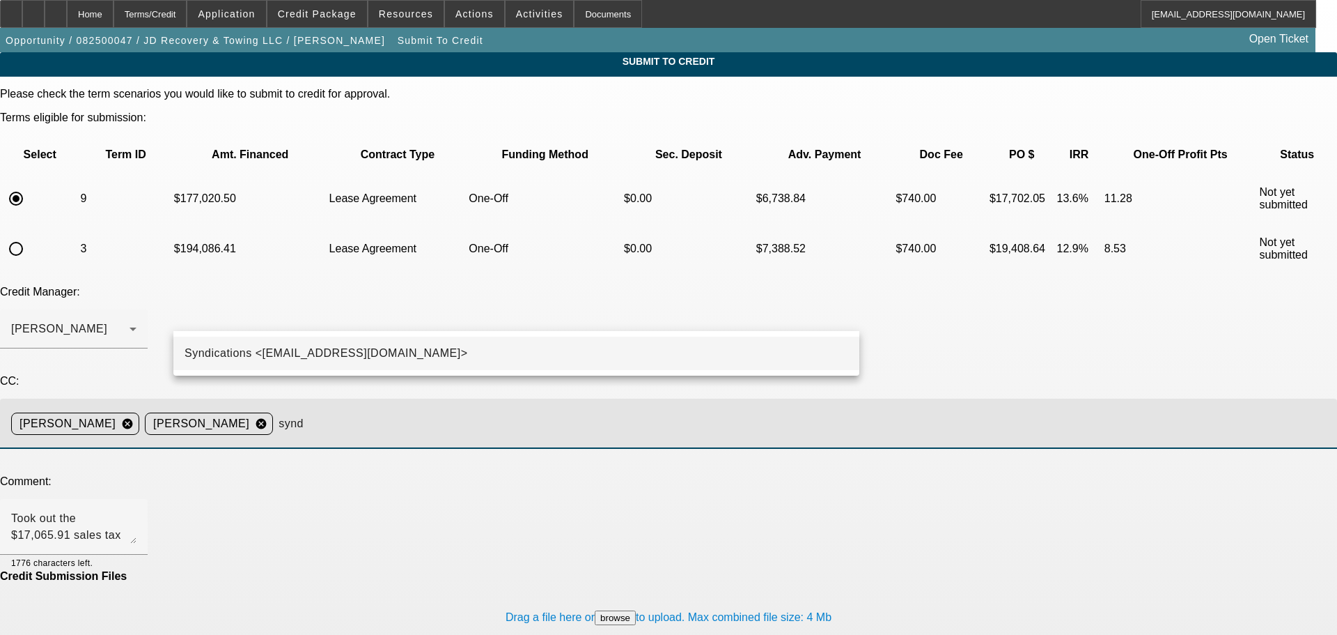
type input "synd"
click at [451, 355] on mat-option "Syndications <Syndications@beaconfunding.com>" at bounding box center [516, 352] width 686 height 33
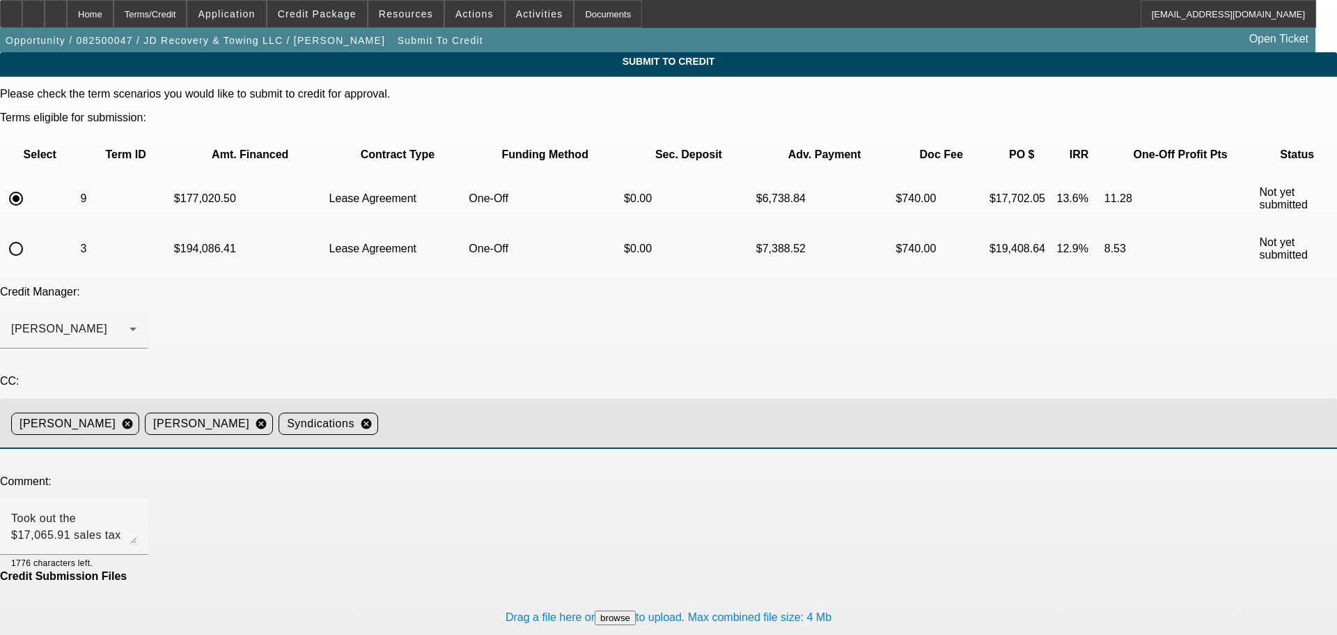
click at [804, 582] on div "Drag a file here or browse to upload. Max combined file size: 4 Mb" at bounding box center [668, 617] width 1337 height 70
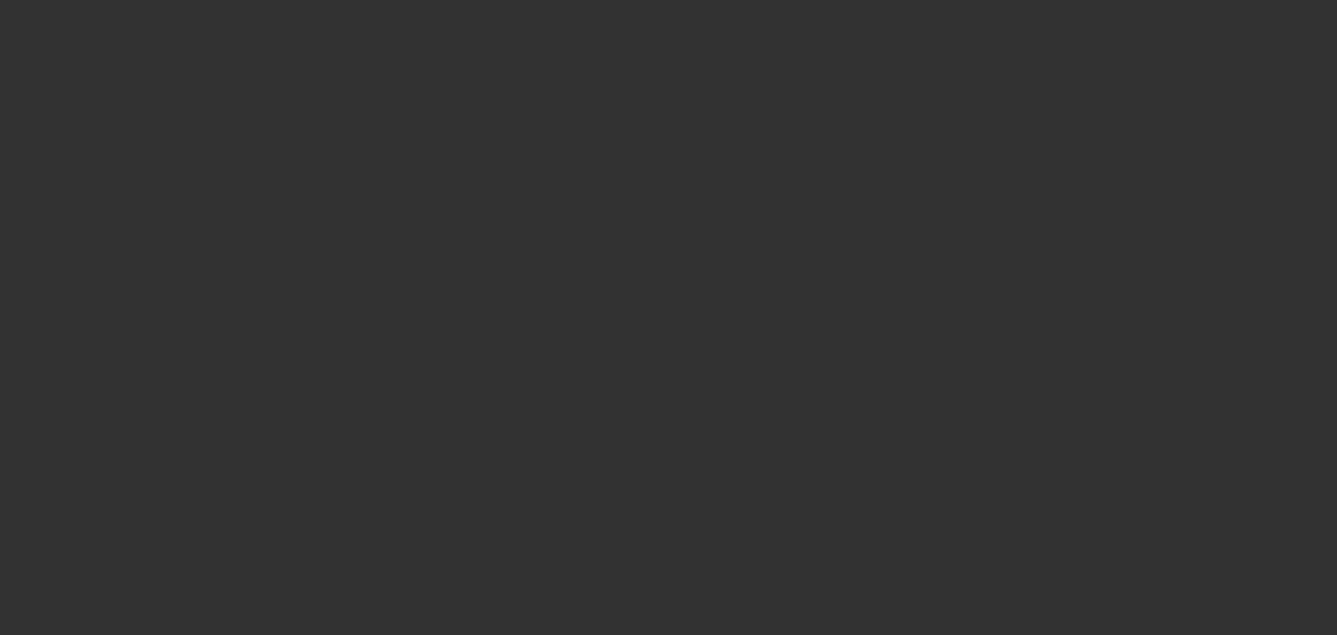
select select "0"
select select "0.1"
select select "4"
select select "0"
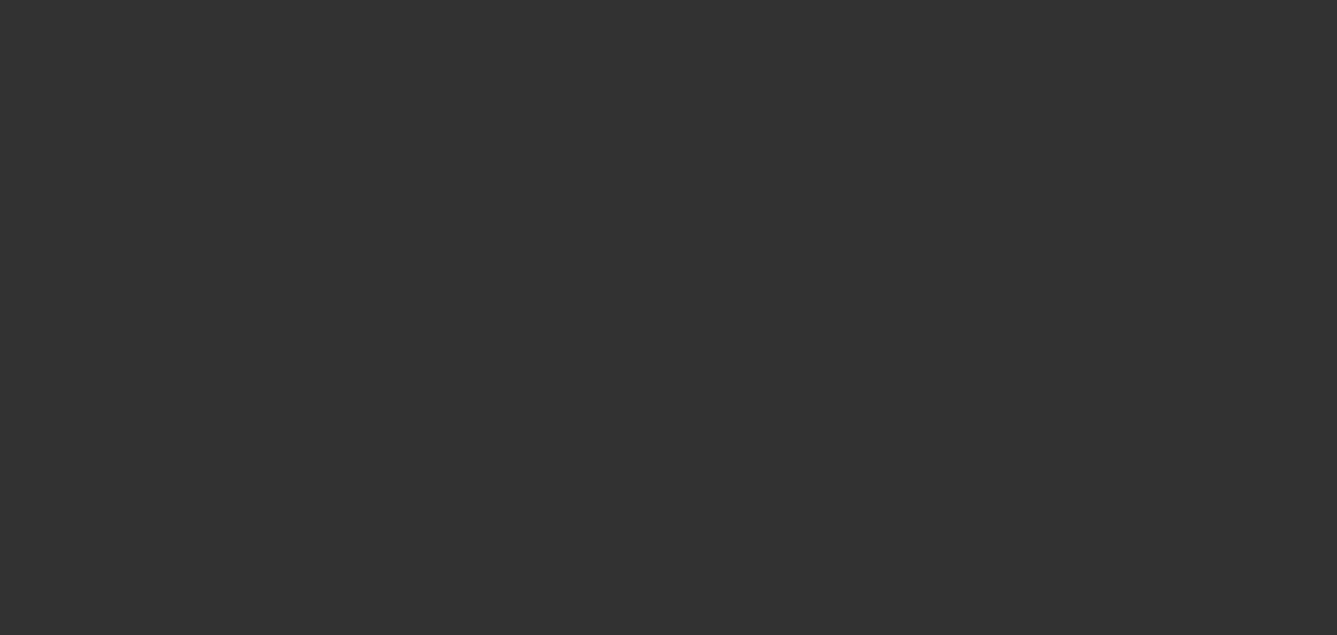
select select "0"
select select "0.1"
select select "4"
select select "0"
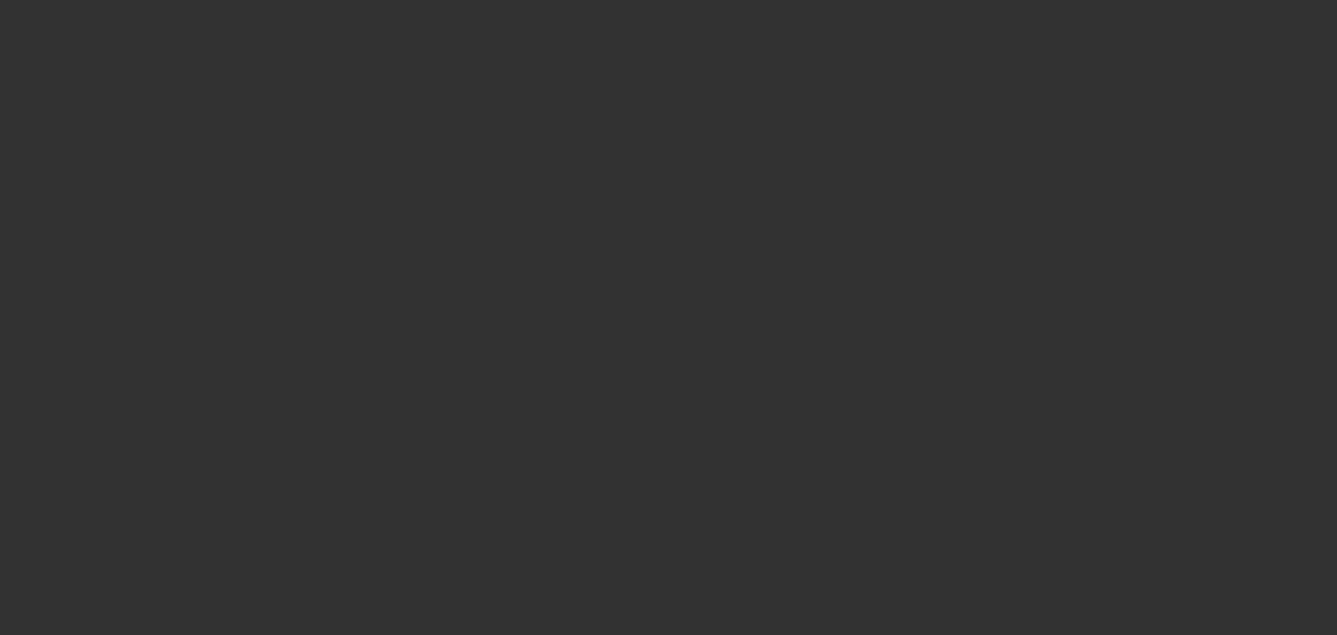
select select "0.1"
select select "4"
select select "0"
select select "0.1"
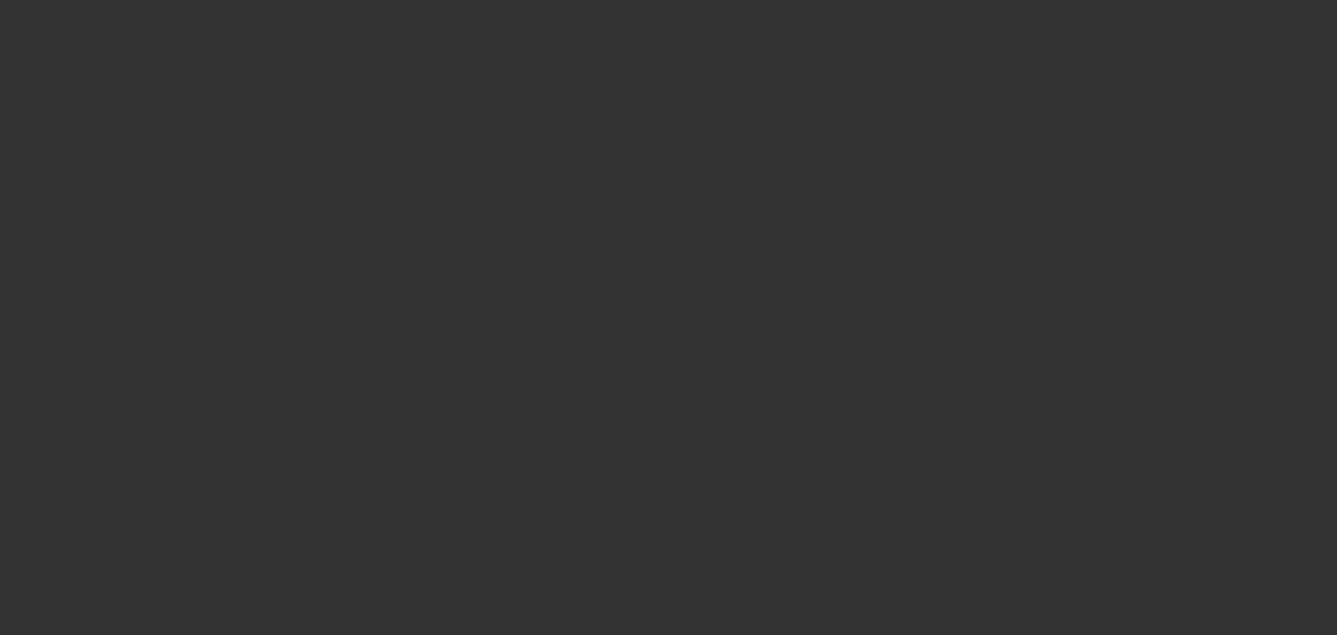
select select "4"
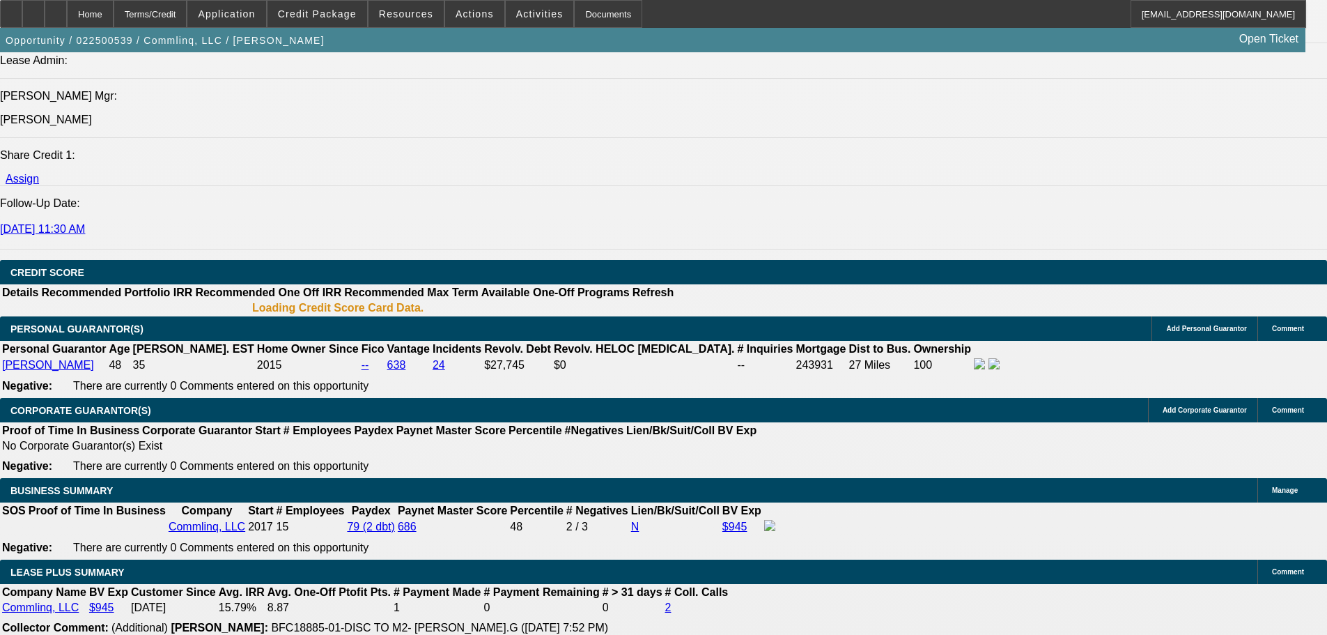
select select "0.1"
select select "2"
select select "0.1"
select select "4"
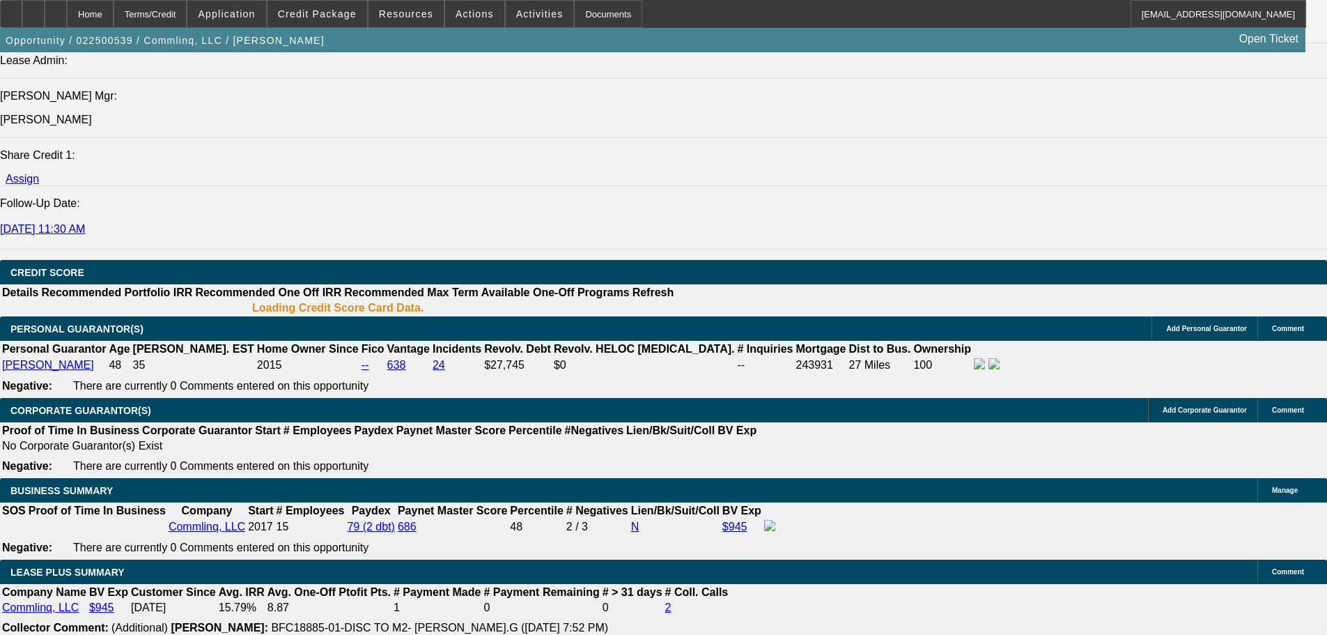
select select "0"
select select "6"
select select "0"
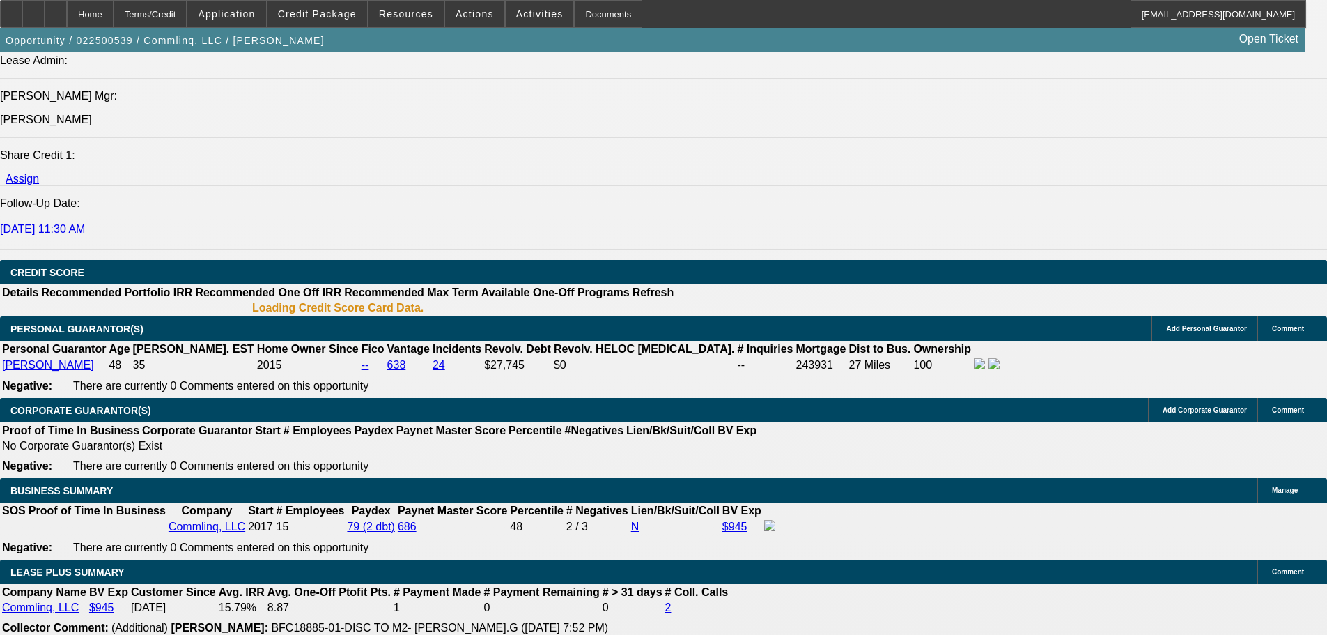
select select "0"
select select "6"
select select "2"
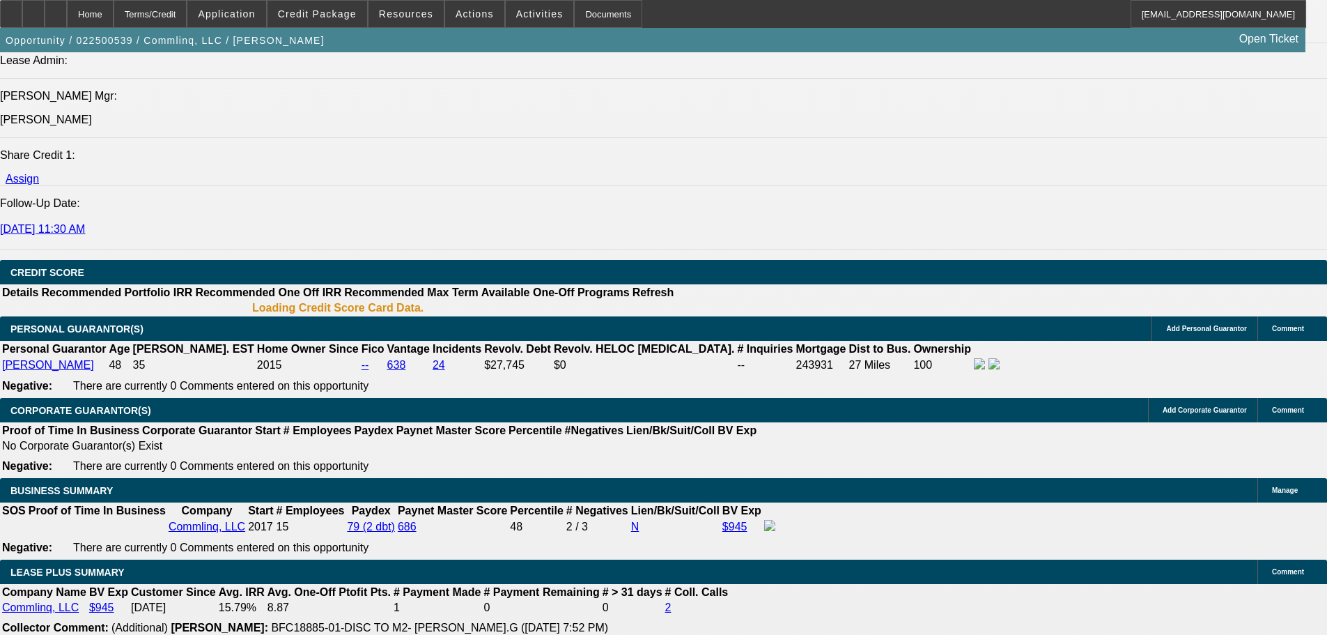
select select "0"
select select "6"
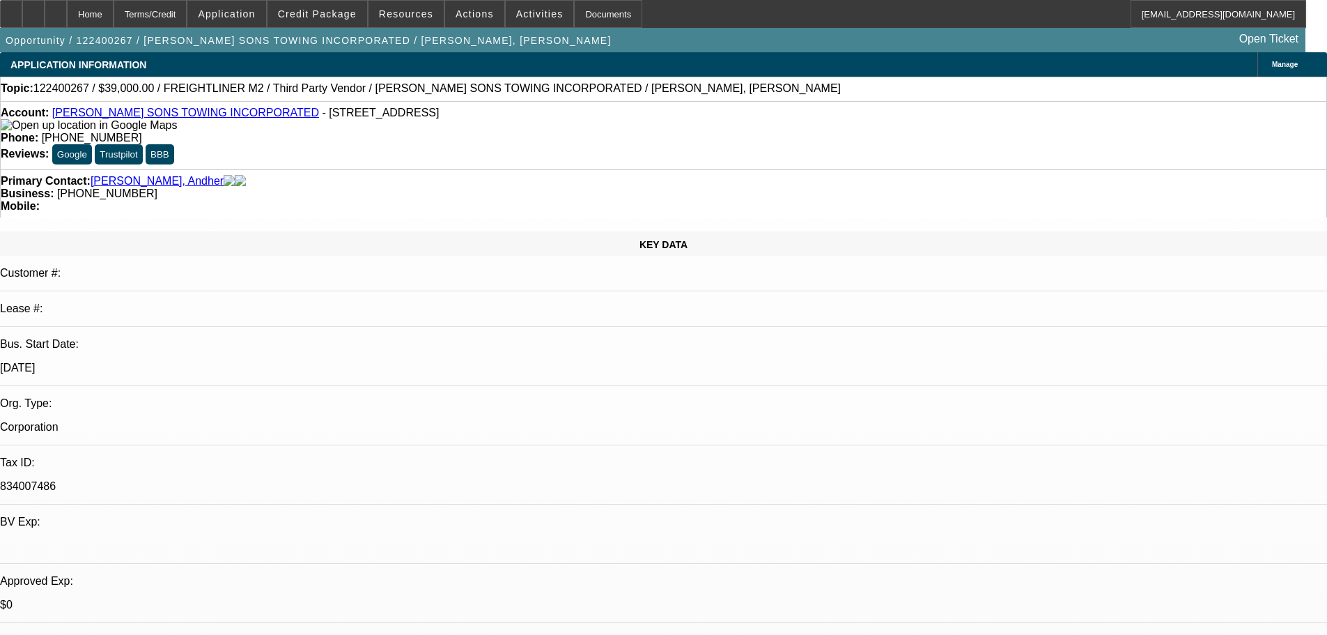
select select "0"
select select "6"
select select "0"
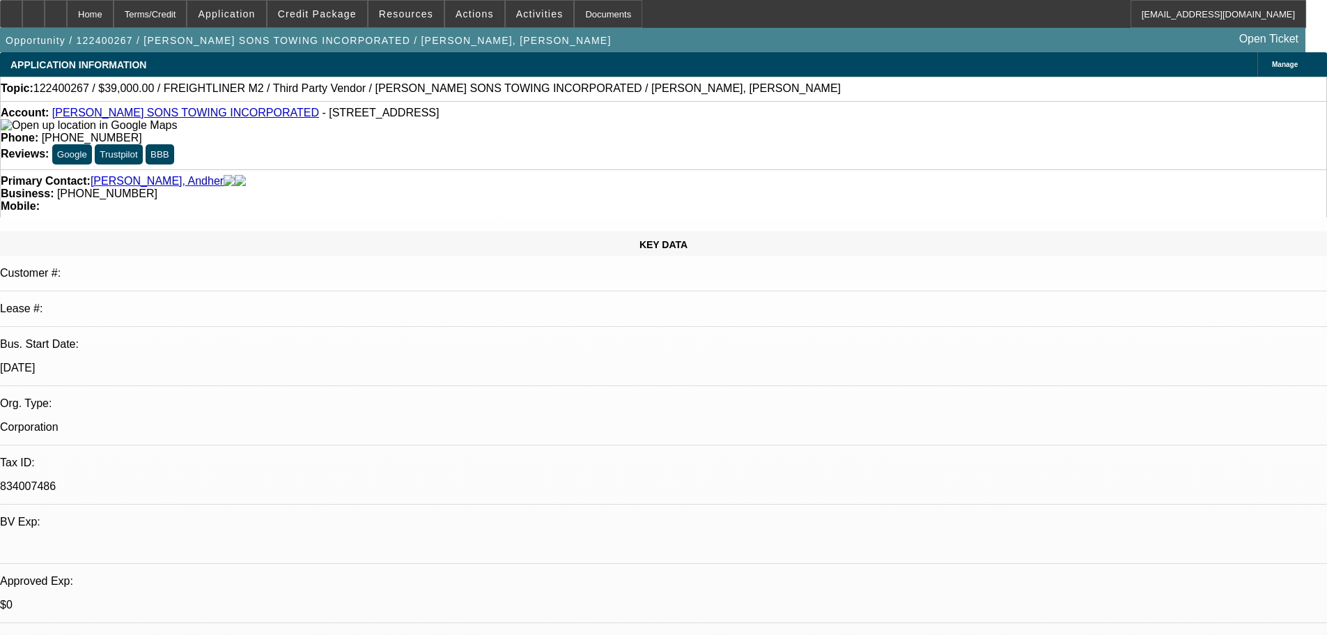
select select "0"
select select "6"
select select "0"
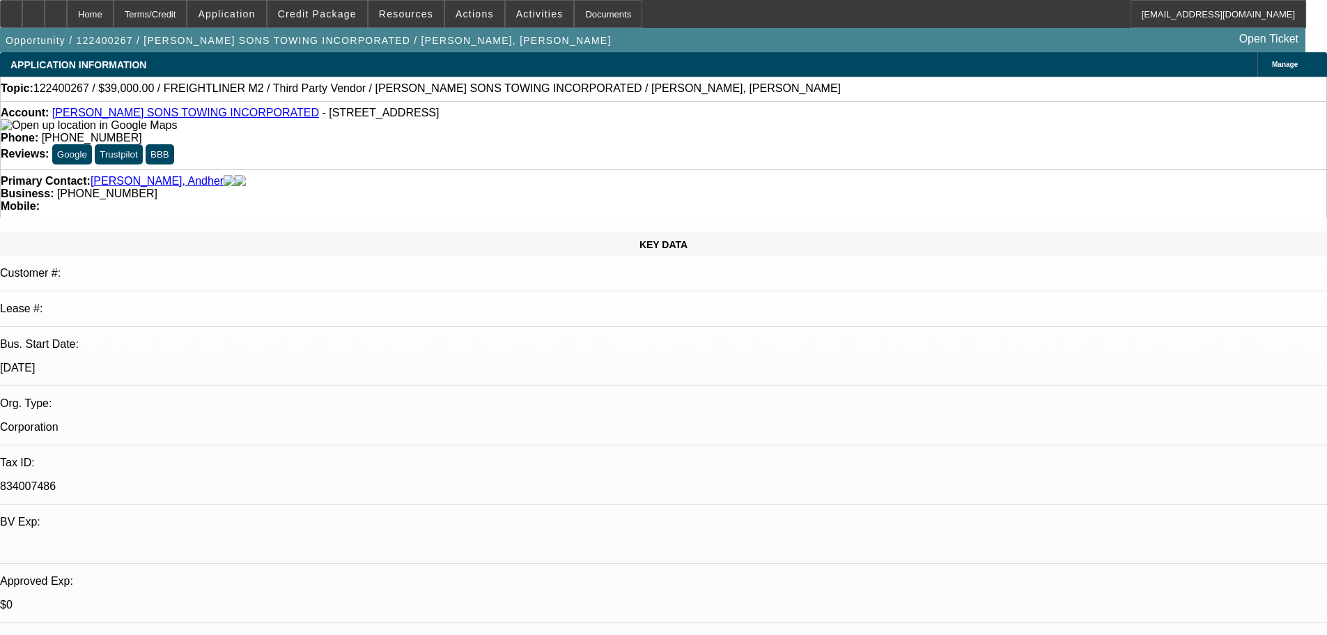
select select "0"
select select "6"
select select "0"
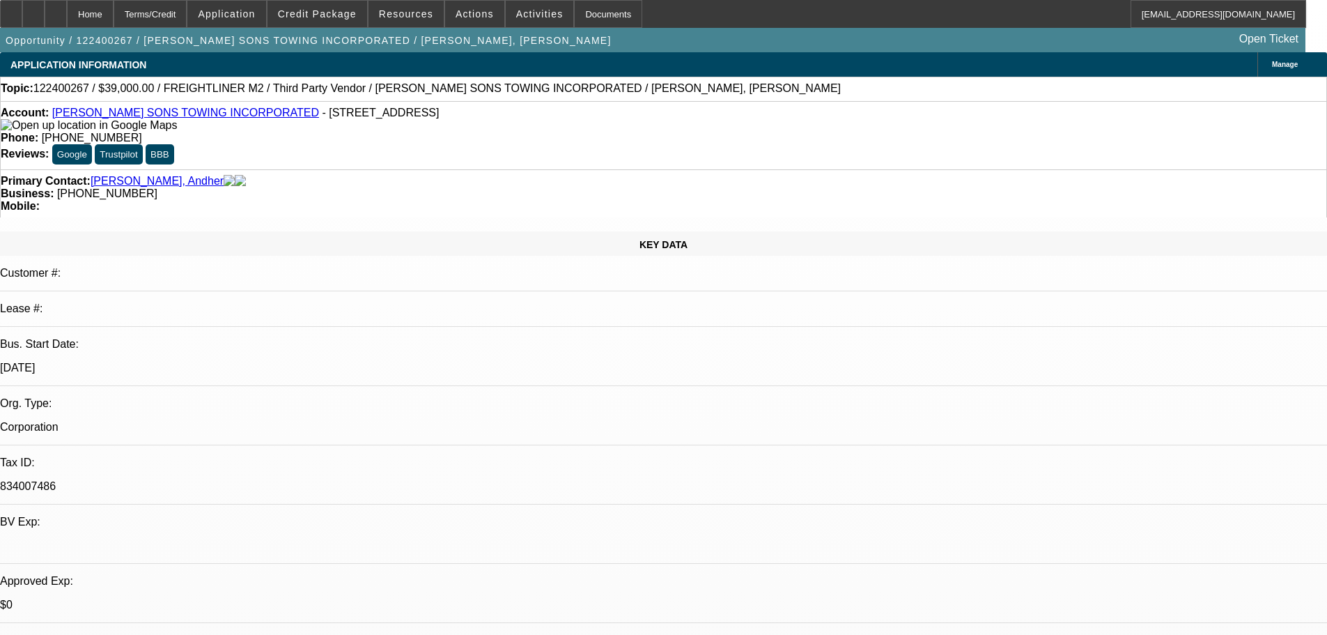
select select "6"
drag, startPoint x: 1078, startPoint y: 349, endPoint x: 1011, endPoint y: 349, distance: 66.2
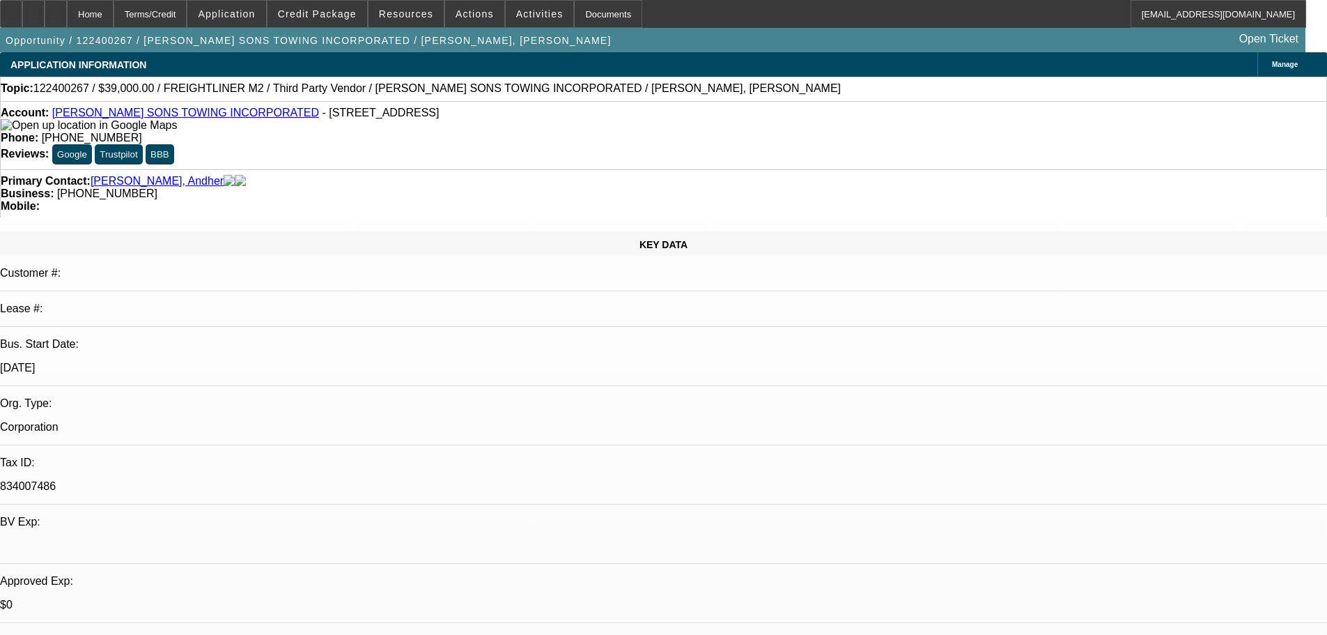
copy div "773 937 8343"
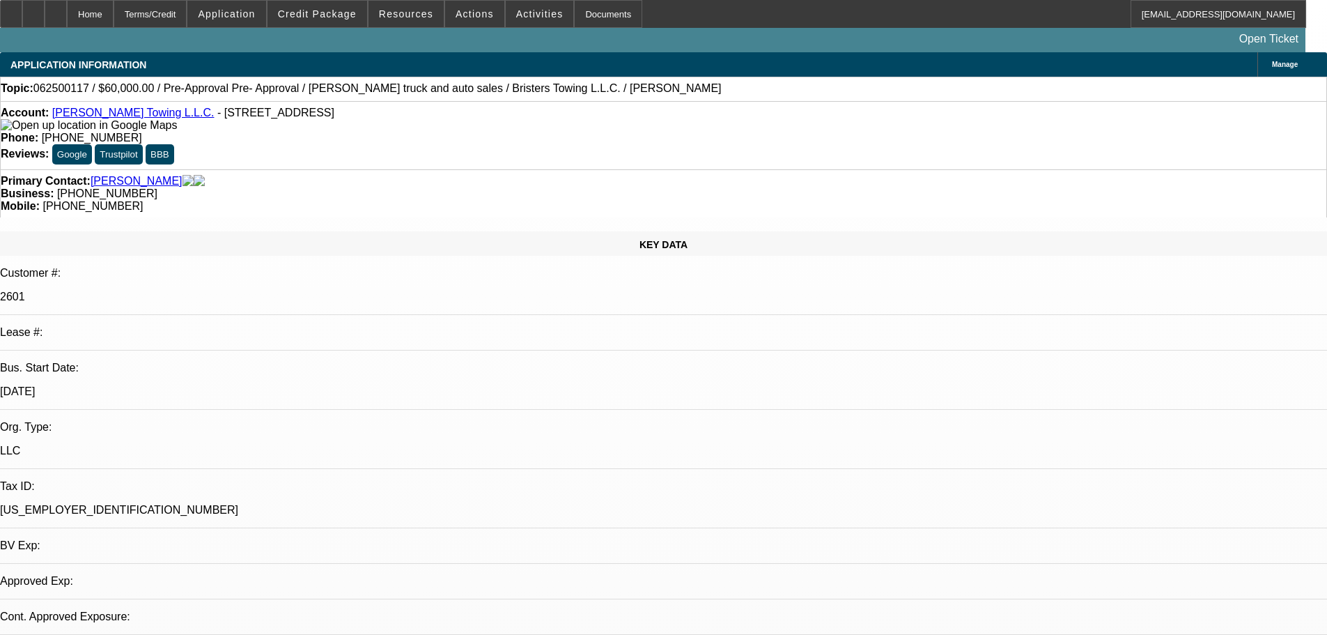
select select "0"
select select "2"
select select "0.1"
select select "4"
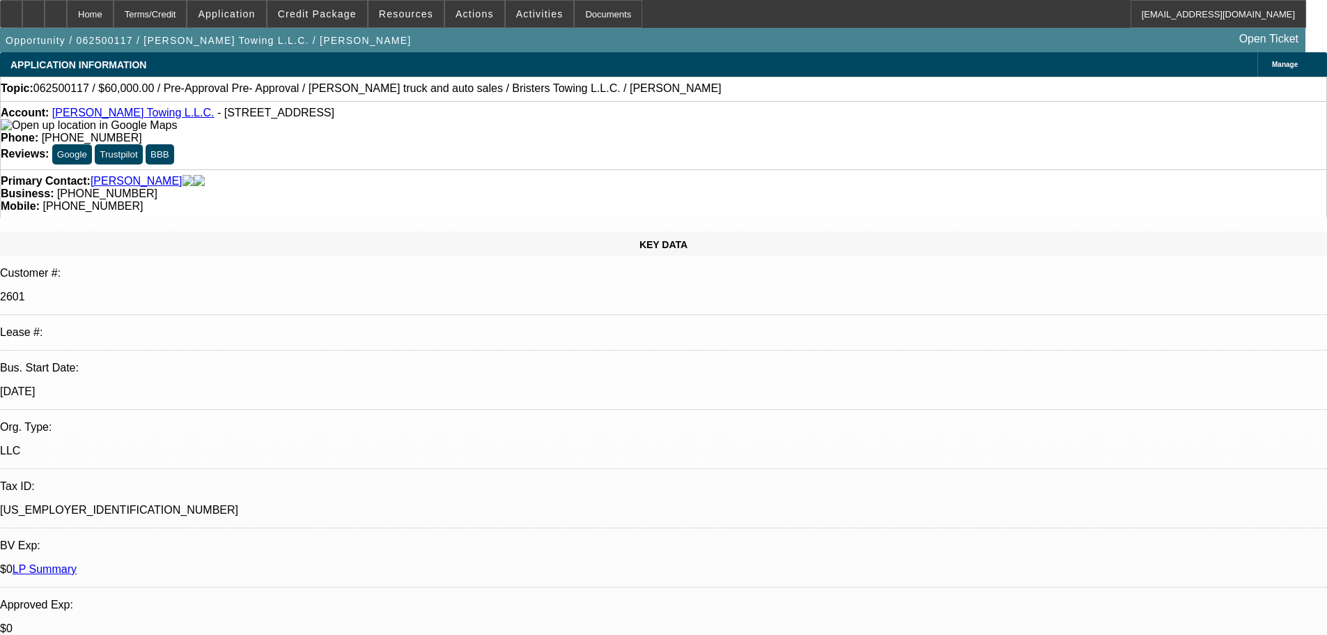
scroll to position [139, 0]
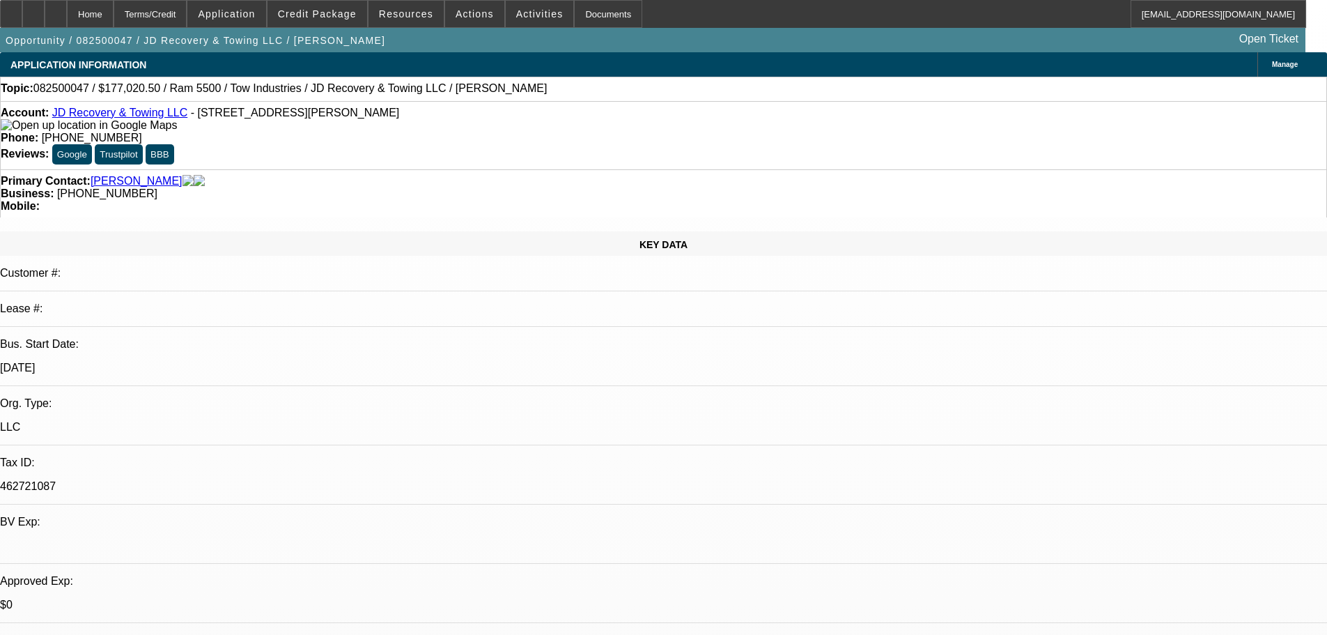
select select "0"
select select "0.1"
select select "4"
select select "0"
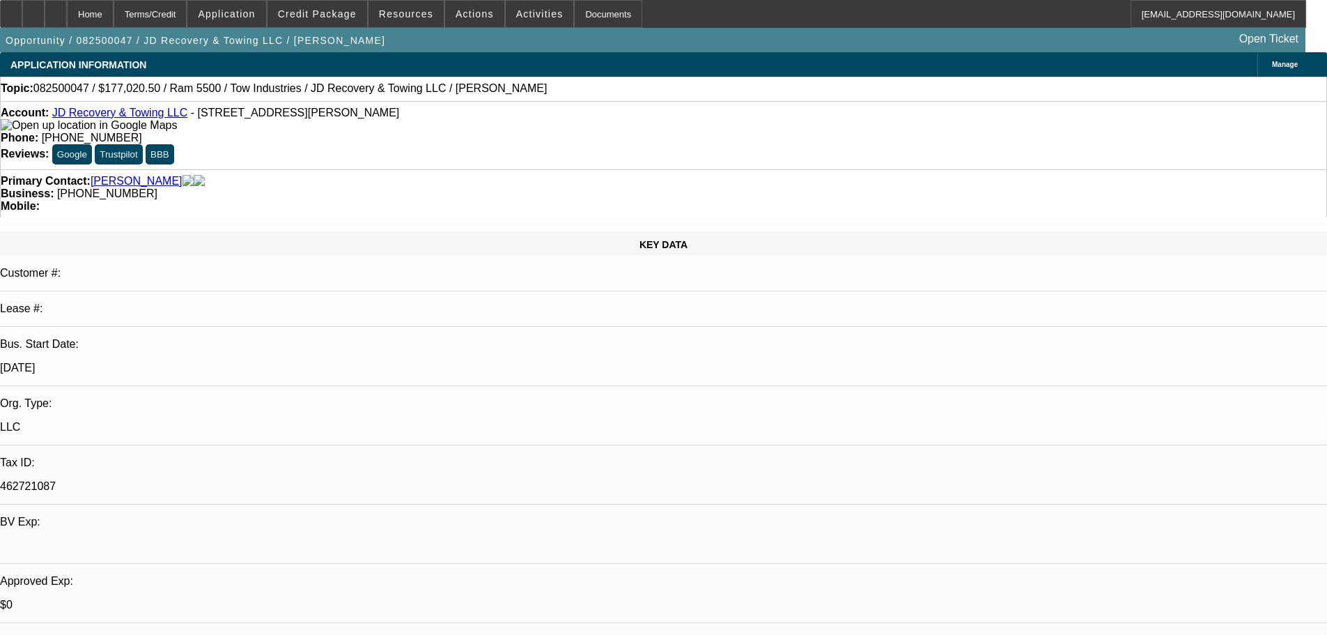
select select "0"
select select "0.1"
select select "4"
select select "0"
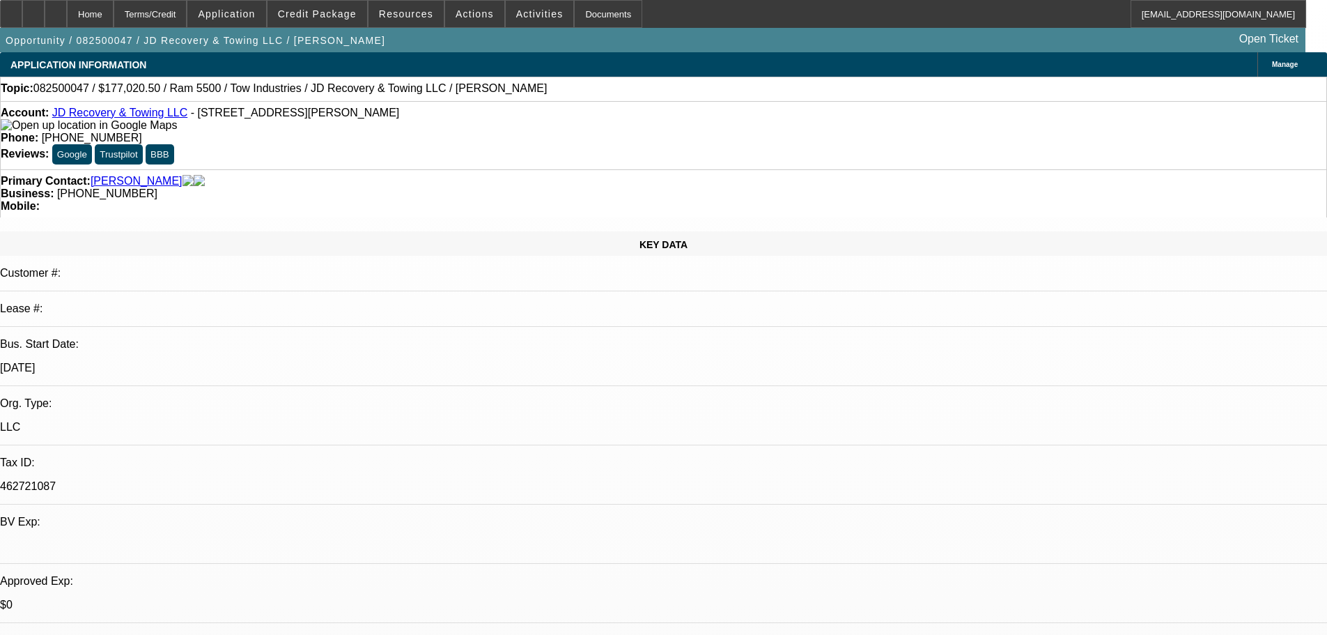
select select "0.1"
select select "4"
select select "0"
select select "0.1"
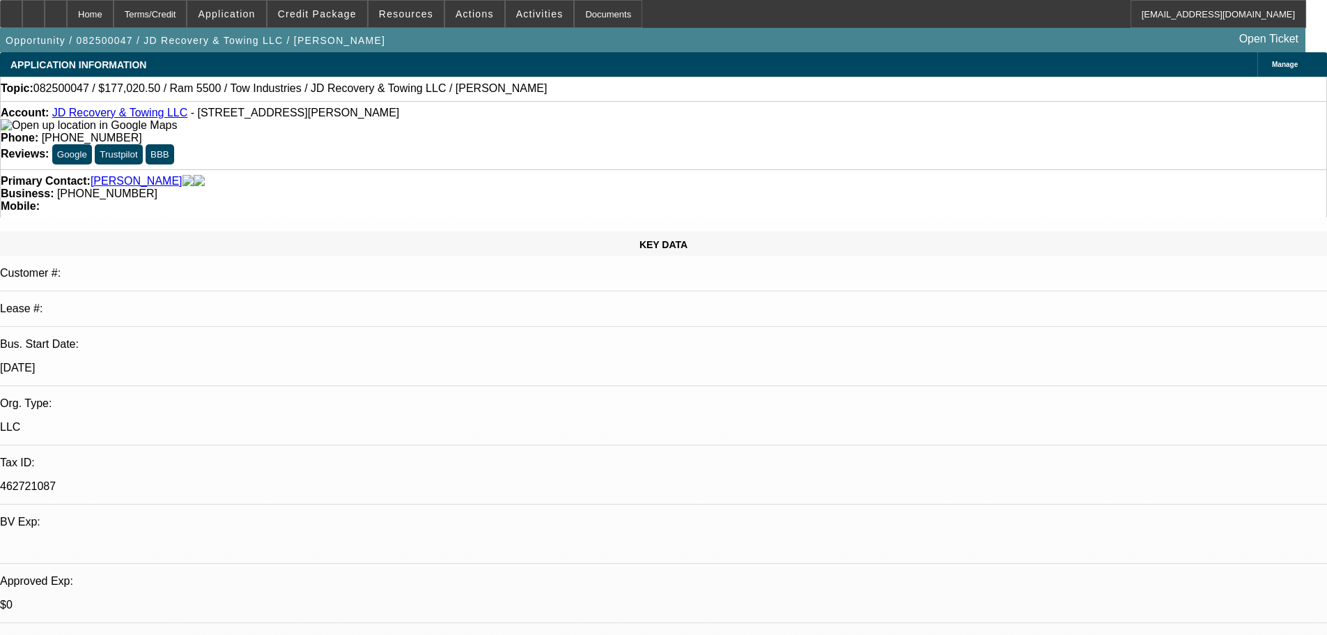
select select "4"
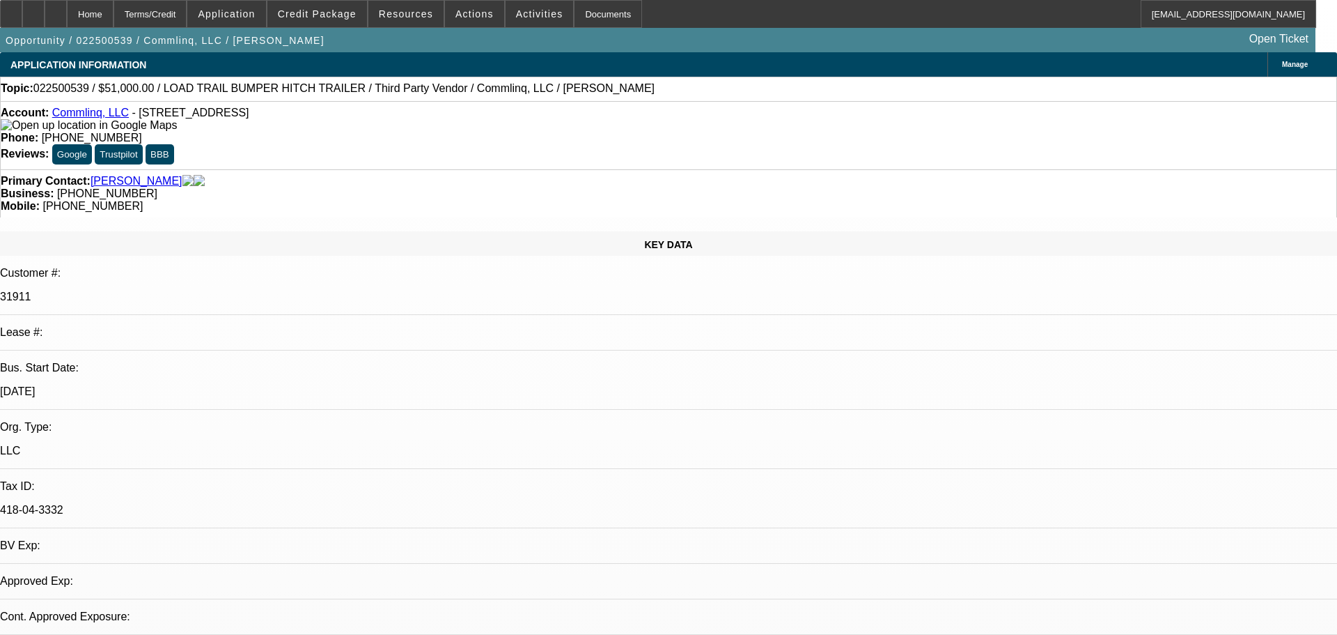
select select "0.15"
select select "2"
select select "0"
select select "6"
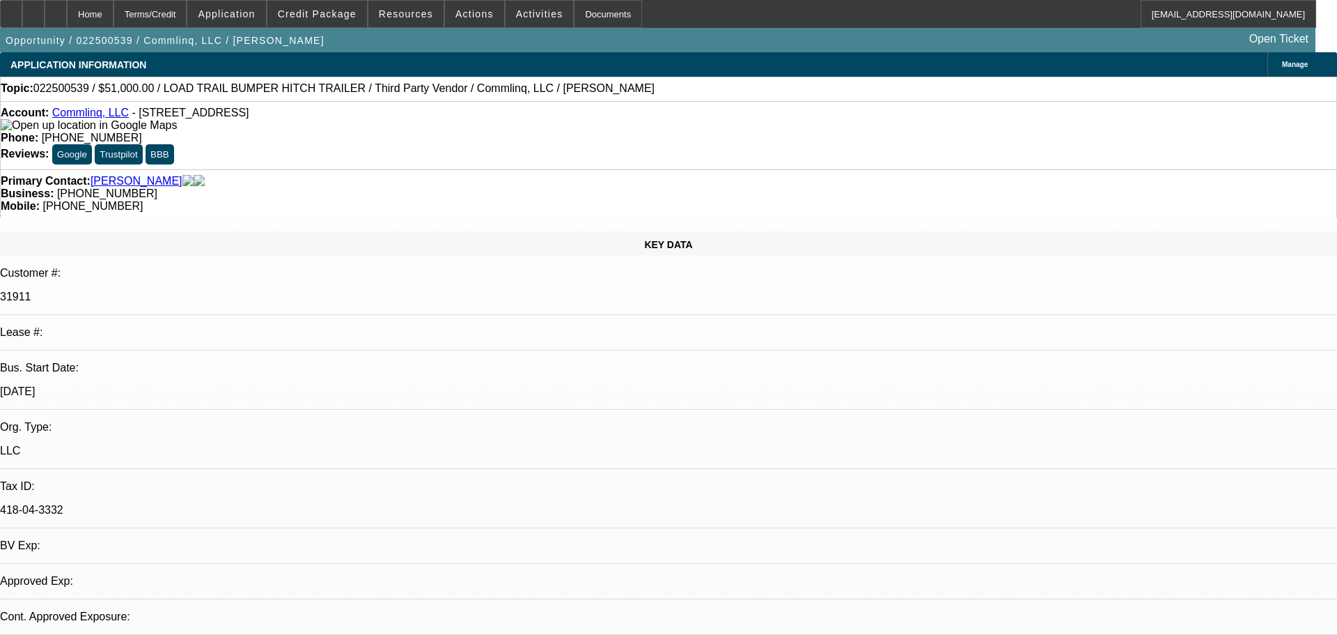
select select "0.1"
select select "2"
select select "0.1"
select select "4"
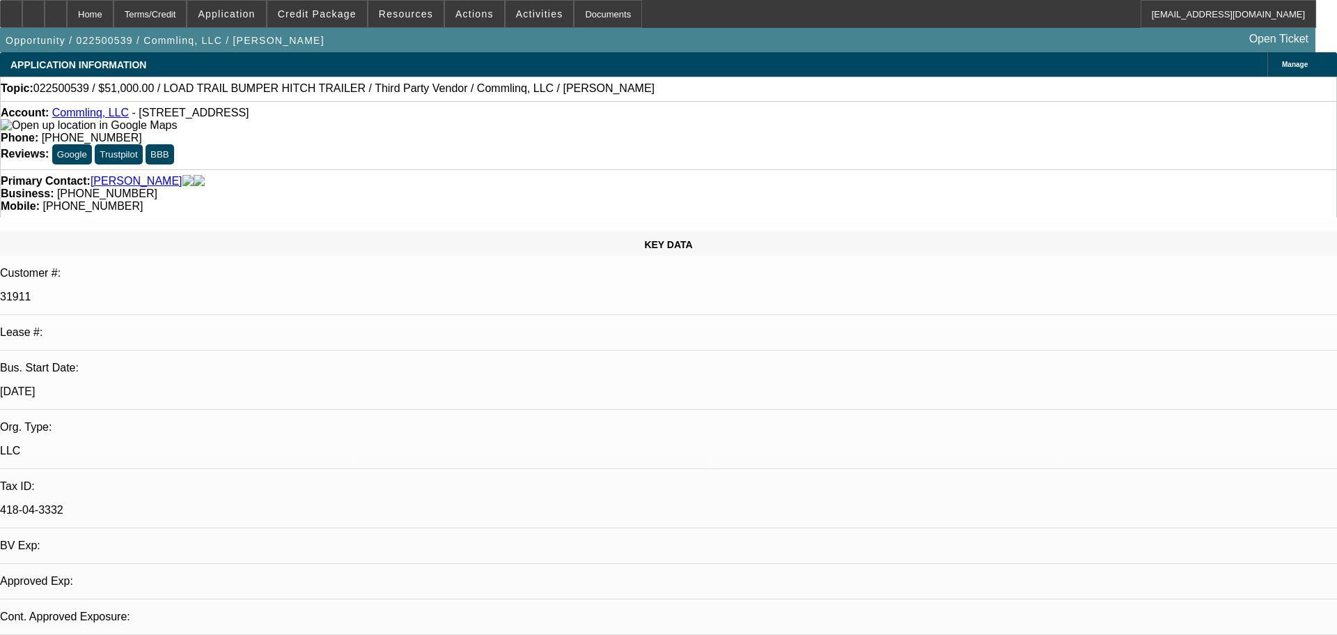
select select "0"
select select "6"
select select "0"
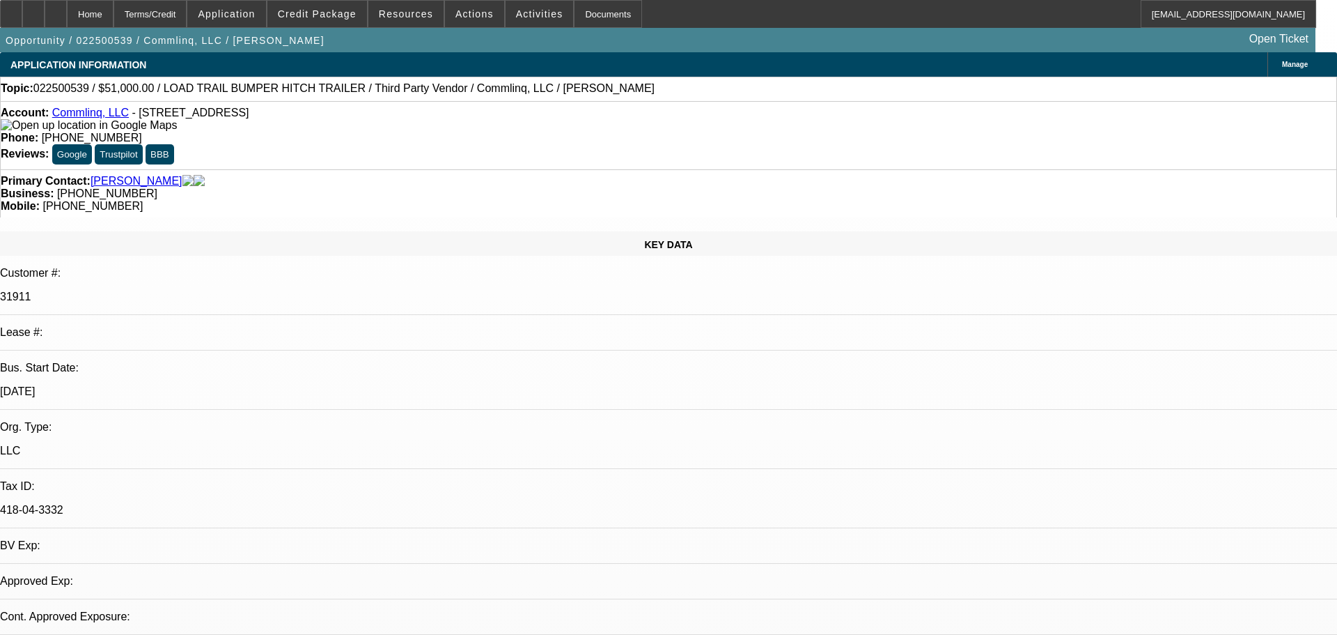
select select "0"
select select "6"
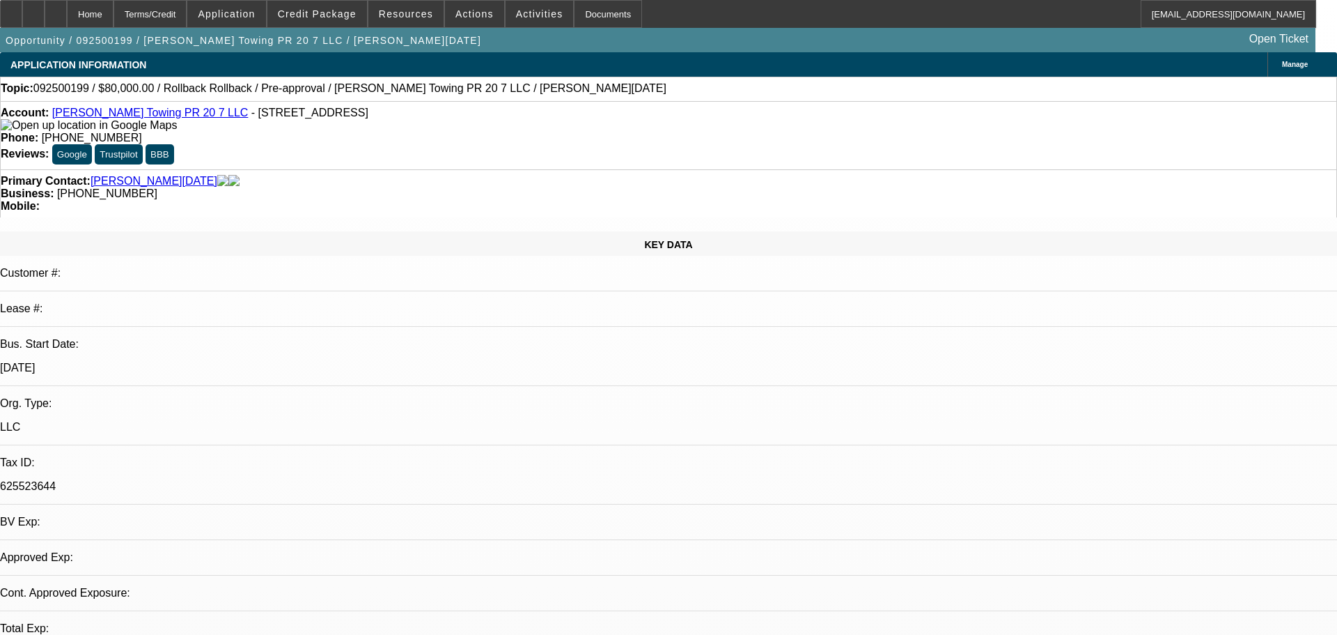
select select "0"
select select "3"
select select "0.1"
select select "4"
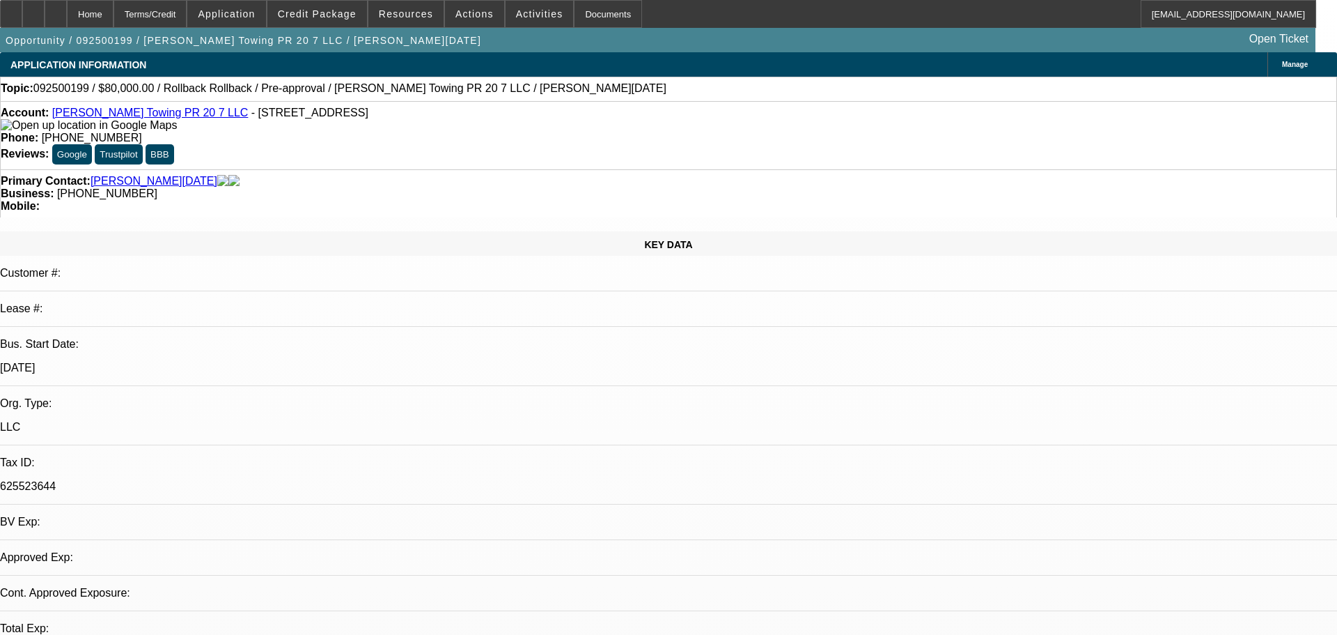
select select "0"
select select "3"
select select "0.1"
select select "4"
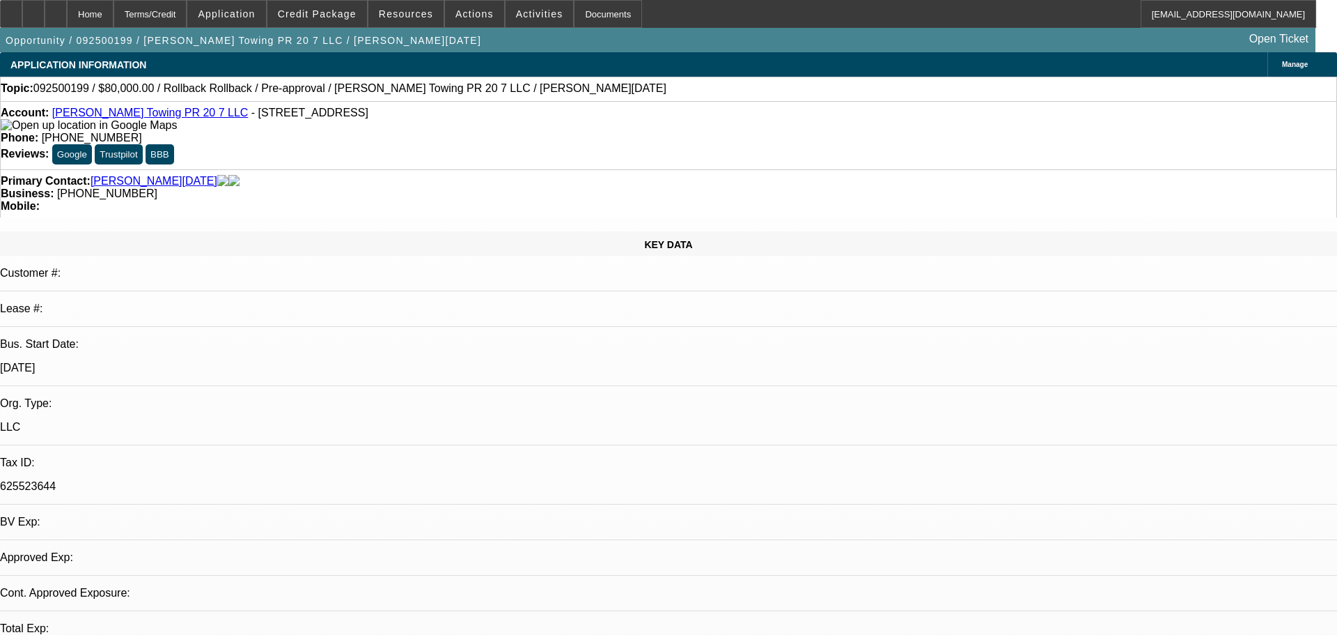
select select "0"
select select "3"
select select "0.1"
select select "4"
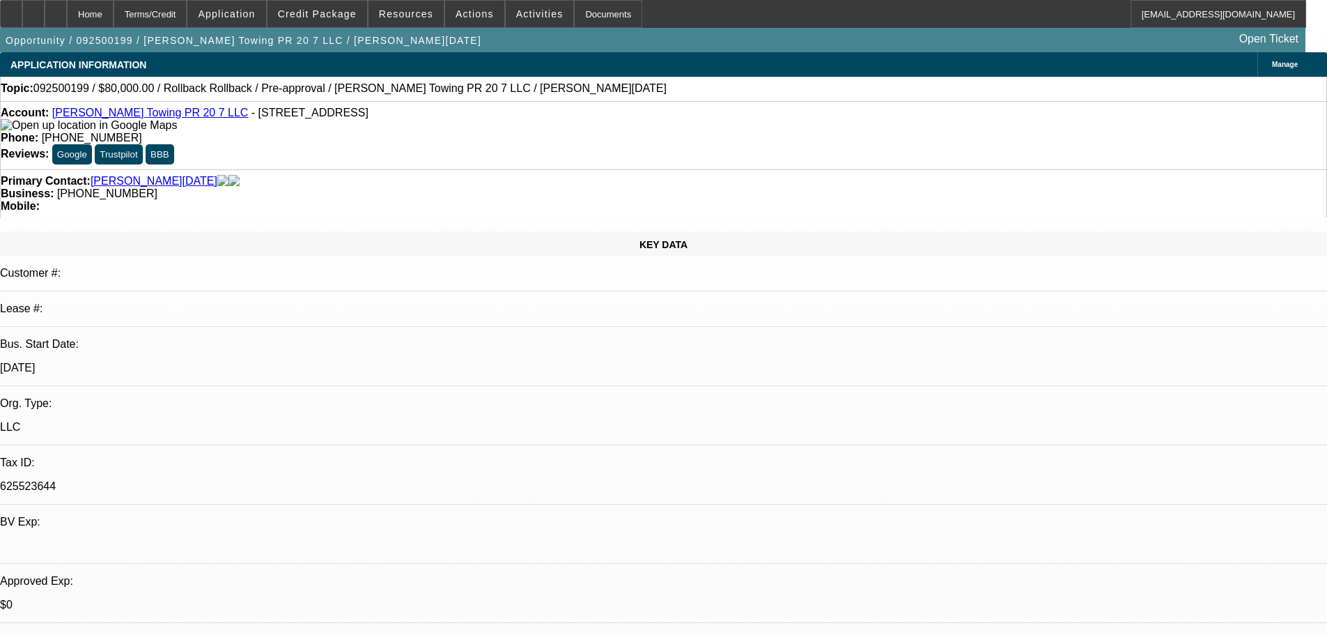
drag, startPoint x: 1275, startPoint y: 91, endPoint x: 1245, endPoint y: 162, distance: 77.4
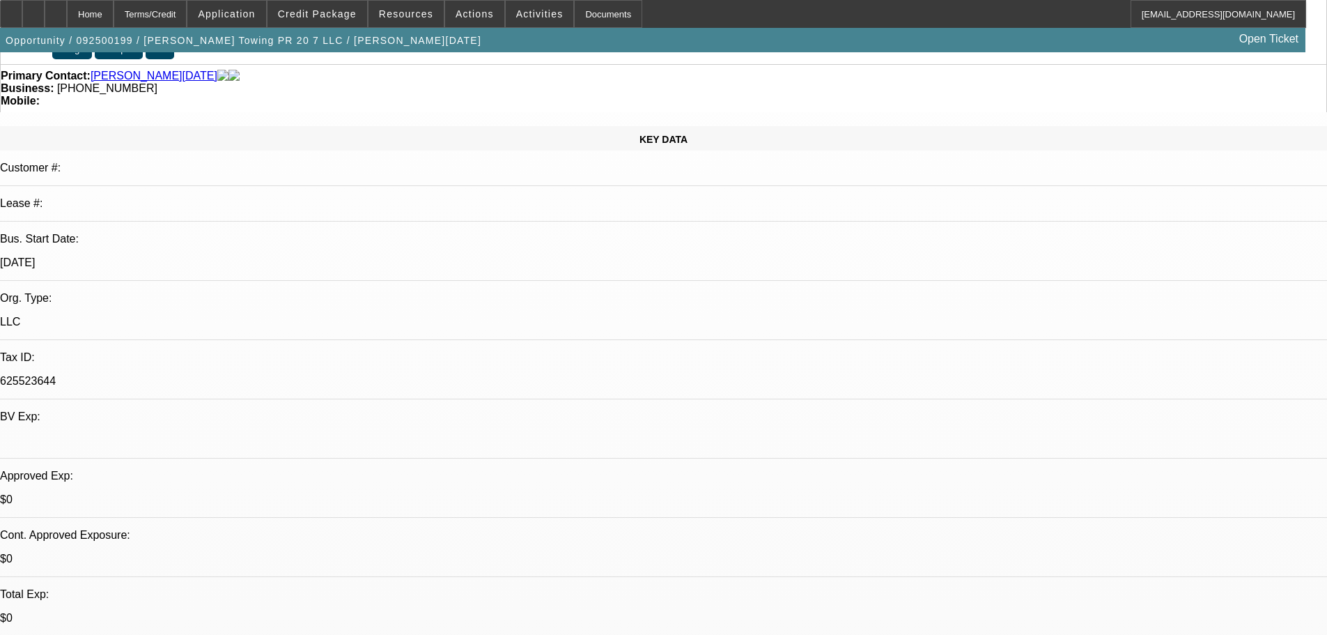
scroll to position [139, 0]
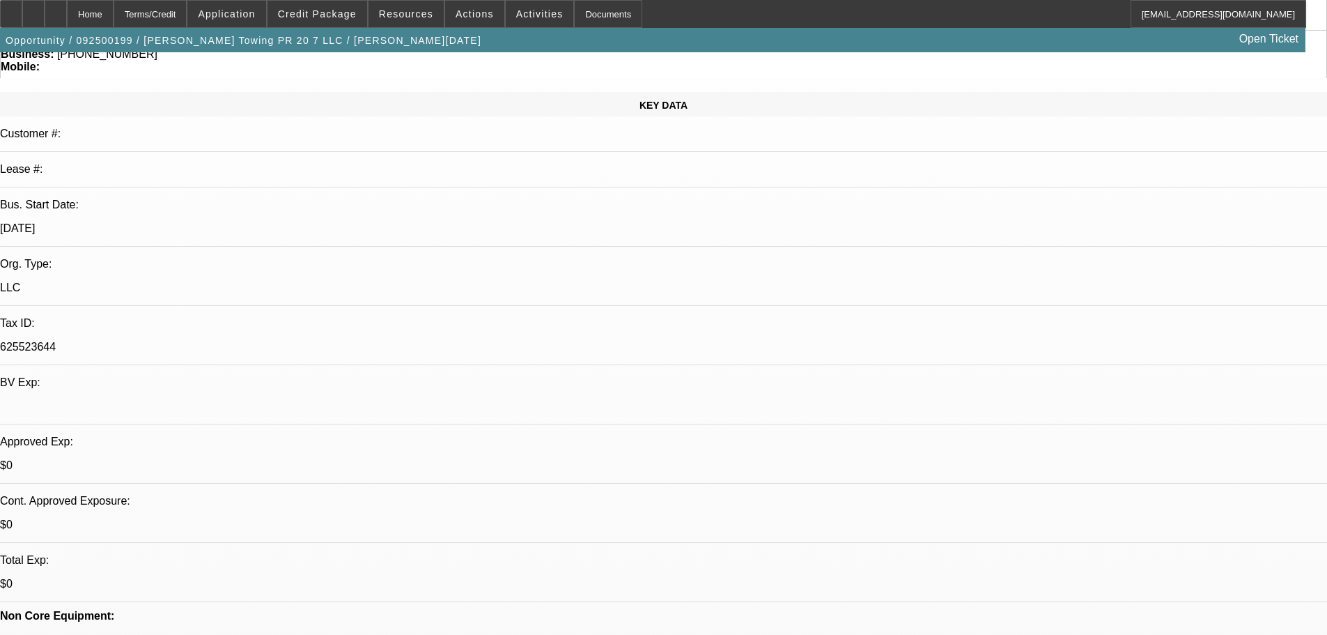
click at [33, 9] on icon at bounding box center [33, 9] width 0 height 0
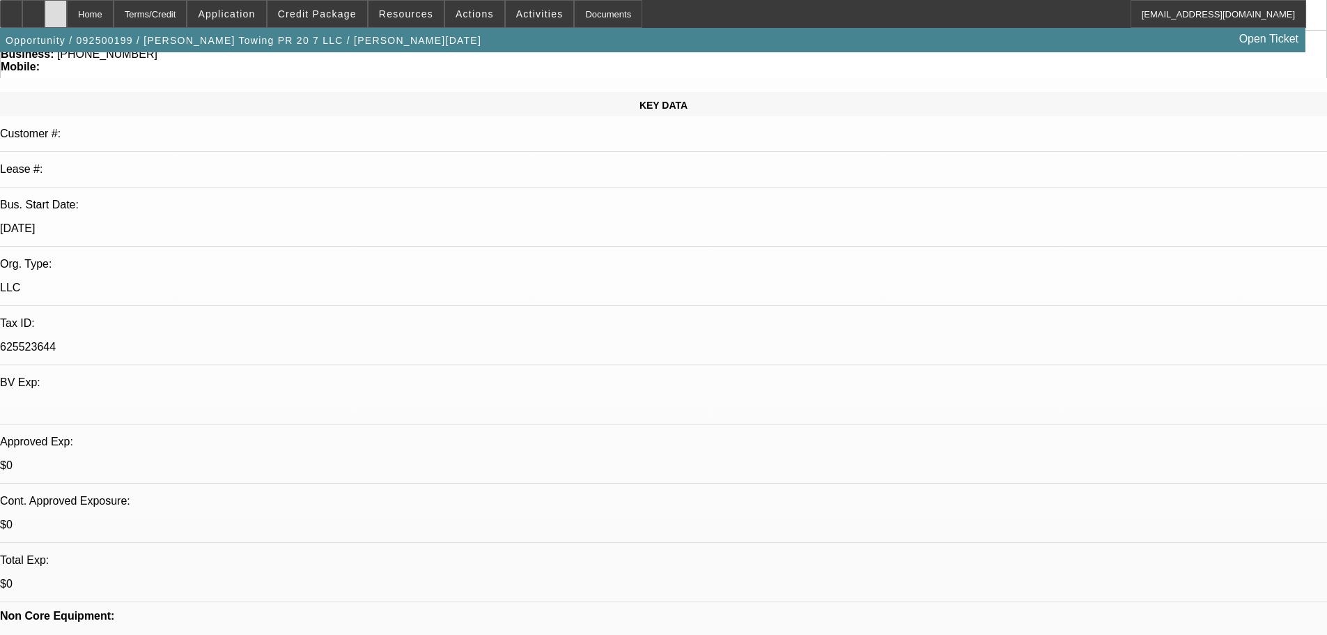
click at [56, 9] on icon at bounding box center [56, 9] width 0 height 0
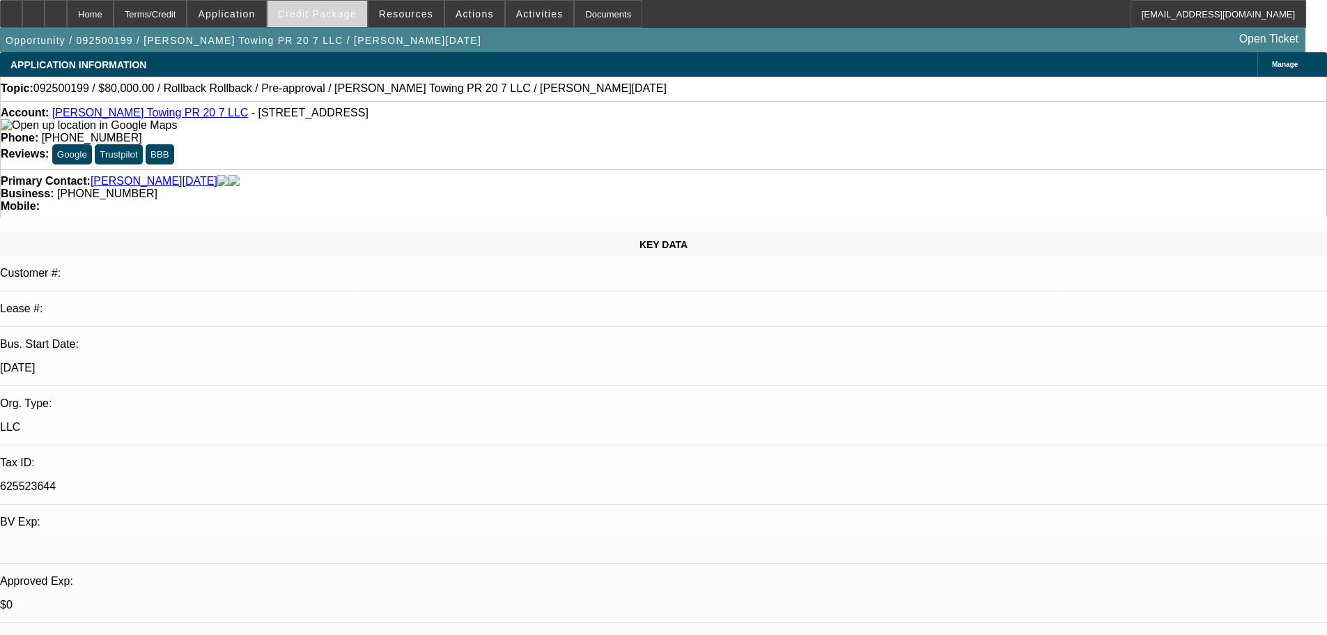
select select "0"
select select "3"
select select "0.1"
select select "4"
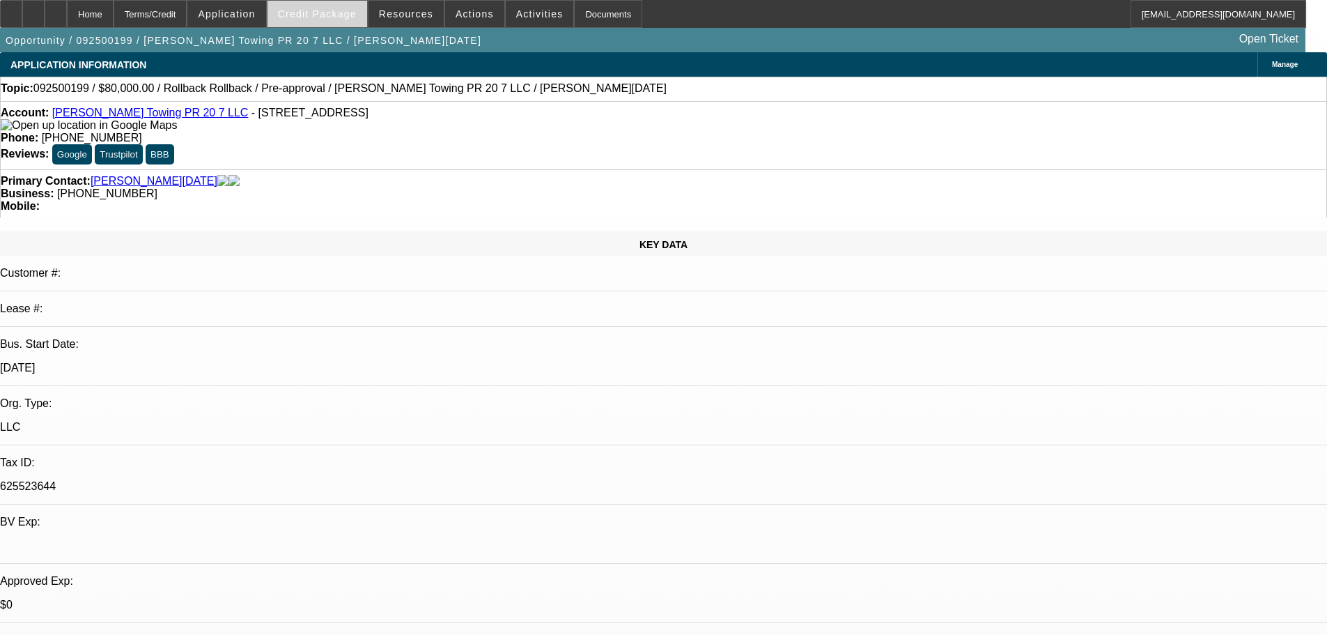
select select "0"
select select "3"
select select "0.1"
select select "4"
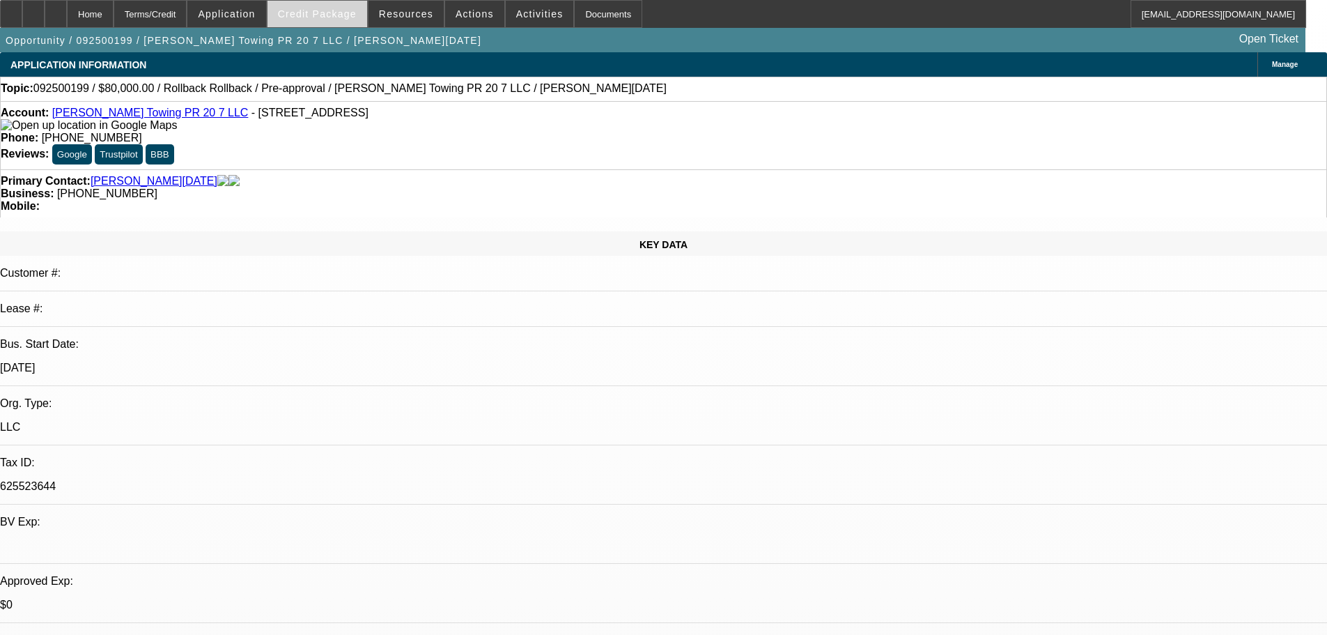
select select "0"
select select "3"
select select "0.1"
select select "4"
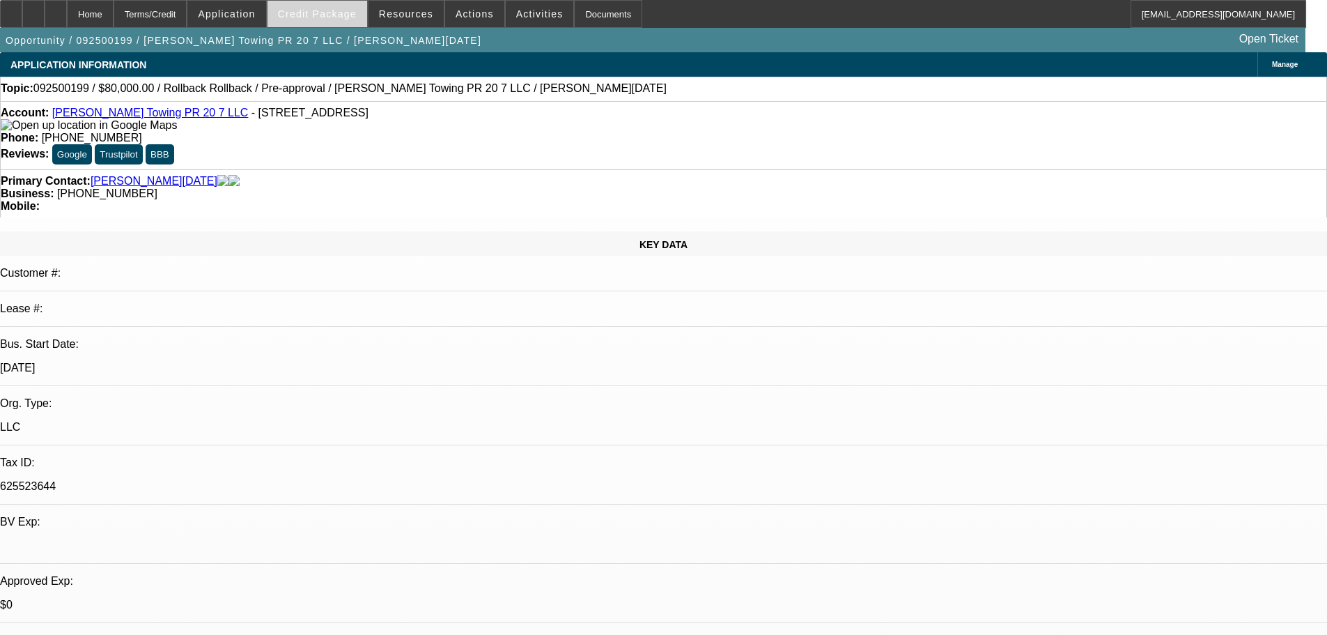
click at [332, 12] on span "Credit Package" at bounding box center [317, 13] width 79 height 11
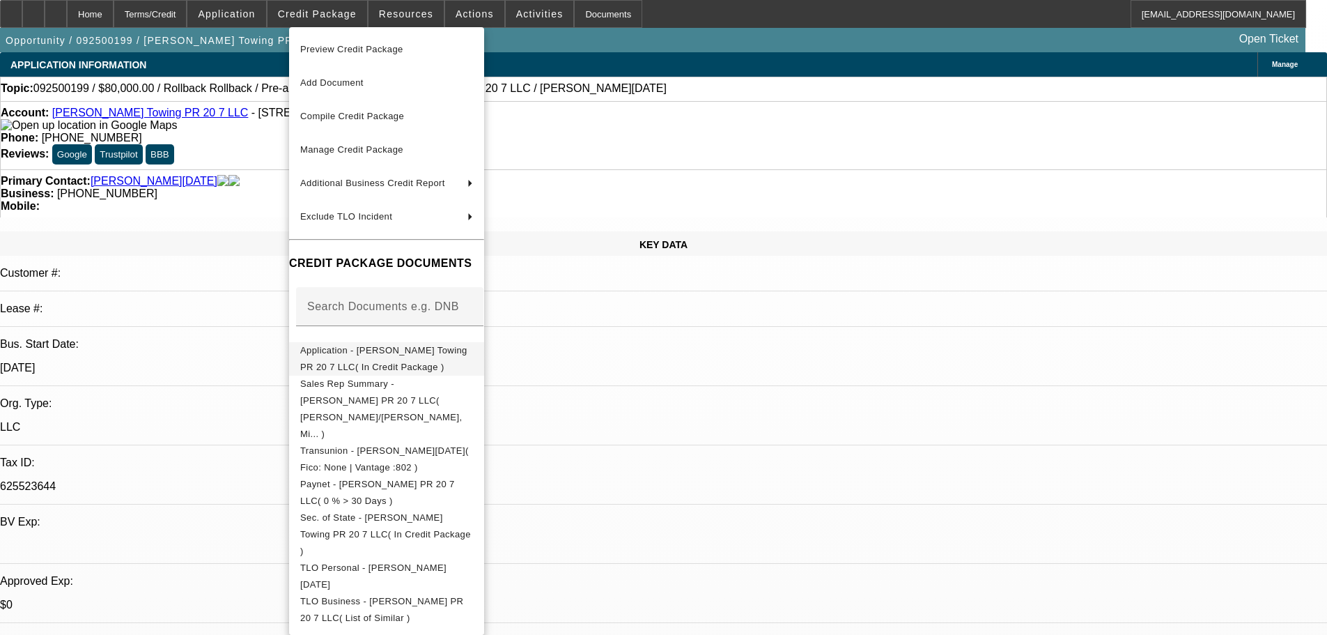
click at [459, 352] on span "Application - [PERSON_NAME] Towing PR 20 7 LLC( In Credit Package )" at bounding box center [383, 358] width 167 height 27
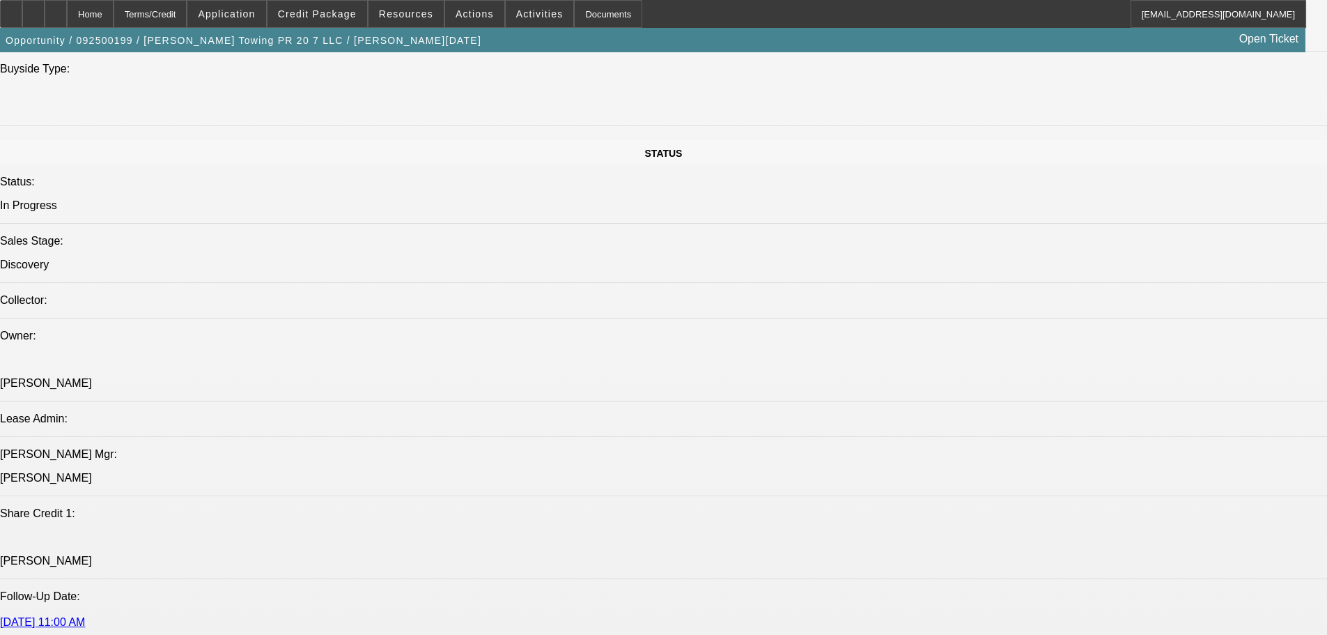
scroll to position [1532, 0]
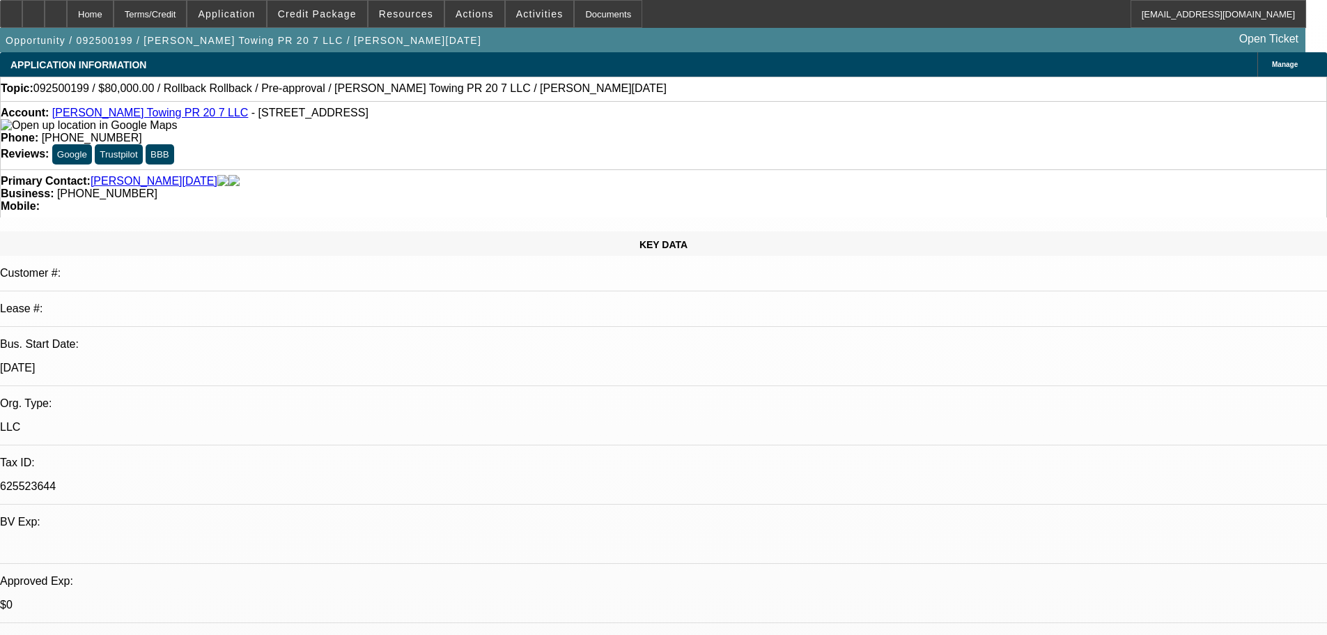
scroll to position [0, 0]
drag, startPoint x: 537, startPoint y: 114, endPoint x: 486, endPoint y: 119, distance: 51.2
click at [486, 132] on div "Phone: [PHONE_NUMBER]" at bounding box center [664, 138] width 1326 height 13
copy span "[PHONE_NUMBER]"
click at [516, 18] on span "Activities" at bounding box center [539, 13] width 47 height 11
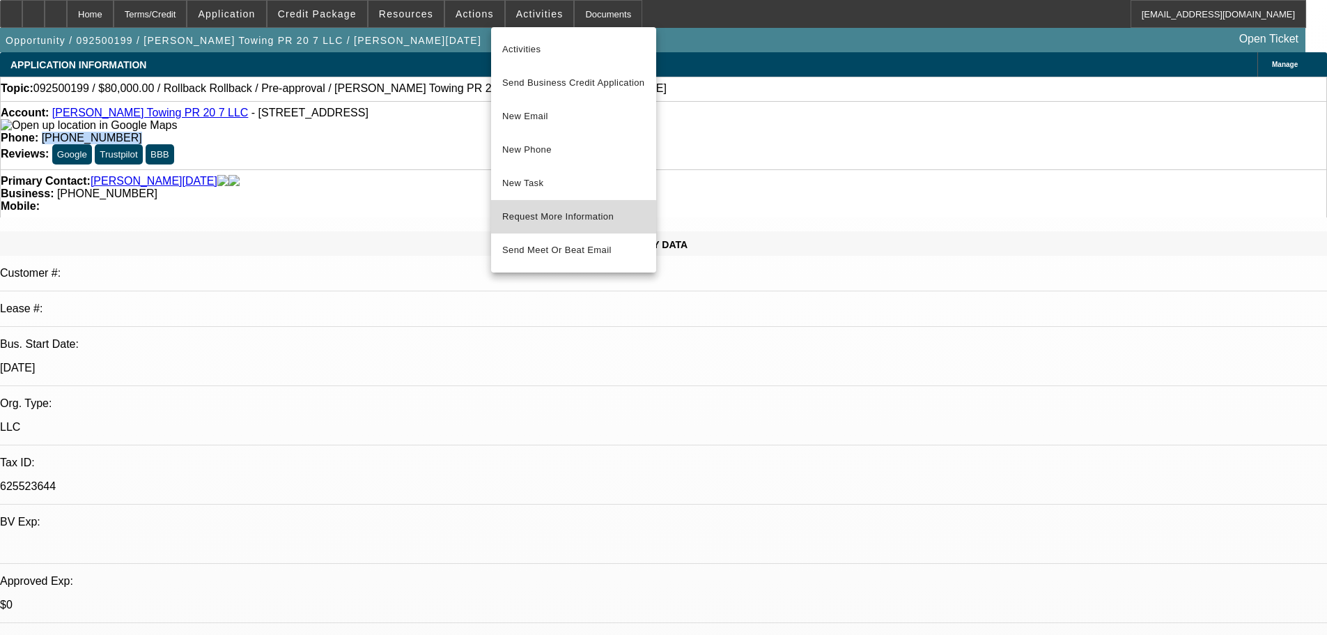
click at [543, 223] on span "Request More Information" at bounding box center [573, 216] width 143 height 17
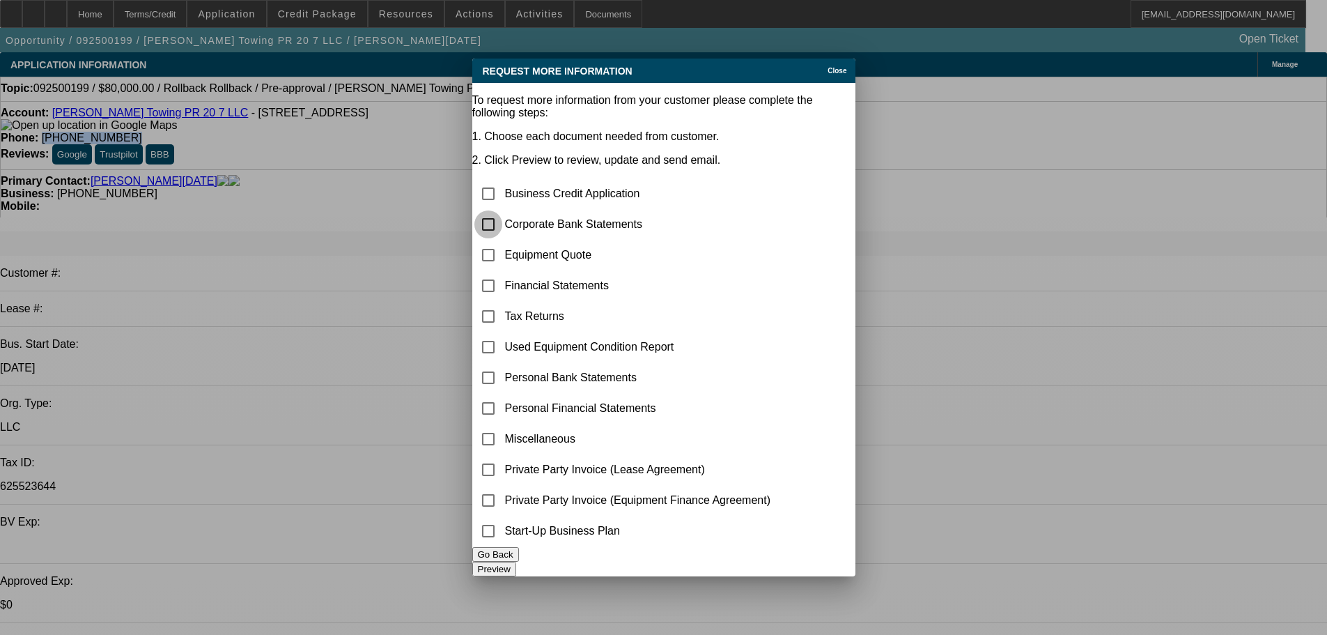
click at [502, 210] on input "checkbox" at bounding box center [488, 224] width 28 height 28
checkbox input "true"
click at [516, 562] on button "Preview" at bounding box center [494, 568] width 44 height 15
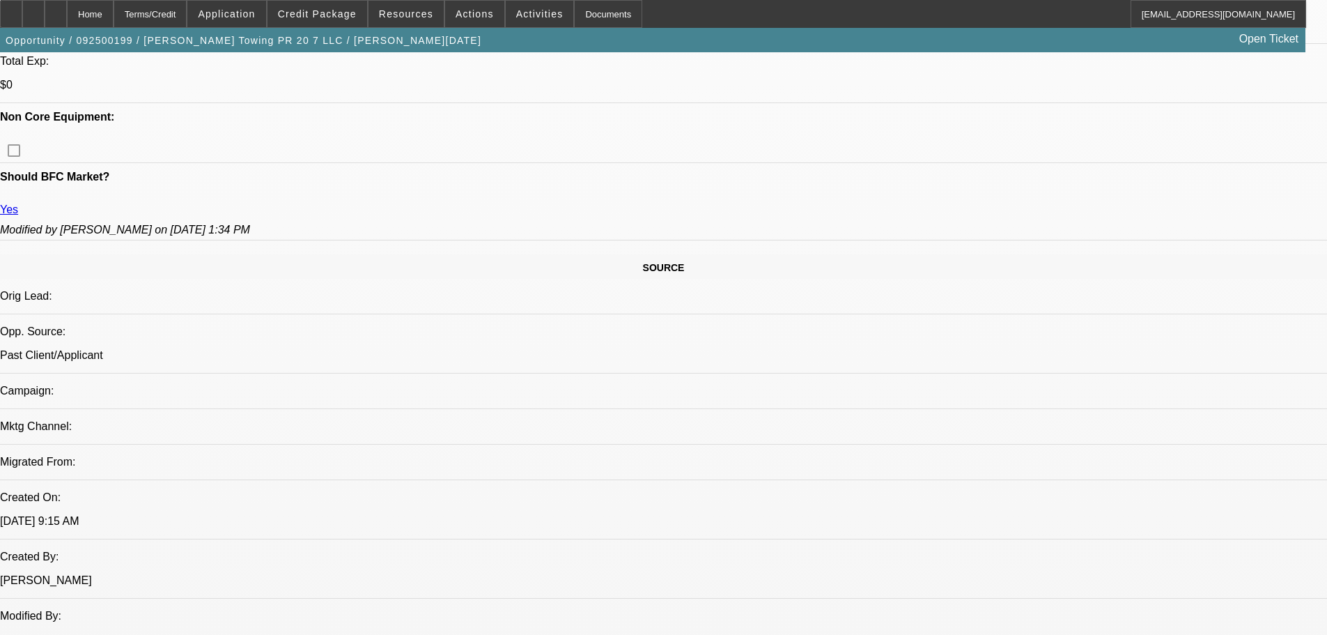
scroll to position [453, 0]
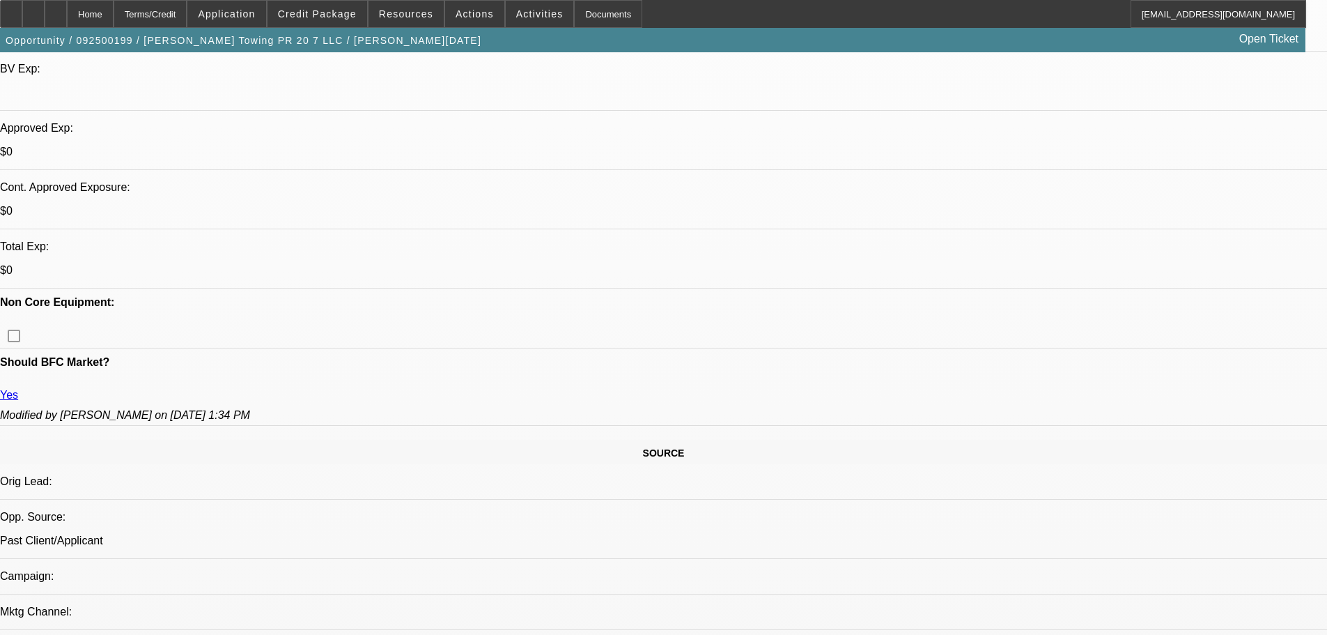
click at [323, 19] on span "Credit Package" at bounding box center [317, 13] width 79 height 11
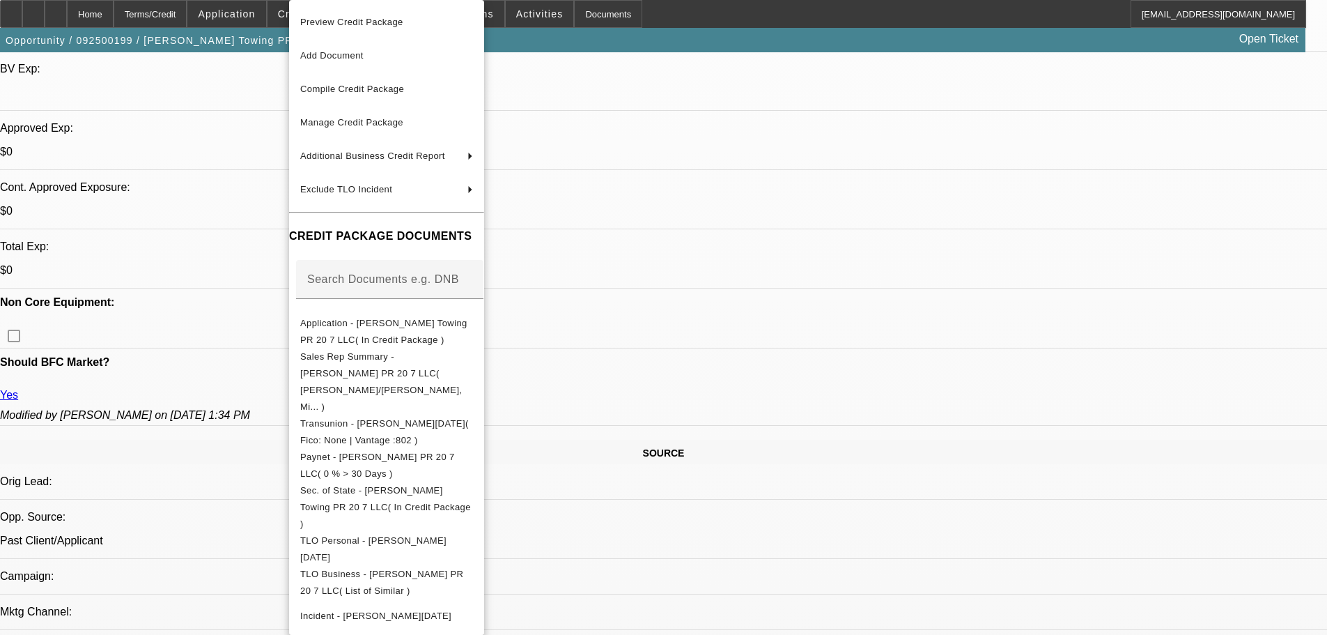
click at [208, 407] on div at bounding box center [663, 317] width 1327 height 635
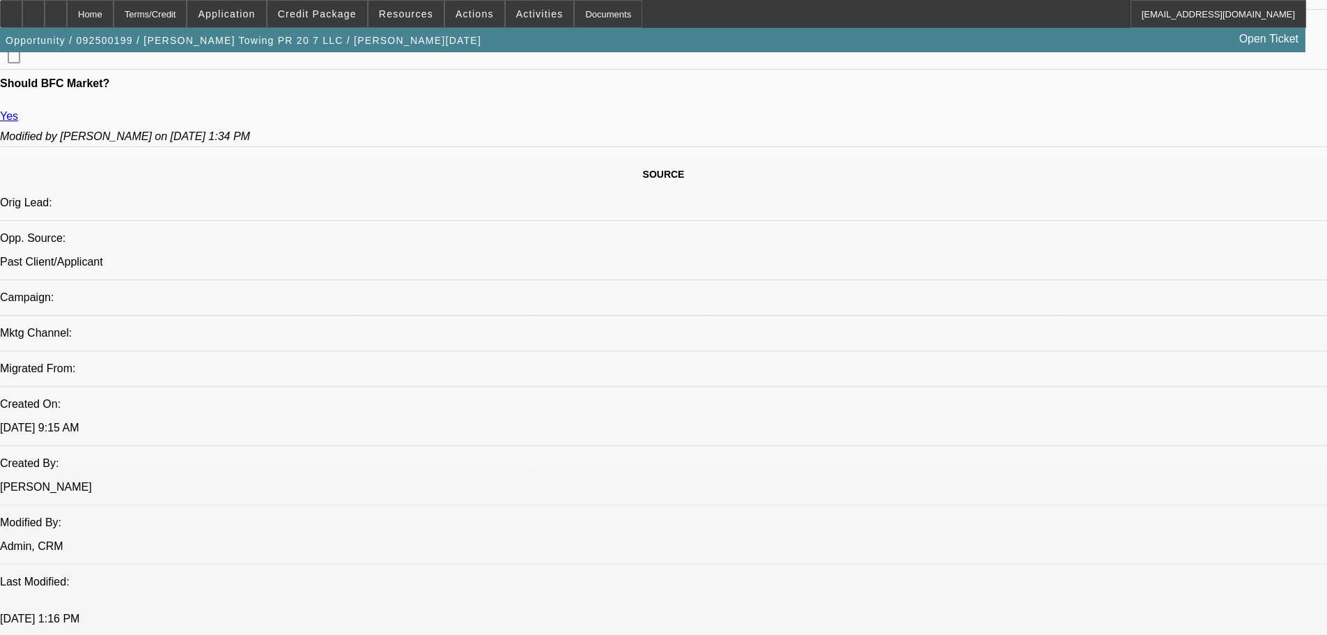
scroll to position [42, 0]
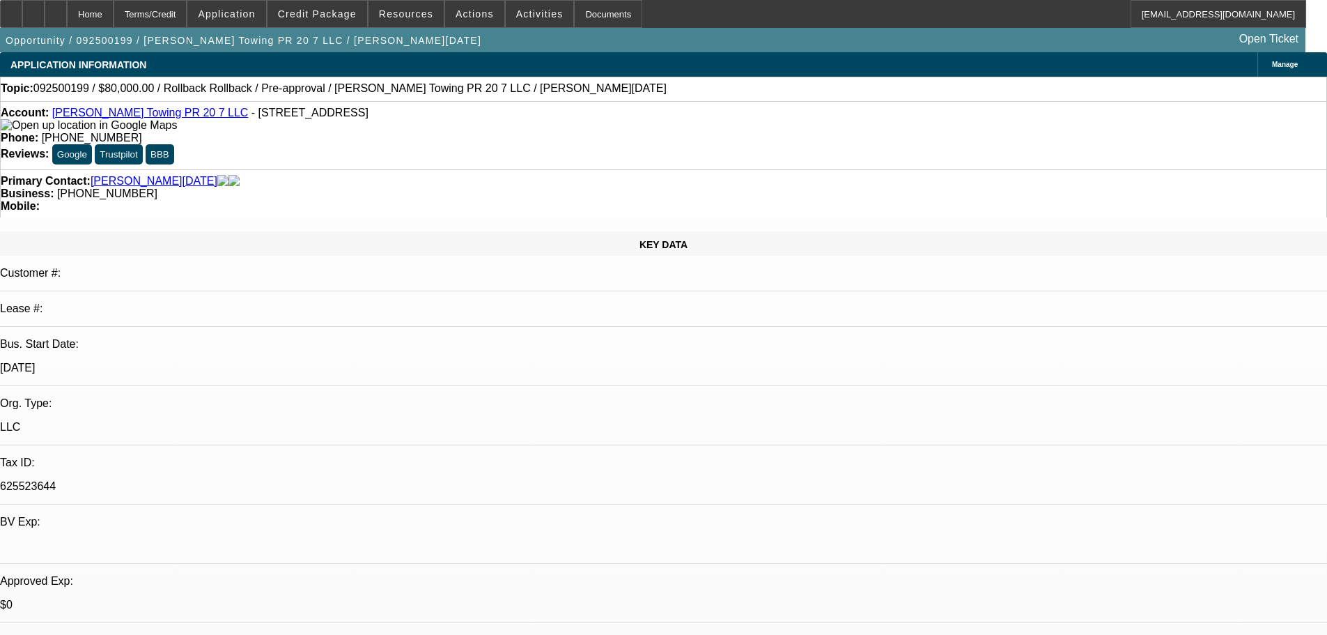
click at [152, 113] on link "Ramirez Towing PR 20 7 LLC" at bounding box center [150, 113] width 196 height 12
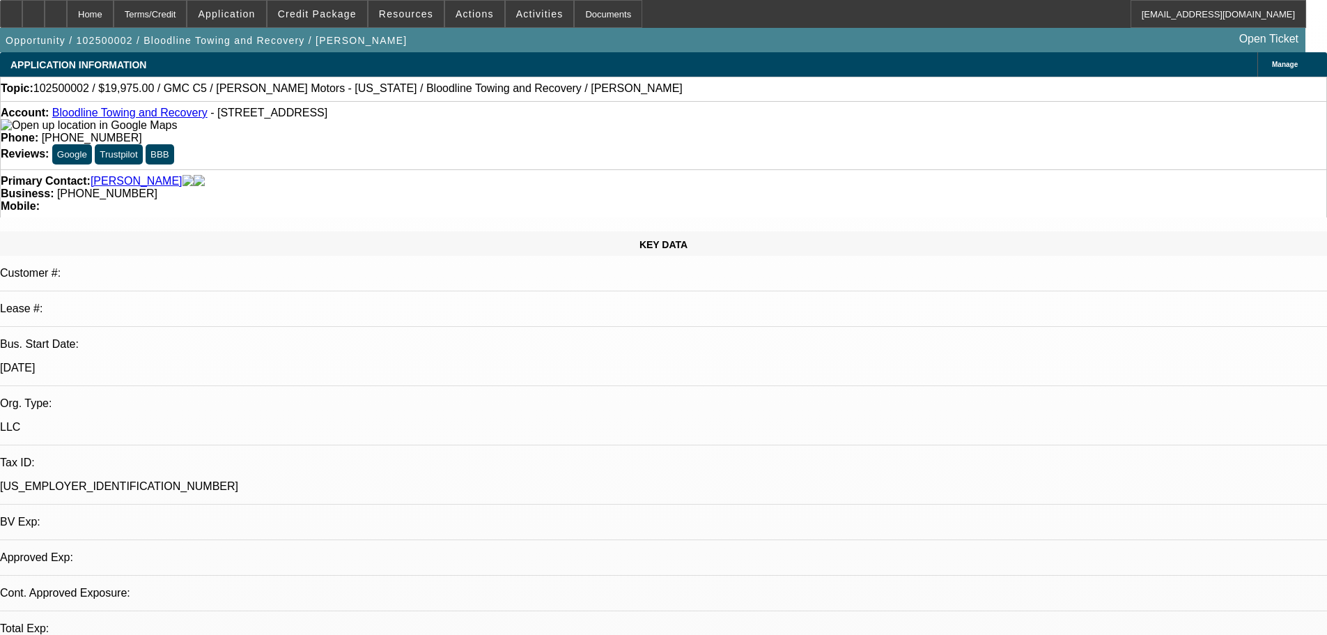
select select "0.15"
select select "2"
select select "0"
select select "6"
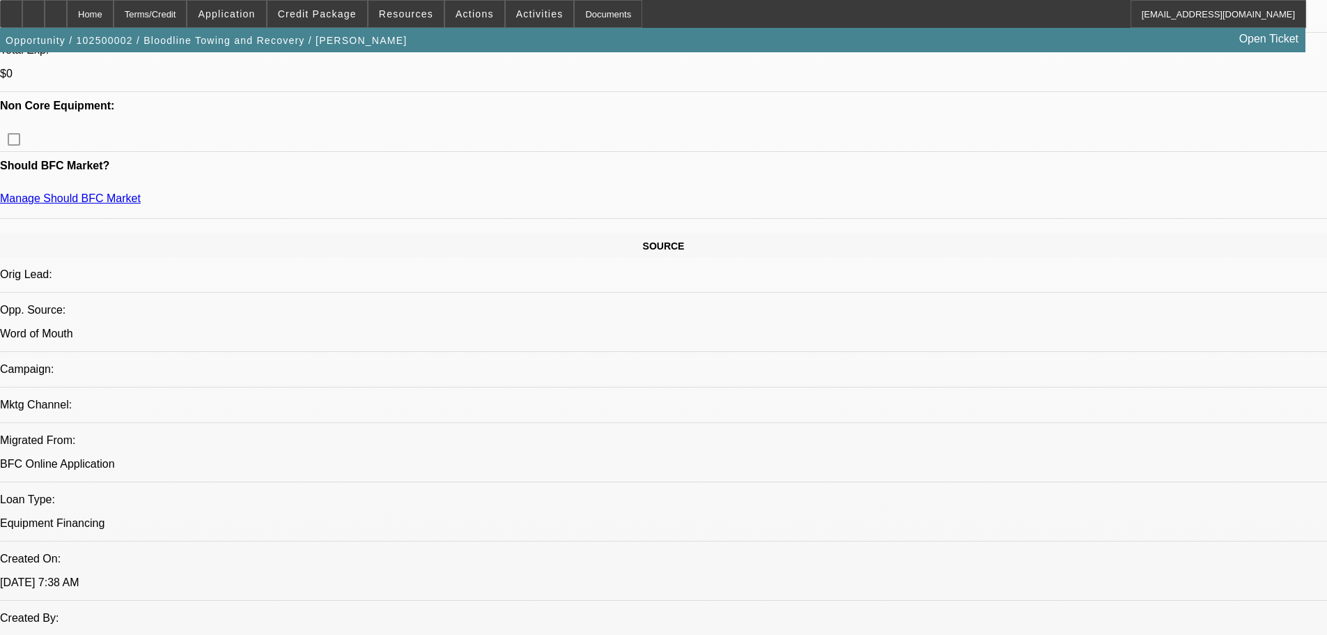
scroll to position [697, 0]
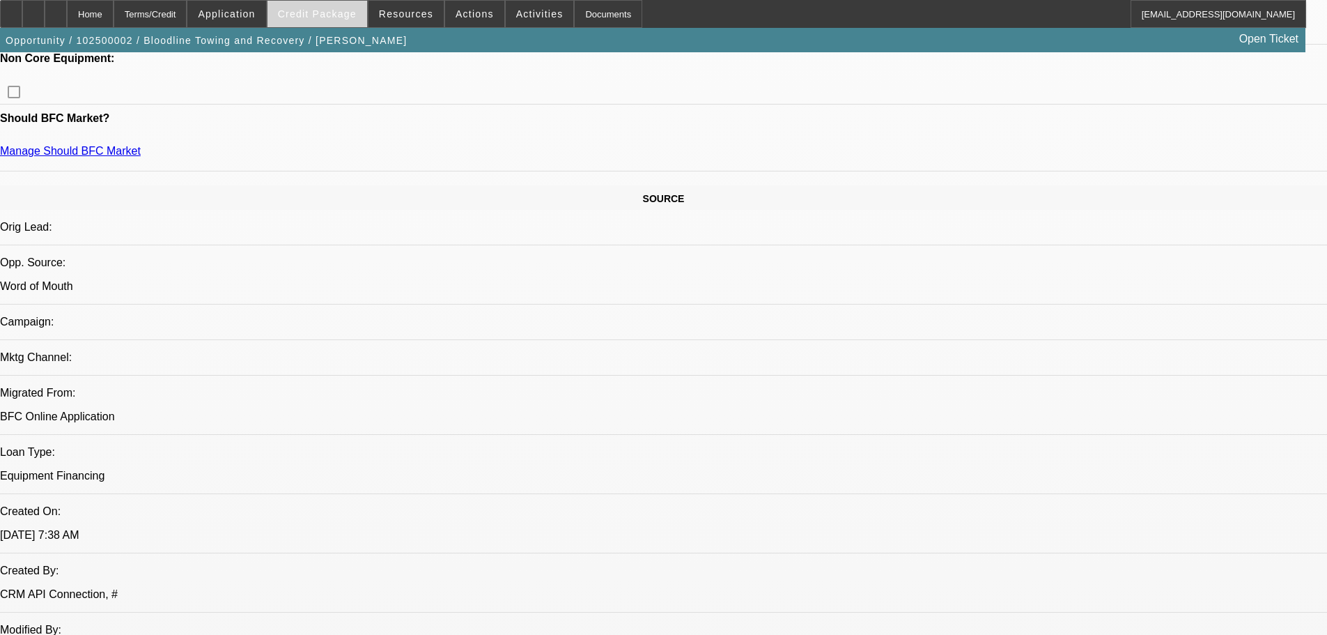
click at [350, 20] on span at bounding box center [317, 13] width 100 height 33
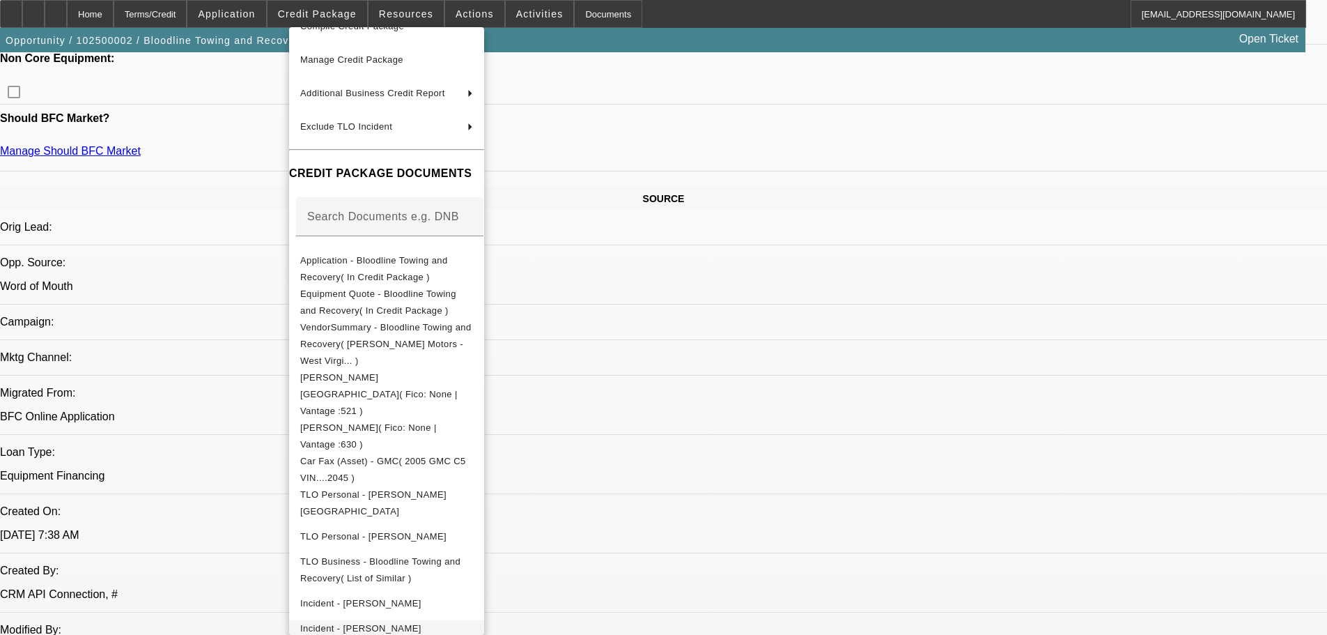
scroll to position [190, 0]
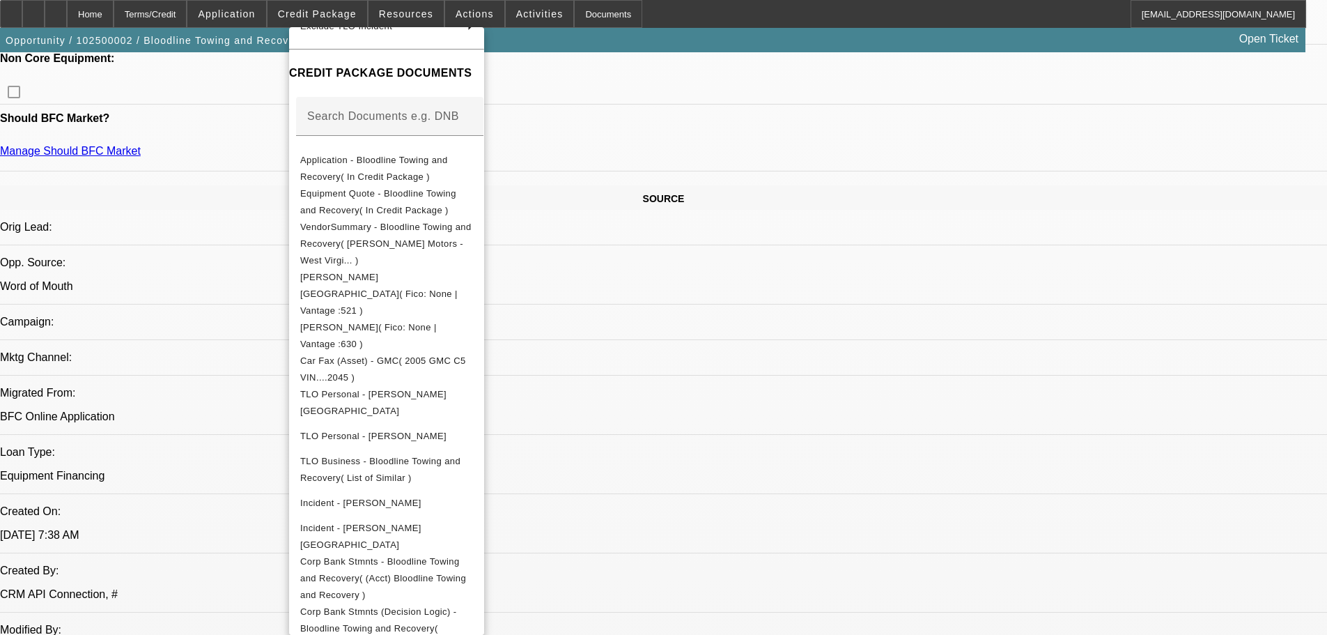
click at [748, 121] on div at bounding box center [663, 317] width 1327 height 635
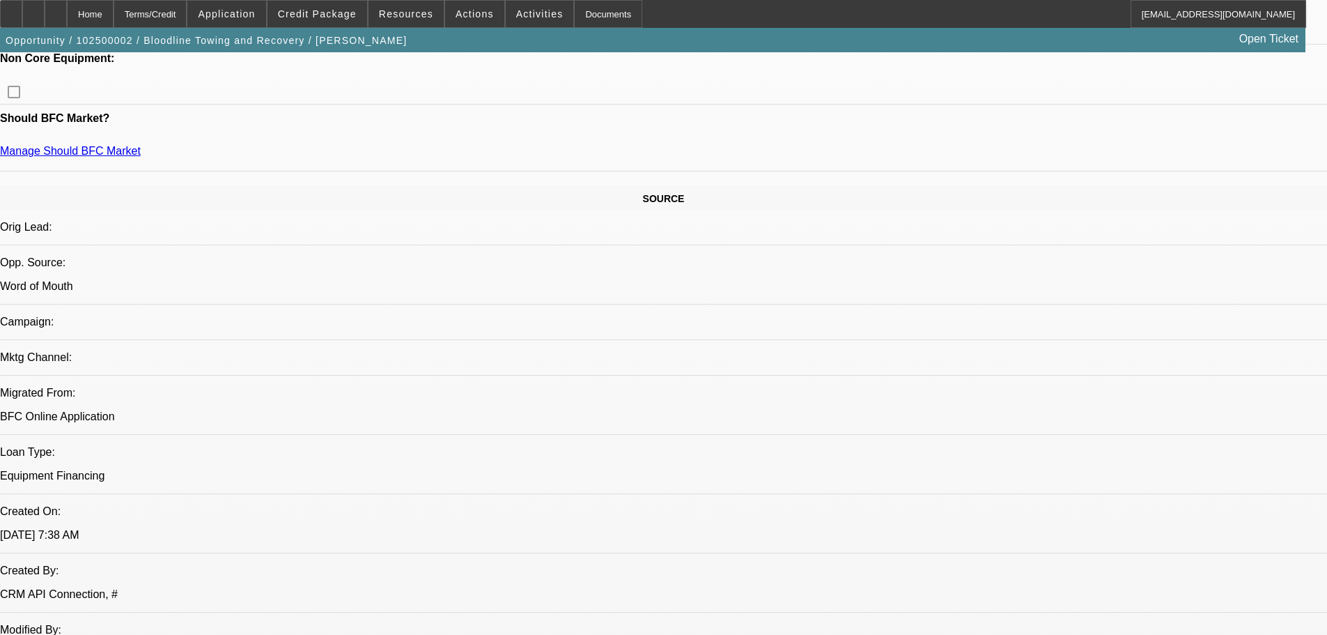
scroll to position [0, 0]
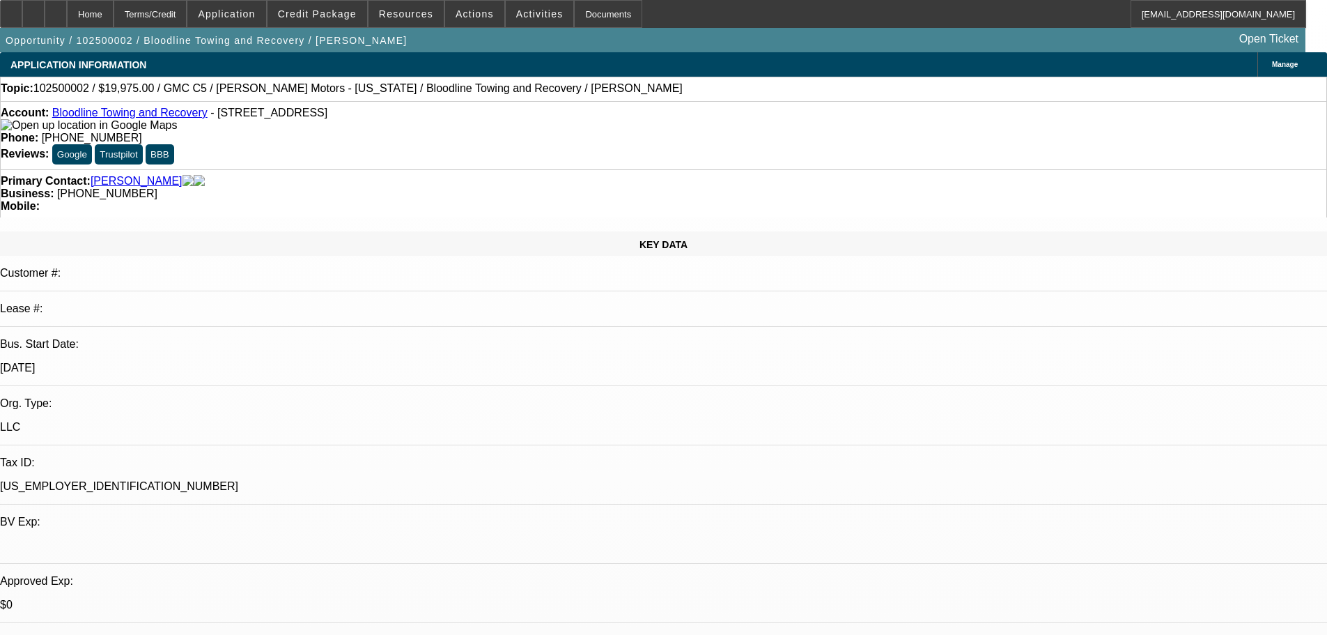
click at [1272, 63] on span "Manage" at bounding box center [1285, 65] width 26 height 8
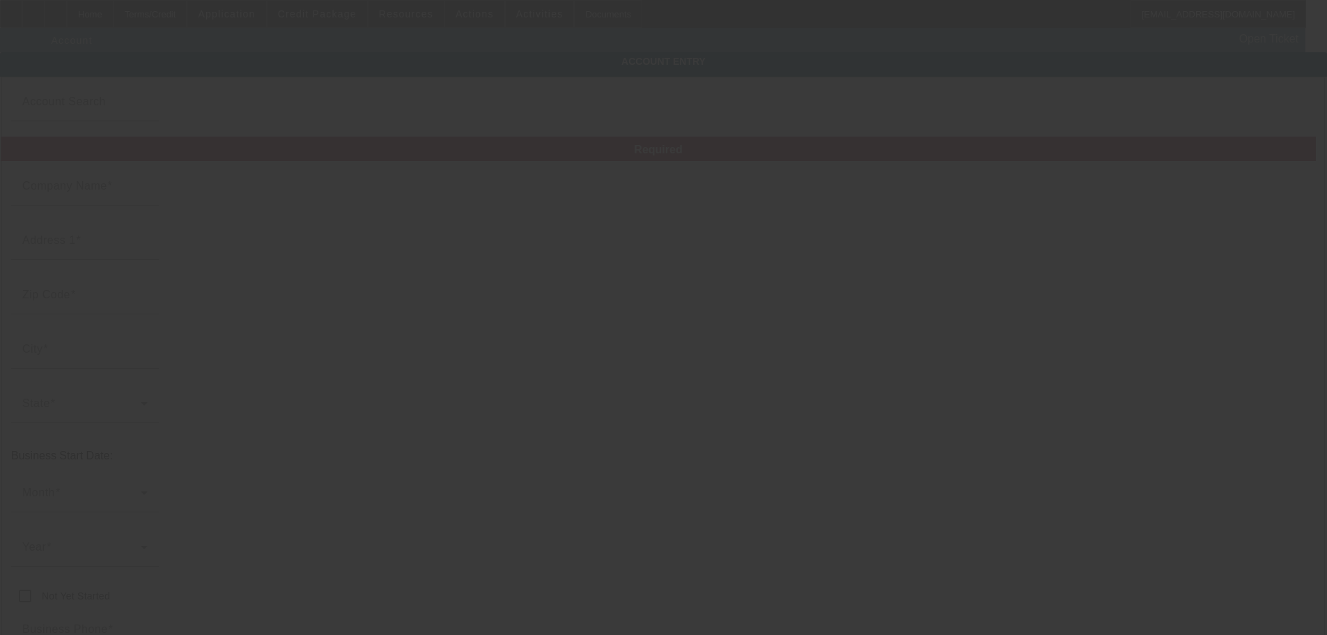
type input "Bloodline Towing and Recovery"
type input "[STREET_ADDRESS]"
type input "47977"
type input "Remington"
type input "(708) 515-2622"
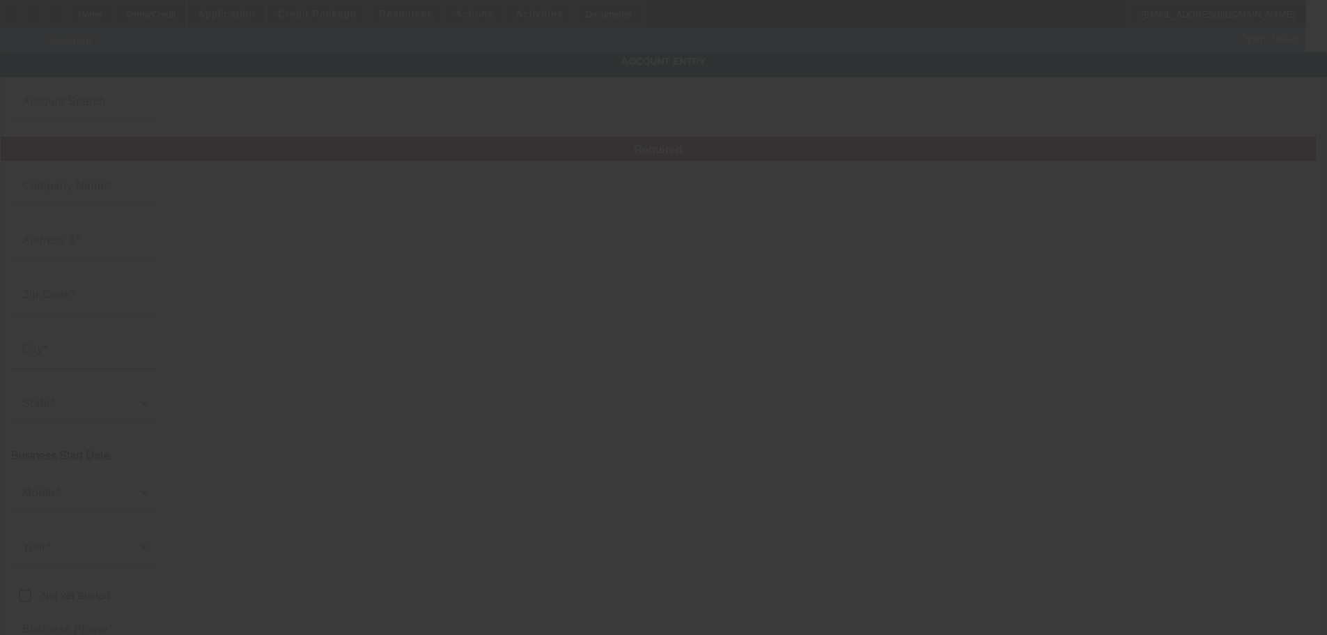
type input "admin@bloodlinetowing.com"
type input "99-4640045"
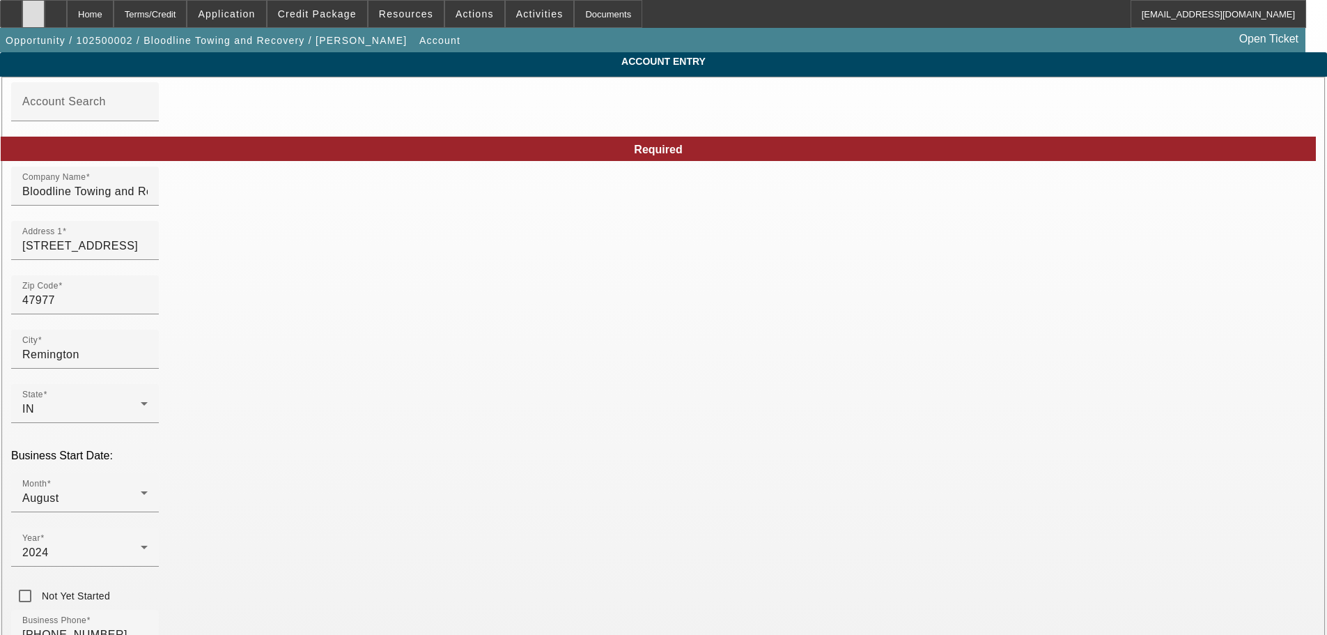
click at [45, 15] on div at bounding box center [33, 14] width 22 height 28
click at [104, 17] on div "Home" at bounding box center [90, 14] width 47 height 28
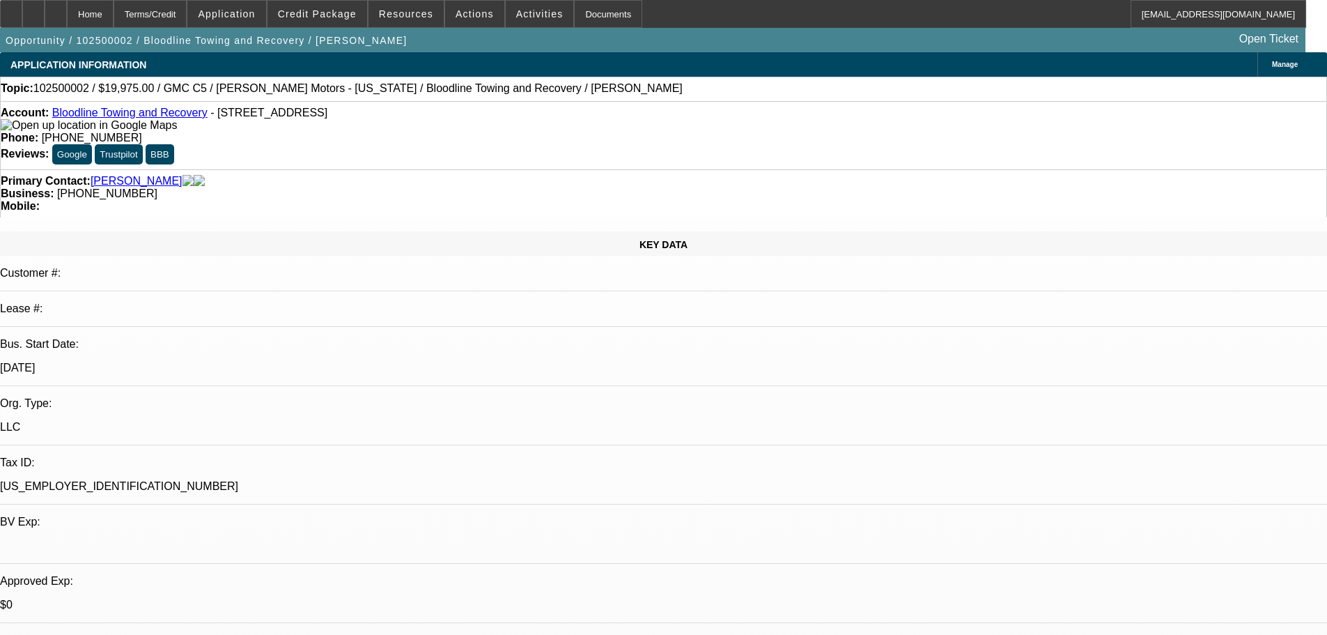
select select "0.15"
select select "2"
select select "0"
select select "6"
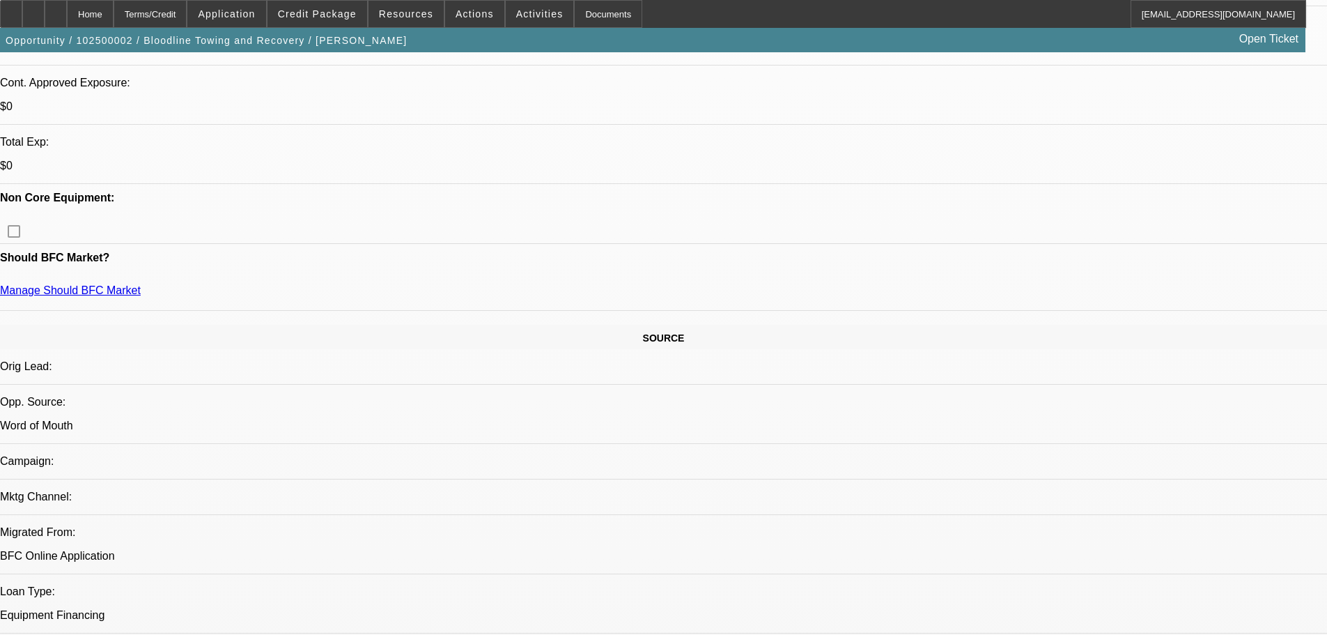
scroll to position [697, 0]
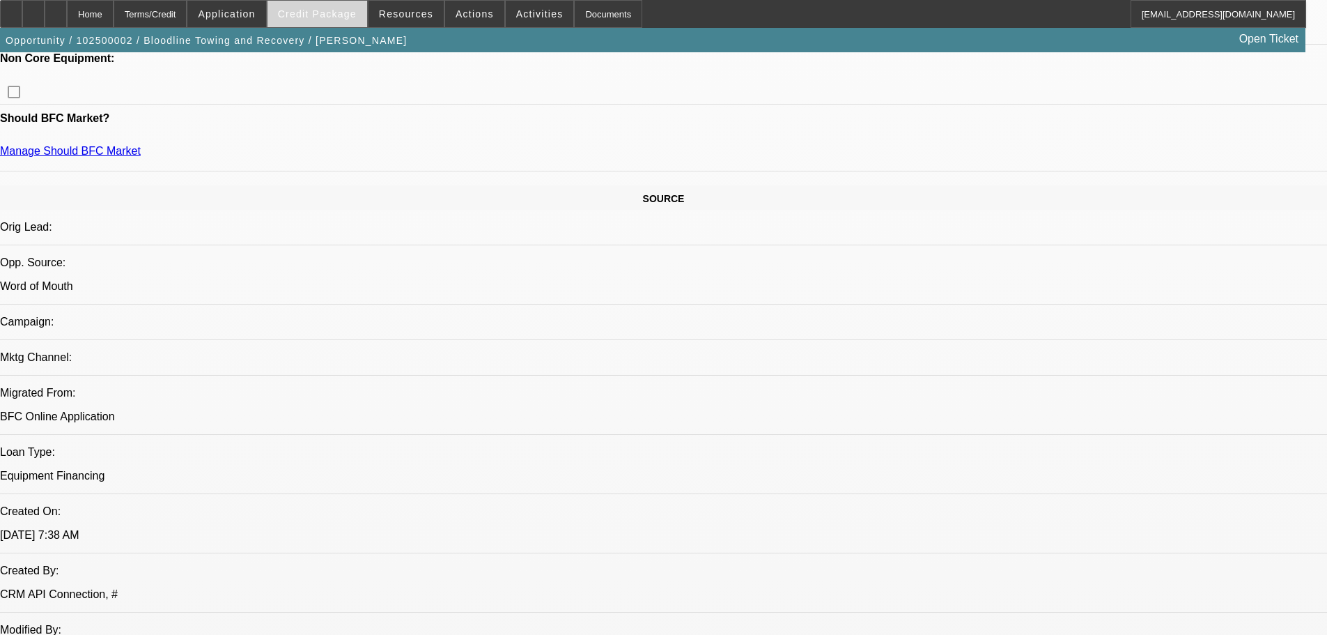
click at [336, 11] on span "Credit Package" at bounding box center [317, 13] width 79 height 11
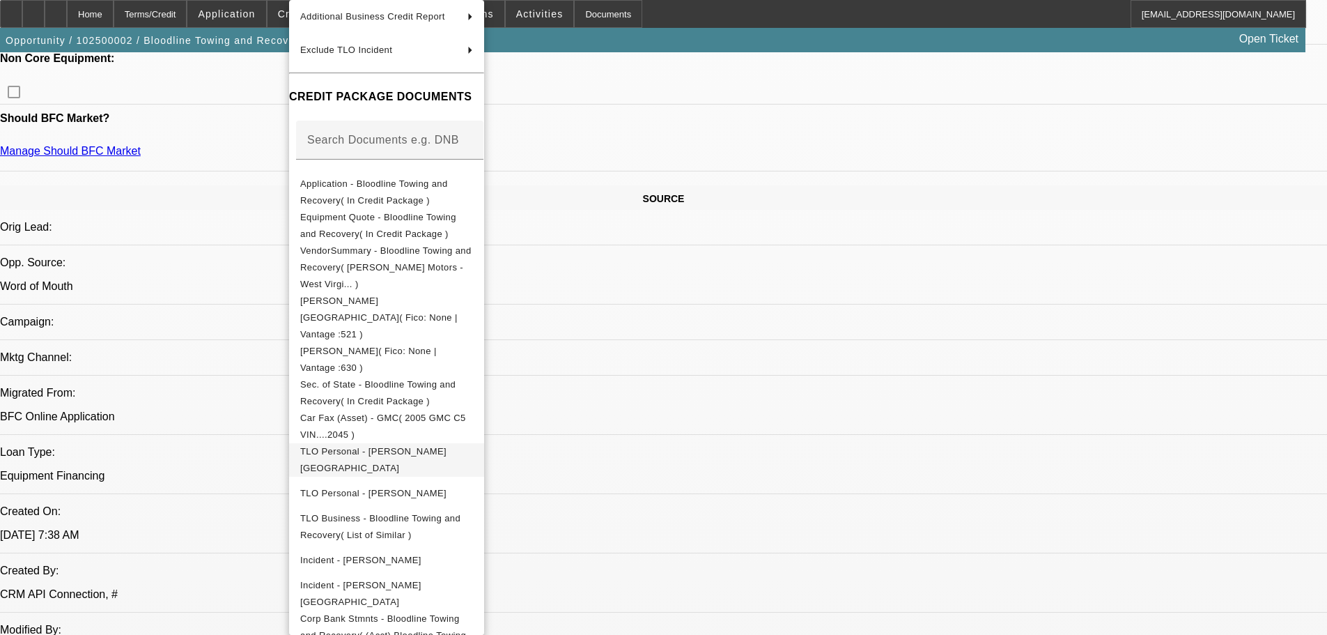
scroll to position [196, 0]
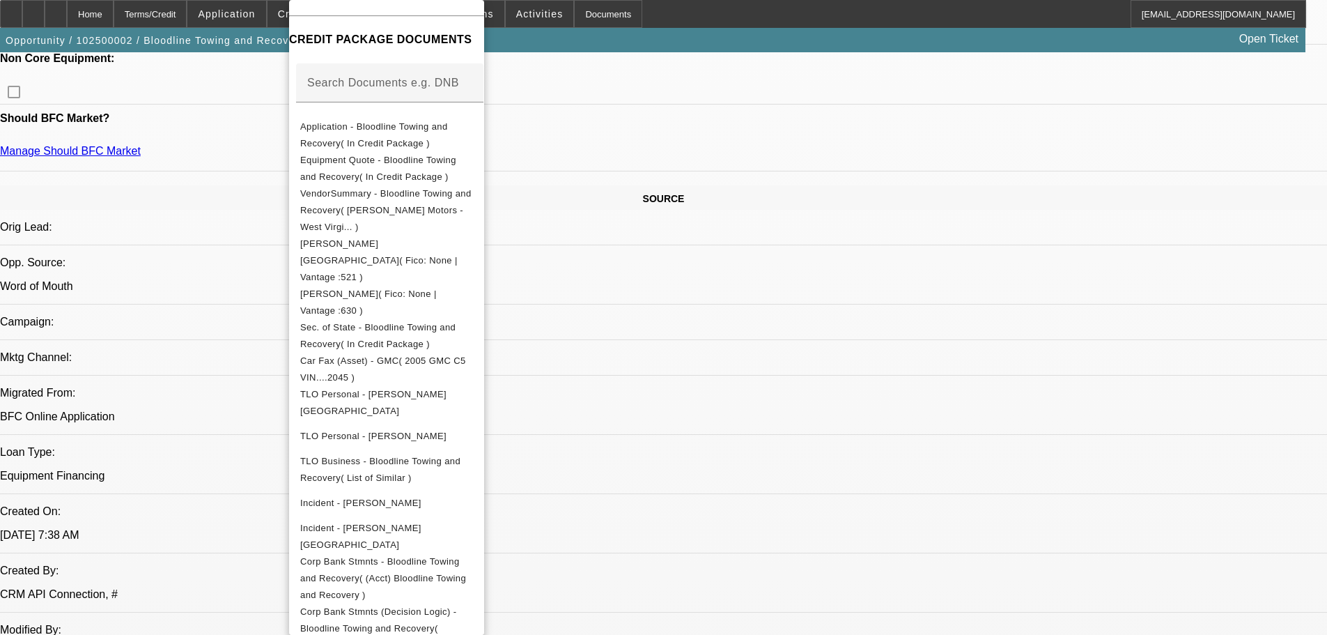
click at [219, 357] on div at bounding box center [663, 317] width 1327 height 635
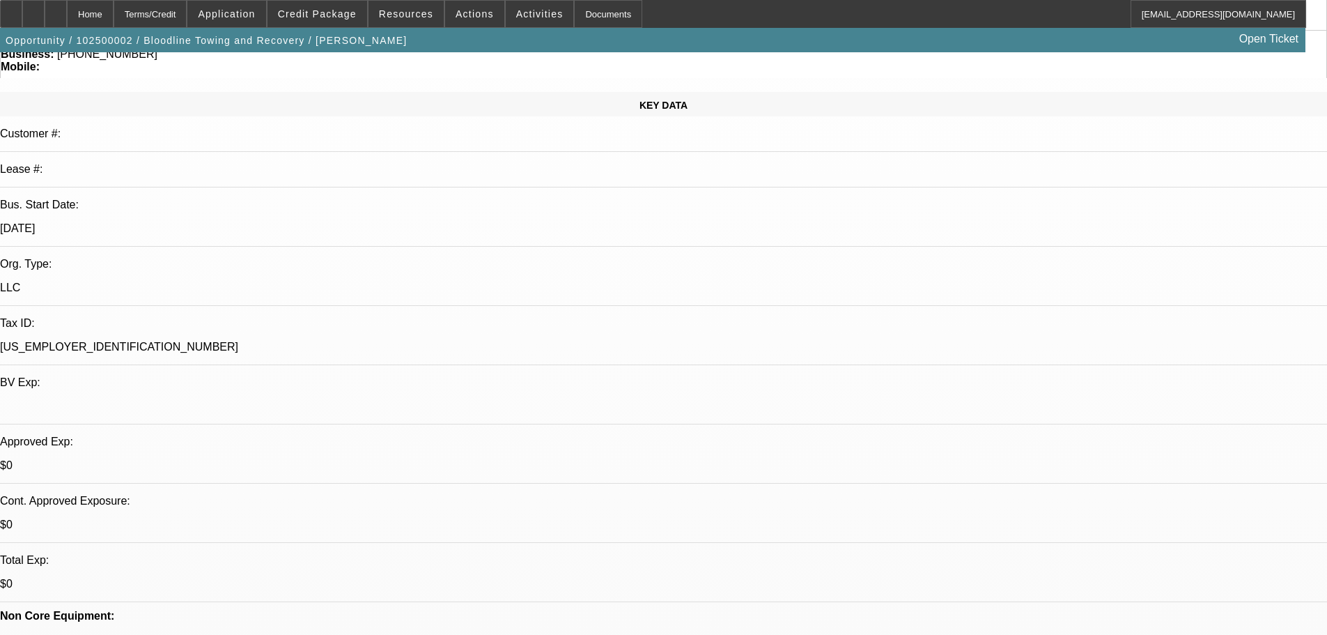
scroll to position [557, 0]
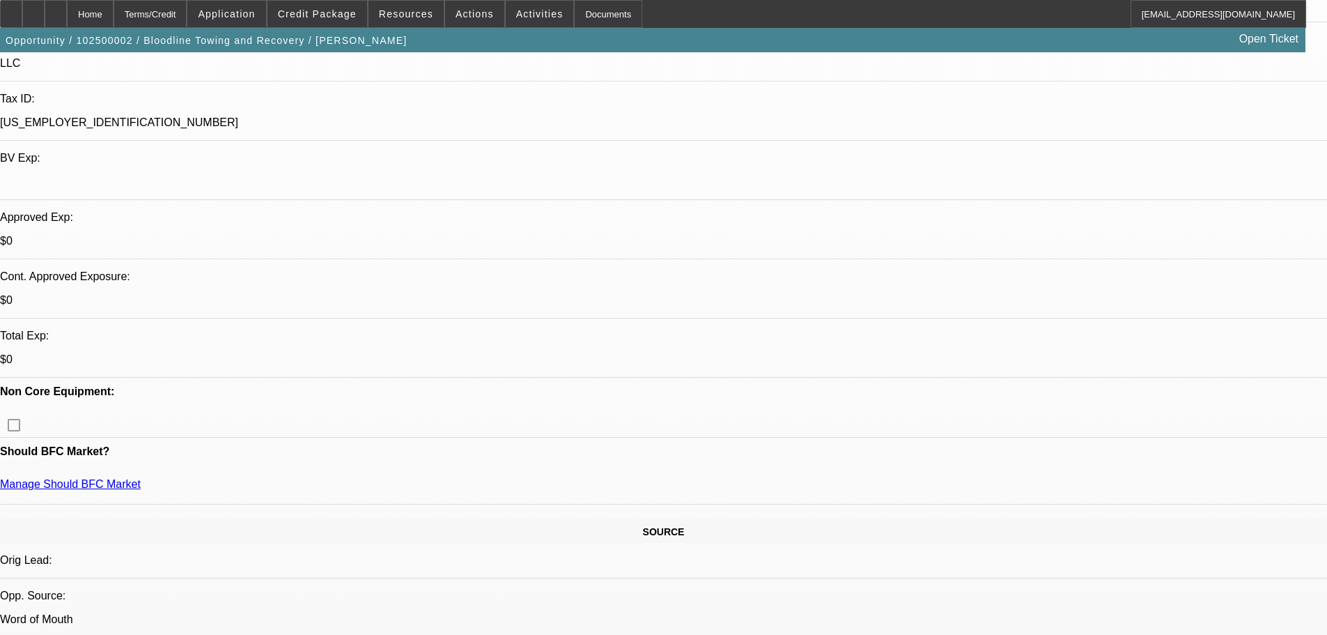
scroll to position [418, 0]
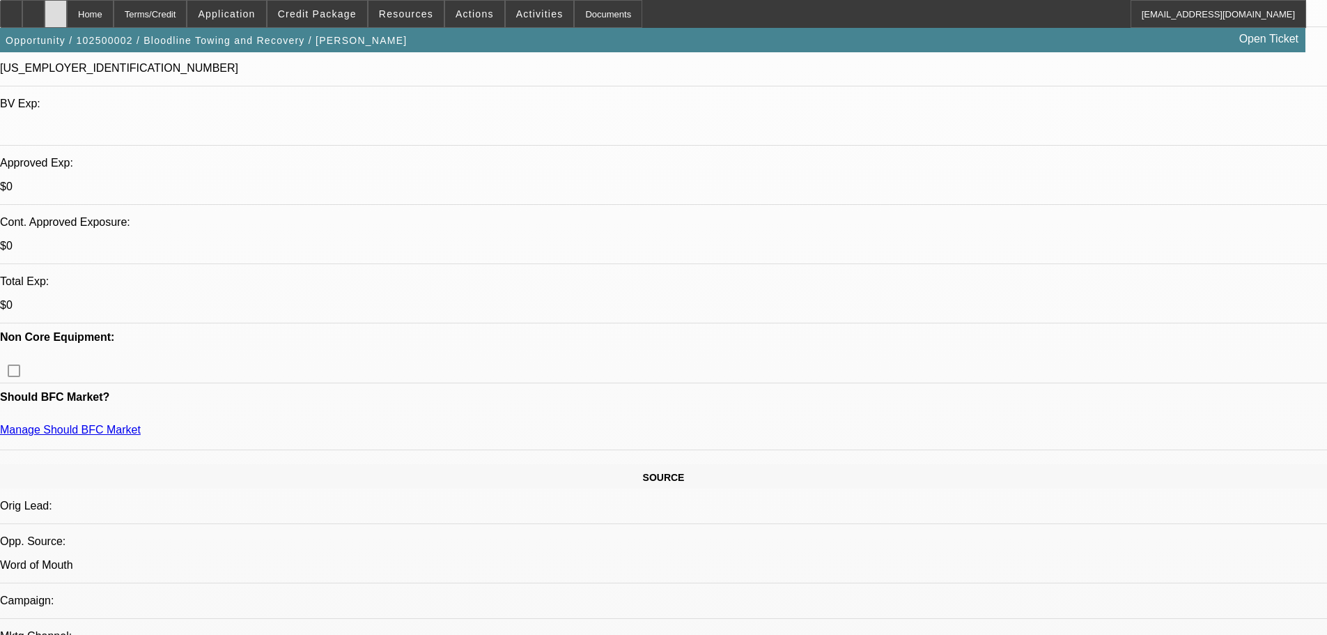
click at [67, 14] on div at bounding box center [56, 14] width 22 height 28
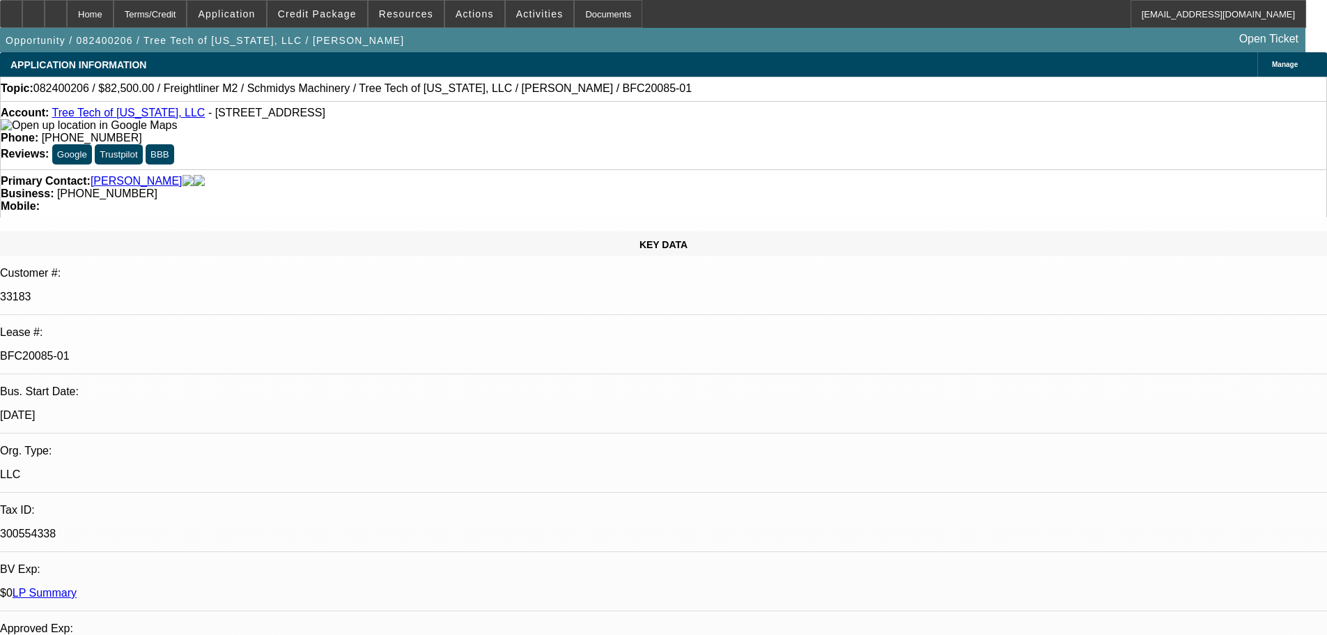
select select "0"
select select "6"
select select "0"
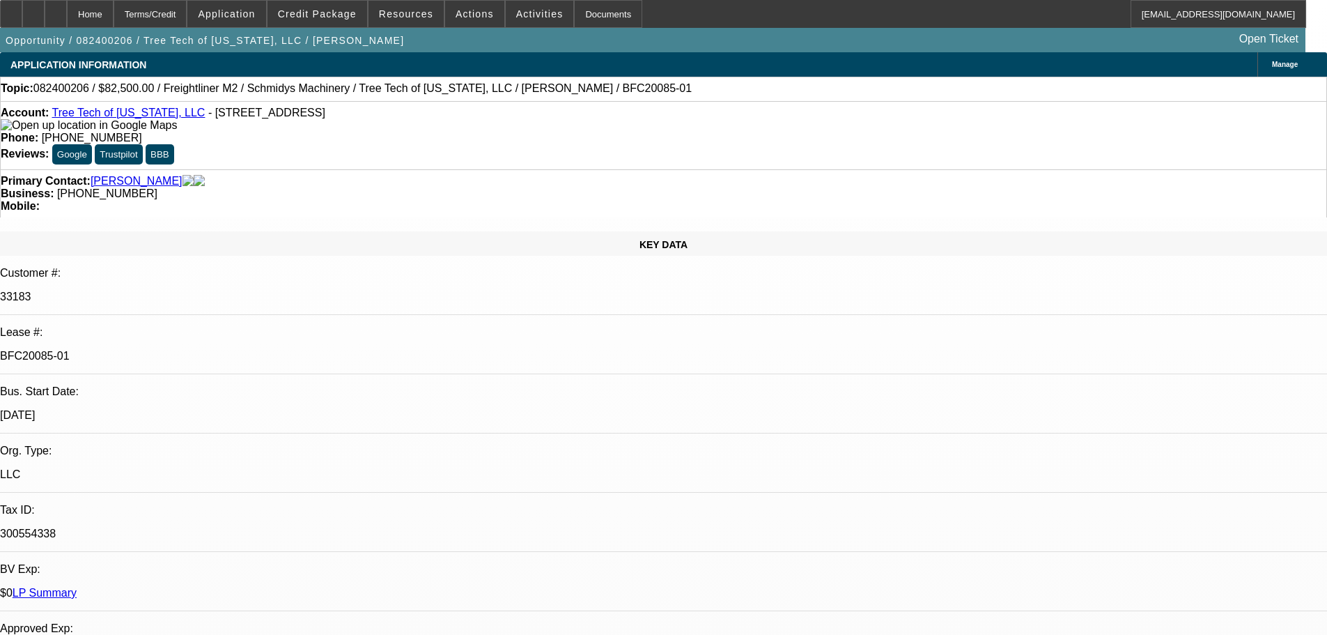
select select "0"
select select "6"
select select "0"
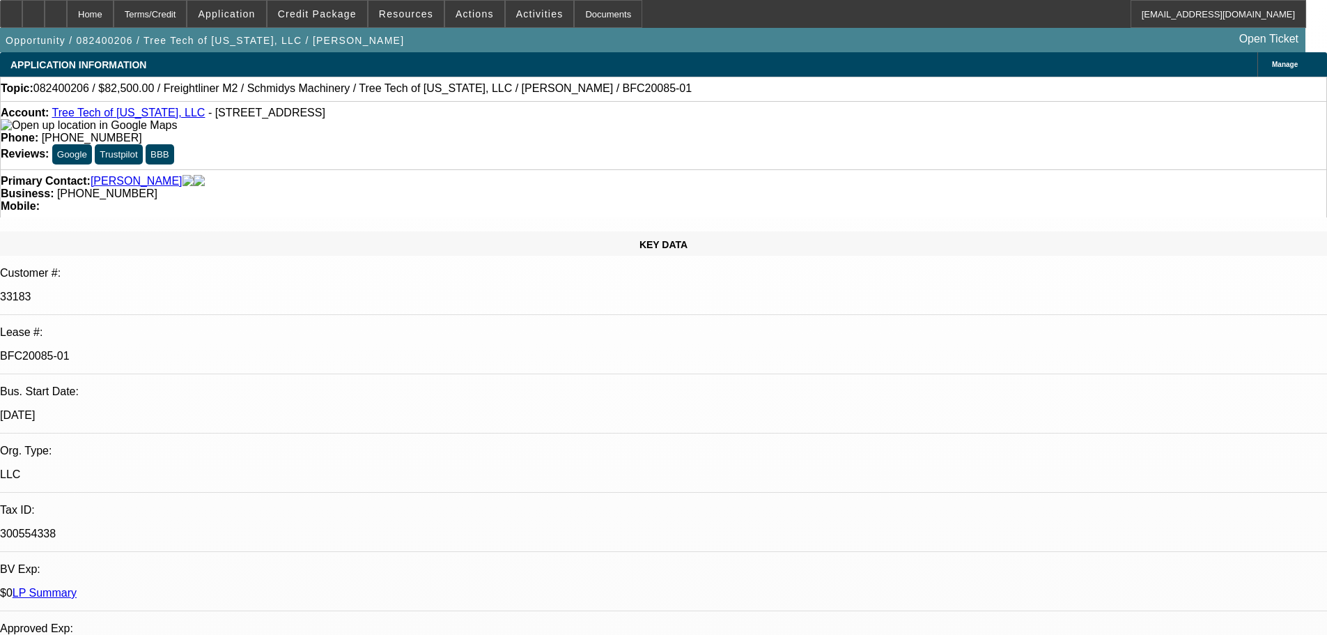
select select "0"
select select "6"
select select "0"
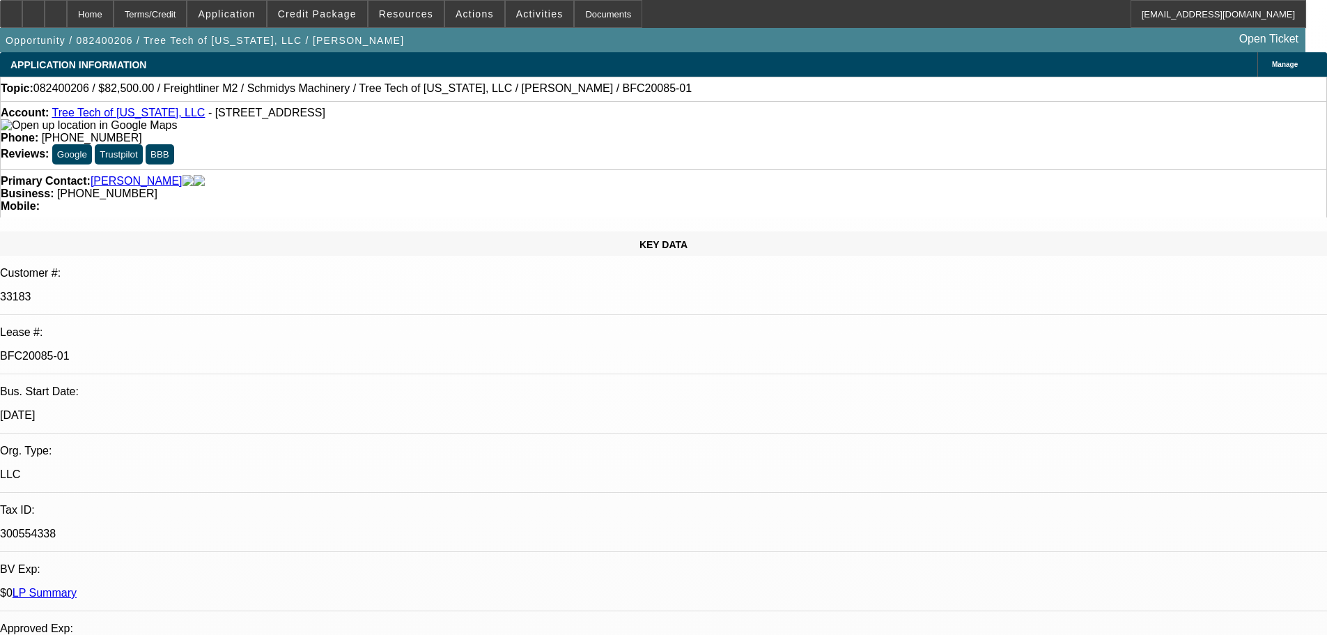
select select "6"
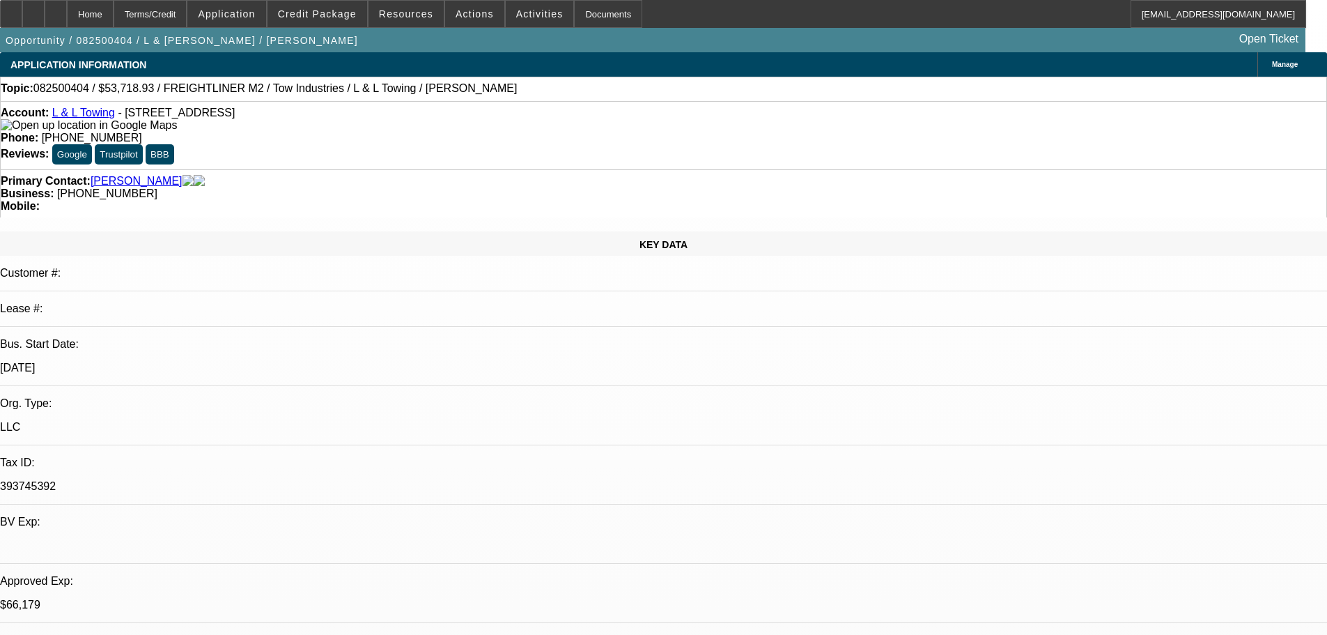
select select "0"
select select "2"
select select "0.1"
select select "4"
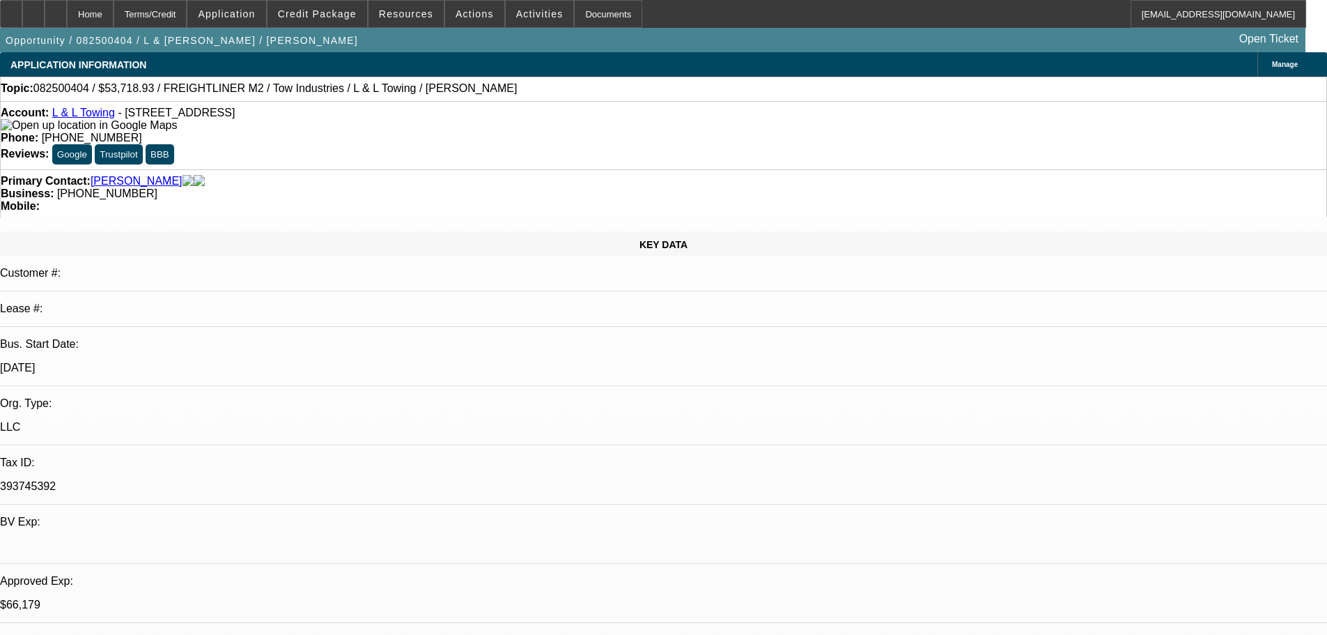
select select "0"
select select "2"
select select "0.1"
select select "4"
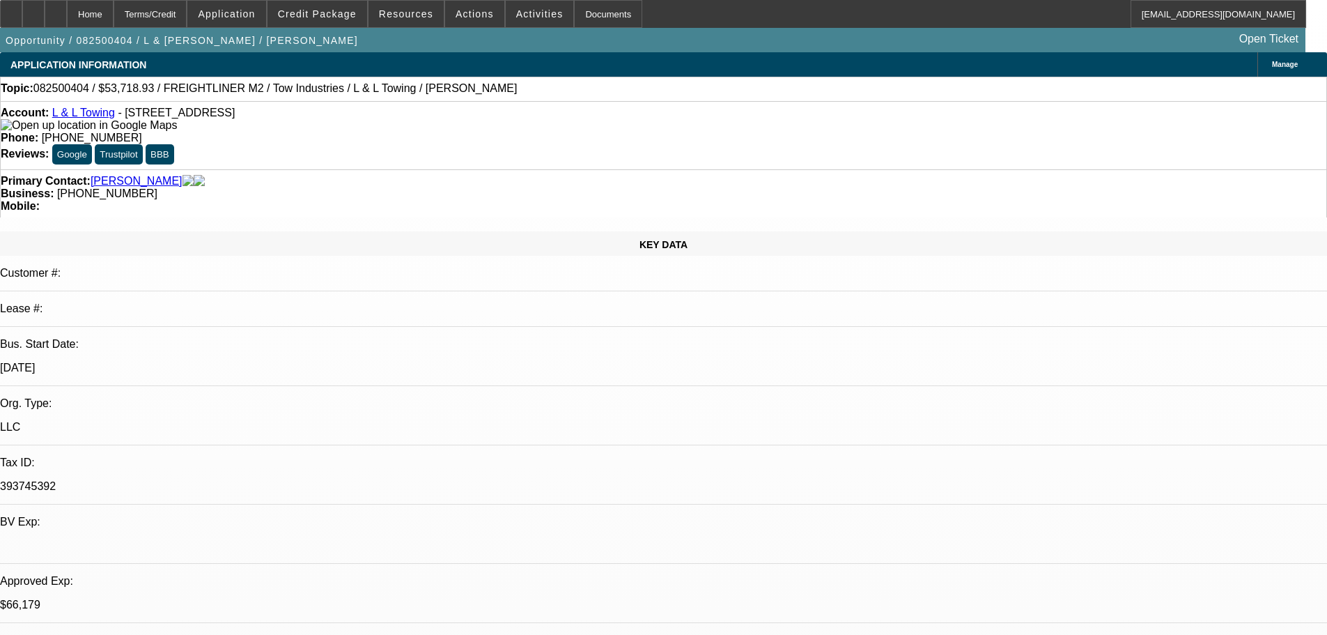
select select "0"
select select "2"
select select "0.1"
select select "4"
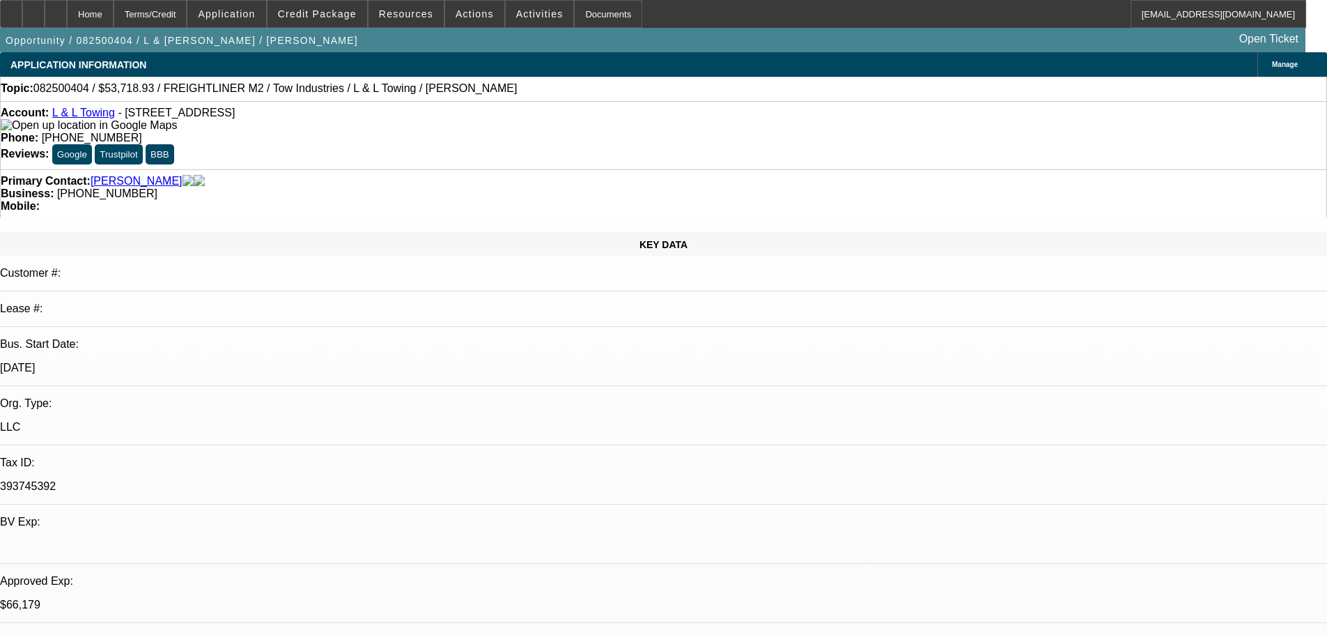
select select "0"
select select "2"
select select "0.1"
select select "4"
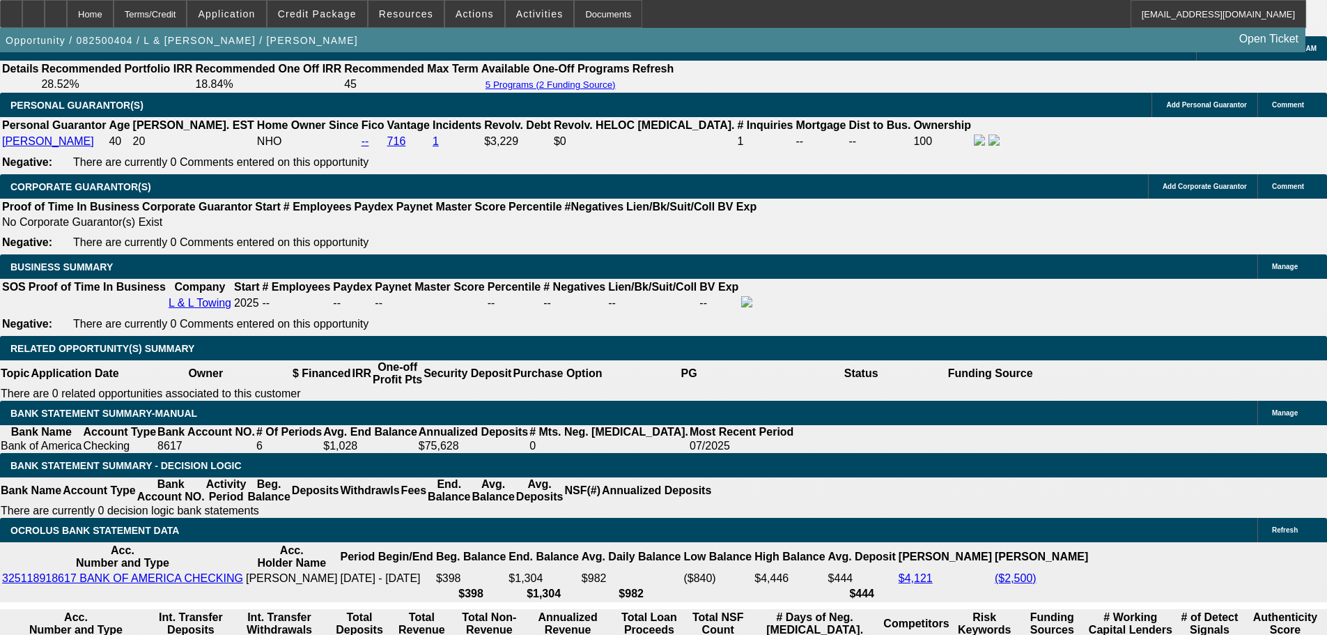
scroll to position [1991, 0]
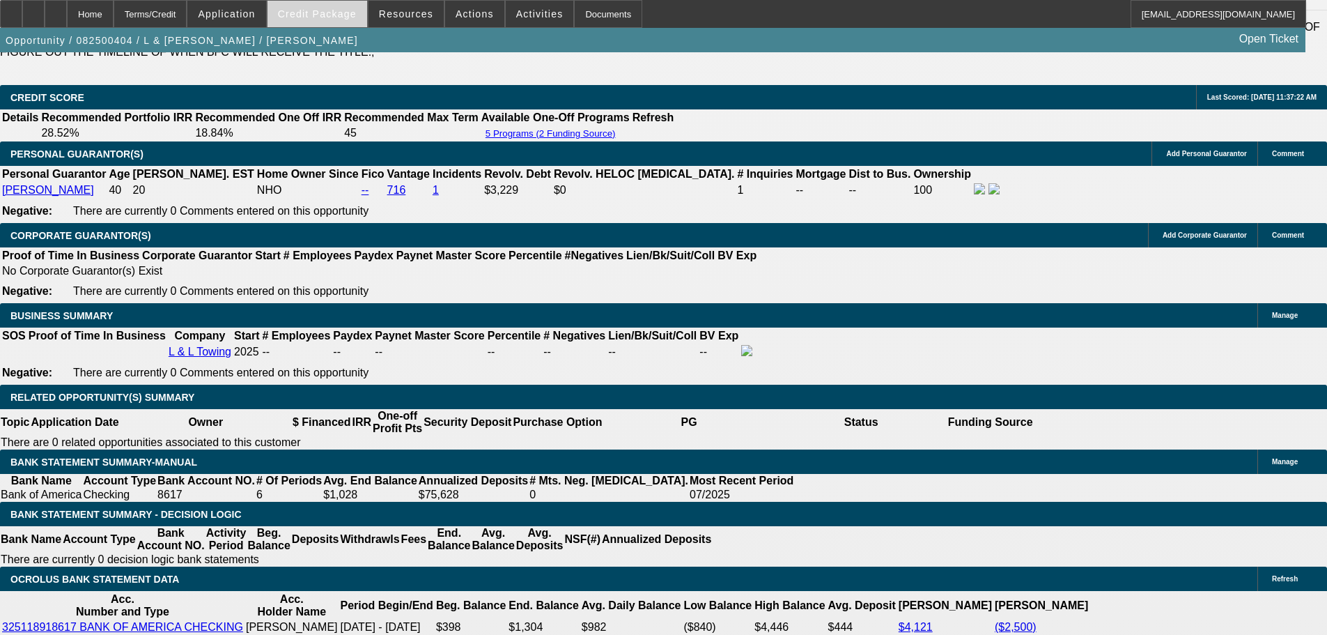
click at [325, 5] on span at bounding box center [317, 13] width 100 height 33
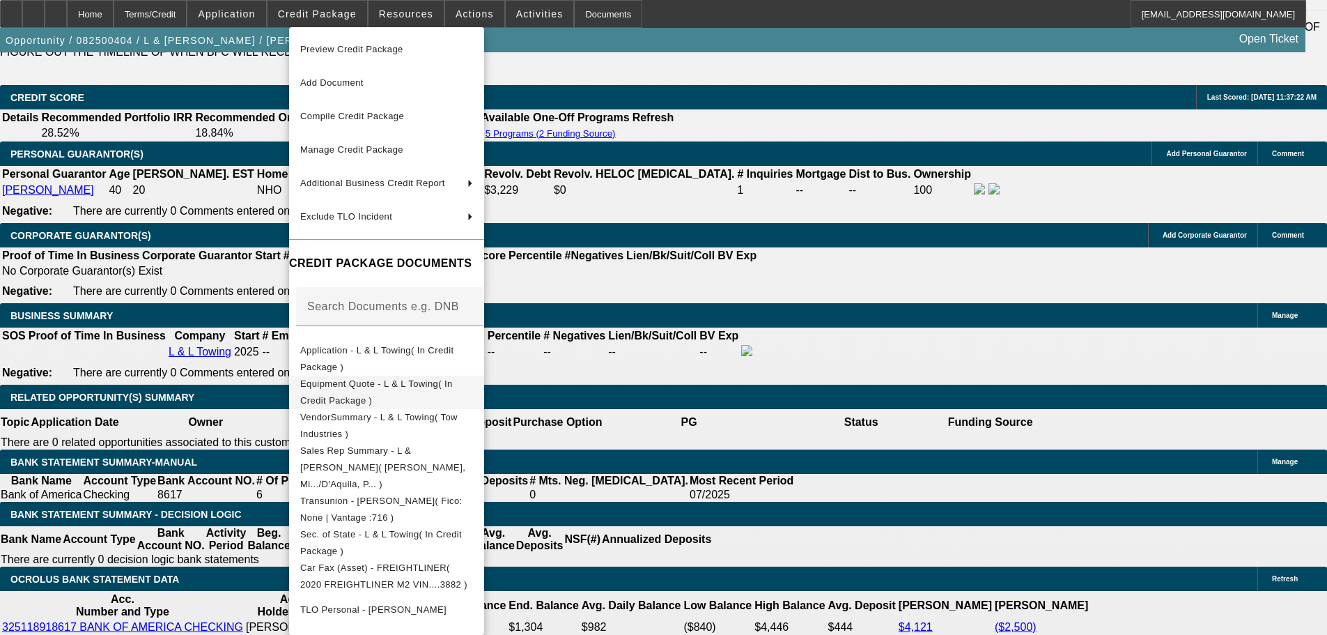
click at [434, 393] on span "Equipment Quote - L & L Towing( In Credit Package )" at bounding box center [386, 391] width 173 height 33
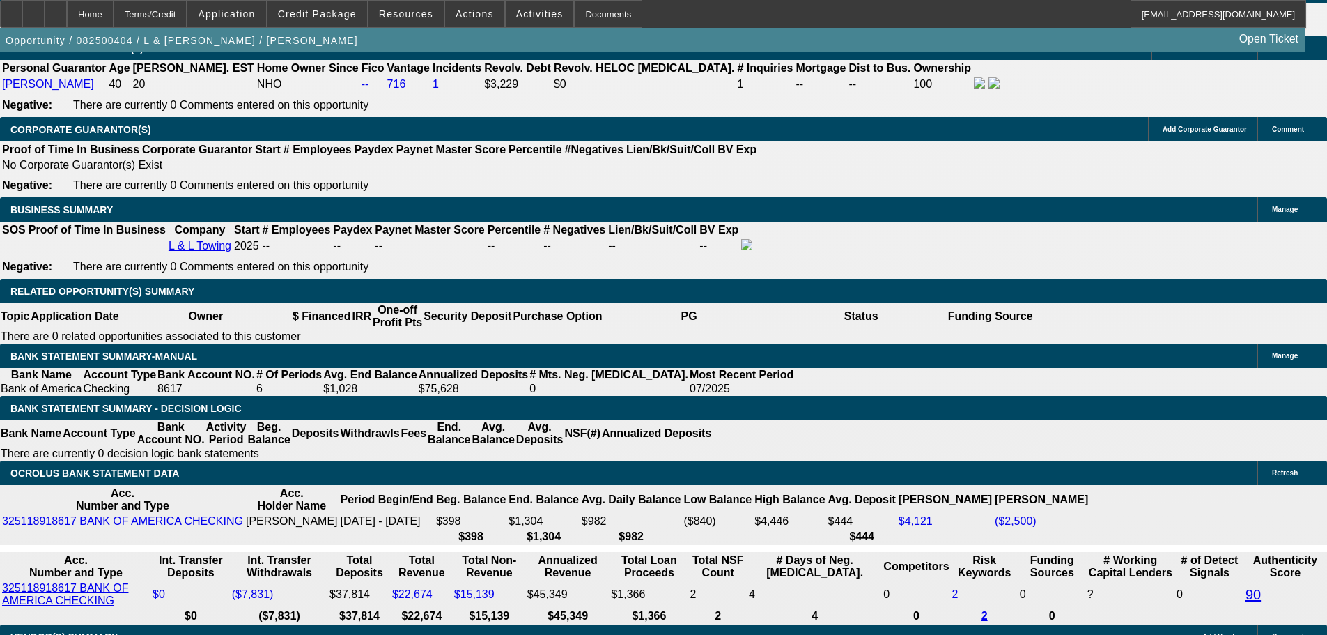
scroll to position [2130, 0]
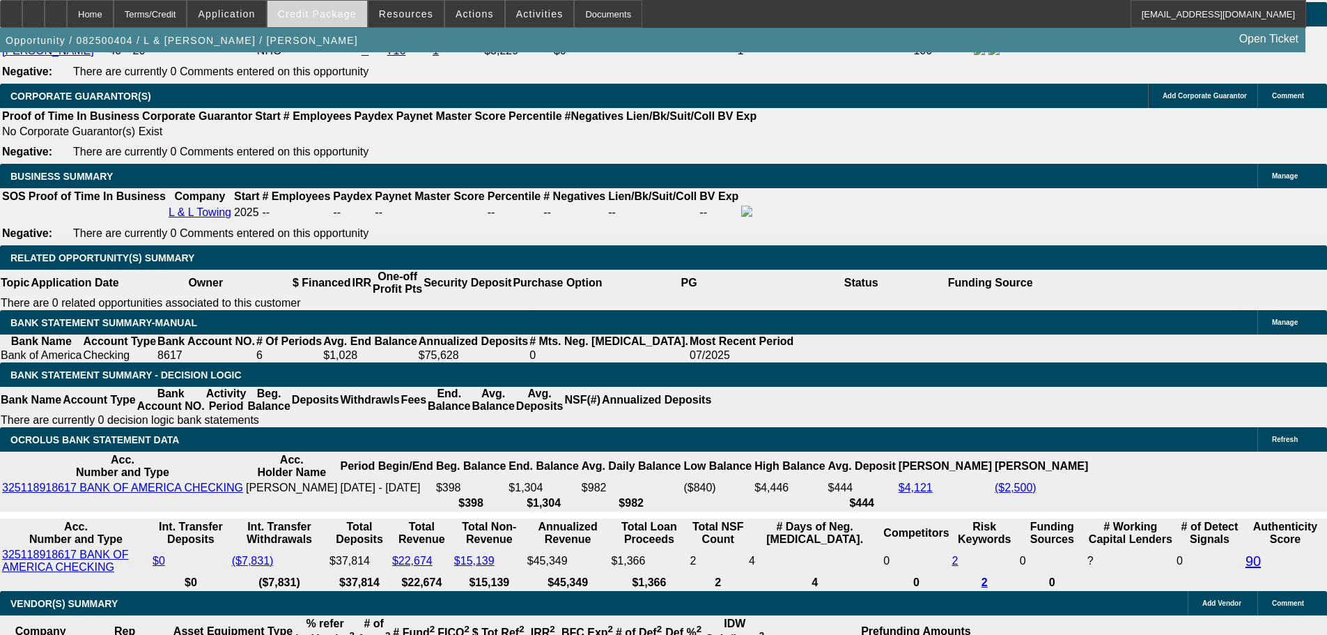
click at [341, 17] on span "Credit Package" at bounding box center [317, 13] width 79 height 11
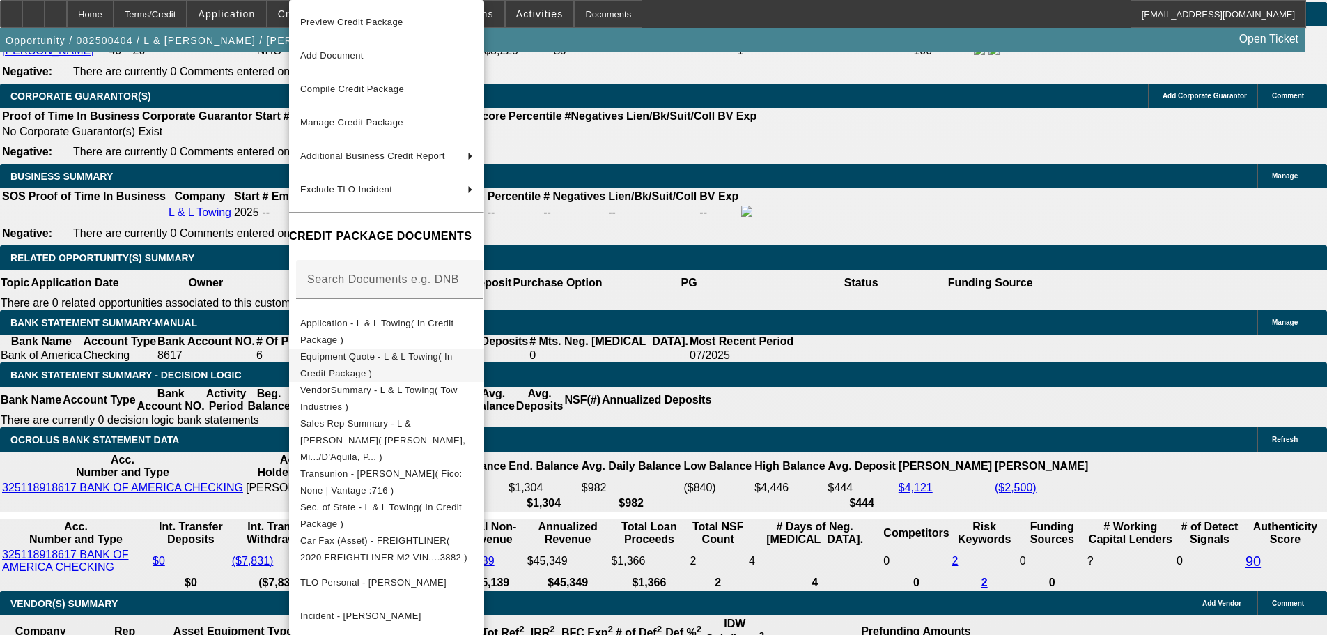
click at [420, 355] on span "Equipment Quote - L & L Towing( In Credit Package )" at bounding box center [376, 364] width 153 height 27
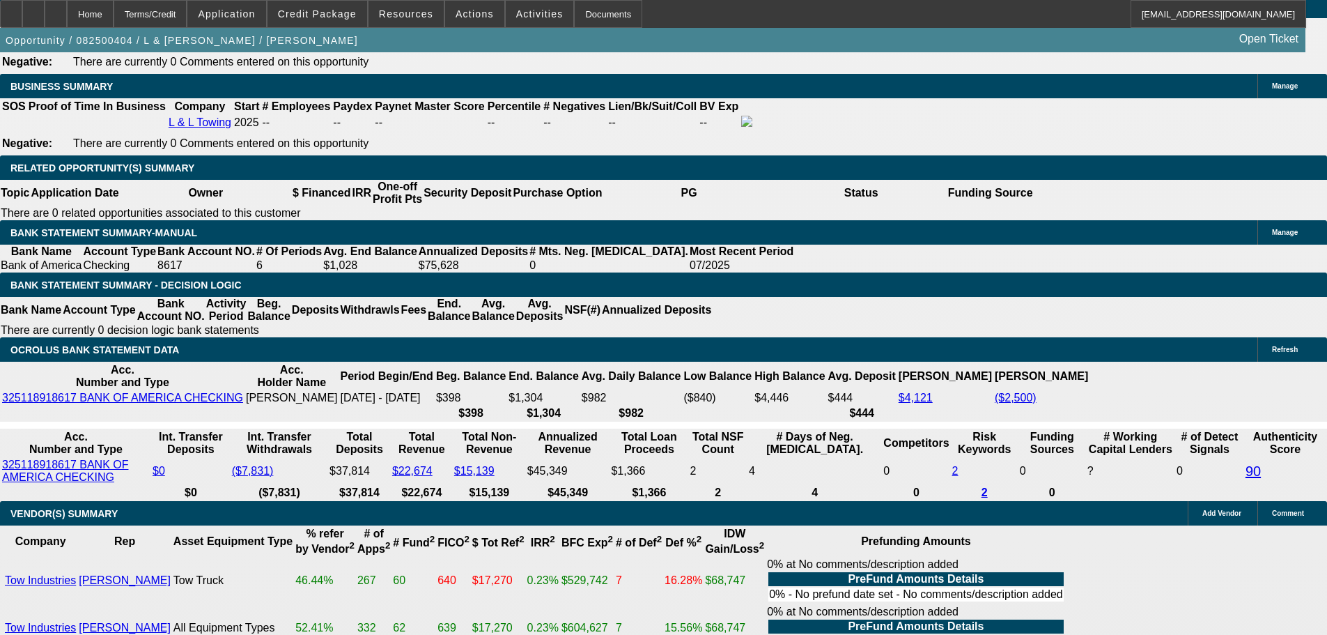
scroll to position [2269, 0]
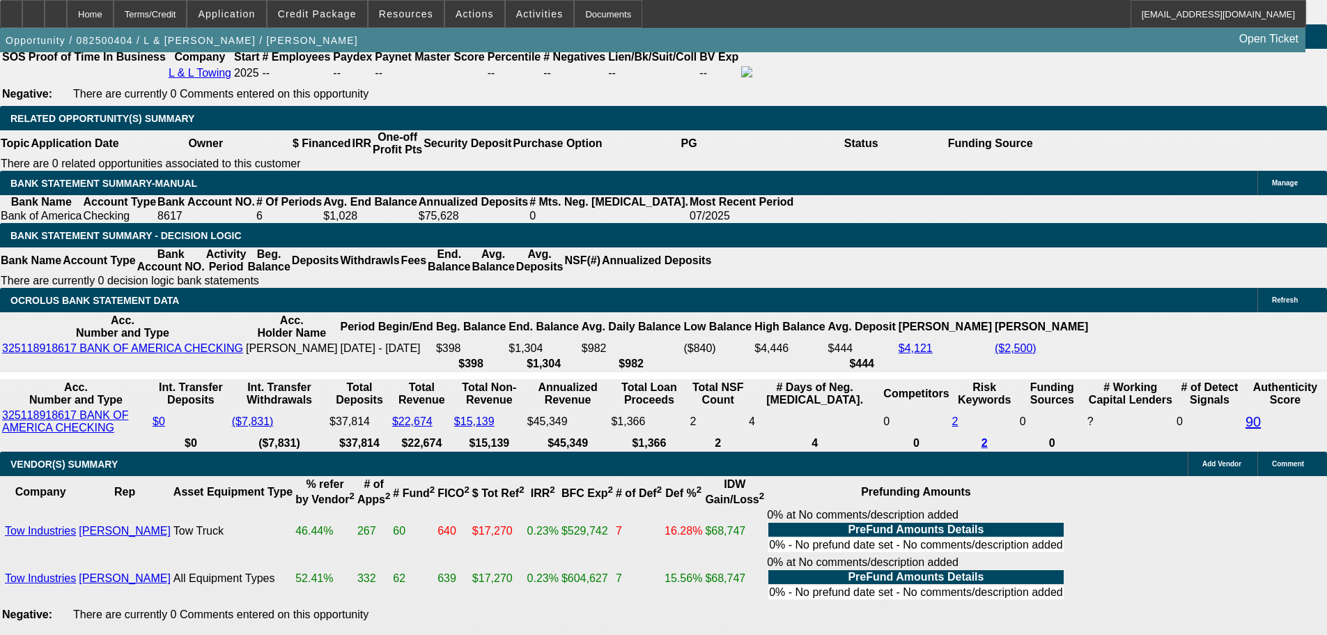
drag, startPoint x: 265, startPoint y: 488, endPoint x: 302, endPoint y: 483, distance: 37.8
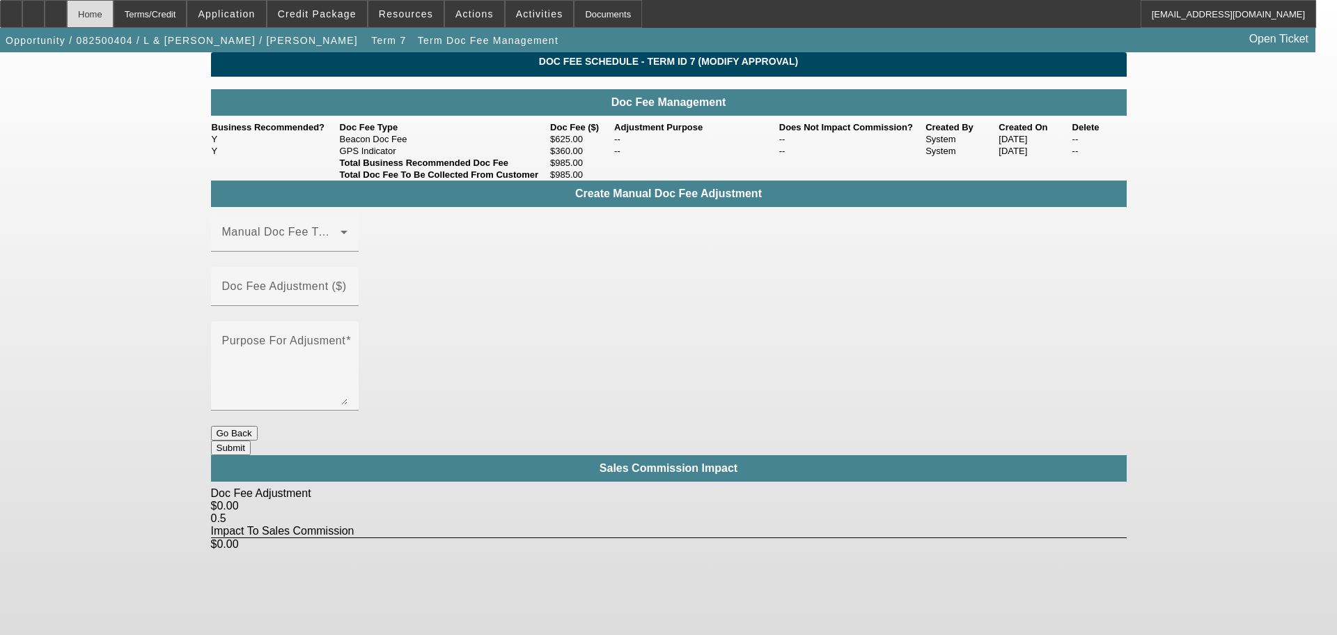
click at [114, 15] on div "Home" at bounding box center [90, 14] width 47 height 28
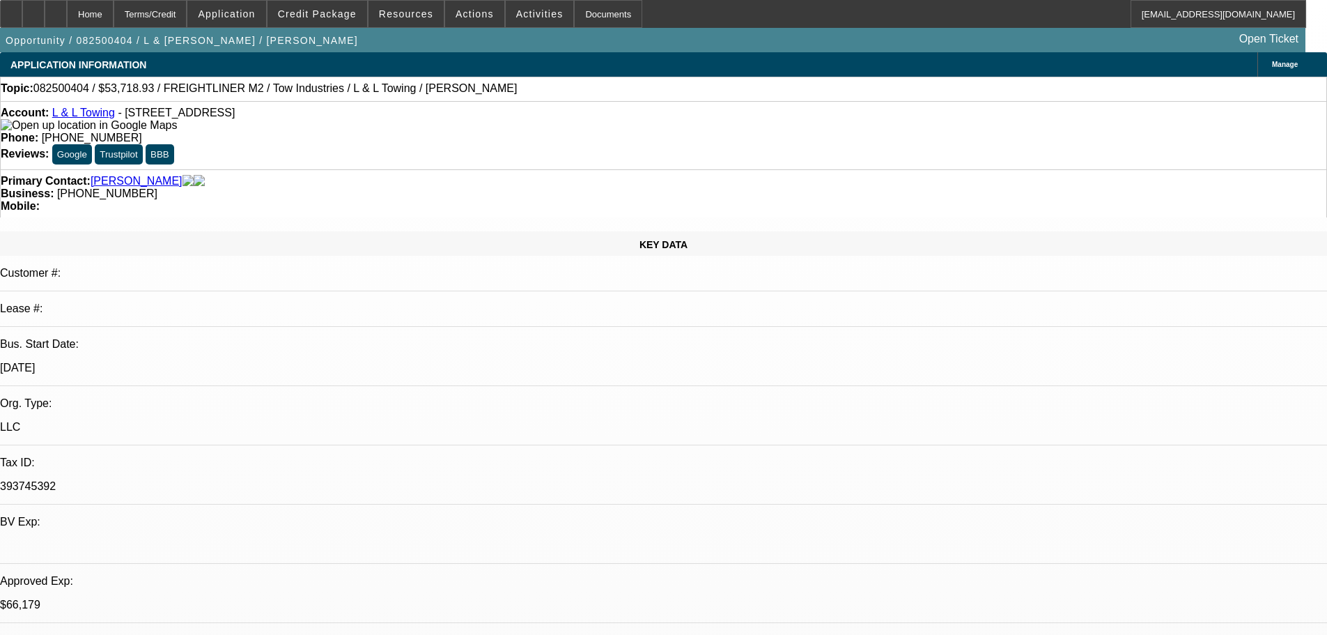
select select "0"
select select "2"
select select "0.1"
select select "4"
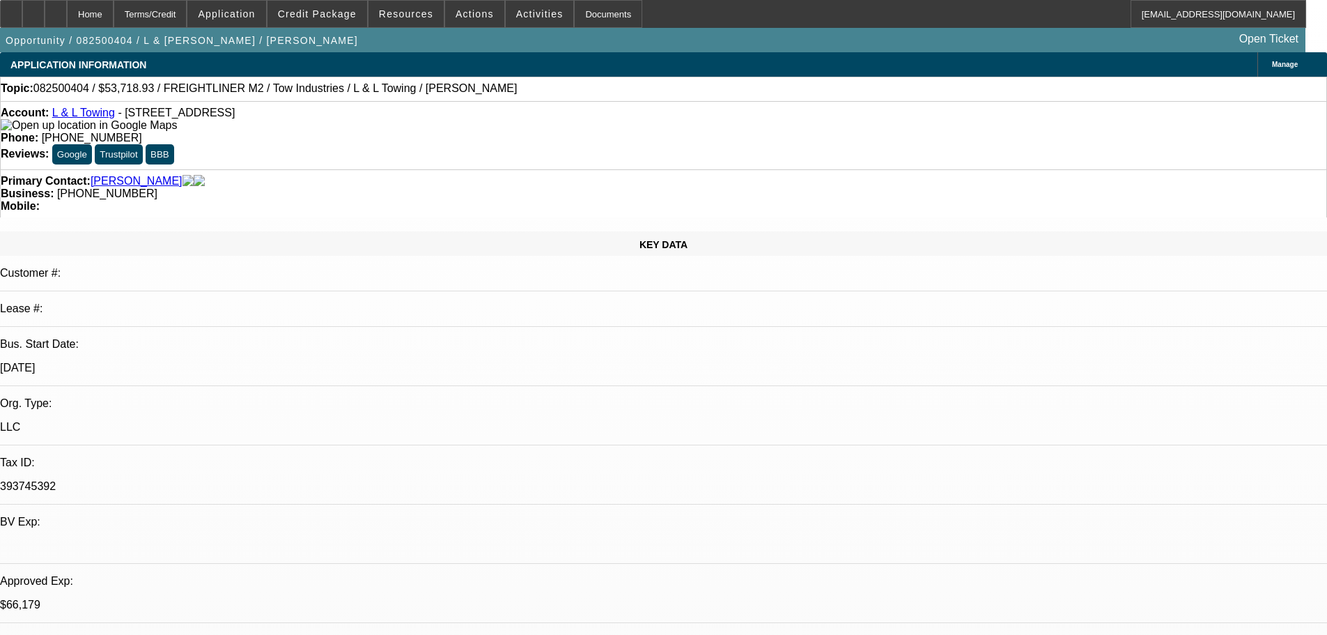
select select "0"
select select "2"
select select "0.1"
select select "4"
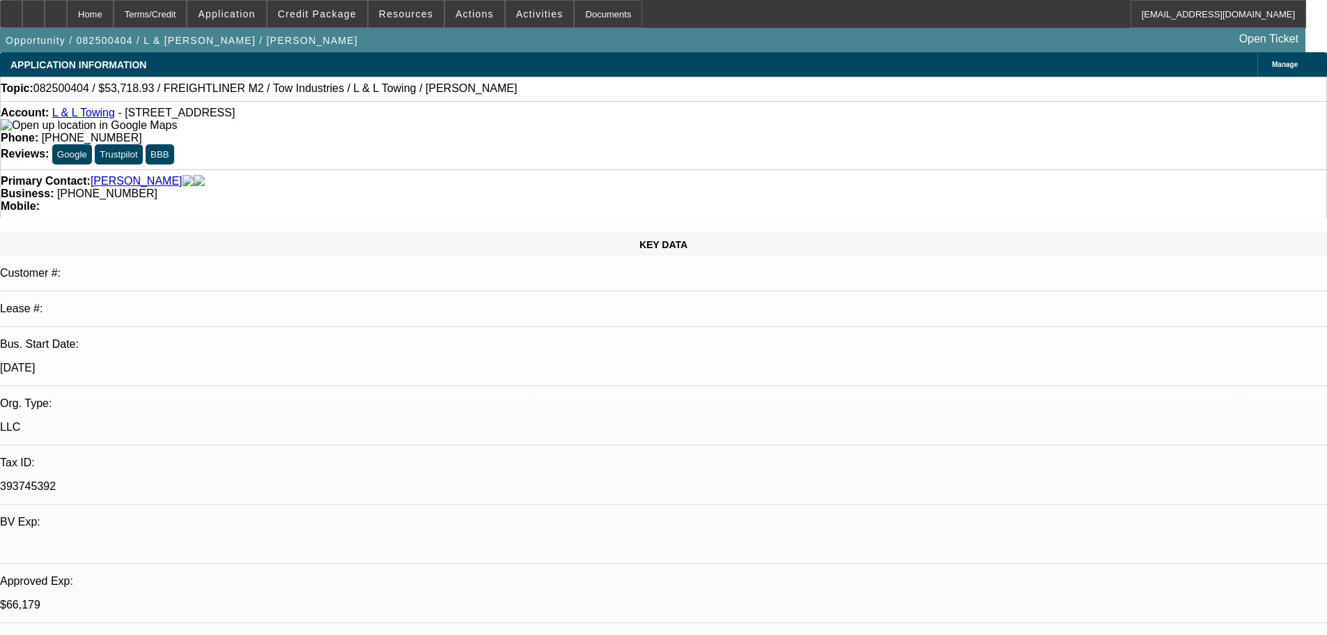
select select "0"
select select "2"
select select "0.1"
select select "4"
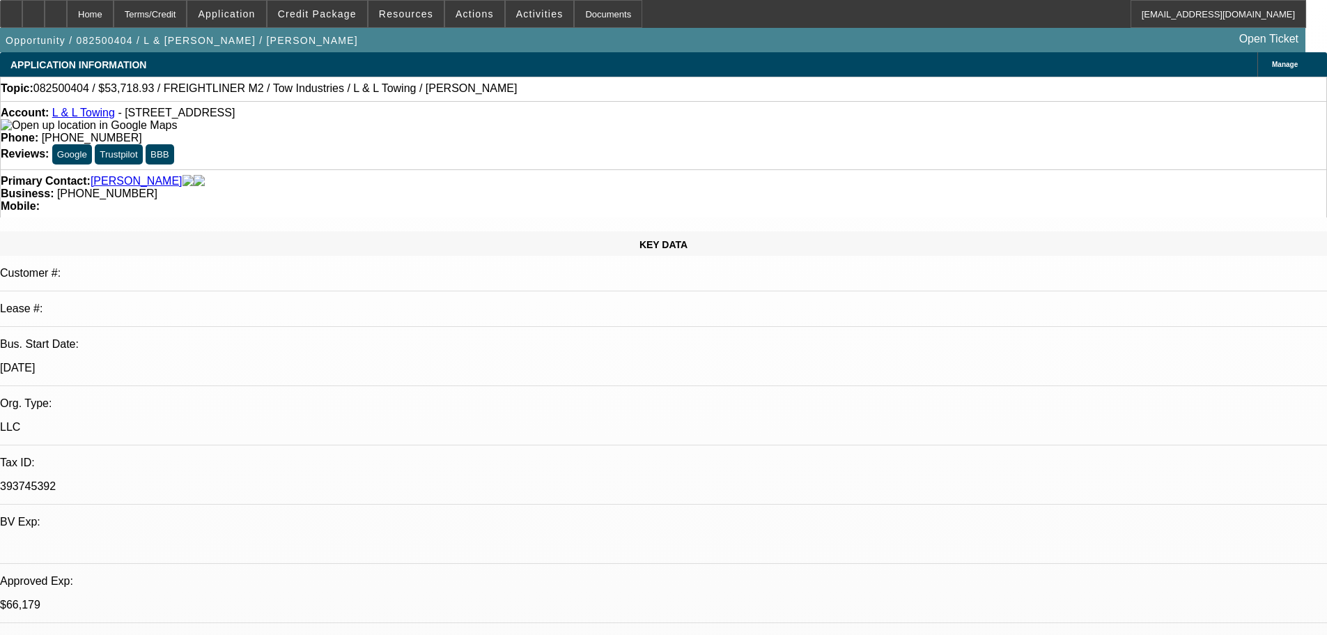
select select "0"
select select "2"
select select "0.1"
select select "4"
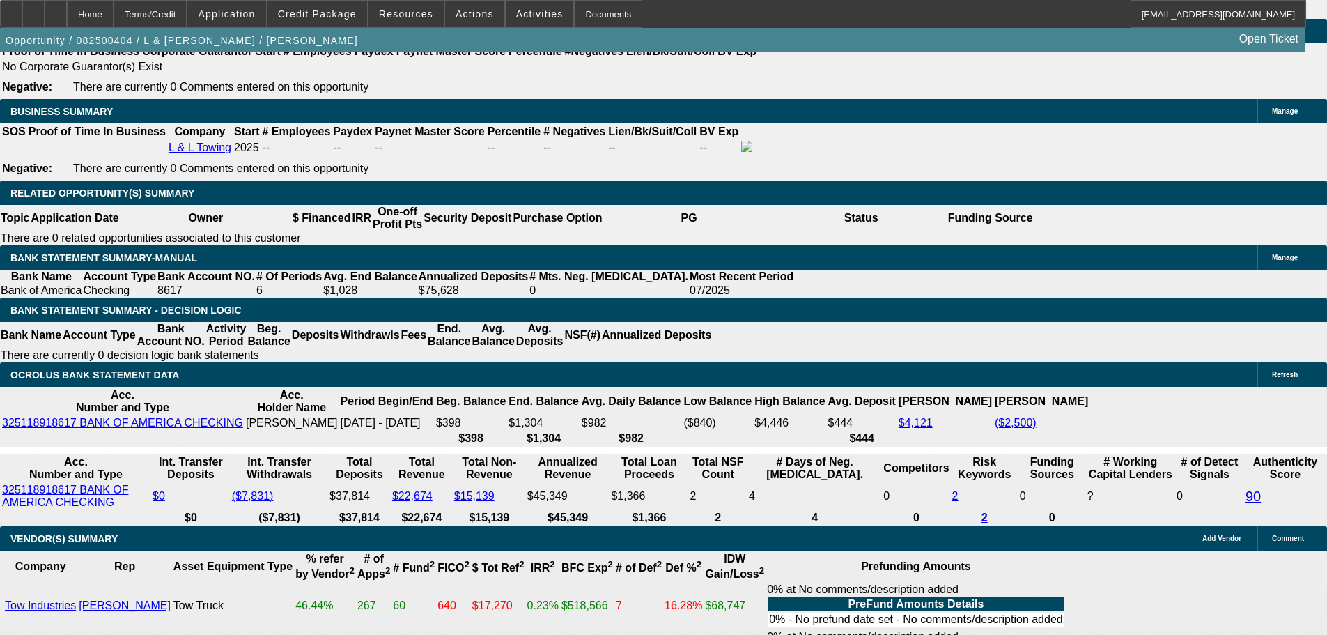
scroll to position [2229, 0]
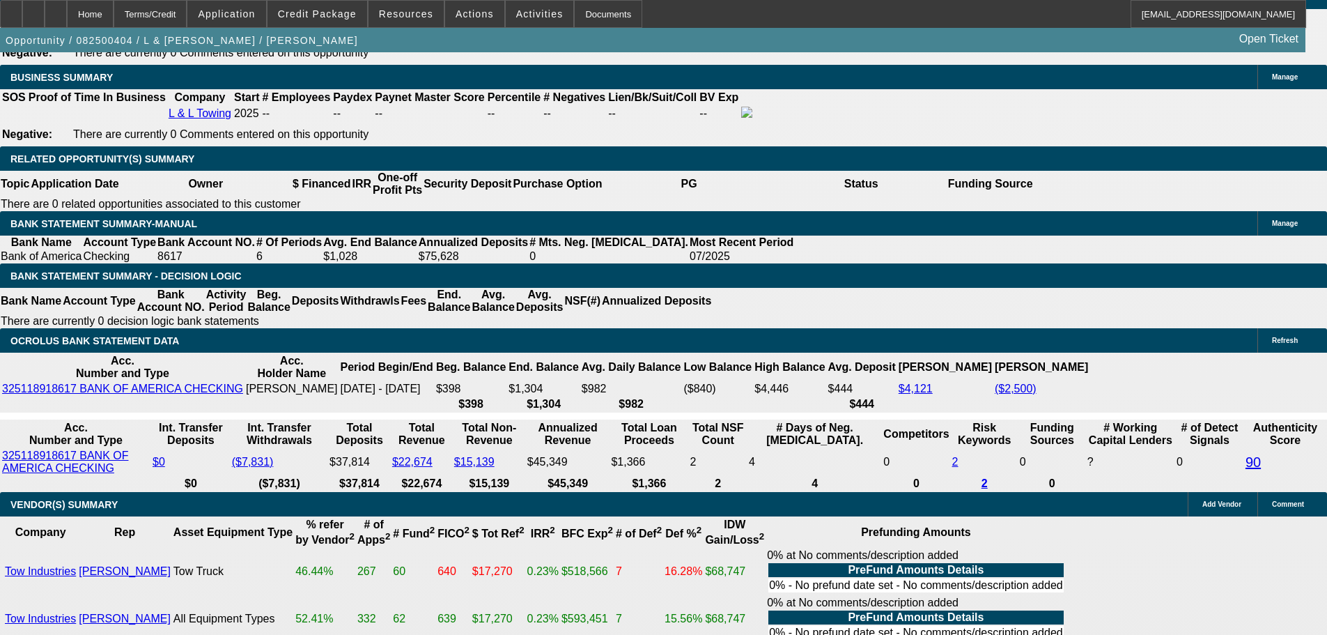
drag, startPoint x: 304, startPoint y: 526, endPoint x: 263, endPoint y: 524, distance: 41.1
drag, startPoint x: 261, startPoint y: 527, endPoint x: 302, endPoint y: 529, distance: 40.5
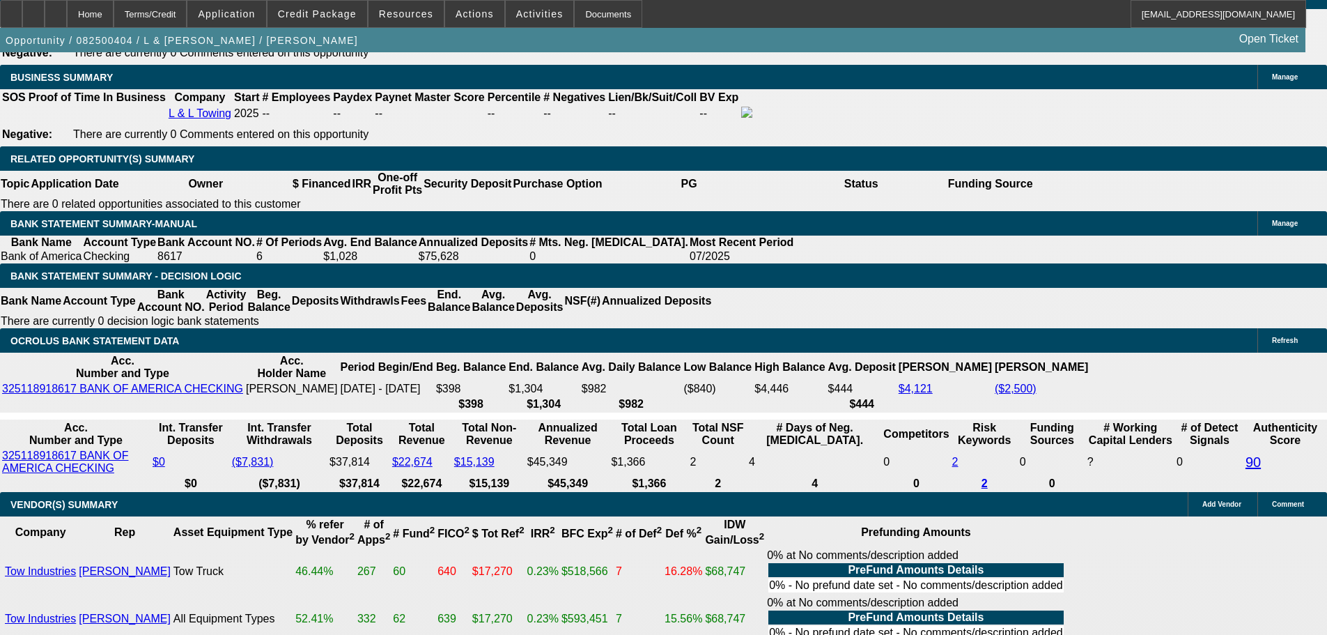
drag, startPoint x: 302, startPoint y: 523, endPoint x: 294, endPoint y: 519, distance: 8.7
drag, startPoint x: 280, startPoint y: 529, endPoint x: 270, endPoint y: 527, distance: 10.1
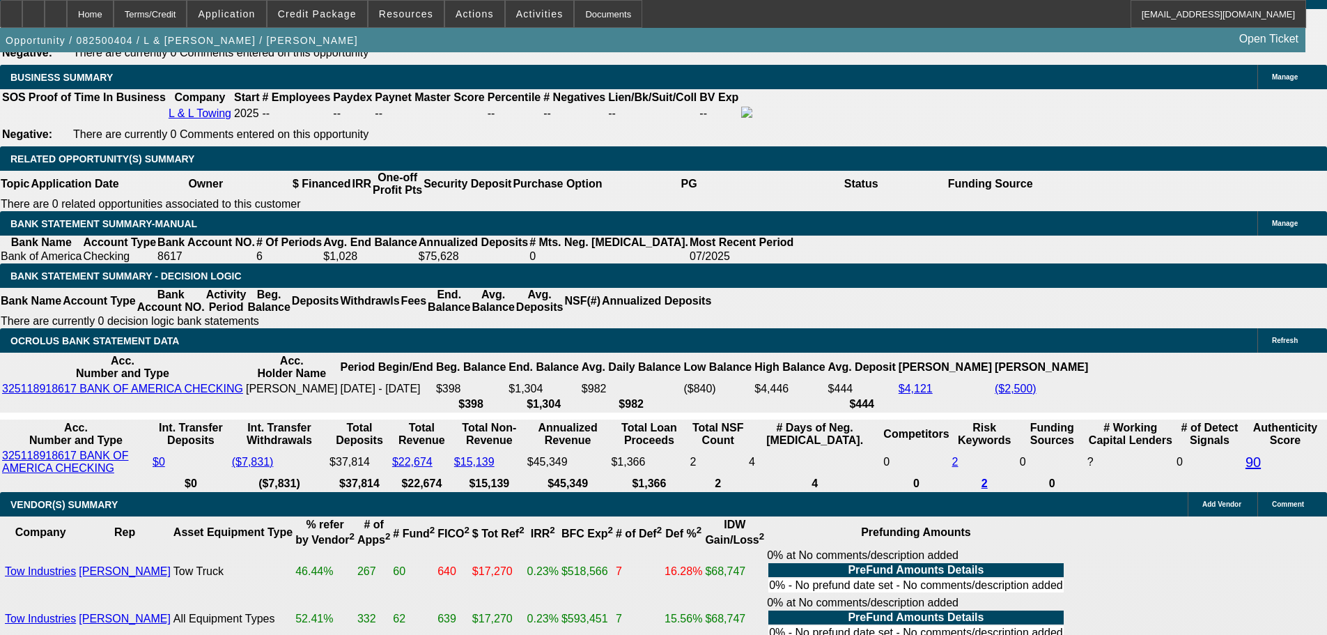
drag, startPoint x: 265, startPoint y: 526, endPoint x: 303, endPoint y: 523, distance: 38.4
copy span "29,817.32"
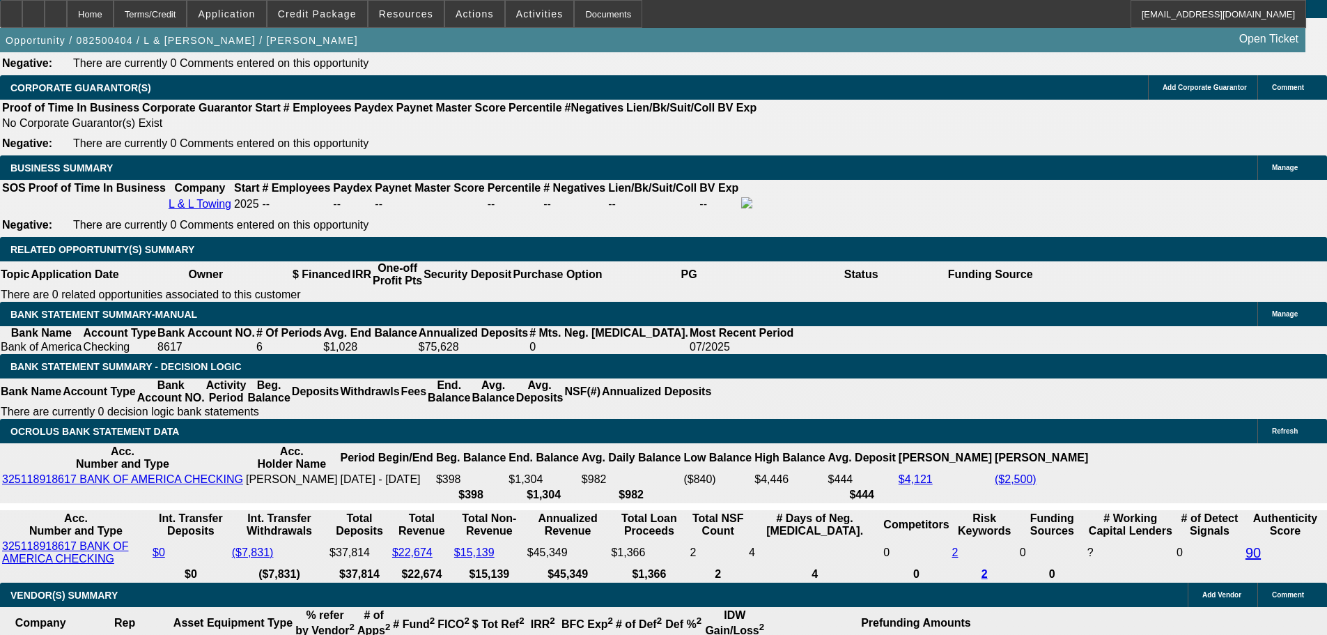
scroll to position [2090, 0]
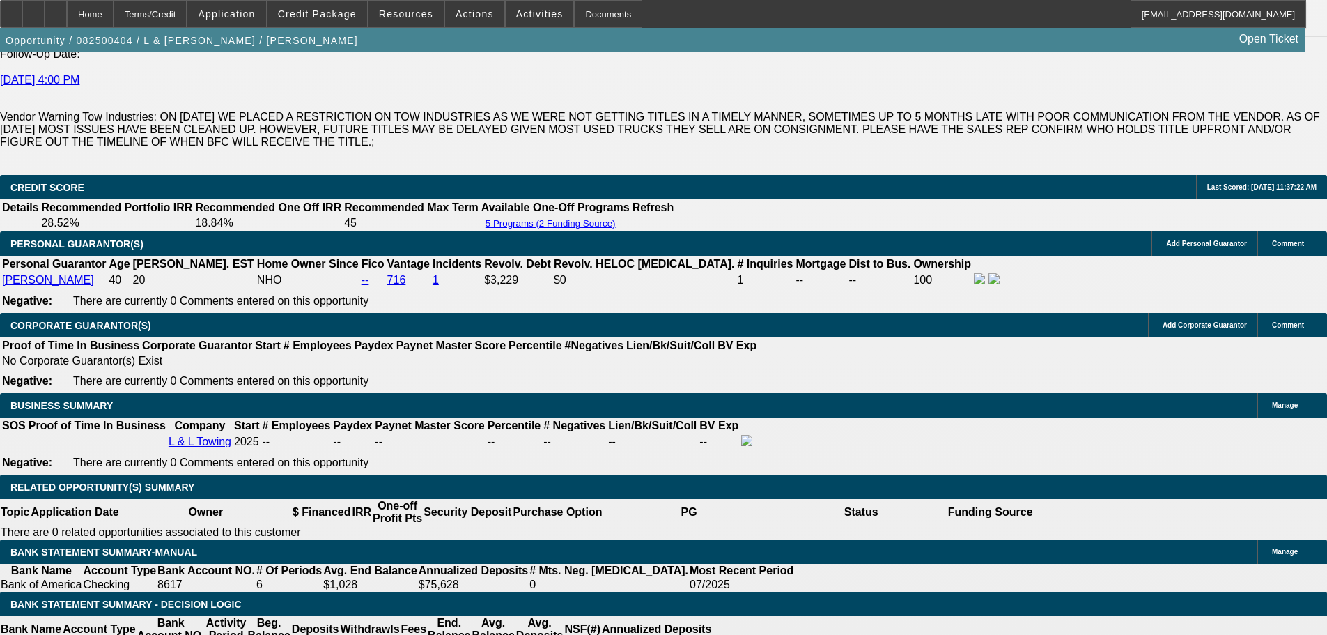
scroll to position [1532, 0]
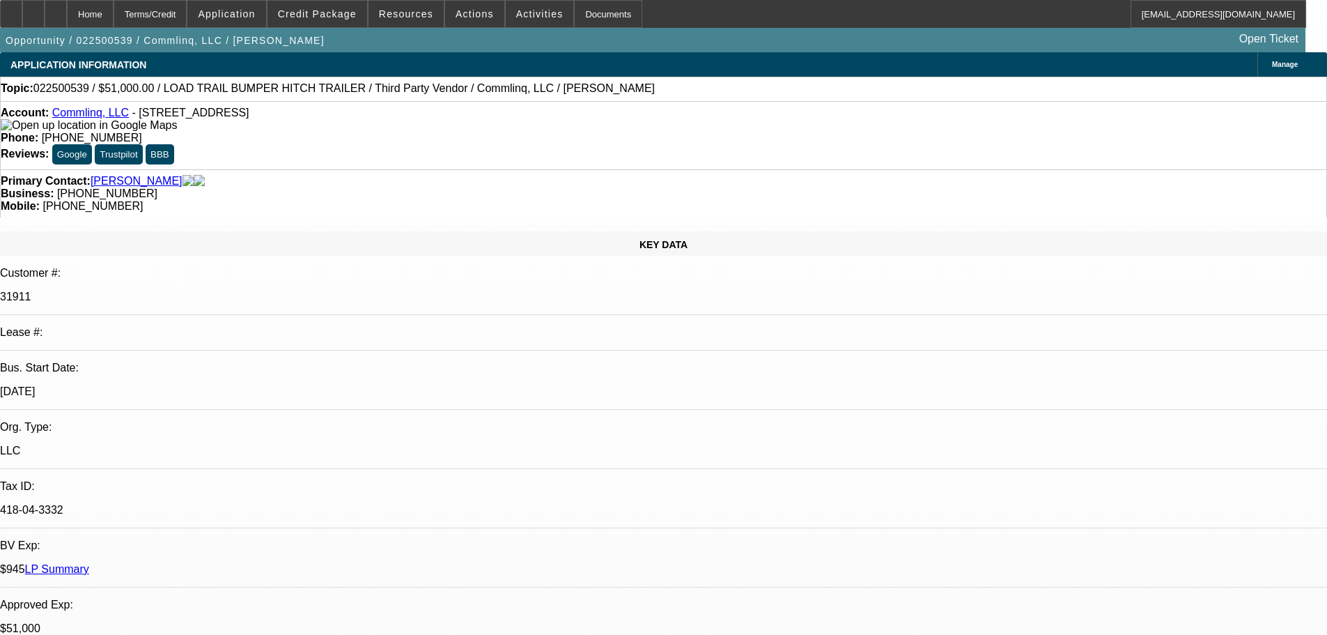
select select "0.15"
select select "2"
select select "0"
select select "6"
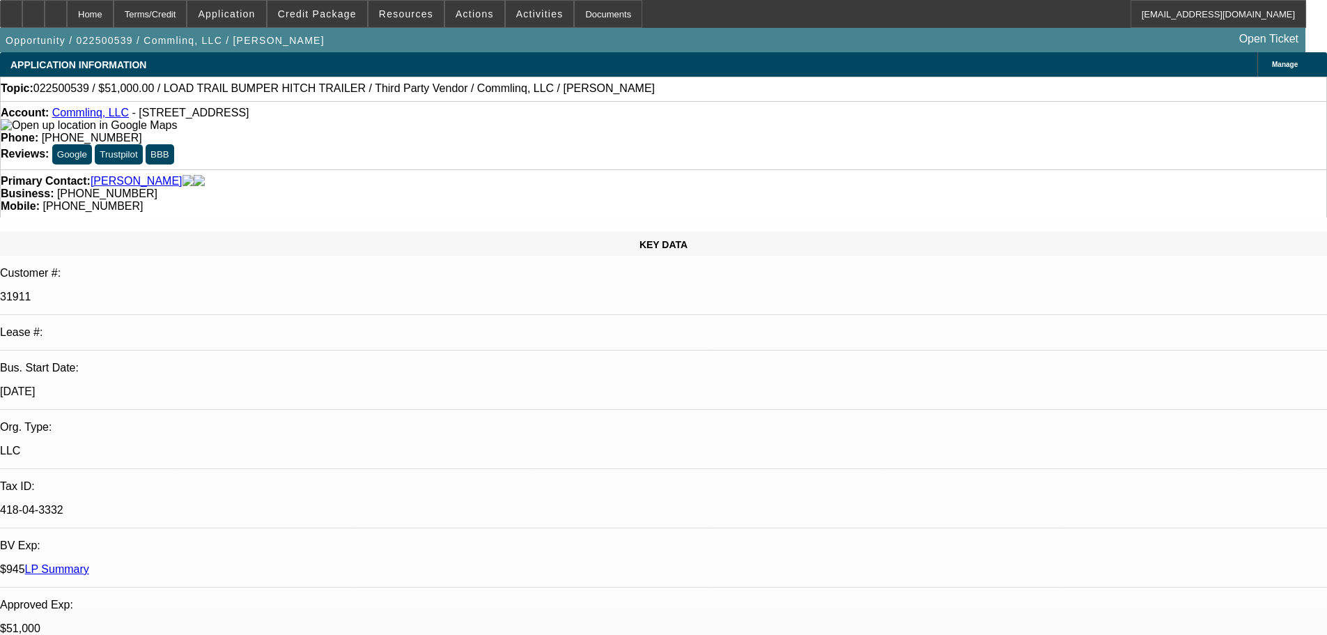
select select "0.1"
select select "2"
select select "0.1"
select select "4"
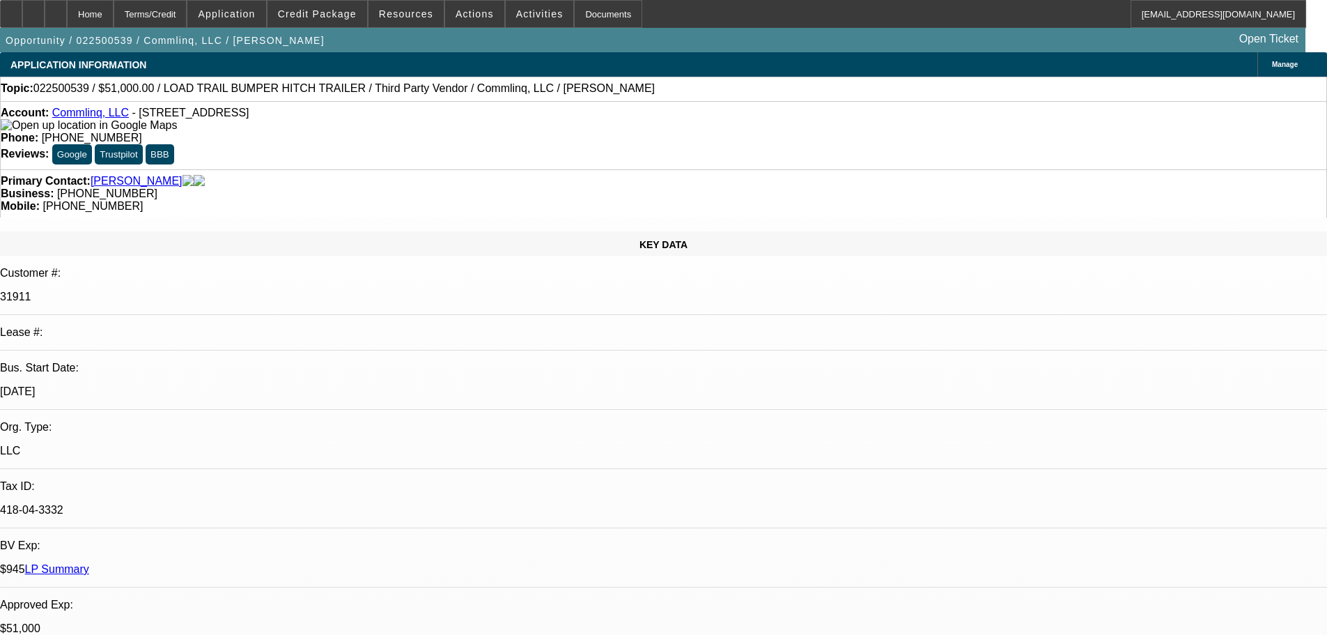
select select "0"
select select "6"
select select "0"
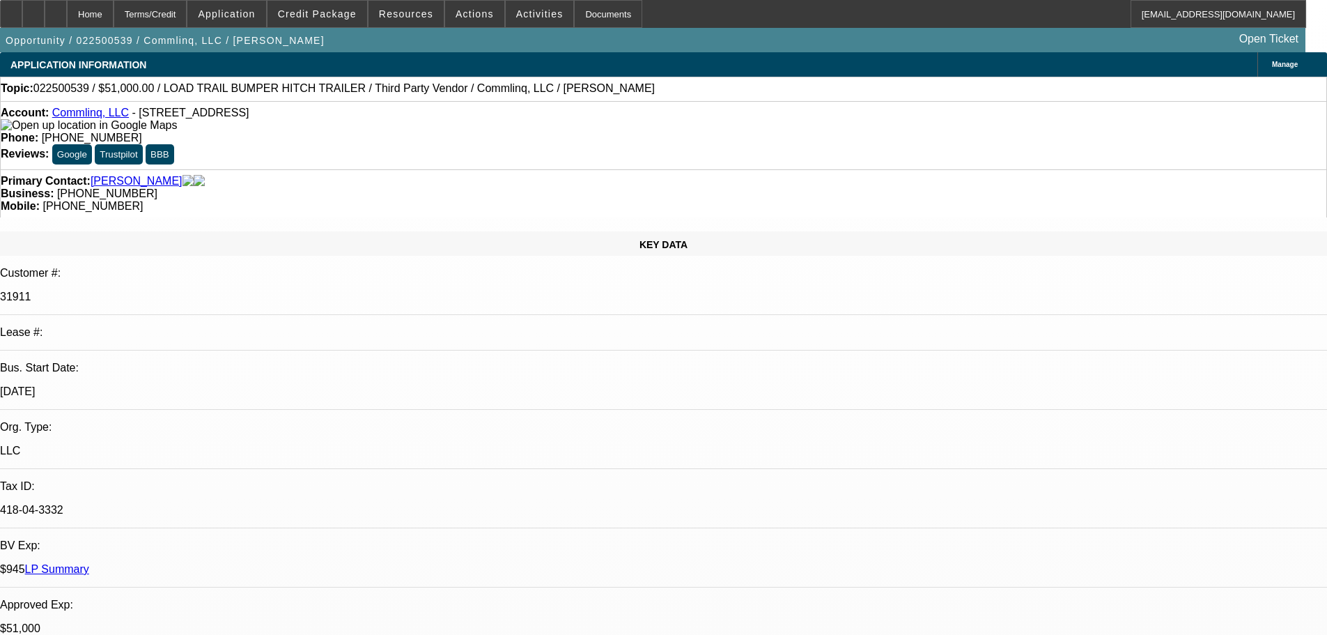
select select "0"
select select "6"
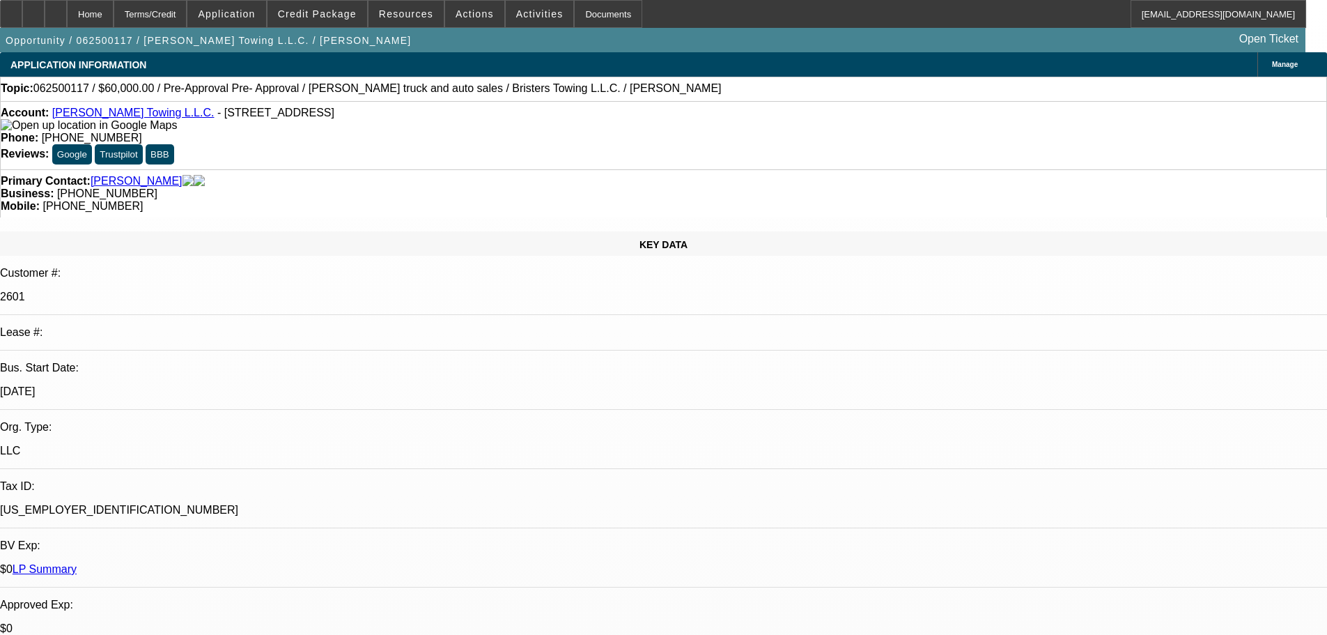
select select "0"
select select "2"
select select "0.1"
select select "4"
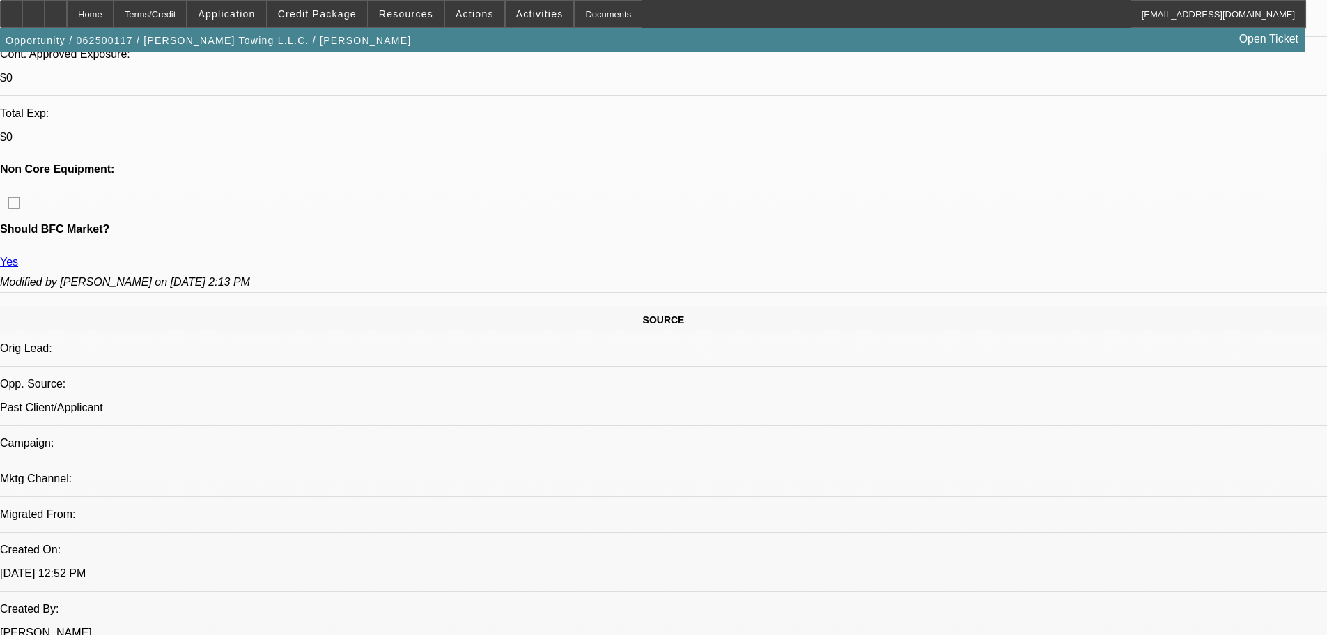
scroll to position [557, 0]
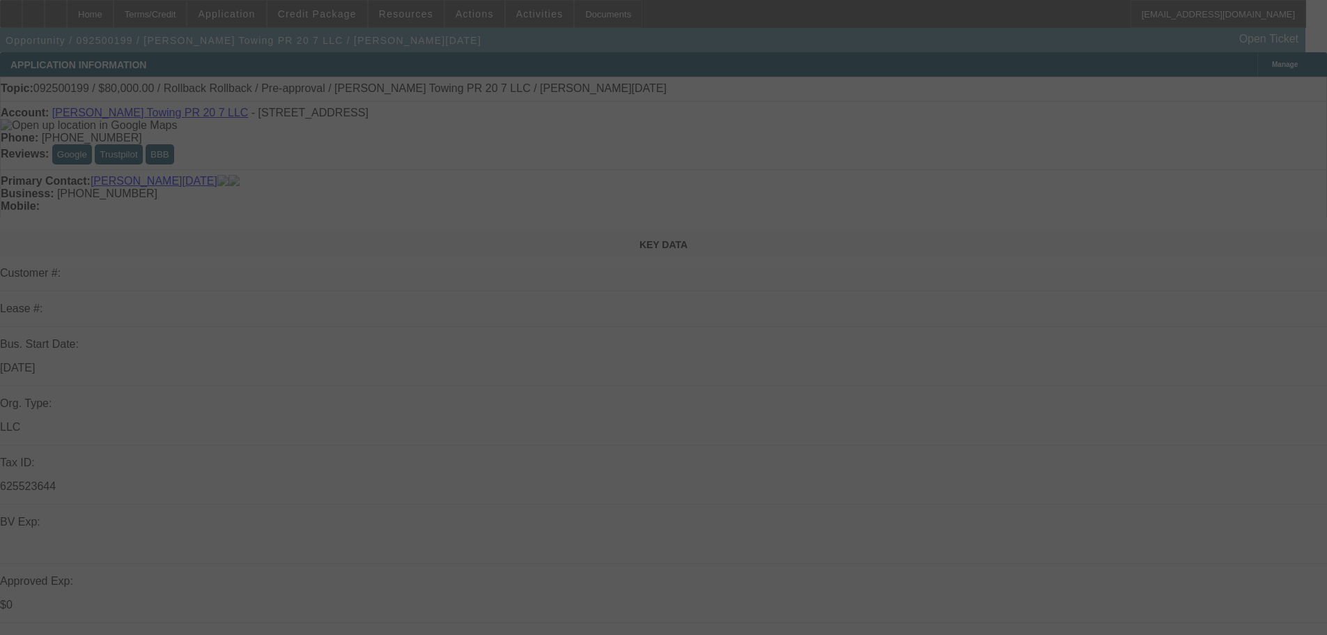
select select "0"
select select "3"
select select "0.1"
select select "4"
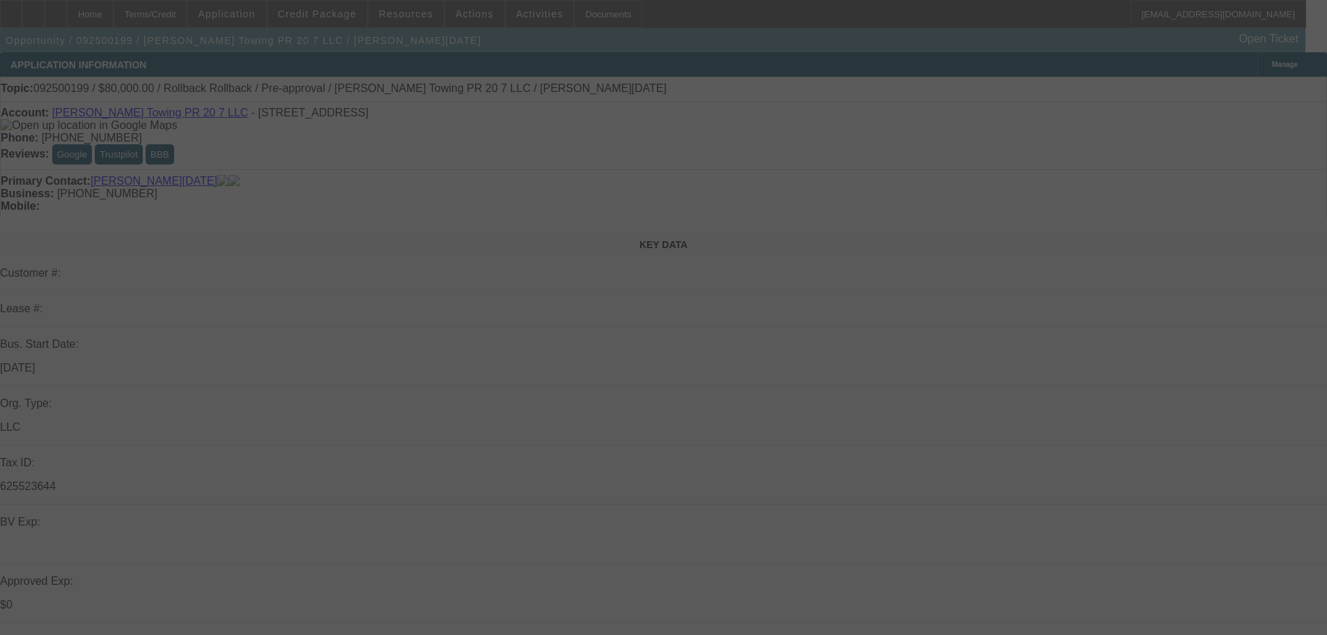
select select "0"
select select "3"
select select "0.1"
select select "4"
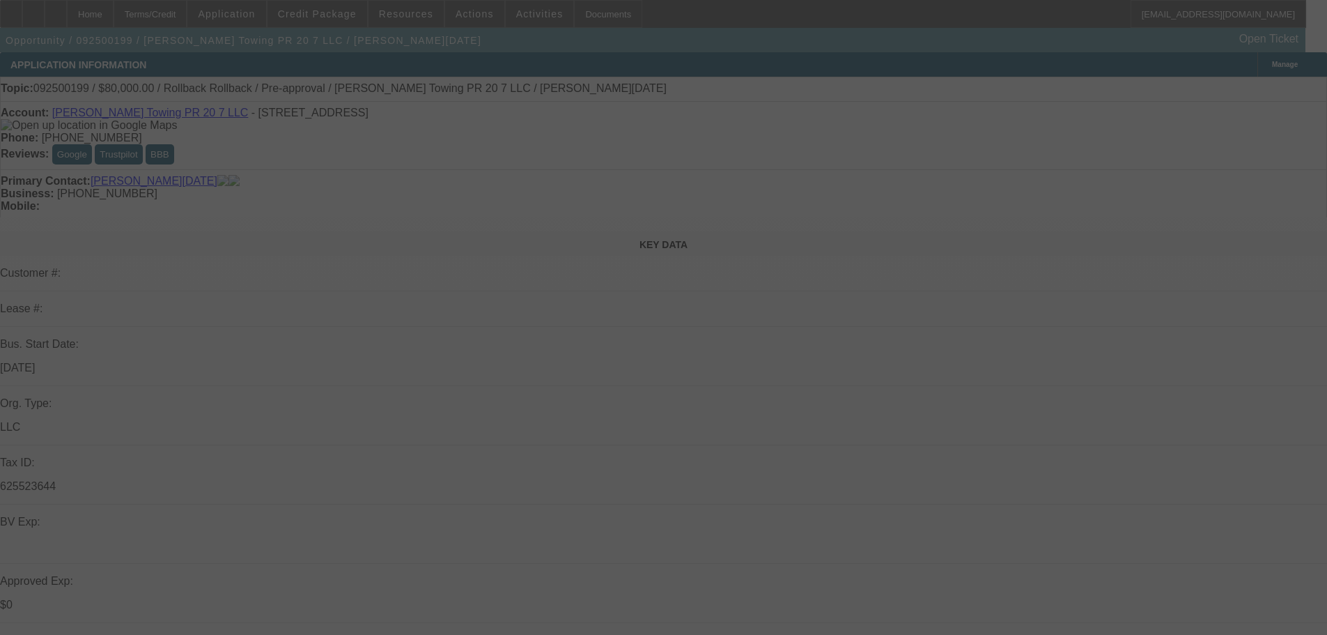
select select "0"
select select "3"
select select "0.1"
select select "4"
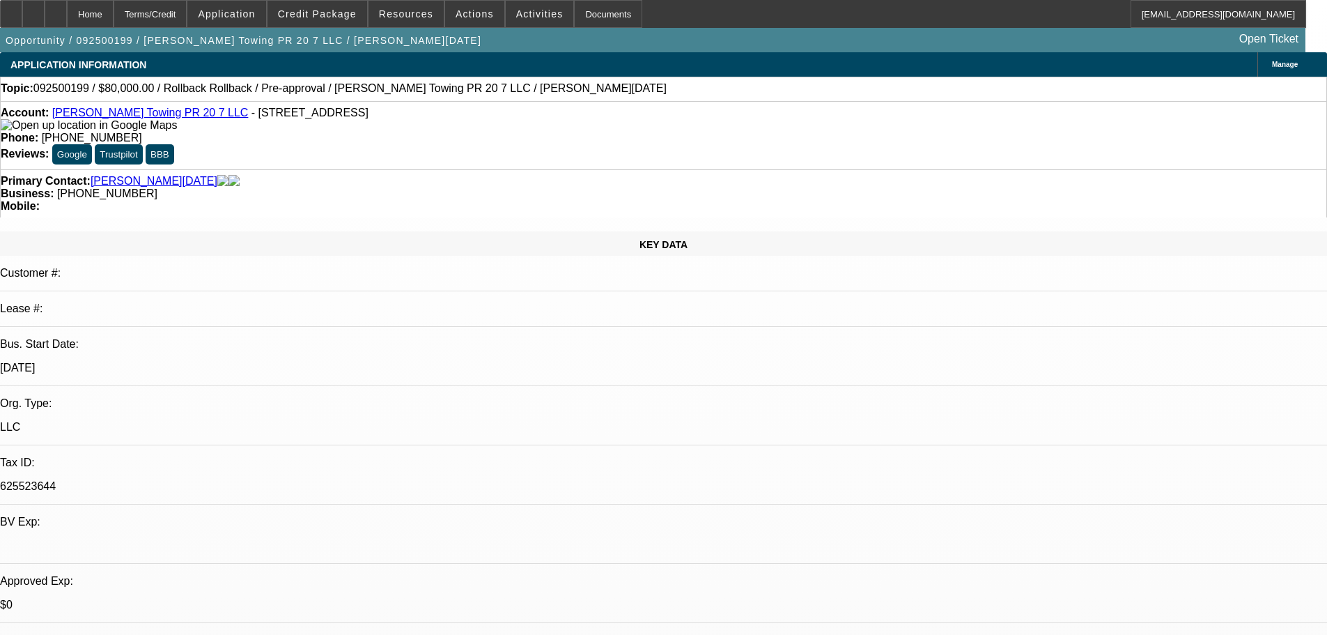
scroll to position [139, 0]
select select "0"
select select "6"
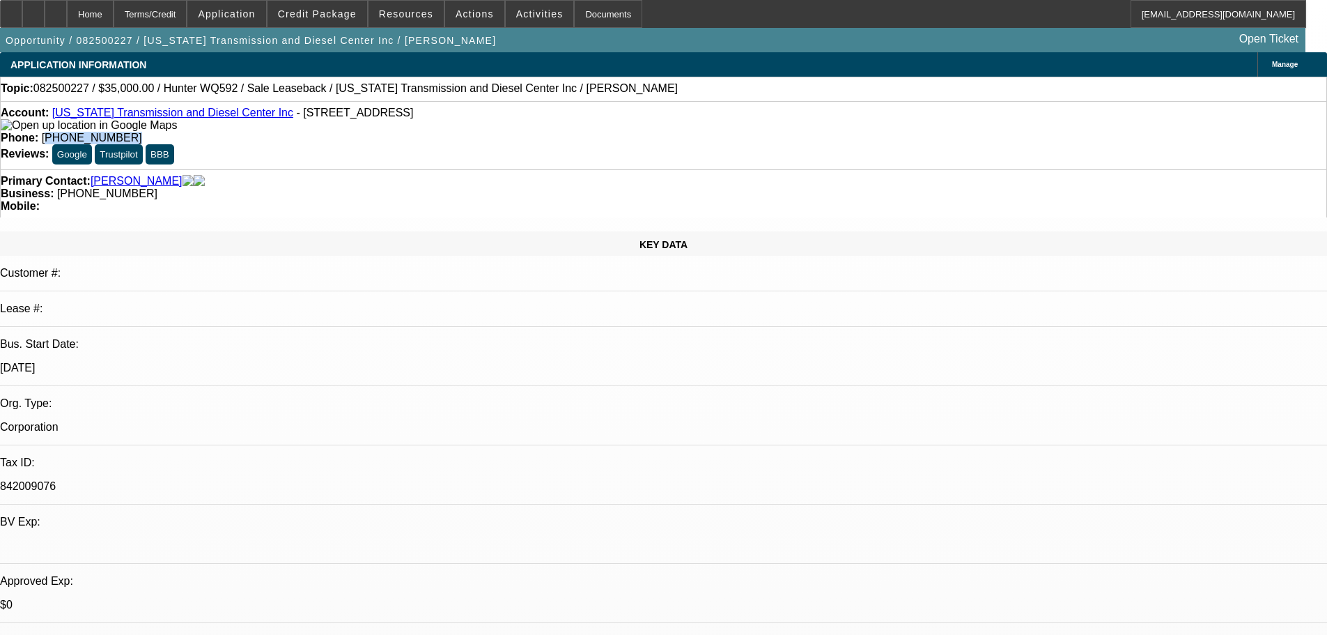
drag, startPoint x: 548, startPoint y: 112, endPoint x: 488, endPoint y: 116, distance: 60.0
click at [488, 132] on div "Phone: [PHONE_NUMBER]" at bounding box center [664, 138] width 1326 height 13
copy span "503) 770-8787"
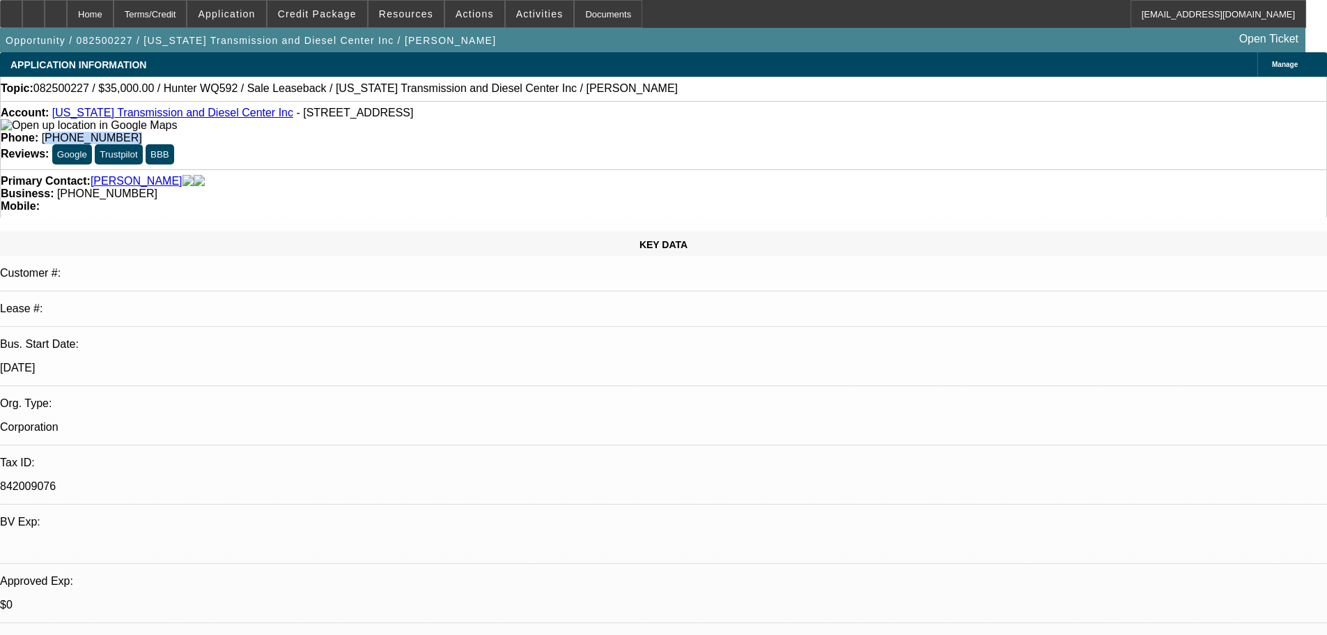
scroll to position [0, 0]
click at [56, 9] on icon at bounding box center [56, 9] width 0 height 0
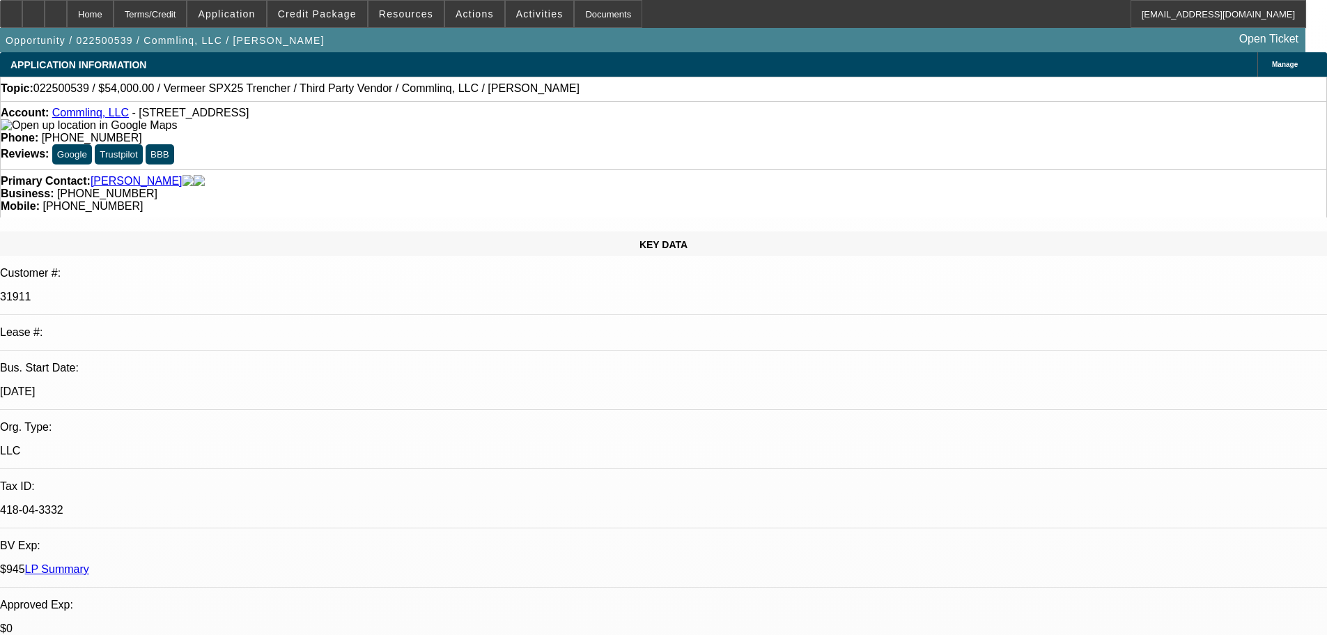
select select "0.1"
select select "2"
select select "0.1"
select select "4"
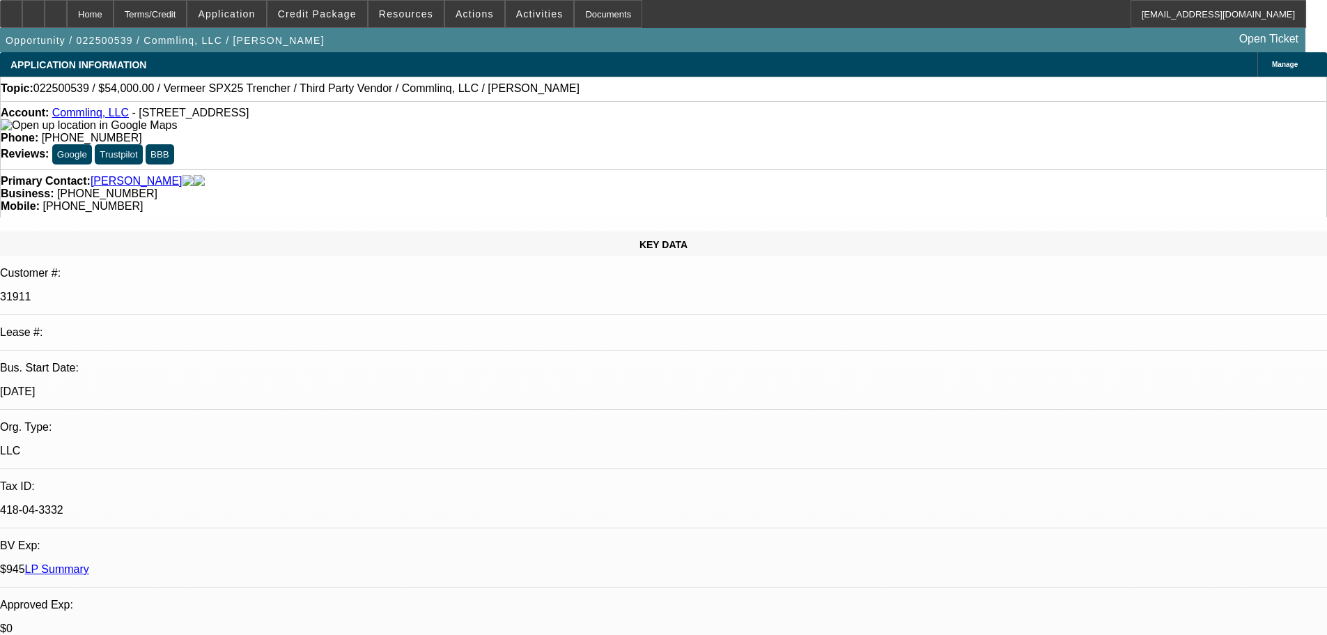
select select "0"
select select "6"
select select "0"
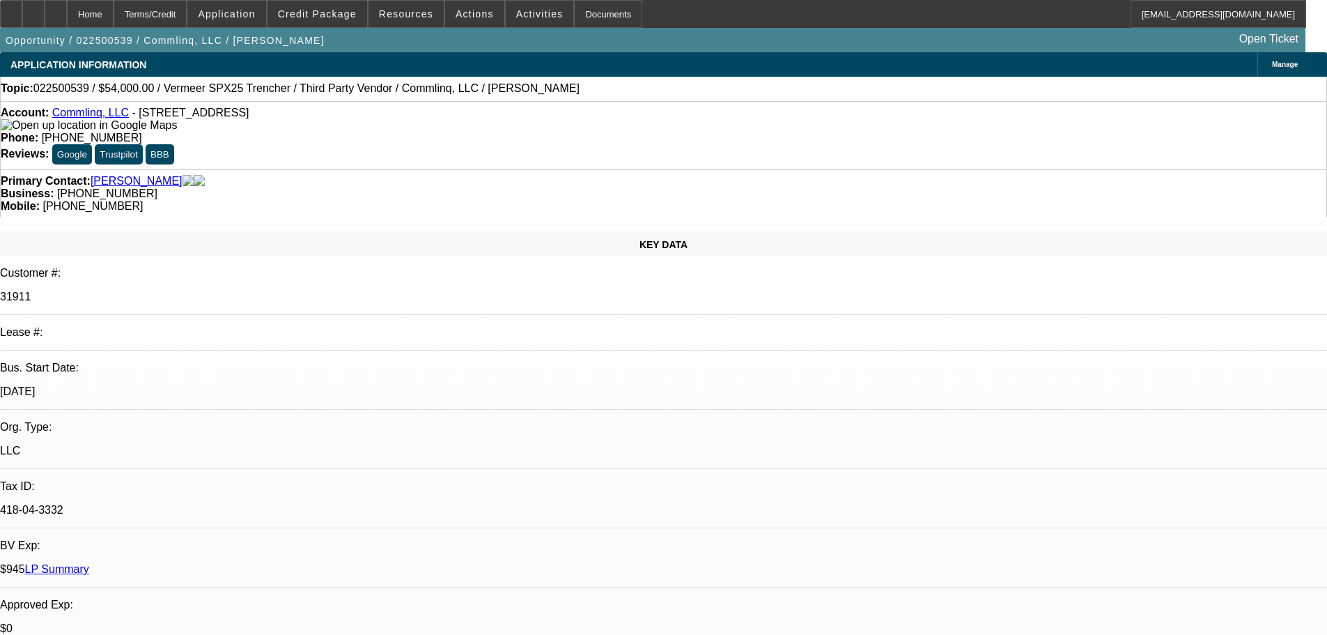
select select "0"
select select "6"
select select "2"
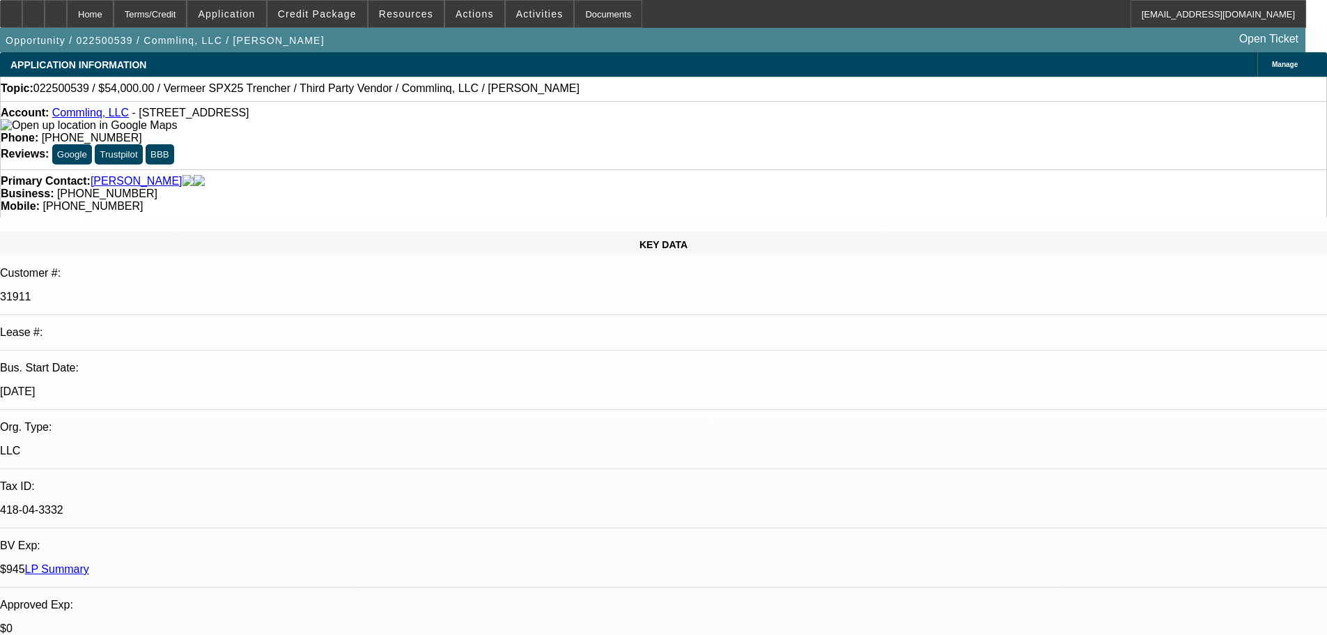
select select "0"
select select "6"
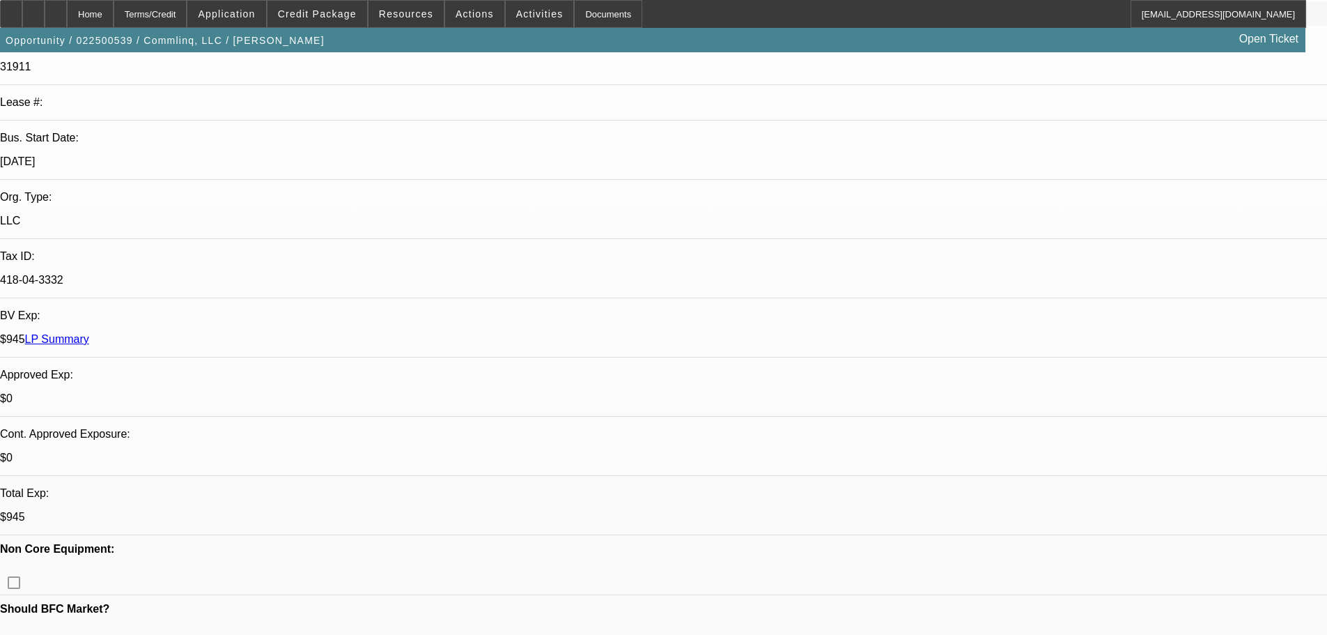
scroll to position [279, 0]
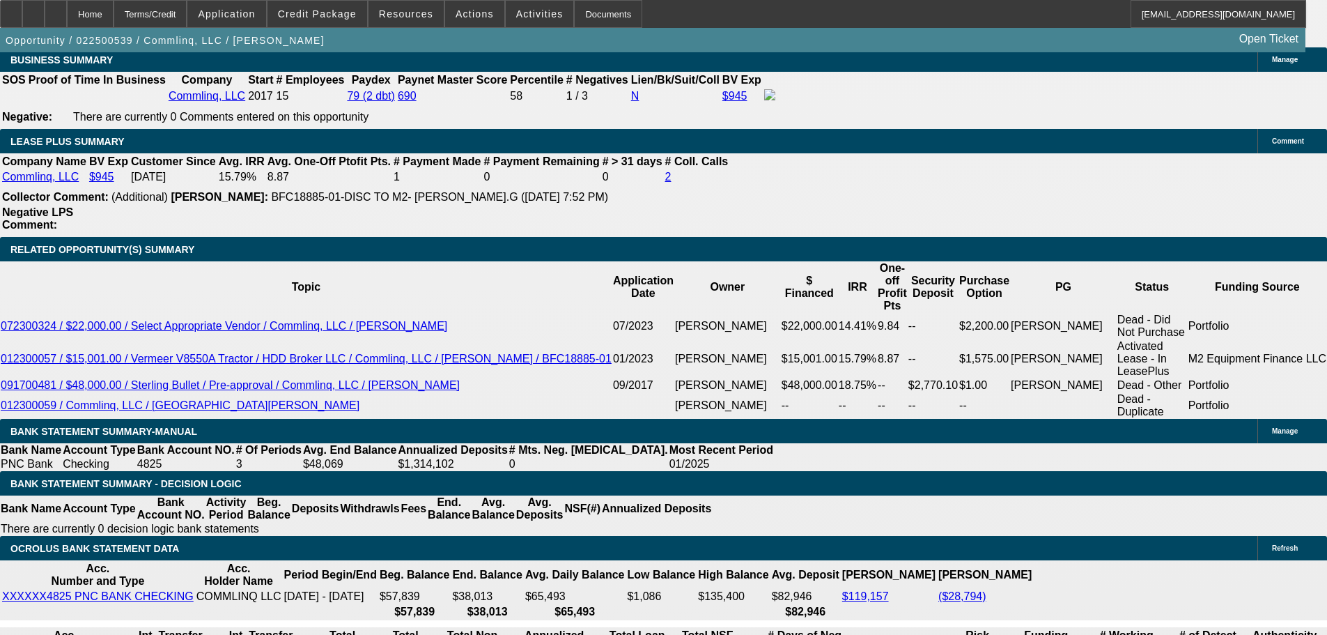
scroll to position [2368, 0]
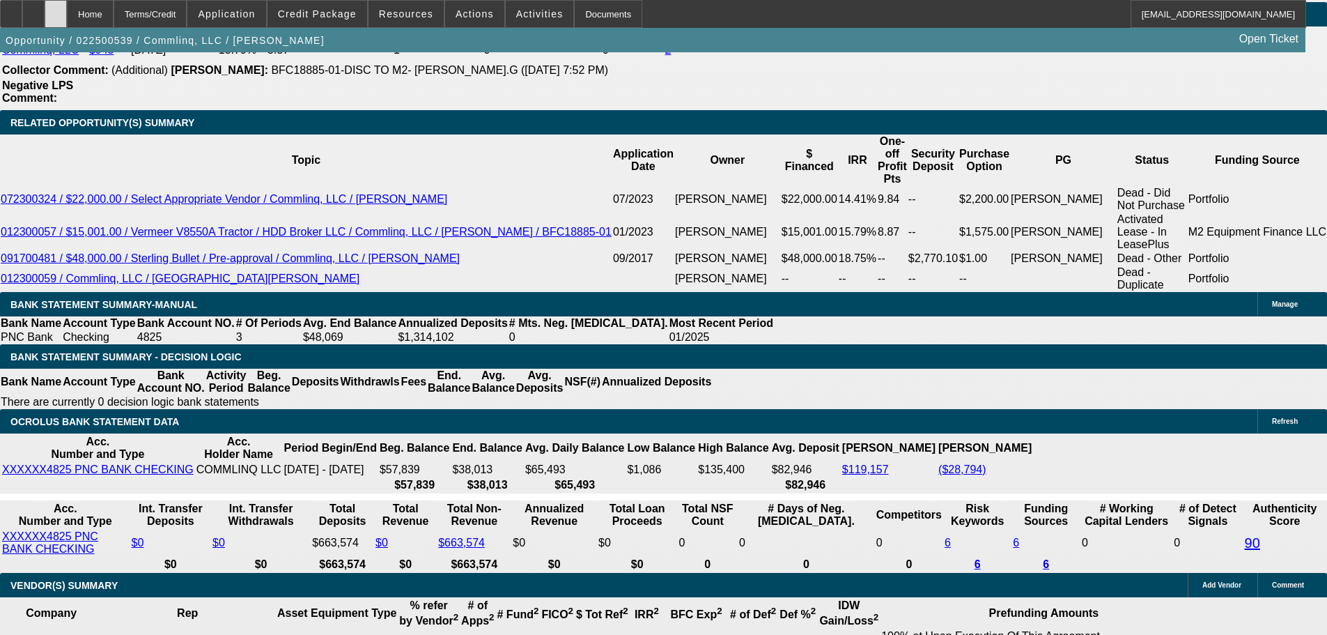
click at [67, 10] on div at bounding box center [56, 14] width 22 height 28
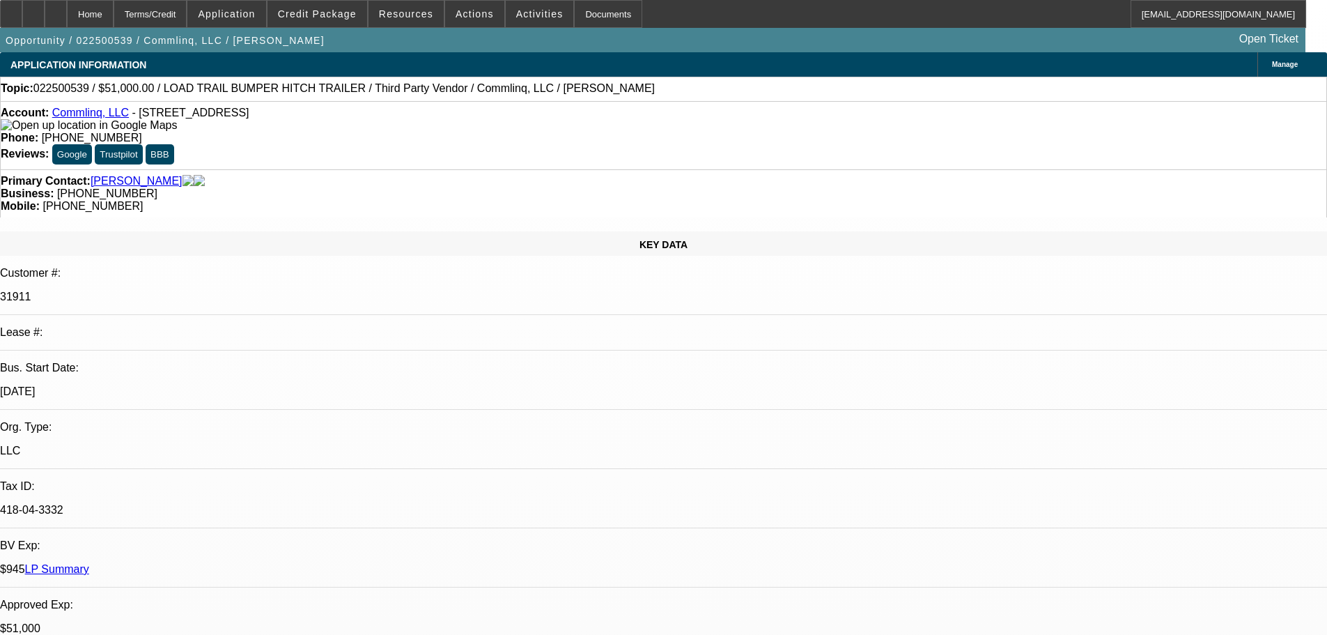
select select "0.15"
select select "2"
select select "0"
select select "6"
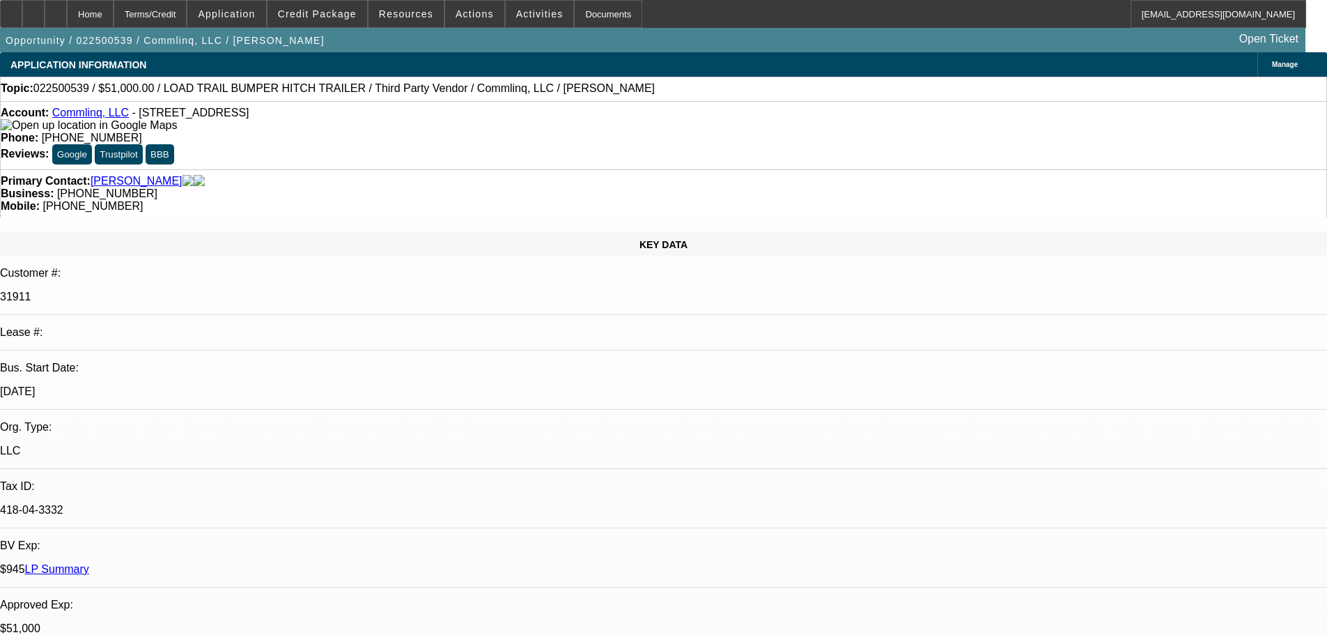
select select "0.1"
select select "2"
select select "0.1"
select select "4"
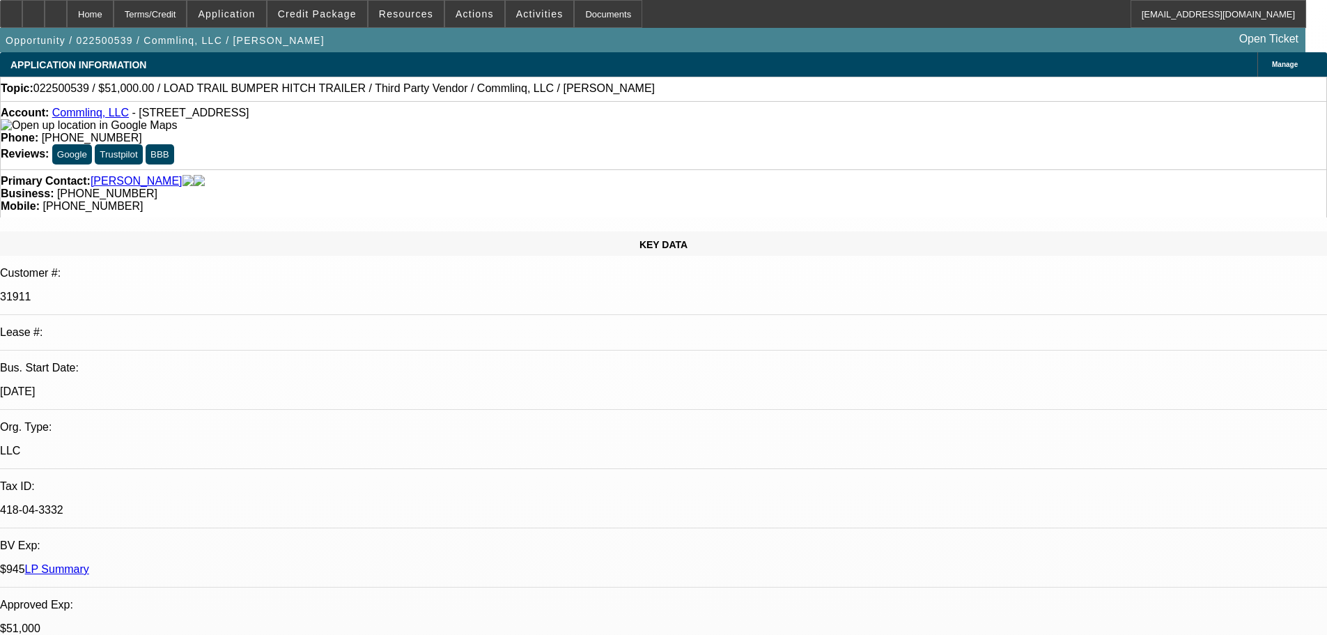
select select "0"
select select "6"
select select "0"
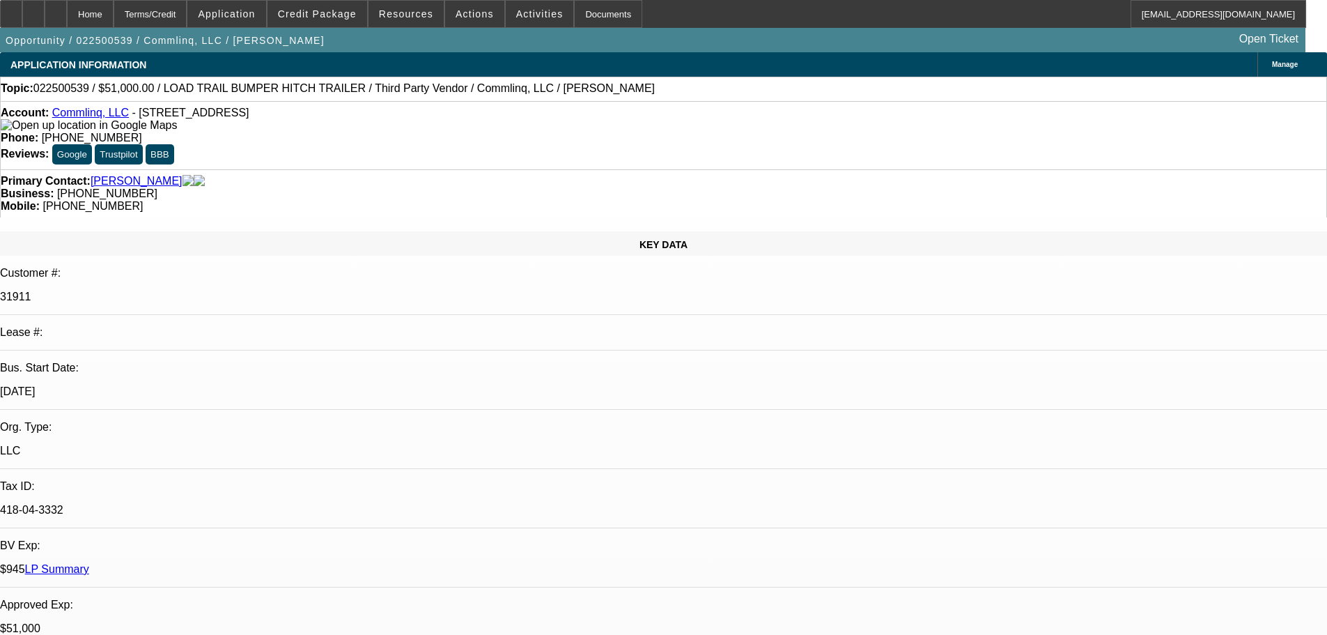
select select "0"
select select "6"
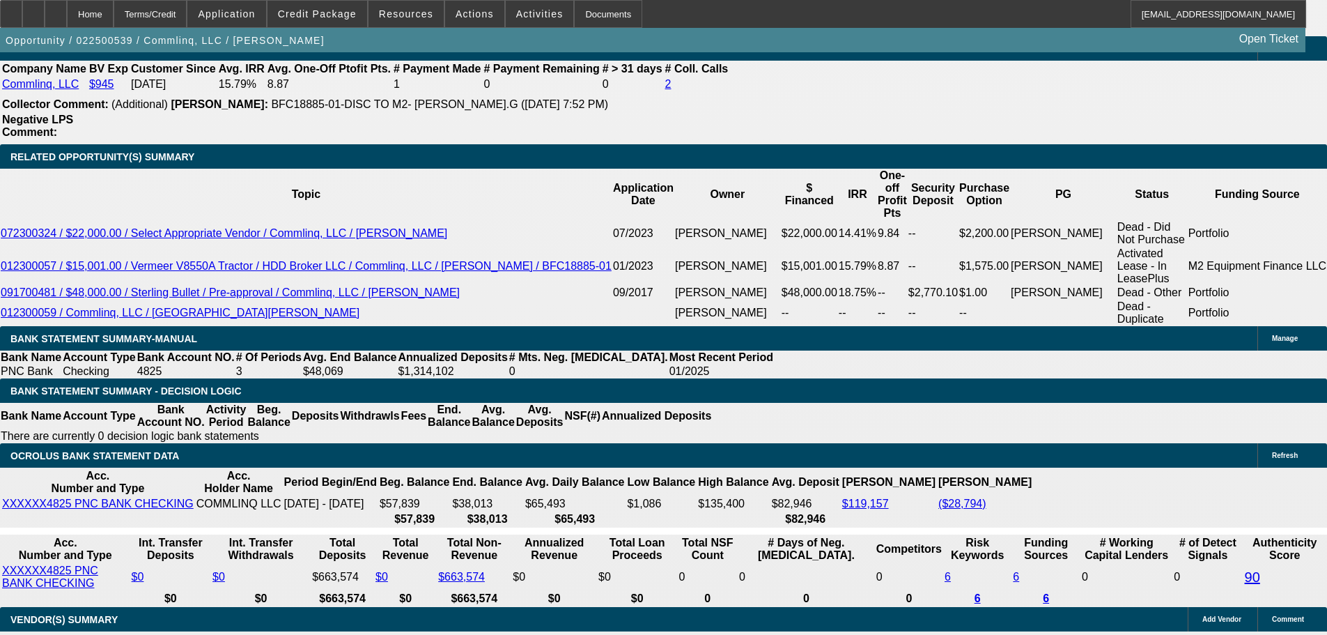
scroll to position [2090, 0]
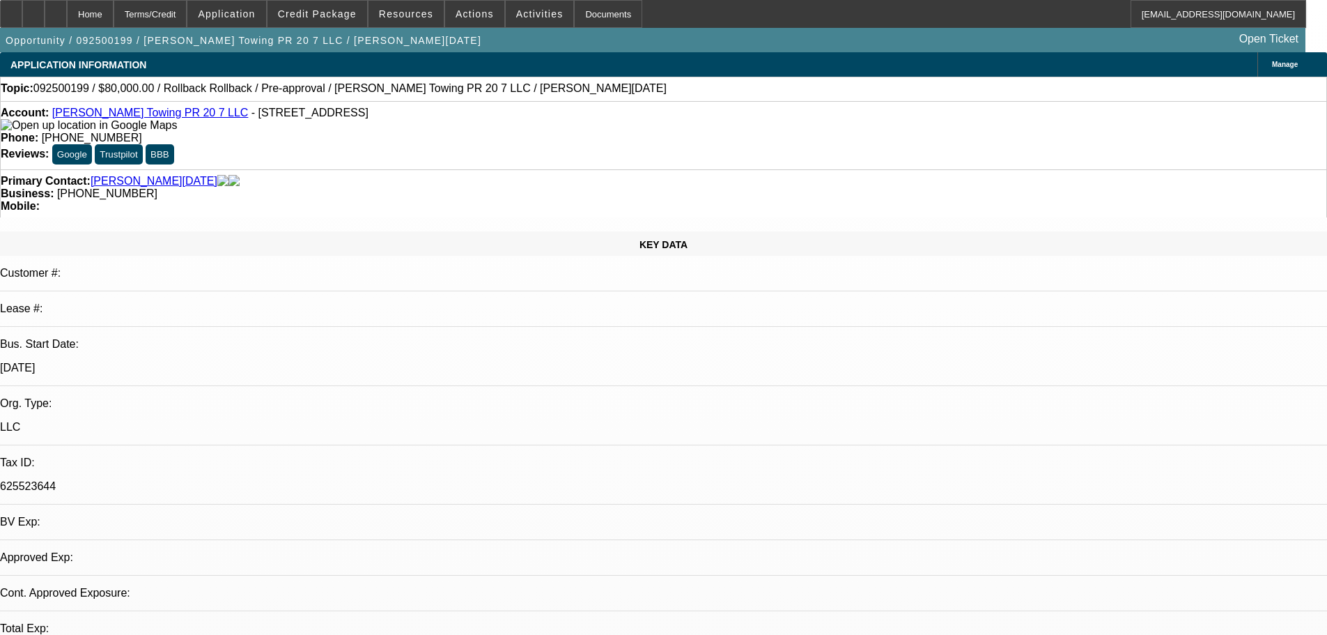
select select "0"
select select "3"
select select "0.1"
select select "4"
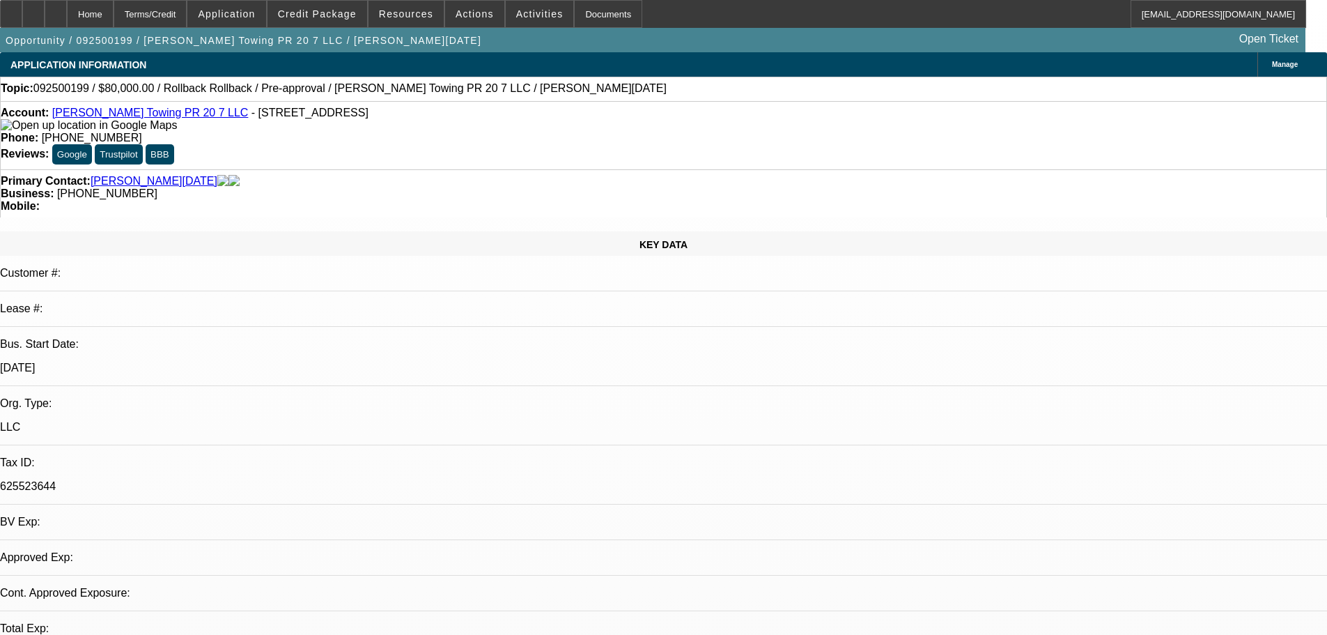
select select "0"
select select "3"
select select "0.1"
select select "4"
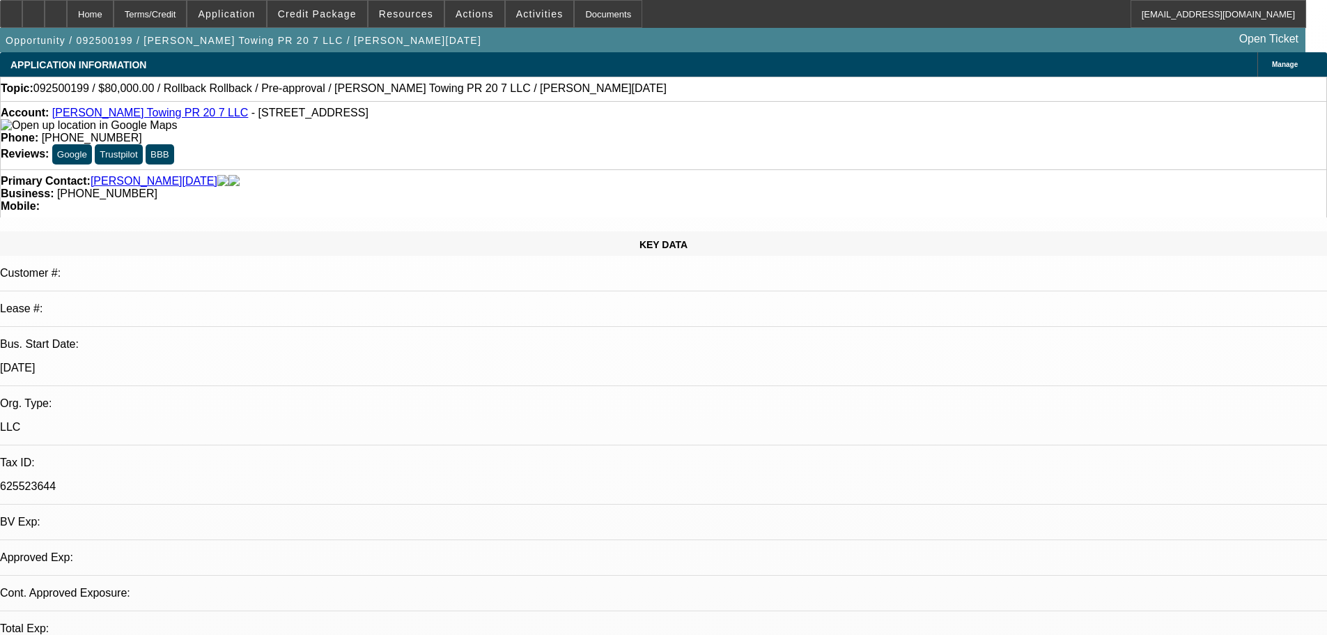
select select "0"
select select "3"
select select "0.1"
select select "4"
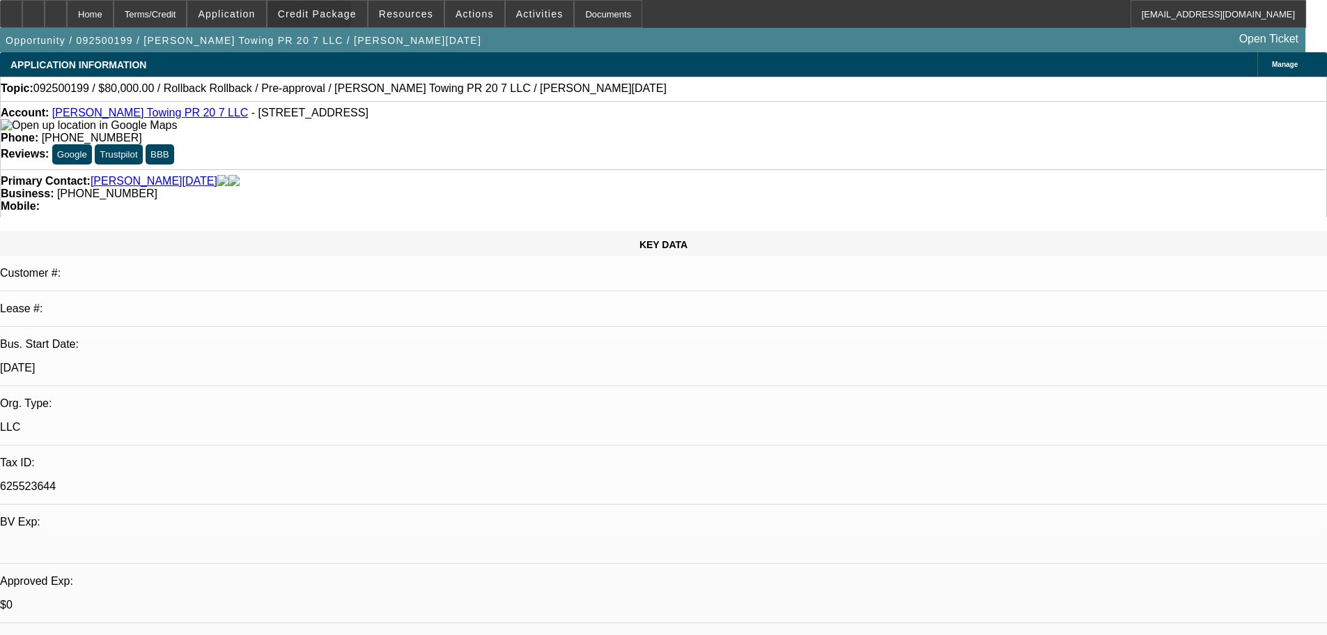
click at [327, 17] on span "Credit Package" at bounding box center [317, 13] width 79 height 11
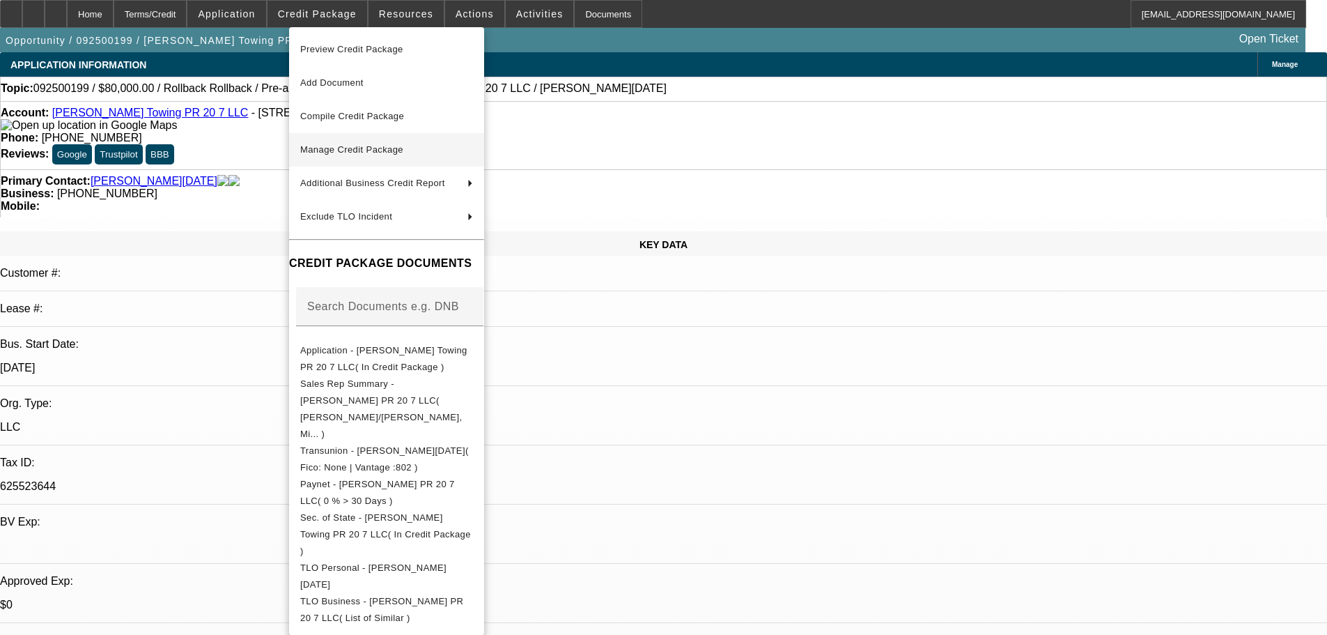
click at [453, 157] on span "Manage Credit Package" at bounding box center [386, 149] width 173 height 17
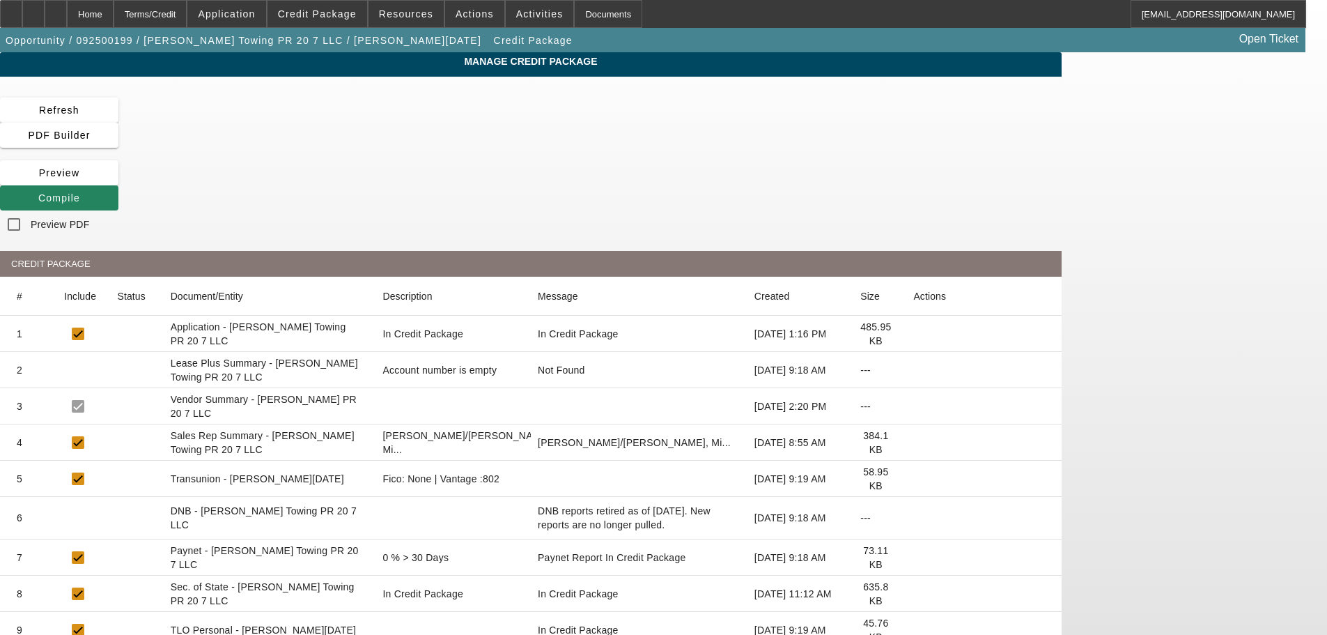
scroll to position [81, 0]
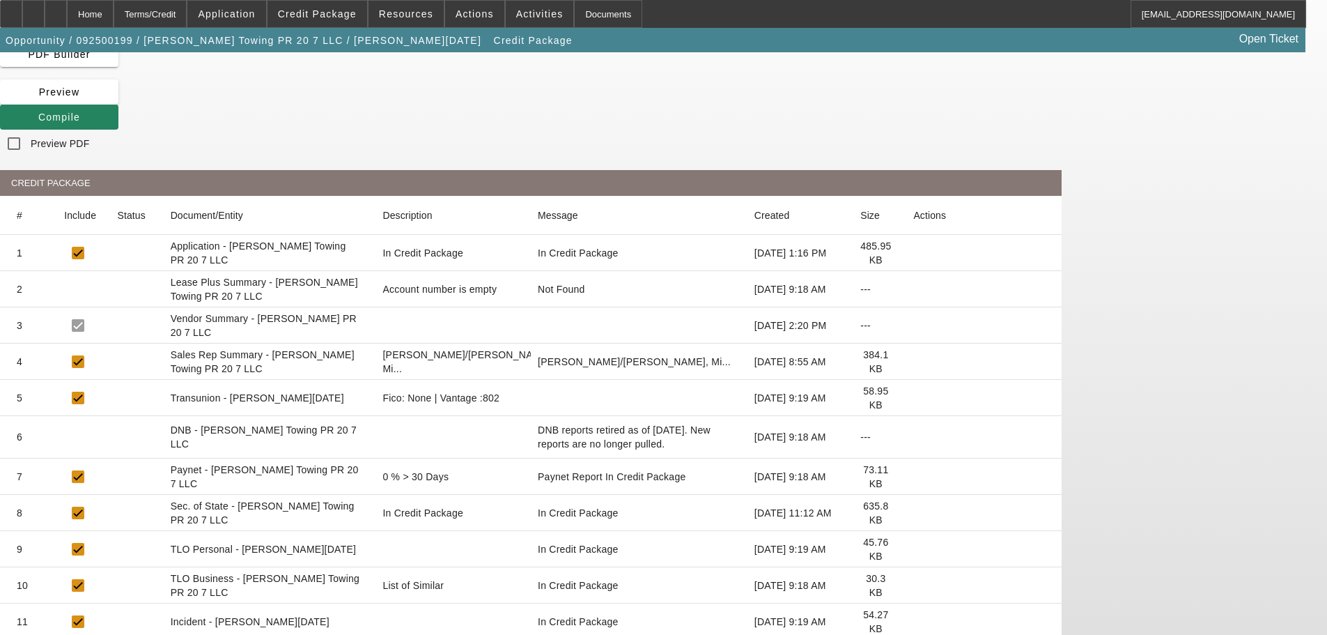
click at [913, 398] on icon at bounding box center [913, 398] width 0 height 0
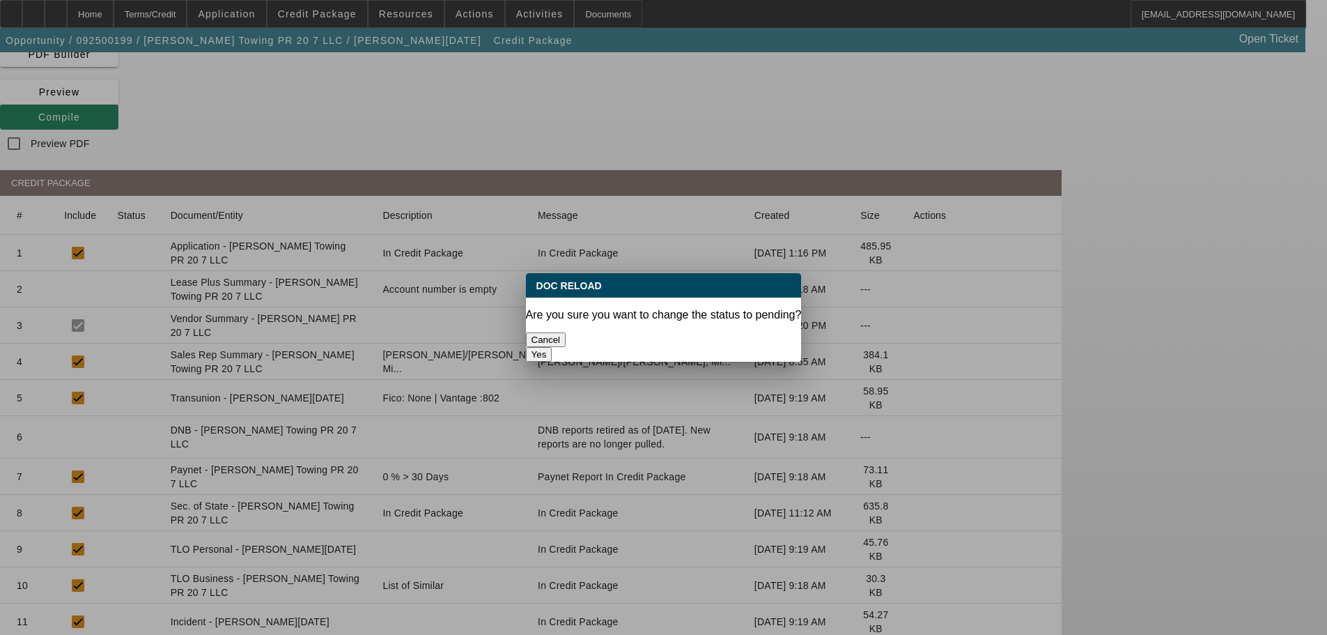
scroll to position [0, 0]
click at [552, 347] on button "Yes" at bounding box center [539, 354] width 26 height 15
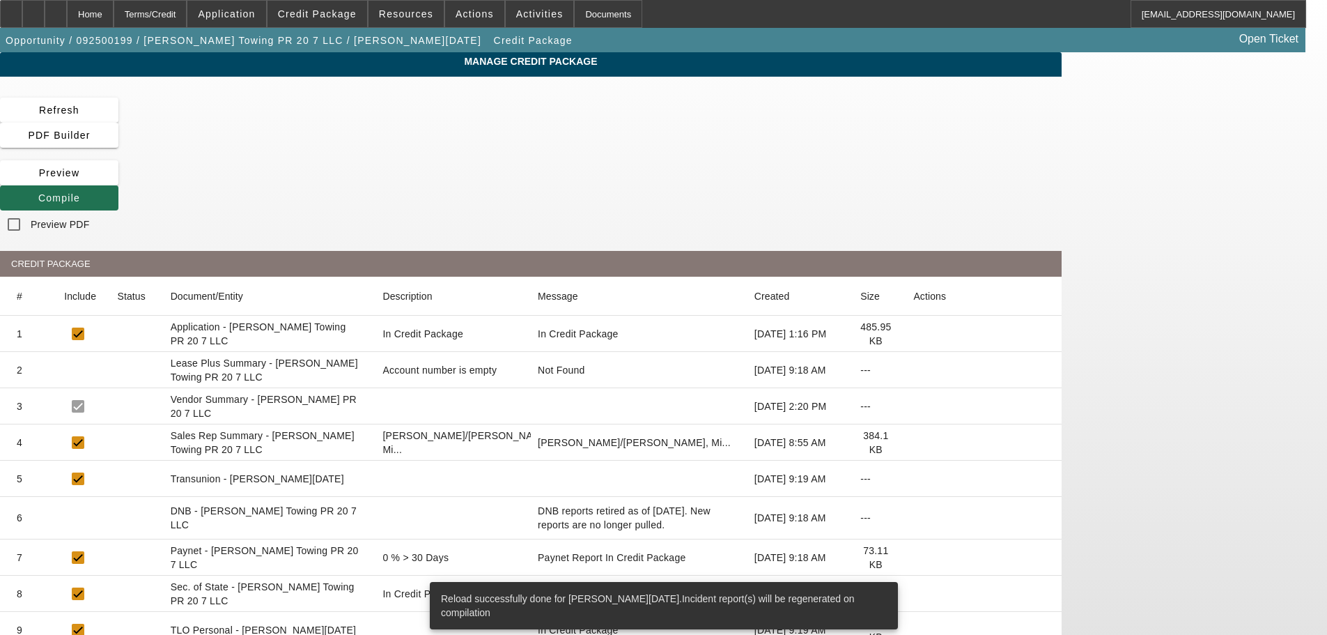
click at [80, 192] on span "Compile" at bounding box center [59, 197] width 42 height 11
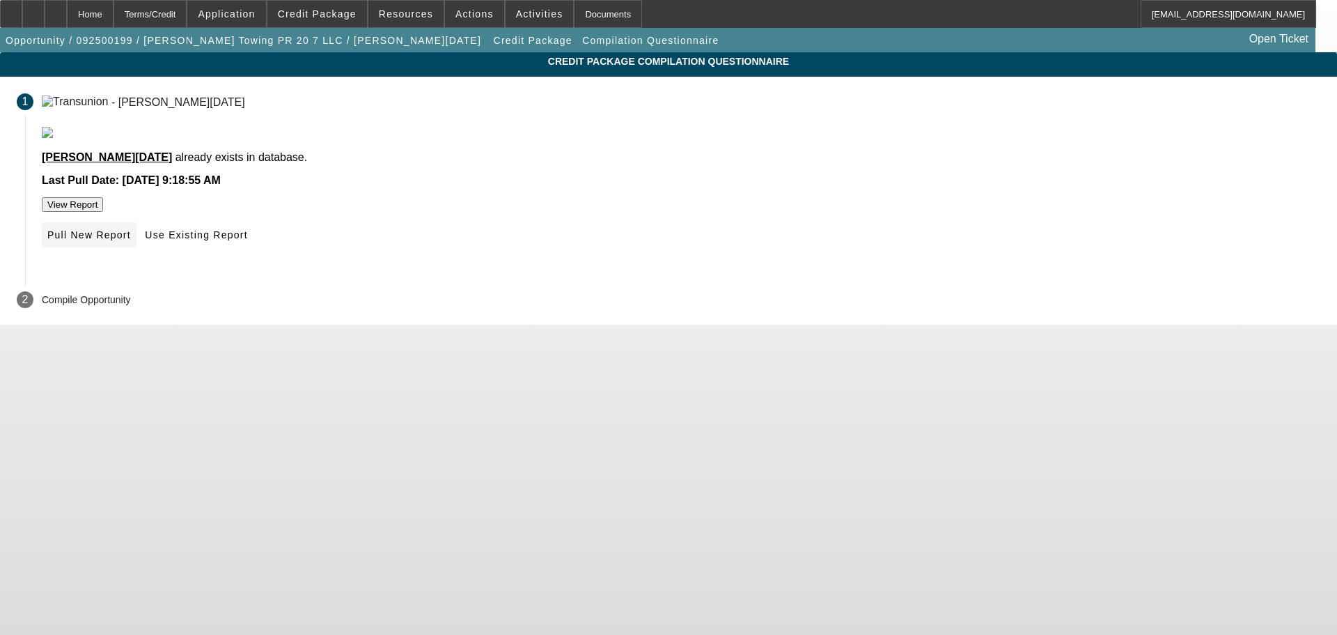
click at [137, 247] on button "Pull New Report" at bounding box center [89, 234] width 95 height 25
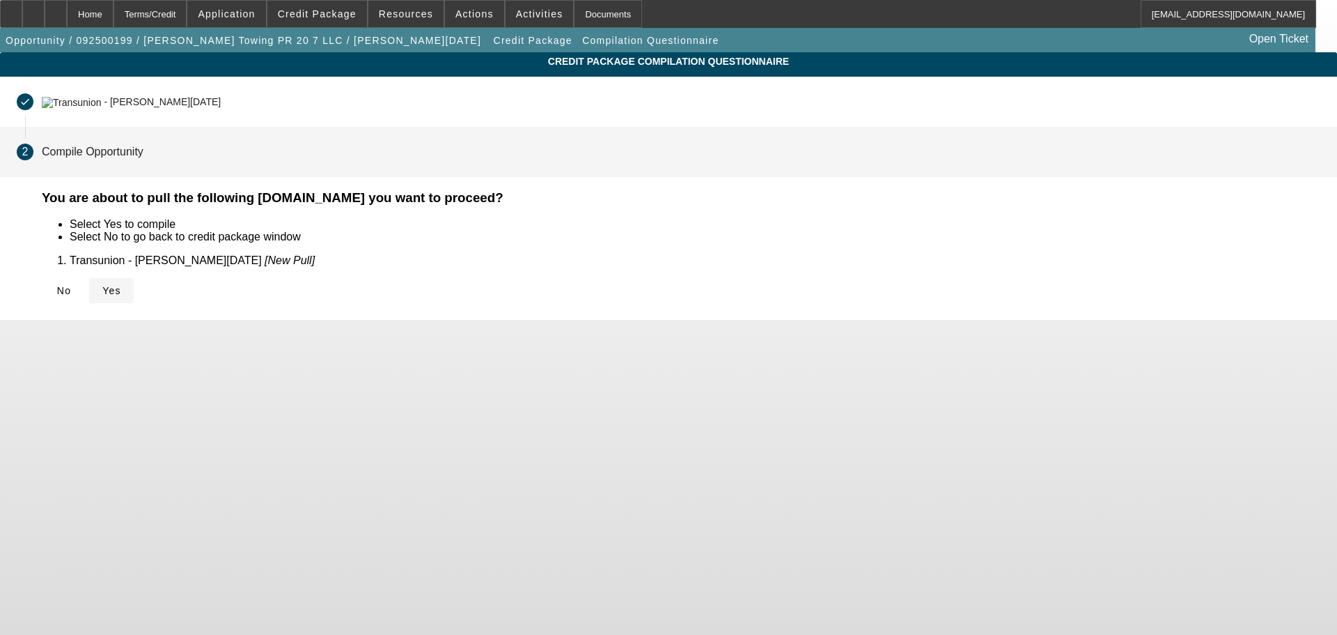
click at [121, 286] on span "Yes" at bounding box center [111, 290] width 19 height 11
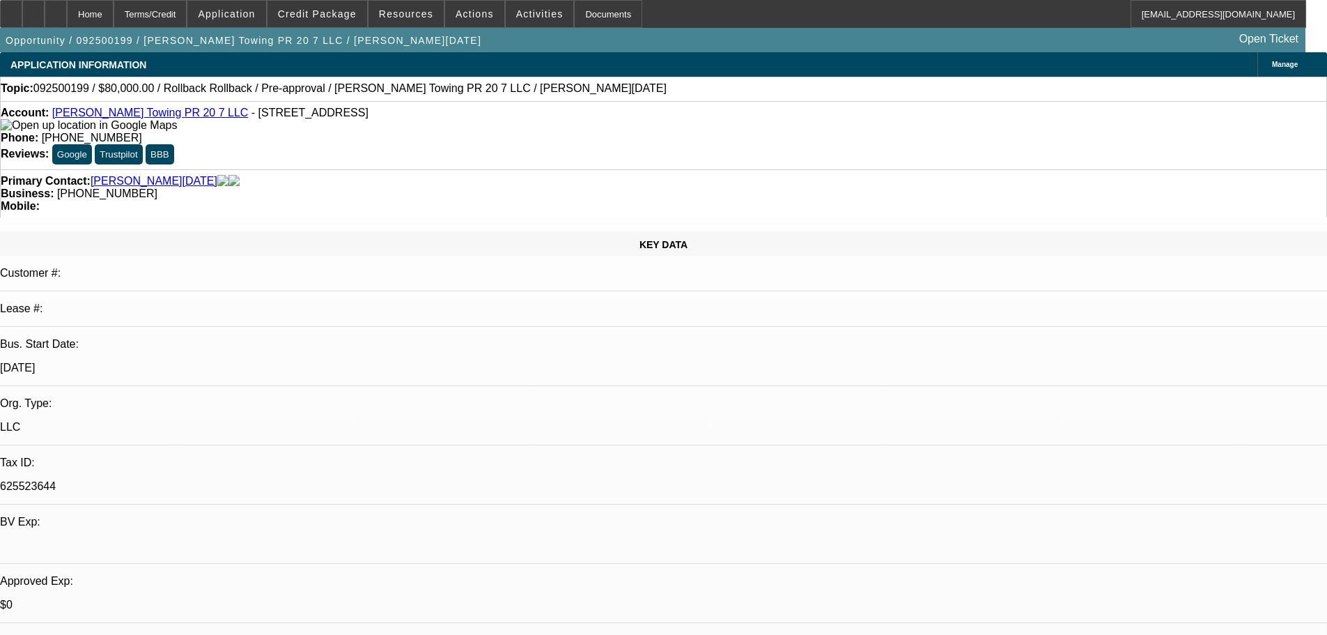
select select "0"
select select "3"
select select "0.1"
select select "4"
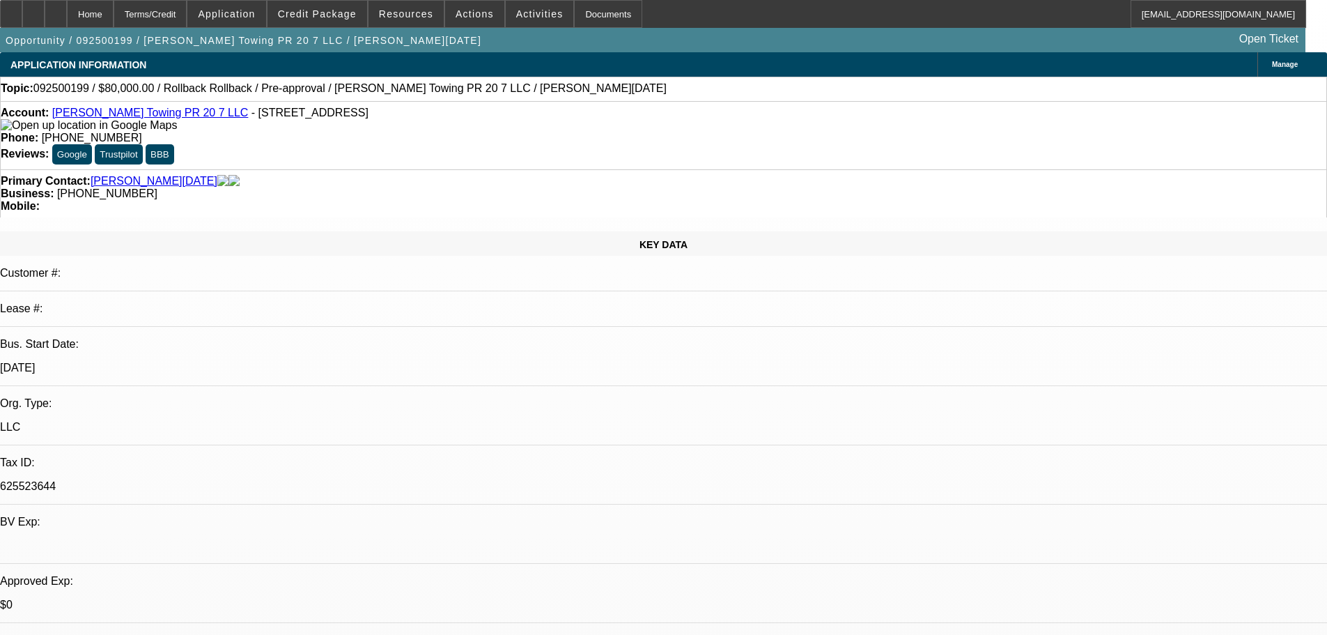
select select "0"
select select "3"
select select "0.1"
select select "4"
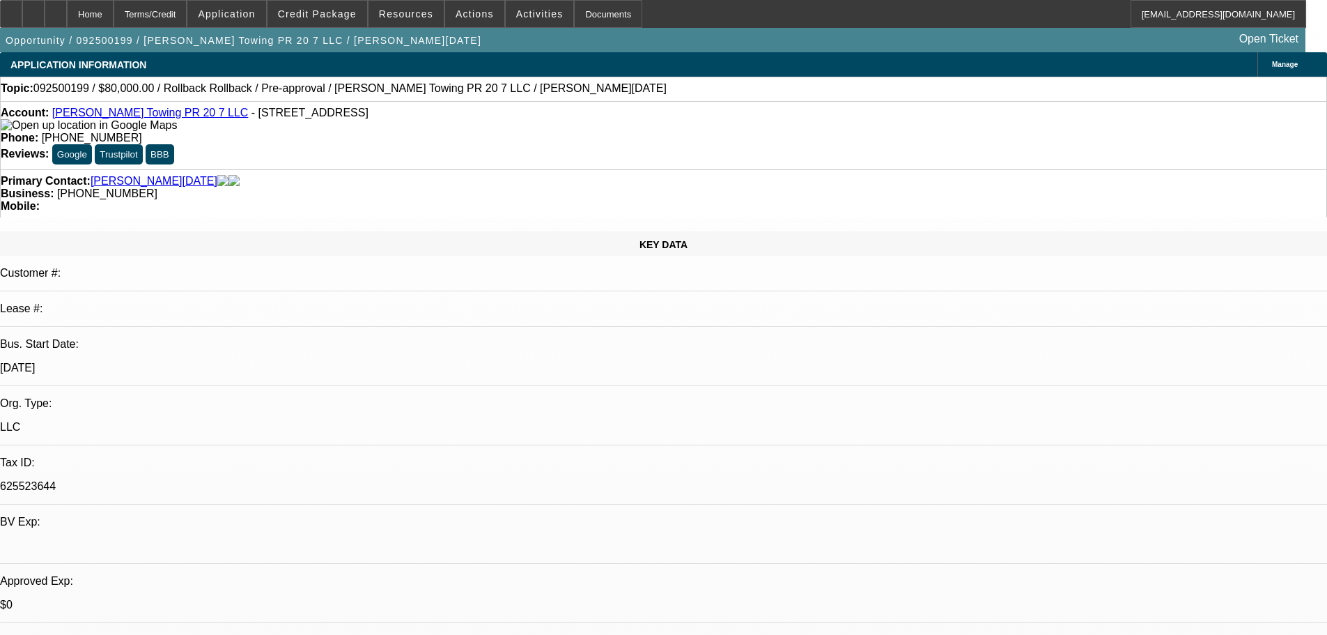
select select "0"
select select "3"
select select "0.1"
select select "4"
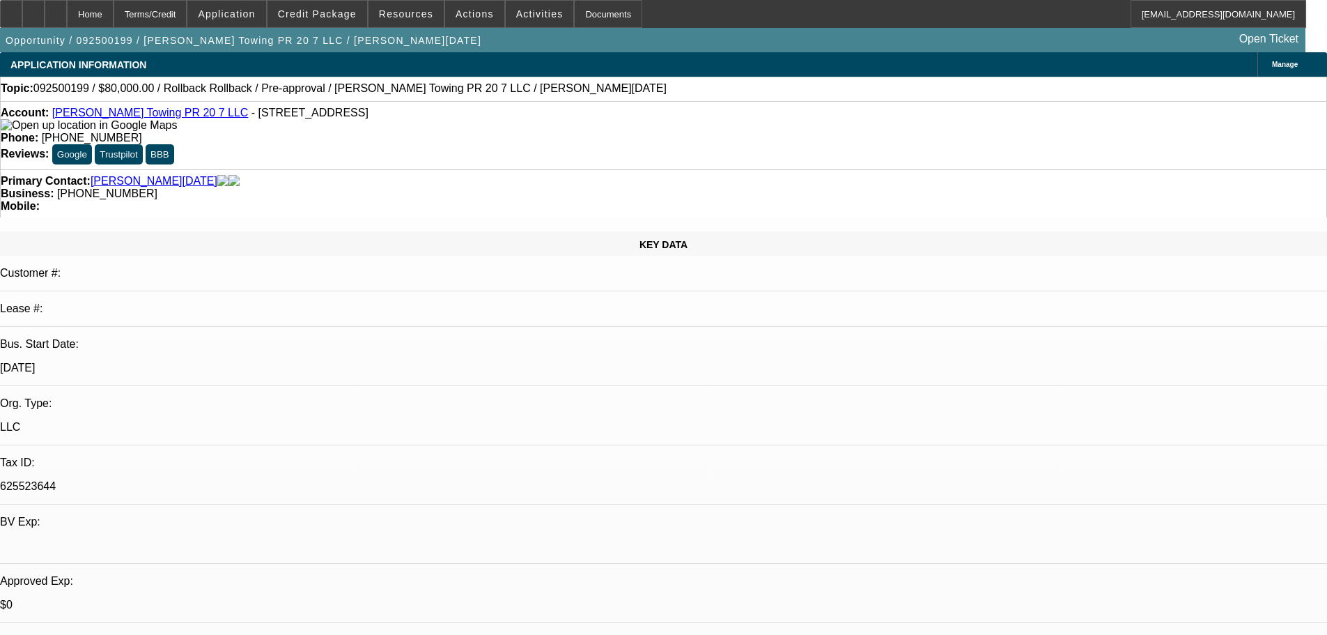
drag, startPoint x: 1185, startPoint y: 192, endPoint x: 1222, endPoint y: 236, distance: 57.3
click at [67, 13] on div at bounding box center [56, 14] width 22 height 28
select select "0"
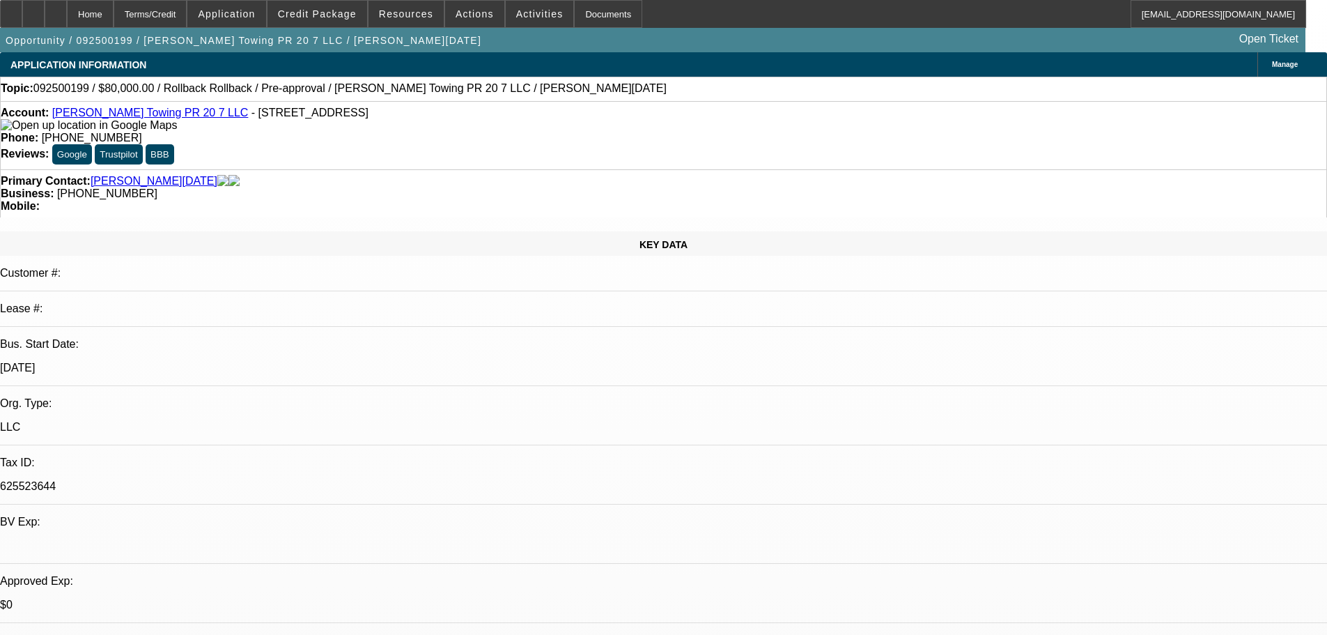
select select "0"
select select "3"
select select "0.1"
select select "4"
select select "0"
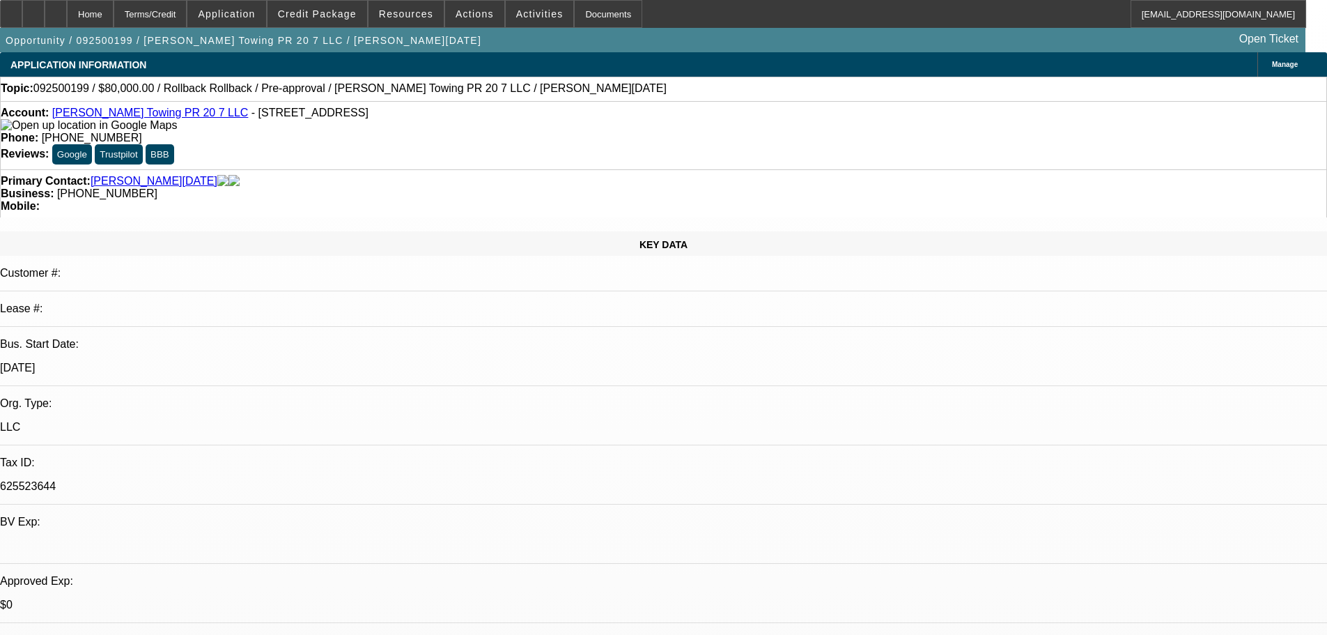
select select "0"
select select "3"
select select "0.1"
select select "4"
select select "0"
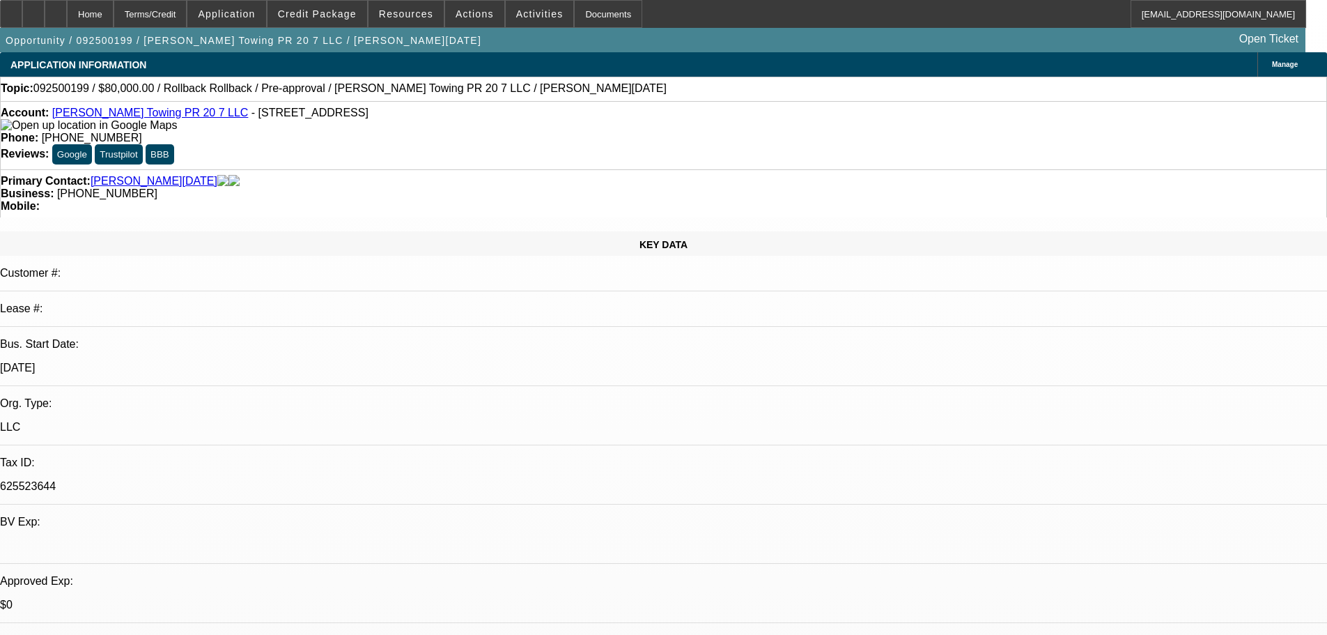
select select "0"
select select "3"
select select "0.1"
select select "4"
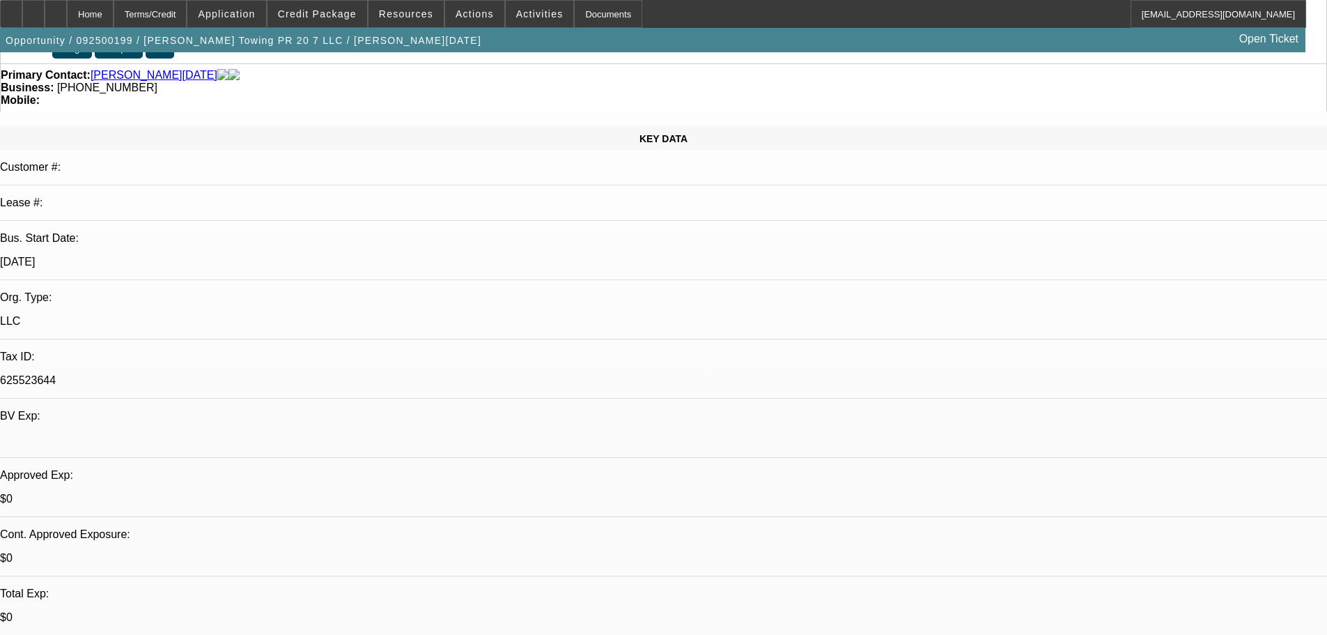
scroll to position [139, 0]
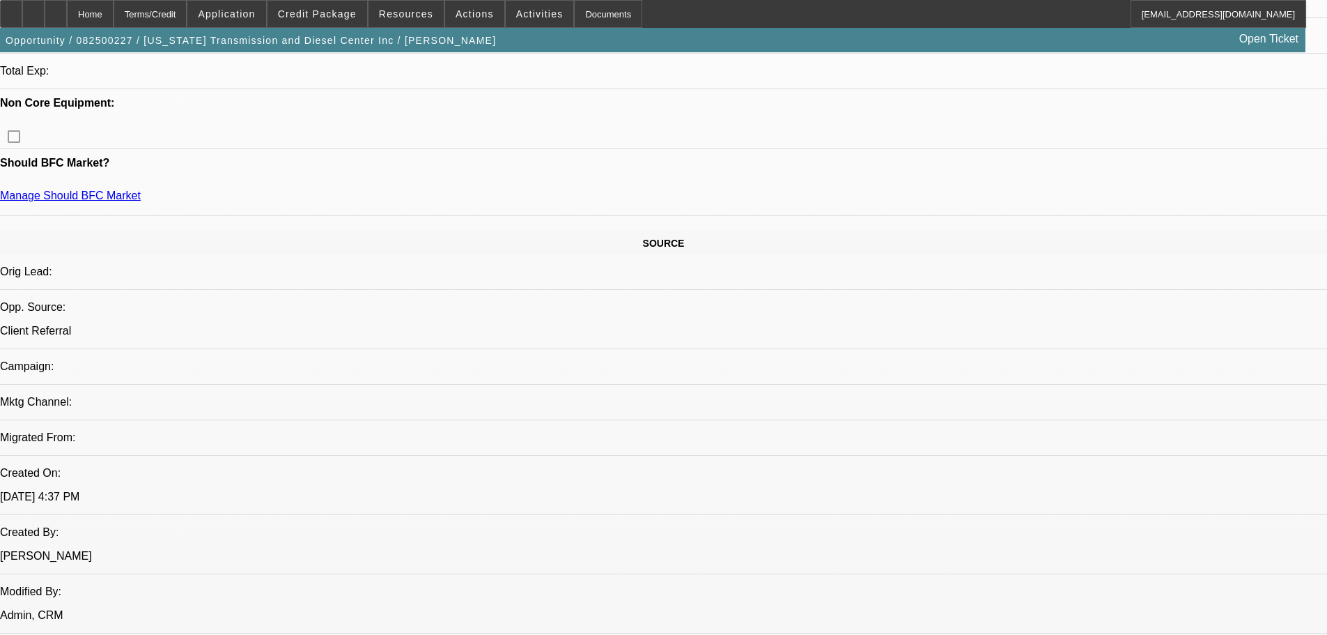
select select "0"
select select "6"
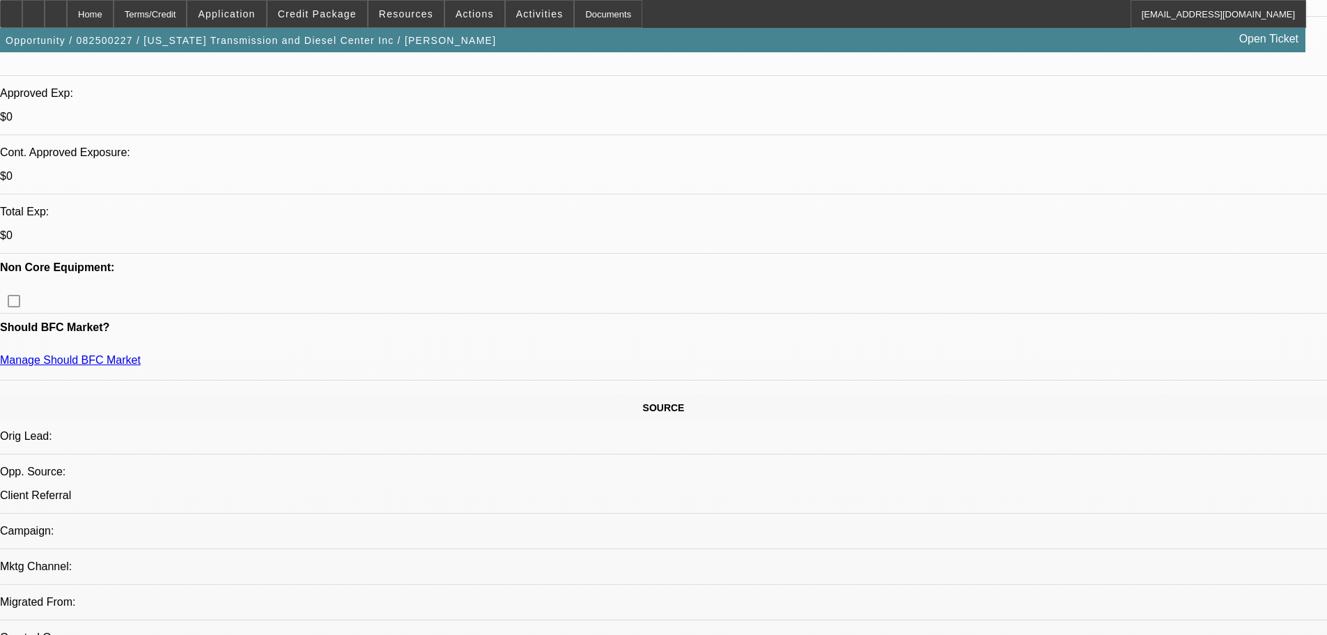
scroll to position [623, 0]
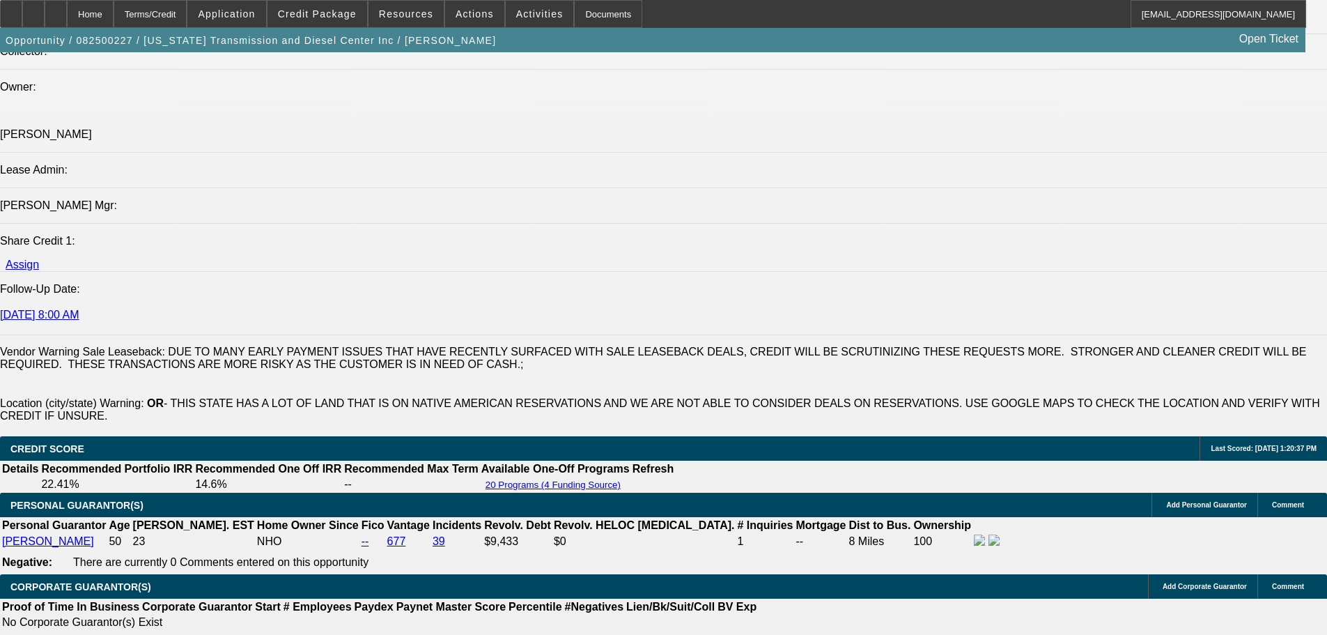
scroll to position [1598, 0]
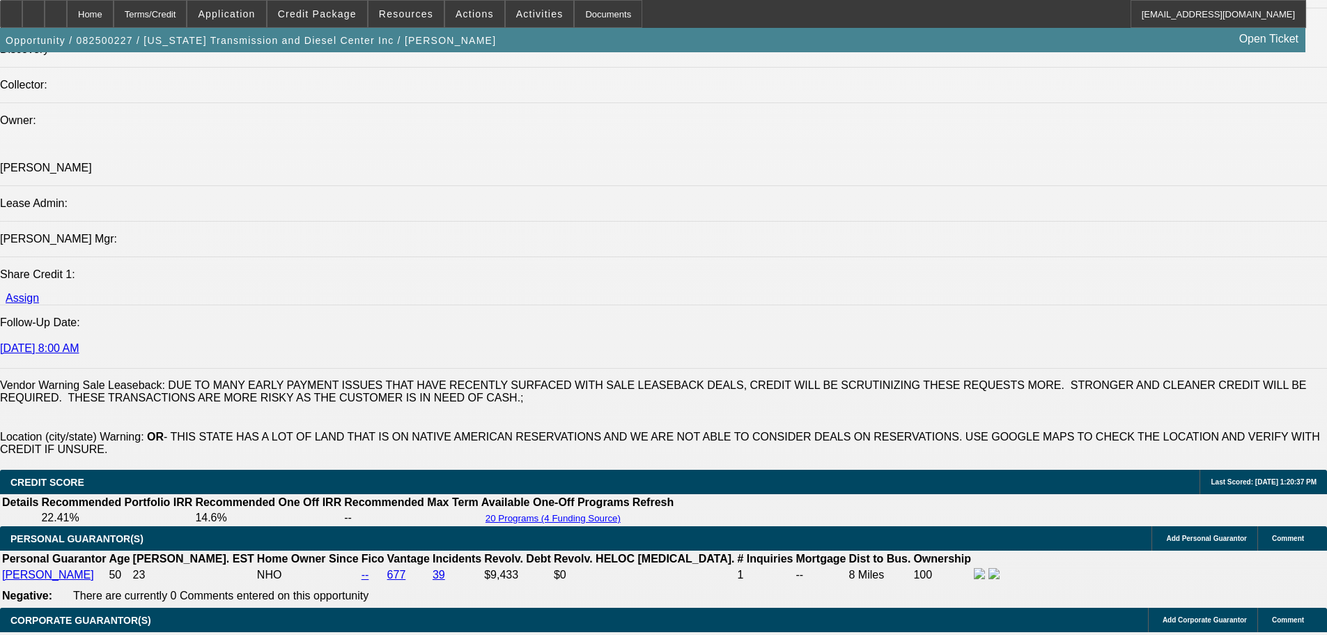
drag, startPoint x: 966, startPoint y: 377, endPoint x: 1015, endPoint y: 375, distance: 48.8
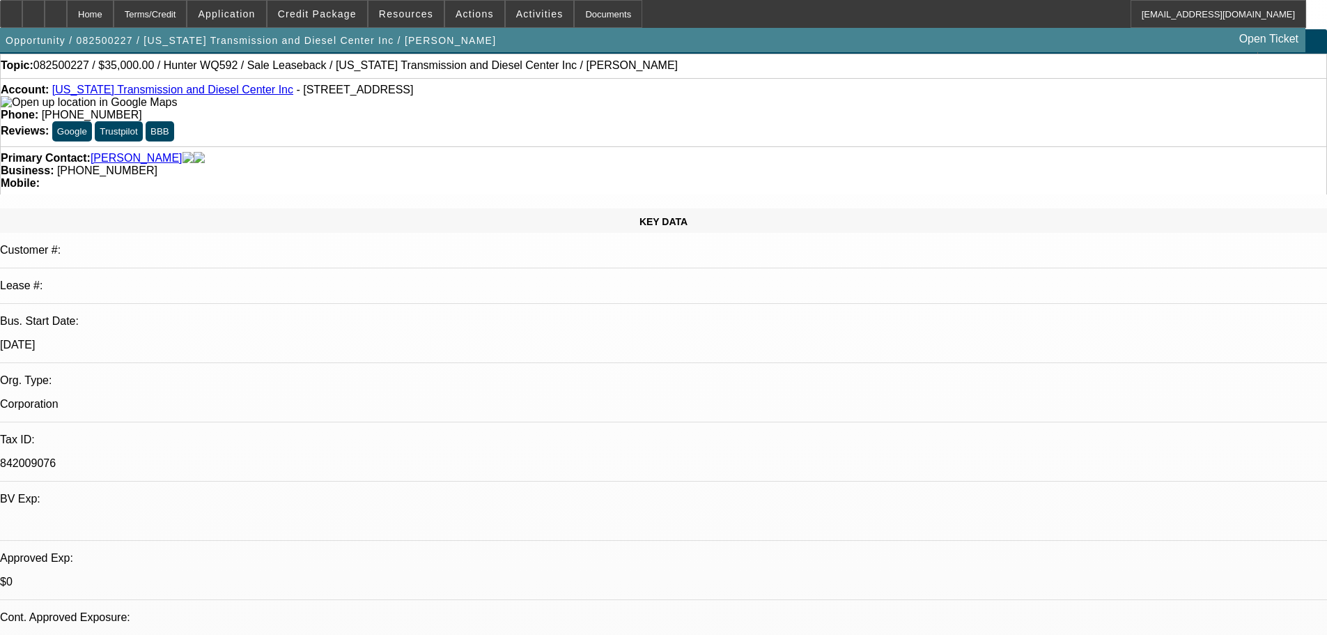
scroll to position [0, 0]
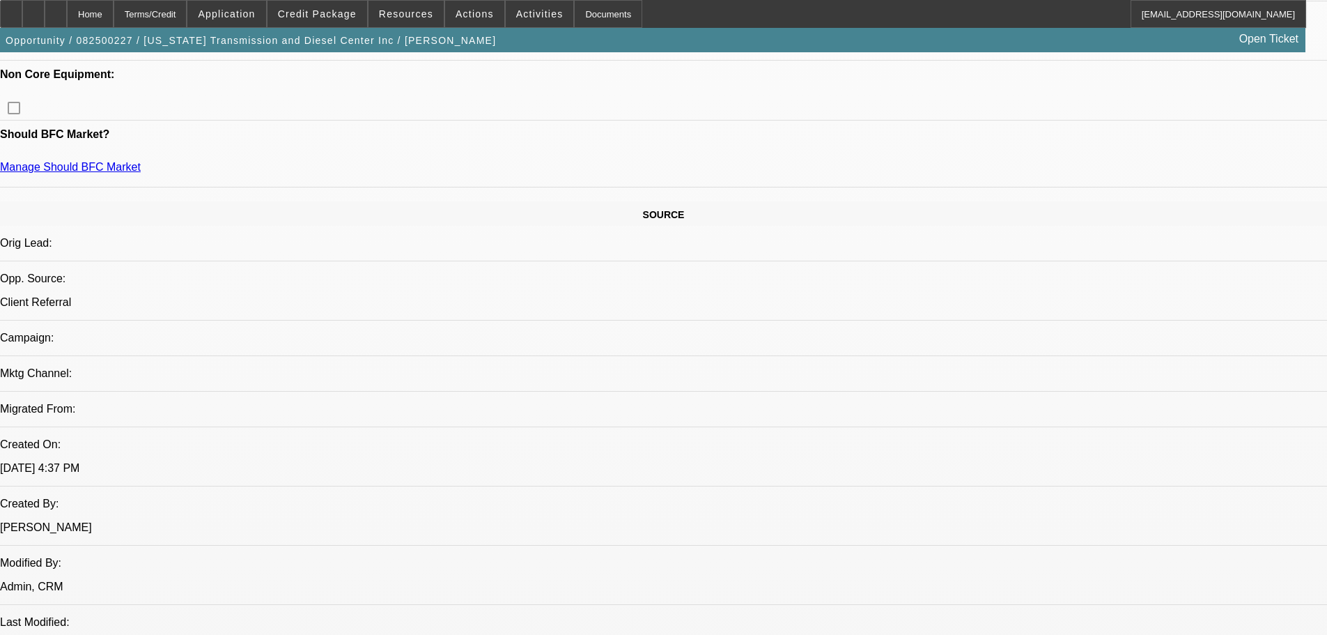
scroll to position [697, 0]
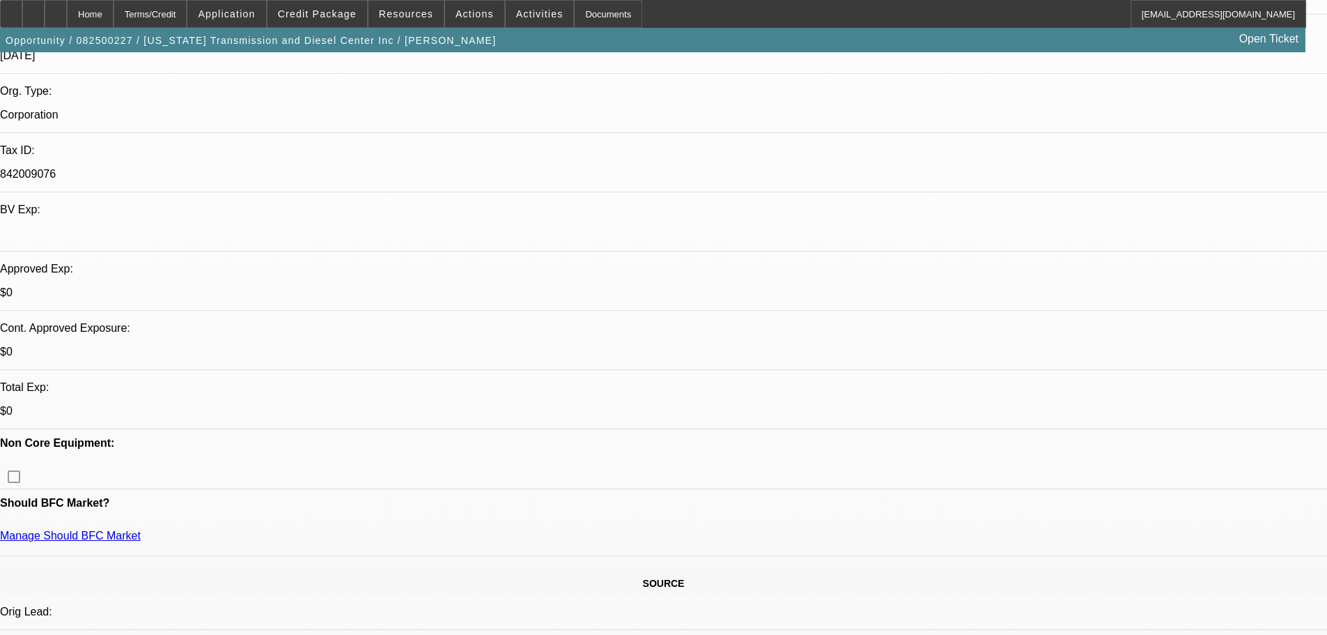
scroll to position [0, 0]
